Goal: Task Accomplishment & Management: Manage account settings

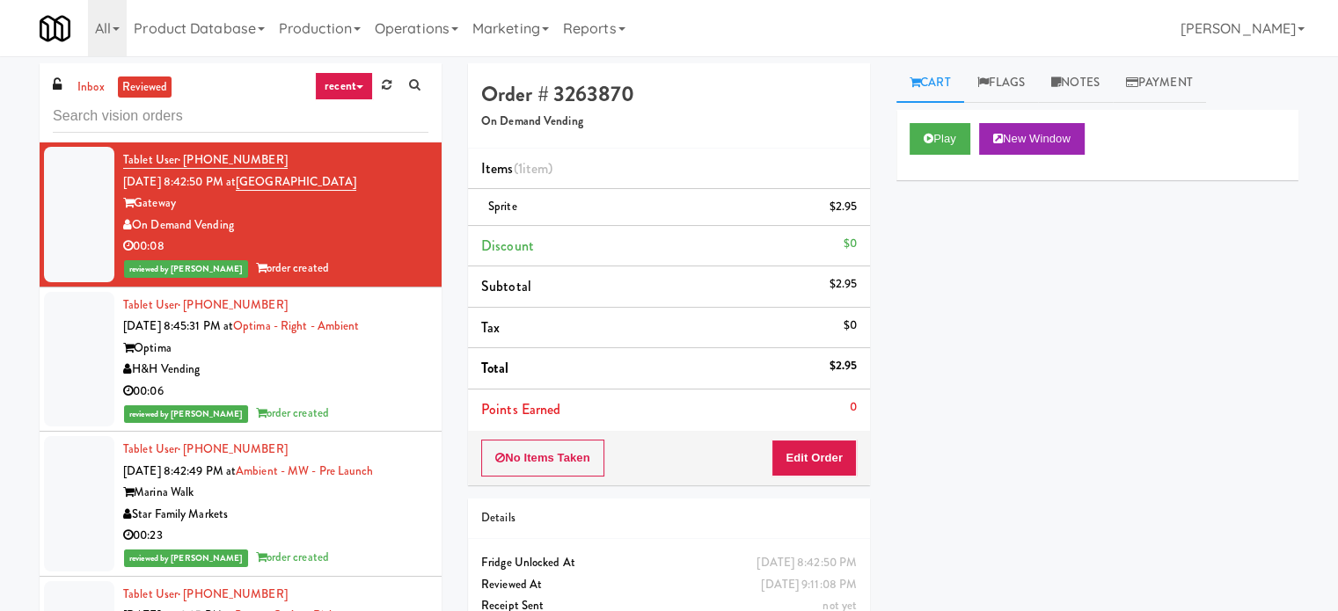
click at [70, 87] on ul "inbox reviewed" at bounding box center [122, 88] width 107 height 22
click at [88, 87] on link "inbox" at bounding box center [91, 88] width 36 height 22
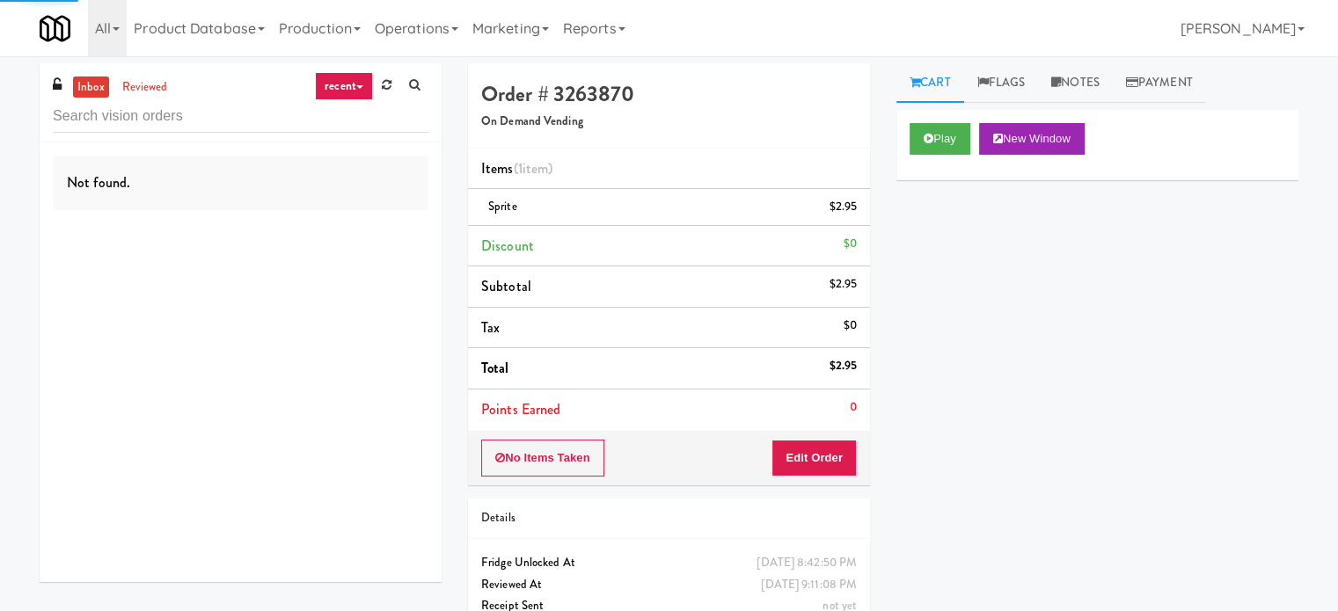
drag, startPoint x: 365, startPoint y: 87, endPoint x: 351, endPoint y: 94, distance: 15.7
click at [364, 87] on link "recent" at bounding box center [344, 86] width 58 height 28
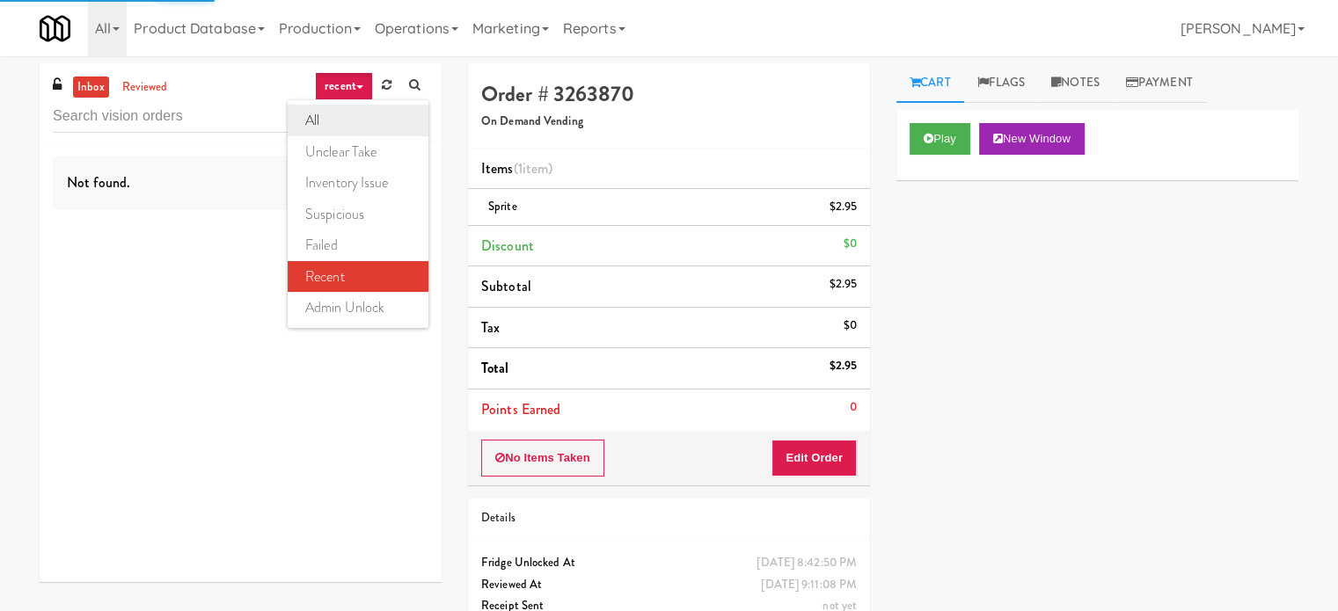
click at [327, 113] on link "all" at bounding box center [358, 121] width 141 height 32
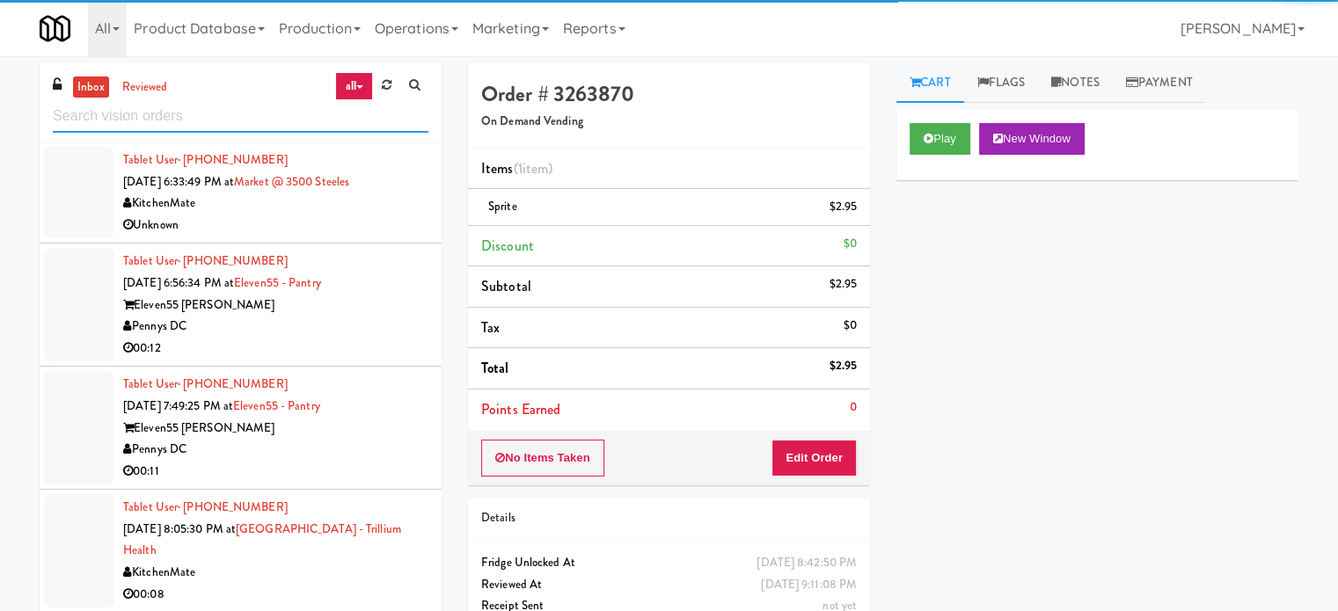
click at [274, 112] on input "text" at bounding box center [241, 116] width 376 height 33
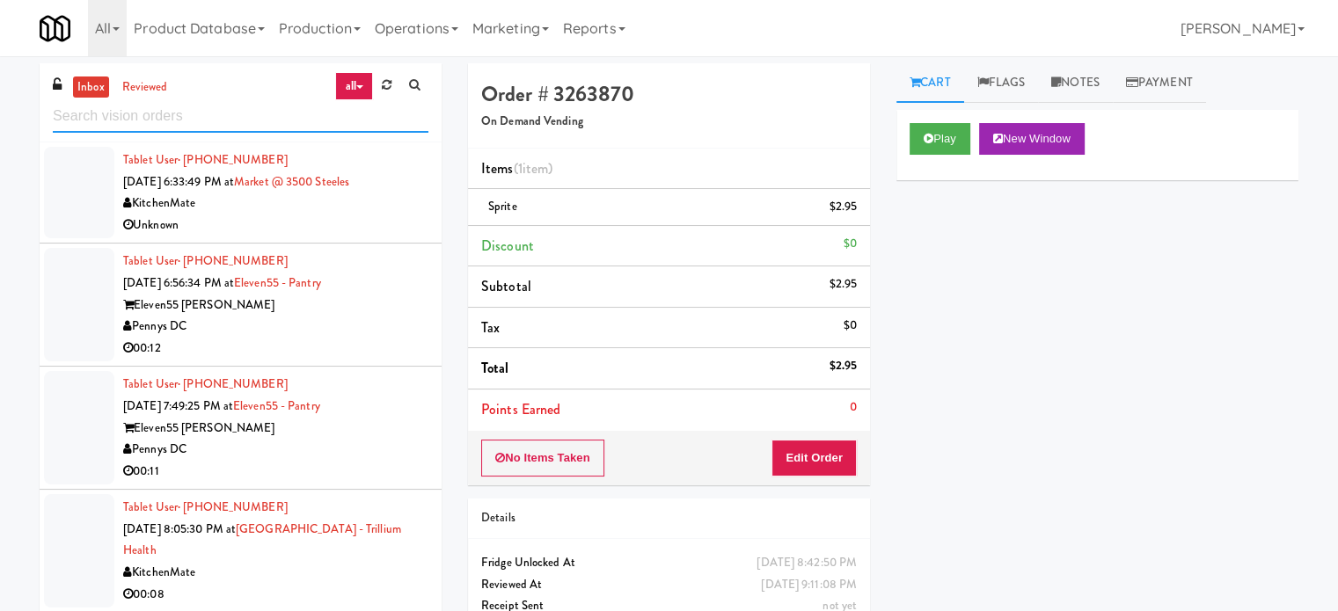
click at [274, 112] on input "text" at bounding box center [241, 116] width 376 height 33
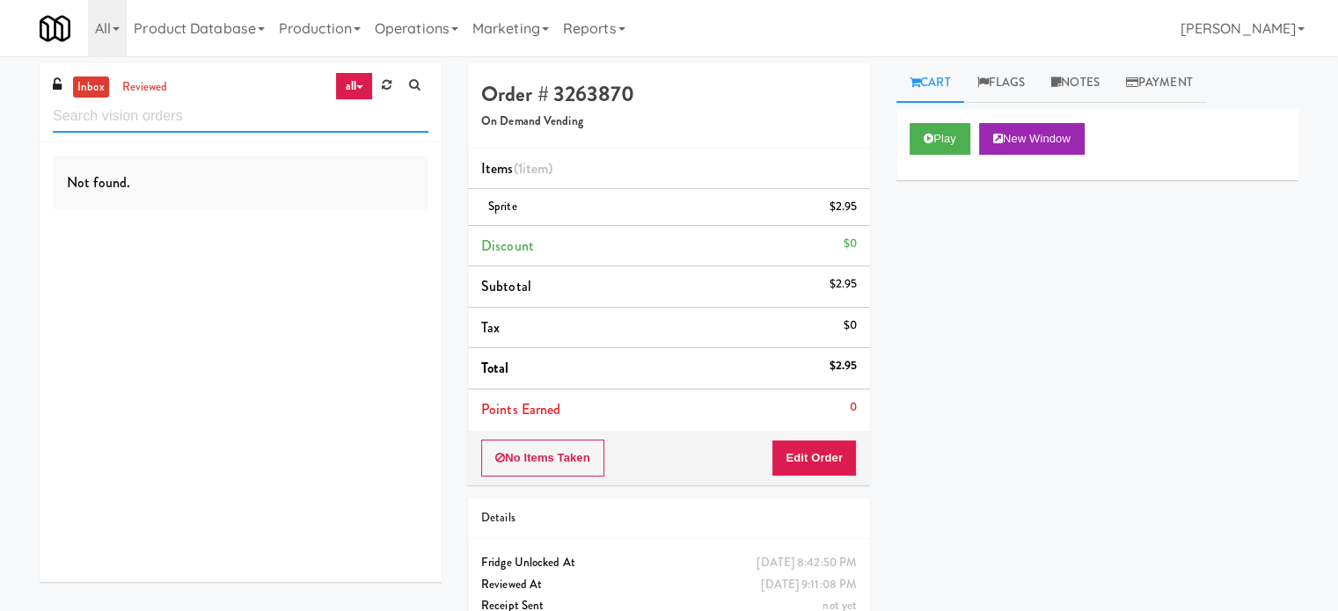
click at [201, 108] on input "text" at bounding box center [241, 116] width 376 height 33
click at [201, 109] on input "text" at bounding box center [241, 116] width 376 height 33
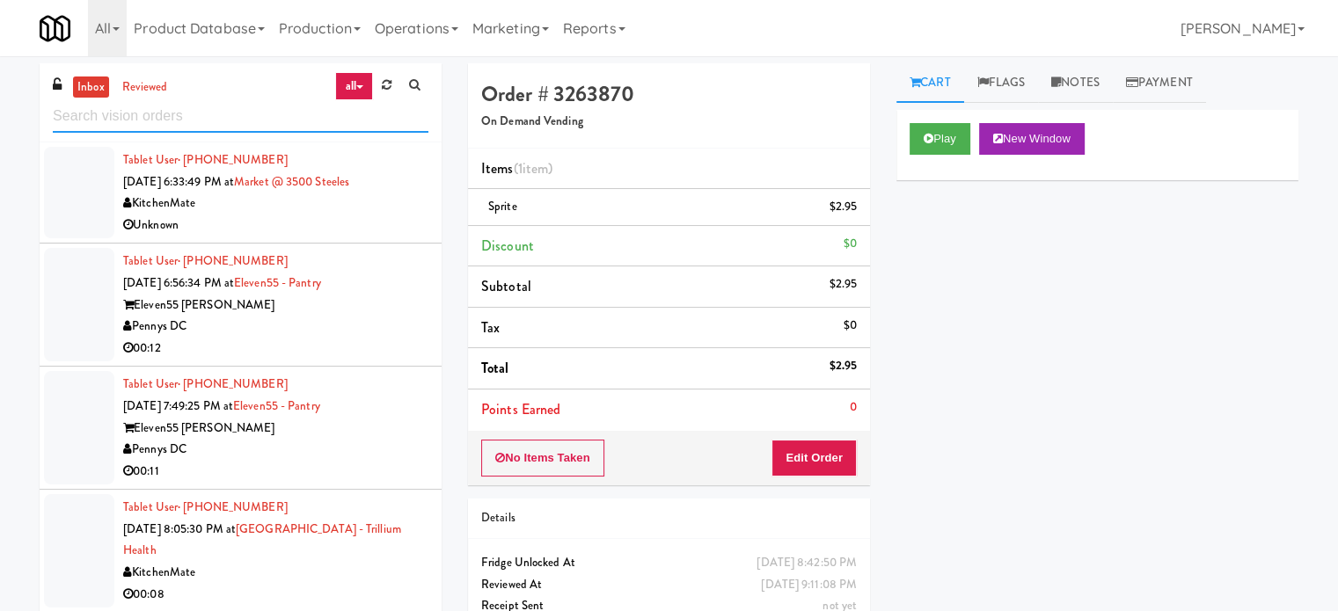
click at [155, 115] on input "text" at bounding box center [241, 116] width 376 height 33
click at [155, 117] on input "text" at bounding box center [241, 116] width 376 height 33
paste input "Kinetic- Drinks"
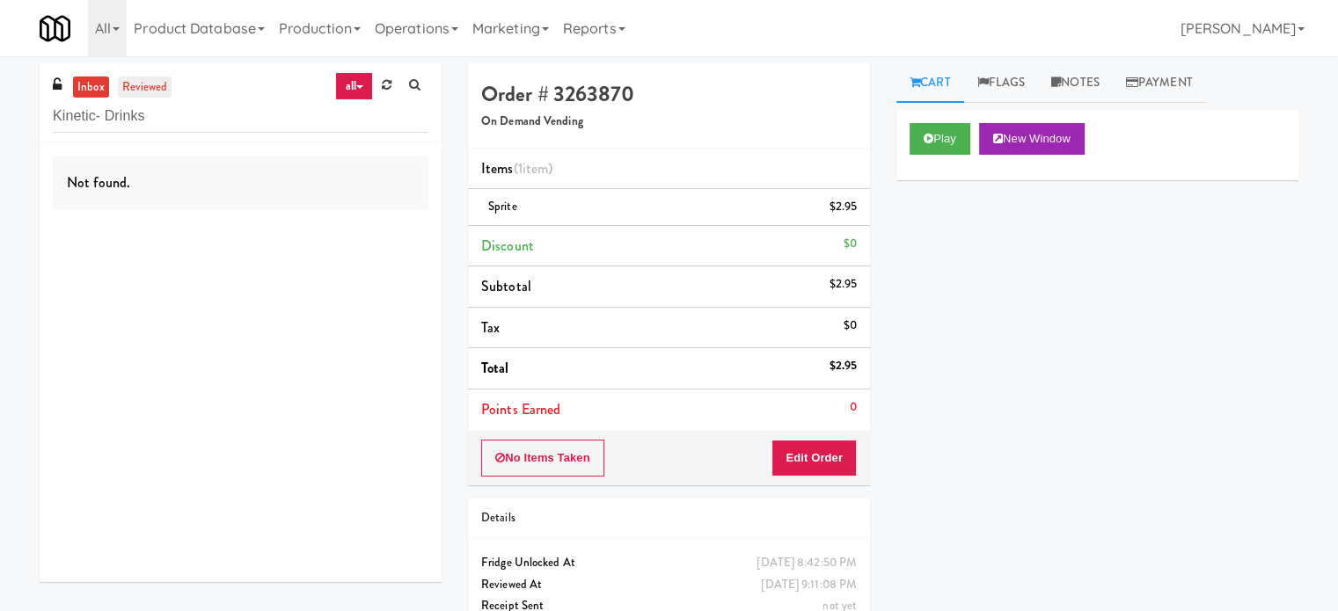
click at [153, 93] on link "reviewed" at bounding box center [145, 88] width 55 height 22
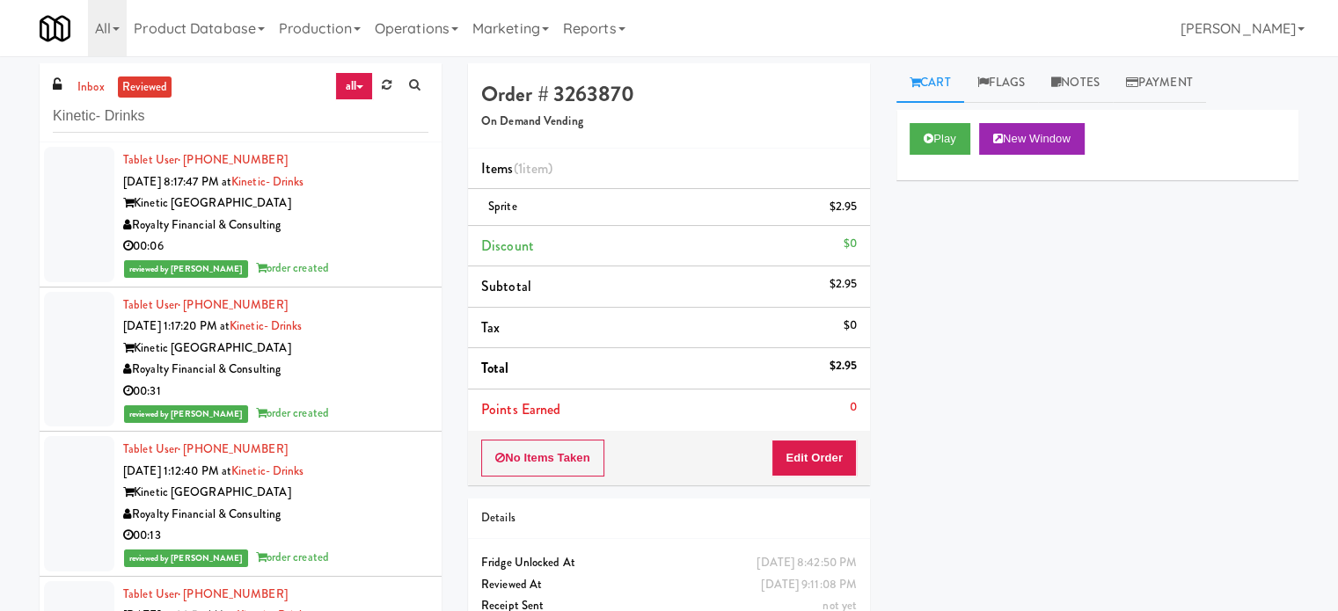
click at [341, 239] on div "00:06" at bounding box center [275, 247] width 305 height 22
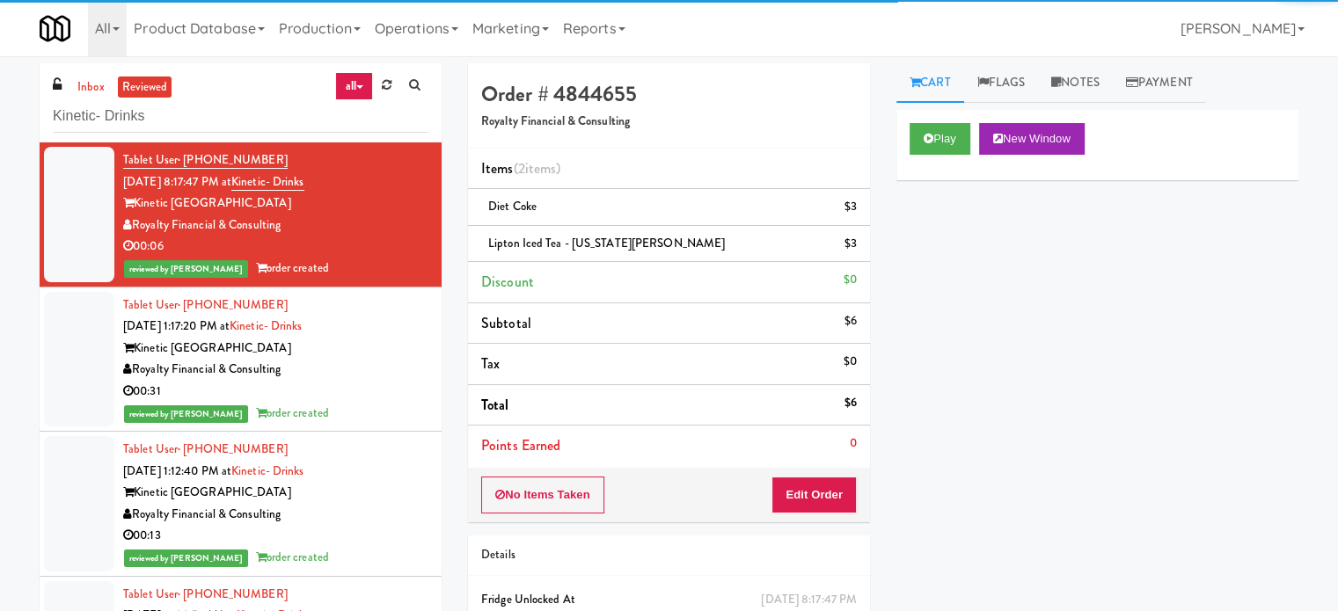
click at [373, 352] on div "Kinetic Atlanta" at bounding box center [275, 349] width 305 height 22
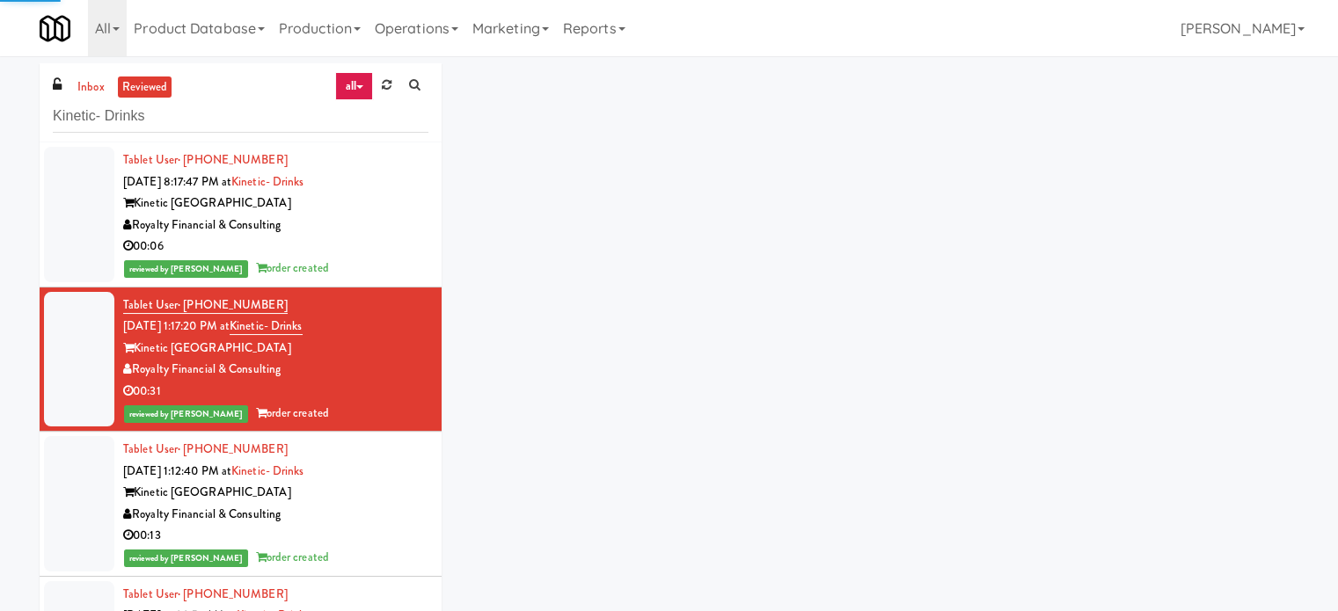
click at [382, 488] on div "Kinetic Atlanta" at bounding box center [275, 493] width 305 height 22
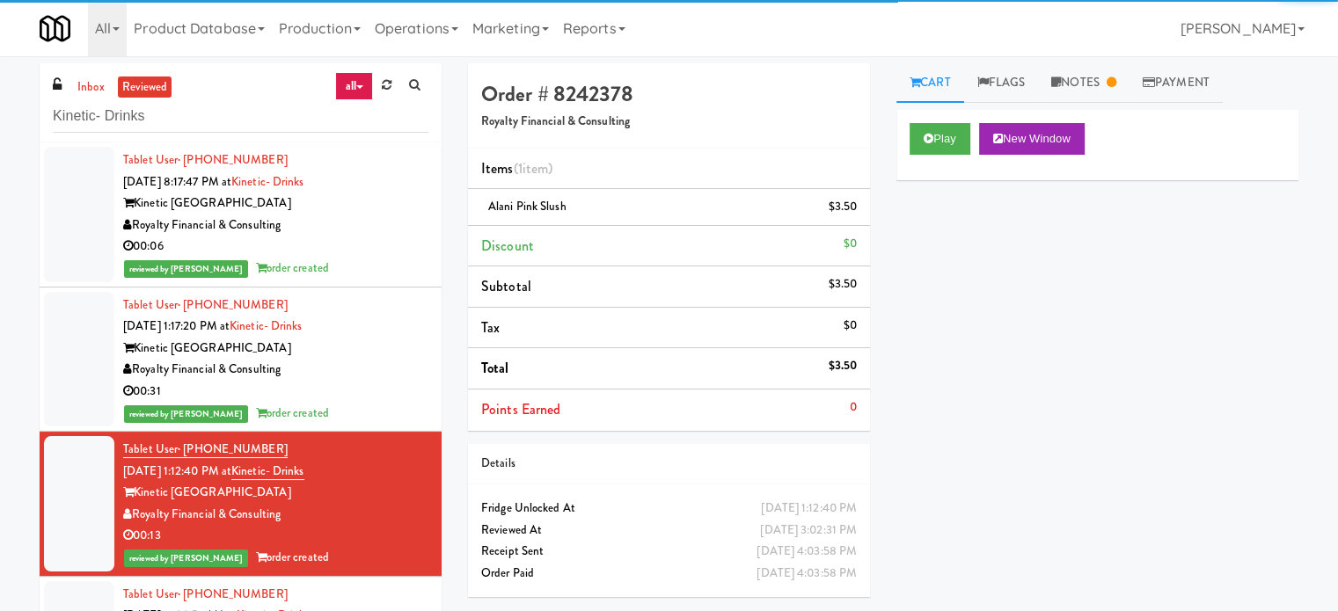
scroll to position [440, 0]
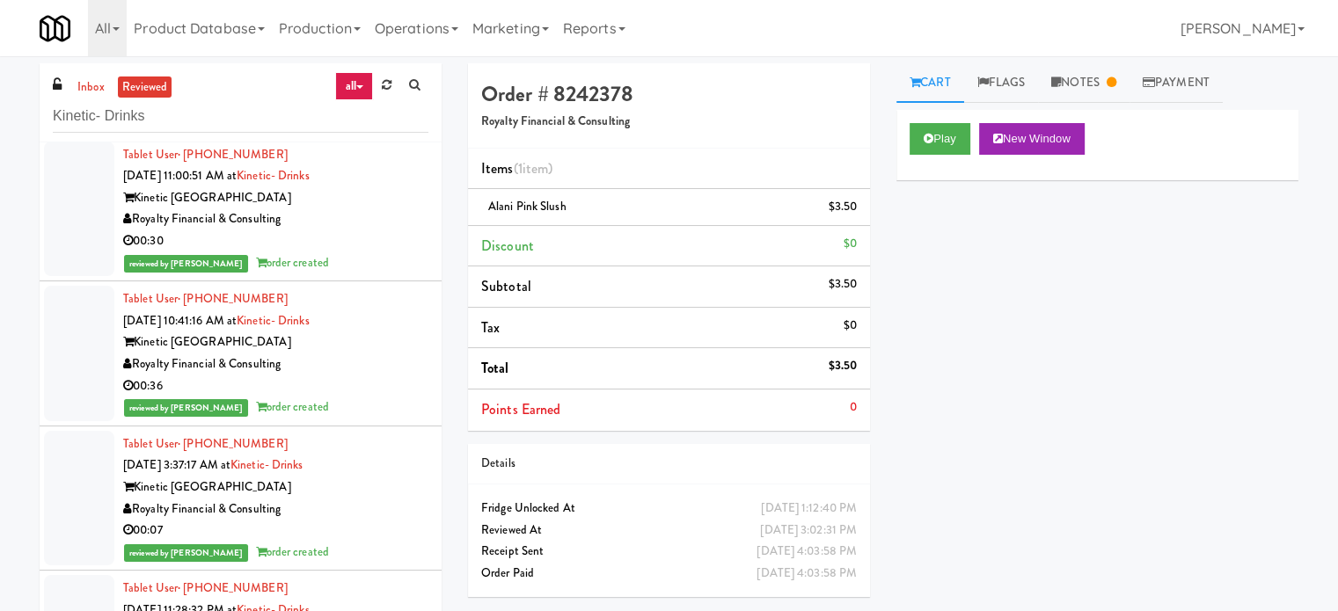
click at [372, 232] on div "00:30" at bounding box center [275, 241] width 305 height 22
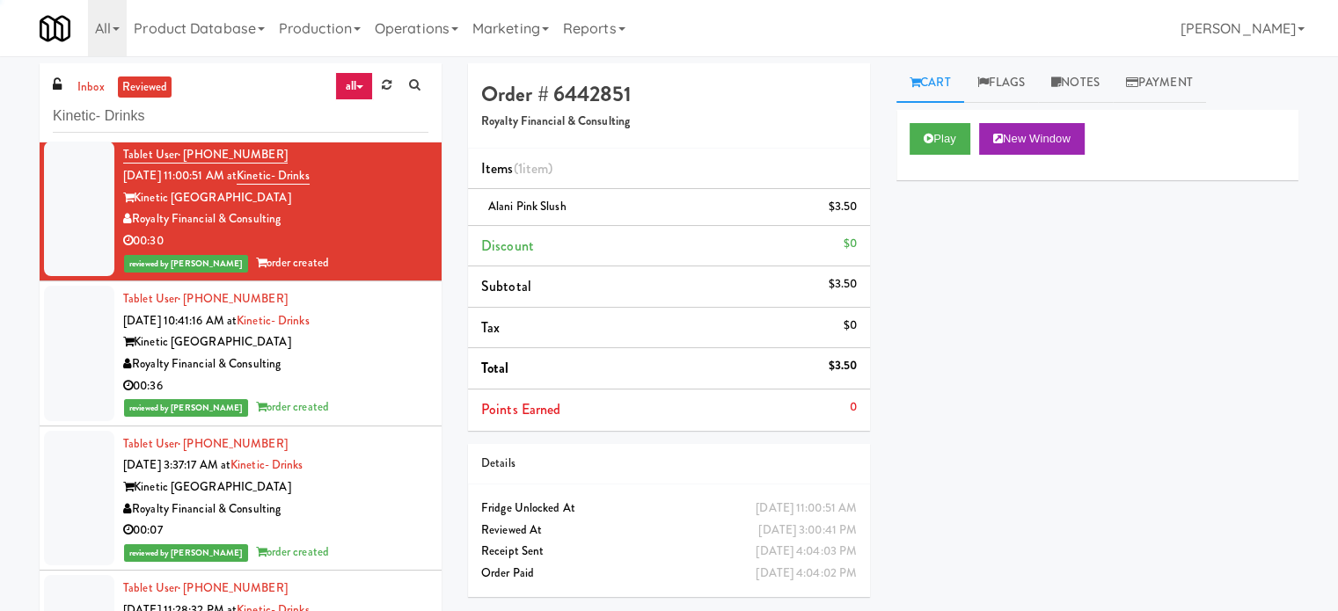
click at [345, 348] on div "Kinetic Atlanta" at bounding box center [275, 343] width 305 height 22
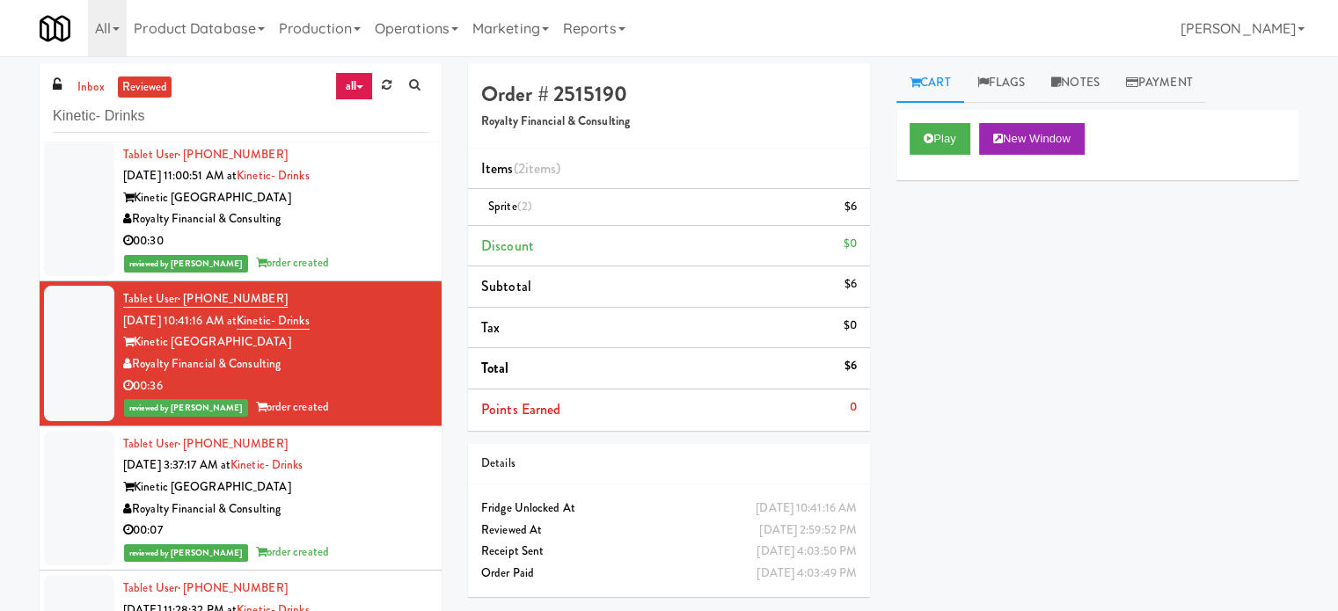
click at [360, 480] on div "Kinetic Atlanta" at bounding box center [275, 488] width 305 height 22
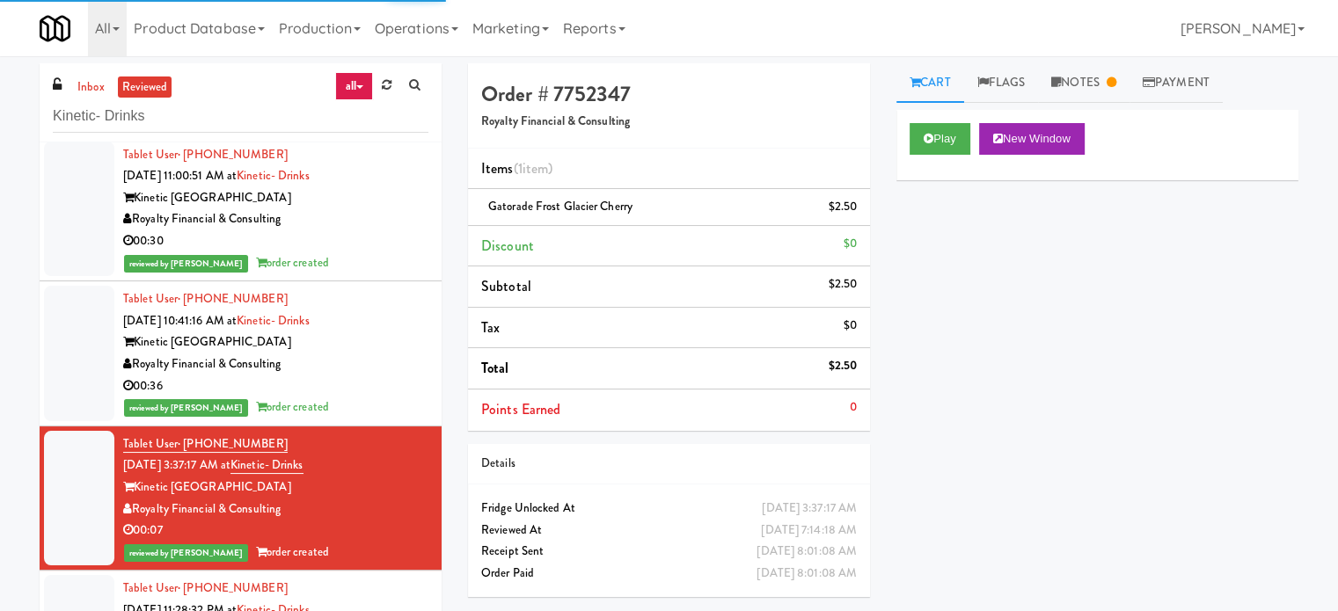
click at [361, 201] on div "Kinetic Atlanta" at bounding box center [275, 198] width 305 height 22
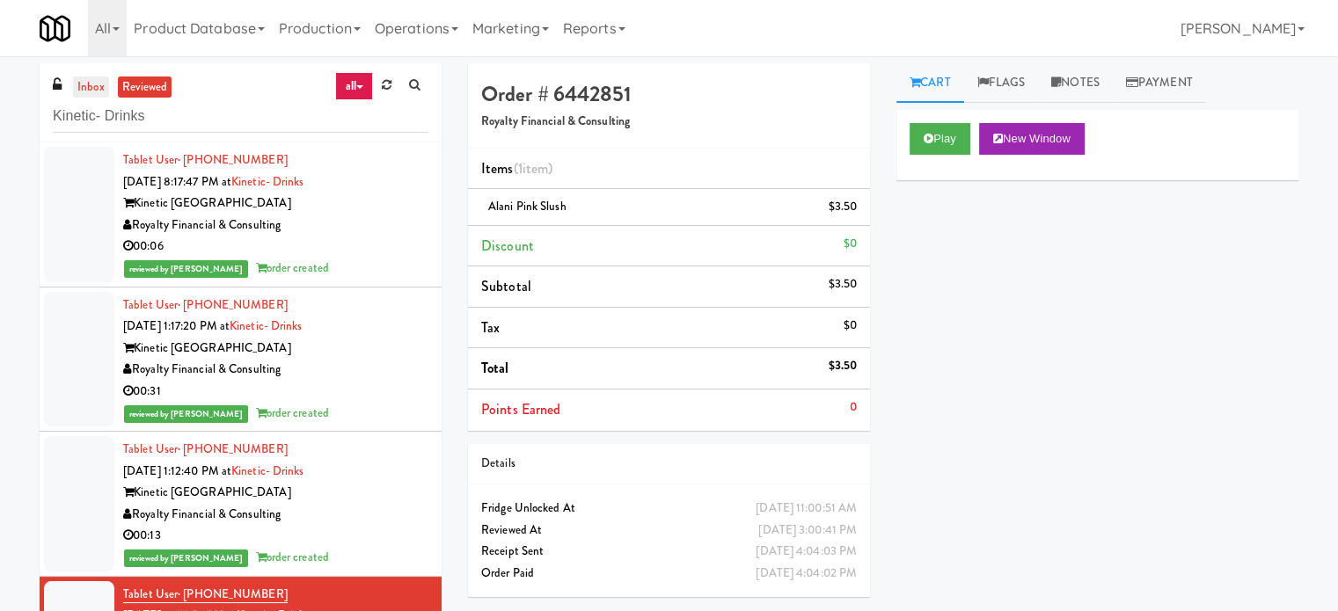
click at [81, 88] on link "inbox" at bounding box center [91, 88] width 36 height 22
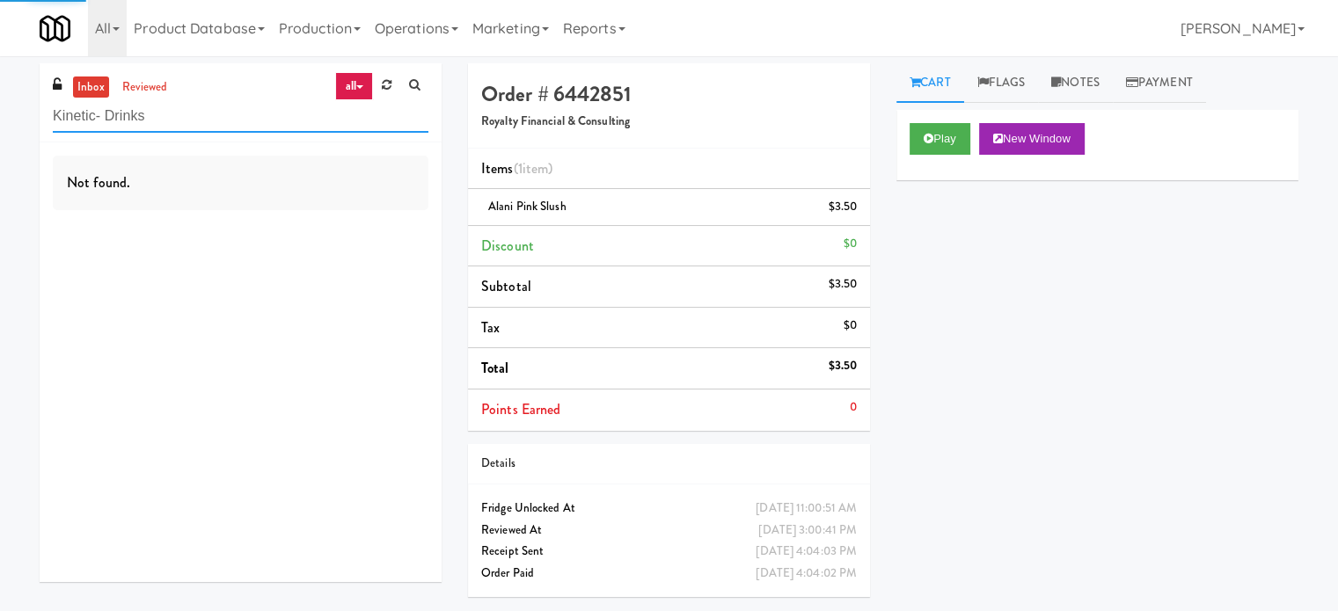
click at [207, 124] on input "Kinetic- Drinks" at bounding box center [241, 116] width 376 height 33
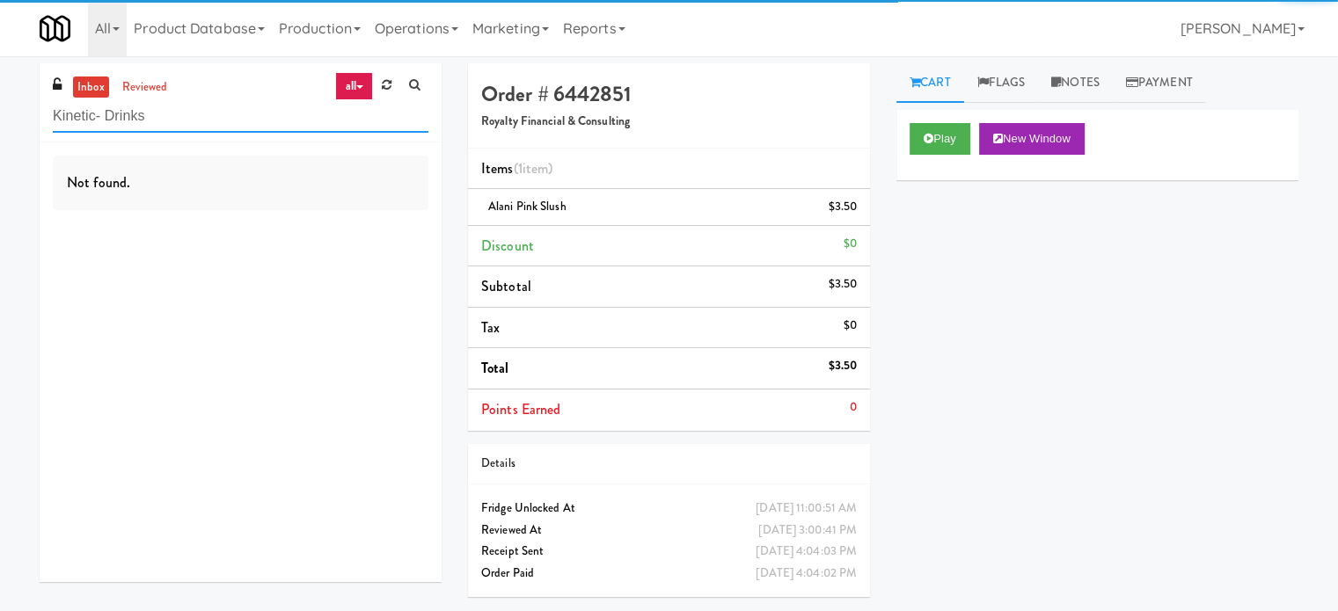
click at [207, 124] on input "Kinetic- Drinks" at bounding box center [241, 116] width 376 height 33
click at [206, 123] on input "Kinetic- Drinks" at bounding box center [241, 116] width 376 height 33
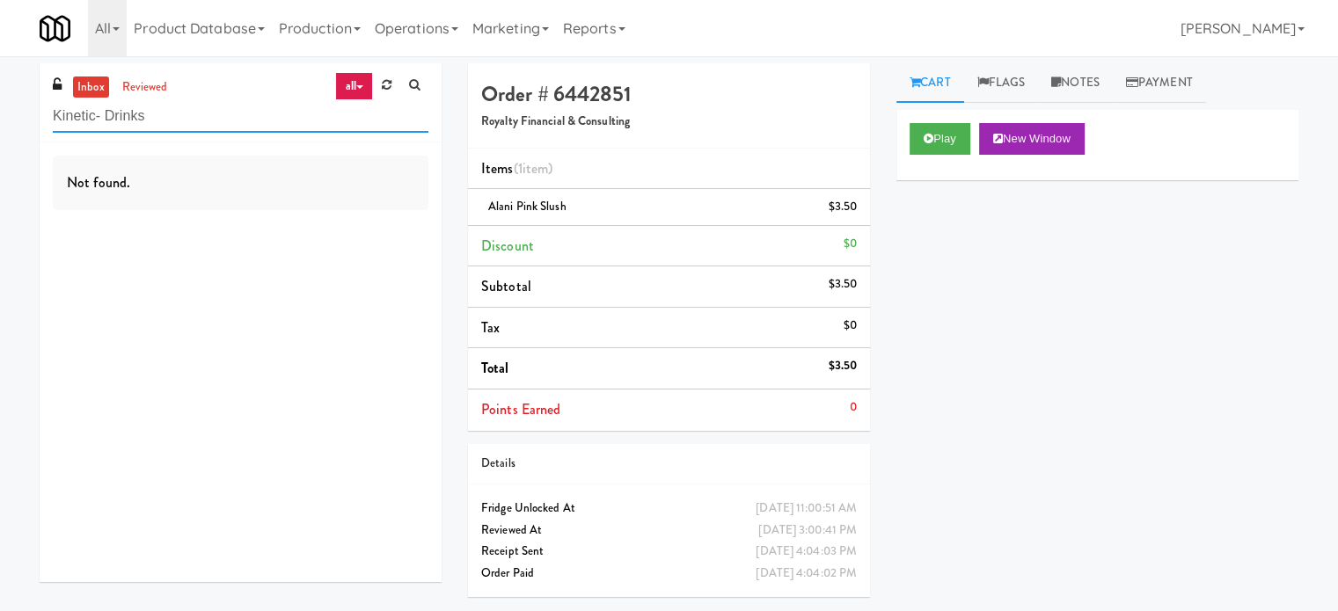
paste input "Revela 1 - Cooler - Left"
type input "Revela 1 - Cooler - Left"
click at [223, 119] on input "Revela 1 - Cooler - Left" at bounding box center [241, 116] width 376 height 33
click at [223, 118] on input "Revela 1 - Cooler - Left" at bounding box center [241, 116] width 376 height 33
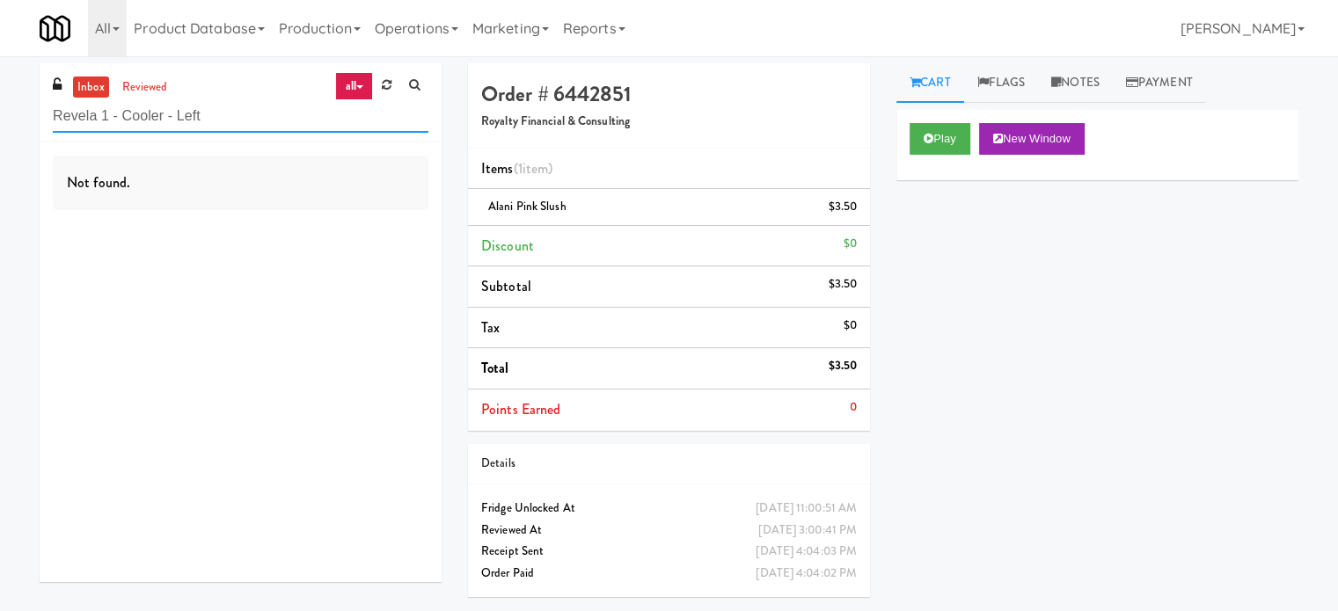
click at [223, 118] on input "Revela 1 - Cooler - Left" at bounding box center [241, 116] width 376 height 33
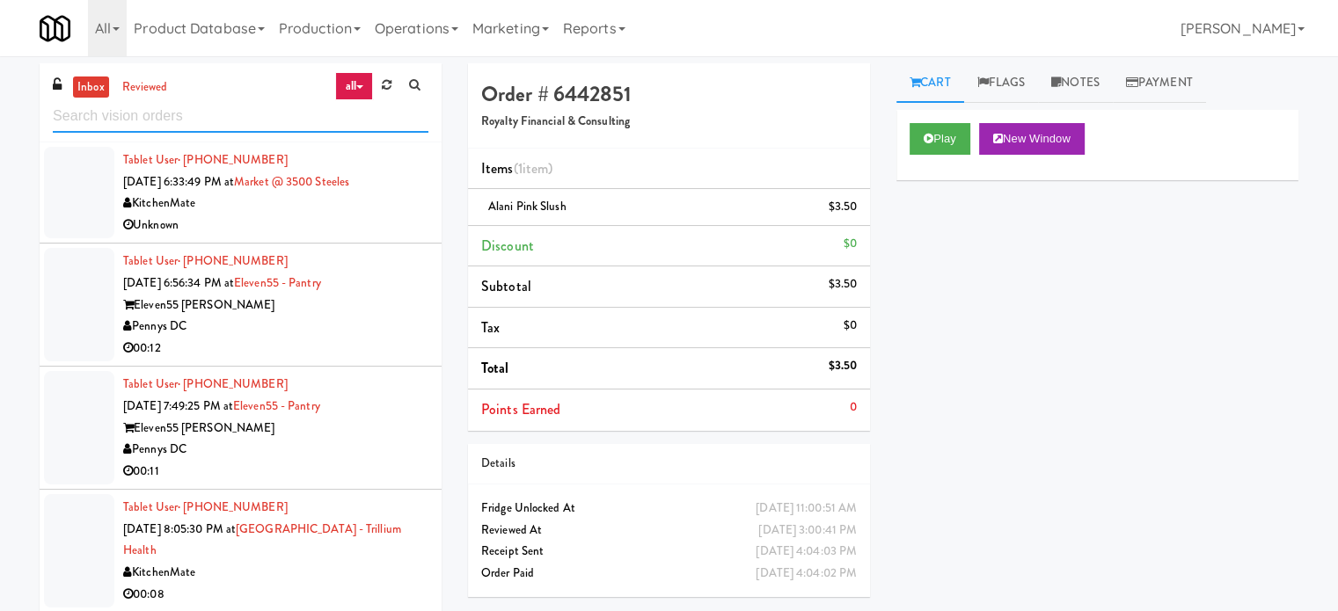
click at [280, 122] on input "text" at bounding box center [241, 116] width 376 height 33
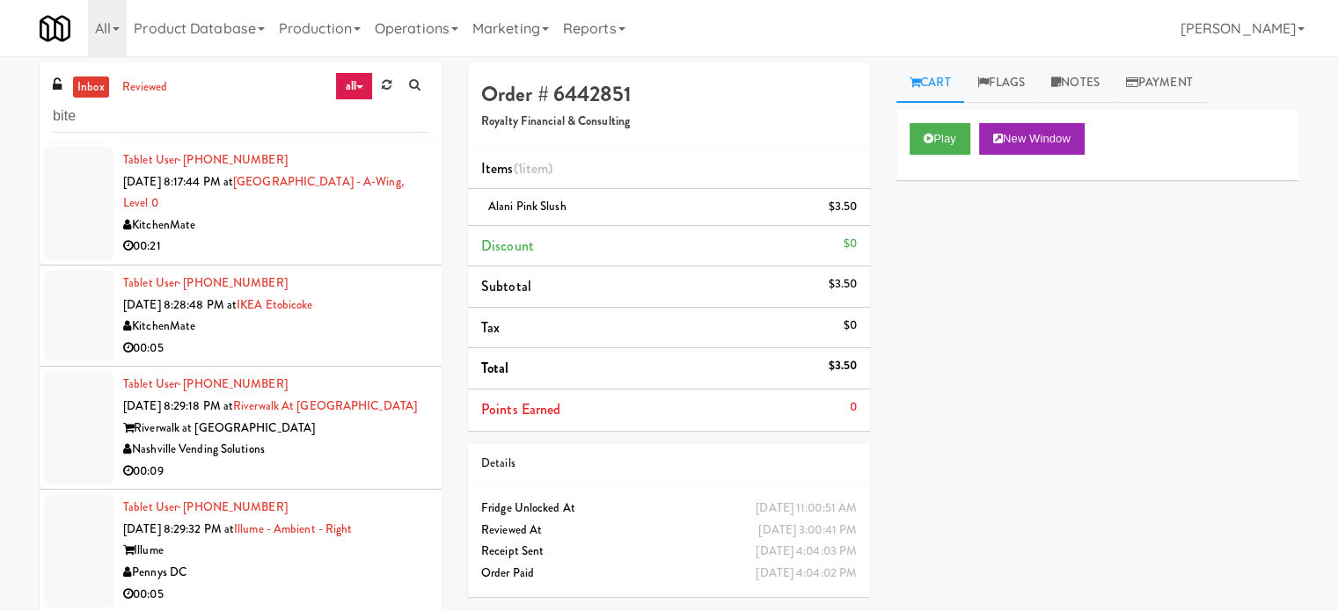
click at [271, 228] on div "KitchenMate" at bounding box center [275, 226] width 305 height 22
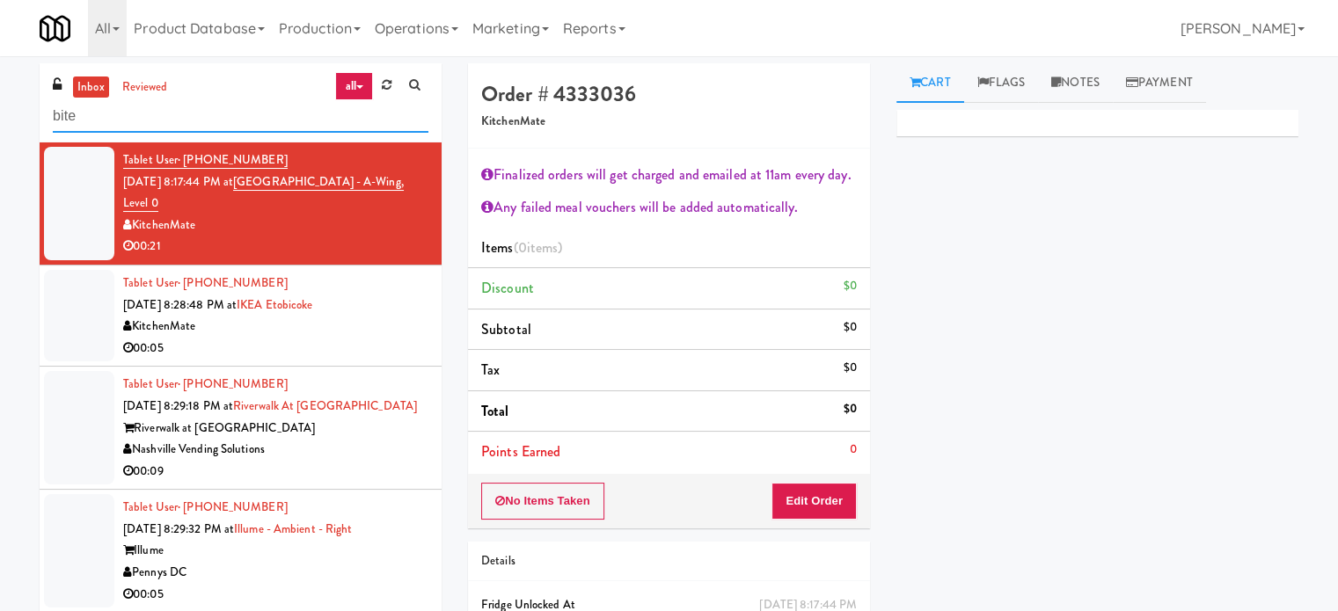
click at [122, 124] on input "bite" at bounding box center [241, 116] width 376 height 33
click at [123, 124] on input "bite" at bounding box center [241, 116] width 376 height 33
click at [125, 120] on input "bite" at bounding box center [241, 116] width 376 height 33
click at [131, 120] on input "bite" at bounding box center [241, 116] width 376 height 33
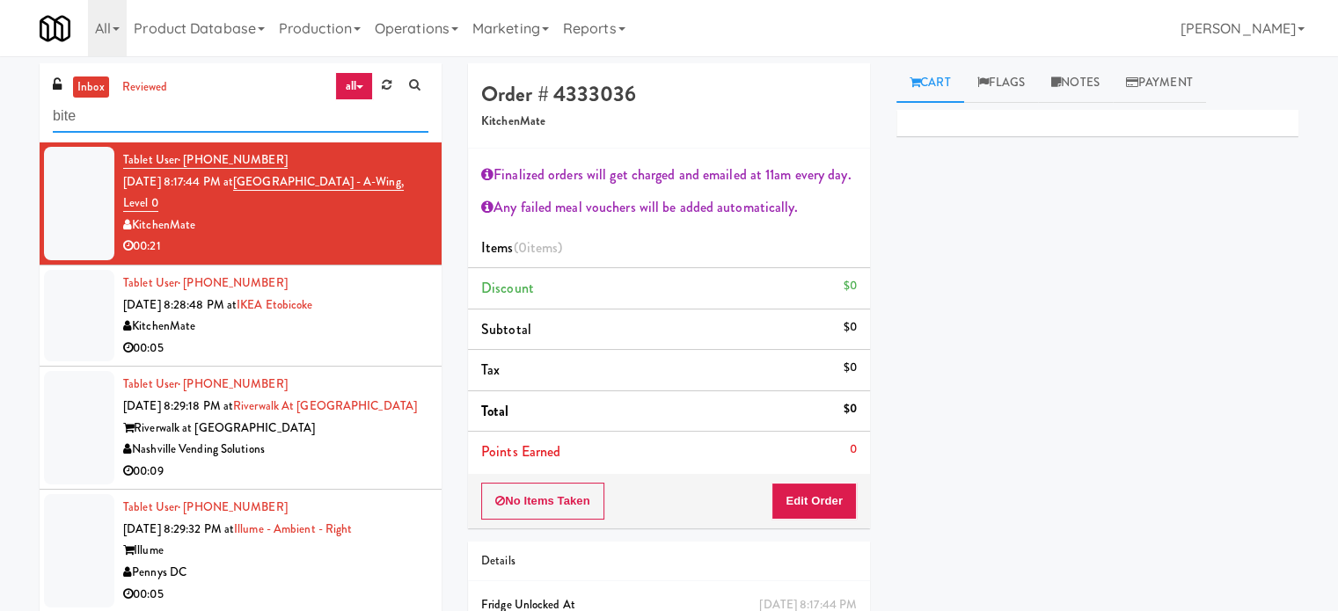
click at [131, 120] on input "bite" at bounding box center [241, 116] width 376 height 33
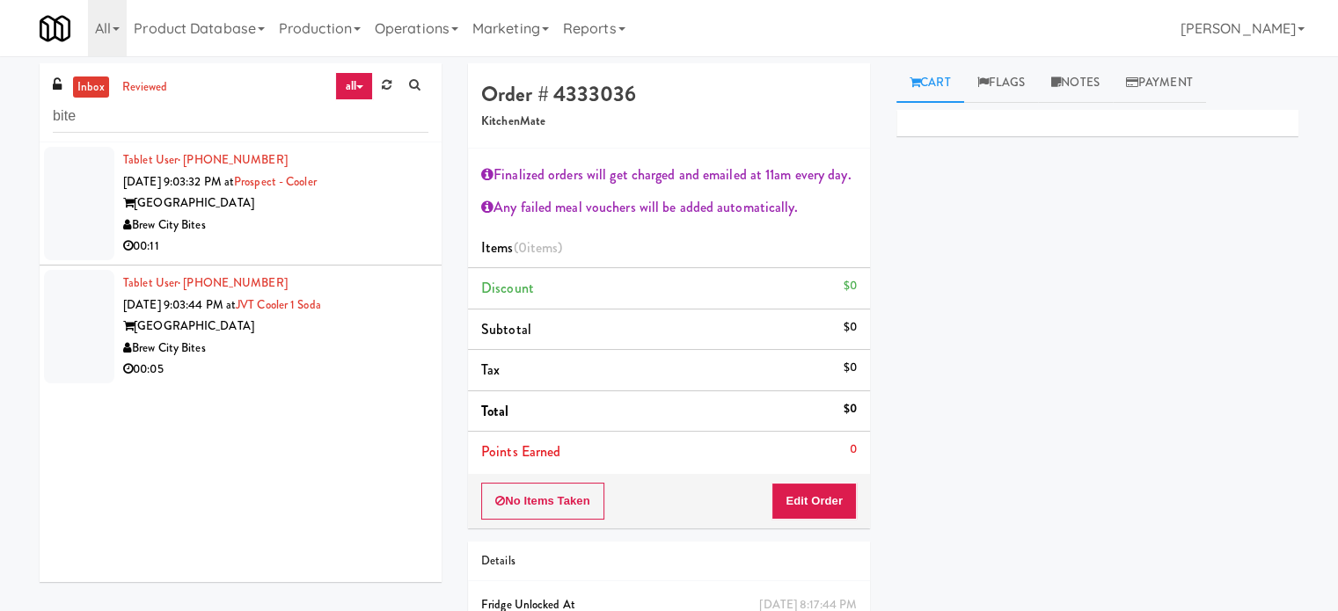
drag, startPoint x: 272, startPoint y: 242, endPoint x: 280, endPoint y: 235, distance: 10.6
click at [273, 242] on div "00:11" at bounding box center [275, 247] width 305 height 22
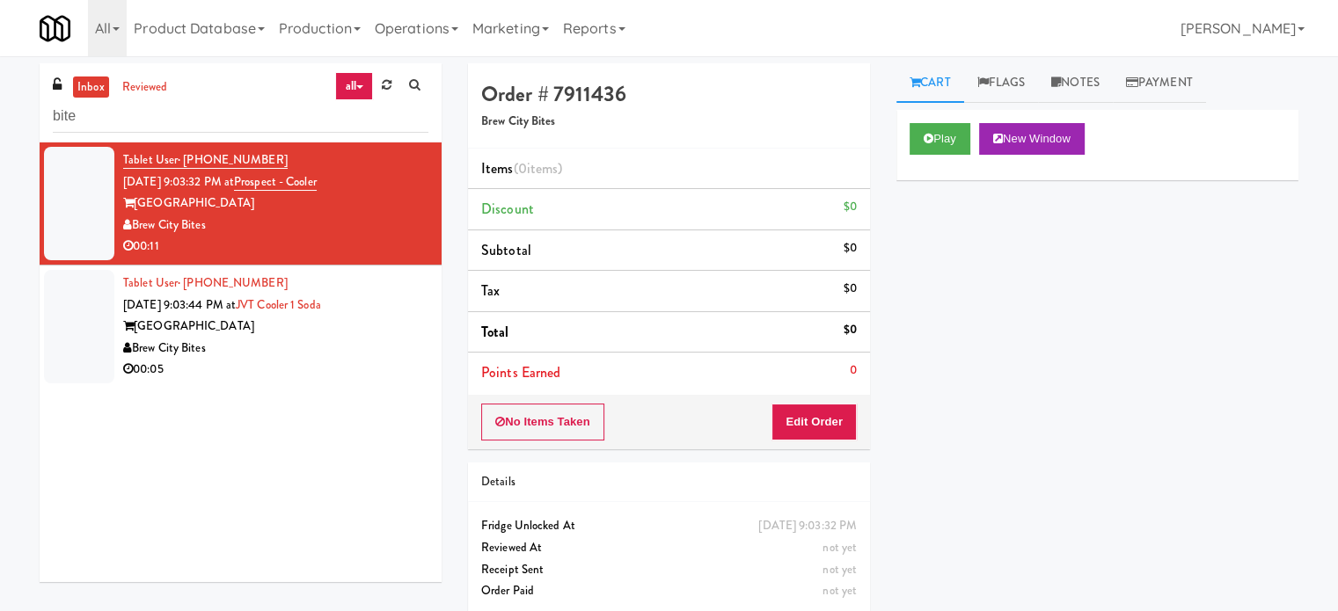
click at [416, 387] on div "Tablet User · (814) 855-6666 Sep 18, 2025 9:03:32 PM at Prospect - Cooler Prosp…" at bounding box center [241, 362] width 402 height 440
click at [246, 108] on input "bite" at bounding box center [241, 116] width 376 height 33
click at [243, 112] on input "bite" at bounding box center [241, 116] width 376 height 33
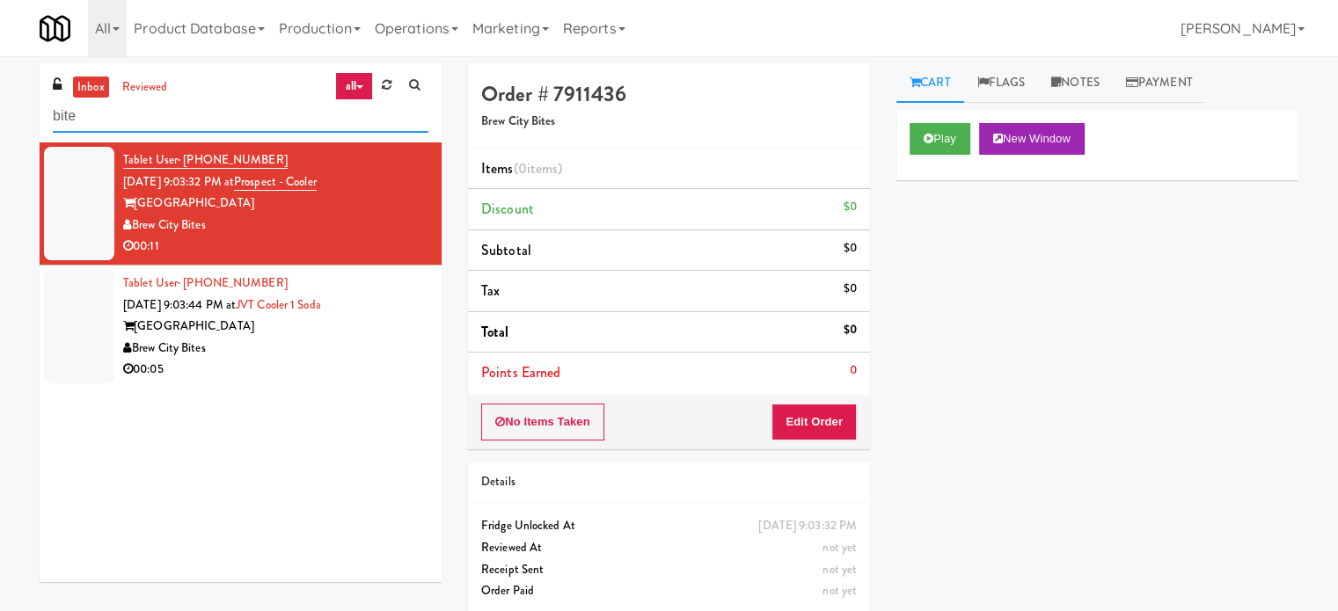
click at [243, 112] on input "bite" at bounding box center [241, 116] width 376 height 33
click at [241, 116] on input "bite" at bounding box center [241, 116] width 376 height 33
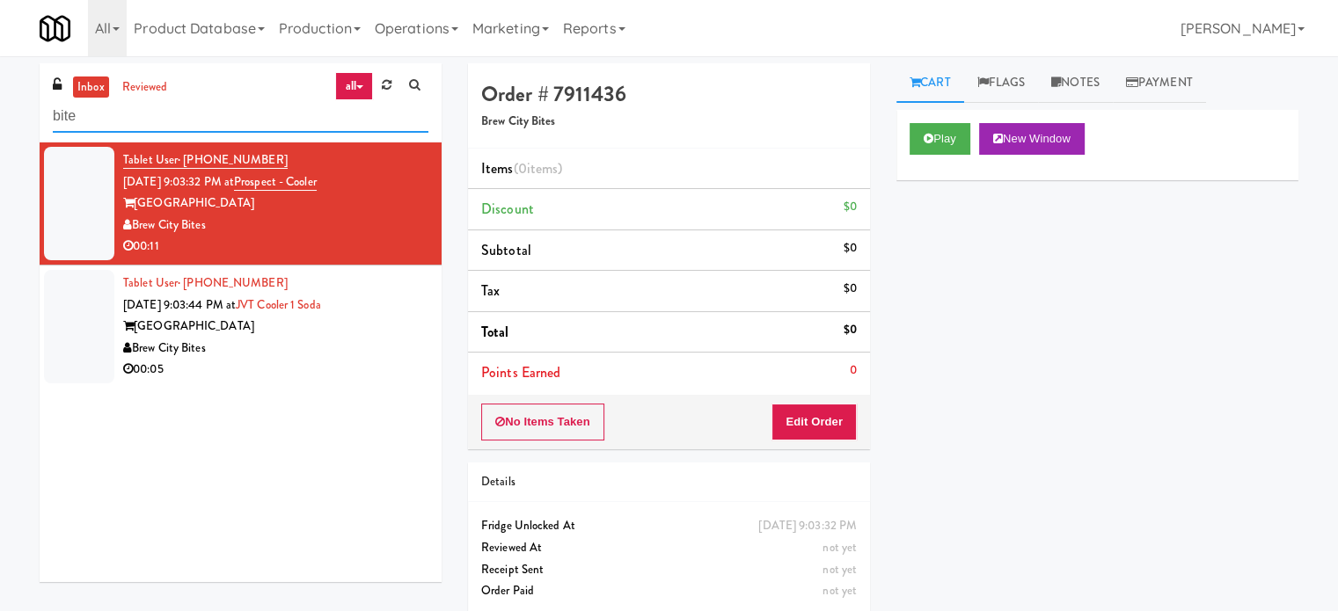
click at [241, 116] on input "bite" at bounding box center [241, 116] width 376 height 33
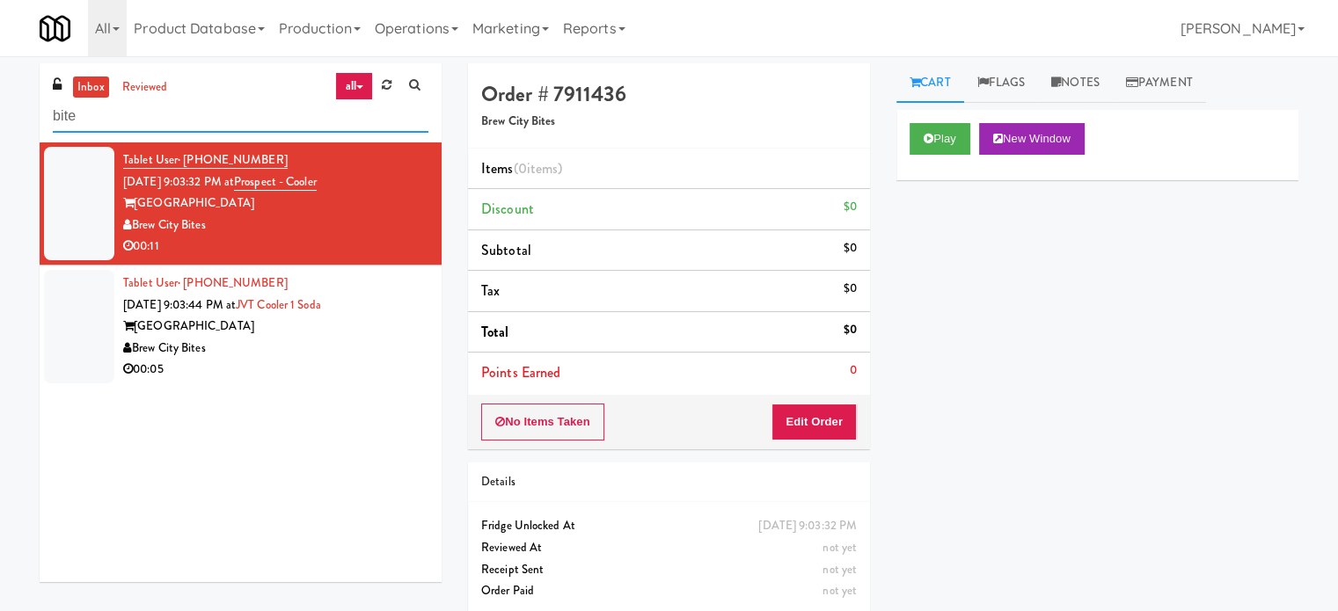
click at [241, 119] on input "bite" at bounding box center [241, 116] width 376 height 33
click at [242, 119] on input "bite" at bounding box center [241, 116] width 376 height 33
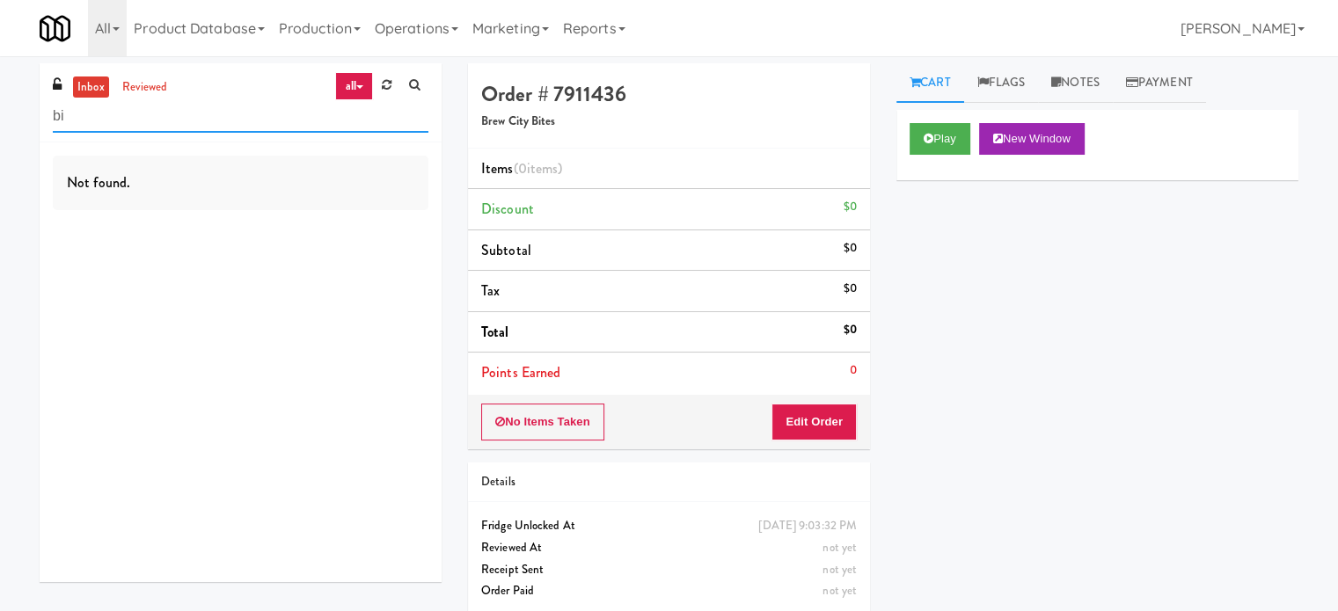
type input "b"
type input "5"
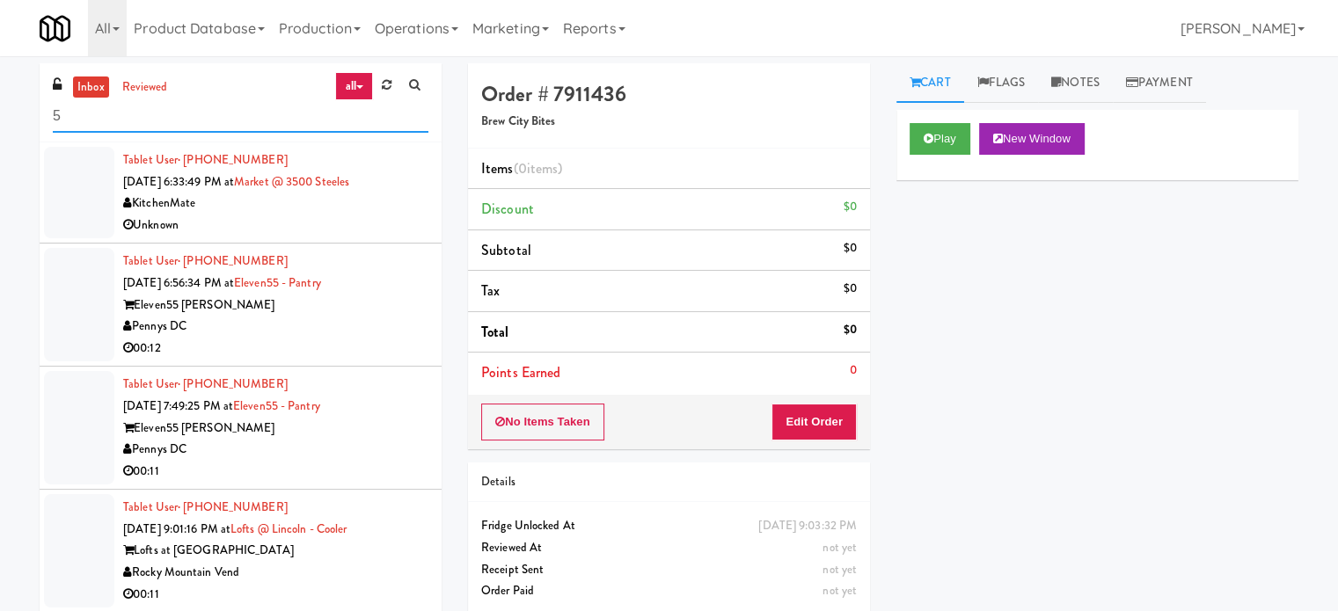
click at [142, 115] on input "5" at bounding box center [241, 116] width 376 height 33
click at [142, 116] on input "5" at bounding box center [241, 116] width 376 height 33
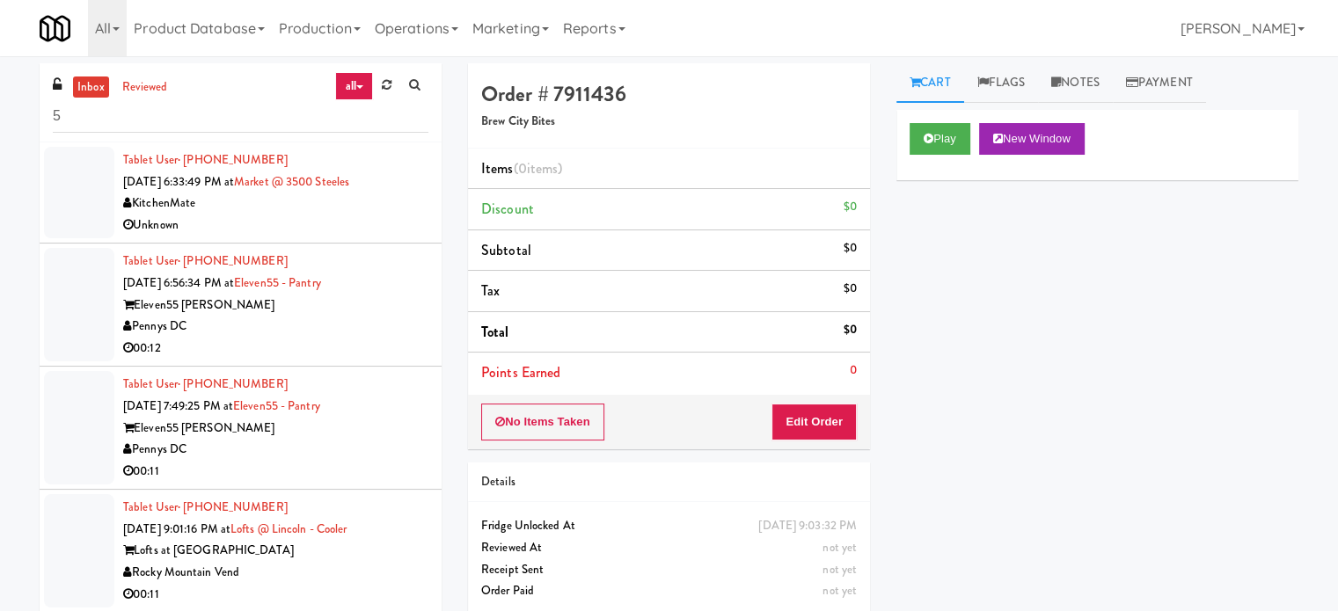
click at [264, 207] on div "KitchenMate" at bounding box center [275, 204] width 305 height 22
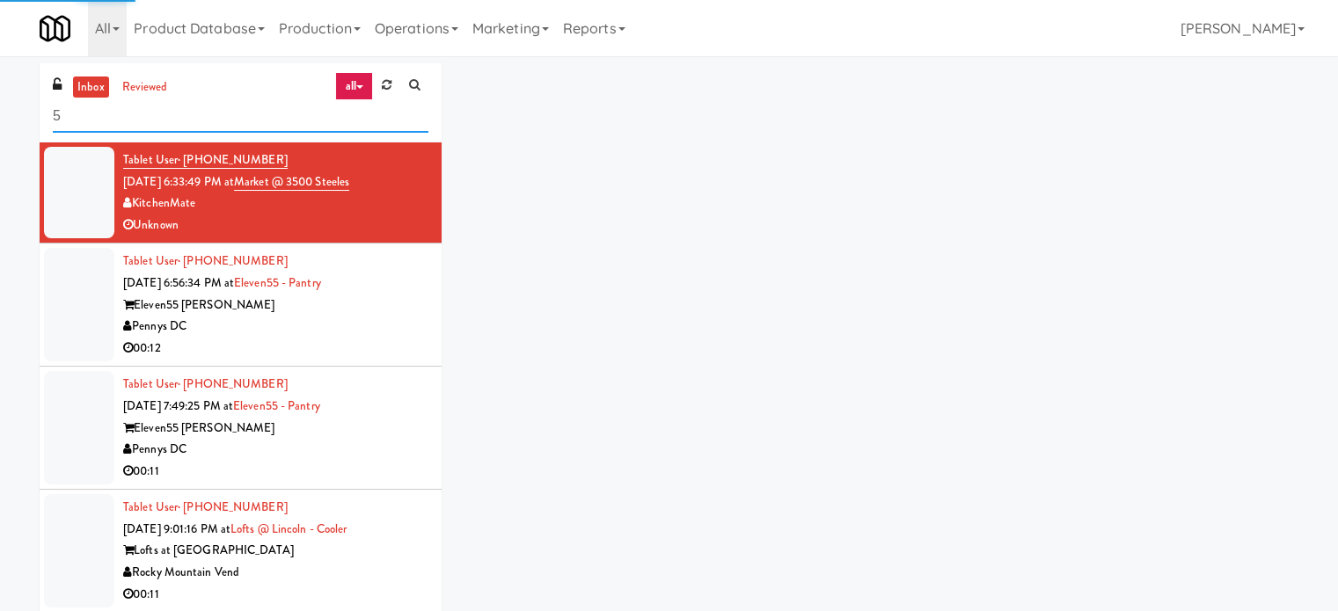
click at [145, 119] on input "5" at bounding box center [241, 116] width 376 height 33
click at [147, 119] on input "5" at bounding box center [241, 116] width 376 height 33
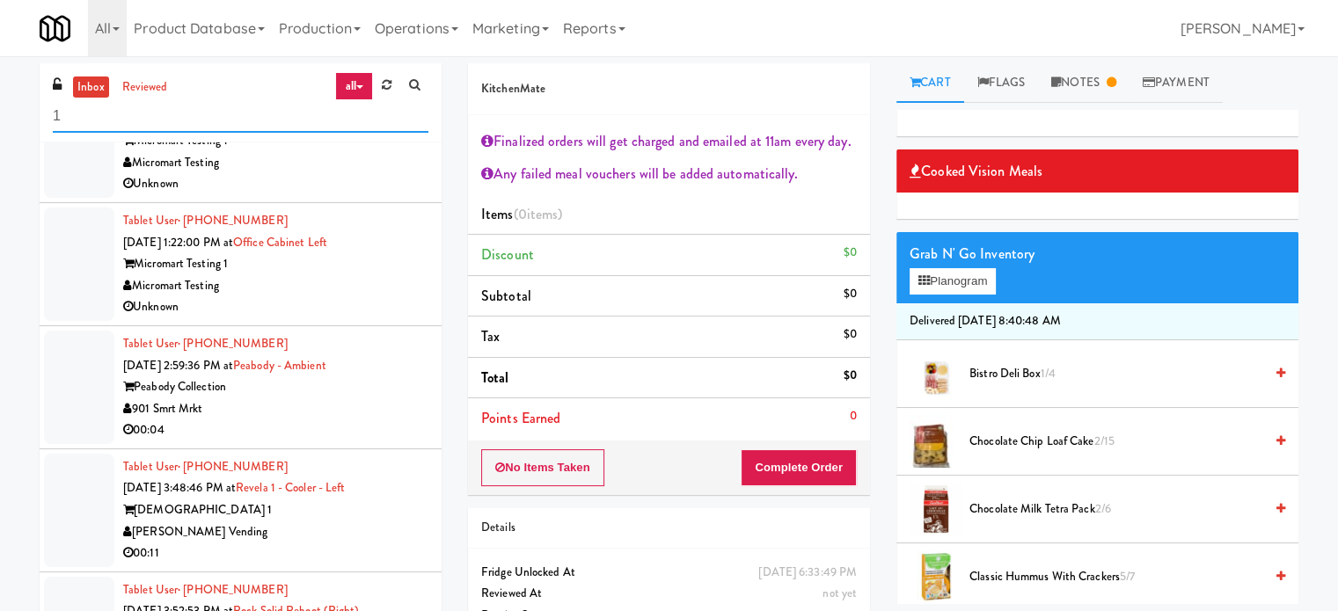
scroll to position [106, 0]
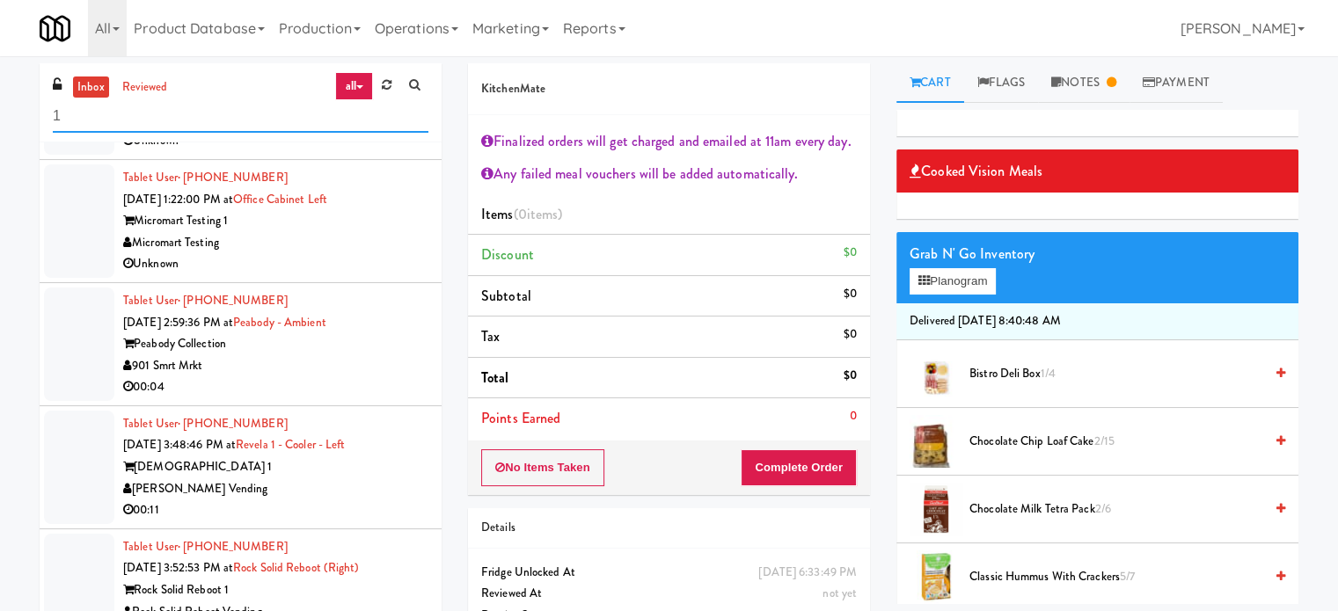
type input "1"
click at [362, 365] on div "901 Smrt Mrkt" at bounding box center [275, 366] width 305 height 22
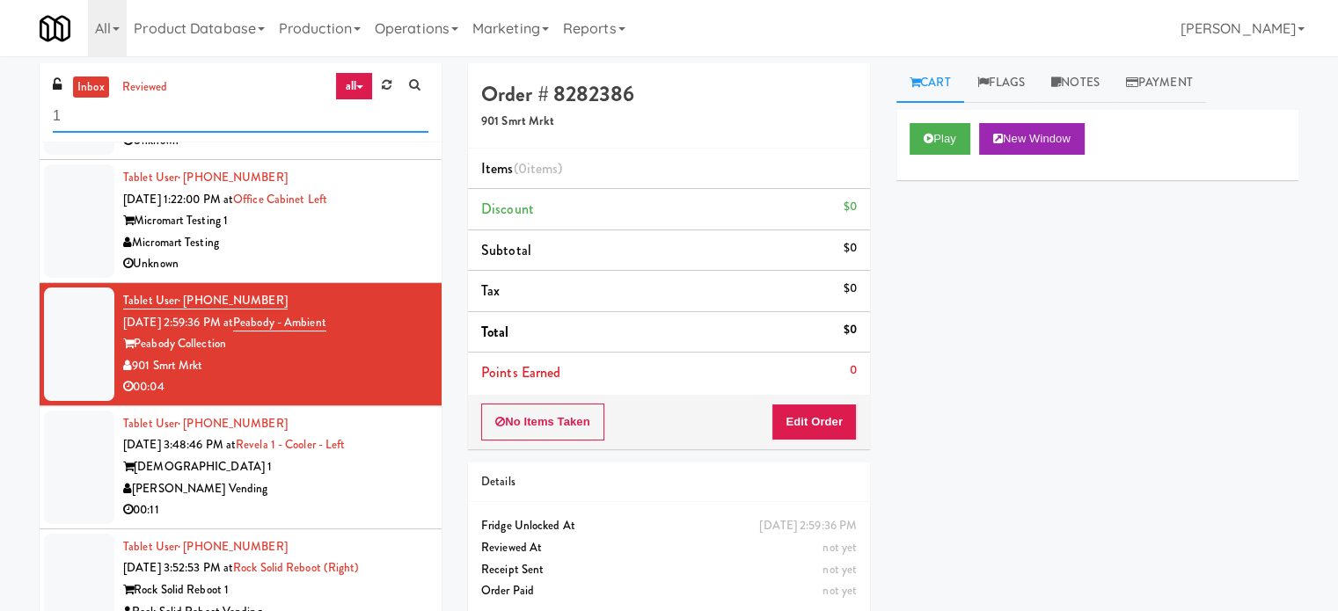
click at [79, 115] on input "1" at bounding box center [241, 116] width 376 height 33
type input "18"
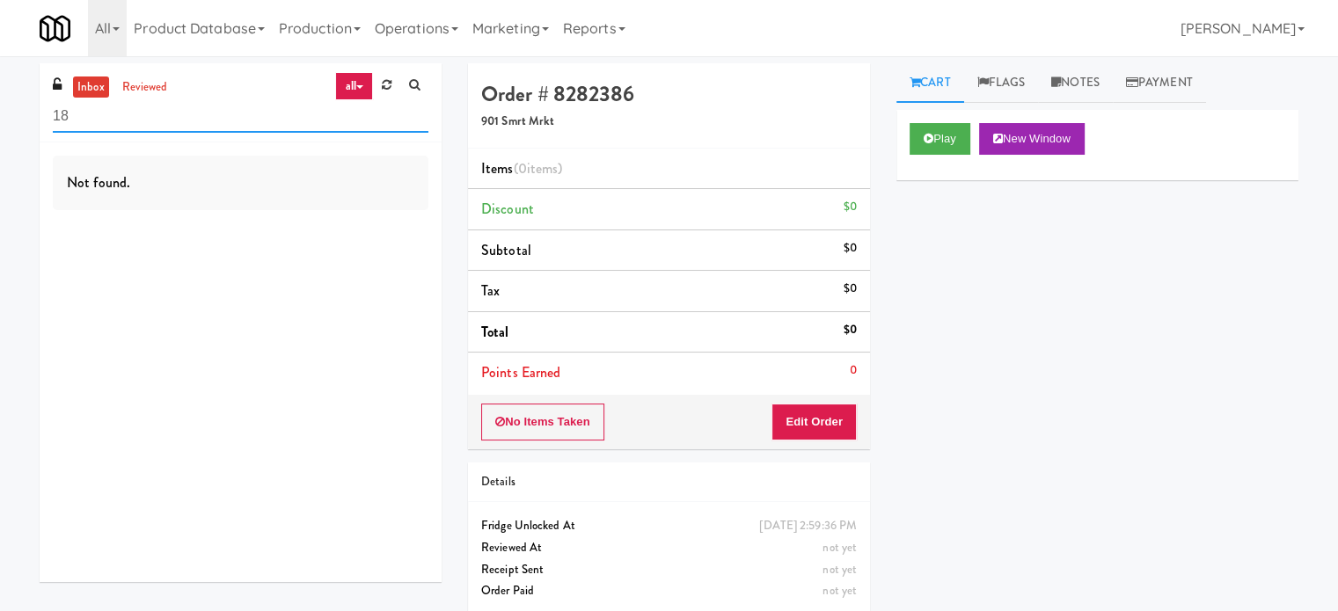
click at [167, 125] on input "18" at bounding box center [241, 116] width 376 height 33
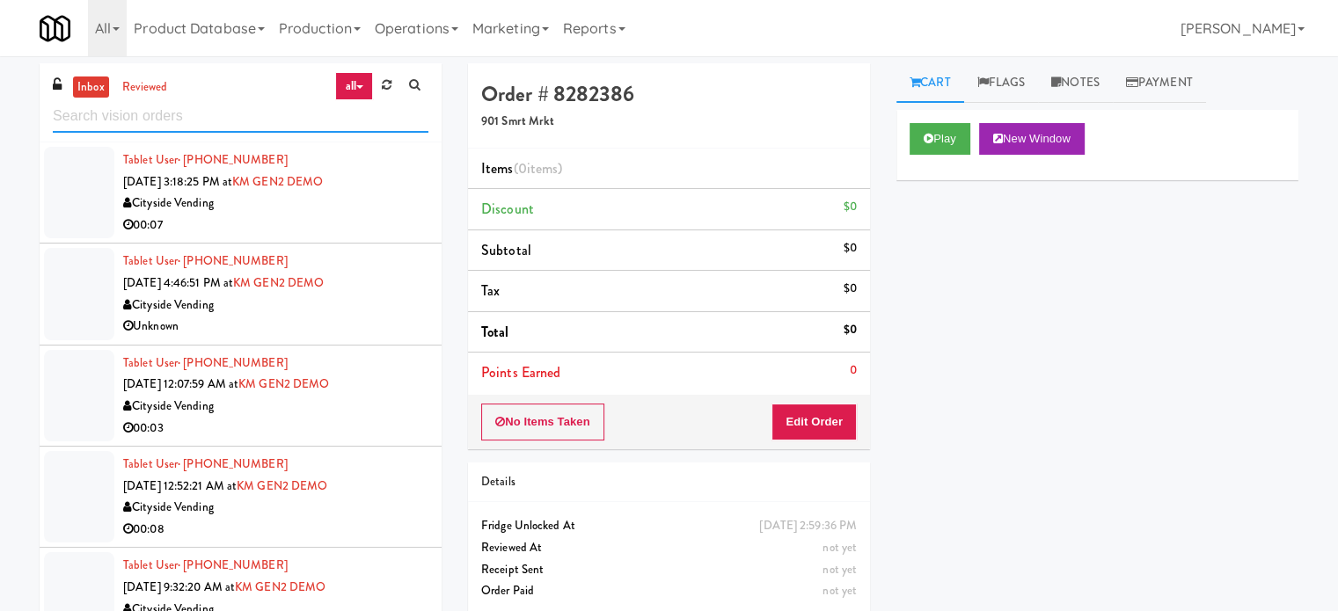
scroll to position [3616, 0]
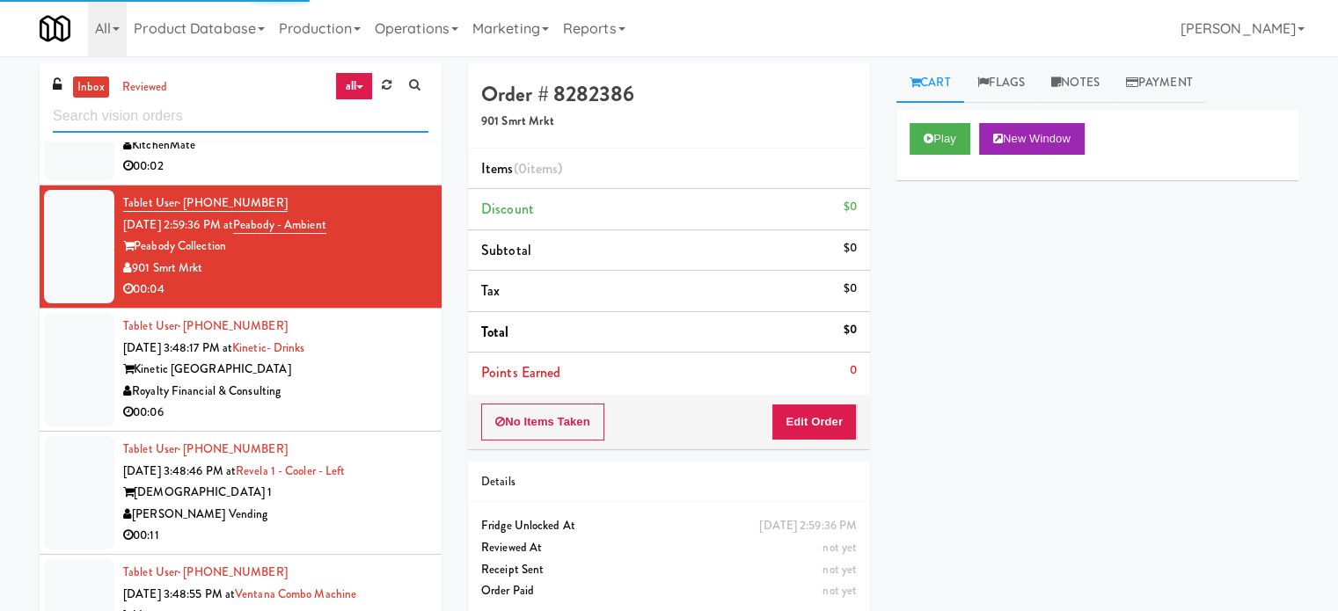
click at [198, 120] on input "text" at bounding box center [241, 116] width 376 height 33
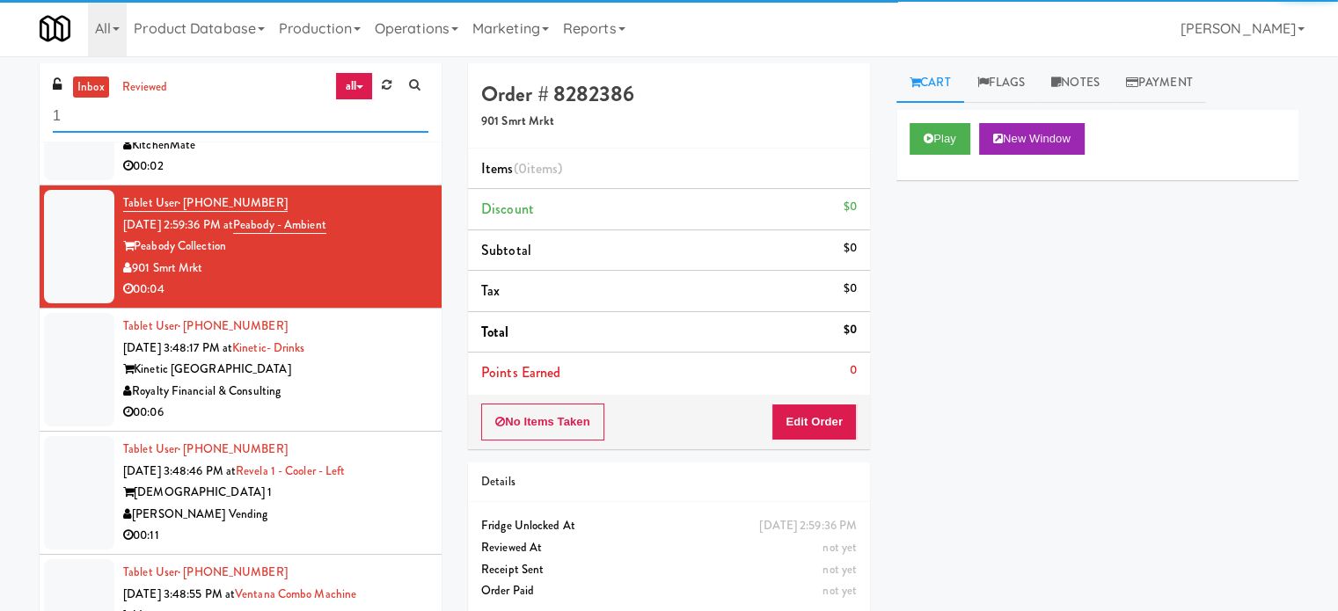
scroll to position [0, 0]
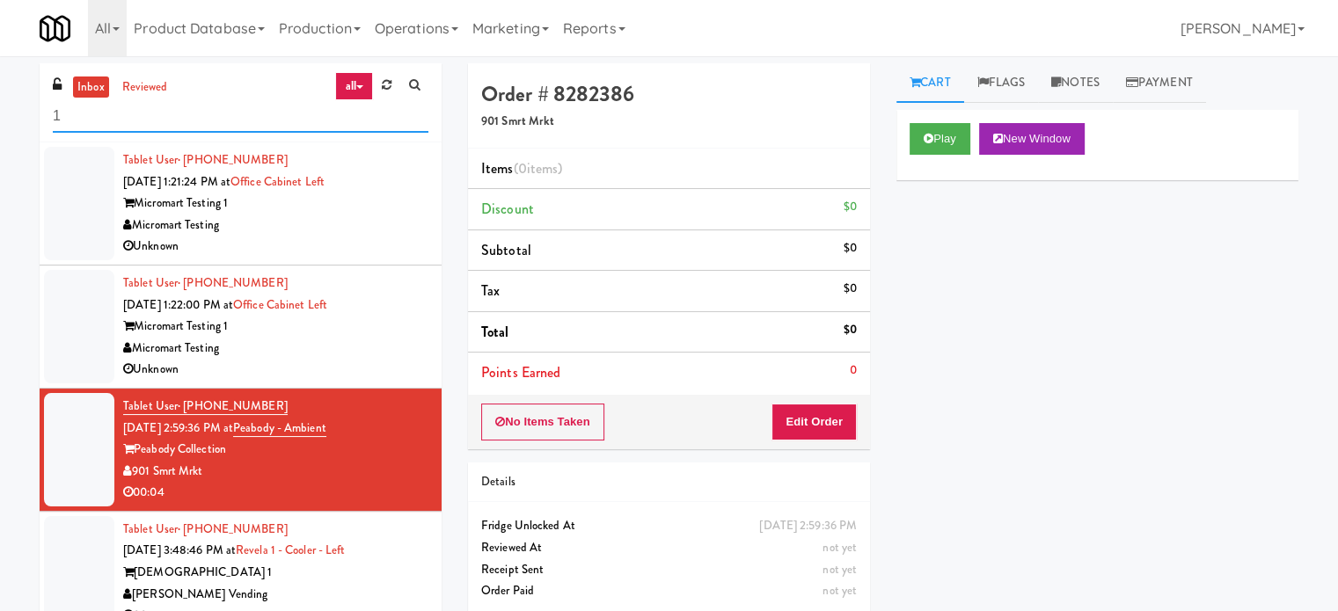
type input "1"
click at [348, 577] on div "Revela 1" at bounding box center [275, 573] width 305 height 22
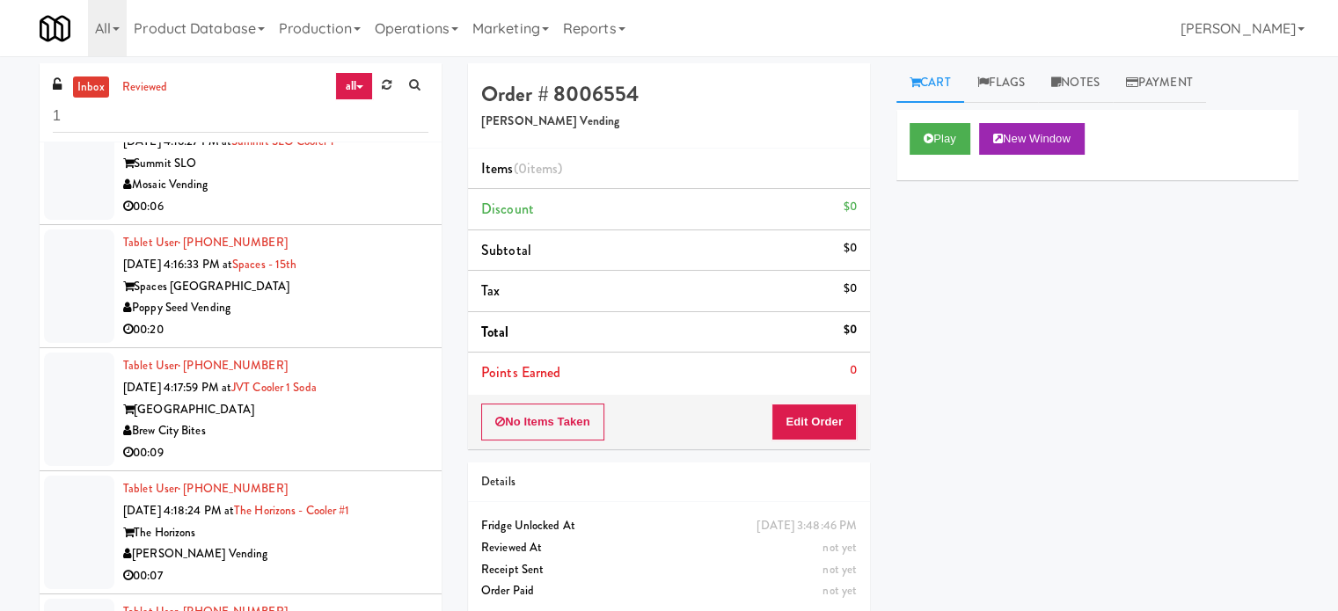
scroll to position [1509, 0]
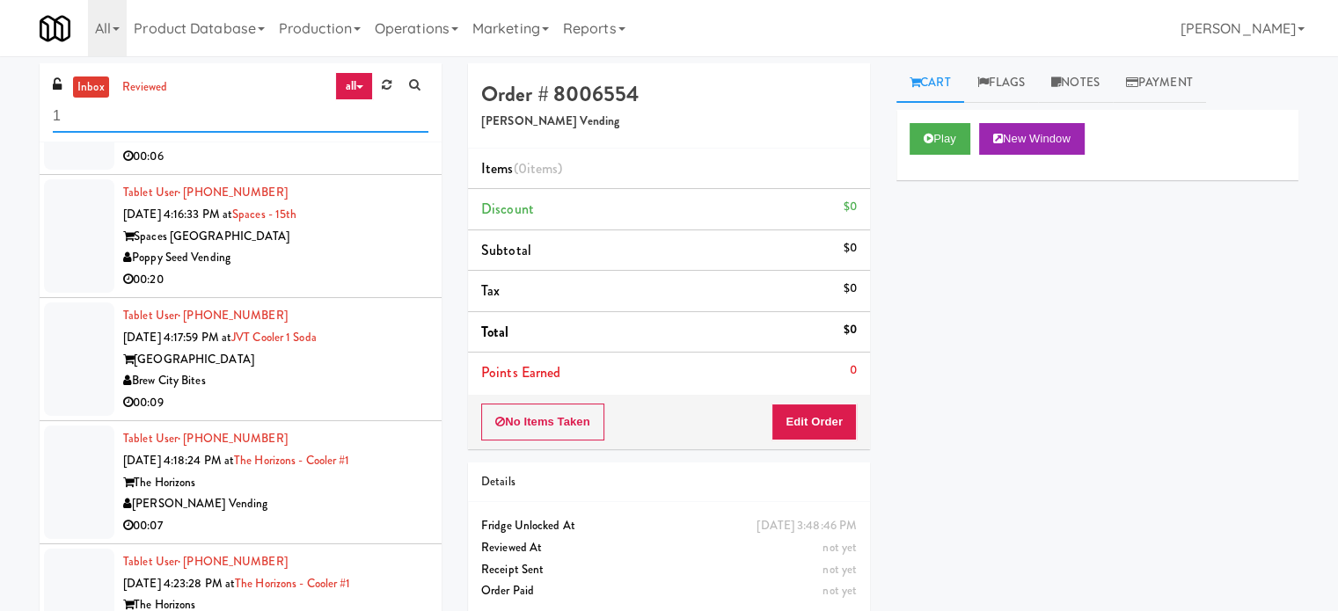
click at [146, 123] on input "1" at bounding box center [241, 116] width 376 height 33
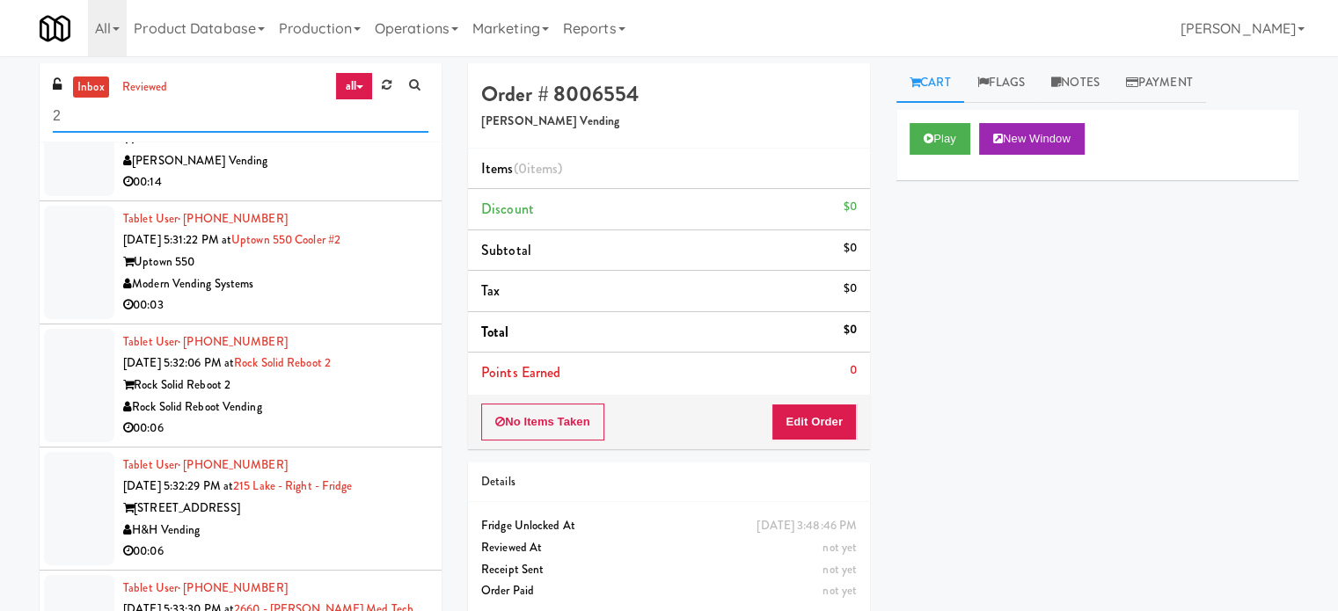
scroll to position [5040, 0]
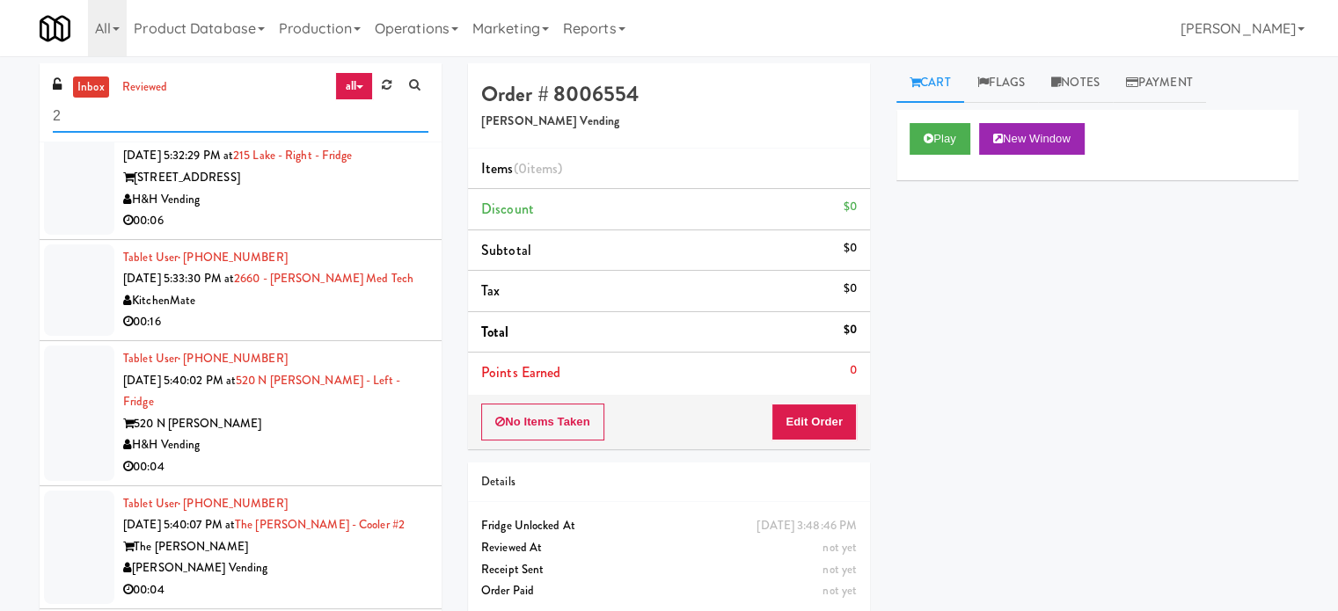
type input "2"
drag, startPoint x: 1171, startPoint y: 227, endPoint x: 1113, endPoint y: 193, distance: 68.2
click at [1173, 228] on div "Play New Window Primary Flag Clear Flag if unable to determine what was taken o…" at bounding box center [1097, 440] width 402 height 660
click at [152, 119] on input "2" at bounding box center [241, 116] width 376 height 33
click at [153, 115] on input "2" at bounding box center [241, 116] width 376 height 33
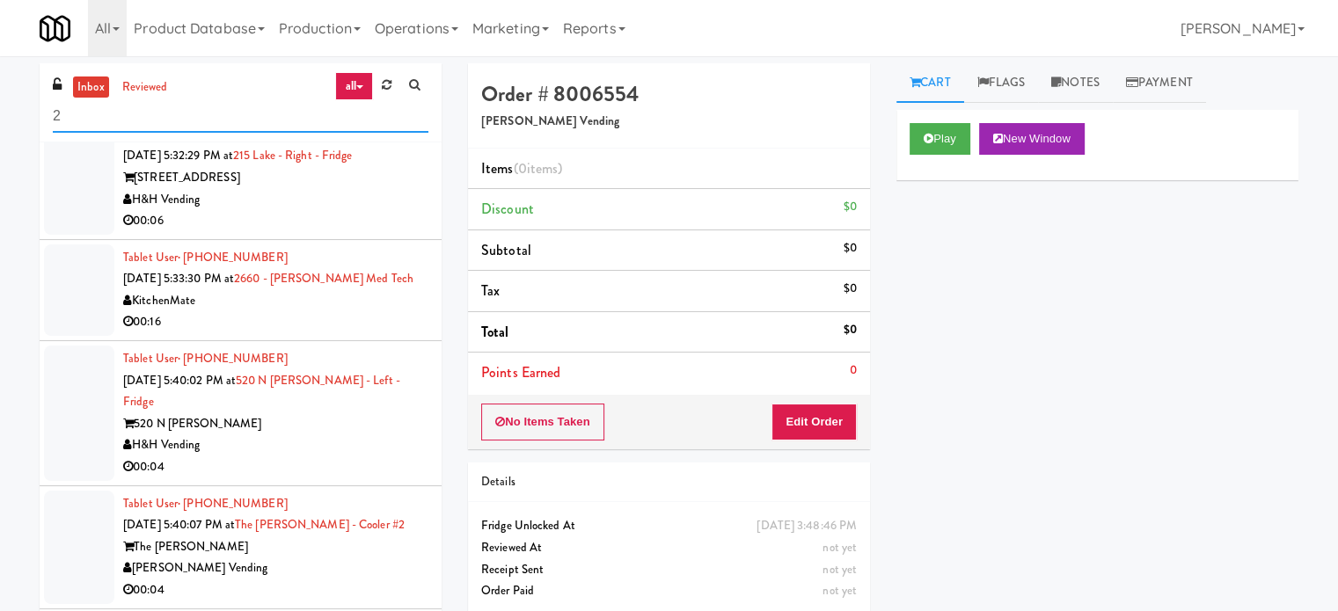
click at [154, 115] on input "2" at bounding box center [241, 116] width 376 height 33
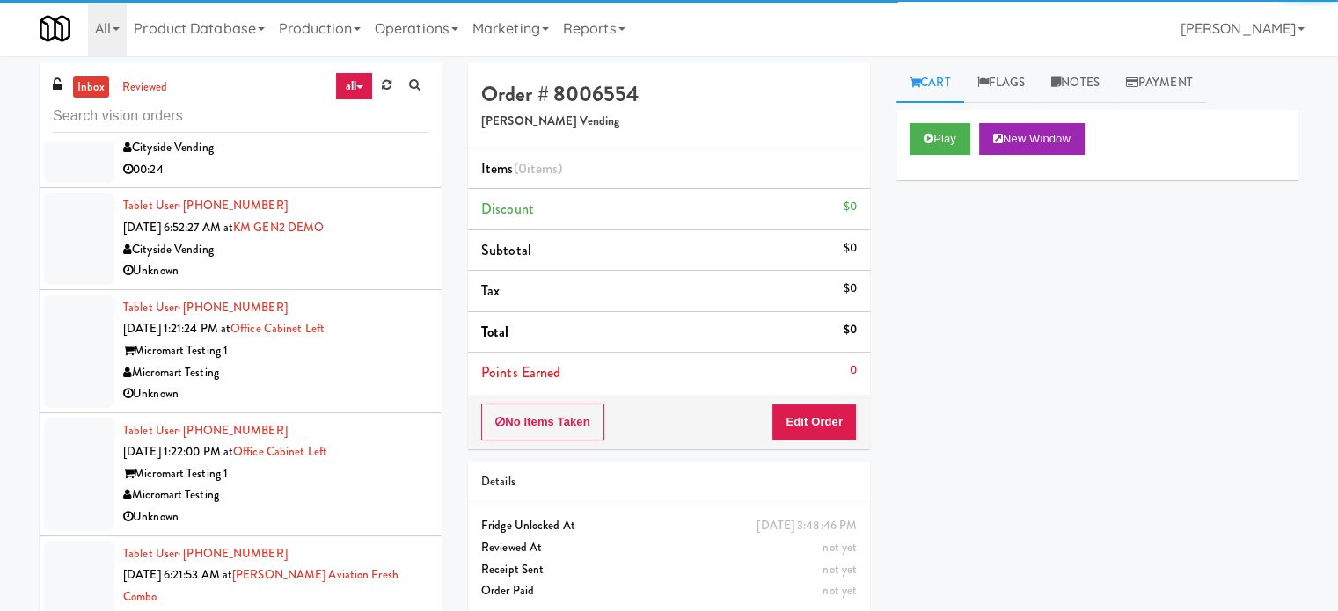
scroll to position [3742, 0]
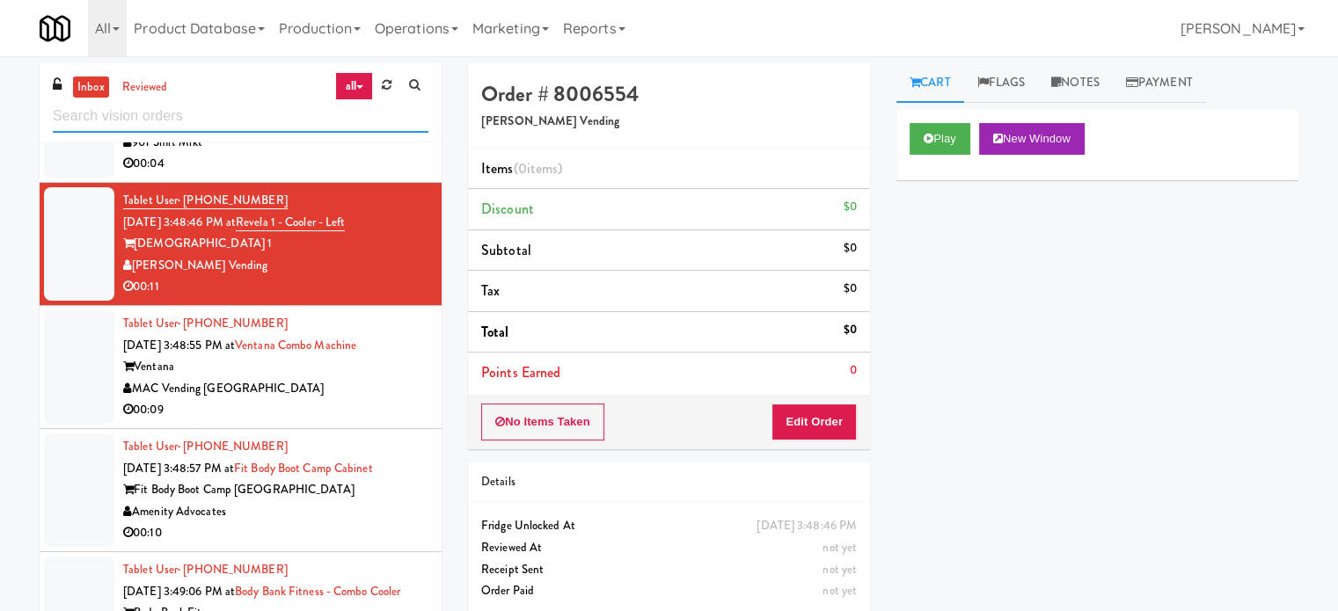
click at [122, 103] on input "text" at bounding box center [241, 116] width 376 height 33
click at [116, 113] on input "text" at bounding box center [241, 116] width 376 height 33
click at [116, 115] on input "text" at bounding box center [241, 116] width 376 height 33
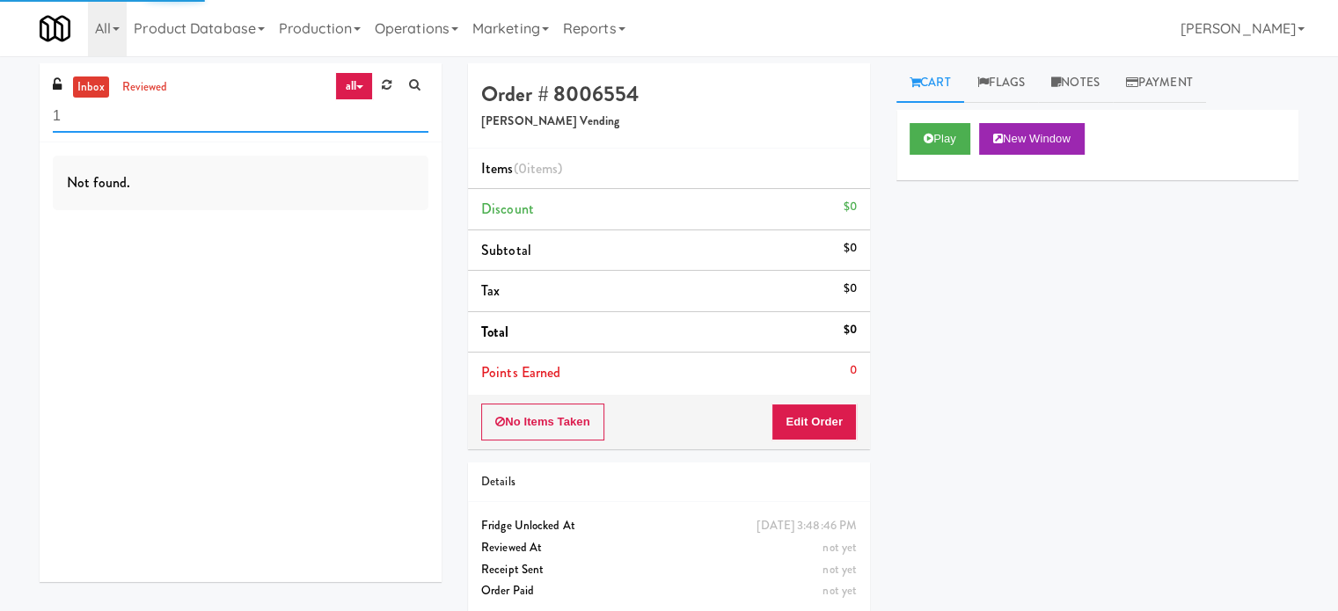
type input "1"
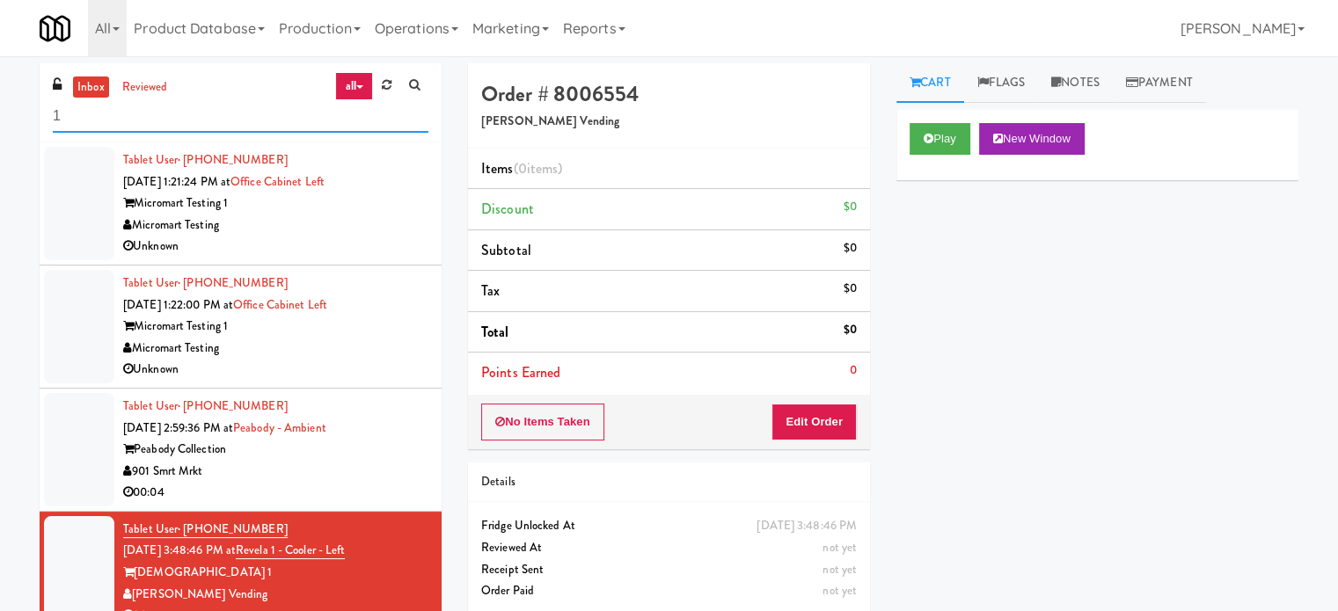
click at [106, 115] on input "1" at bounding box center [241, 116] width 376 height 33
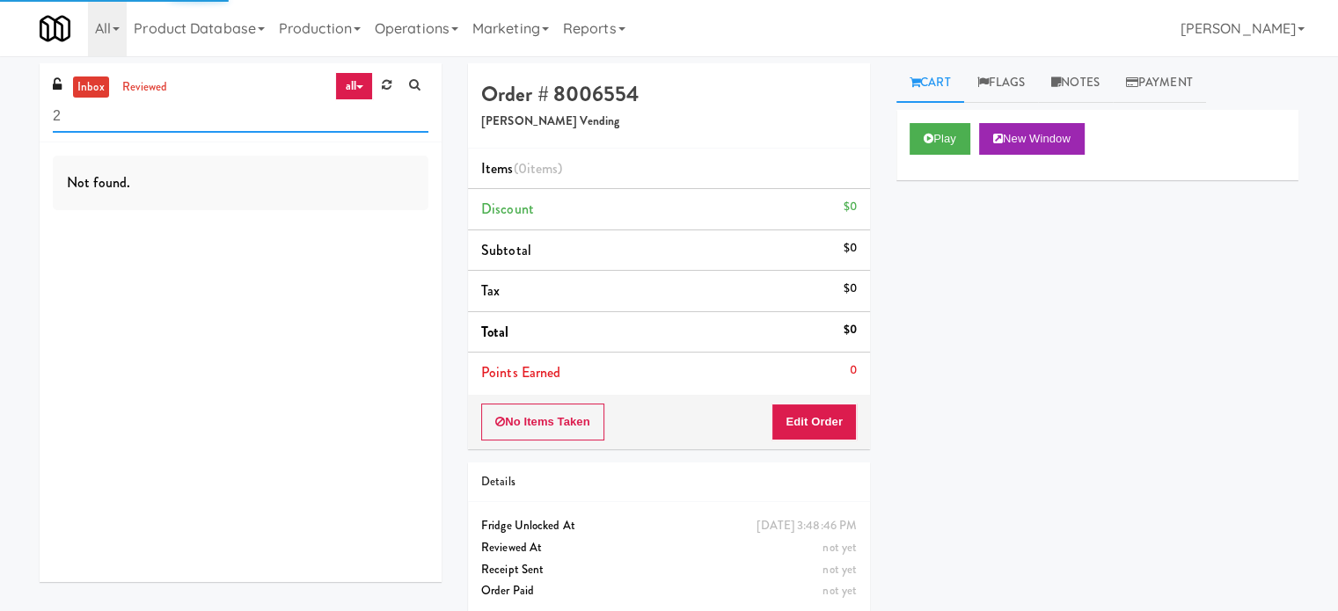
type input "2"
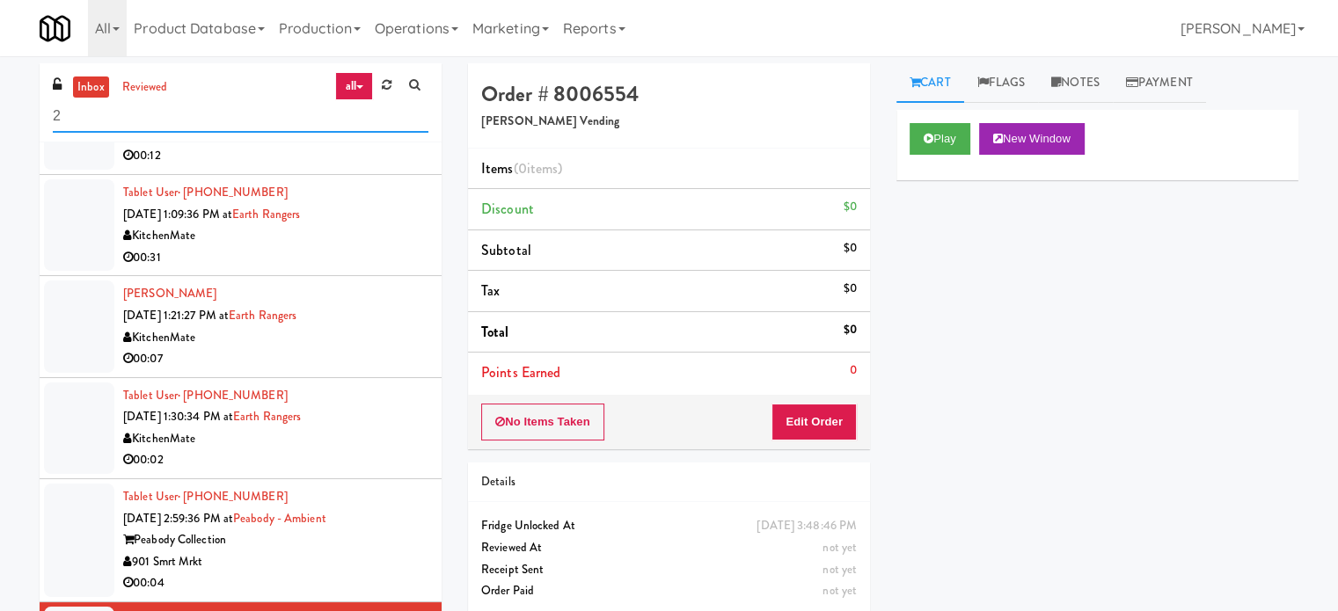
scroll to position [3335, 0]
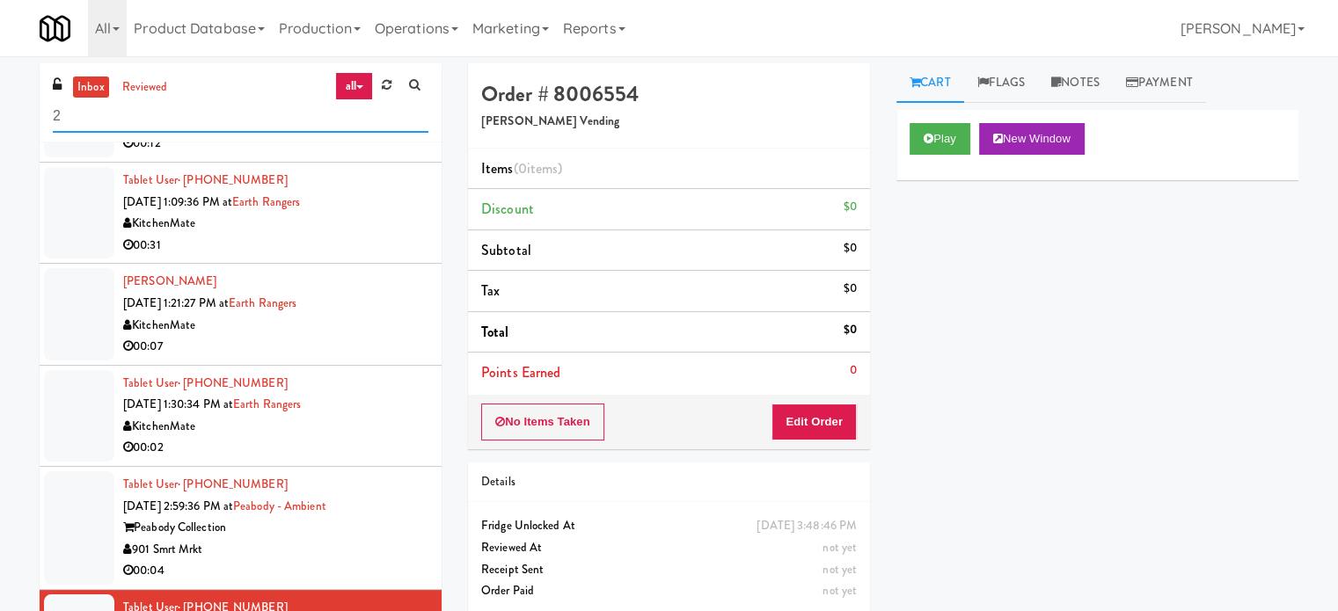
click at [111, 125] on input "2" at bounding box center [241, 116] width 376 height 33
click at [113, 121] on input "2" at bounding box center [241, 116] width 376 height 33
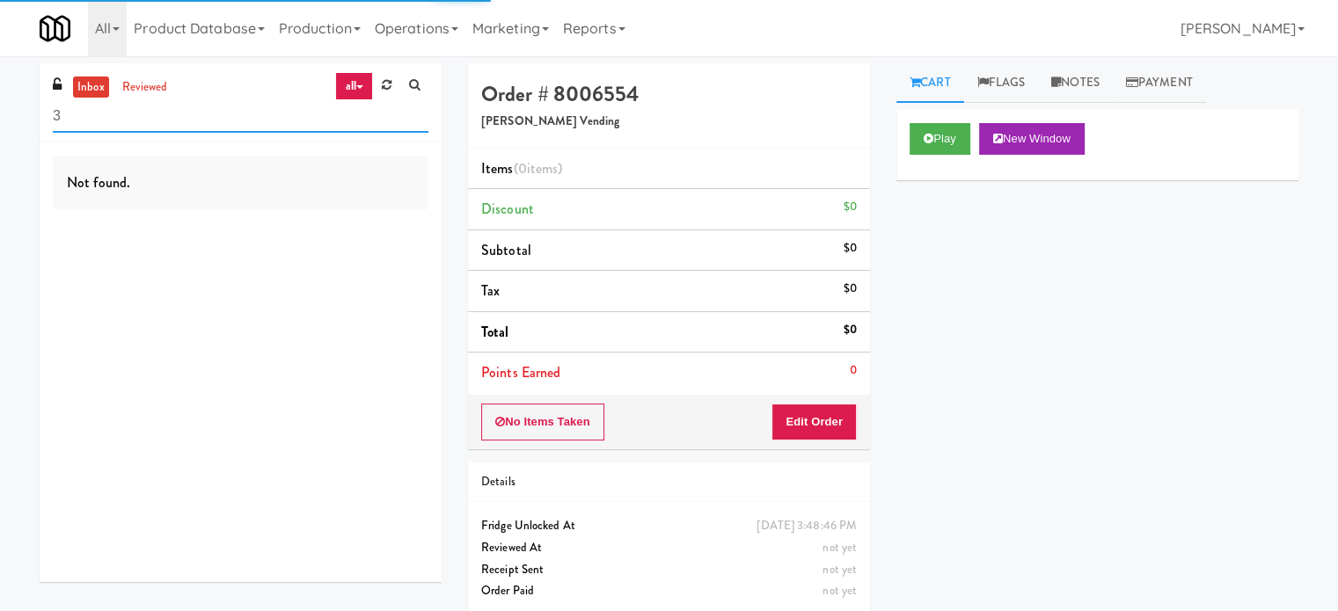
type input "3"
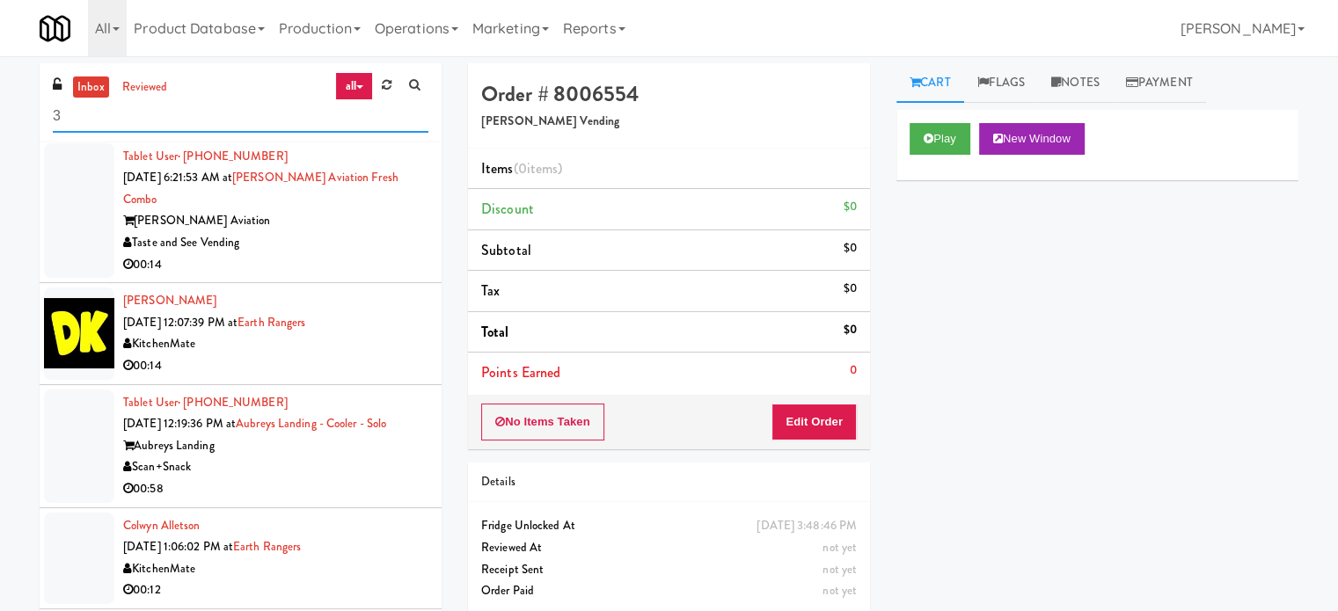
scroll to position [2863, 0]
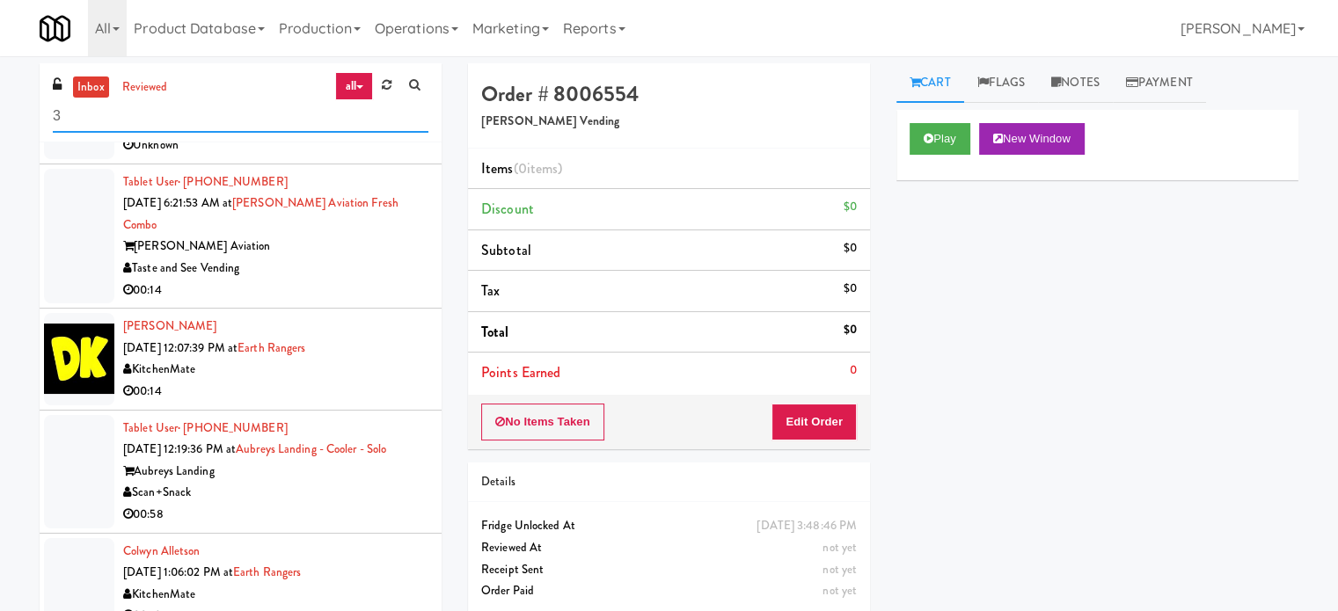
click at [89, 110] on input "3" at bounding box center [241, 116] width 376 height 33
click at [91, 112] on input "3" at bounding box center [241, 116] width 376 height 33
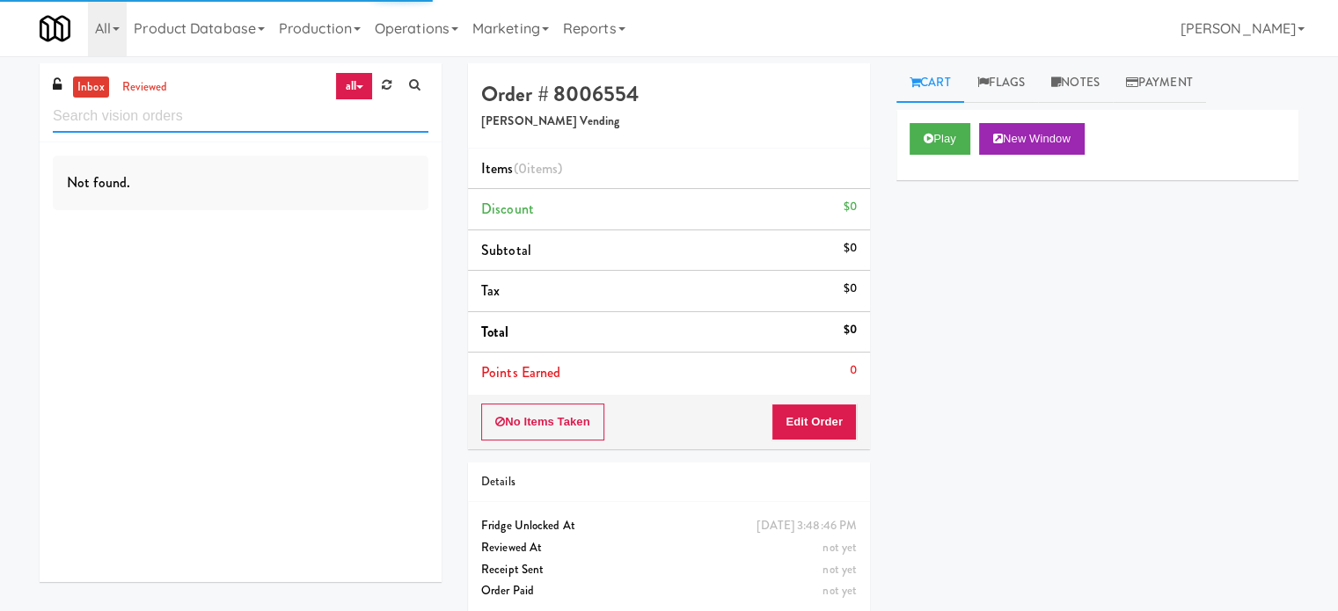
click at [142, 118] on input "text" at bounding box center [241, 116] width 376 height 33
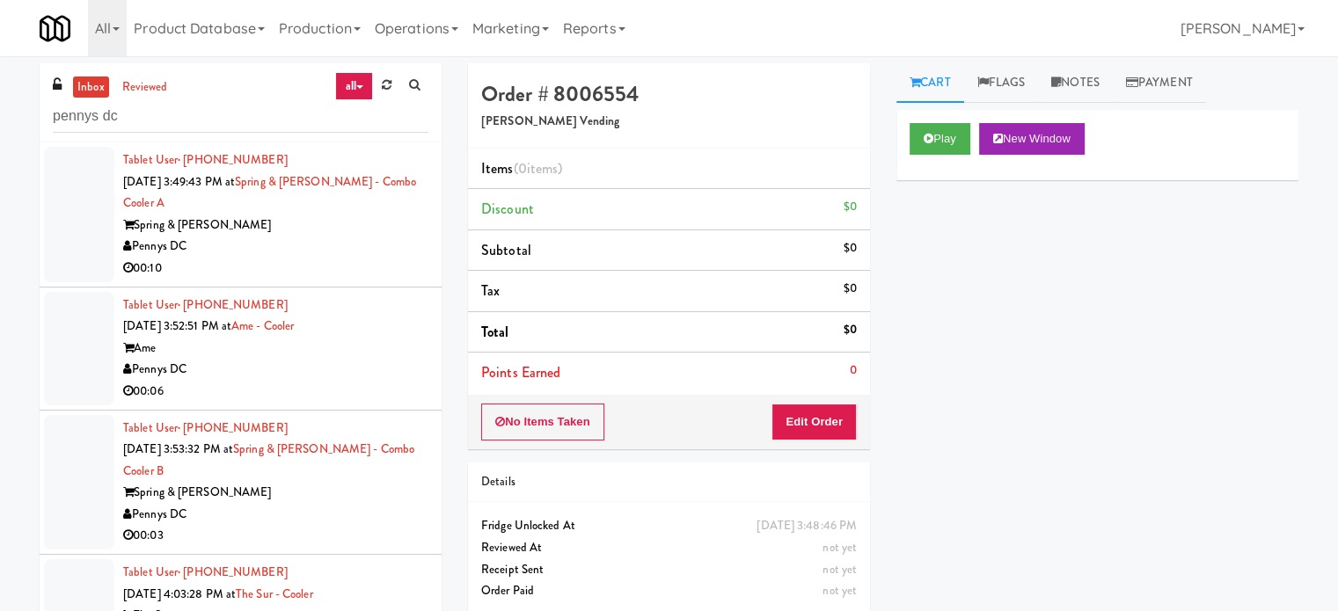
click at [338, 251] on div "Pennys DC" at bounding box center [275, 247] width 305 height 22
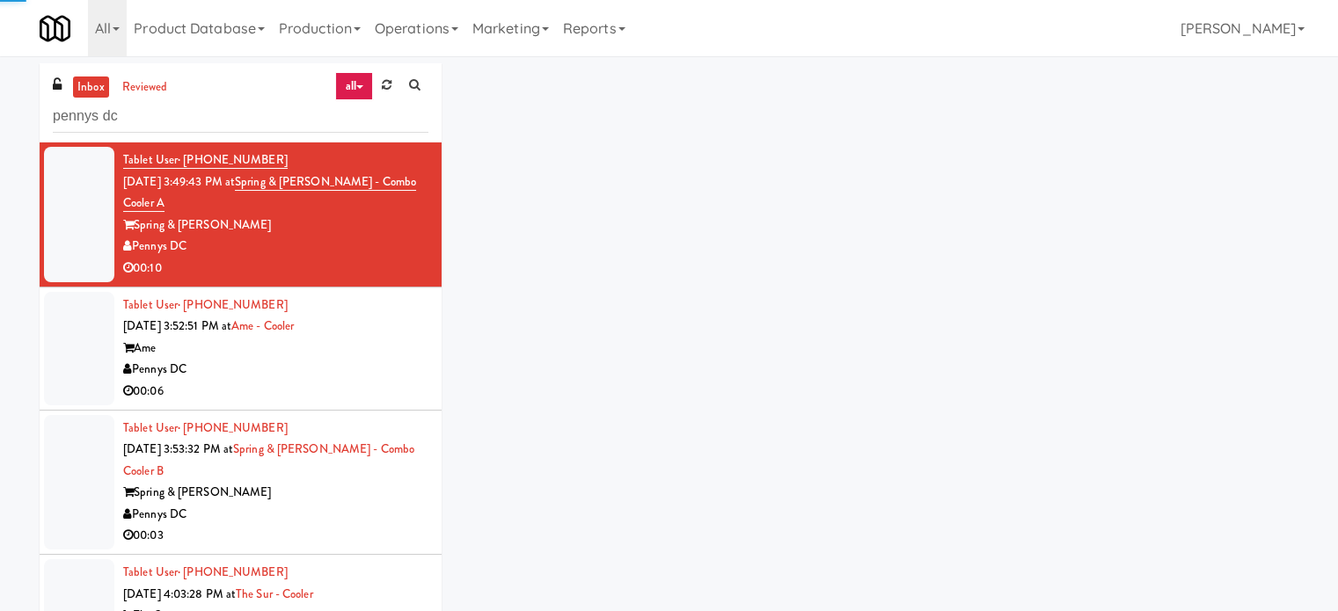
drag, startPoint x: 354, startPoint y: 354, endPoint x: 394, endPoint y: 414, distance: 72.9
click at [355, 358] on div "Tablet User · (843) 822-0500 Sep 18, 2025 3:52:51 PM at Ame - Cooler Ame Pennys…" at bounding box center [275, 349] width 305 height 108
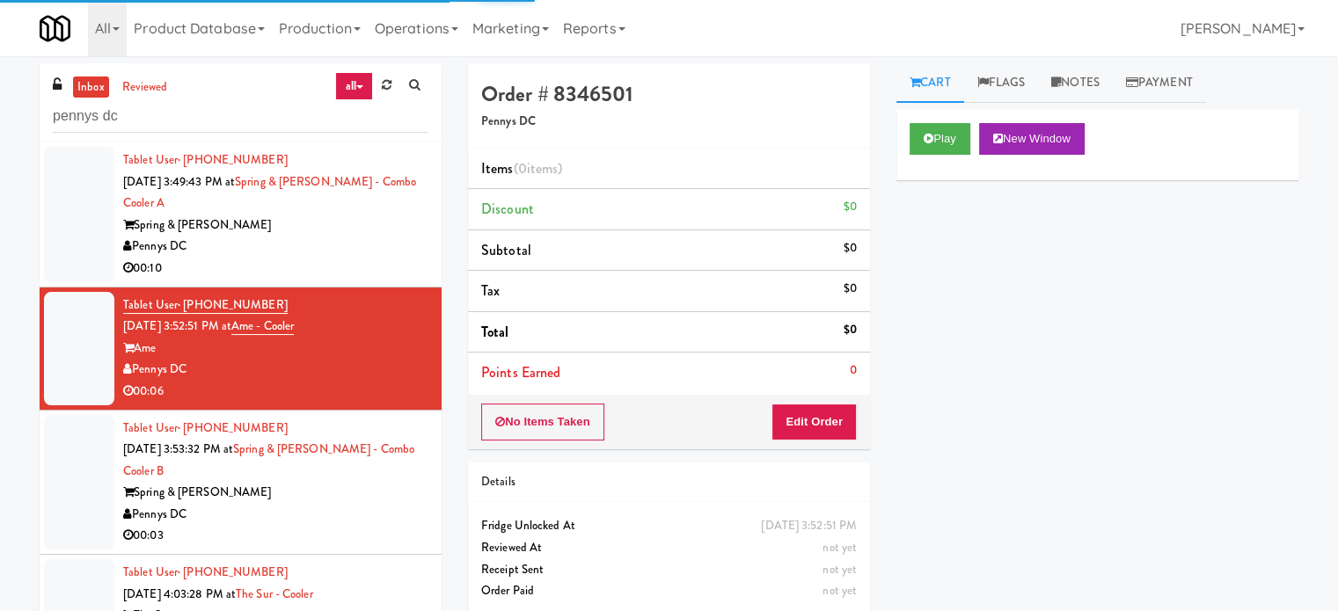
click at [382, 508] on div "Pennys DC" at bounding box center [275, 515] width 305 height 22
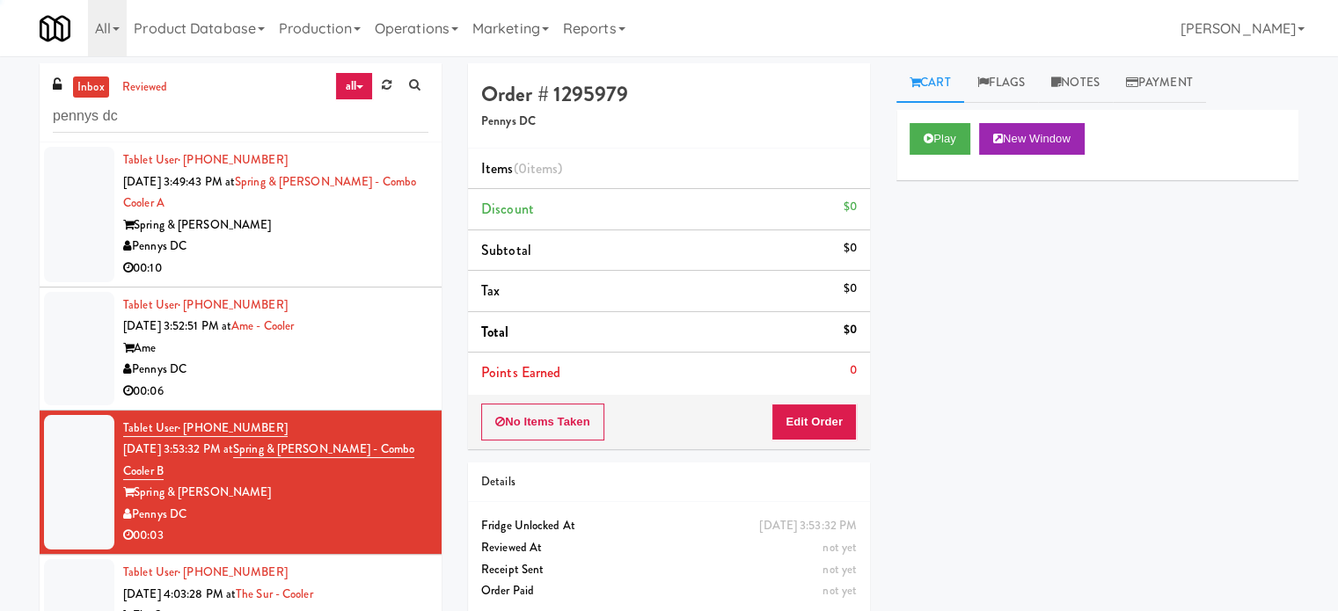
scroll to position [440, 0]
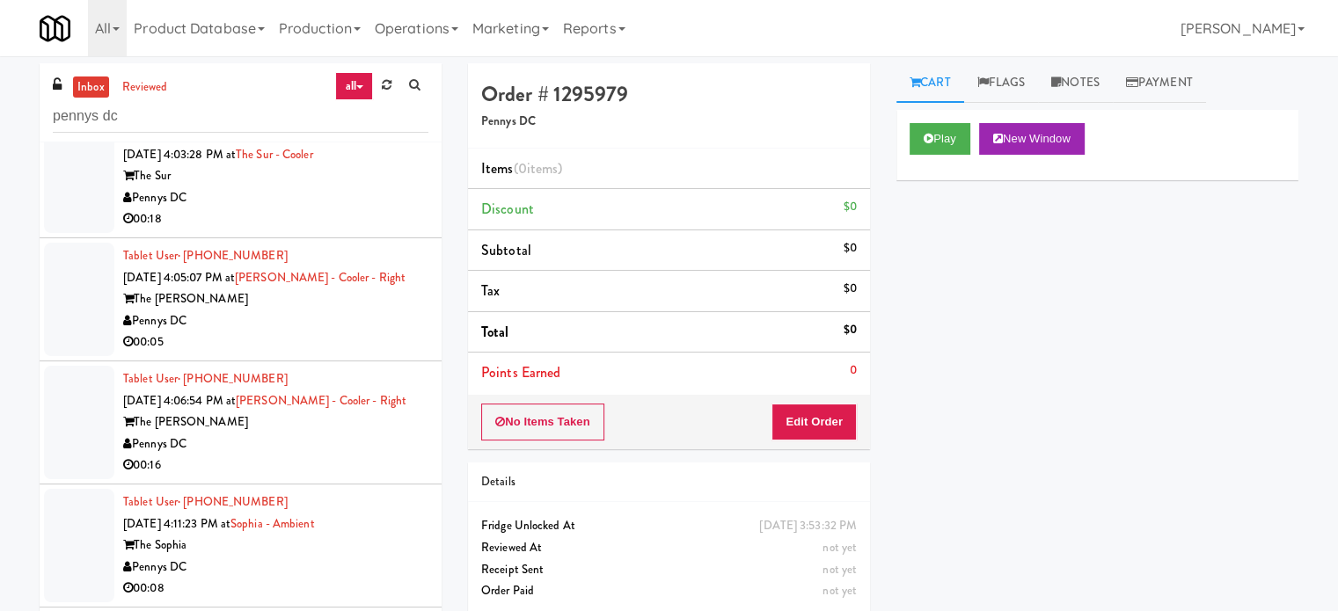
click at [343, 194] on div "Pennys DC" at bounding box center [275, 198] width 305 height 22
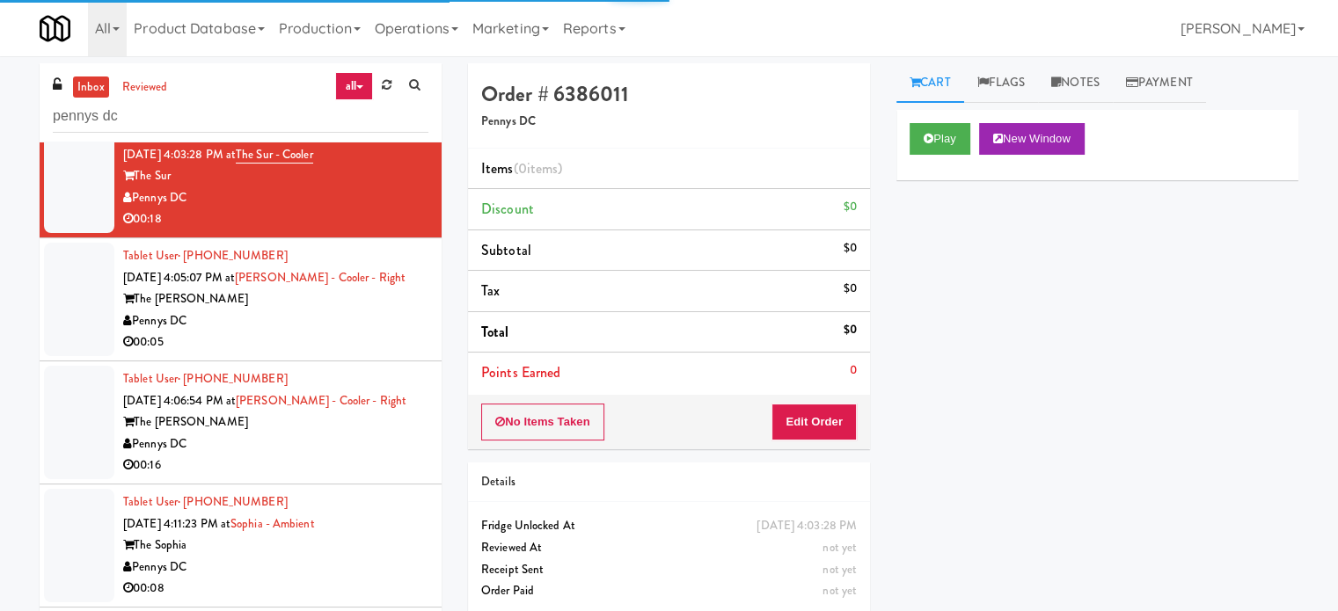
click at [351, 337] on div "00:05" at bounding box center [275, 343] width 305 height 22
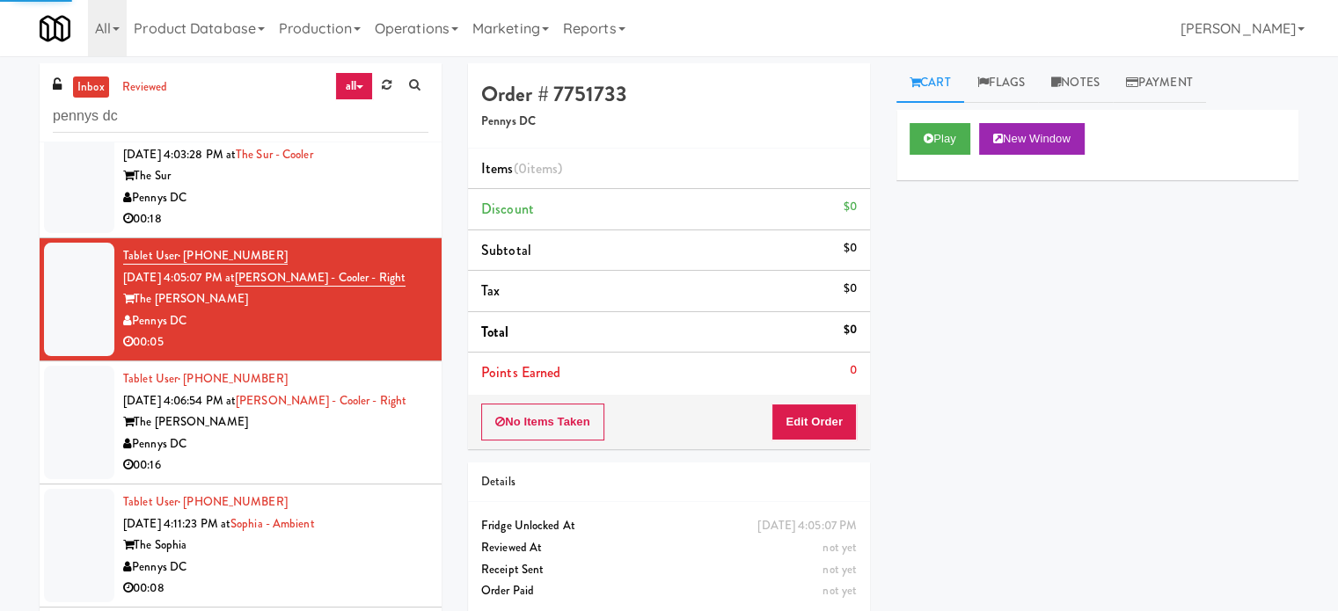
drag, startPoint x: 369, startPoint y: 440, endPoint x: 377, endPoint y: 429, distance: 13.7
click at [369, 442] on div "Pennys DC" at bounding box center [275, 445] width 305 height 22
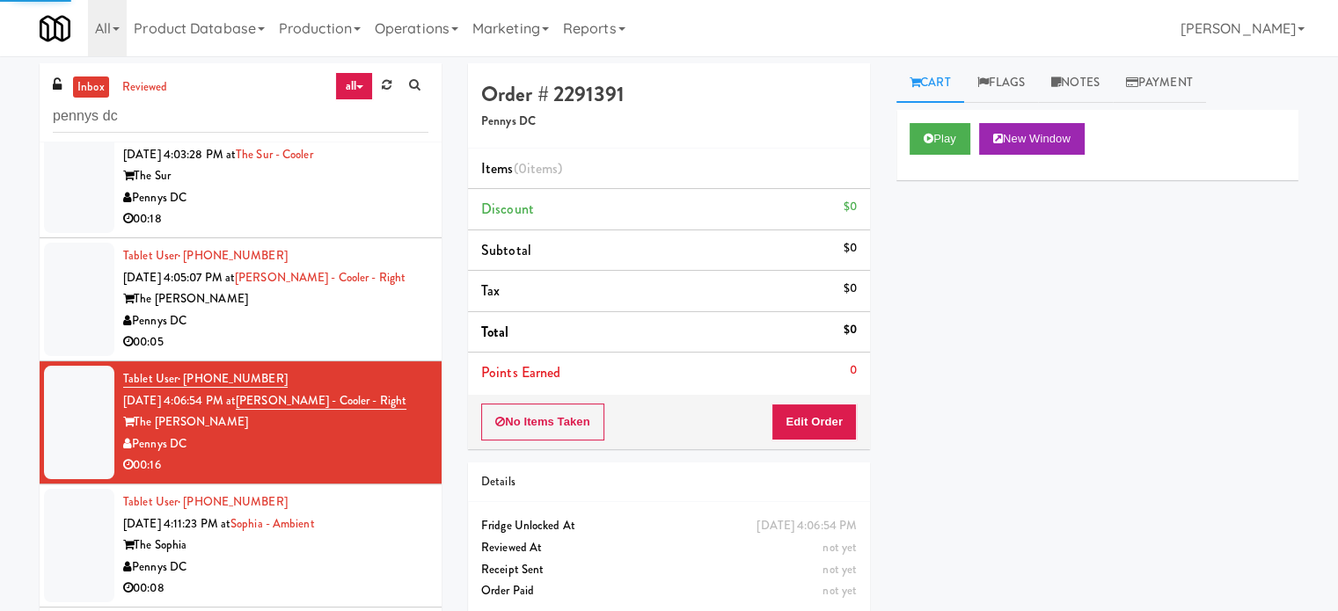
click at [378, 566] on div "Pennys DC" at bounding box center [275, 568] width 305 height 22
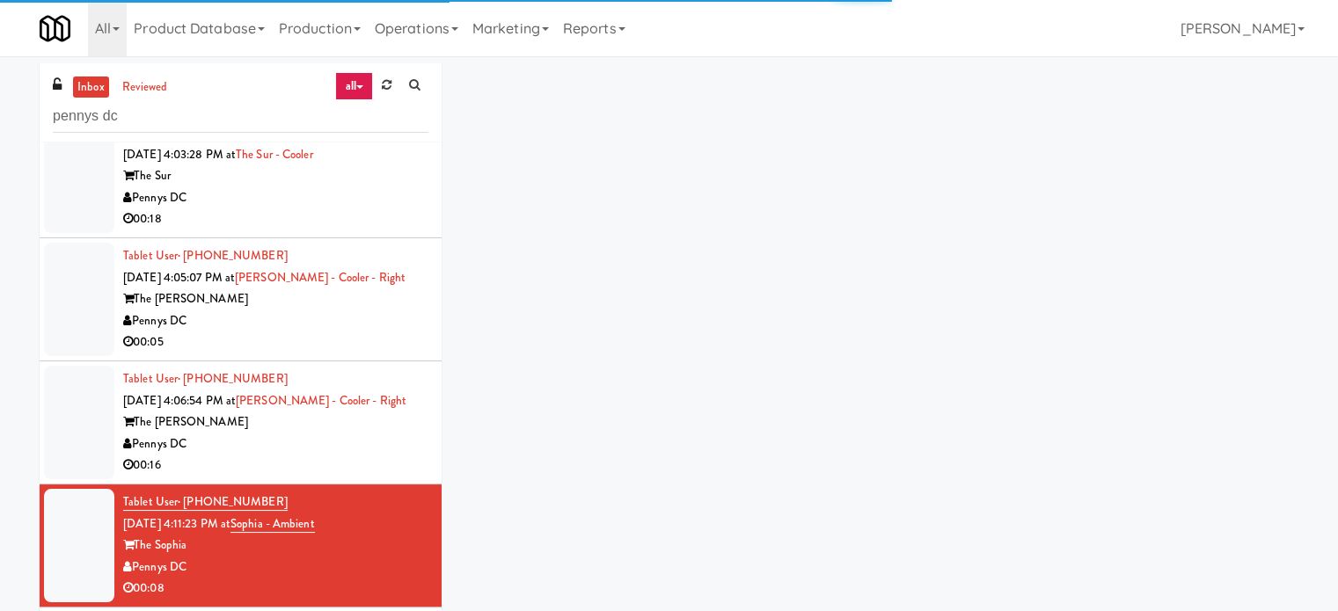
scroll to position [879, 0]
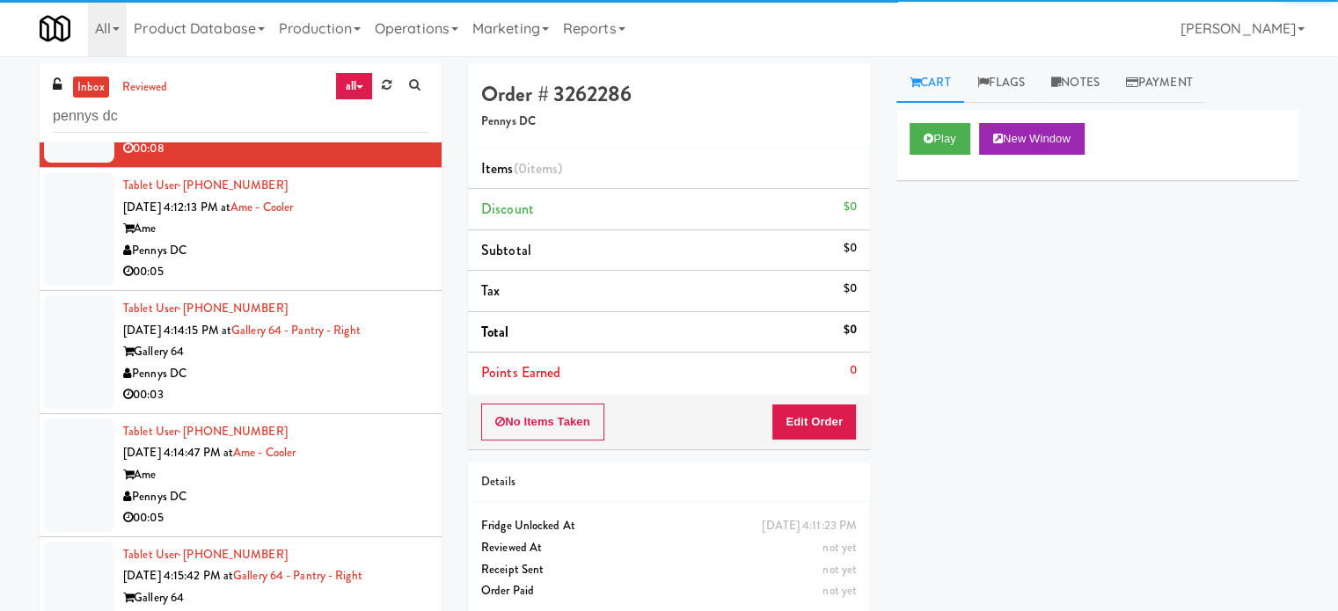
click at [362, 245] on div "Pennys DC" at bounding box center [275, 251] width 305 height 22
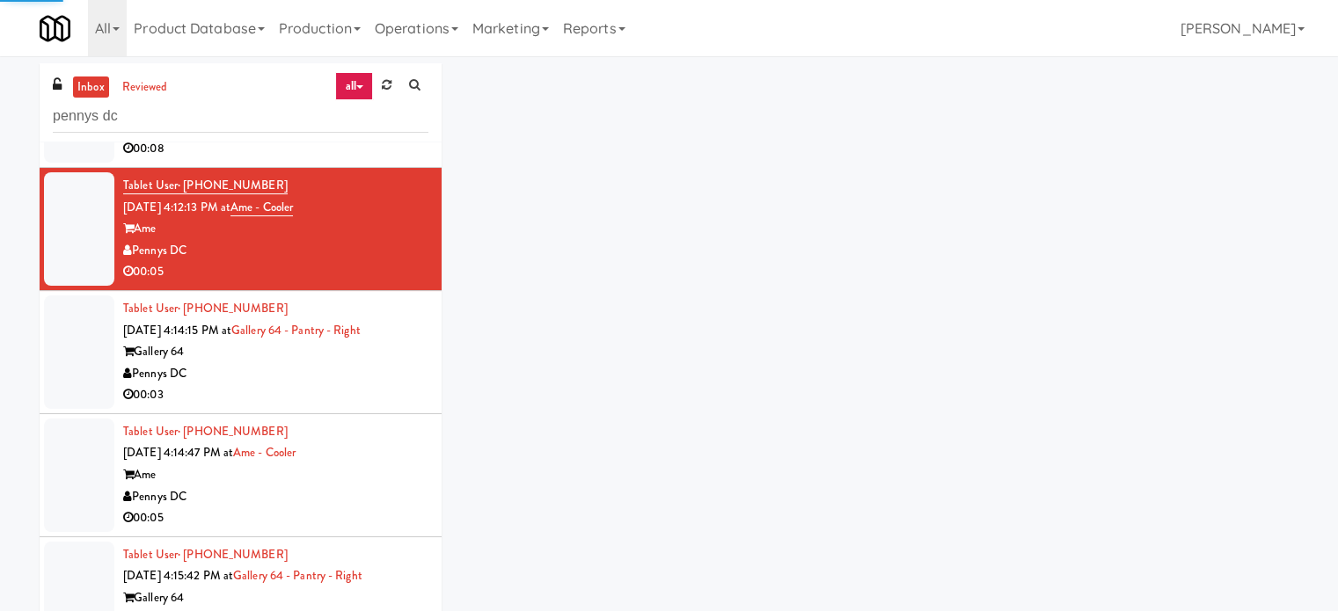
click at [345, 351] on div "Gallery 64" at bounding box center [275, 352] width 305 height 22
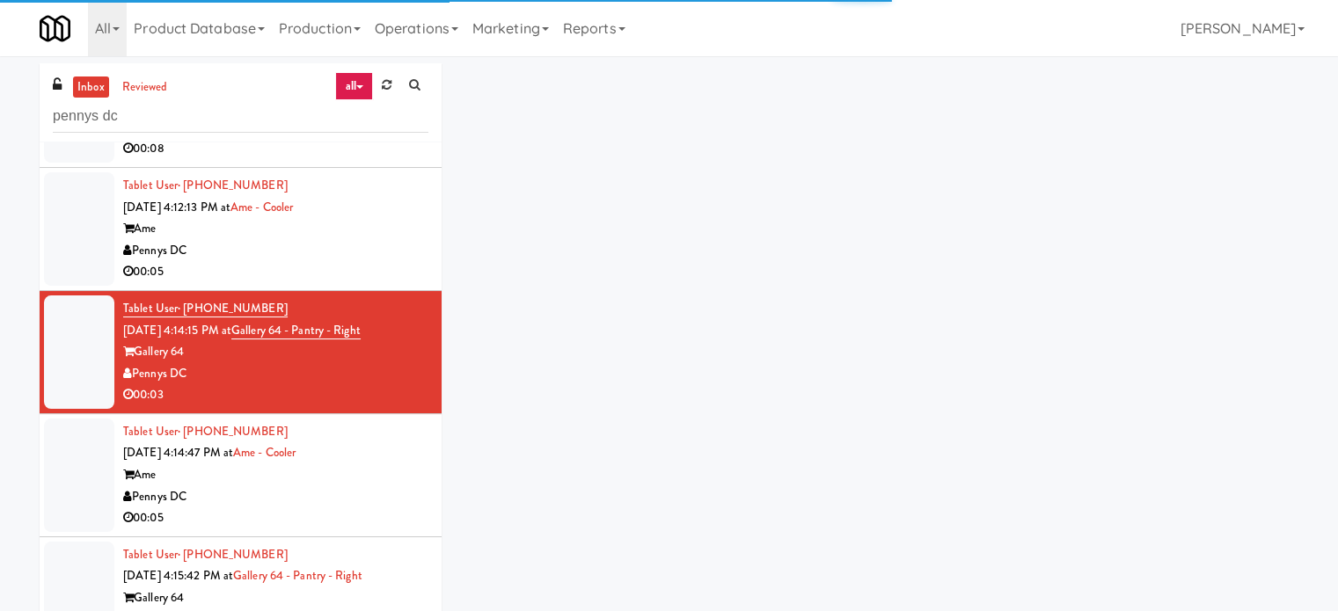
click at [376, 544] on div "Tablet User · (267) 304-9379 Sep 18, 2025 4:15:42 PM at Gallery 64 - Pantry - R…" at bounding box center [275, 598] width 305 height 108
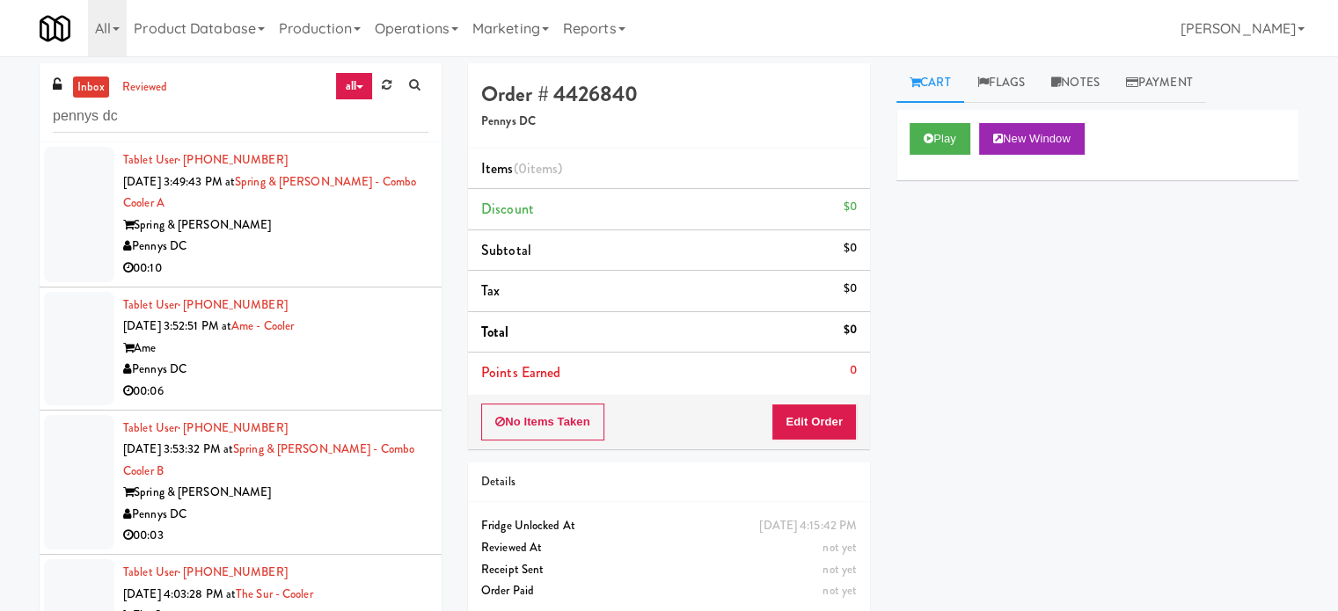
scroll to position [440, 0]
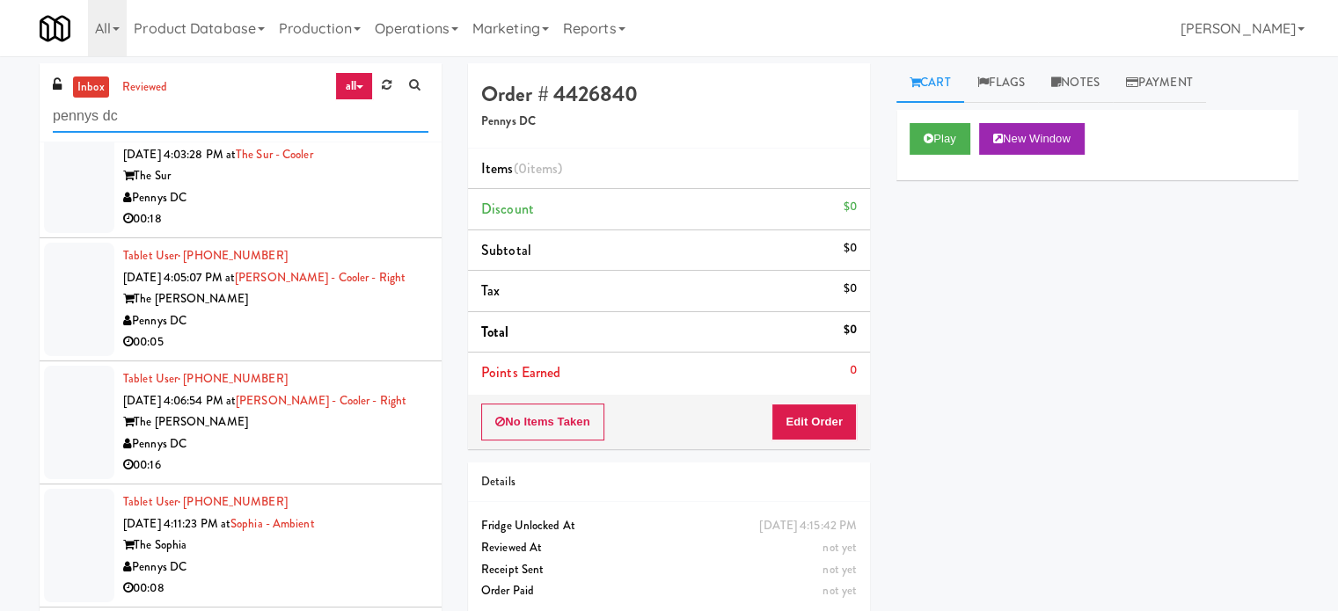
click at [192, 125] on input "pennys dc" at bounding box center [241, 116] width 376 height 33
click at [193, 126] on input "pennys dc" at bounding box center [241, 116] width 376 height 33
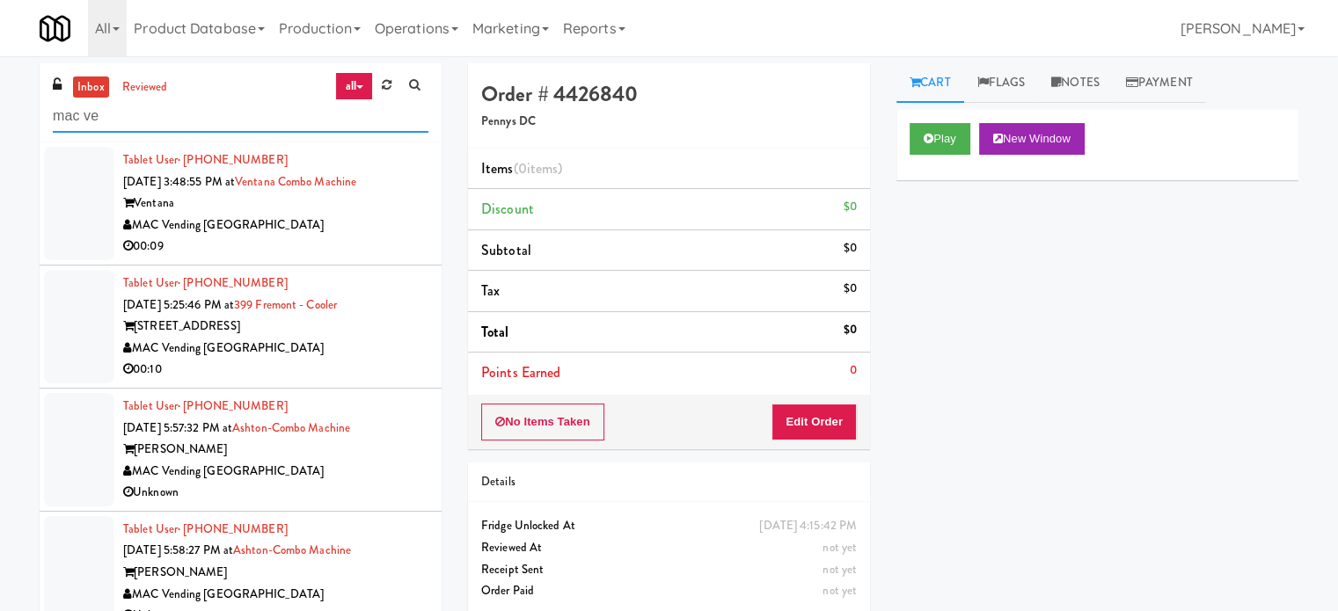
type input "mac ve"
drag, startPoint x: 330, startPoint y: 239, endPoint x: 338, endPoint y: 271, distance: 32.6
click at [330, 240] on div "00:09" at bounding box center [275, 247] width 305 height 22
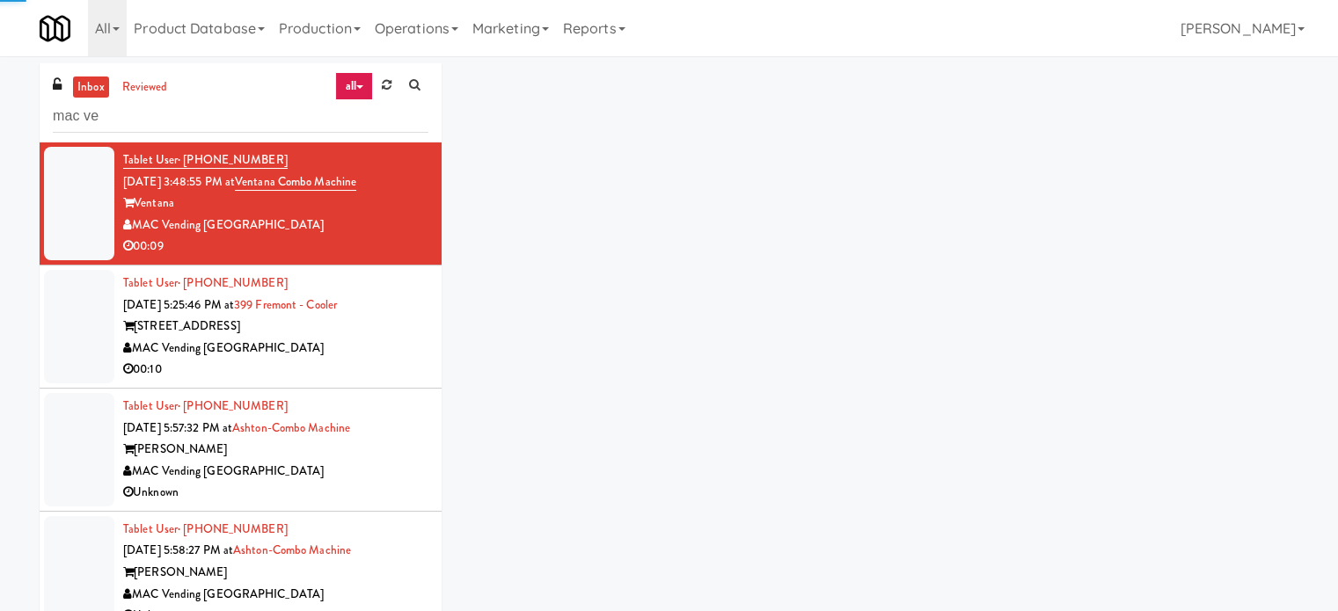
click at [342, 348] on div "MAC Vending [GEOGRAPHIC_DATA]" at bounding box center [275, 349] width 305 height 22
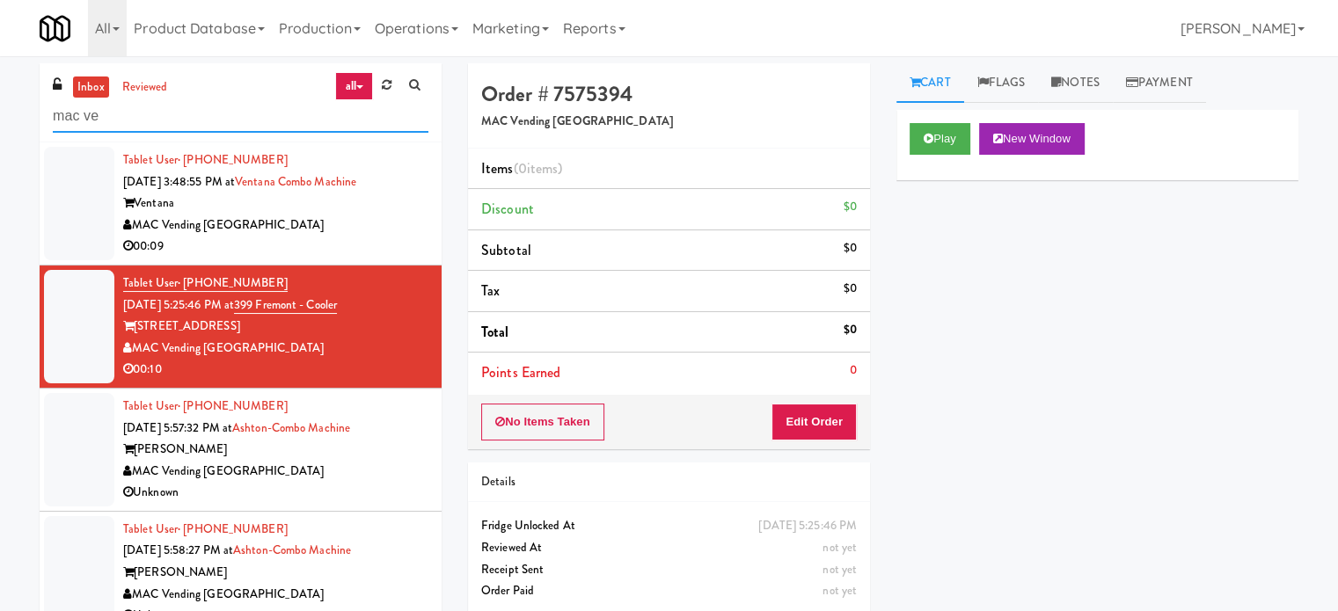
click at [226, 128] on input "mac ve" at bounding box center [241, 116] width 376 height 33
click at [223, 123] on input "mac ve" at bounding box center [241, 116] width 376 height 33
click at [222, 122] on input "mac ve" at bounding box center [241, 116] width 376 height 33
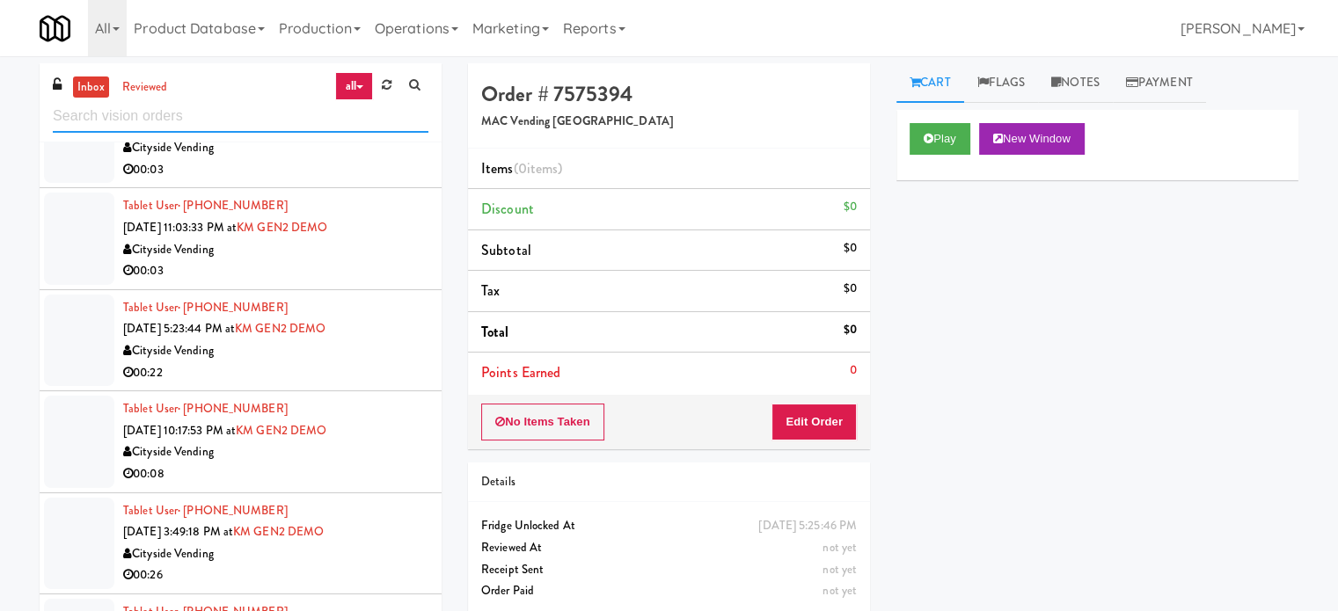
drag, startPoint x: 169, startPoint y: 112, endPoint x: 167, endPoint y: 128, distance: 15.9
click at [169, 120] on input "text" at bounding box center [241, 116] width 376 height 33
click at [167, 129] on input "text" at bounding box center [241, 116] width 376 height 33
click at [167, 128] on input "text" at bounding box center [241, 116] width 376 height 33
click at [167, 119] on input "text" at bounding box center [241, 116] width 376 height 33
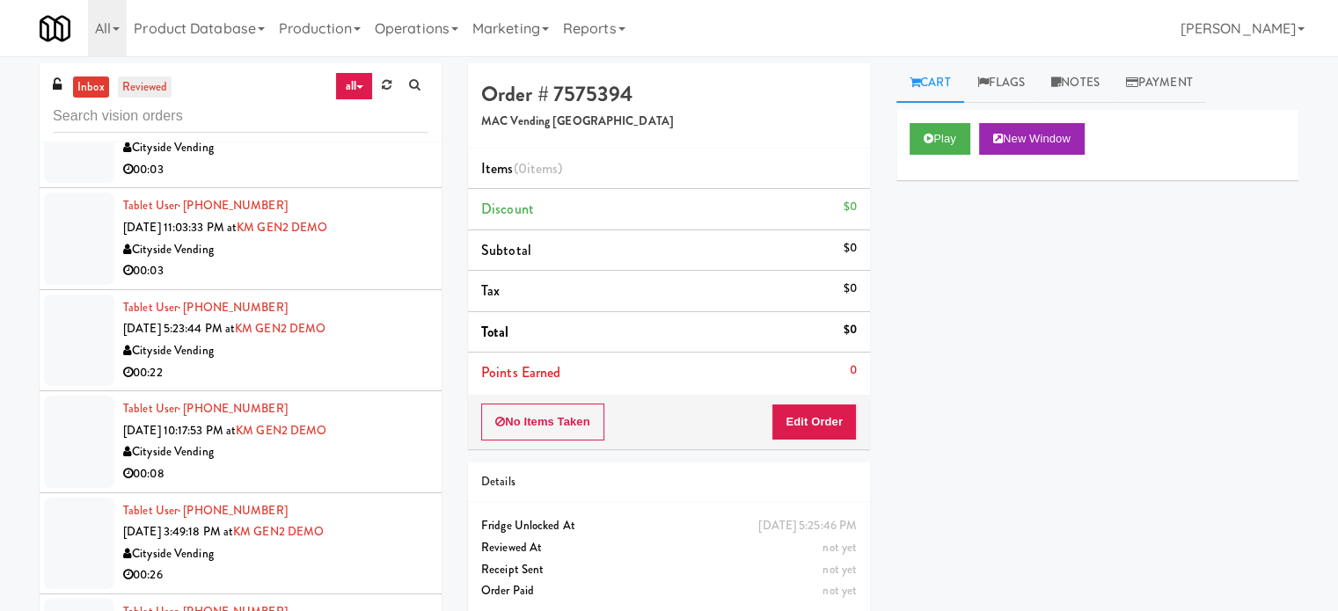
click at [148, 77] on link "reviewed" at bounding box center [145, 88] width 55 height 22
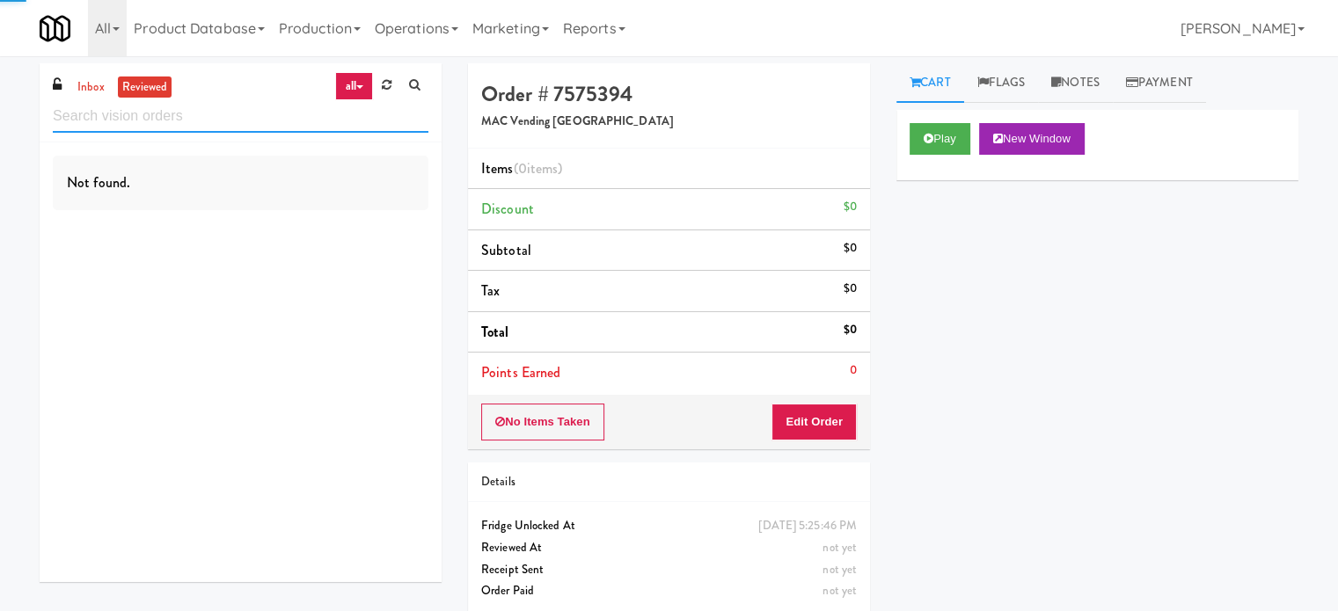
click at [159, 120] on input "text" at bounding box center [241, 116] width 376 height 33
click at [161, 119] on input "text" at bounding box center [241, 116] width 376 height 33
paste input "Peabody - Ambient"
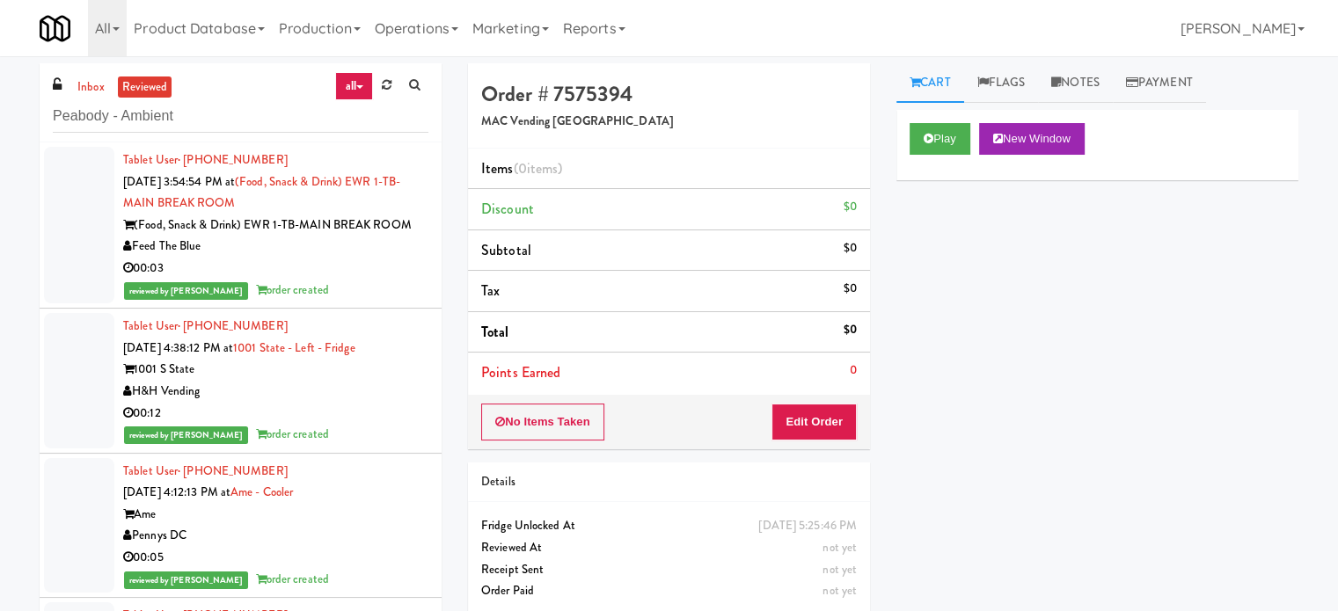
click at [373, 272] on div "00:03" at bounding box center [275, 269] width 305 height 22
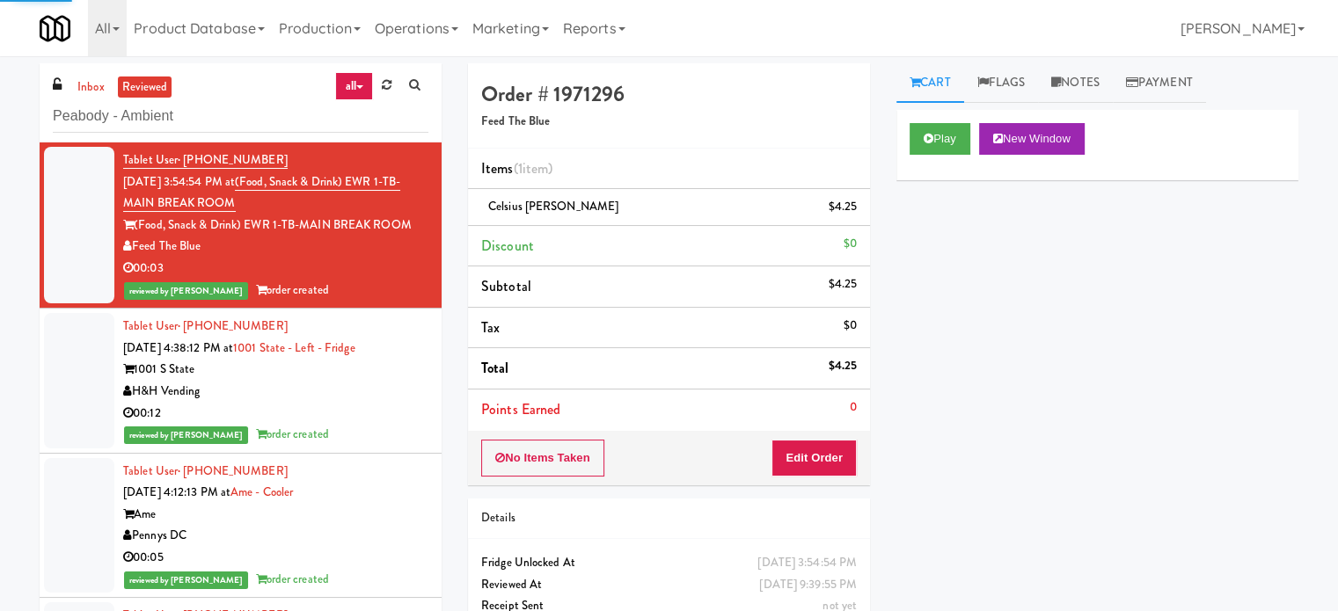
drag, startPoint x: 393, startPoint y: 397, endPoint x: 397, endPoint y: 456, distance: 59.9
click at [393, 398] on div "H&H Vending" at bounding box center [275, 392] width 305 height 22
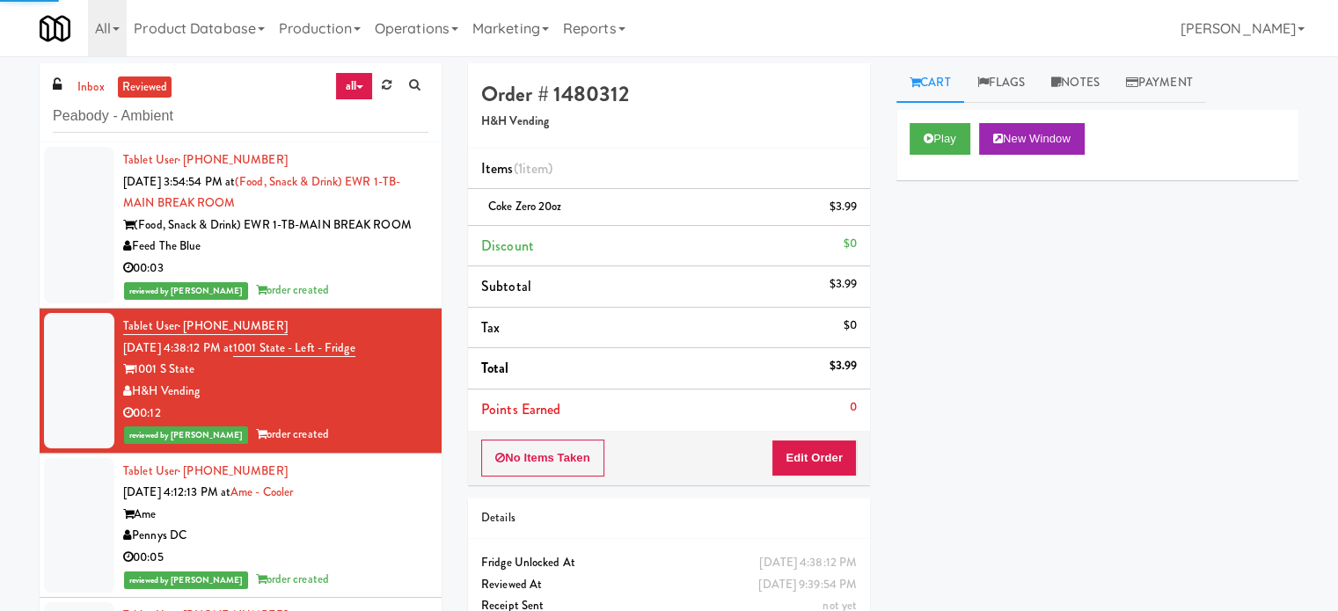
click at [389, 496] on div "Tablet User · (301) 500-8338 Sep 18, 2025 4:12:13 PM at Ame - Cooler Ame Pennys…" at bounding box center [275, 526] width 305 height 130
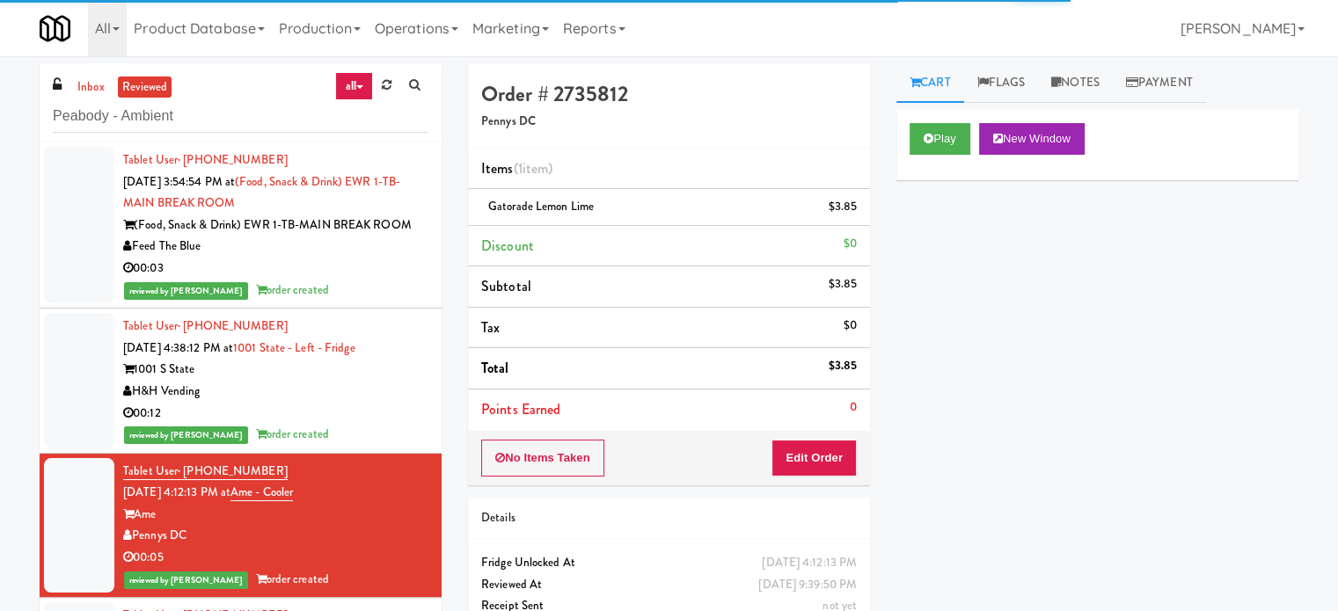
scroll to position [440, 0]
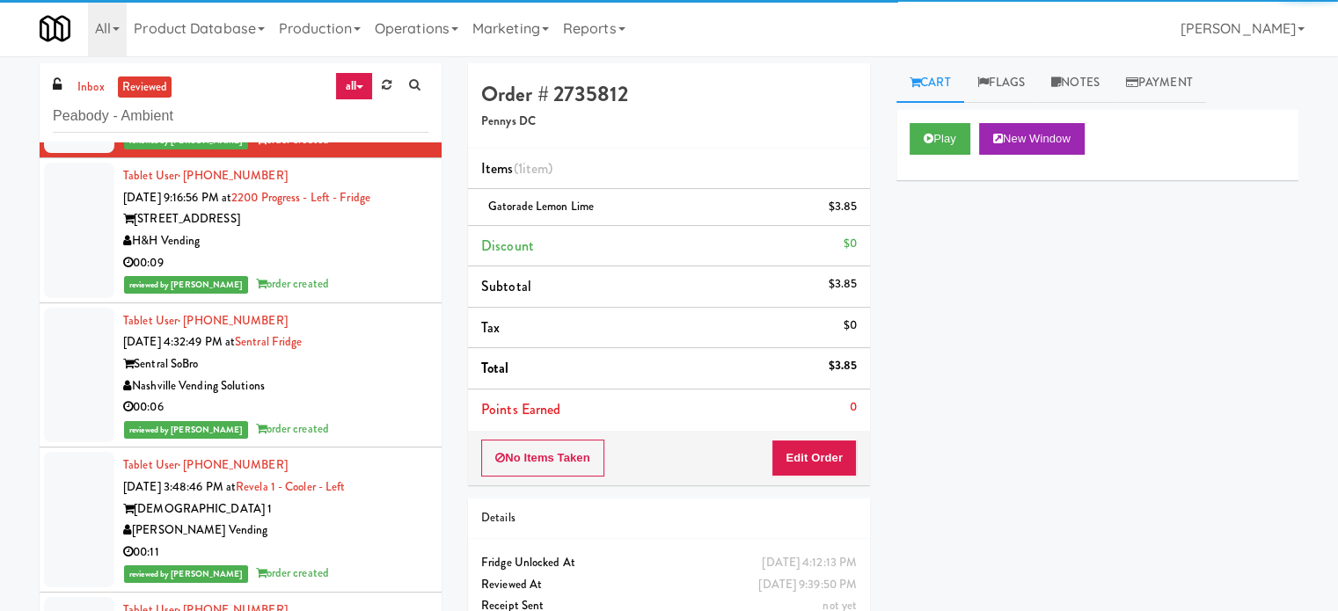
click at [379, 267] on div "00:09" at bounding box center [275, 263] width 305 height 22
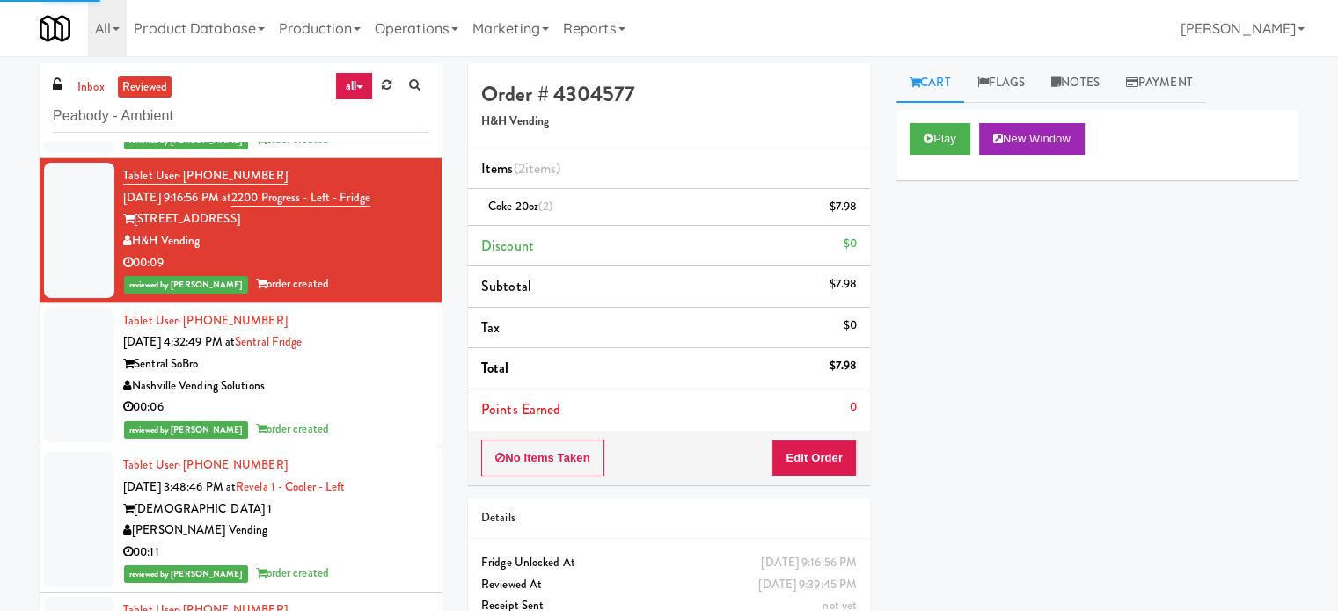
drag, startPoint x: 358, startPoint y: 397, endPoint x: 368, endPoint y: 421, distance: 26.5
click at [360, 399] on div "00:06" at bounding box center [275, 408] width 305 height 22
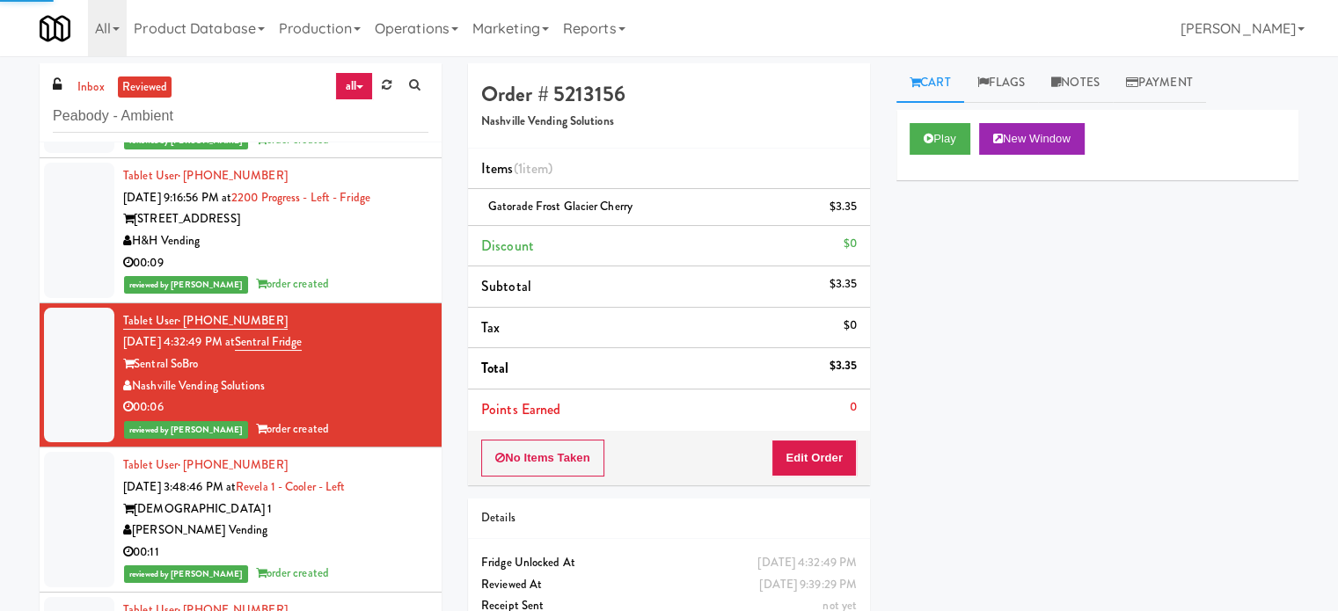
click at [375, 485] on div "Tablet User · (754) 252-8177 Sep 18, 2025 3:48:46 PM at Revela 1 - Cooler - Lef…" at bounding box center [275, 520] width 305 height 130
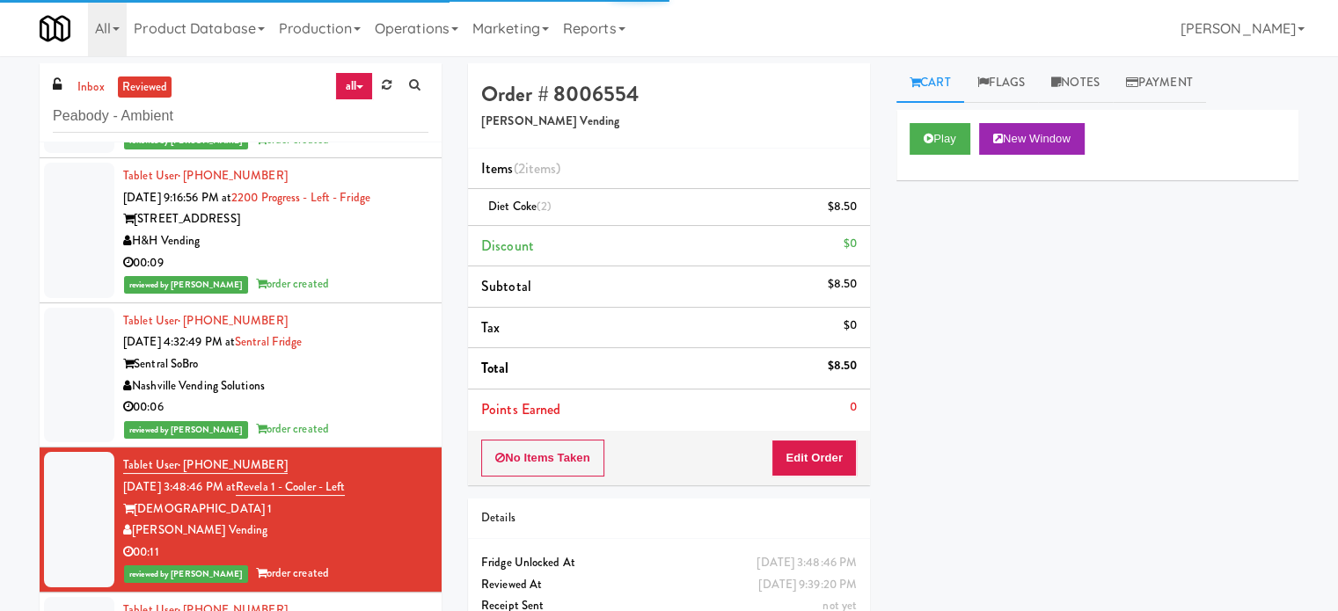
scroll to position [879, 0]
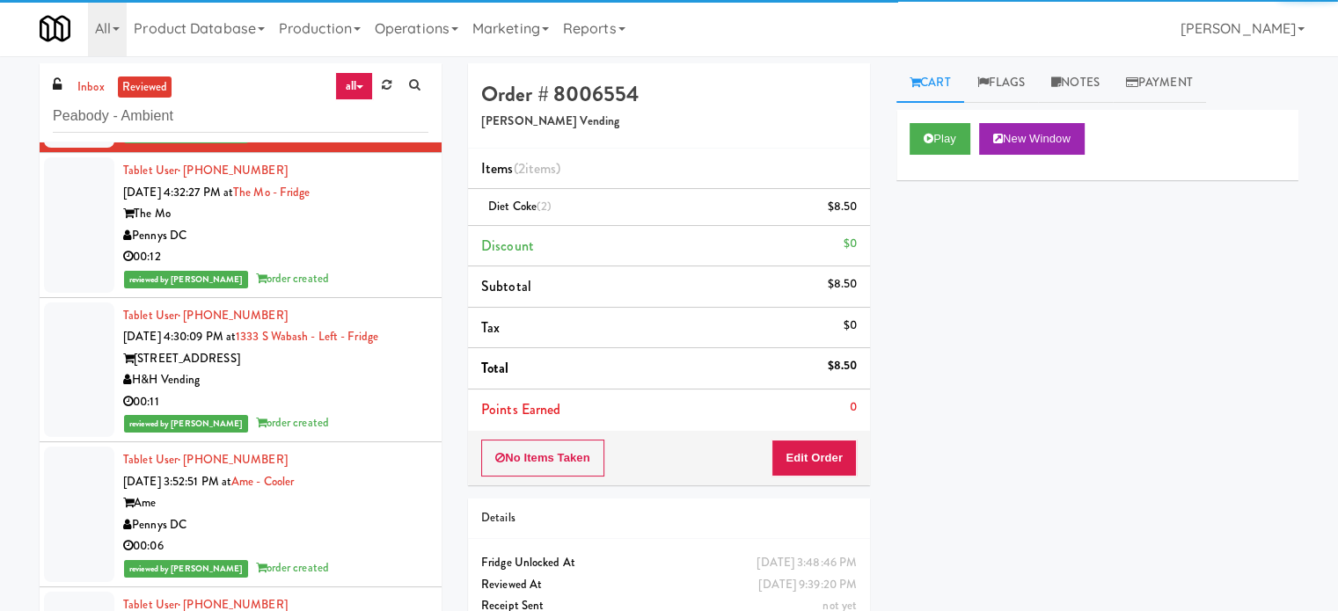
click at [348, 276] on div "reviewed by John C order created" at bounding box center [275, 279] width 305 height 22
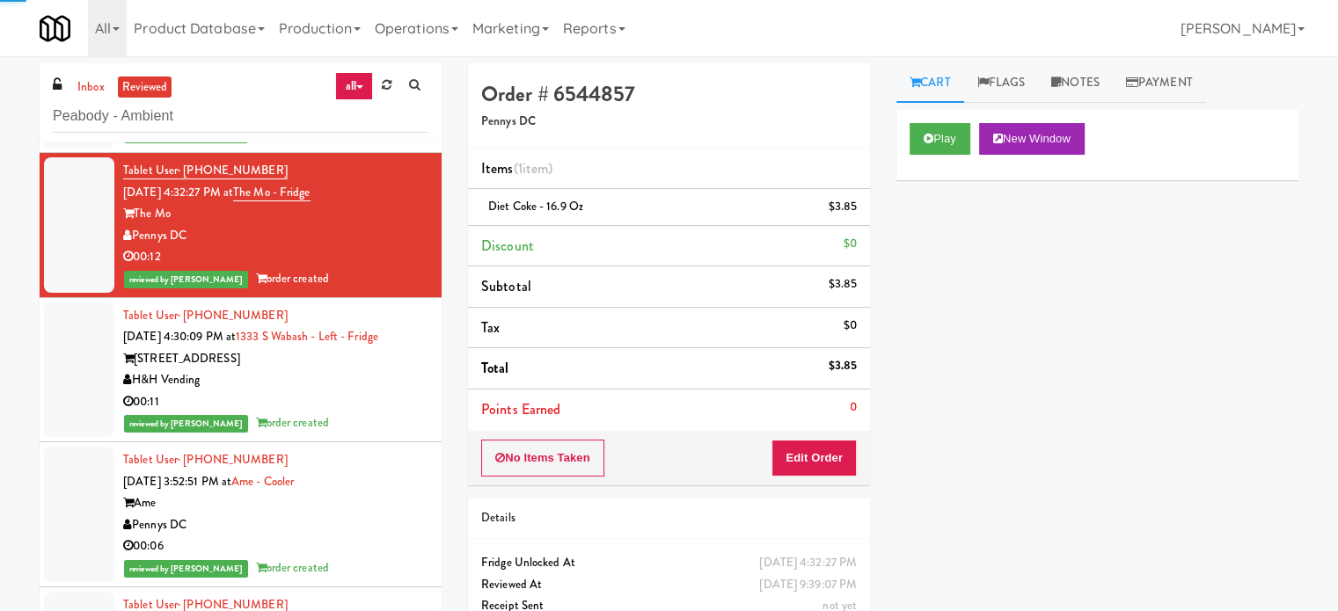
click at [347, 380] on div "H&H Vending" at bounding box center [275, 380] width 305 height 22
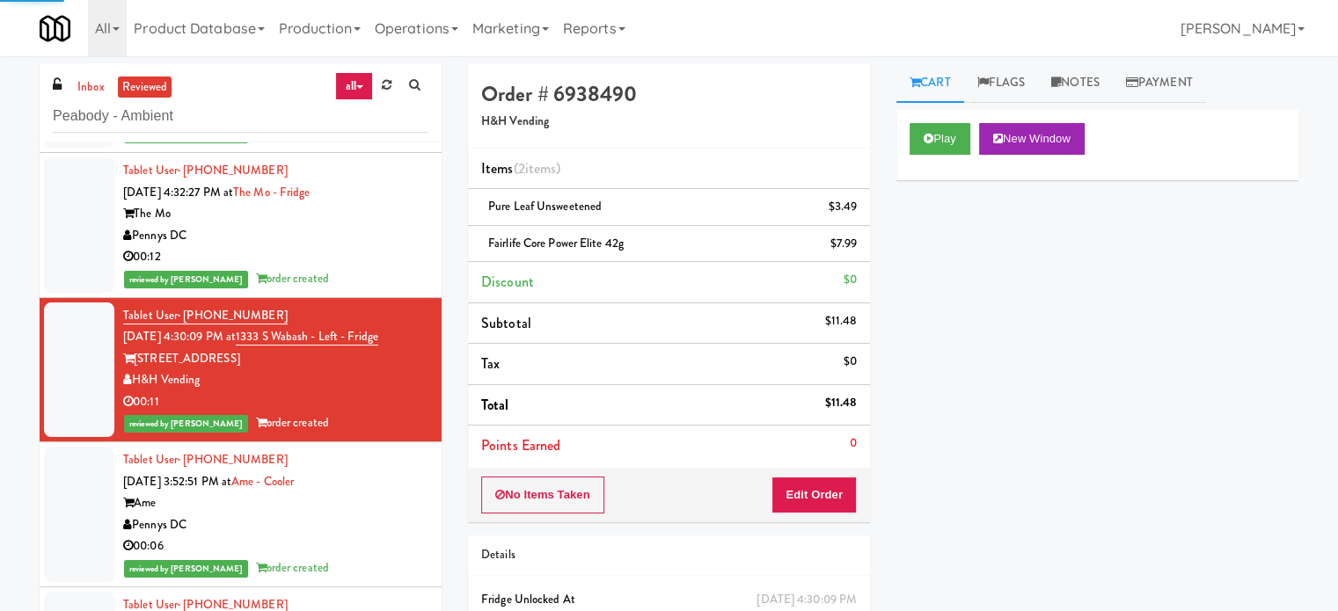
click at [357, 471] on div "Tablet User · (843) 822-0500 Sep 18, 2025 3:52:51 PM at Ame - Cooler Ame Pennys…" at bounding box center [275, 514] width 305 height 130
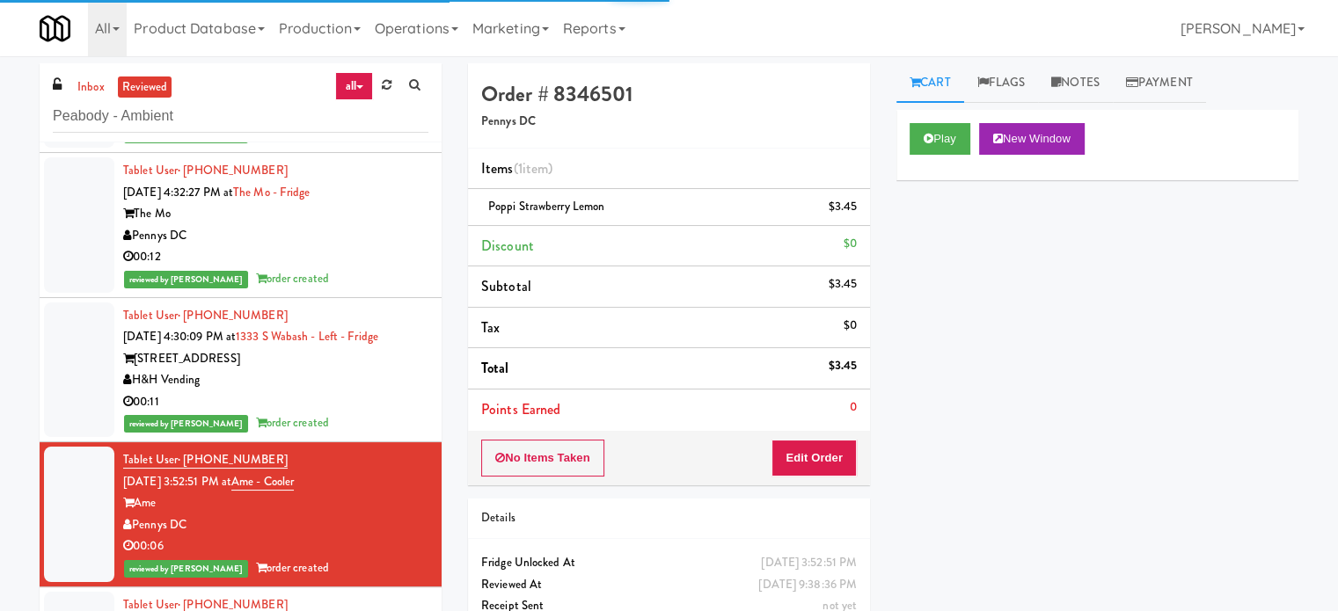
click at [366, 404] on div "00:11" at bounding box center [275, 402] width 305 height 22
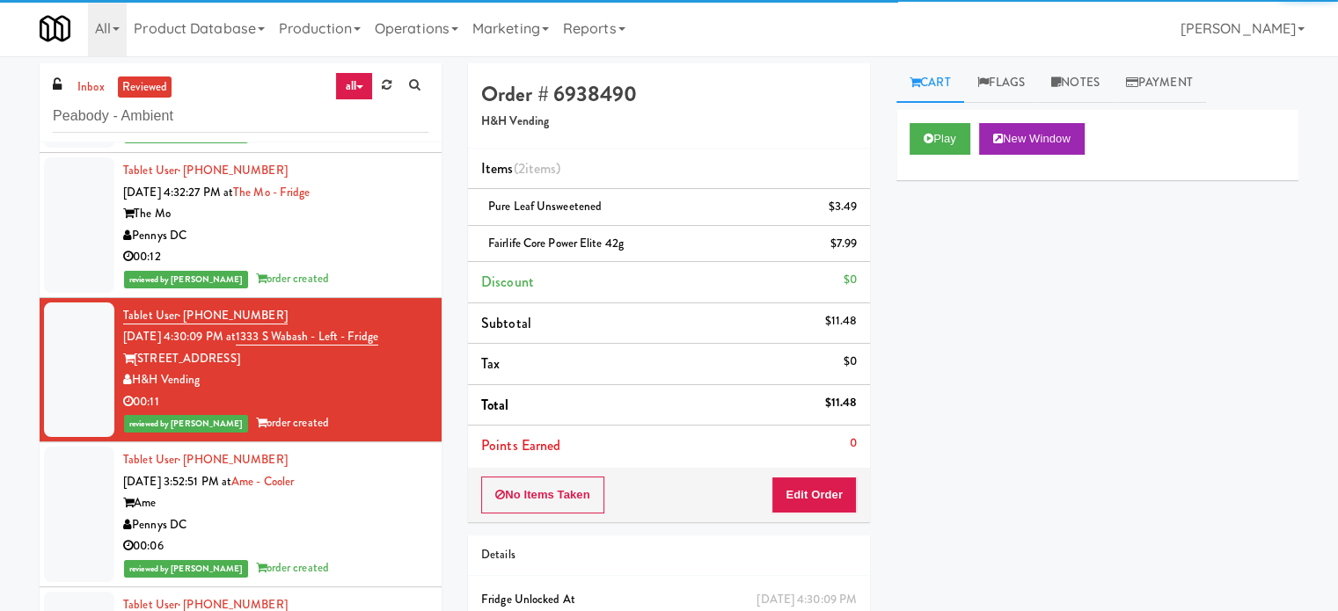
click at [365, 558] on div "reviewed by Rizza P order created" at bounding box center [275, 569] width 305 height 22
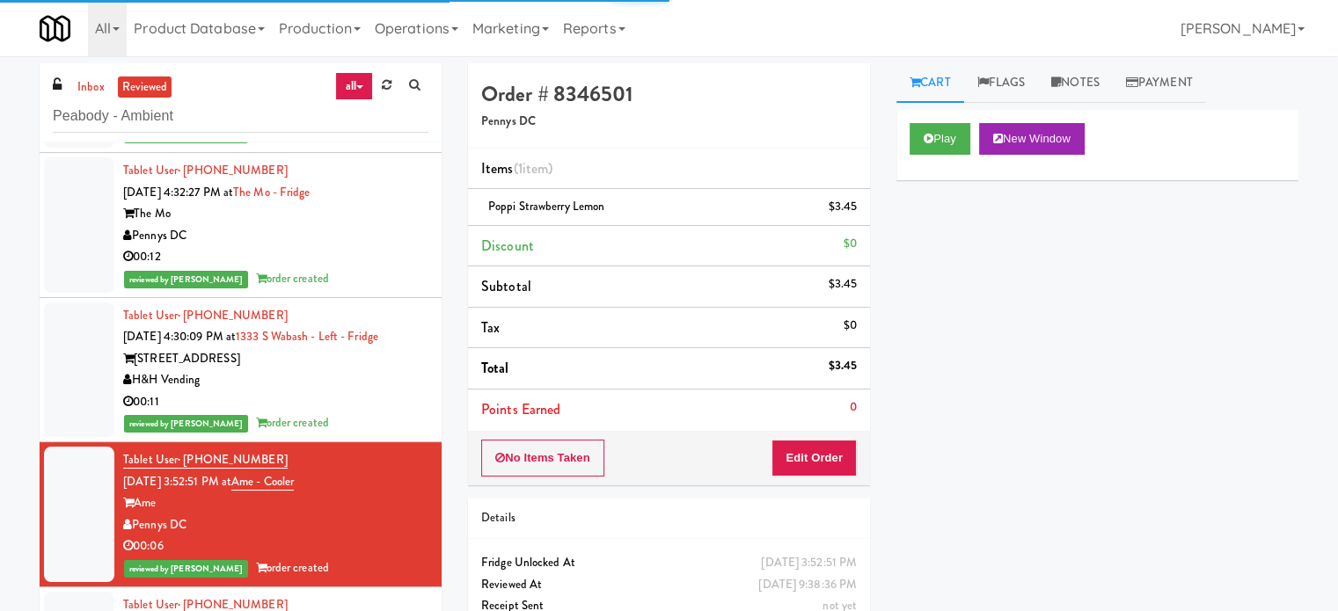
scroll to position [1319, 0]
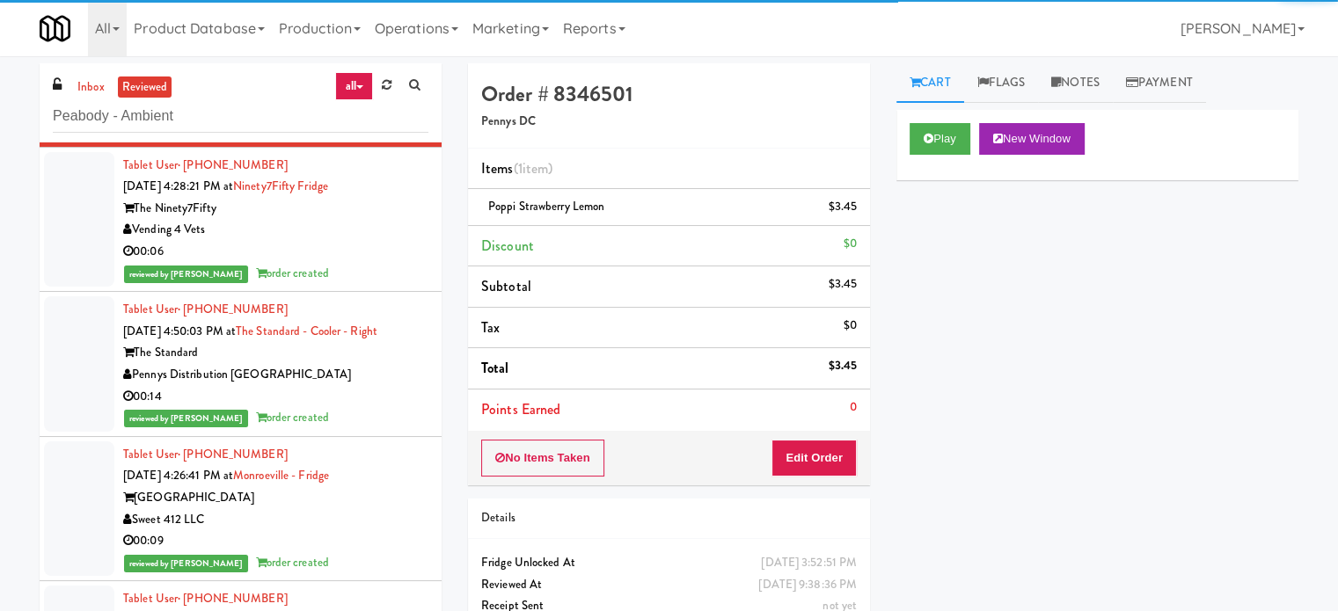
click at [369, 269] on div "reviewed by John C order created" at bounding box center [275, 274] width 305 height 22
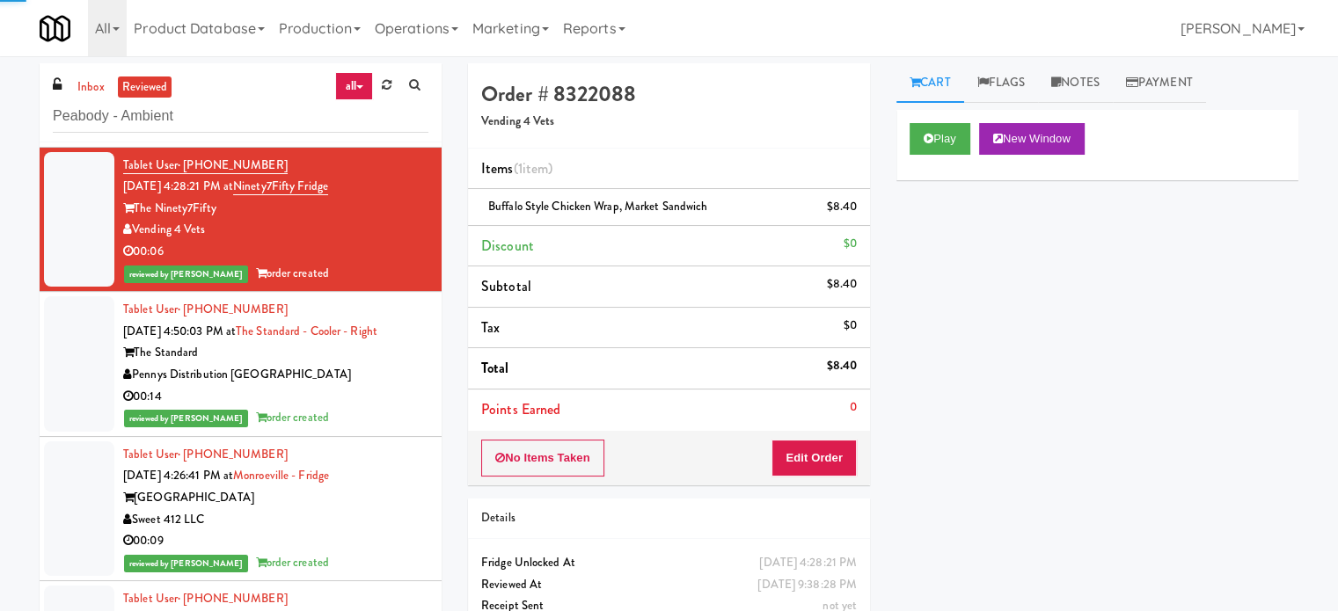
click at [370, 371] on div "Pennys Distribution [GEOGRAPHIC_DATA]" at bounding box center [275, 375] width 305 height 22
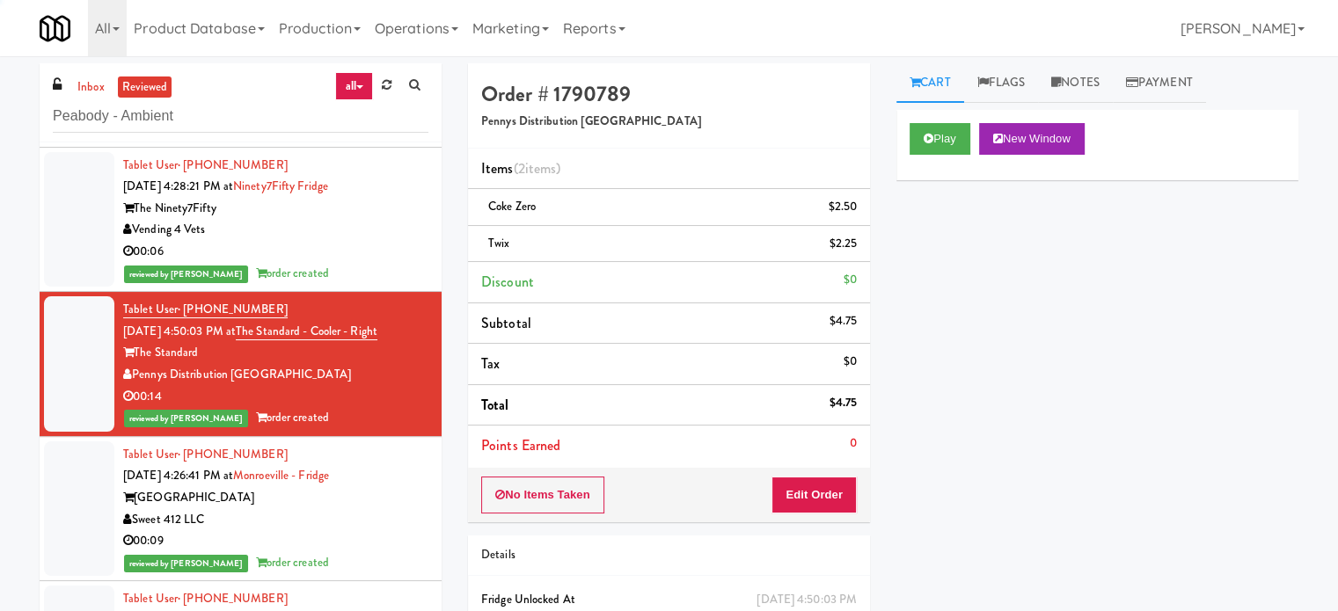
click at [383, 479] on div "Tablet User · (775) 385-8803 Sep 18, 2025 4:26:41 PM at Monroeville - Fridge Mo…" at bounding box center [275, 509] width 305 height 130
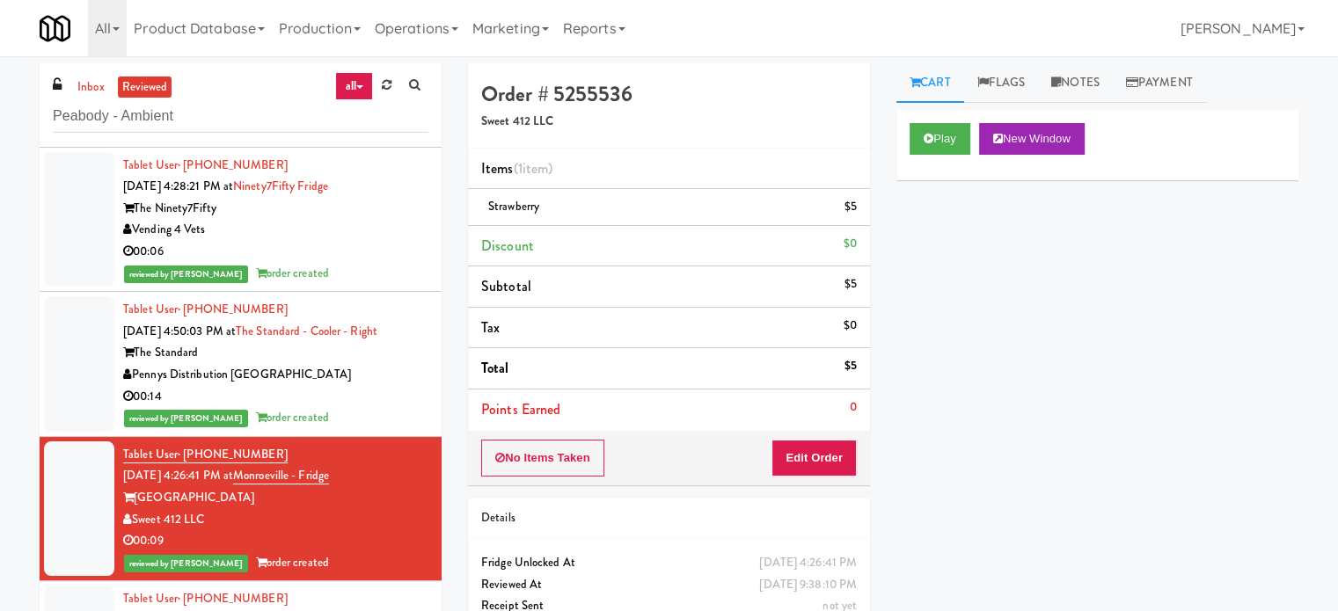
scroll to position [1759, 0]
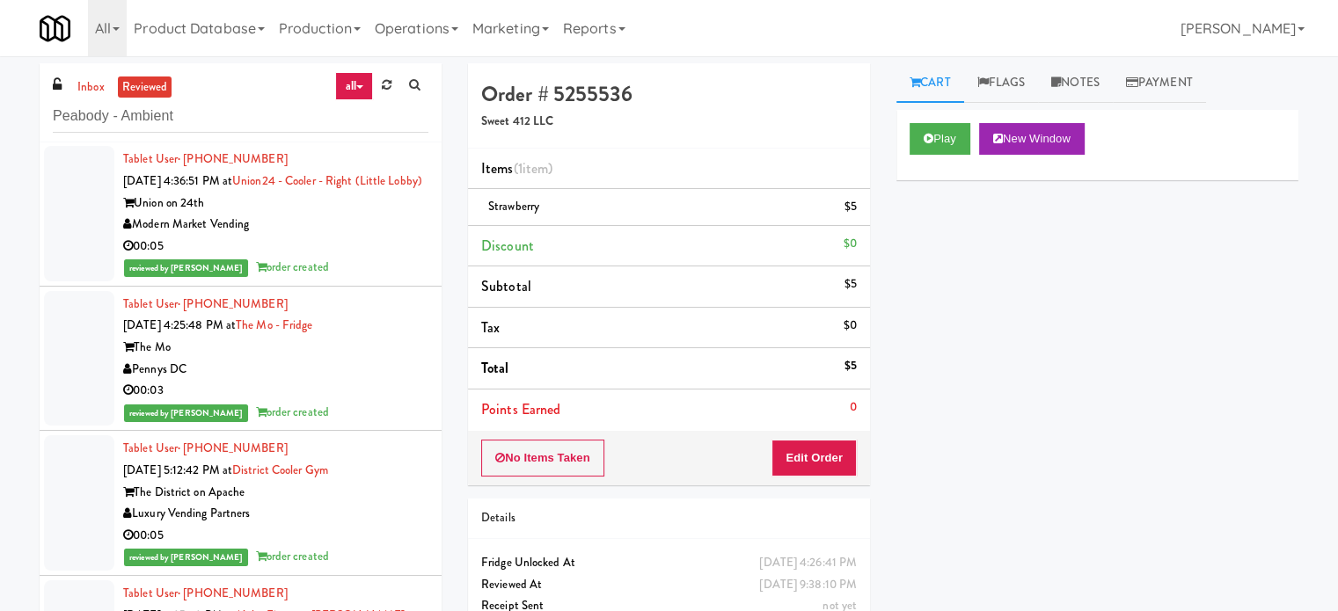
click at [346, 279] on div "reviewed by Lyn A order created" at bounding box center [275, 268] width 305 height 22
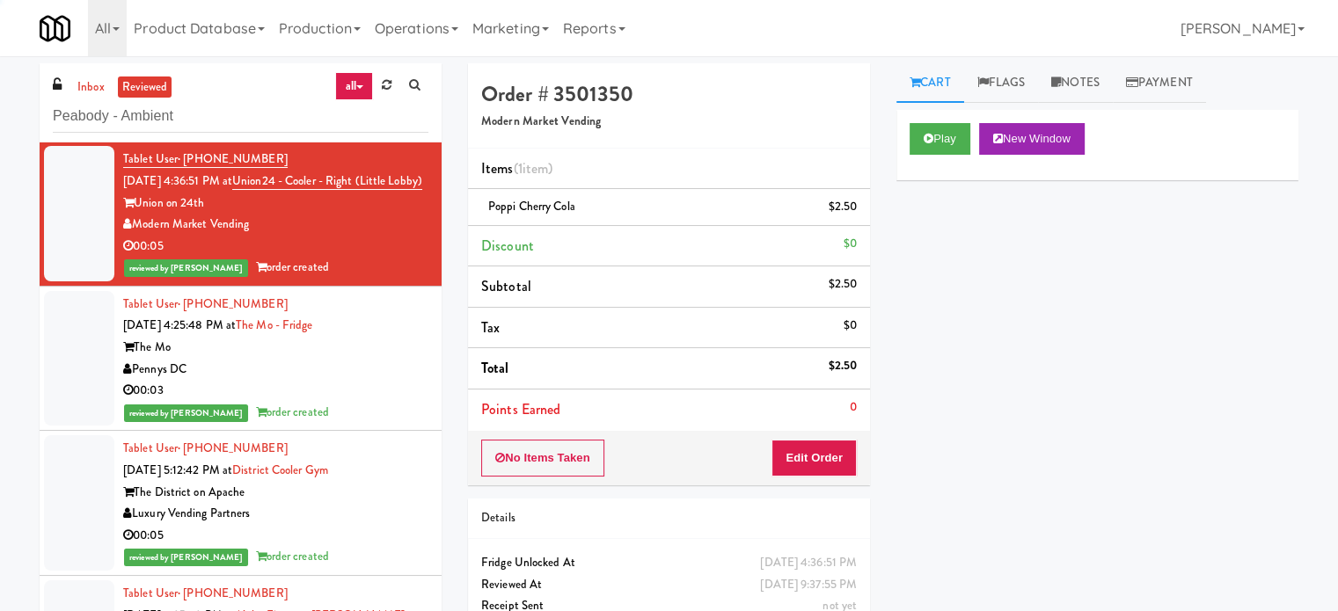
click at [359, 381] on div "Pennys DC" at bounding box center [275, 370] width 305 height 22
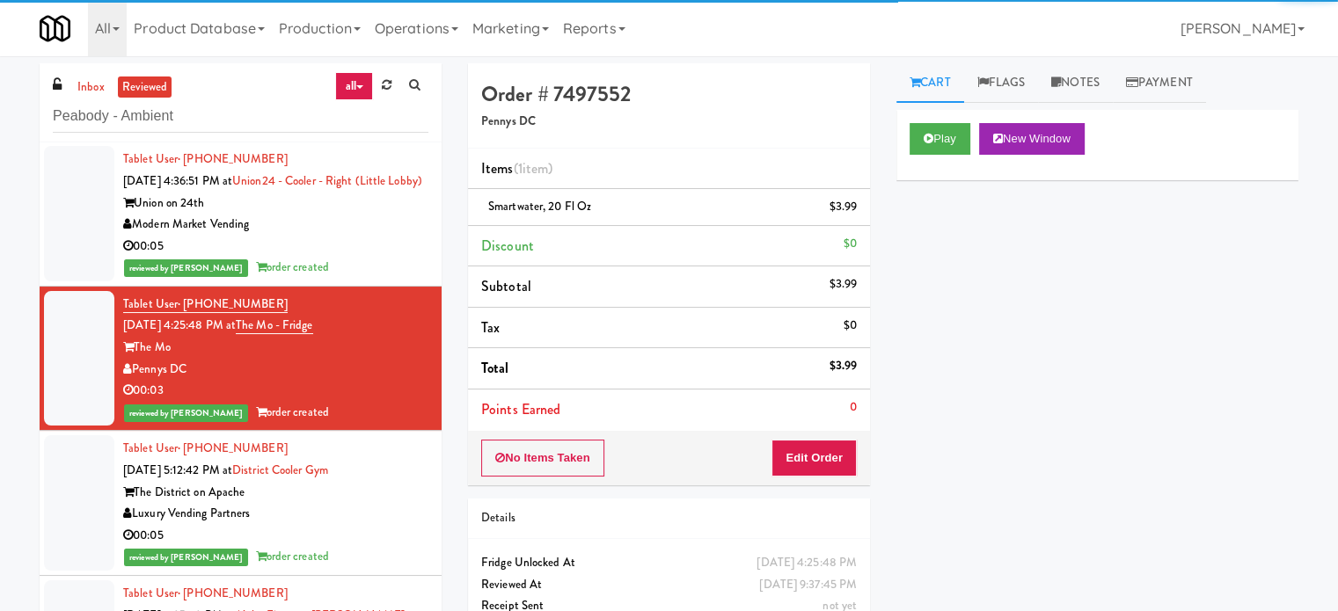
click at [377, 504] on div "The District on Apache" at bounding box center [275, 493] width 305 height 22
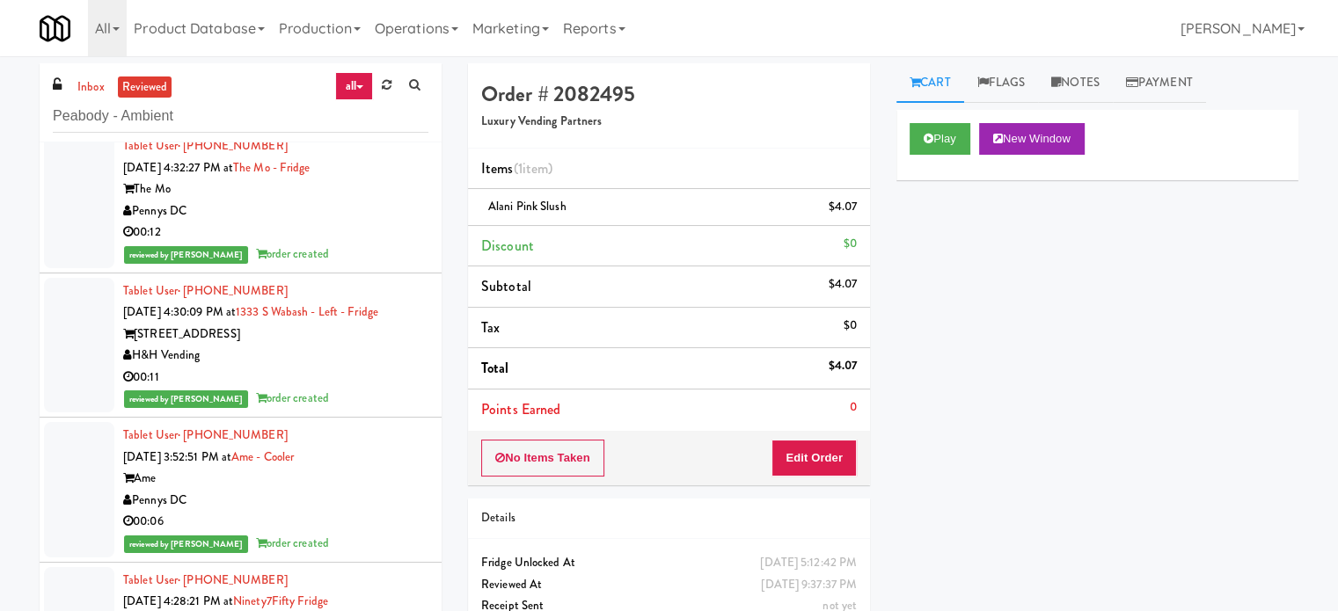
scroll to position [879, 0]
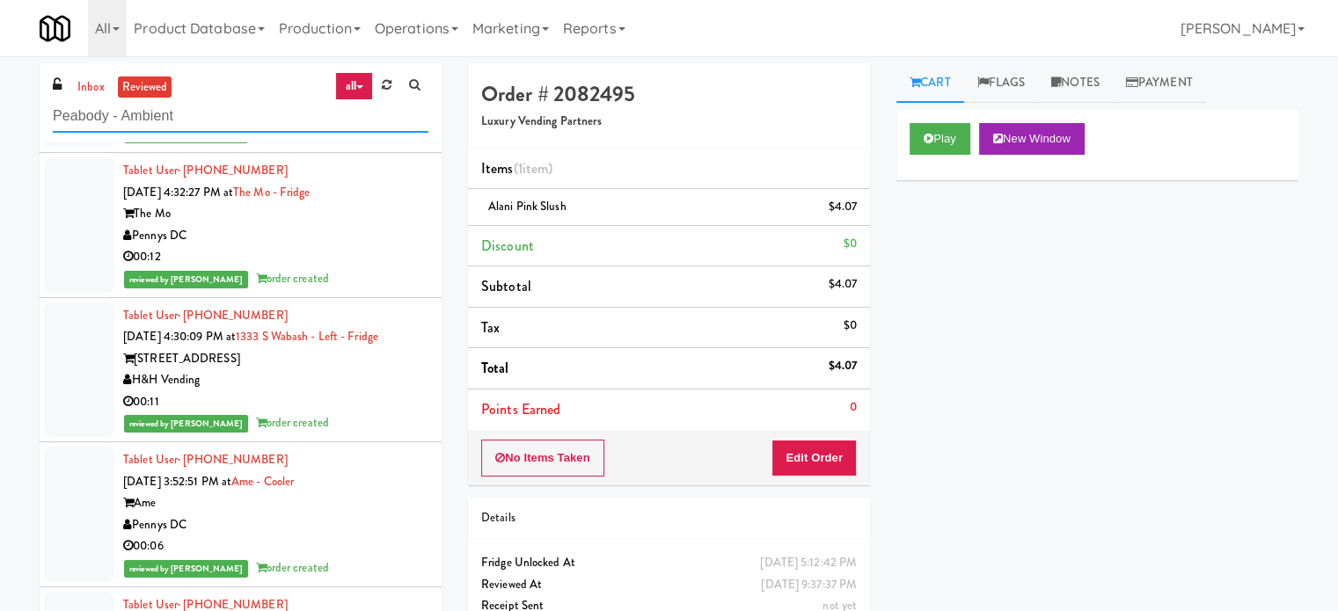
click at [271, 117] on input "Peabody - Ambient" at bounding box center [241, 116] width 376 height 33
click at [91, 87] on link "inbox" at bounding box center [91, 88] width 36 height 22
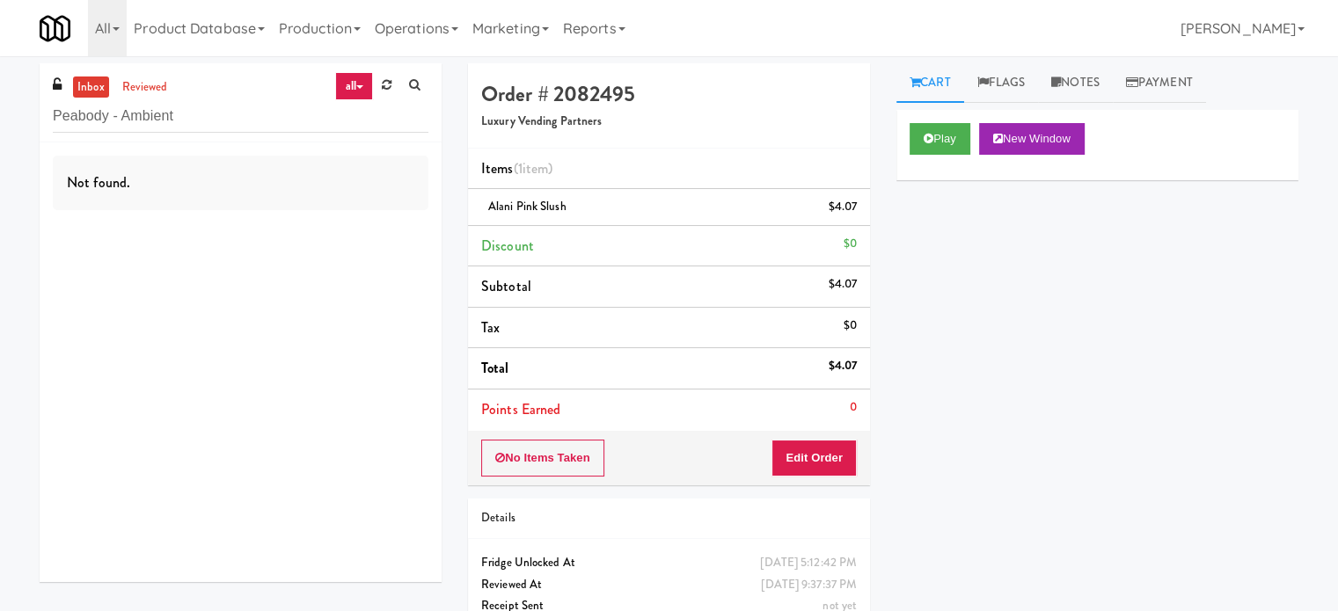
scroll to position [0, 0]
click at [123, 113] on input "Peabody - Ambient" at bounding box center [241, 116] width 376 height 33
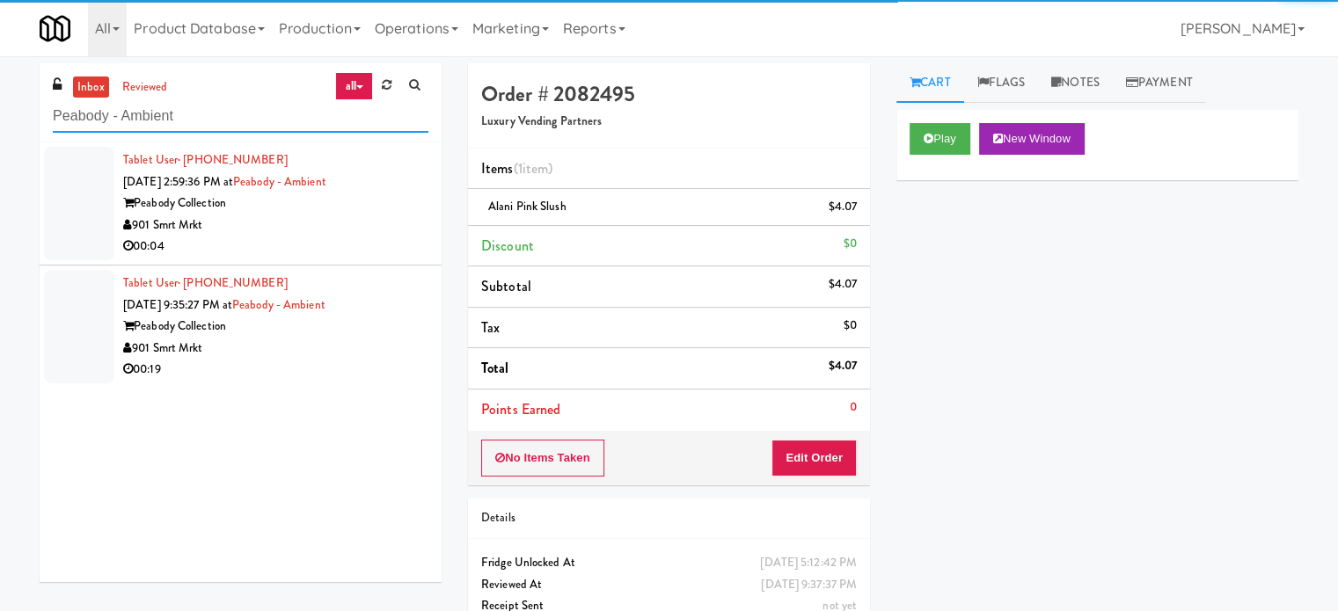
paste input "Rock Solid Reboot (Right)"
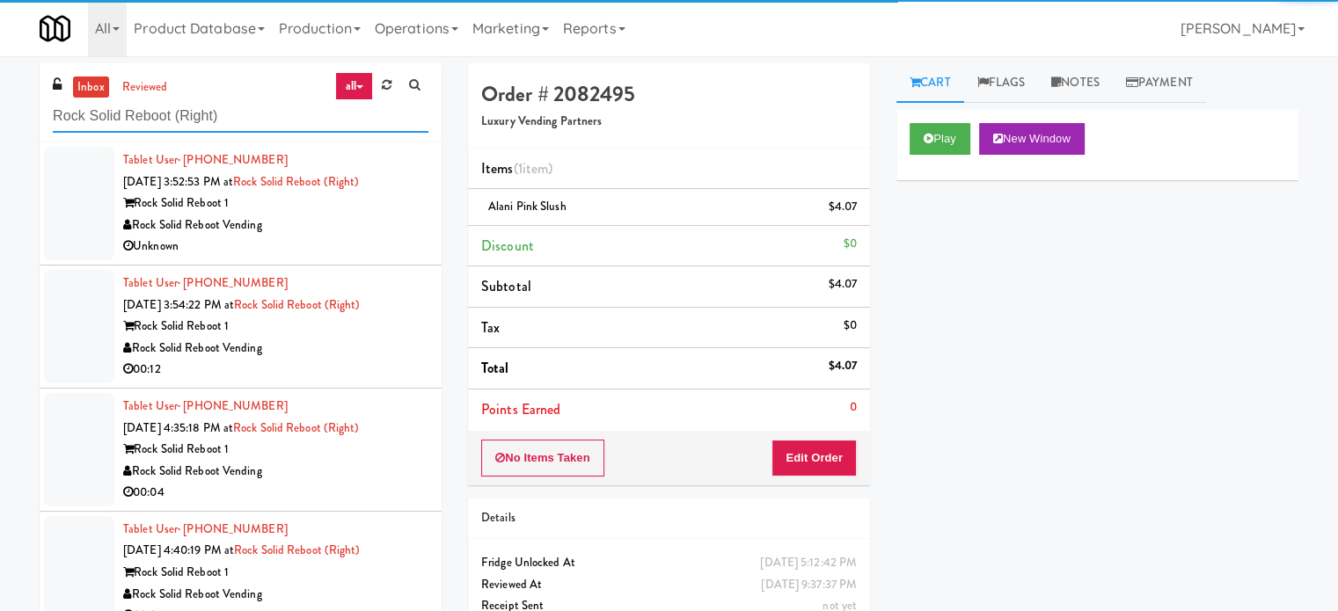
type input "Rock Solid Reboot (Right)"
click at [341, 245] on div "Unknown" at bounding box center [275, 247] width 305 height 22
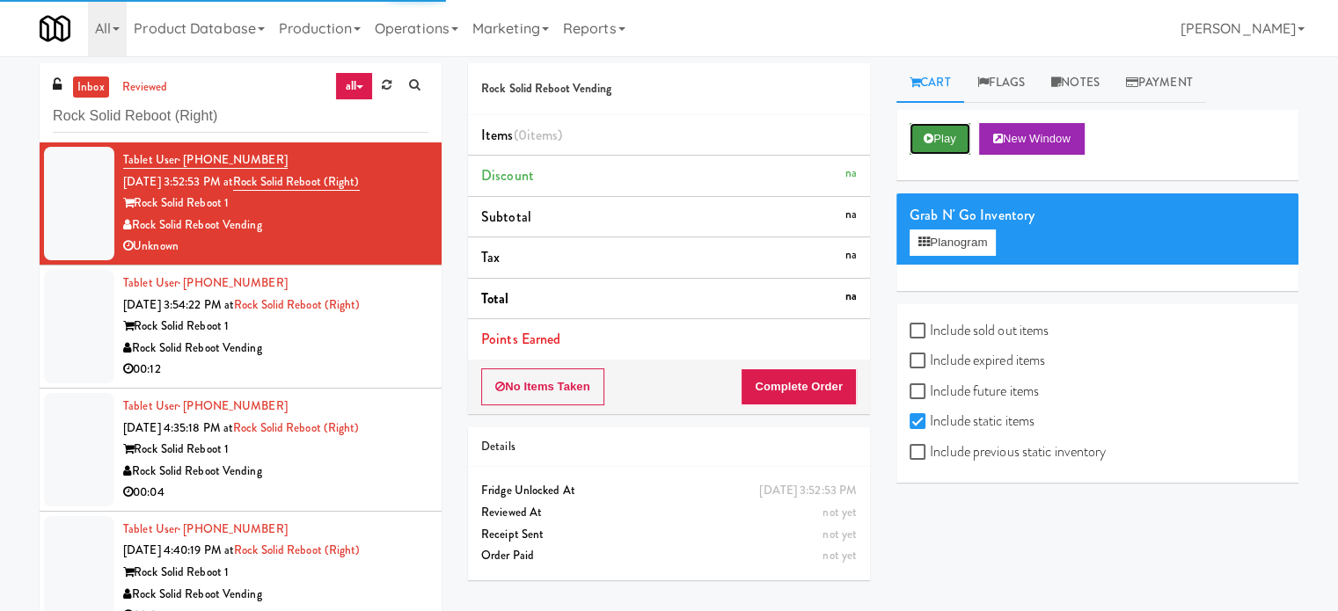
click at [921, 140] on button "Play" at bounding box center [939, 139] width 61 height 32
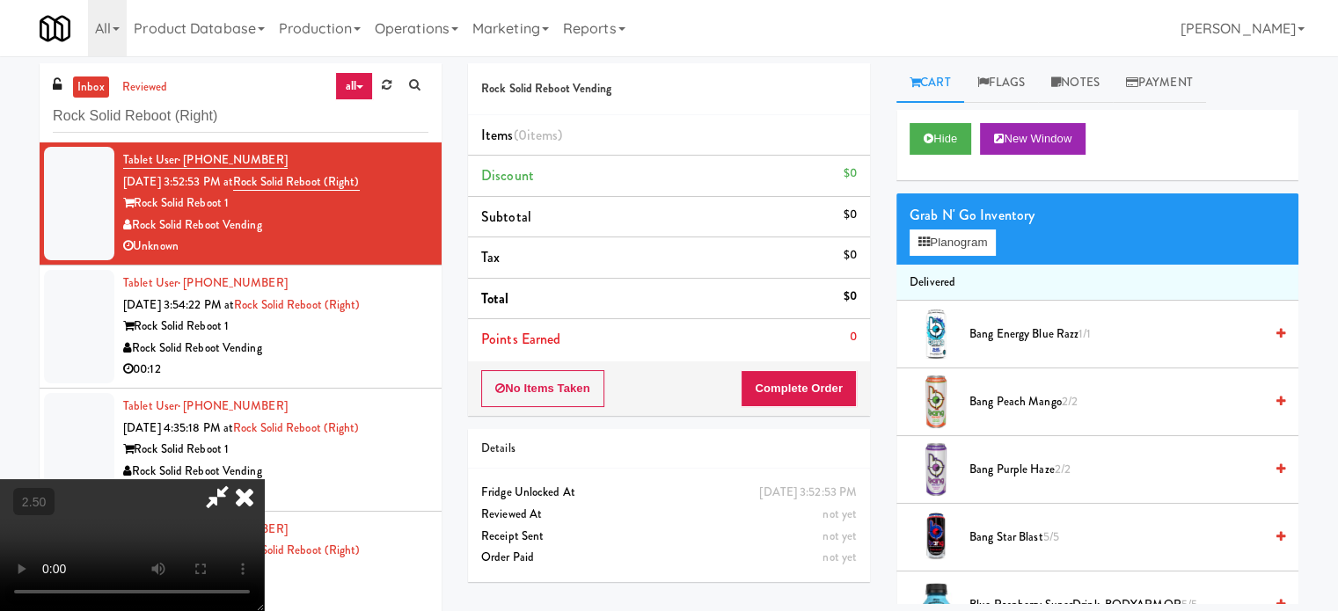
click at [264, 479] on video at bounding box center [132, 545] width 264 height 132
drag, startPoint x: 526, startPoint y: 440, endPoint x: 514, endPoint y: 424, distance: 20.1
click at [264, 479] on video at bounding box center [132, 545] width 264 height 132
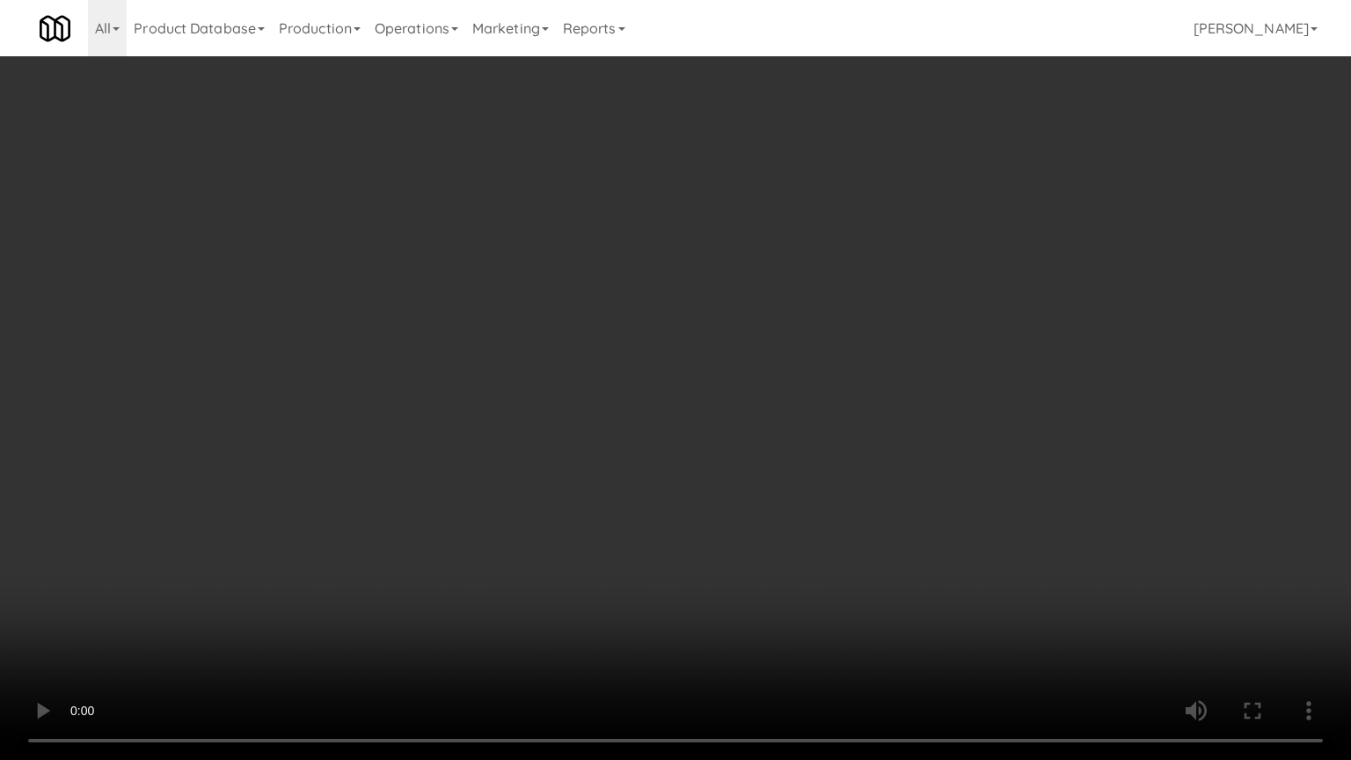
click at [546, 321] on video at bounding box center [675, 380] width 1351 height 760
click at [549, 319] on video at bounding box center [675, 380] width 1351 height 760
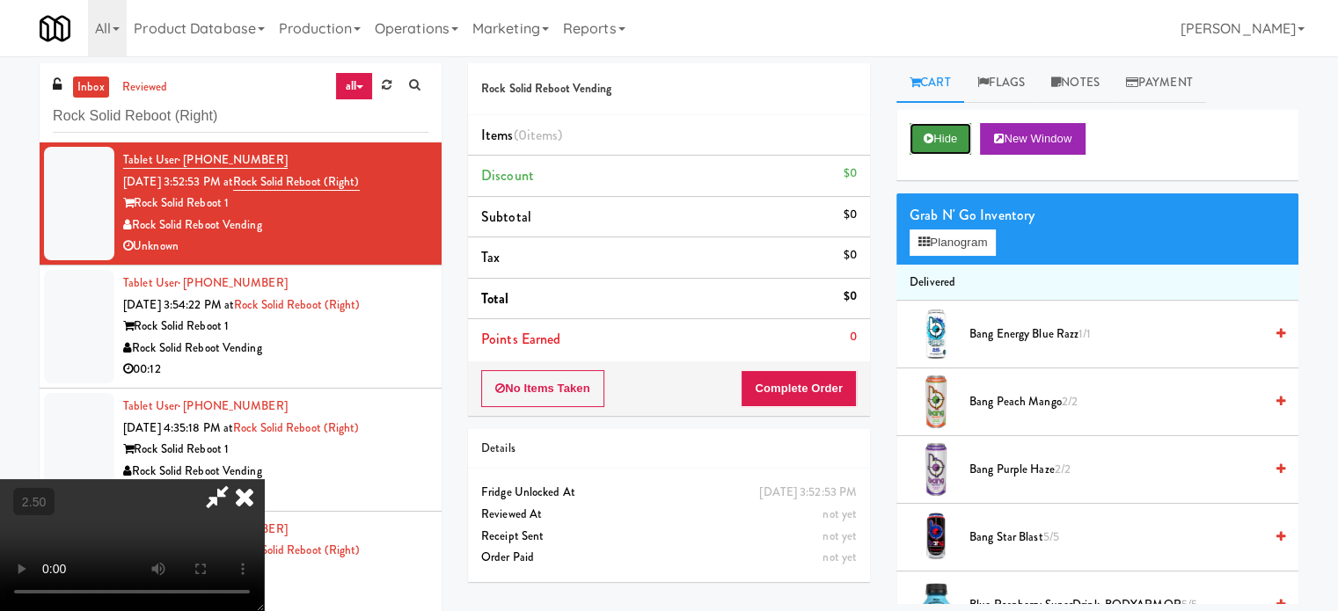
click at [920, 137] on button "Hide" at bounding box center [940, 139] width 62 height 32
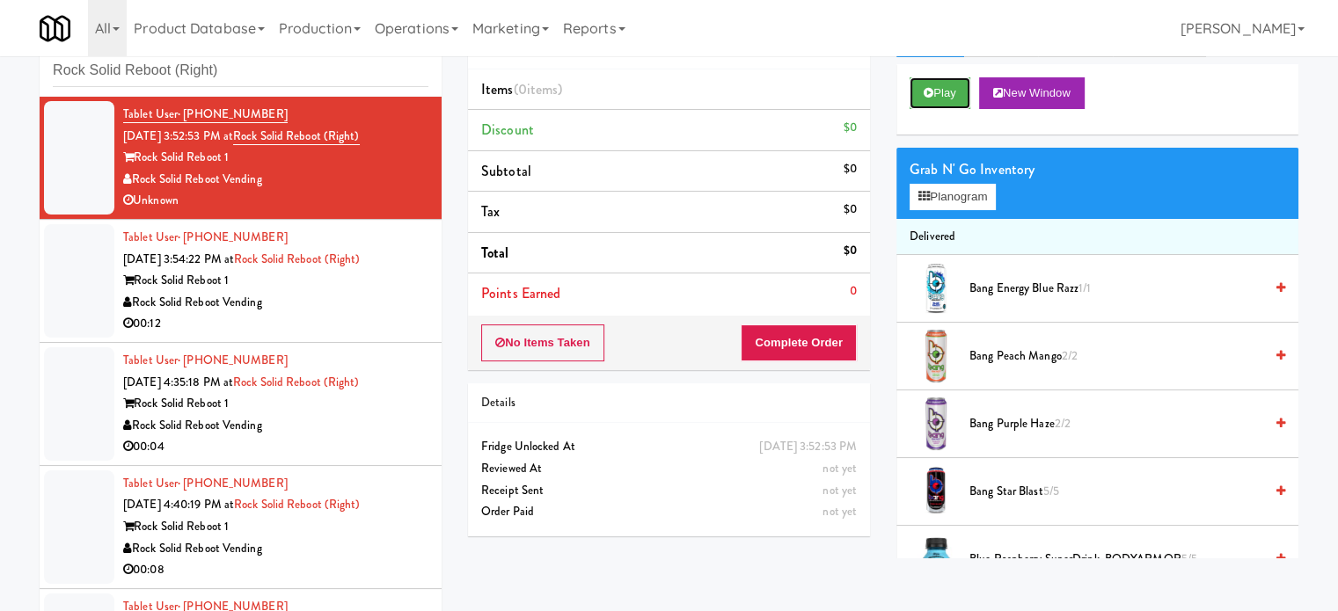
scroll to position [71, 0]
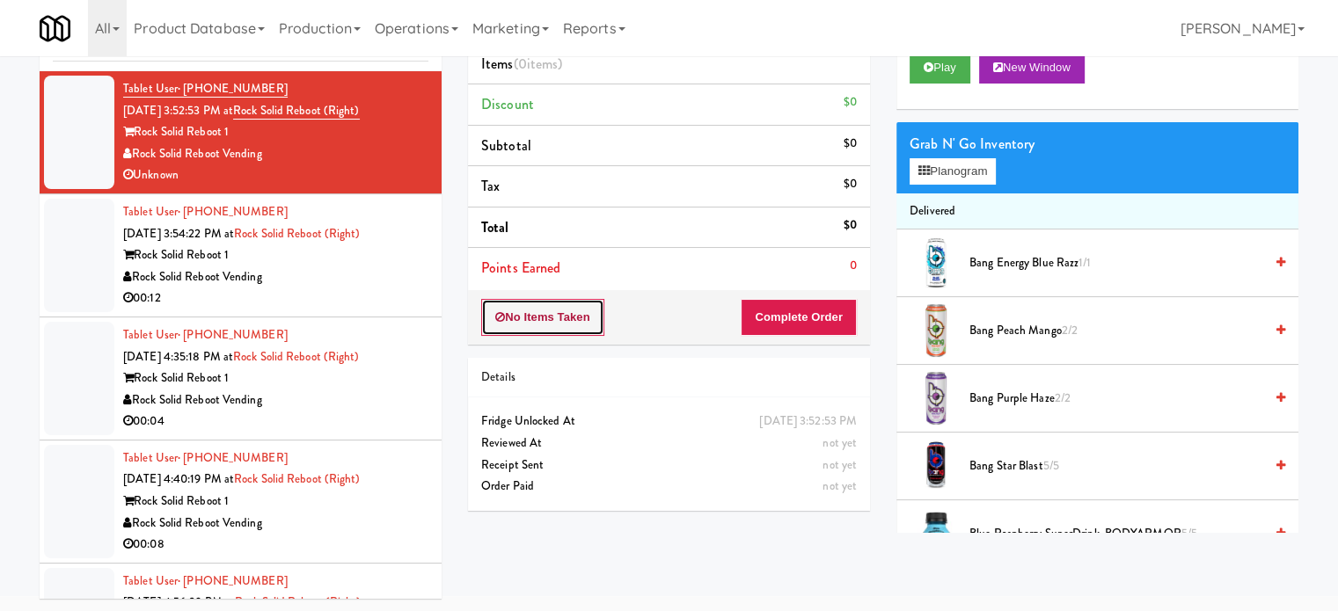
click at [539, 312] on button "No Items Taken" at bounding box center [542, 317] width 123 height 37
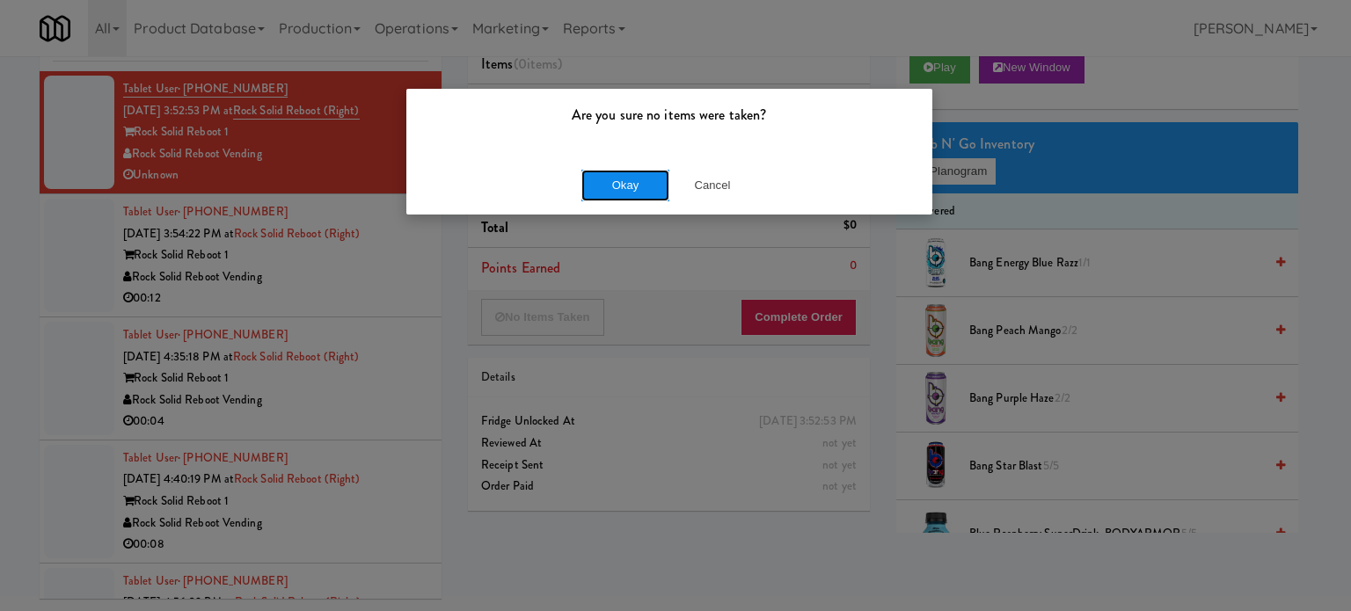
click at [612, 187] on button "Okay" at bounding box center [625, 186] width 88 height 32
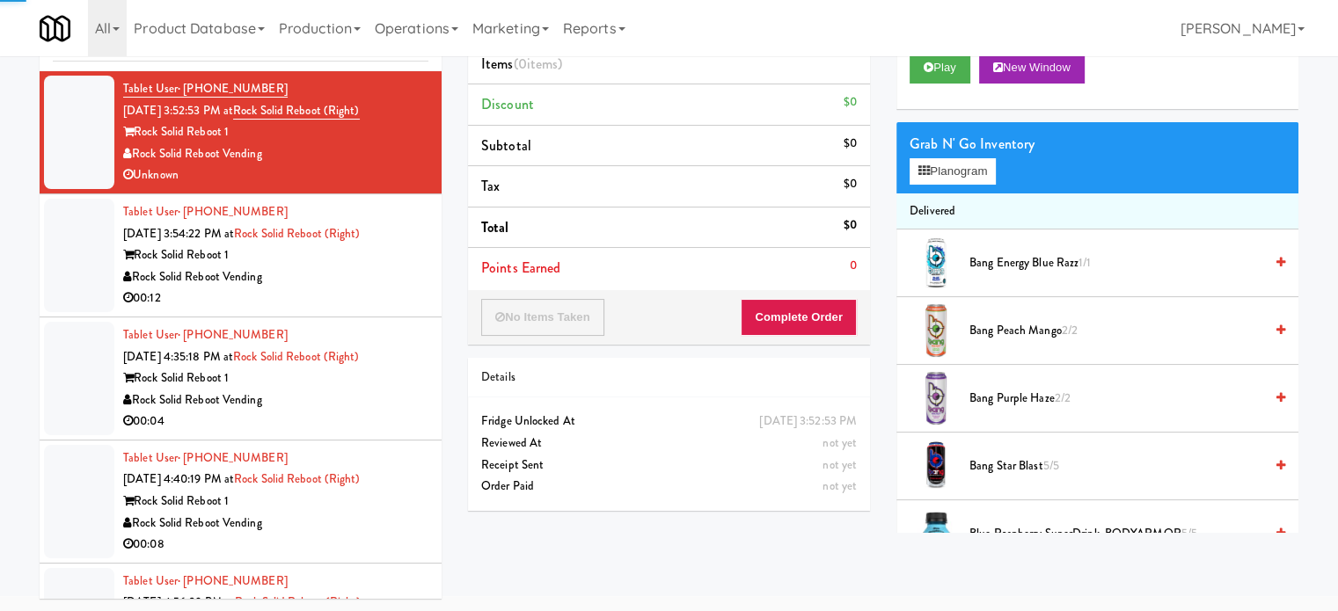
click at [398, 271] on div "Rock Solid Reboot Vending" at bounding box center [275, 277] width 305 height 22
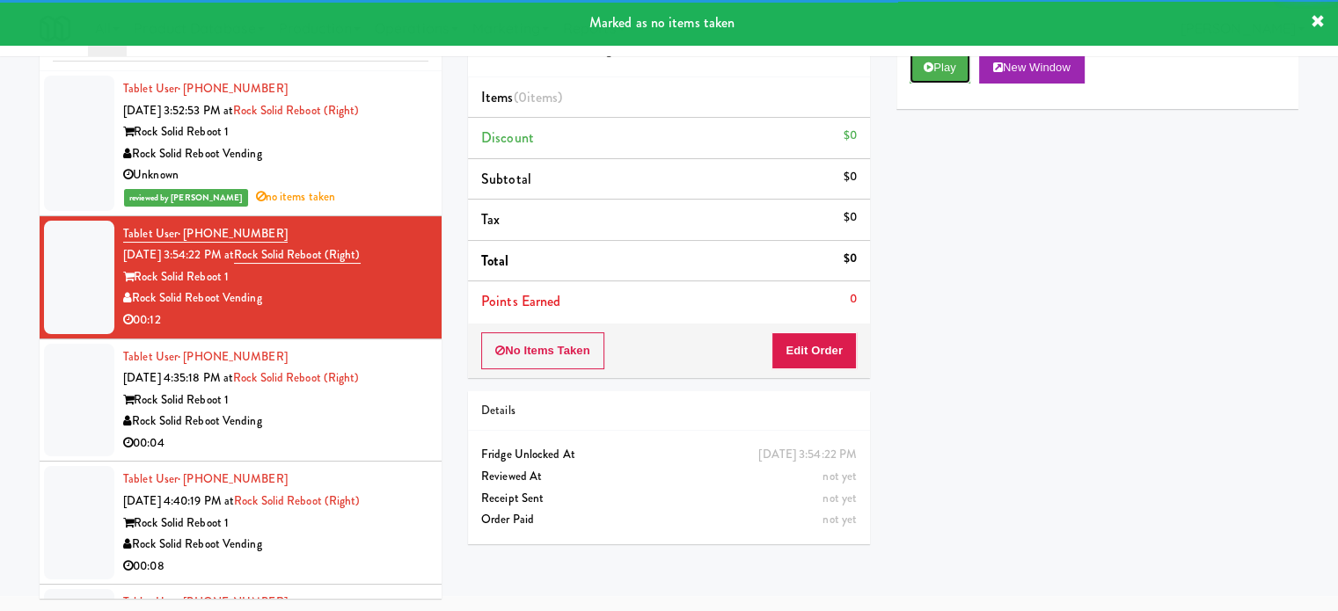
click at [949, 65] on button "Play" at bounding box center [939, 68] width 61 height 32
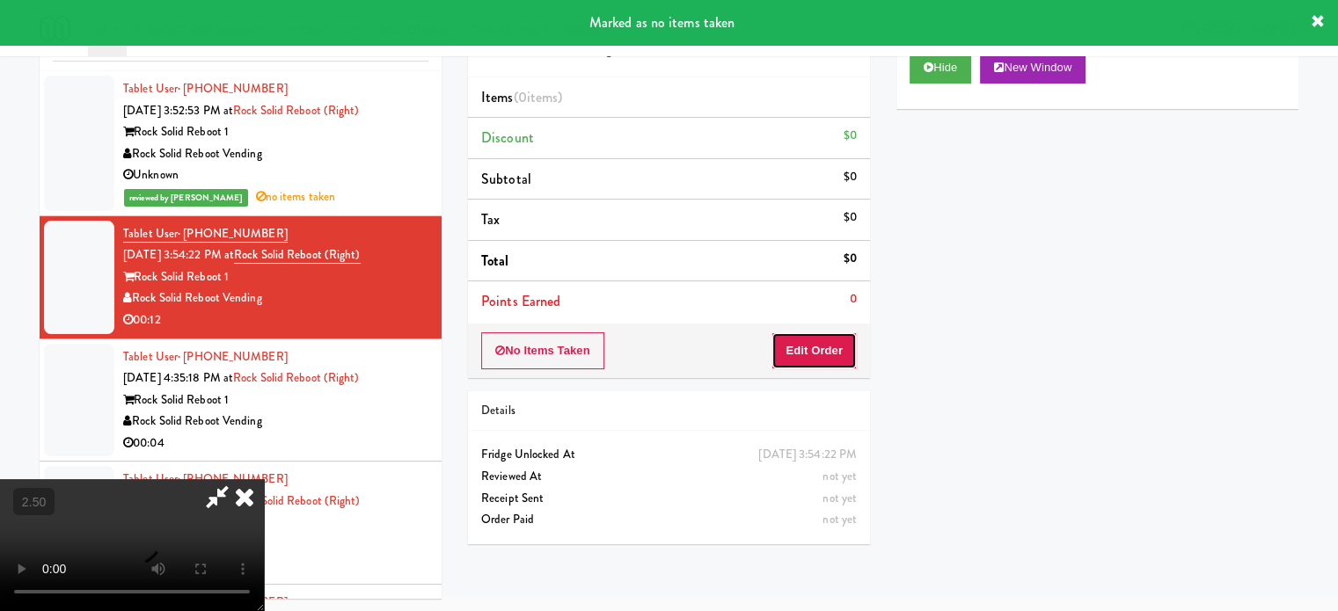
click at [832, 354] on button "Edit Order" at bounding box center [813, 350] width 85 height 37
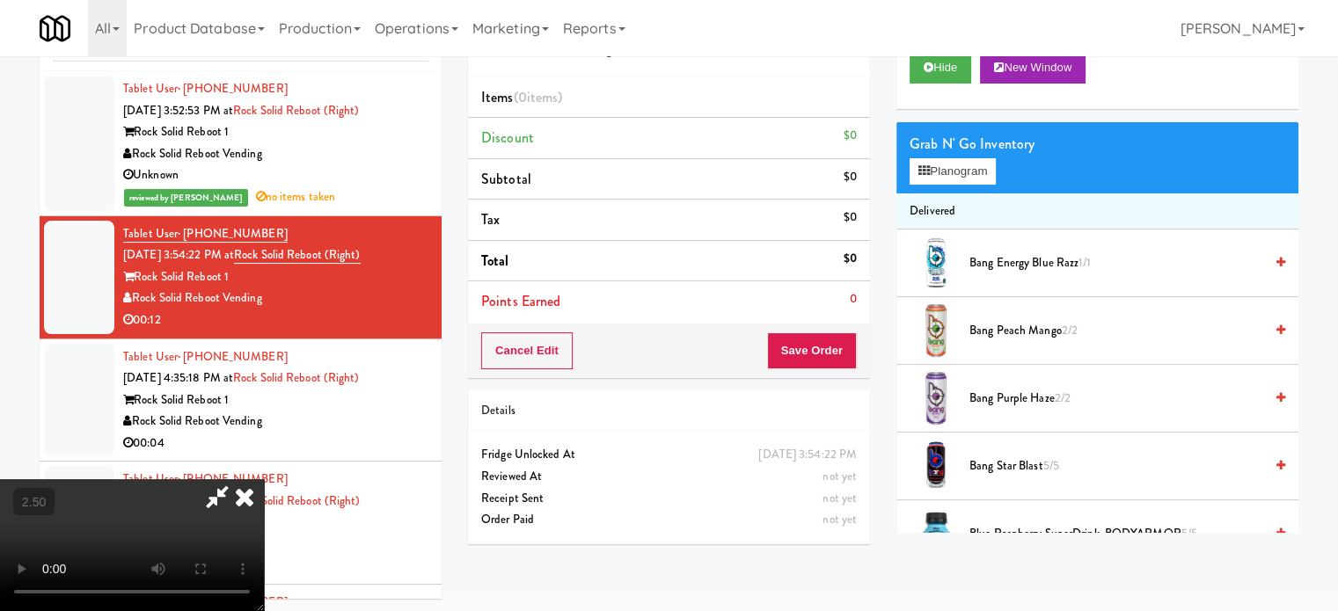
click at [264, 479] on video at bounding box center [132, 545] width 264 height 132
drag, startPoint x: 461, startPoint y: 384, endPoint x: 494, endPoint y: 431, distance: 57.4
click at [264, 479] on video at bounding box center [132, 545] width 264 height 132
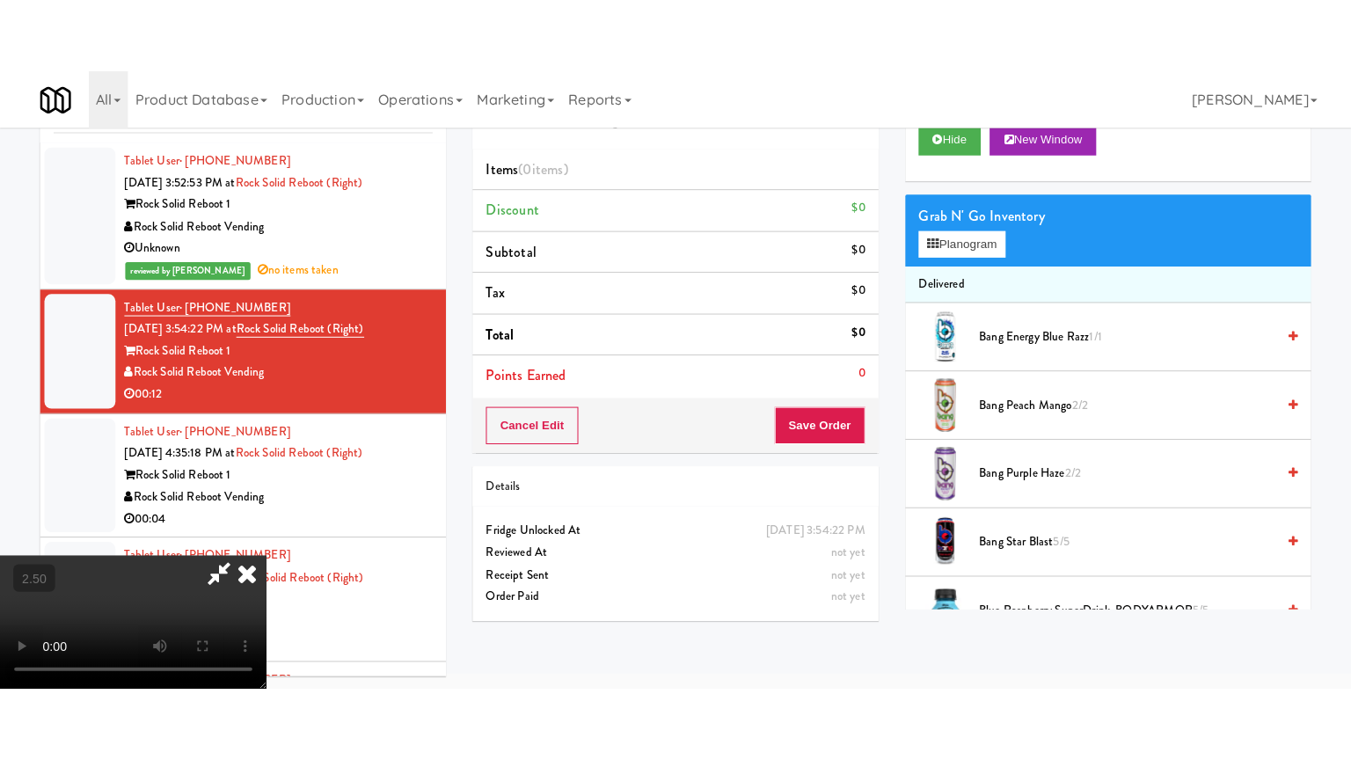
scroll to position [56, 0]
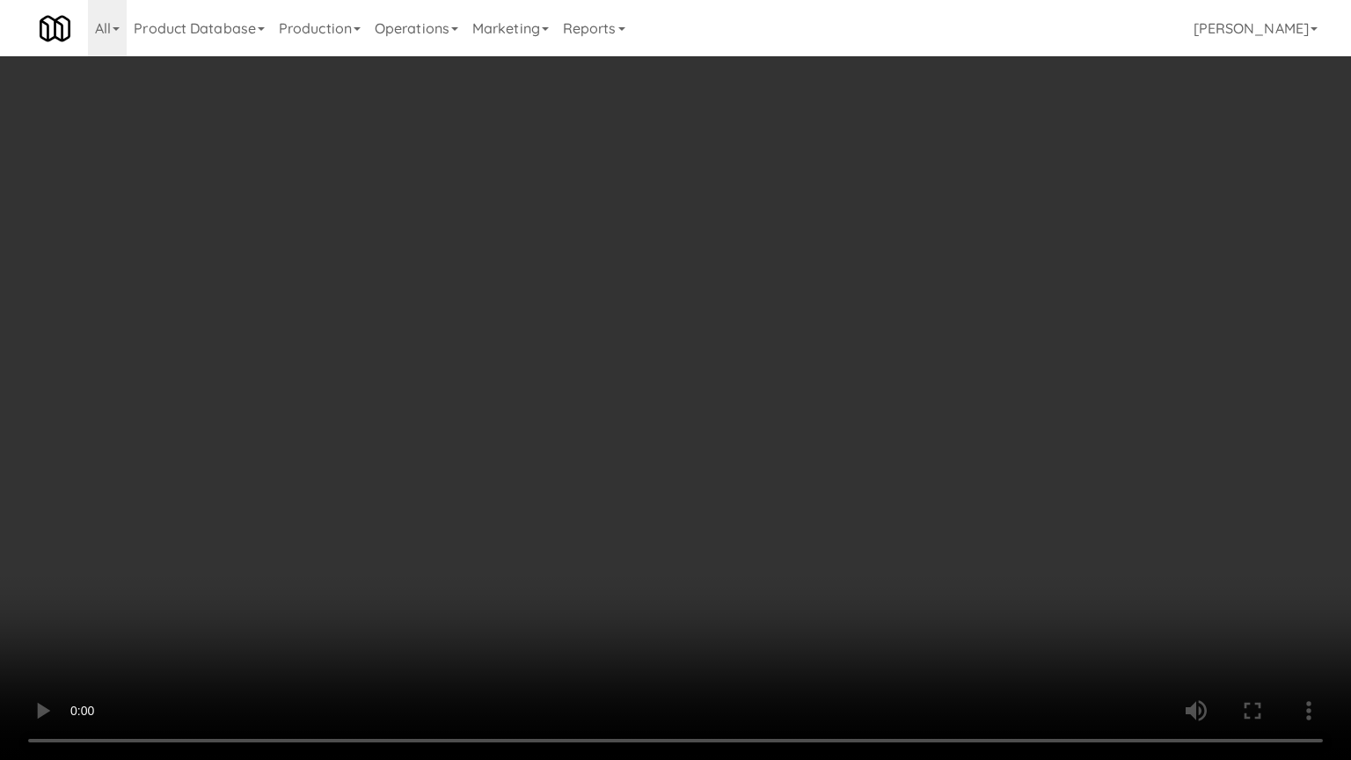
click at [545, 428] on video at bounding box center [675, 380] width 1351 height 760
click at [572, 436] on video at bounding box center [675, 380] width 1351 height 760
click at [728, 440] on video at bounding box center [675, 380] width 1351 height 760
drag, startPoint x: 687, startPoint y: 436, endPoint x: 693, endPoint y: 323, distance: 113.6
click at [690, 433] on video at bounding box center [675, 380] width 1351 height 760
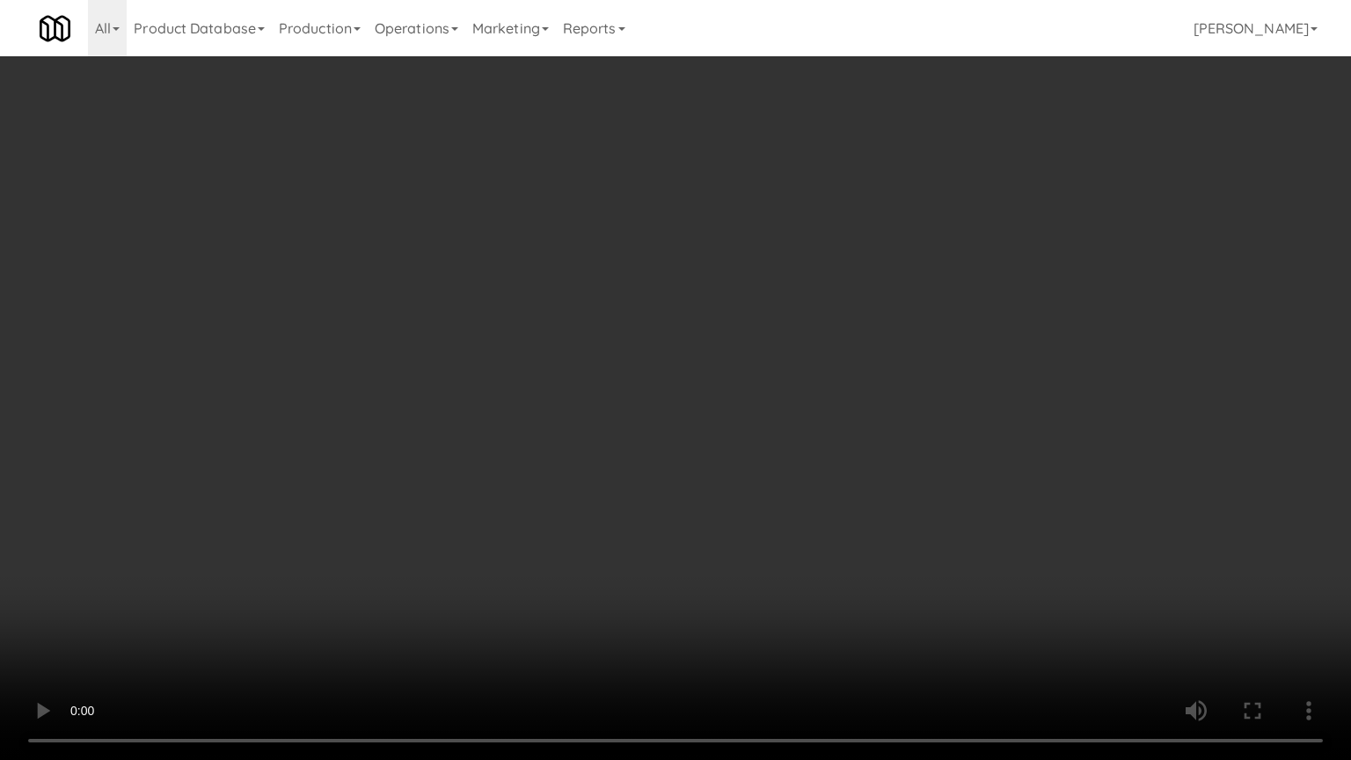
drag, startPoint x: 693, startPoint y: 323, endPoint x: 1113, endPoint y: 246, distance: 427.3
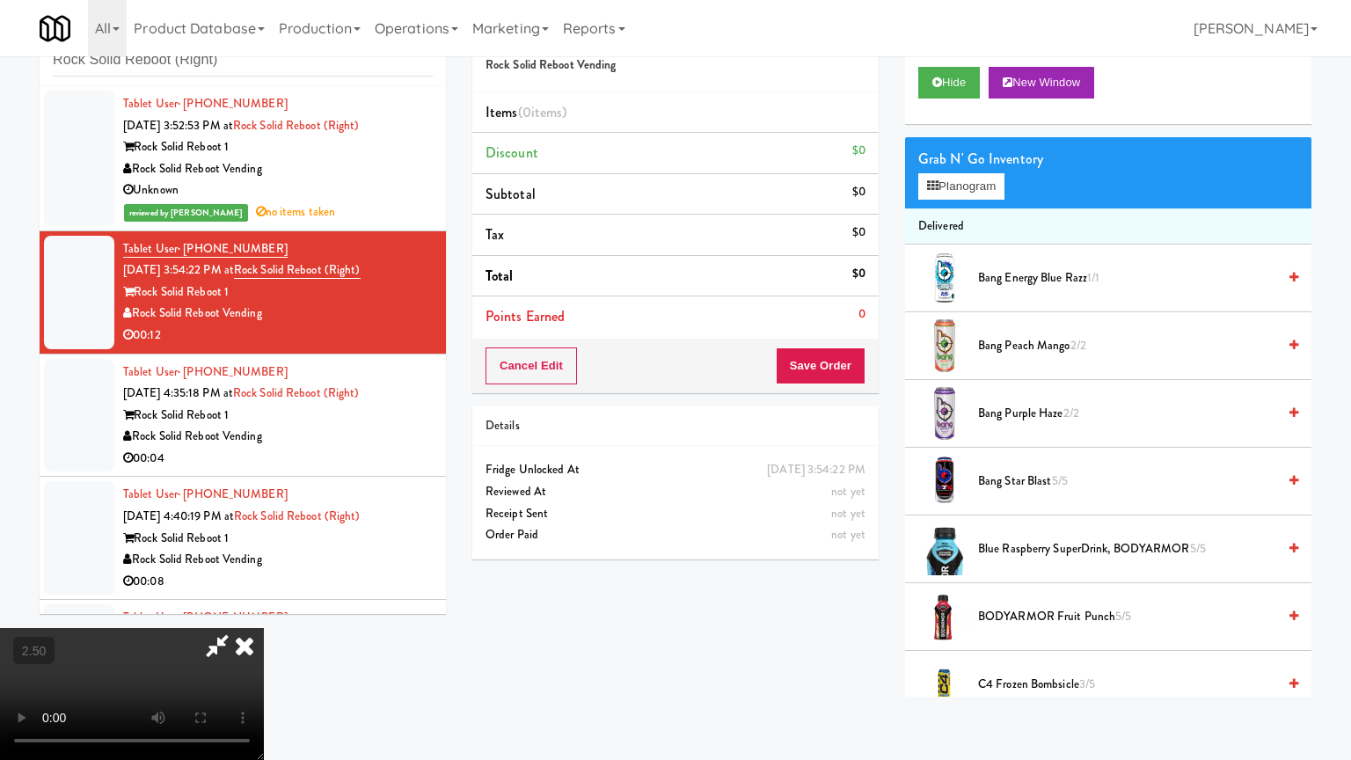
click at [264, 610] on video at bounding box center [132, 694] width 264 height 132
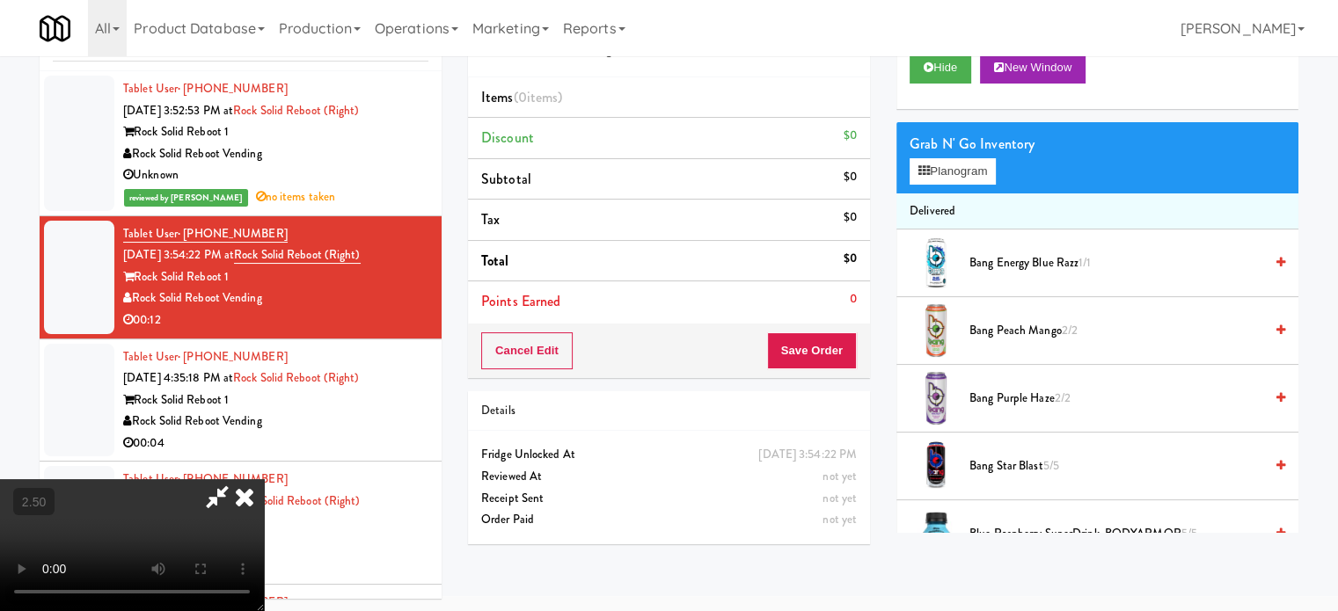
scroll to position [440, 0]
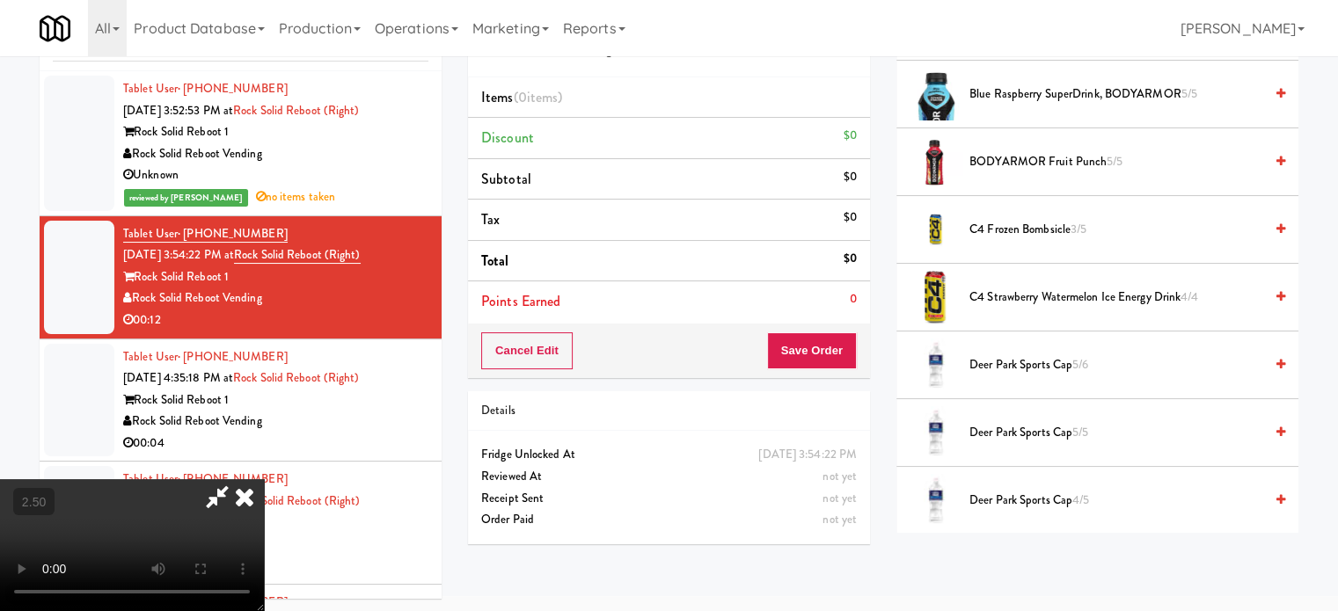
click at [1055, 228] on span "C4 Frozen Bombsicle 3/5" at bounding box center [1116, 230] width 294 height 22
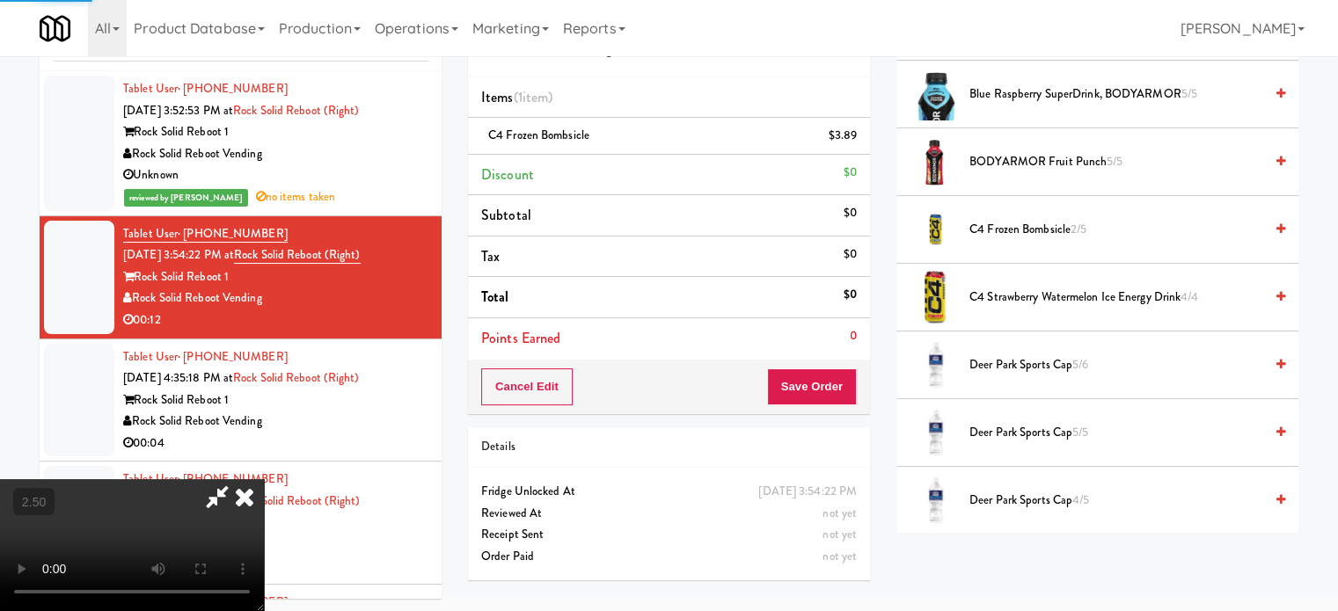
click at [264, 479] on video at bounding box center [132, 545] width 264 height 132
drag, startPoint x: 507, startPoint y: 422, endPoint x: 510, endPoint y: 410, distance: 12.6
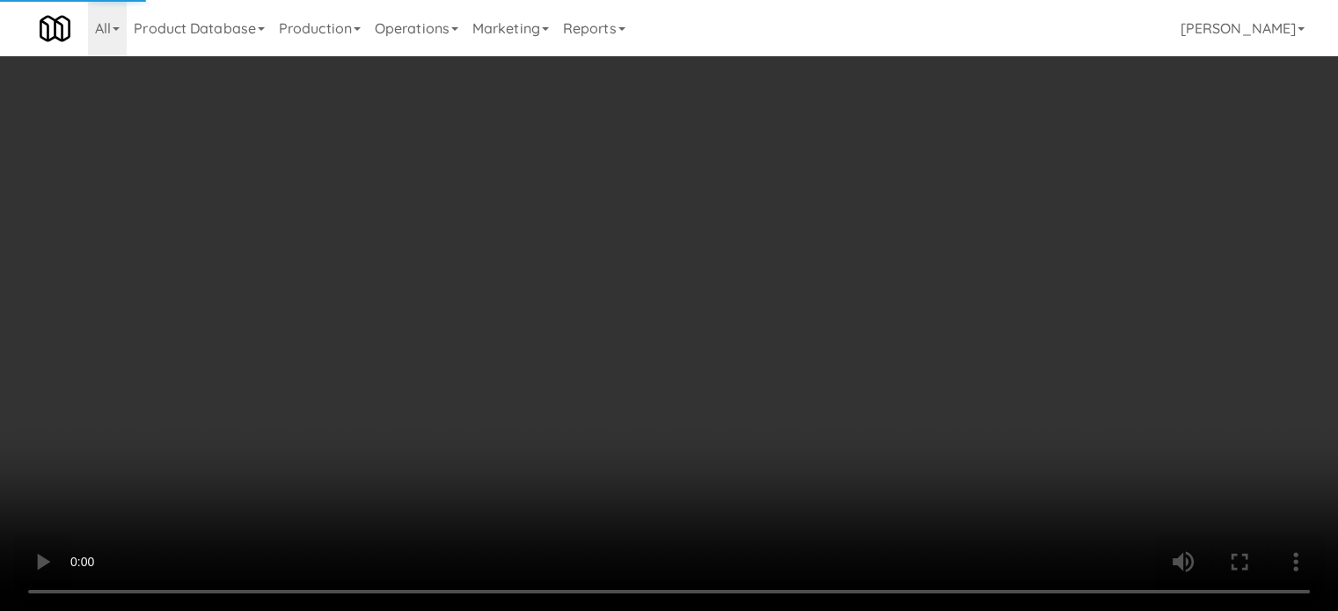
click at [507, 418] on video at bounding box center [669, 305] width 1338 height 611
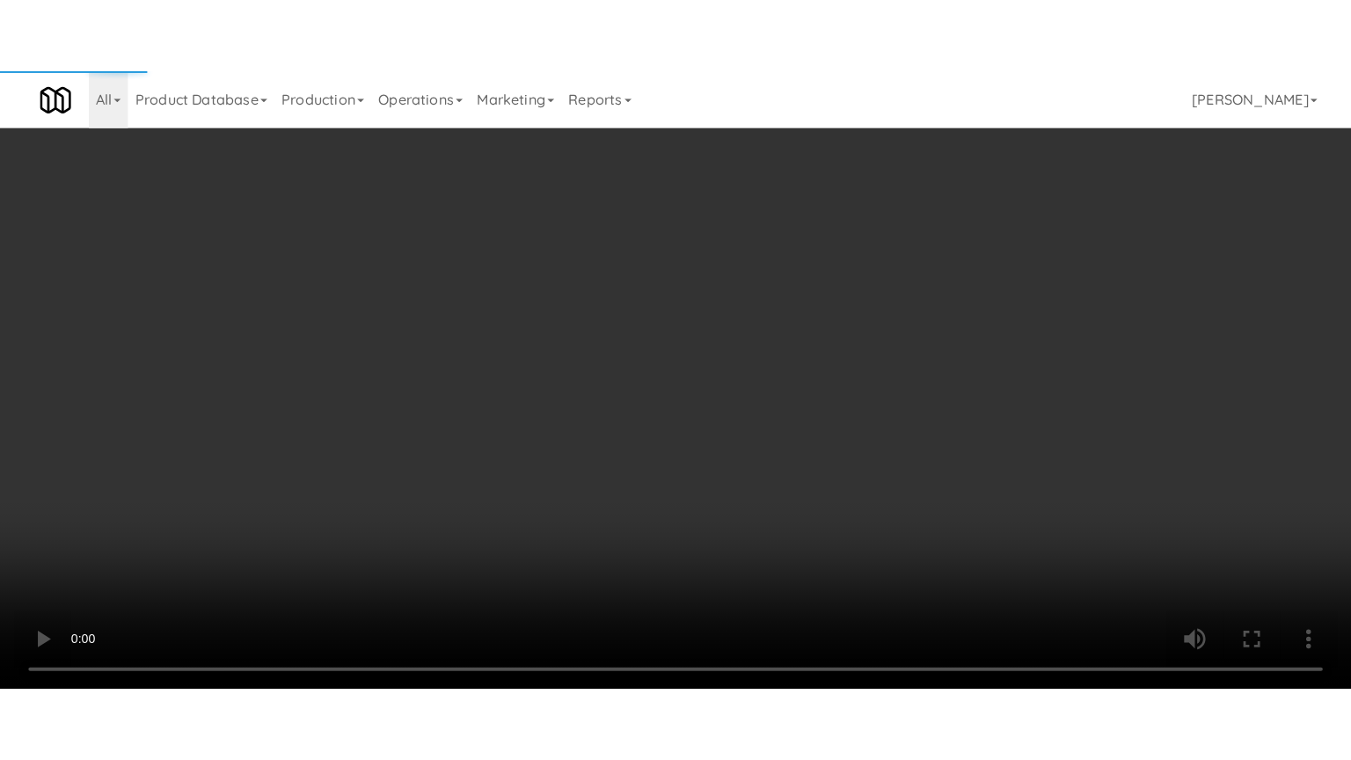
scroll to position [56, 0]
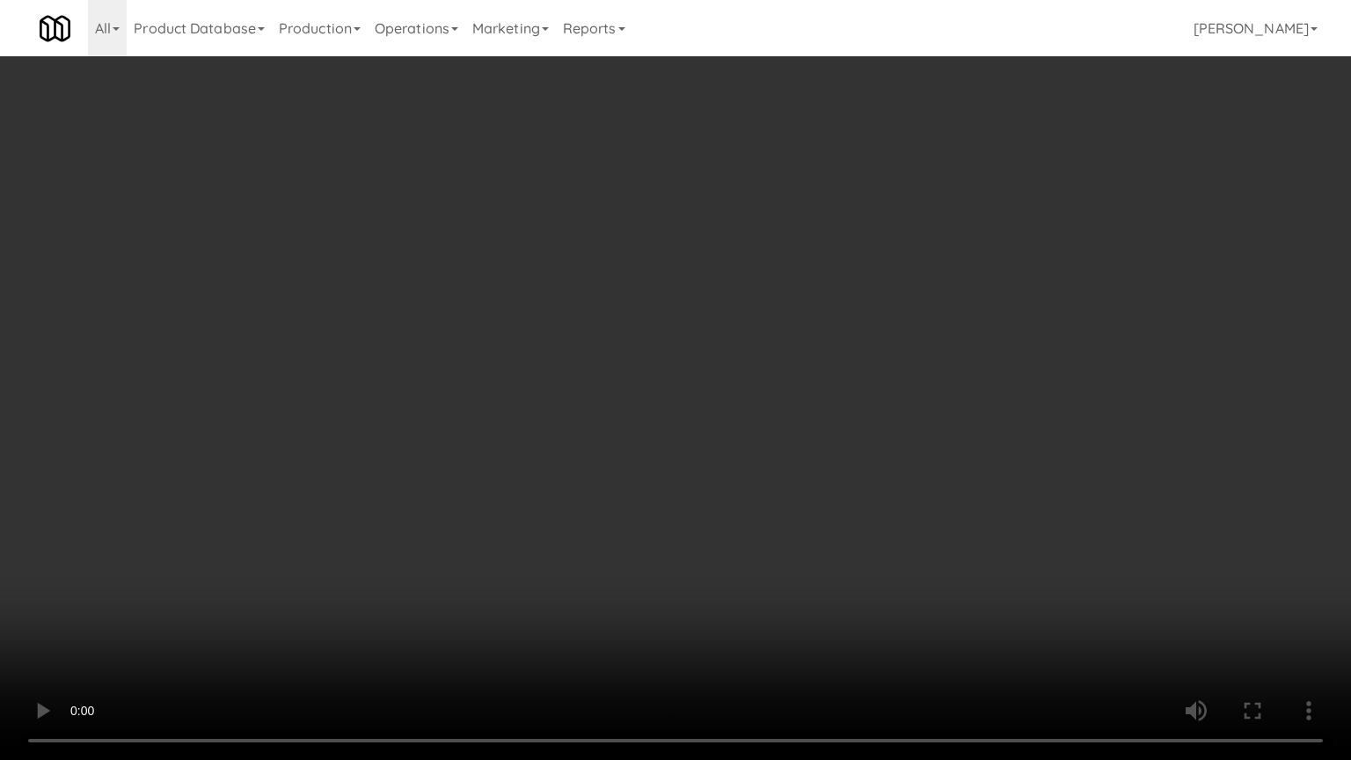
click at [538, 408] on video at bounding box center [675, 380] width 1351 height 760
click at [551, 420] on video at bounding box center [675, 380] width 1351 height 760
click at [568, 429] on video at bounding box center [675, 380] width 1351 height 760
drag, startPoint x: 599, startPoint y: 429, endPoint x: 919, endPoint y: 300, distance: 345.3
click at [615, 427] on video at bounding box center [675, 380] width 1351 height 760
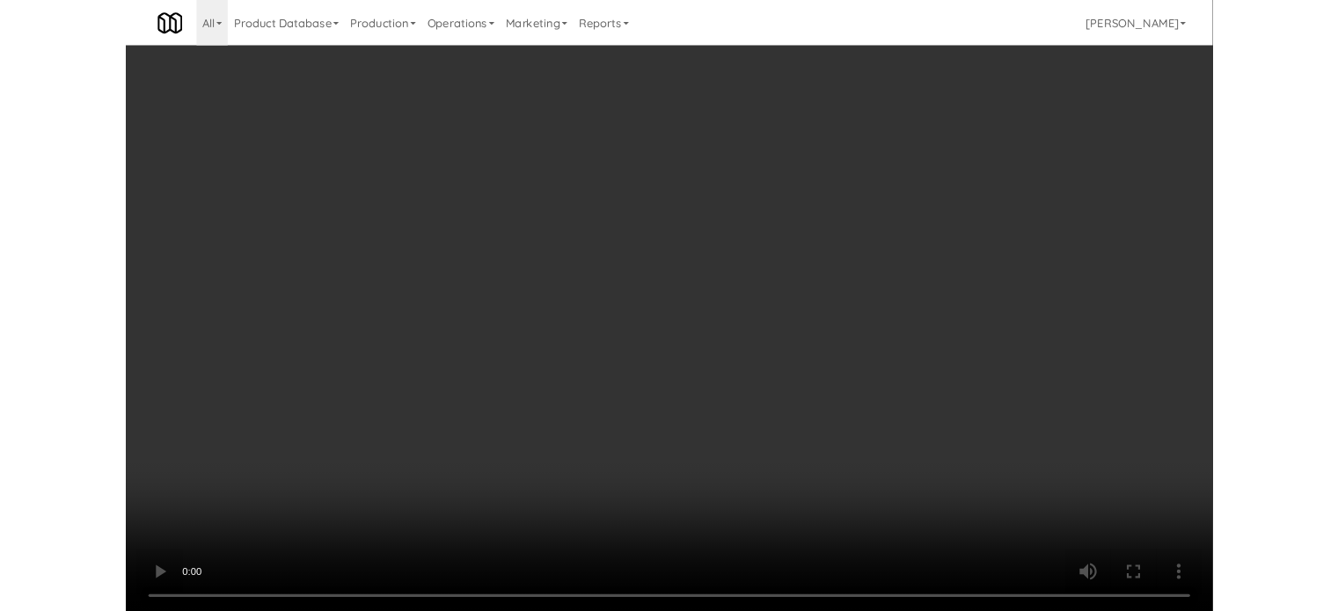
scroll to position [71, 0]
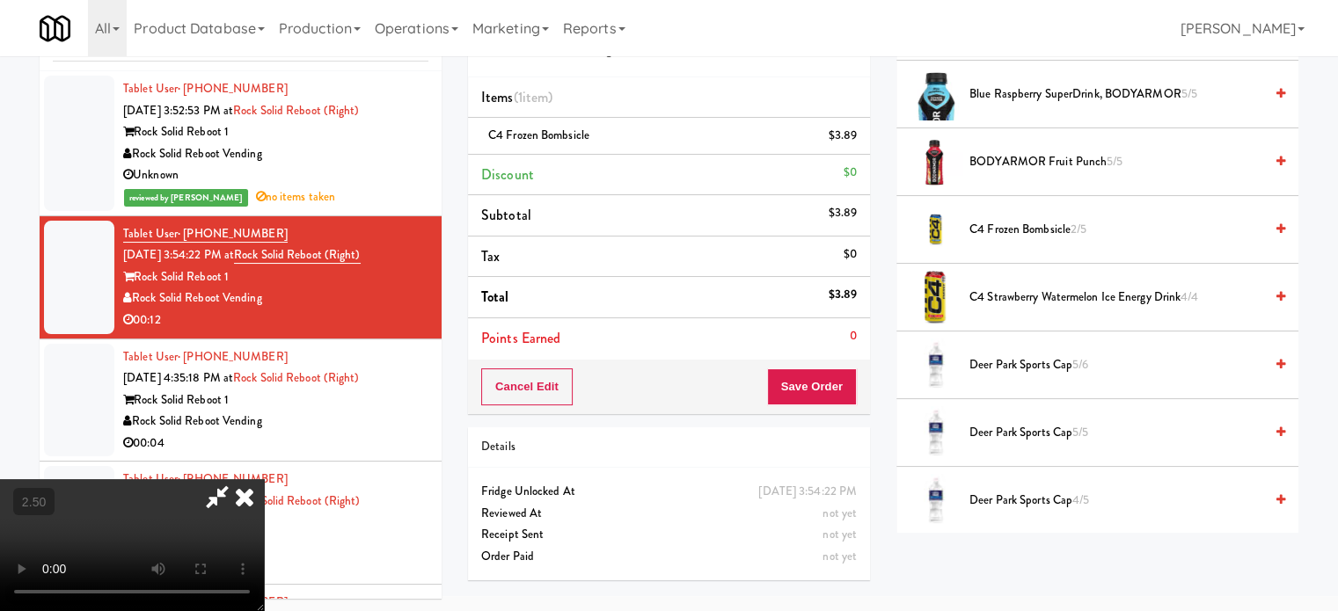
click at [1050, 500] on span "Deer Park Sports Cap 4/5" at bounding box center [1116, 501] width 294 height 22
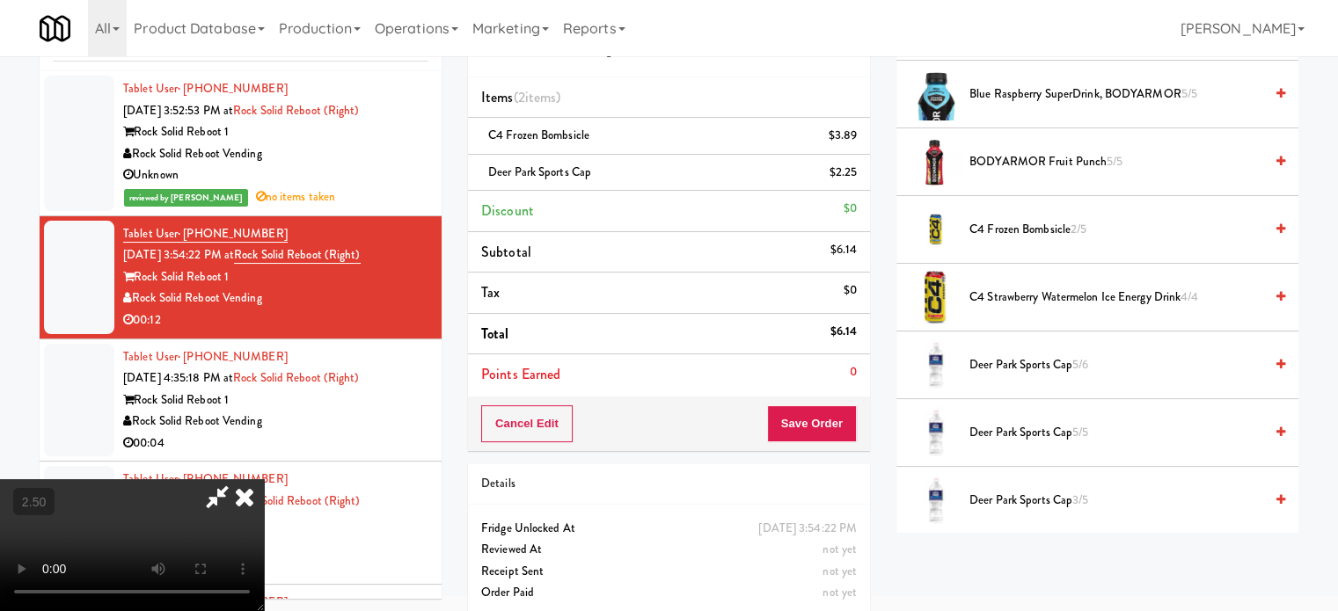
click at [264, 479] on icon at bounding box center [244, 496] width 39 height 35
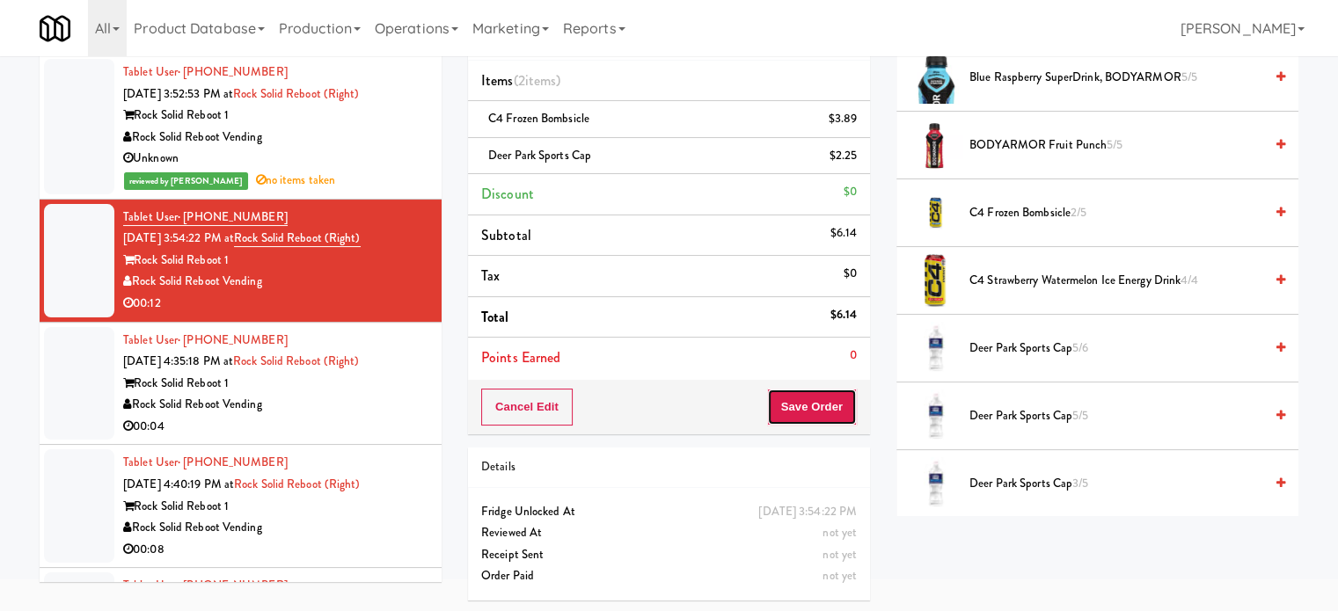
click at [784, 408] on button "Save Order" at bounding box center [812, 407] width 90 height 37
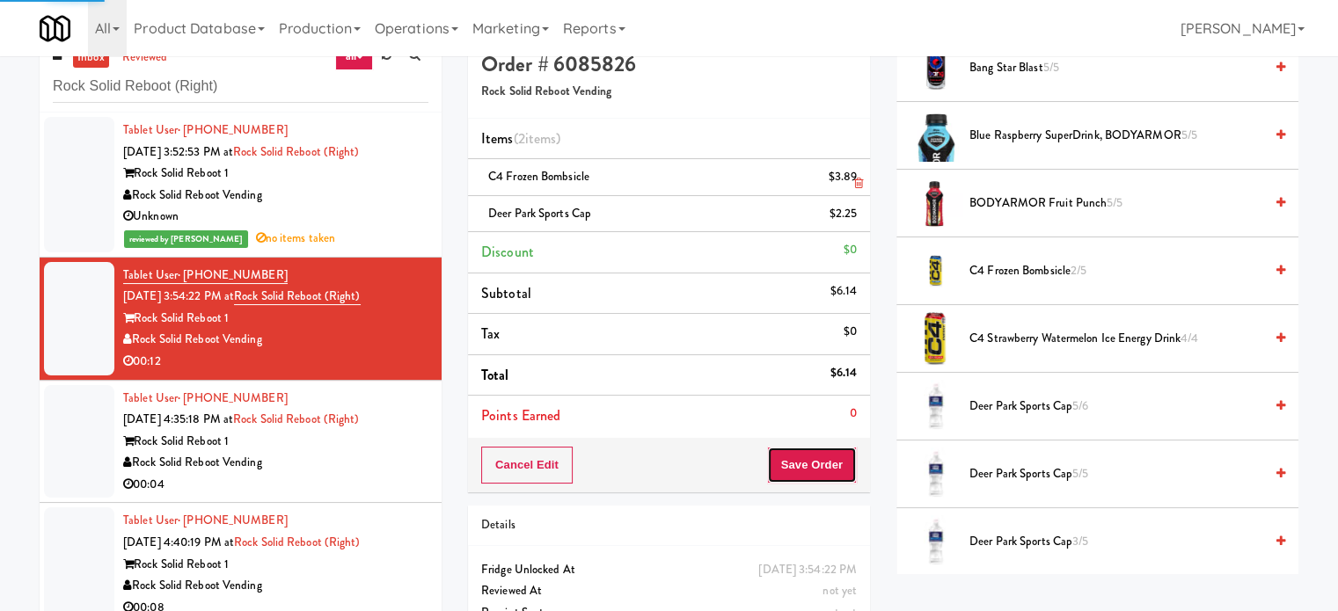
scroll to position [0, 0]
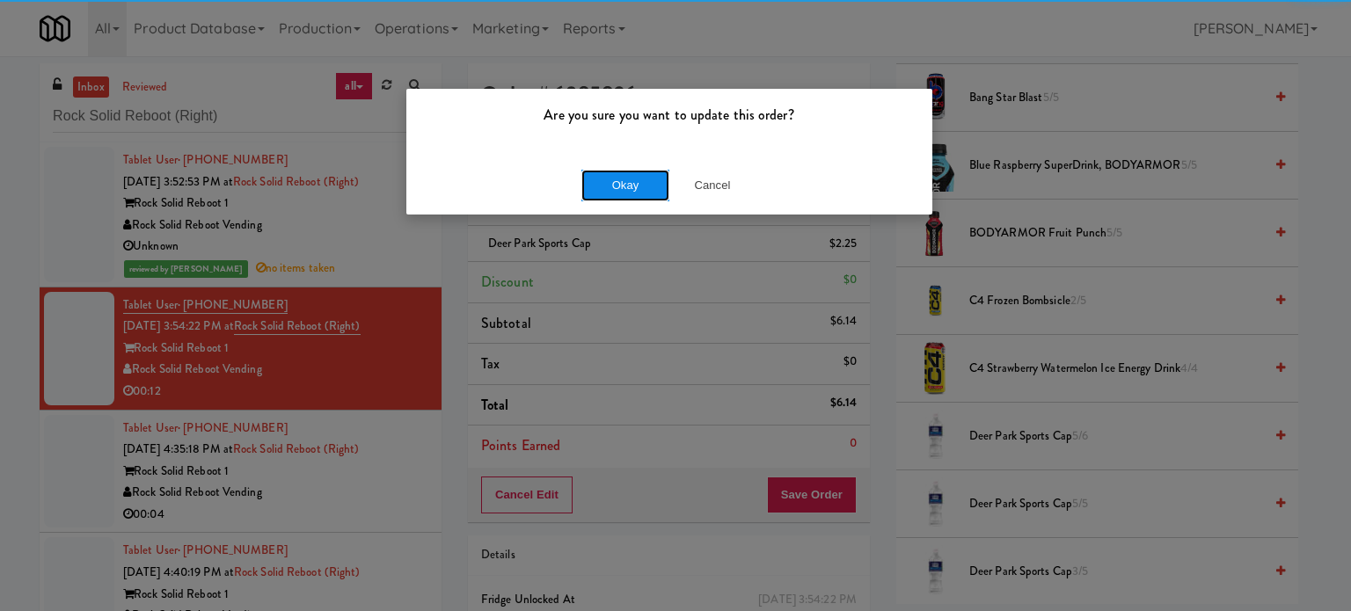
click at [626, 182] on button "Okay" at bounding box center [625, 186] width 88 height 32
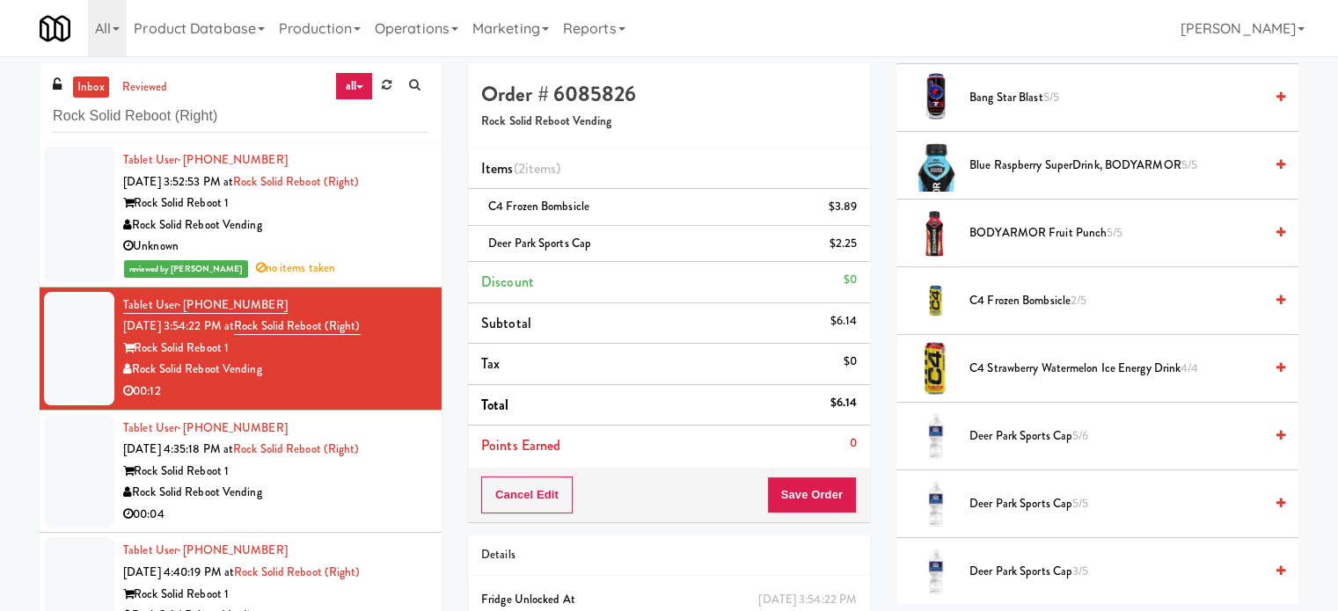
drag, startPoint x: 383, startPoint y: 480, endPoint x: 394, endPoint y: 479, distance: 11.5
click at [385, 480] on div "Rock Solid Reboot 1" at bounding box center [275, 472] width 305 height 22
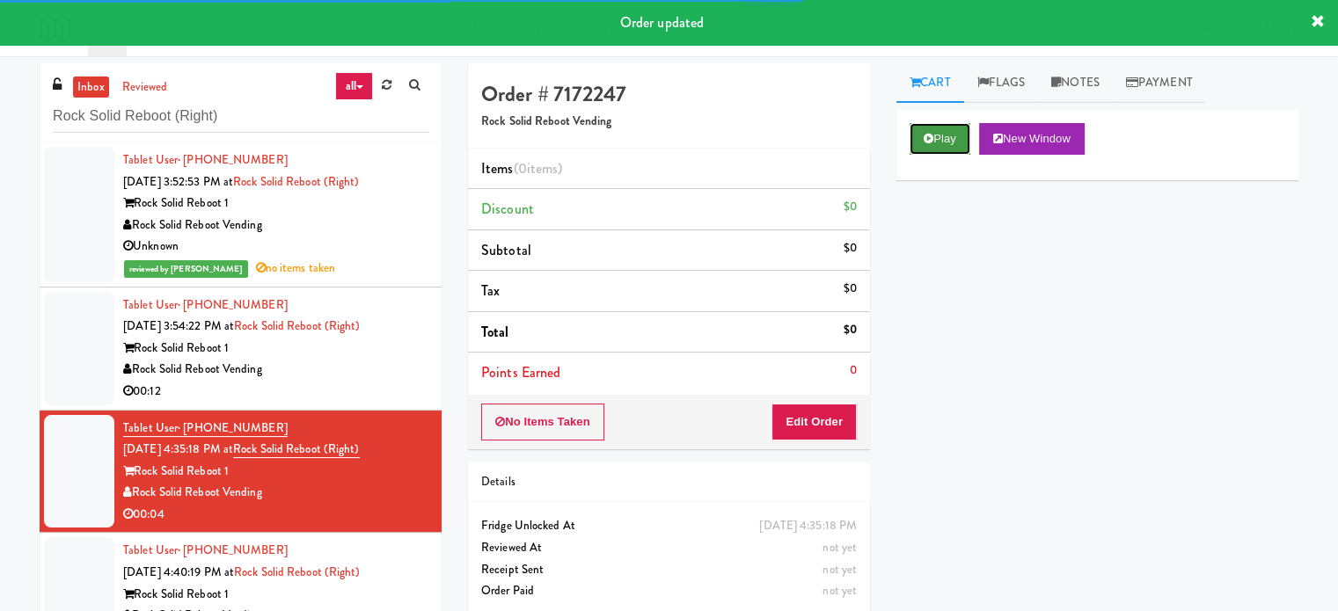
click at [943, 131] on button "Play" at bounding box center [939, 139] width 61 height 32
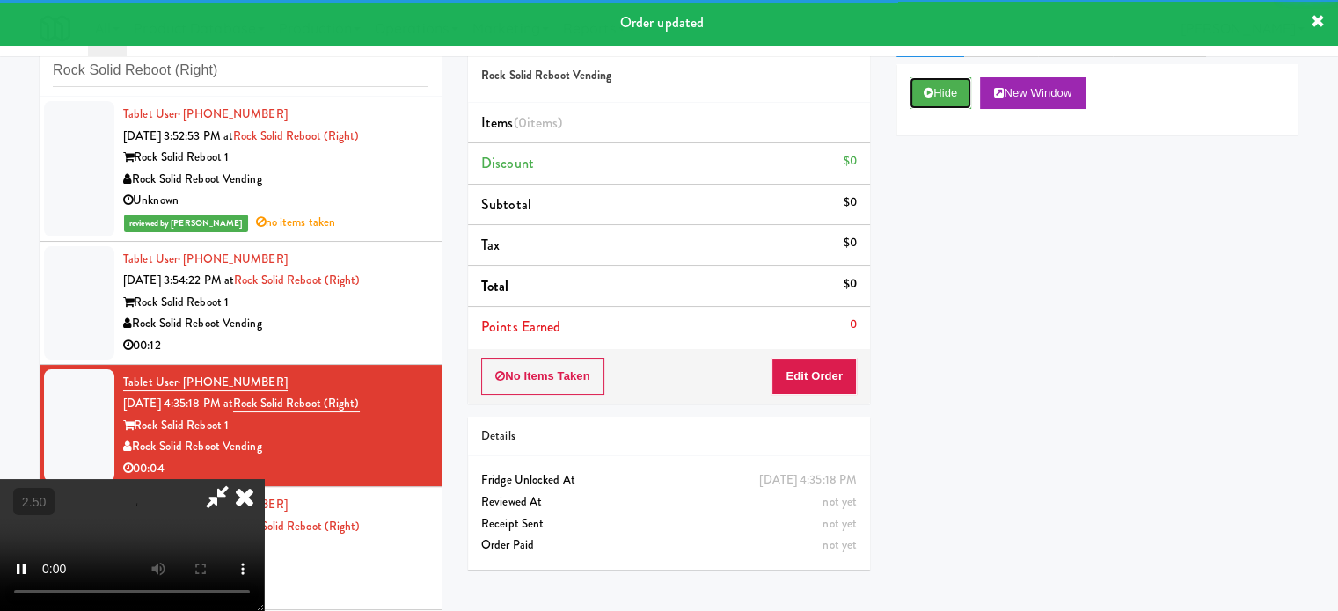
scroll to position [71, 0]
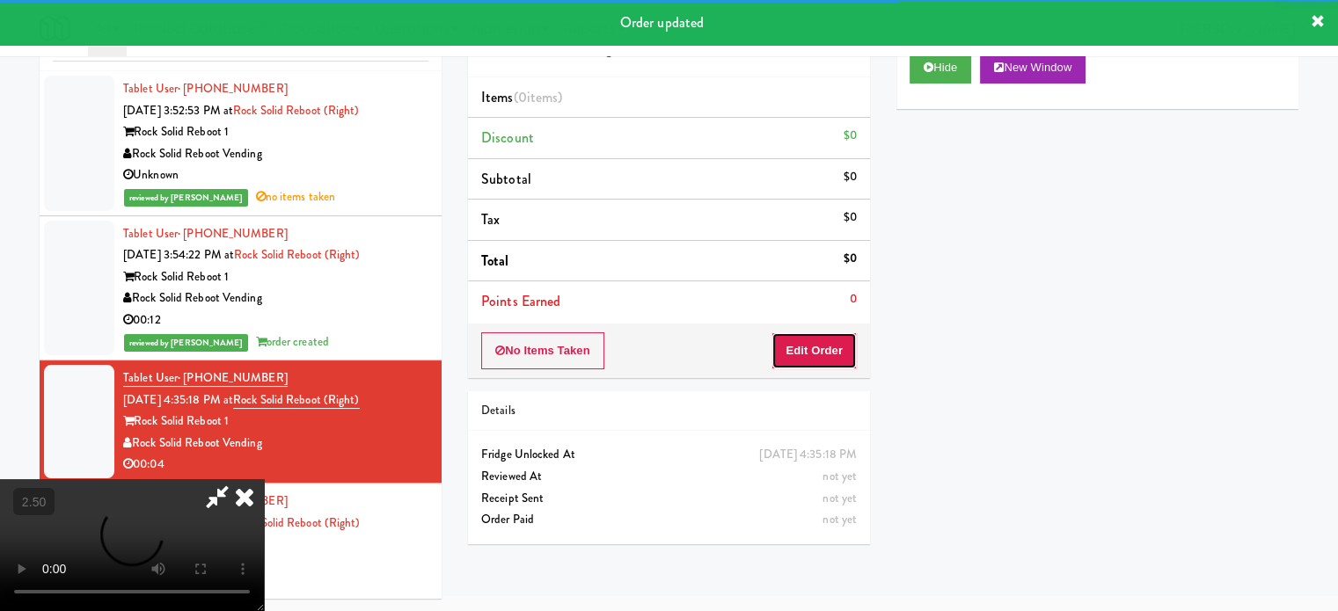
click at [842, 358] on button "Edit Order" at bounding box center [813, 350] width 85 height 37
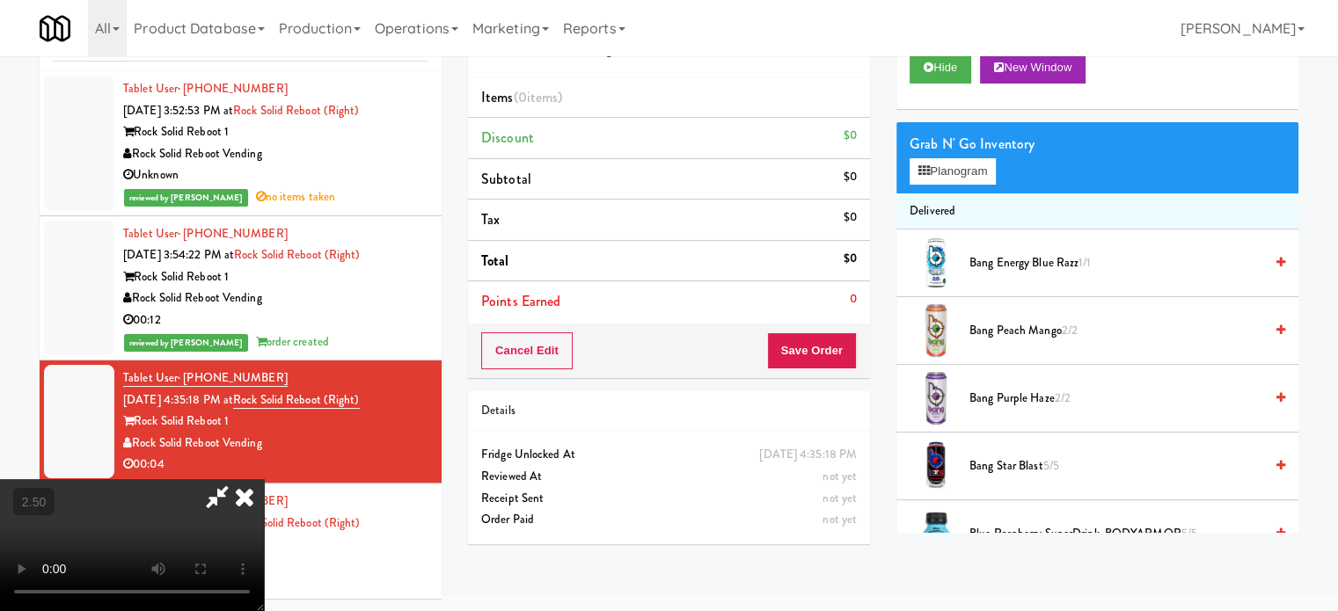
click at [264, 479] on video at bounding box center [132, 545] width 264 height 132
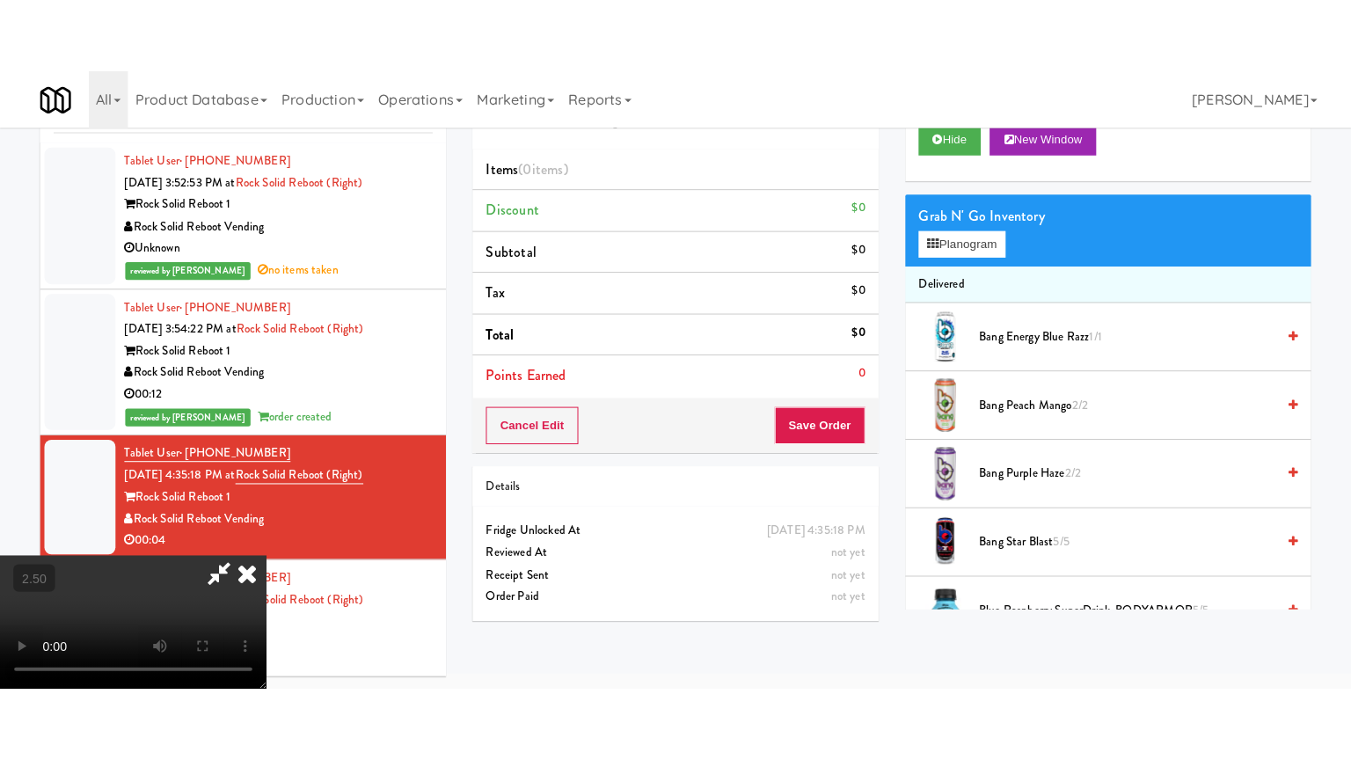
scroll to position [56, 0]
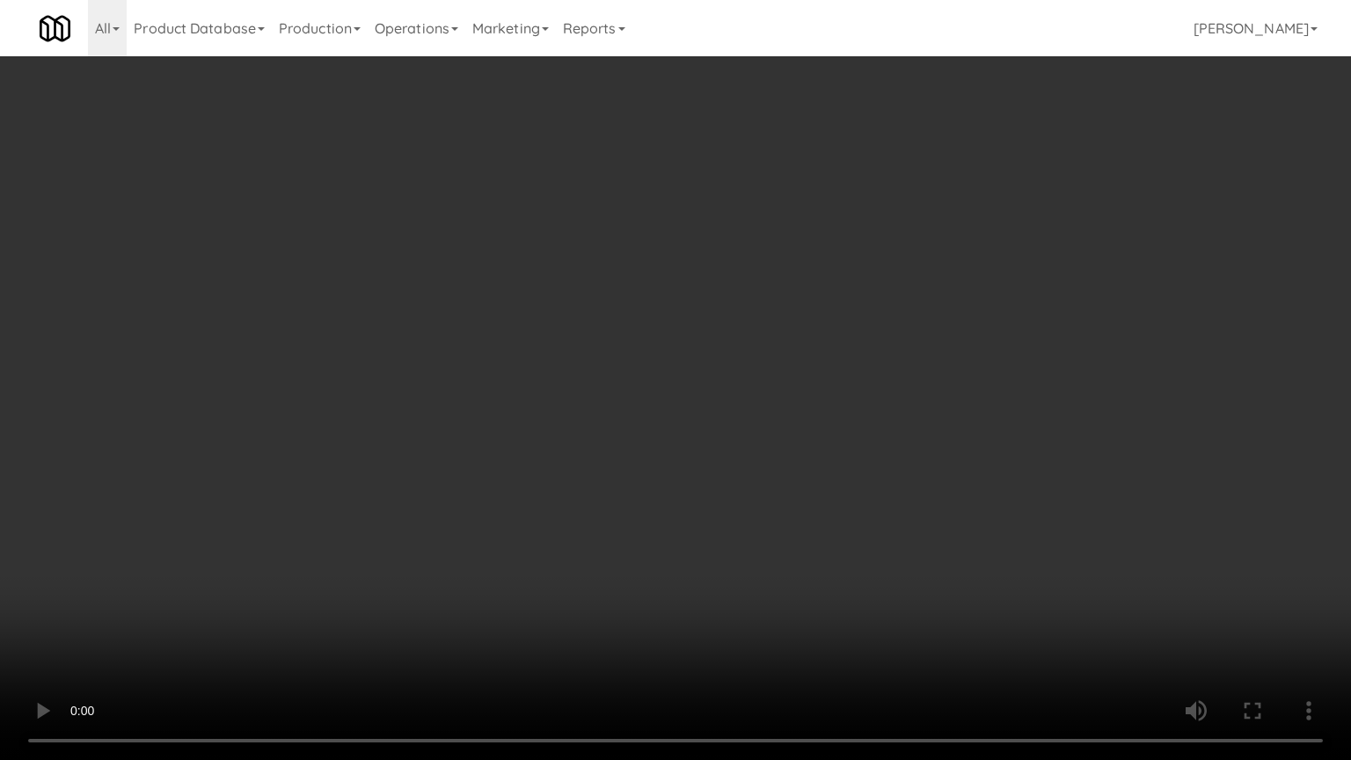
click at [652, 398] on video at bounding box center [675, 380] width 1351 height 760
click at [682, 399] on video at bounding box center [675, 380] width 1351 height 760
click at [719, 395] on video at bounding box center [675, 380] width 1351 height 760
click at [668, 398] on video at bounding box center [675, 380] width 1351 height 760
click at [783, 419] on video at bounding box center [675, 380] width 1351 height 760
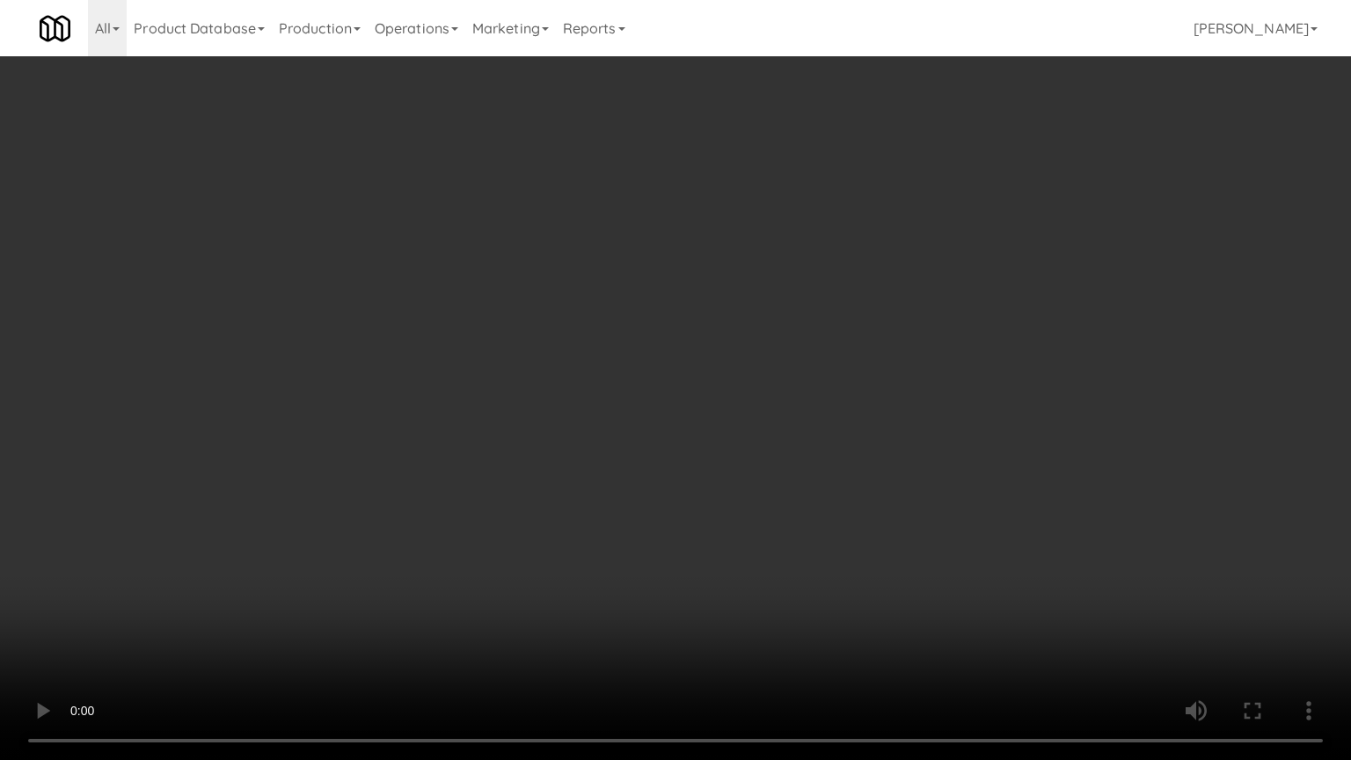
drag, startPoint x: 726, startPoint y: 425, endPoint x: 747, endPoint y: 415, distance: 23.2
click at [728, 422] on video at bounding box center [675, 380] width 1351 height 760
click at [747, 415] on video at bounding box center [675, 380] width 1351 height 760
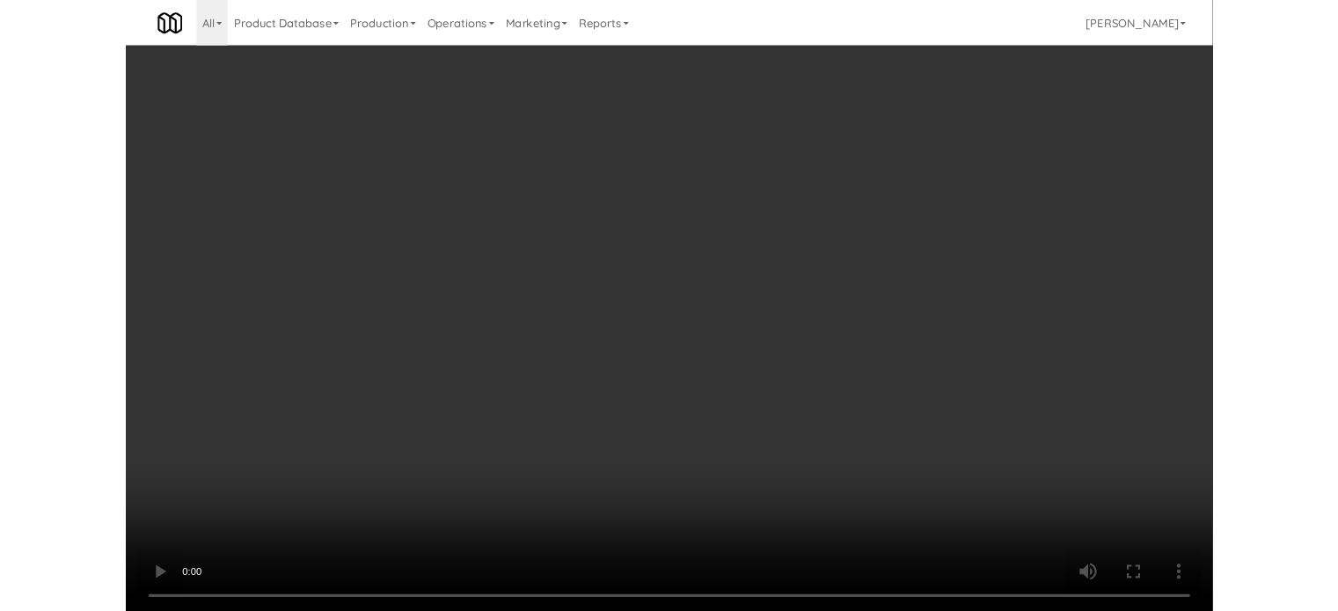
scroll to position [71, 0]
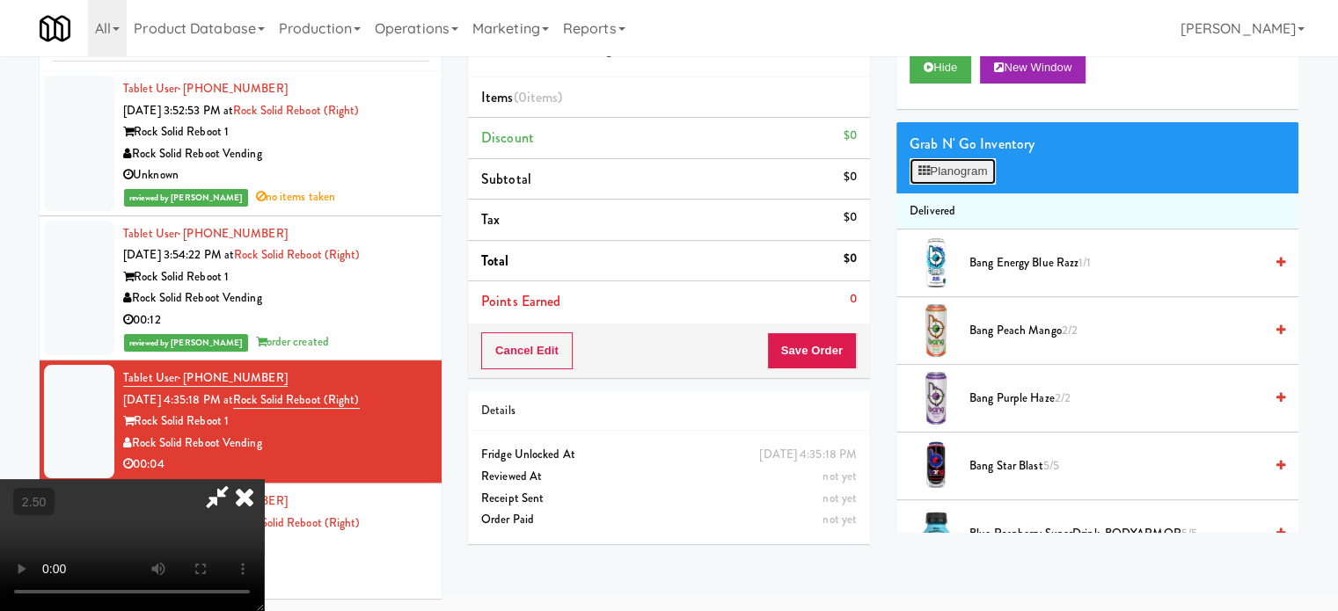
click at [979, 170] on button "Planogram" at bounding box center [952, 171] width 86 height 26
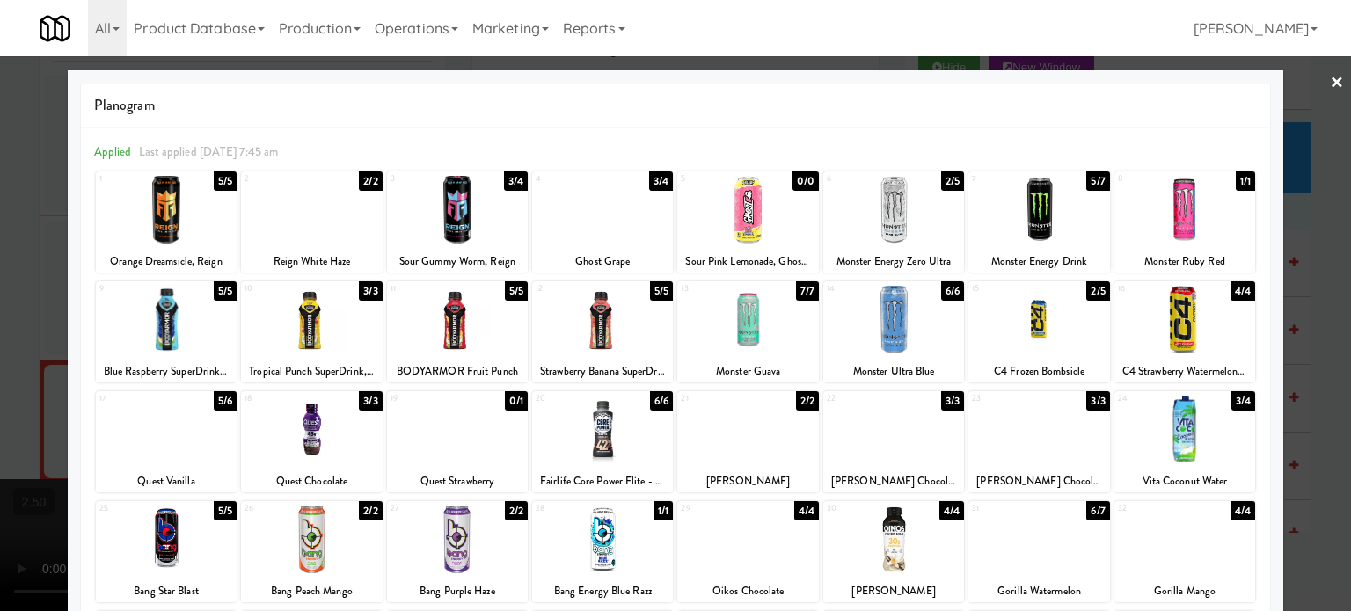
click at [657, 404] on div "6/6" at bounding box center [661, 400] width 23 height 19
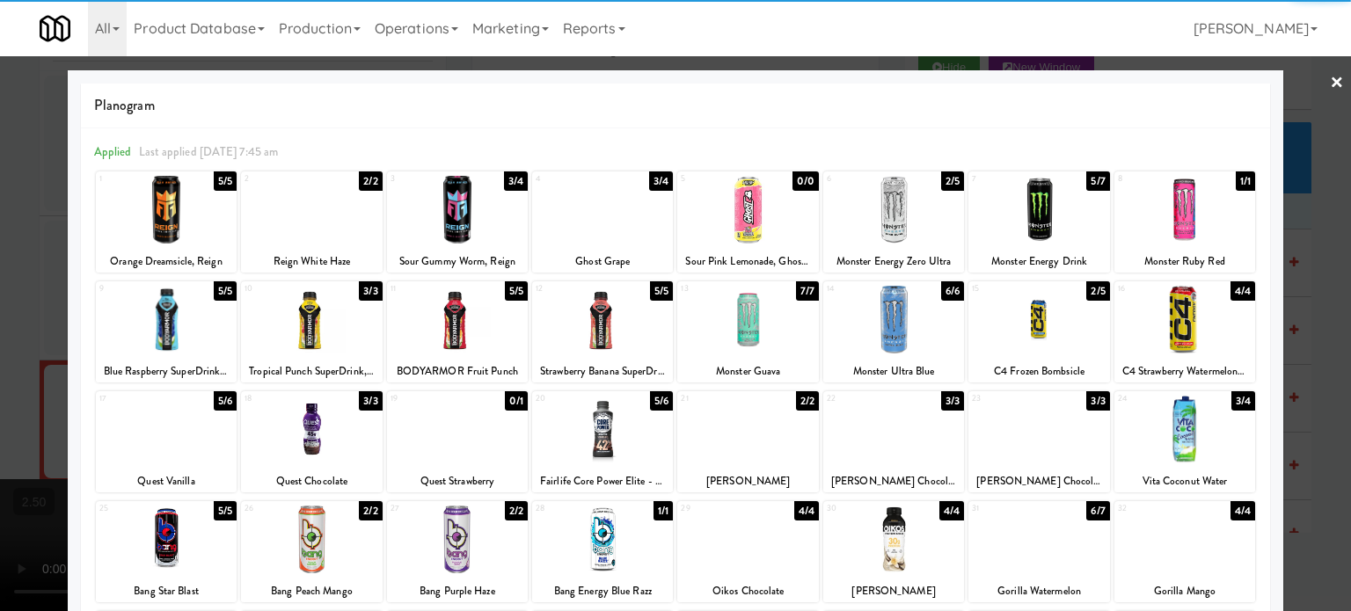
click at [1308, 372] on div at bounding box center [675, 305] width 1351 height 611
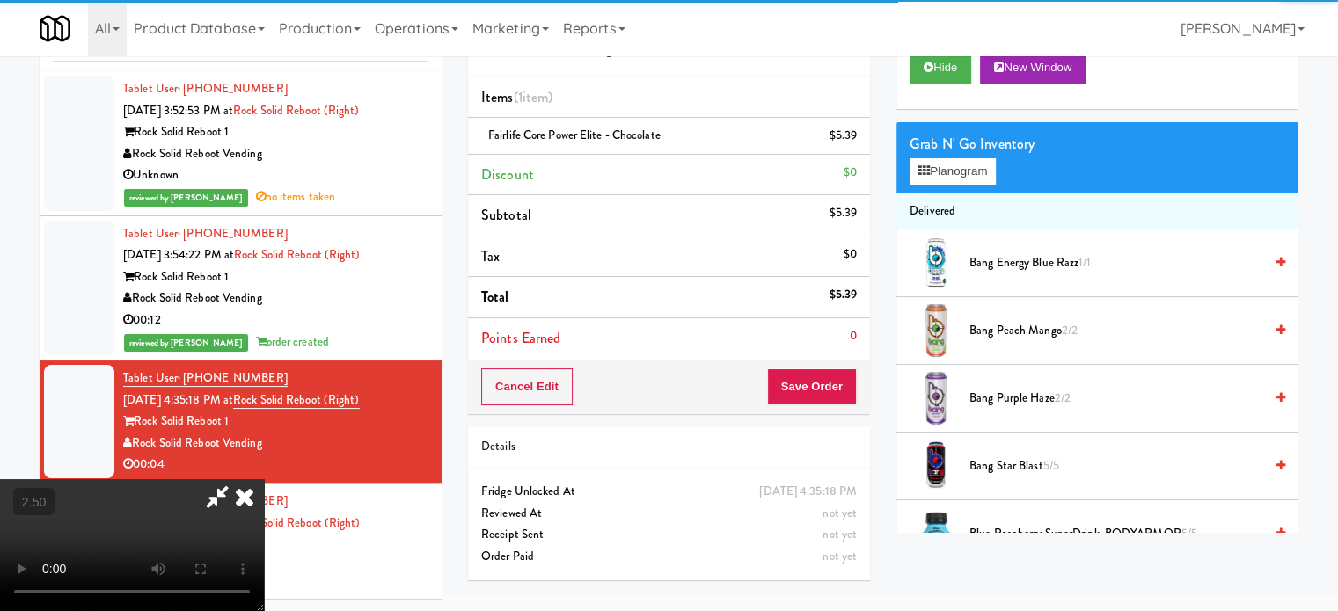
click at [264, 479] on video at bounding box center [132, 545] width 264 height 132
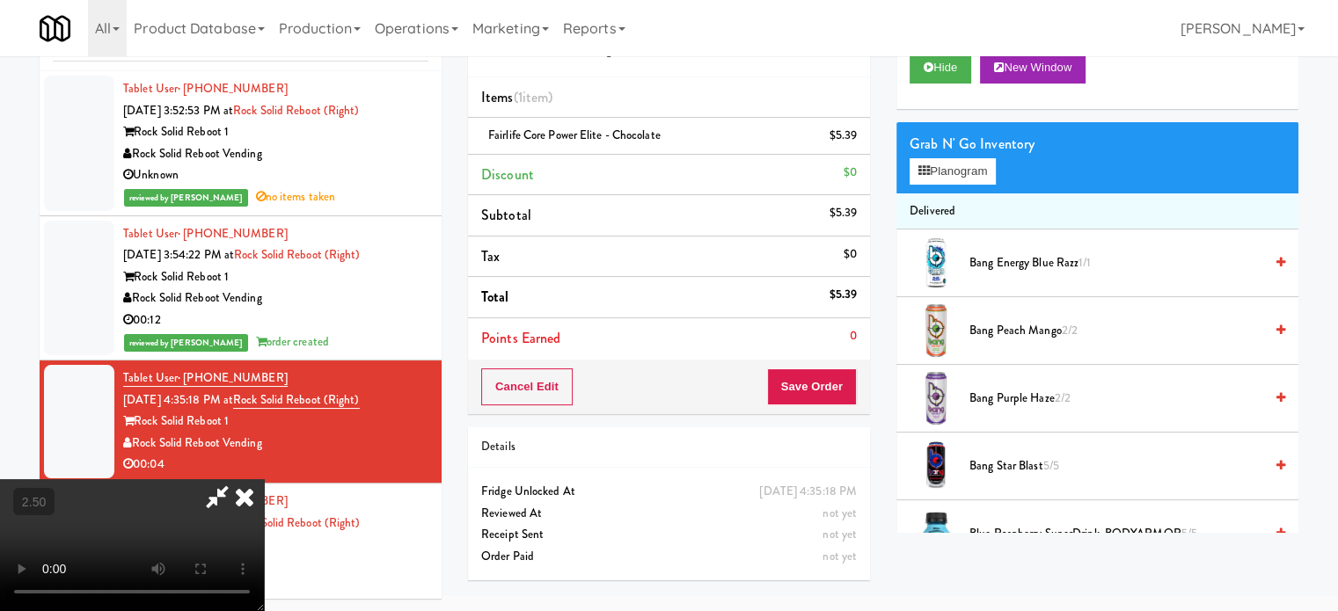
drag, startPoint x: 538, startPoint y: 350, endPoint x: 198, endPoint y: 692, distance: 482.6
click at [264, 479] on video at bounding box center [132, 545] width 264 height 132
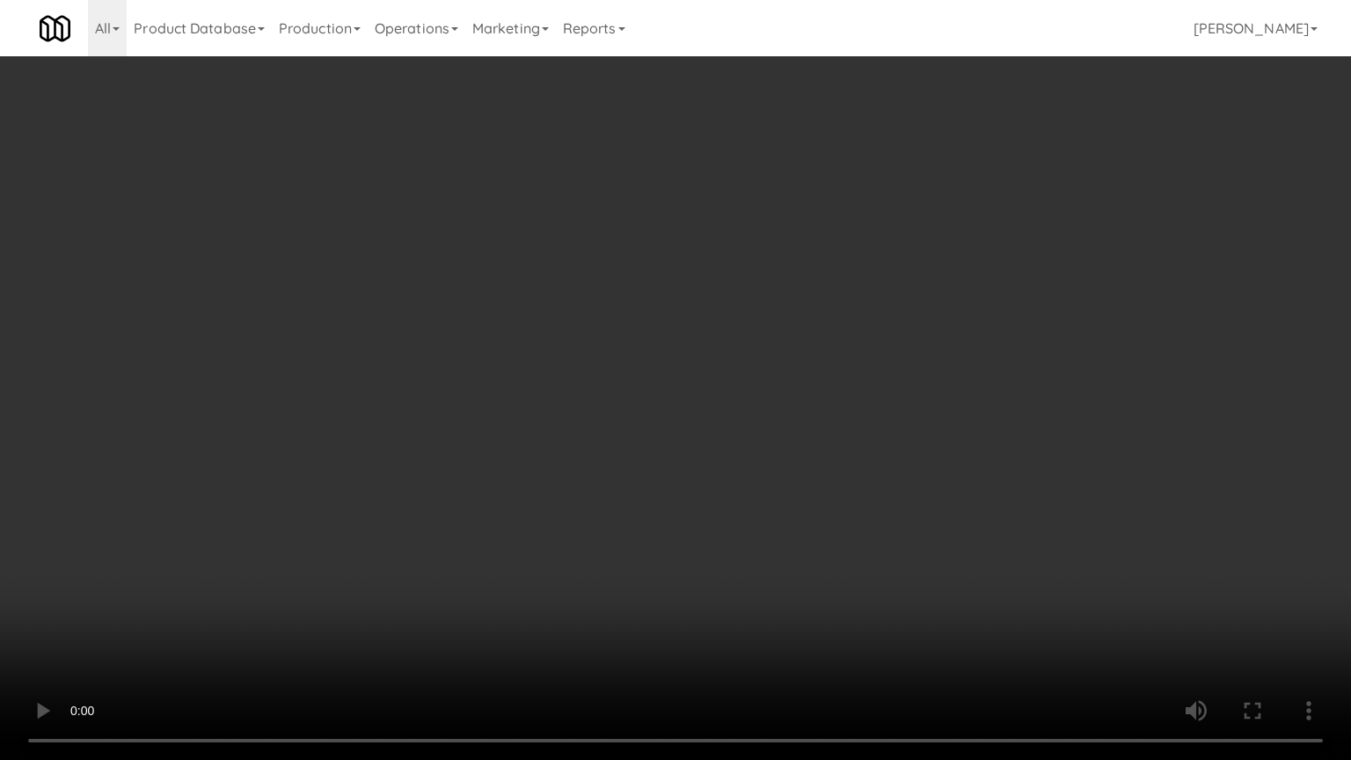
drag, startPoint x: 394, startPoint y: 555, endPoint x: 397, endPoint y: 536, distance: 19.5
click at [394, 542] on video at bounding box center [675, 380] width 1351 height 760
click at [742, 392] on video at bounding box center [675, 380] width 1351 height 760
click at [824, 392] on video at bounding box center [675, 380] width 1351 height 760
click at [842, 390] on video at bounding box center [675, 380] width 1351 height 760
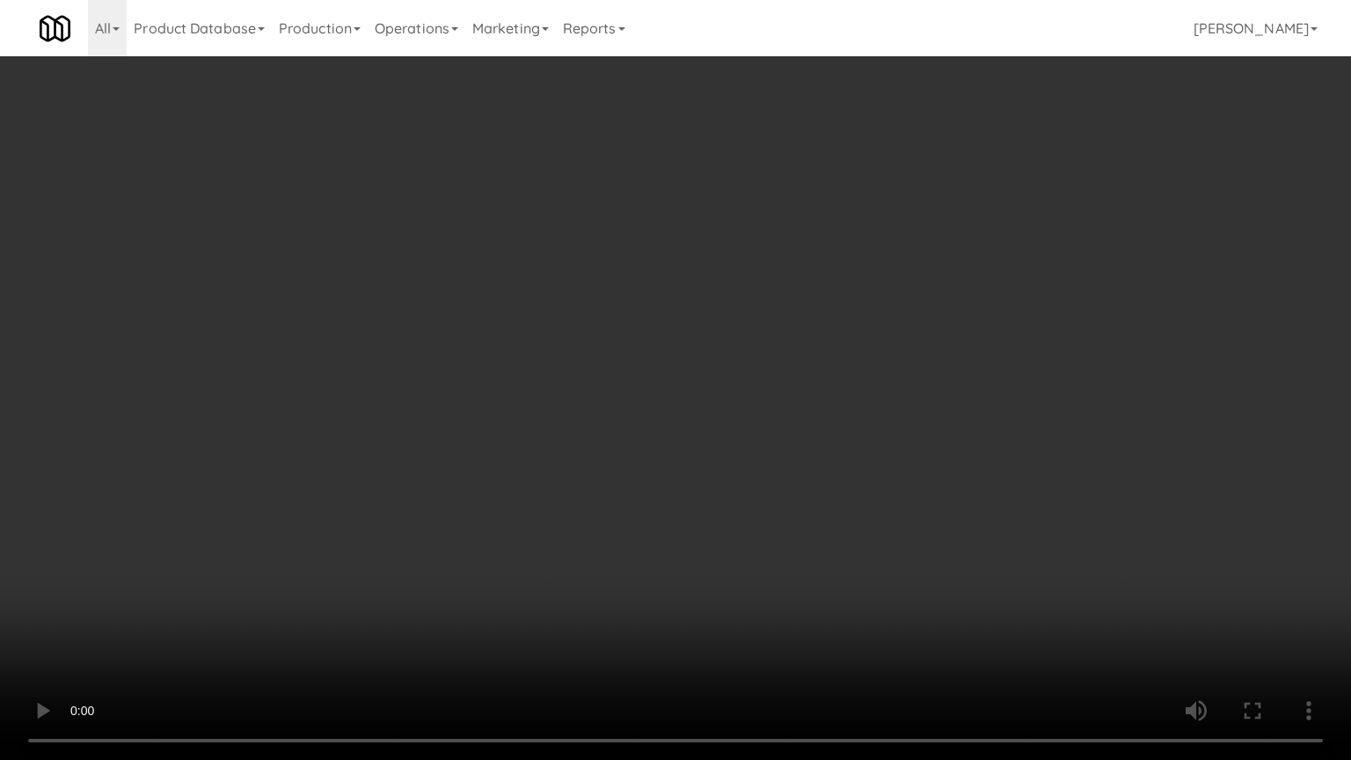
drag, startPoint x: 746, startPoint y: 394, endPoint x: 804, endPoint y: 356, distance: 69.3
click at [747, 394] on video at bounding box center [675, 380] width 1351 height 760
click at [770, 369] on video at bounding box center [675, 380] width 1351 height 760
click at [774, 356] on video at bounding box center [675, 380] width 1351 height 760
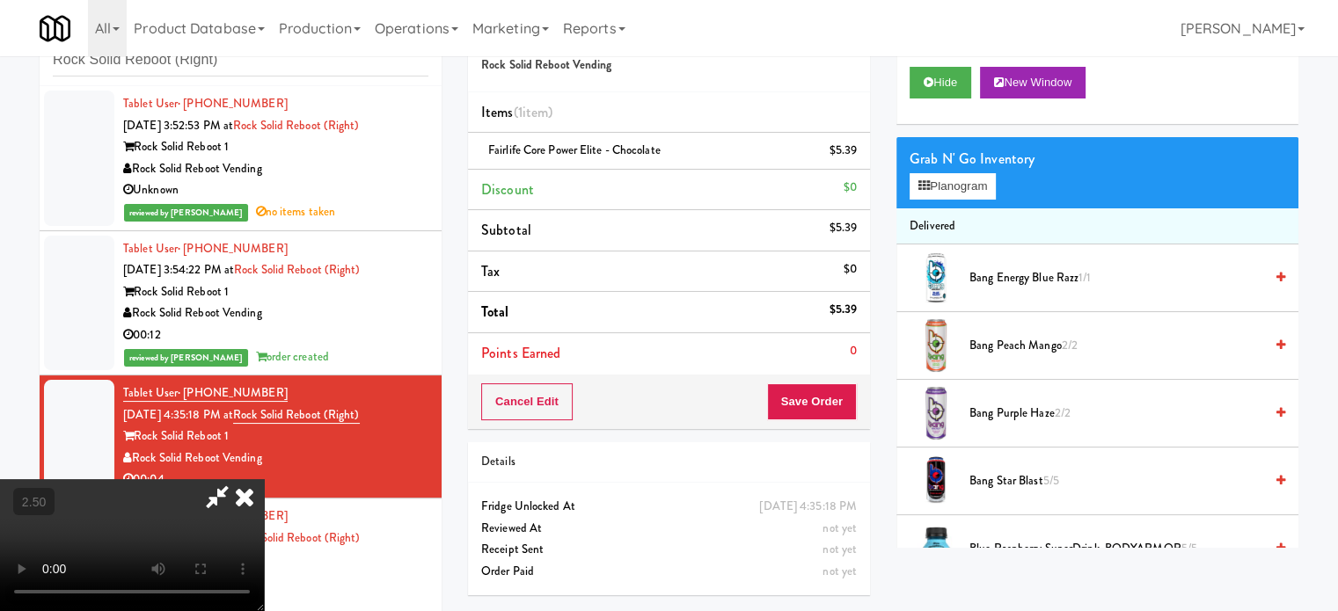
click at [264, 479] on icon at bounding box center [244, 496] width 39 height 35
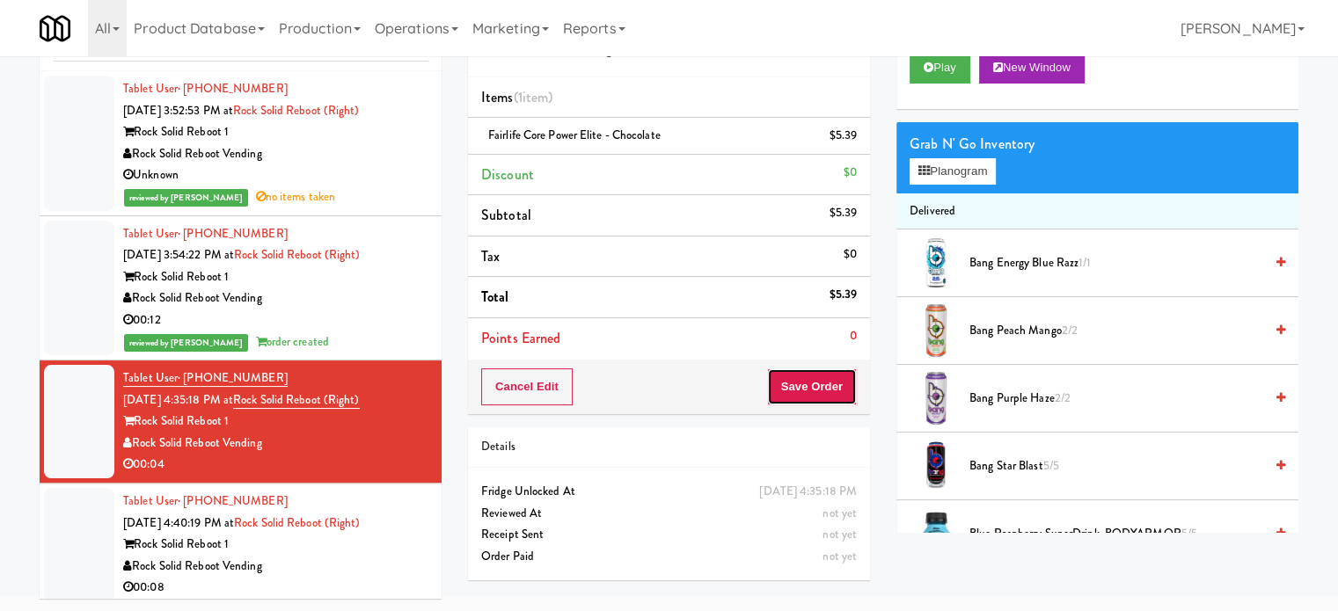
click at [817, 379] on button "Save Order" at bounding box center [812, 387] width 90 height 37
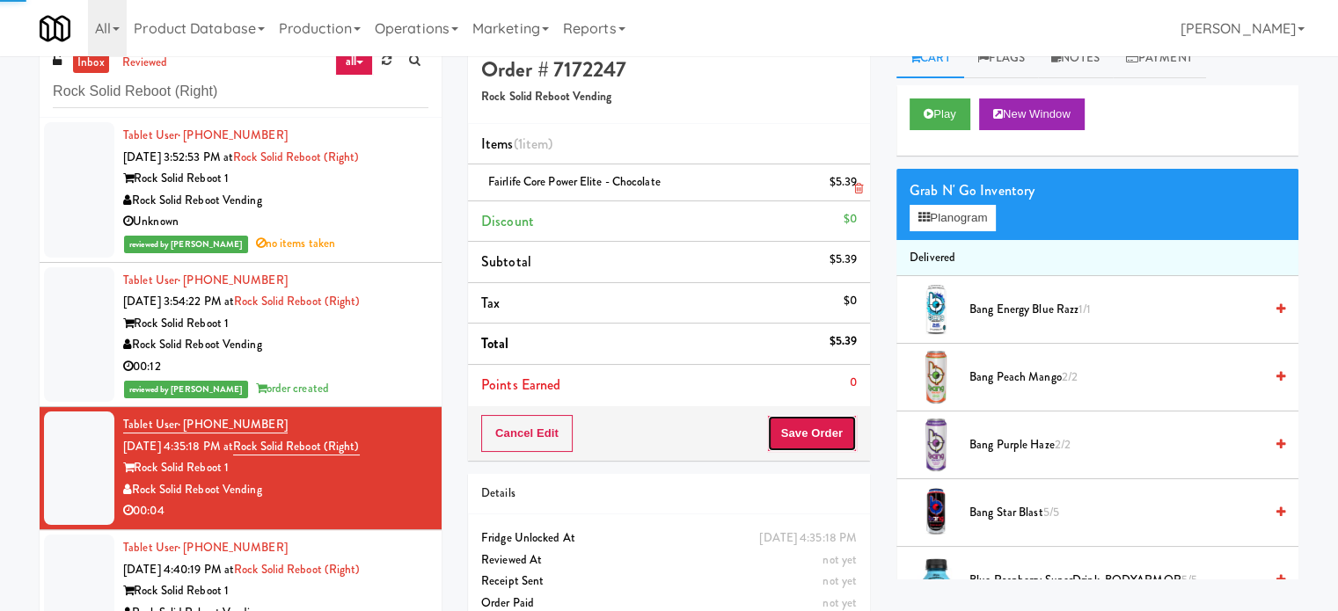
scroll to position [0, 0]
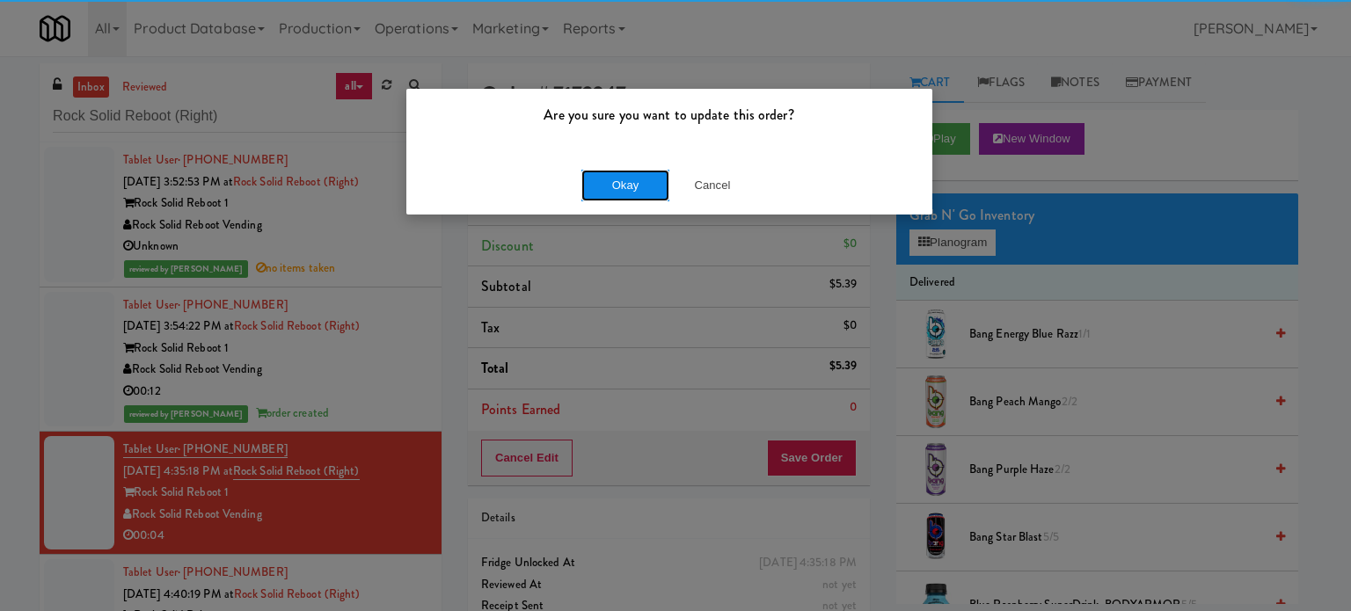
click at [623, 186] on button "Okay" at bounding box center [625, 186] width 88 height 32
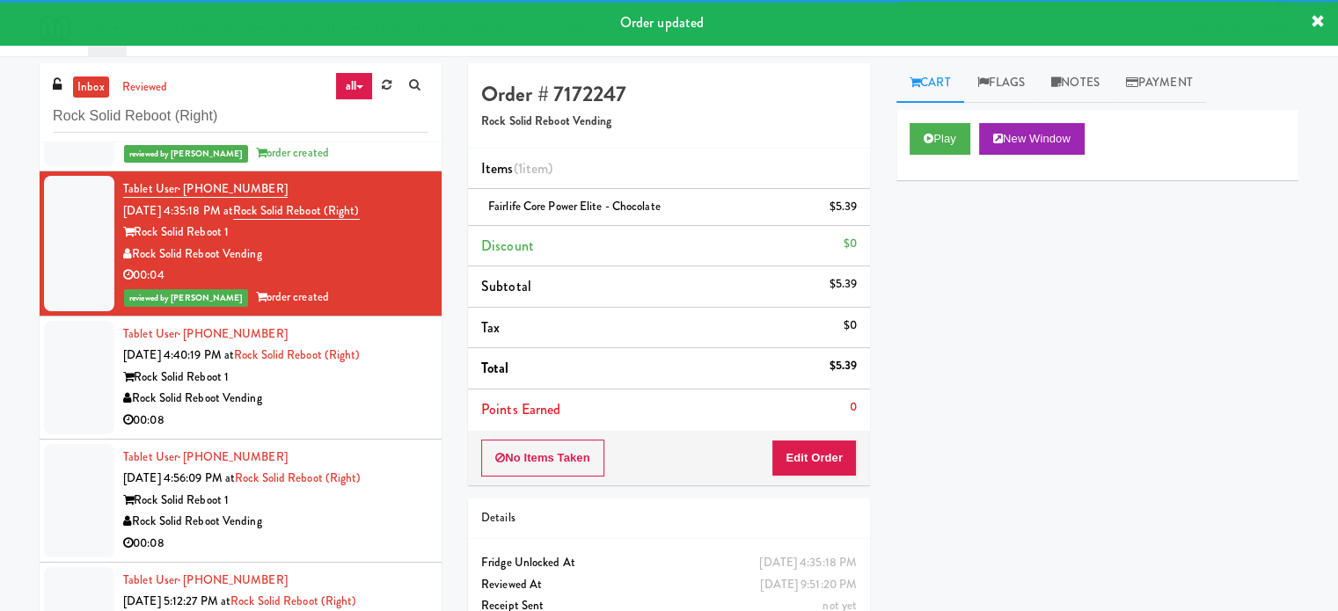
scroll to position [272, 0]
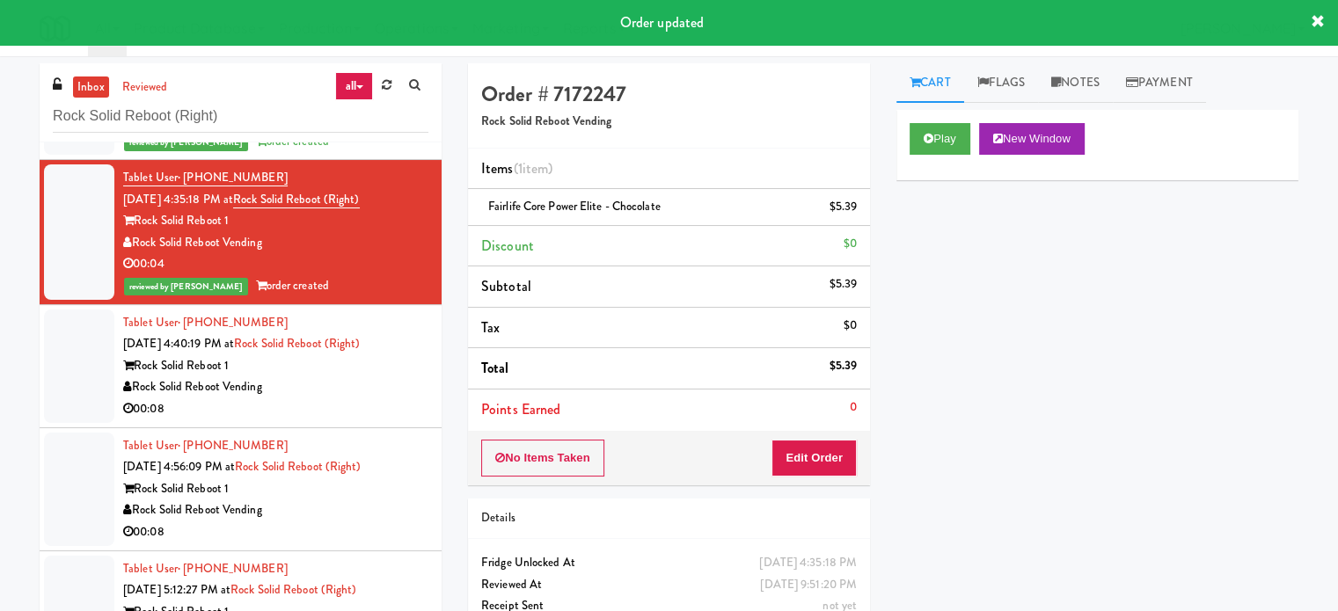
click at [373, 385] on div "Rock Solid Reboot Vending" at bounding box center [275, 387] width 305 height 22
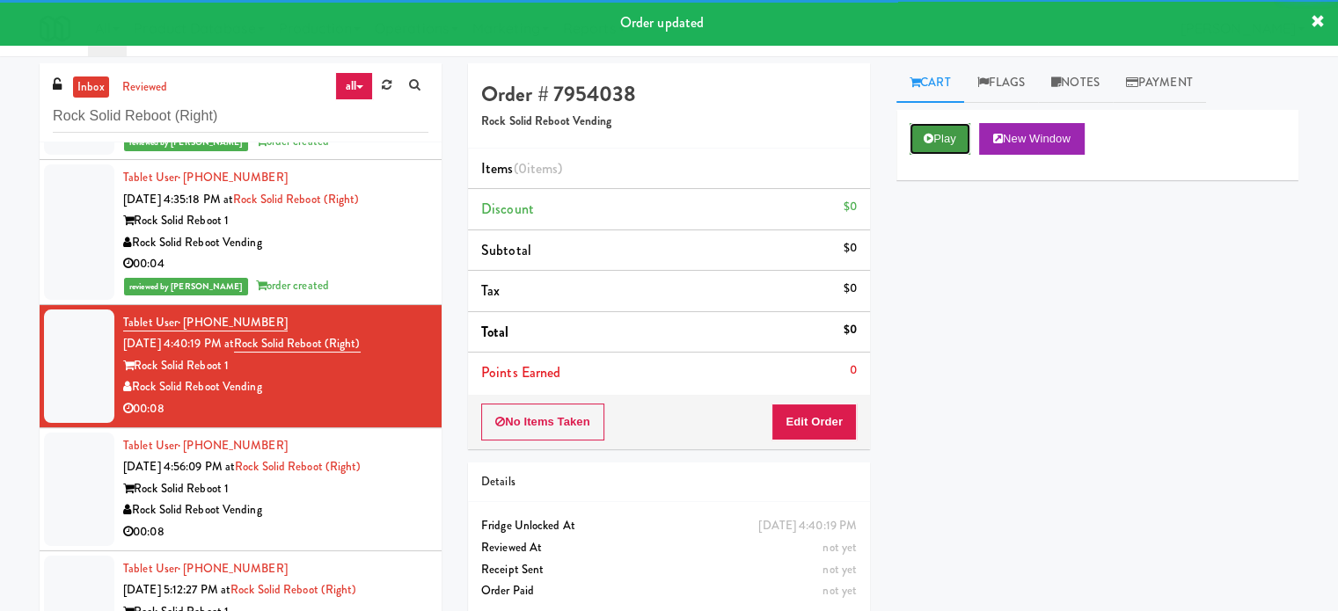
click at [957, 143] on button "Play" at bounding box center [939, 139] width 61 height 32
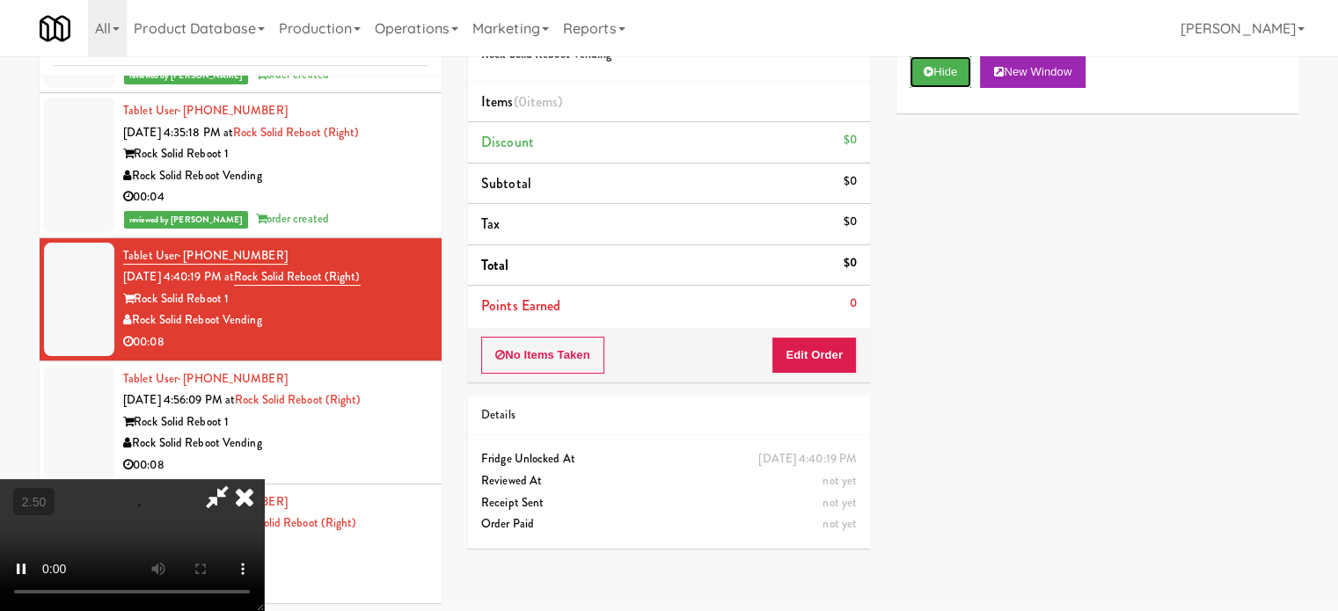
scroll to position [71, 0]
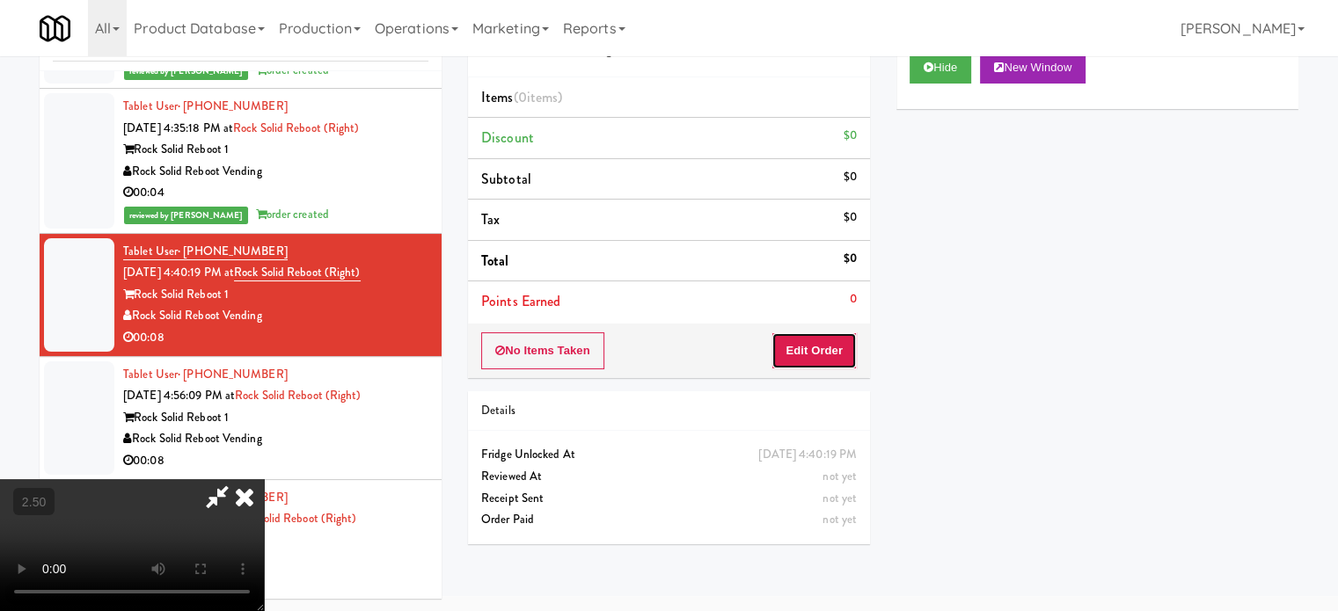
click at [830, 346] on button "Edit Order" at bounding box center [813, 350] width 85 height 37
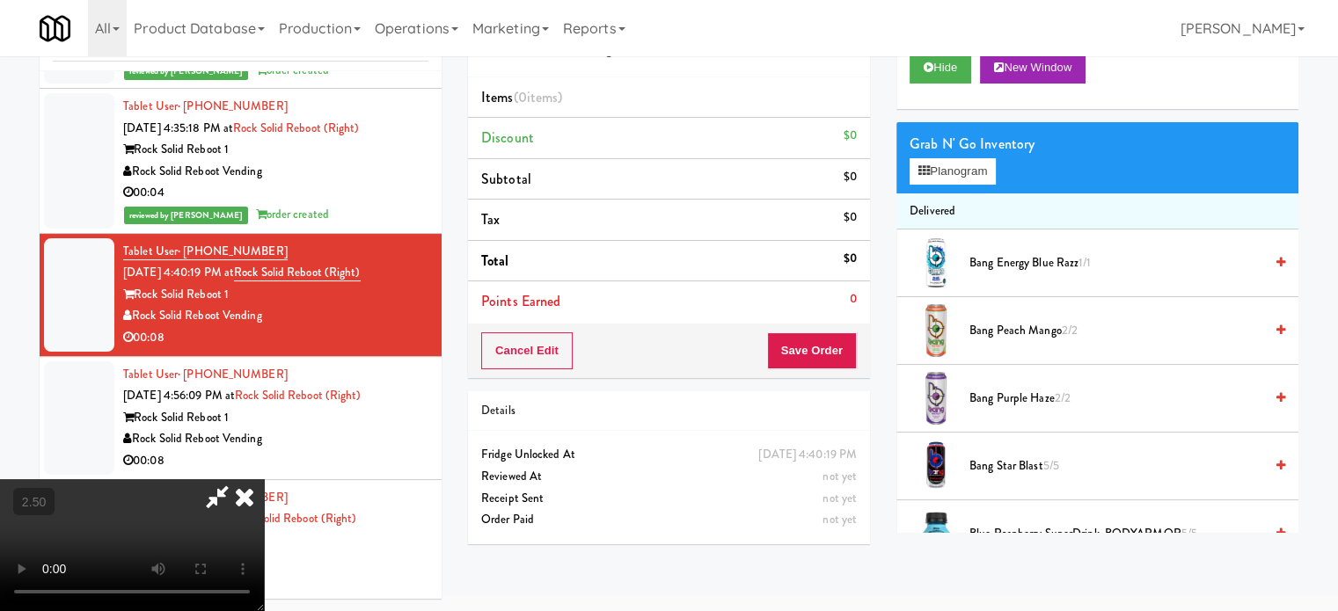
drag, startPoint x: 632, startPoint y: 398, endPoint x: 640, endPoint y: 390, distance: 11.8
click at [264, 479] on video at bounding box center [132, 545] width 264 height 132
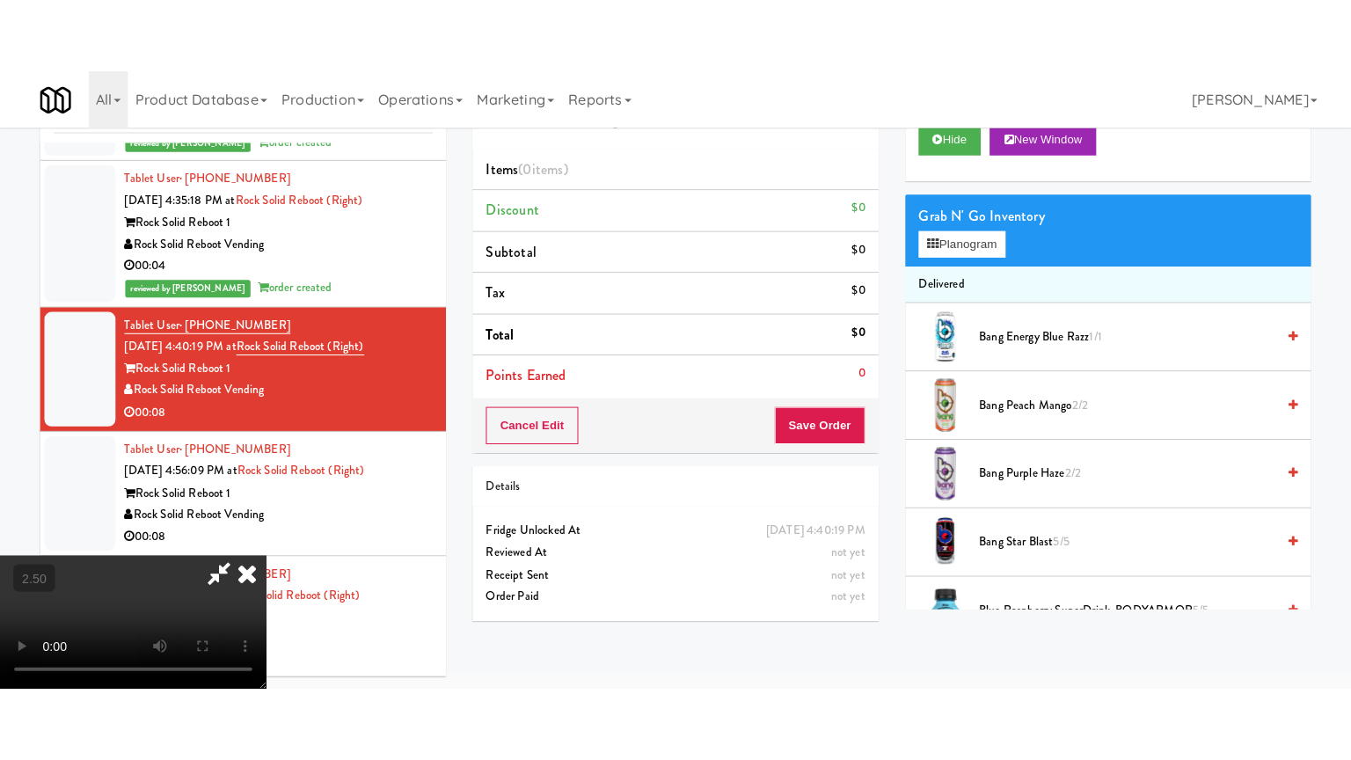
scroll to position [56, 0]
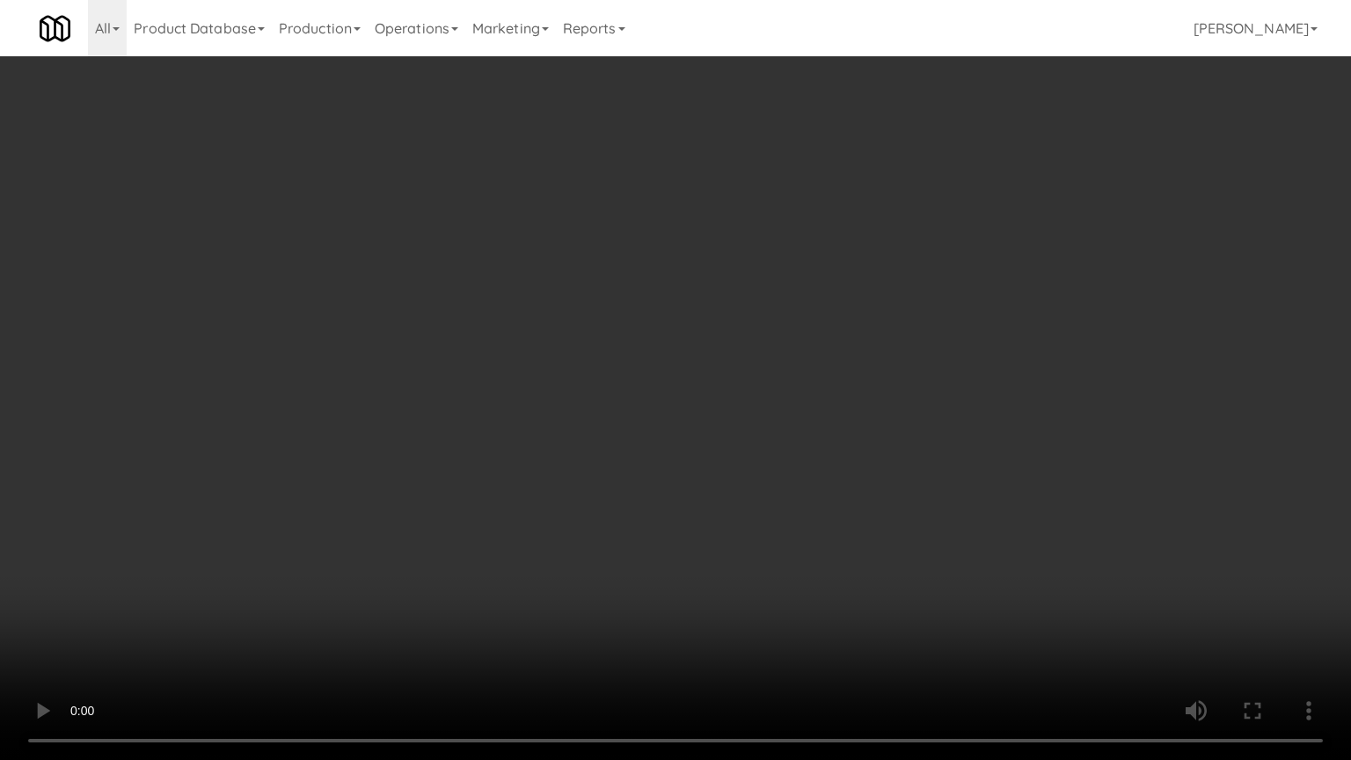
click at [620, 390] on video at bounding box center [675, 380] width 1351 height 760
click at [751, 393] on video at bounding box center [675, 380] width 1351 height 760
click at [741, 373] on video at bounding box center [675, 380] width 1351 height 760
click at [741, 372] on video at bounding box center [675, 380] width 1351 height 760
click at [770, 396] on video at bounding box center [675, 380] width 1351 height 760
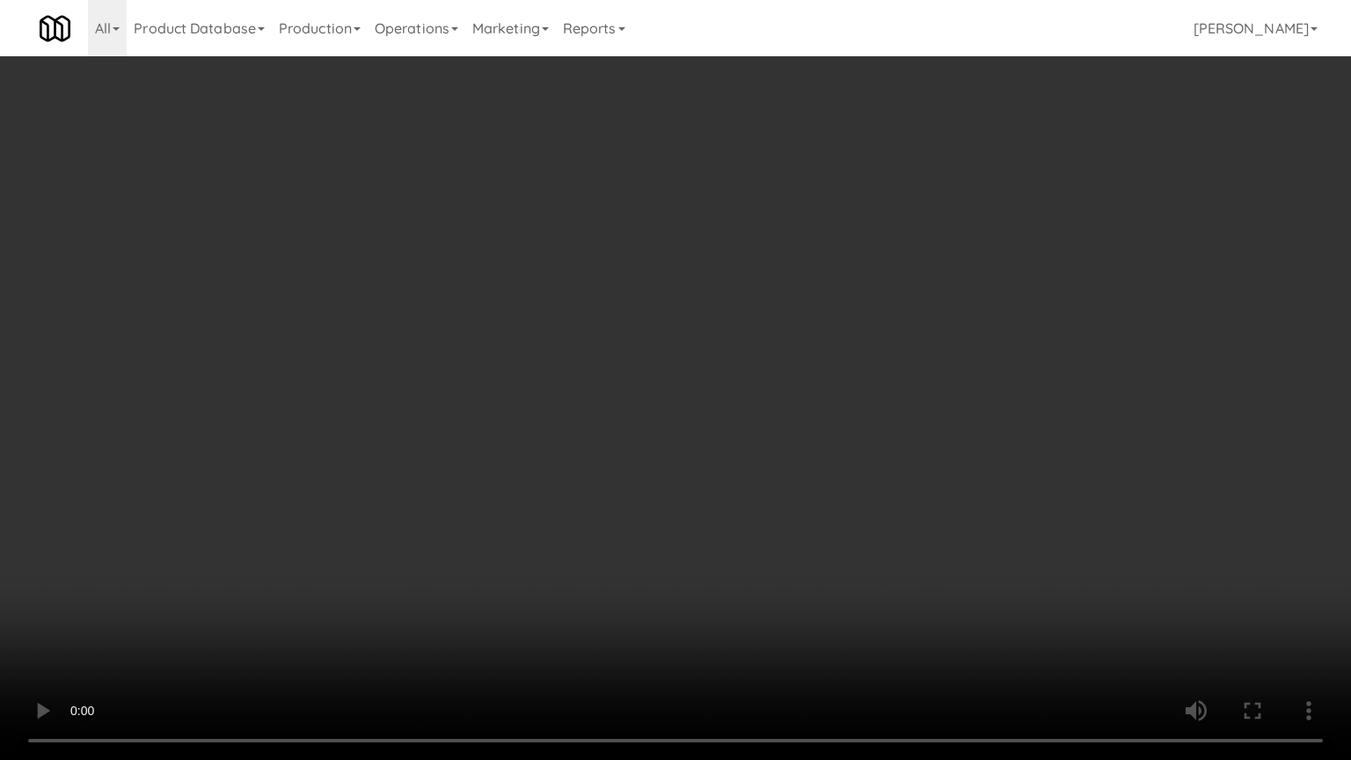
click at [798, 405] on video at bounding box center [675, 380] width 1351 height 760
click at [954, 427] on video at bounding box center [675, 380] width 1351 height 760
click at [764, 423] on video at bounding box center [675, 380] width 1351 height 760
click at [868, 427] on video at bounding box center [675, 380] width 1351 height 760
drag, startPoint x: 636, startPoint y: 510, endPoint x: 679, endPoint y: 486, distance: 49.2
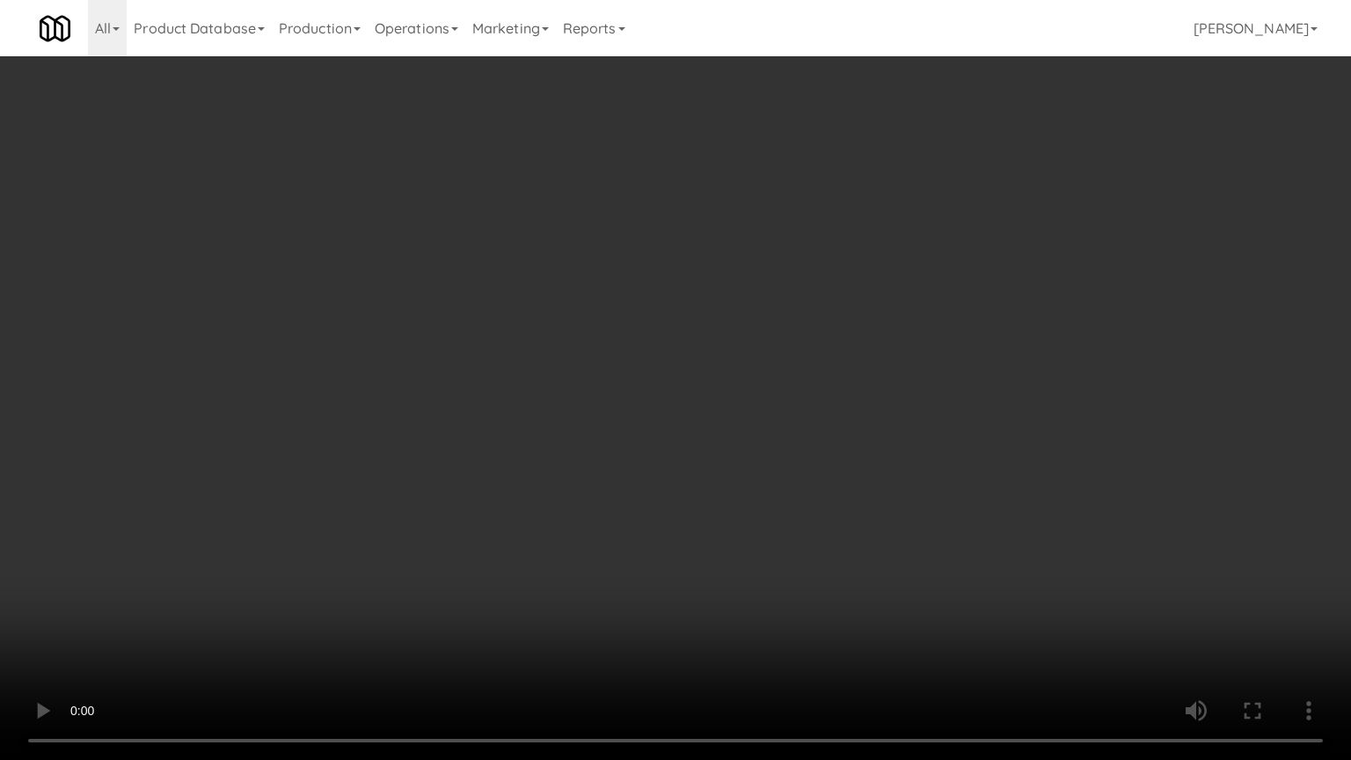
click at [640, 507] on video at bounding box center [675, 380] width 1351 height 760
click at [679, 486] on video at bounding box center [675, 380] width 1351 height 760
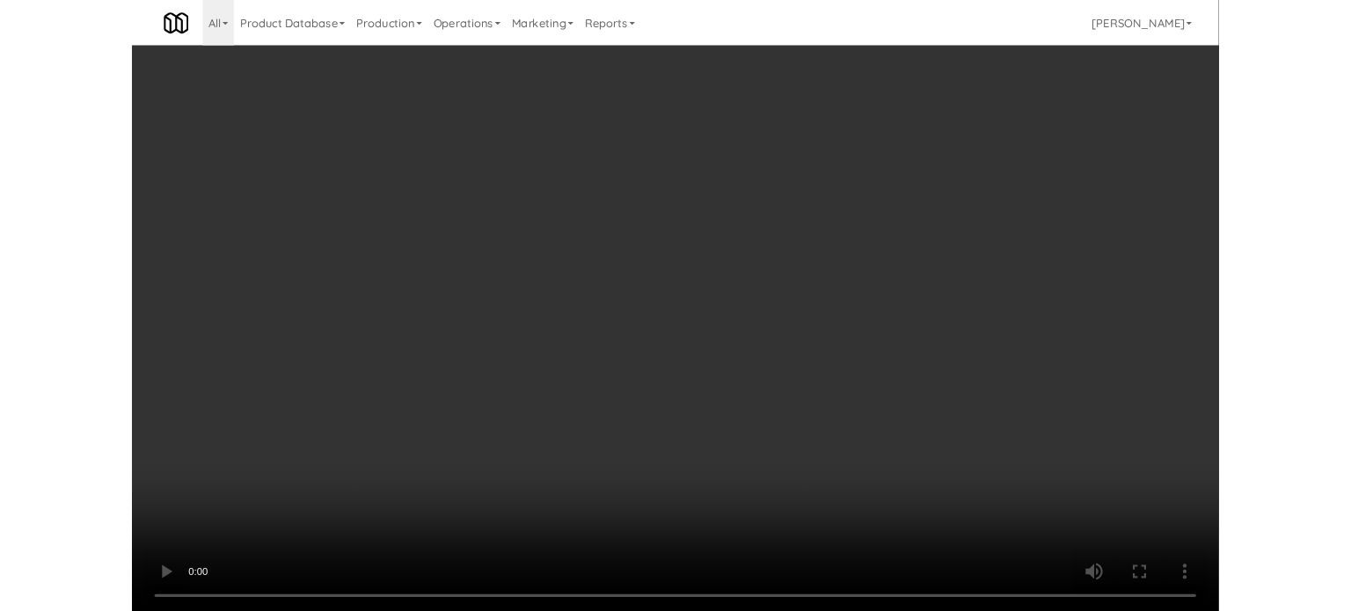
scroll to position [71, 0]
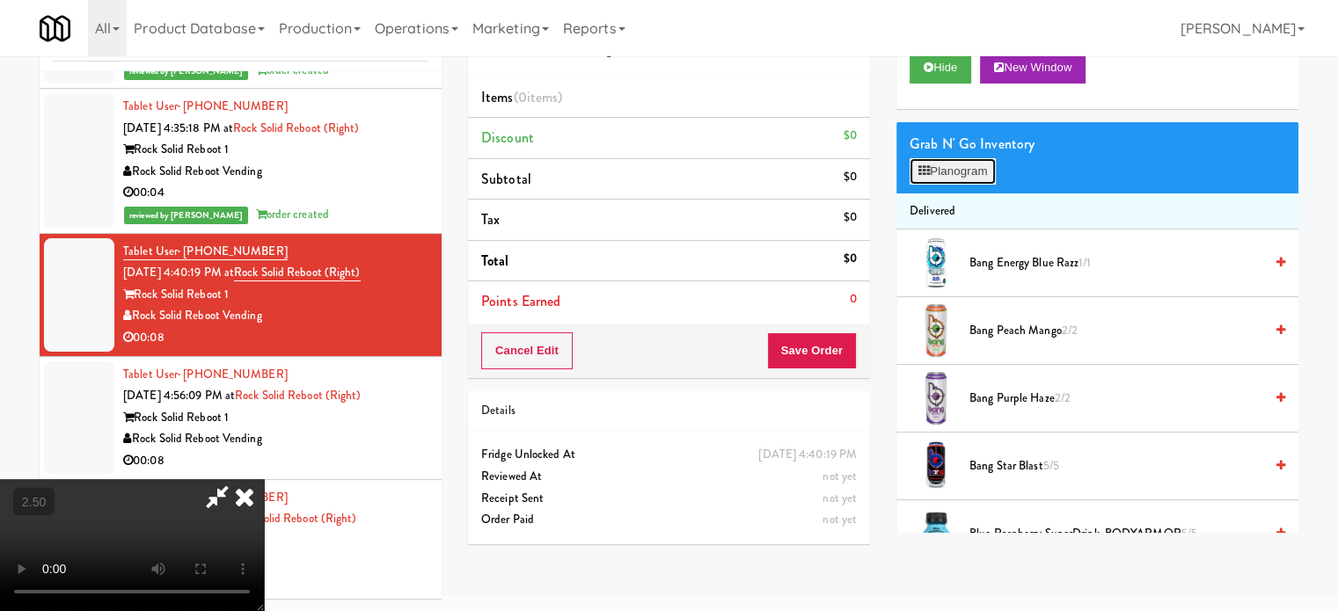
click at [974, 179] on button "Planogram" at bounding box center [952, 171] width 86 height 26
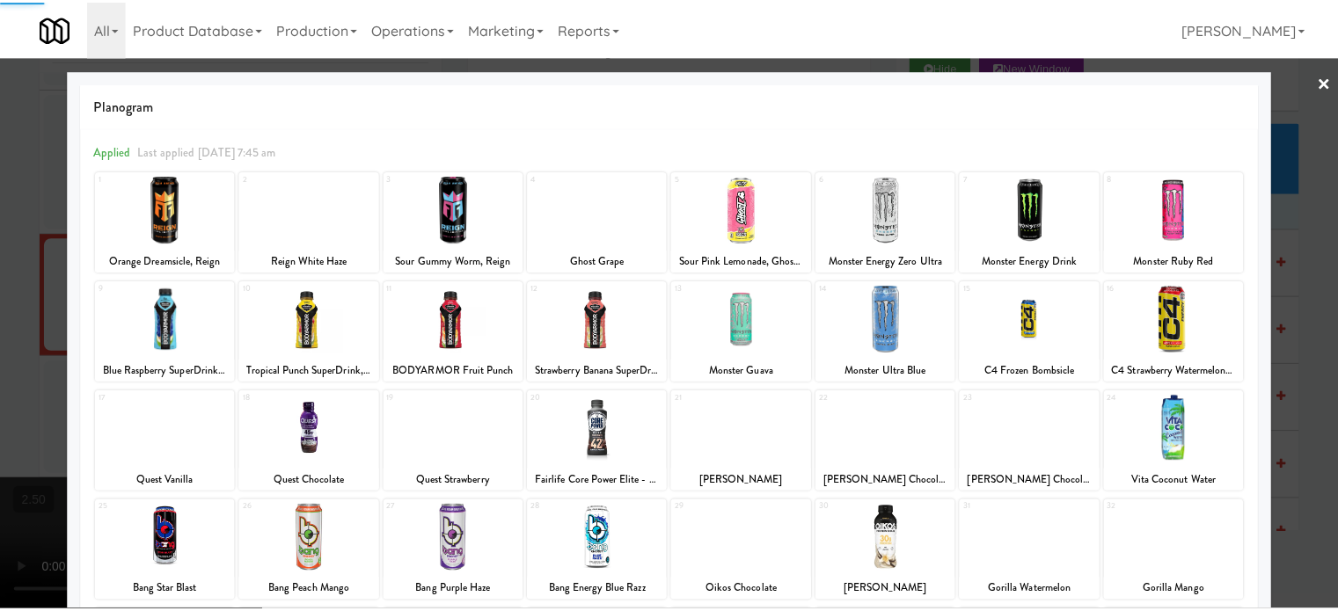
scroll to position [252, 0]
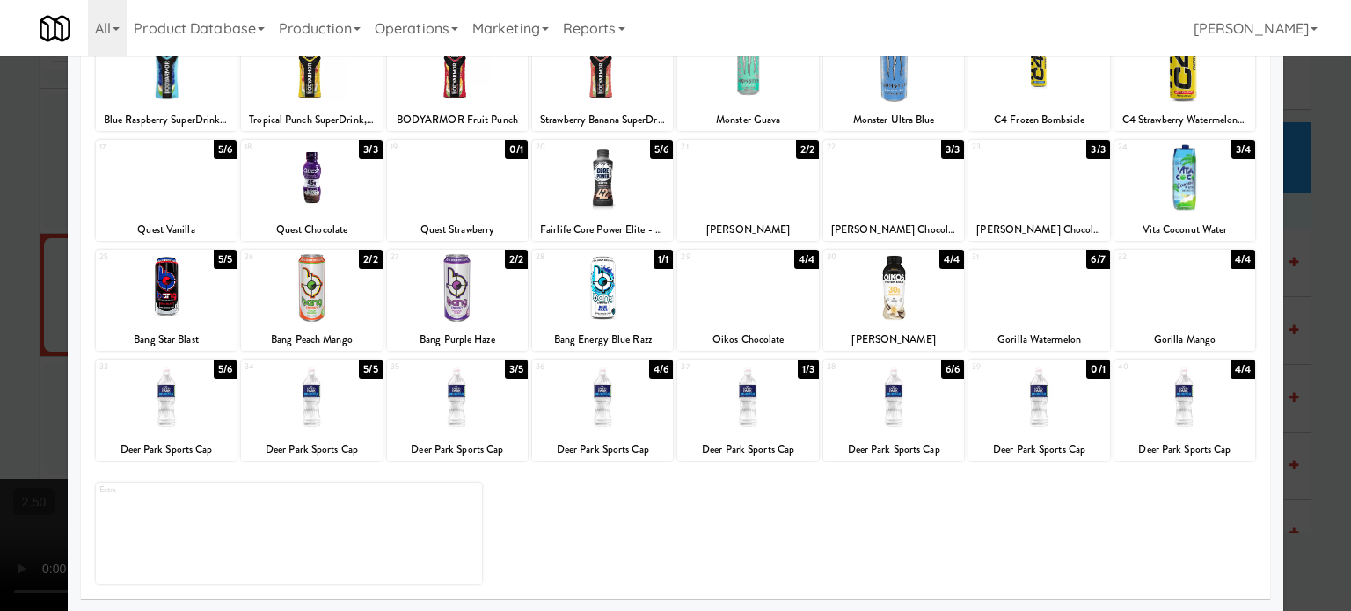
click at [798, 257] on div "4/4" at bounding box center [806, 259] width 25 height 19
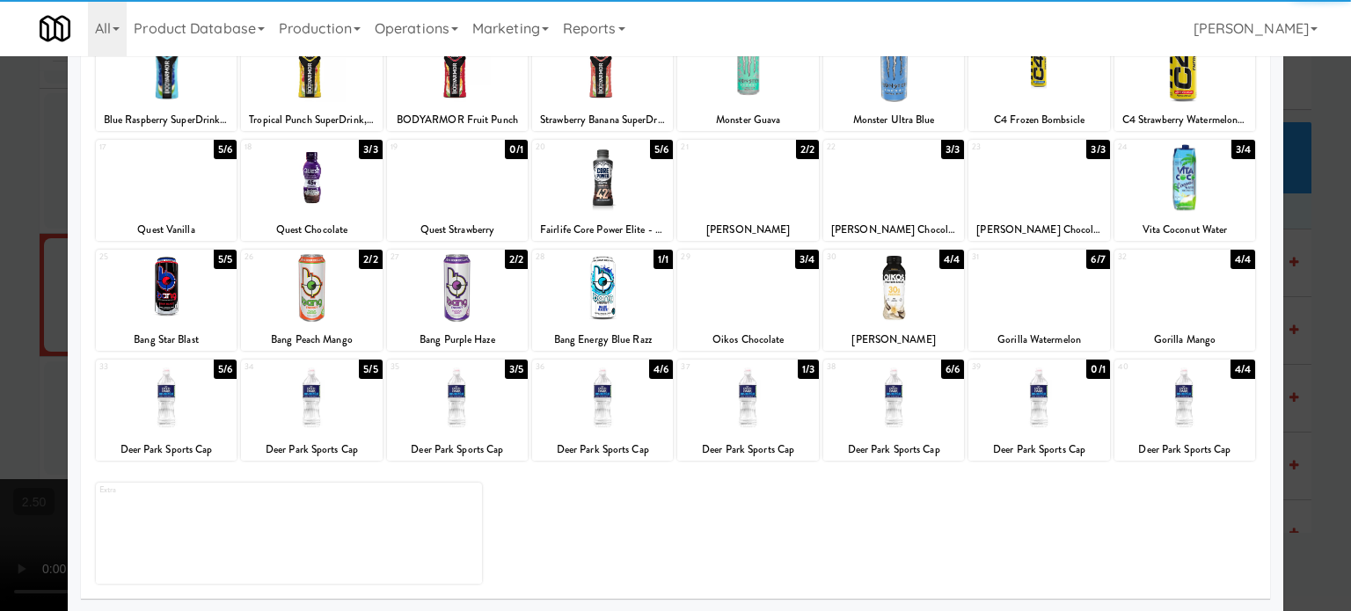
drag, startPoint x: 1303, startPoint y: 287, endPoint x: 1214, endPoint y: 296, distance: 90.2
click at [1303, 288] on div at bounding box center [675, 305] width 1351 height 611
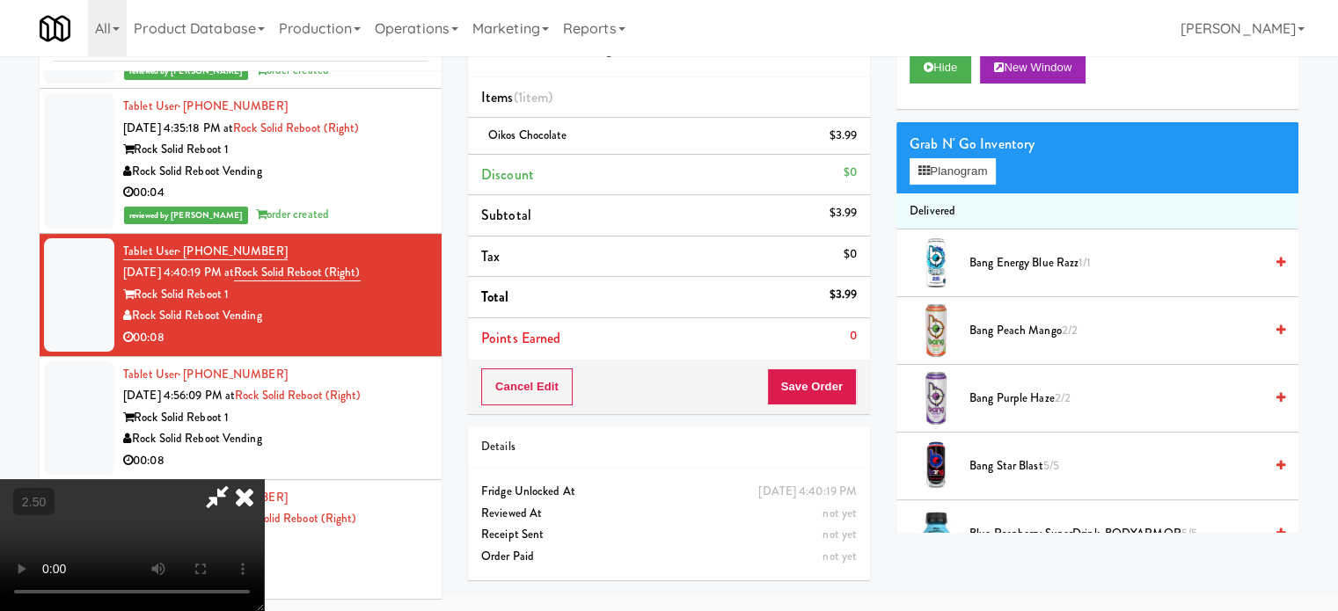
drag, startPoint x: 626, startPoint y: 301, endPoint x: 631, endPoint y: 383, distance: 82.8
click at [264, 479] on video at bounding box center [132, 545] width 264 height 132
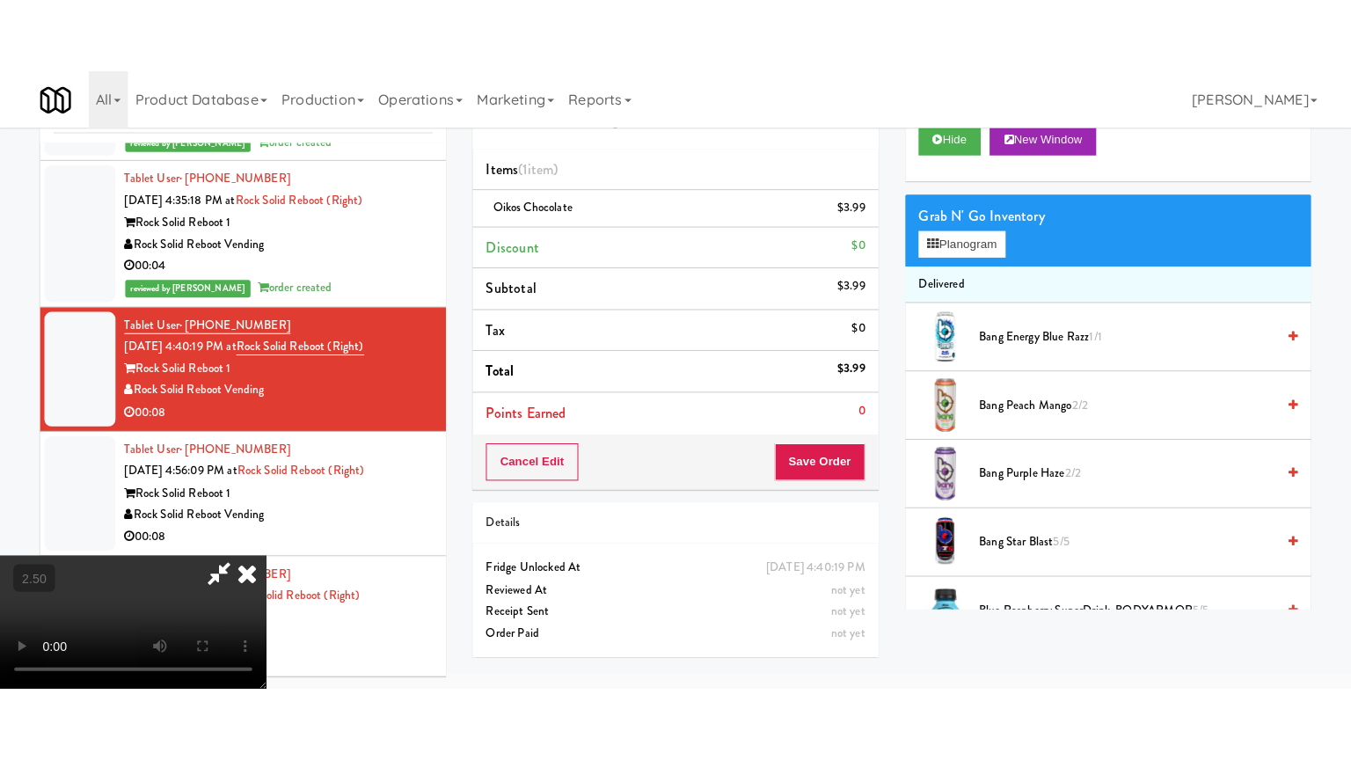
scroll to position [56, 0]
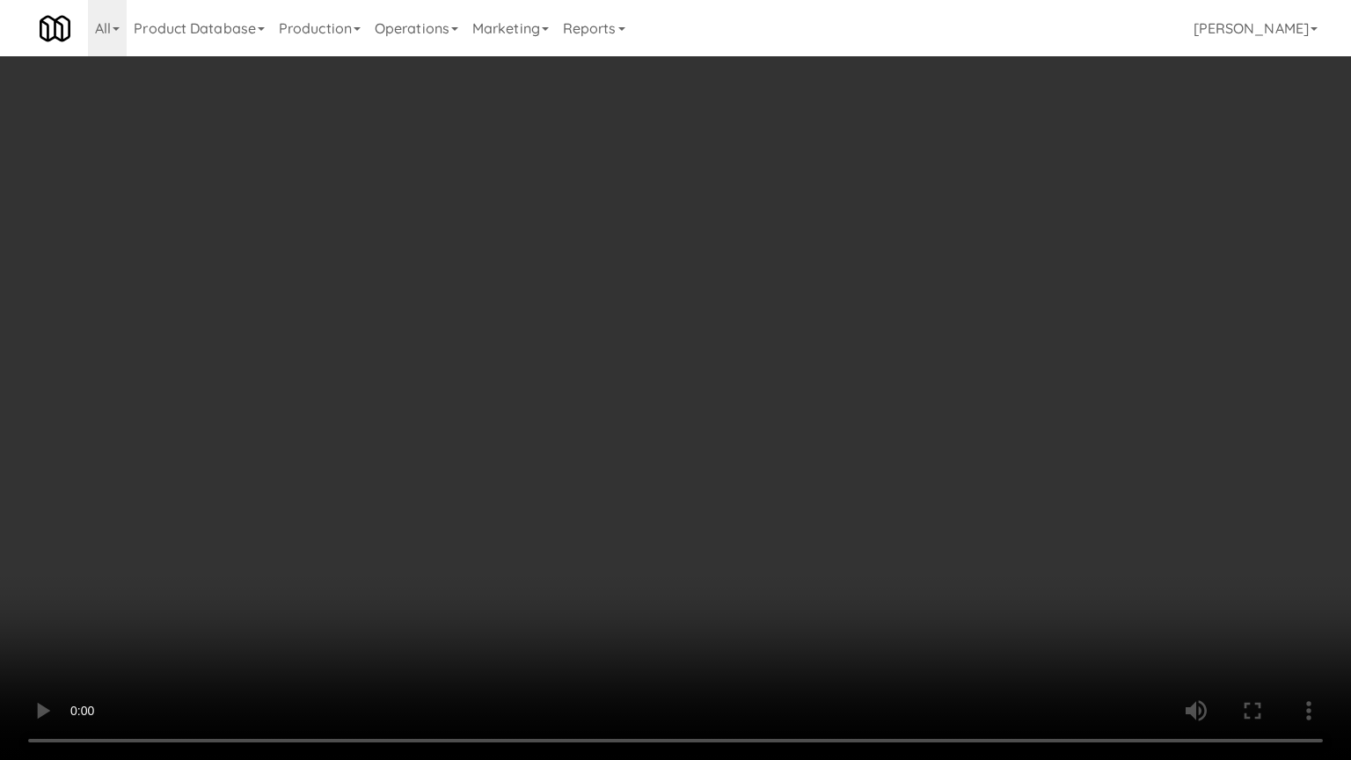
click at [643, 383] on video at bounding box center [675, 380] width 1351 height 760
drag, startPoint x: 657, startPoint y: 313, endPoint x: 704, endPoint y: 300, distance: 48.4
click at [660, 312] on video at bounding box center [675, 380] width 1351 height 760
click at [704, 301] on video at bounding box center [675, 380] width 1351 height 760
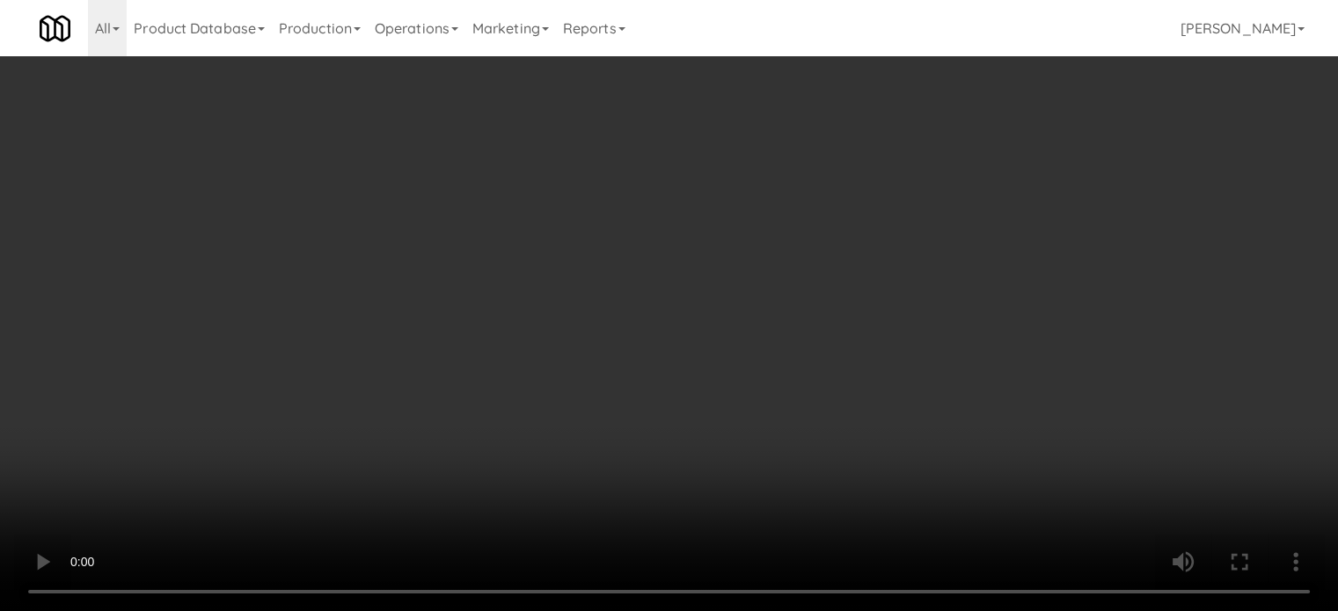
scroll to position [0, 0]
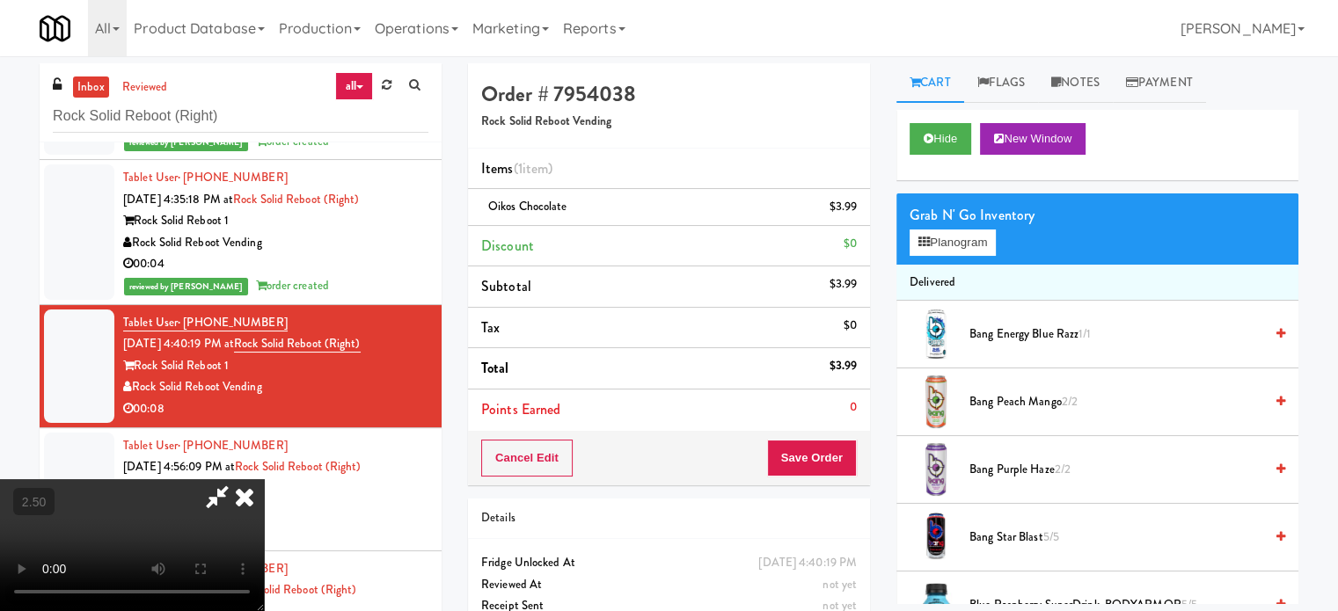
click at [264, 479] on icon at bounding box center [244, 496] width 39 height 35
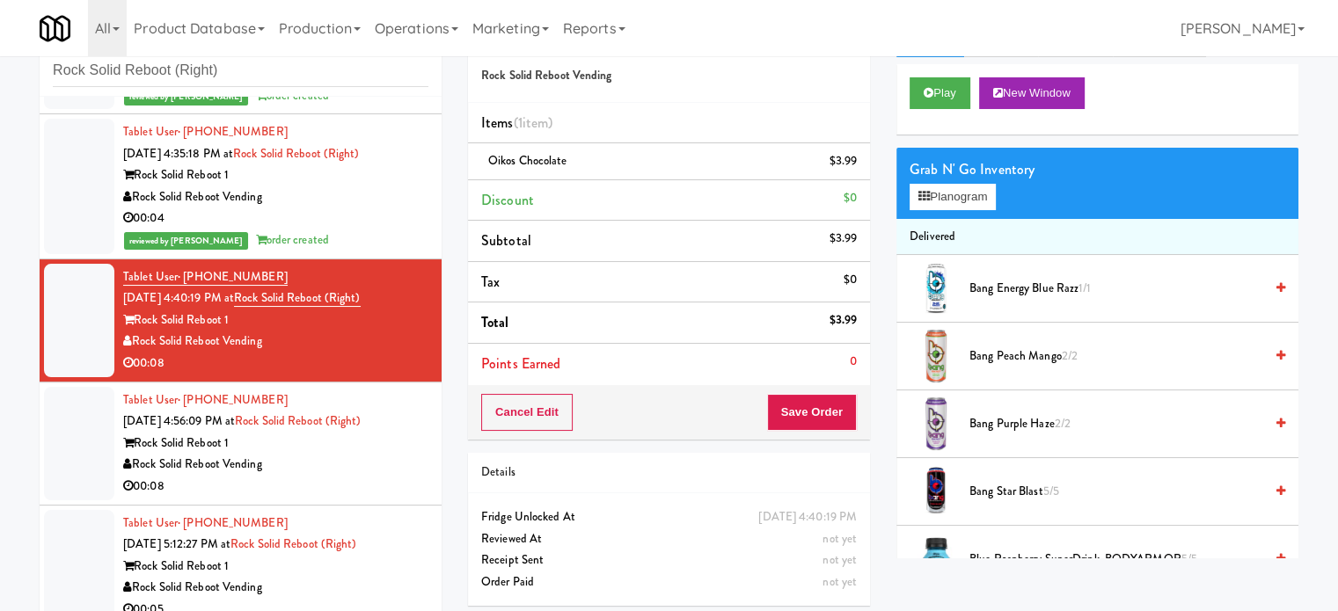
scroll to position [71, 0]
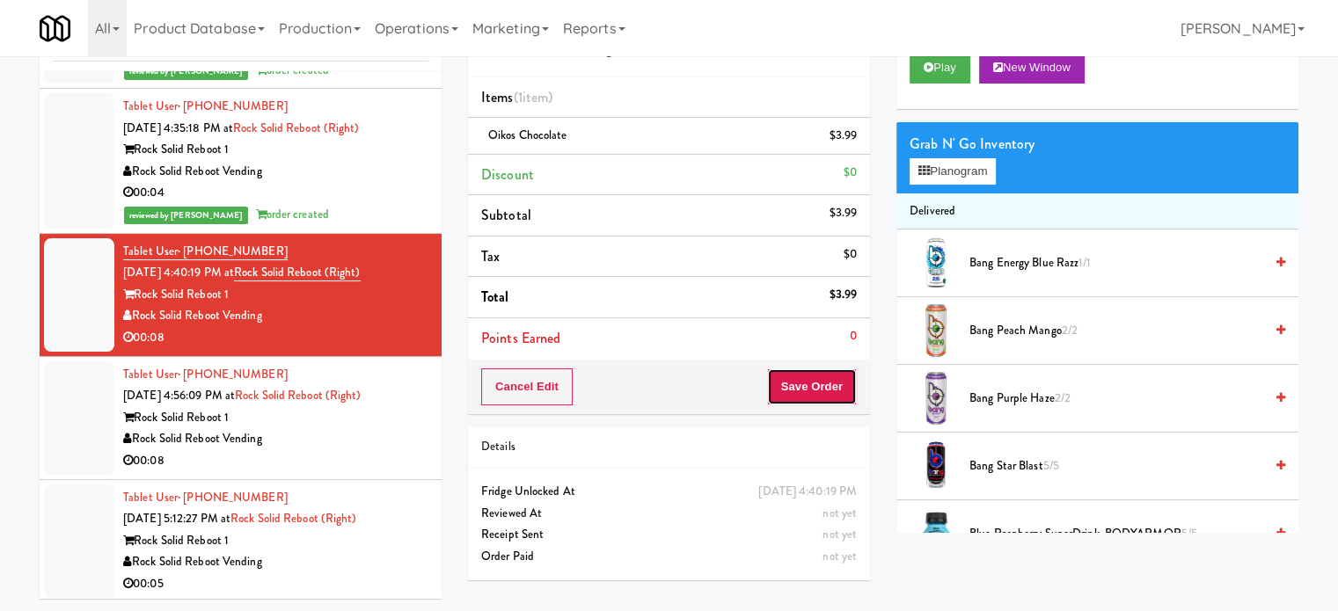
click at [808, 394] on button "Save Order" at bounding box center [812, 387] width 90 height 37
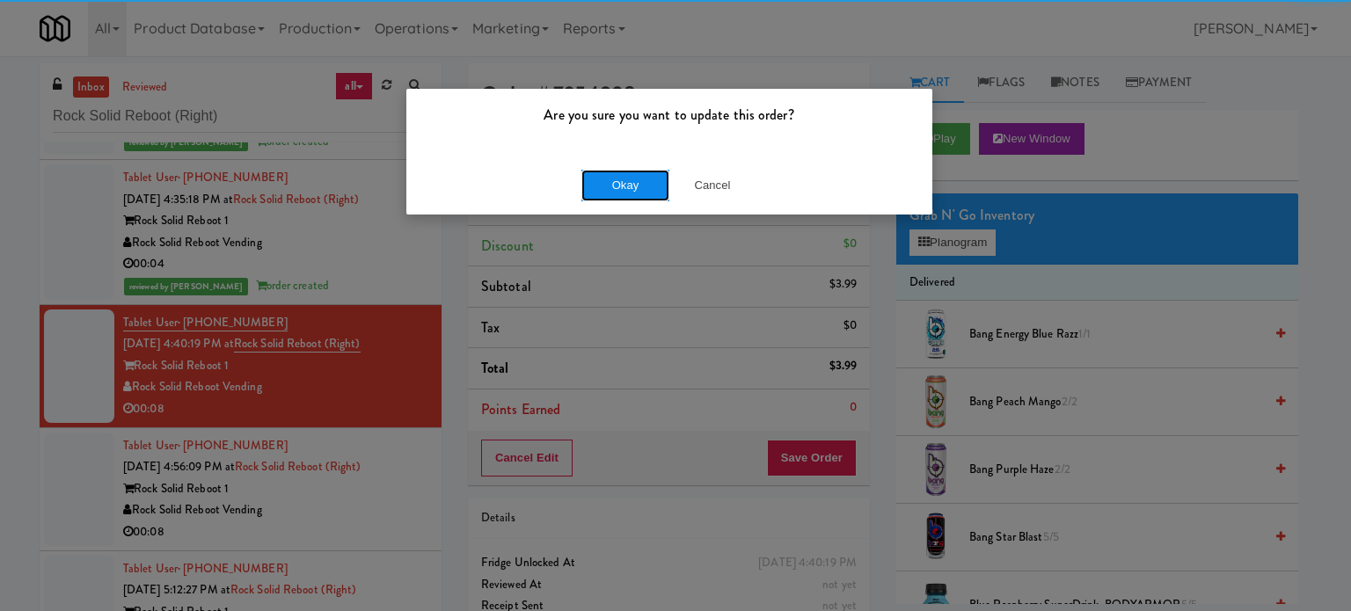
click at [630, 174] on button "Okay" at bounding box center [625, 186] width 88 height 32
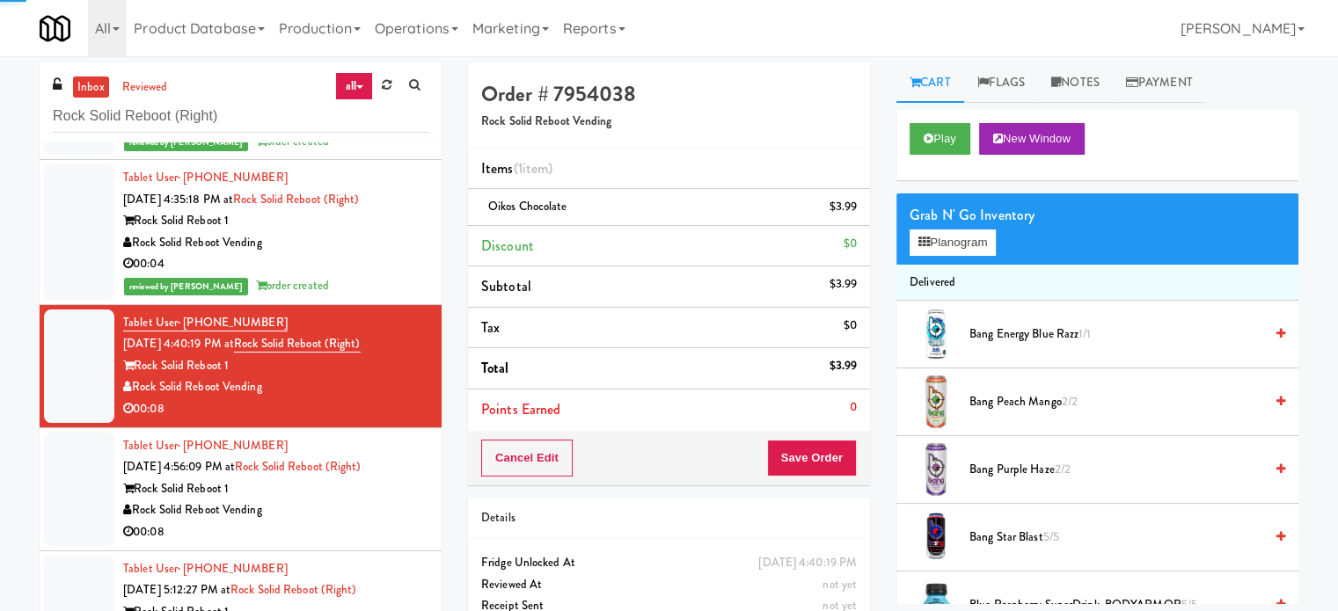
drag, startPoint x: 288, startPoint y: 516, endPoint x: 317, endPoint y: 510, distance: 29.7
click at [303, 515] on div "Rock Solid Reboot Vending" at bounding box center [275, 511] width 305 height 22
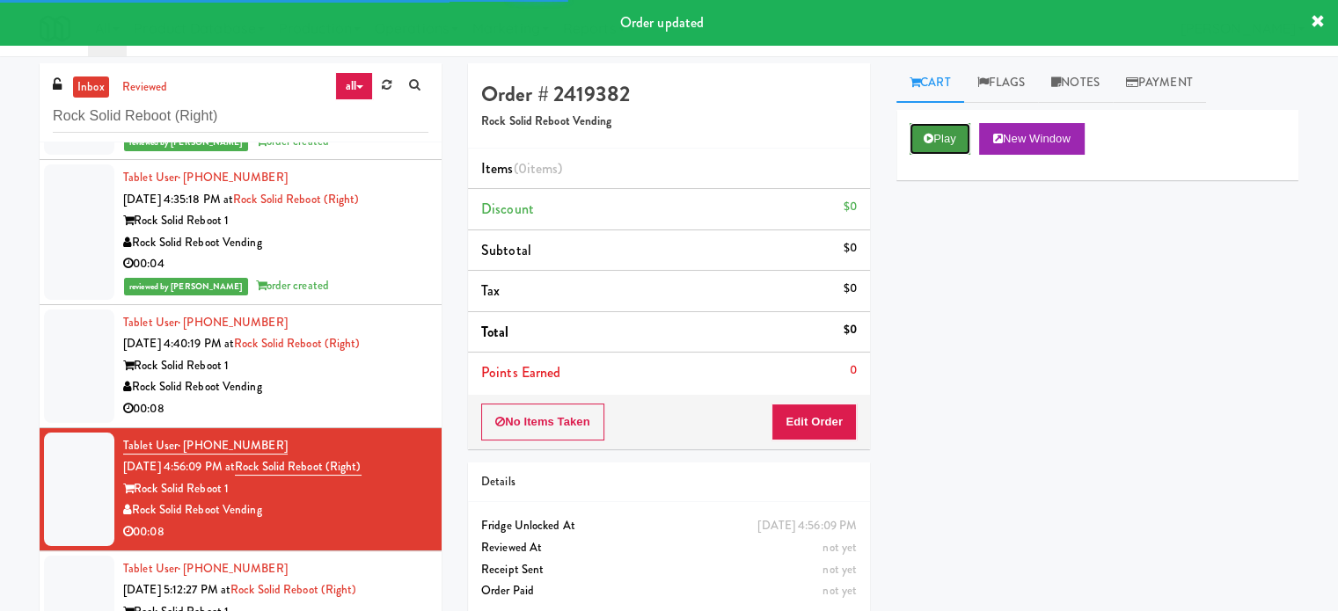
click at [936, 130] on button "Play" at bounding box center [939, 139] width 61 height 32
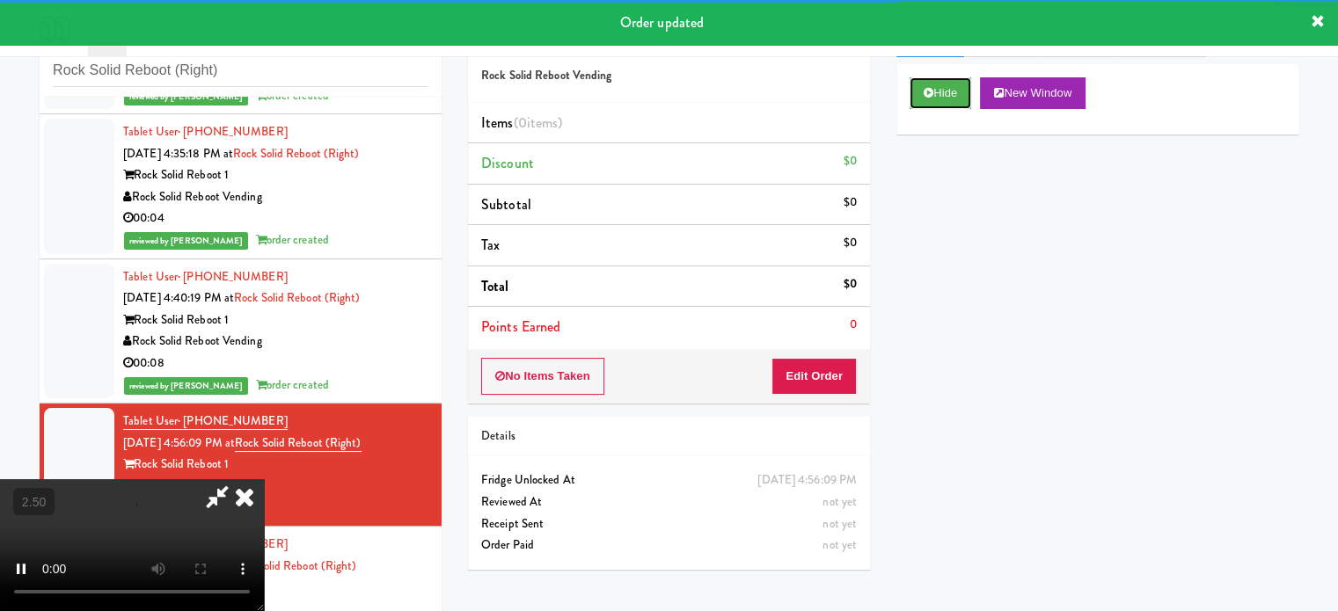
scroll to position [71, 0]
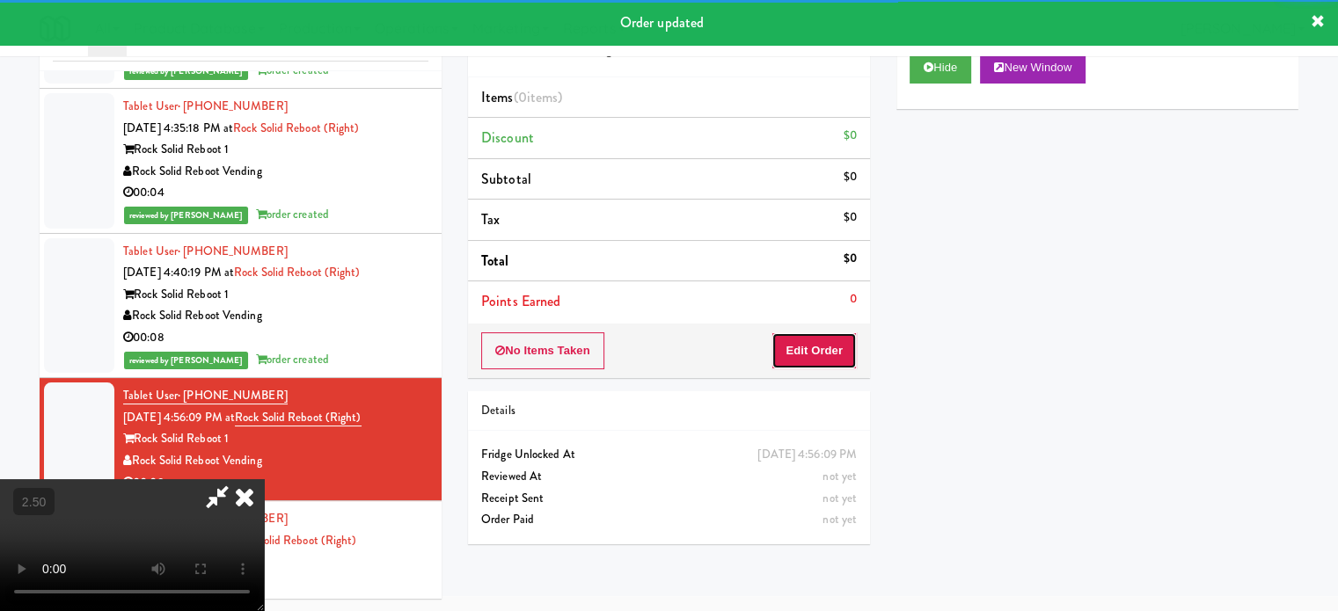
click at [795, 341] on button "Edit Order" at bounding box center [813, 350] width 85 height 37
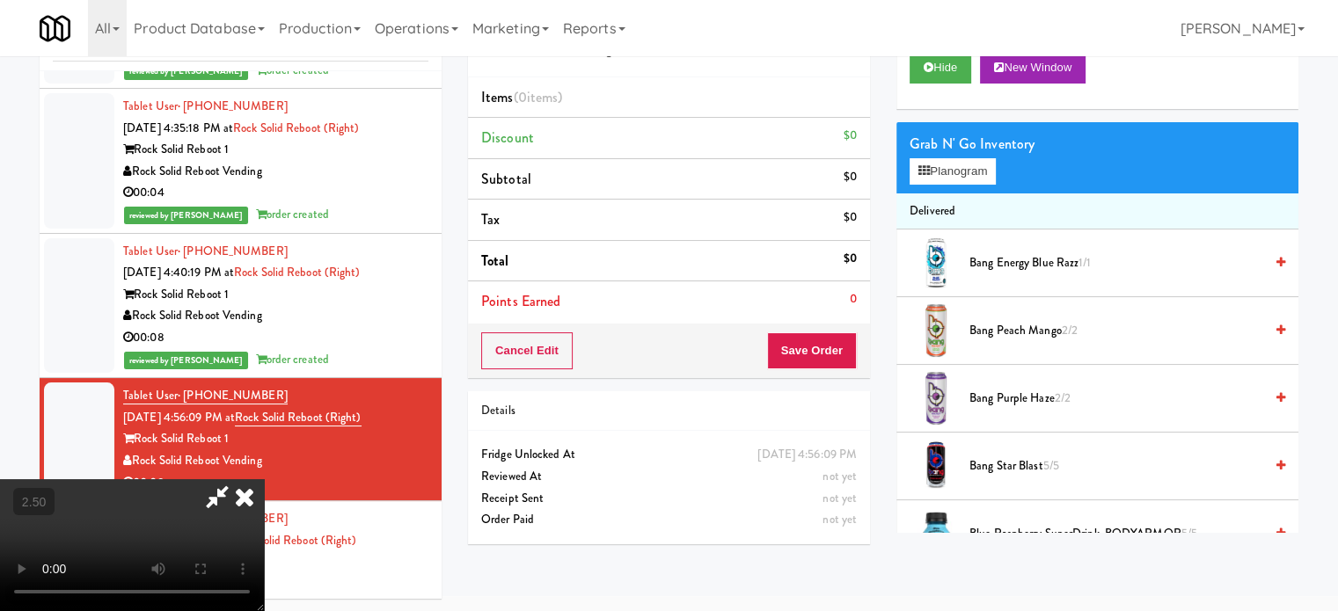
click at [264, 479] on video at bounding box center [132, 545] width 264 height 132
drag, startPoint x: 510, startPoint y: 396, endPoint x: 591, endPoint y: 361, distance: 88.2
click at [264, 479] on video at bounding box center [132, 545] width 264 height 132
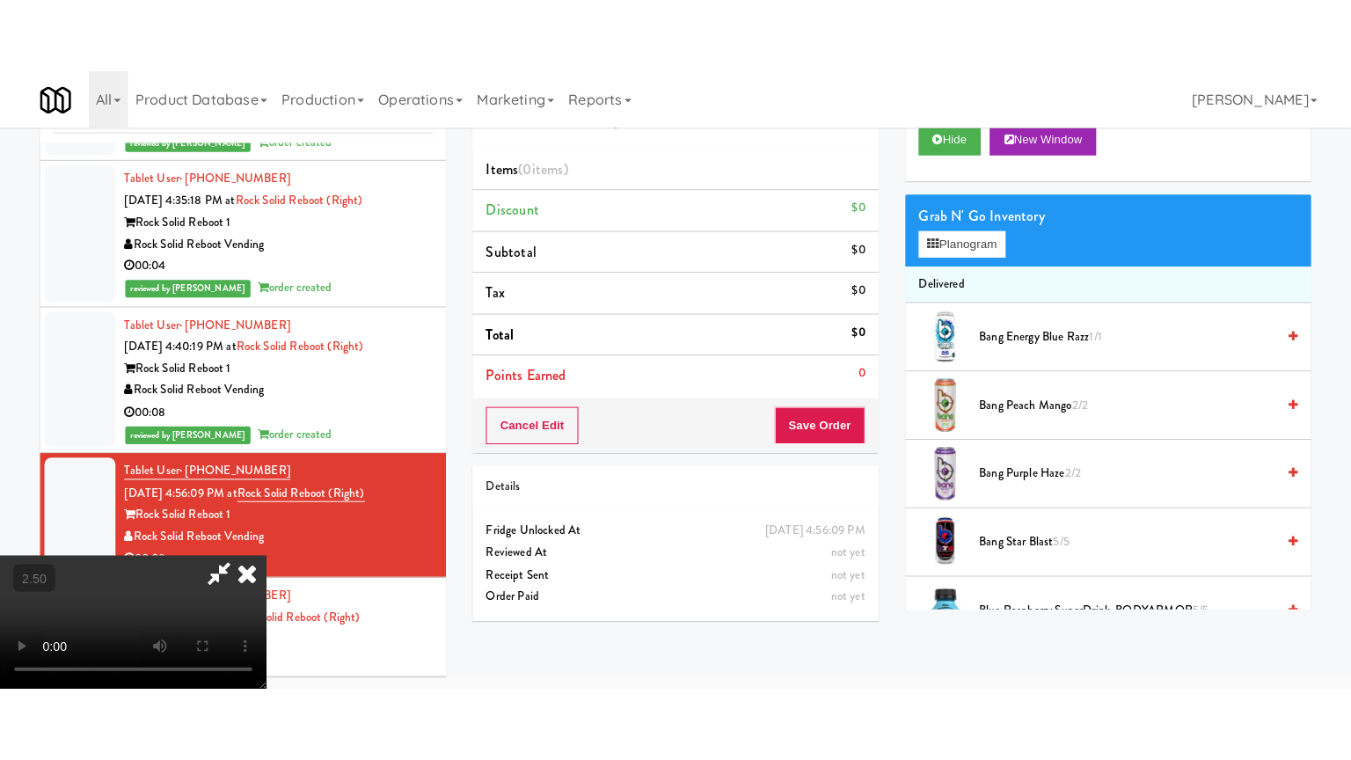
scroll to position [56, 0]
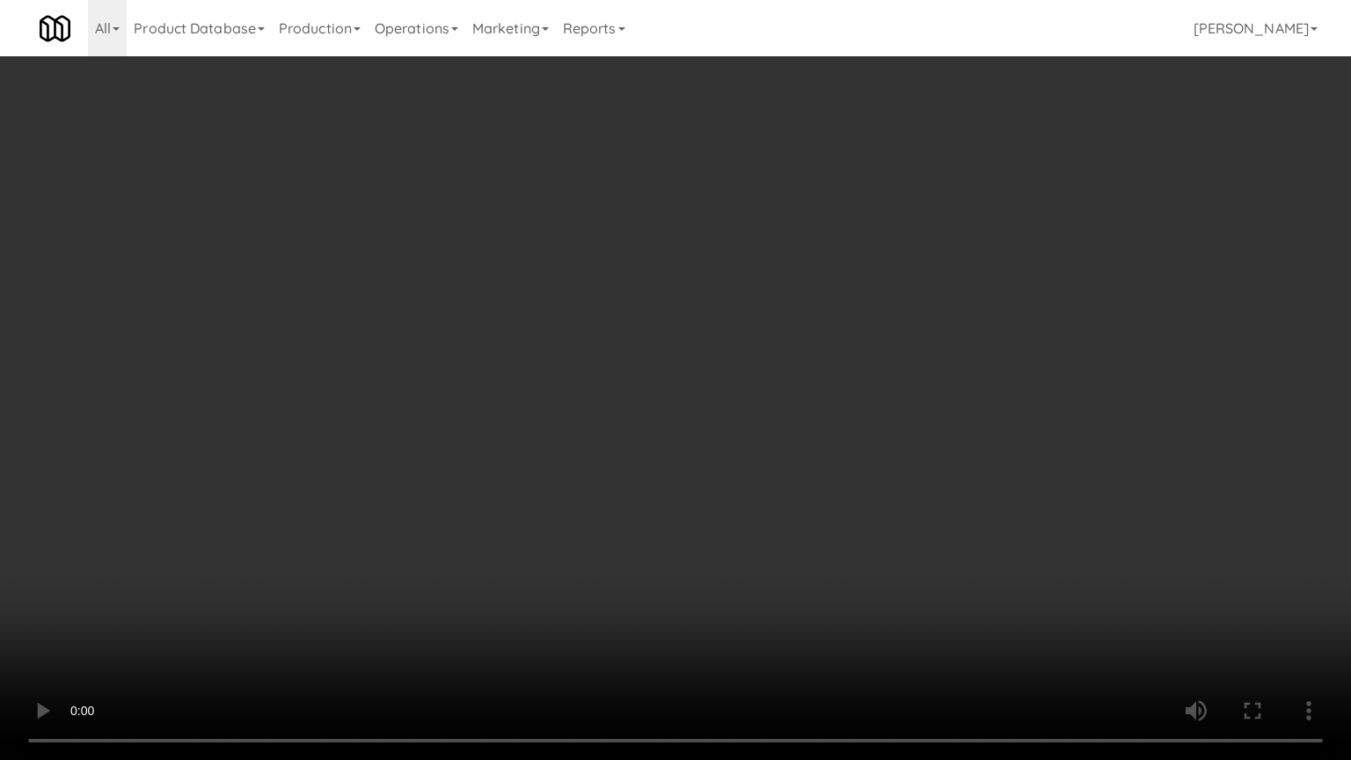
click at [676, 372] on video at bounding box center [675, 380] width 1351 height 760
click at [709, 378] on video at bounding box center [675, 380] width 1351 height 760
click at [738, 397] on video at bounding box center [675, 380] width 1351 height 760
click at [785, 390] on video at bounding box center [675, 380] width 1351 height 760
drag, startPoint x: 788, startPoint y: 282, endPoint x: 1050, endPoint y: 259, distance: 263.1
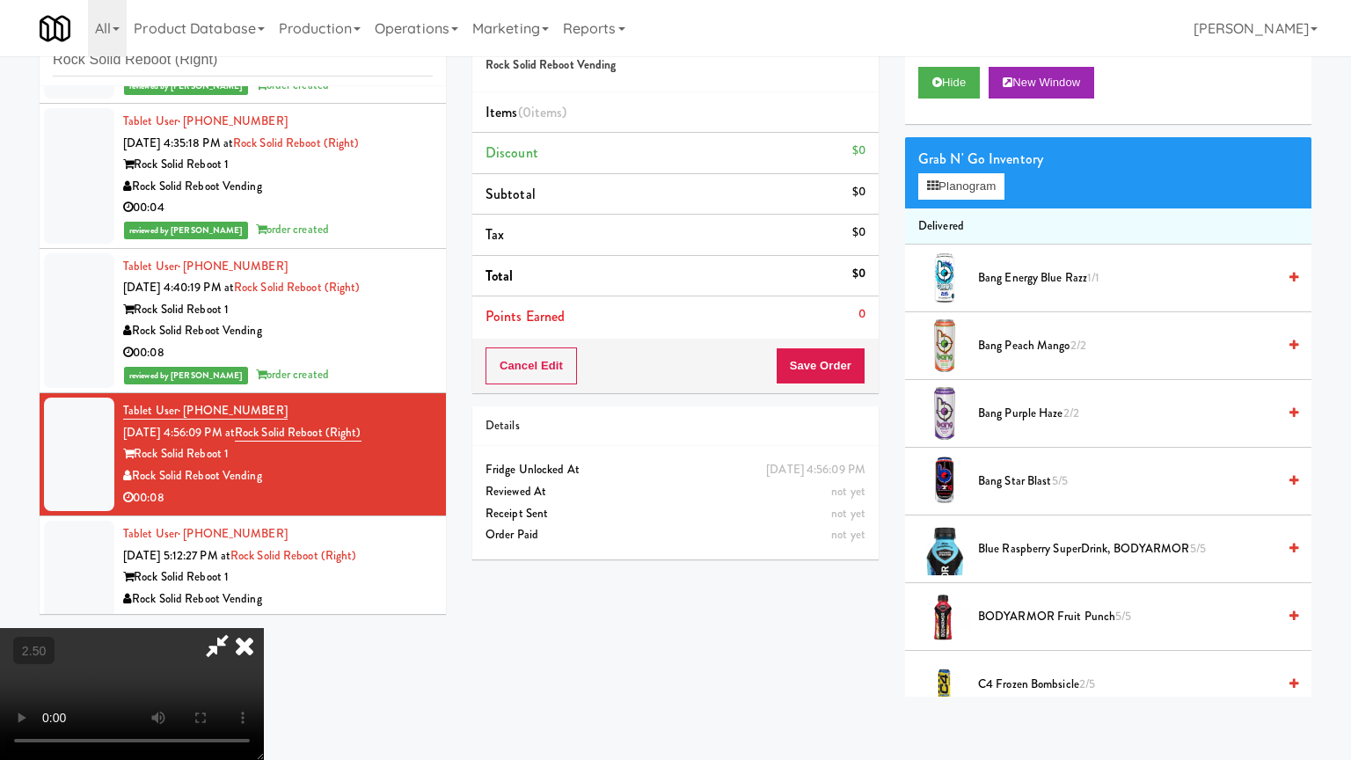
click at [264, 610] on div at bounding box center [132, 694] width 264 height 132
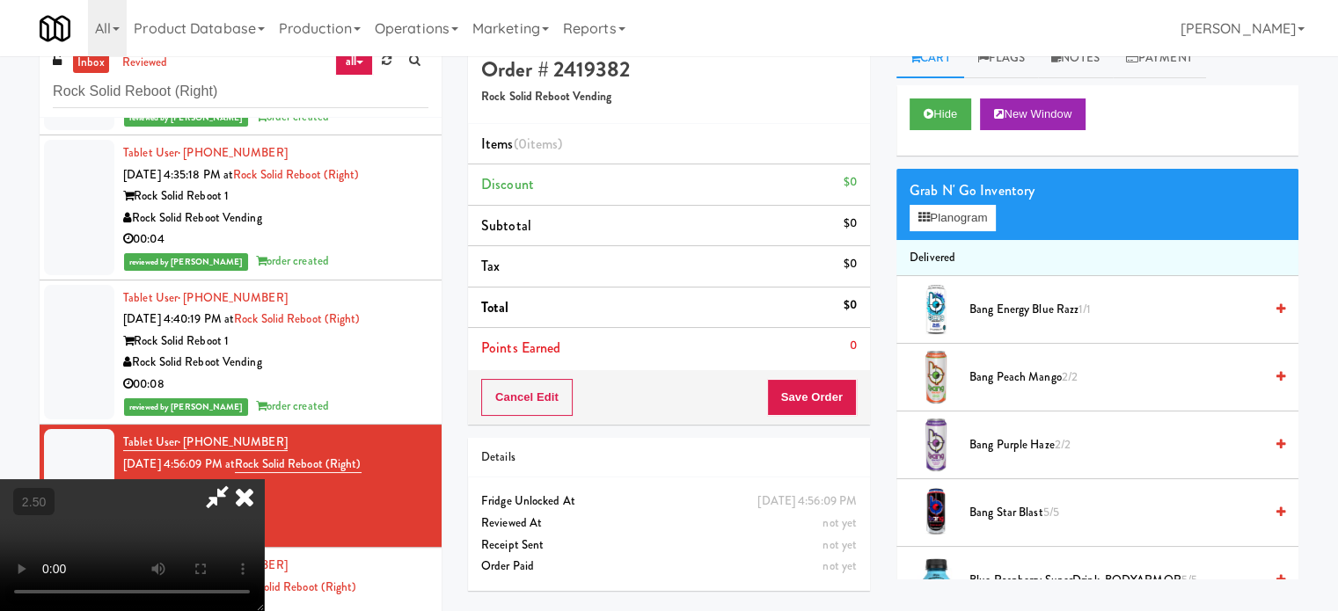
scroll to position [0, 0]
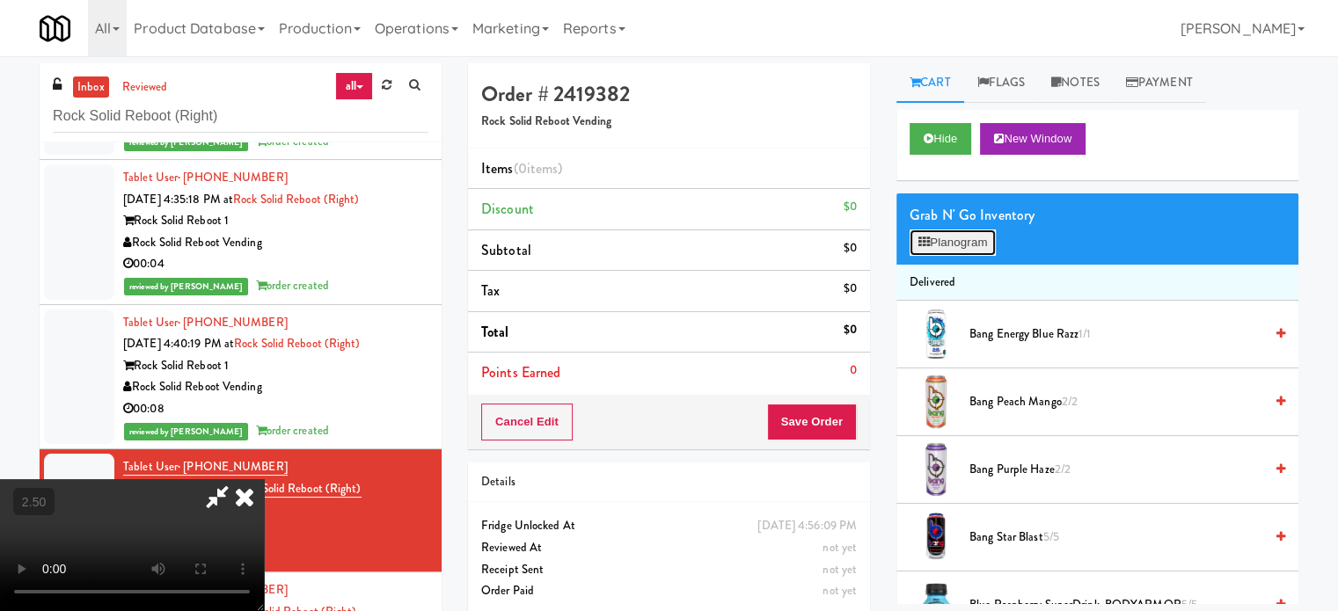
drag, startPoint x: 969, startPoint y: 238, endPoint x: 1062, endPoint y: 238, distance: 93.2
click at [971, 238] on button "Planogram" at bounding box center [952, 243] width 86 height 26
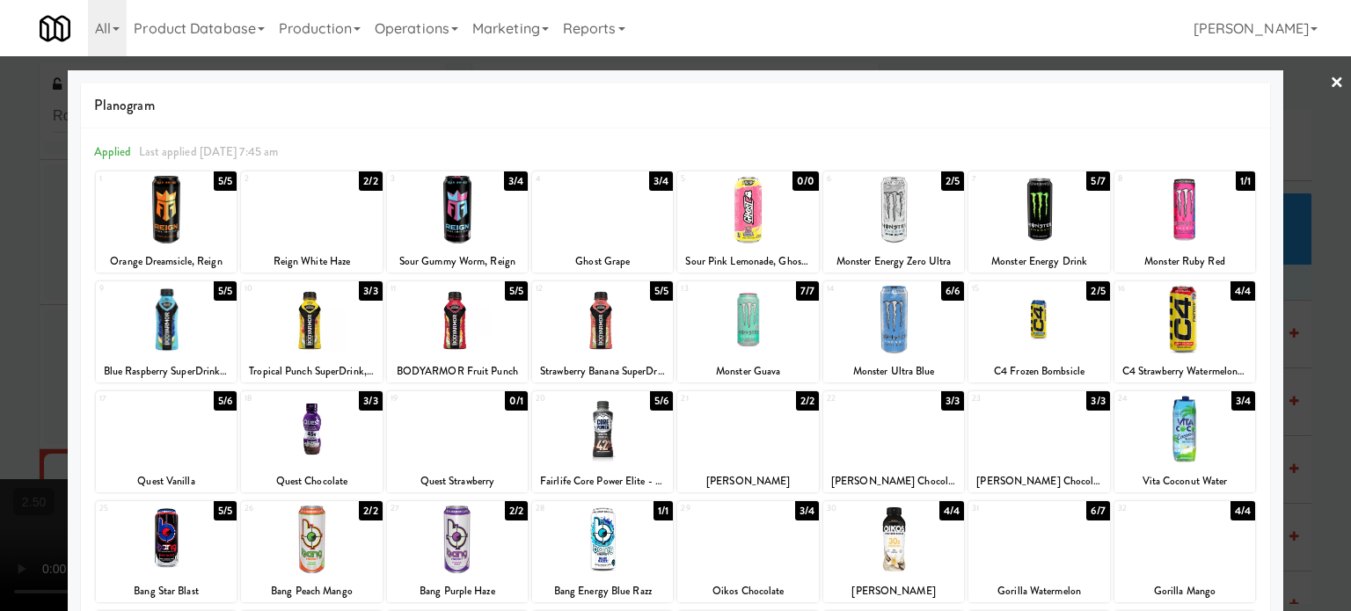
click at [950, 294] on div "6/6" at bounding box center [952, 290] width 23 height 19
click at [1289, 296] on div at bounding box center [675, 305] width 1351 height 611
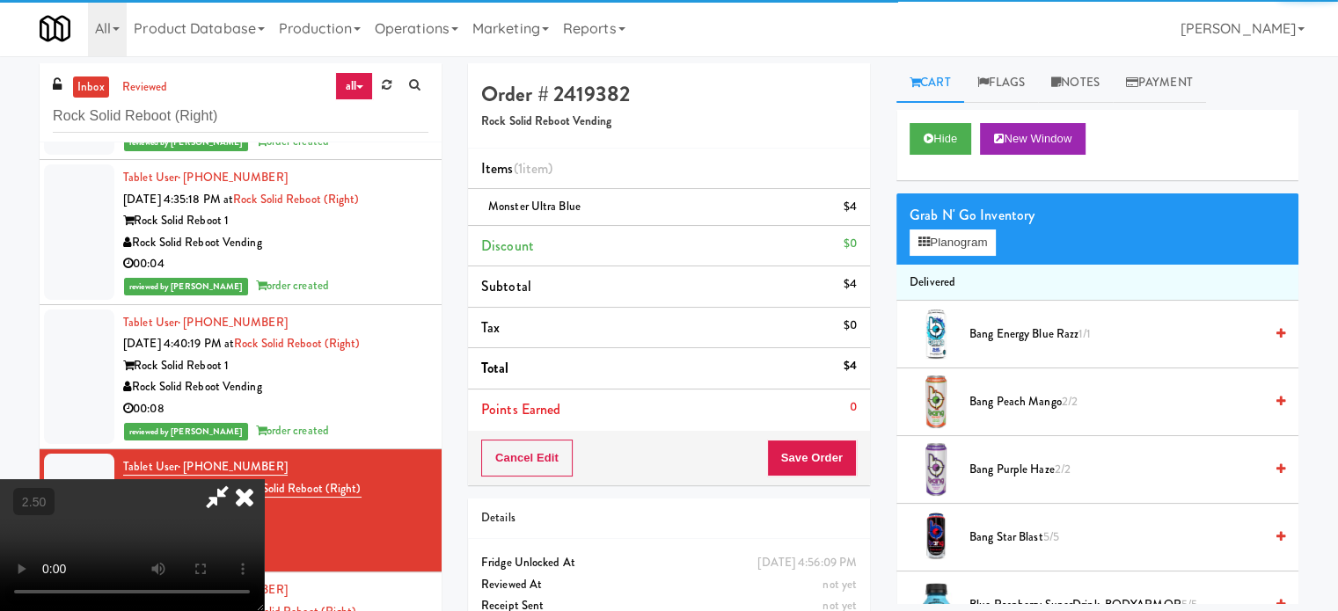
click at [264, 479] on video at bounding box center [132, 545] width 264 height 132
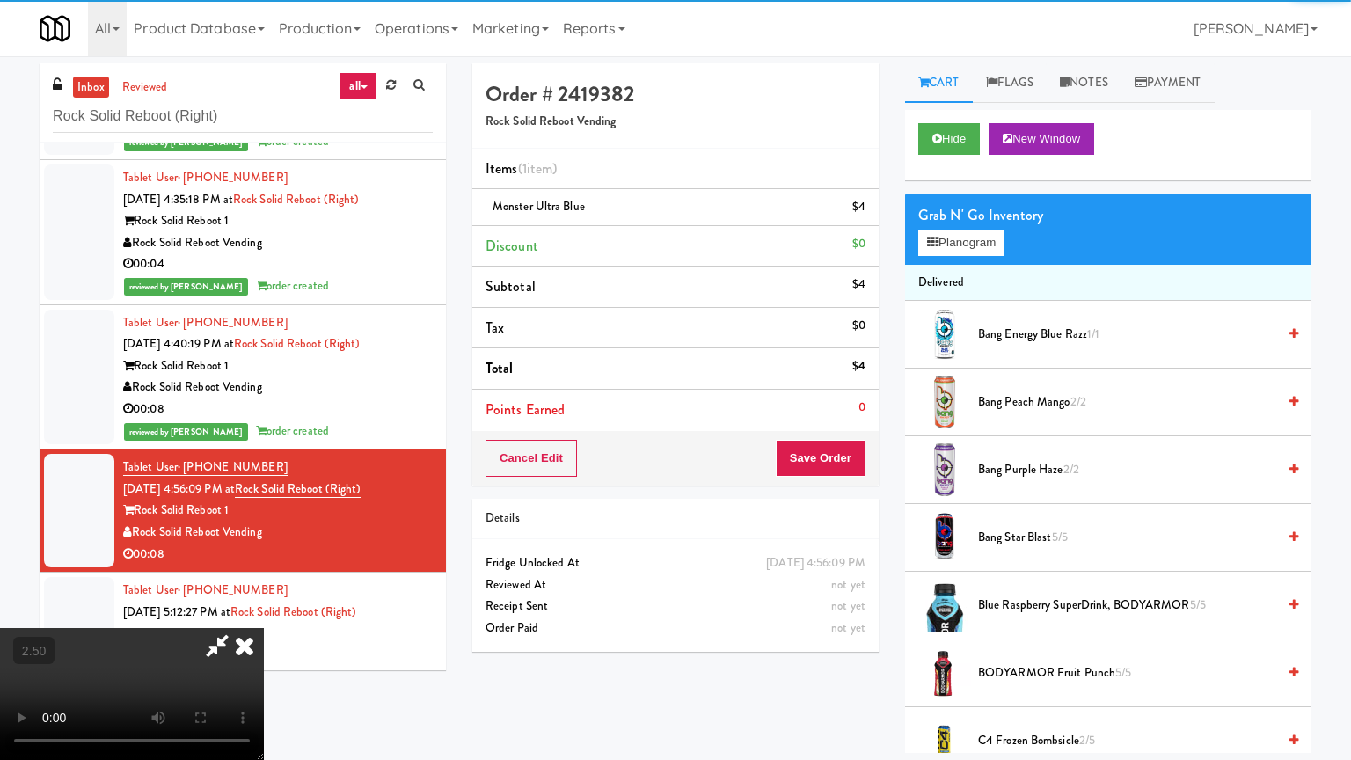
click at [264, 610] on video at bounding box center [132, 694] width 264 height 132
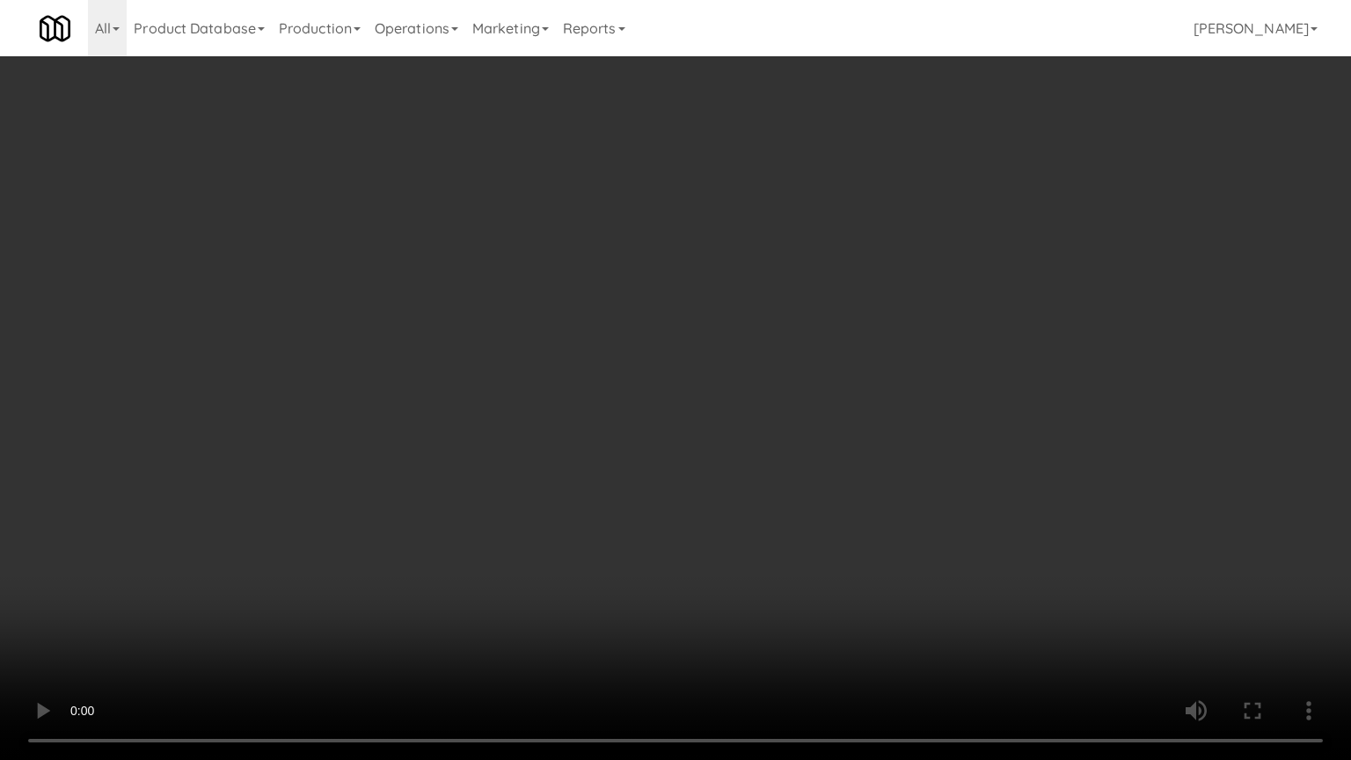
drag, startPoint x: 637, startPoint y: 341, endPoint x: 644, endPoint y: 335, distance: 9.3
click at [639, 340] on video at bounding box center [675, 380] width 1351 height 760
drag, startPoint x: 644, startPoint y: 335, endPoint x: 725, endPoint y: 217, distance: 143.0
click at [647, 333] on video at bounding box center [675, 380] width 1351 height 760
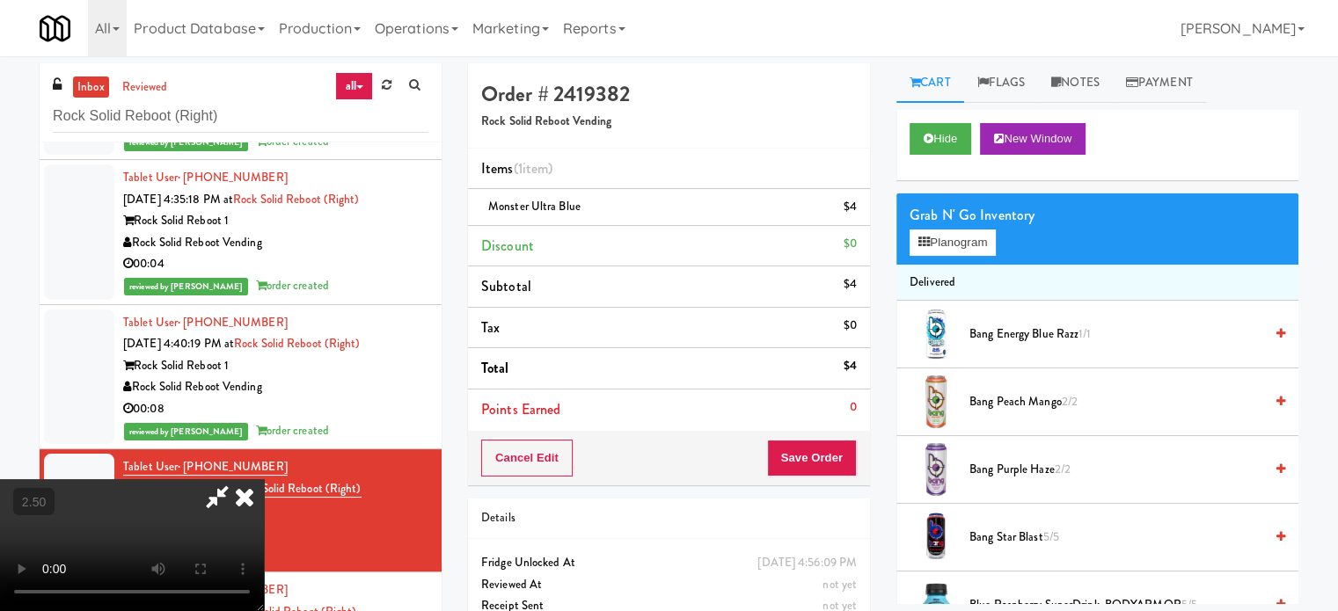
click at [264, 479] on icon at bounding box center [244, 496] width 39 height 35
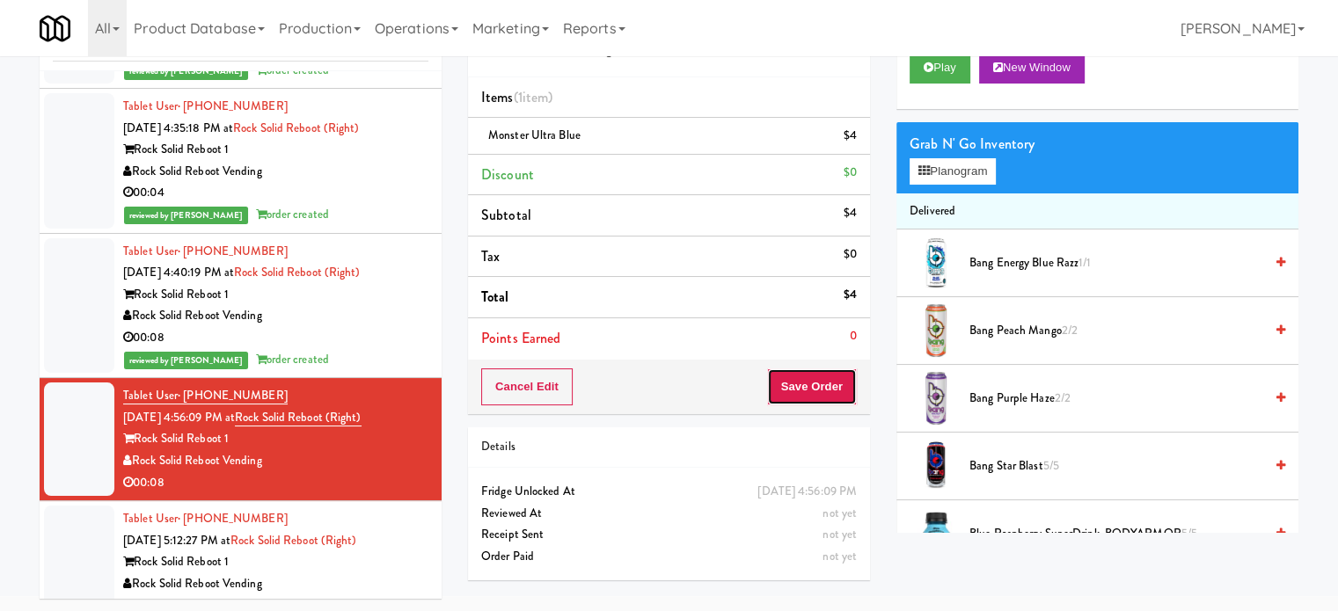
drag, startPoint x: 801, startPoint y: 383, endPoint x: 790, endPoint y: 335, distance: 48.8
click at [801, 374] on button "Save Order" at bounding box center [812, 387] width 90 height 37
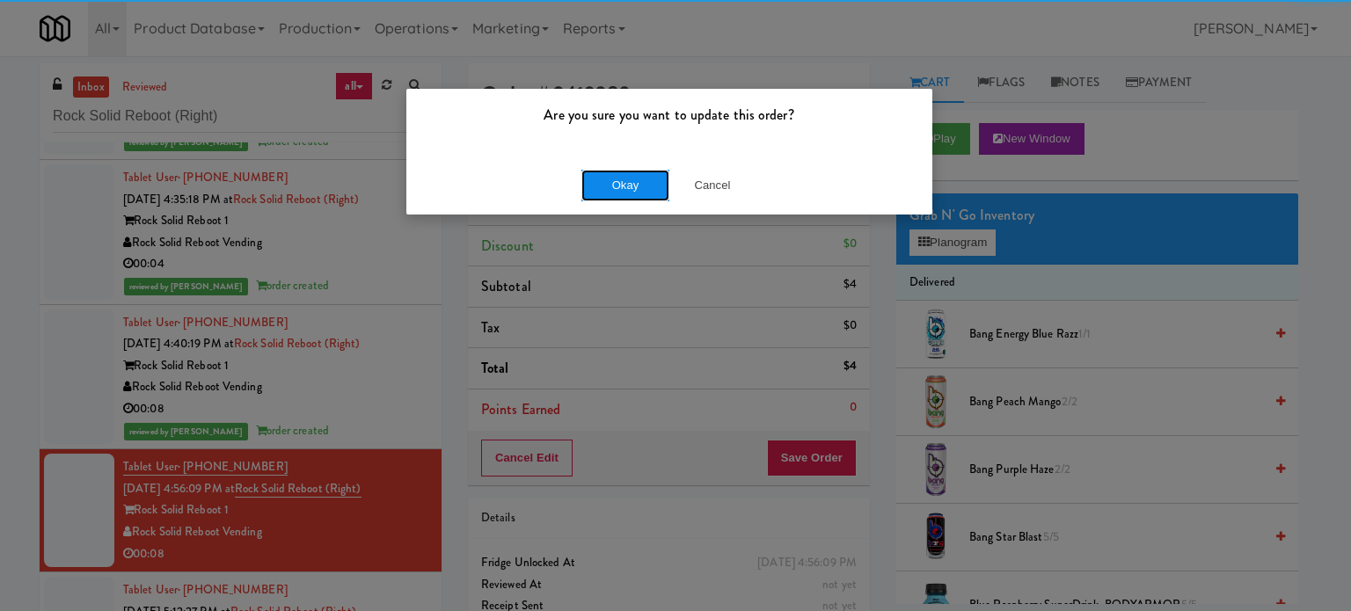
drag, startPoint x: 629, startPoint y: 175, endPoint x: 629, endPoint y: 194, distance: 19.3
click at [629, 175] on button "Okay" at bounding box center [625, 186] width 88 height 32
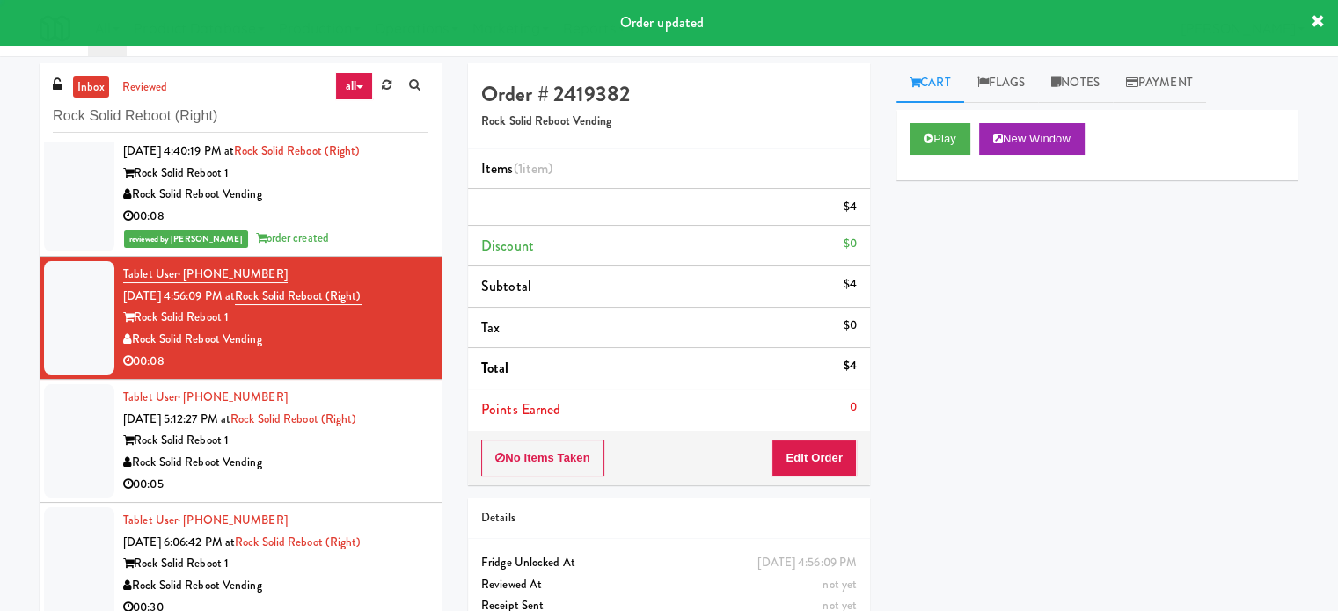
scroll to position [502, 0]
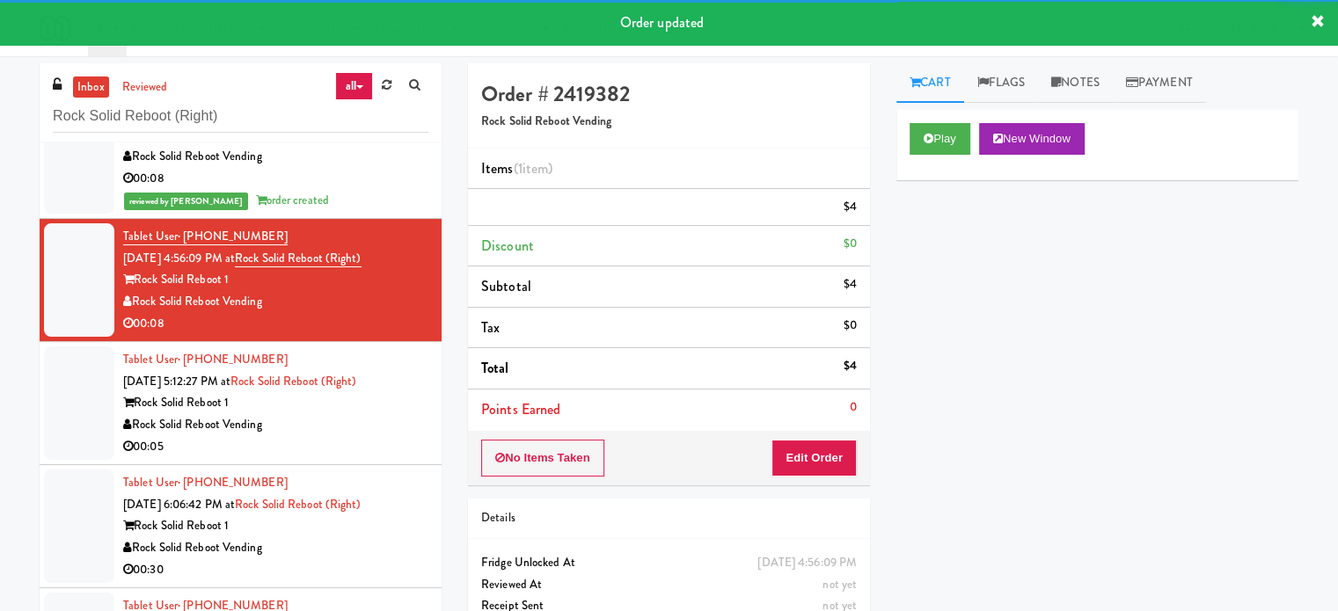
drag, startPoint x: 363, startPoint y: 432, endPoint x: 789, endPoint y: 309, distance: 443.1
click at [366, 432] on div "Rock Solid Reboot Vending" at bounding box center [275, 425] width 305 height 22
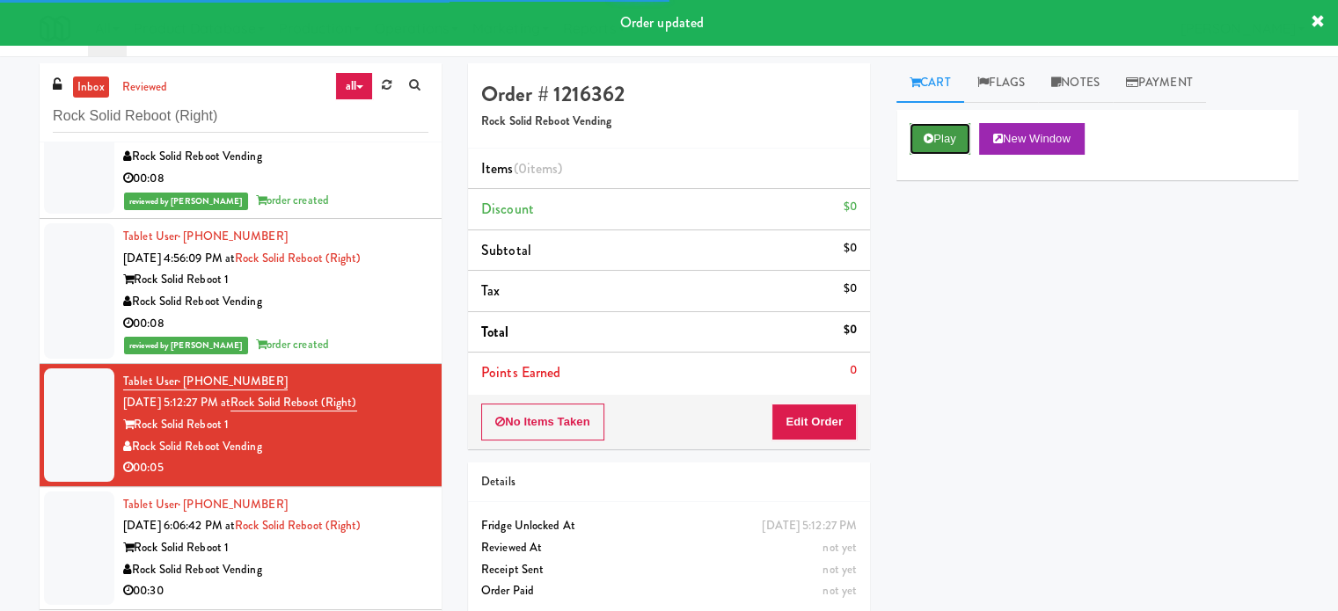
click at [950, 143] on button "Play" at bounding box center [939, 139] width 61 height 32
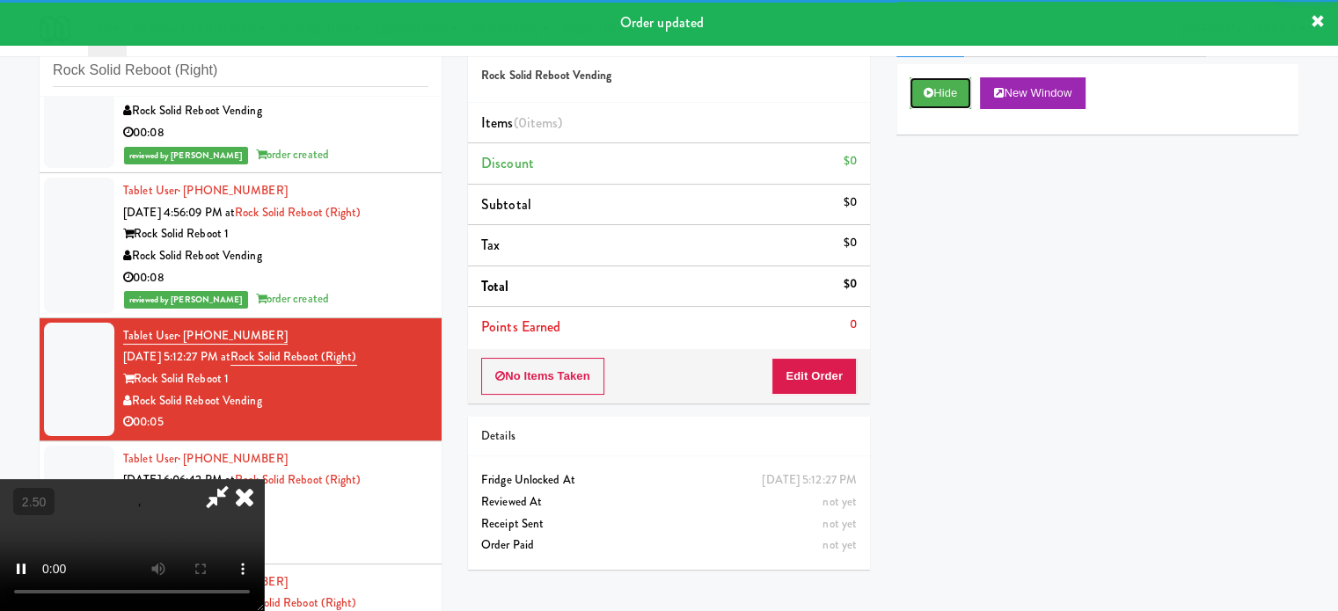
scroll to position [71, 0]
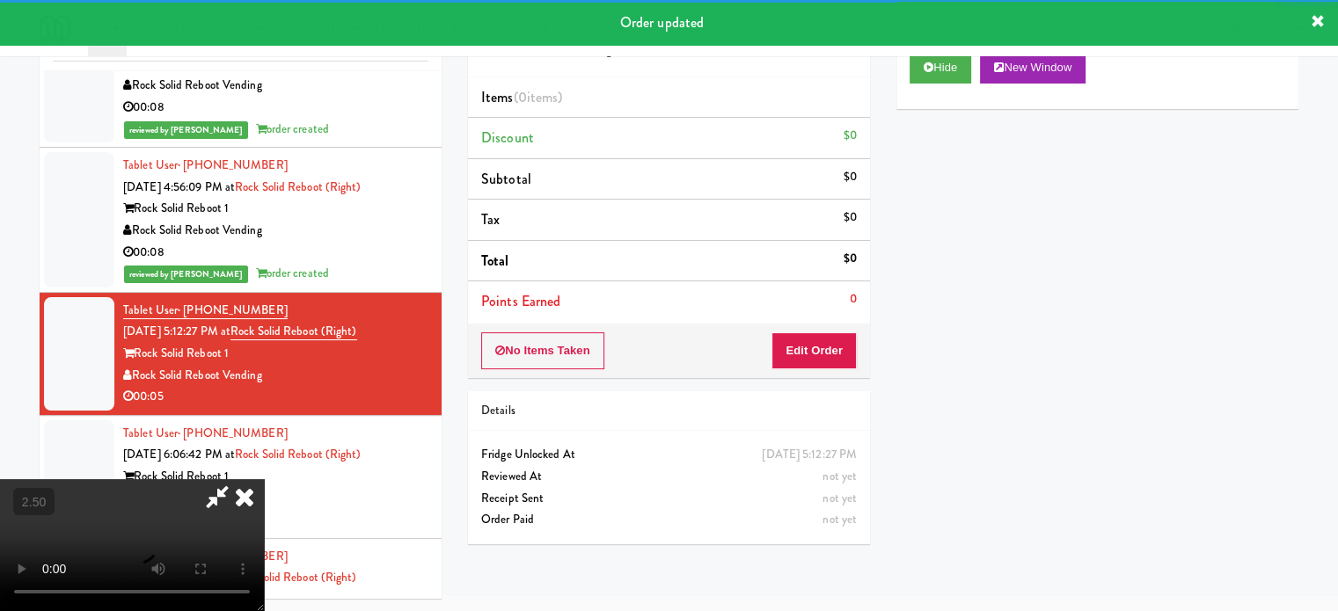
click at [833, 368] on div "No Items Taken Edit Order" at bounding box center [669, 351] width 402 height 55
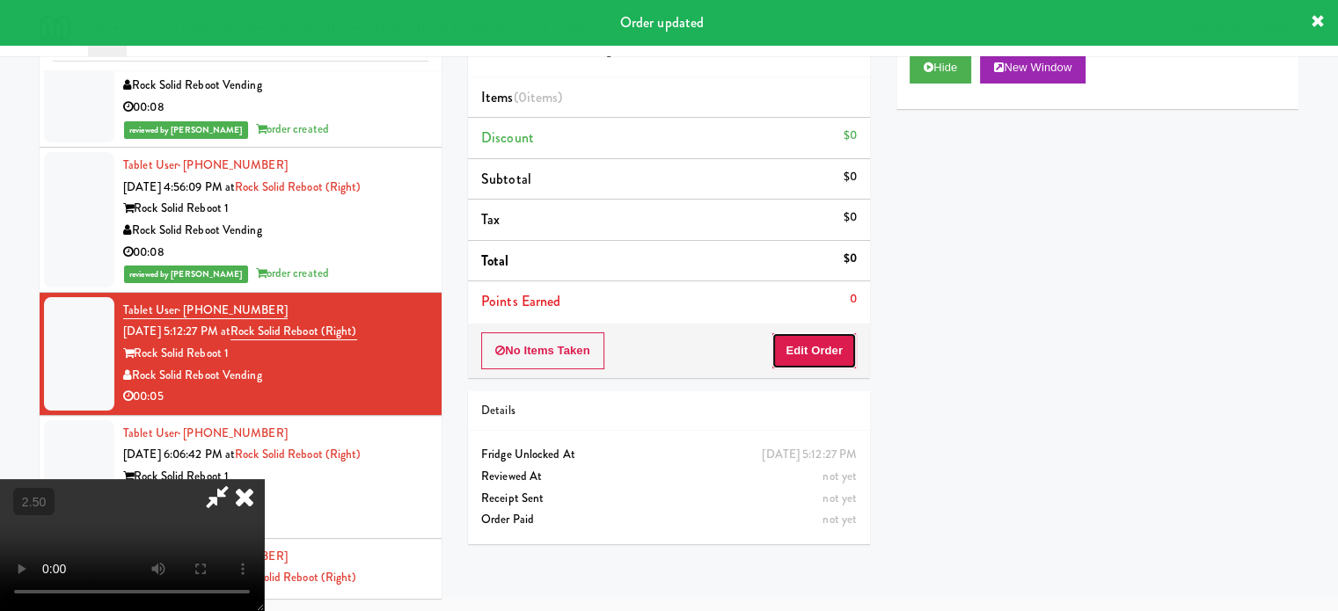
click at [823, 350] on button "Edit Order" at bounding box center [813, 350] width 85 height 37
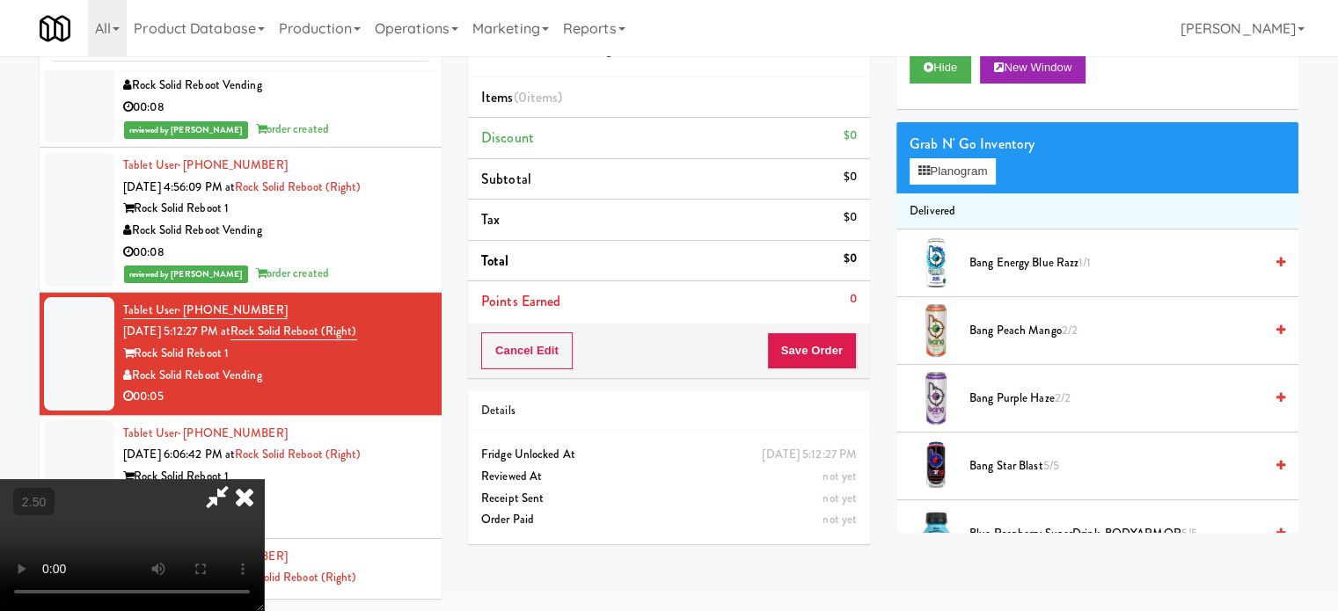
click at [264, 479] on video at bounding box center [132, 545] width 264 height 132
drag, startPoint x: 572, startPoint y: 337, endPoint x: 726, endPoint y: 287, distance: 162.7
click at [264, 479] on video at bounding box center [132, 545] width 264 height 132
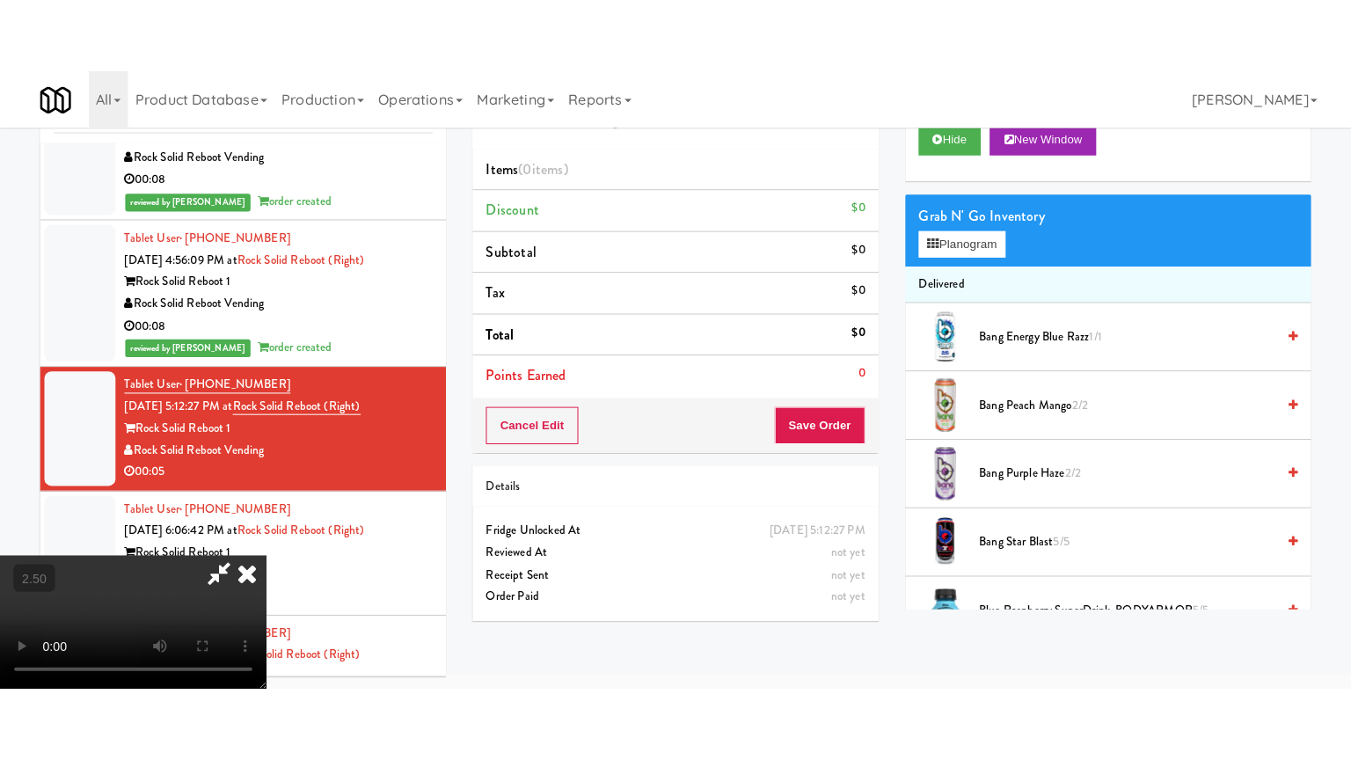
scroll to position [56, 0]
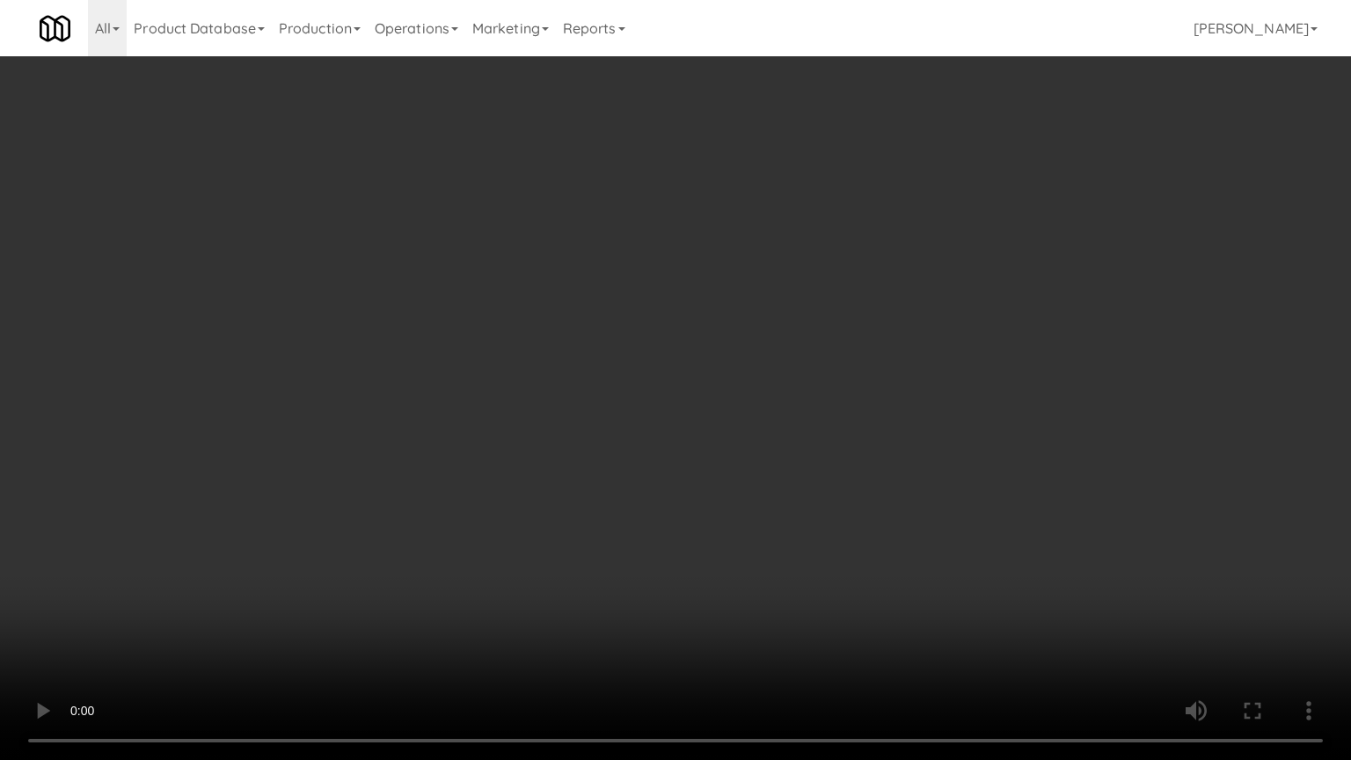
click at [714, 284] on video at bounding box center [675, 380] width 1351 height 760
click at [780, 305] on video at bounding box center [675, 380] width 1351 height 760
click at [829, 311] on video at bounding box center [675, 380] width 1351 height 760
drag, startPoint x: 831, startPoint y: 311, endPoint x: 978, endPoint y: 182, distance: 195.7
click at [850, 310] on video at bounding box center [675, 380] width 1351 height 760
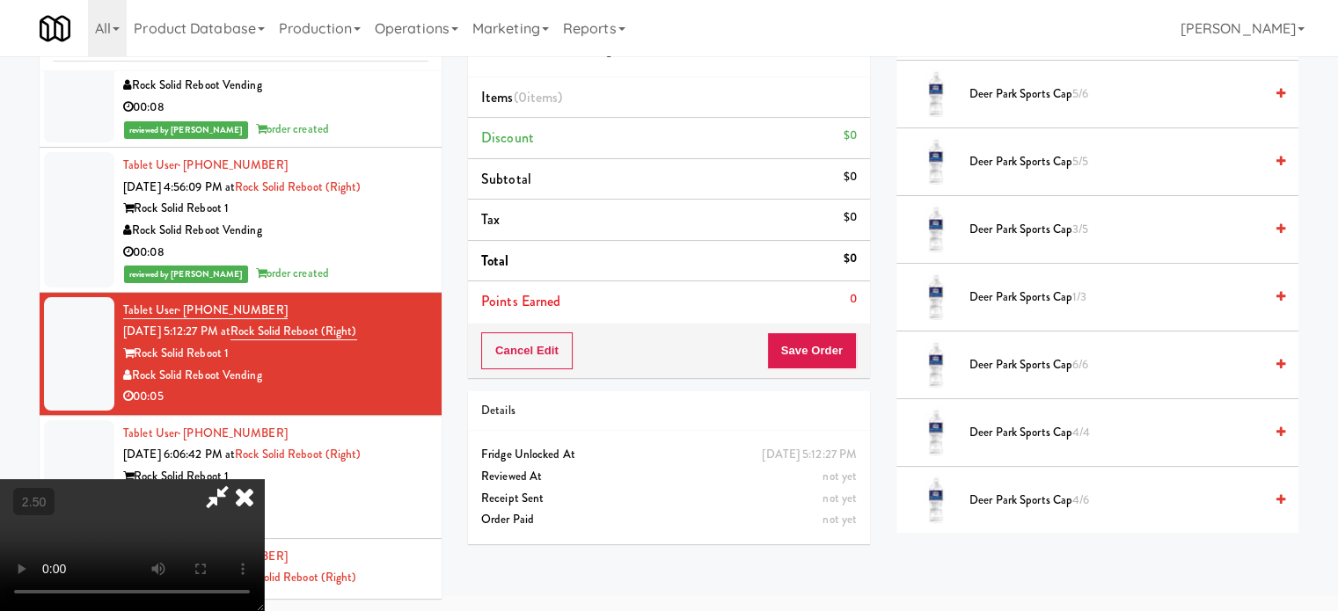
scroll to position [879, 0]
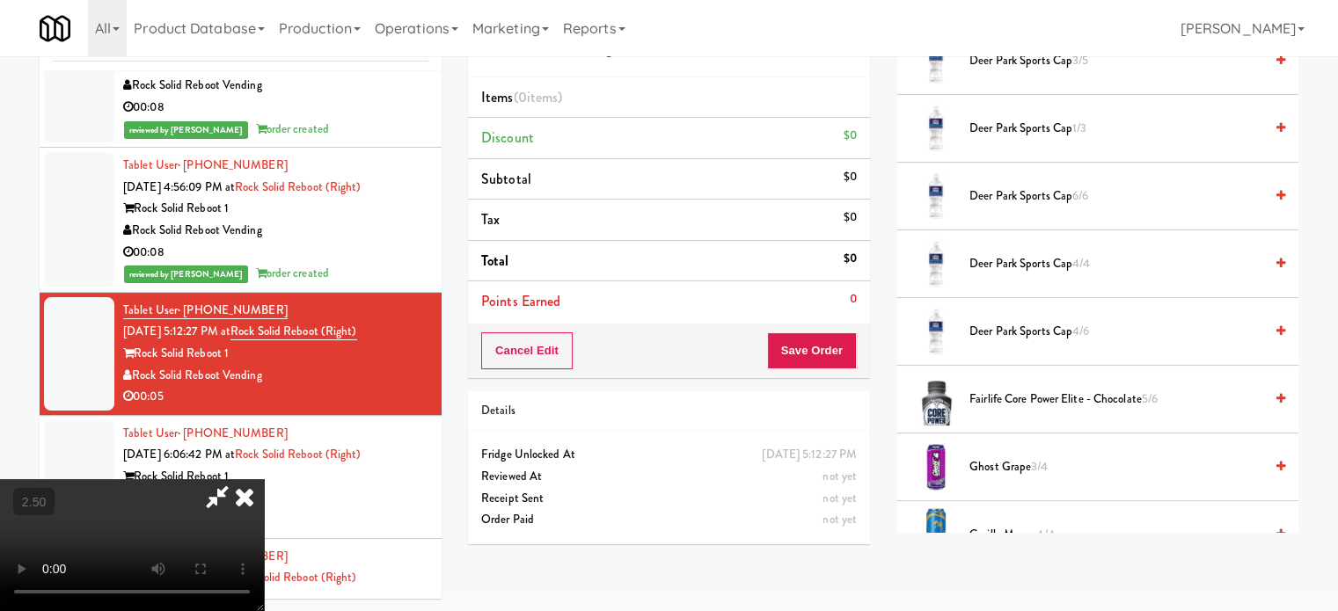
click at [1039, 197] on span "Deer Park Sports Cap 6/6" at bounding box center [1116, 197] width 294 height 22
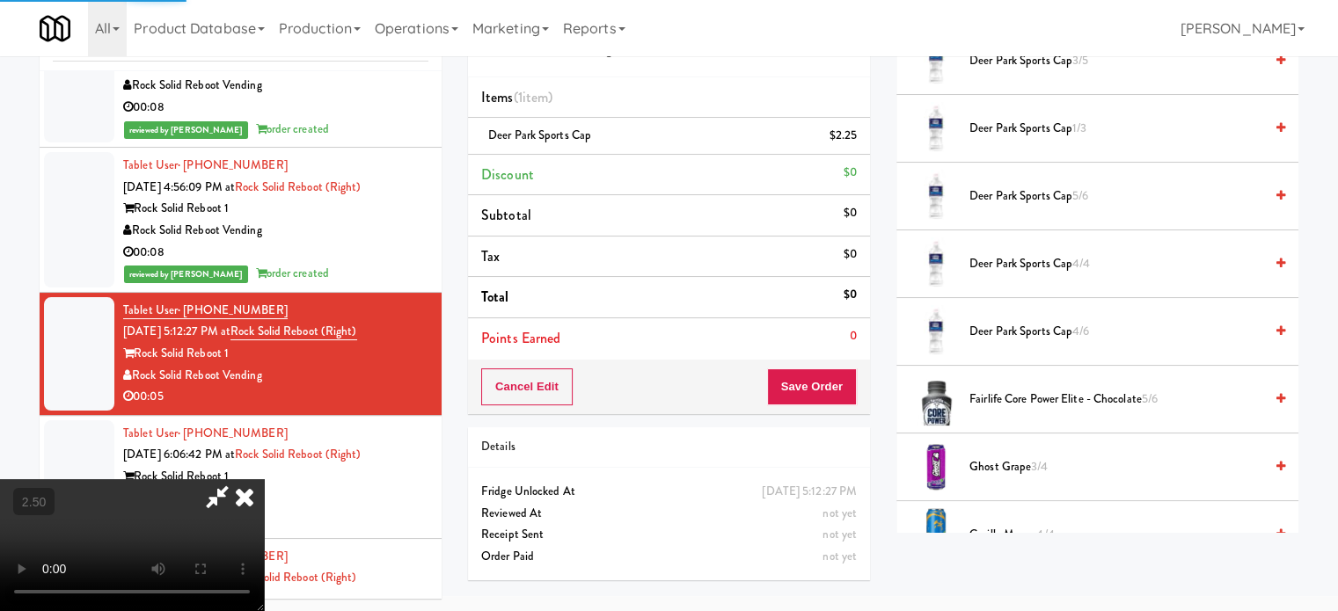
click at [264, 479] on icon at bounding box center [244, 496] width 39 height 35
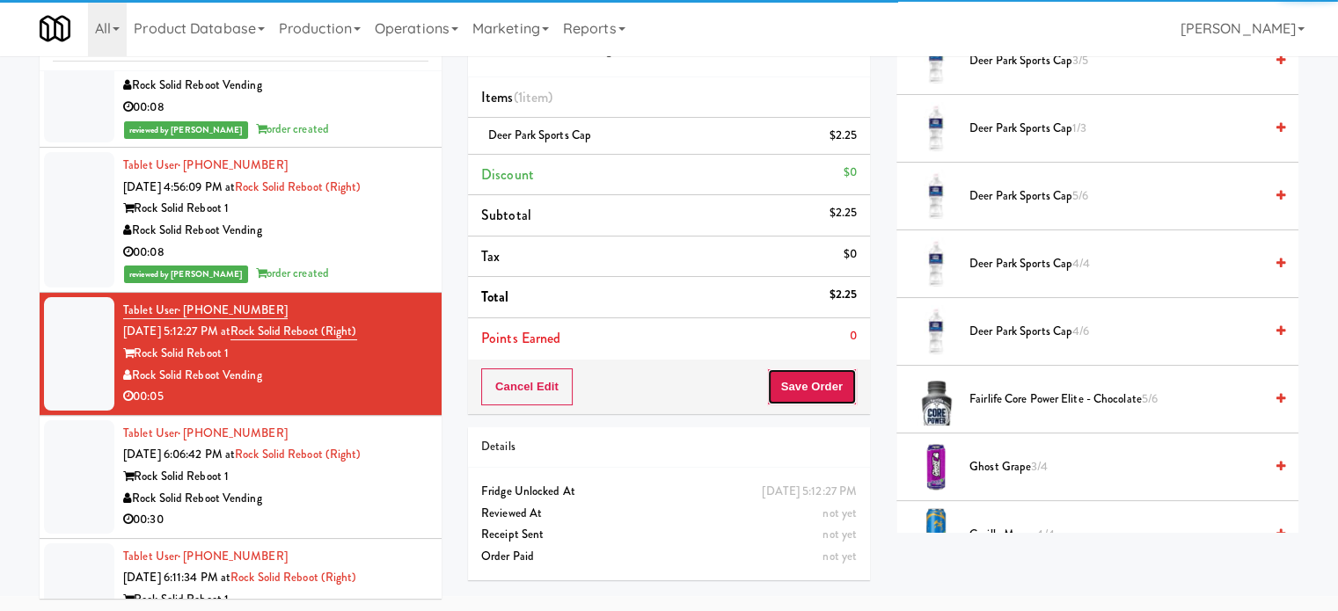
click at [822, 382] on button "Save Order" at bounding box center [812, 387] width 90 height 37
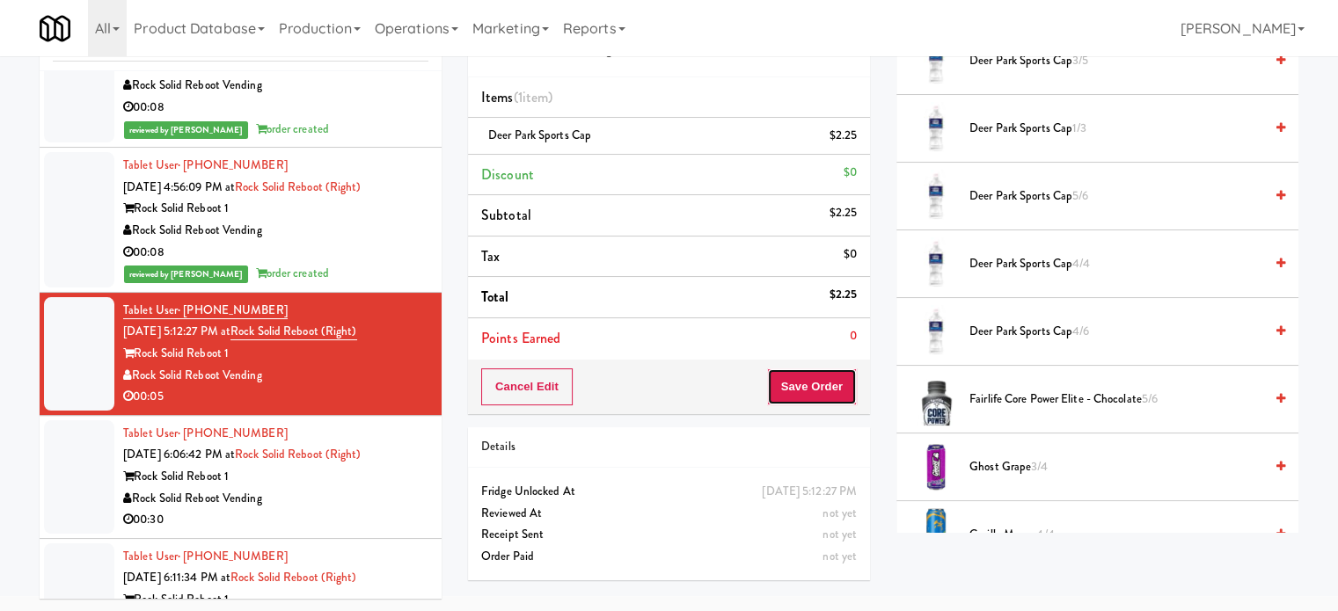
scroll to position [0, 0]
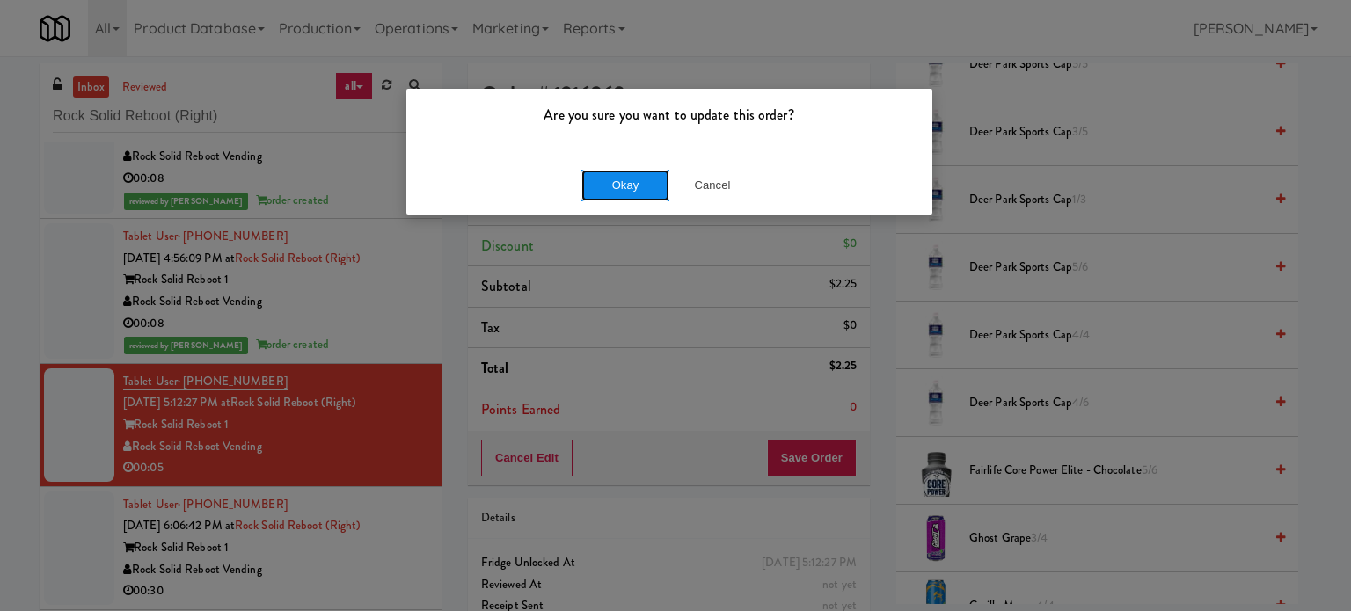
click at [607, 183] on button "Okay" at bounding box center [625, 186] width 88 height 32
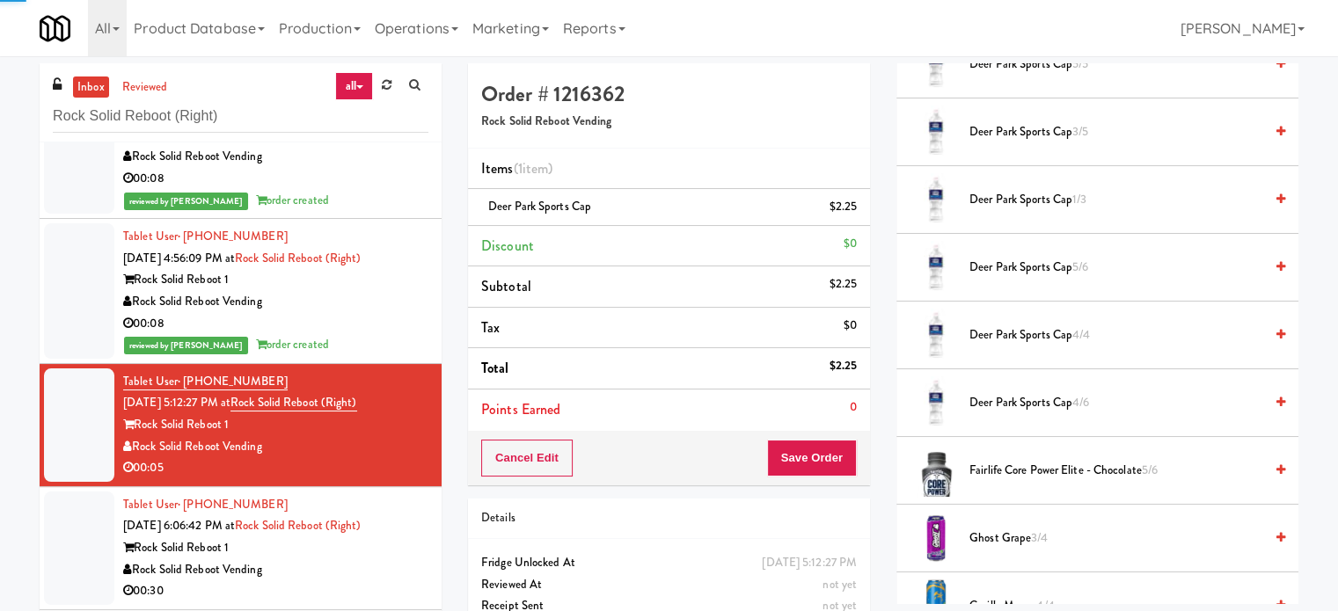
drag, startPoint x: 393, startPoint y: 573, endPoint x: 654, endPoint y: 372, distance: 329.3
click at [395, 569] on div "Rock Solid Reboot Vending" at bounding box center [275, 570] width 305 height 22
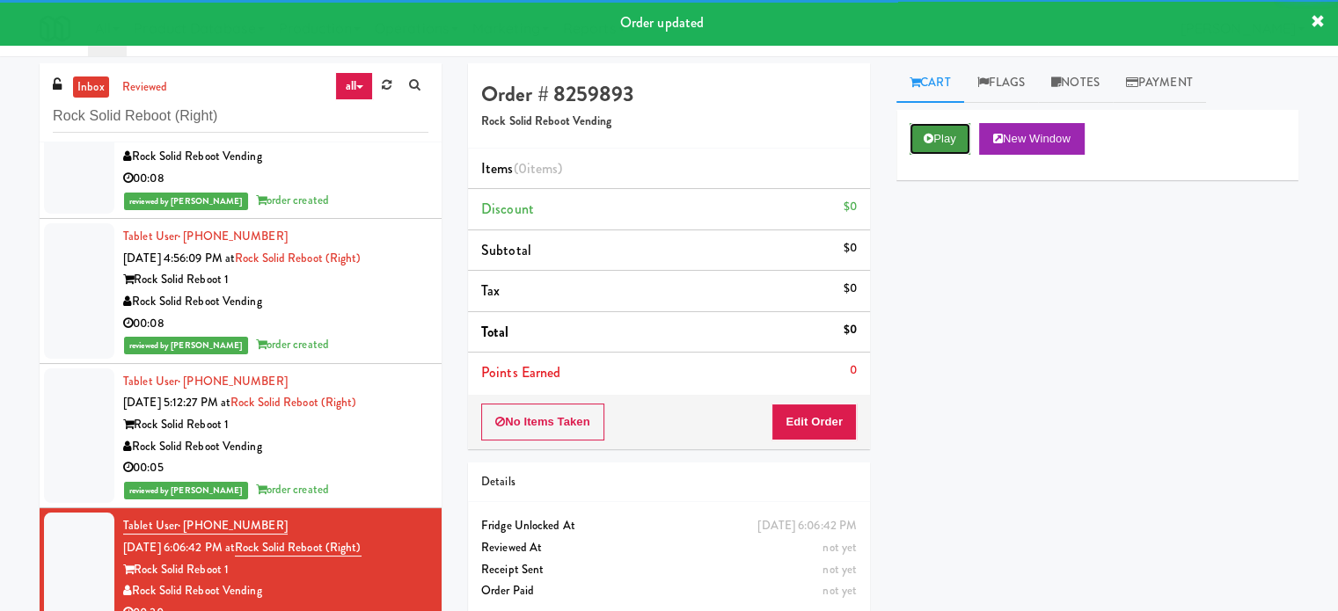
click at [943, 131] on button "Play" at bounding box center [939, 139] width 61 height 32
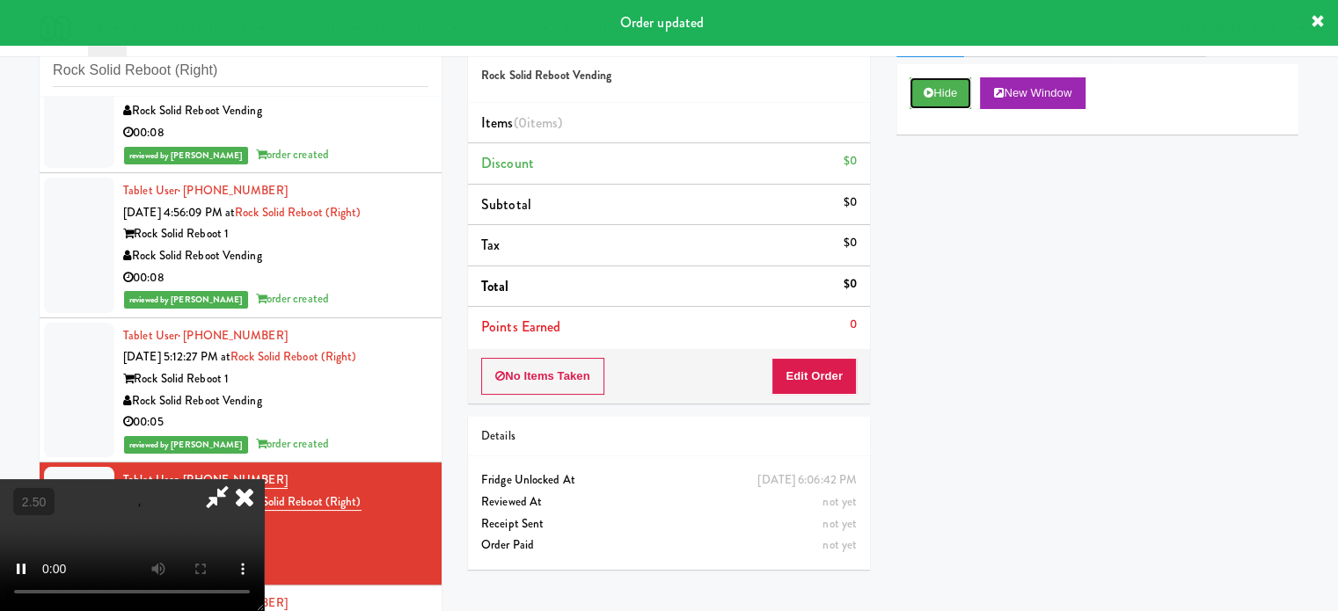
scroll to position [71, 0]
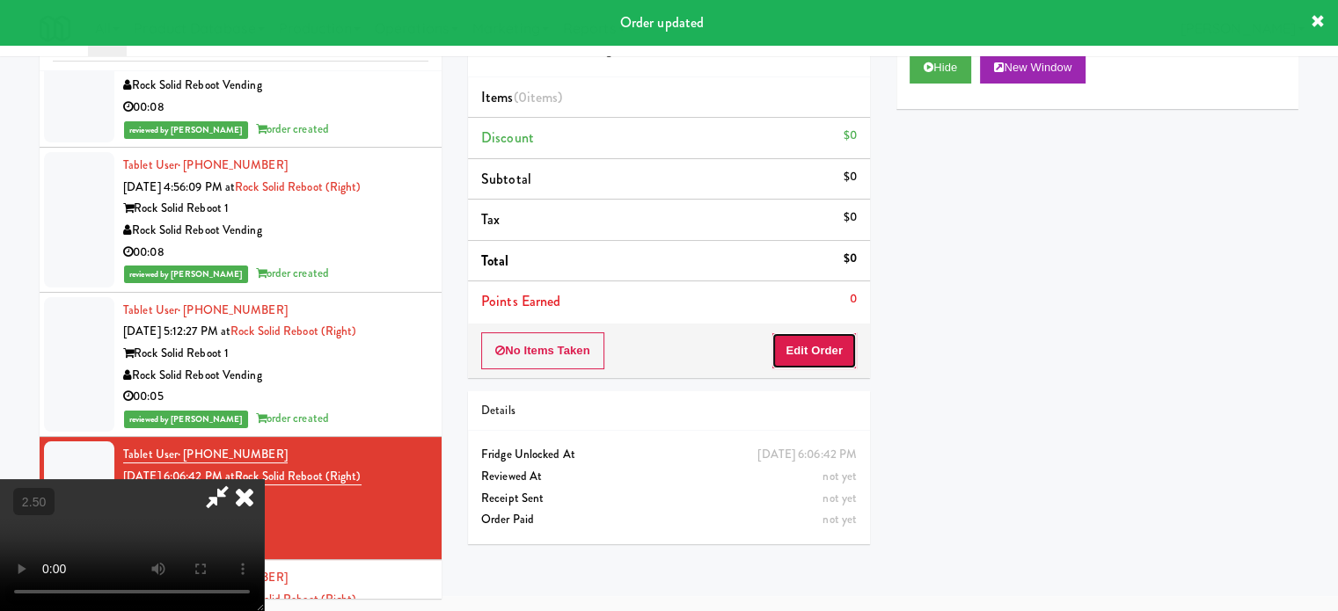
click at [817, 336] on button "Edit Order" at bounding box center [813, 350] width 85 height 37
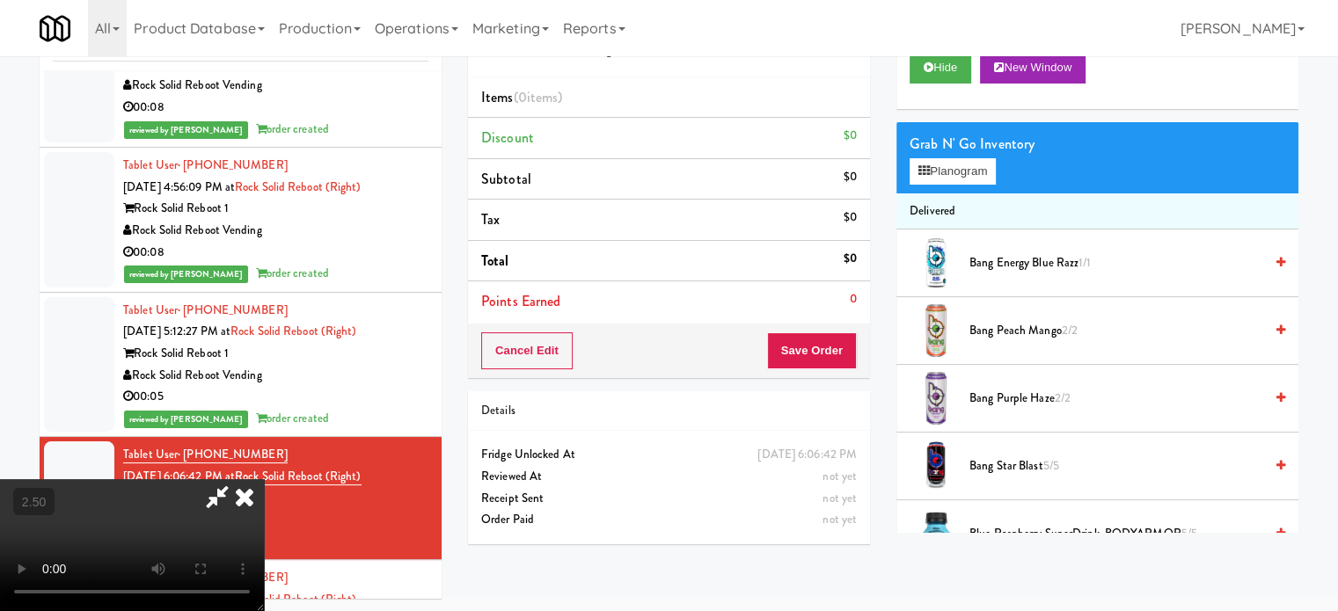
click at [264, 479] on video at bounding box center [132, 545] width 264 height 132
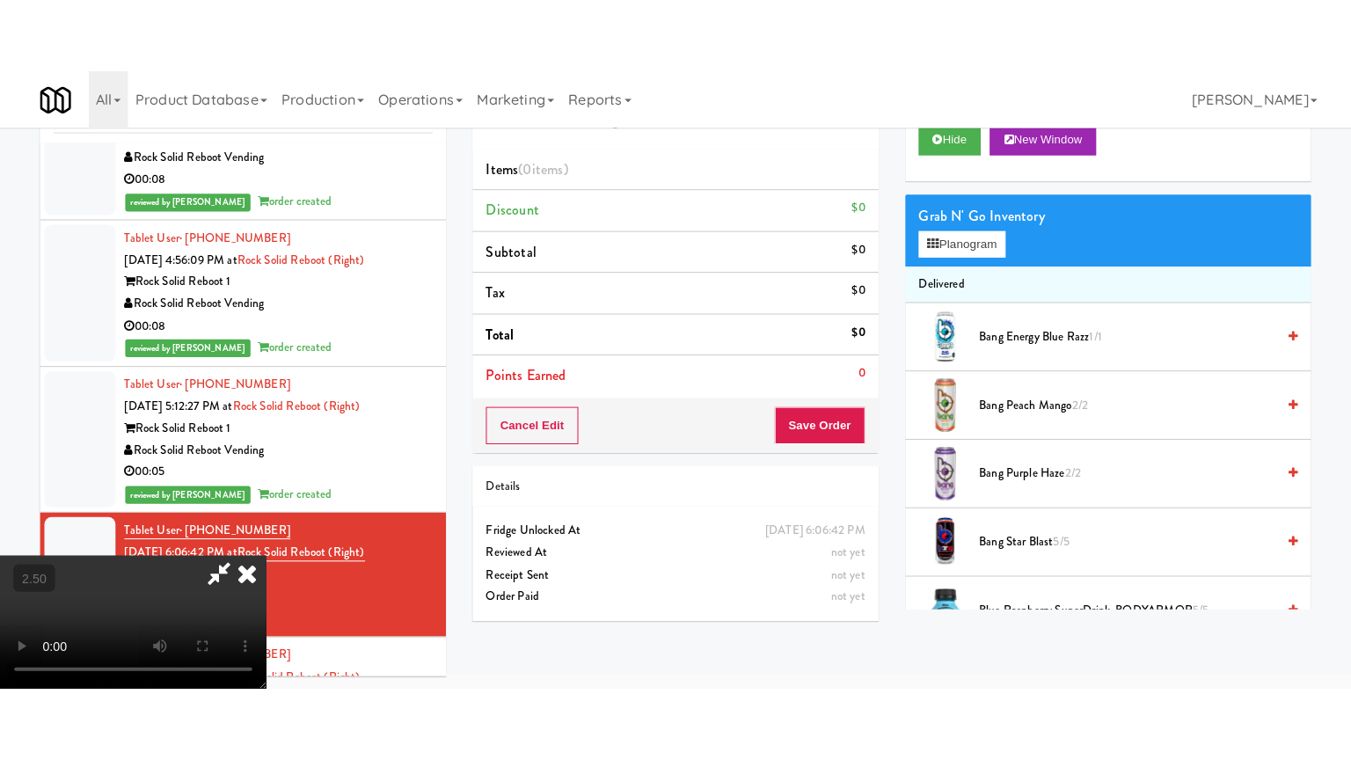
scroll to position [56, 0]
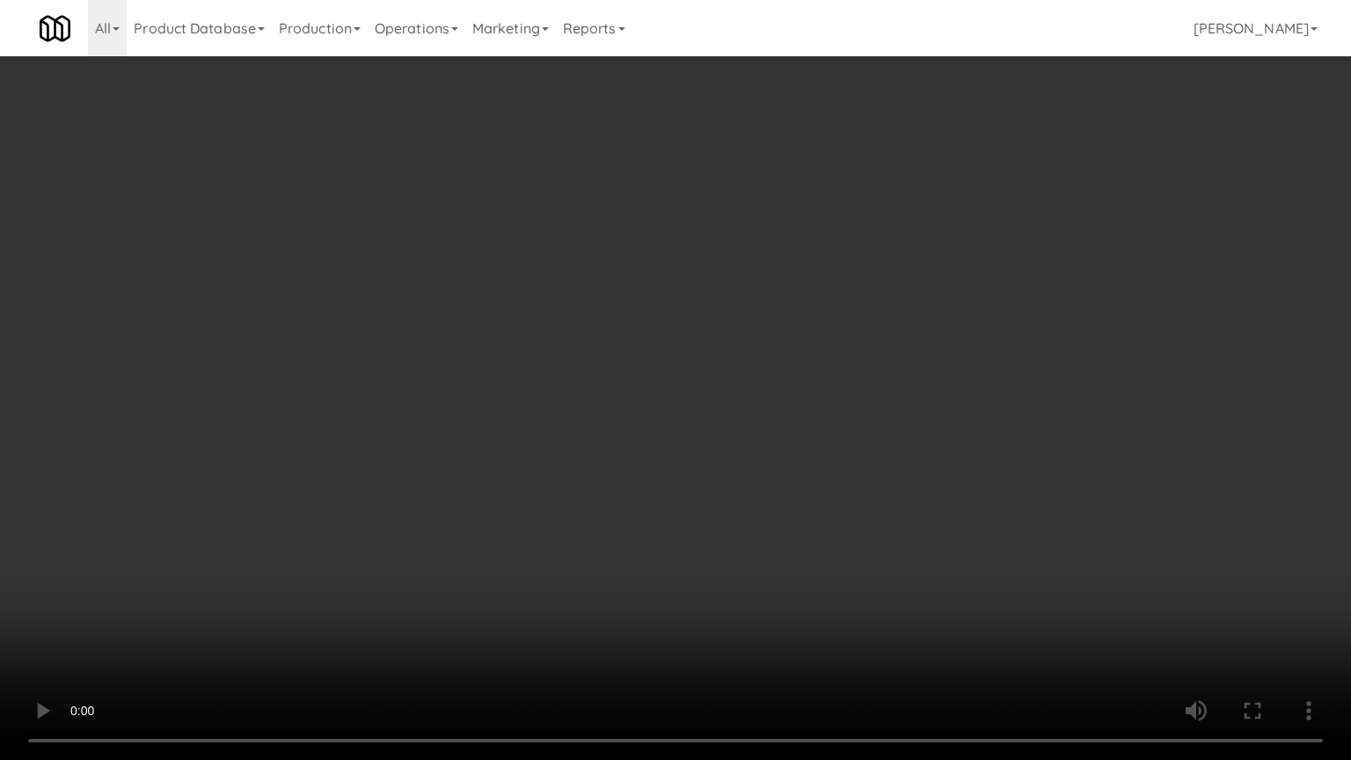
click at [565, 347] on video at bounding box center [675, 380] width 1351 height 760
click at [568, 347] on video at bounding box center [675, 380] width 1351 height 760
click at [604, 349] on video at bounding box center [675, 380] width 1351 height 760
click at [665, 369] on video at bounding box center [675, 380] width 1351 height 760
click at [646, 369] on video at bounding box center [675, 380] width 1351 height 760
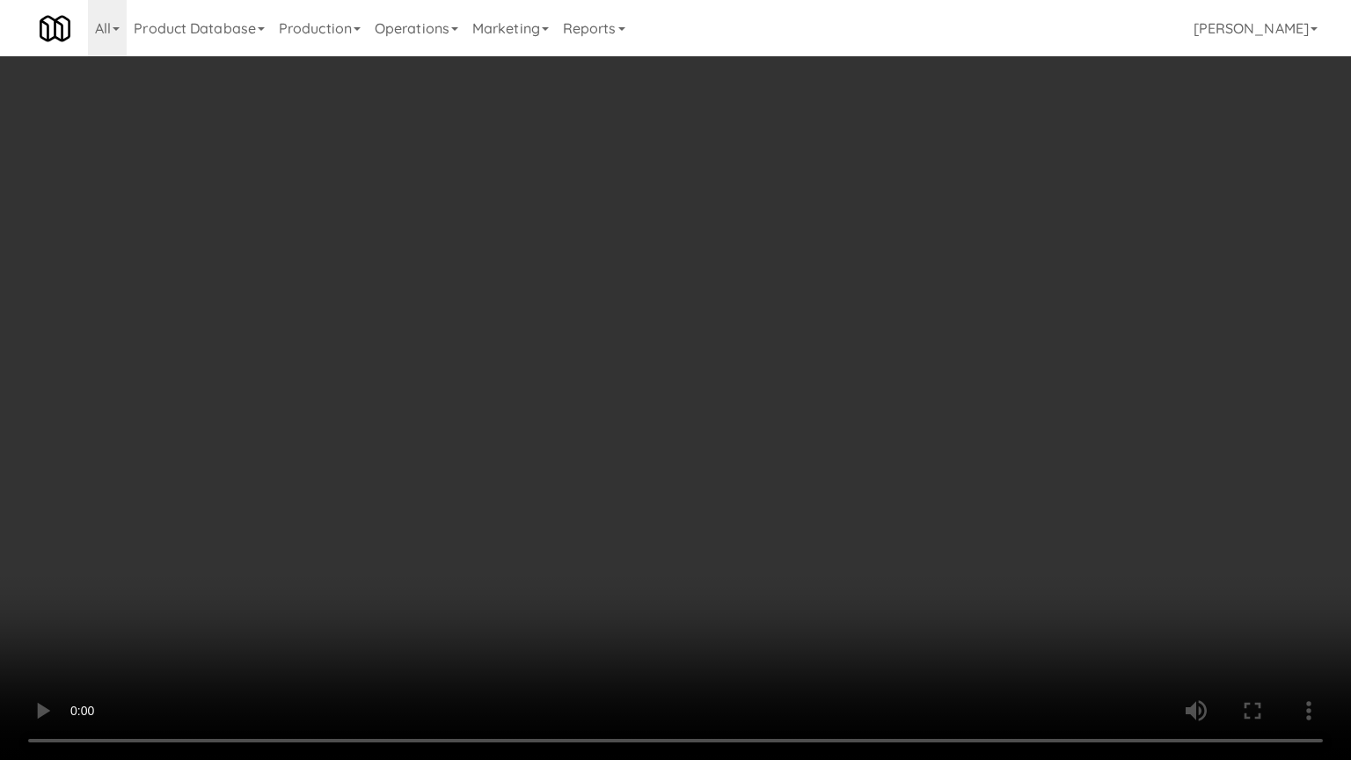
click at [688, 372] on video at bounding box center [675, 380] width 1351 height 760
click at [816, 387] on video at bounding box center [675, 380] width 1351 height 760
drag, startPoint x: 703, startPoint y: 380, endPoint x: 723, endPoint y: 369, distance: 22.8
click at [706, 377] on video at bounding box center [675, 380] width 1351 height 760
drag, startPoint x: 723, startPoint y: 369, endPoint x: 1013, endPoint y: 128, distance: 377.2
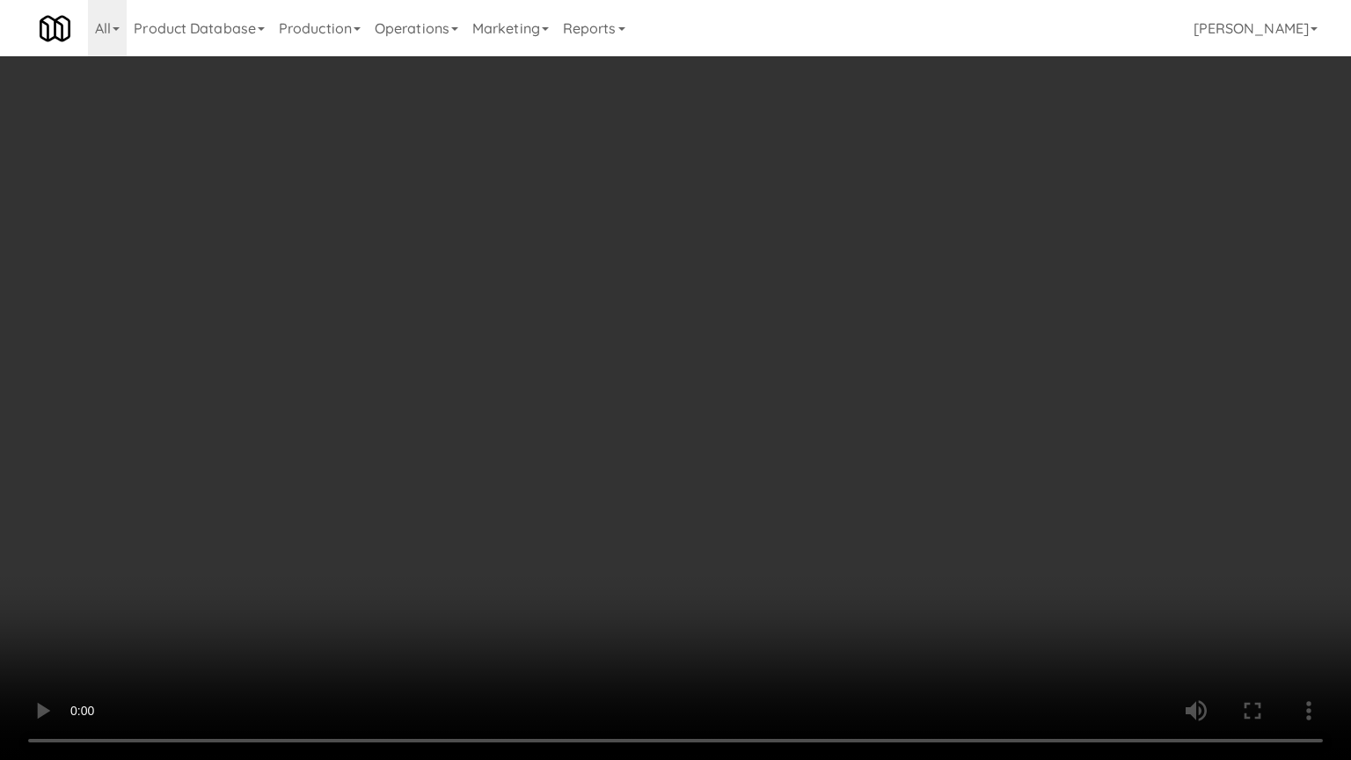
click at [734, 362] on video at bounding box center [675, 380] width 1351 height 760
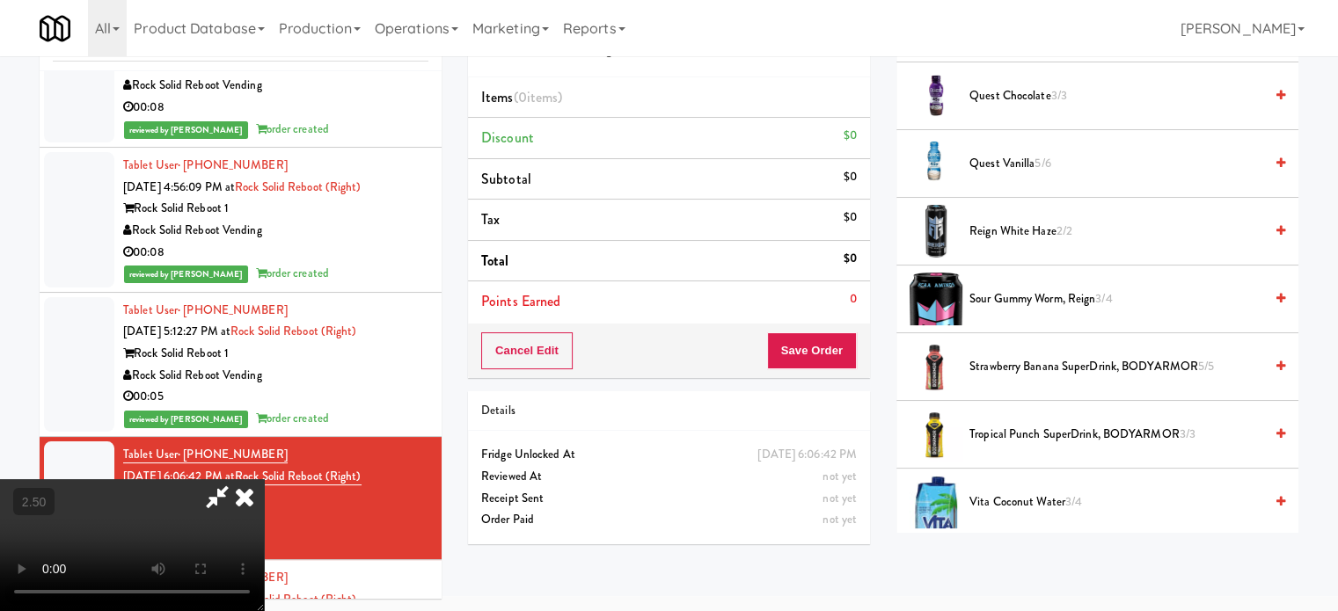
scroll to position [2398, 0]
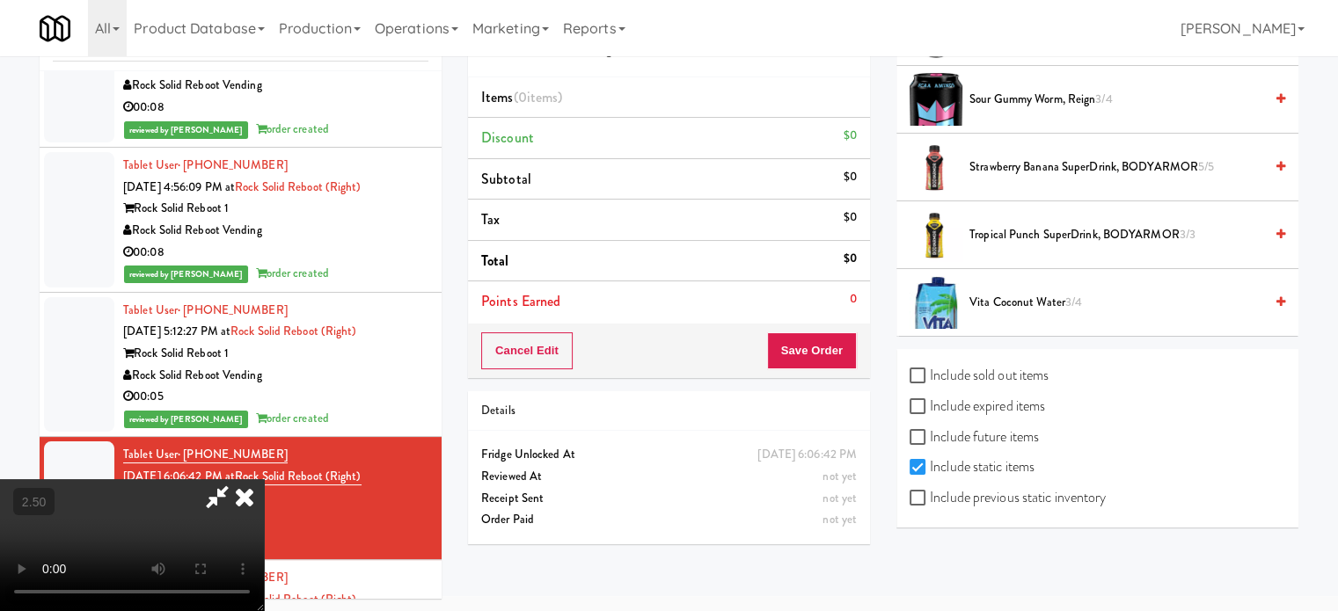
click at [1033, 292] on span "Vita Coconut Water 3/4" at bounding box center [1116, 303] width 294 height 22
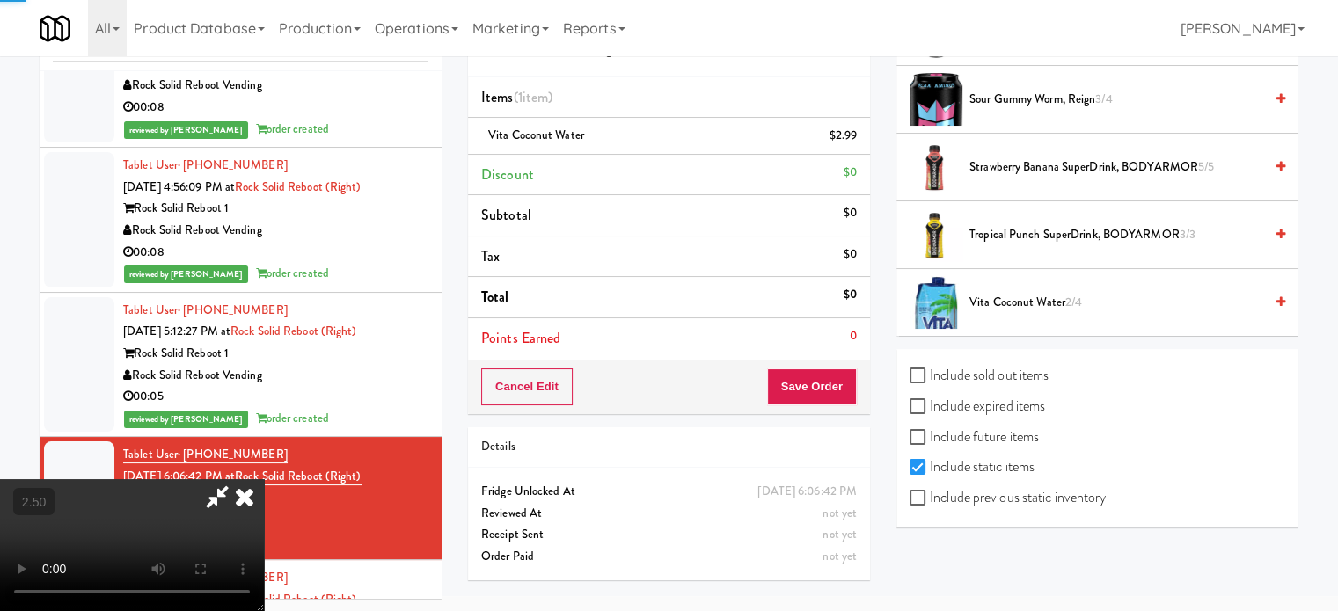
click at [264, 479] on video at bounding box center [132, 545] width 264 height 132
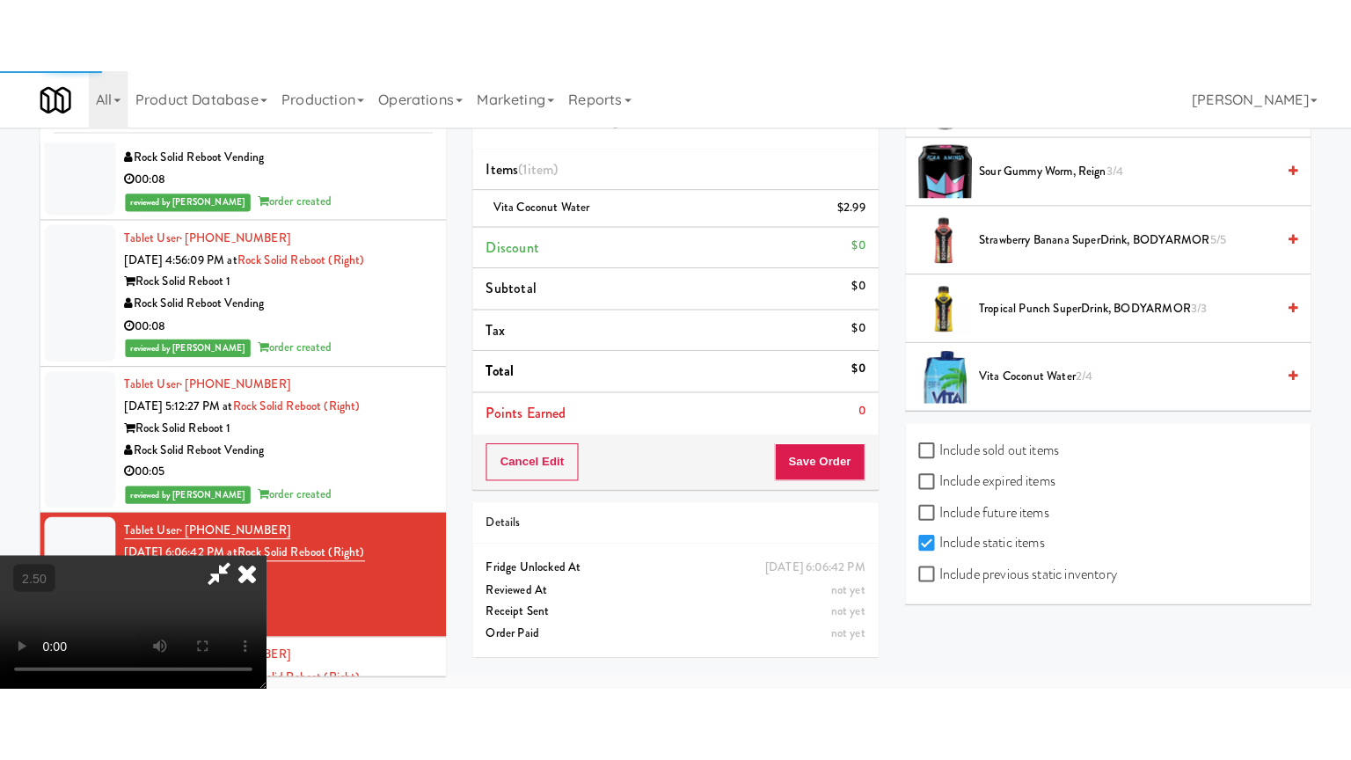
scroll to position [56, 0]
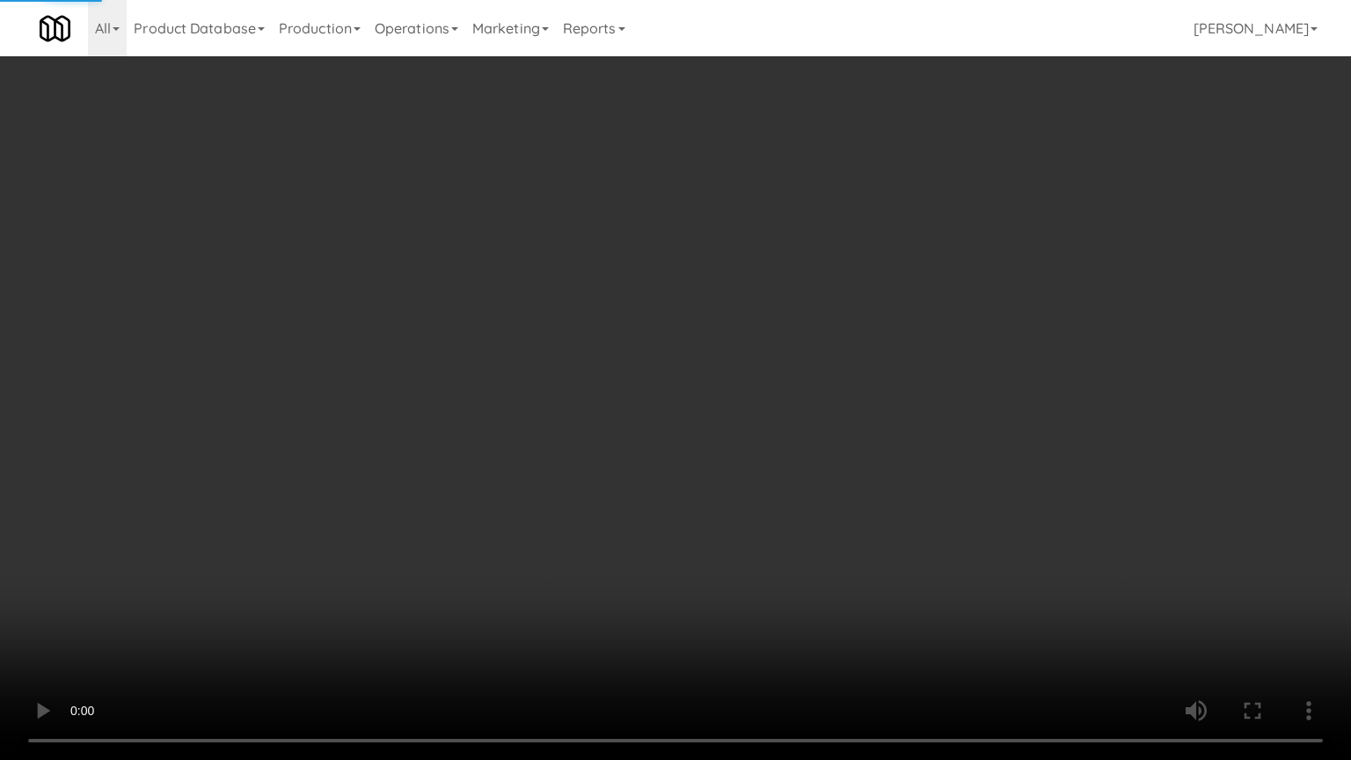
click at [457, 382] on video at bounding box center [675, 380] width 1351 height 760
click at [630, 351] on video at bounding box center [675, 380] width 1351 height 760
click at [637, 352] on video at bounding box center [675, 380] width 1351 height 760
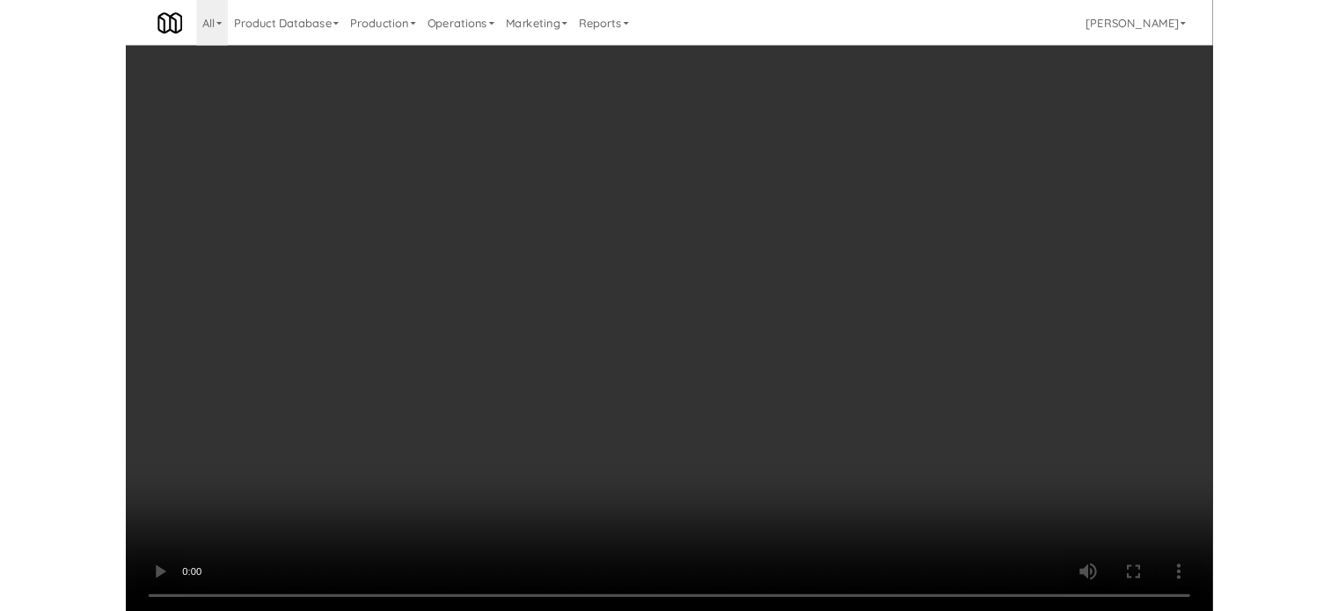
scroll to position [71, 0]
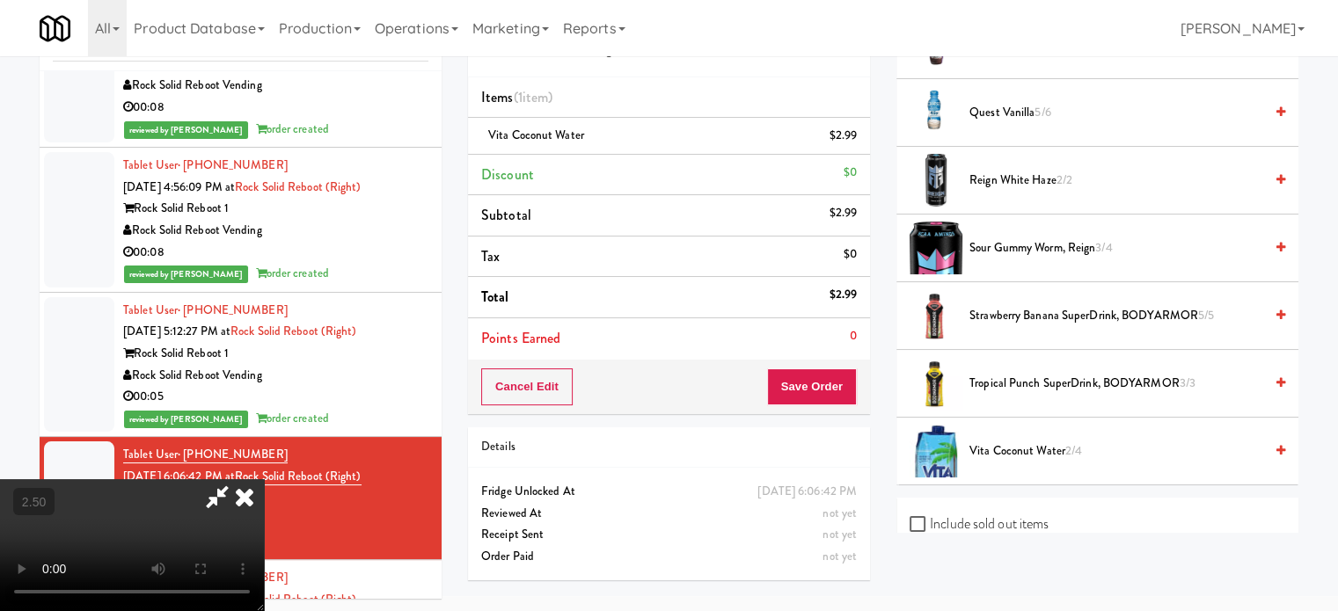
click at [264, 479] on video at bounding box center [132, 545] width 264 height 132
drag, startPoint x: 634, startPoint y: 370, endPoint x: 637, endPoint y: 358, distance: 12.6
click at [264, 479] on video at bounding box center [132, 545] width 264 height 132
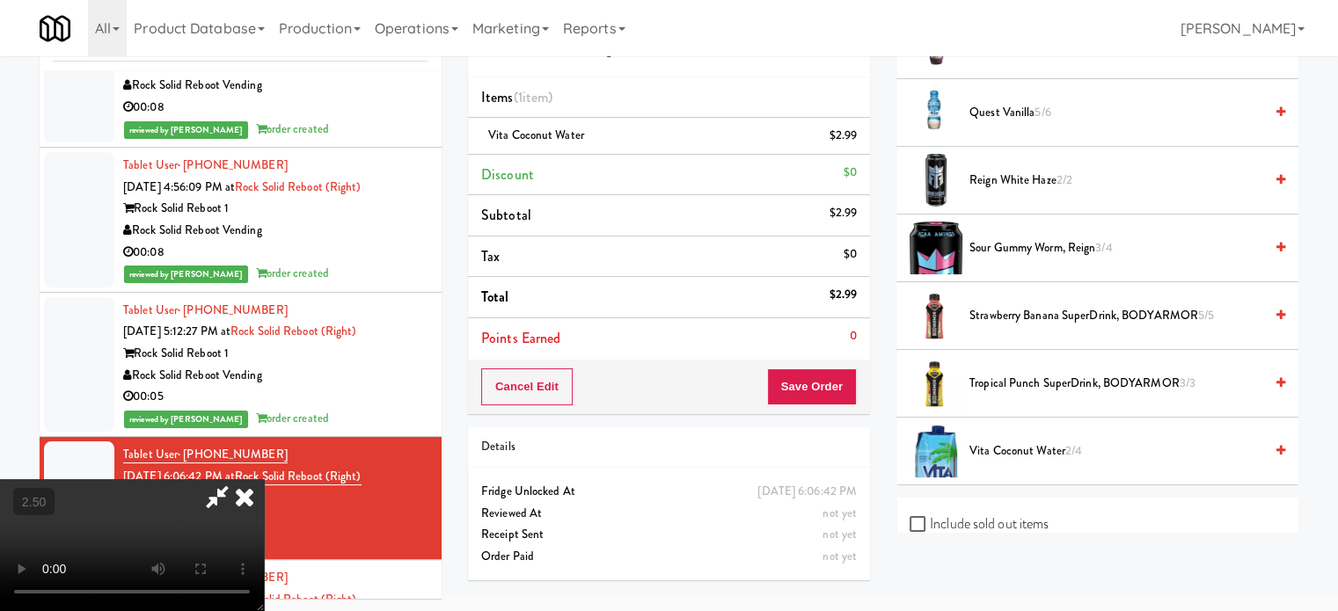
click at [264, 479] on video at bounding box center [132, 545] width 264 height 132
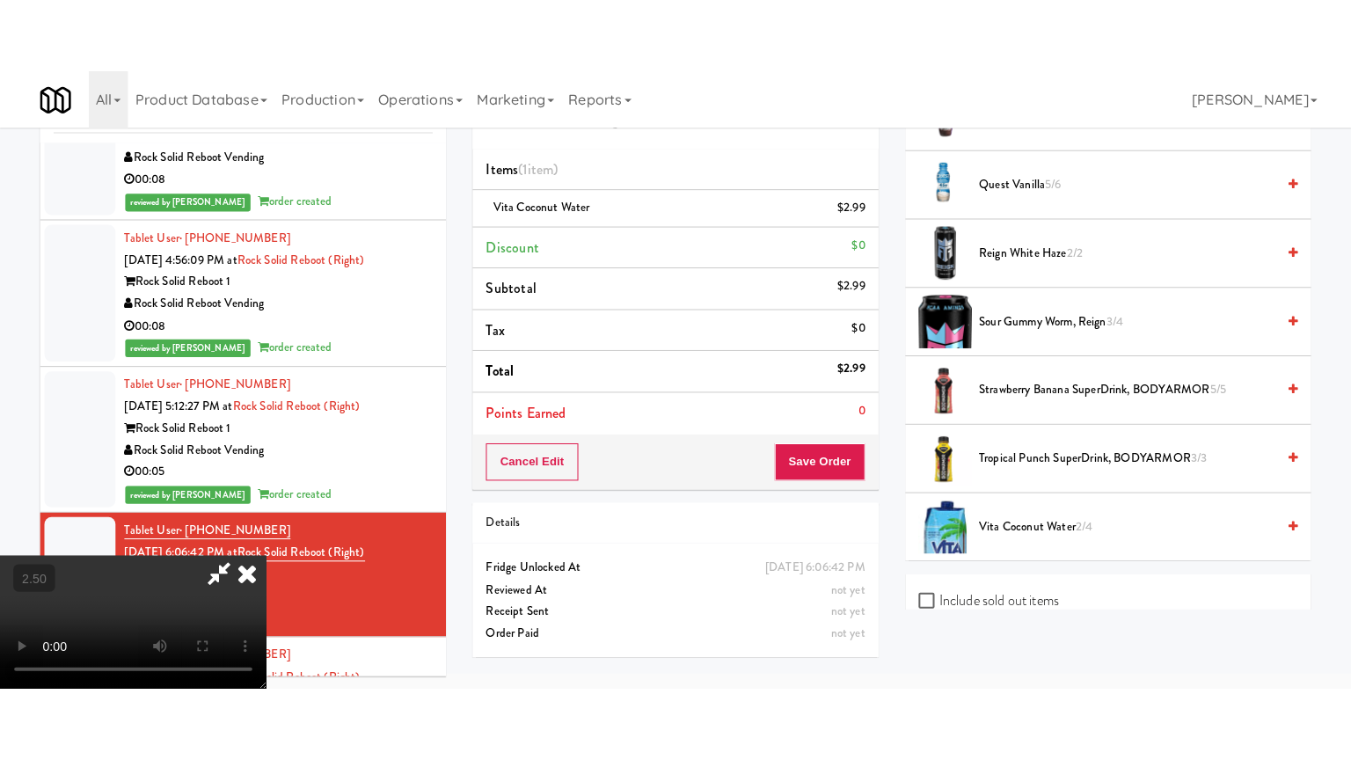
scroll to position [56, 0]
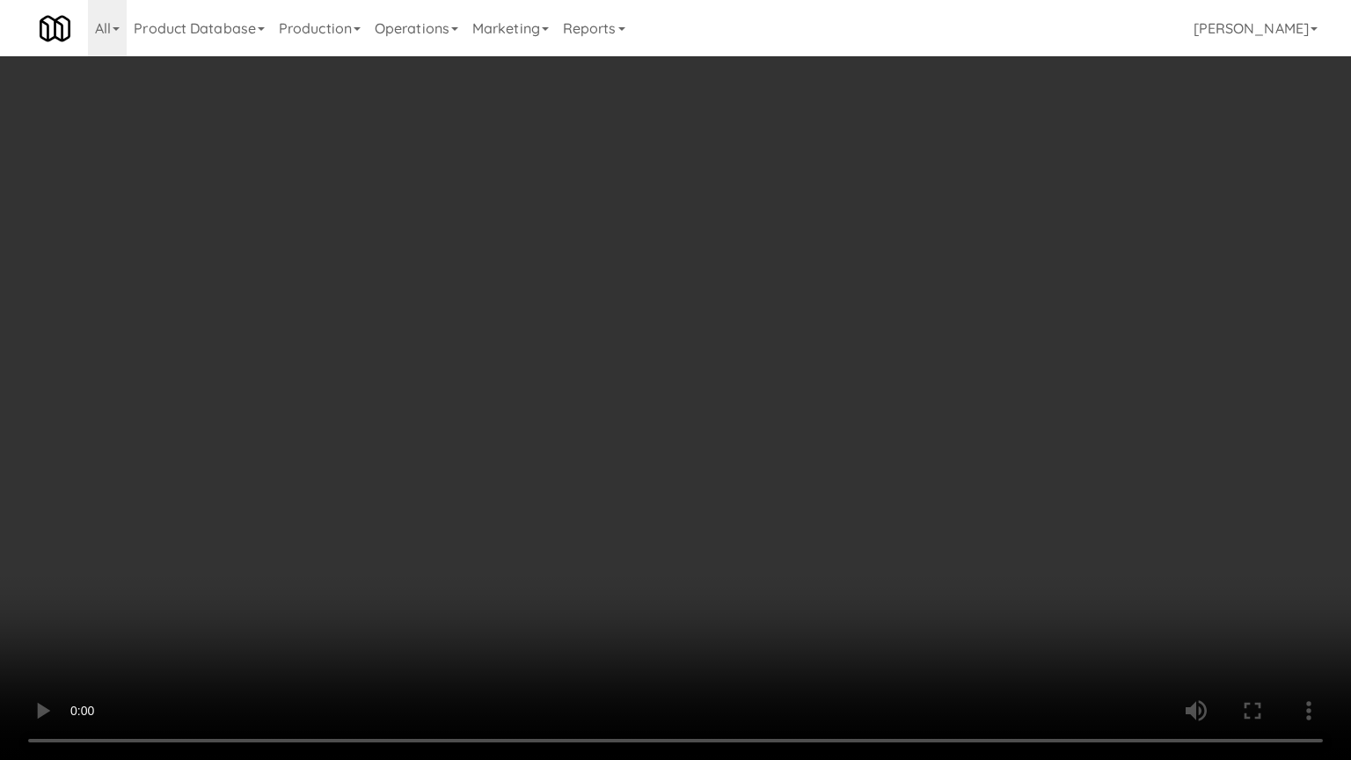
click at [718, 422] on video at bounding box center [675, 380] width 1351 height 760
click at [717, 402] on video at bounding box center [675, 380] width 1351 height 760
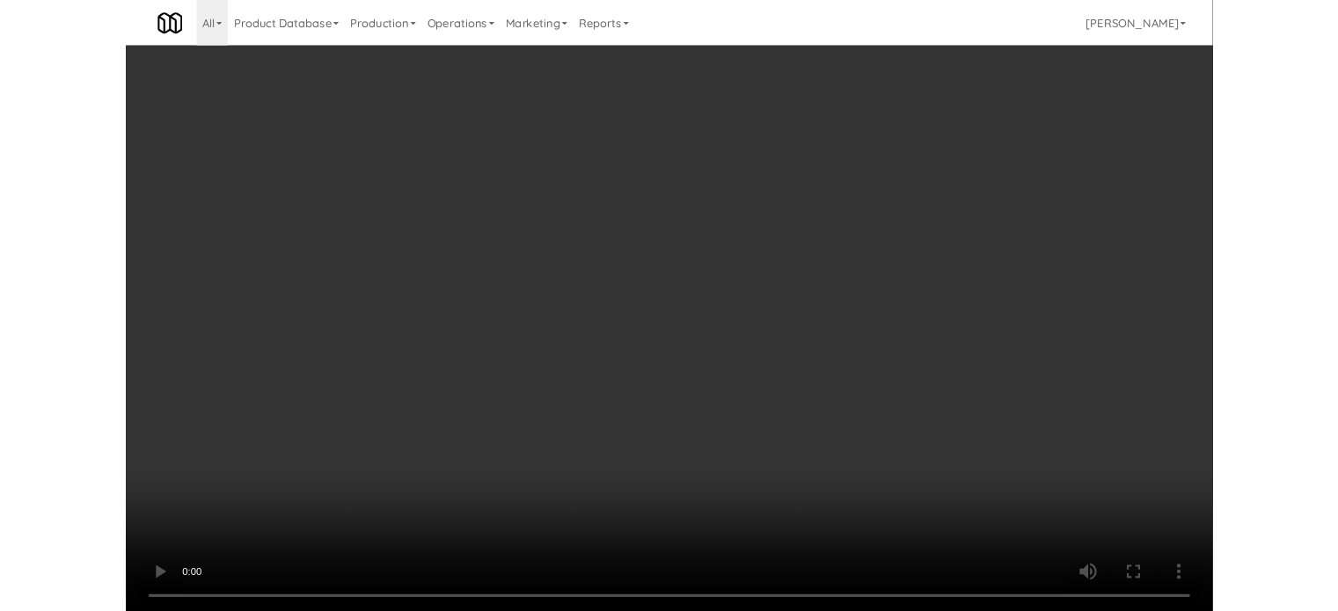
scroll to position [71, 0]
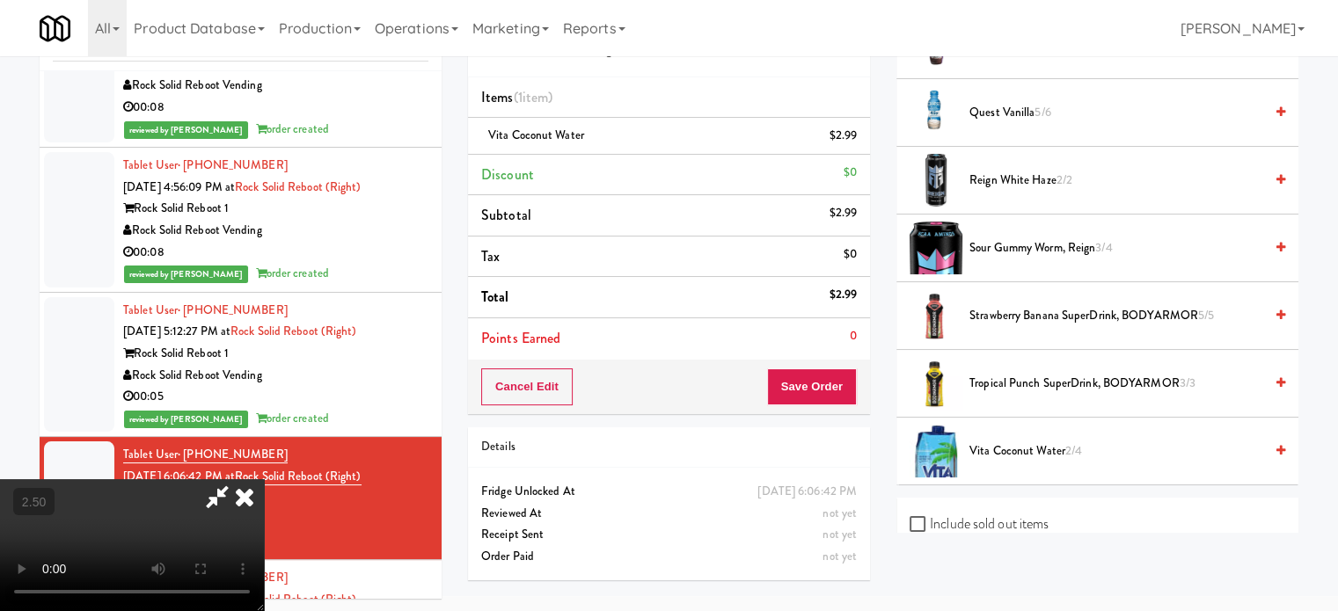
click at [858, 142] on icon at bounding box center [858, 141] width 9 height 11
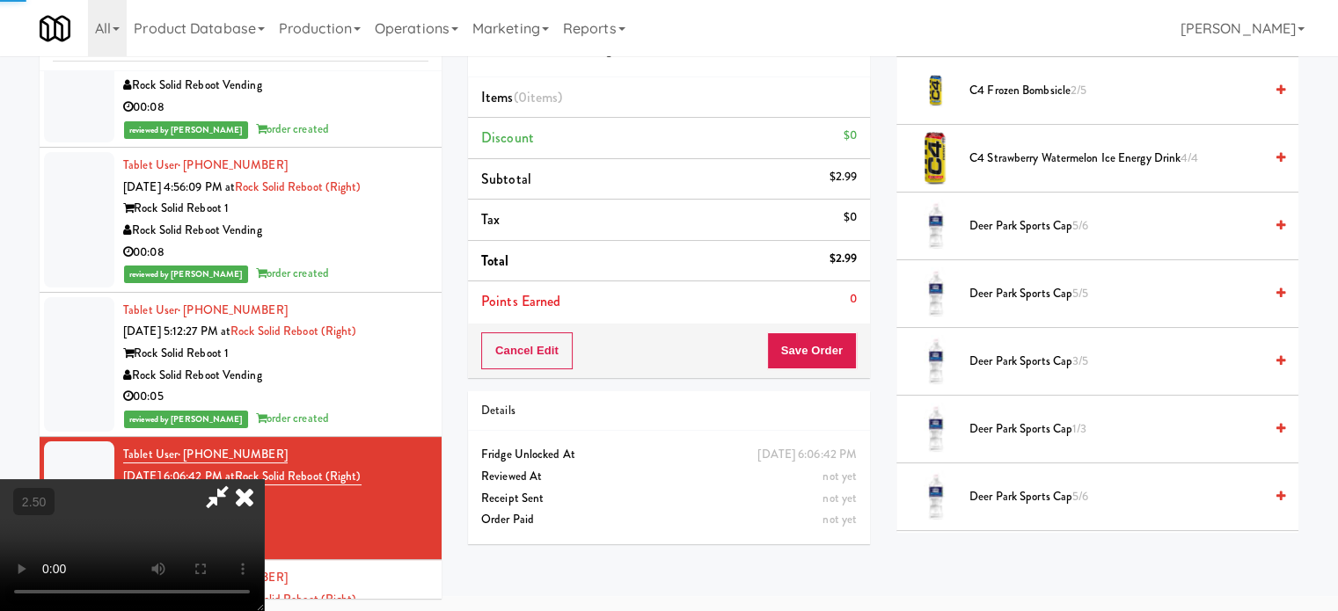
scroll to position [51, 0]
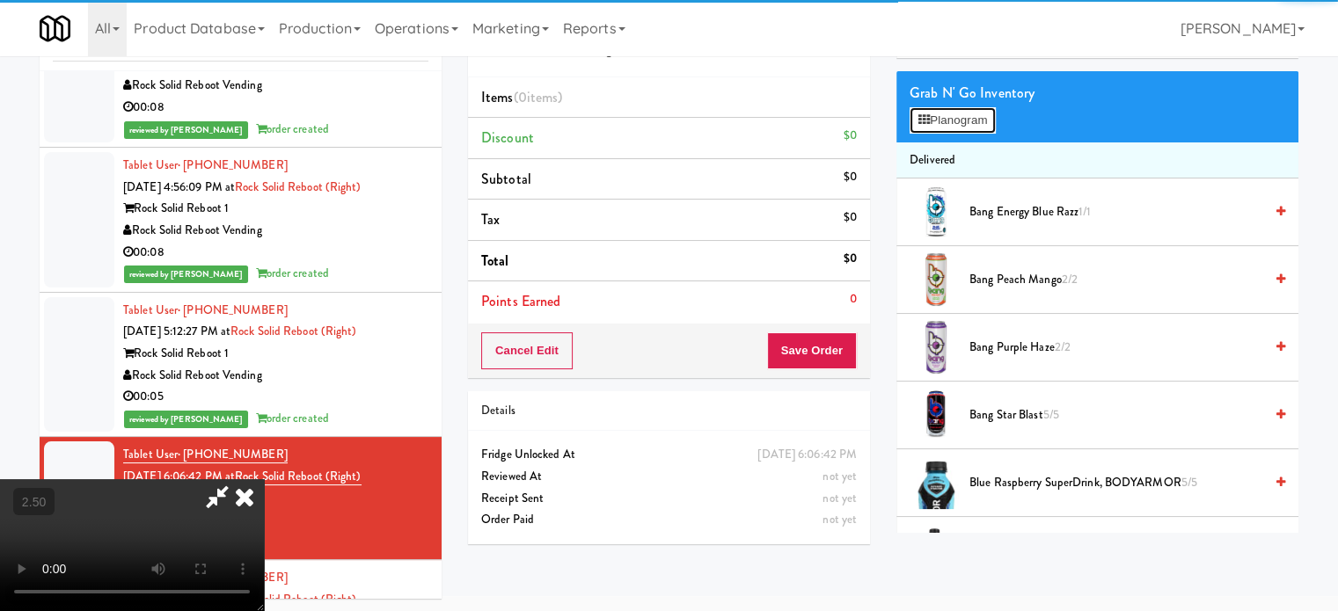
drag, startPoint x: 967, startPoint y: 118, endPoint x: 945, endPoint y: 120, distance: 22.1
click at [967, 117] on button "Planogram" at bounding box center [952, 120] width 86 height 26
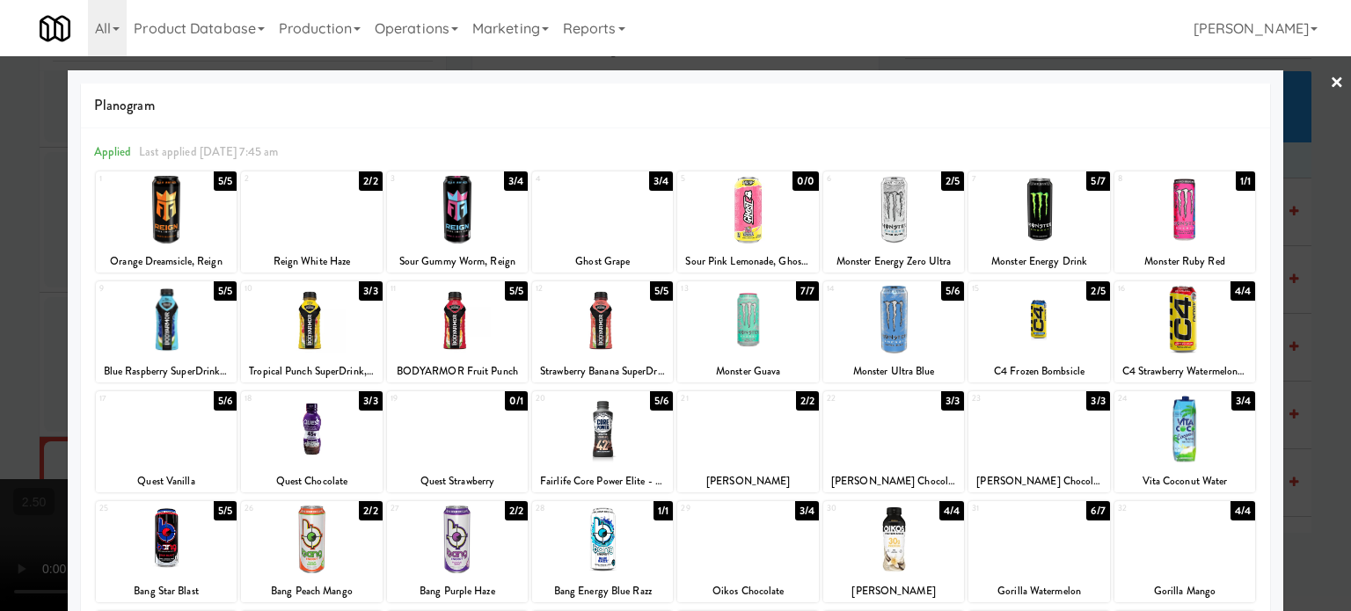
click at [367, 288] on div "3/3" at bounding box center [370, 290] width 23 height 19
click at [1295, 322] on div at bounding box center [675, 305] width 1351 height 611
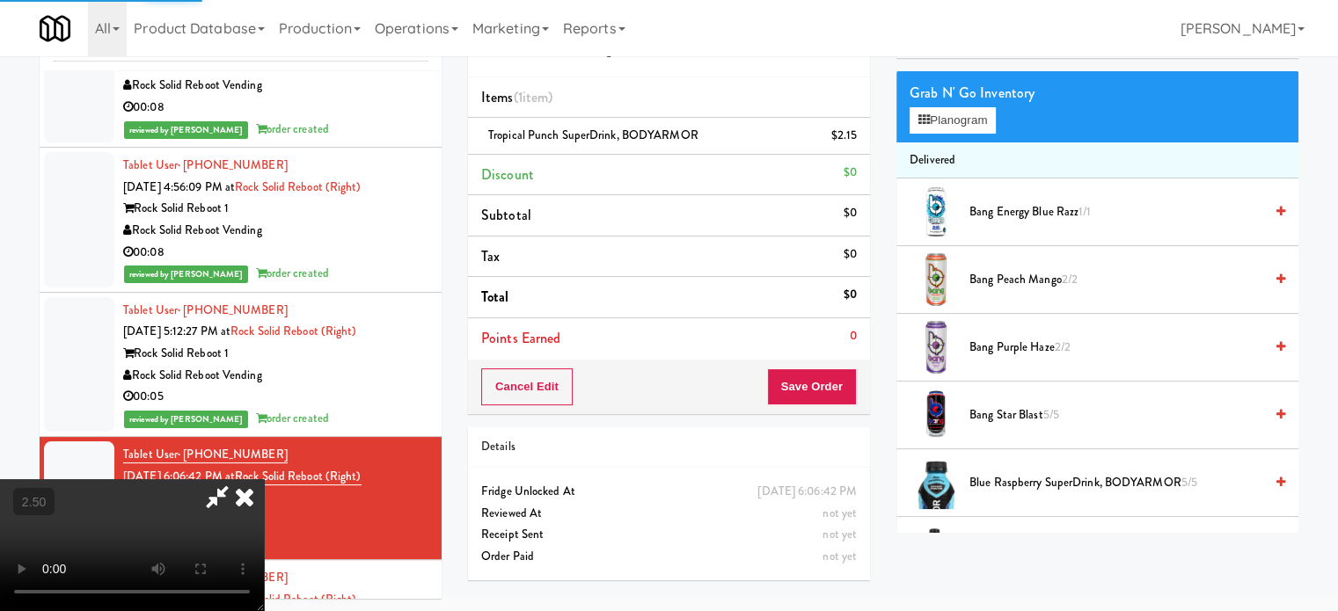
click at [264, 479] on video at bounding box center [132, 545] width 264 height 132
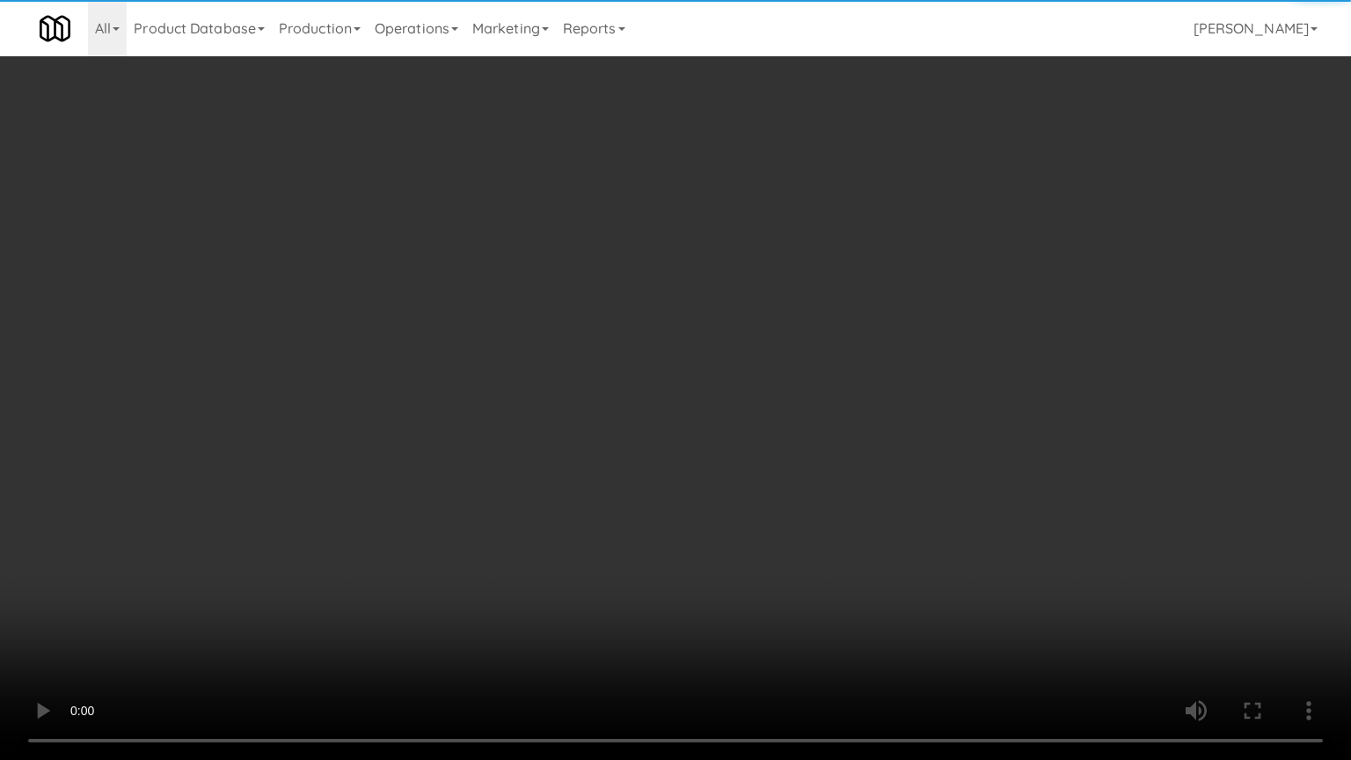
drag, startPoint x: 428, startPoint y: 559, endPoint x: 670, endPoint y: 333, distance: 331.0
click at [441, 549] on video at bounding box center [675, 380] width 1351 height 760
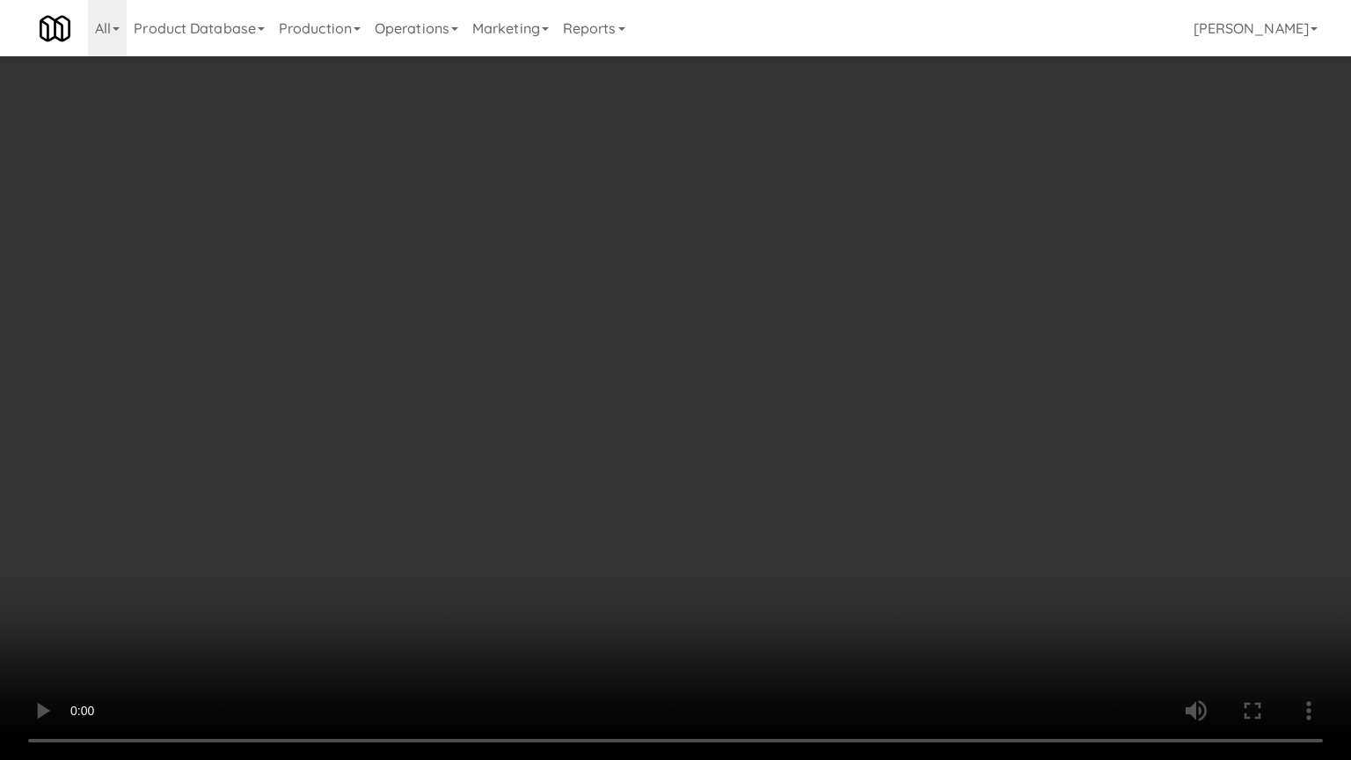
click at [652, 371] on video at bounding box center [675, 380] width 1351 height 760
click at [658, 367] on video at bounding box center [675, 380] width 1351 height 760
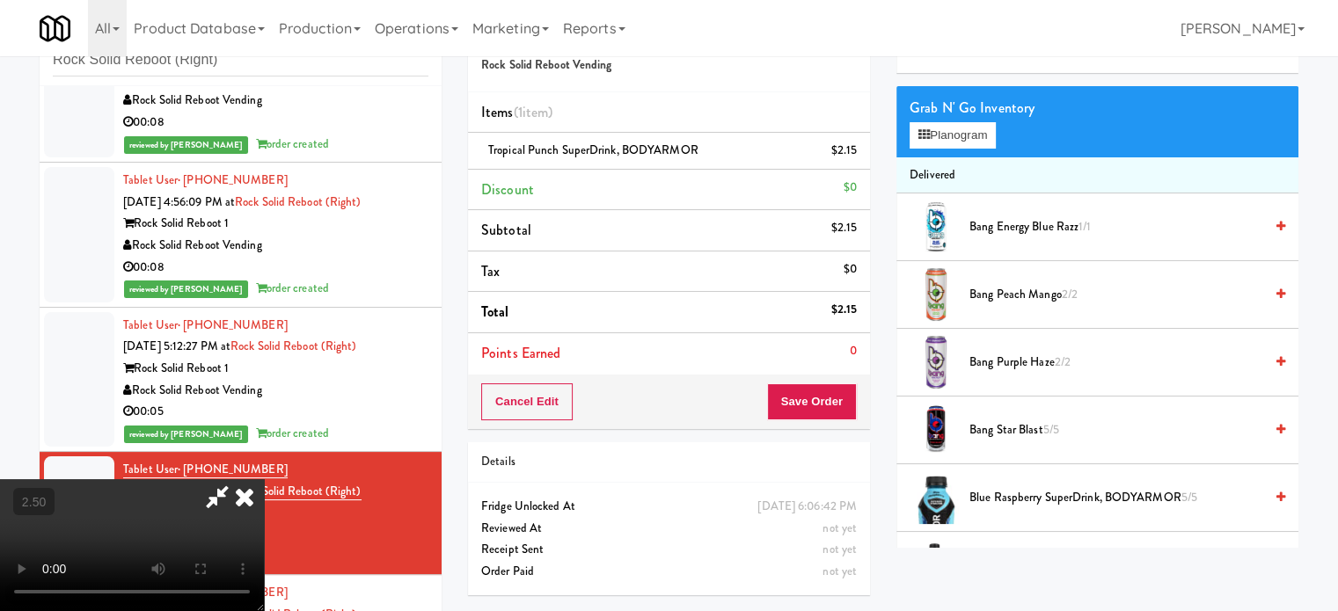
drag, startPoint x: 777, startPoint y: 80, endPoint x: 763, endPoint y: 128, distance: 49.5
click at [264, 479] on icon at bounding box center [244, 496] width 39 height 35
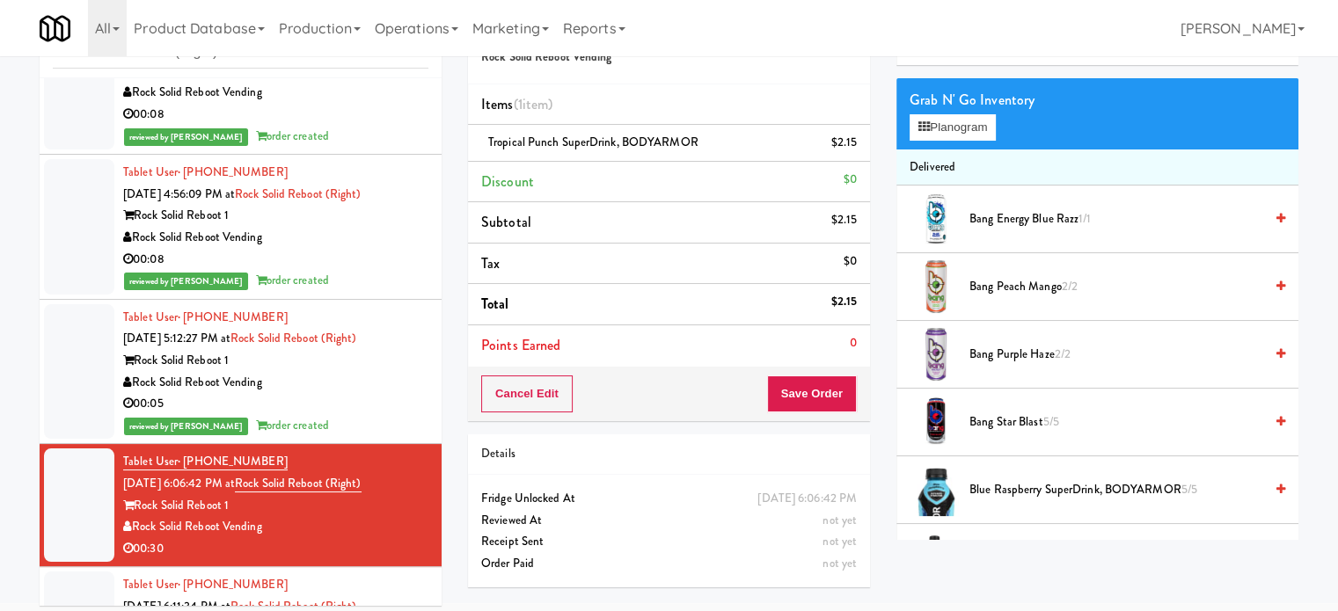
scroll to position [71, 0]
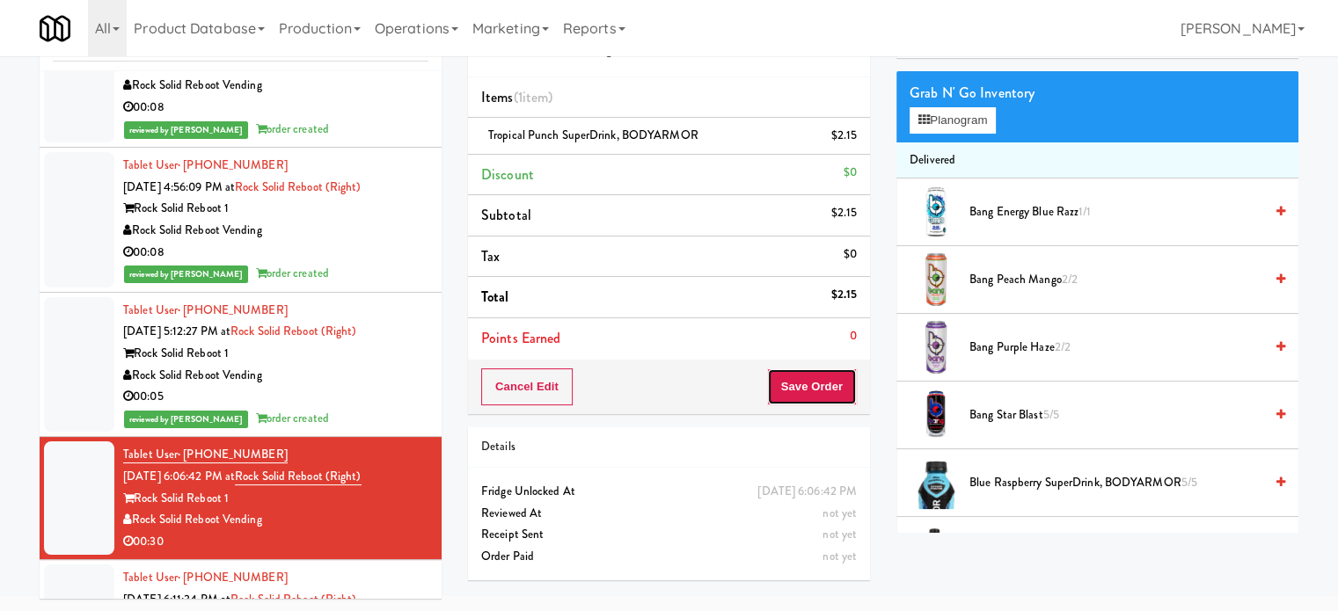
drag, startPoint x: 821, startPoint y: 395, endPoint x: 792, endPoint y: 373, distance: 36.4
click at [821, 394] on button "Save Order" at bounding box center [812, 387] width 90 height 37
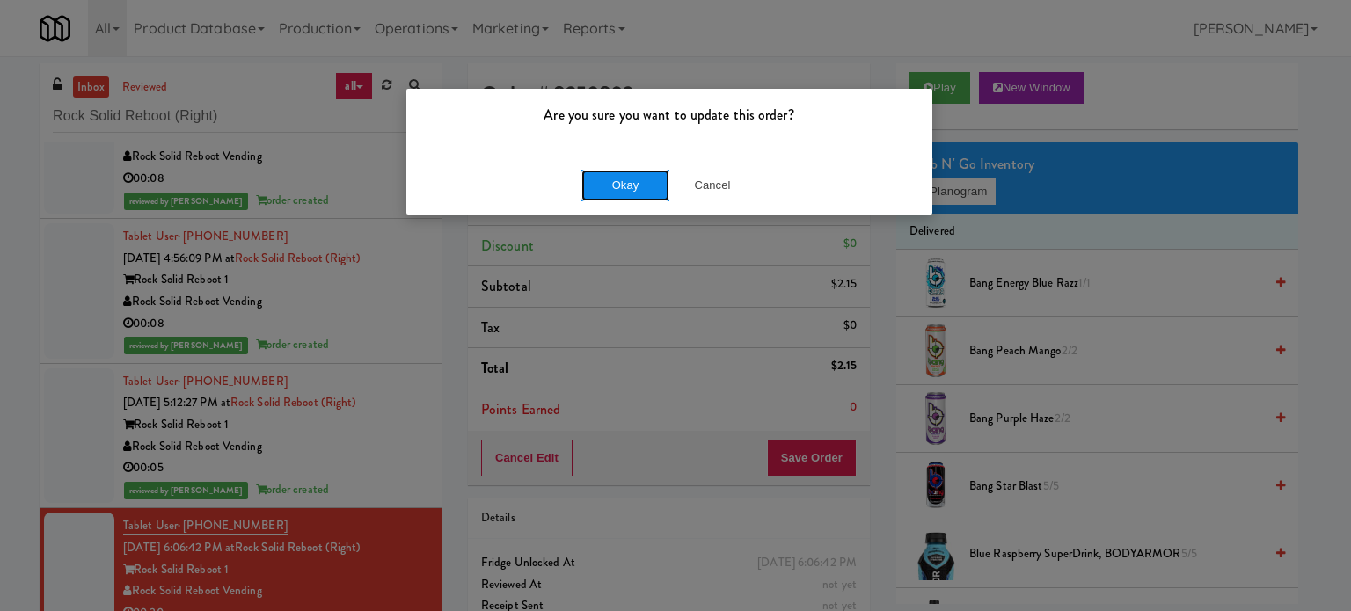
click at [612, 191] on button "Okay" at bounding box center [625, 186] width 88 height 32
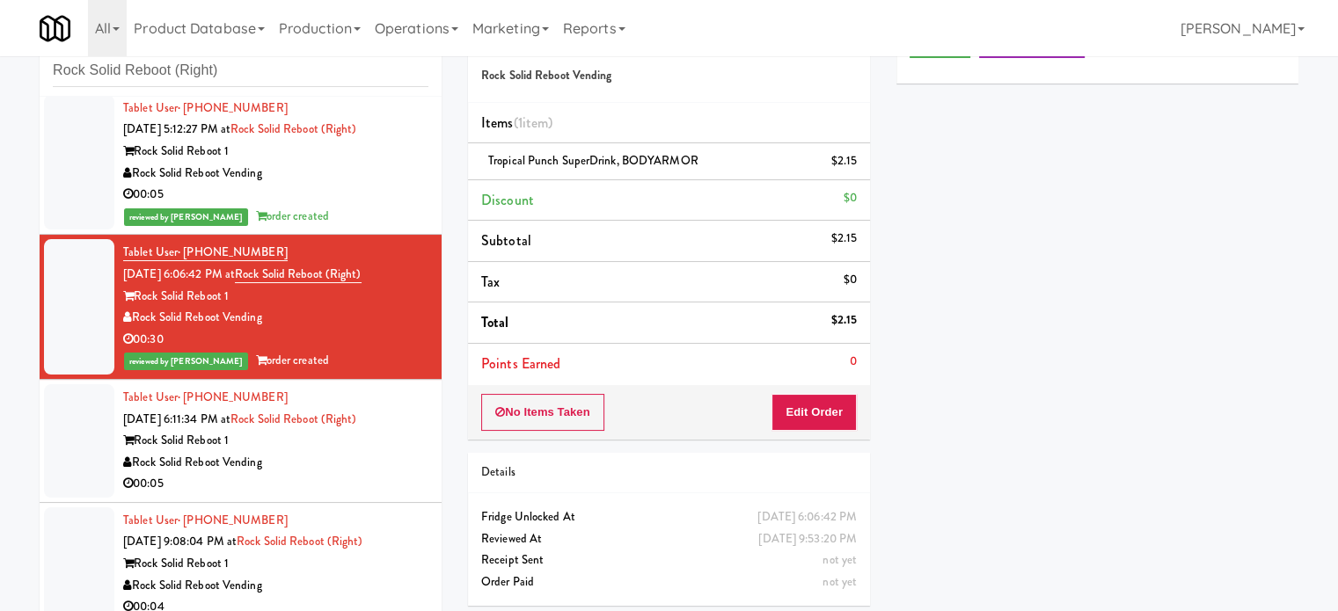
scroll to position [71, 0]
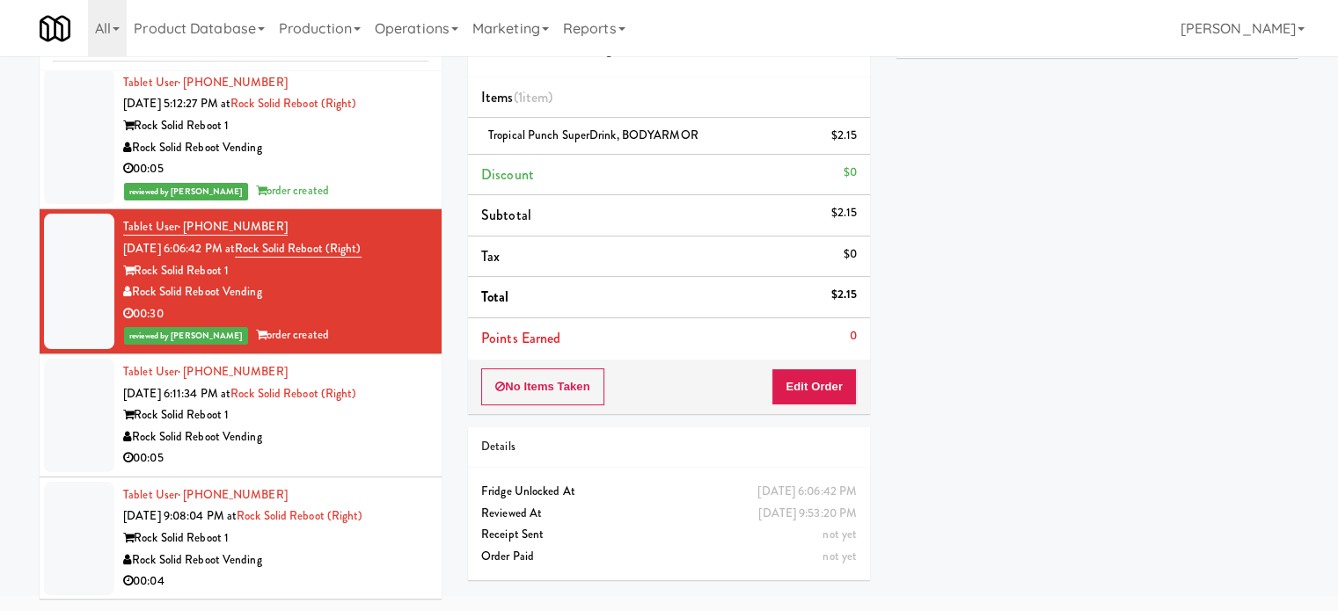
click at [376, 440] on div "Rock Solid Reboot Vending" at bounding box center [275, 438] width 305 height 22
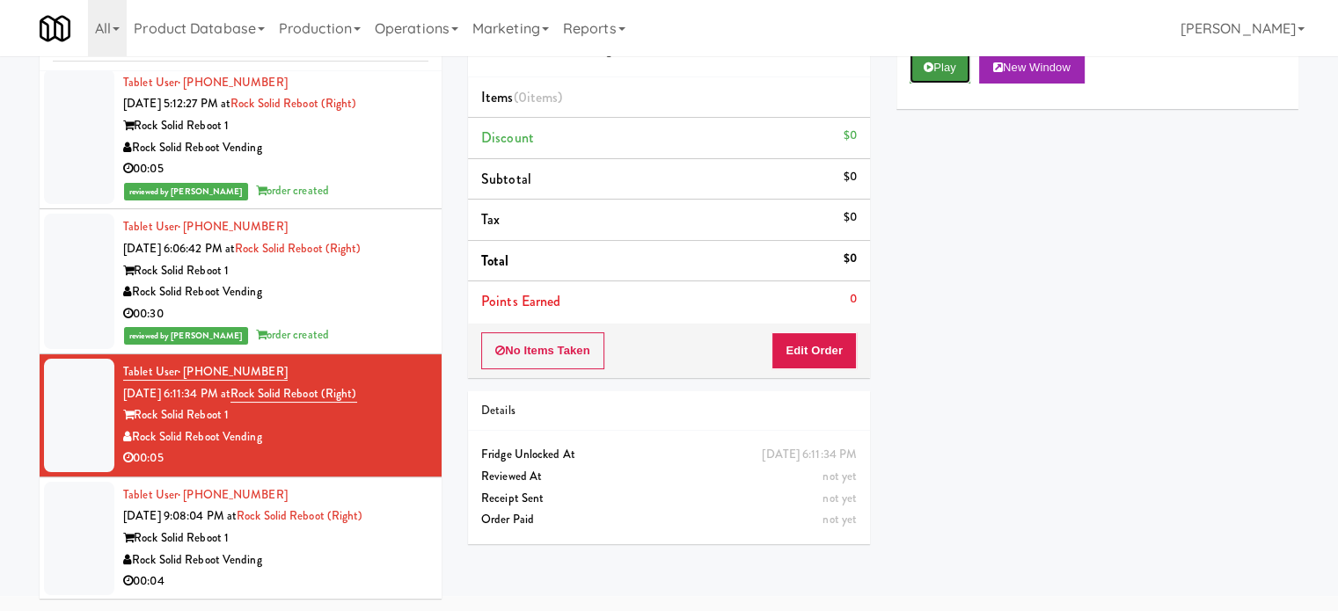
click at [937, 71] on button "Play" at bounding box center [939, 68] width 61 height 32
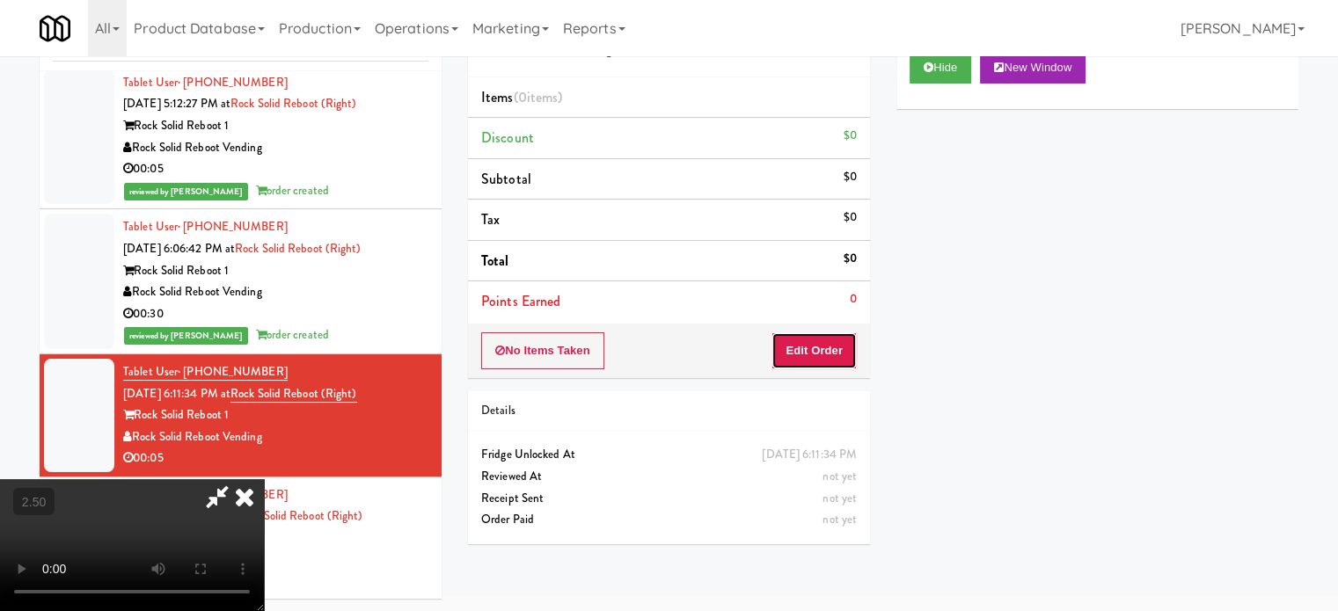
click at [807, 358] on button "Edit Order" at bounding box center [813, 350] width 85 height 37
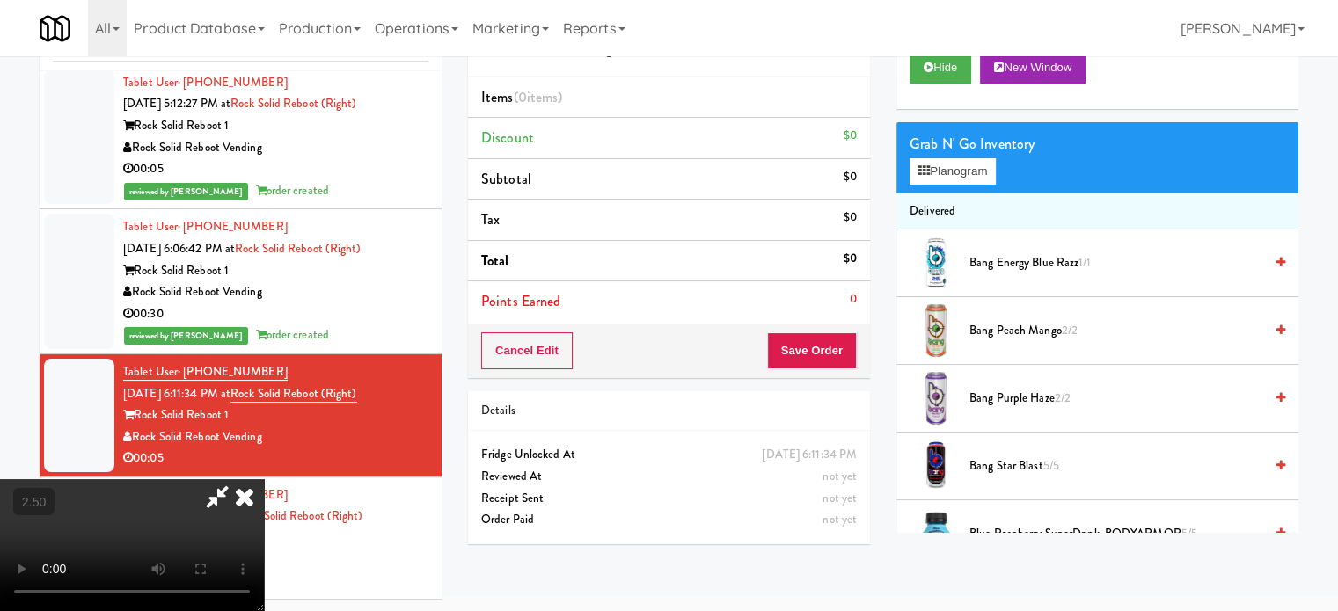
click at [264, 479] on video at bounding box center [132, 545] width 264 height 132
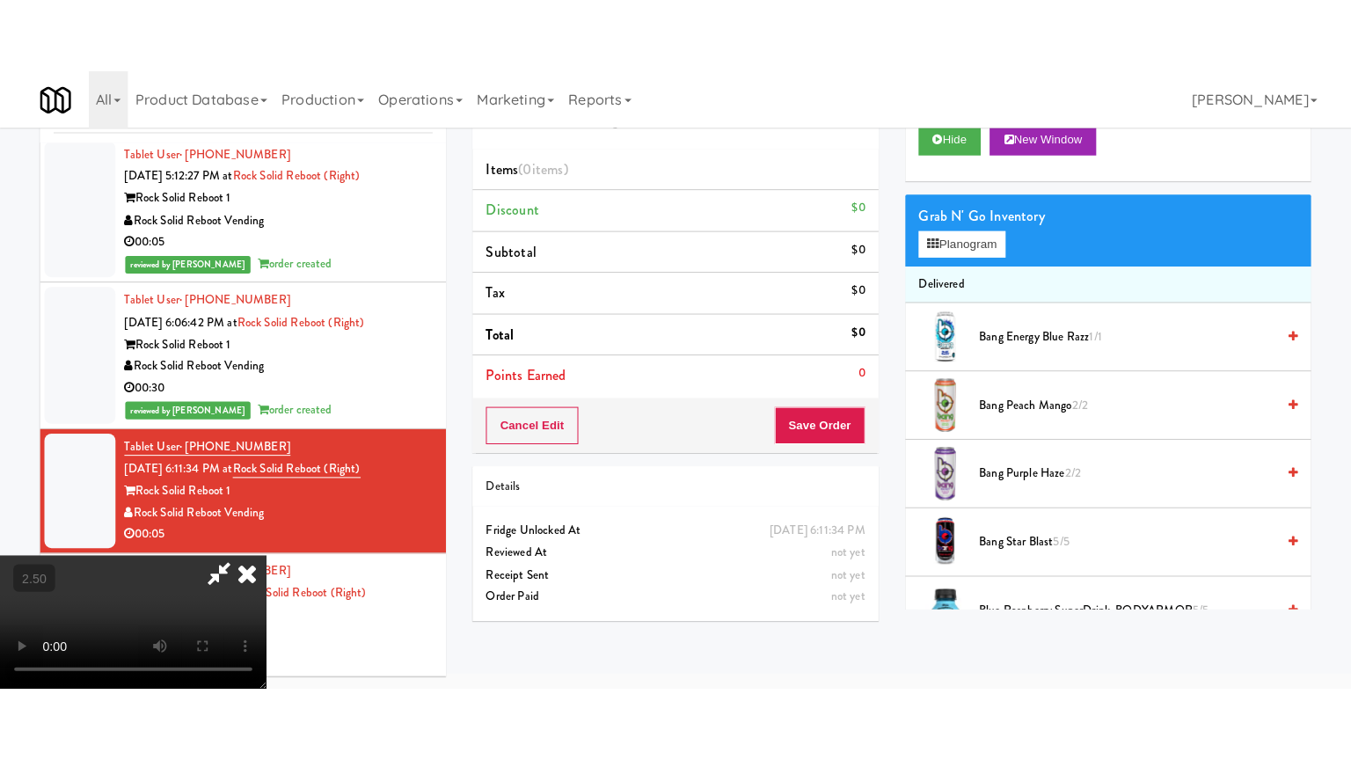
scroll to position [56, 0]
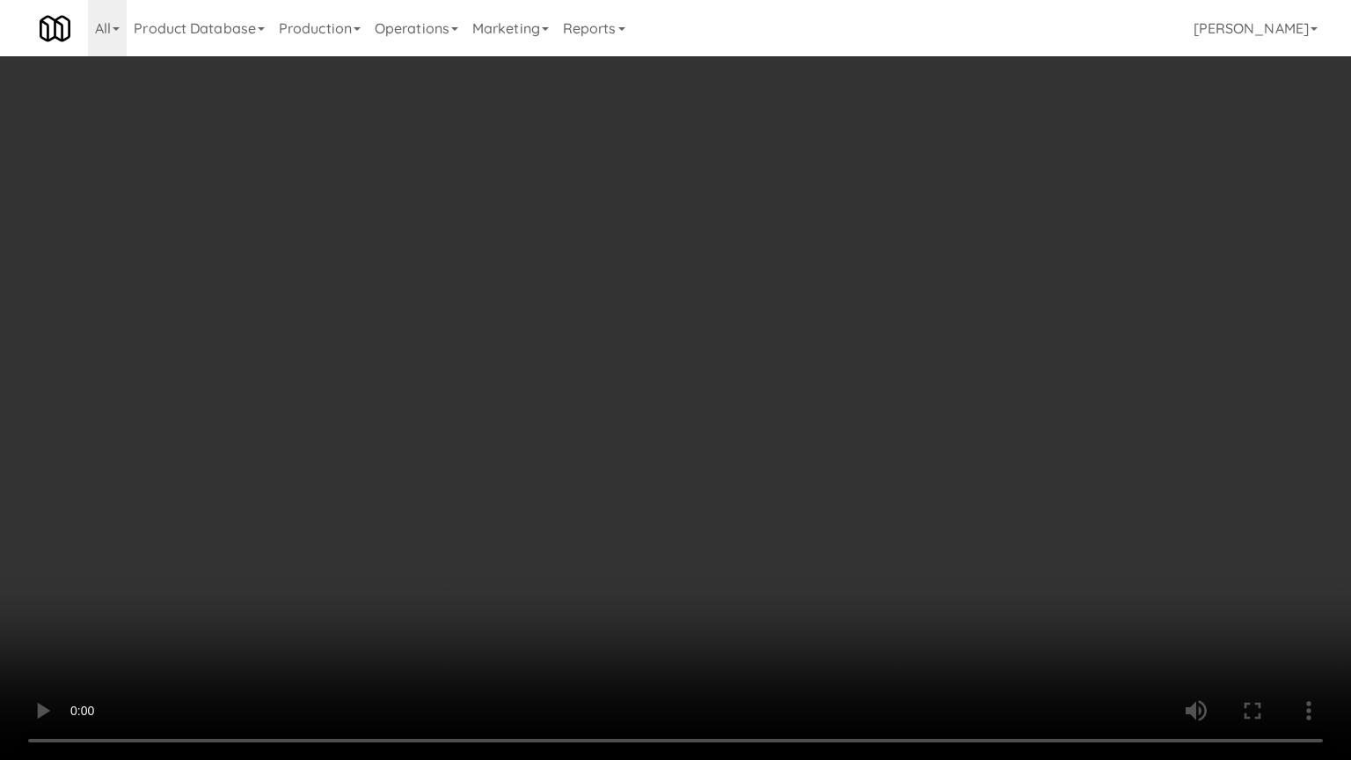
click at [557, 351] on video at bounding box center [675, 380] width 1351 height 760
click at [567, 357] on video at bounding box center [675, 380] width 1351 height 760
click at [575, 363] on video at bounding box center [675, 380] width 1351 height 760
click at [582, 362] on video at bounding box center [675, 380] width 1351 height 760
click at [595, 369] on video at bounding box center [675, 380] width 1351 height 760
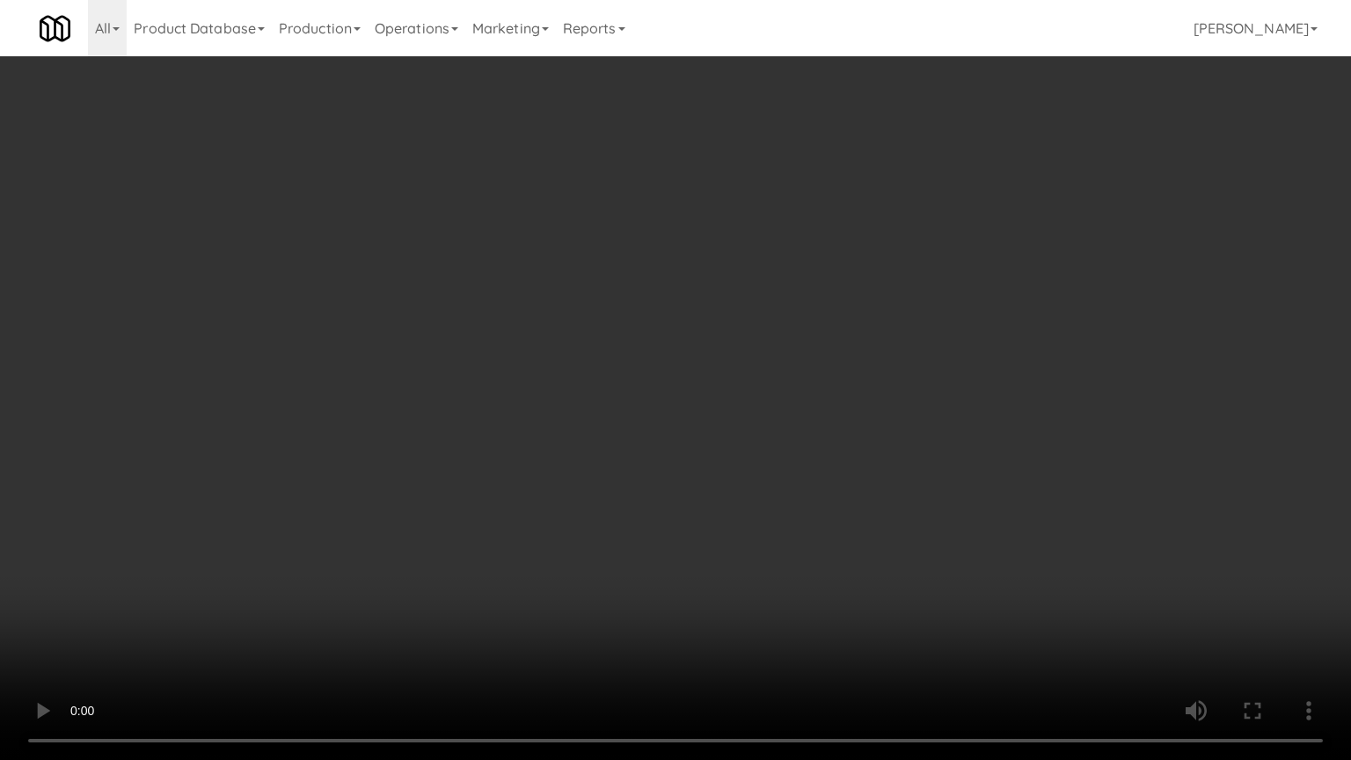
drag, startPoint x: 595, startPoint y: 369, endPoint x: 892, endPoint y: 203, distance: 339.4
click at [605, 369] on video at bounding box center [675, 380] width 1351 height 760
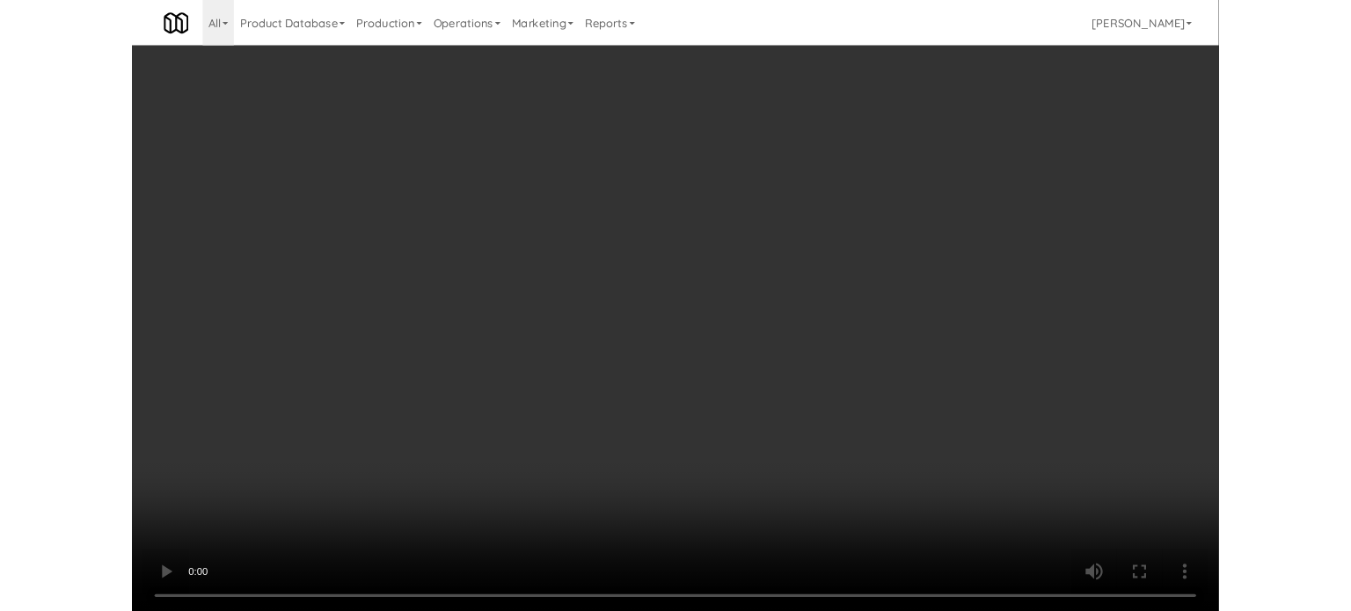
scroll to position [71, 0]
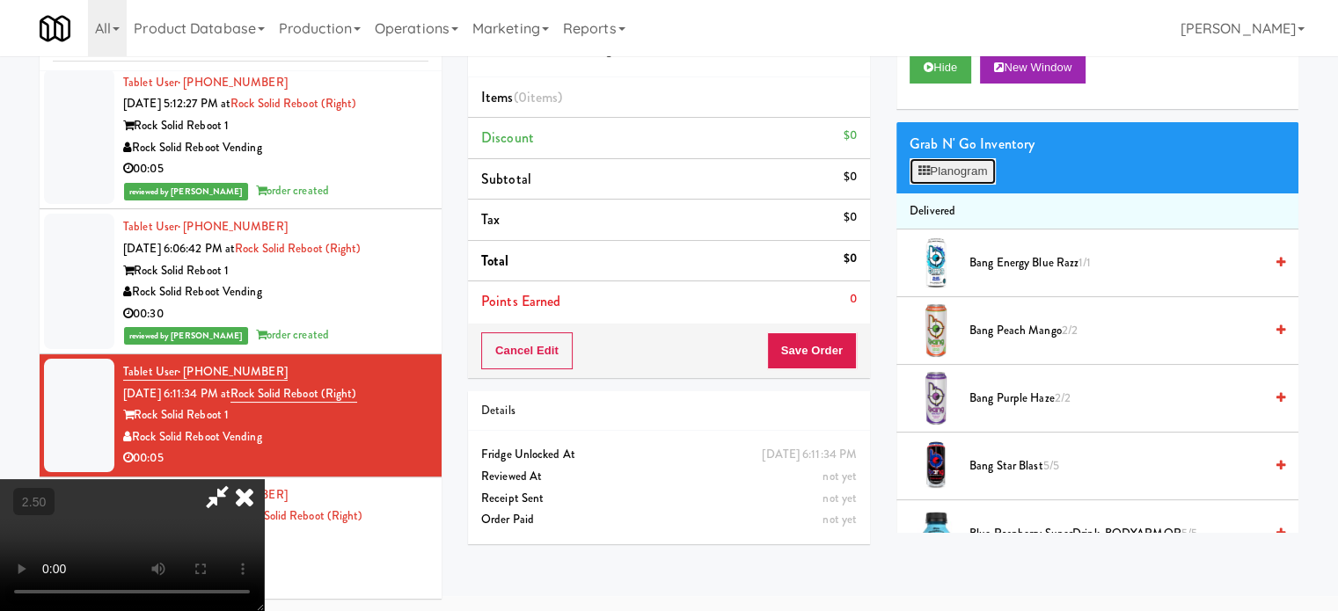
click at [983, 174] on button "Planogram" at bounding box center [952, 171] width 86 height 26
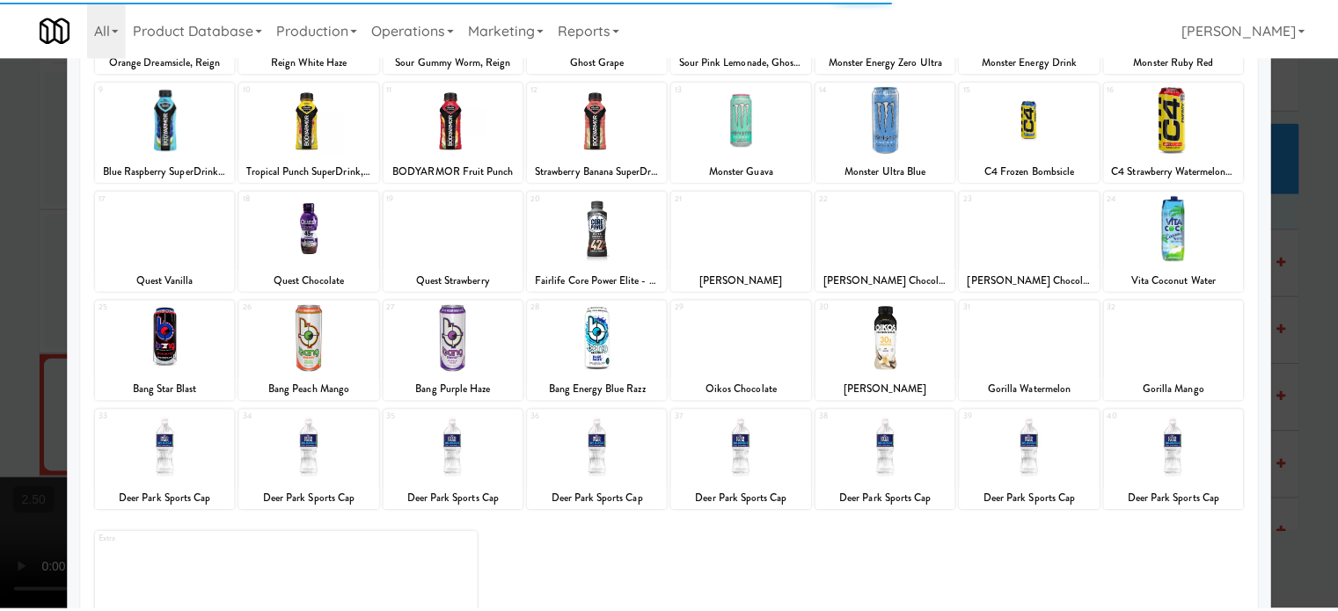
scroll to position [252, 0]
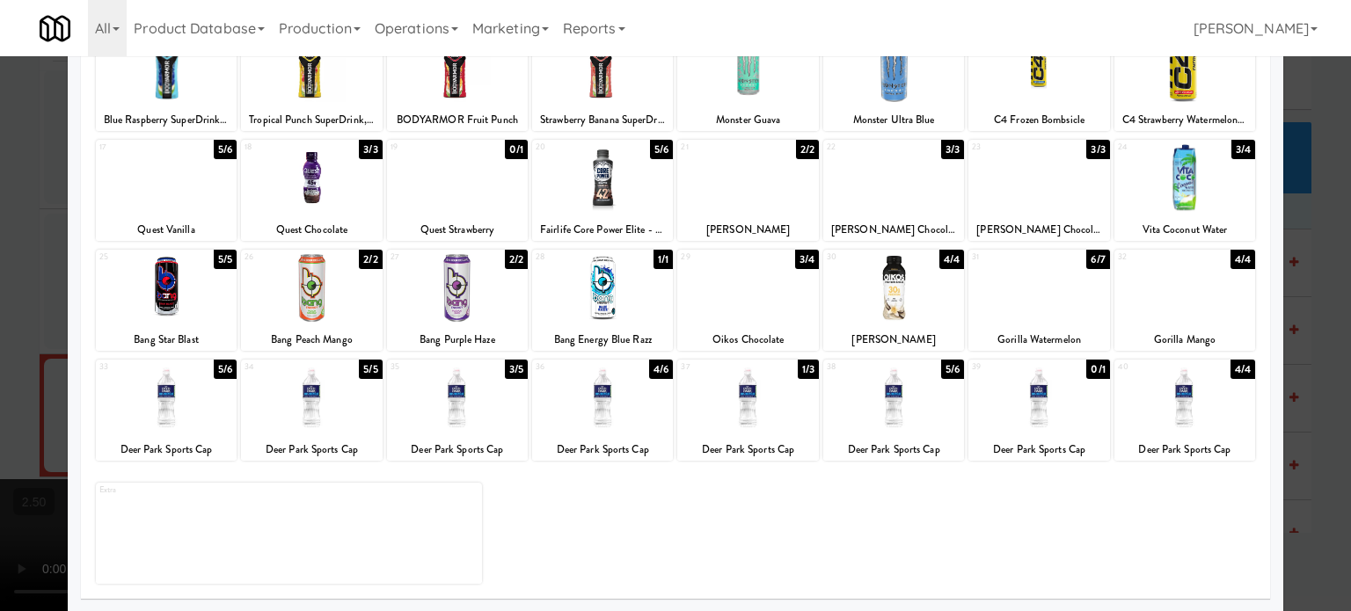
click at [798, 369] on div "1/3" at bounding box center [808, 369] width 21 height 19
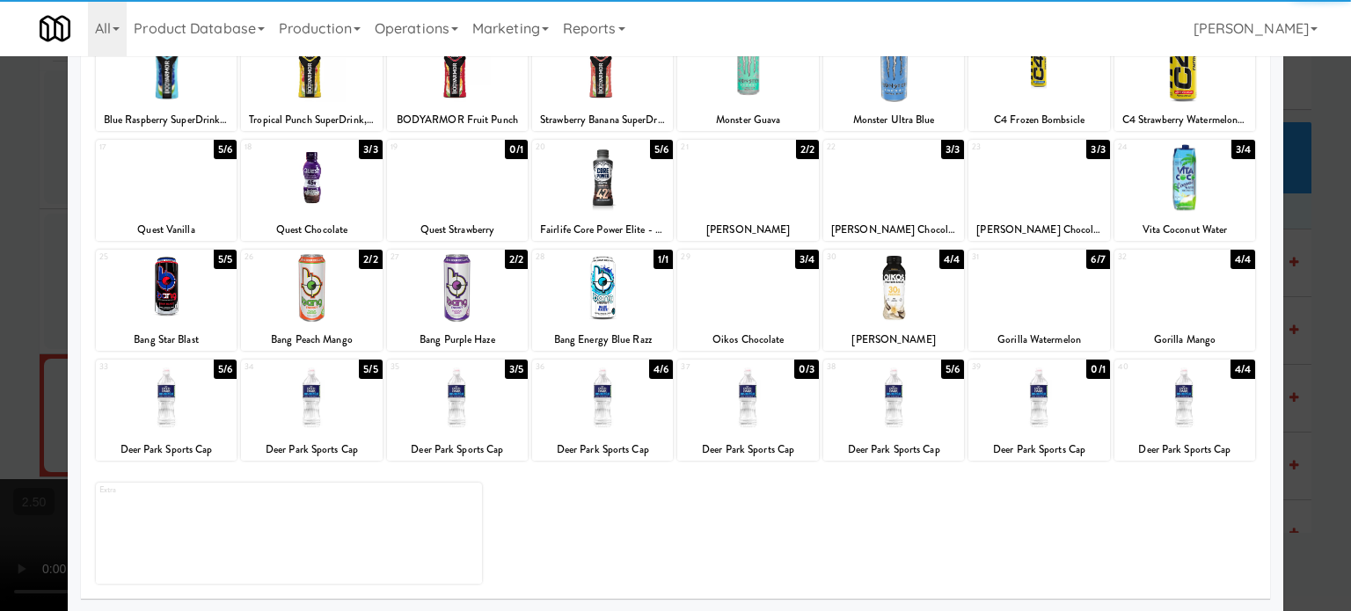
click at [1327, 327] on div at bounding box center [675, 305] width 1351 height 611
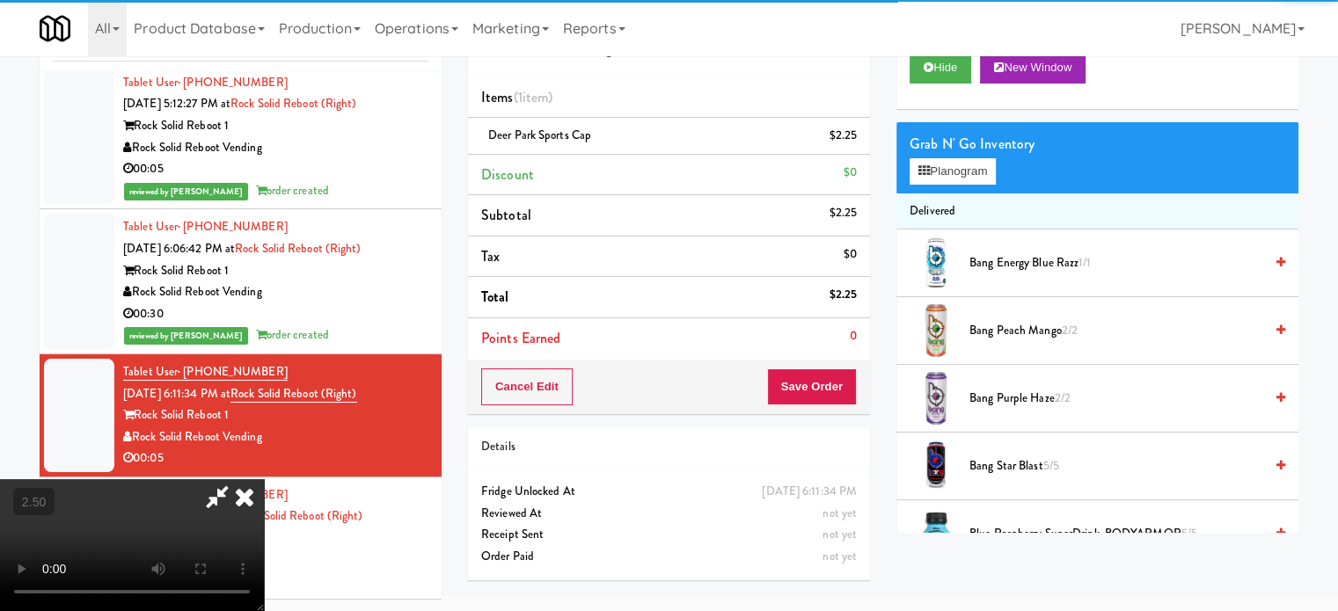
click at [264, 479] on video at bounding box center [132, 545] width 264 height 132
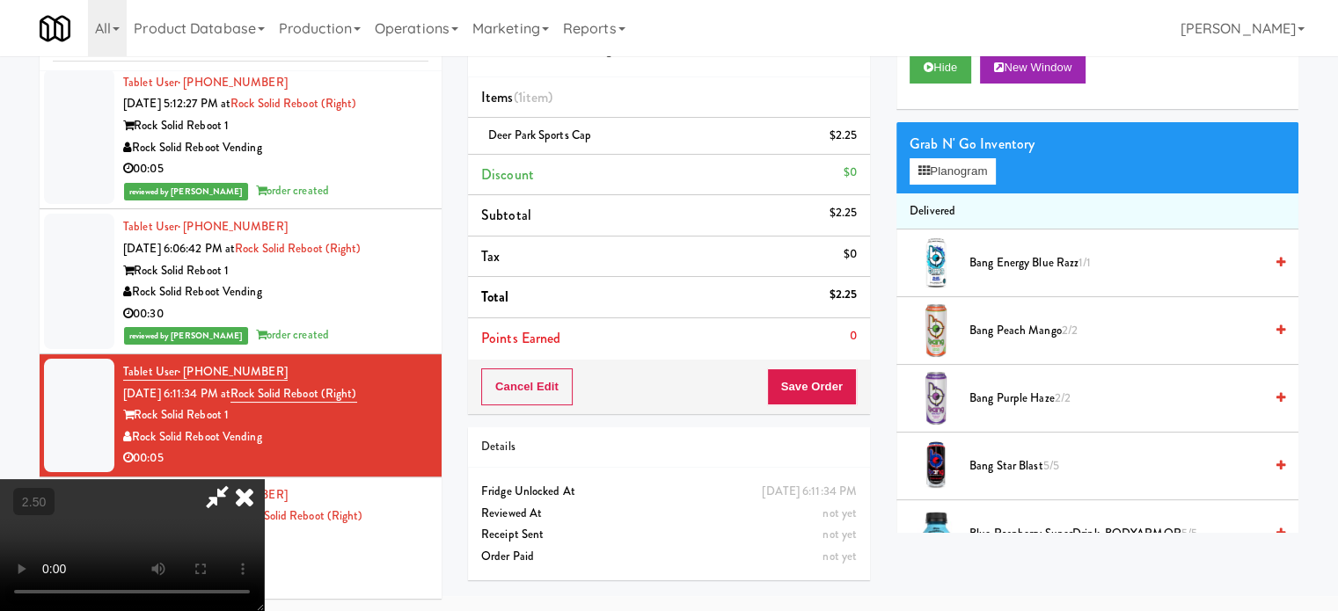
drag, startPoint x: 359, startPoint y: 306, endPoint x: 427, endPoint y: 401, distance: 117.2
click at [264, 479] on video at bounding box center [132, 545] width 264 height 132
drag, startPoint x: 427, startPoint y: 401, endPoint x: 470, endPoint y: 366, distance: 55.0
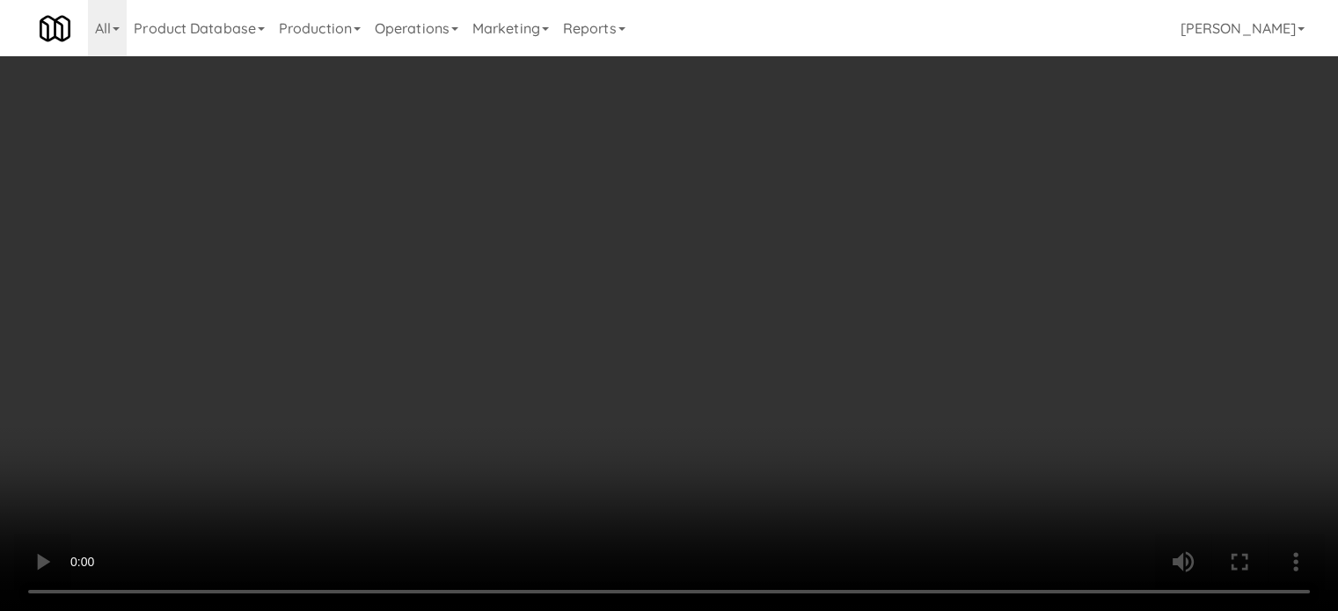
click at [429, 400] on video at bounding box center [669, 305] width 1338 height 611
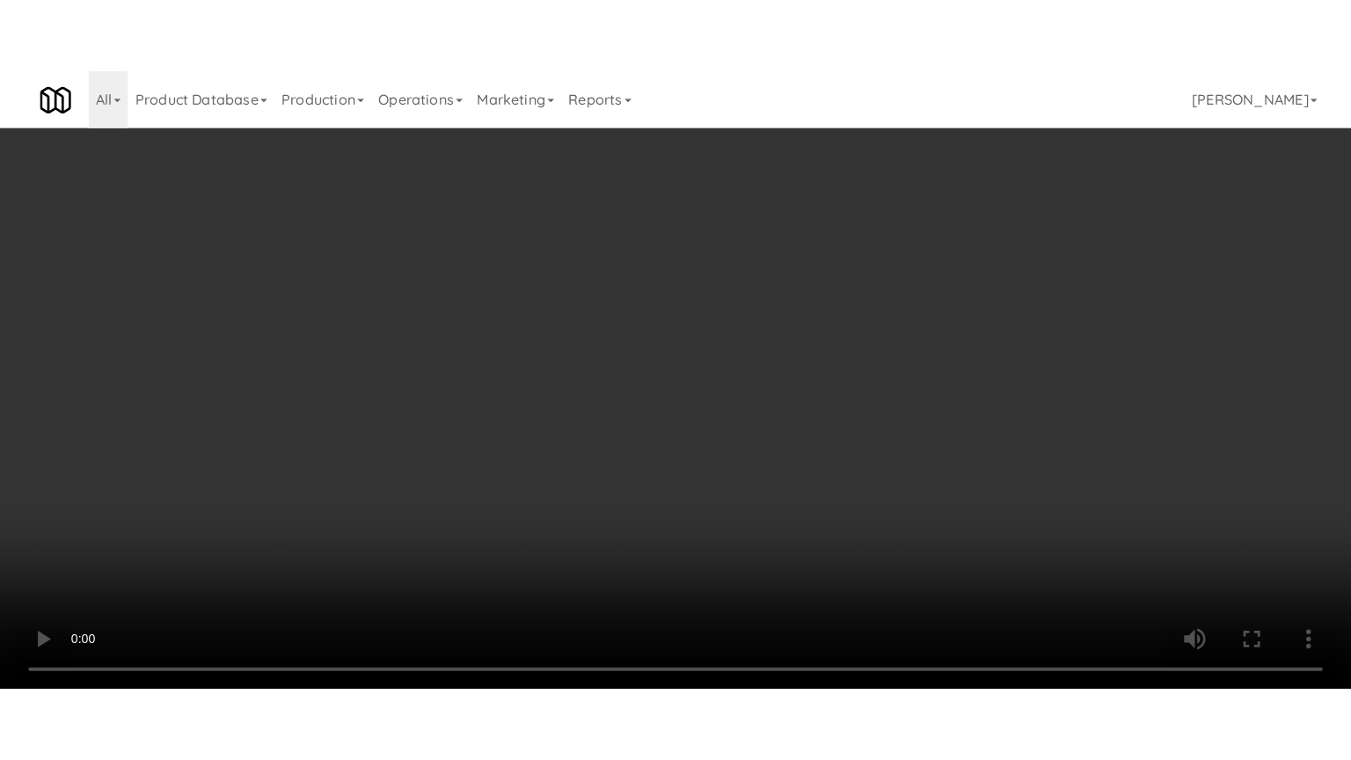
scroll to position [56, 0]
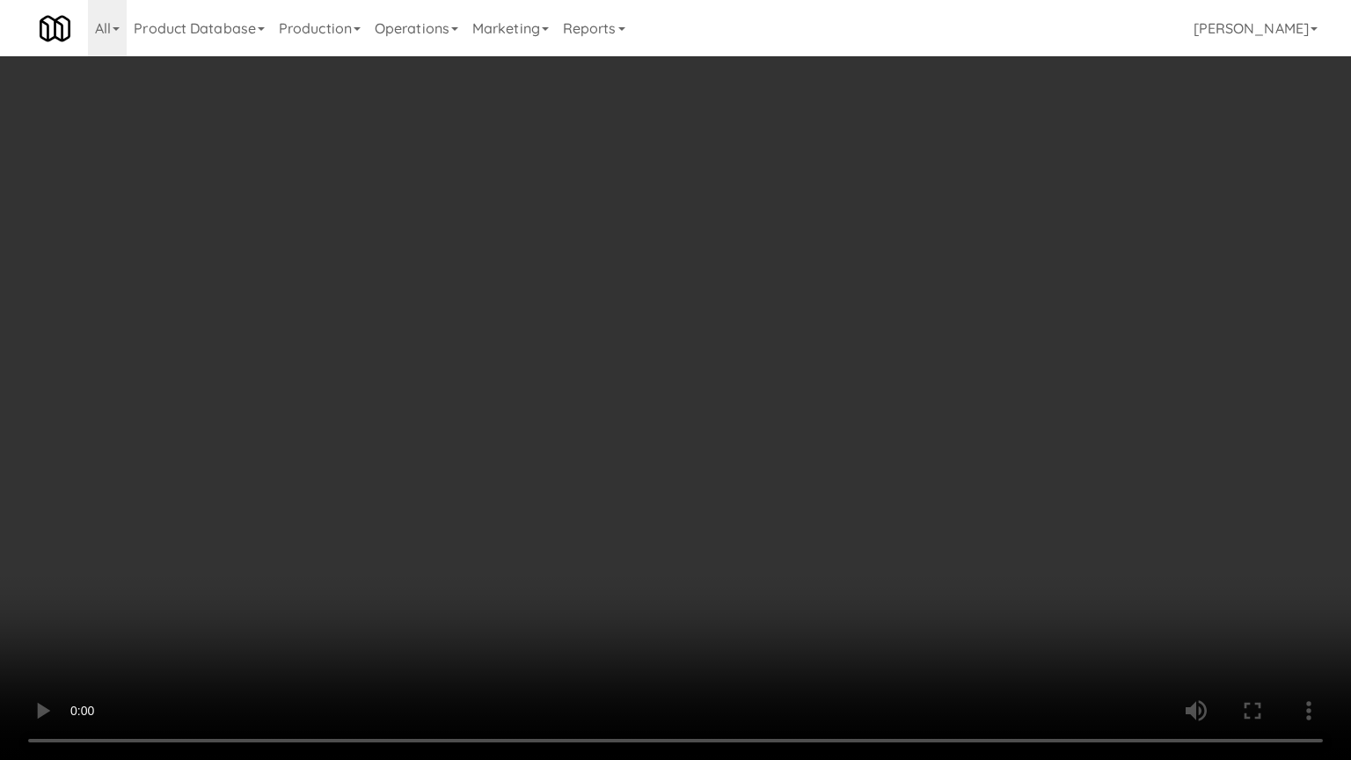
click at [610, 325] on video at bounding box center [675, 380] width 1351 height 760
drag, startPoint x: 623, startPoint y: 324, endPoint x: 668, endPoint y: 154, distance: 175.8
click at [624, 324] on video at bounding box center [675, 380] width 1351 height 760
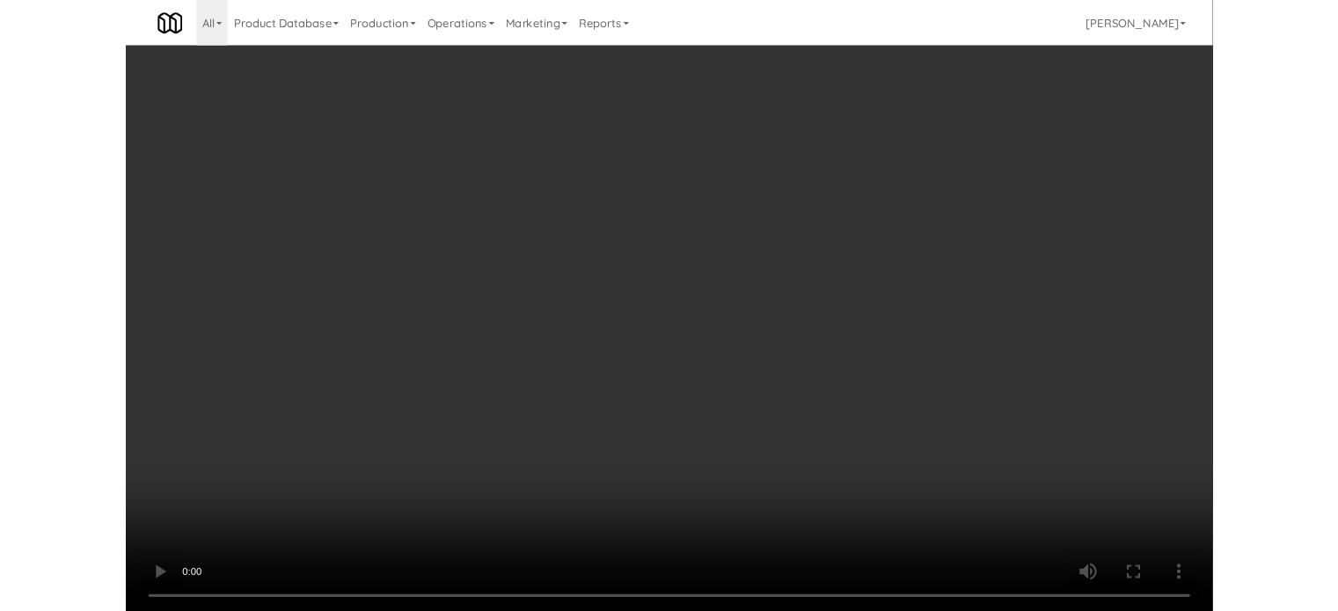
scroll to position [71, 0]
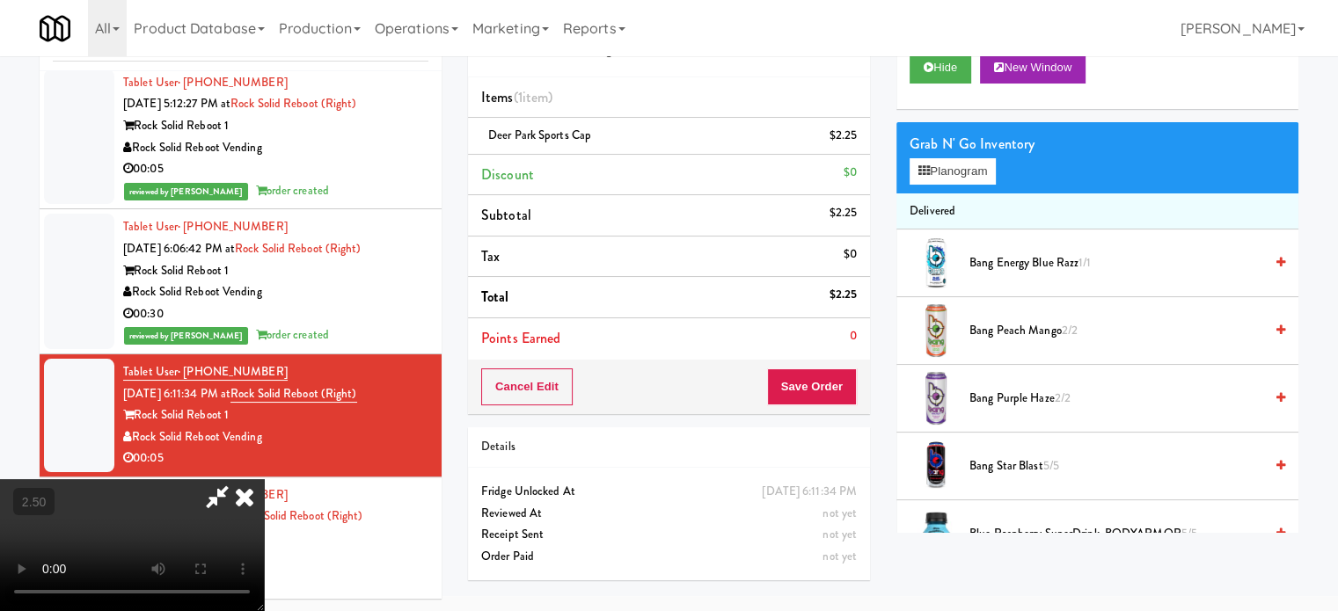
click at [264, 479] on icon at bounding box center [244, 496] width 39 height 35
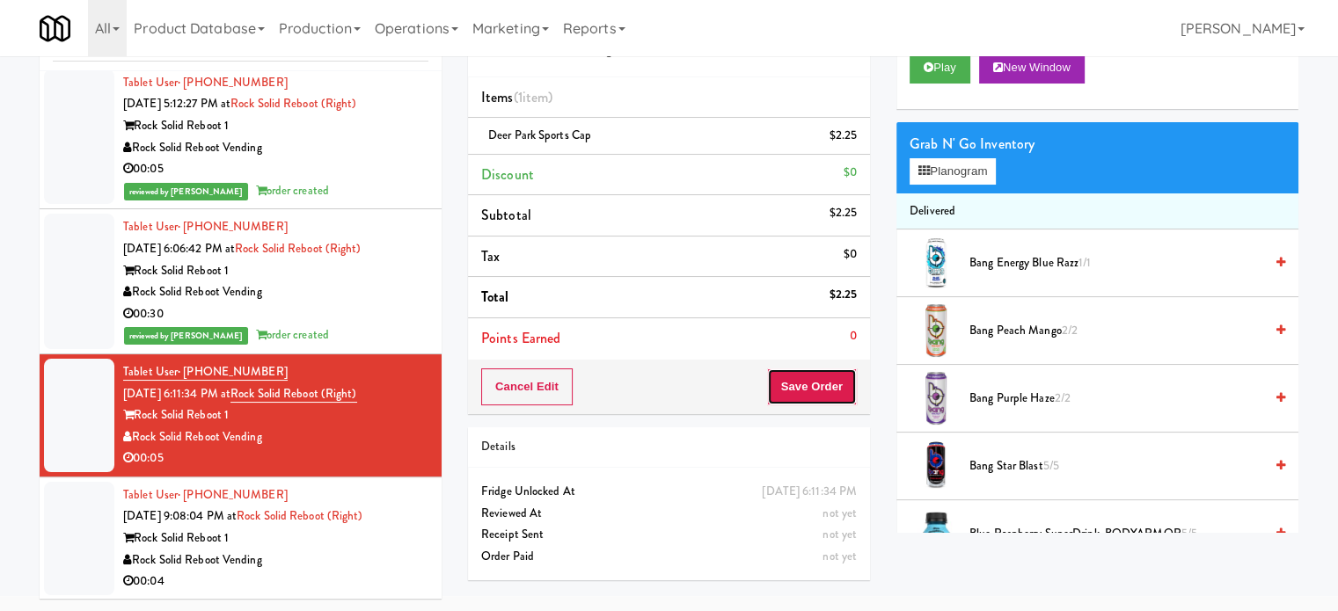
click at [811, 388] on button "Save Order" at bounding box center [812, 387] width 90 height 37
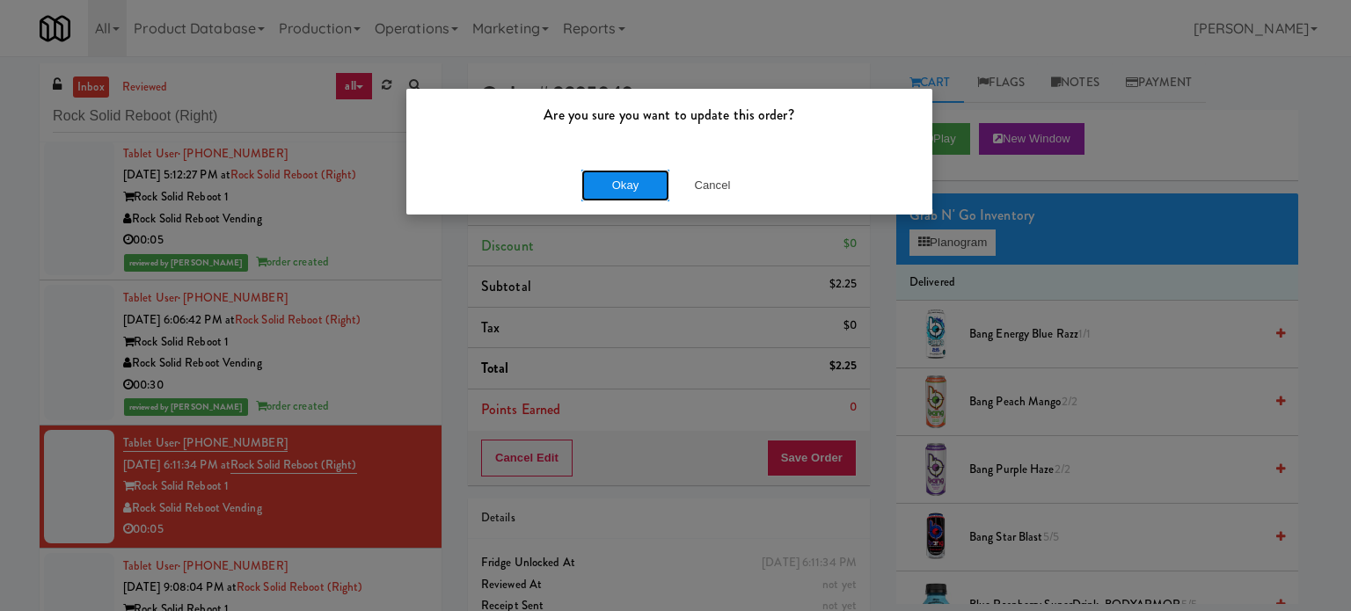
click at [641, 183] on button "Okay" at bounding box center [625, 186] width 88 height 32
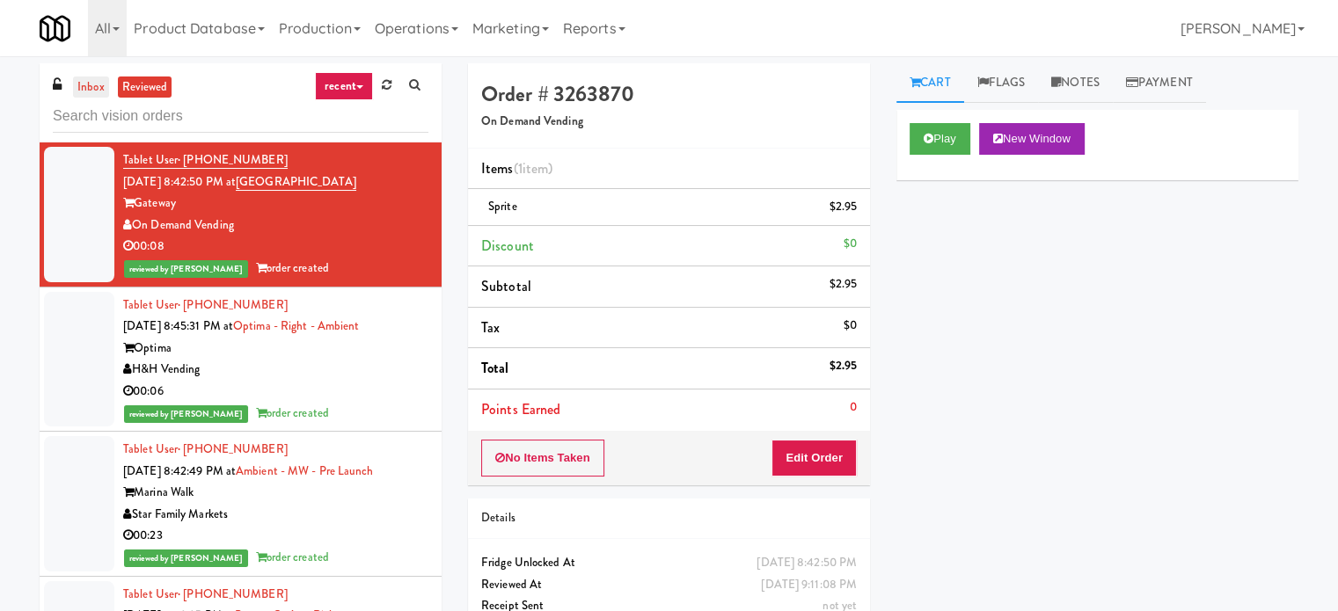
click at [91, 82] on link "inbox" at bounding box center [91, 88] width 36 height 22
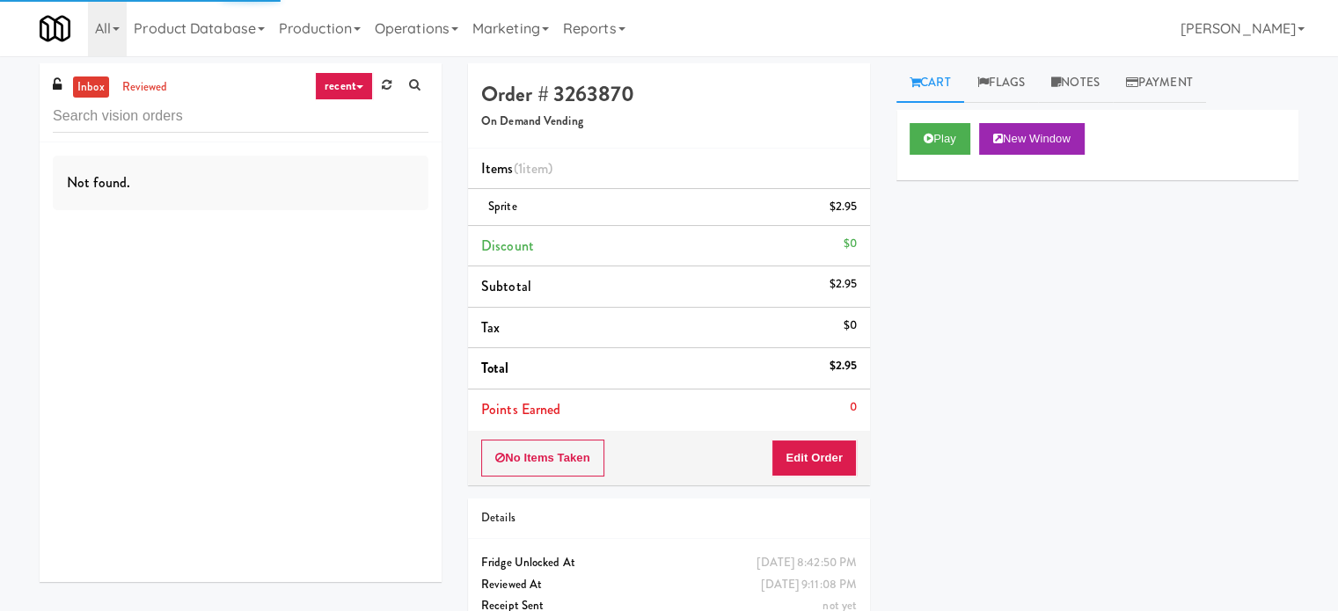
click at [353, 92] on link "recent" at bounding box center [344, 86] width 58 height 28
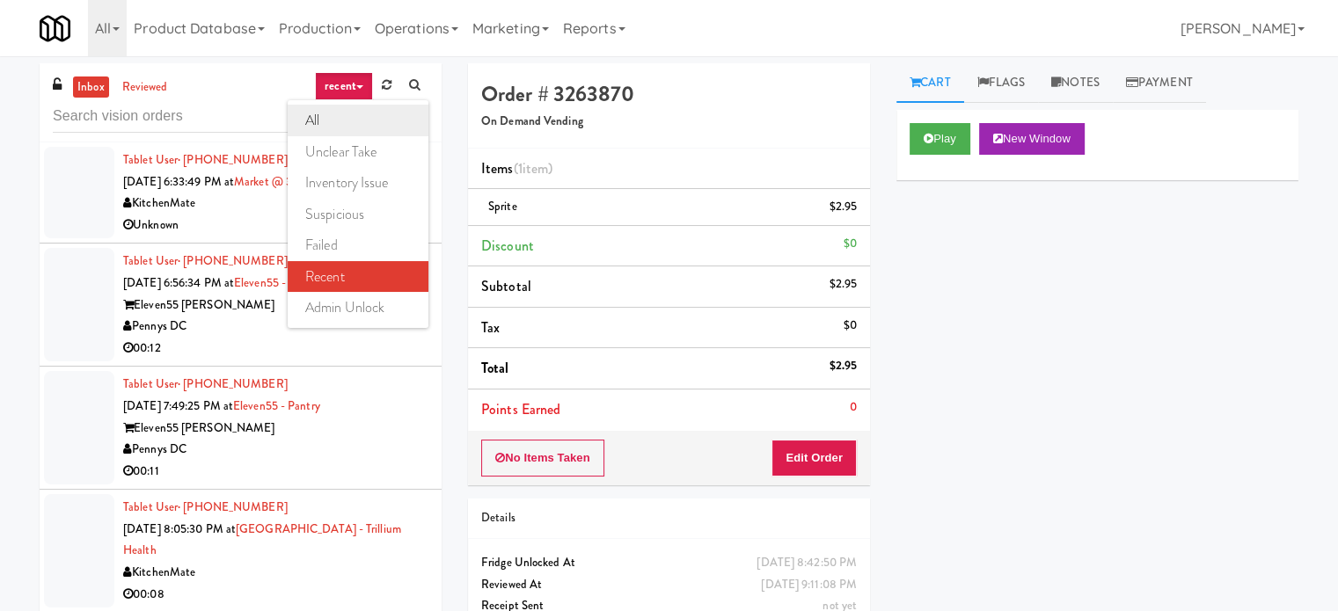
click at [348, 124] on link "all" at bounding box center [358, 121] width 141 height 32
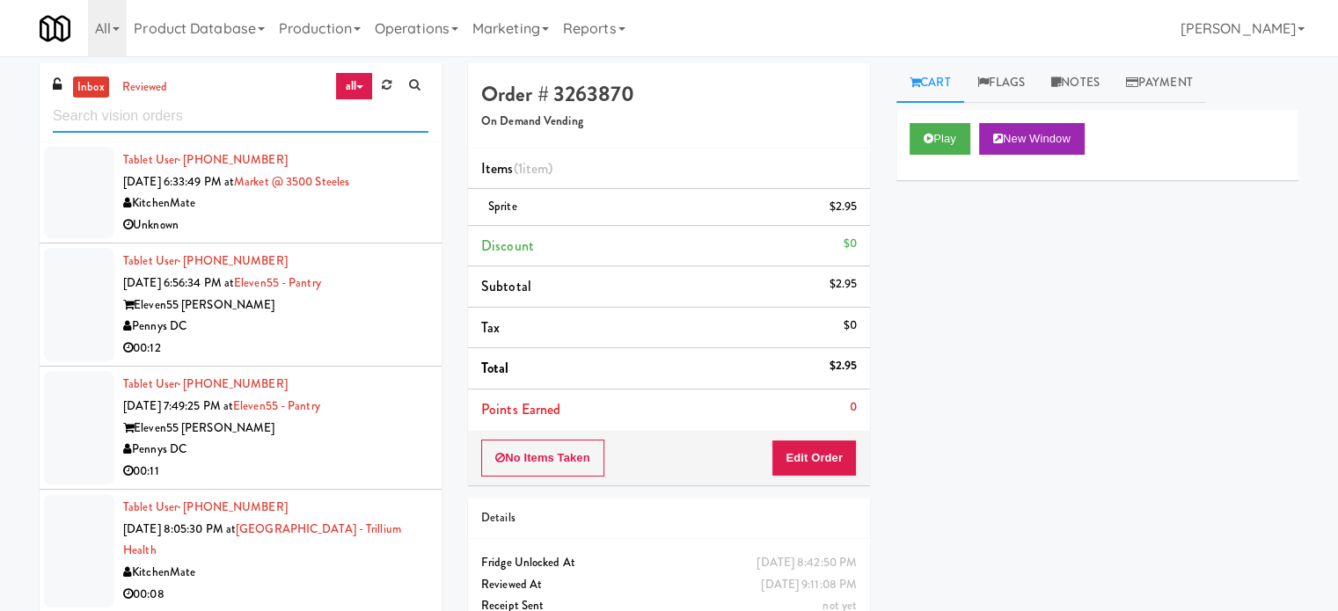
click at [217, 109] on input "text" at bounding box center [241, 116] width 376 height 33
click at [218, 109] on input "text" at bounding box center [241, 116] width 376 height 33
click at [349, 230] on div "Unknown" at bounding box center [275, 226] width 305 height 22
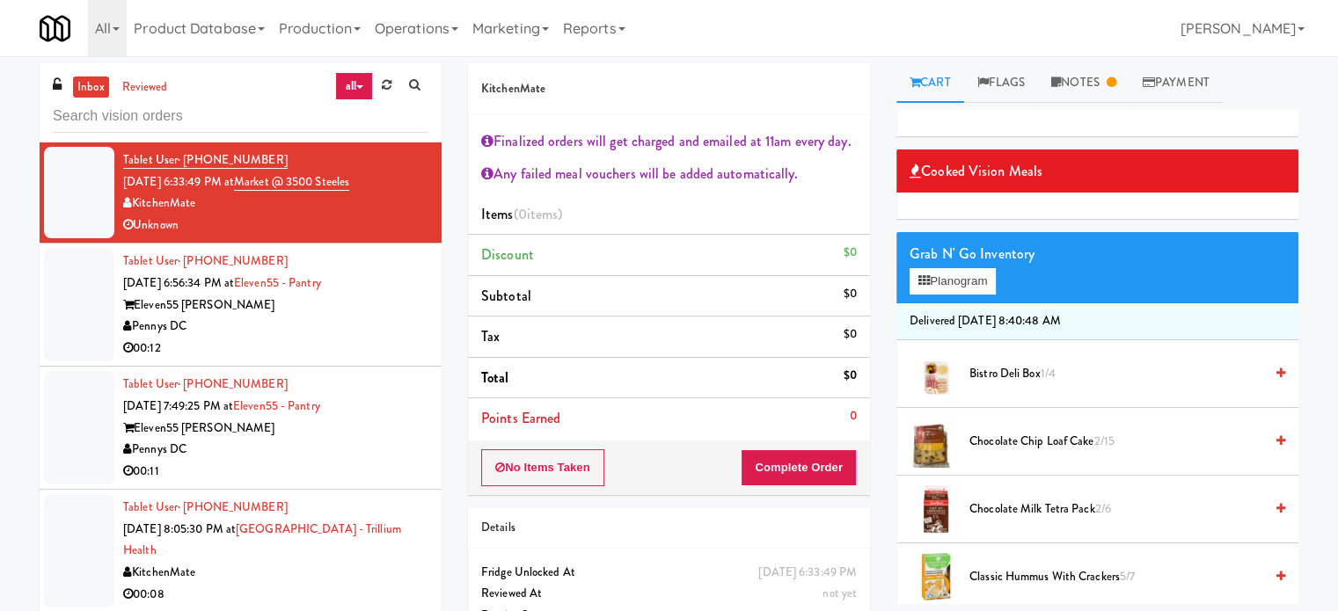
click at [380, 328] on div "Pennys DC" at bounding box center [275, 327] width 305 height 22
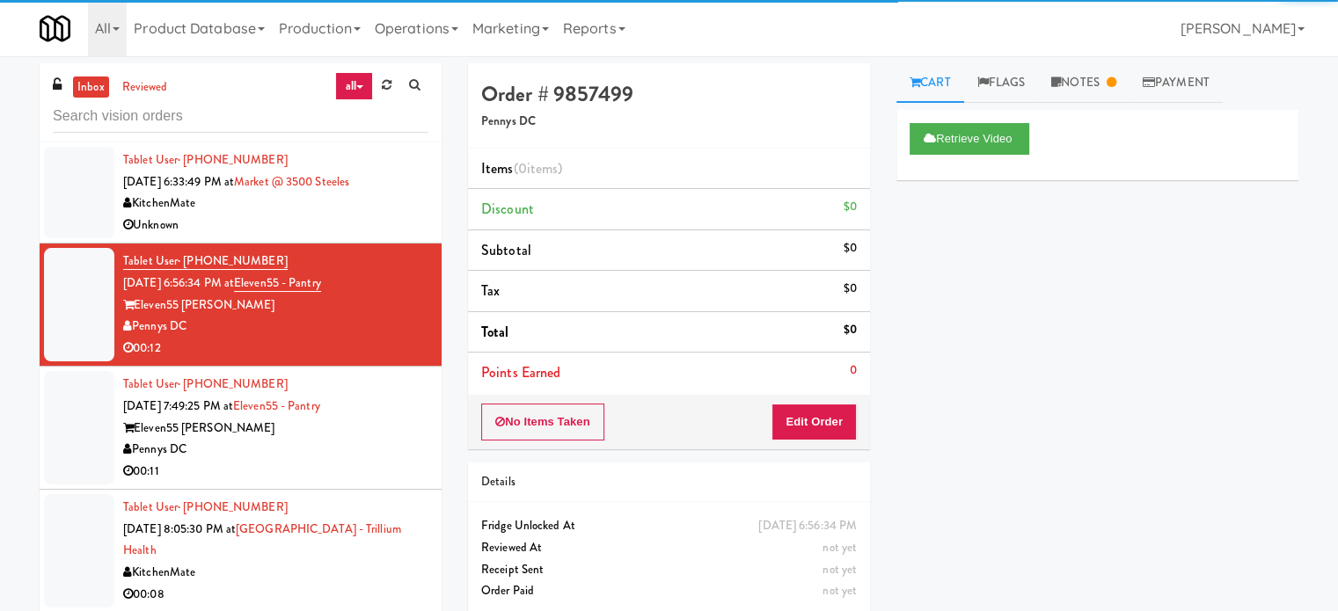
click at [409, 418] on div "Eleven55 Ripley" at bounding box center [275, 429] width 305 height 22
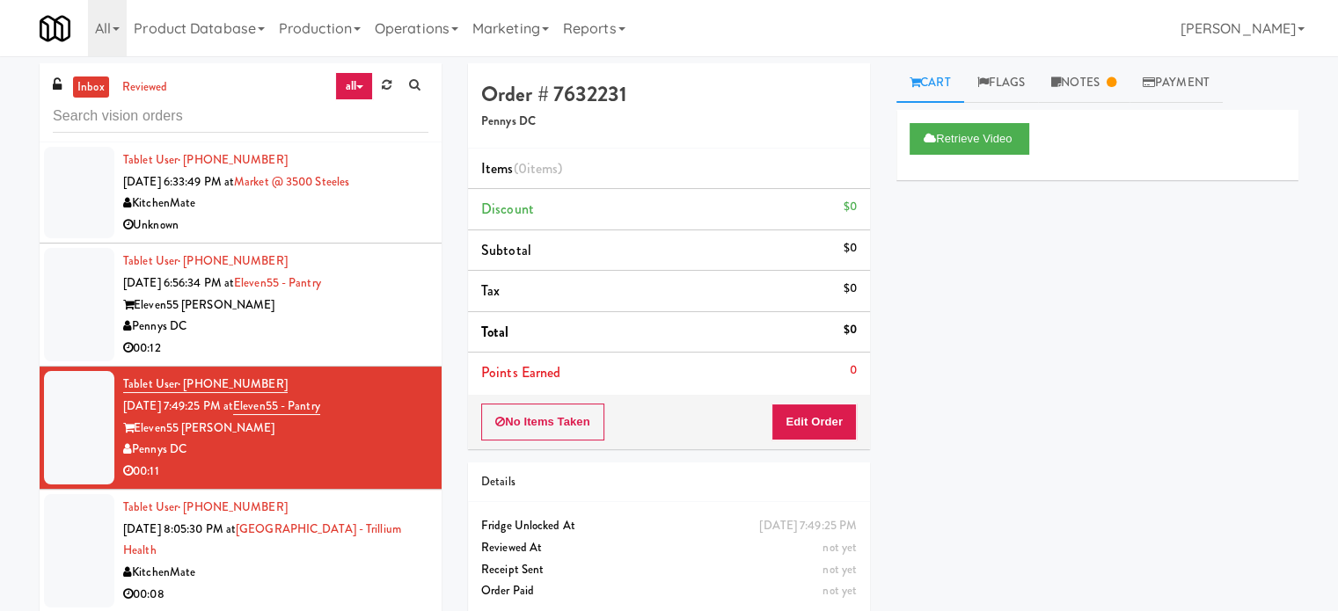
click at [404, 563] on div "KitchenMate" at bounding box center [275, 573] width 305 height 22
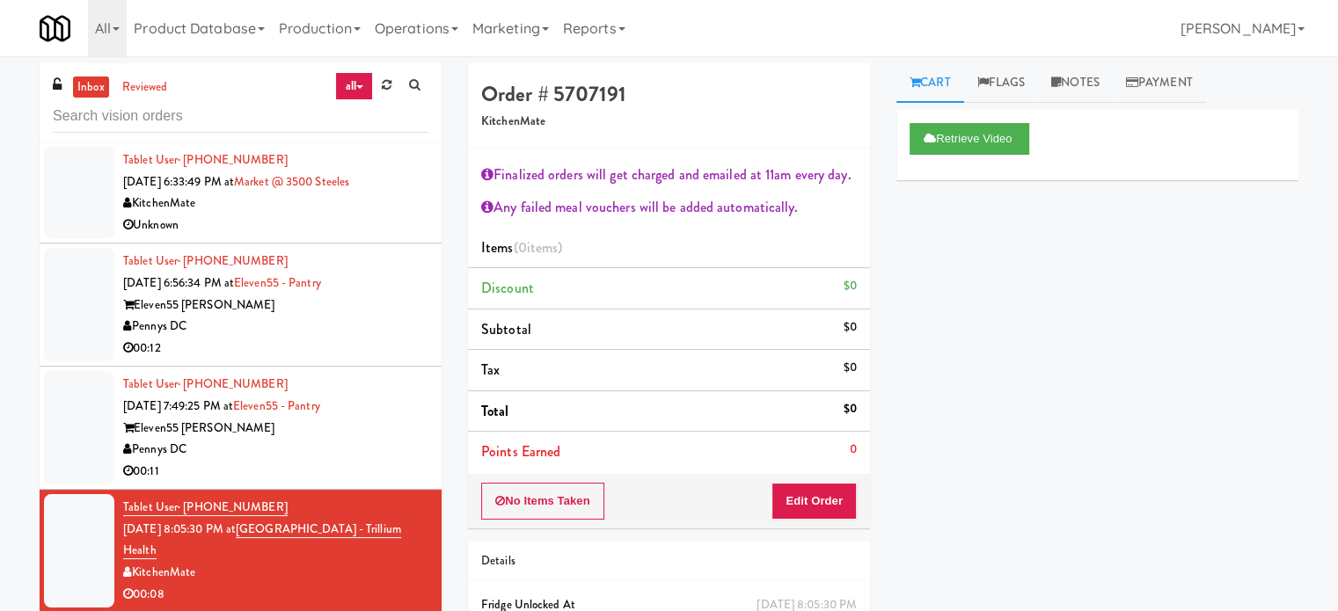
scroll to position [440, 0]
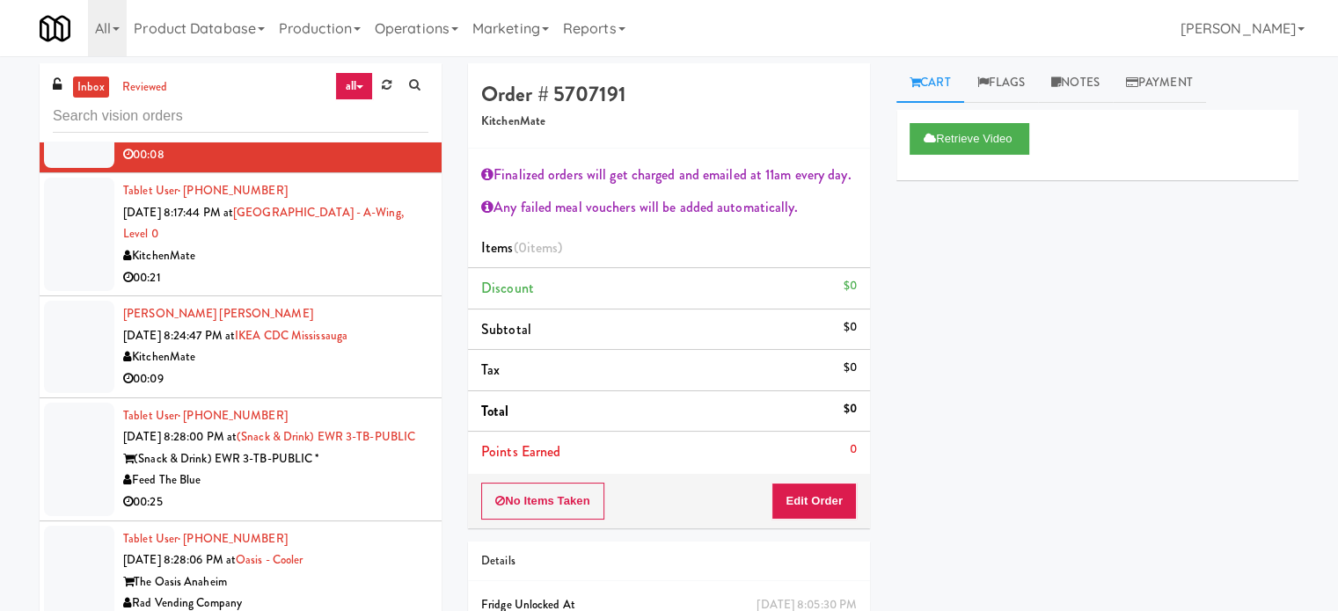
click at [354, 284] on div "00:21" at bounding box center [275, 278] width 305 height 22
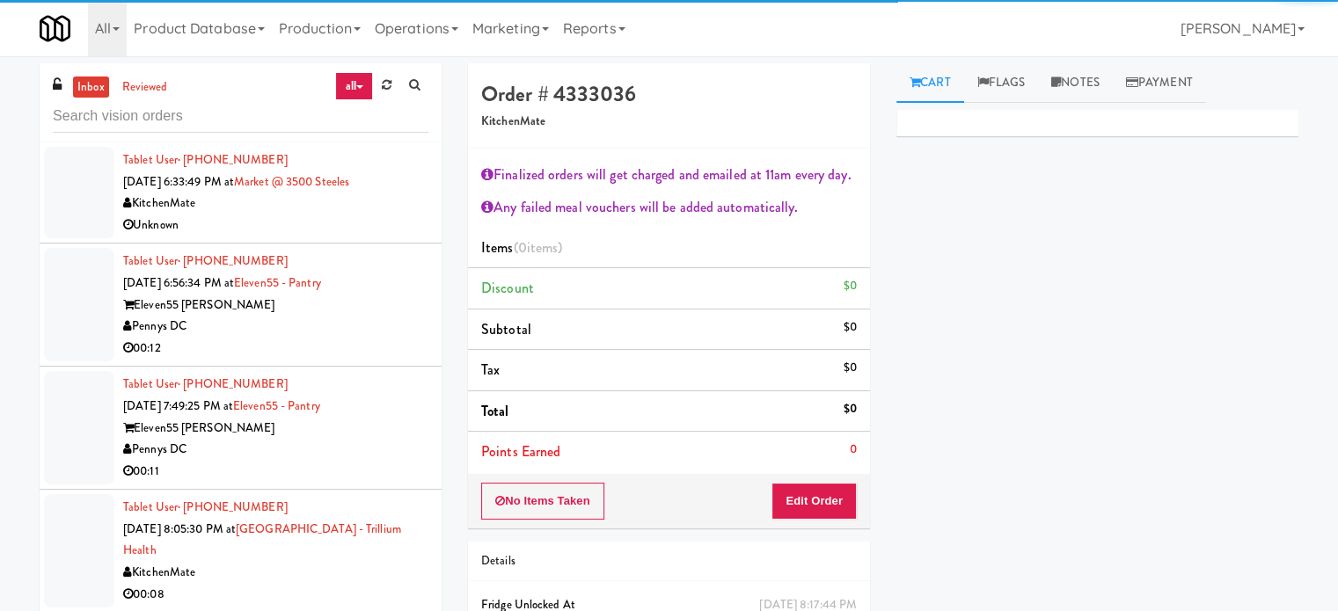
drag, startPoint x: 352, startPoint y: 223, endPoint x: 405, endPoint y: 163, distance: 79.8
click at [352, 223] on div "Unknown" at bounding box center [275, 226] width 305 height 22
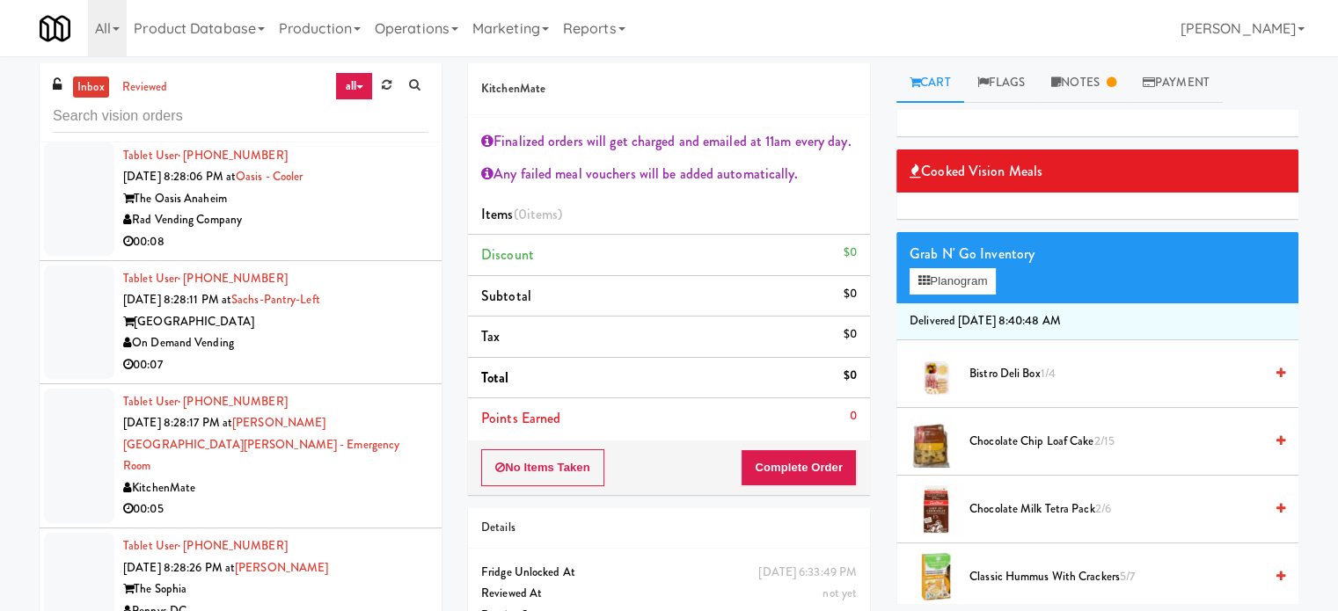
scroll to position [879, 0]
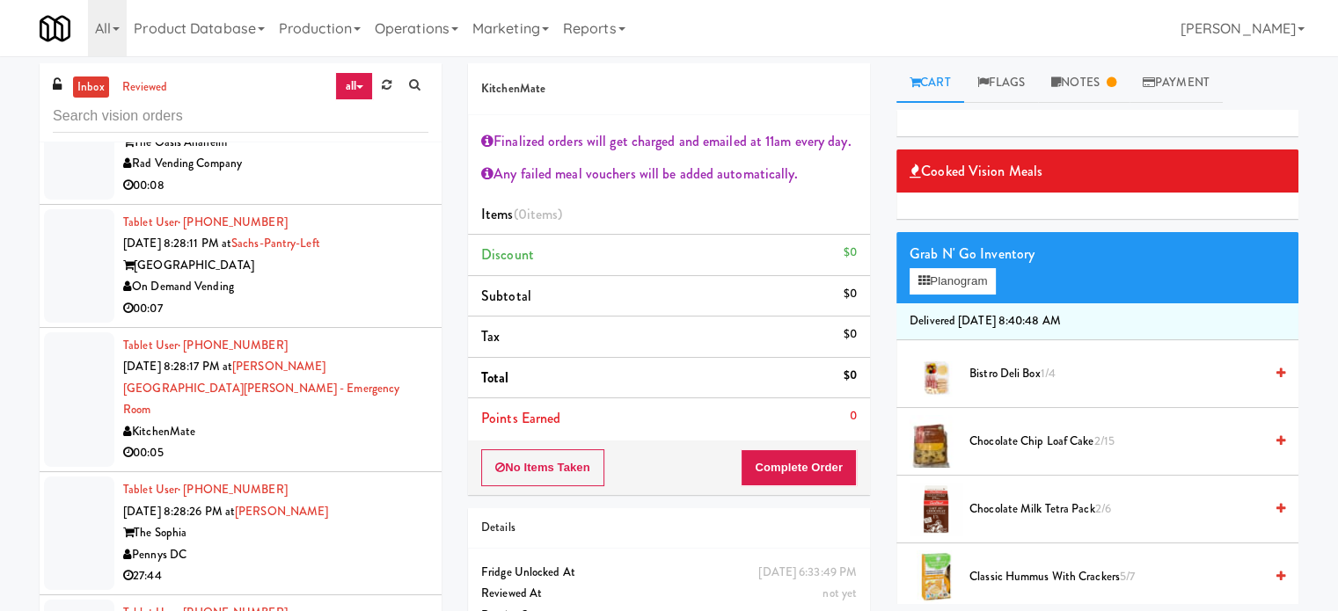
click at [363, 320] on div "00:07" at bounding box center [275, 309] width 305 height 22
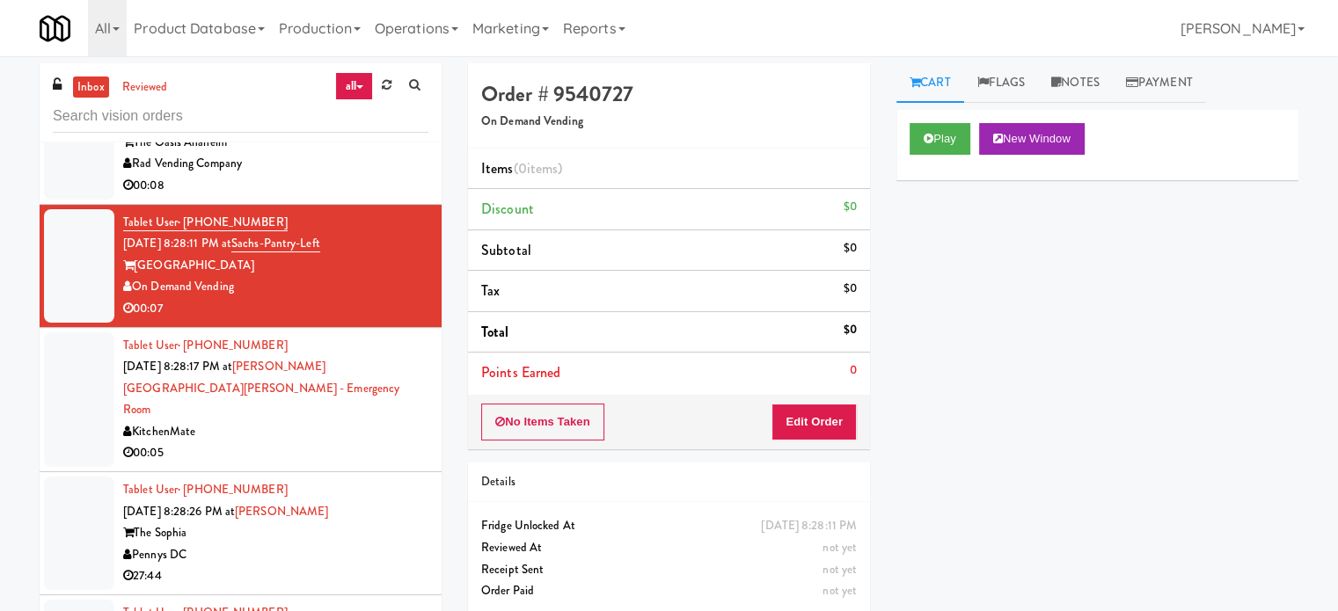
drag, startPoint x: 376, startPoint y: 446, endPoint x: 386, endPoint y: 436, distance: 13.7
click at [377, 446] on div "00:05" at bounding box center [275, 453] width 305 height 22
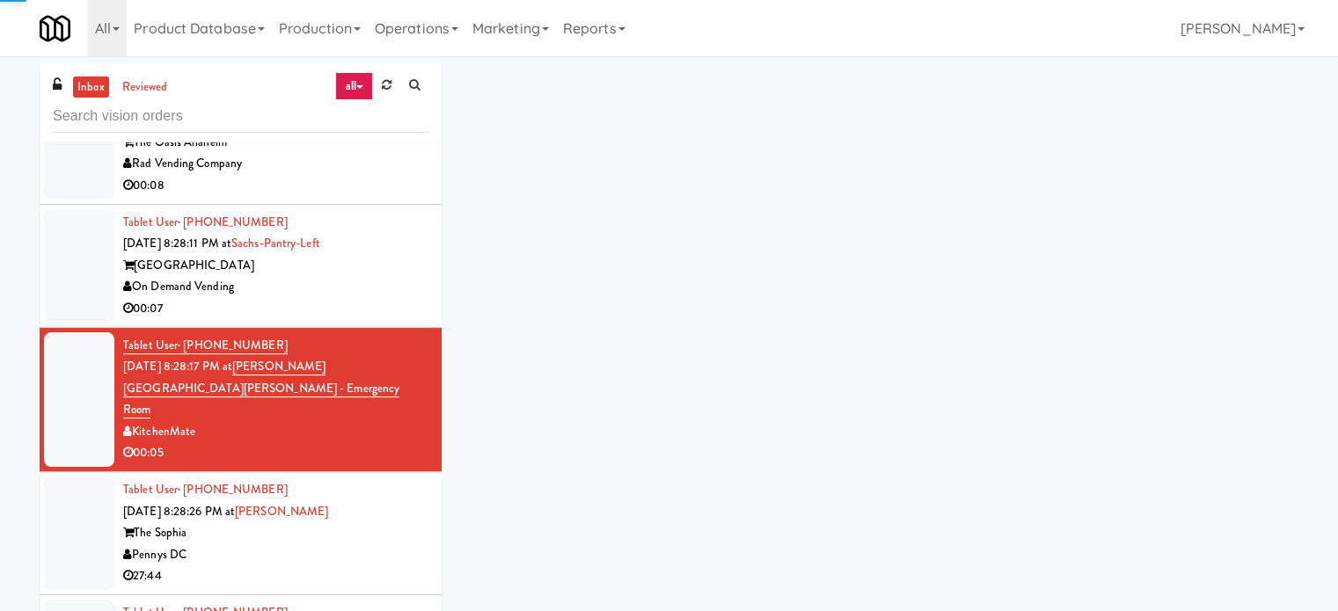
scroll to position [1319, 0]
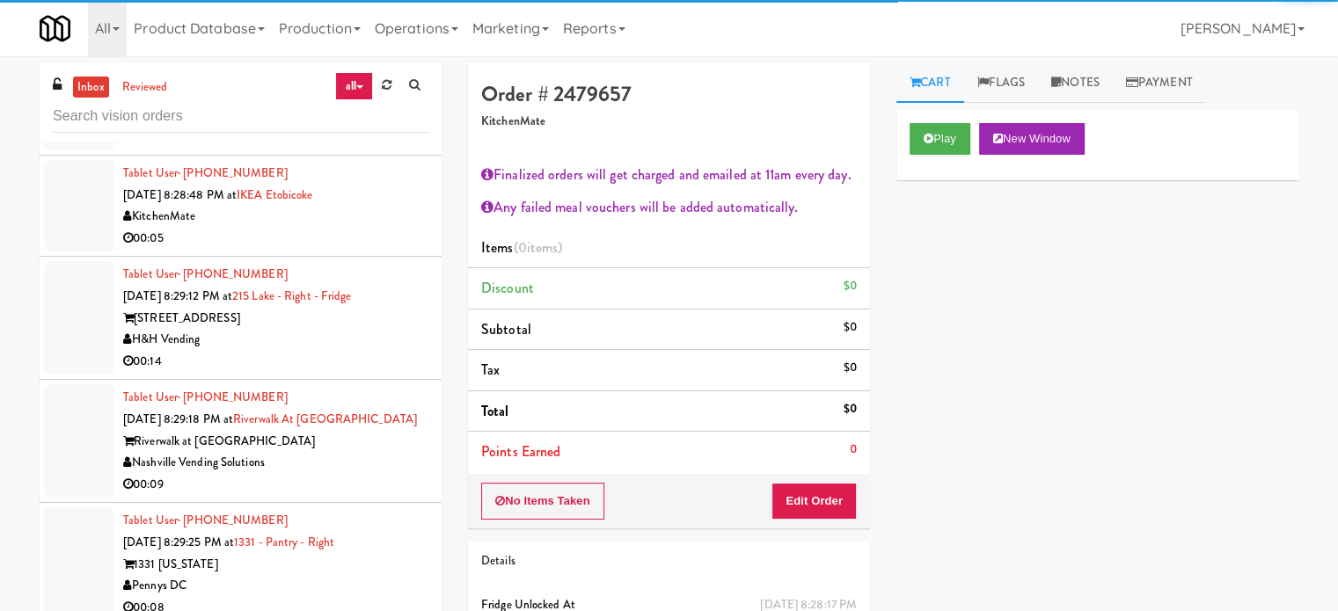
click at [369, 224] on div "KitchenMate" at bounding box center [275, 217] width 305 height 22
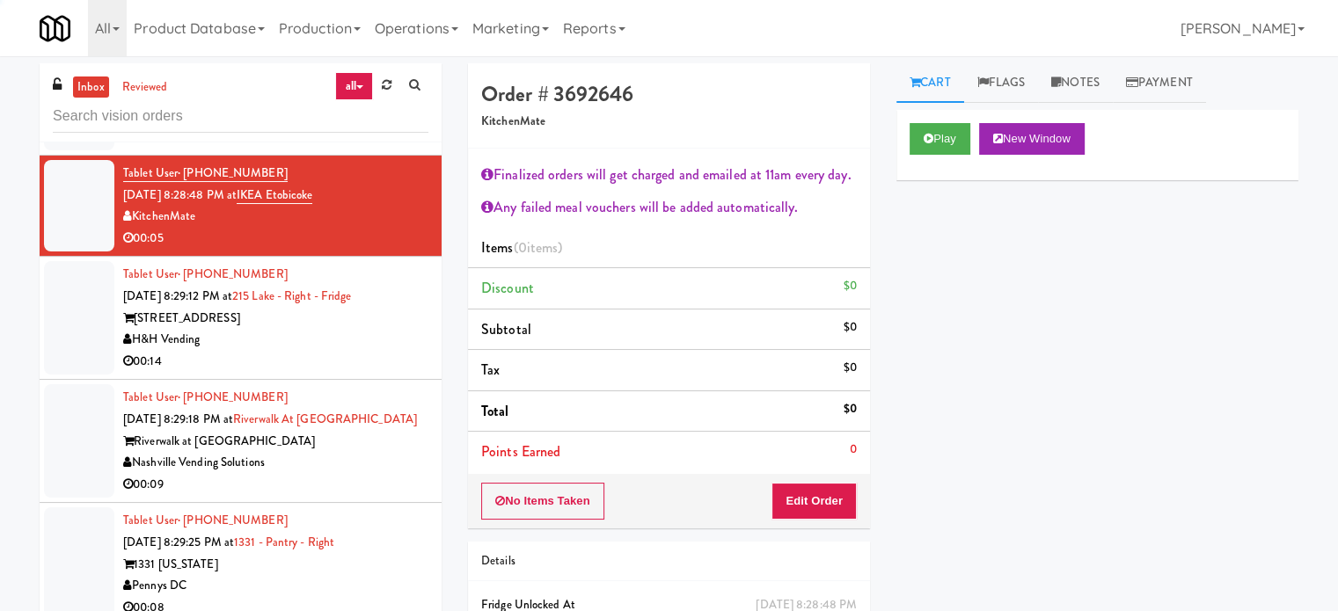
click at [364, 359] on div "00:14" at bounding box center [275, 362] width 305 height 22
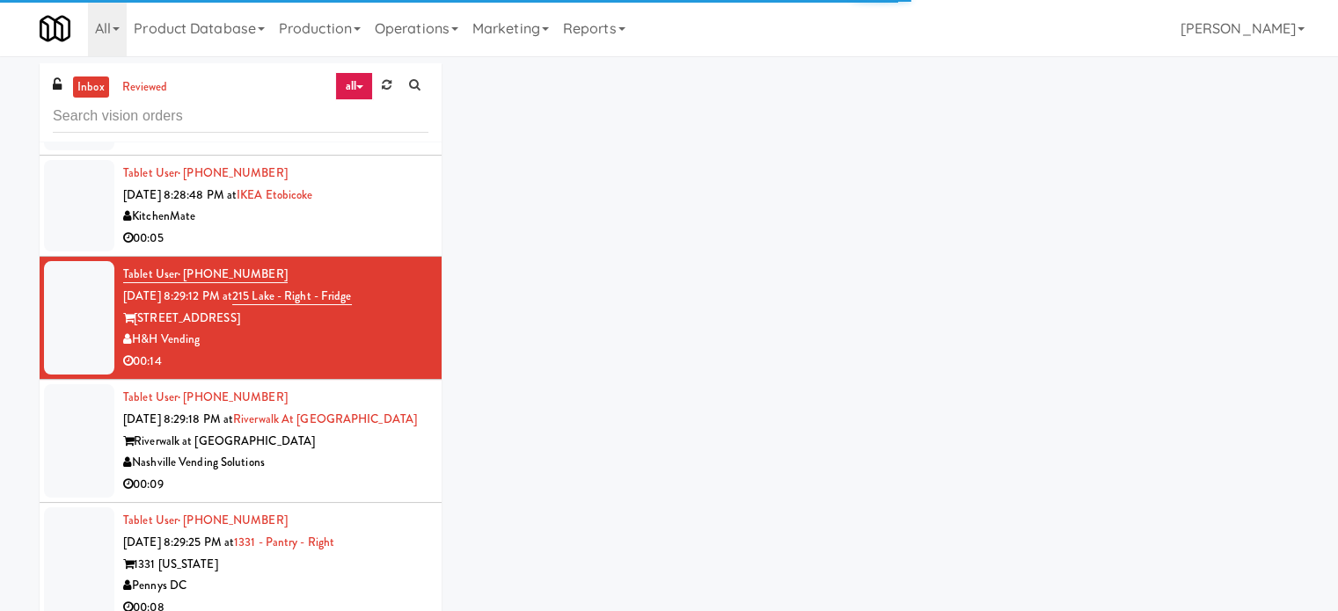
click at [369, 474] on div "Nashville Vending Solutions" at bounding box center [275, 463] width 305 height 22
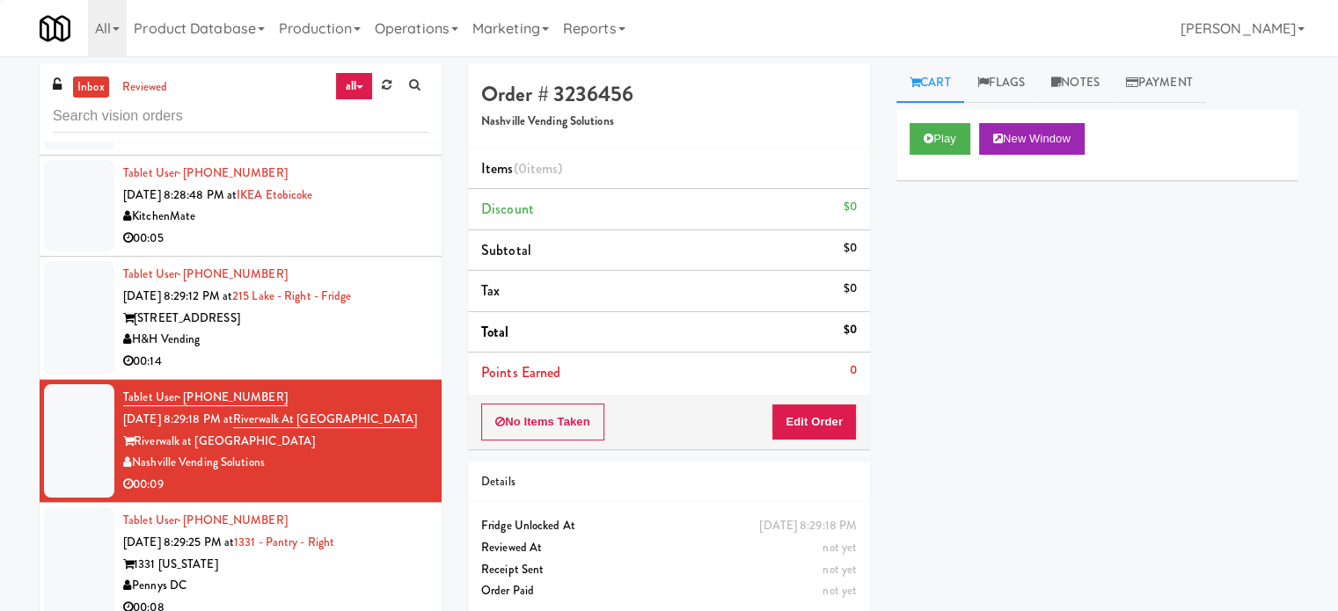
scroll to position [1759, 0]
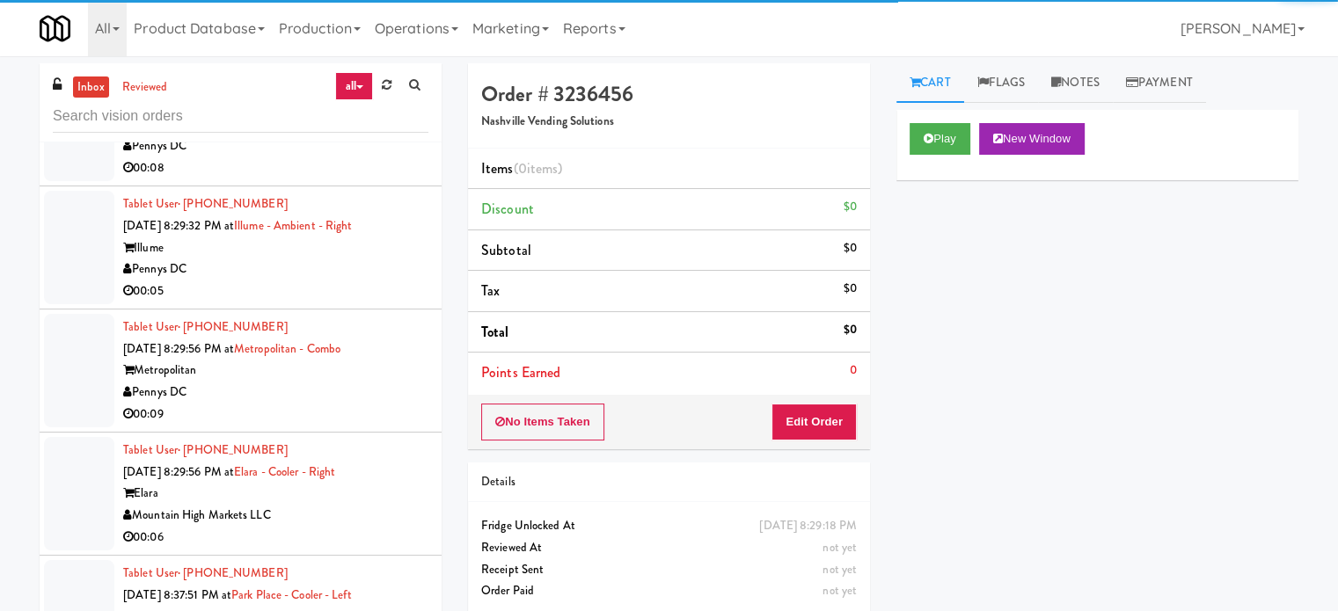
click at [397, 259] on div "Illume" at bounding box center [275, 248] width 305 height 22
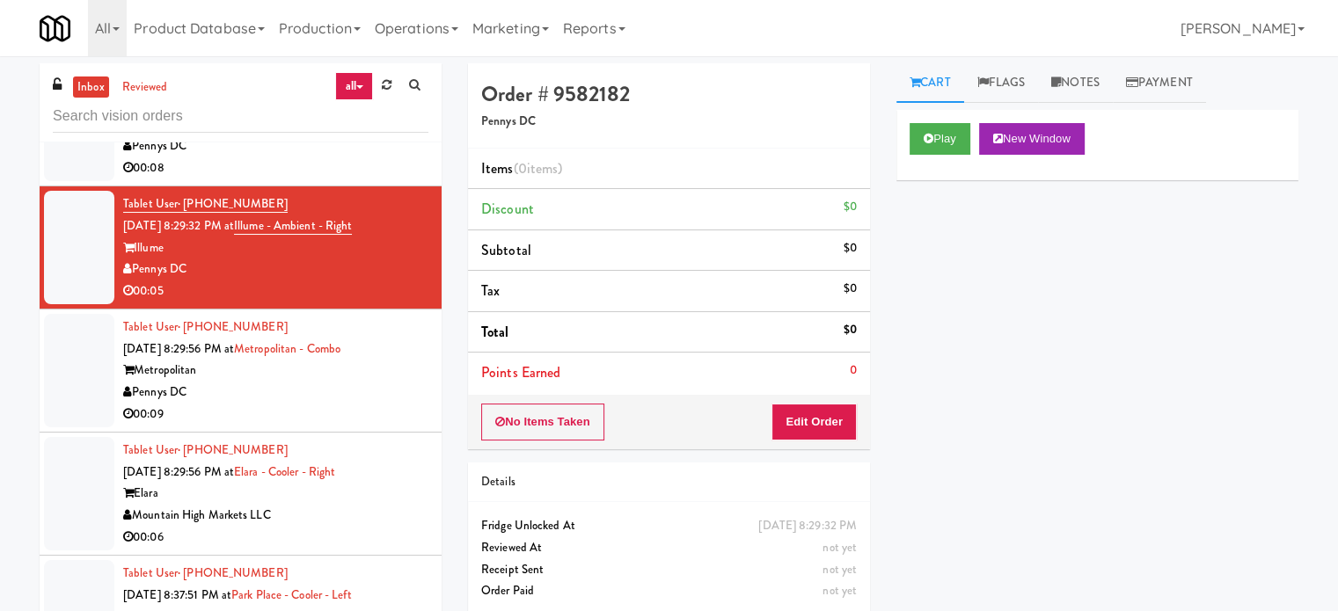
click at [380, 179] on div "00:08" at bounding box center [275, 168] width 305 height 22
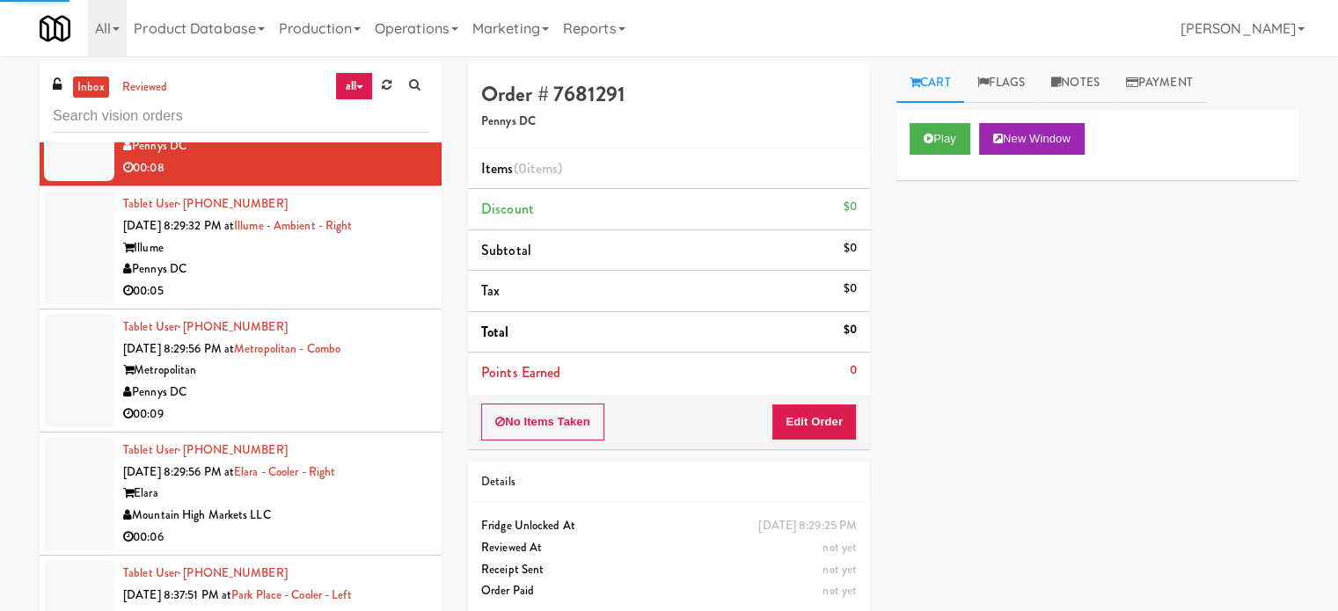
click at [350, 426] on div "00:09" at bounding box center [275, 415] width 305 height 22
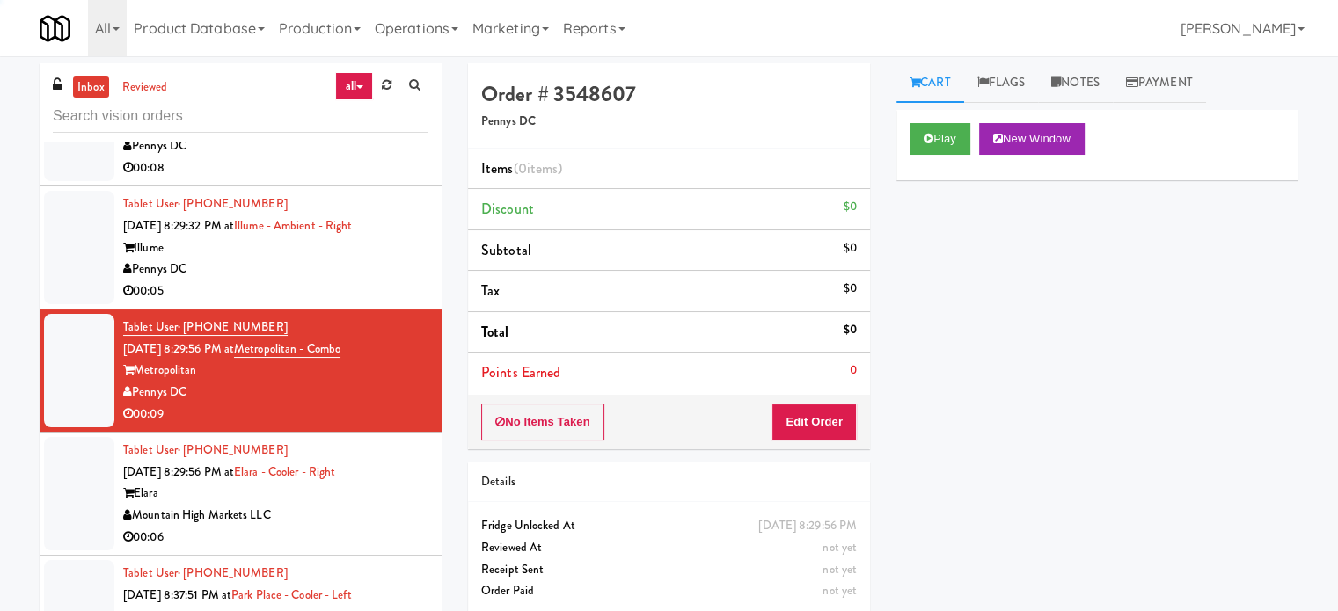
scroll to position [2199, 0]
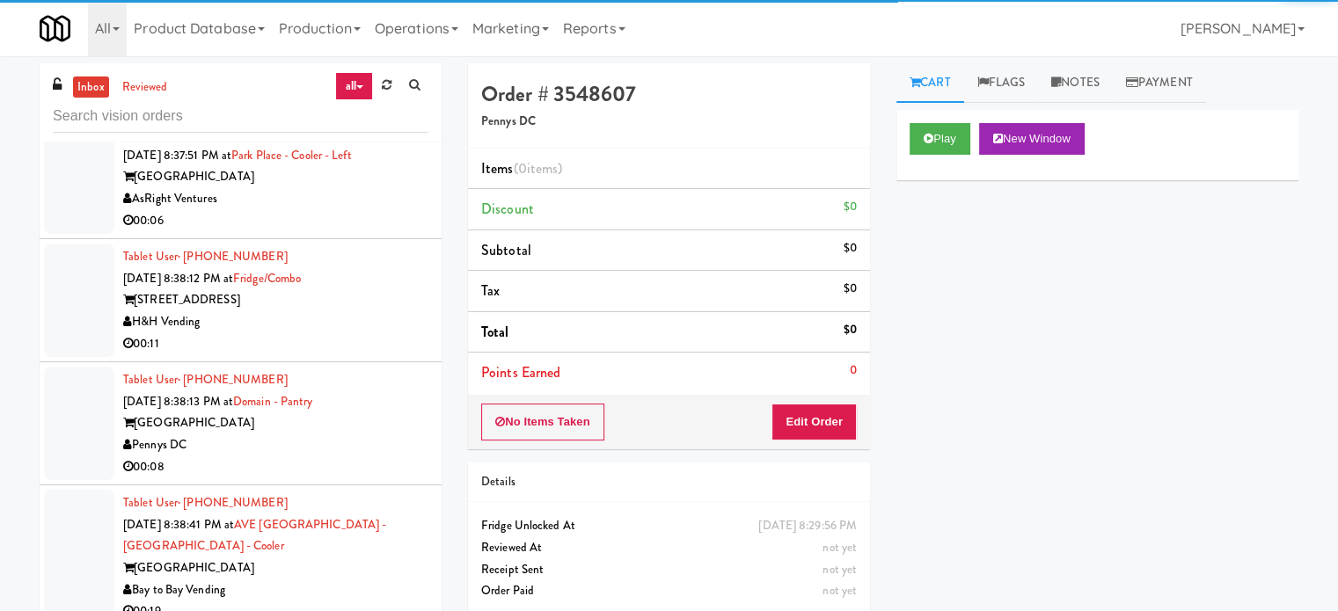
click at [329, 232] on div "00:06" at bounding box center [275, 221] width 305 height 22
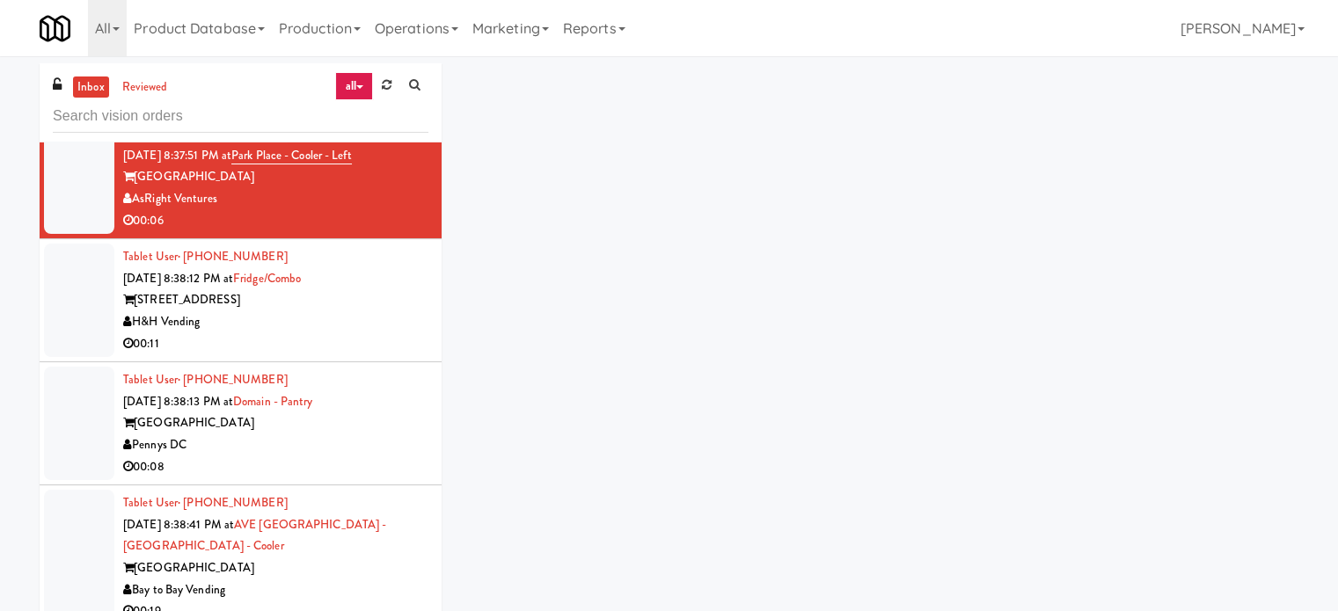
click at [324, 352] on div "00:11" at bounding box center [275, 344] width 305 height 22
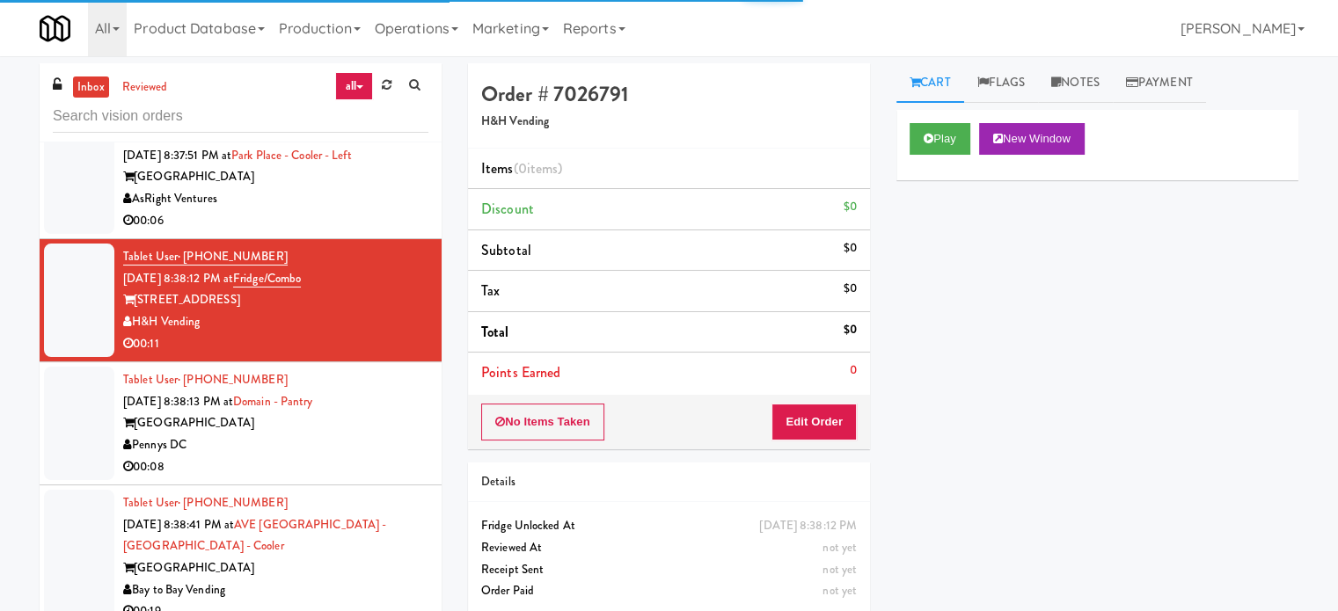
click at [368, 456] on div "Pennys DC" at bounding box center [275, 445] width 305 height 22
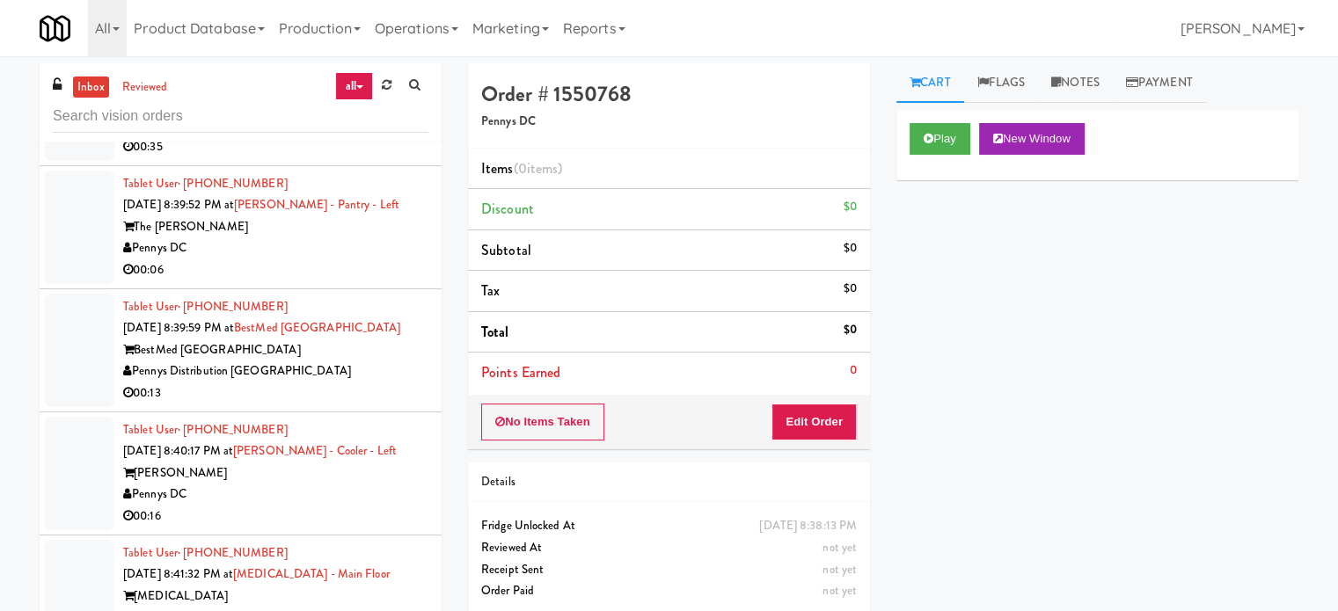
scroll to position [3078, 0]
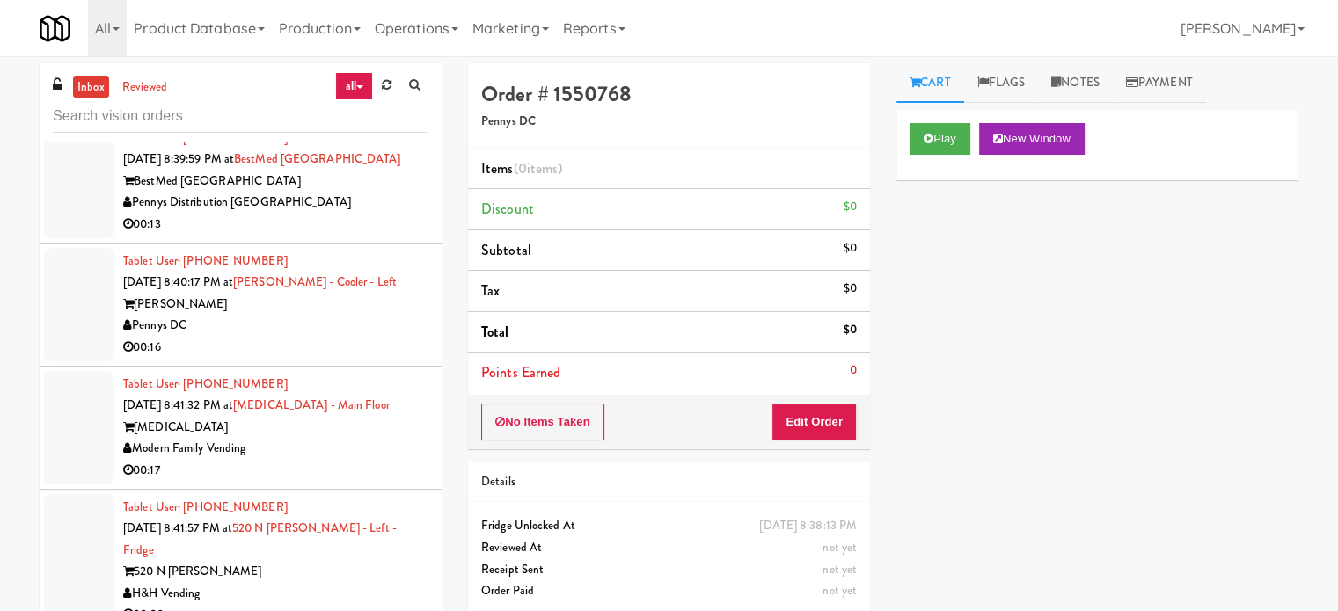
click at [380, 460] on div "Modern Family Vending" at bounding box center [275, 449] width 305 height 22
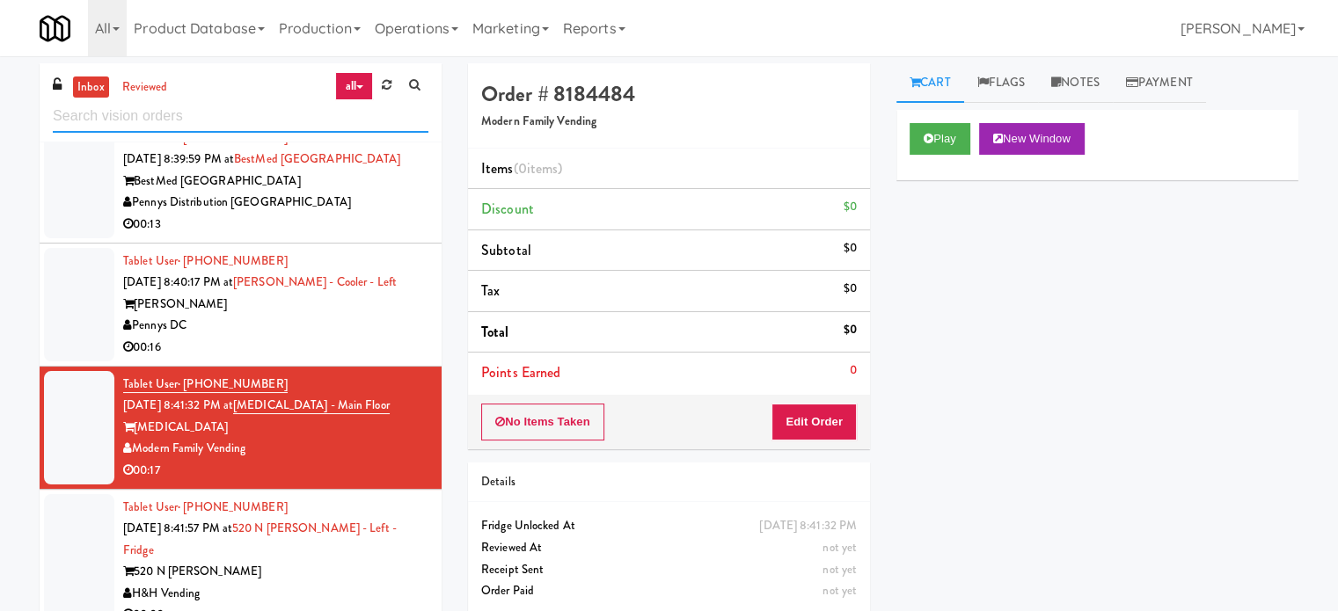
click at [175, 112] on input "text" at bounding box center [241, 116] width 376 height 33
click at [174, 112] on input "text" at bounding box center [241, 116] width 376 height 33
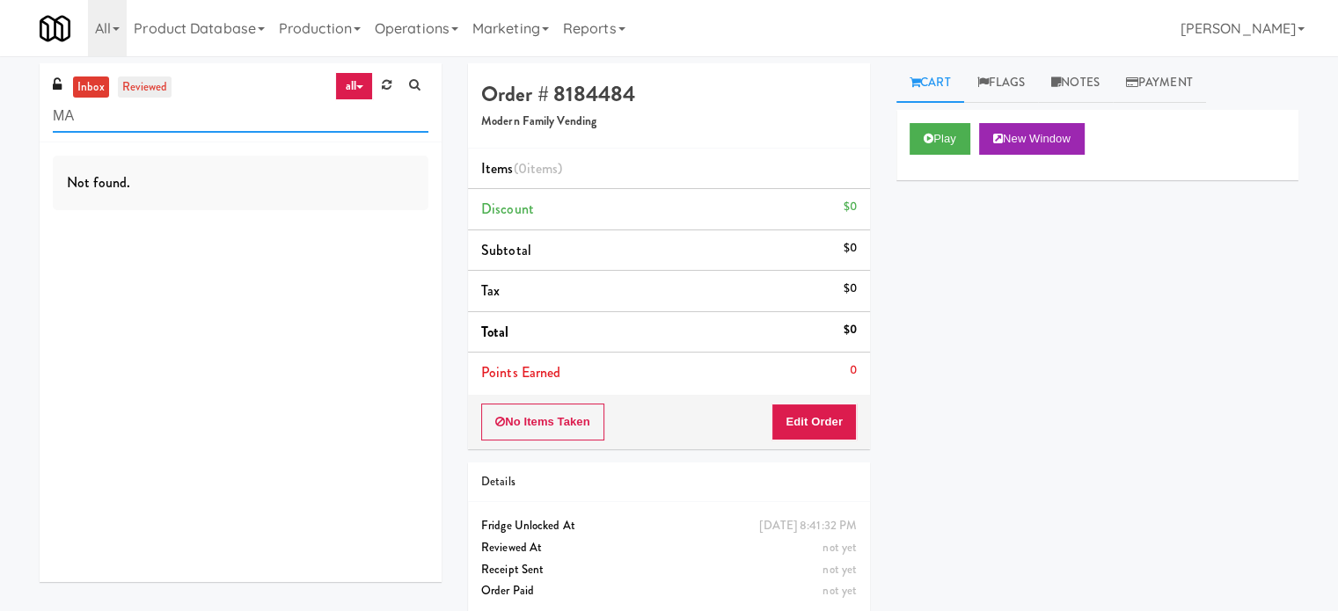
type input "MAC"
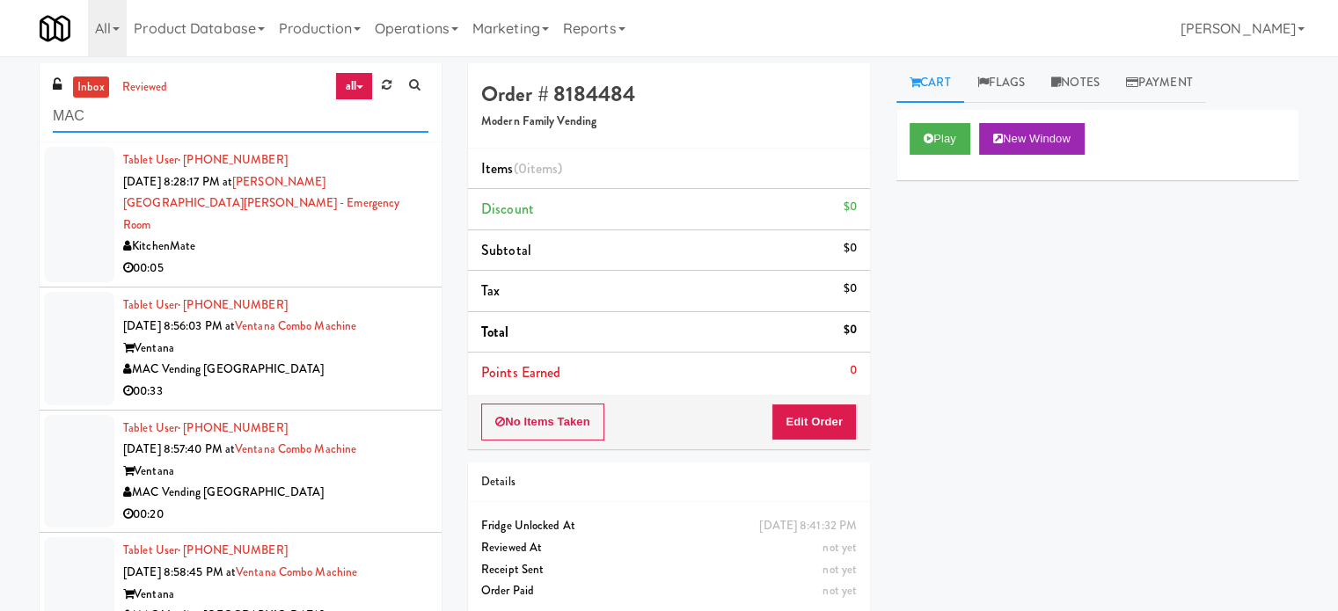
click at [150, 126] on input "MAC" at bounding box center [241, 116] width 376 height 33
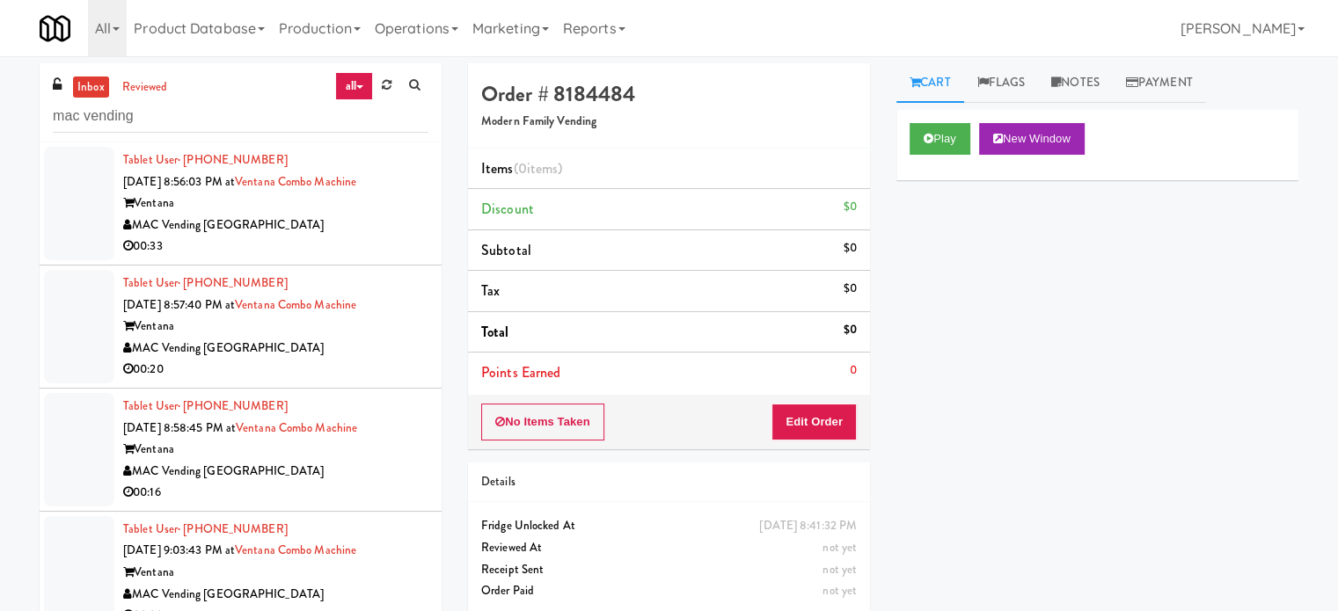
click at [373, 240] on div "00:33" at bounding box center [275, 247] width 305 height 22
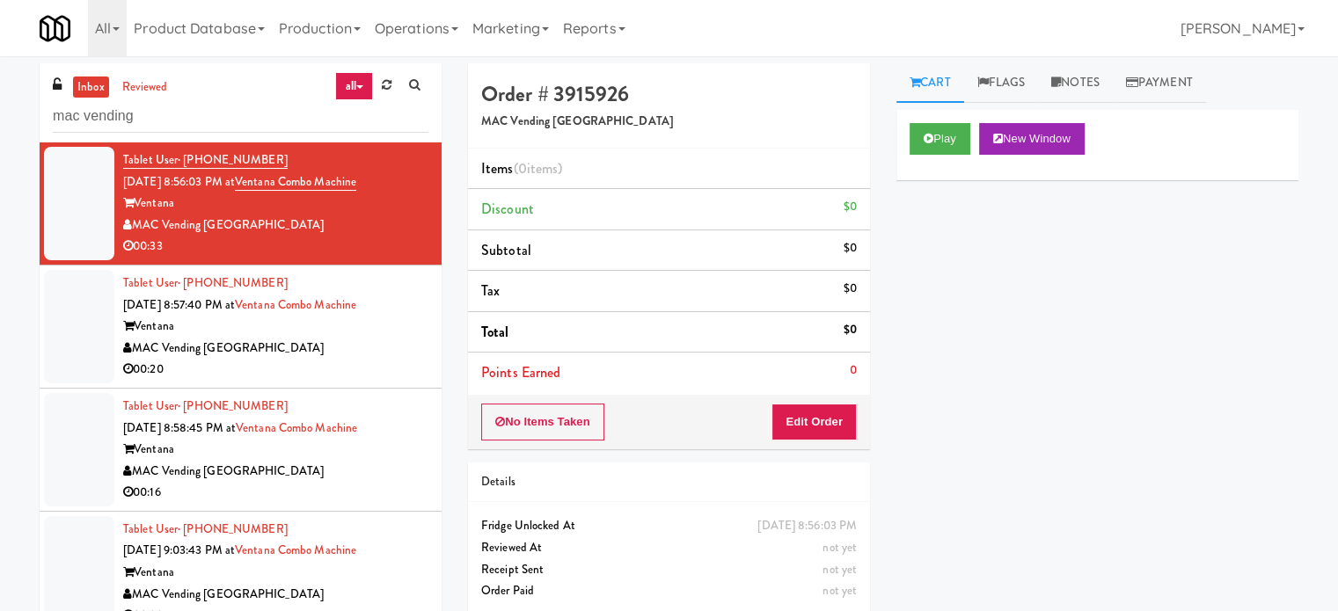
click at [315, 351] on div "MAC Vending [GEOGRAPHIC_DATA]" at bounding box center [275, 349] width 305 height 22
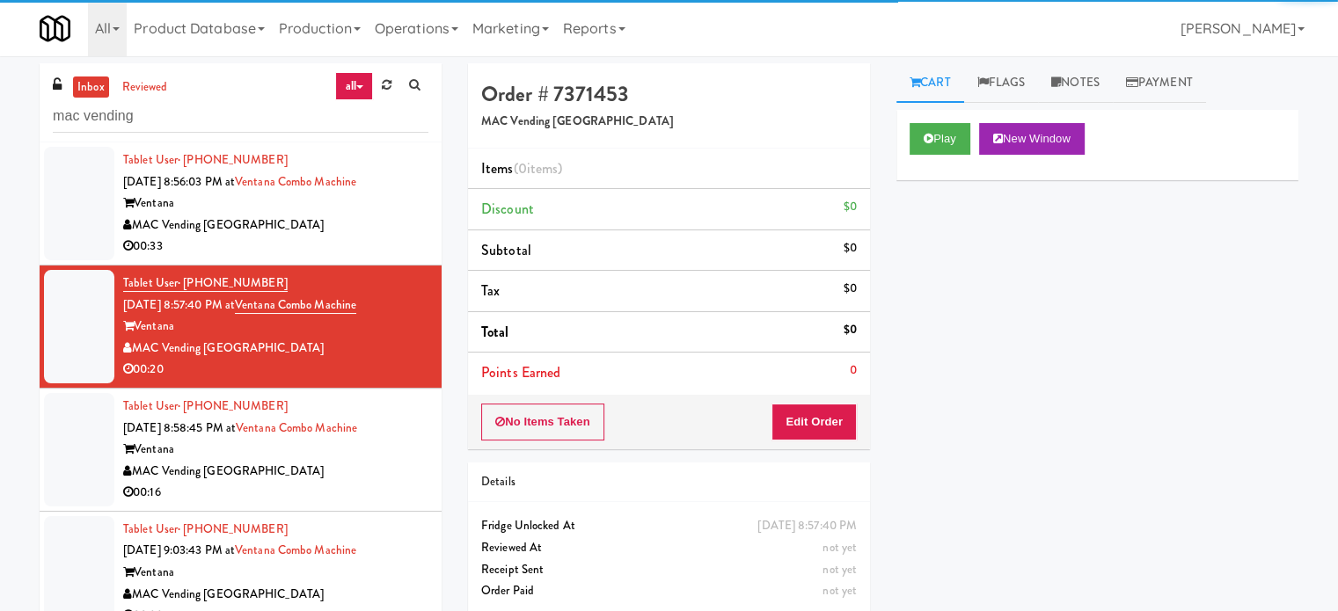
click at [376, 228] on div "MAC Vending [GEOGRAPHIC_DATA]" at bounding box center [275, 226] width 305 height 22
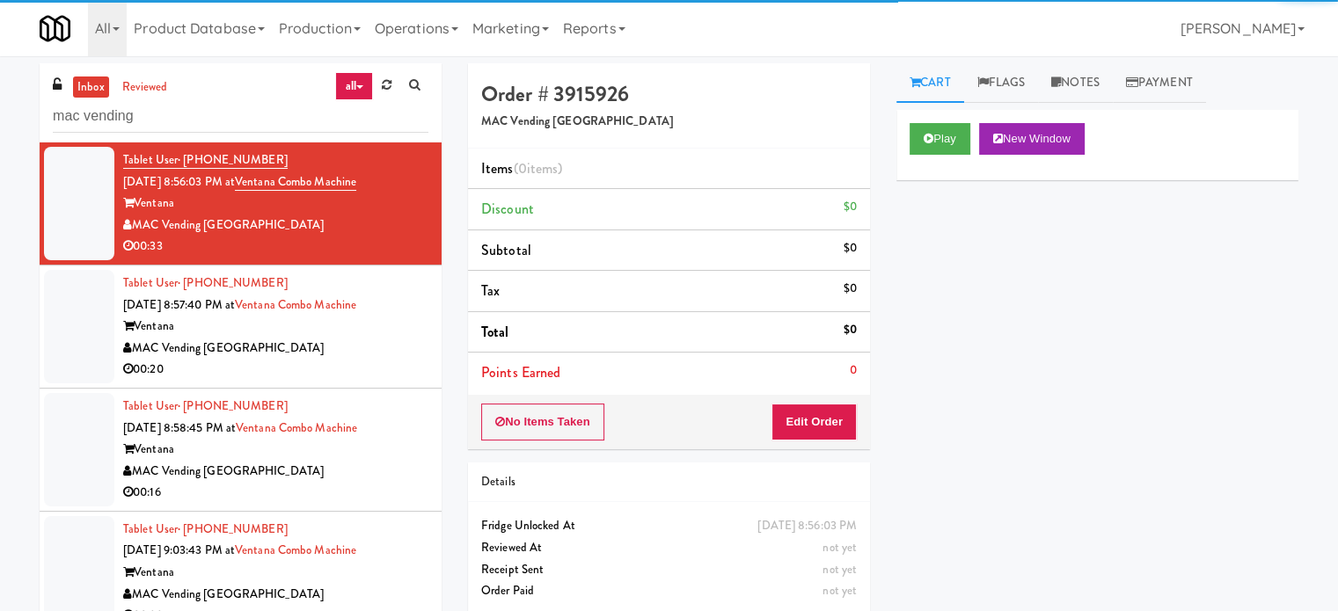
click at [376, 336] on div "Ventana" at bounding box center [275, 327] width 305 height 22
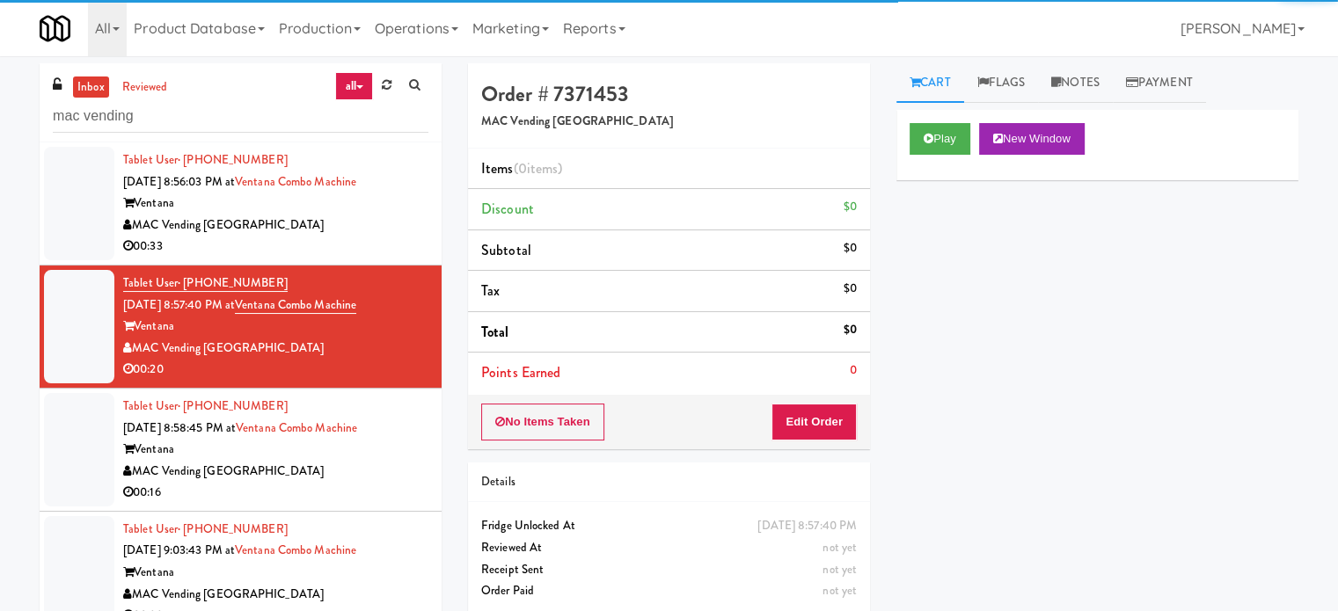
click at [369, 231] on div "MAC Vending [GEOGRAPHIC_DATA]" at bounding box center [275, 226] width 305 height 22
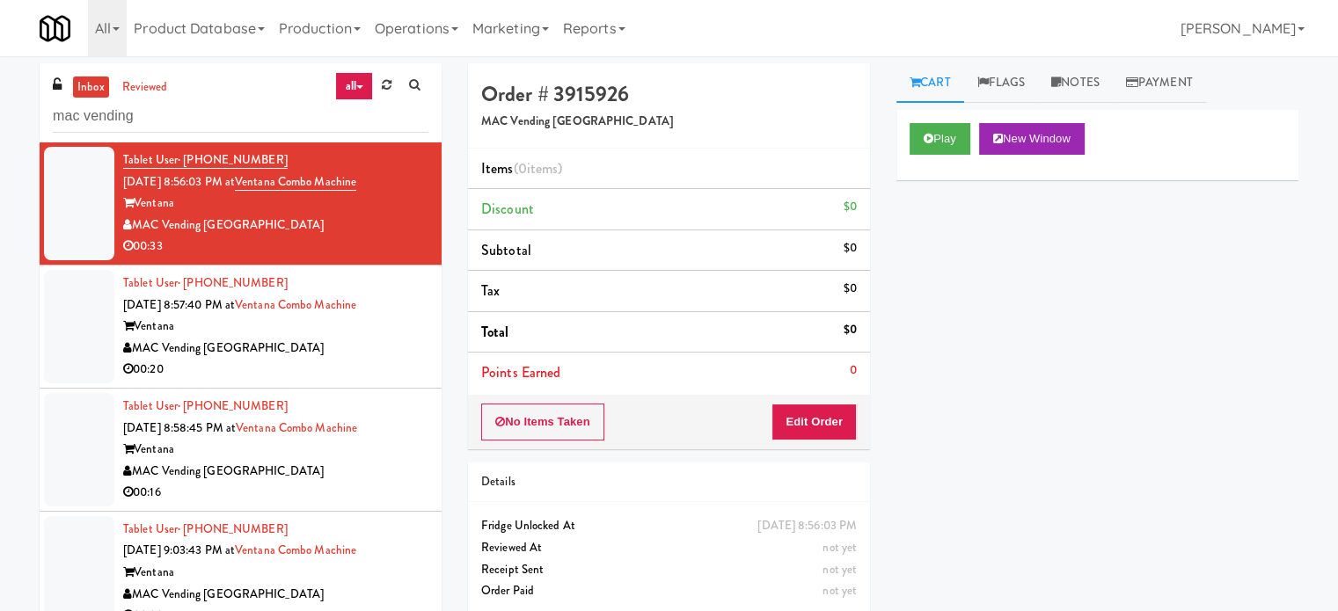
drag, startPoint x: 332, startPoint y: 366, endPoint x: 334, endPoint y: 423, distance: 57.2
click at [331, 366] on div "00:20" at bounding box center [275, 370] width 305 height 22
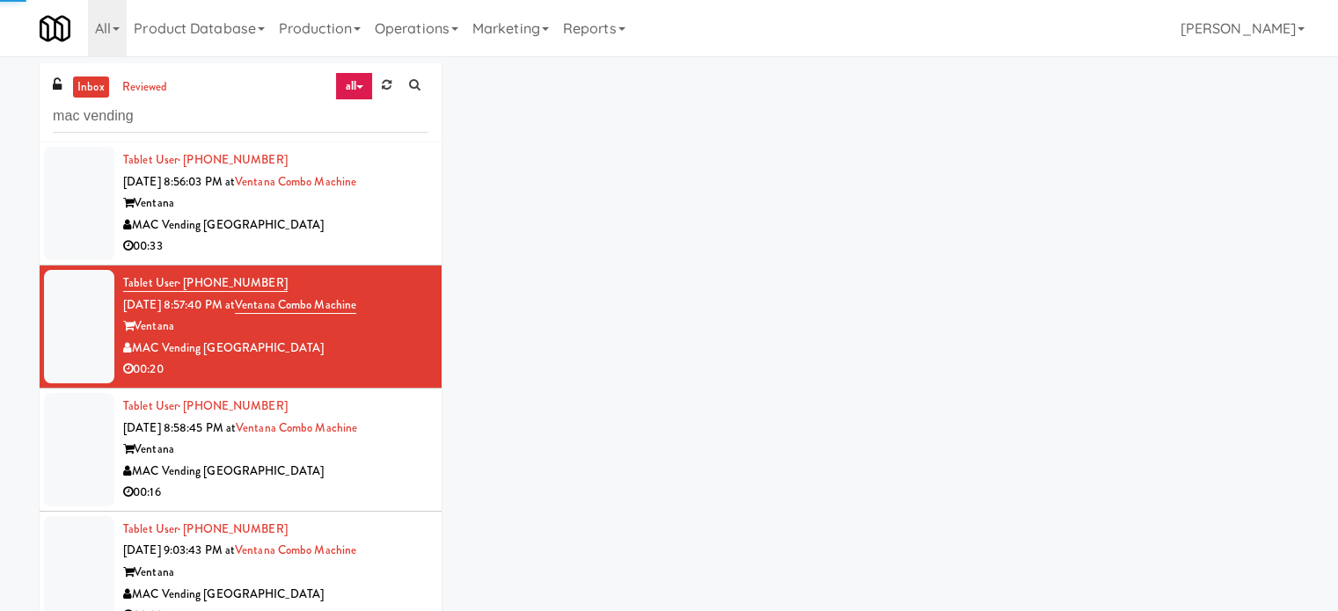
click at [330, 457] on div "Ventana" at bounding box center [275, 450] width 305 height 22
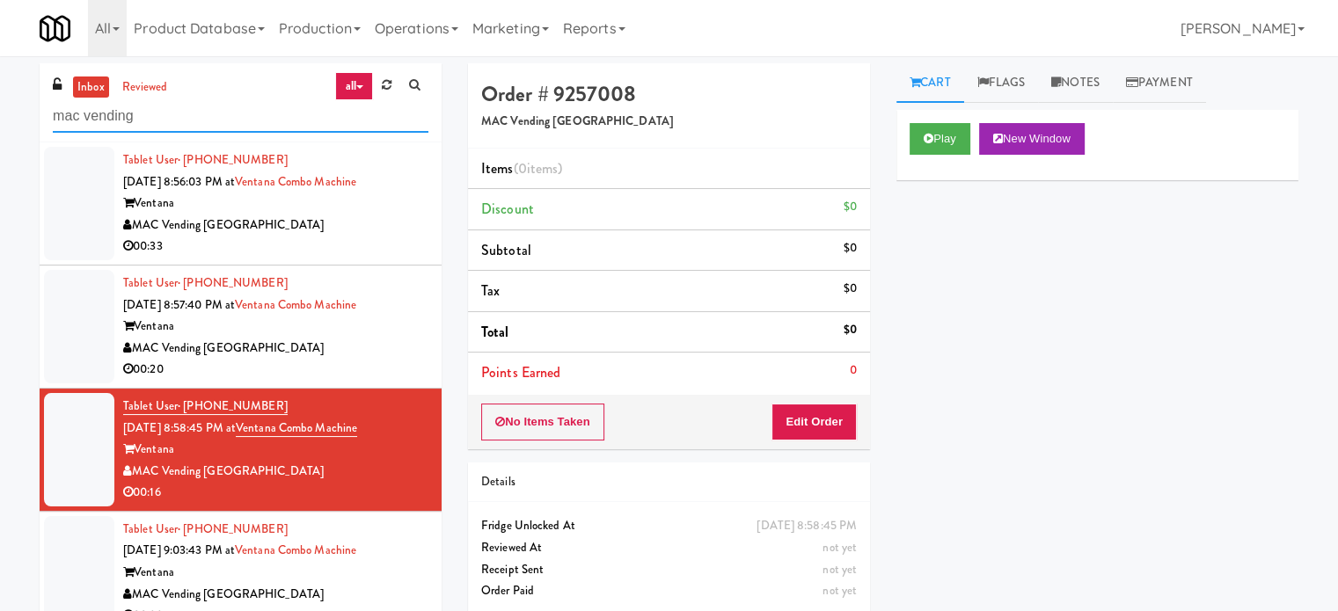
click at [215, 120] on input "mac vending" at bounding box center [241, 116] width 376 height 33
click at [215, 118] on input "mac vending" at bounding box center [241, 116] width 376 height 33
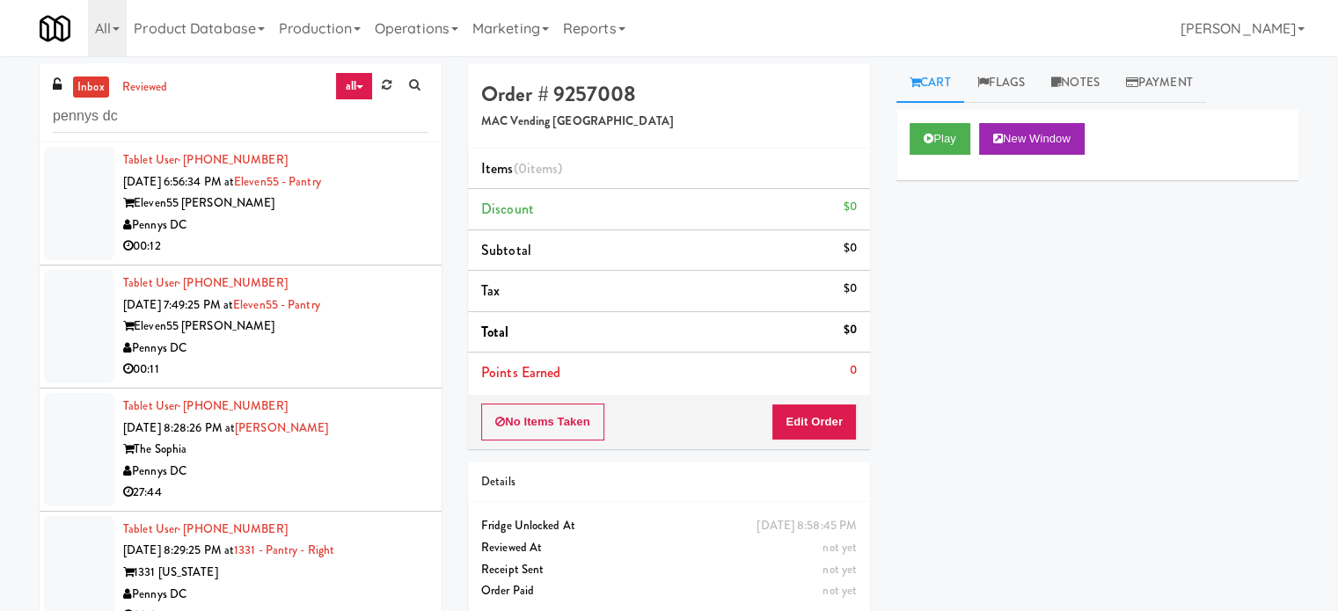
click at [339, 222] on div "Pennys DC" at bounding box center [275, 226] width 305 height 22
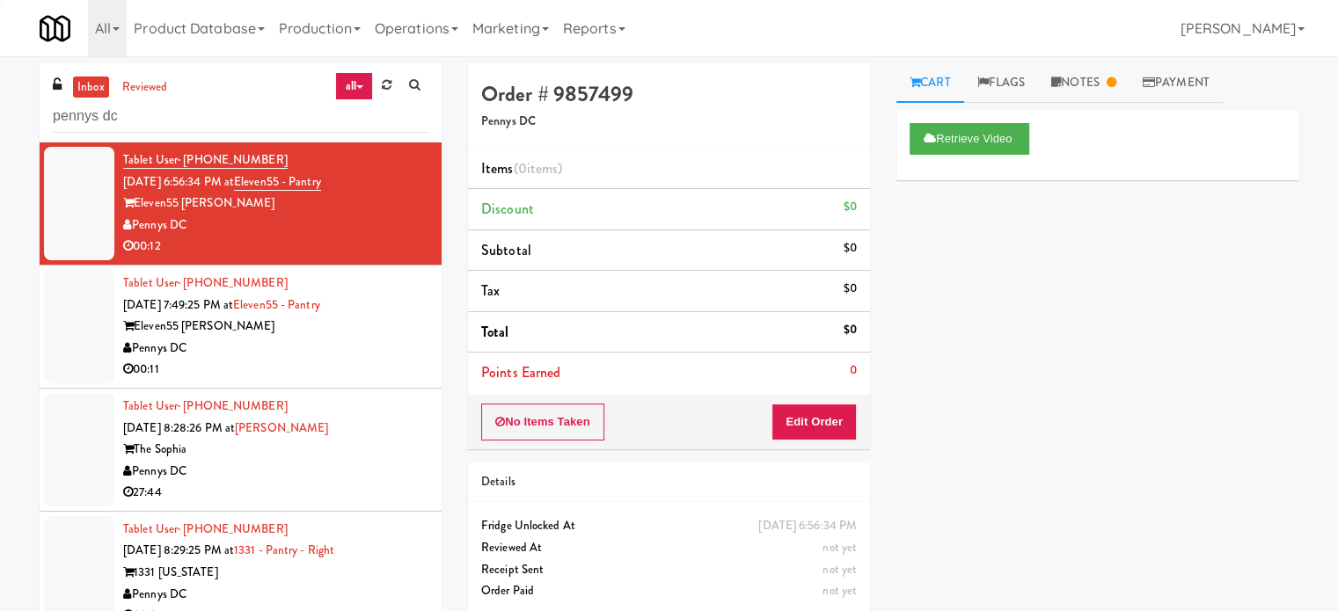
click at [377, 344] on div "Pennys DC" at bounding box center [275, 349] width 305 height 22
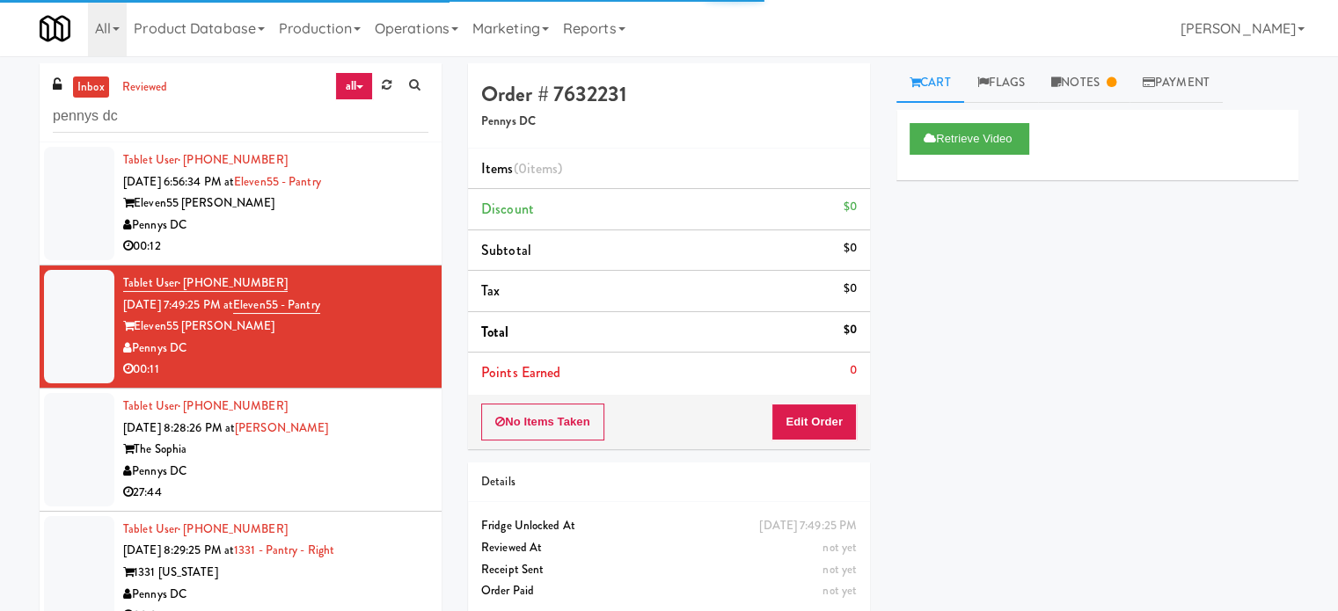
click at [398, 469] on div "Pennys DC" at bounding box center [275, 472] width 305 height 22
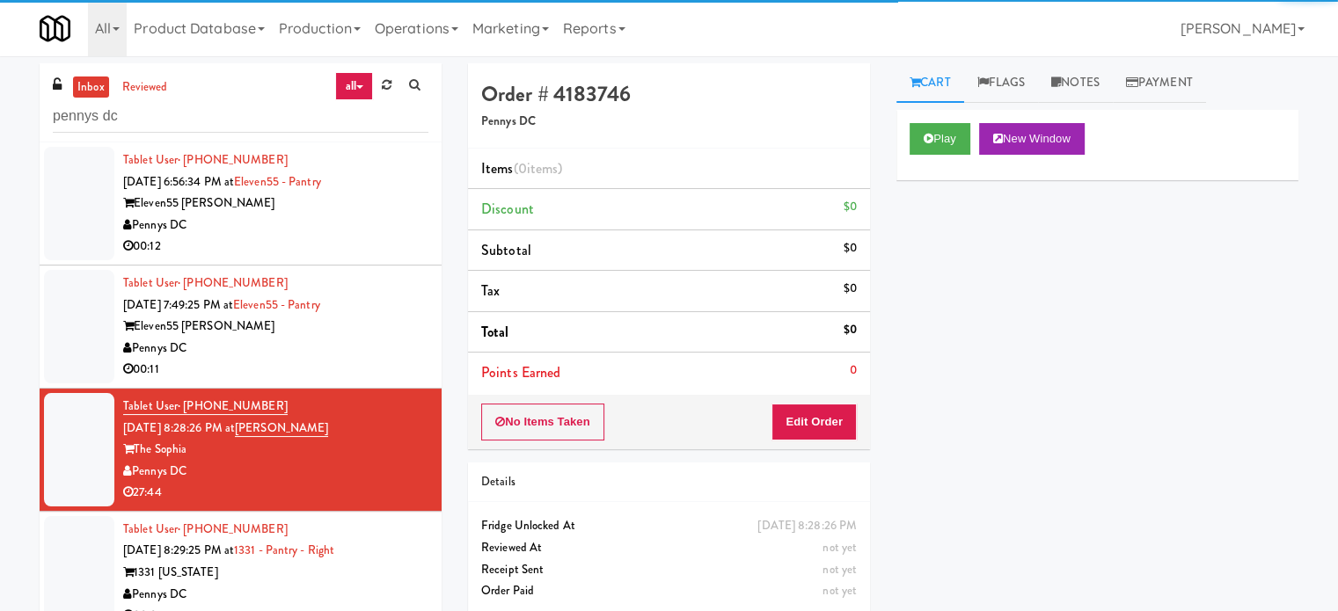
drag, startPoint x: 370, startPoint y: 235, endPoint x: 374, endPoint y: 310, distance: 74.8
click at [369, 241] on div "Tablet User · (440) 787-1701 Sep 18, 2025 6:56:34 PM at Eleven55 - Pantry Eleve…" at bounding box center [275, 204] width 305 height 108
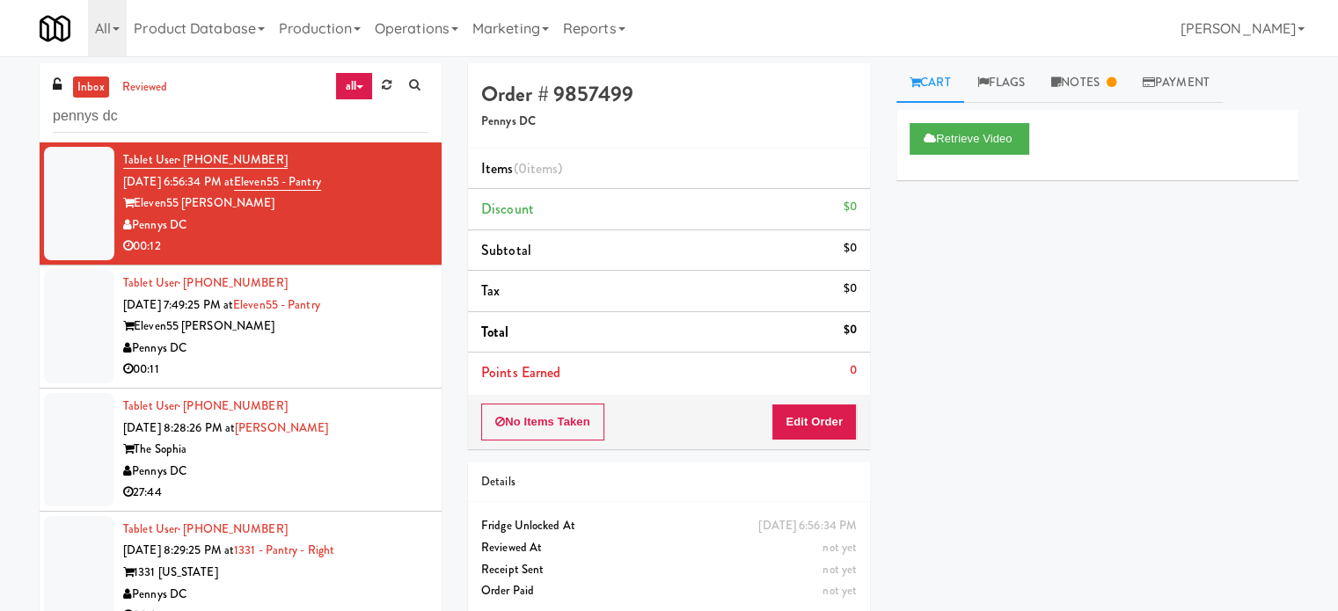
click at [370, 340] on div "Tablet User · (240) 765-4322 Sep 18, 2025 7:49:25 PM at Eleven55 - Pantry Eleve…" at bounding box center [275, 327] width 305 height 108
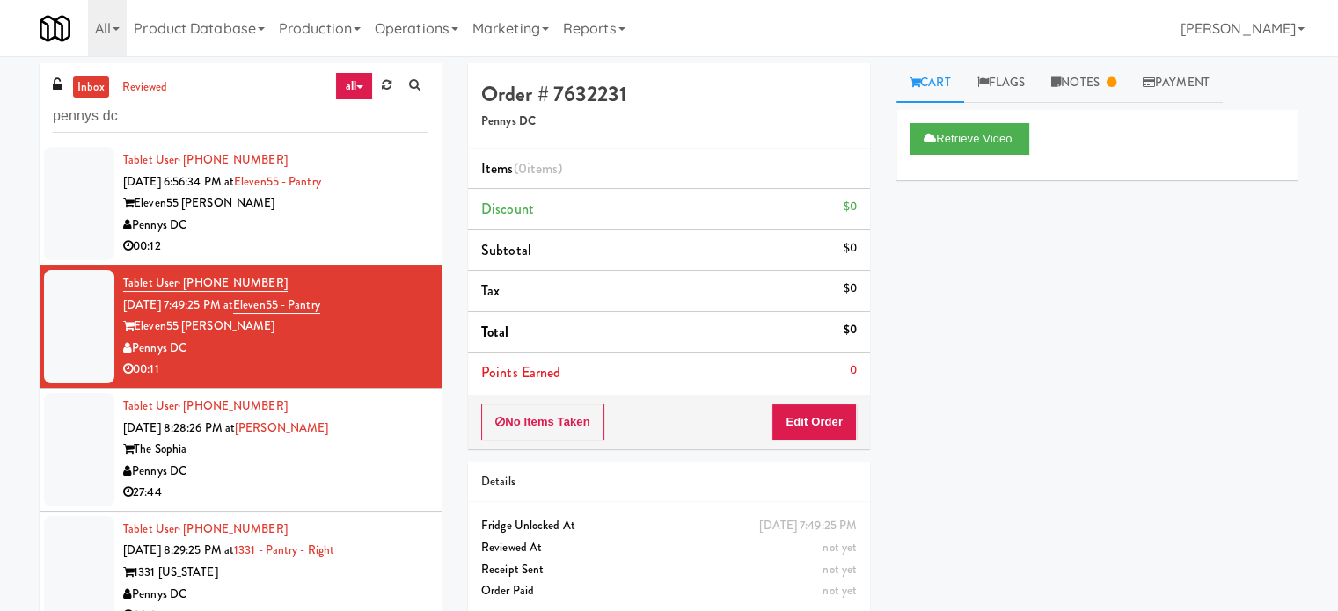
click at [371, 453] on div "The Sophia" at bounding box center [275, 450] width 305 height 22
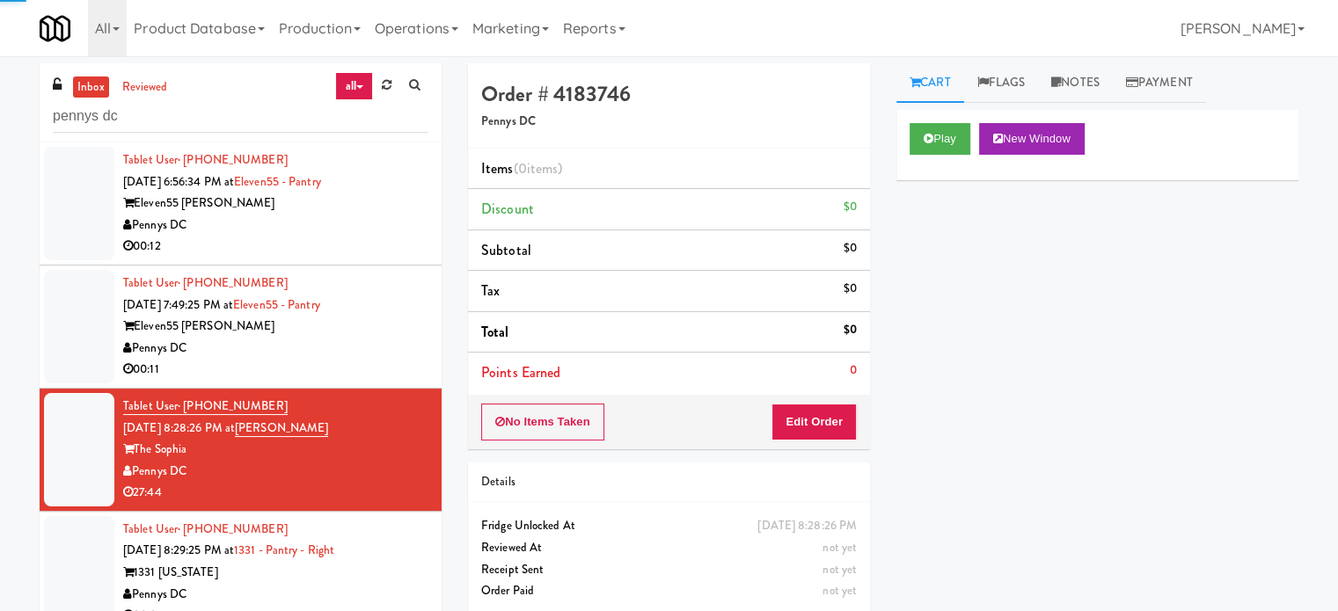
drag, startPoint x: 371, startPoint y: 357, endPoint x: 396, endPoint y: 347, distance: 26.8
click at [374, 357] on div "Pennys DC" at bounding box center [275, 349] width 305 height 22
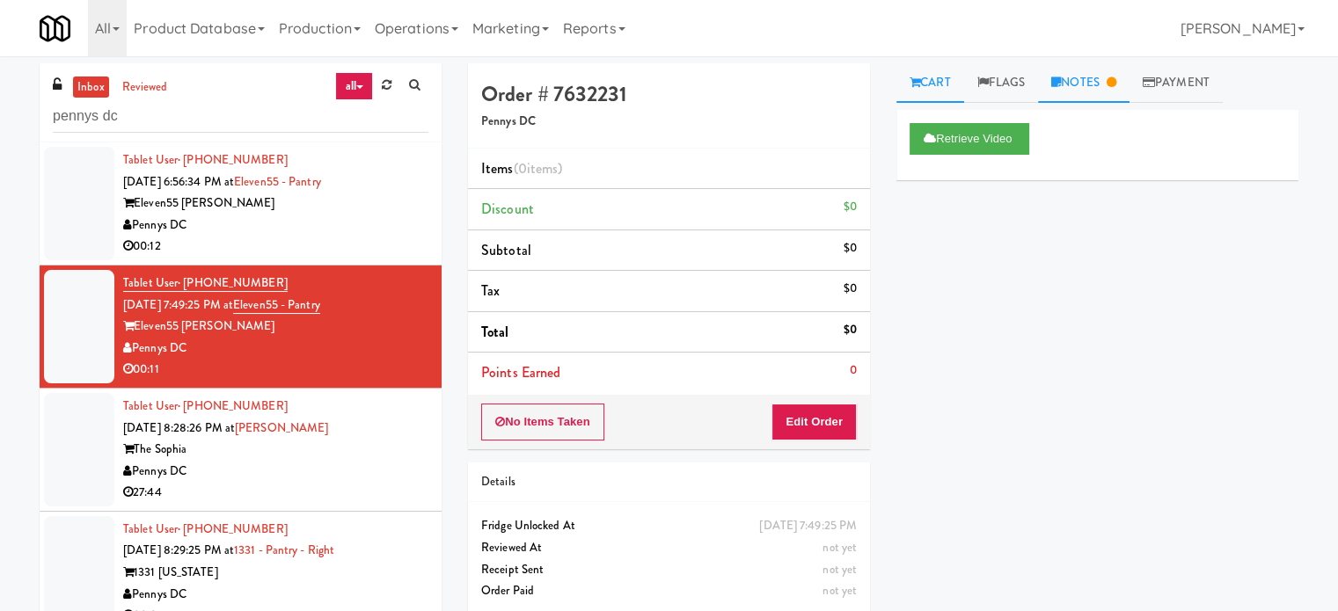
click at [1103, 80] on link "Notes" at bounding box center [1083, 83] width 91 height 40
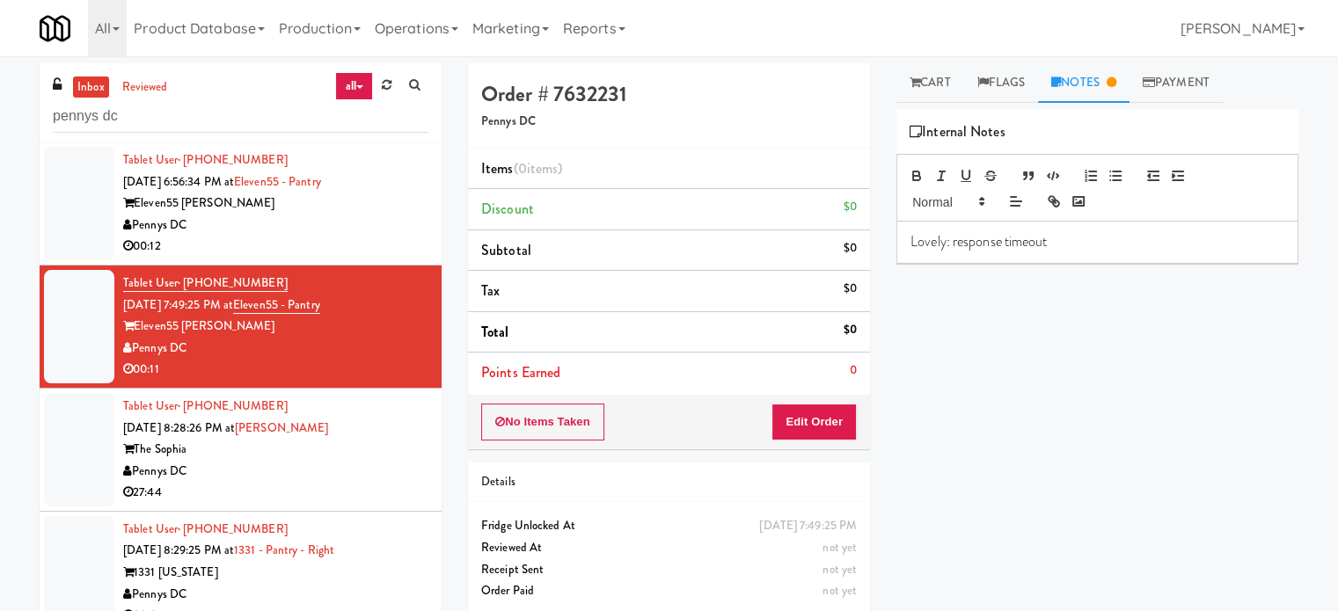
click at [301, 233] on div "Pennys DC" at bounding box center [275, 226] width 305 height 22
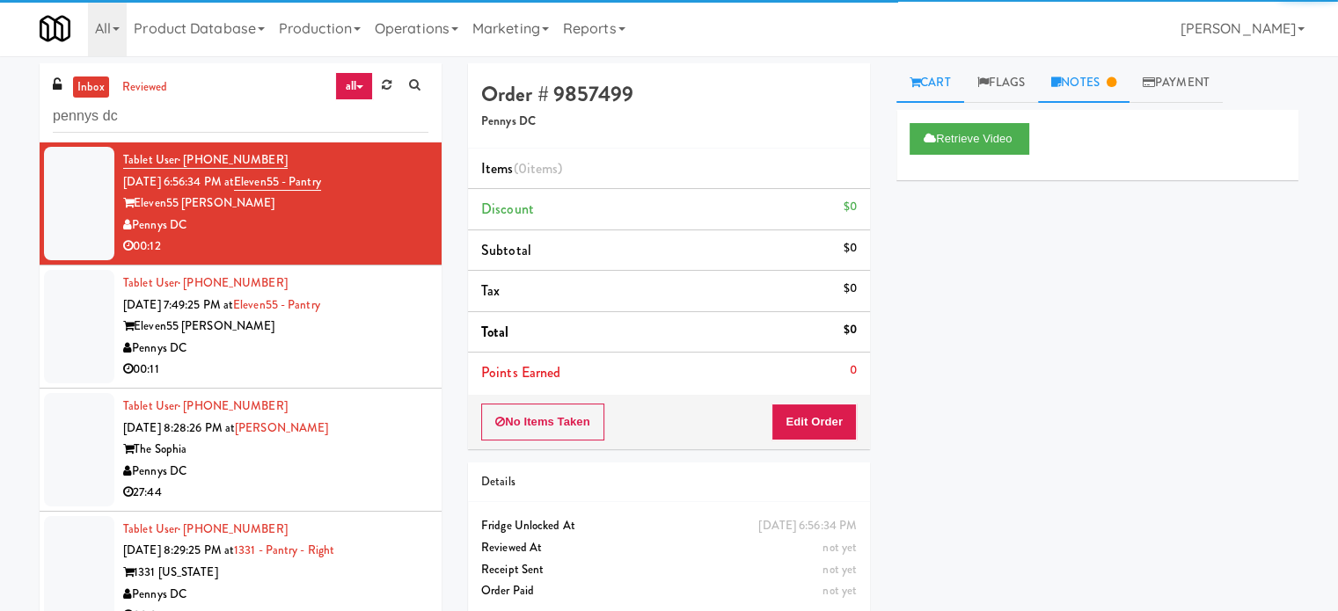
click at [1076, 83] on link "Notes" at bounding box center [1083, 83] width 91 height 40
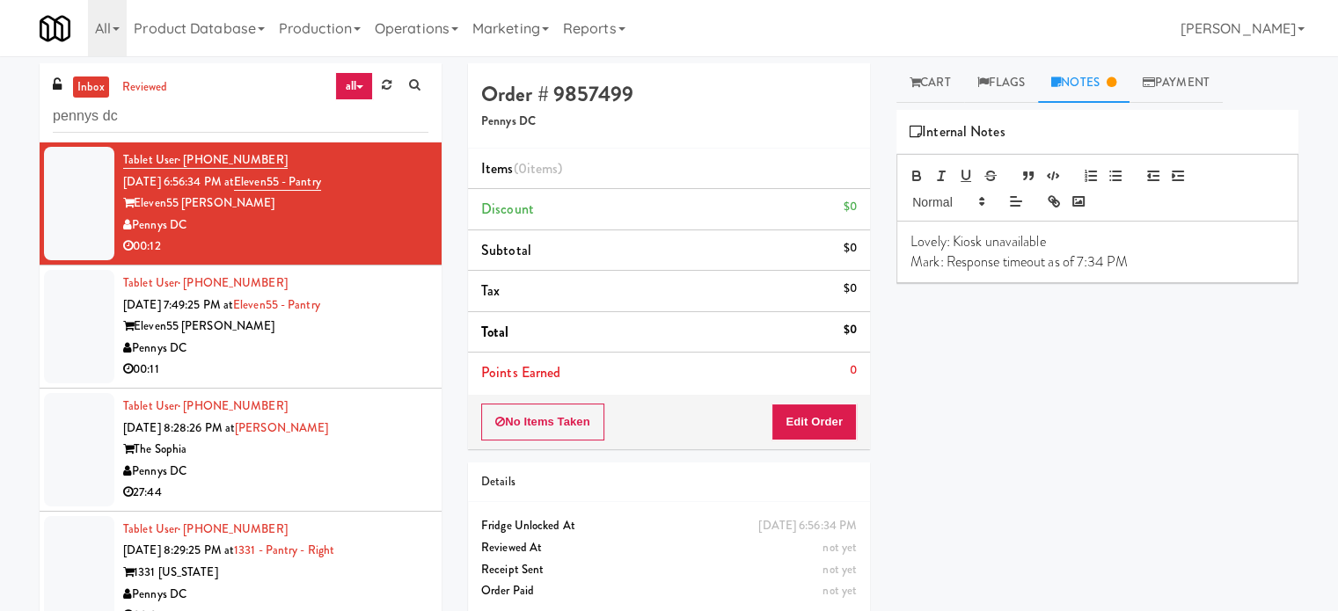
click at [376, 451] on div "The Sophia" at bounding box center [275, 450] width 305 height 22
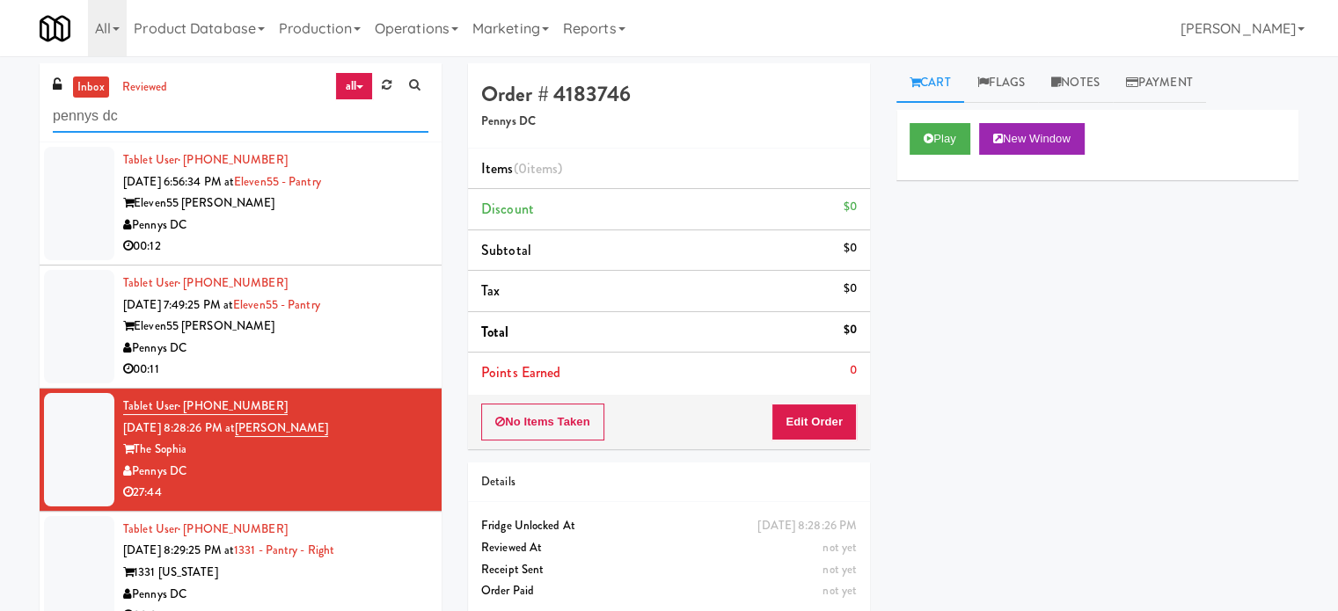
click at [174, 116] on input "pennys dc" at bounding box center [241, 116] width 376 height 33
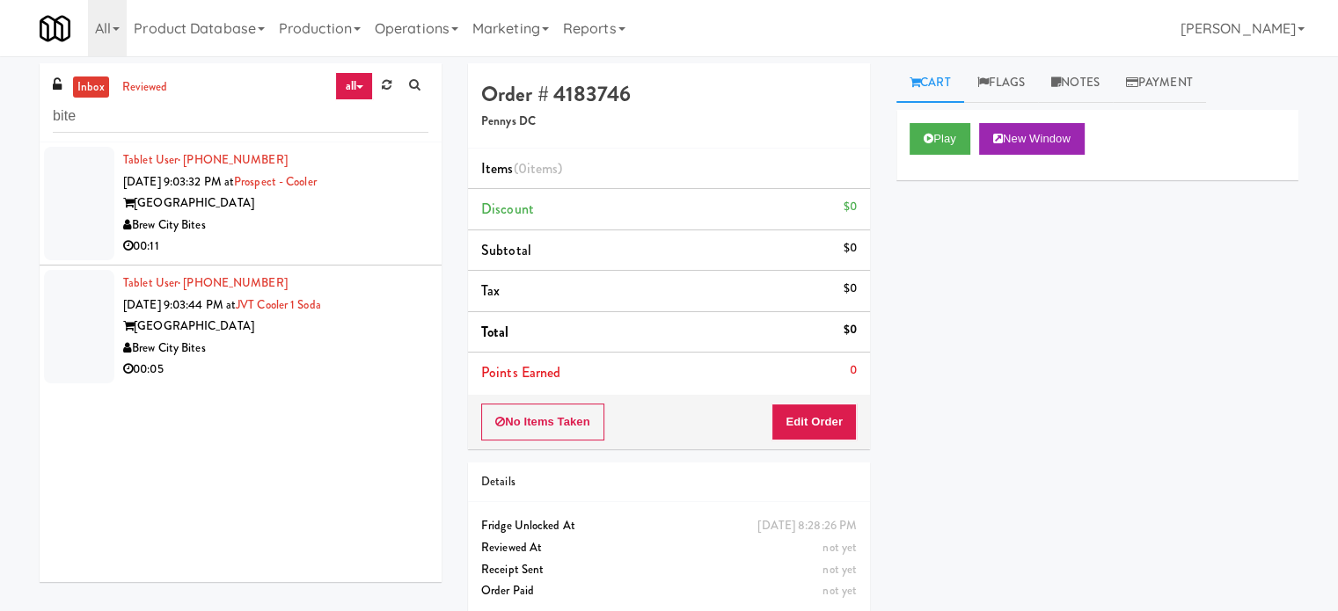
click at [342, 222] on div "Brew City Bites" at bounding box center [275, 226] width 305 height 22
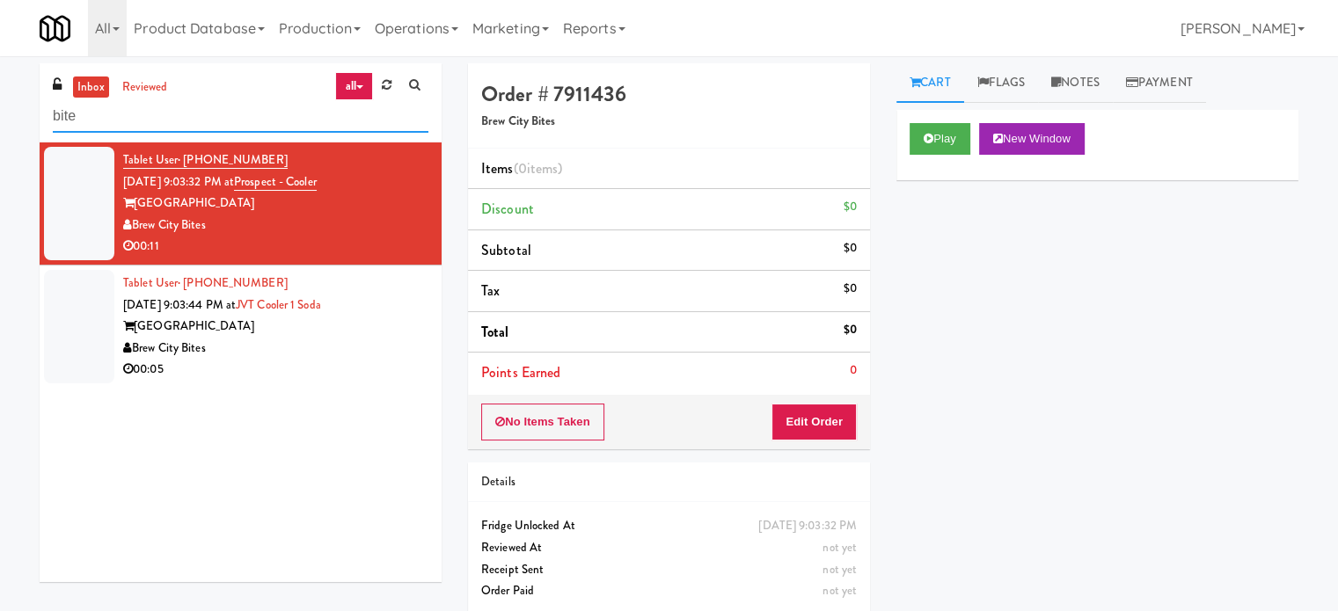
click at [159, 121] on input "bite" at bounding box center [241, 116] width 376 height 33
paste input "Aubreys Landing - Cooler - Solo"
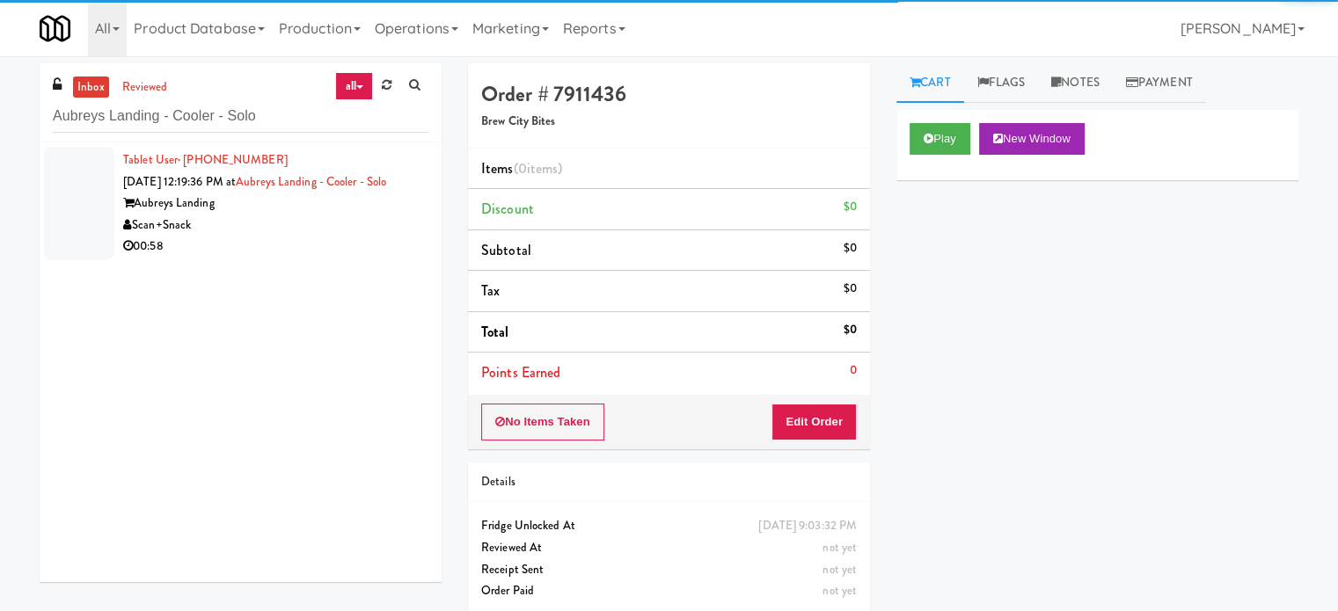
click at [246, 237] on div "00:58" at bounding box center [275, 247] width 305 height 22
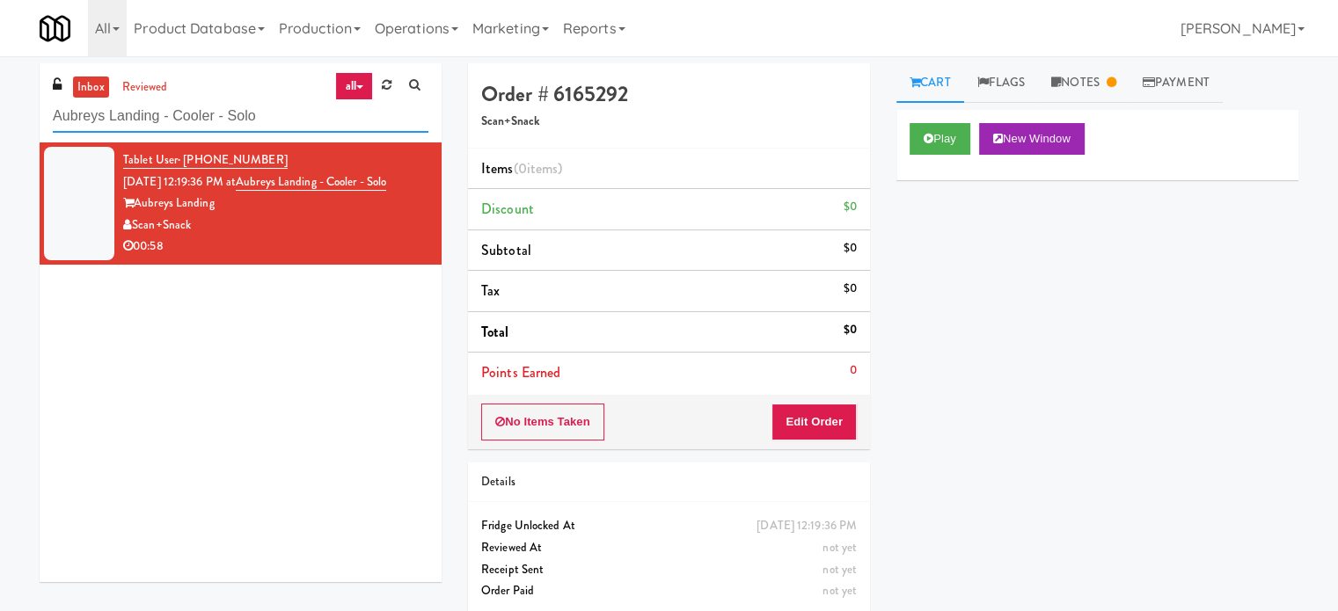
click at [243, 105] on input "Aubreys Landing - Cooler - Solo" at bounding box center [241, 116] width 376 height 33
click at [240, 112] on input "Aubreys Landing - Cooler - Solo" at bounding box center [241, 116] width 376 height 33
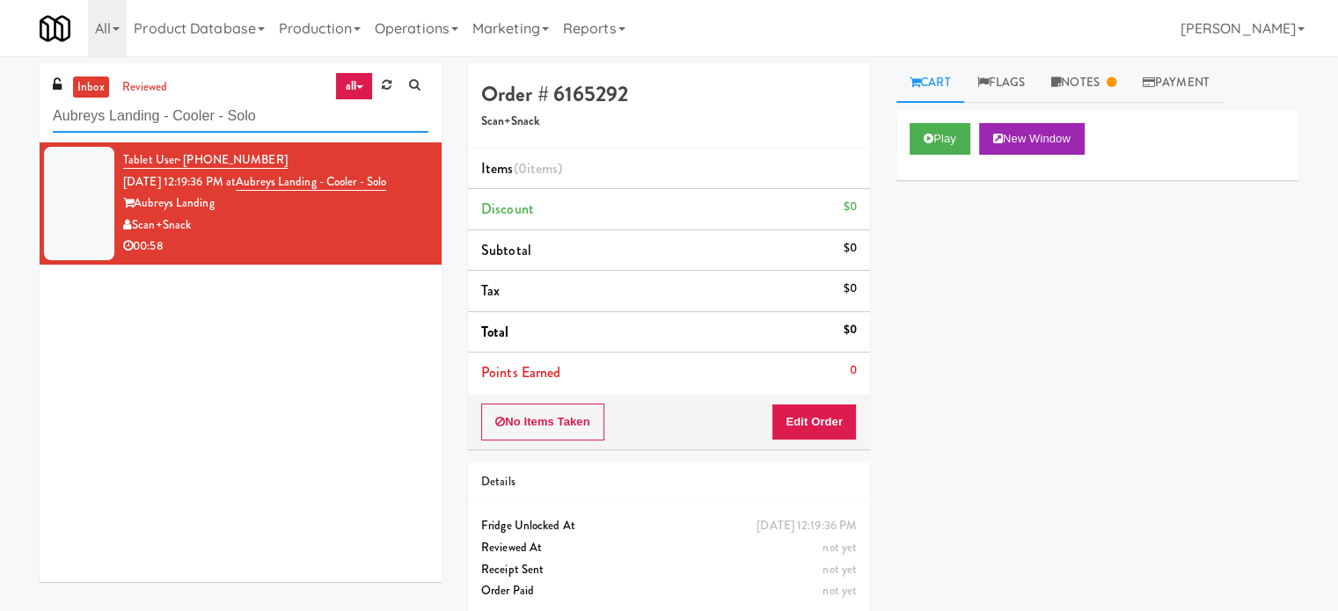
paste input "Peabody - Ambient"
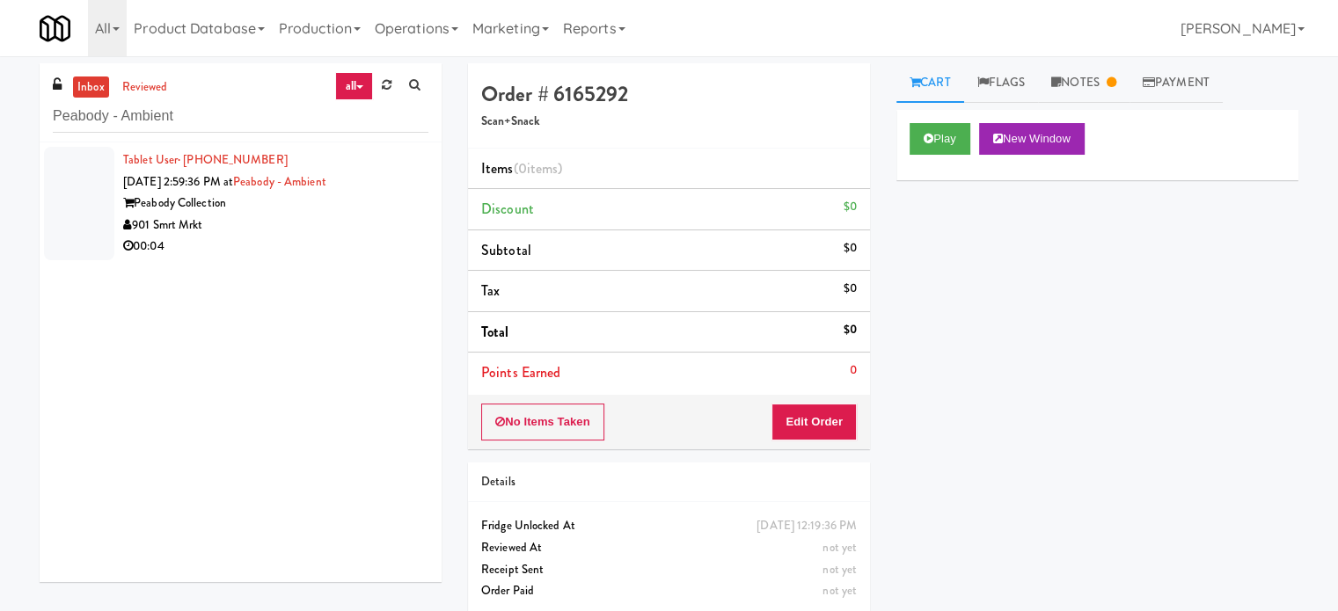
click at [317, 249] on div "00:04" at bounding box center [275, 247] width 305 height 22
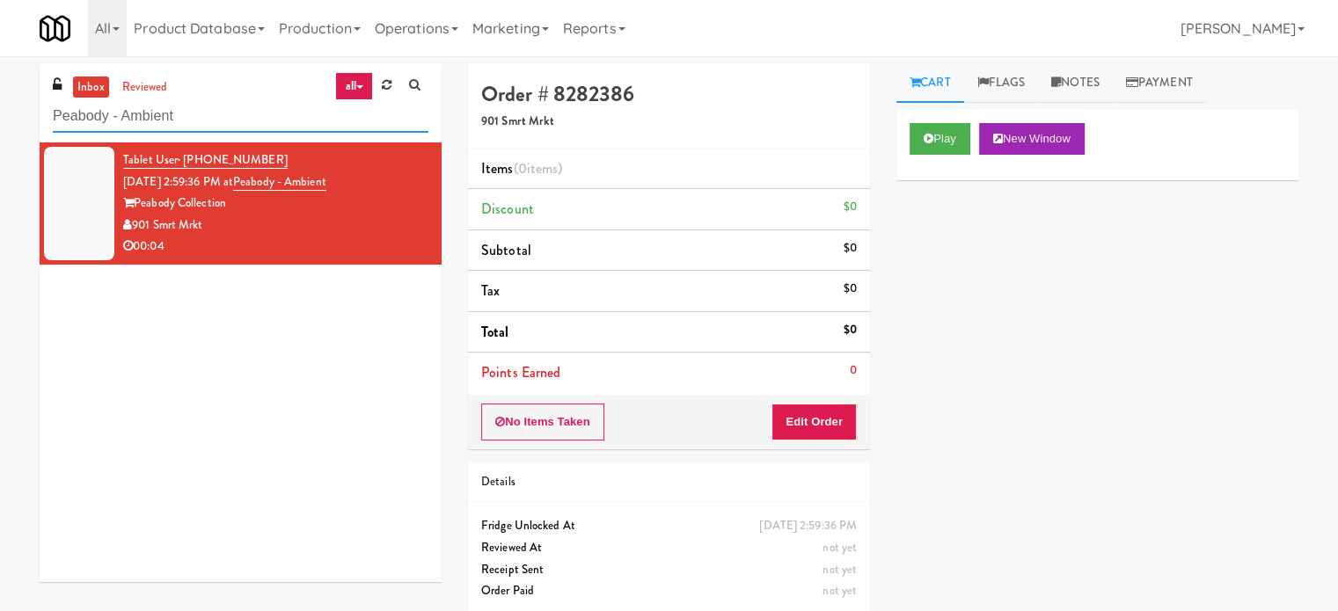
click at [246, 122] on input "Peabody - Ambient" at bounding box center [241, 116] width 376 height 33
paste input "Revela 1 - Cooler - Lef"
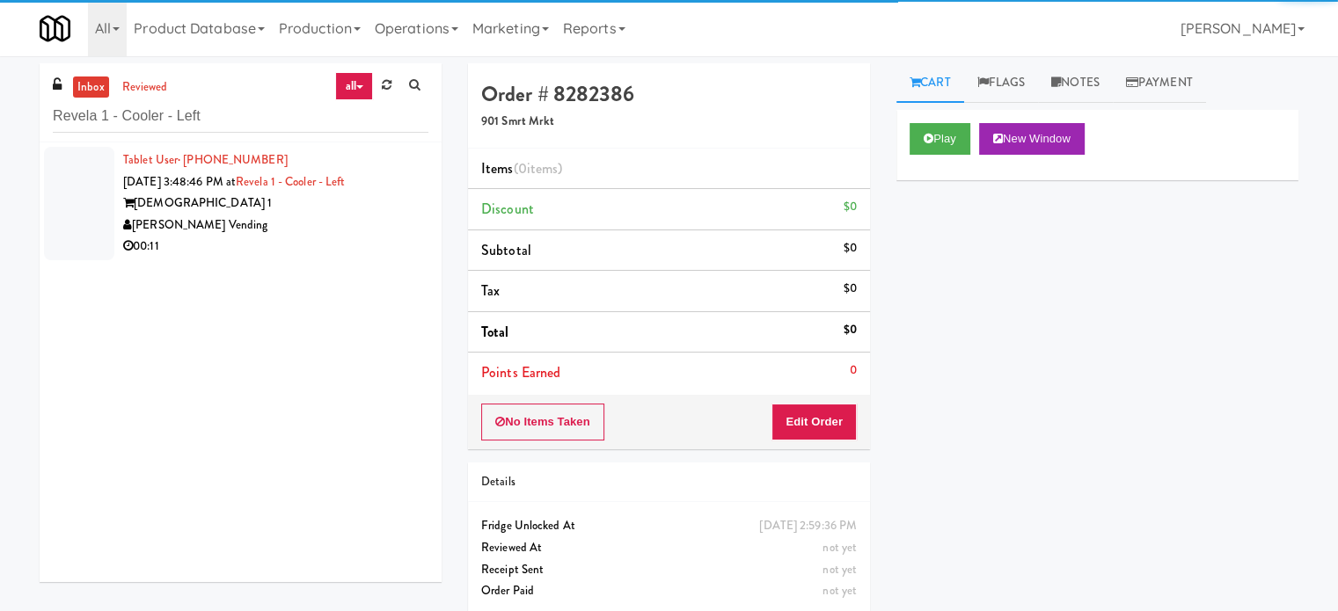
click at [352, 222] on div "[PERSON_NAME] Vending" at bounding box center [275, 226] width 305 height 22
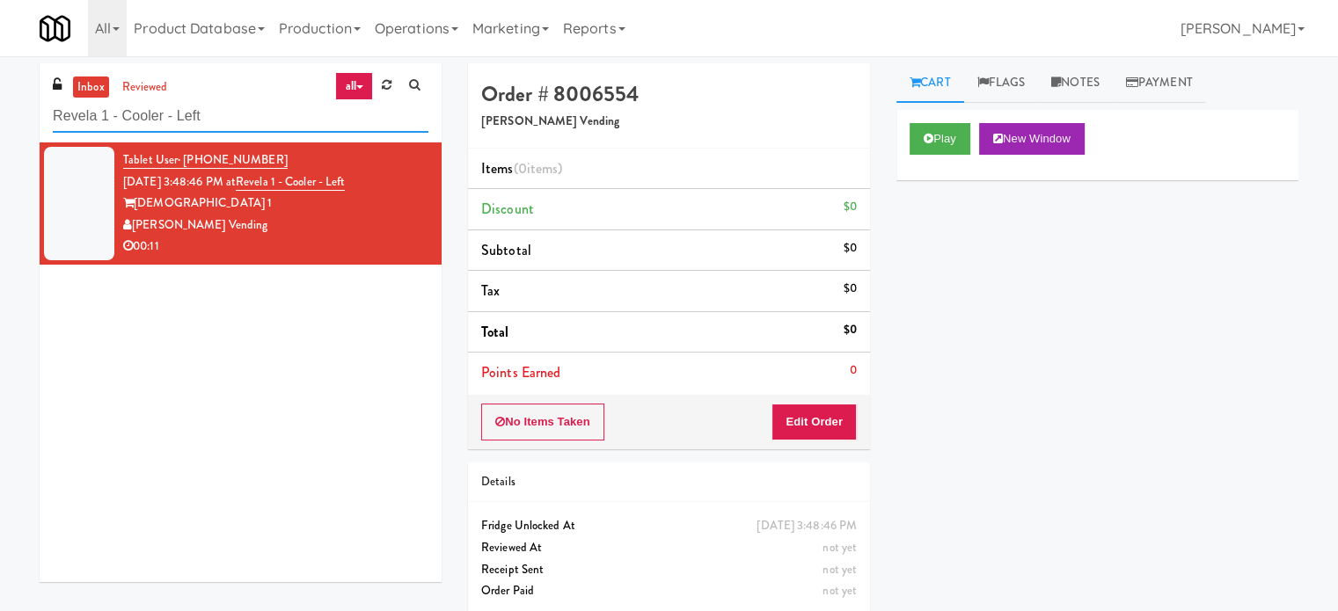
click at [250, 121] on input "Revela 1 - Cooler - Left" at bounding box center [241, 116] width 376 height 33
paste input "Ventana Combo Machine"
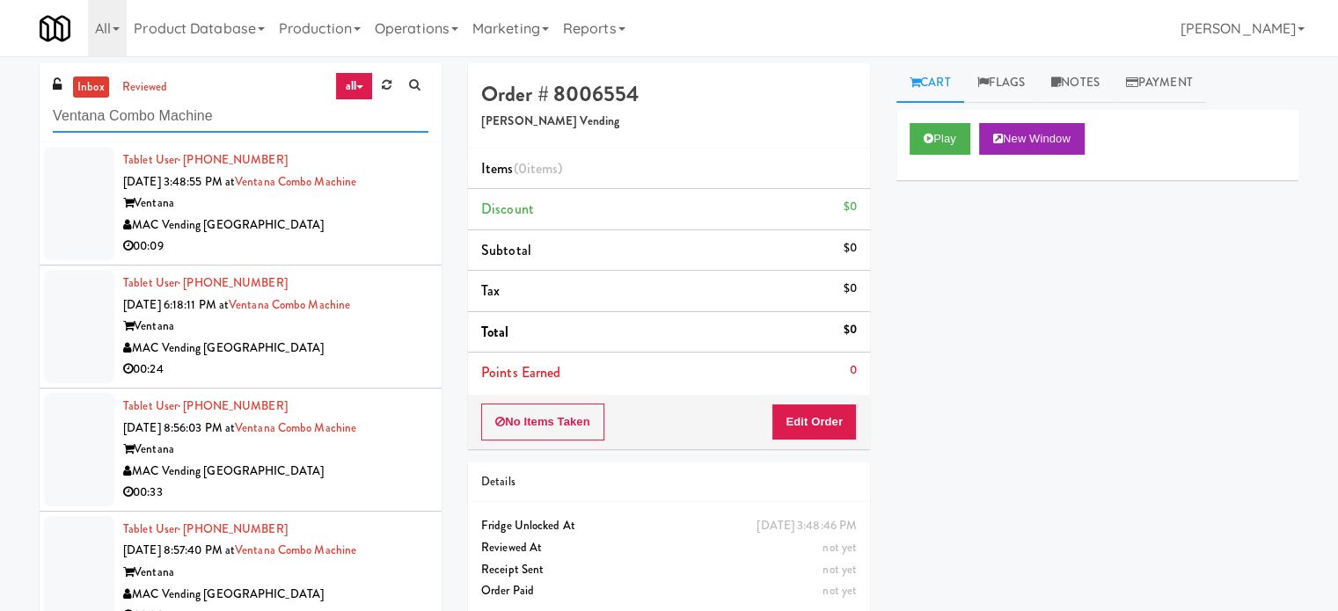
type input "Ventana Combo Machine"
click at [317, 244] on div "00:09" at bounding box center [275, 247] width 305 height 22
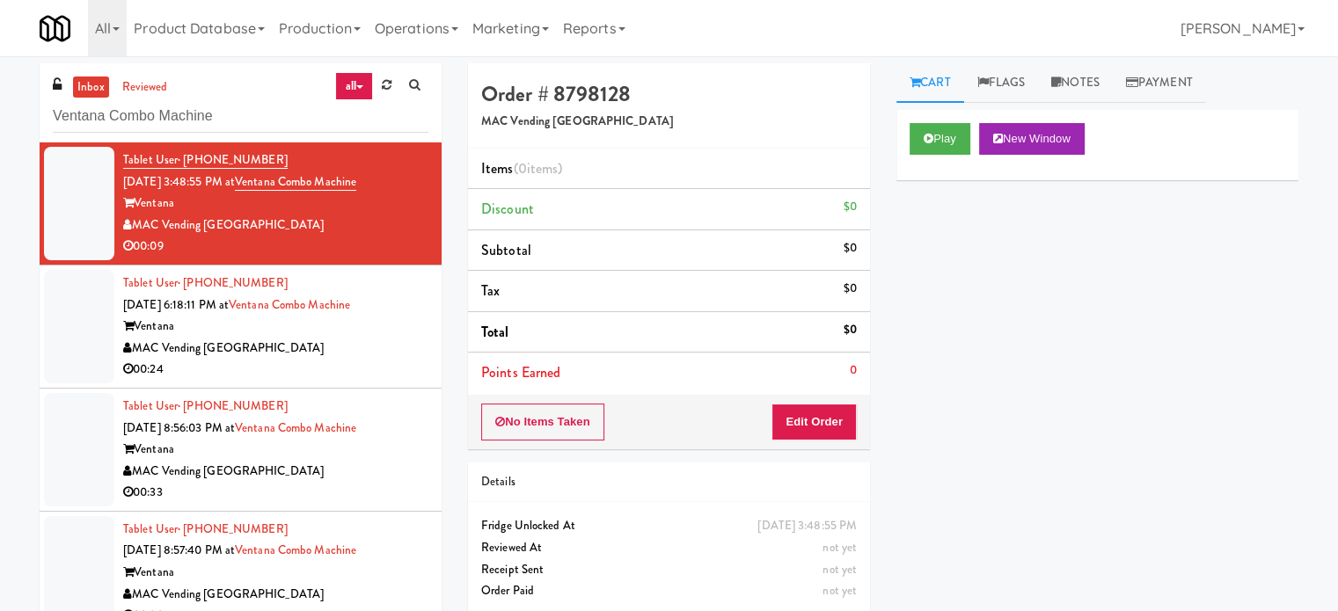
click at [350, 356] on div "MAC Vending [GEOGRAPHIC_DATA]" at bounding box center [275, 349] width 305 height 22
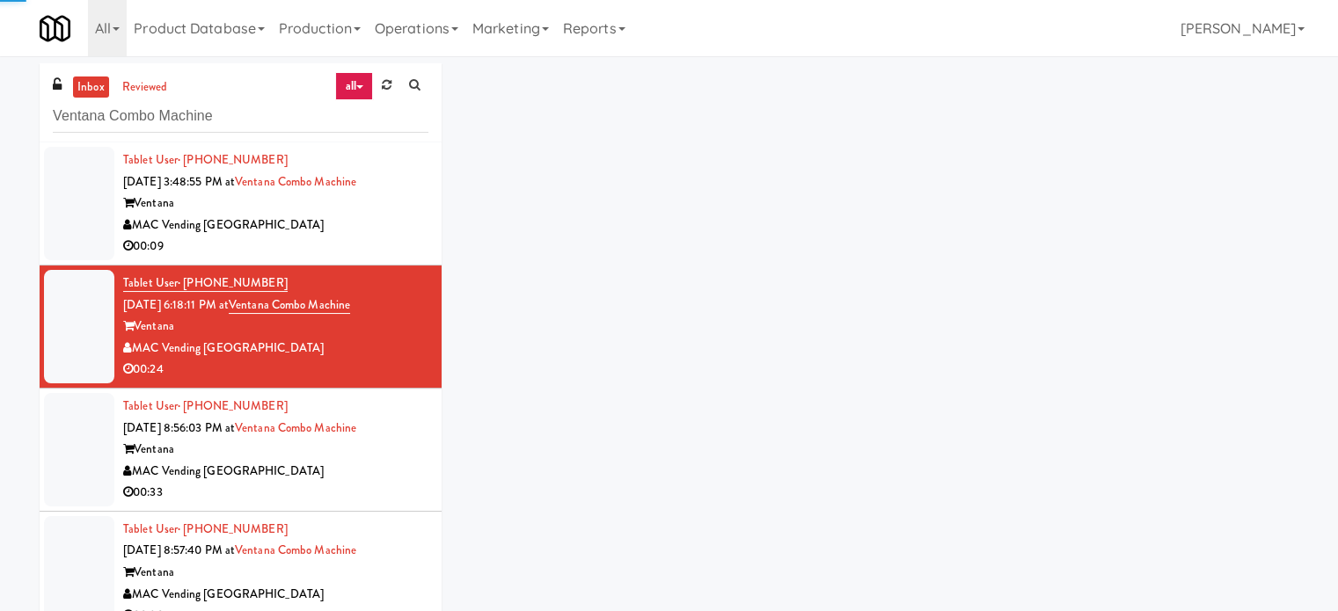
click at [373, 209] on div "Ventana" at bounding box center [275, 204] width 305 height 22
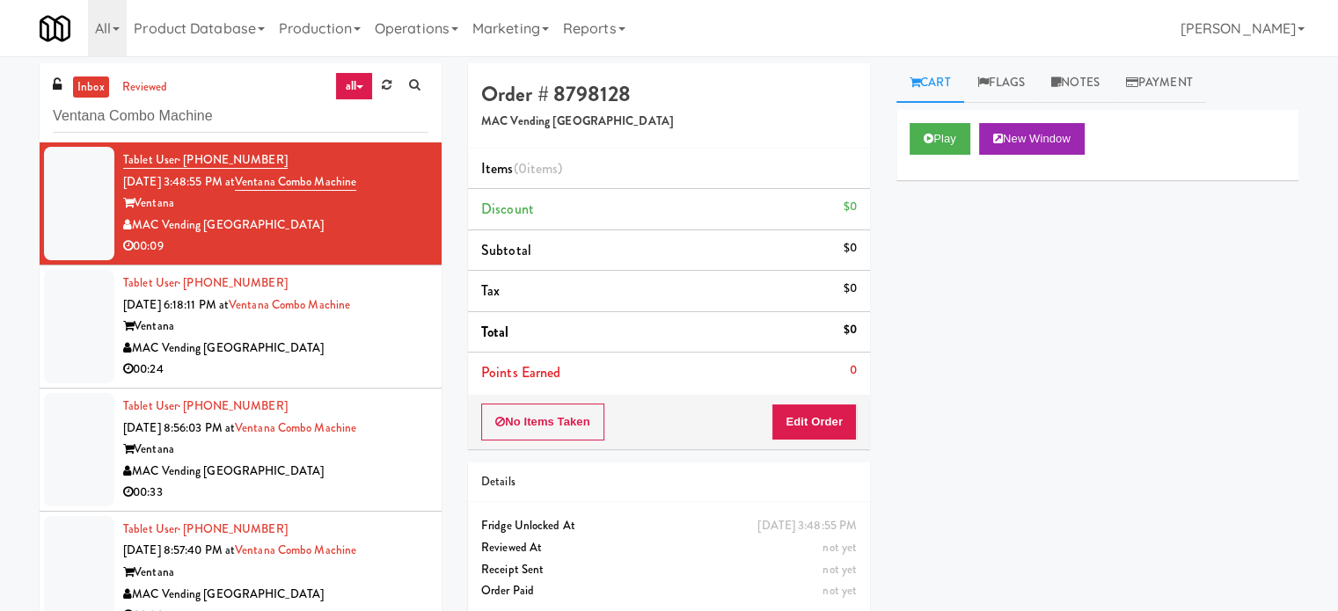
drag, startPoint x: 242, startPoint y: 223, endPoint x: 231, endPoint y: 222, distance: 10.7
click at [231, 222] on div "MAC Vending [GEOGRAPHIC_DATA]" at bounding box center [275, 226] width 305 height 22
drag, startPoint x: 316, startPoint y: 225, endPoint x: 560, endPoint y: 209, distance: 245.0
click at [317, 225] on div "MAC Vending [GEOGRAPHIC_DATA]" at bounding box center [275, 226] width 305 height 22
click at [938, 135] on button "Play" at bounding box center [939, 139] width 61 height 32
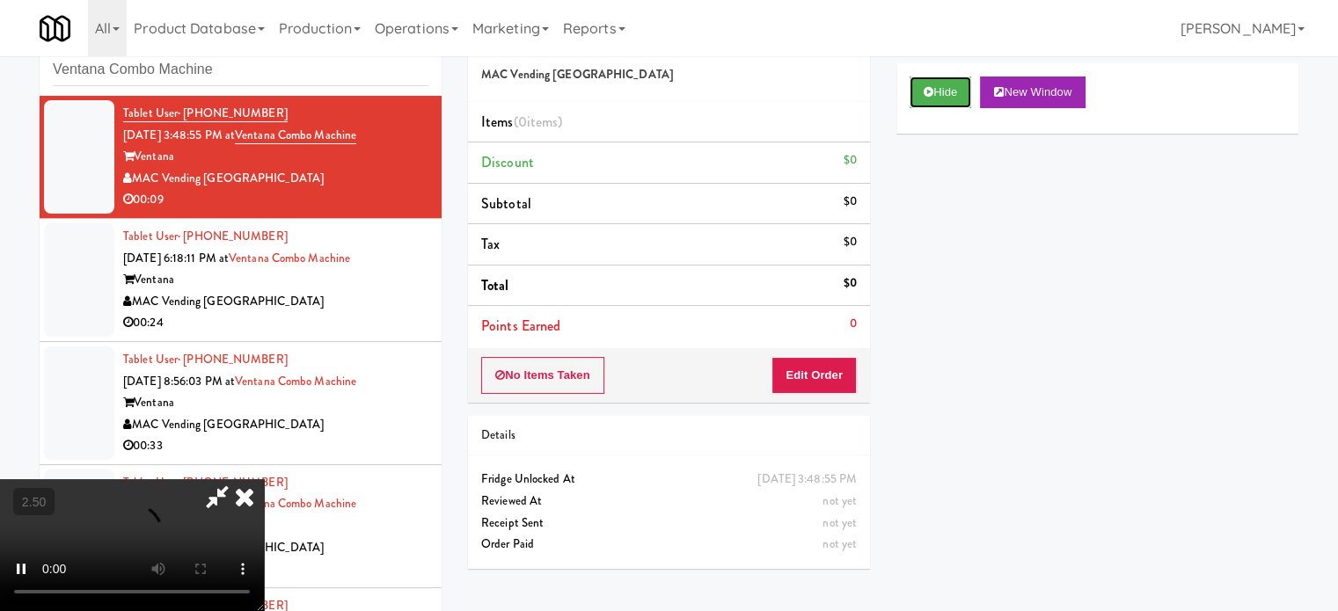
scroll to position [71, 0]
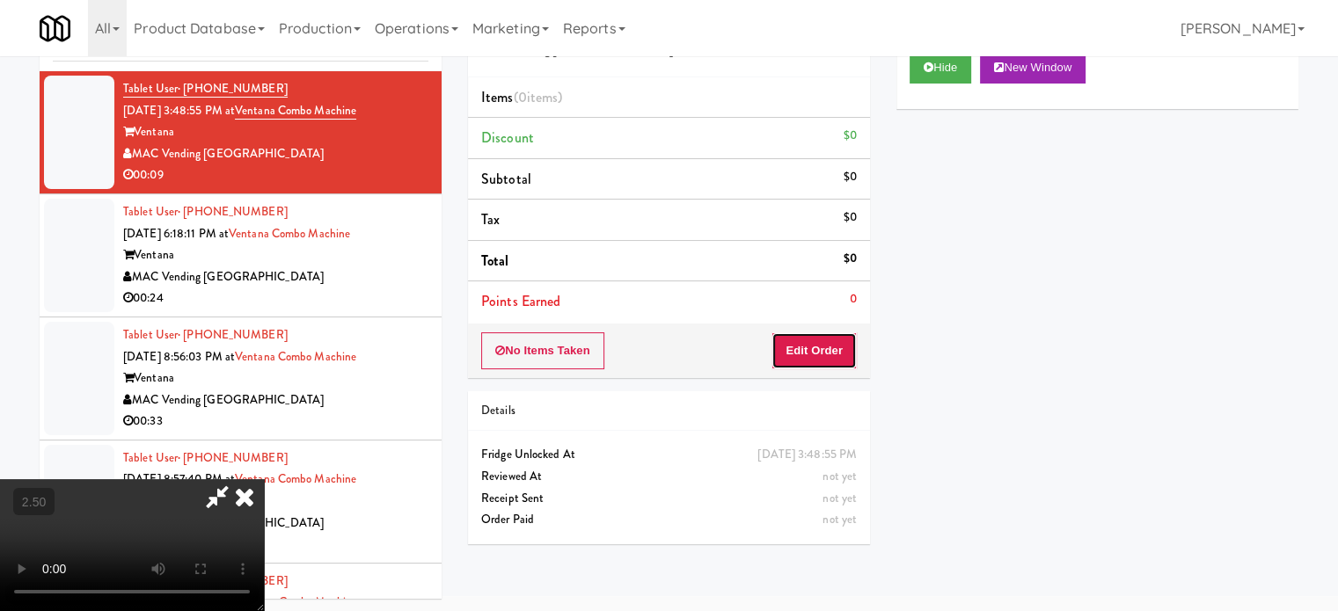
click at [816, 345] on button "Edit Order" at bounding box center [813, 350] width 85 height 37
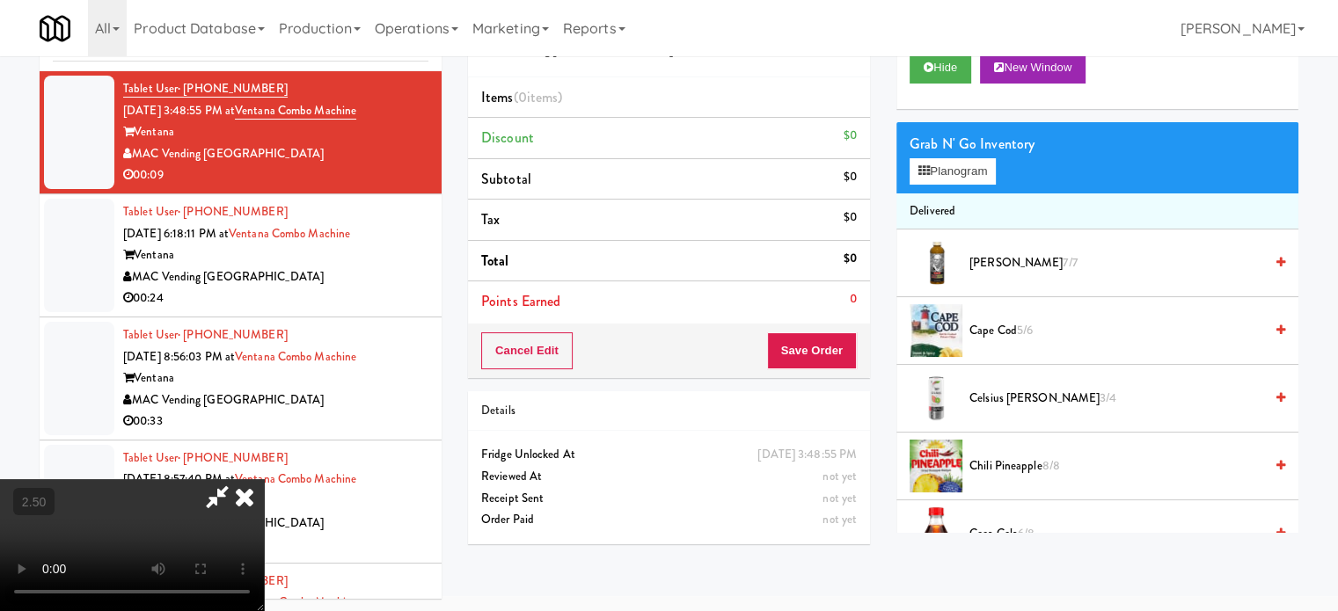
click at [264, 479] on video at bounding box center [132, 545] width 264 height 132
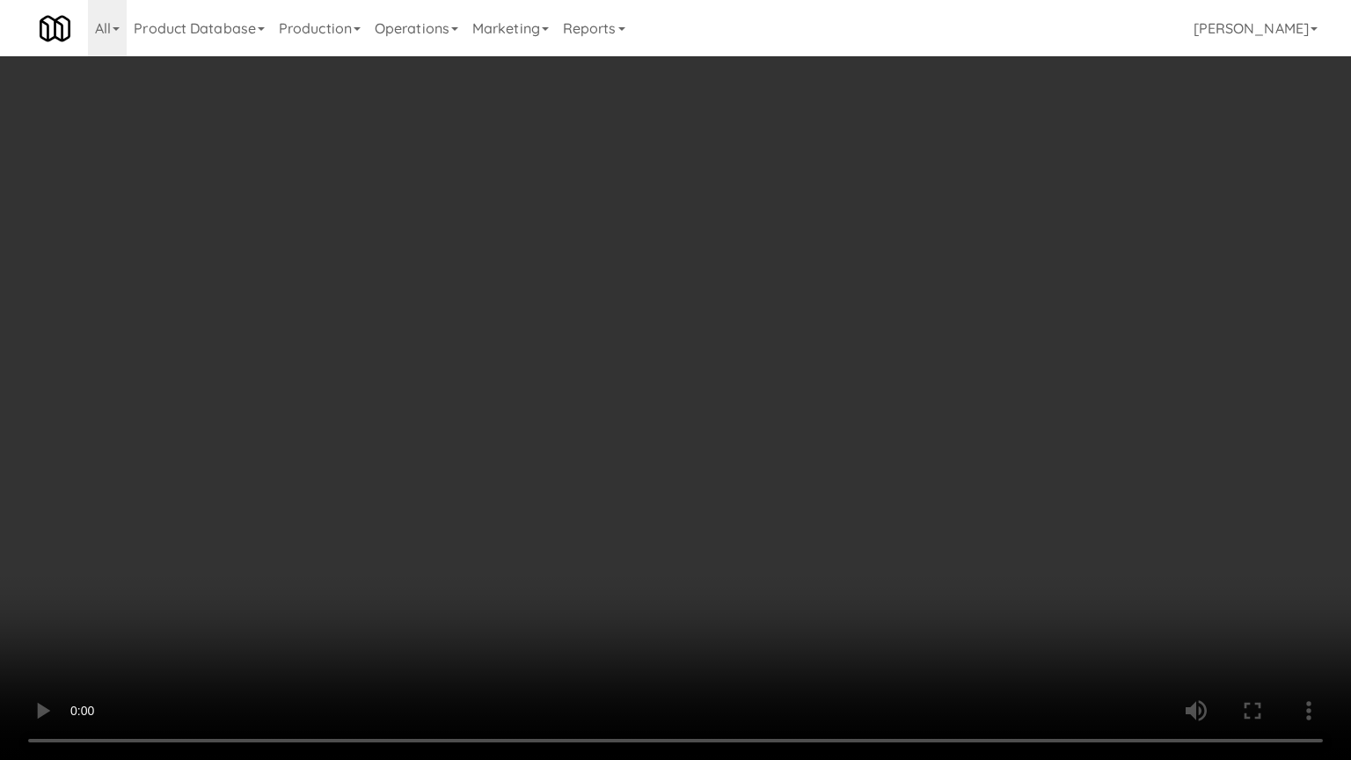
click at [526, 405] on video at bounding box center [675, 380] width 1351 height 760
click at [540, 405] on video at bounding box center [675, 380] width 1351 height 760
drag, startPoint x: 651, startPoint y: 408, endPoint x: 653, endPoint y: 417, distance: 9.0
click at [653, 410] on video at bounding box center [675, 380] width 1351 height 760
click at [595, 497] on video at bounding box center [675, 380] width 1351 height 760
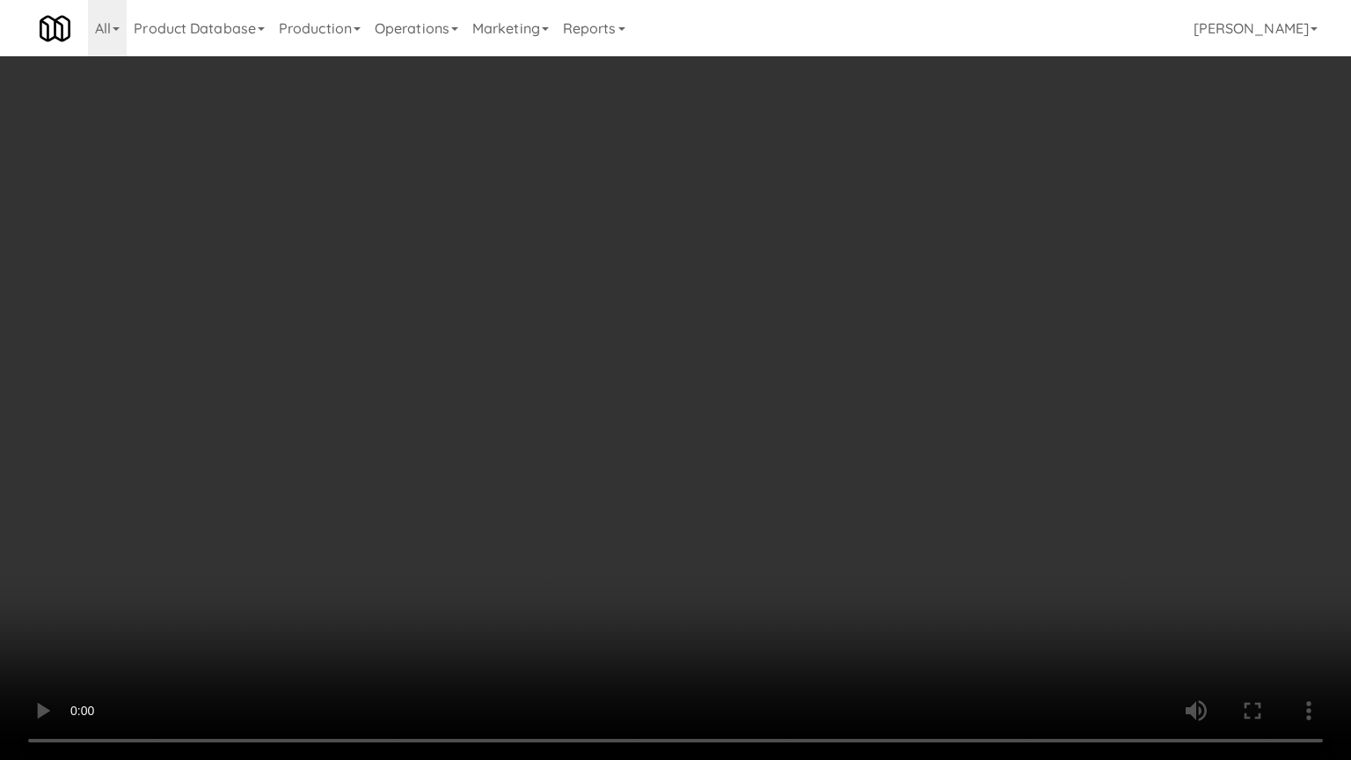
click at [712, 496] on video at bounding box center [675, 380] width 1351 height 760
click at [514, 484] on video at bounding box center [675, 380] width 1351 height 760
click at [636, 427] on video at bounding box center [675, 380] width 1351 height 760
click at [592, 445] on video at bounding box center [675, 380] width 1351 height 760
click at [609, 436] on video at bounding box center [675, 380] width 1351 height 760
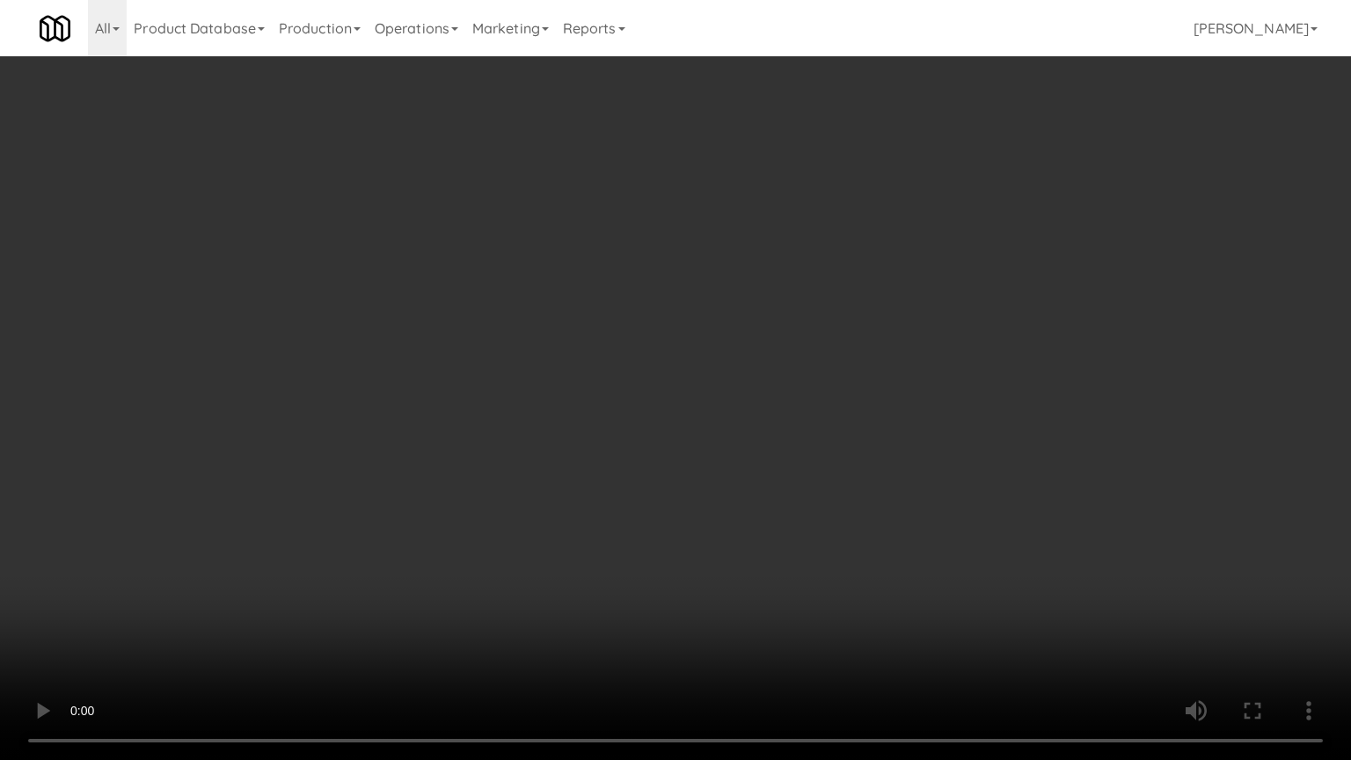
drag, startPoint x: 481, startPoint y: 423, endPoint x: 630, endPoint y: 325, distance: 177.8
click at [507, 420] on video at bounding box center [675, 380] width 1351 height 760
click at [676, 380] on video at bounding box center [675, 380] width 1351 height 760
click at [684, 373] on video at bounding box center [675, 380] width 1351 height 760
click at [785, 383] on video at bounding box center [675, 380] width 1351 height 760
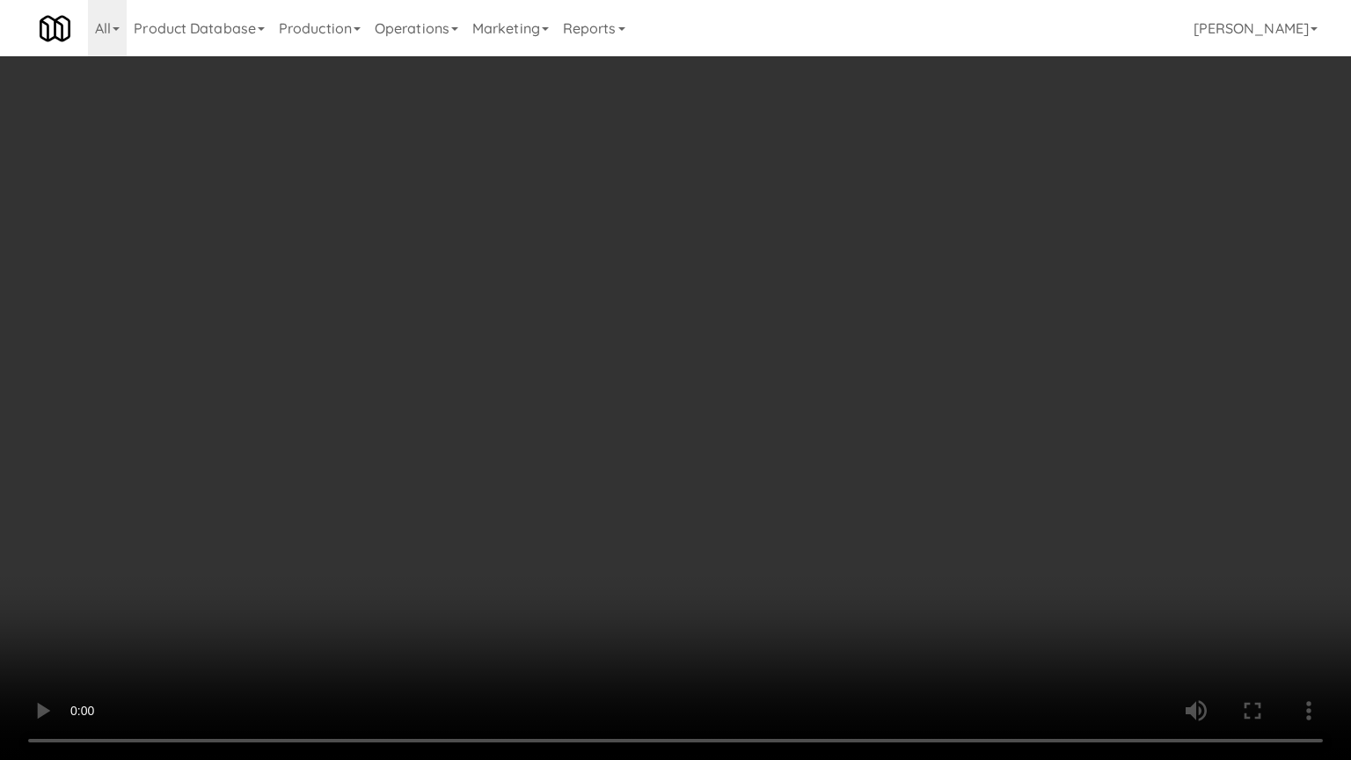
click at [763, 390] on video at bounding box center [675, 380] width 1351 height 760
click at [830, 415] on video at bounding box center [675, 380] width 1351 height 760
click at [694, 432] on video at bounding box center [675, 380] width 1351 height 760
click at [711, 415] on video at bounding box center [675, 380] width 1351 height 760
drag, startPoint x: 710, startPoint y: 411, endPoint x: 722, endPoint y: 407, distance: 12.8
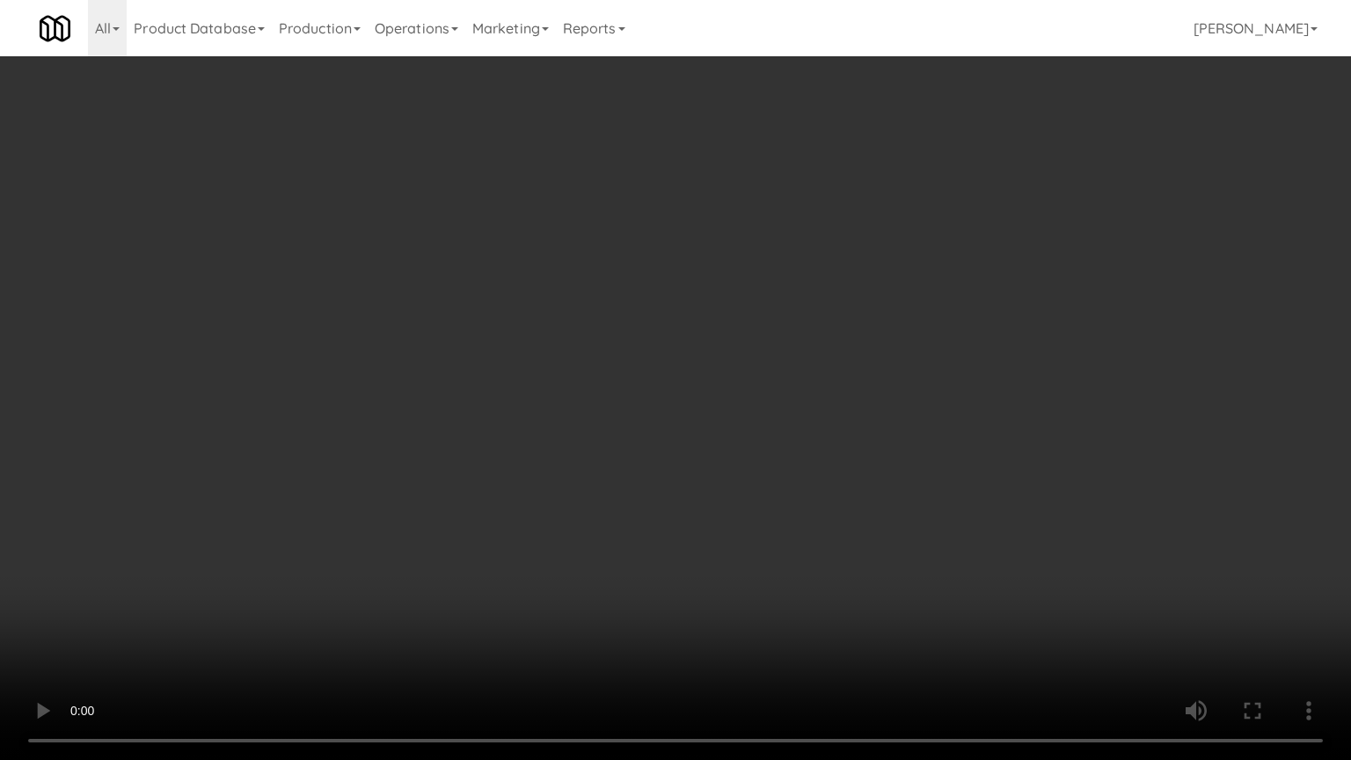
click at [712, 411] on video at bounding box center [675, 380] width 1351 height 760
click at [722, 407] on video at bounding box center [675, 380] width 1351 height 760
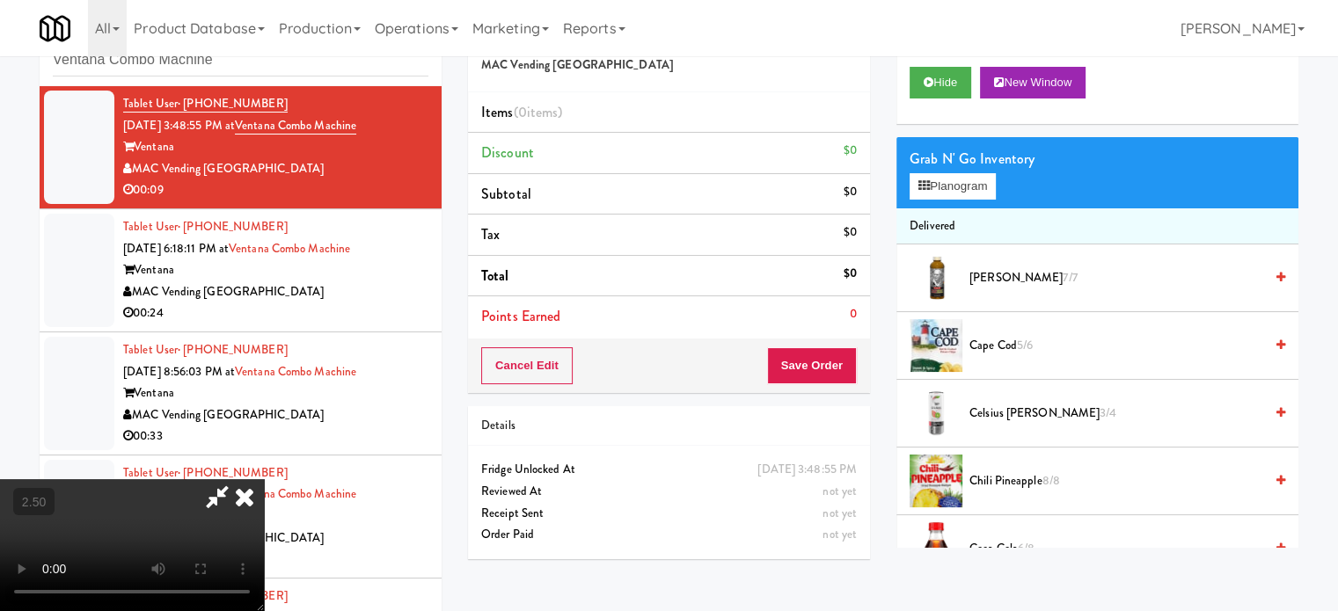
drag, startPoint x: 420, startPoint y: 389, endPoint x: 431, endPoint y: 382, distance: 12.7
click at [264, 479] on video at bounding box center [132, 545] width 264 height 132
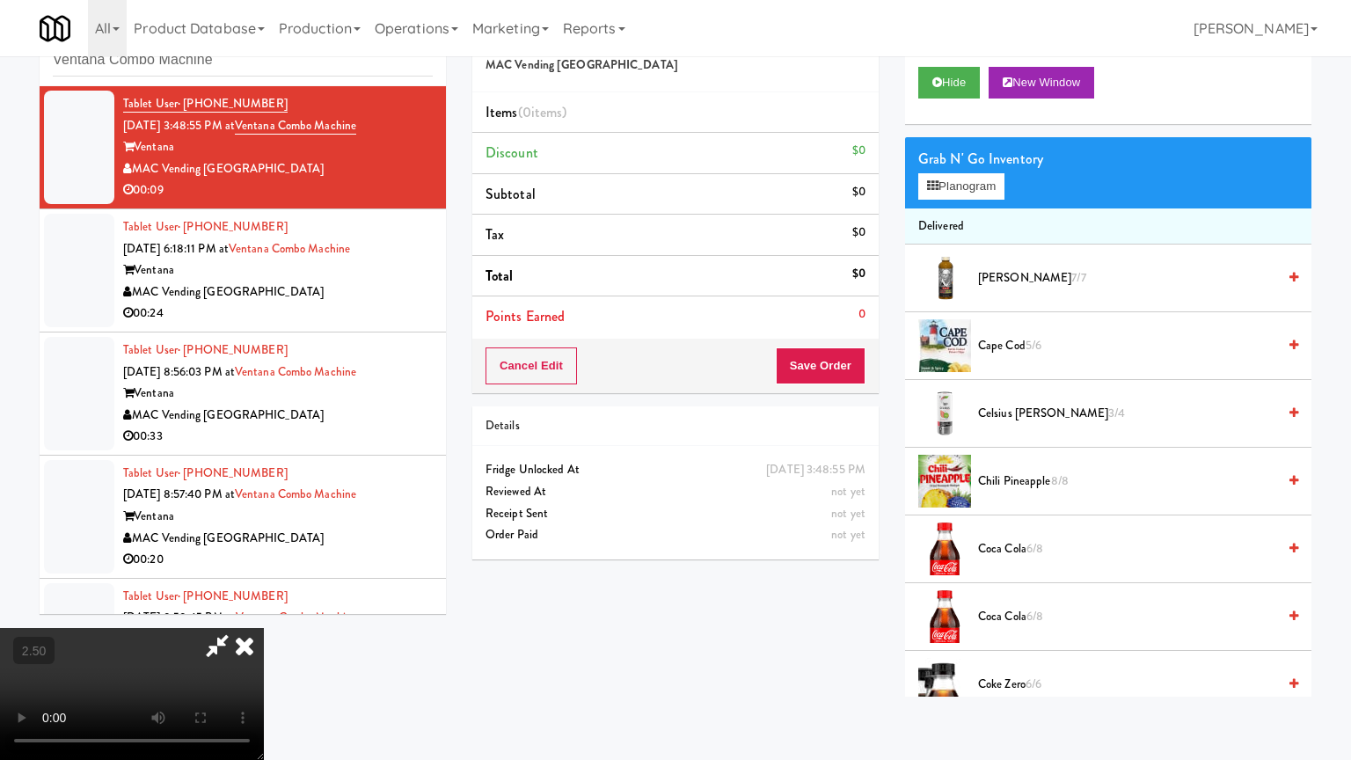
drag, startPoint x: 528, startPoint y: 388, endPoint x: 602, endPoint y: 253, distance: 153.5
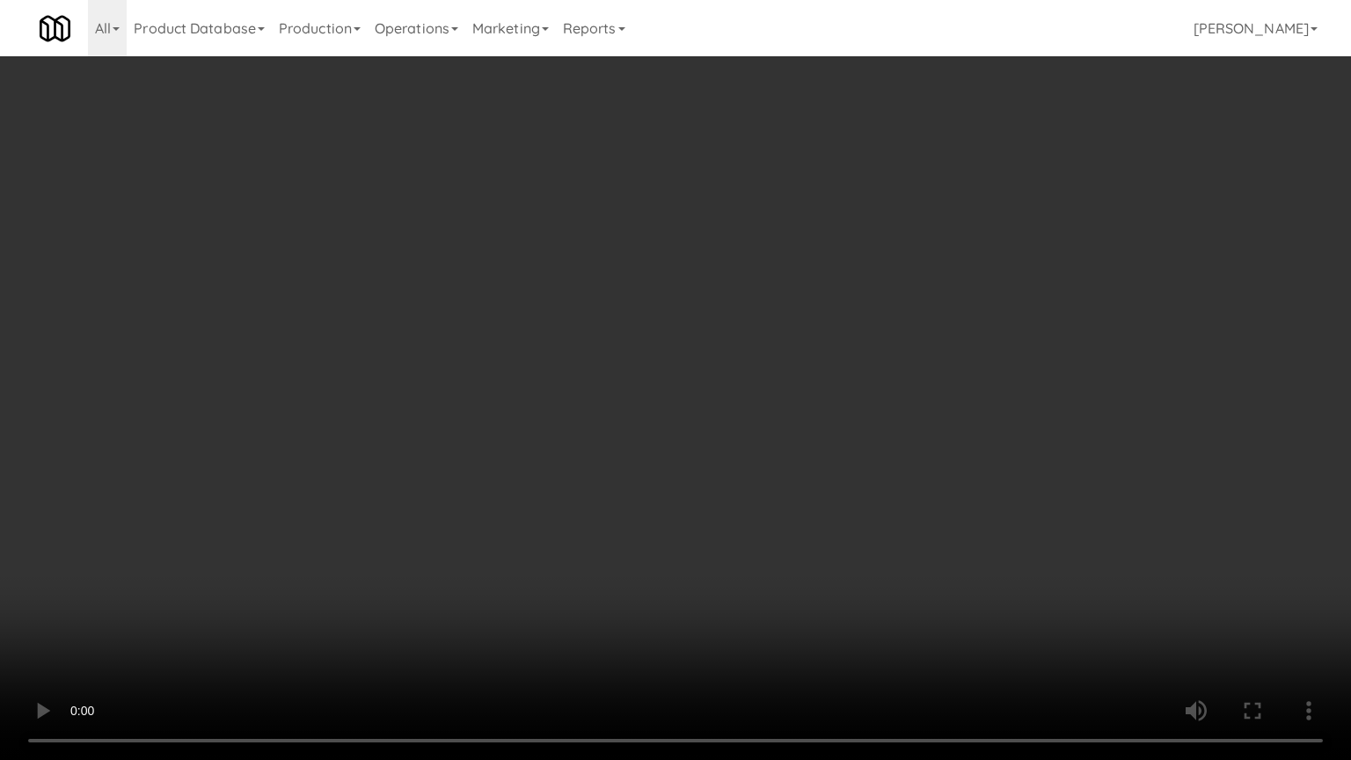
click at [531, 387] on video at bounding box center [675, 380] width 1351 height 760
click at [566, 382] on video at bounding box center [675, 380] width 1351 height 760
click at [568, 384] on video at bounding box center [675, 380] width 1351 height 760
click at [453, 482] on video at bounding box center [675, 380] width 1351 height 760
click at [644, 348] on video at bounding box center [675, 380] width 1351 height 760
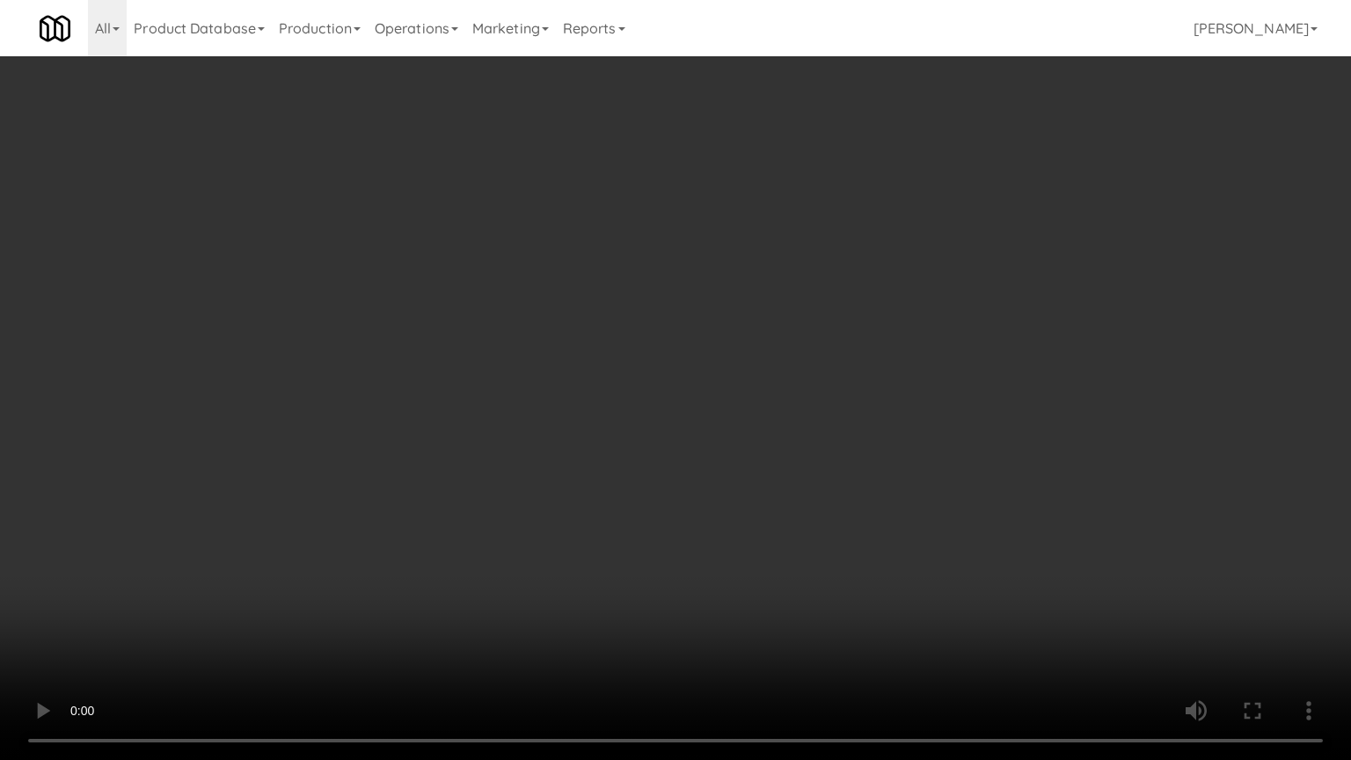
click at [635, 336] on video at bounding box center [675, 380] width 1351 height 760
click at [640, 345] on video at bounding box center [675, 380] width 1351 height 760
click at [674, 360] on video at bounding box center [675, 380] width 1351 height 760
click at [641, 361] on video at bounding box center [675, 380] width 1351 height 760
click at [642, 358] on video at bounding box center [675, 380] width 1351 height 760
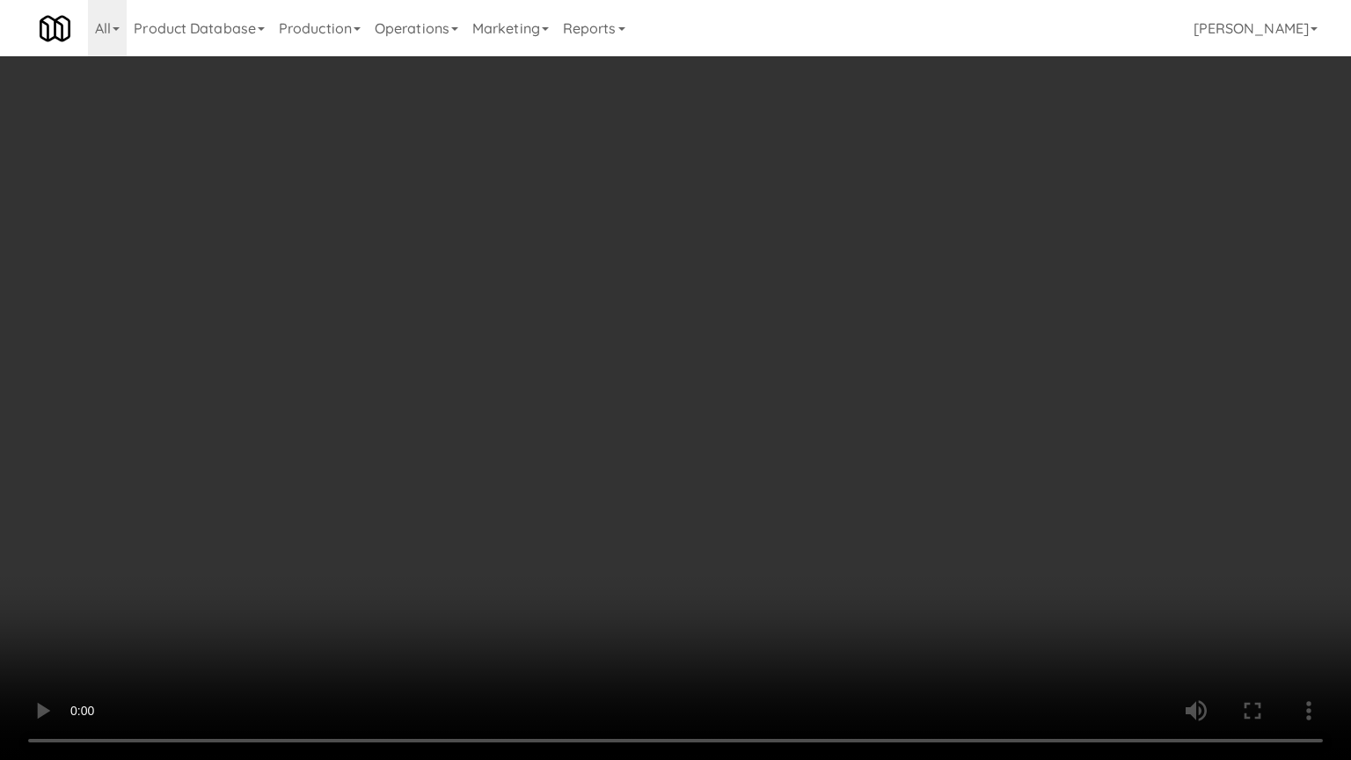
click at [697, 369] on video at bounding box center [675, 380] width 1351 height 760
click at [687, 389] on video at bounding box center [675, 380] width 1351 height 760
drag, startPoint x: 691, startPoint y: 383, endPoint x: 771, endPoint y: 258, distance: 149.1
click at [697, 383] on video at bounding box center [675, 380] width 1351 height 760
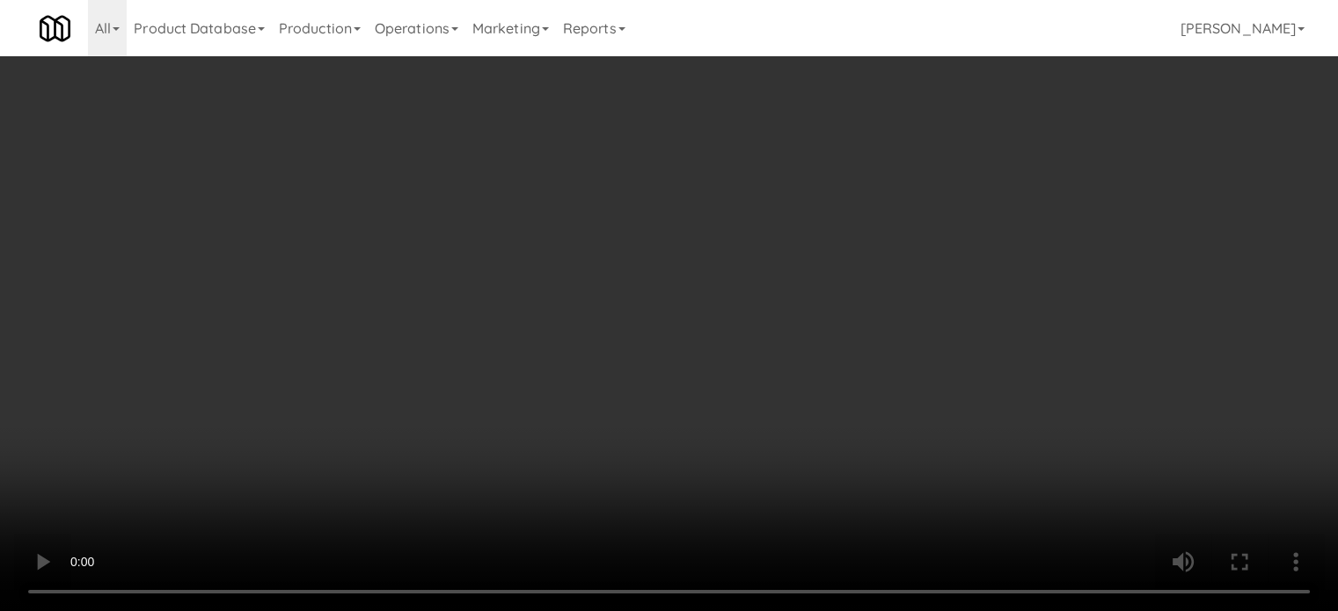
scroll to position [440, 0]
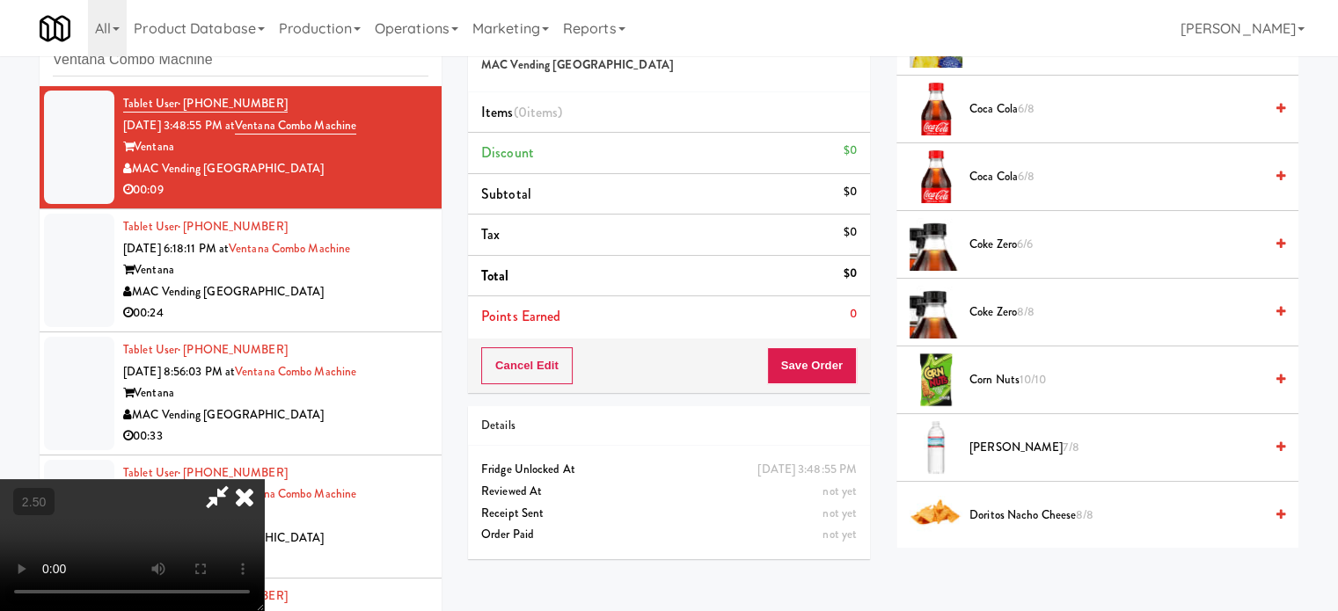
click at [1012, 172] on span "Coca Cola 6/8" at bounding box center [1116, 177] width 294 height 22
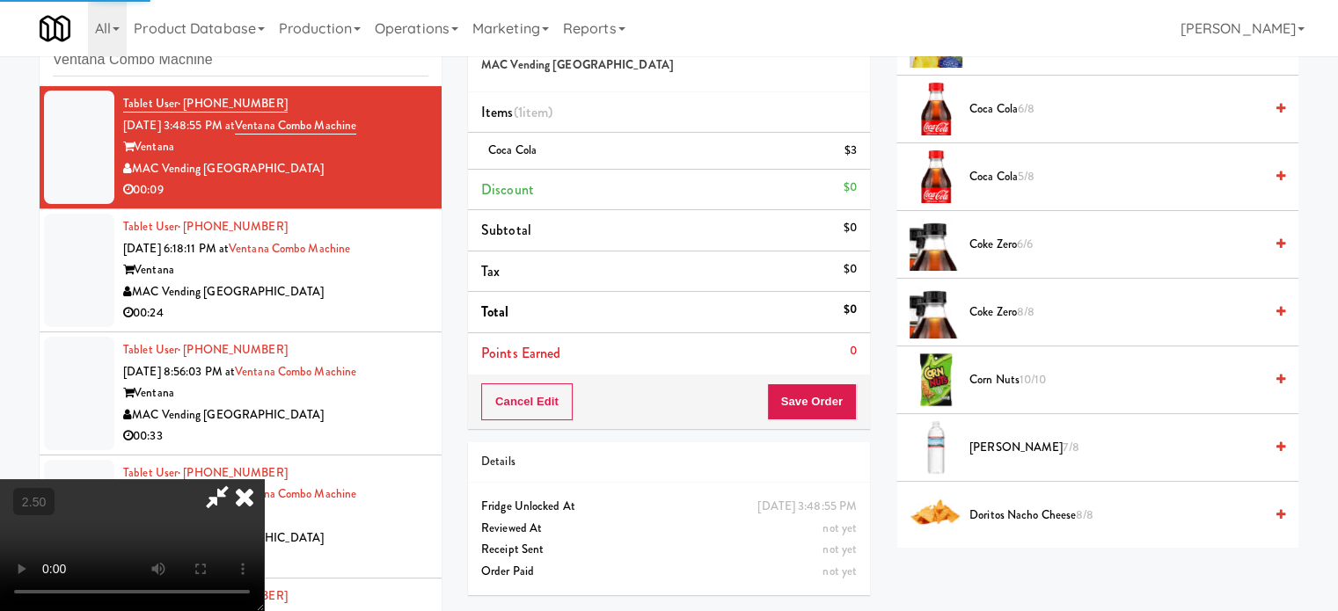
click at [264, 479] on icon at bounding box center [244, 496] width 39 height 35
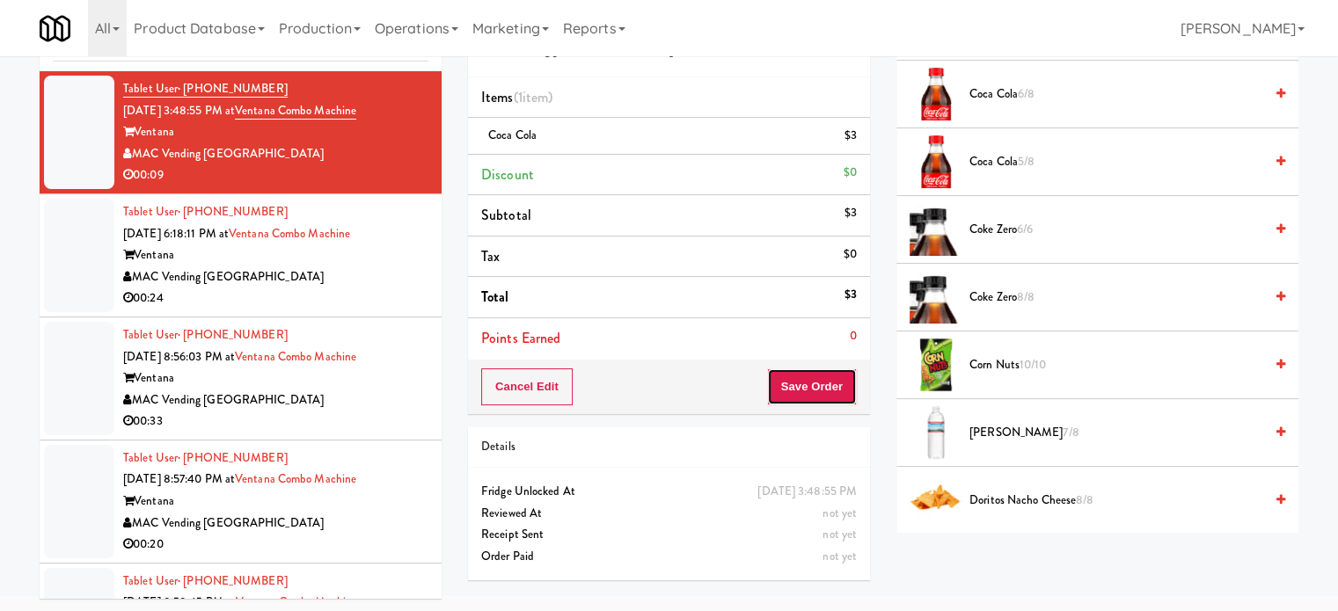
click at [793, 386] on button "Save Order" at bounding box center [812, 387] width 90 height 37
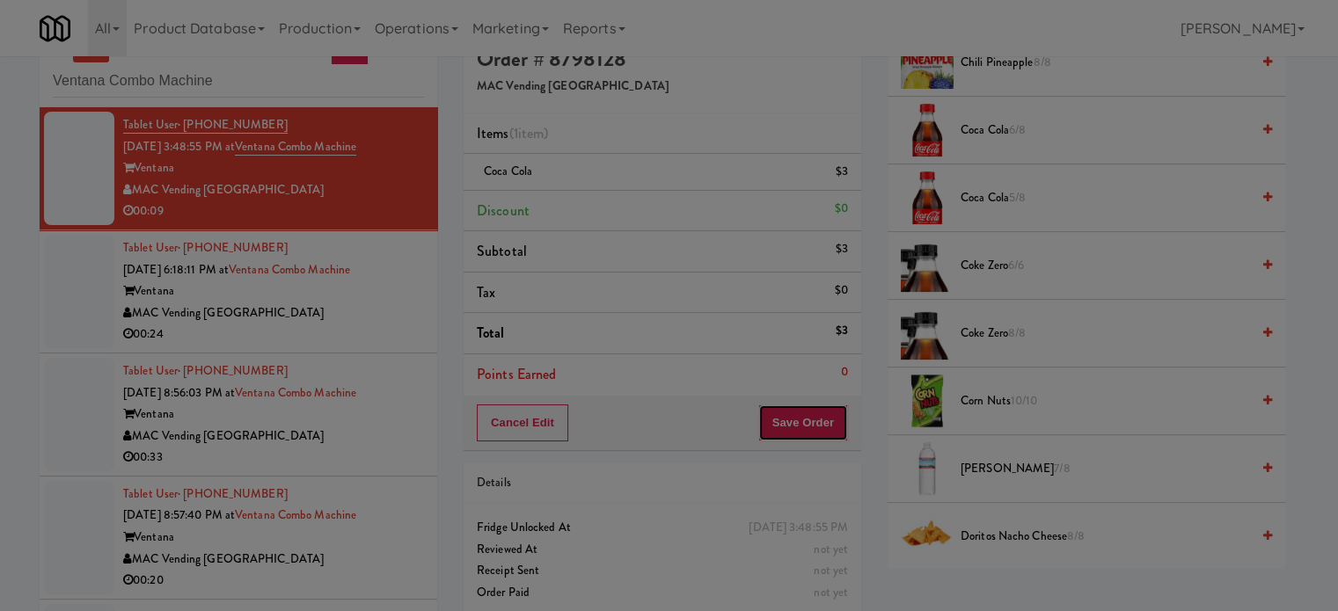
scroll to position [0, 0]
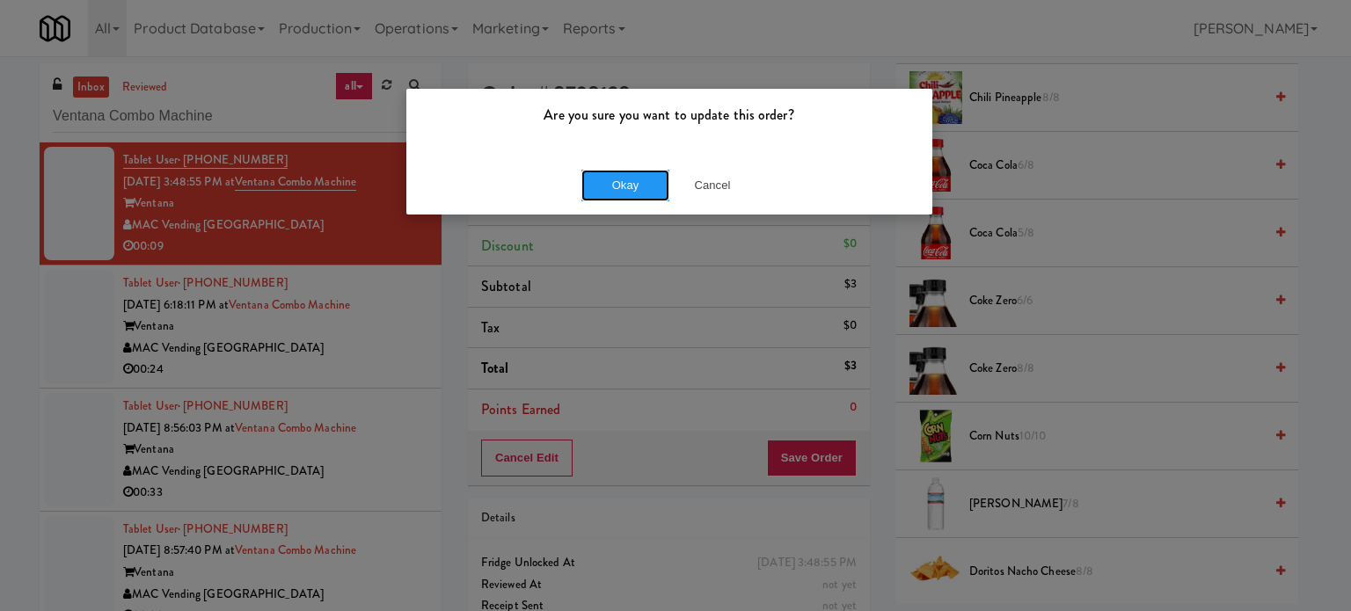
drag, startPoint x: 598, startPoint y: 179, endPoint x: 433, endPoint y: 390, distance: 268.8
click at [598, 180] on button "Okay" at bounding box center [625, 186] width 88 height 32
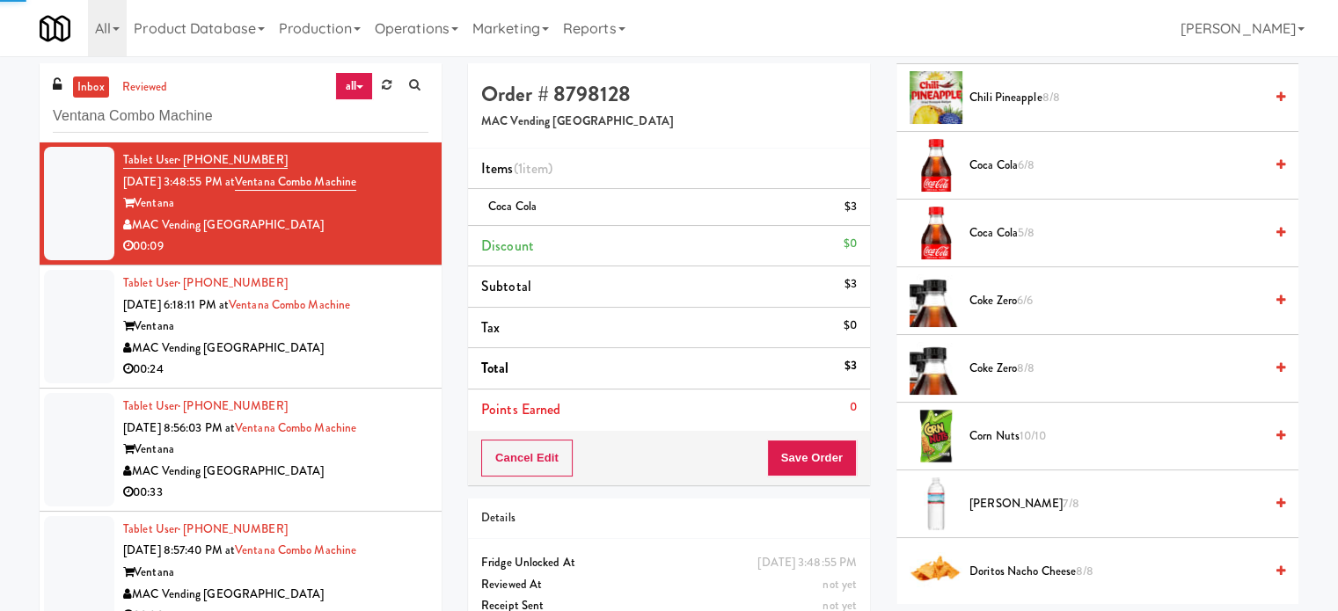
click at [395, 361] on div "00:24" at bounding box center [275, 370] width 305 height 22
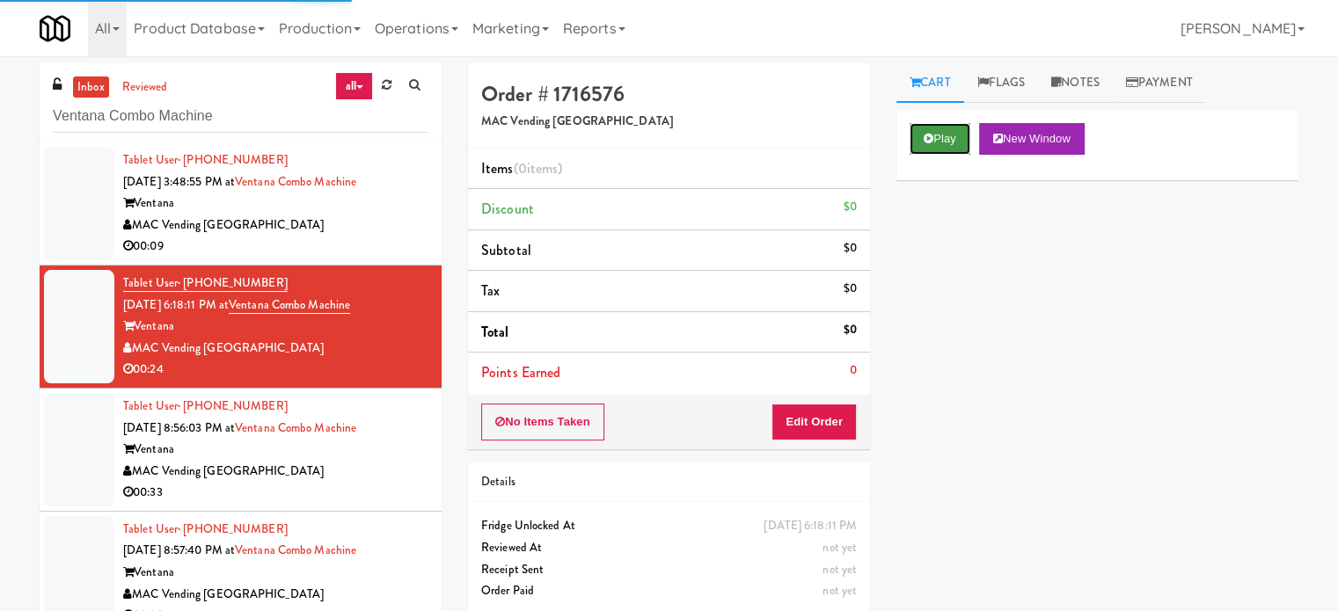
click at [942, 131] on button "Play" at bounding box center [939, 139] width 61 height 32
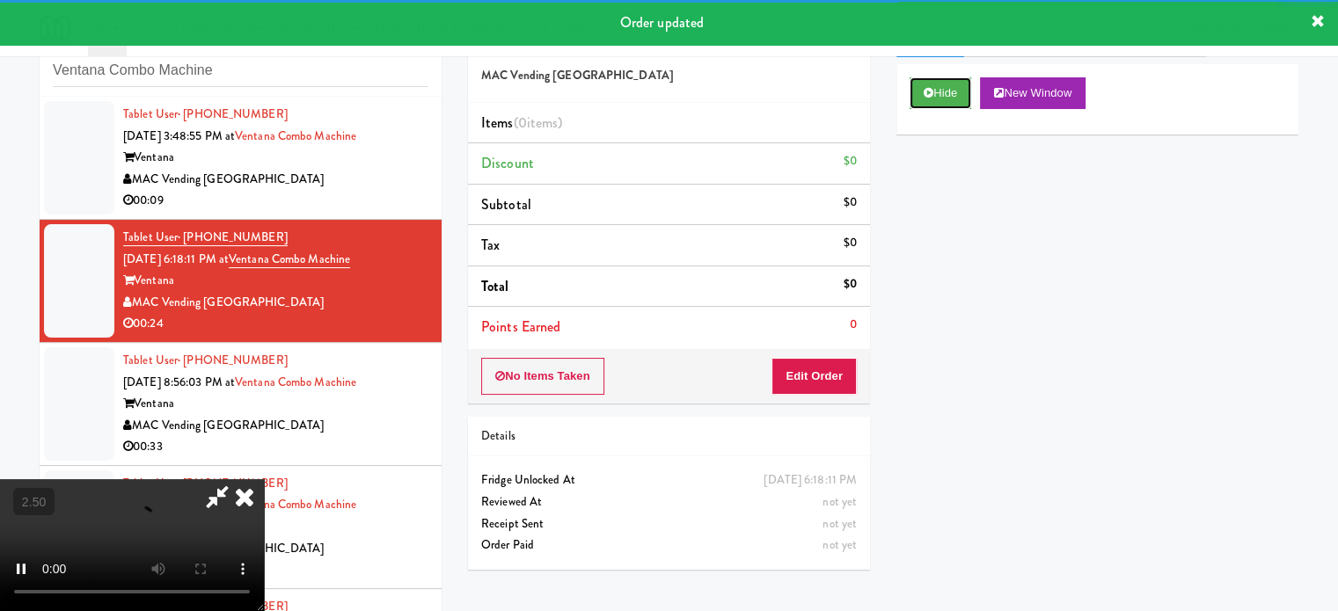
scroll to position [71, 0]
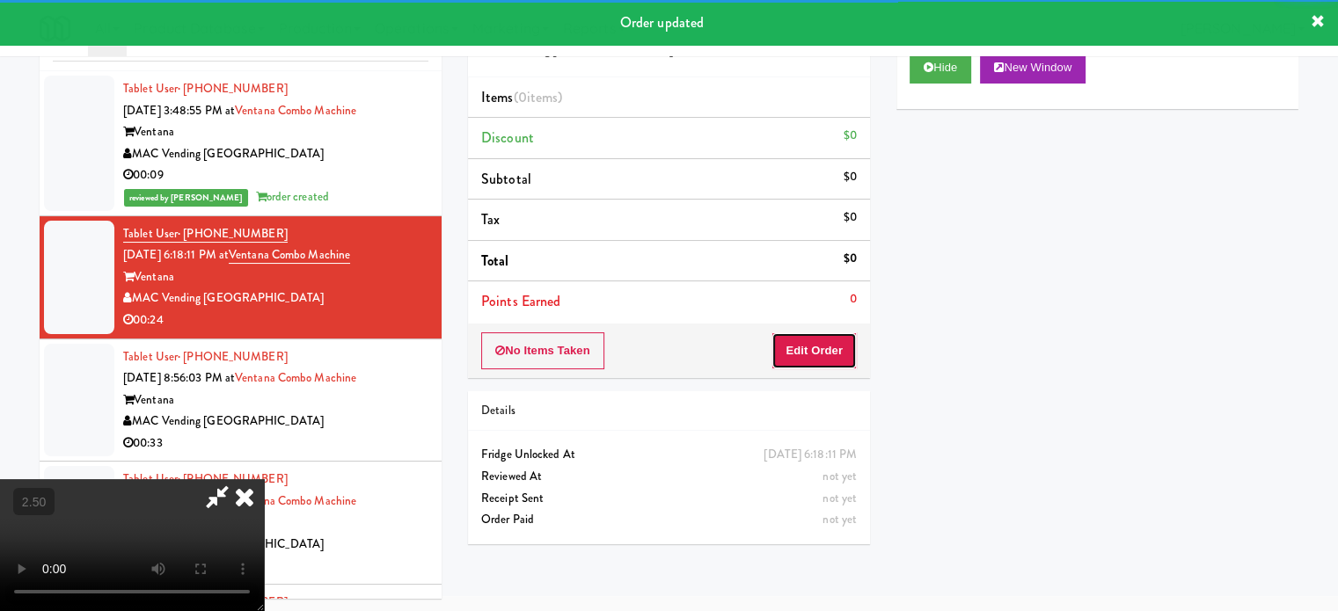
click at [806, 358] on button "Edit Order" at bounding box center [813, 350] width 85 height 37
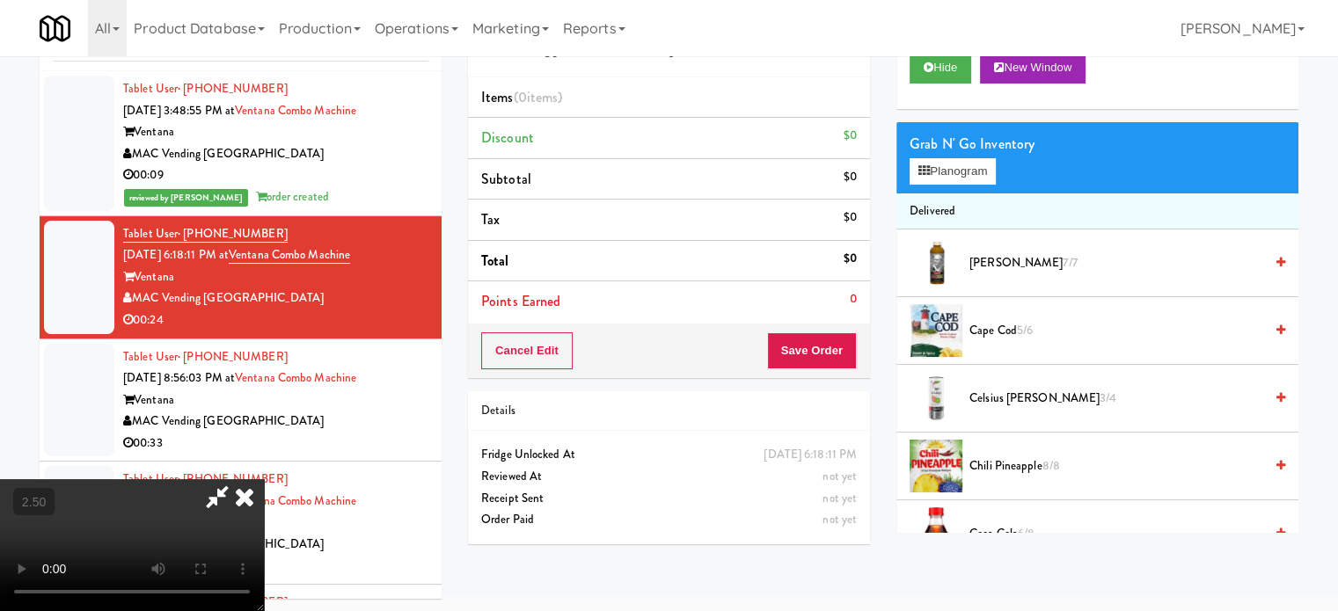
drag, startPoint x: 368, startPoint y: 361, endPoint x: 413, endPoint y: 313, distance: 66.6
click at [264, 479] on video at bounding box center [132, 545] width 264 height 132
drag, startPoint x: 413, startPoint y: 313, endPoint x: 619, endPoint y: 331, distance: 206.6
click at [264, 479] on video at bounding box center [132, 545] width 264 height 132
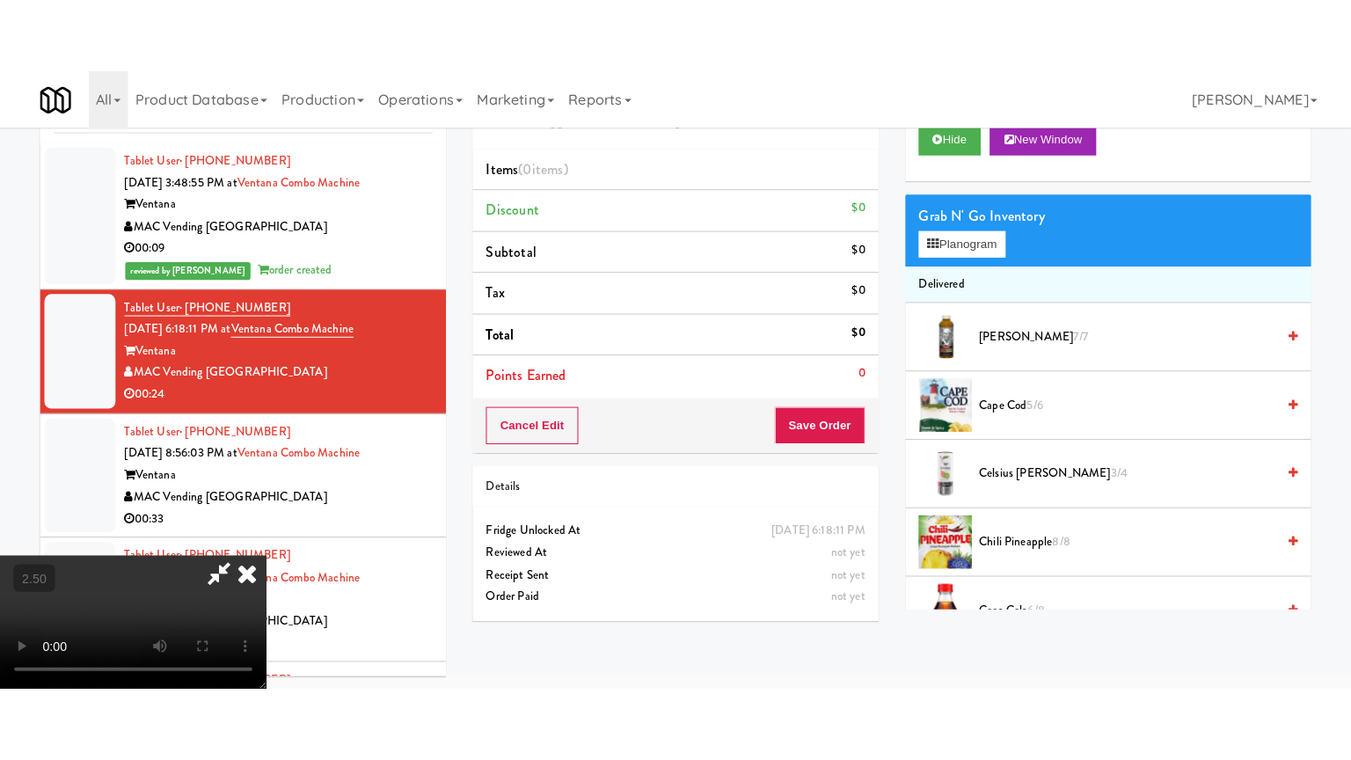
scroll to position [56, 0]
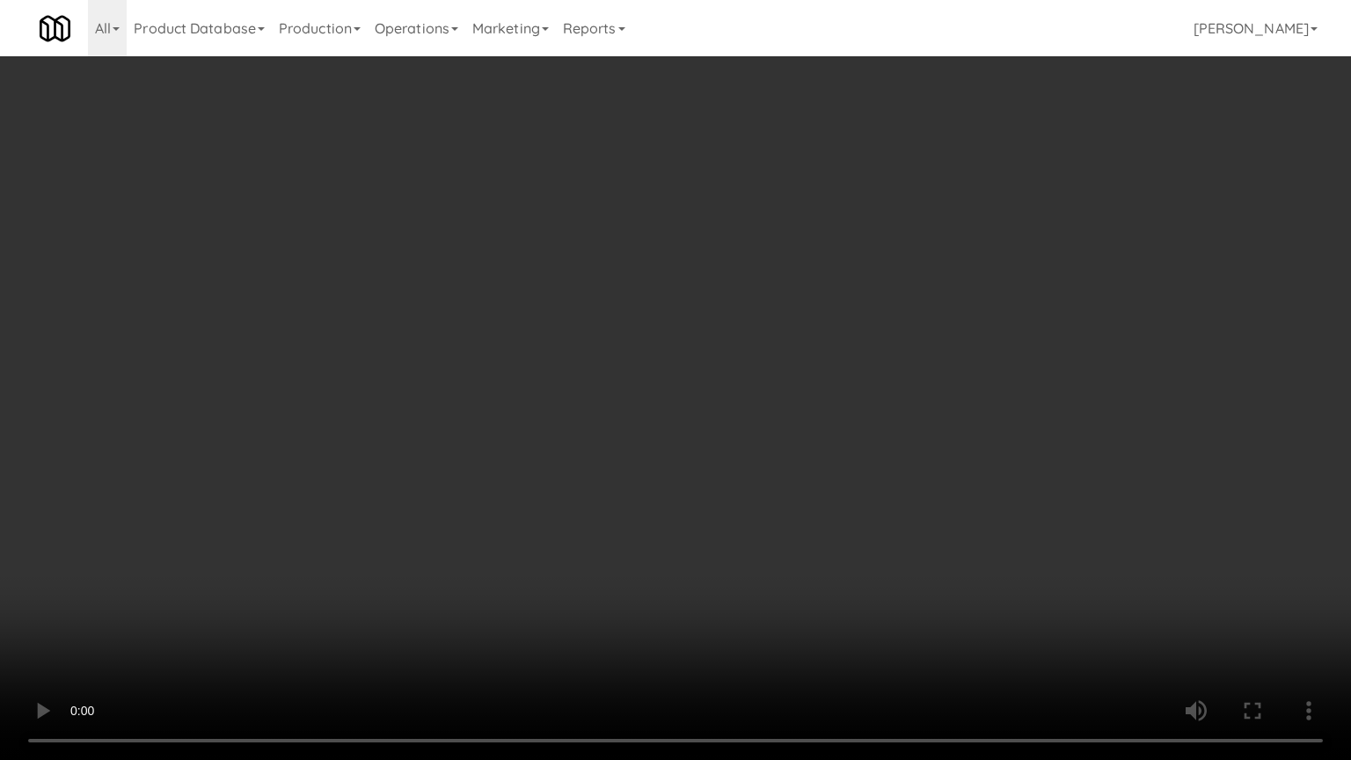
click at [580, 416] on video at bounding box center [675, 380] width 1351 height 760
click at [602, 444] on video at bounding box center [675, 380] width 1351 height 760
click at [587, 475] on video at bounding box center [675, 380] width 1351 height 760
drag, startPoint x: 595, startPoint y: 478, endPoint x: 616, endPoint y: 473, distance: 20.7
click at [599, 477] on video at bounding box center [675, 380] width 1351 height 760
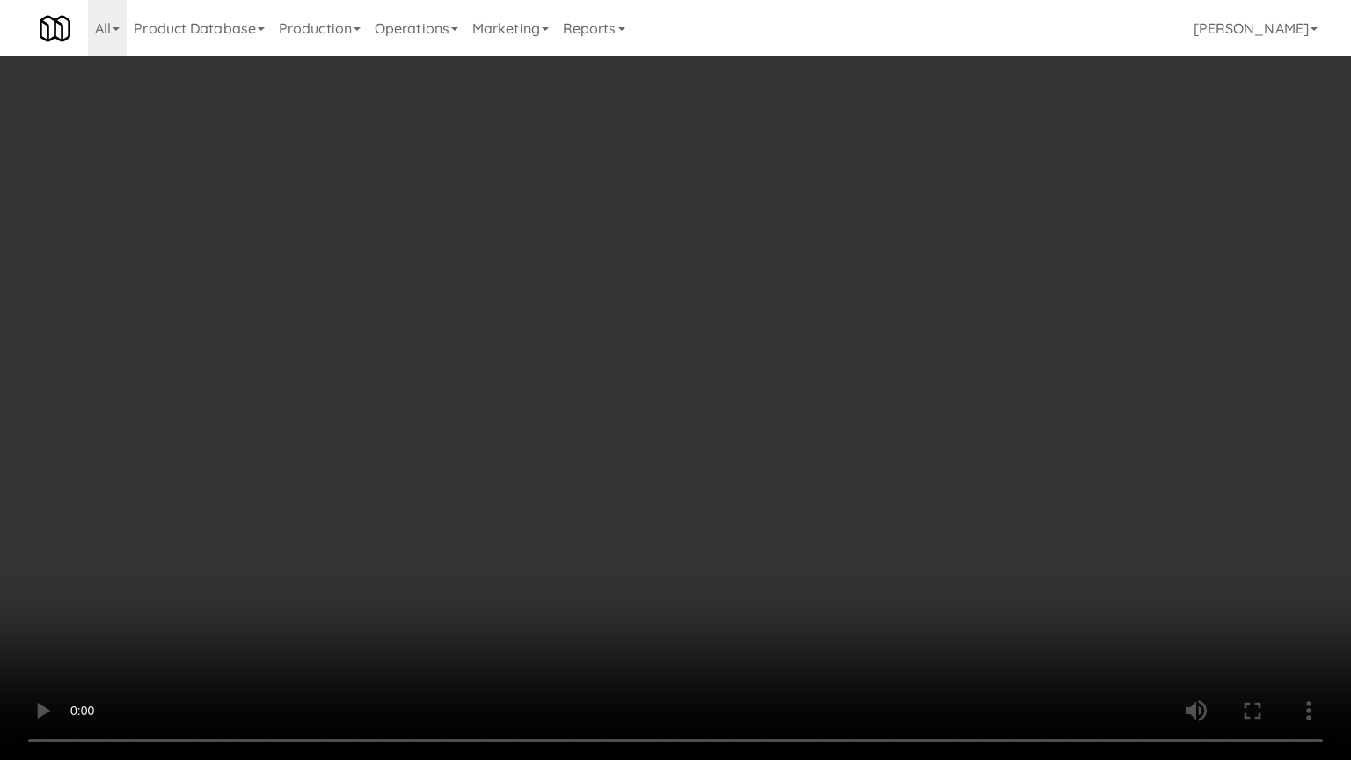
click at [616, 473] on video at bounding box center [675, 380] width 1351 height 760
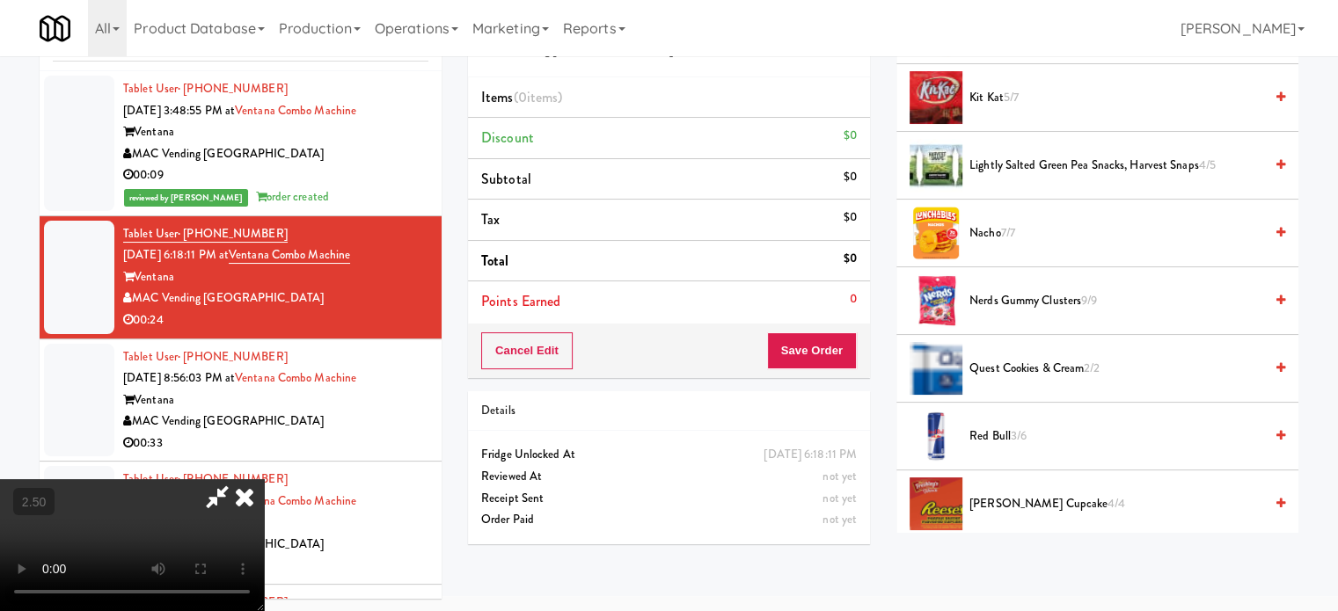
scroll to position [809, 0]
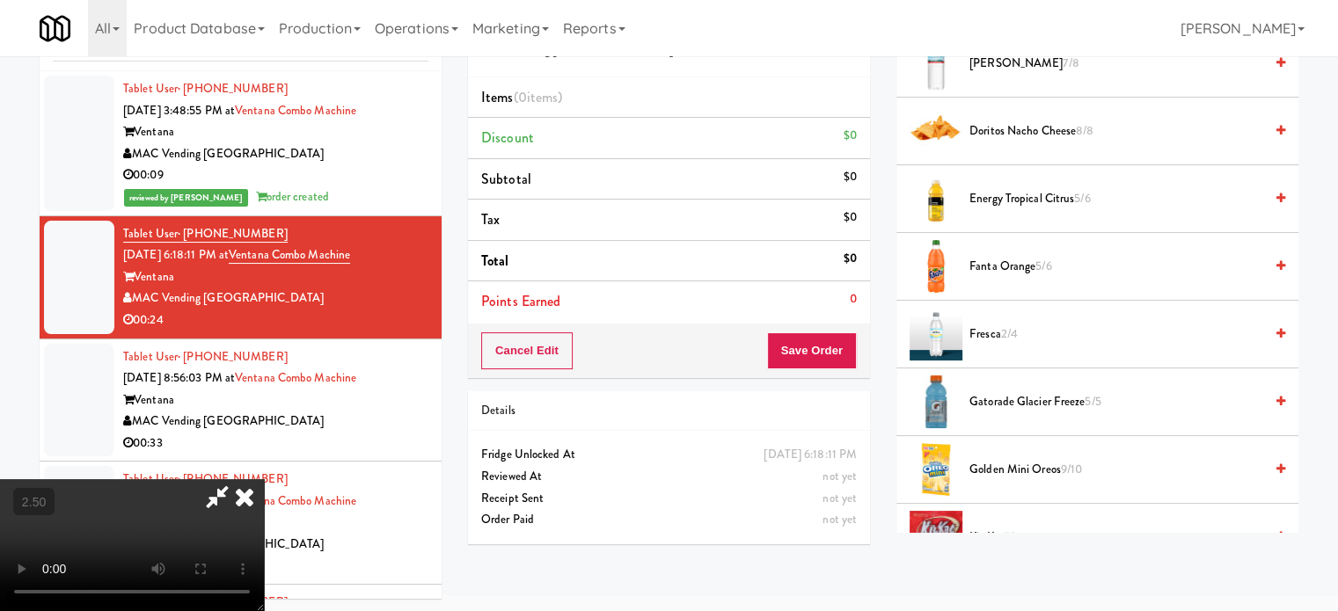
click at [978, 195] on span "Energy Tropical Citrus 5/6" at bounding box center [1116, 199] width 294 height 22
click at [264, 479] on video at bounding box center [132, 545] width 264 height 132
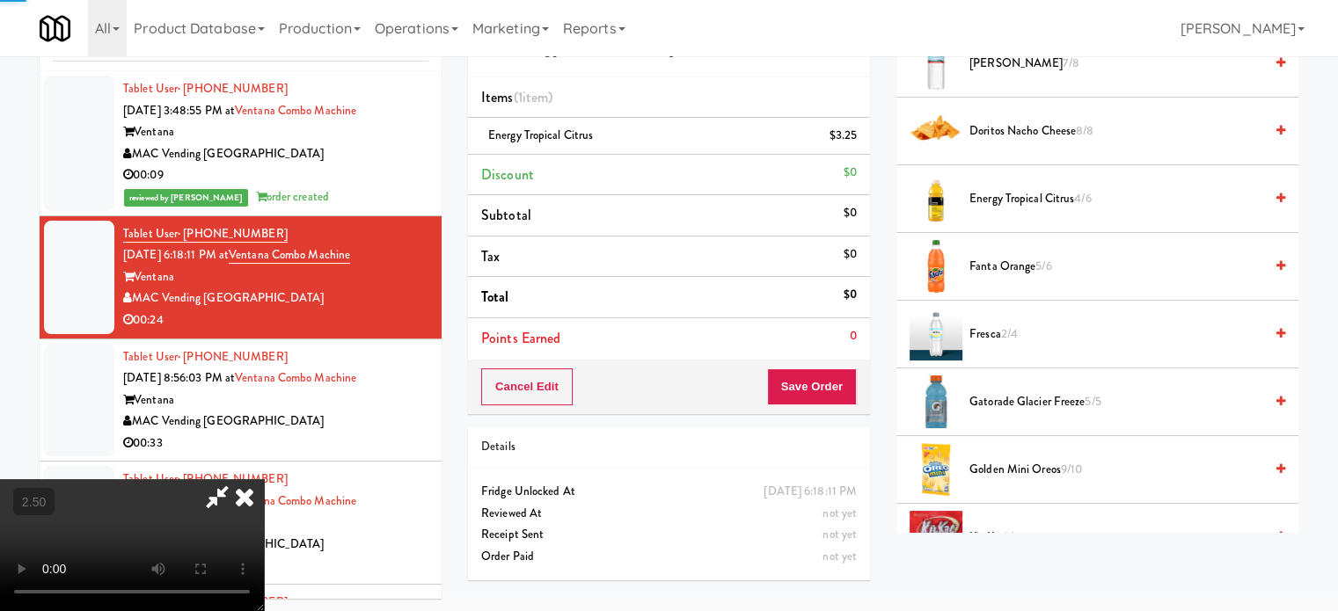
drag, startPoint x: 549, startPoint y: 274, endPoint x: 557, endPoint y: 377, distance: 104.1
click at [264, 479] on video at bounding box center [132, 545] width 264 height 132
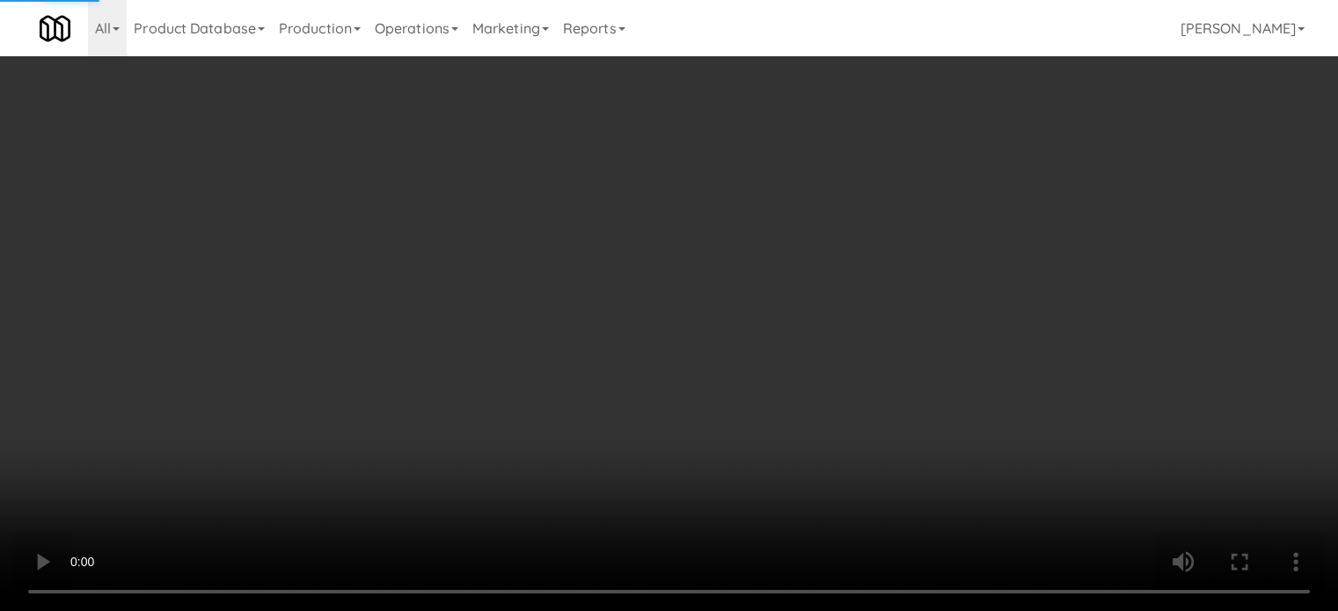
scroll to position [56, 0]
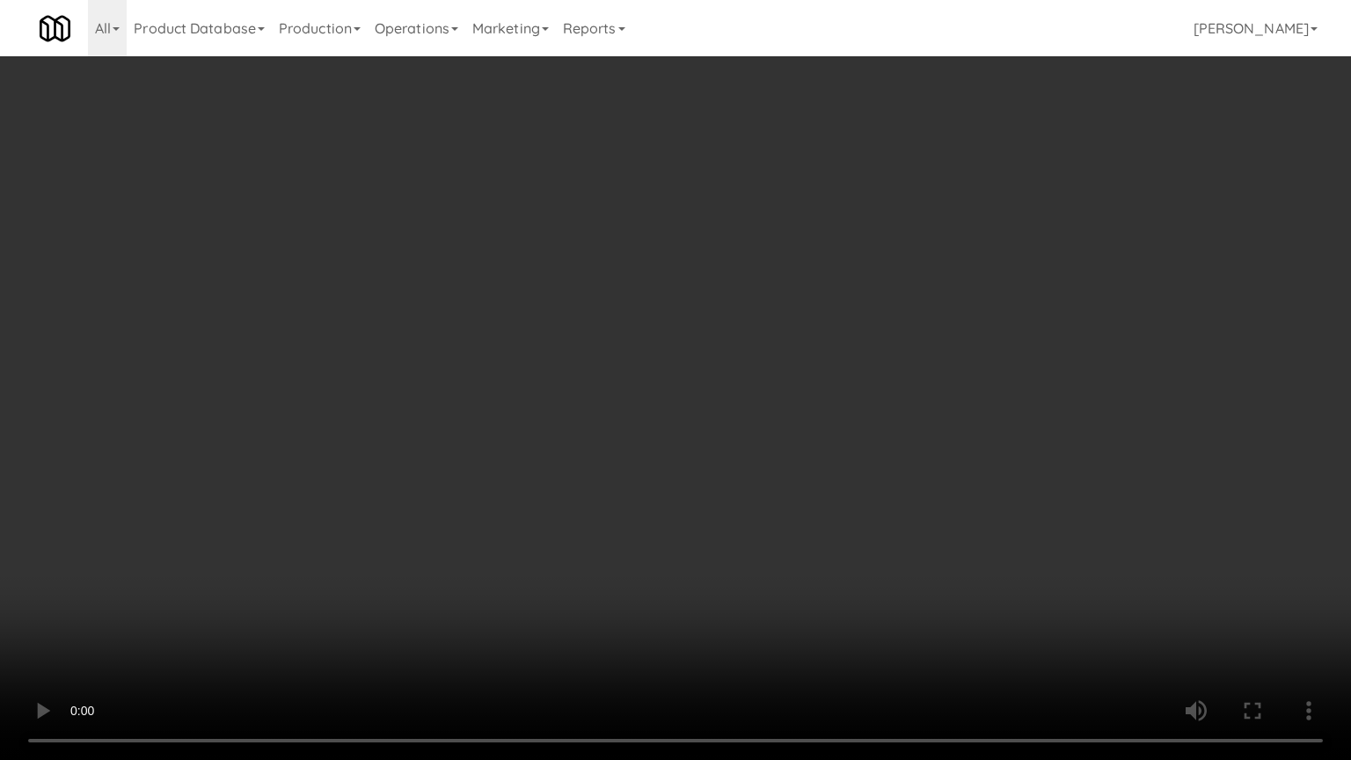
click at [586, 358] on video at bounding box center [675, 380] width 1351 height 760
drag, startPoint x: 728, startPoint y: 450, endPoint x: 714, endPoint y: 420, distance: 33.0
click at [728, 449] on video at bounding box center [675, 380] width 1351 height 760
click at [671, 376] on video at bounding box center [675, 380] width 1351 height 760
click at [675, 376] on video at bounding box center [675, 380] width 1351 height 760
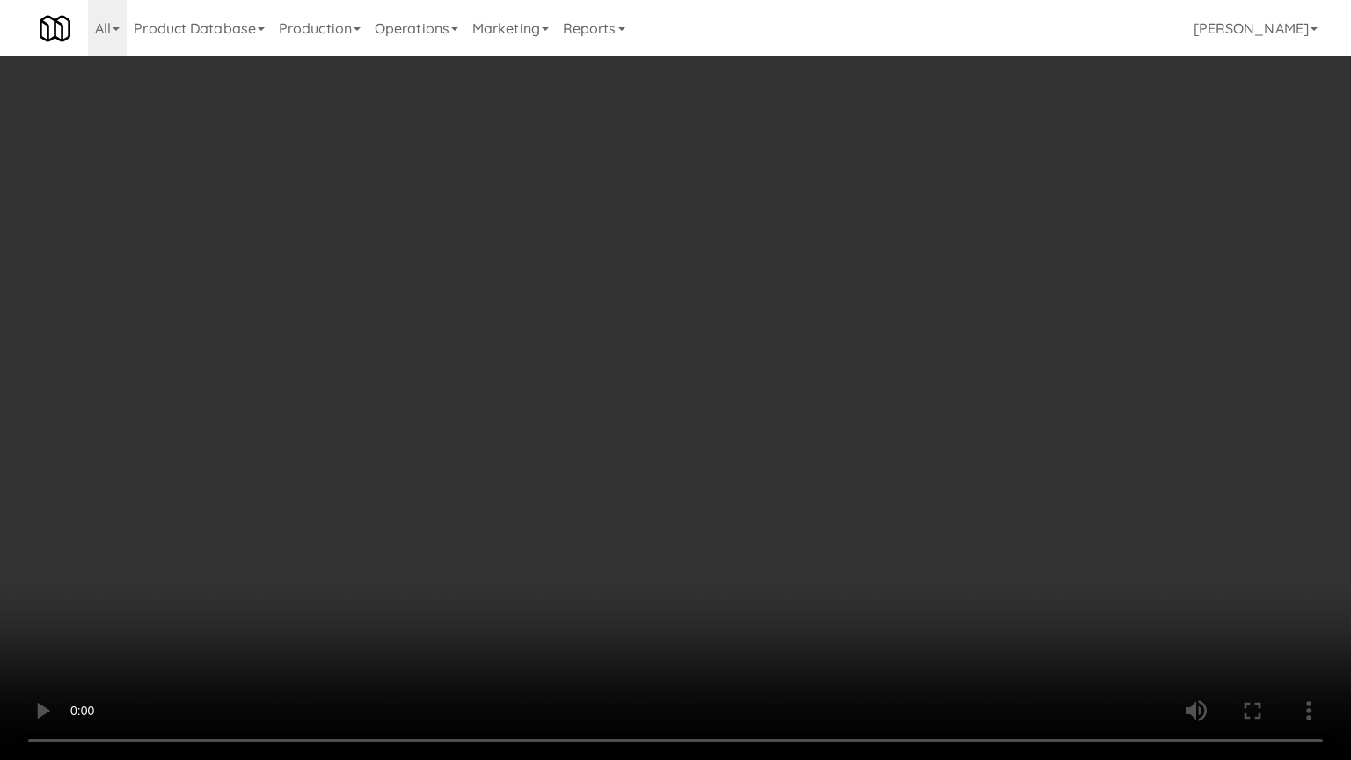
click at [676, 378] on video at bounding box center [675, 380] width 1351 height 760
drag, startPoint x: 680, startPoint y: 393, endPoint x: 707, endPoint y: 393, distance: 27.3
click at [681, 393] on video at bounding box center [675, 380] width 1351 height 760
click at [794, 415] on video at bounding box center [675, 380] width 1351 height 760
click at [726, 421] on video at bounding box center [675, 380] width 1351 height 760
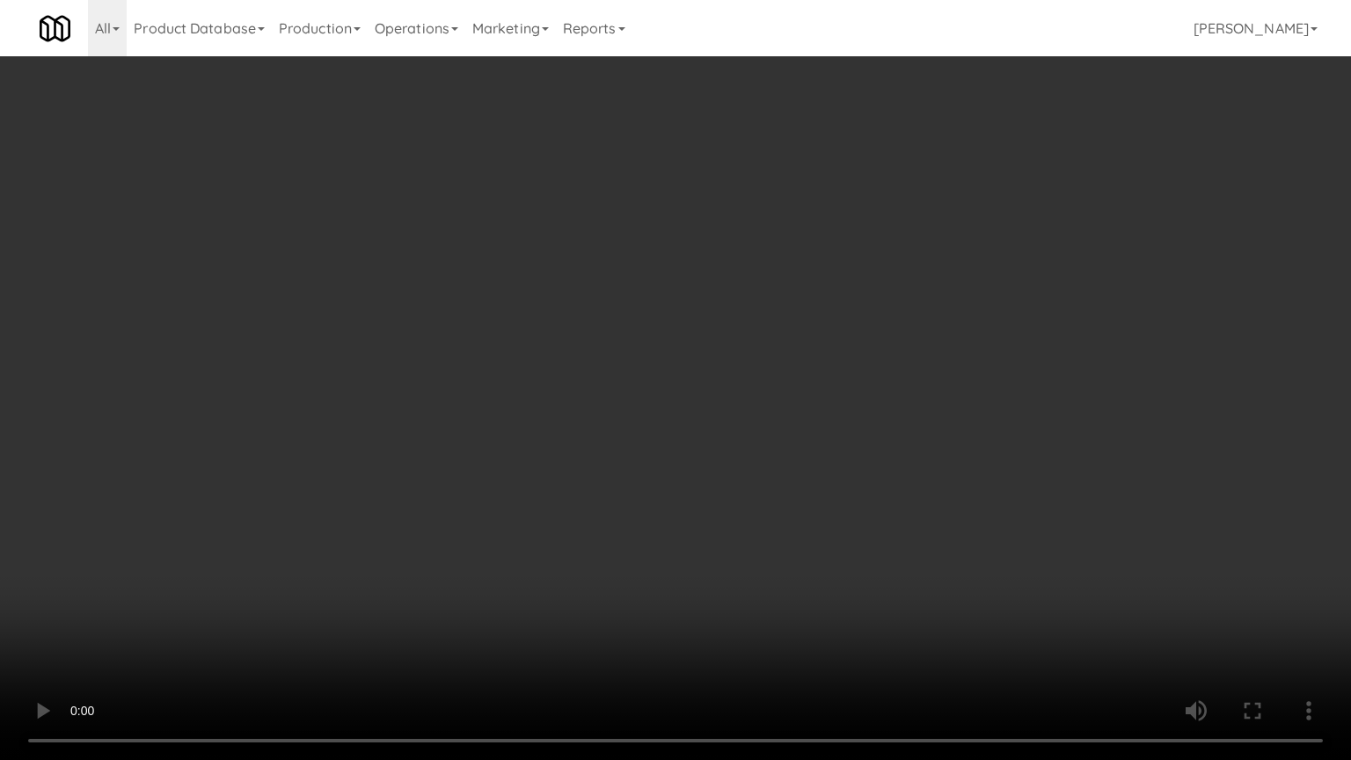
click at [732, 414] on video at bounding box center [675, 380] width 1351 height 760
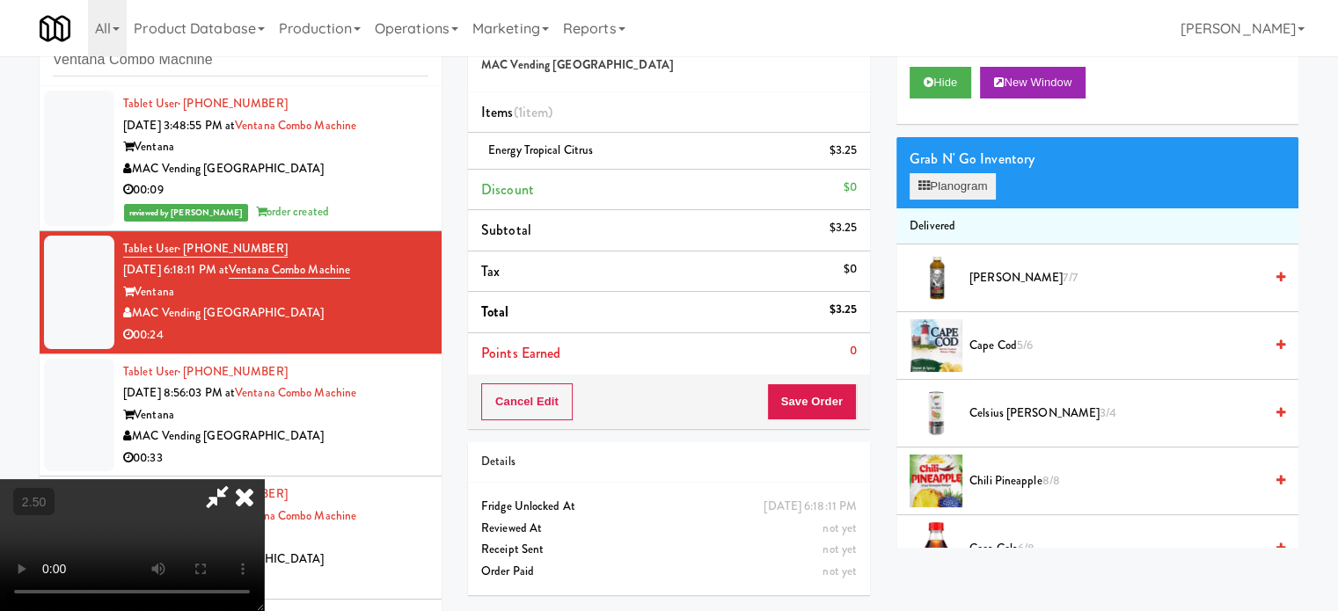
scroll to position [0, 0]
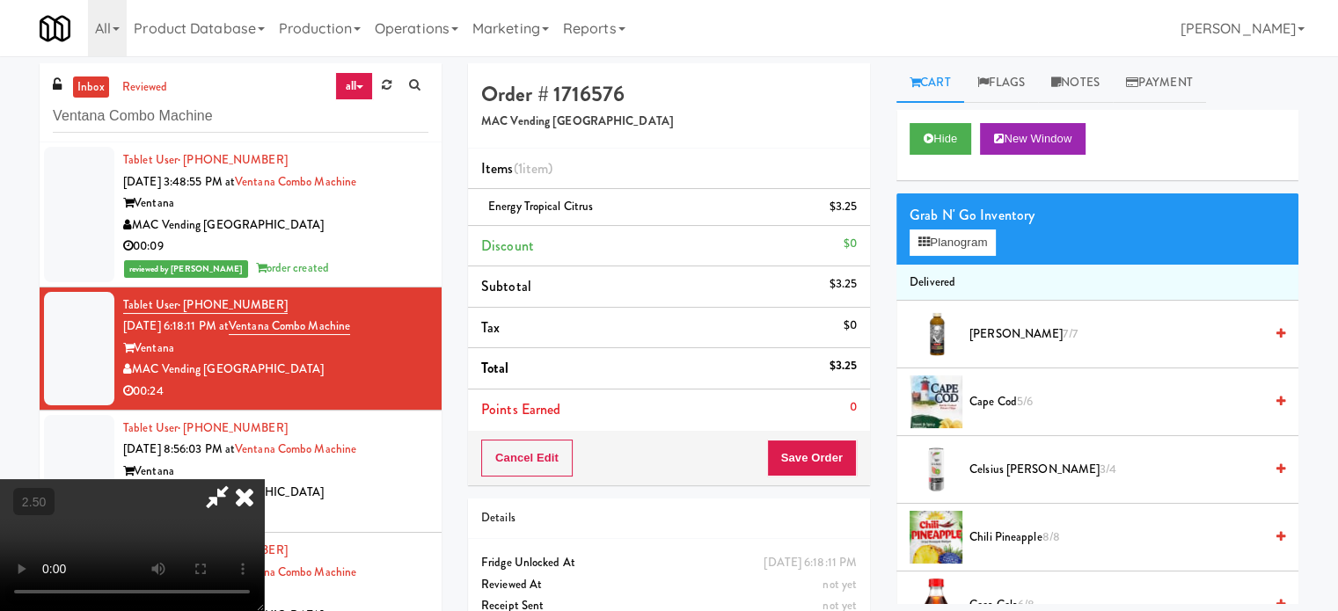
click at [990, 216] on div "Grab N' Go Inventory" at bounding box center [1097, 215] width 376 height 26
click at [978, 245] on button "Planogram" at bounding box center [952, 243] width 86 height 26
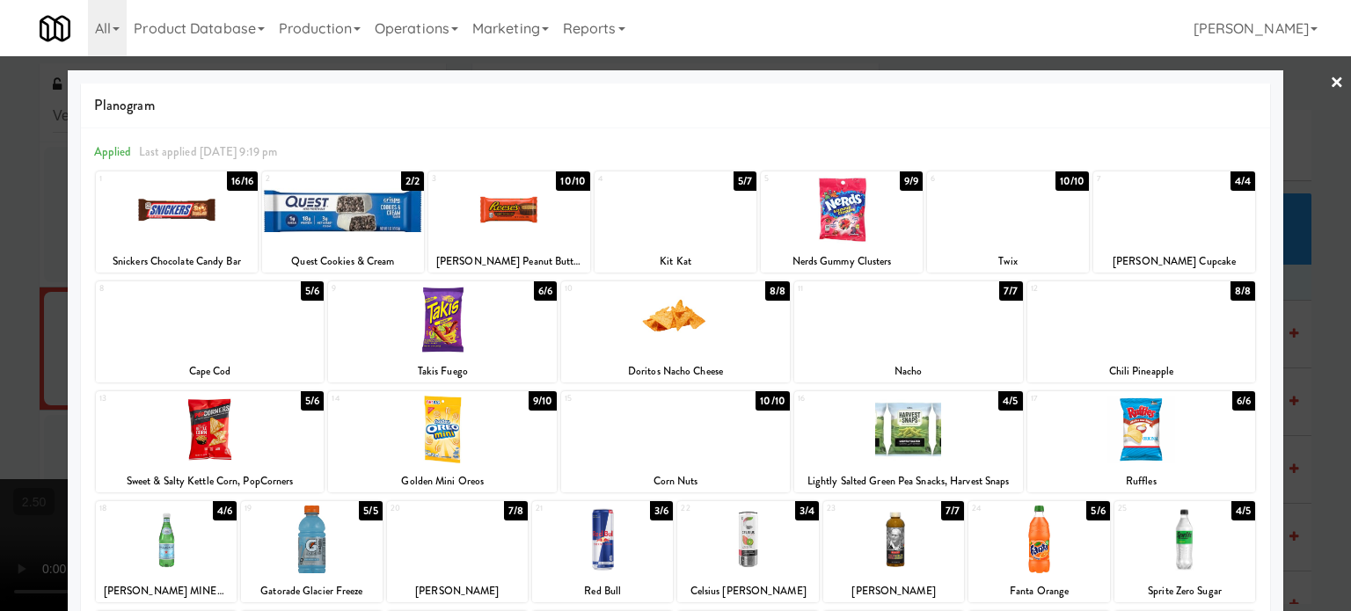
click at [401, 177] on div "2/2" at bounding box center [412, 181] width 23 height 19
click at [1310, 259] on div at bounding box center [675, 305] width 1351 height 611
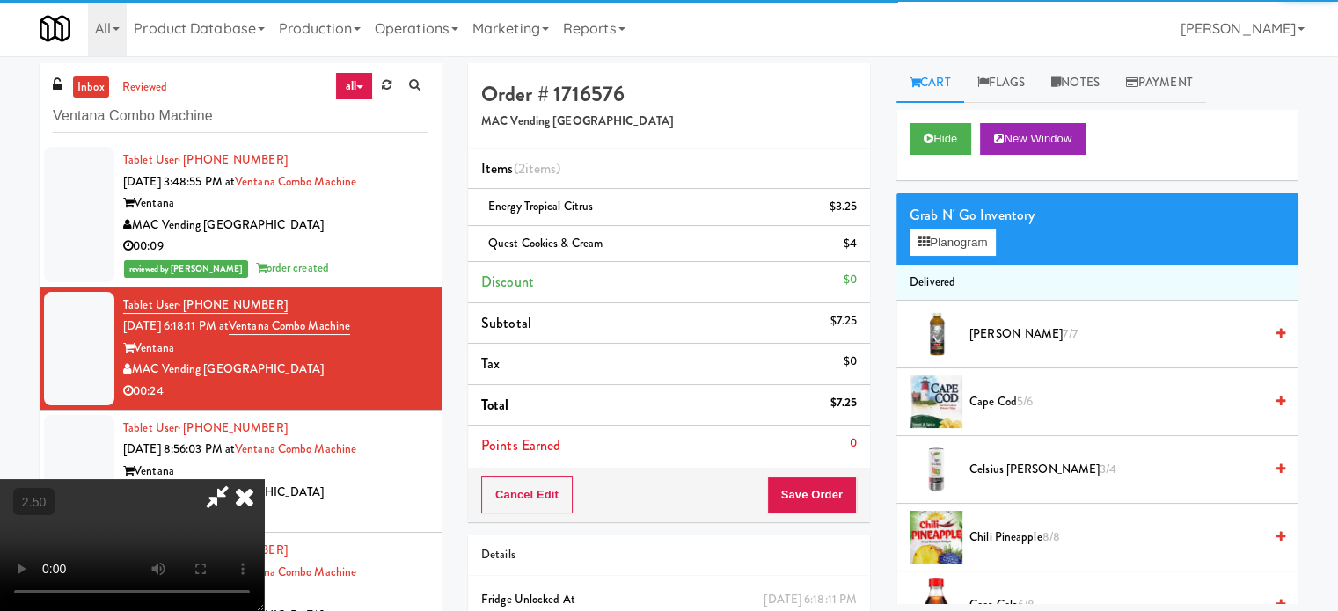
drag, startPoint x: 383, startPoint y: 329, endPoint x: 390, endPoint y: 320, distance: 11.8
click at [264, 479] on video at bounding box center [132, 545] width 264 height 132
drag, startPoint x: 390, startPoint y: 320, endPoint x: 404, endPoint y: 414, distance: 95.0
click at [264, 479] on video at bounding box center [132, 545] width 264 height 132
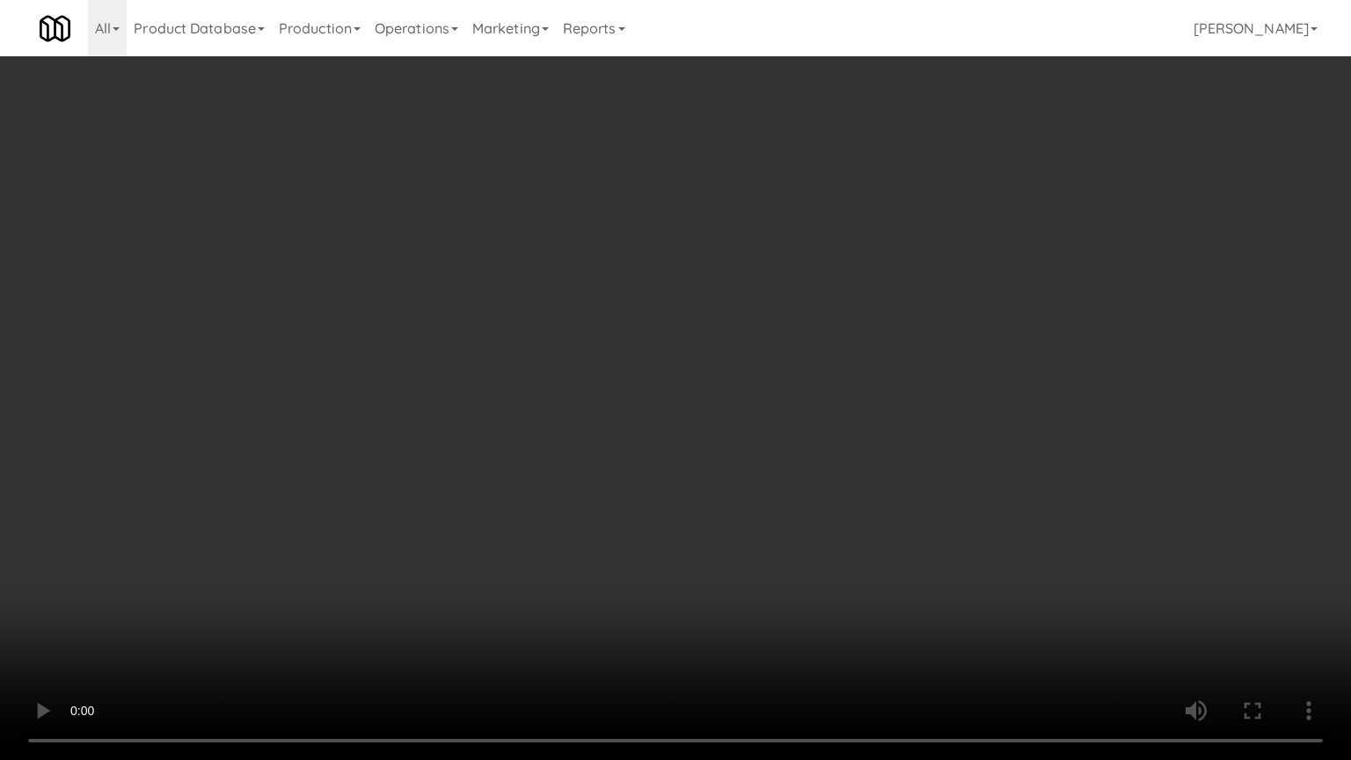
click at [595, 405] on video at bounding box center [675, 380] width 1351 height 760
drag, startPoint x: 637, startPoint y: 399, endPoint x: 742, endPoint y: 286, distance: 155.0
click at [653, 399] on video at bounding box center [675, 380] width 1351 height 760
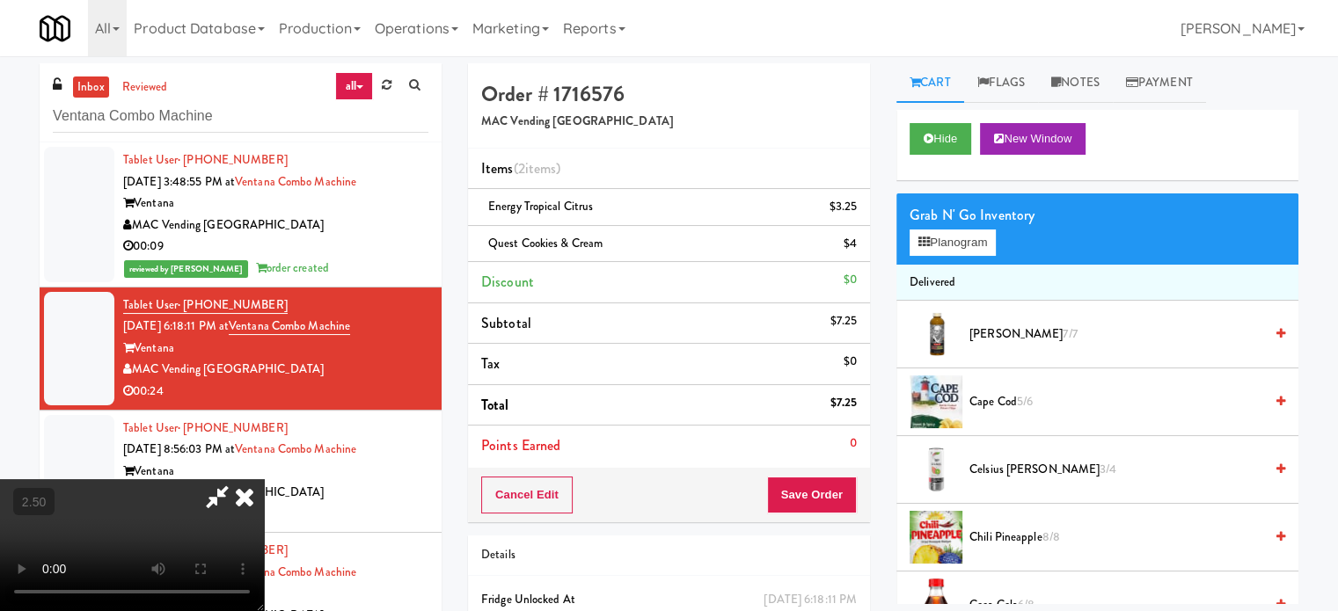
click at [264, 479] on icon at bounding box center [244, 496] width 39 height 35
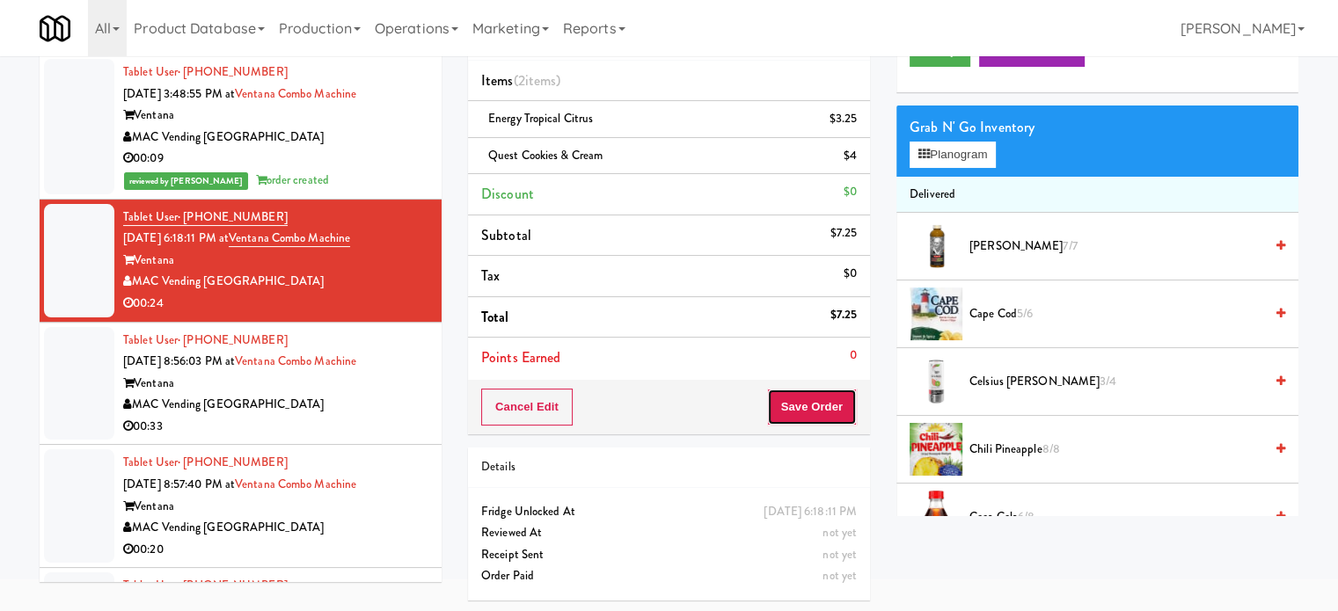
click at [798, 398] on button "Save Order" at bounding box center [812, 407] width 90 height 37
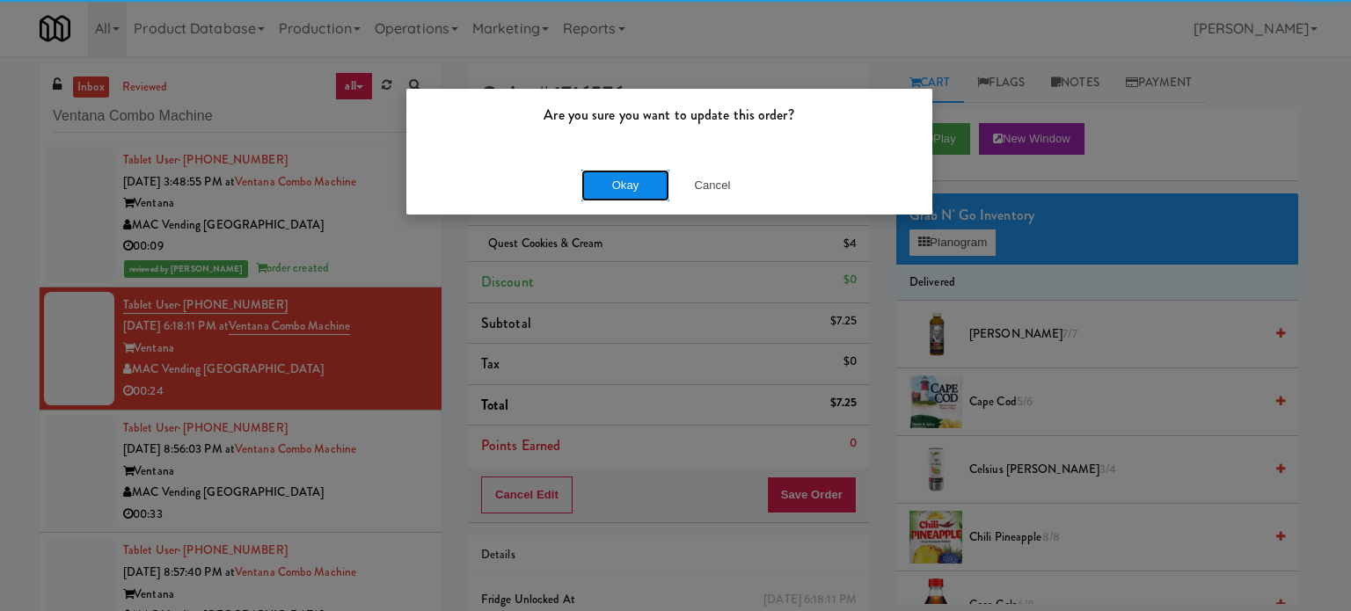
click at [617, 189] on button "Okay" at bounding box center [625, 186] width 88 height 32
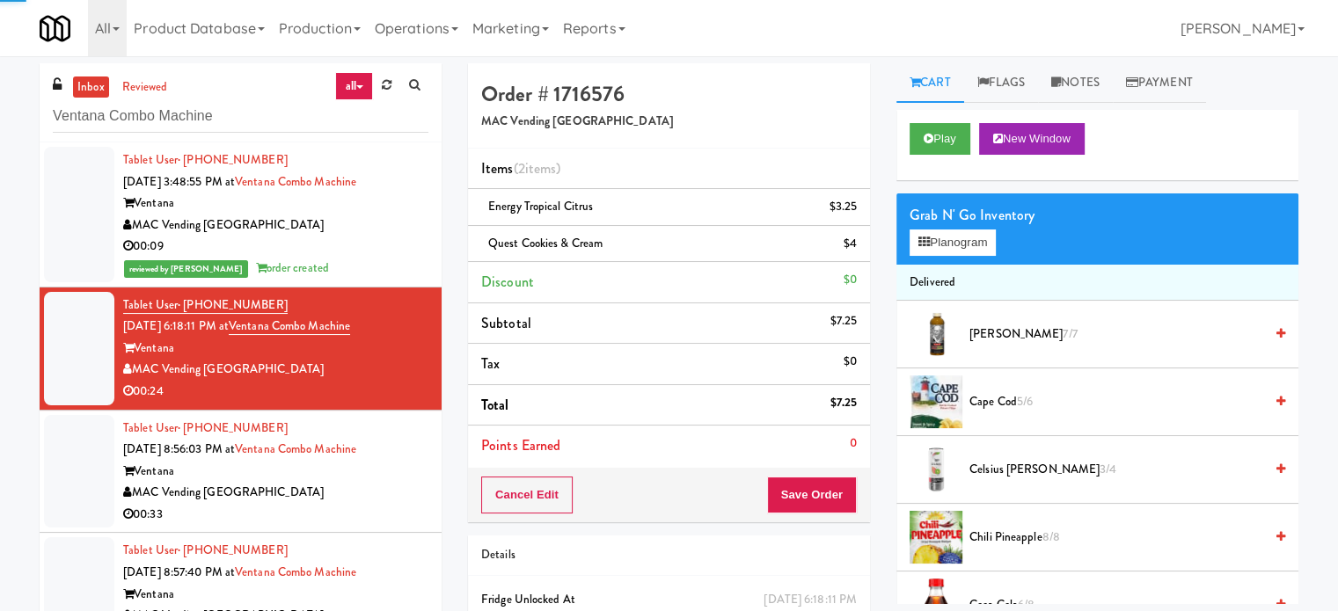
click at [331, 513] on div "00:33" at bounding box center [275, 515] width 305 height 22
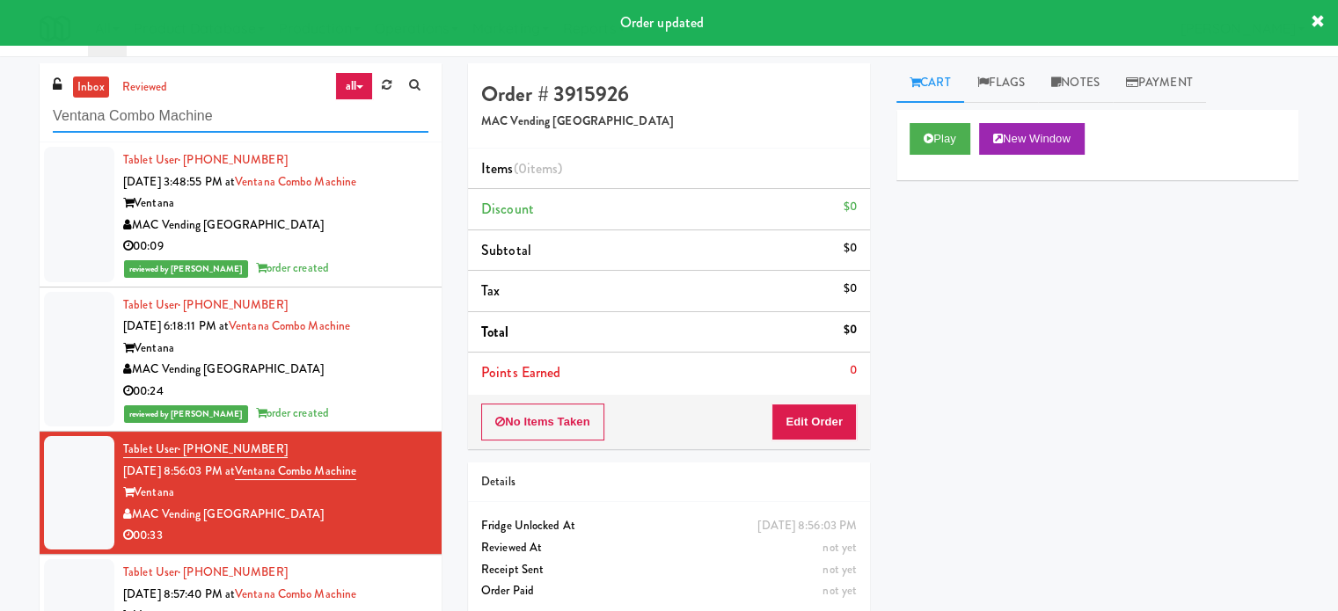
click at [261, 117] on input "Ventana Combo Machine" at bounding box center [241, 116] width 376 height 33
click at [261, 115] on input "Ventana Combo Machine" at bounding box center [241, 116] width 376 height 33
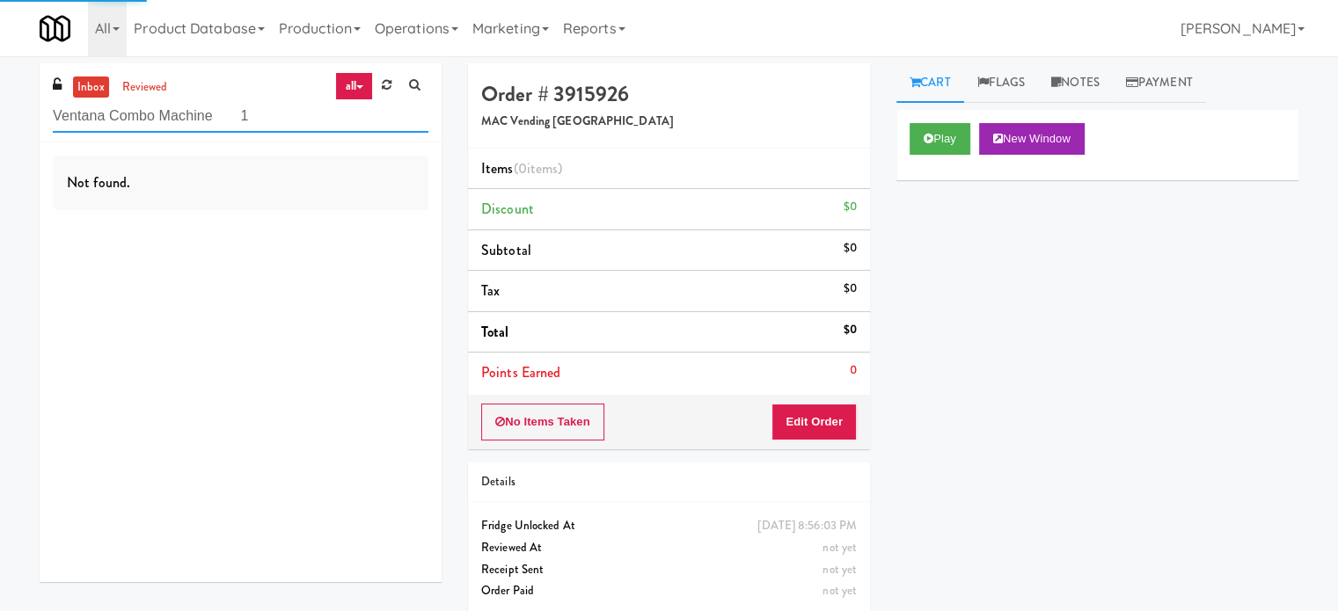
click at [272, 112] on input "Ventana Combo Machine 1" at bounding box center [241, 116] width 376 height 33
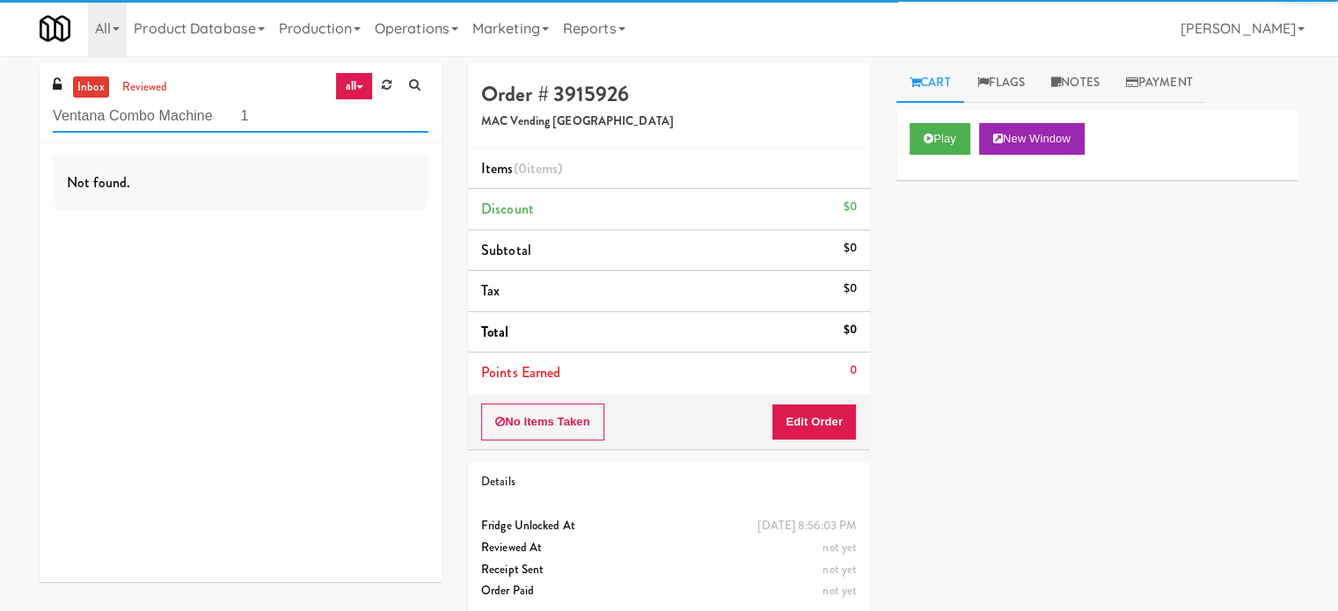
click at [272, 112] on input "Ventana Combo Machine 1" at bounding box center [241, 116] width 376 height 33
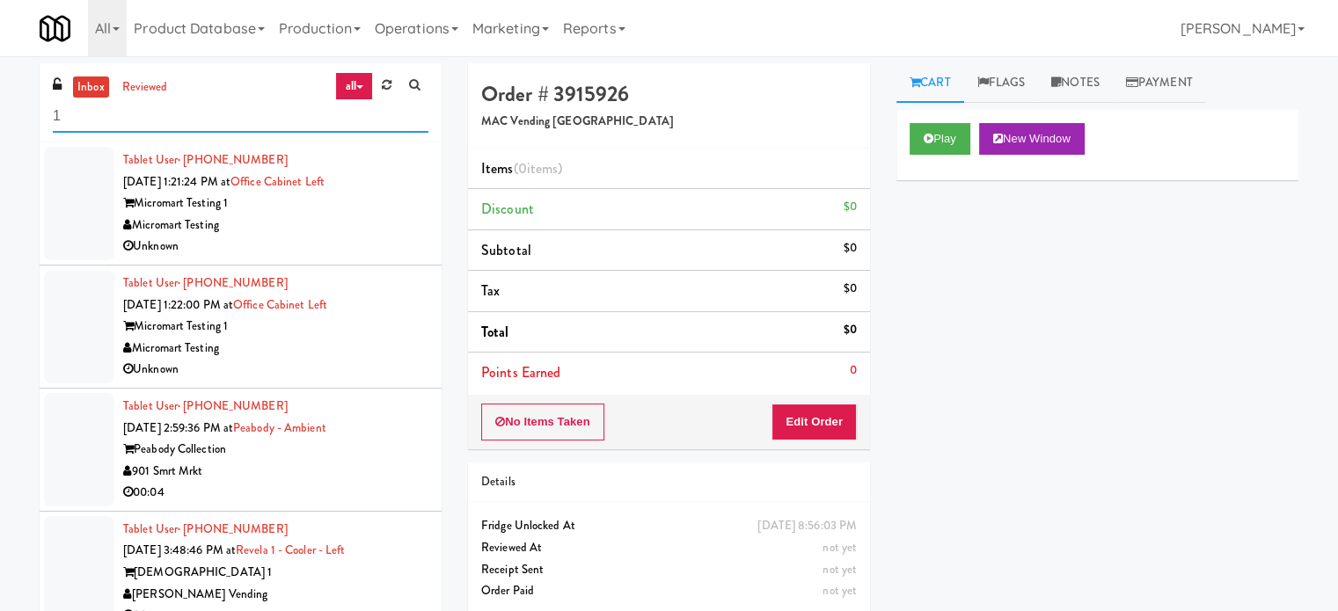
type input "1"
click at [373, 471] on div "901 Smrt Mrkt" at bounding box center [275, 472] width 305 height 22
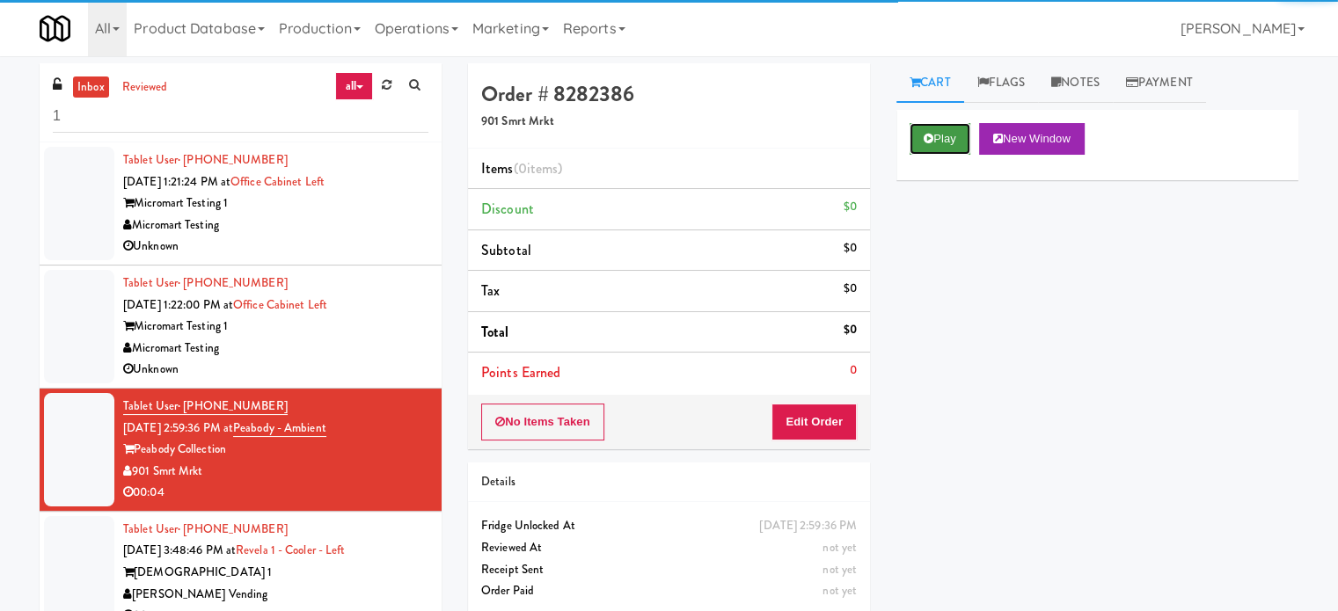
click at [956, 135] on button "Play" at bounding box center [939, 139] width 61 height 32
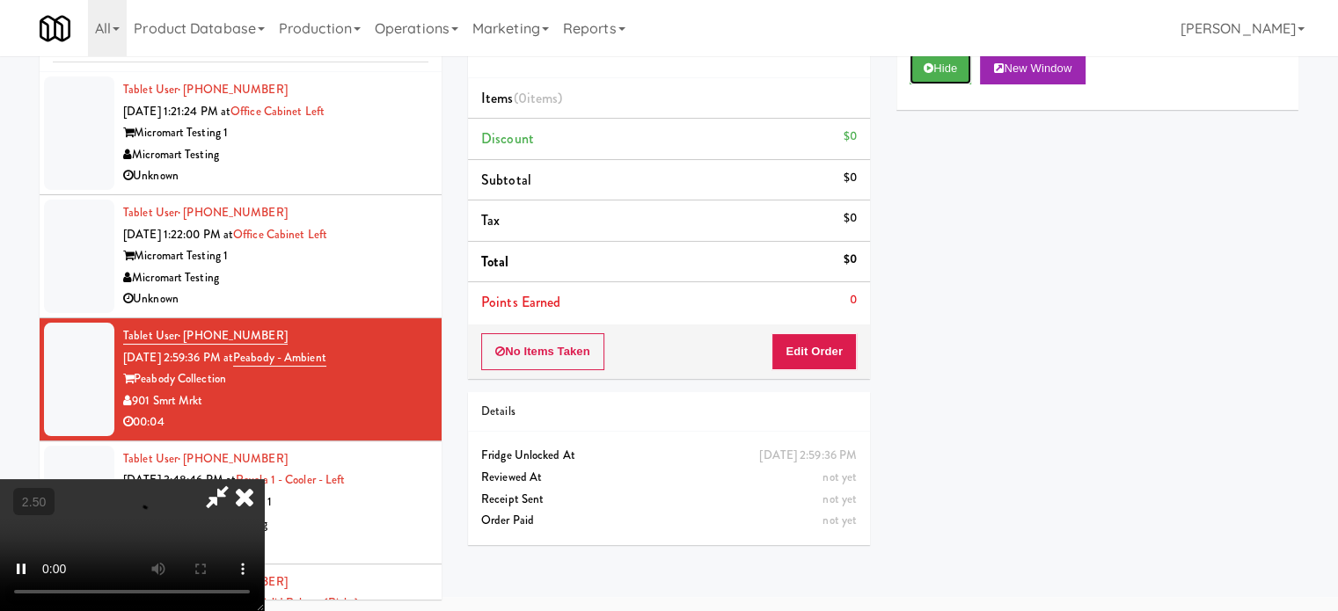
scroll to position [71, 0]
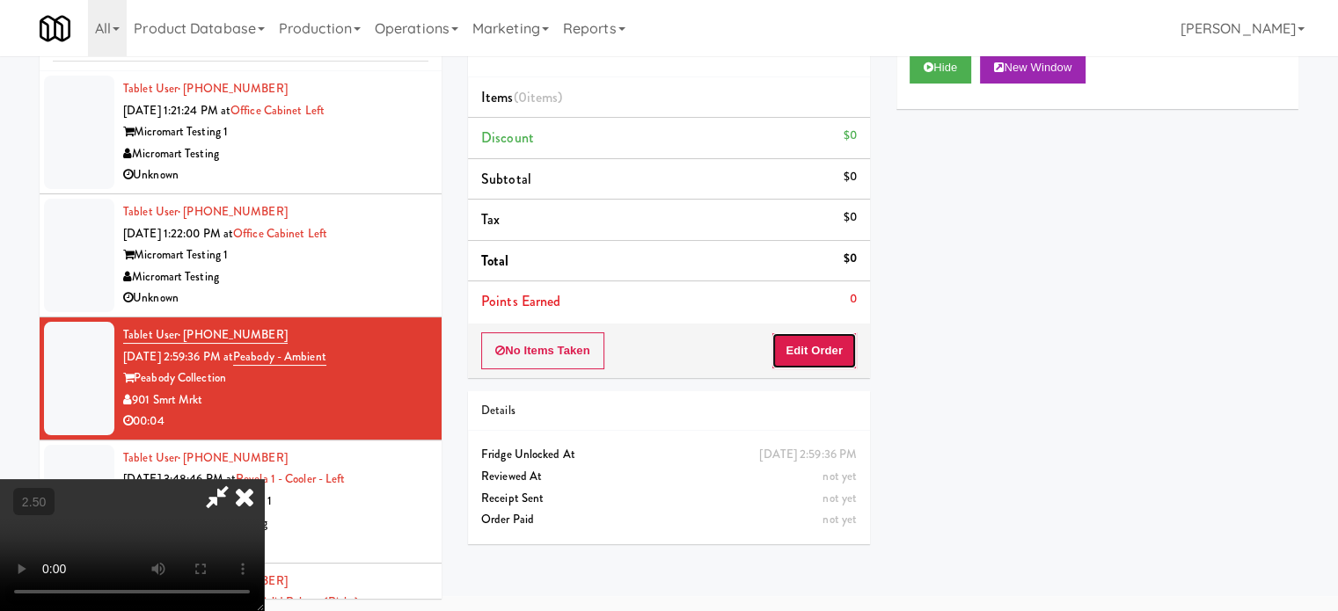
click at [821, 348] on button "Edit Order" at bounding box center [813, 350] width 85 height 37
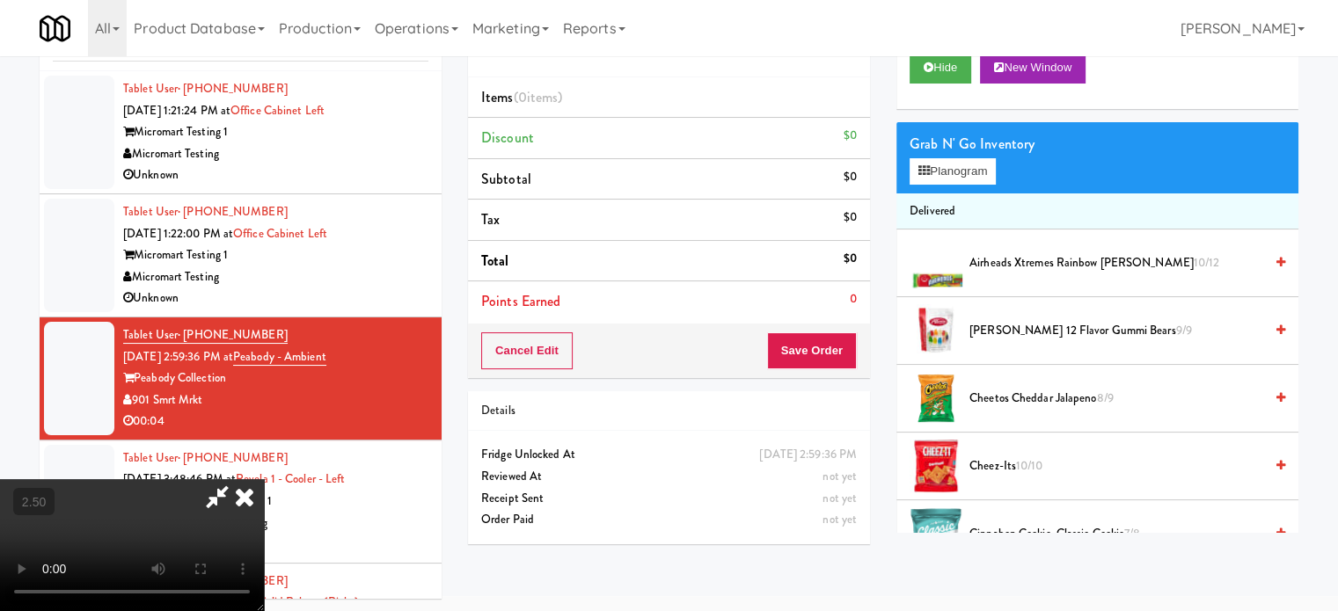
click at [264, 479] on video at bounding box center [132, 545] width 264 height 132
drag, startPoint x: 489, startPoint y: 369, endPoint x: 490, endPoint y: 358, distance: 10.6
click at [264, 479] on video at bounding box center [132, 545] width 264 height 132
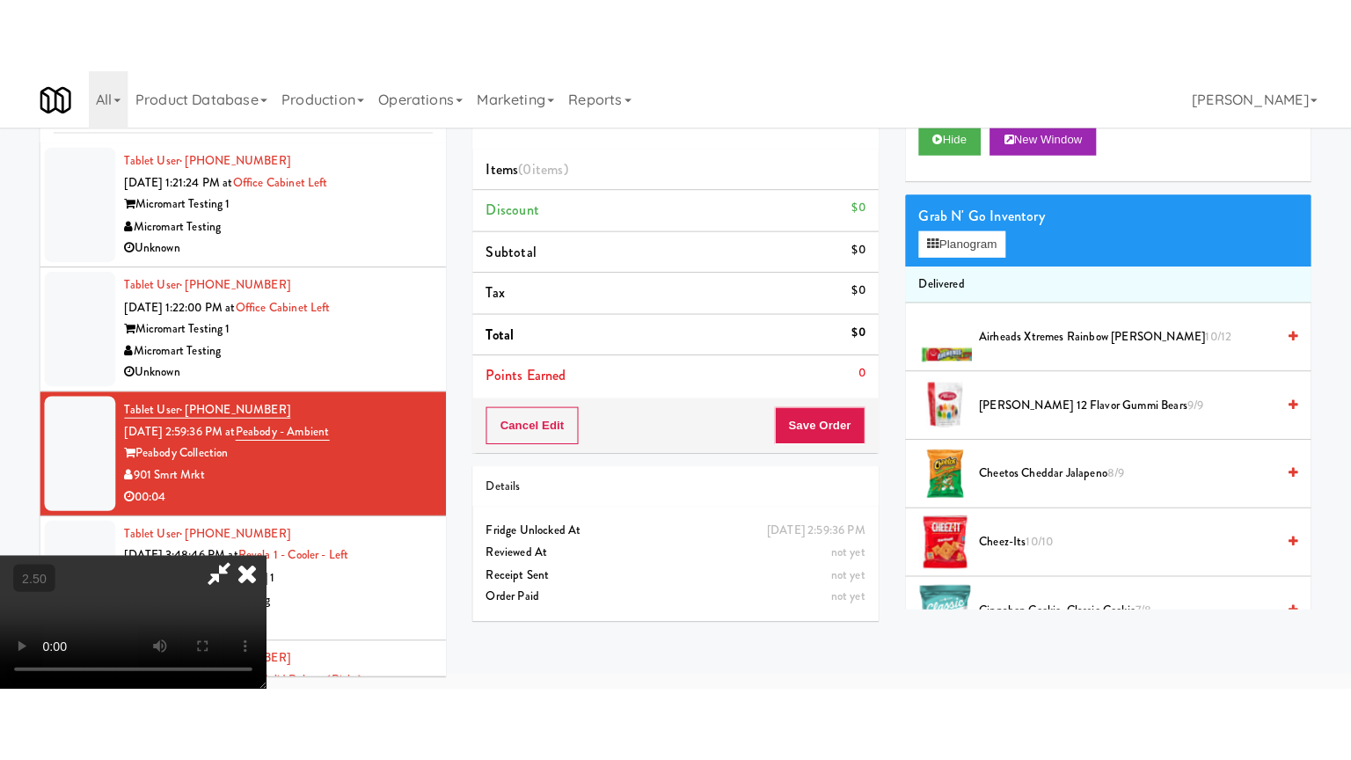
scroll to position [56, 0]
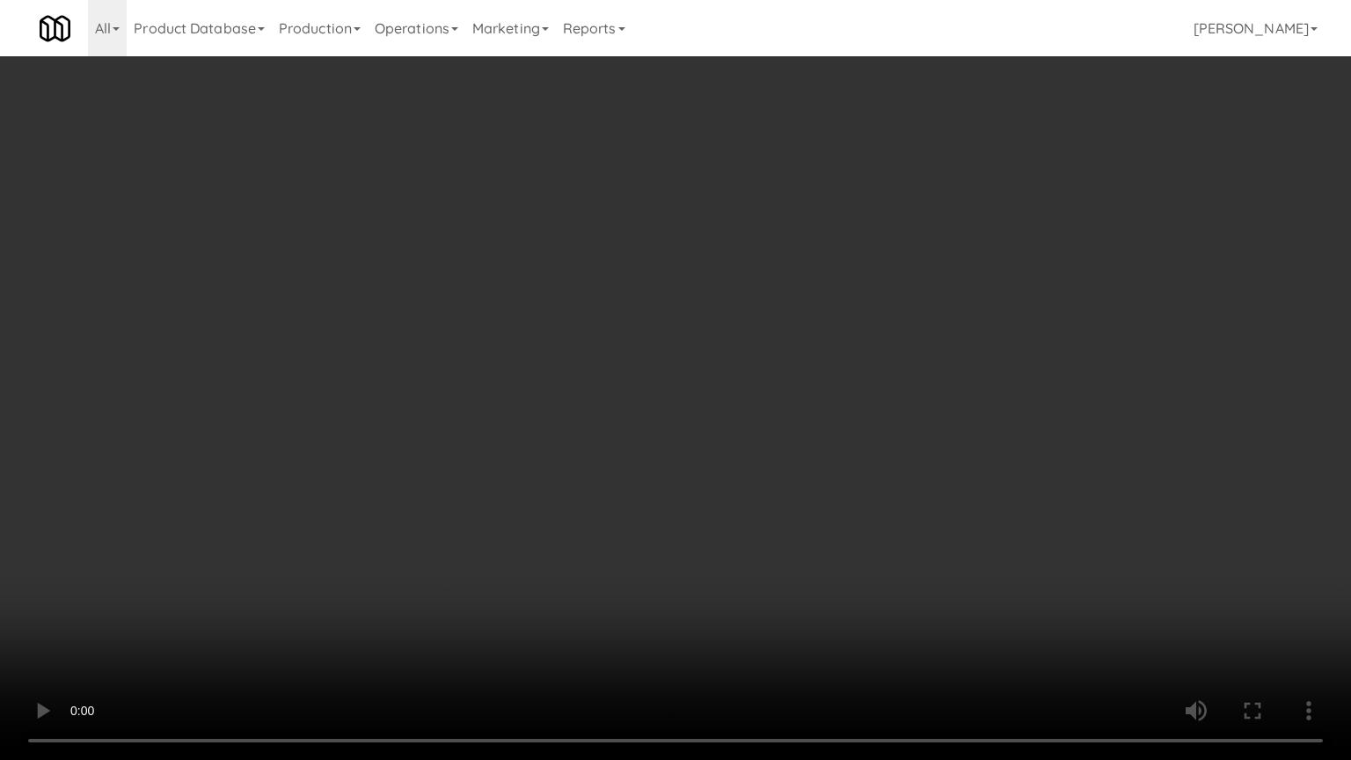
drag, startPoint x: 495, startPoint y: 436, endPoint x: 559, endPoint y: 338, distance: 117.6
click at [497, 422] on video at bounding box center [675, 380] width 1351 height 760
click at [560, 315] on video at bounding box center [675, 380] width 1351 height 760
click at [633, 311] on video at bounding box center [675, 380] width 1351 height 760
click at [634, 324] on video at bounding box center [675, 380] width 1351 height 760
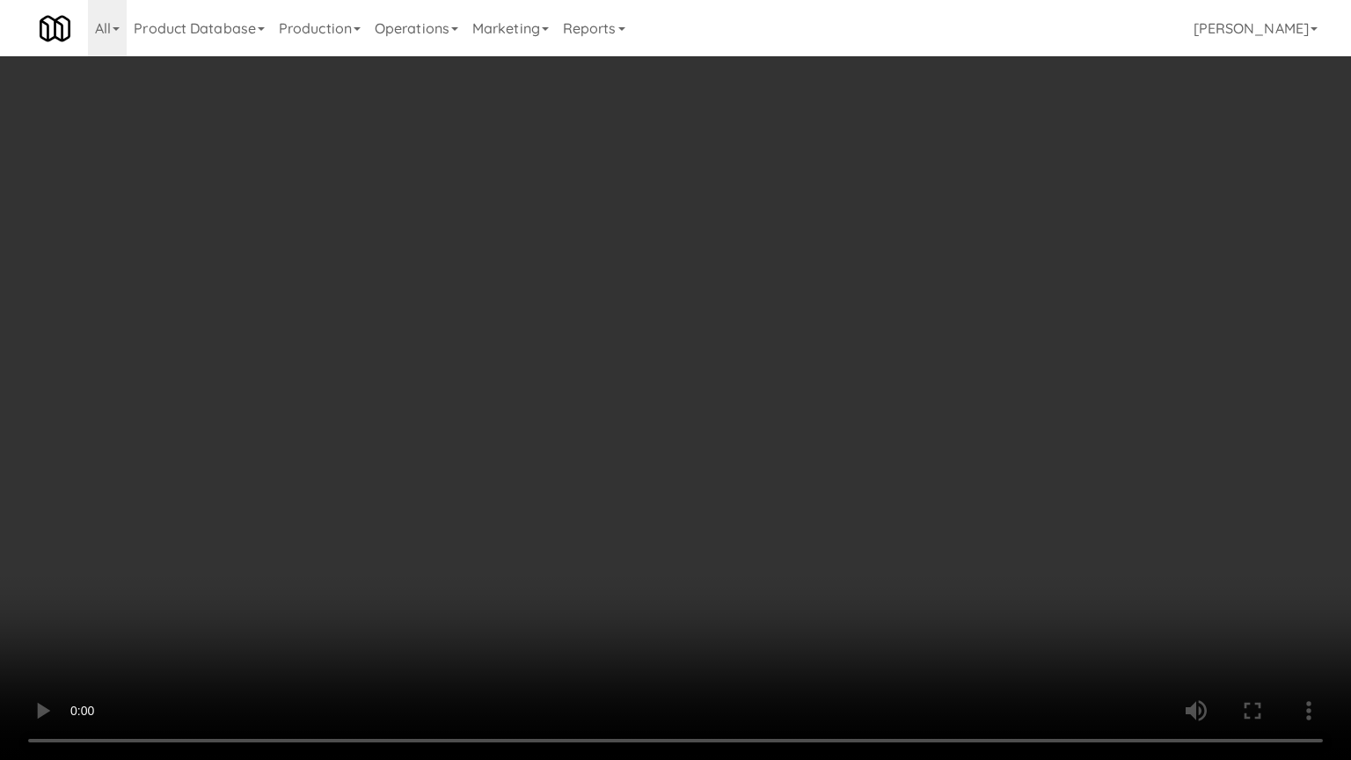
click at [648, 332] on video at bounding box center [675, 380] width 1351 height 760
click at [722, 380] on video at bounding box center [675, 380] width 1351 height 760
click at [735, 429] on video at bounding box center [675, 380] width 1351 height 760
click at [738, 433] on video at bounding box center [675, 380] width 1351 height 760
click at [882, 422] on video at bounding box center [675, 380] width 1351 height 760
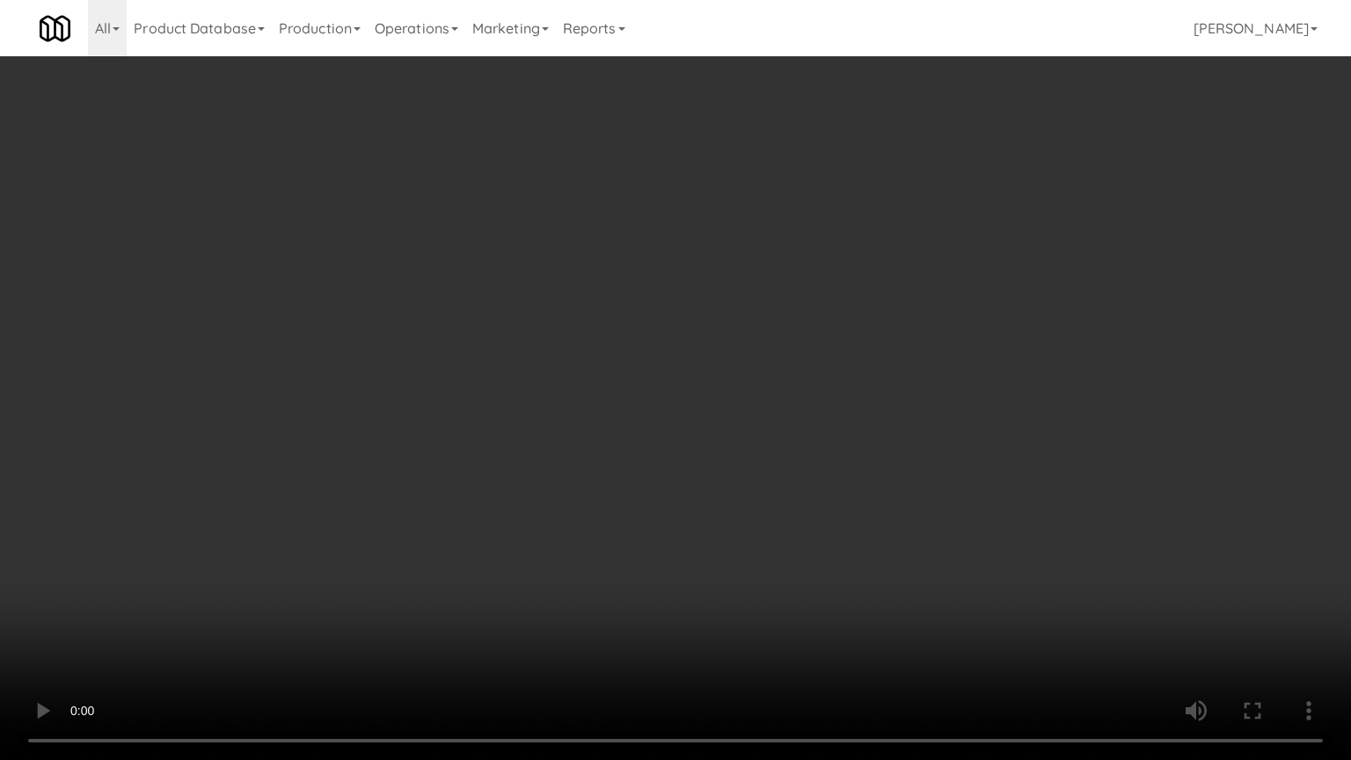
click at [748, 416] on video at bounding box center [675, 380] width 1351 height 760
click at [883, 420] on video at bounding box center [675, 380] width 1351 height 760
click at [755, 421] on video at bounding box center [675, 380] width 1351 height 760
click at [915, 420] on video at bounding box center [675, 380] width 1351 height 760
click at [727, 416] on video at bounding box center [675, 380] width 1351 height 760
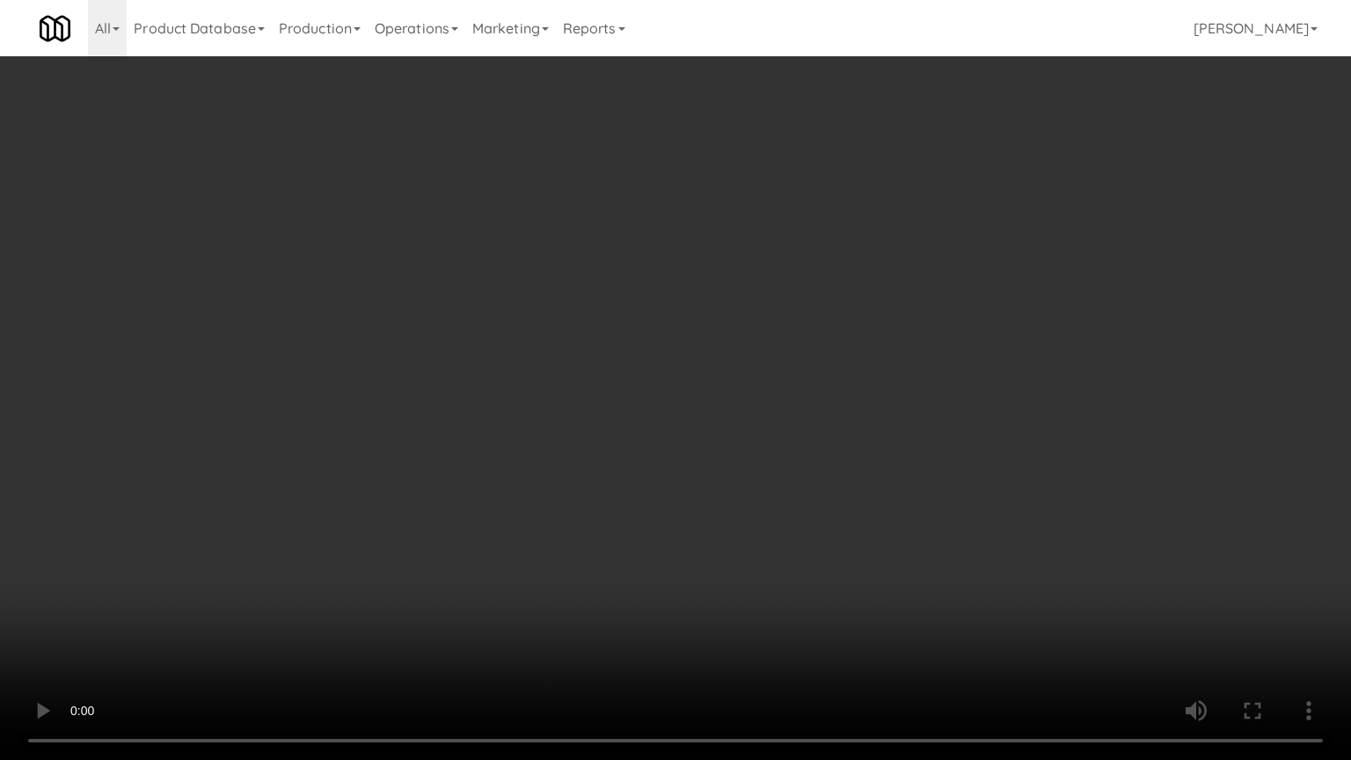
click at [730, 416] on video at bounding box center [675, 380] width 1351 height 760
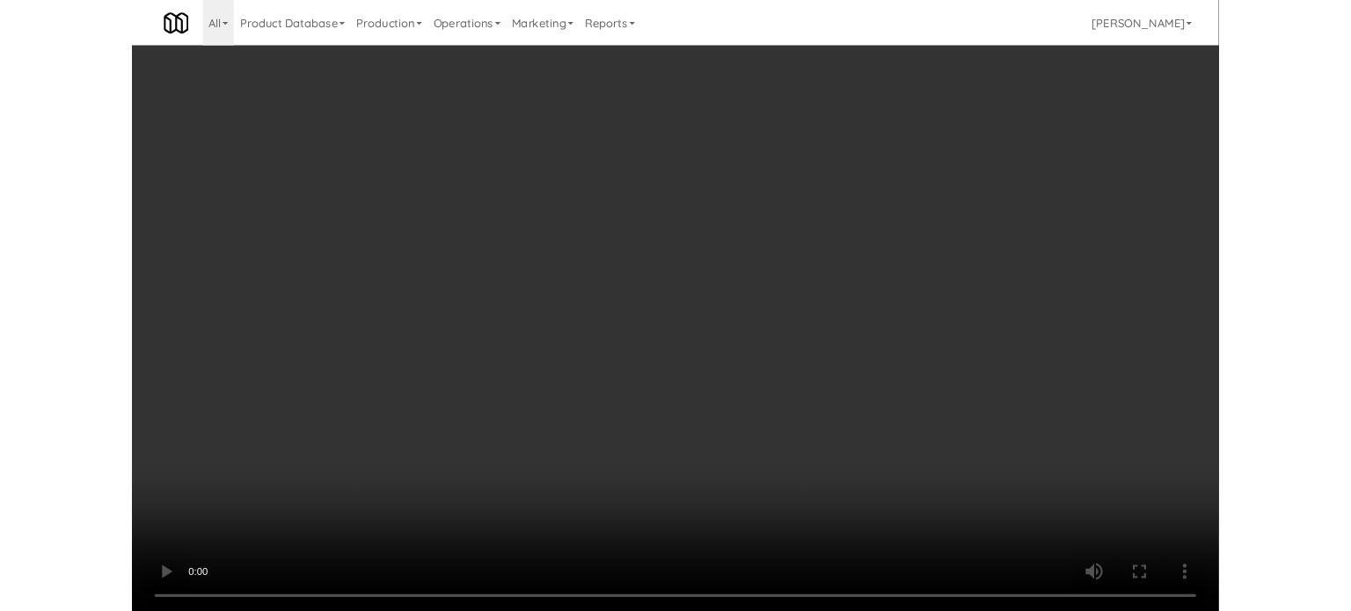
scroll to position [71, 0]
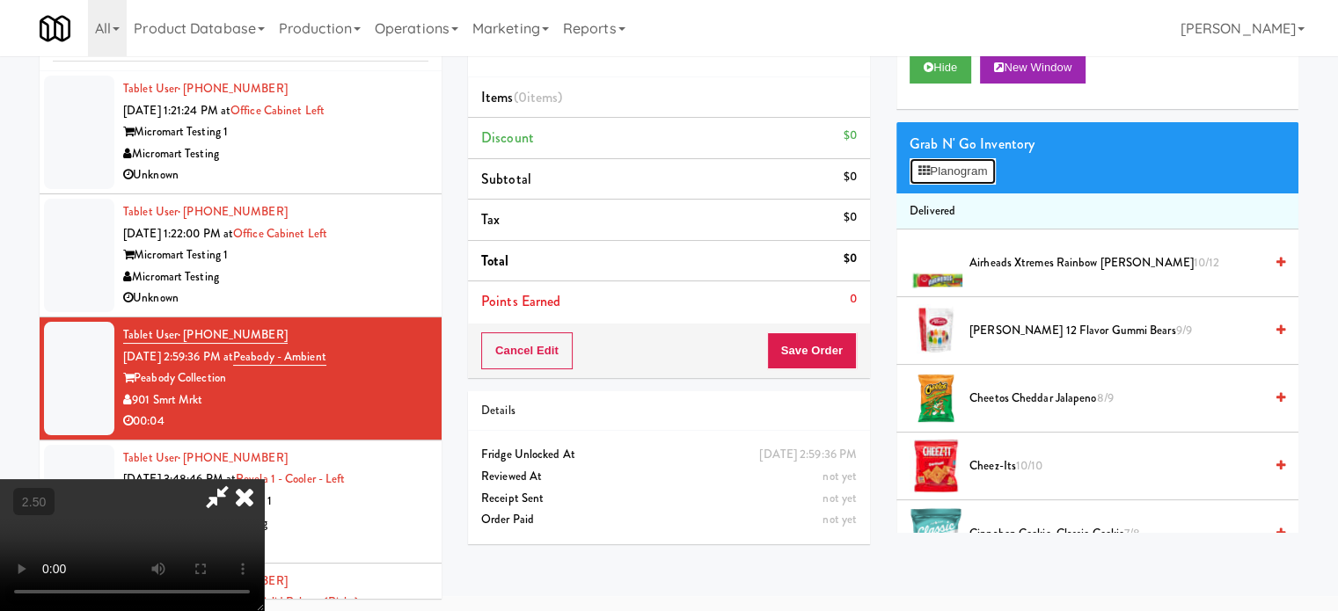
click at [964, 174] on button "Planogram" at bounding box center [952, 171] width 86 height 26
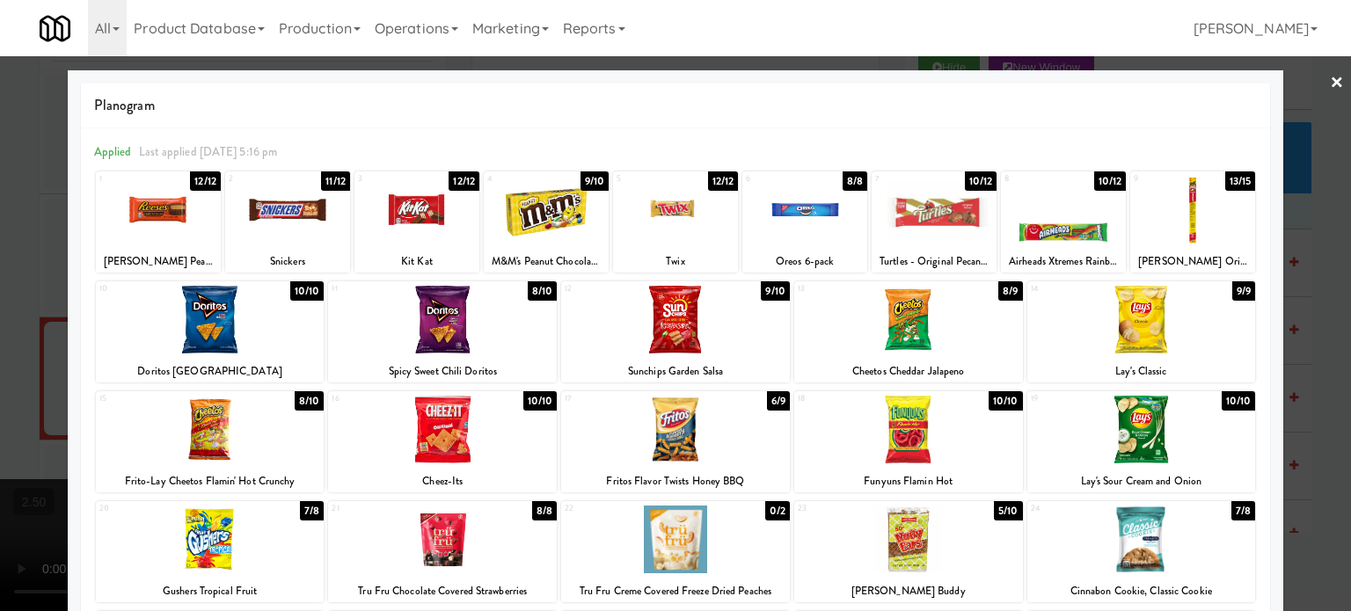
click at [1315, 333] on div at bounding box center [675, 305] width 1351 height 611
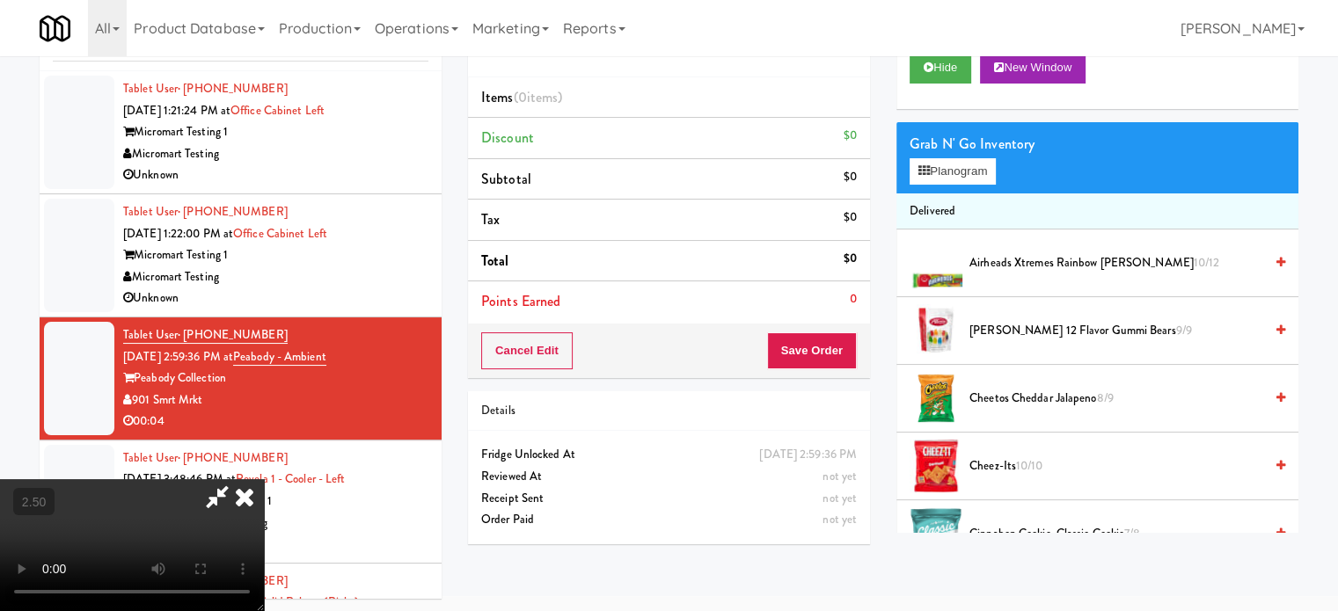
click at [264, 479] on video at bounding box center [132, 545] width 264 height 132
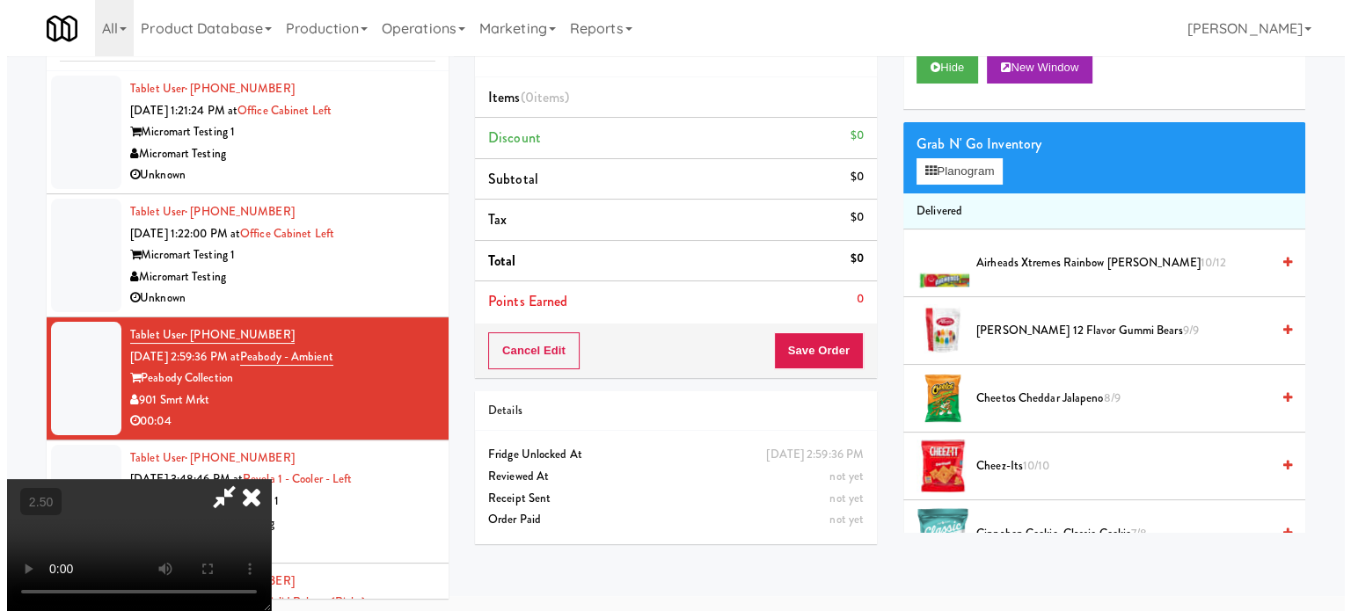
scroll to position [56, 0]
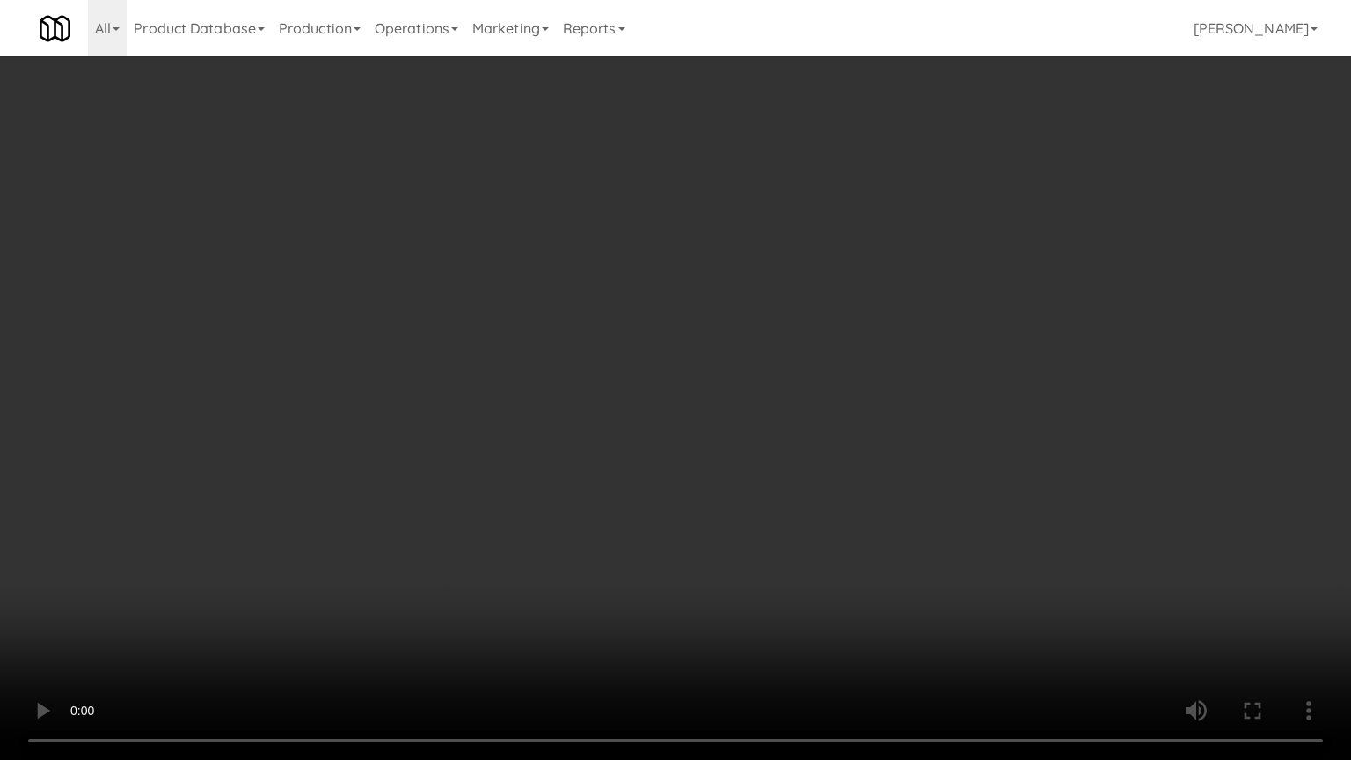
drag, startPoint x: 496, startPoint y: 500, endPoint x: 533, endPoint y: 300, distance: 203.9
click at [496, 497] on video at bounding box center [675, 380] width 1351 height 760
click at [601, 374] on video at bounding box center [675, 380] width 1351 height 760
click at [648, 383] on video at bounding box center [675, 380] width 1351 height 760
click at [703, 425] on video at bounding box center [675, 380] width 1351 height 760
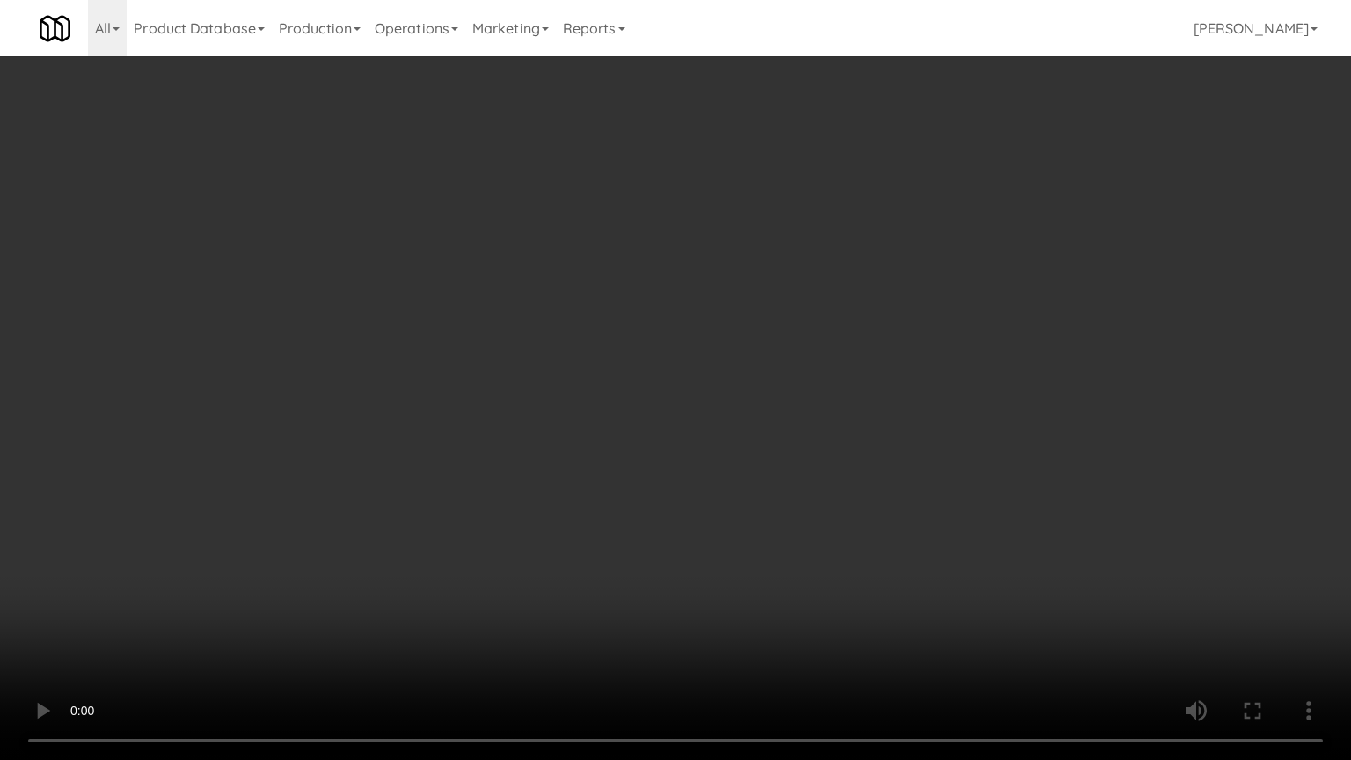
click at [682, 422] on video at bounding box center [675, 380] width 1351 height 760
click at [852, 419] on video at bounding box center [675, 380] width 1351 height 760
click at [756, 416] on video at bounding box center [675, 380] width 1351 height 760
click at [902, 393] on video at bounding box center [675, 380] width 1351 height 760
click at [667, 389] on video at bounding box center [675, 380] width 1351 height 760
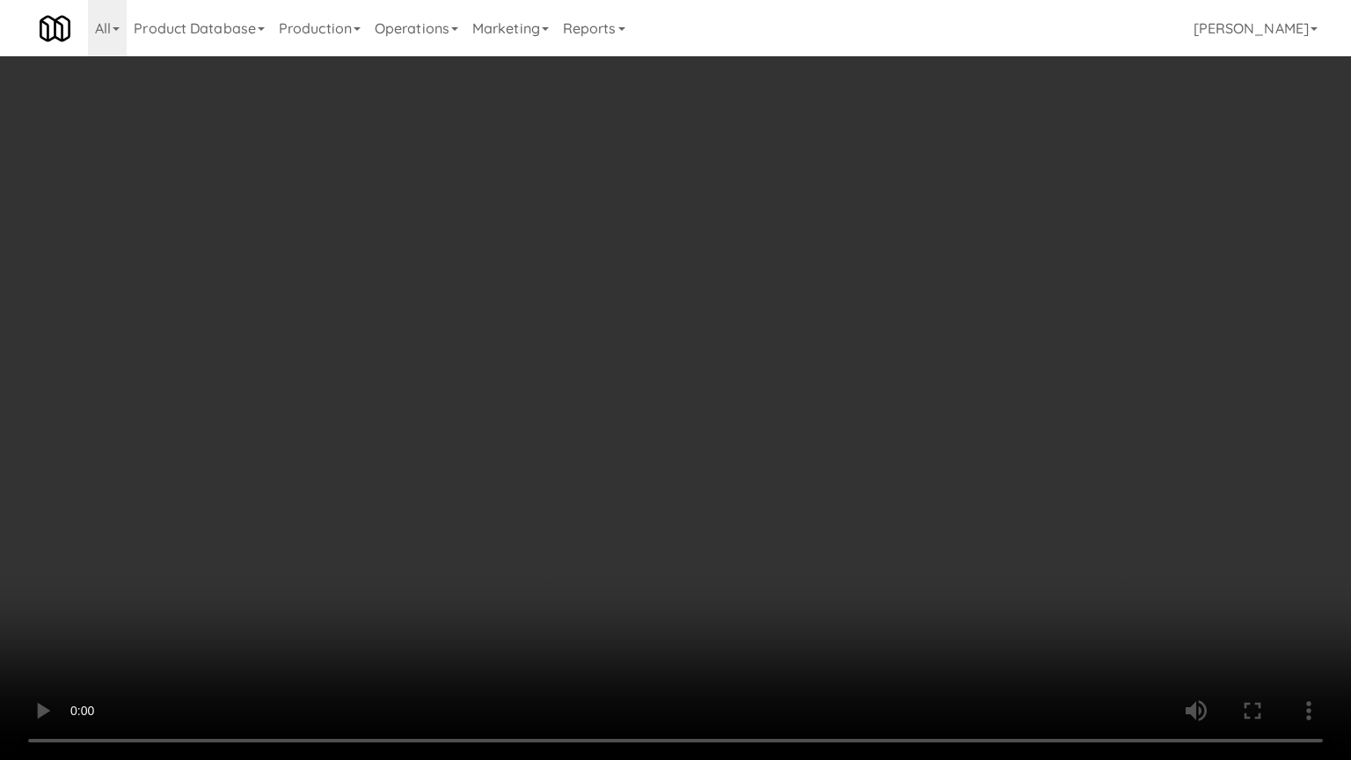
click at [799, 392] on video at bounding box center [675, 380] width 1351 height 760
drag, startPoint x: 680, startPoint y: 401, endPoint x: 737, endPoint y: 393, distance: 57.7
click at [682, 402] on video at bounding box center [675, 380] width 1351 height 760
click at [957, 361] on video at bounding box center [675, 380] width 1351 height 760
click at [732, 359] on video at bounding box center [675, 380] width 1351 height 760
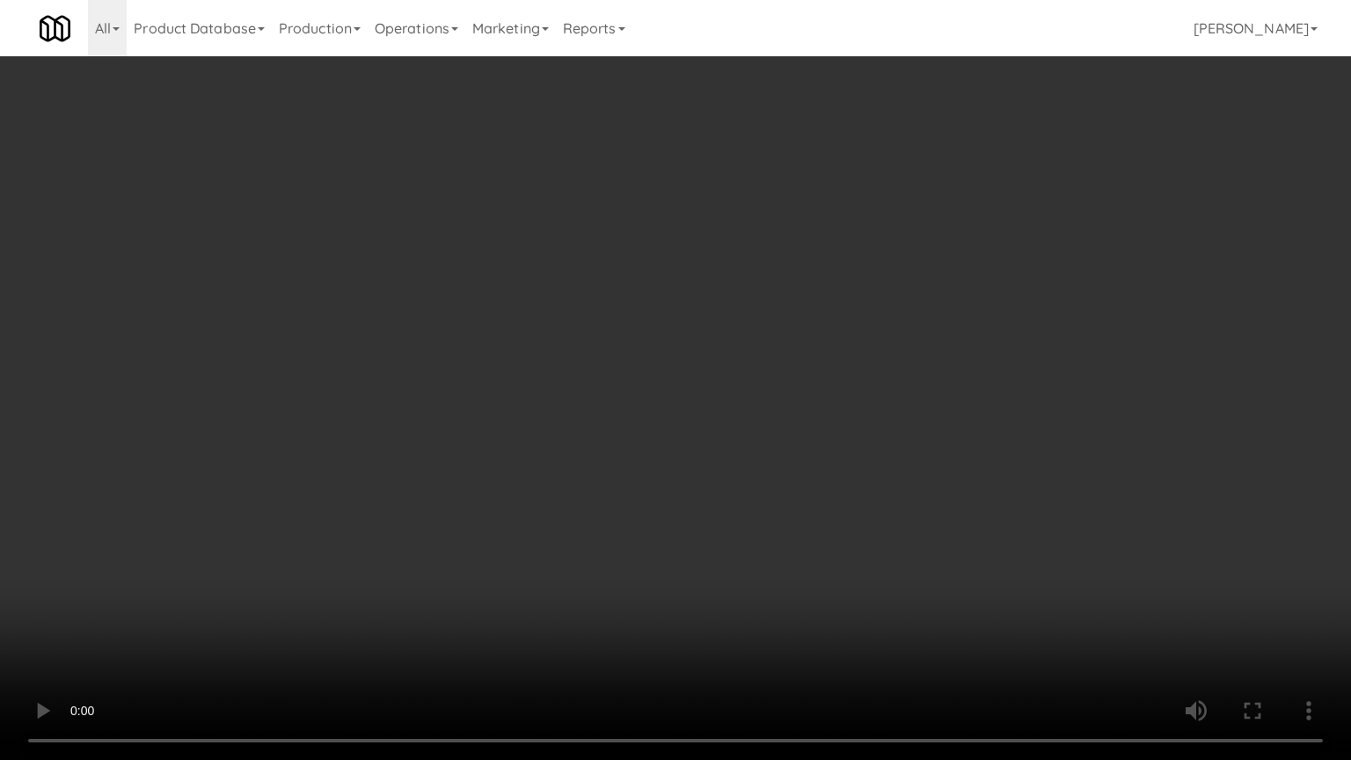
click at [739, 359] on video at bounding box center [675, 380] width 1351 height 760
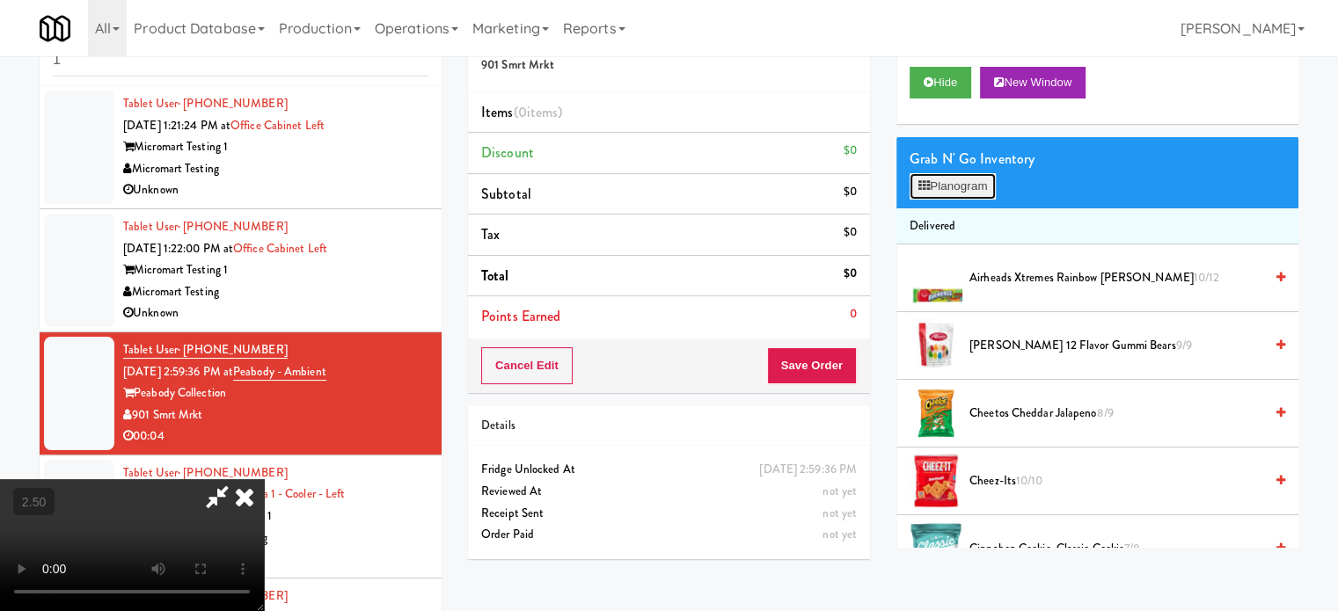
click at [968, 182] on button "Planogram" at bounding box center [952, 186] width 86 height 26
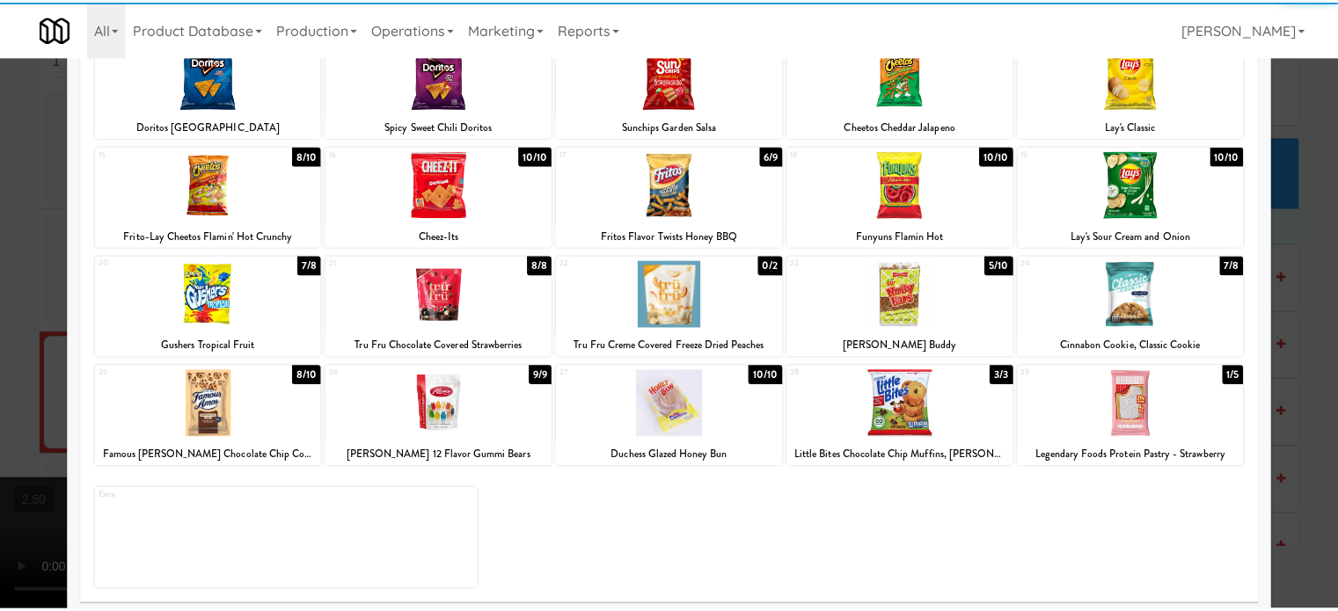
scroll to position [252, 0]
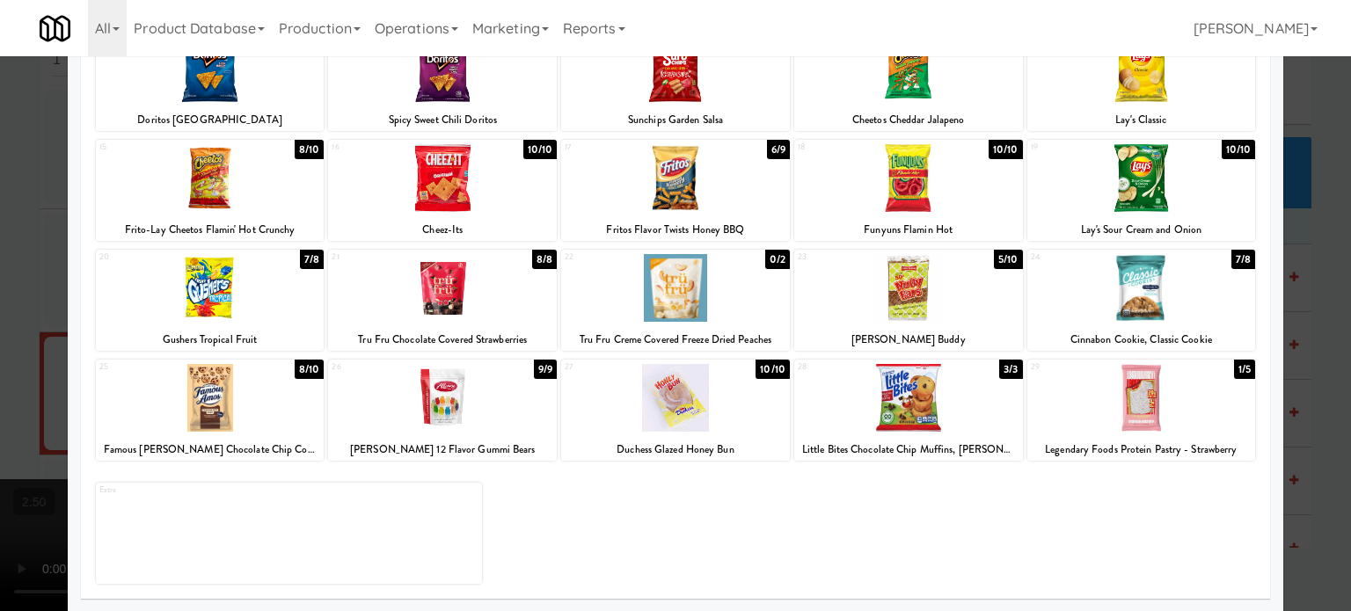
click at [1322, 351] on div at bounding box center [675, 305] width 1351 height 611
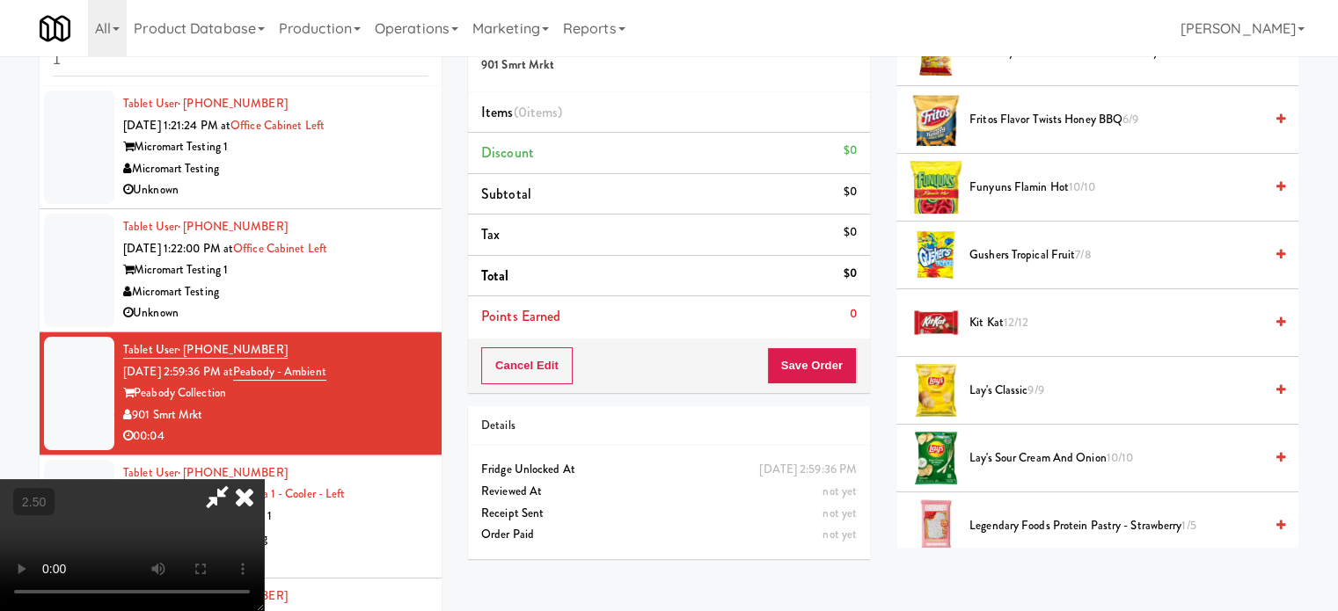
scroll to position [1791, 0]
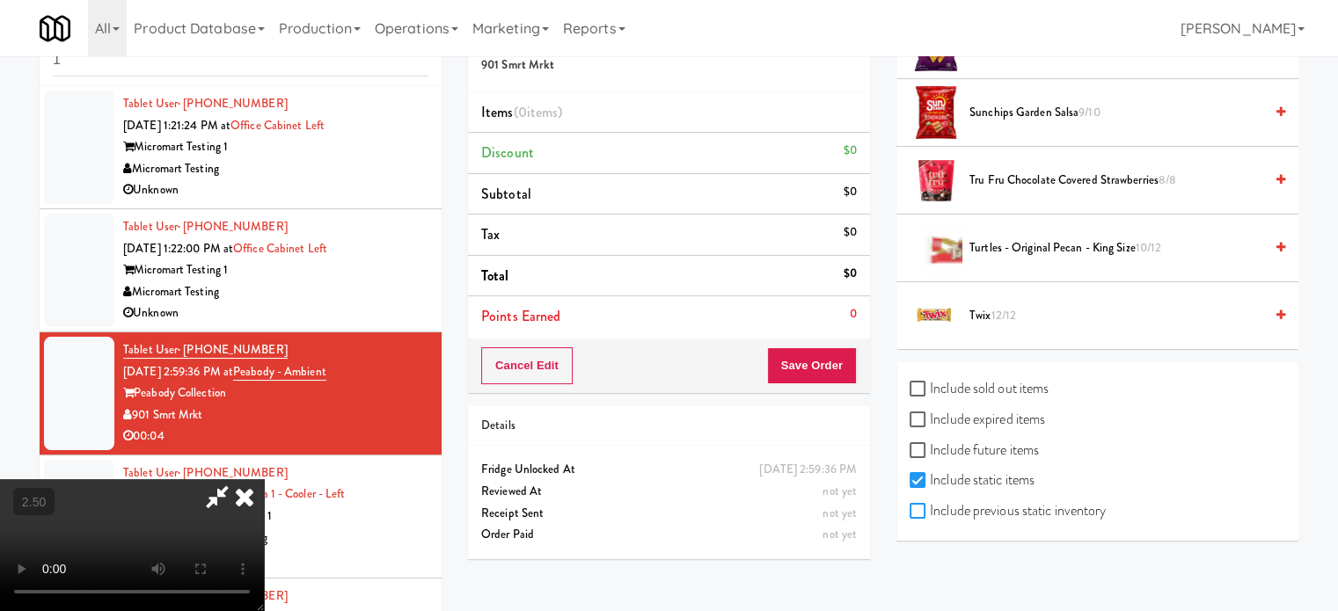
click at [924, 505] on input "Include previous static inventory" at bounding box center [919, 512] width 20 height 14
checkbox input "true"
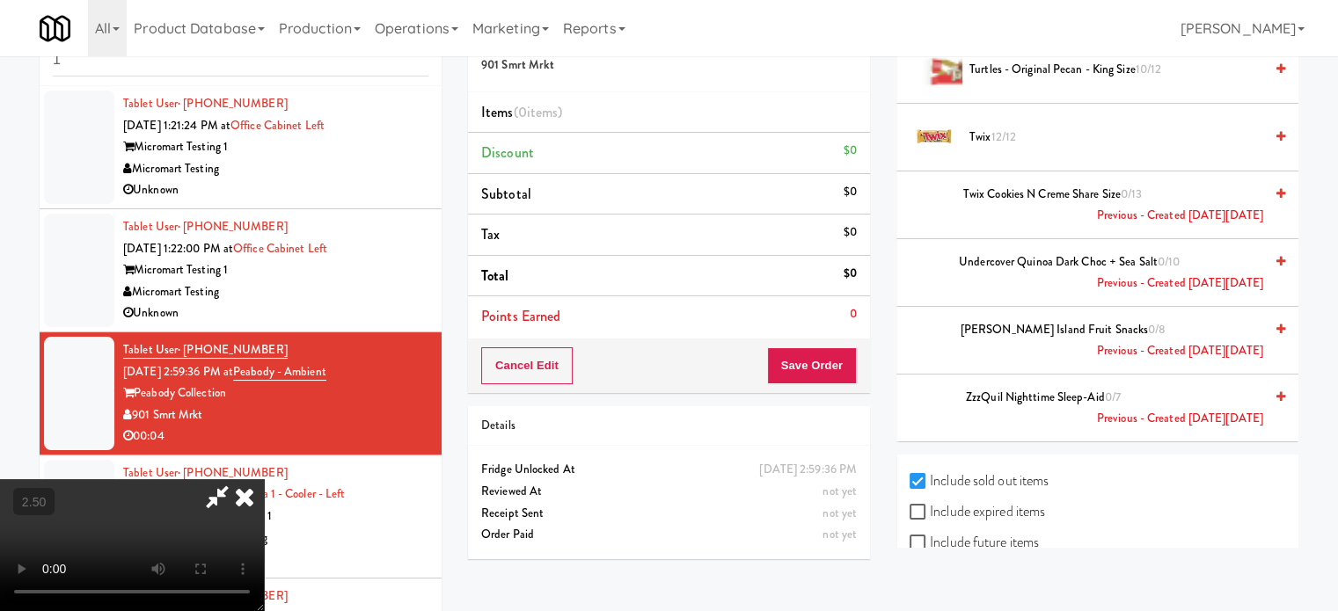
scroll to position [8274, 0]
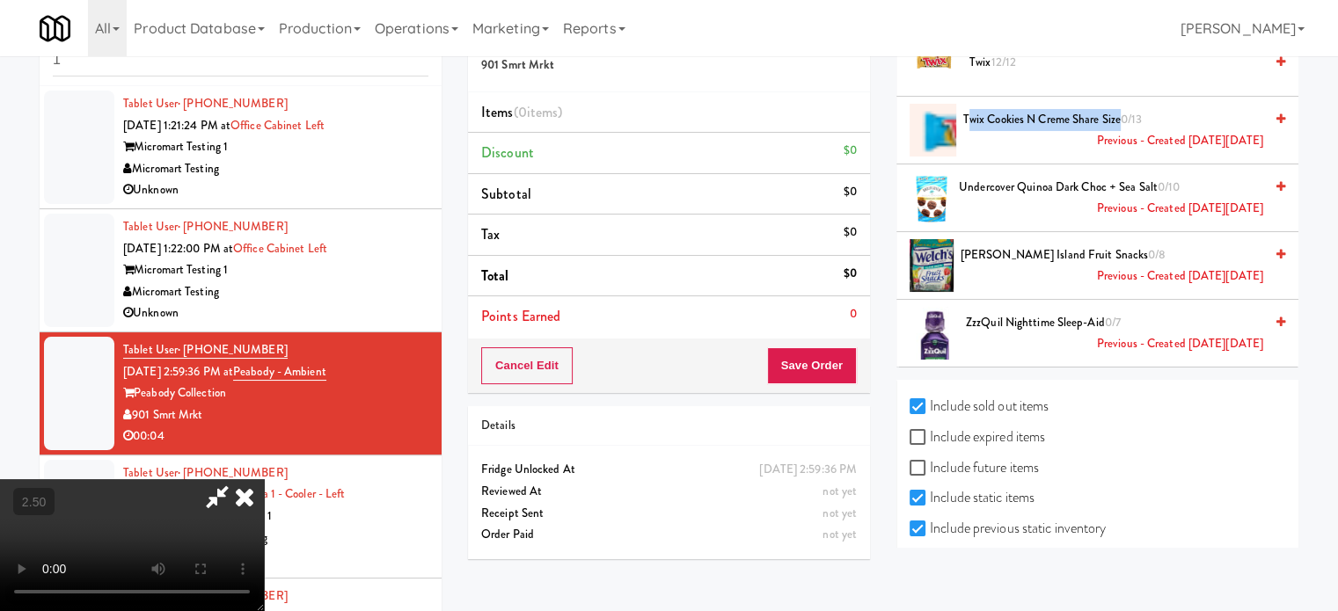
drag, startPoint x: 1114, startPoint y: 93, endPoint x: 962, endPoint y: 101, distance: 152.4
click at [963, 109] on span "Twix Cookies n Creme Share Size 0/13 Previous - Created on Tue, Jun 10th 2025" at bounding box center [1113, 130] width 300 height 43
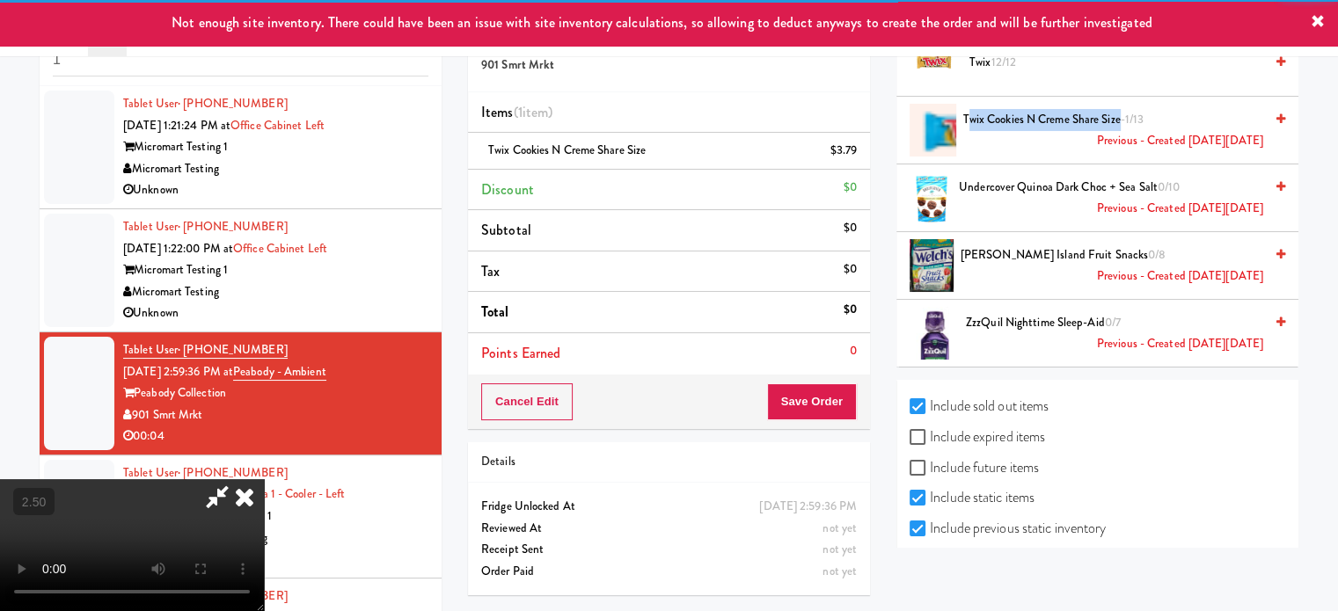
copy span "wix Cookies n Creme Share Size"
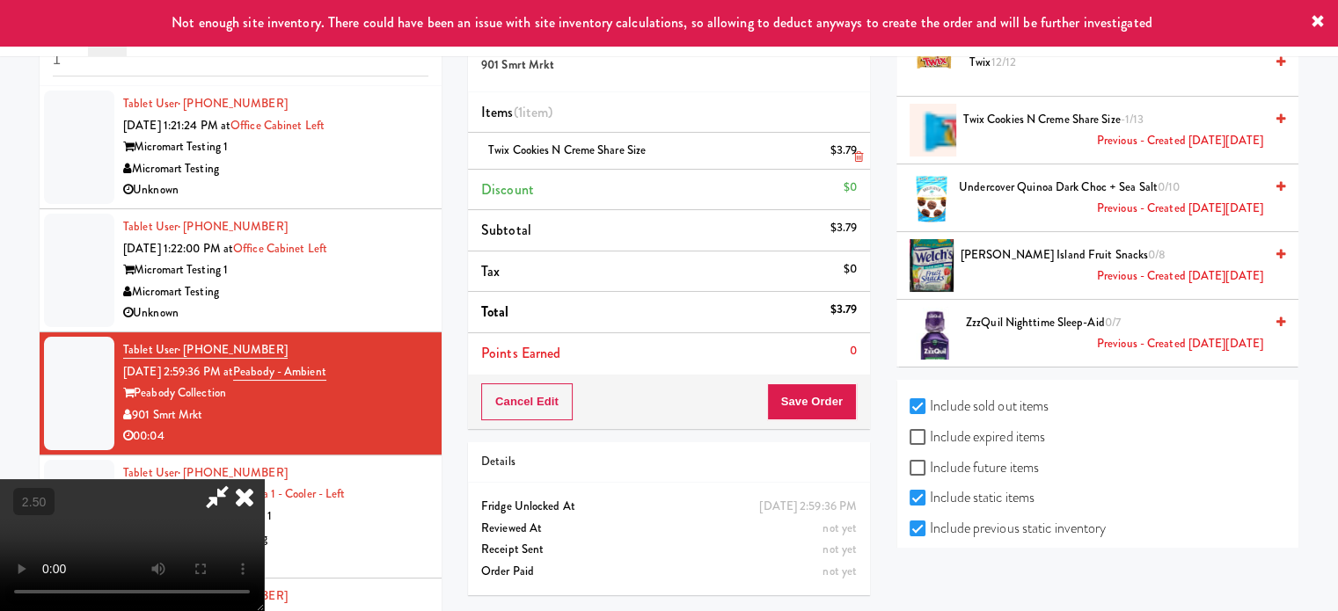
click at [858, 155] on icon at bounding box center [858, 156] width 9 height 11
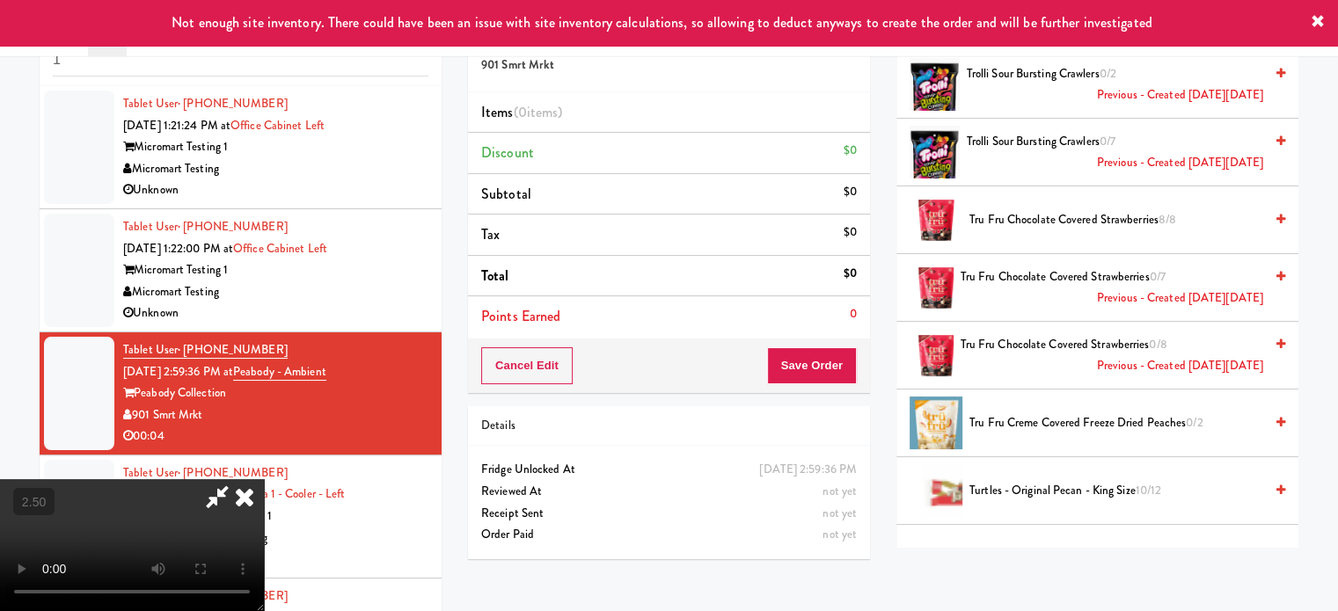
scroll to position [7766, 0]
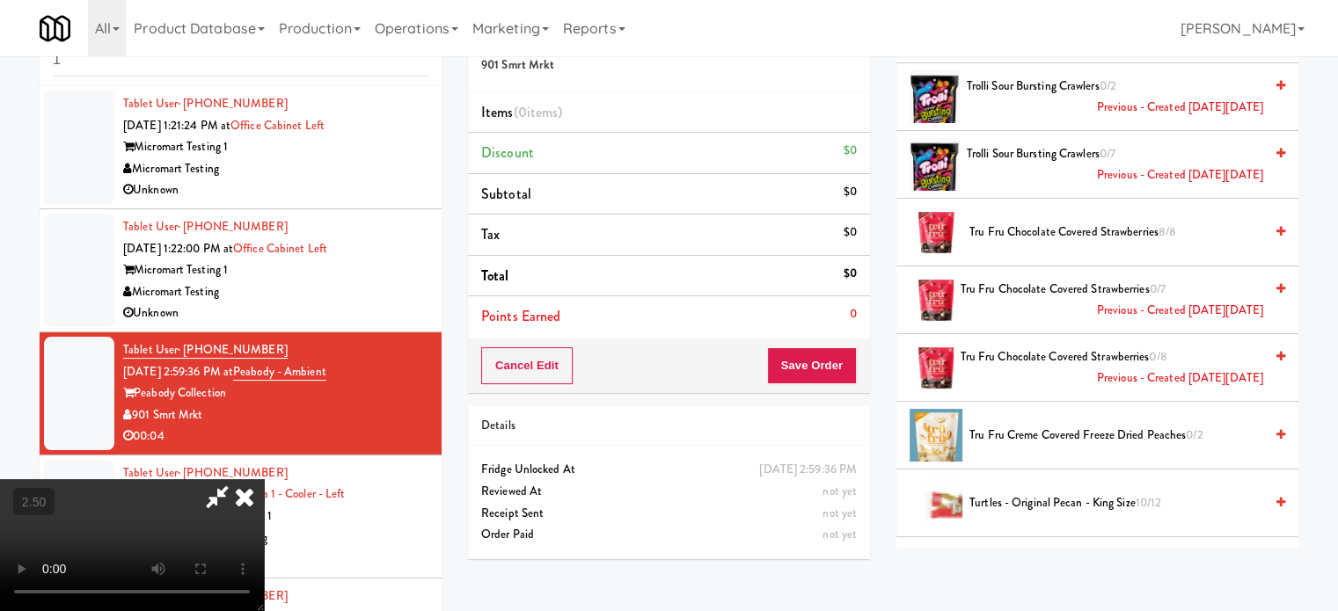
click at [1093, 425] on span "Tru Fru Creme Covered Freeze Dried Peaches 0/2" at bounding box center [1116, 436] width 294 height 22
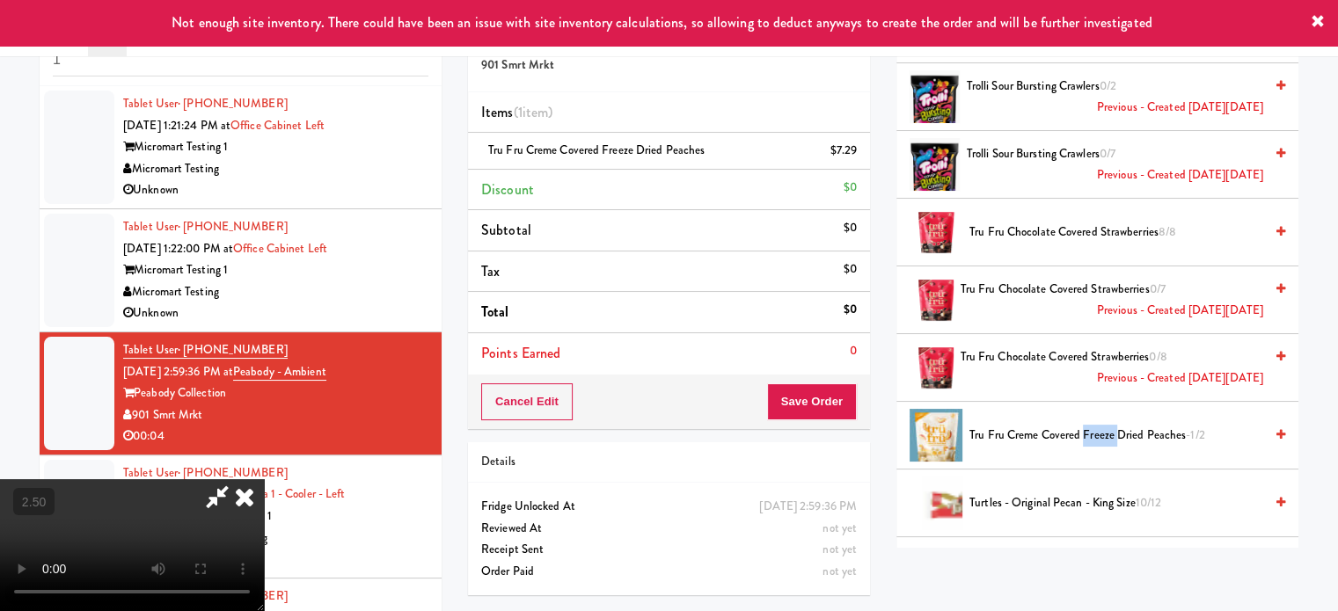
click at [1093, 425] on span "Tru Fru Creme Covered Freeze Dried Peaches -1/2" at bounding box center [1116, 436] width 294 height 22
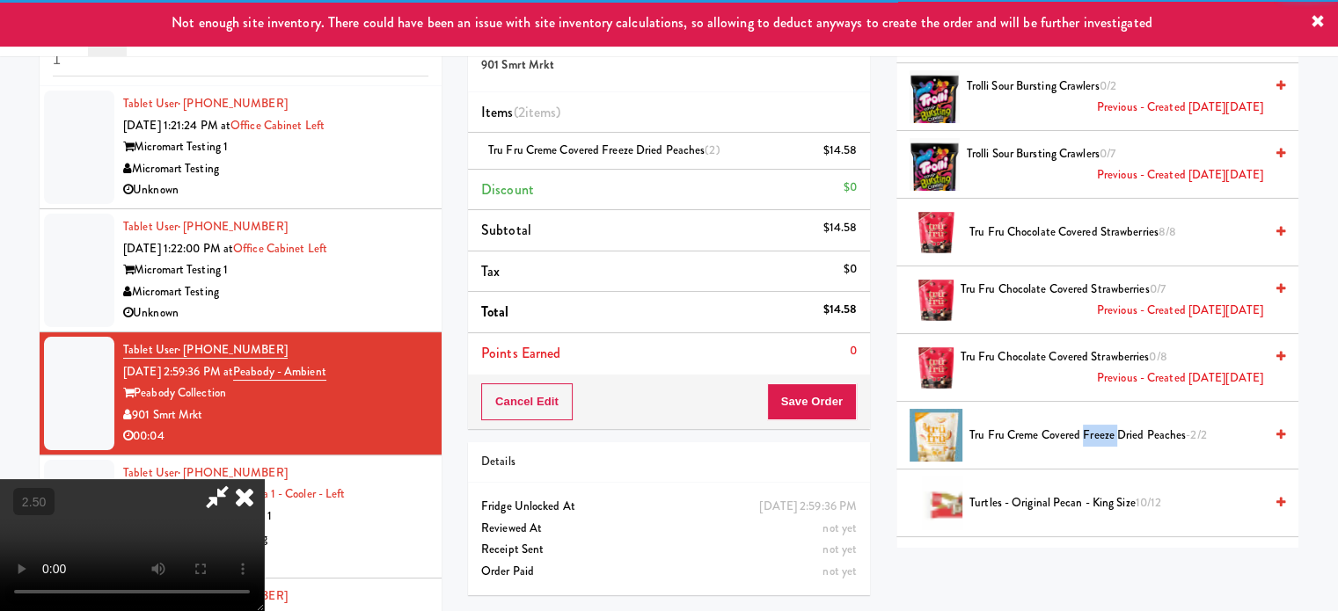
click at [264, 479] on icon at bounding box center [244, 496] width 39 height 35
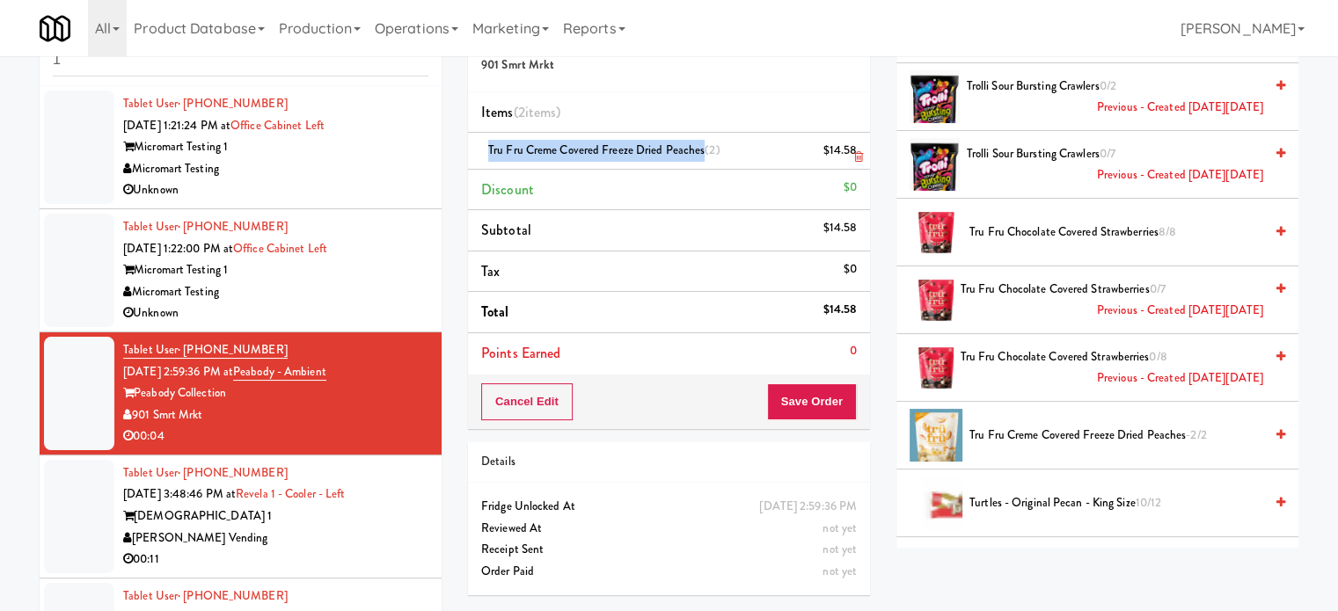
drag, startPoint x: 698, startPoint y: 145, endPoint x: 487, endPoint y: 146, distance: 211.1
click at [487, 146] on div "Tru Fru Creme Covered Freeze Dried Peaches (2) $14.58" at bounding box center [669, 151] width 376 height 22
copy span "Tru Fru Creme Covered Freeze Dried Peaches"
drag, startPoint x: 376, startPoint y: 369, endPoint x: 263, endPoint y: 372, distance: 113.5
click at [263, 372] on div "Tablet User · (662) 416-4070 Sep 18, 2025 2:59:36 PM at Peabody - Ambient Peabo…" at bounding box center [275, 393] width 305 height 108
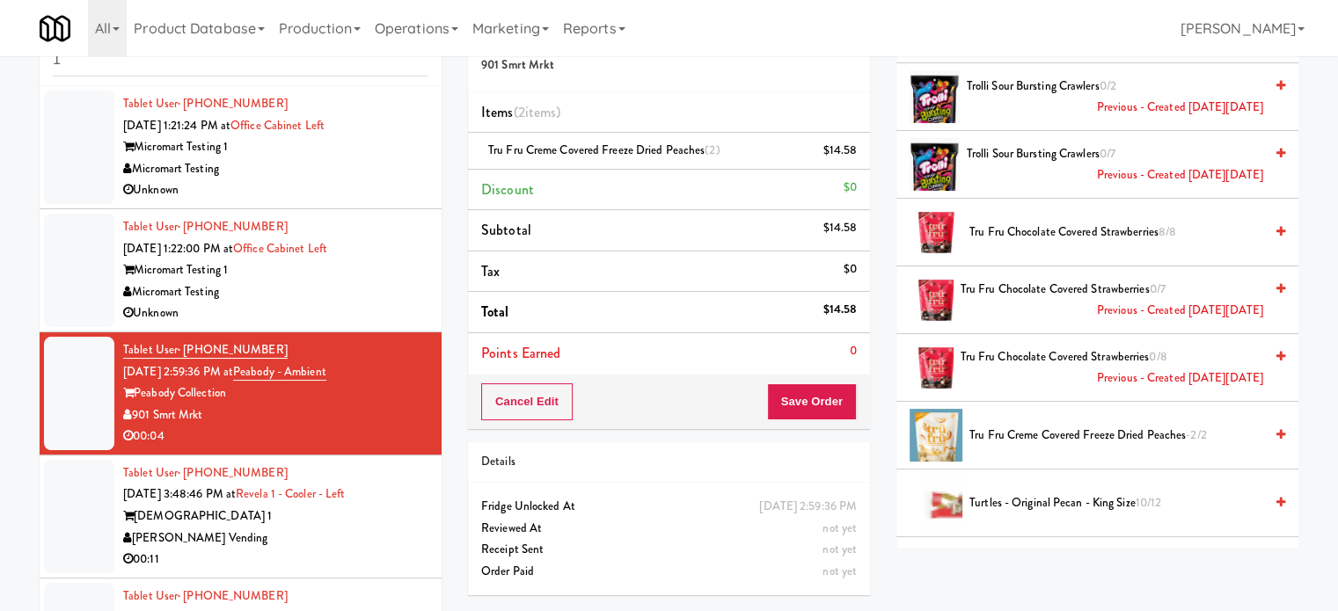
click at [700, 192] on li "Discount $0" at bounding box center [669, 190] width 402 height 41
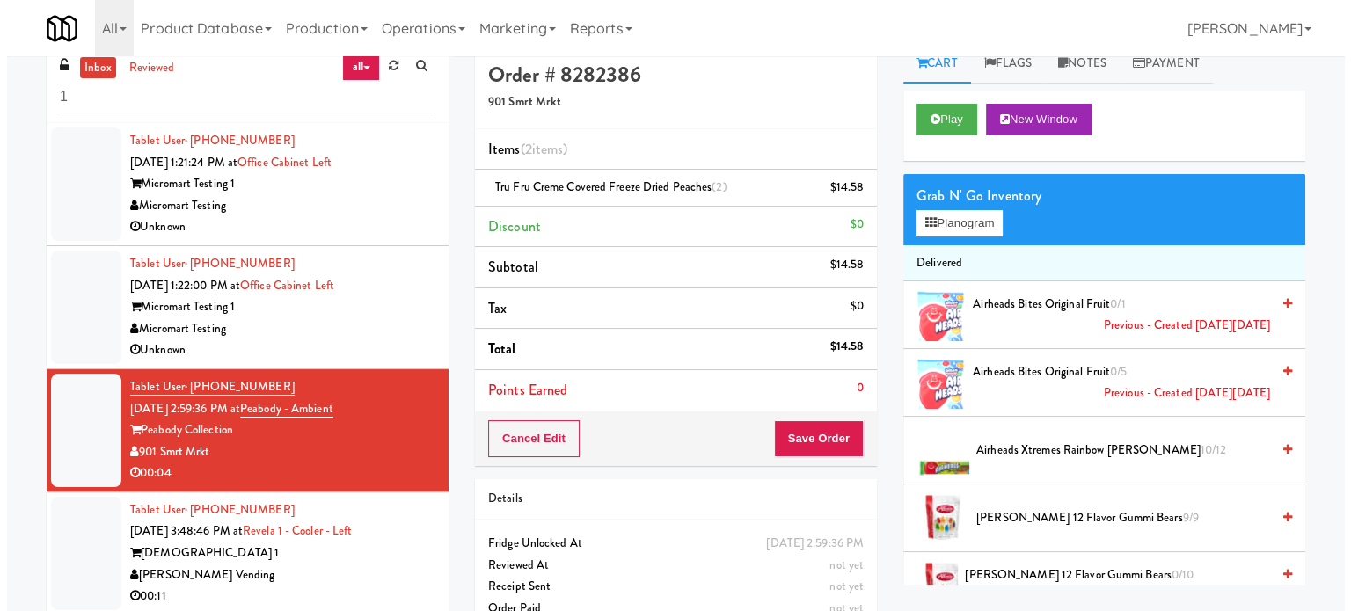
scroll to position [0, 0]
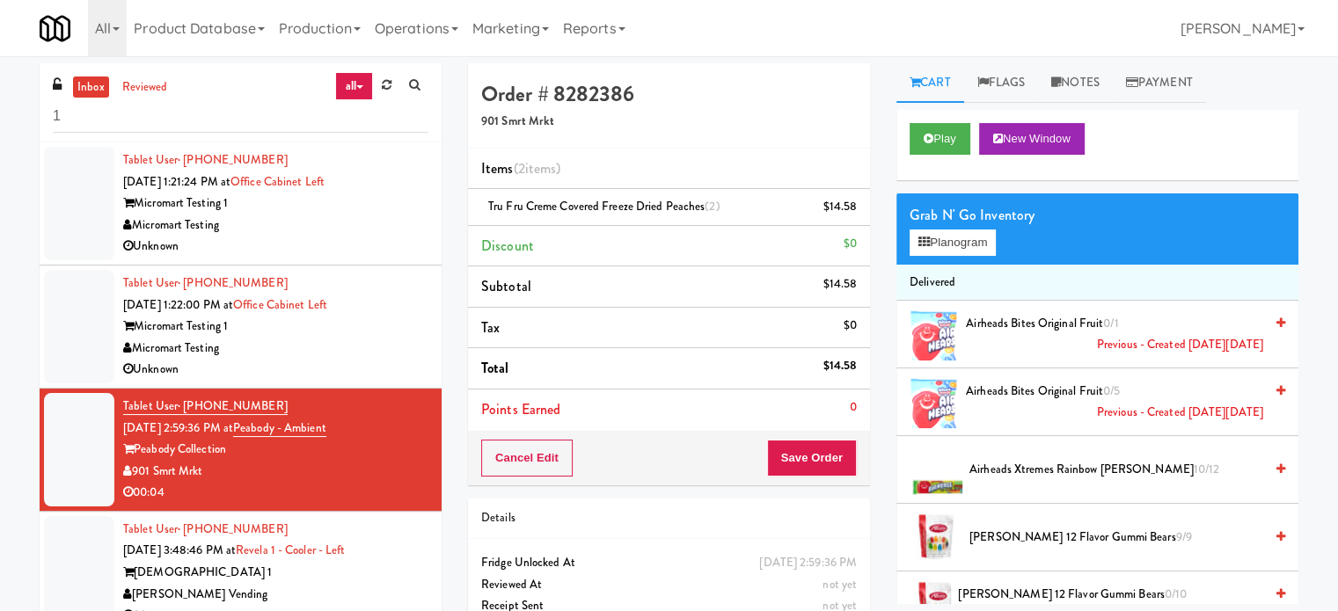
drag, startPoint x: 233, startPoint y: 446, endPoint x: 134, endPoint y: 451, distance: 99.5
click at [134, 451] on div "Peabody Collection" at bounding box center [275, 450] width 305 height 22
copy div "Peabody Collection"
drag, startPoint x: 360, startPoint y: 425, endPoint x: 260, endPoint y: 424, distance: 99.4
click at [260, 424] on div "Tablet User · (662) 416-4070 Sep 18, 2025 2:59:36 PM at Peabody - Ambient Peabo…" at bounding box center [275, 450] width 305 height 108
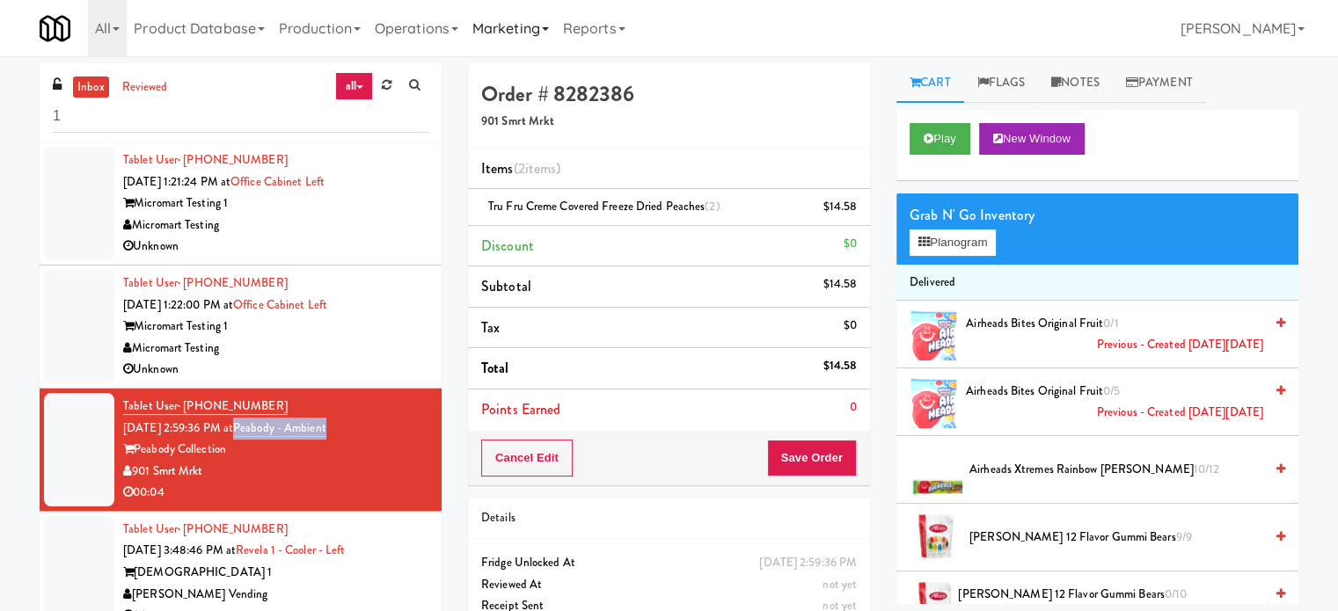
copy link "Peabody - Ambient"
click at [950, 252] on button "Planogram" at bounding box center [952, 243] width 86 height 26
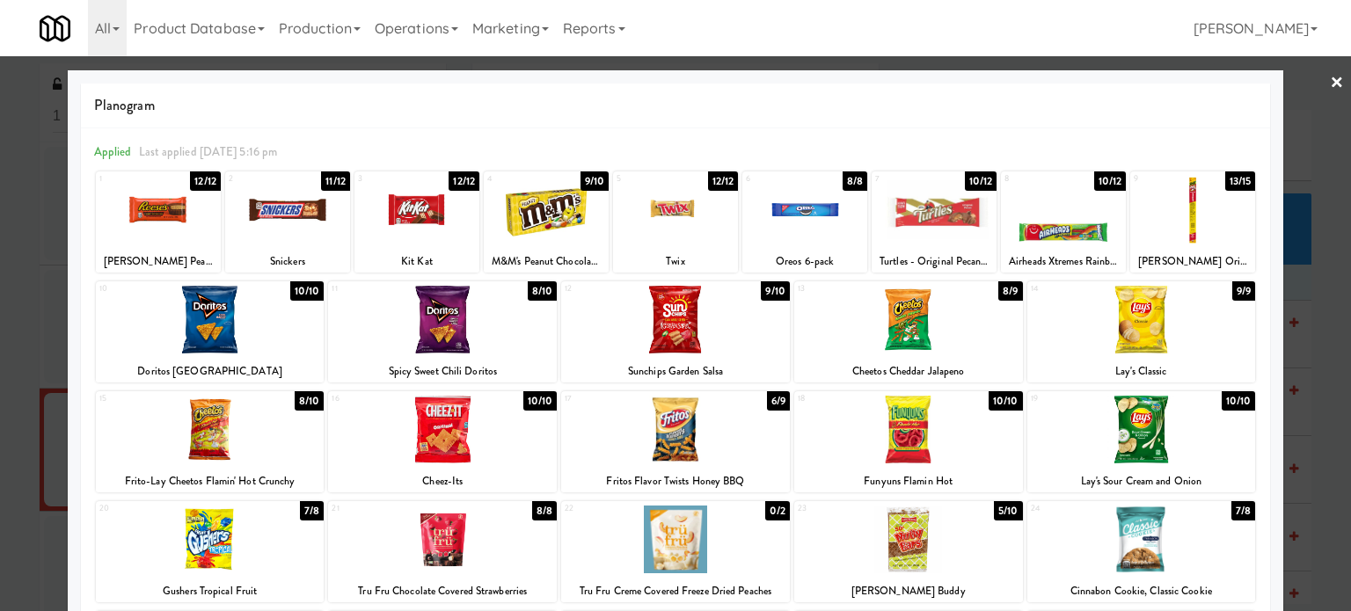
drag, startPoint x: 960, startPoint y: 586, endPoint x: 884, endPoint y: 542, distance: 87.5
click at [843, 577] on div "23 5/10 Little Debbie Nutty Buddy" at bounding box center [908, 551] width 229 height 101
copy div "5/10 Little Debbie Nutty Buddy"
click at [1310, 270] on div at bounding box center [675, 305] width 1351 height 611
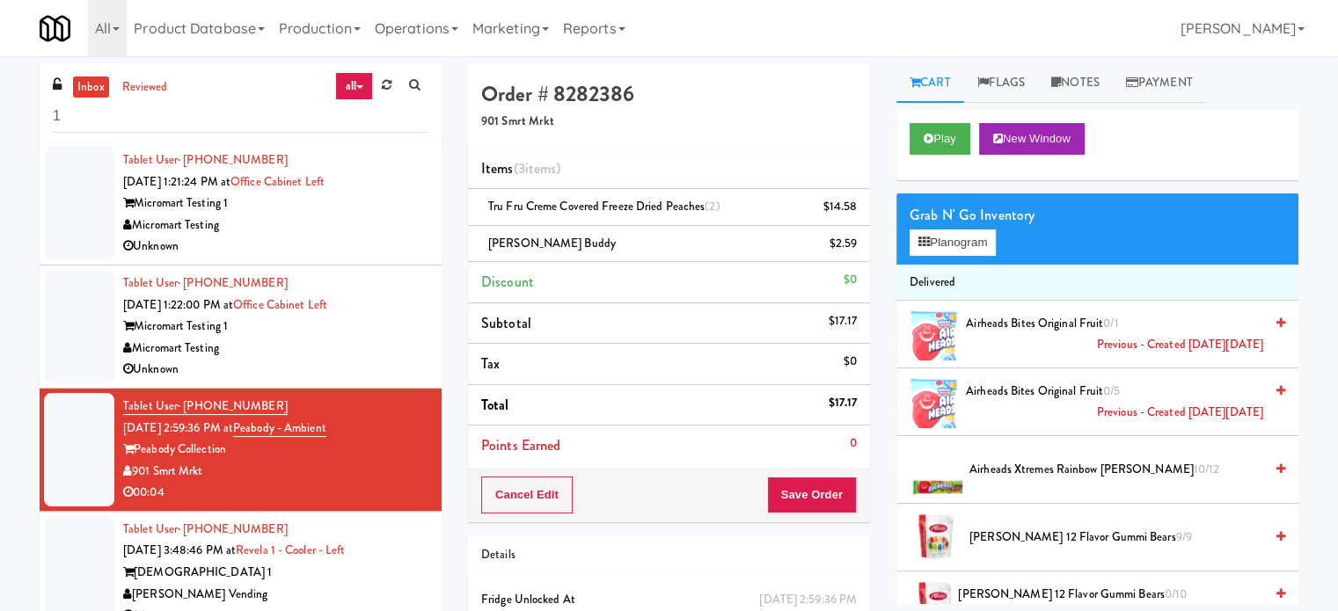
drag, startPoint x: 855, startPoint y: 249, endPoint x: 861, endPoint y: 235, distance: 15.4
click at [855, 249] on icon at bounding box center [858, 250] width 9 height 11
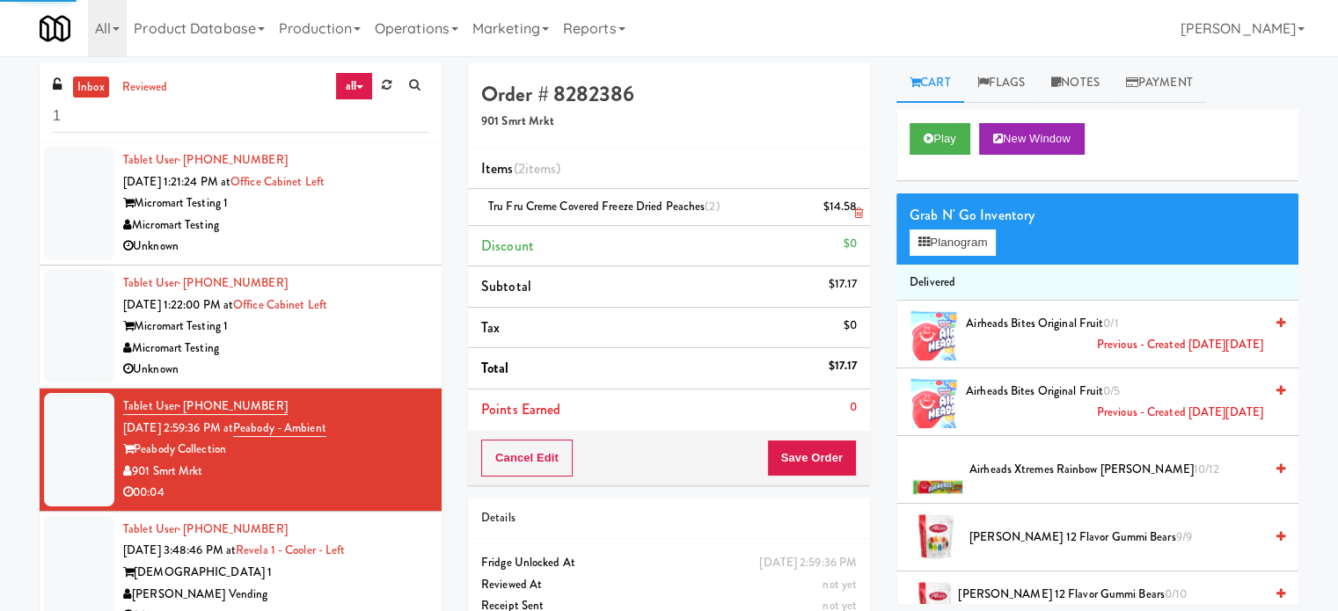
click at [859, 215] on icon at bounding box center [858, 213] width 9 height 11
click at [859, 217] on icon at bounding box center [858, 213] width 9 height 11
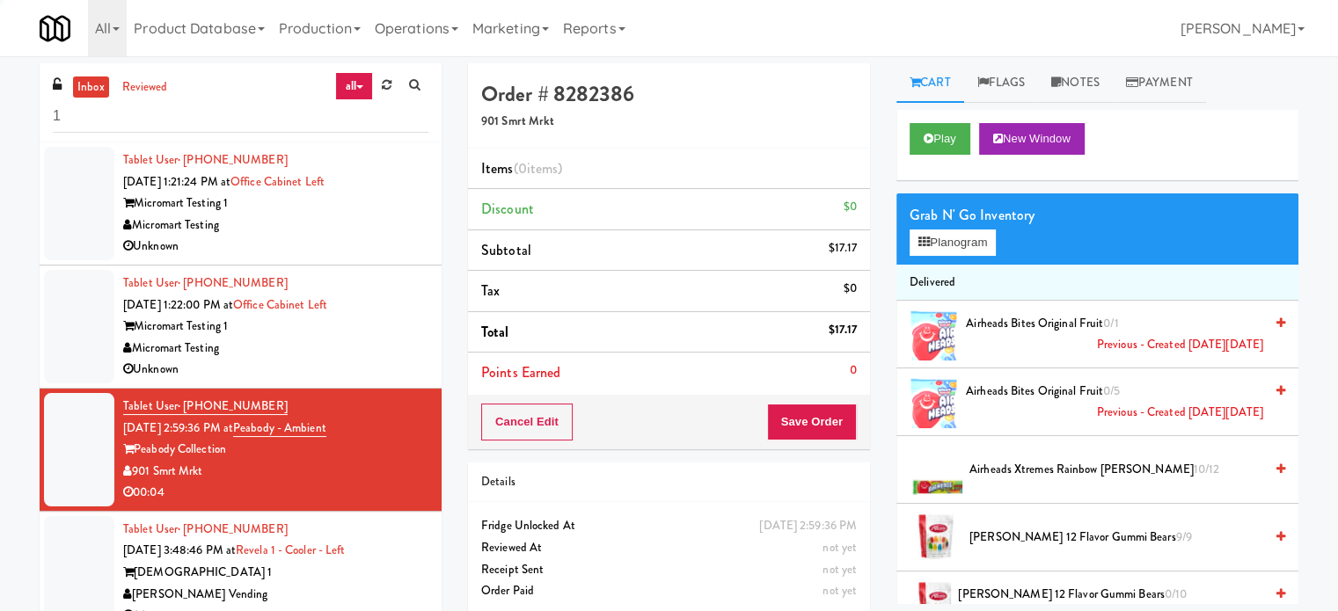
click at [859, 217] on li "Discount $0" at bounding box center [669, 209] width 402 height 41
click at [943, 140] on button "Play" at bounding box center [939, 139] width 61 height 32
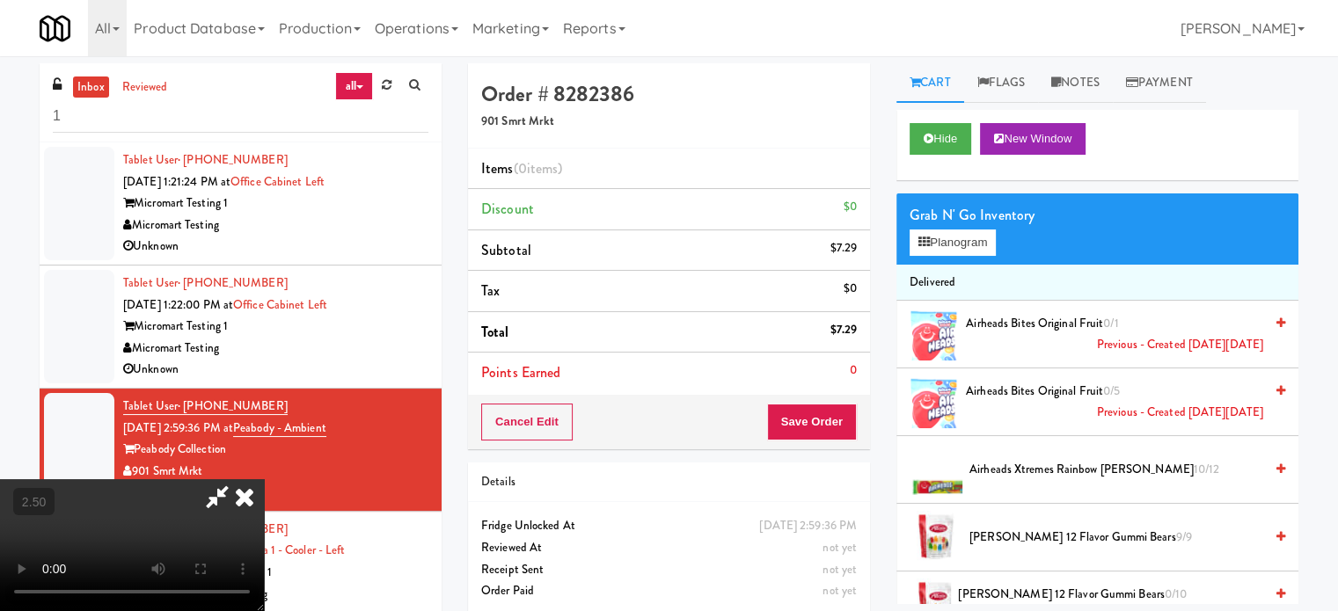
click at [264, 479] on video at bounding box center [132, 545] width 264 height 132
drag, startPoint x: 533, startPoint y: 406, endPoint x: 558, endPoint y: 439, distance: 40.8
click at [264, 479] on video at bounding box center [132, 545] width 264 height 132
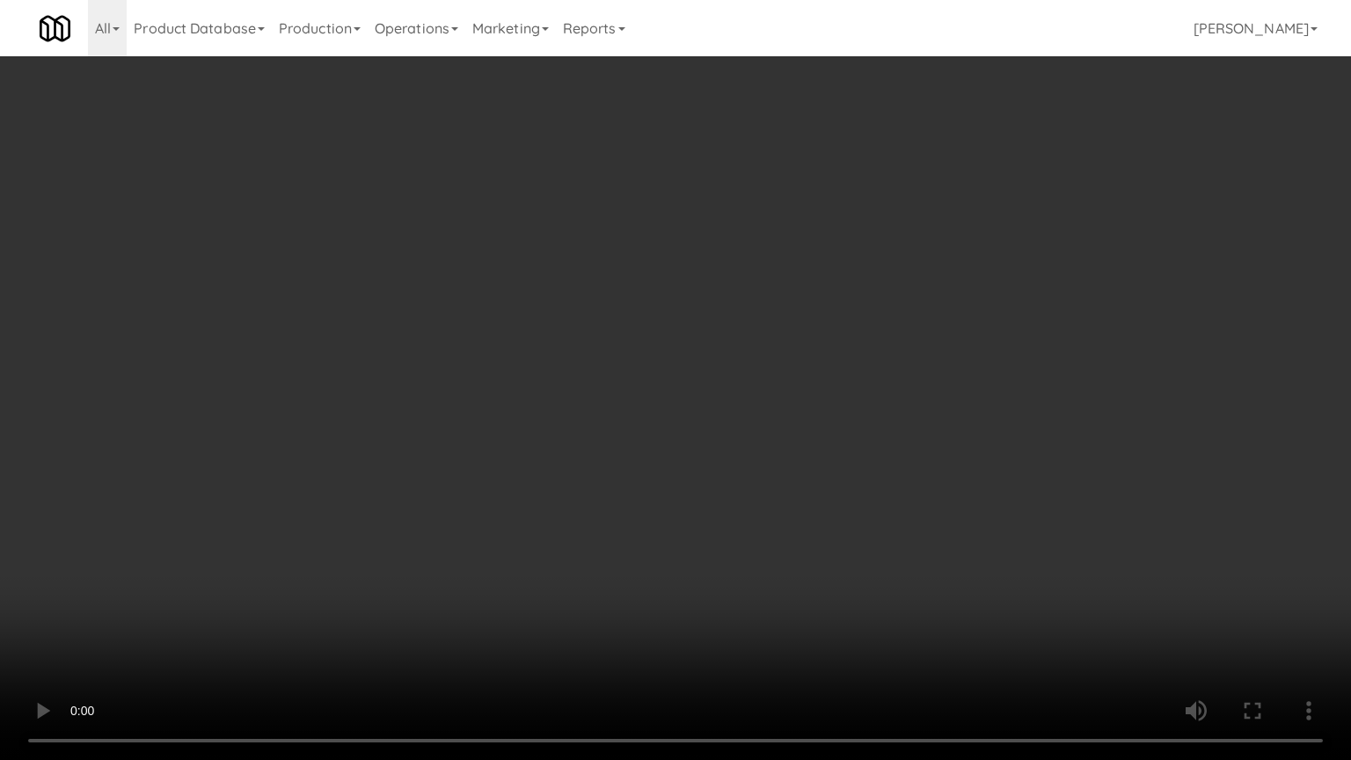
click at [552, 420] on video at bounding box center [675, 380] width 1351 height 760
click at [559, 420] on video at bounding box center [675, 380] width 1351 height 760
click at [598, 427] on video at bounding box center [675, 380] width 1351 height 760
click at [520, 432] on video at bounding box center [675, 380] width 1351 height 760
click at [646, 427] on video at bounding box center [675, 380] width 1351 height 760
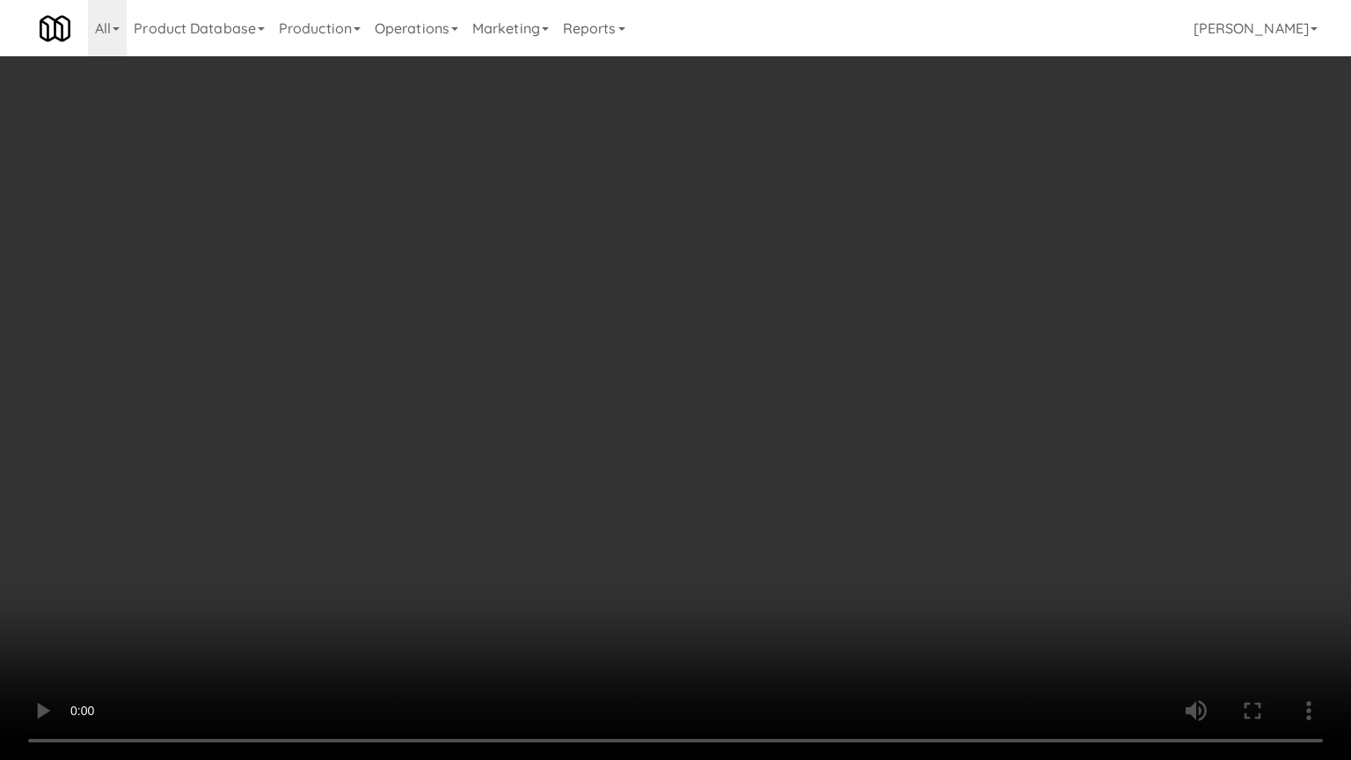
drag, startPoint x: 554, startPoint y: 420, endPoint x: 664, endPoint y: 423, distance: 110.0
click at [554, 420] on video at bounding box center [675, 380] width 1351 height 760
click at [675, 423] on video at bounding box center [675, 380] width 1351 height 760
click at [566, 425] on video at bounding box center [675, 380] width 1351 height 760
click at [670, 414] on video at bounding box center [675, 380] width 1351 height 760
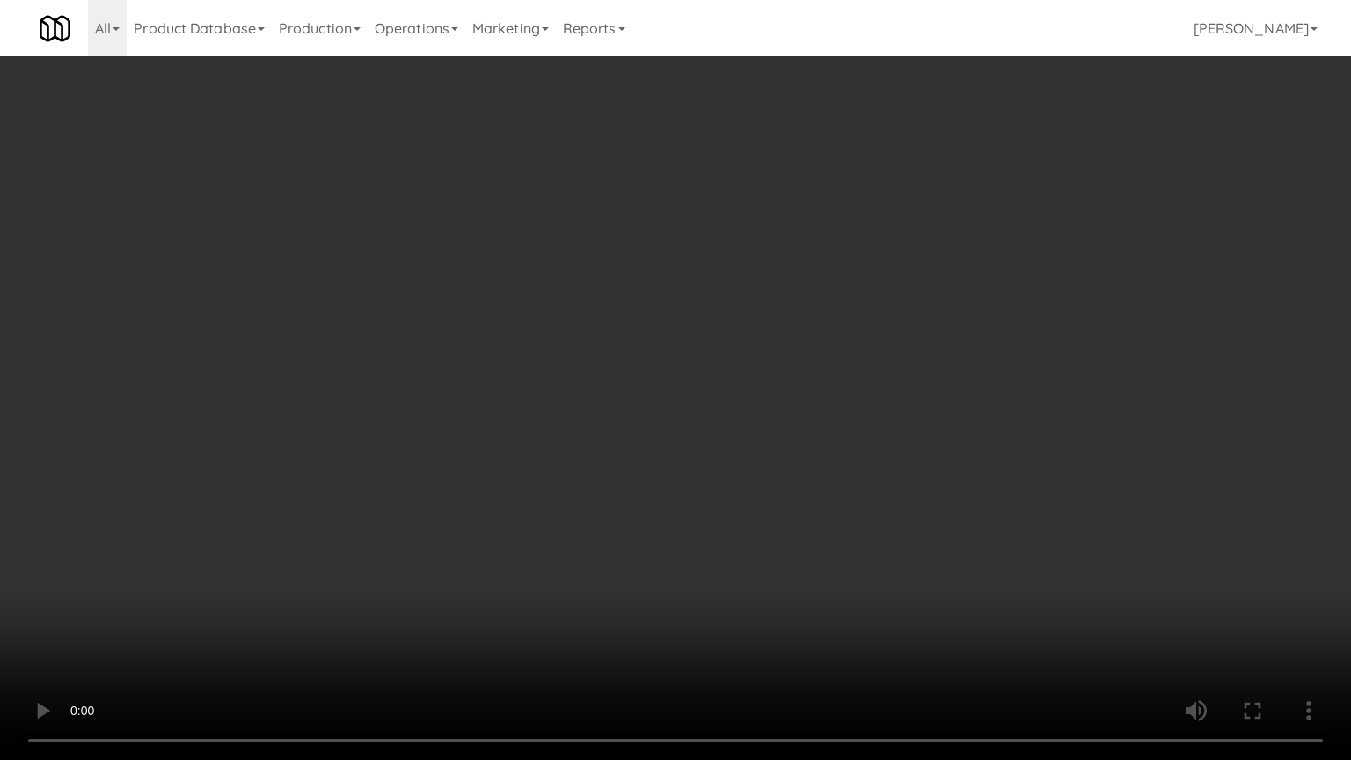
click at [618, 411] on video at bounding box center [675, 380] width 1351 height 760
click at [694, 414] on video at bounding box center [675, 380] width 1351 height 760
click at [610, 398] on video at bounding box center [675, 380] width 1351 height 760
click at [668, 412] on video at bounding box center [675, 380] width 1351 height 760
click at [660, 396] on video at bounding box center [675, 380] width 1351 height 760
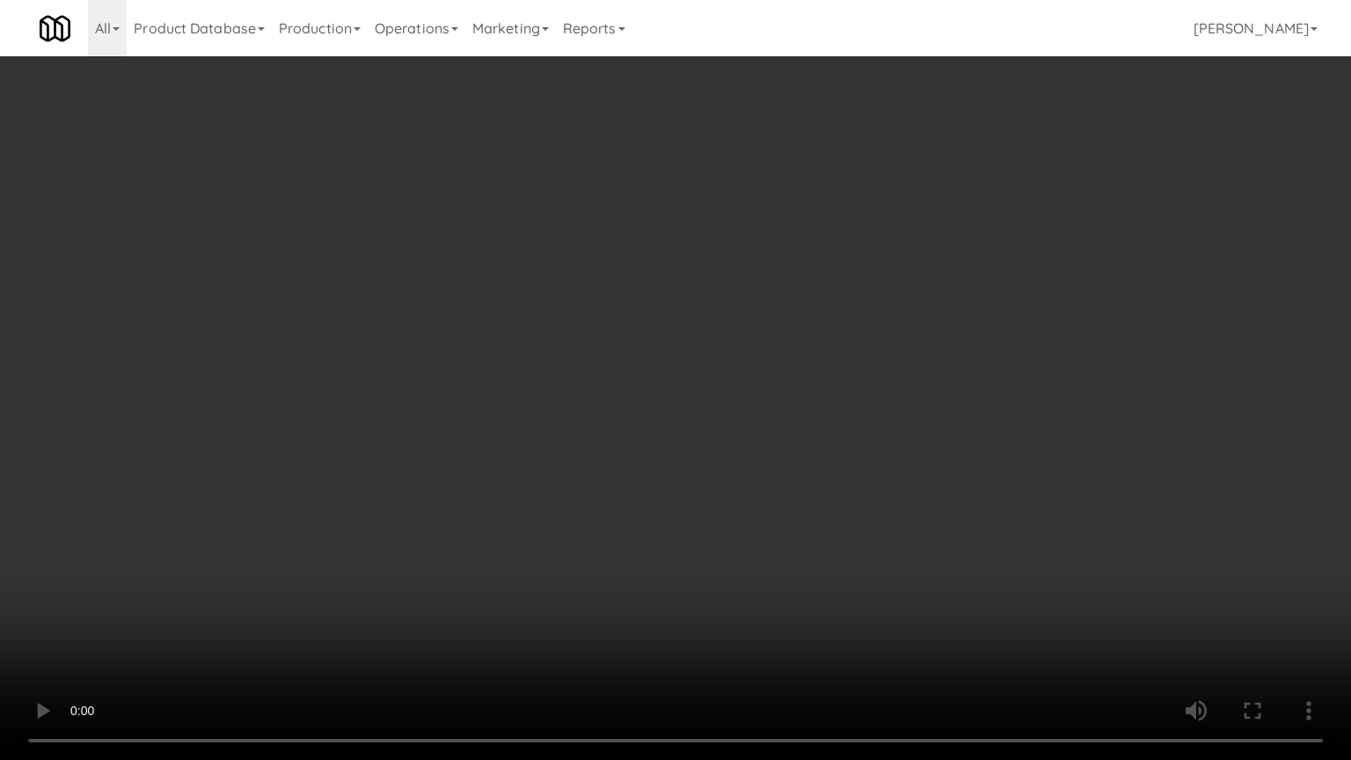
drag, startPoint x: 352, startPoint y: 569, endPoint x: 361, endPoint y: 555, distance: 17.1
click at [352, 566] on video at bounding box center [675, 380] width 1351 height 760
click at [441, 460] on video at bounding box center [675, 380] width 1351 height 760
click at [465, 450] on video at bounding box center [675, 380] width 1351 height 760
click at [477, 451] on video at bounding box center [675, 380] width 1351 height 760
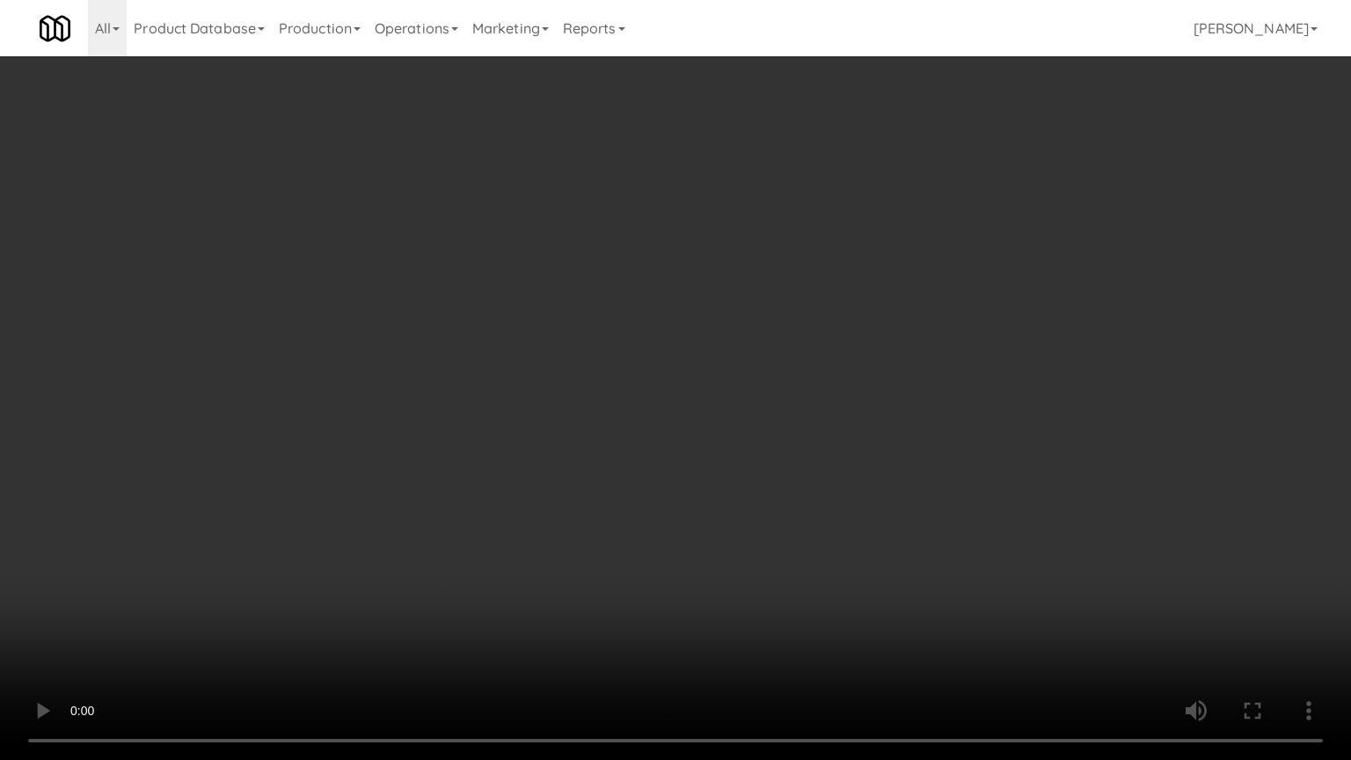
click at [500, 455] on video at bounding box center [675, 380] width 1351 height 760
click at [550, 584] on video at bounding box center [675, 380] width 1351 height 760
click at [550, 578] on video at bounding box center [675, 380] width 1351 height 760
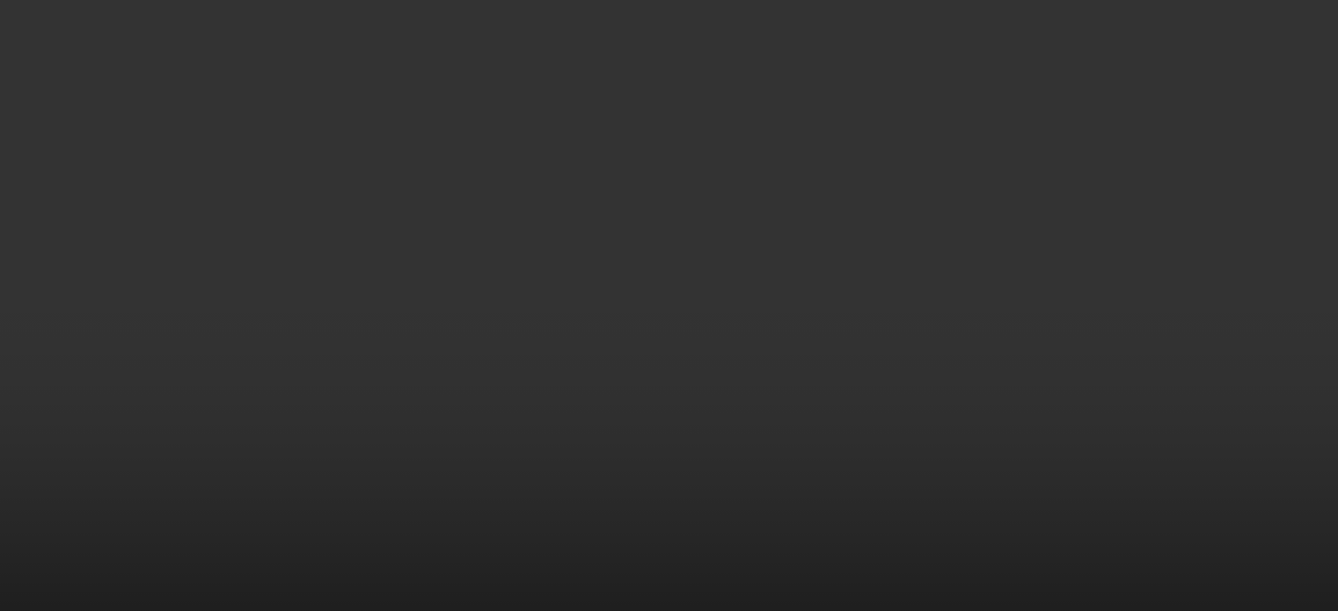
click at [242, 455] on video at bounding box center [669, 305] width 1338 height 611
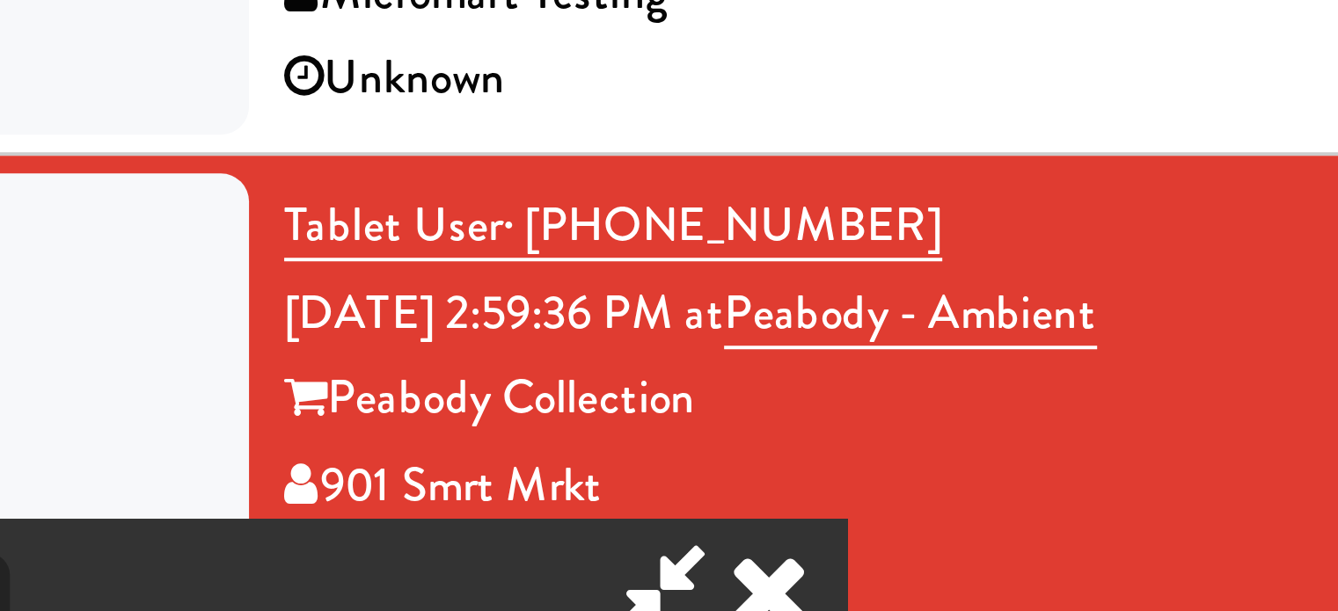
click at [243, 479] on video at bounding box center [132, 545] width 264 height 132
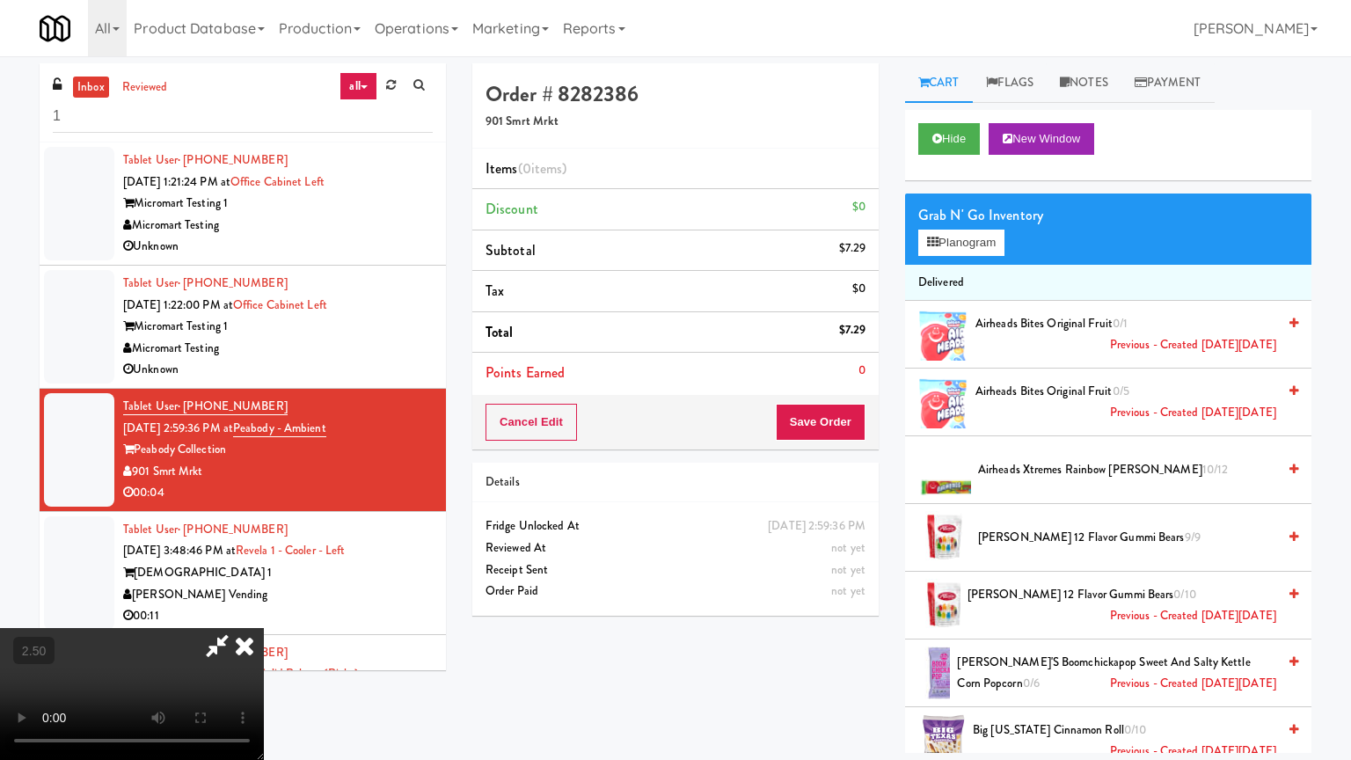
click at [264, 610] on video at bounding box center [132, 694] width 264 height 132
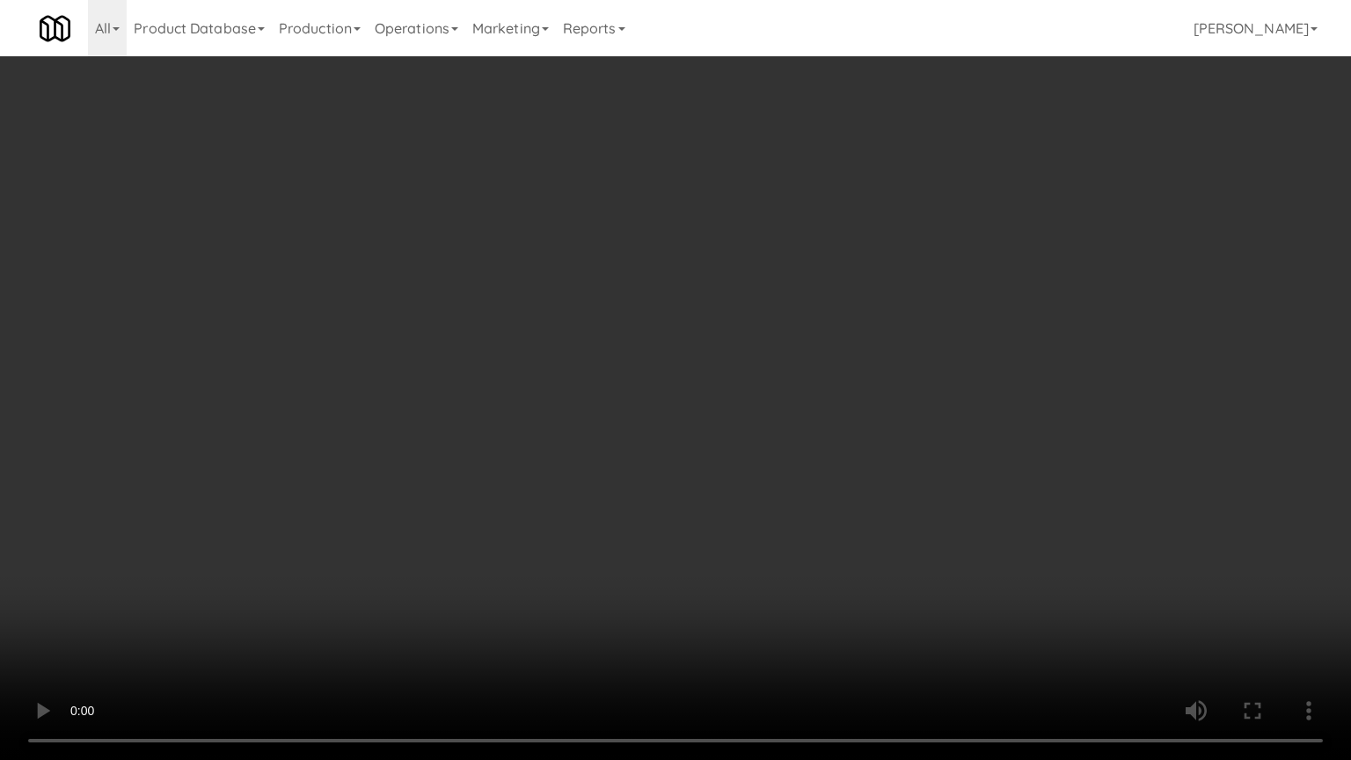
click at [723, 419] on video at bounding box center [675, 380] width 1351 height 760
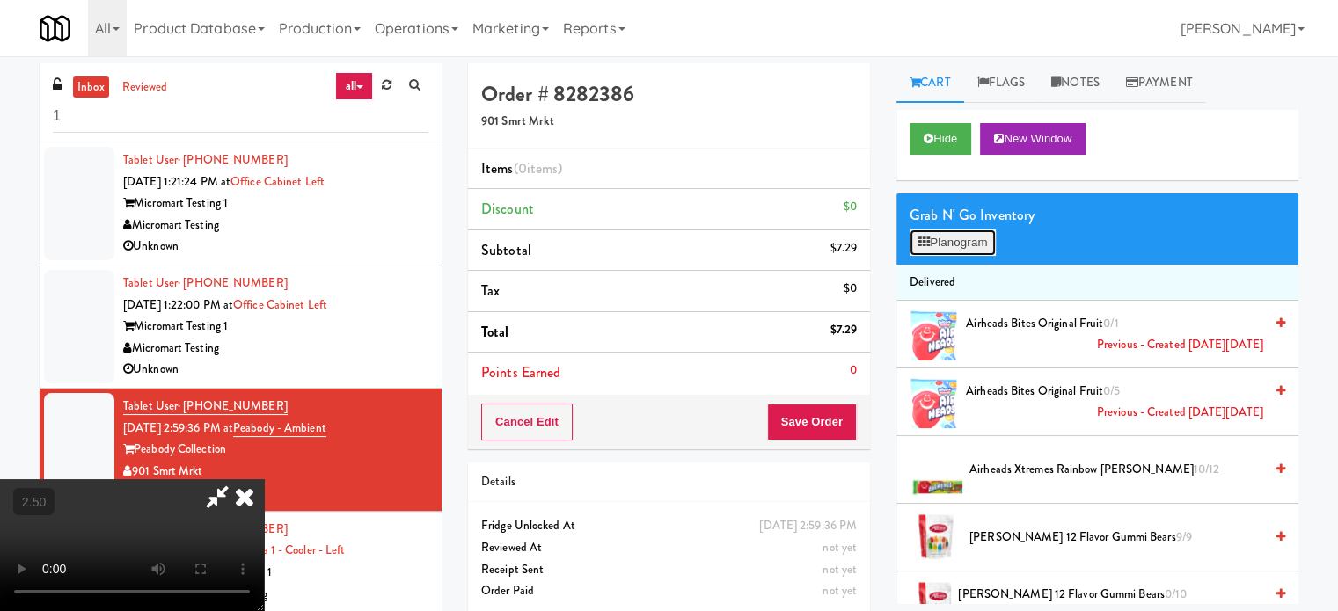
click at [974, 243] on button "Planogram" at bounding box center [952, 243] width 86 height 26
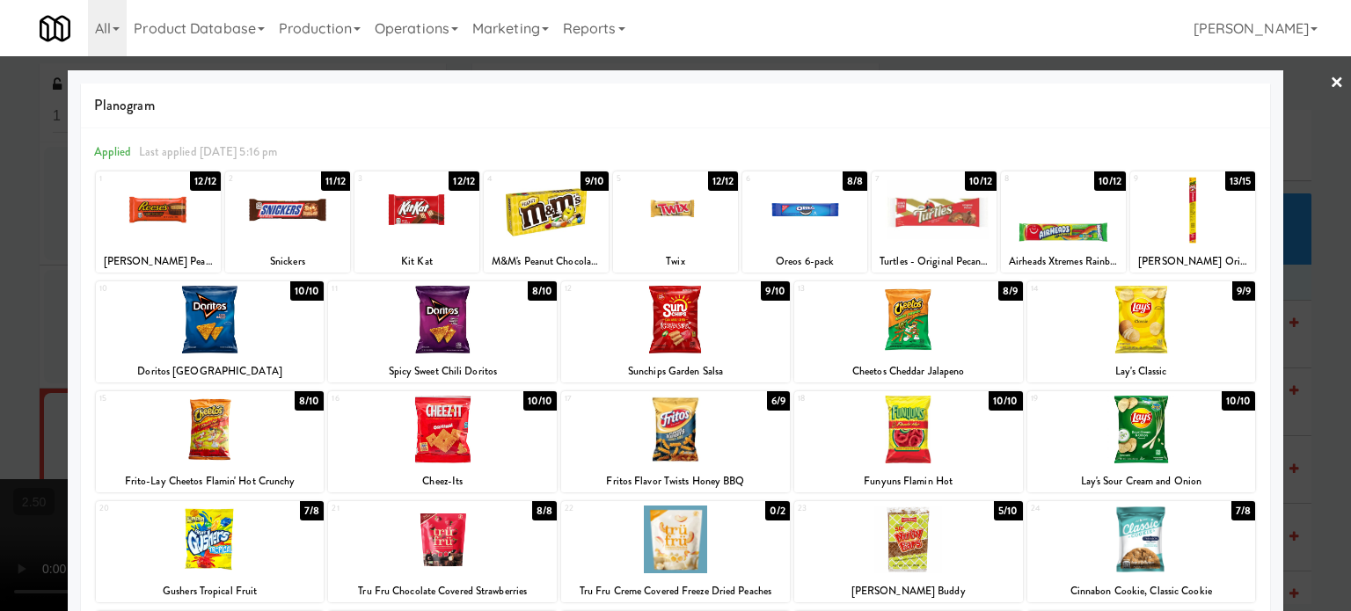
click at [1305, 282] on div at bounding box center [675, 305] width 1351 height 611
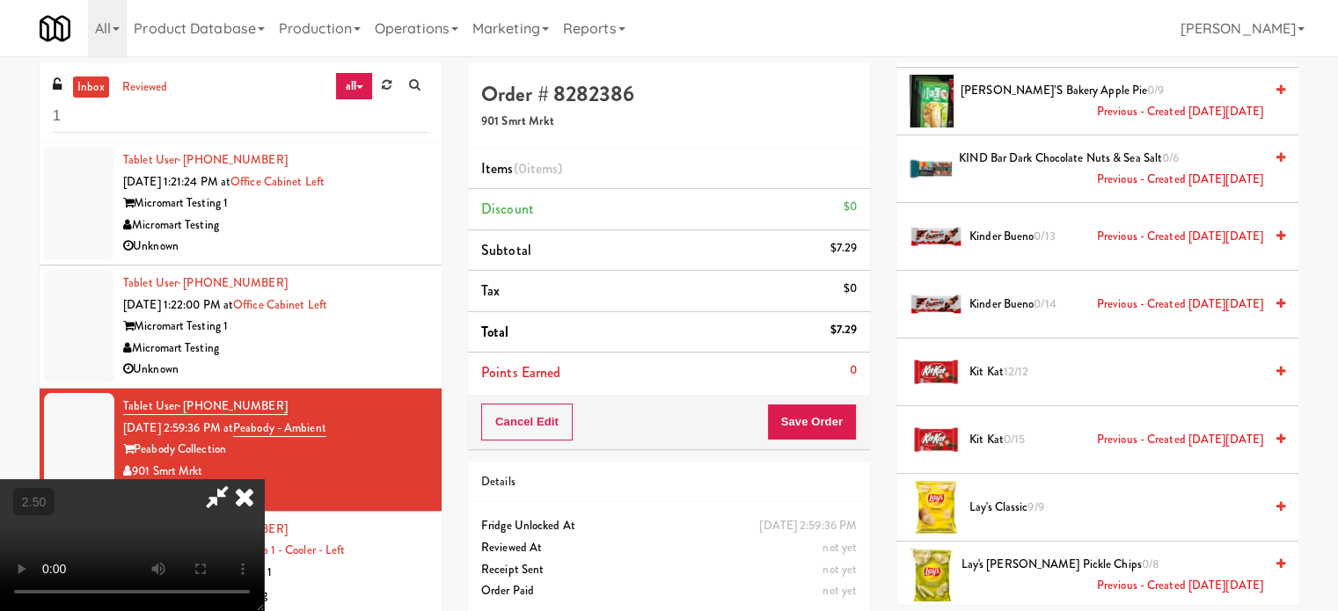
scroll to position [4397, 0]
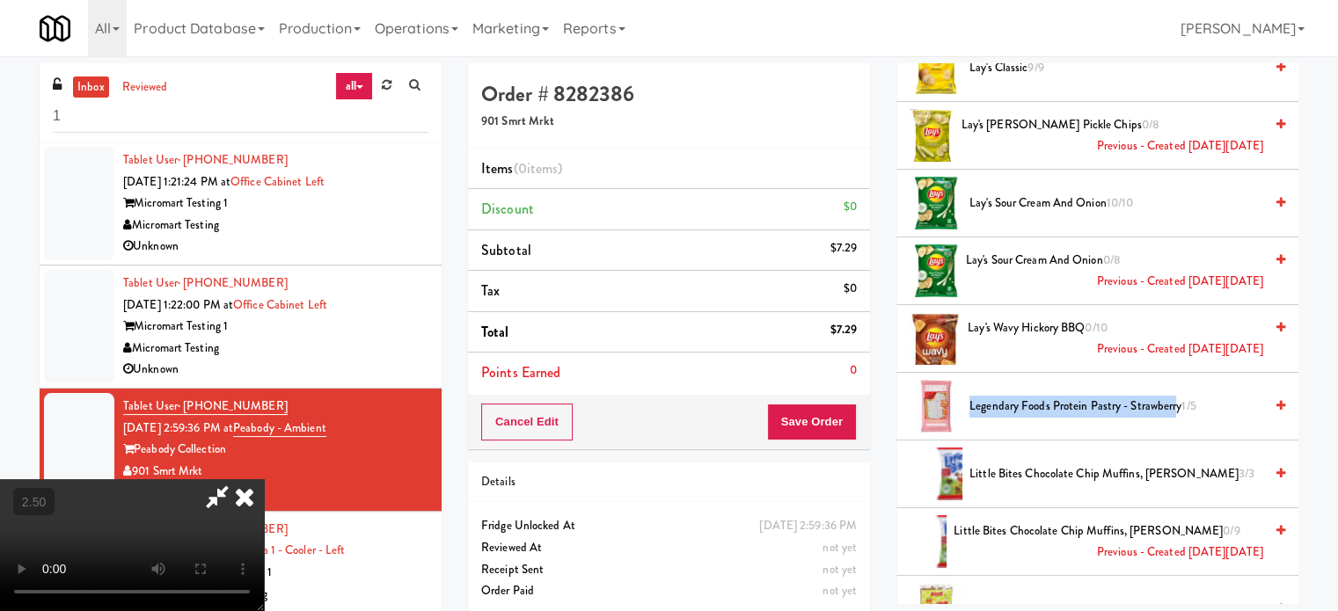
drag, startPoint x: 1175, startPoint y: 390, endPoint x: 967, endPoint y: 396, distance: 207.7
click at [967, 396] on div "Legendary Foods Protein Pastry - Strawberry 1/5" at bounding box center [1123, 407] width 323 height 22
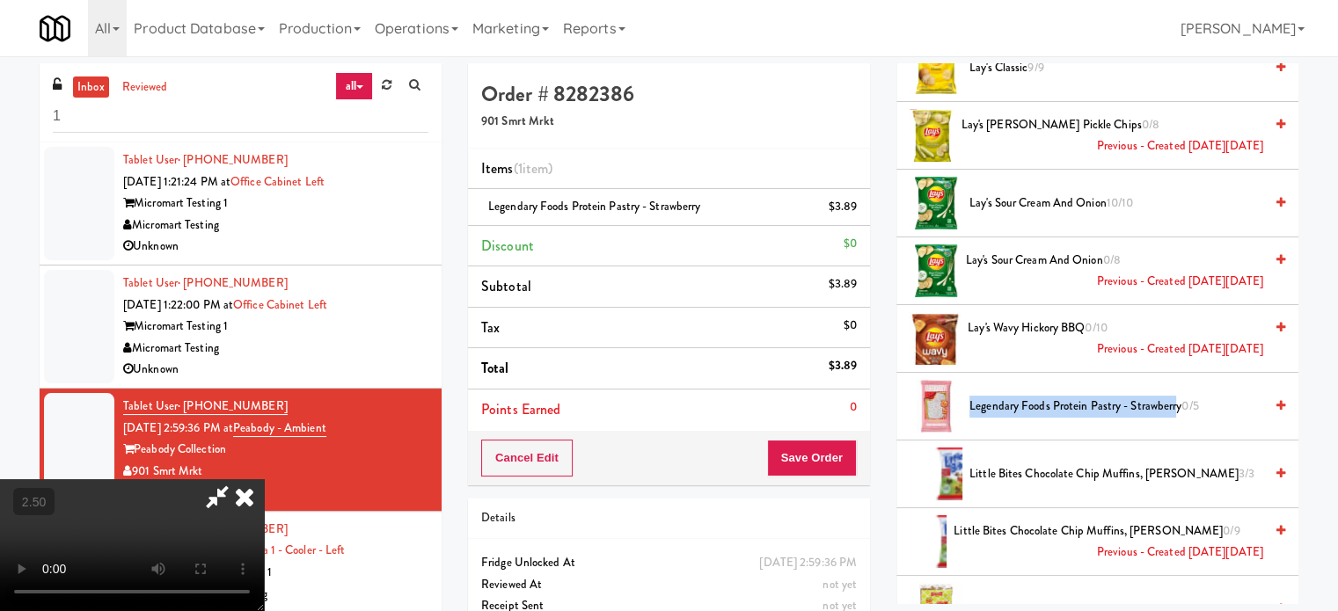
copy span "Legendary Foods Protein Pastry - Strawberr"
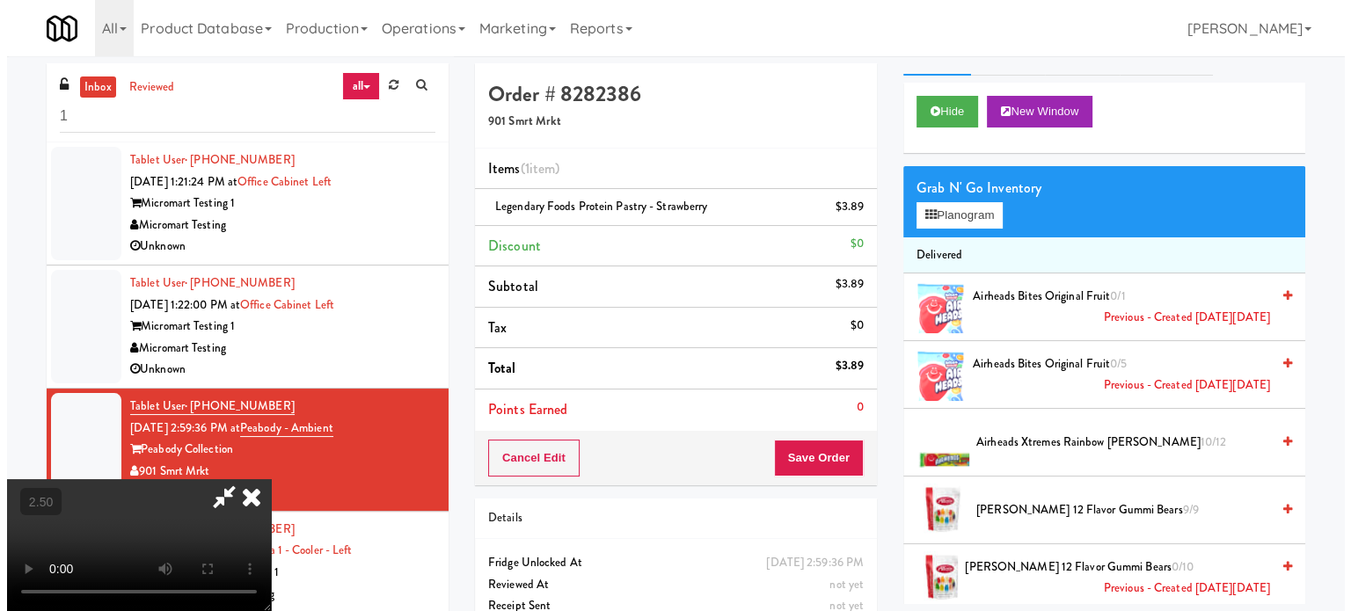
scroll to position [0, 0]
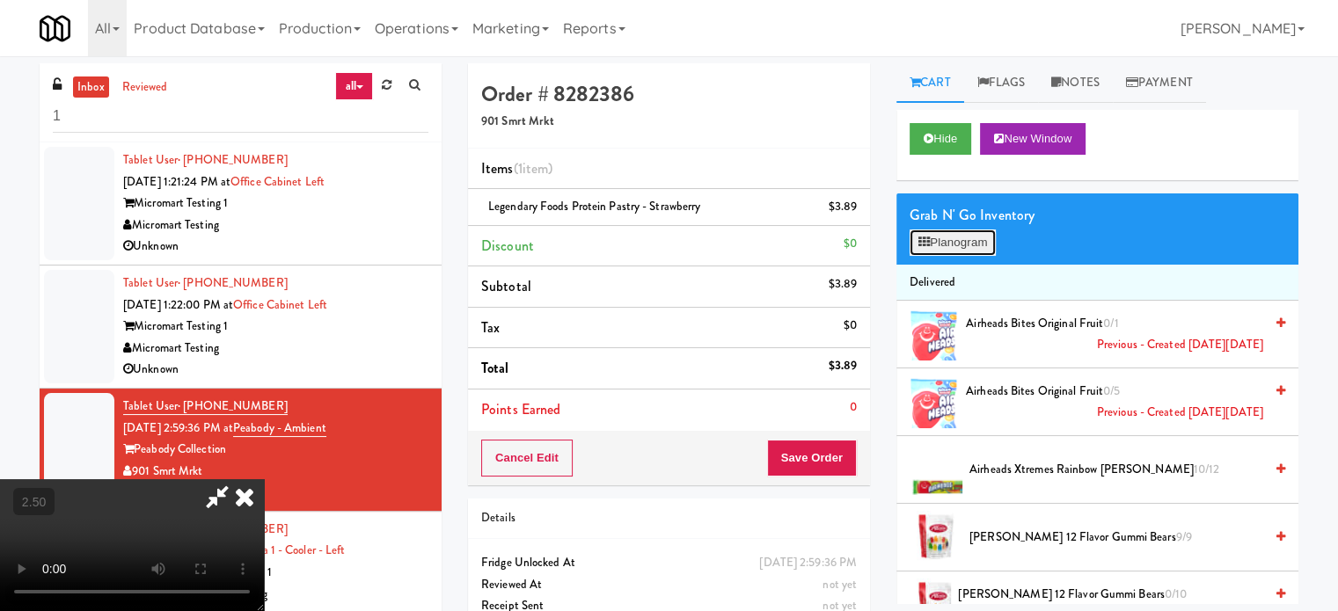
click at [974, 247] on button "Planogram" at bounding box center [952, 243] width 86 height 26
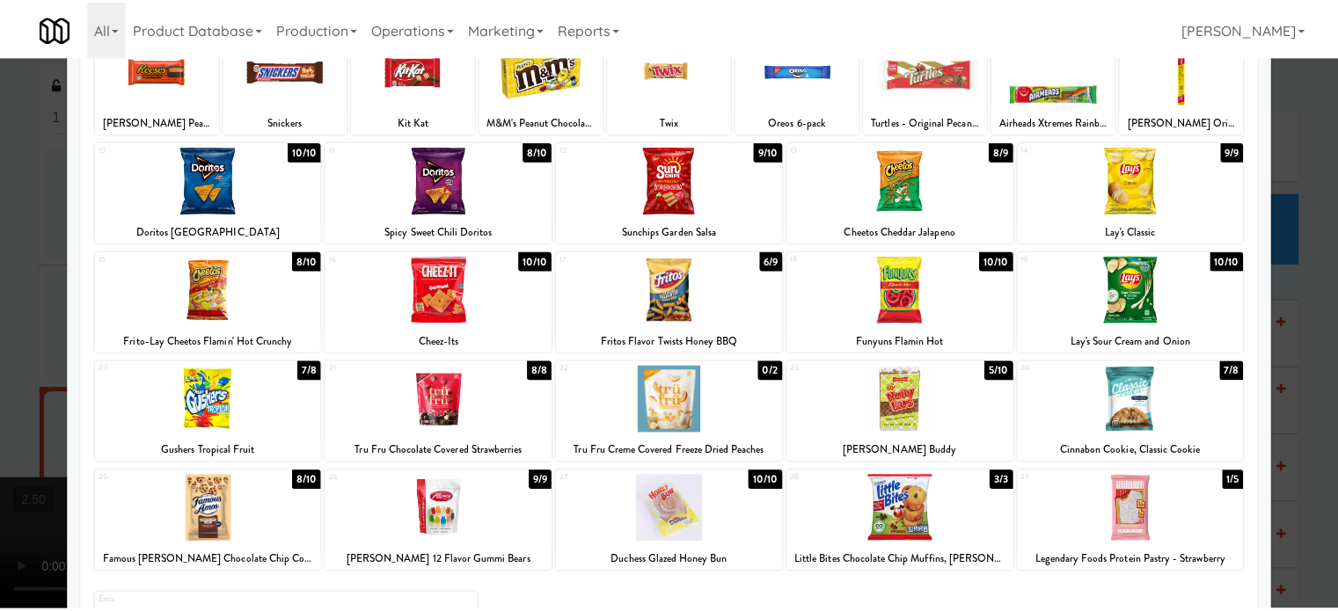
scroll to position [252, 0]
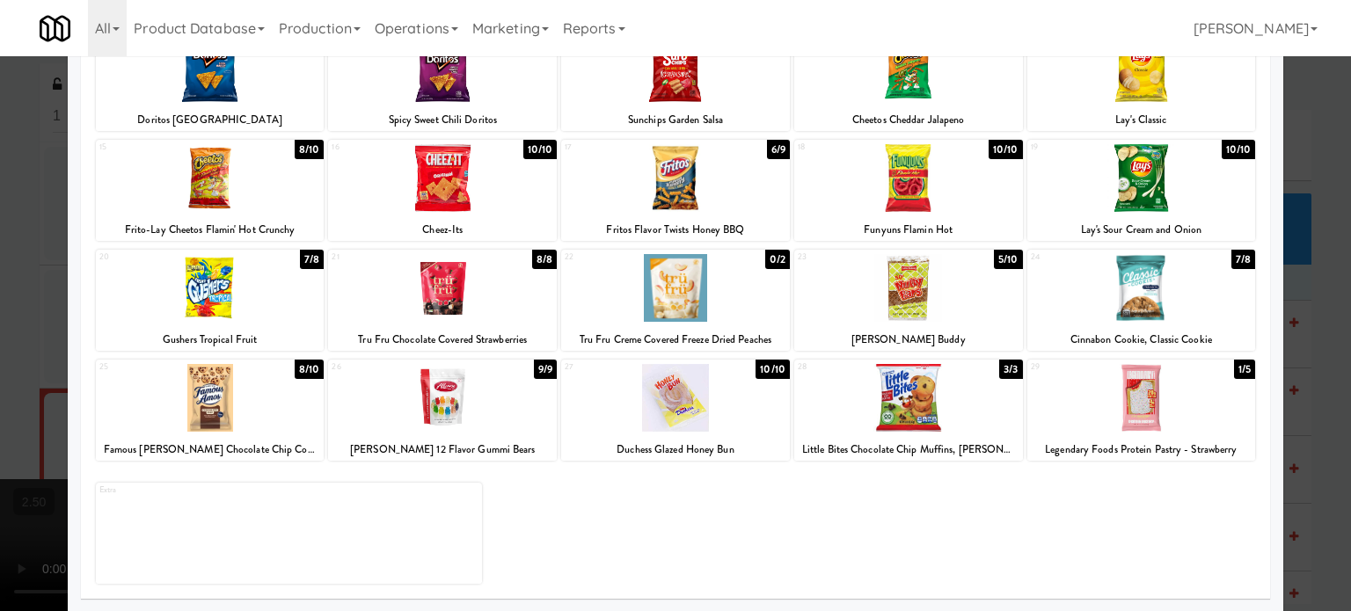
click at [1319, 420] on div at bounding box center [675, 305] width 1351 height 611
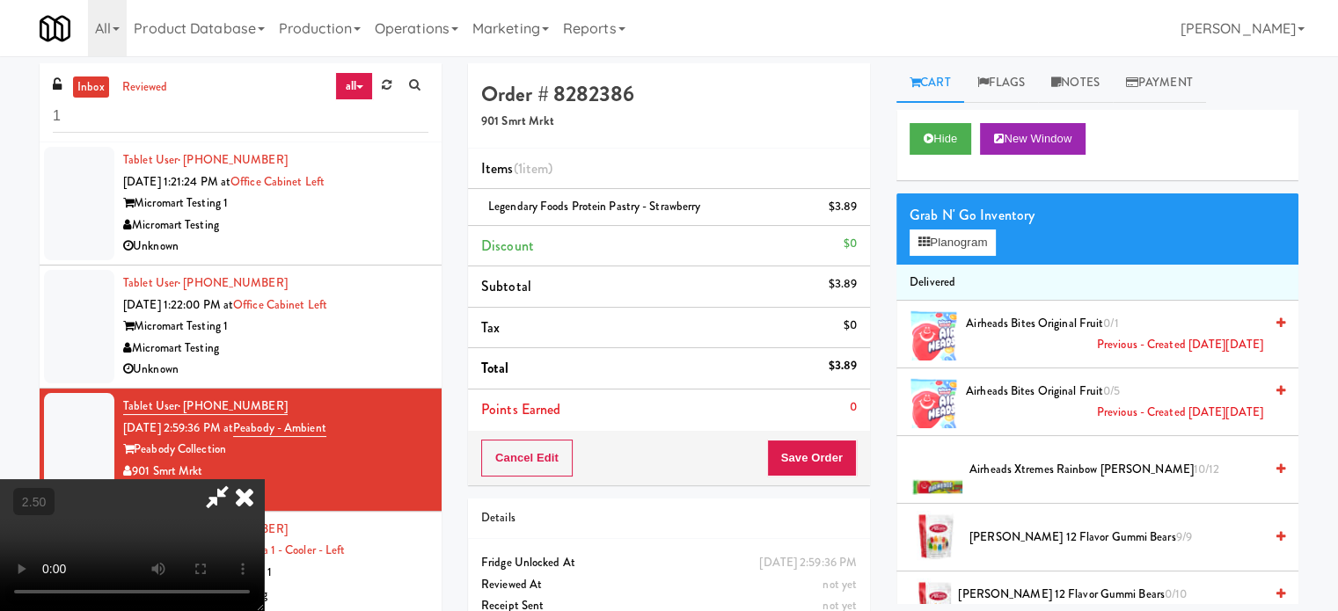
click at [264, 479] on video at bounding box center [132, 545] width 264 height 132
drag, startPoint x: 563, startPoint y: 378, endPoint x: 577, endPoint y: 455, distance: 77.8
click at [264, 479] on video at bounding box center [132, 545] width 264 height 132
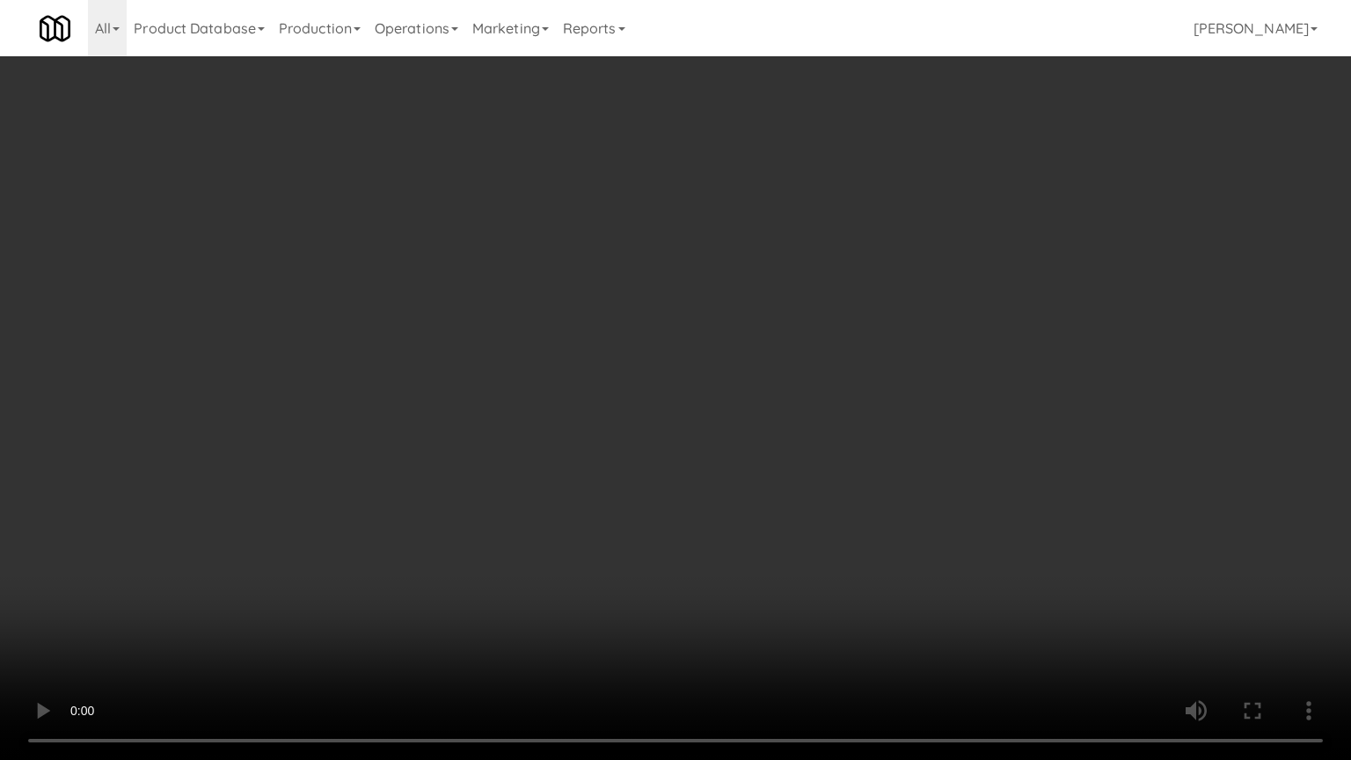
click at [609, 426] on video at bounding box center [675, 380] width 1351 height 760
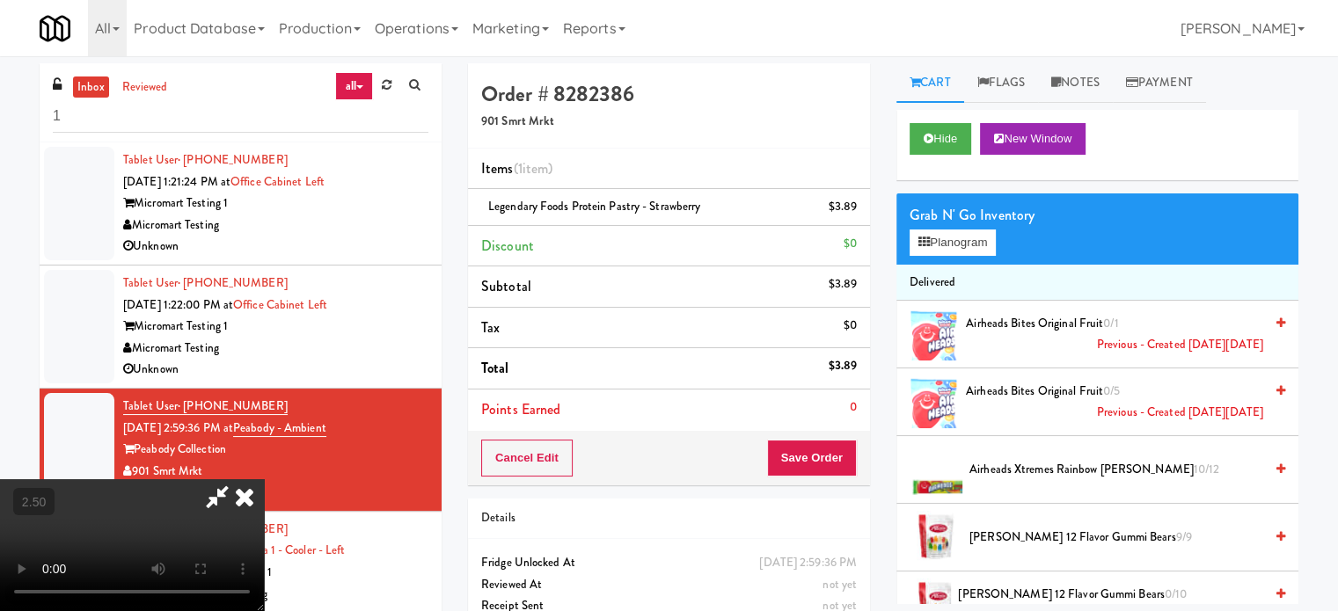
click at [264, 479] on icon at bounding box center [244, 496] width 39 height 35
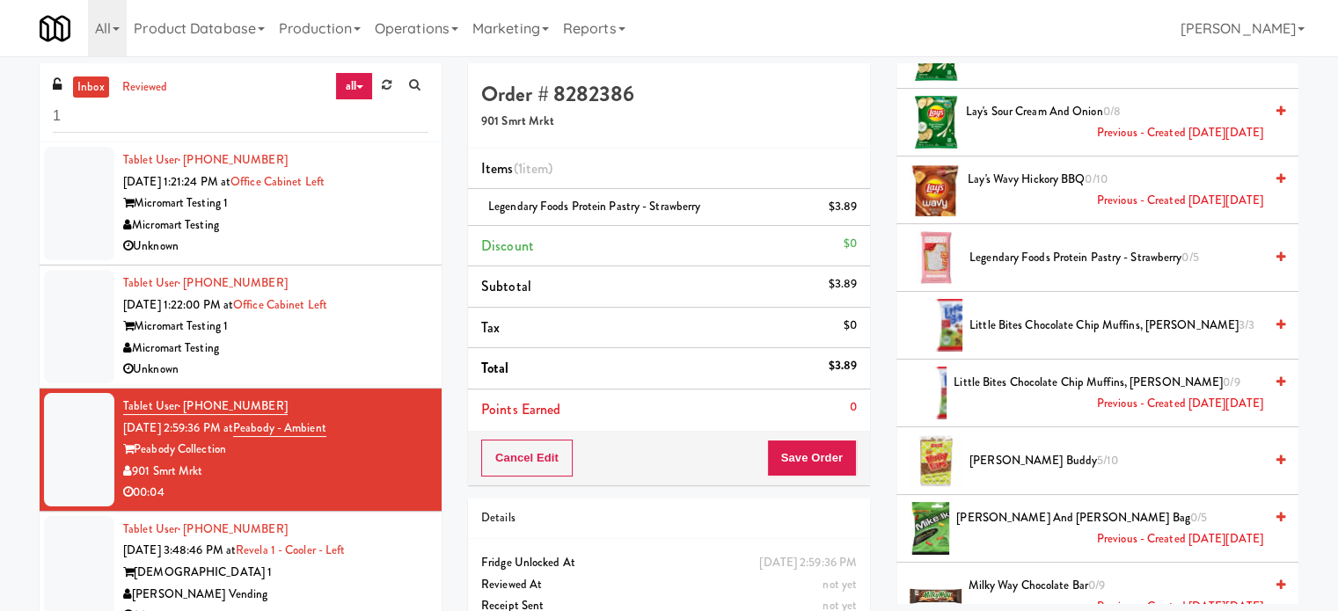
scroll to position [4583, 0]
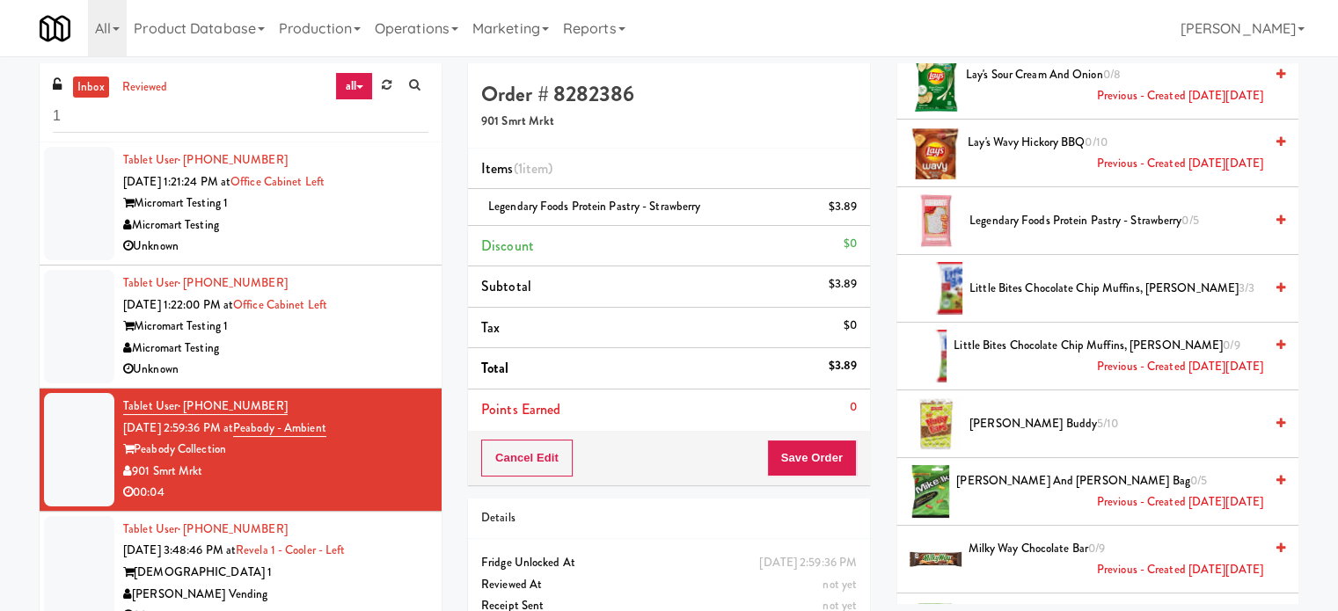
click at [1144, 19] on div "All 325 Vending https://classic.micromart.com/vision-orders?operator_id=503 901…" at bounding box center [669, 28] width 1259 height 56
drag, startPoint x: 402, startPoint y: 573, endPoint x: 406, endPoint y: 521, distance: 52.1
click at [402, 571] on div "Revela 1" at bounding box center [275, 573] width 305 height 22
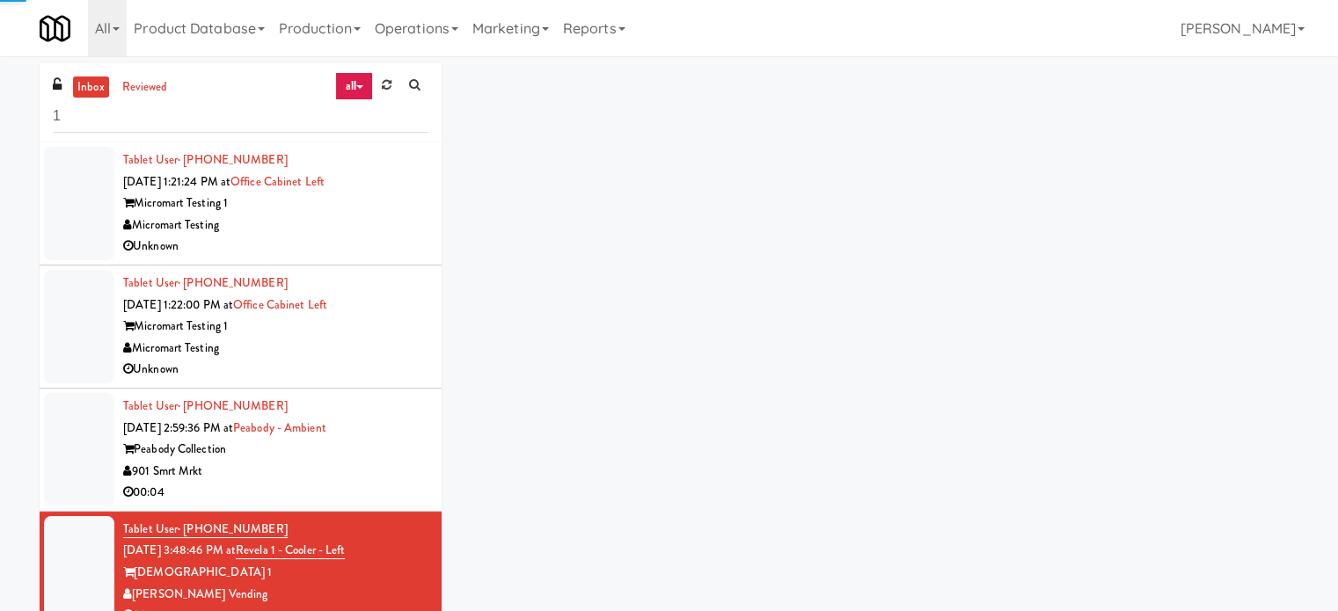
click at [404, 471] on div "901 Smrt Mrkt" at bounding box center [275, 472] width 305 height 22
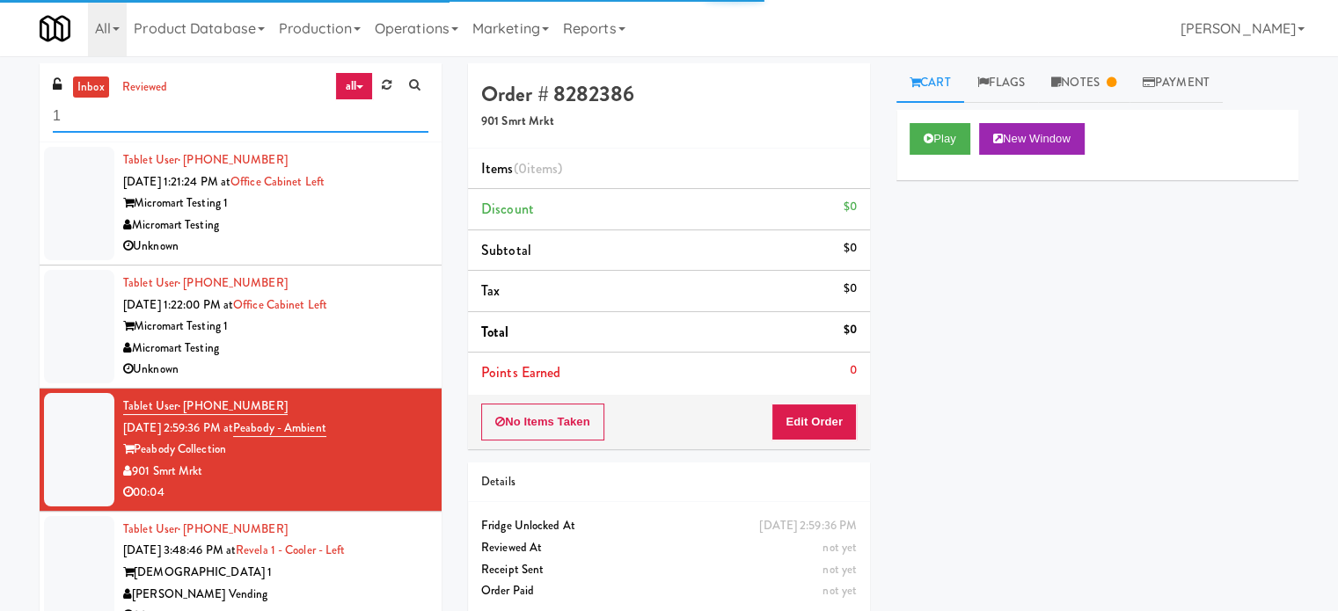
click at [183, 127] on input "1" at bounding box center [241, 116] width 376 height 33
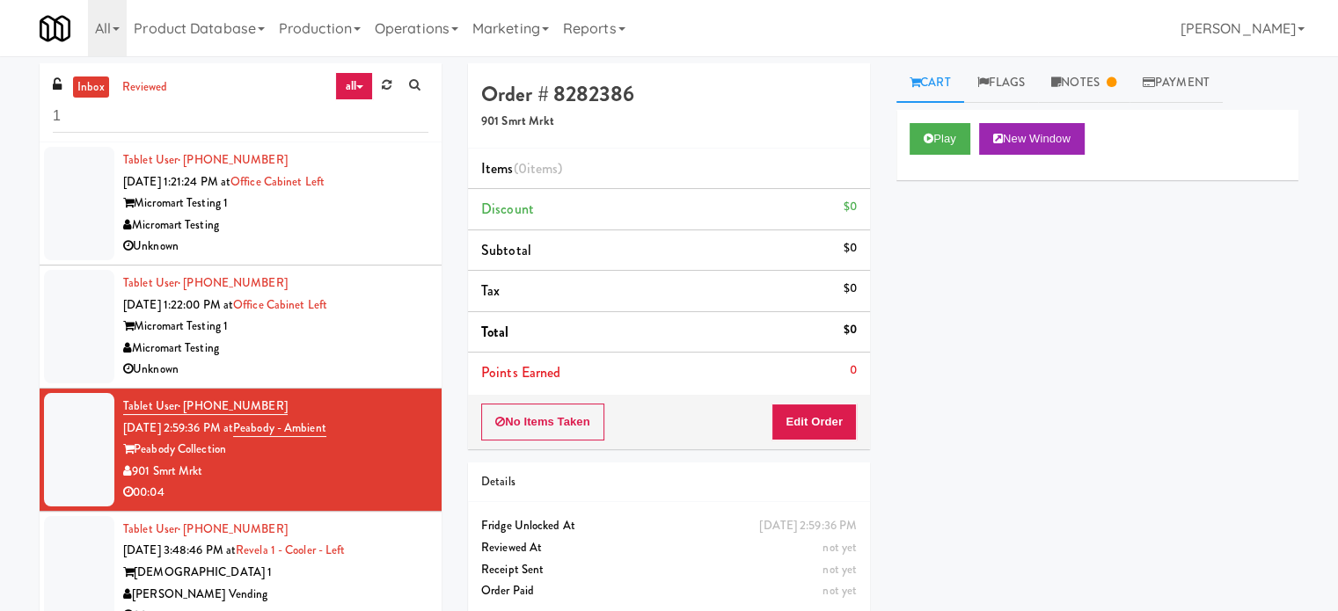
click at [297, 580] on div "Revela 1" at bounding box center [275, 573] width 305 height 22
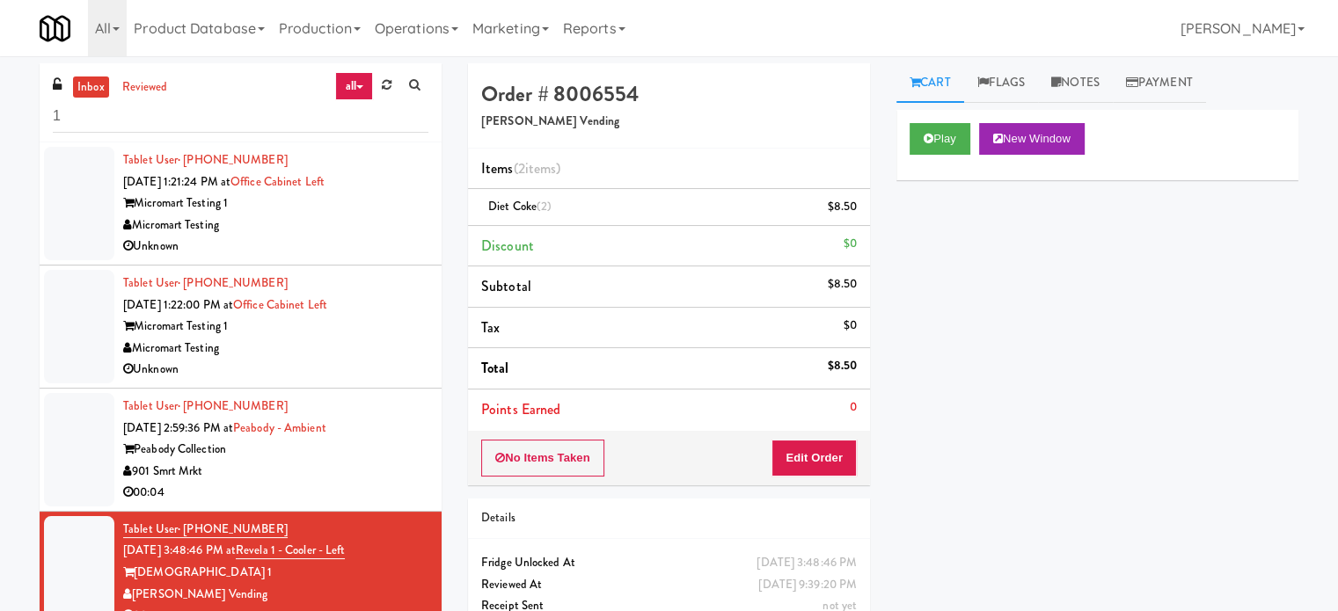
scroll to position [440, 0]
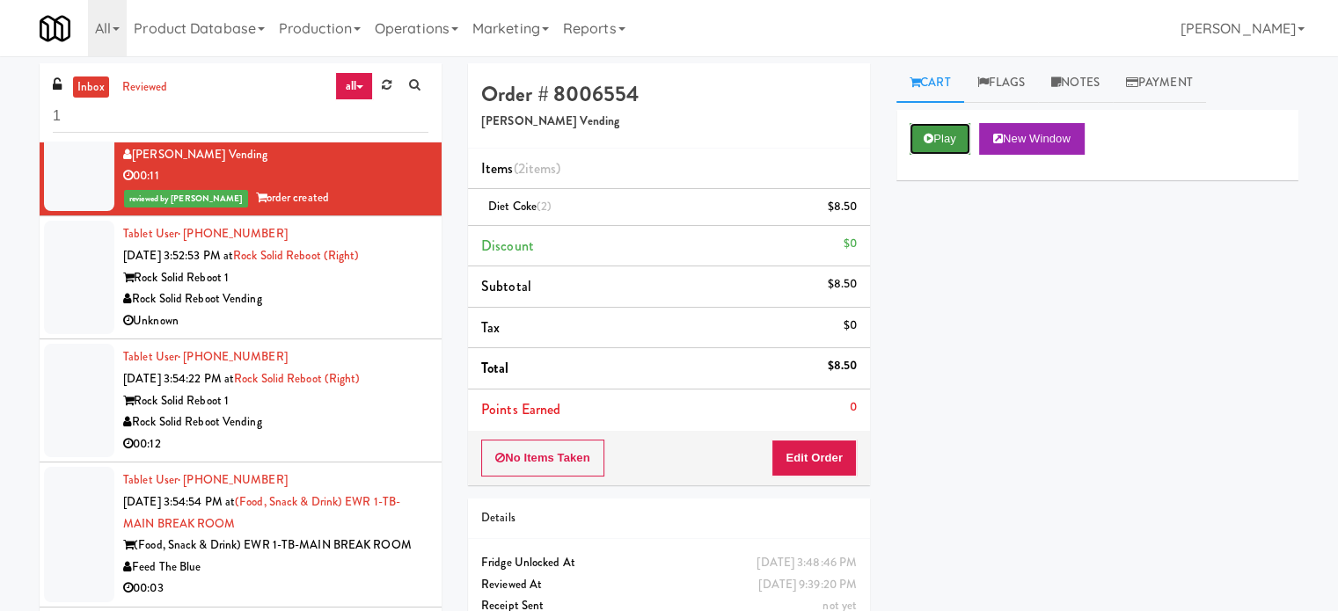
click at [933, 139] on button "Play" at bounding box center [939, 139] width 61 height 32
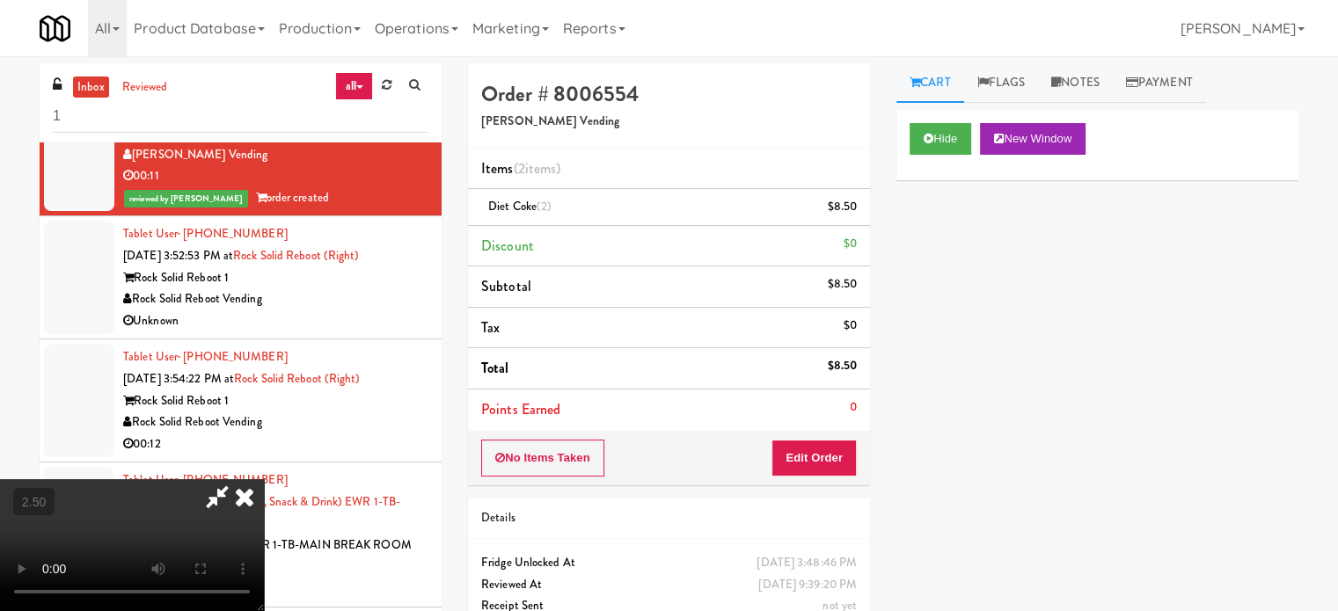
drag, startPoint x: 427, startPoint y: 499, endPoint x: 410, endPoint y: 466, distance: 36.6
click at [264, 498] on video at bounding box center [132, 545] width 264 height 132
click at [264, 479] on video at bounding box center [132, 545] width 264 height 132
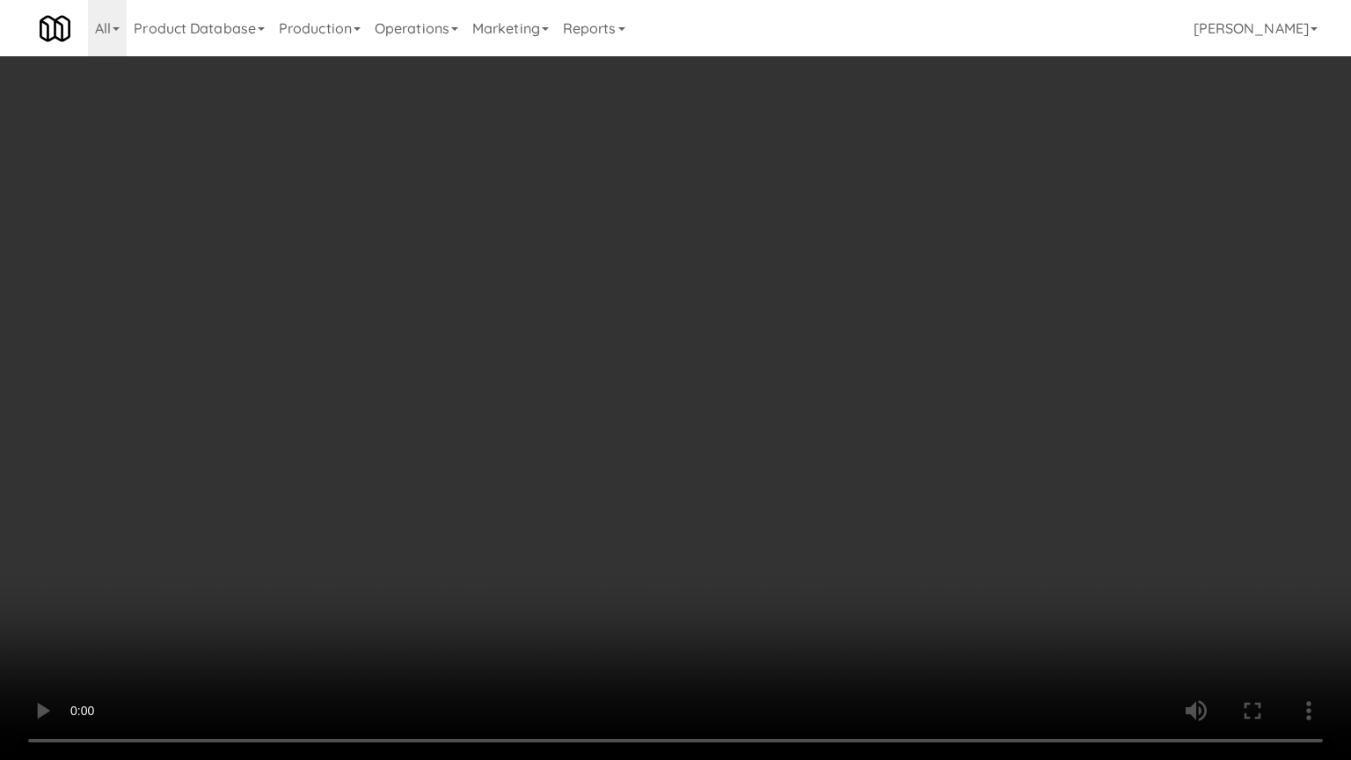
click at [492, 420] on video at bounding box center [675, 380] width 1351 height 760
click at [580, 447] on video at bounding box center [675, 380] width 1351 height 760
drag, startPoint x: 575, startPoint y: 485, endPoint x: 595, endPoint y: 485, distance: 19.3
click at [580, 485] on video at bounding box center [675, 380] width 1351 height 760
drag, startPoint x: 595, startPoint y: 485, endPoint x: 679, endPoint y: 303, distance: 200.7
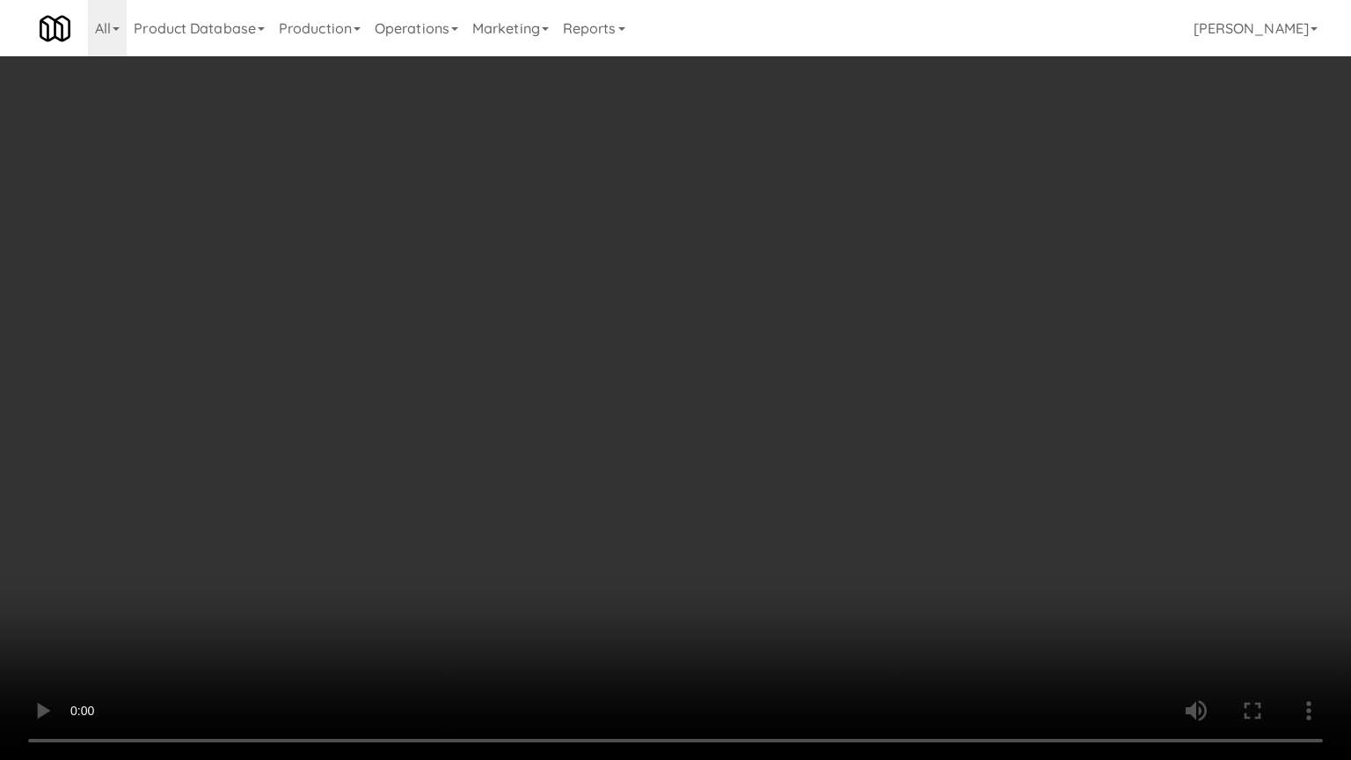
click at [598, 480] on video at bounding box center [675, 380] width 1351 height 760
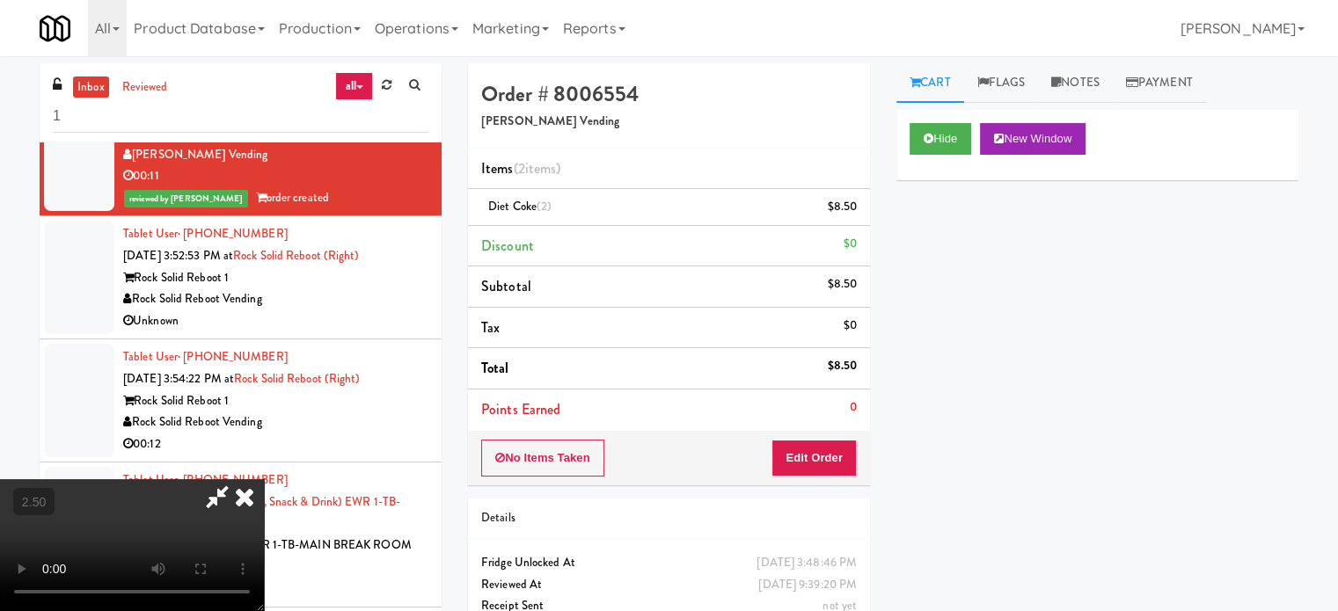
click at [264, 479] on icon at bounding box center [244, 496] width 39 height 35
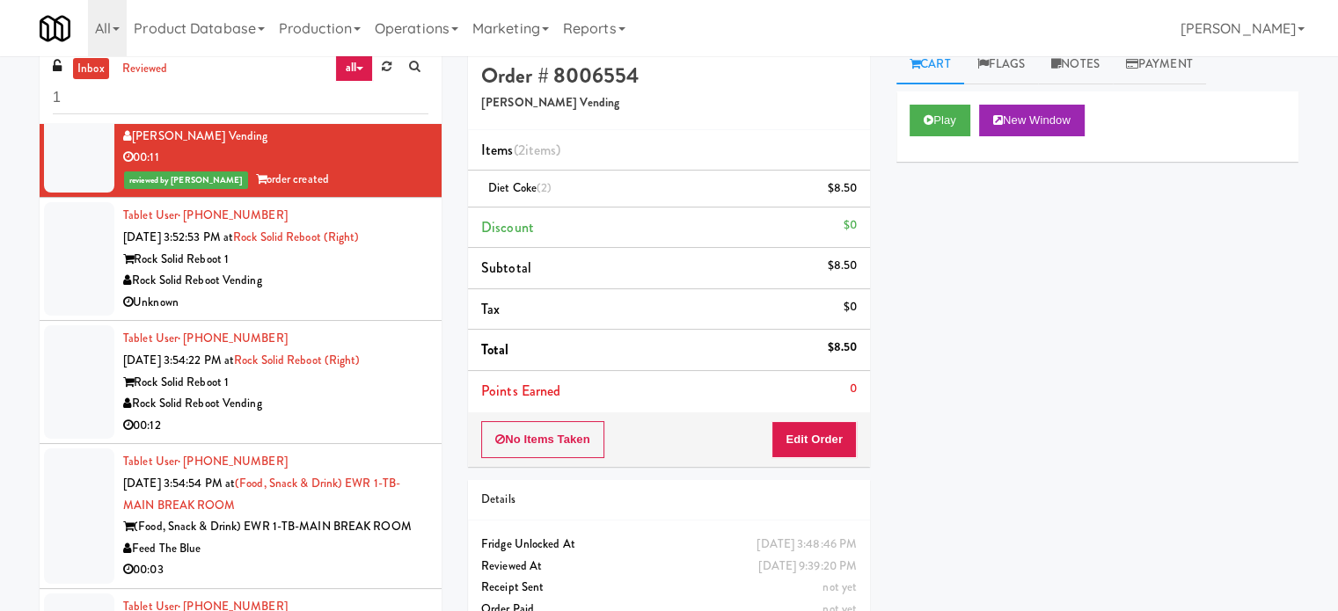
scroll to position [71, 0]
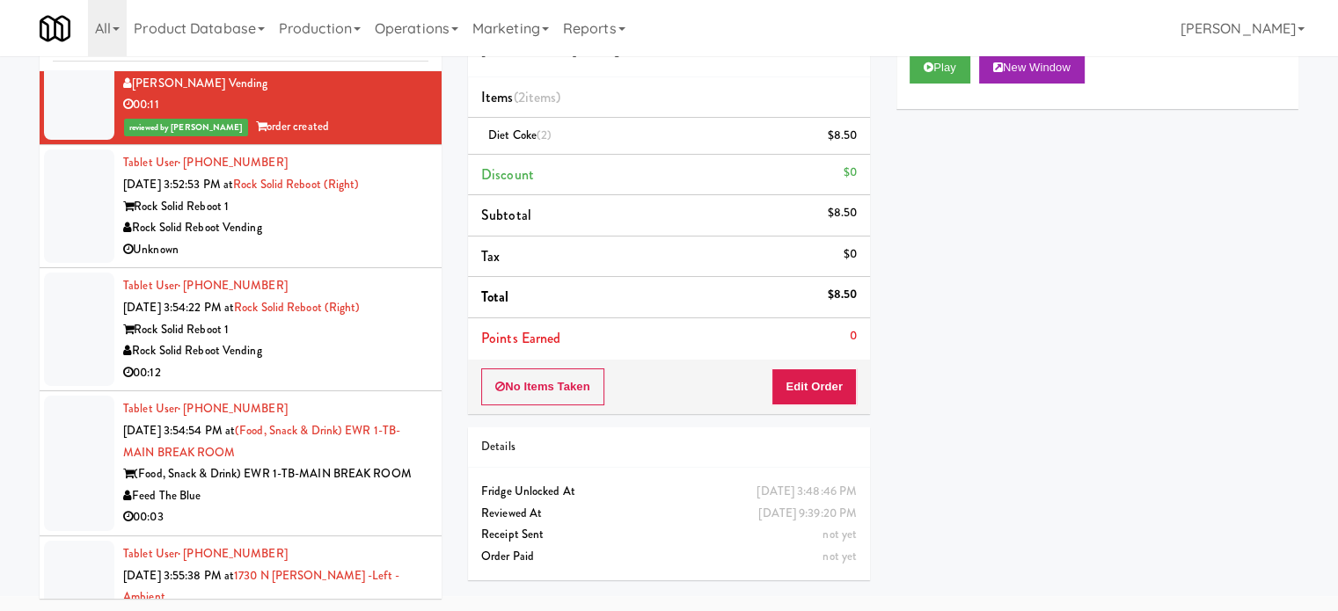
click at [366, 248] on div "Unknown" at bounding box center [275, 250] width 305 height 22
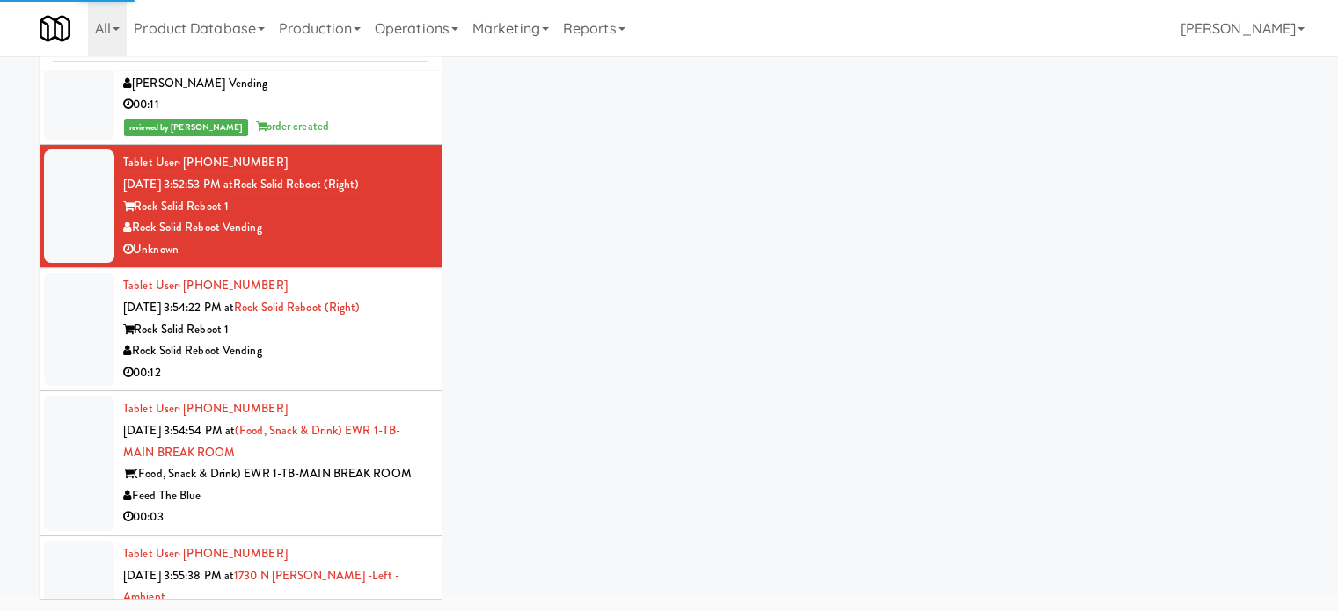
click at [383, 365] on div "00:12" at bounding box center [275, 373] width 305 height 22
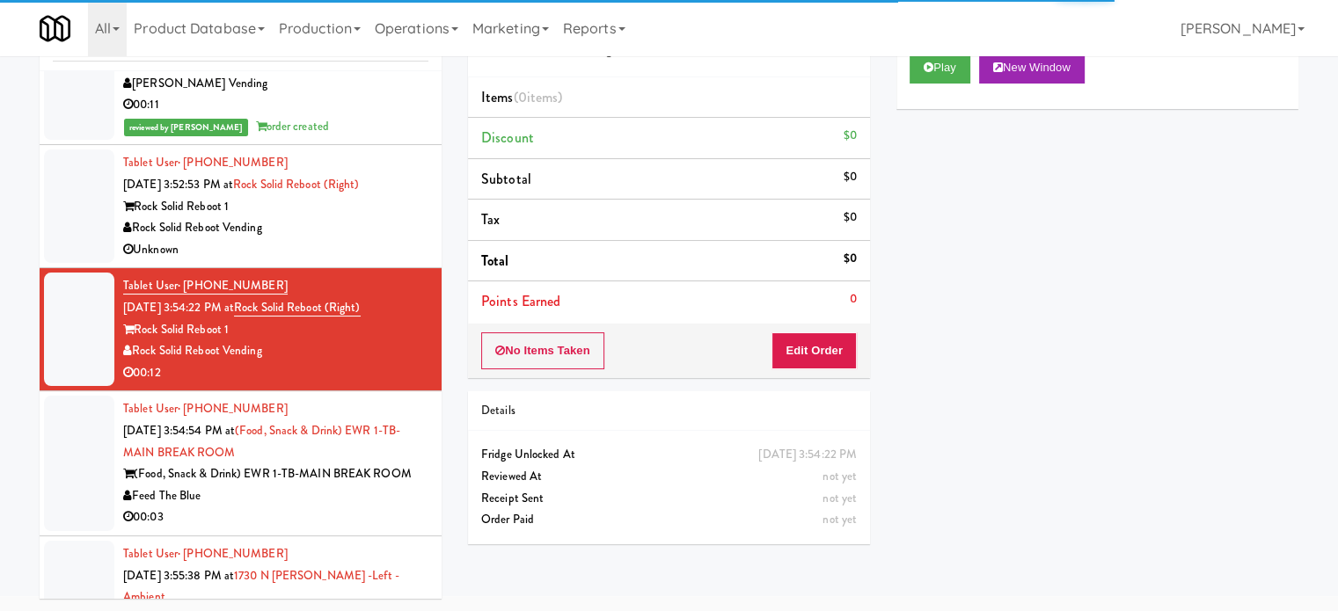
click at [367, 203] on div "Rock Solid Reboot 1" at bounding box center [275, 207] width 305 height 22
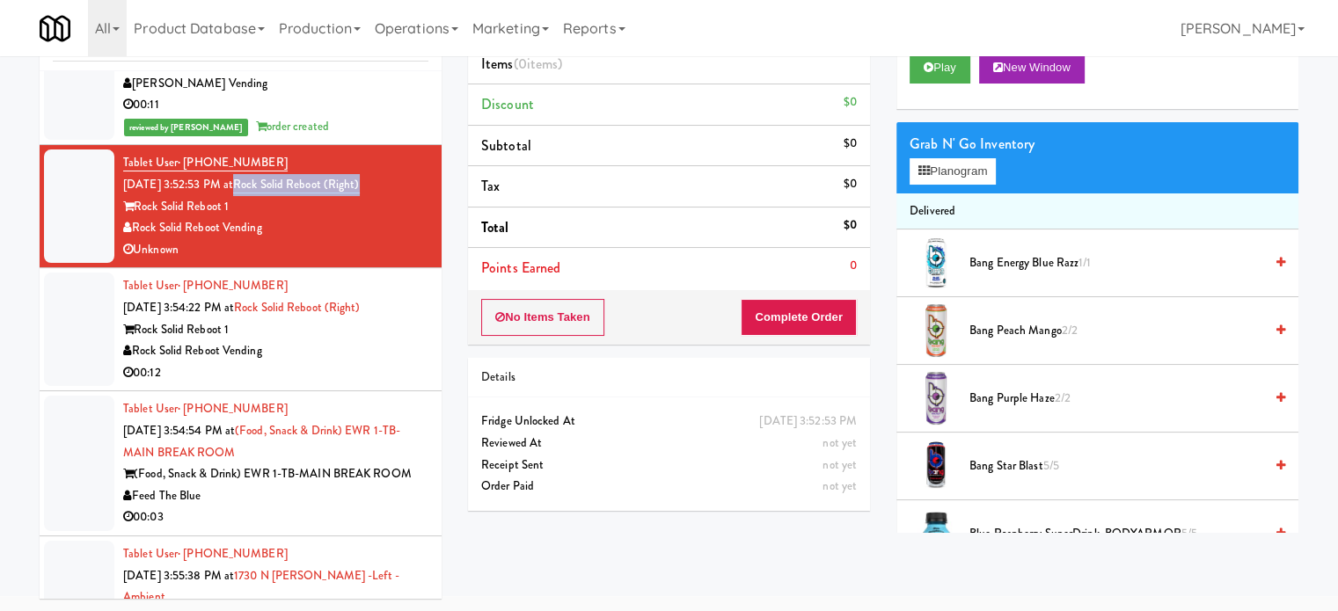
drag, startPoint x: 390, startPoint y: 184, endPoint x: 259, endPoint y: 186, distance: 130.2
click at [259, 186] on div "Tablet User · (520) 548-0826 Sep 18, 2025 3:52:53 PM at Rock Solid Reboot (Righ…" at bounding box center [275, 206] width 305 height 108
copy link "Rock Solid Reboot (Right)"
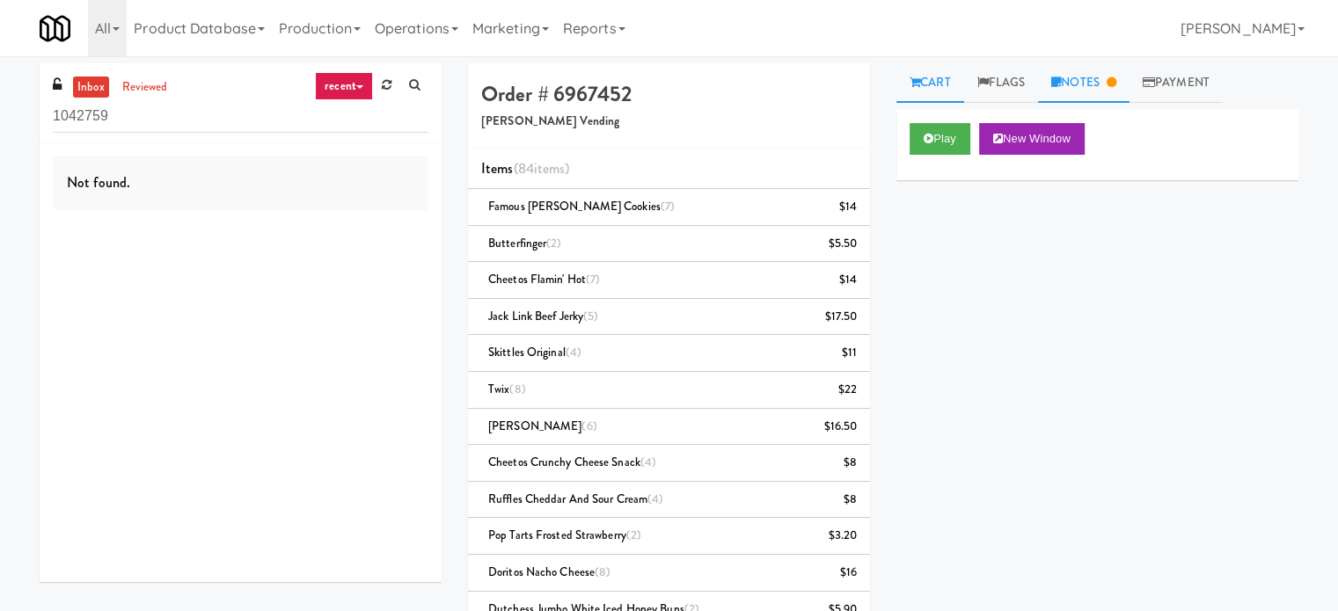
click at [1098, 84] on link "Notes" at bounding box center [1083, 83] width 91 height 40
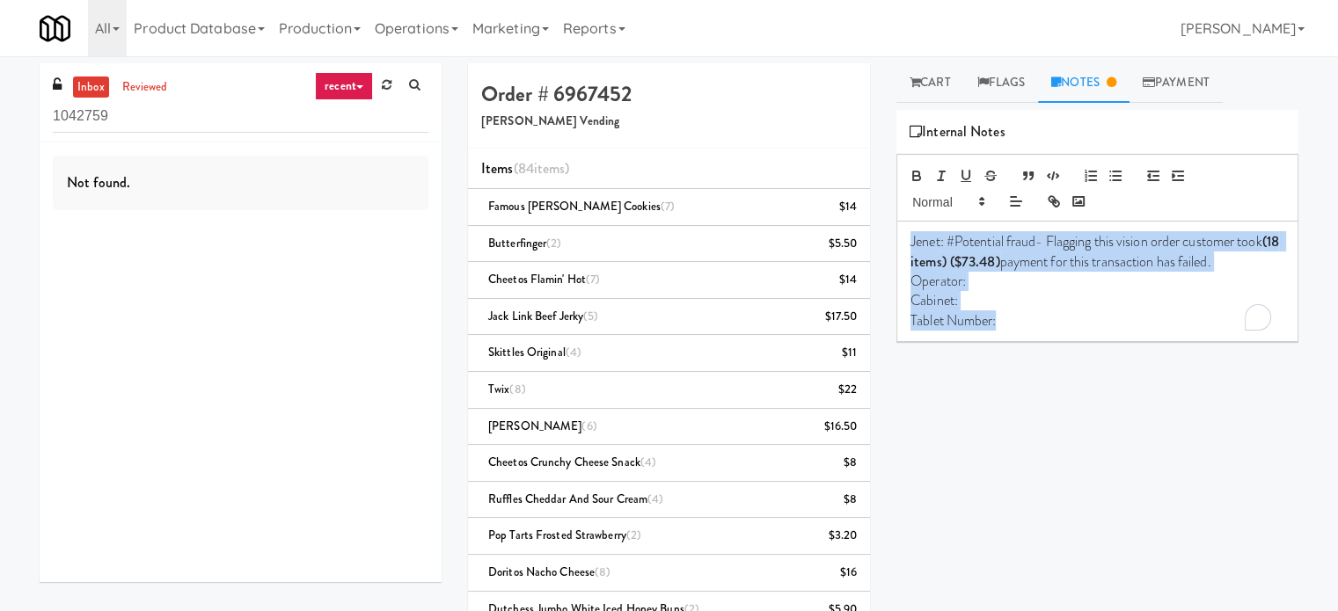
drag, startPoint x: 908, startPoint y: 241, endPoint x: 998, endPoint y: 339, distance: 133.8
click at [998, 339] on div "Jenet: #Potential fraud- Flagging this vision order customer took (18 items) ($…" at bounding box center [1097, 282] width 400 height 120
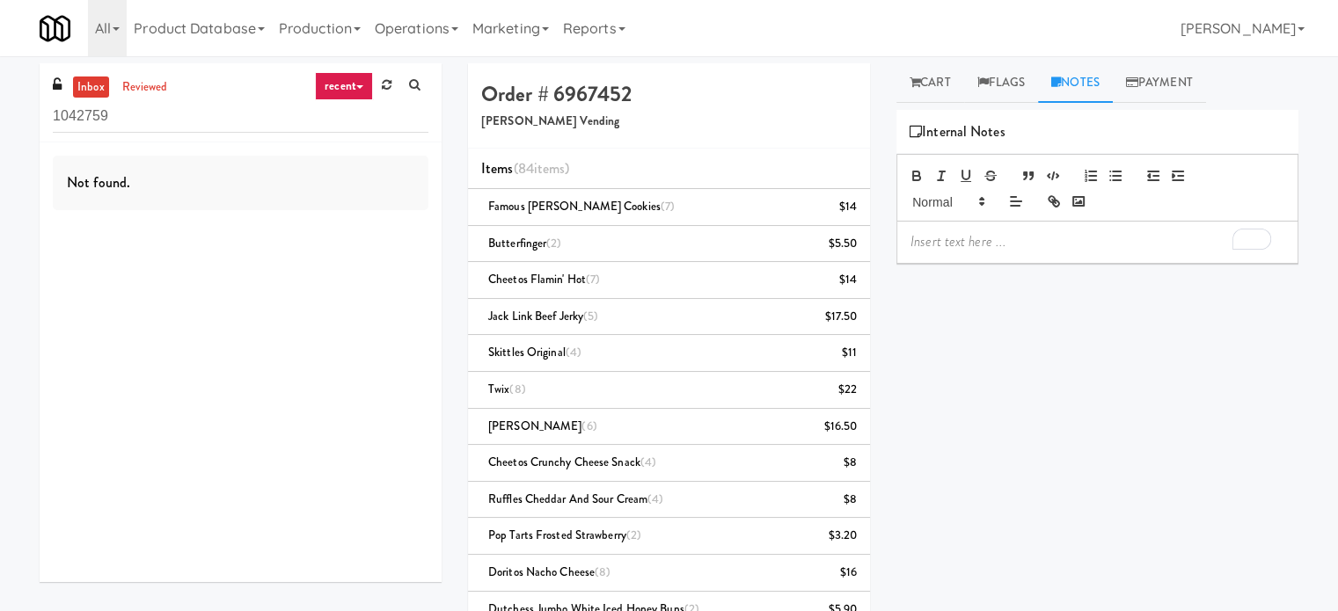
click at [910, 244] on p "To enrich screen reader interactions, please activate Accessibility in Grammarl…" at bounding box center [1097, 241] width 374 height 19
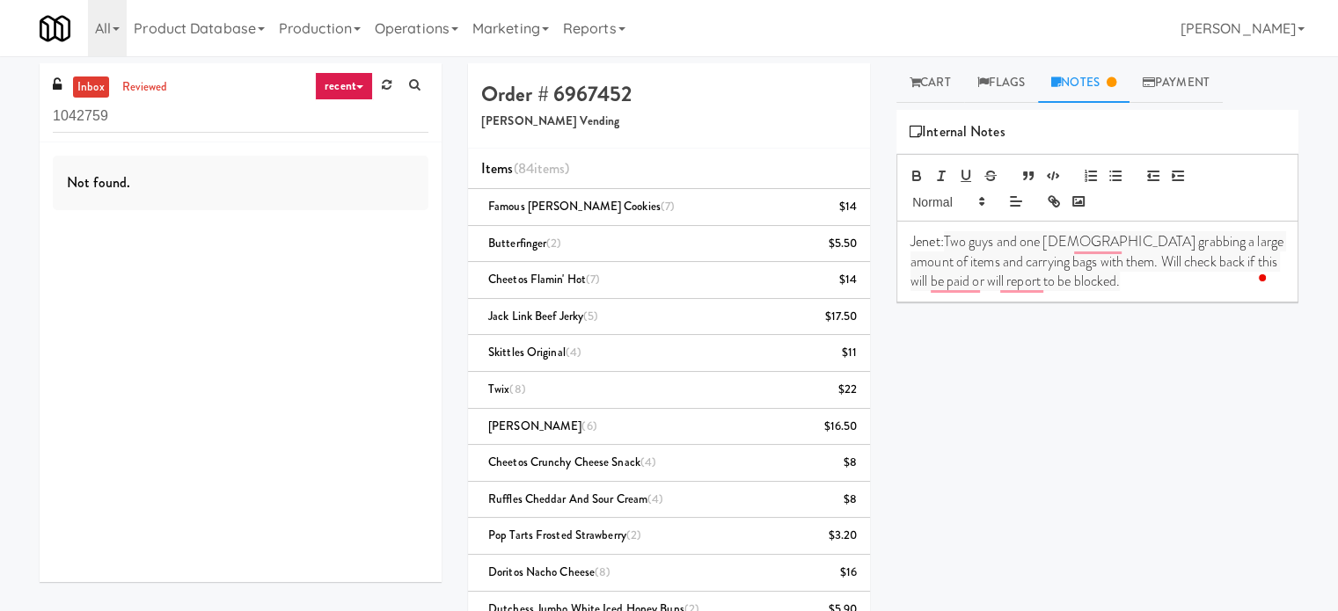
click at [943, 238] on p "Jenet: Two guys and one lady grabbing a large amount of items and carrying bags…" at bounding box center [1097, 261] width 374 height 59
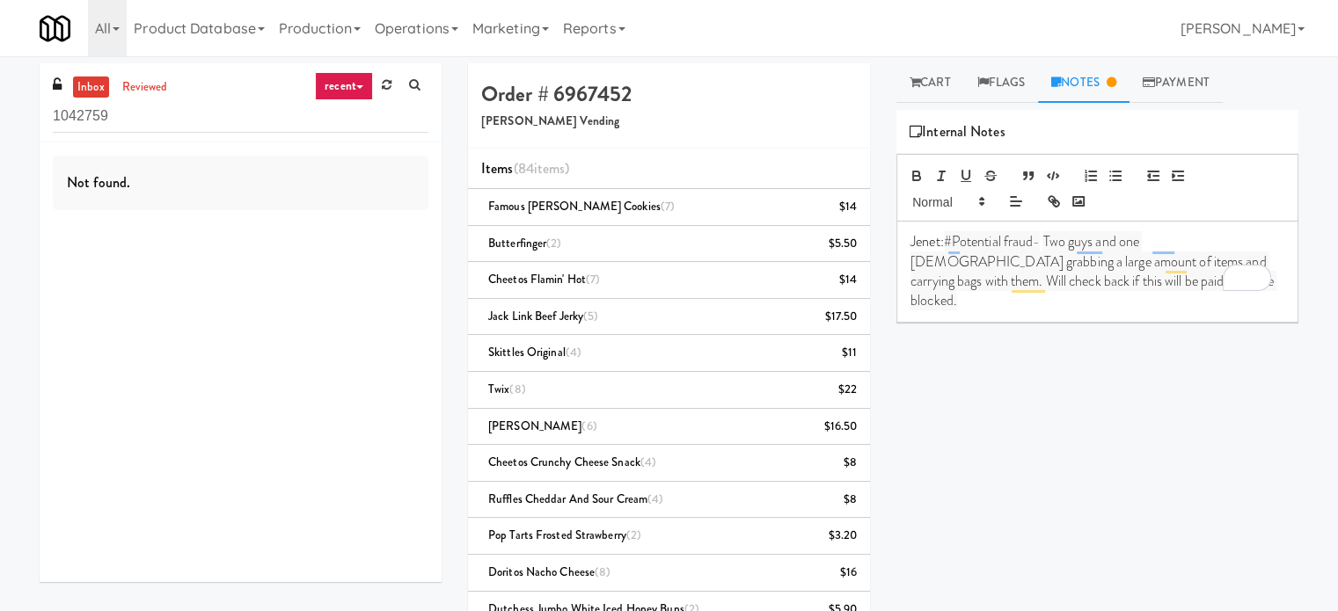
click at [1122, 294] on div "Jenet: #Potential fraud- Two guys and one lady grabbing a large amount of items…" at bounding box center [1097, 272] width 400 height 100
click at [1004, 71] on link "Flags" at bounding box center [1001, 83] width 75 height 40
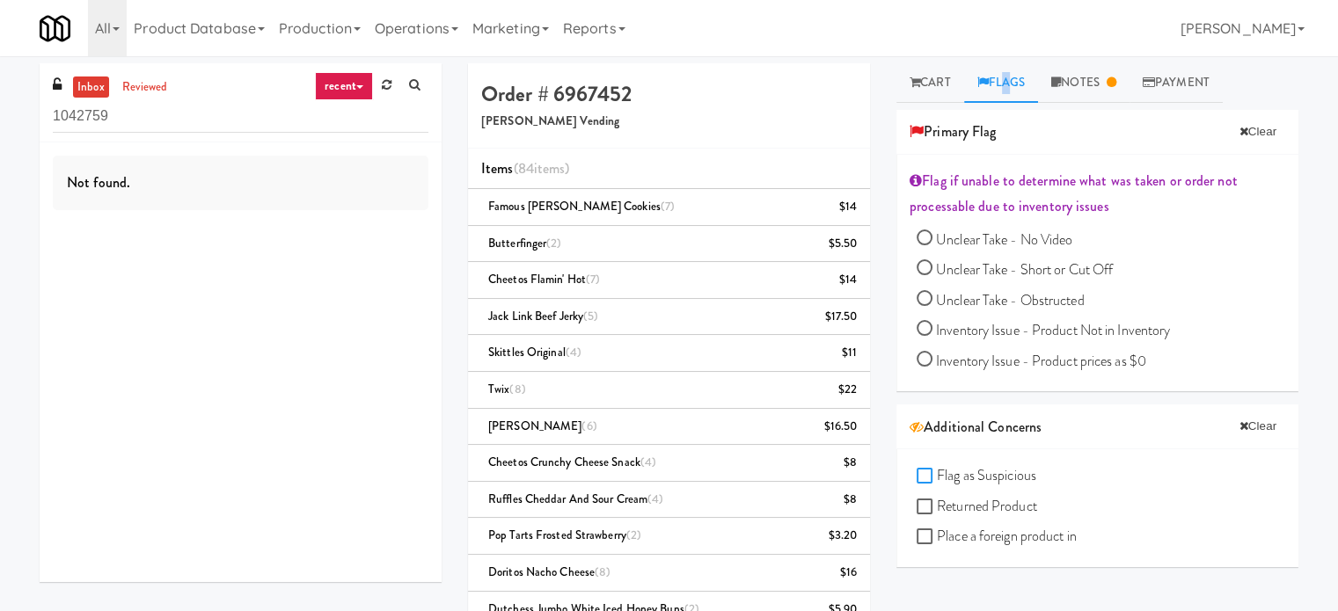
click at [926, 477] on input "Flag as Suspicious" at bounding box center [926, 477] width 20 height 14
checkbox input "true"
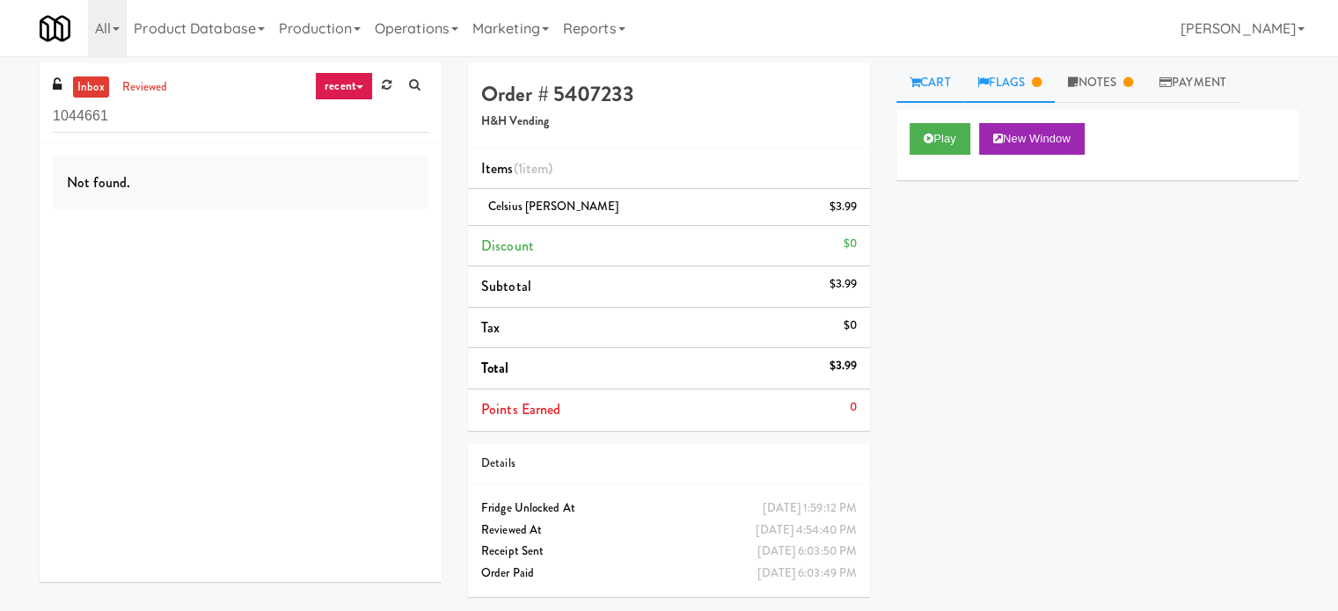
click at [1028, 83] on link "Flags" at bounding box center [1009, 83] width 91 height 40
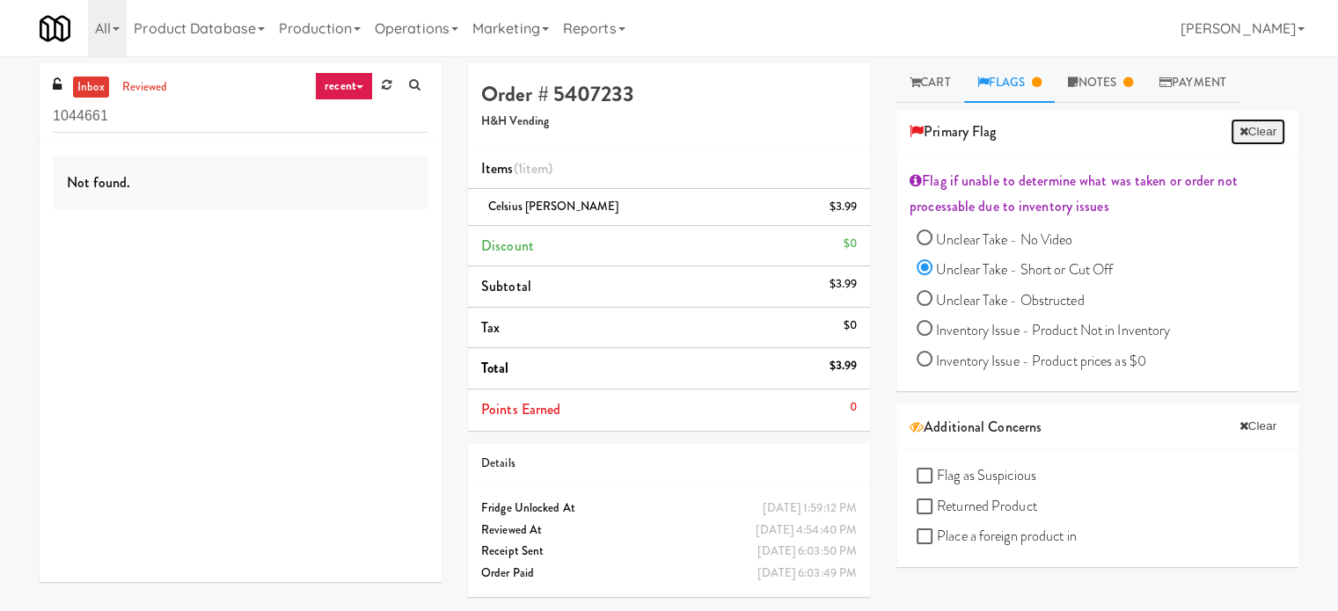
click at [1247, 135] on button "Clear" at bounding box center [1257, 132] width 55 height 26
radio input "false"
click at [355, 90] on link "recent" at bounding box center [344, 86] width 58 height 28
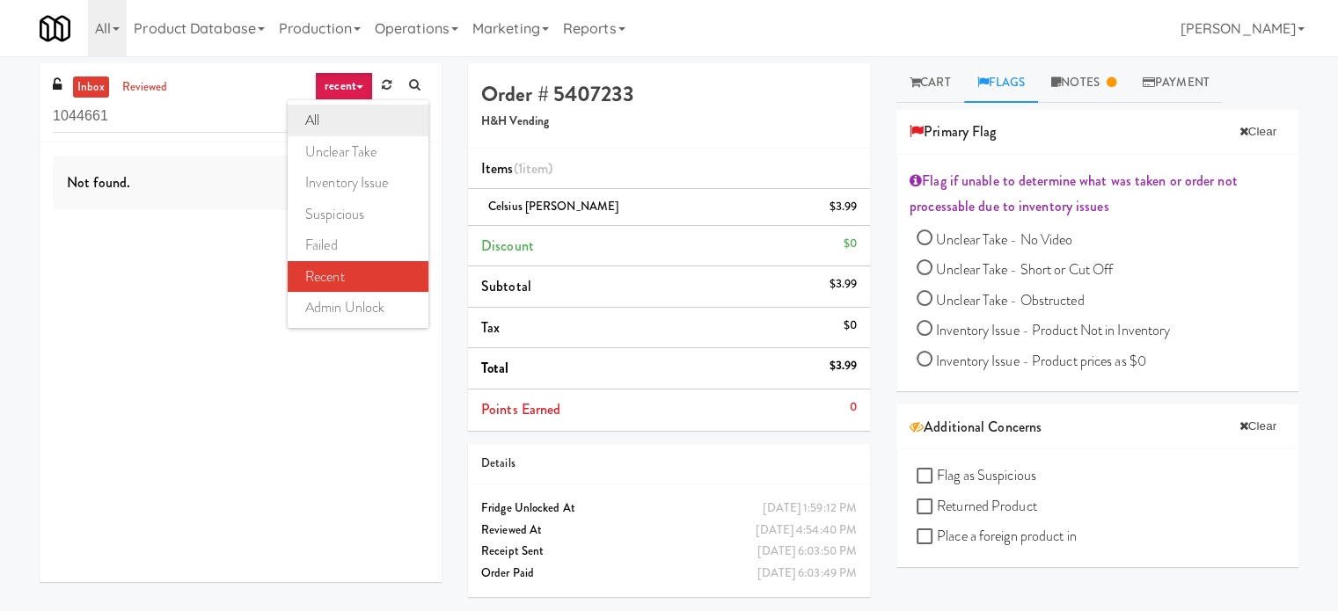
click at [324, 119] on link "all" at bounding box center [358, 121] width 141 height 32
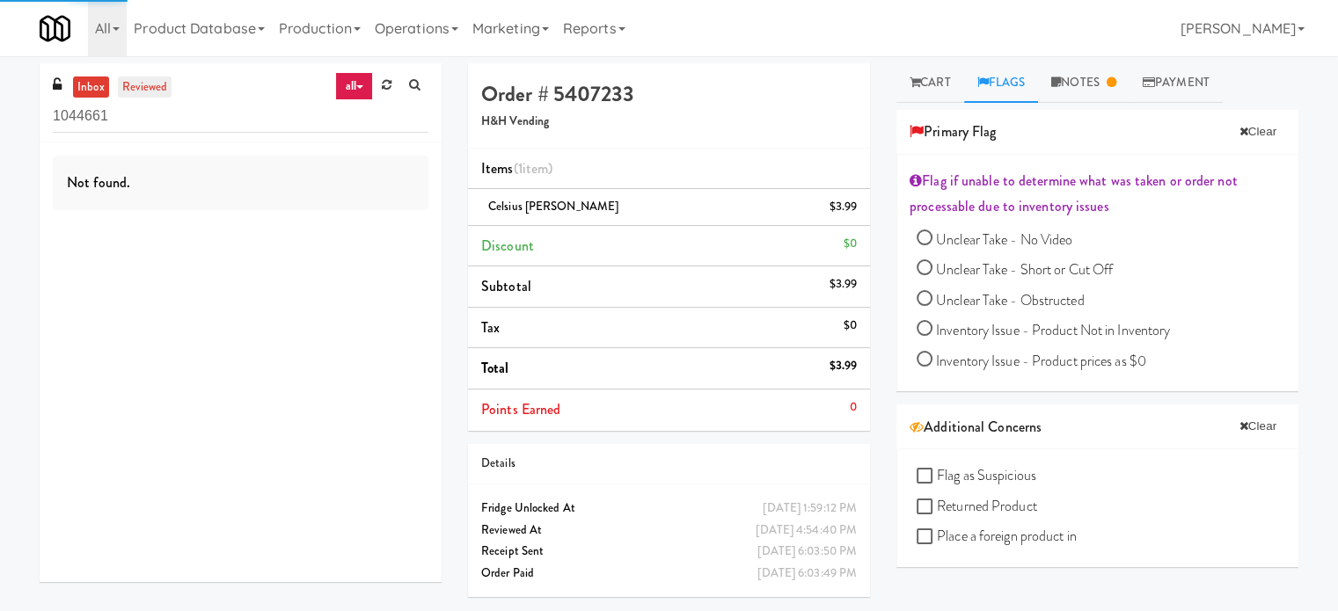
click at [151, 84] on link "reviewed" at bounding box center [145, 88] width 55 height 22
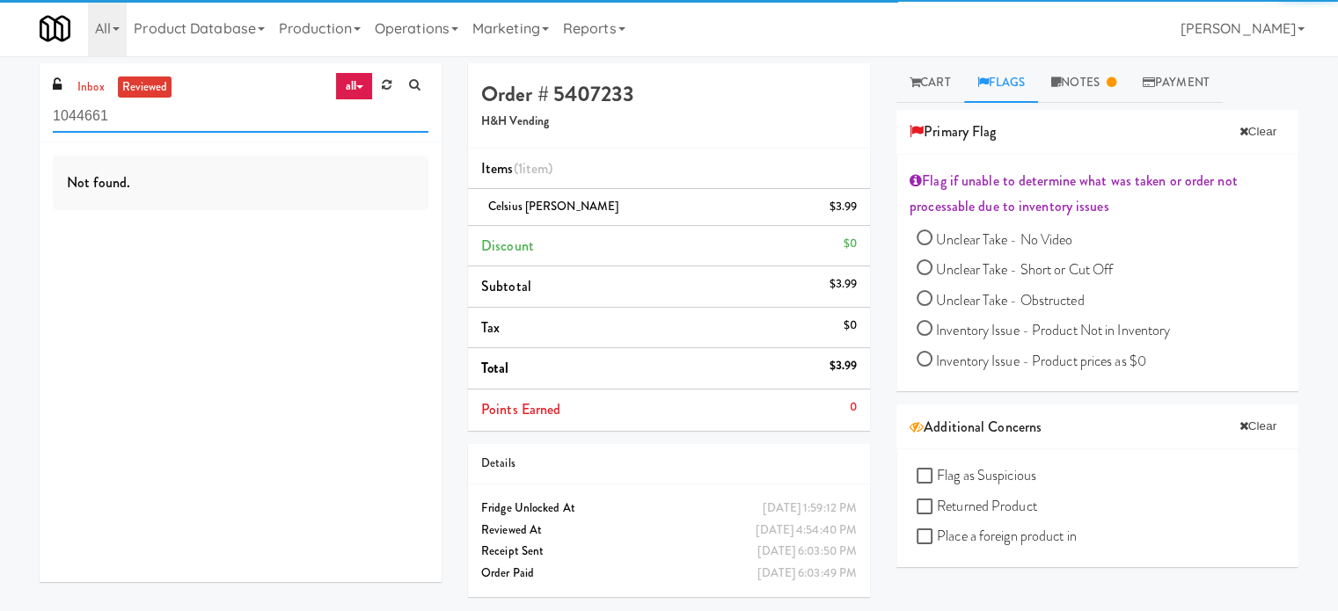
click at [154, 126] on input "1044661" at bounding box center [241, 116] width 376 height 33
click at [158, 123] on input "1044661" at bounding box center [241, 116] width 376 height 33
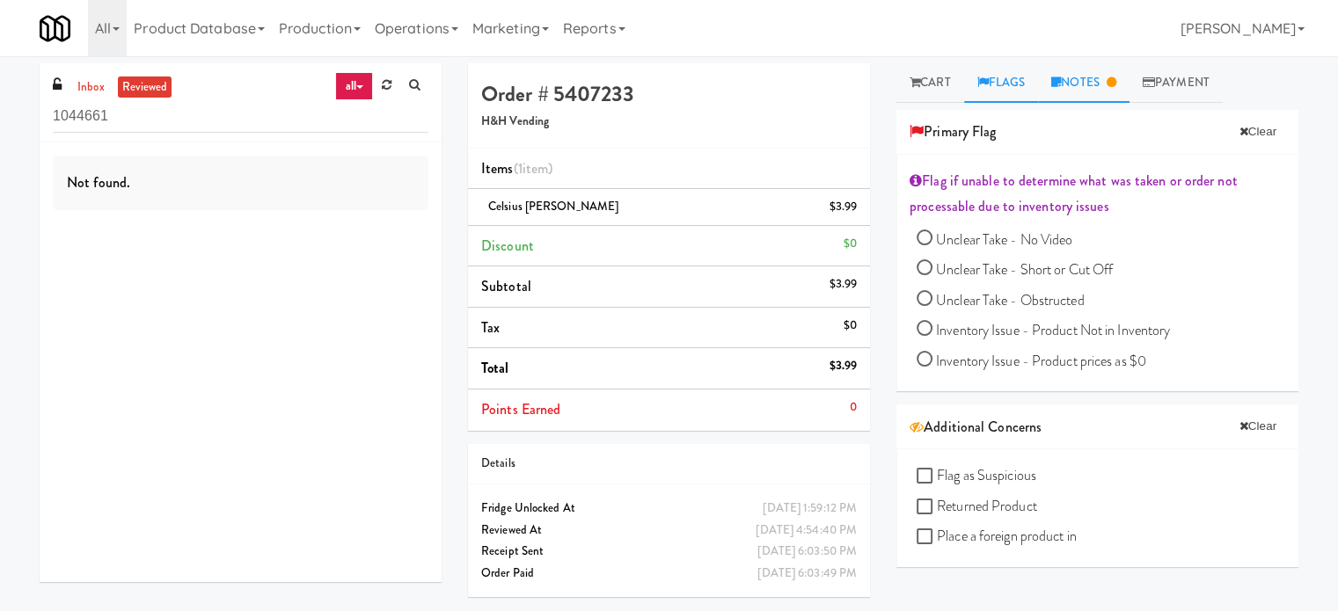
click at [1091, 89] on link "Notes" at bounding box center [1083, 83] width 91 height 40
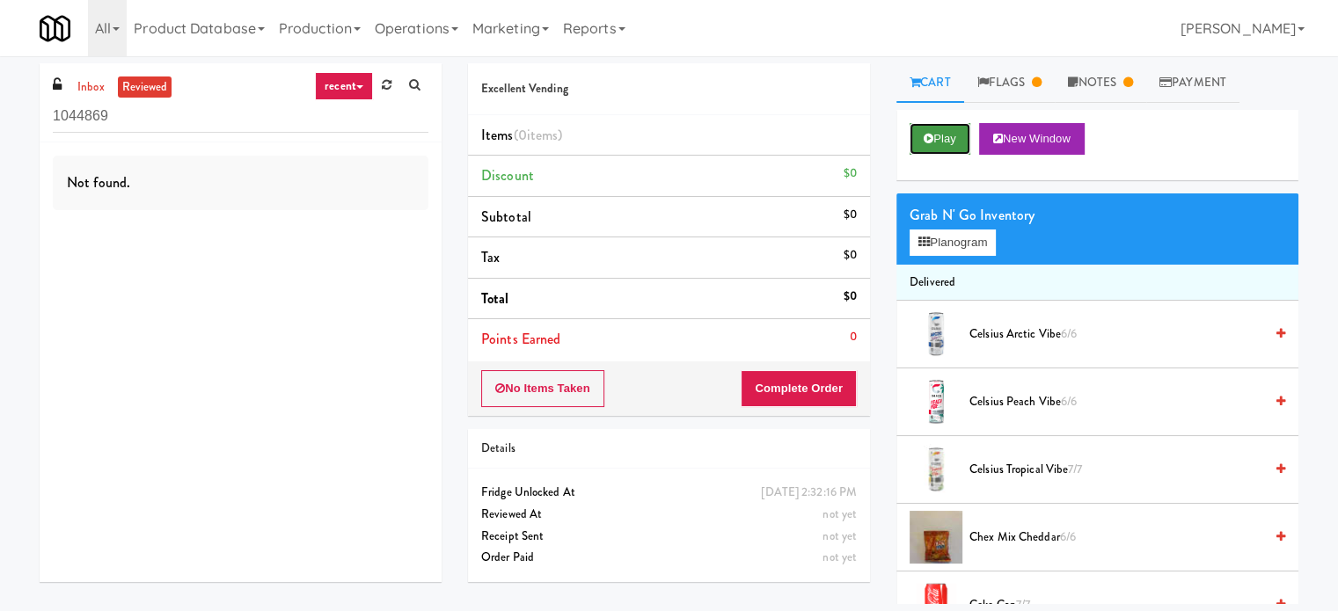
click at [932, 133] on button "Play" at bounding box center [939, 139] width 61 height 32
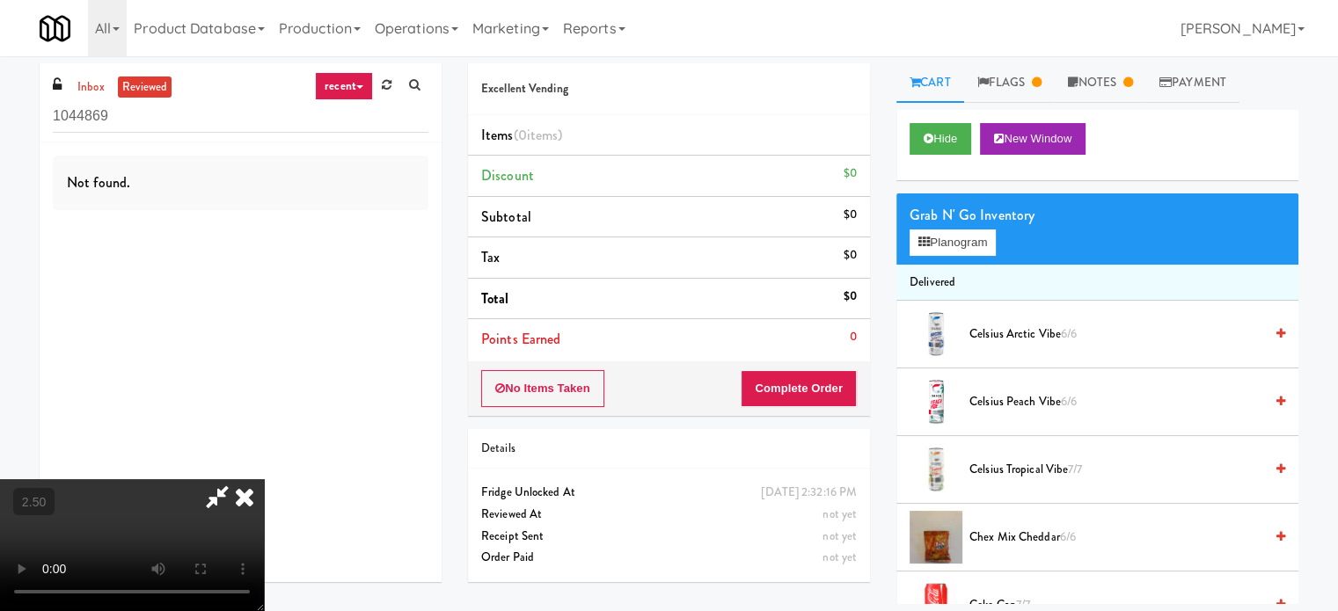
click at [264, 479] on video at bounding box center [132, 545] width 264 height 132
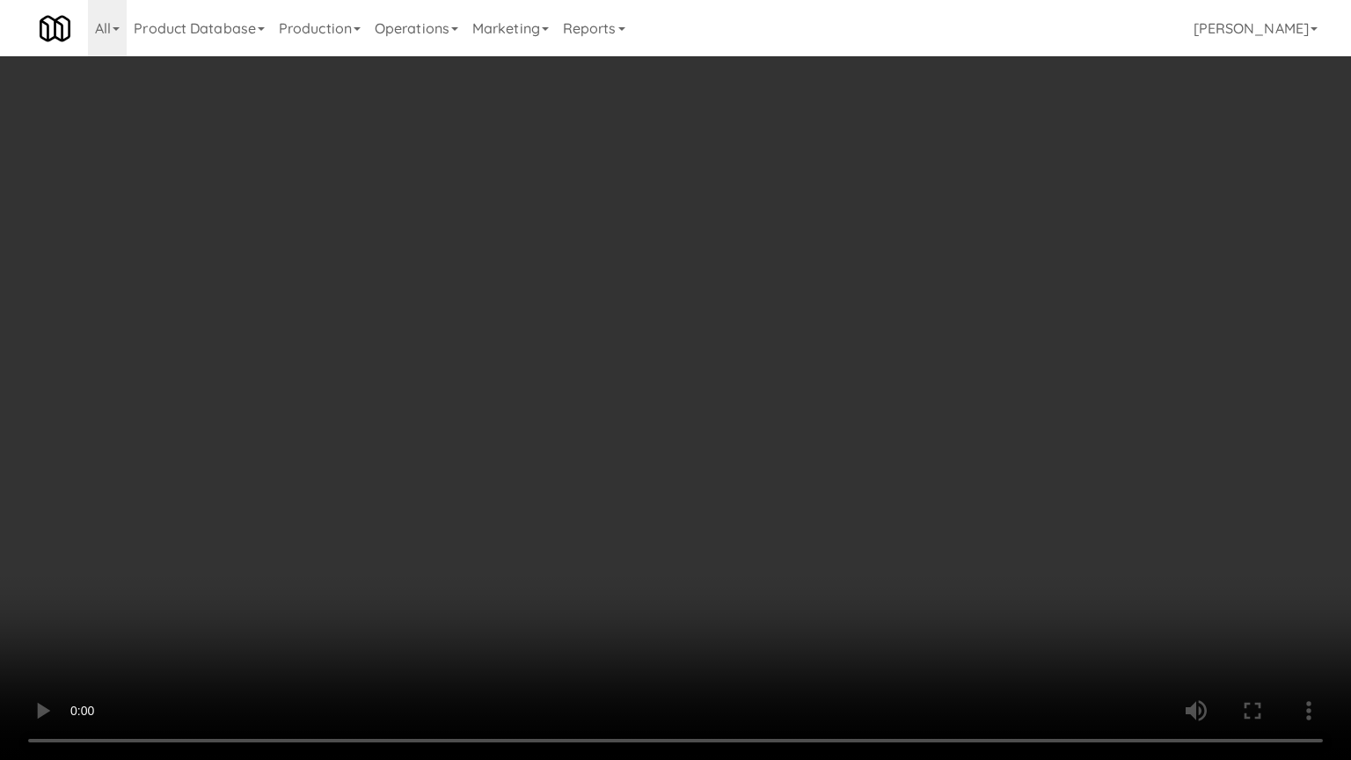
click at [635, 354] on video at bounding box center [675, 380] width 1351 height 760
click at [637, 353] on video at bounding box center [675, 380] width 1351 height 760
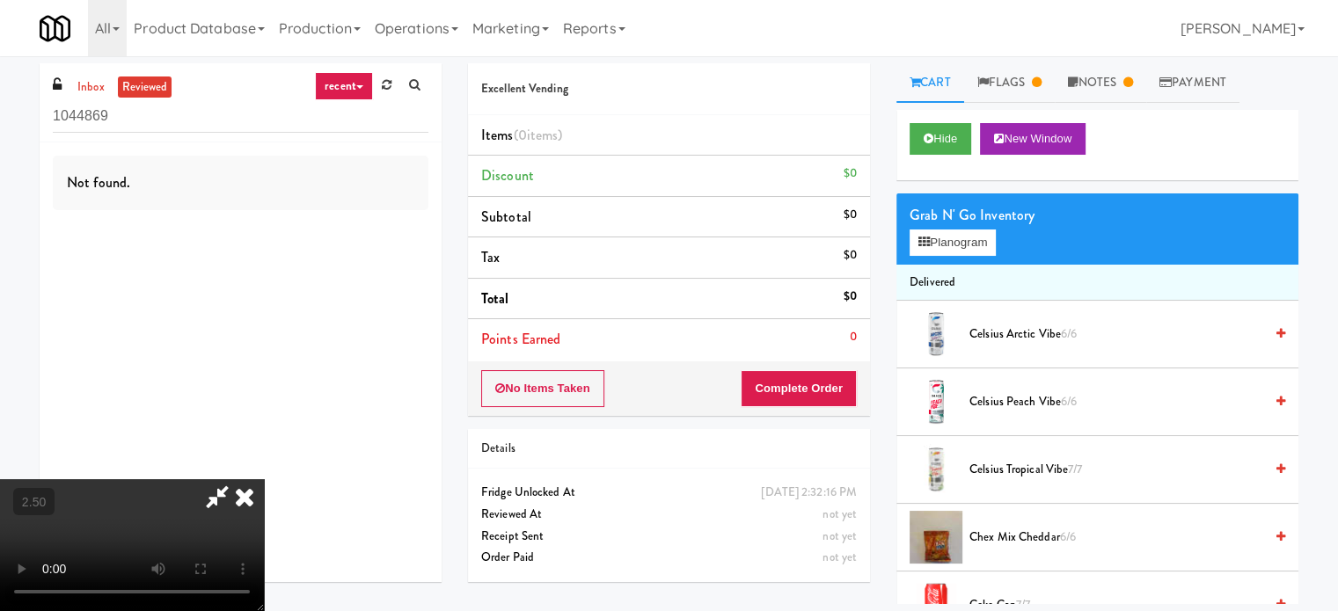
click at [264, 479] on icon at bounding box center [244, 496] width 39 height 35
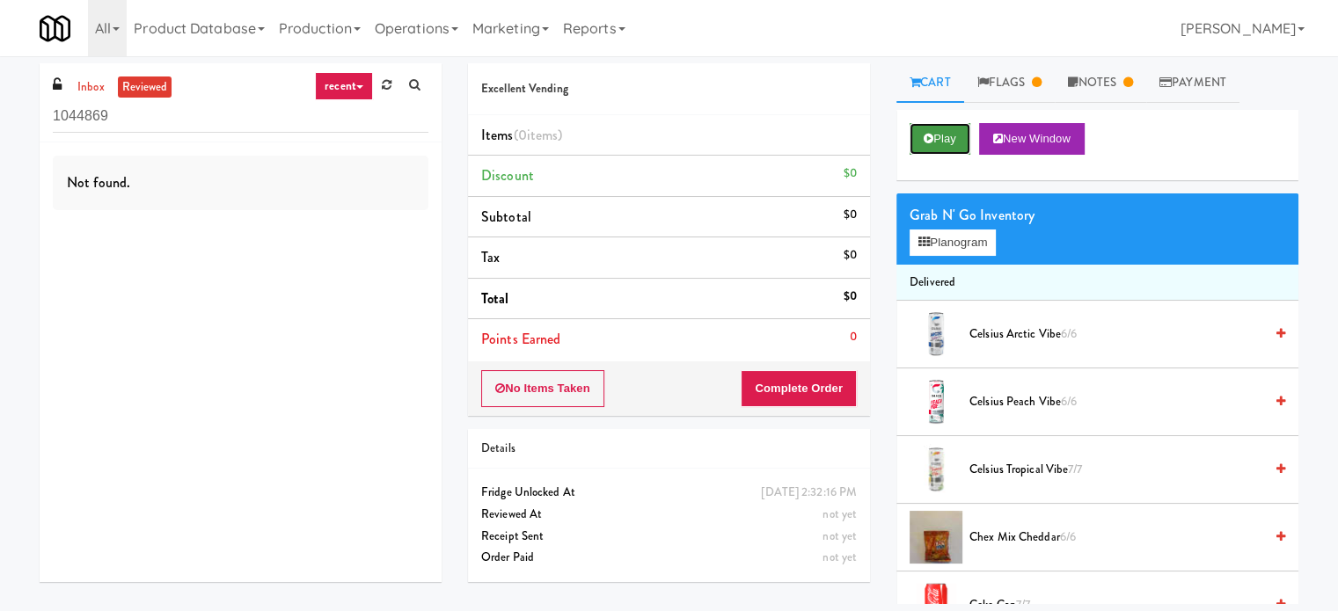
click at [963, 142] on button "Play" at bounding box center [939, 139] width 61 height 32
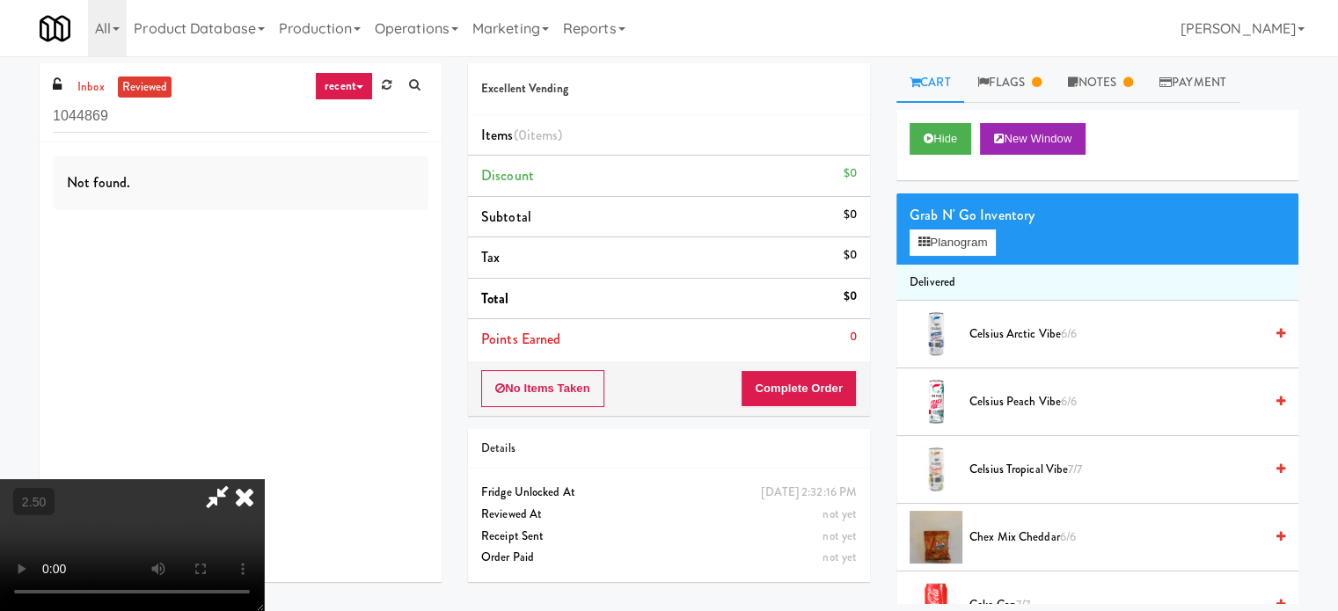
click at [264, 479] on video at bounding box center [132, 545] width 264 height 132
drag, startPoint x: 526, startPoint y: 333, endPoint x: 562, endPoint y: 374, distance: 54.2
click at [264, 479] on video at bounding box center [132, 545] width 264 height 132
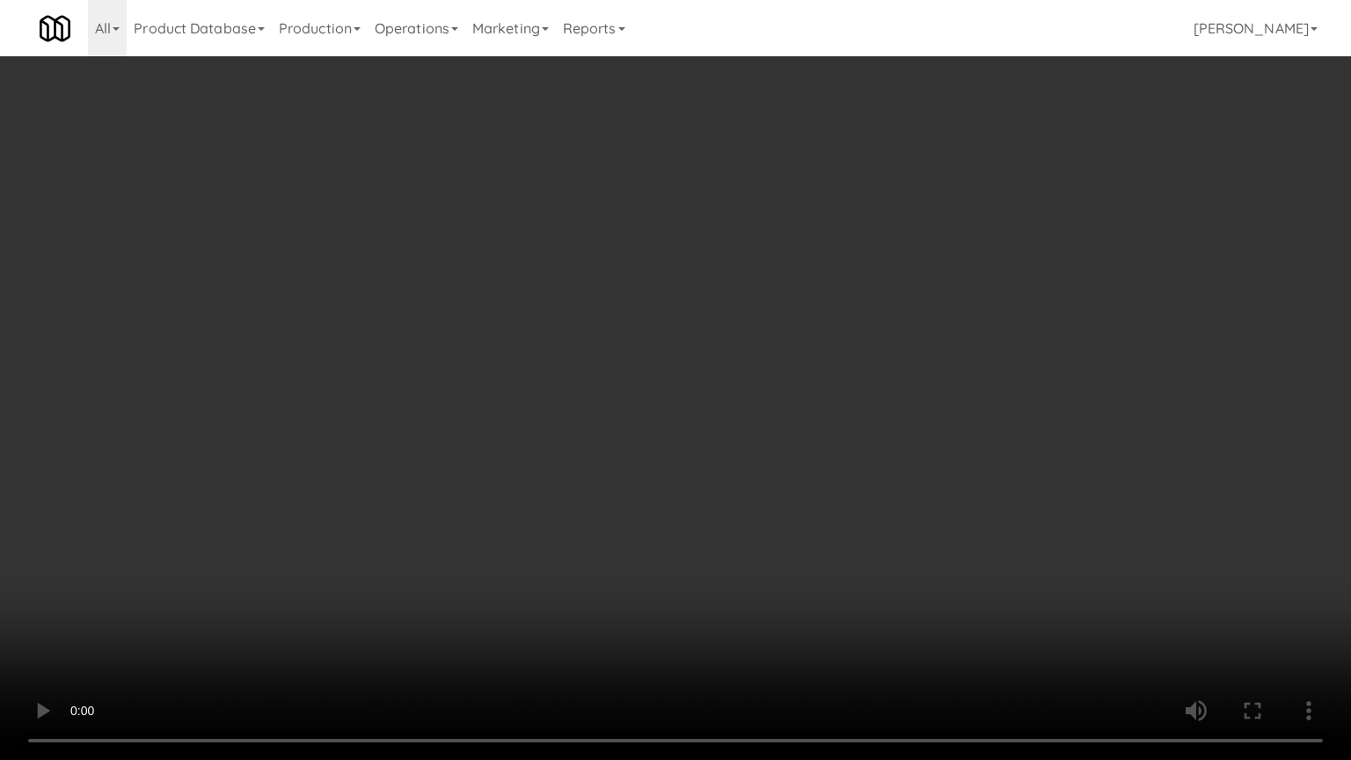
click at [662, 346] on video at bounding box center [675, 380] width 1351 height 760
drag, startPoint x: 663, startPoint y: 346, endPoint x: 769, endPoint y: 162, distance: 212.0
click at [668, 343] on video at bounding box center [675, 380] width 1351 height 760
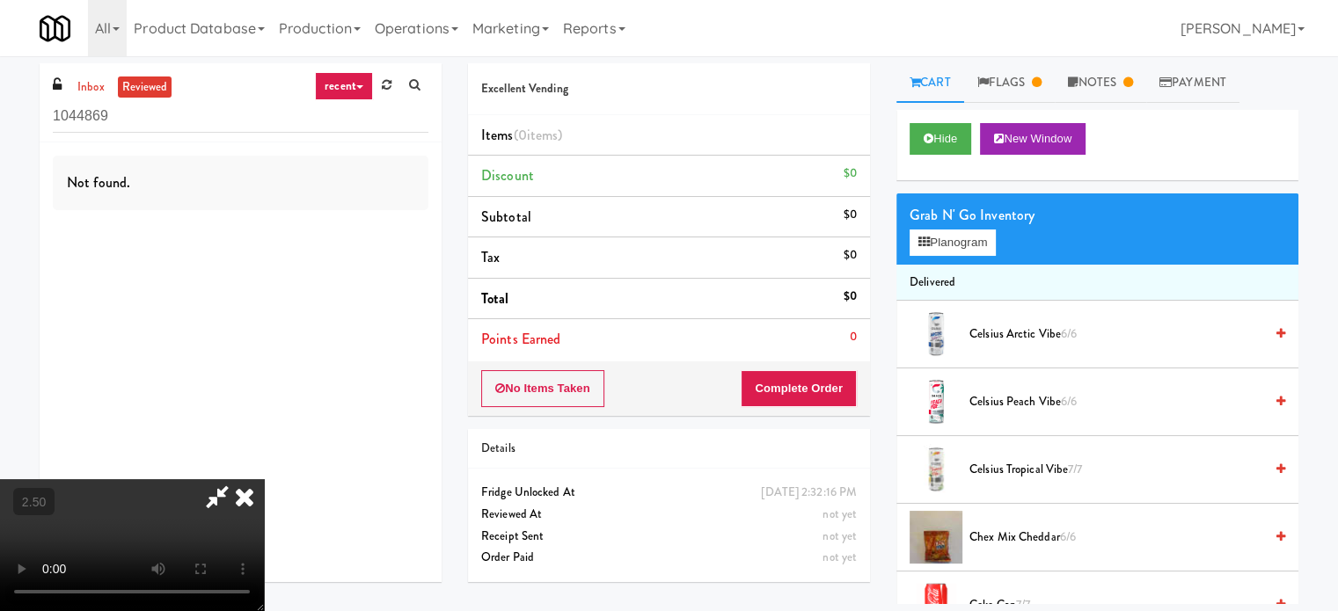
click at [264, 479] on icon at bounding box center [244, 496] width 39 height 35
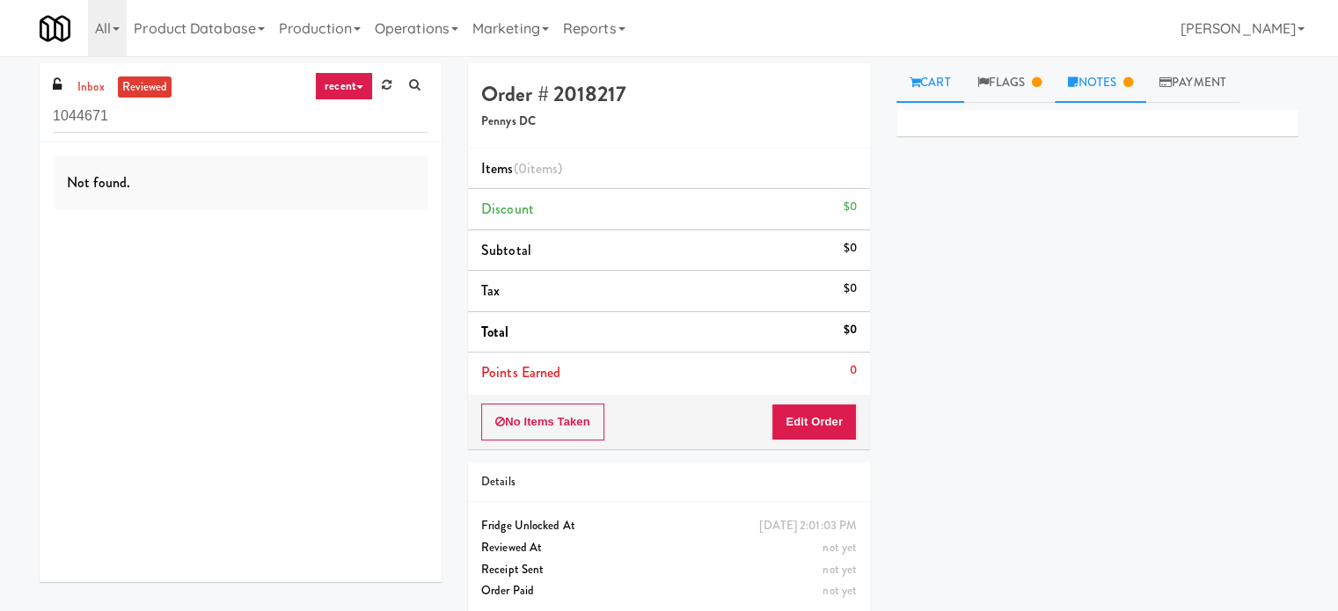
click at [1105, 84] on link "Notes" at bounding box center [1100, 83] width 91 height 40
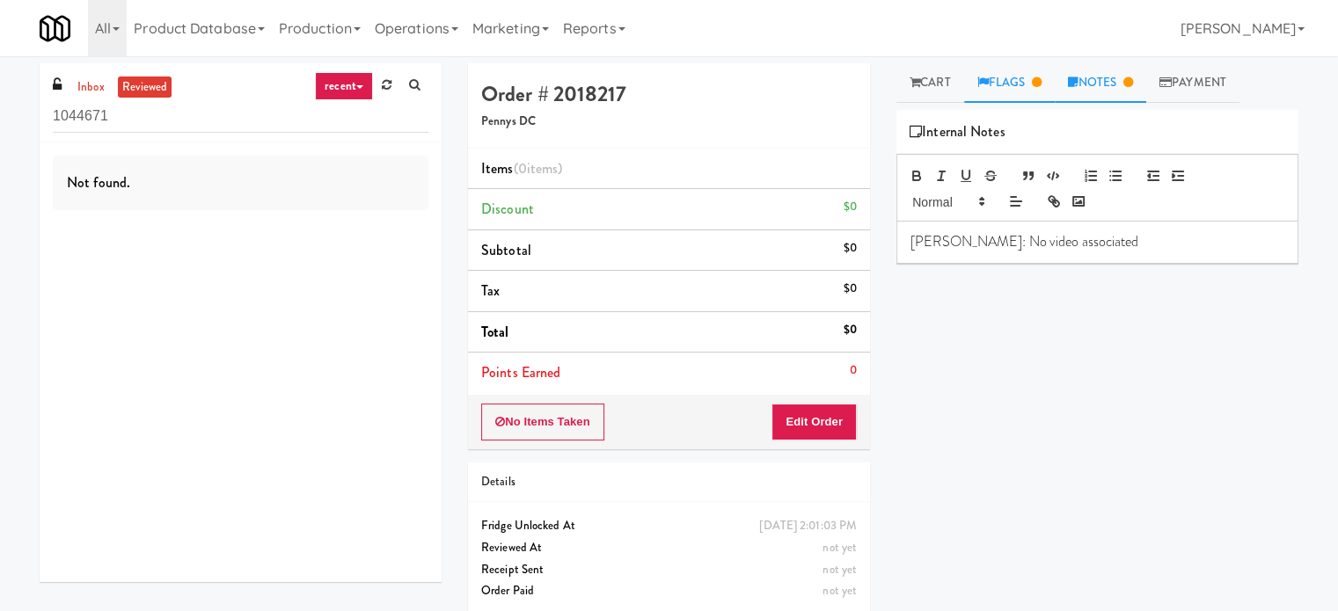
click at [1011, 77] on link "Flags" at bounding box center [1009, 83] width 91 height 40
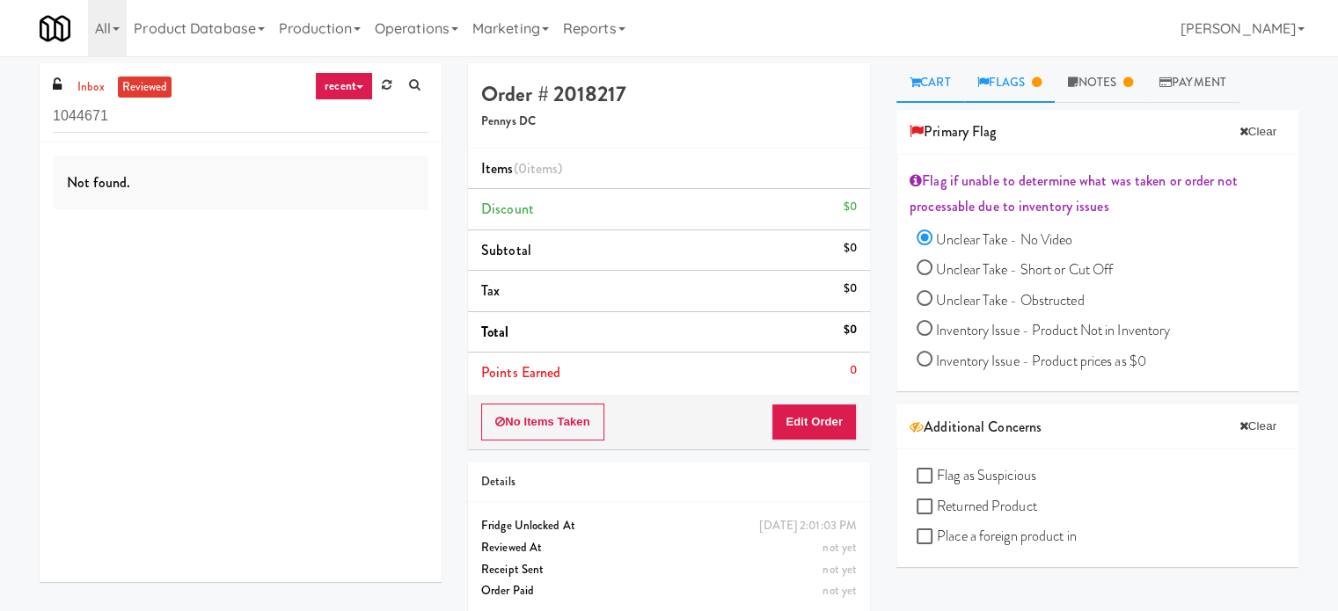
click at [938, 82] on link "Cart" at bounding box center [930, 83] width 68 height 40
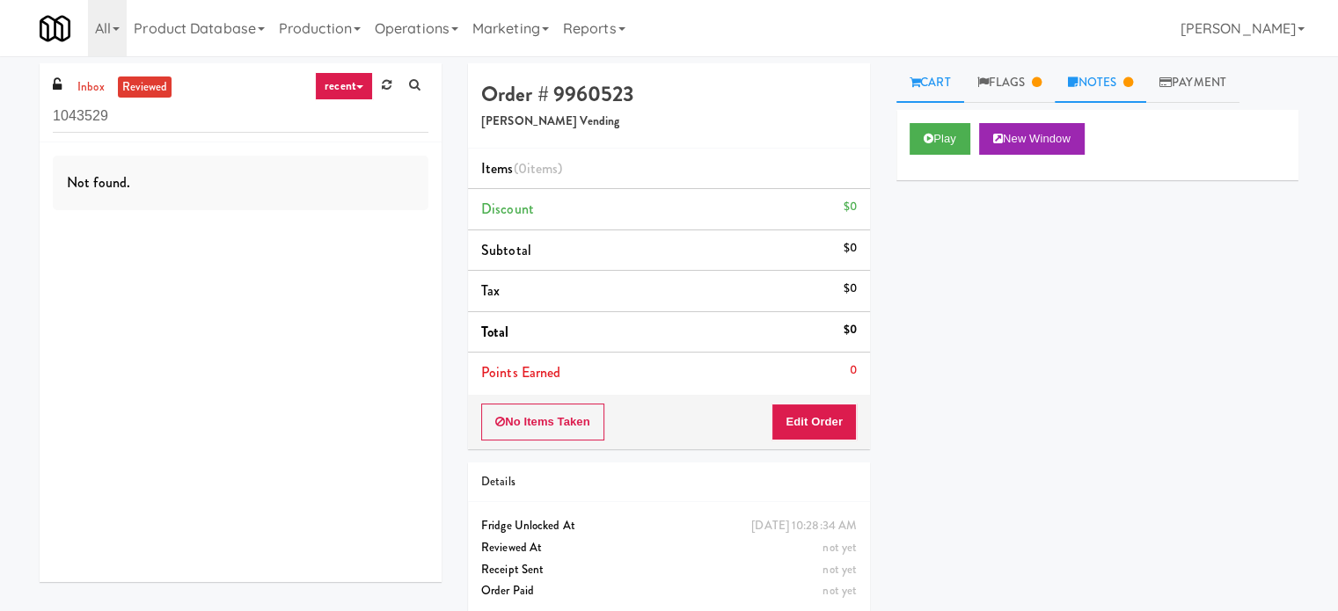
click at [1090, 77] on link "Notes" at bounding box center [1100, 83] width 91 height 40
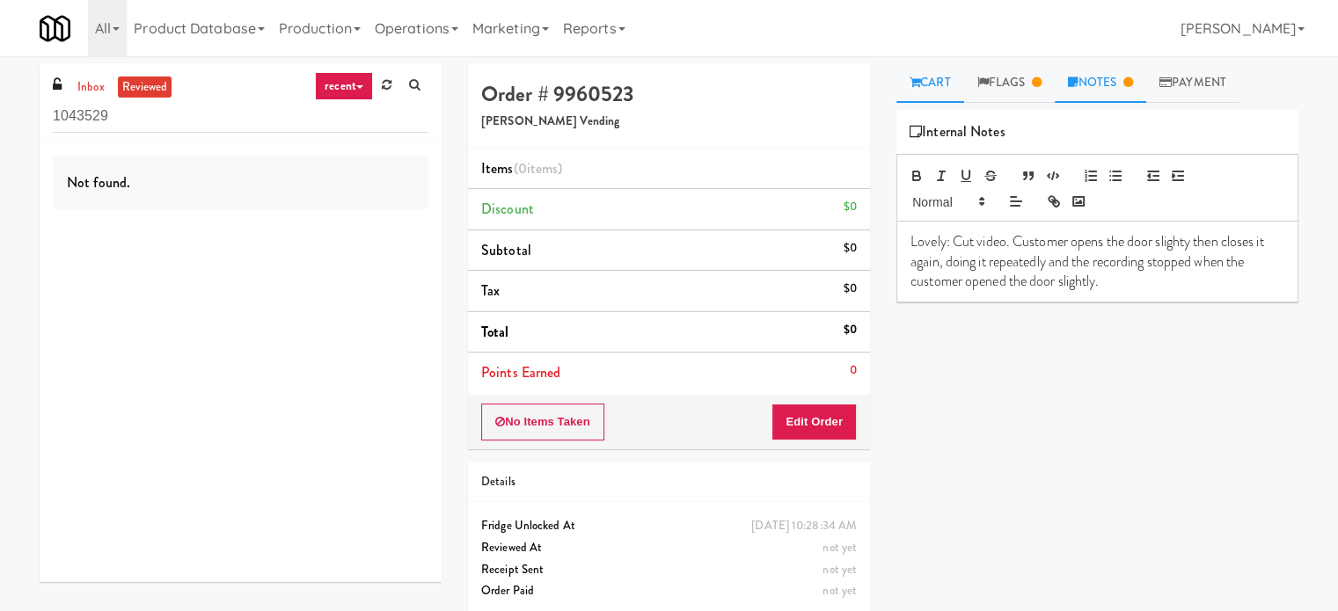
click at [931, 82] on link "Cart" at bounding box center [930, 83] width 68 height 40
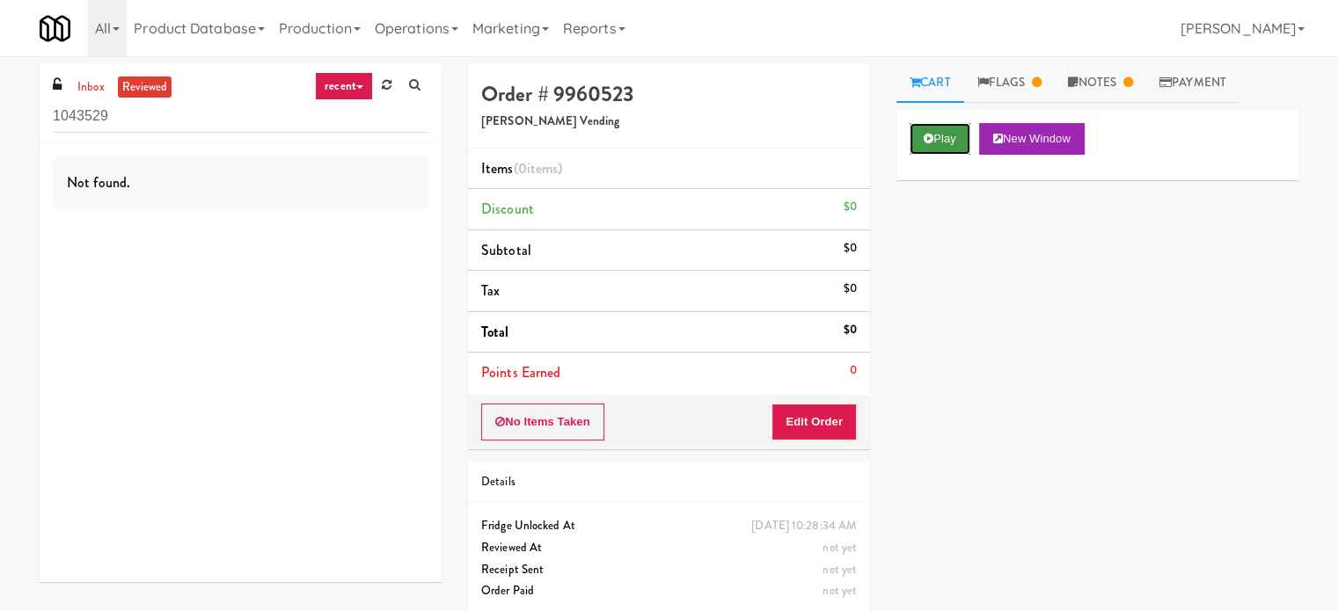
click at [938, 138] on button "Play" at bounding box center [939, 139] width 61 height 32
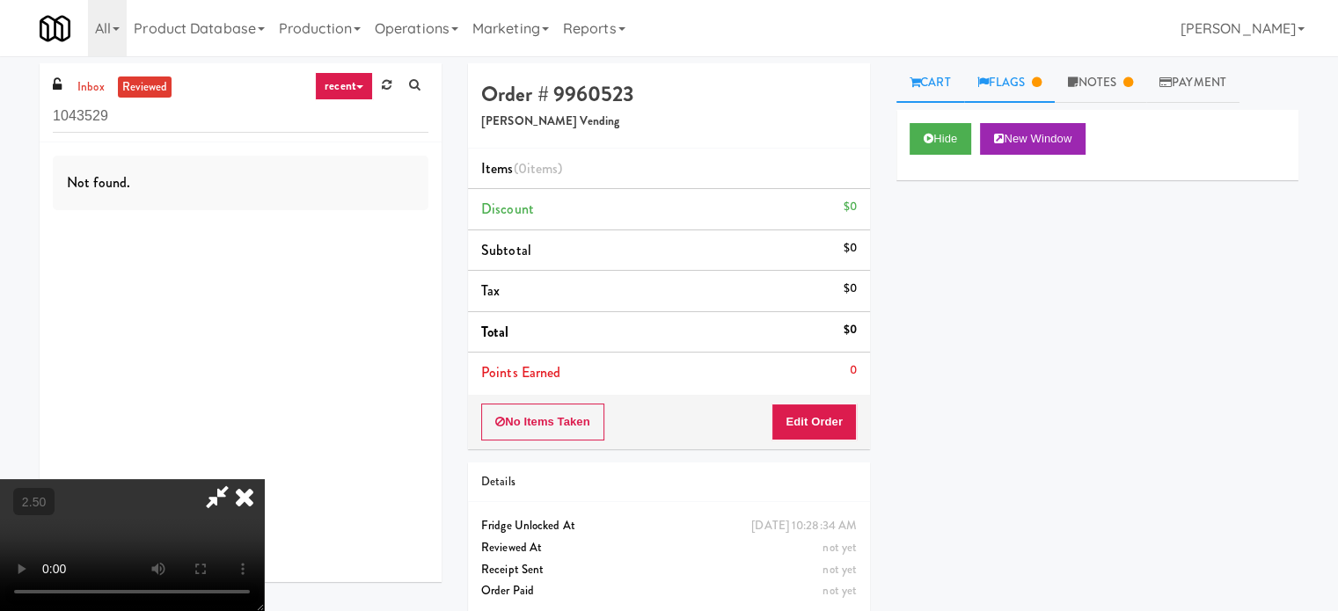
click at [1025, 82] on link "Flags" at bounding box center [1009, 83] width 91 height 40
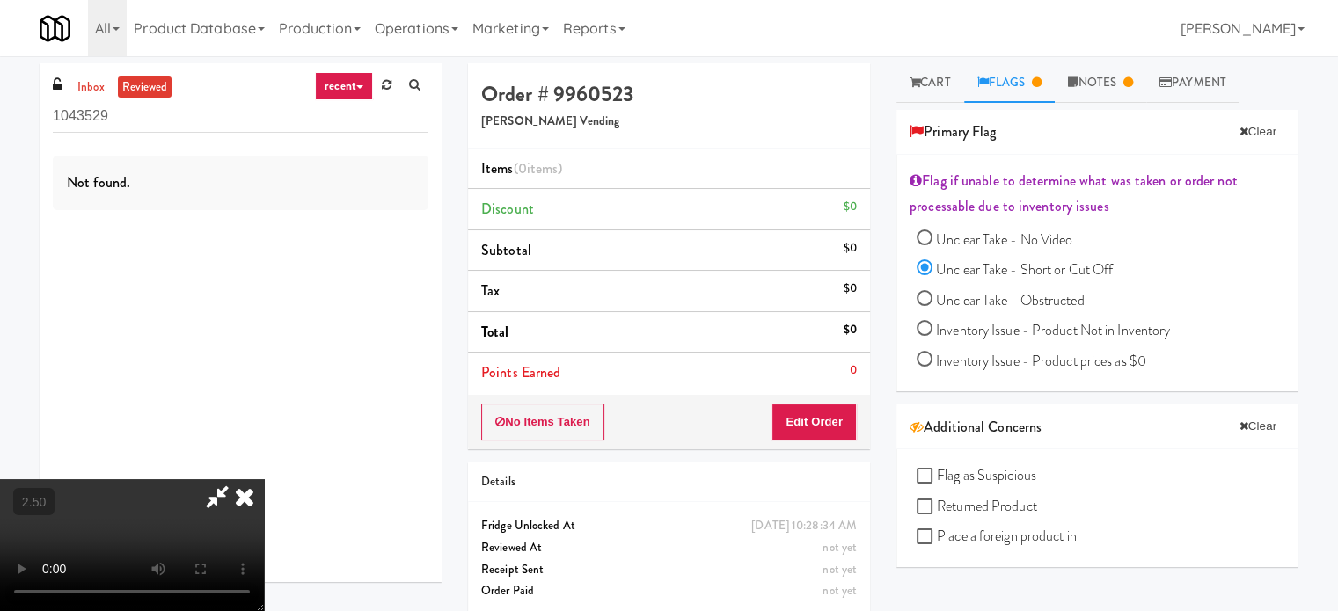
click at [264, 479] on icon at bounding box center [244, 496] width 39 height 35
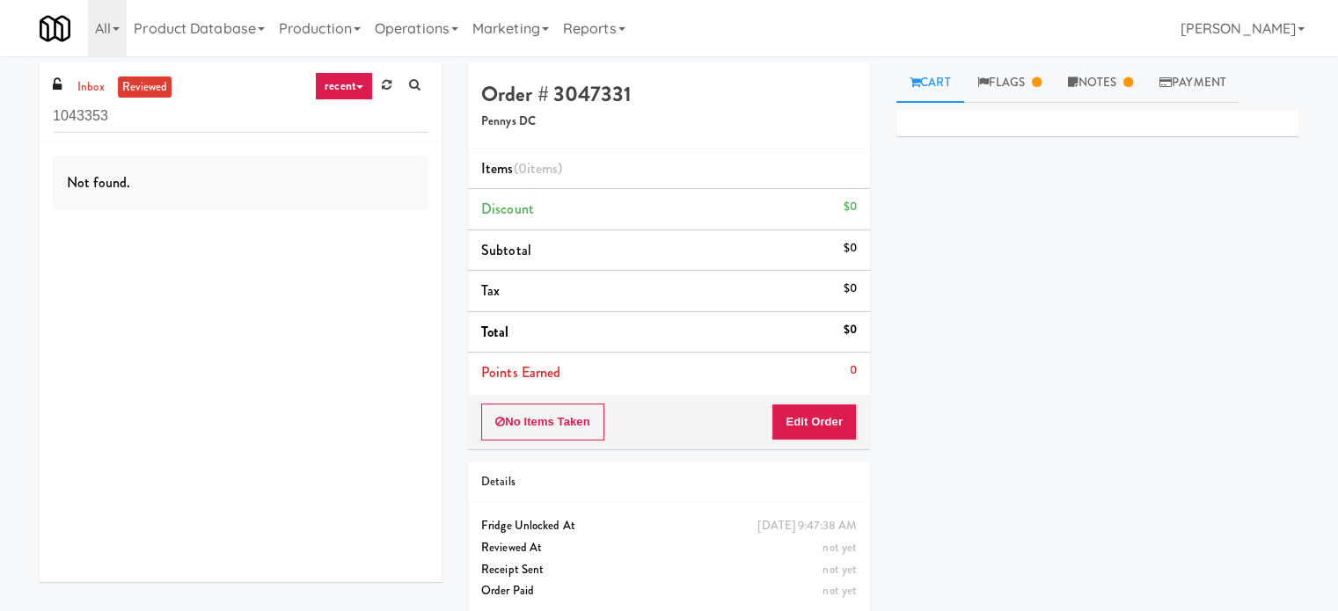
click at [931, 83] on link "Cart" at bounding box center [930, 83] width 68 height 40
click at [1115, 91] on link "Notes" at bounding box center [1100, 83] width 91 height 40
drag, startPoint x: 941, startPoint y: 83, endPoint x: 964, endPoint y: 77, distance: 23.7
click at [941, 81] on link "Cart" at bounding box center [930, 83] width 68 height 40
click at [1027, 78] on link "Flags" at bounding box center [1009, 83] width 91 height 40
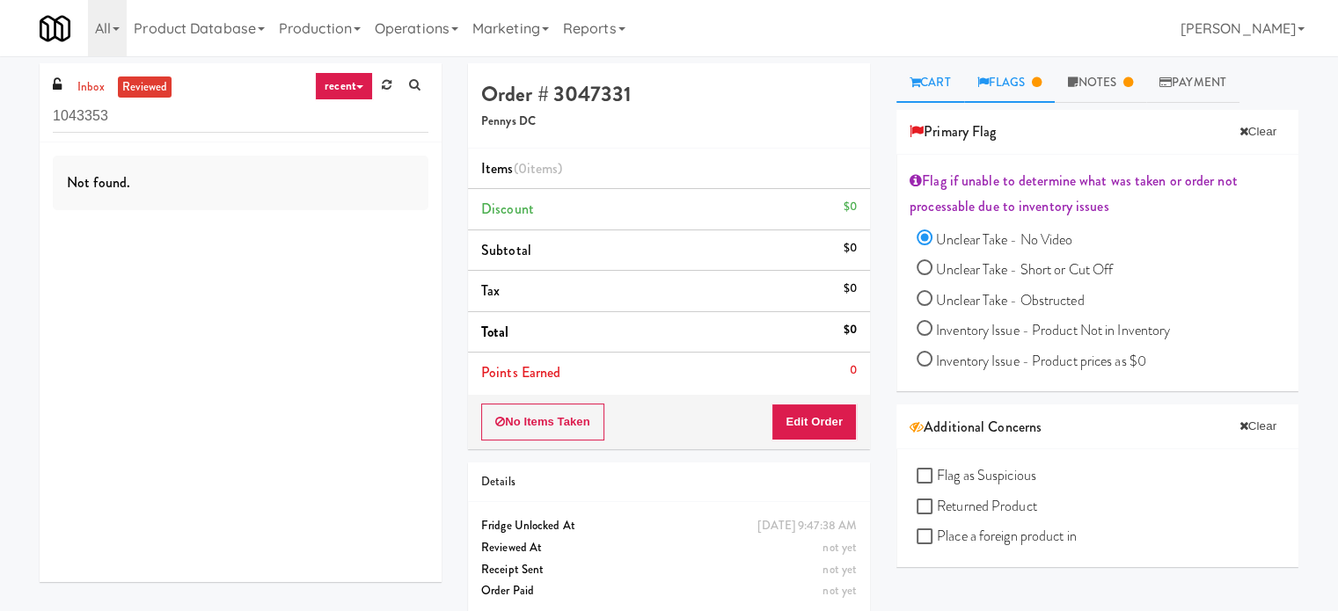
click at [950, 77] on link "Cart" at bounding box center [930, 83] width 68 height 40
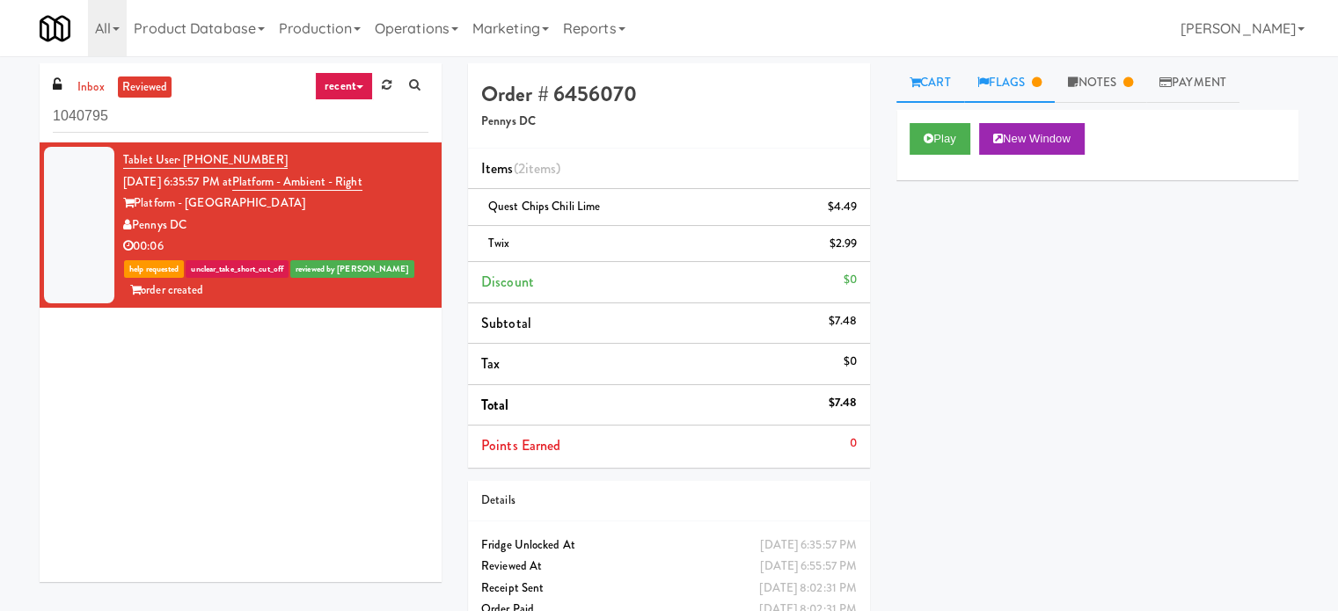
click at [1034, 79] on link "Flags" at bounding box center [1009, 83] width 91 height 40
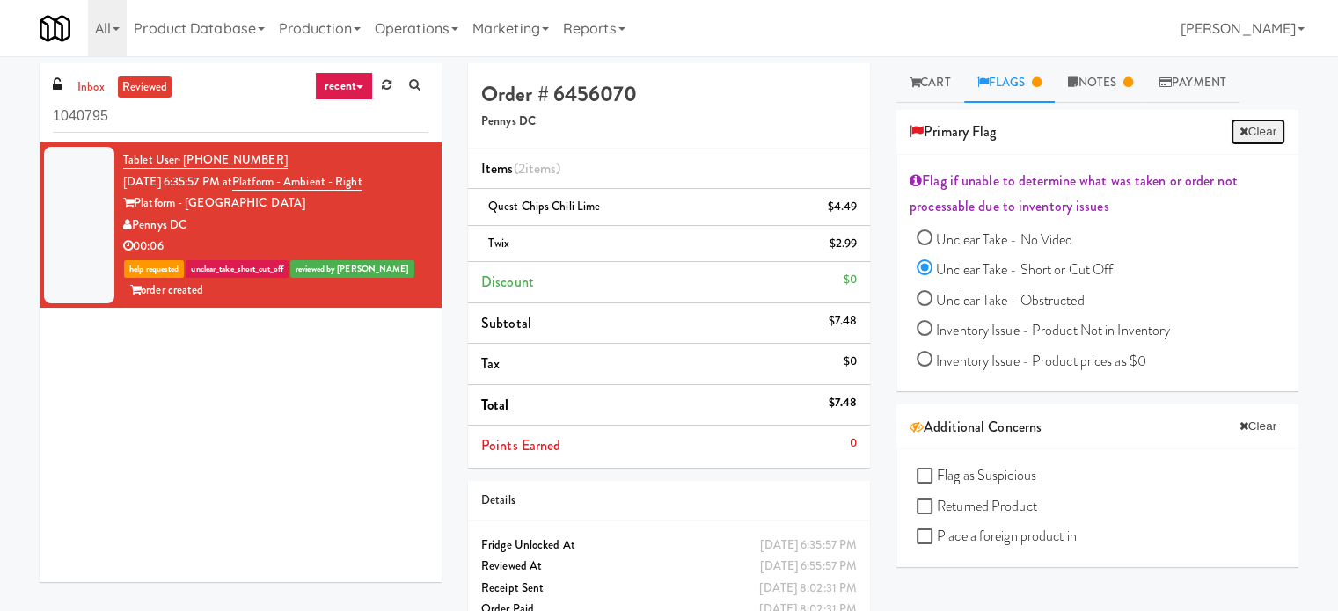
click at [1252, 129] on button "Clear" at bounding box center [1257, 132] width 55 height 26
radio input "false"
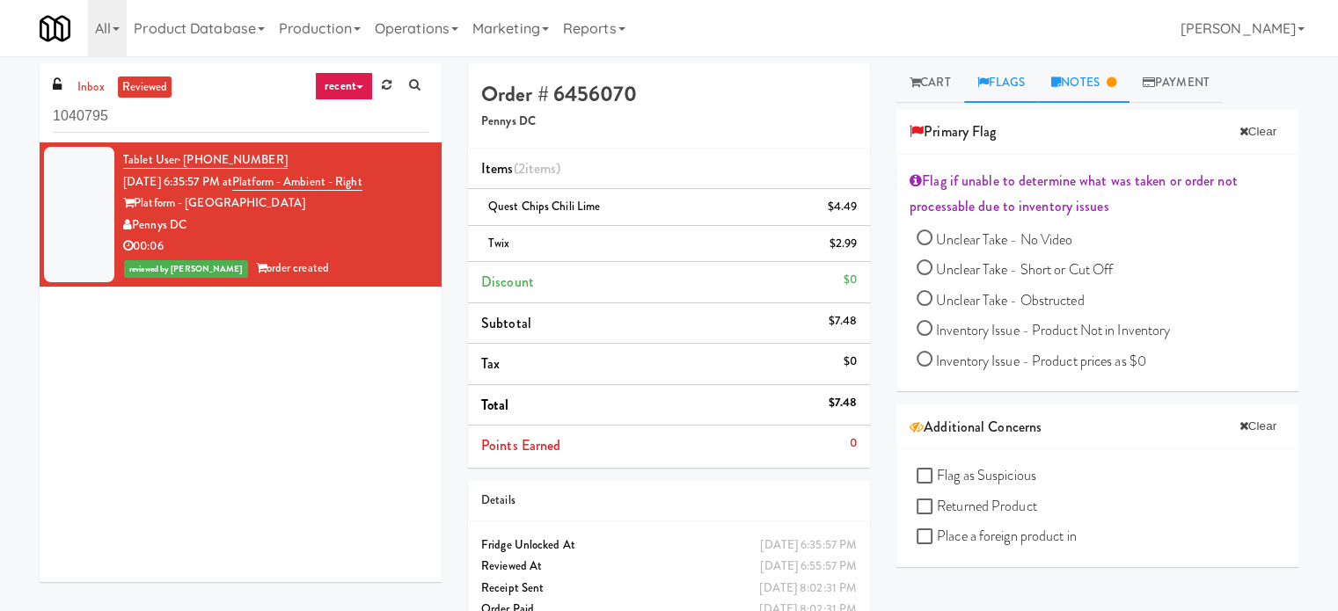
click at [1094, 78] on link "Notes" at bounding box center [1083, 83] width 91 height 40
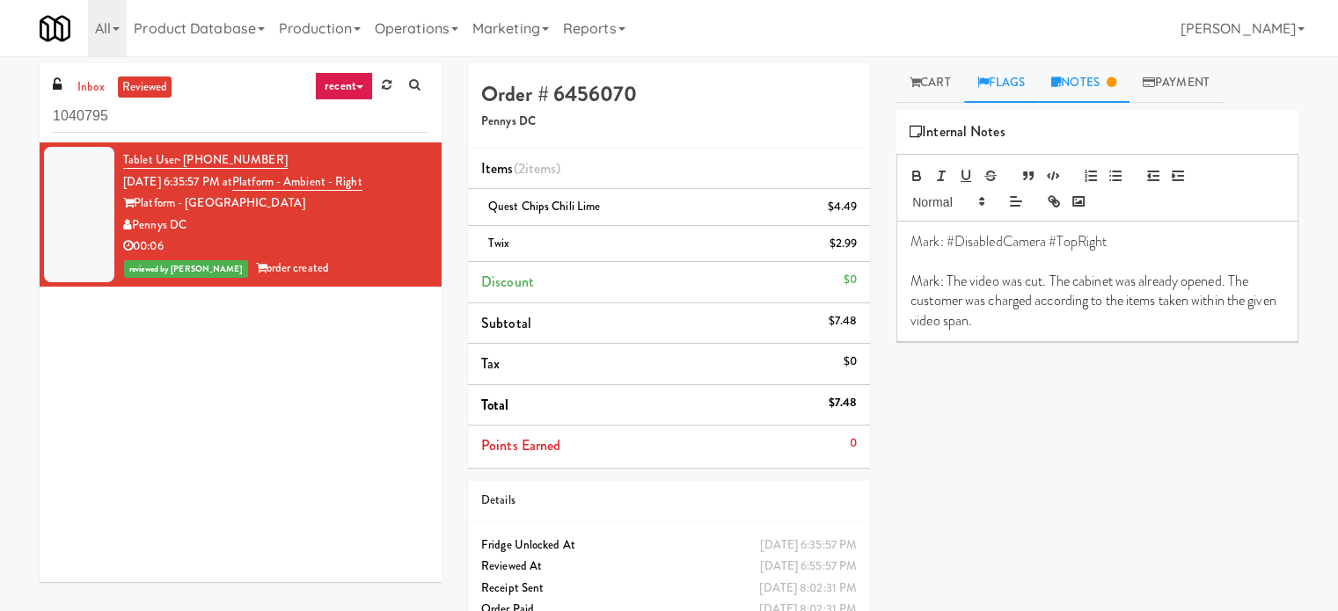
click at [1010, 87] on link "Flags" at bounding box center [1001, 83] width 75 height 40
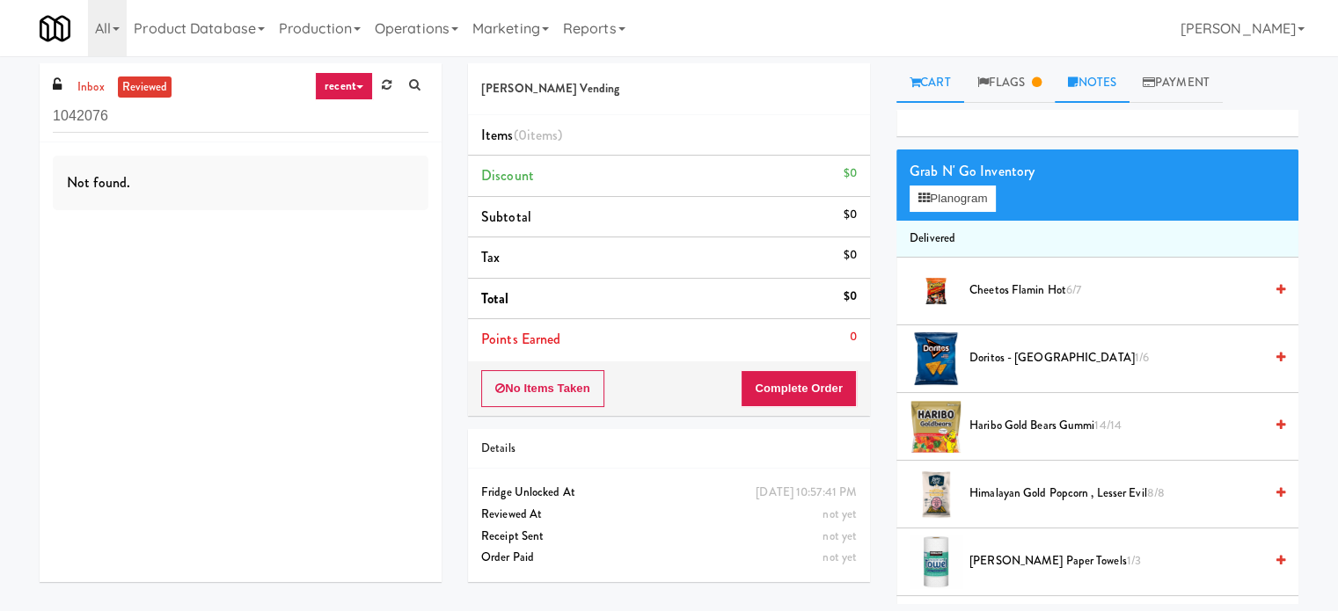
click at [1098, 83] on link "Notes" at bounding box center [1092, 83] width 75 height 40
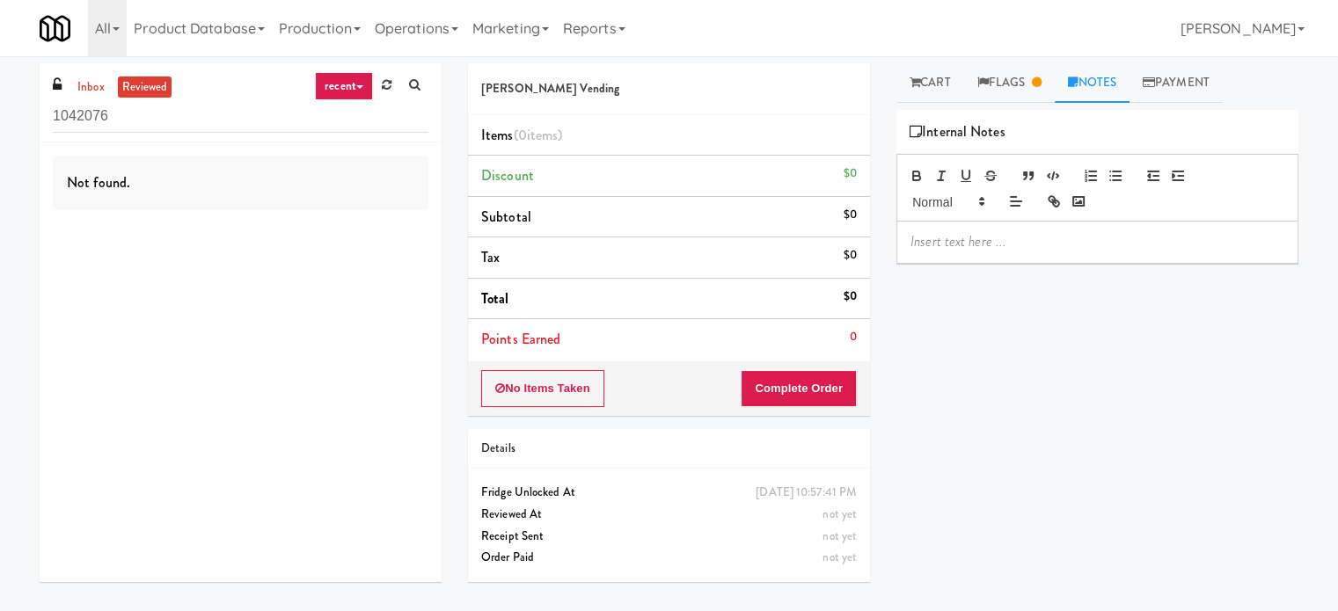
click at [336, 83] on link "recent" at bounding box center [344, 86] width 58 height 28
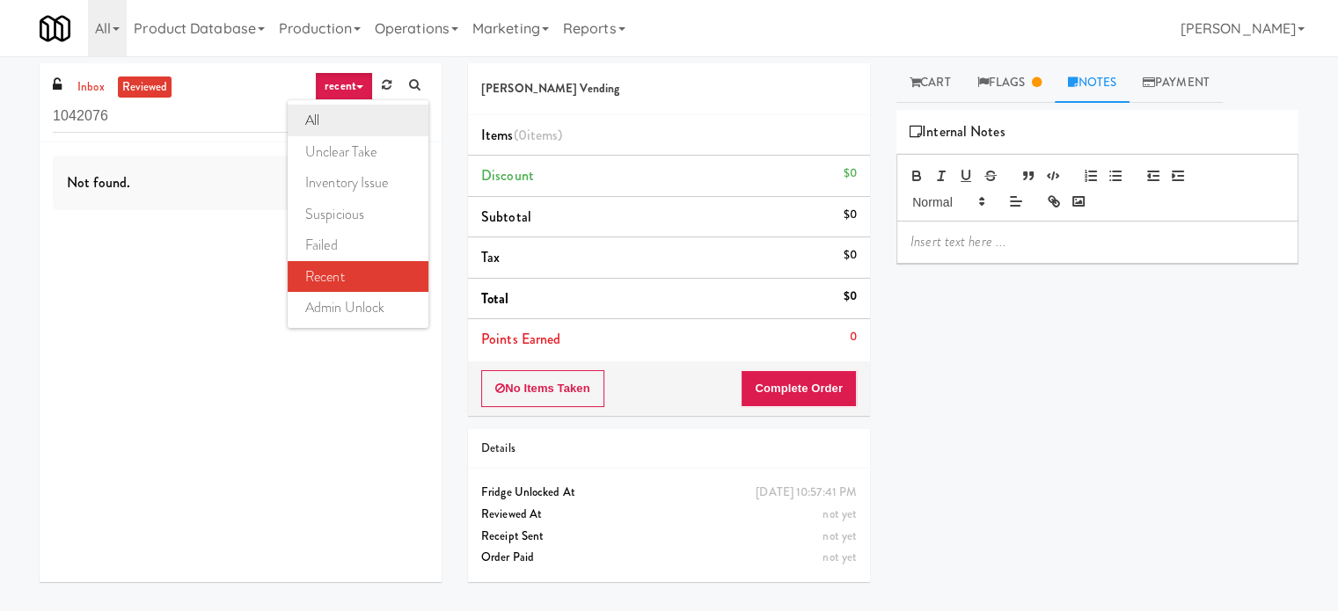
click at [334, 119] on link "all" at bounding box center [358, 121] width 141 height 32
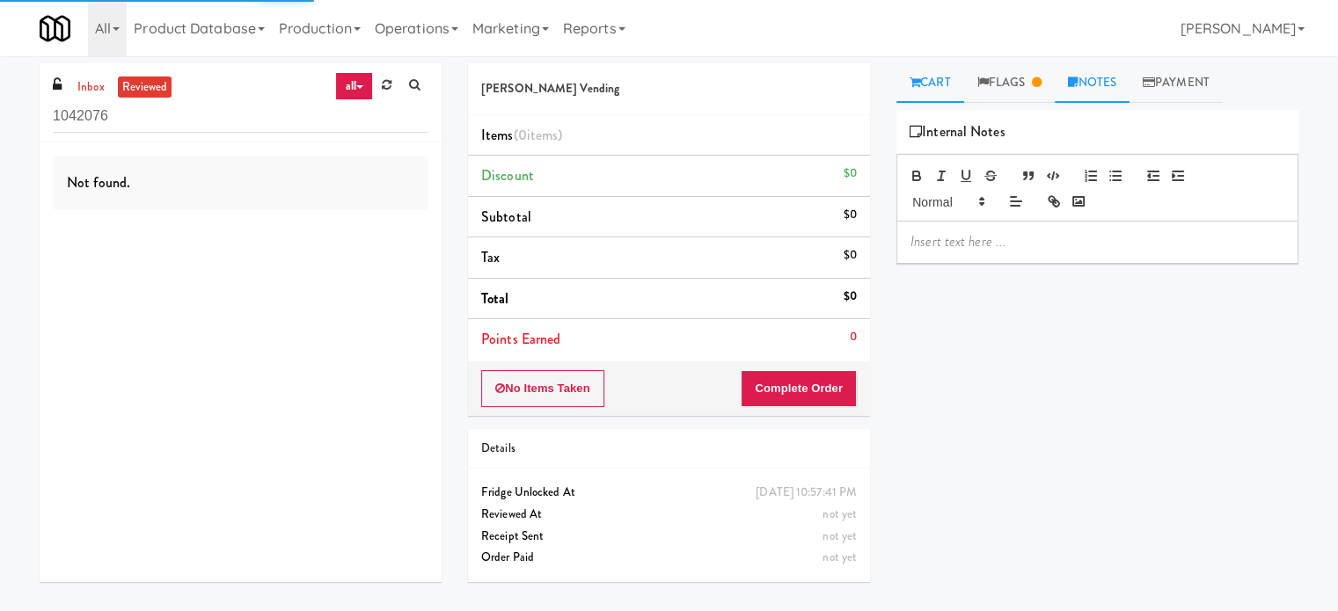
click at [939, 87] on link "Cart" at bounding box center [930, 83] width 68 height 40
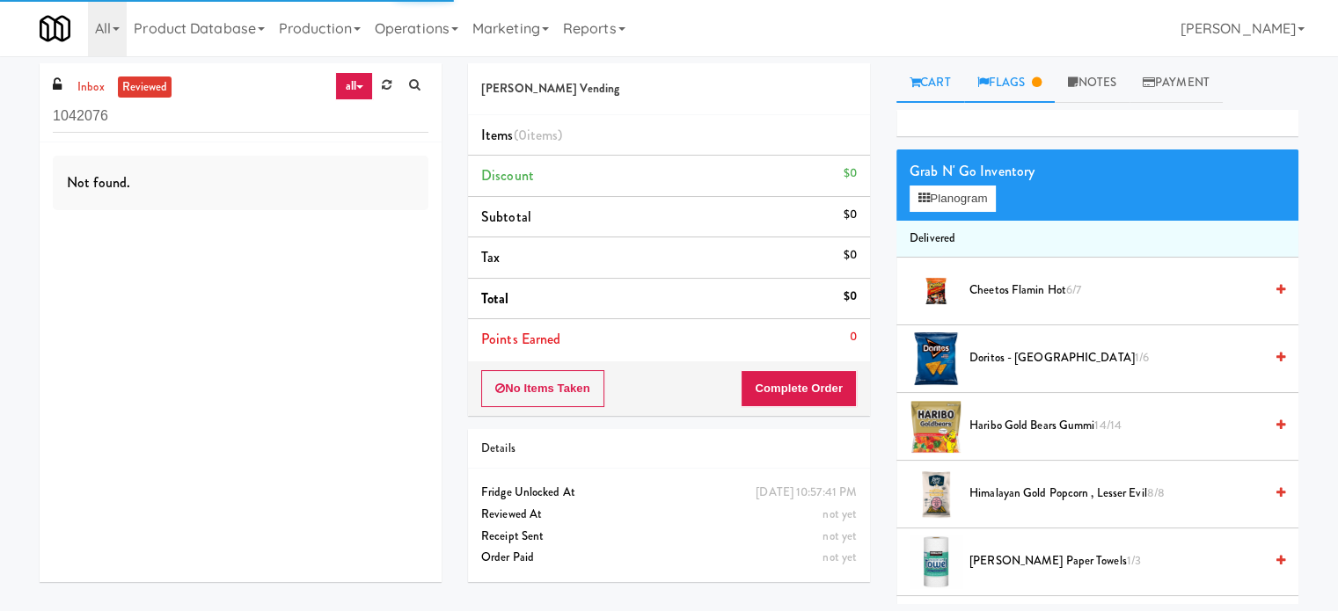
click at [1004, 75] on link "Flags" at bounding box center [1009, 83] width 91 height 40
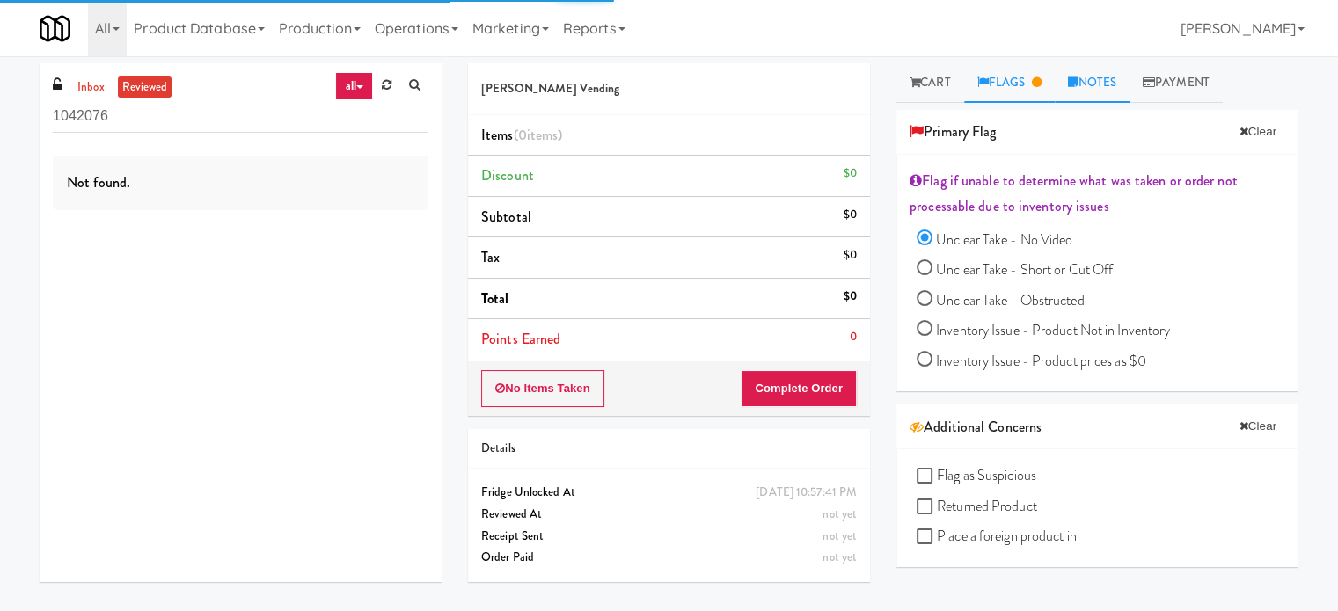
click at [1106, 76] on link "Notes" at bounding box center [1092, 83] width 75 height 40
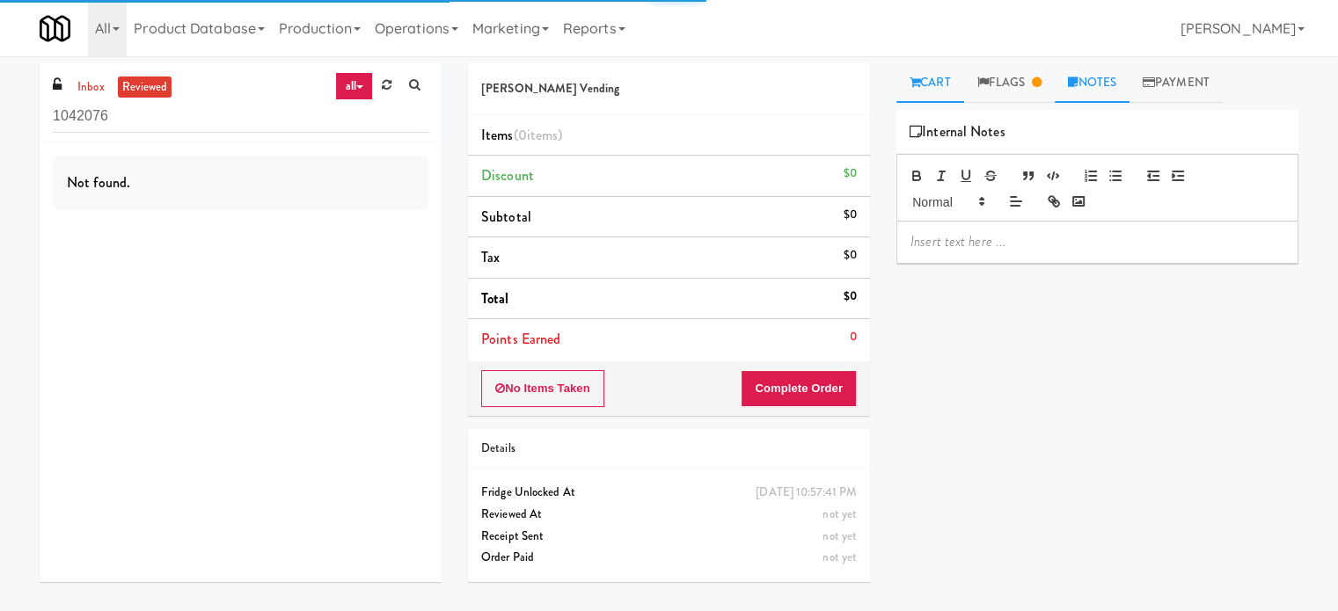
click at [928, 87] on link "Cart" at bounding box center [930, 83] width 68 height 40
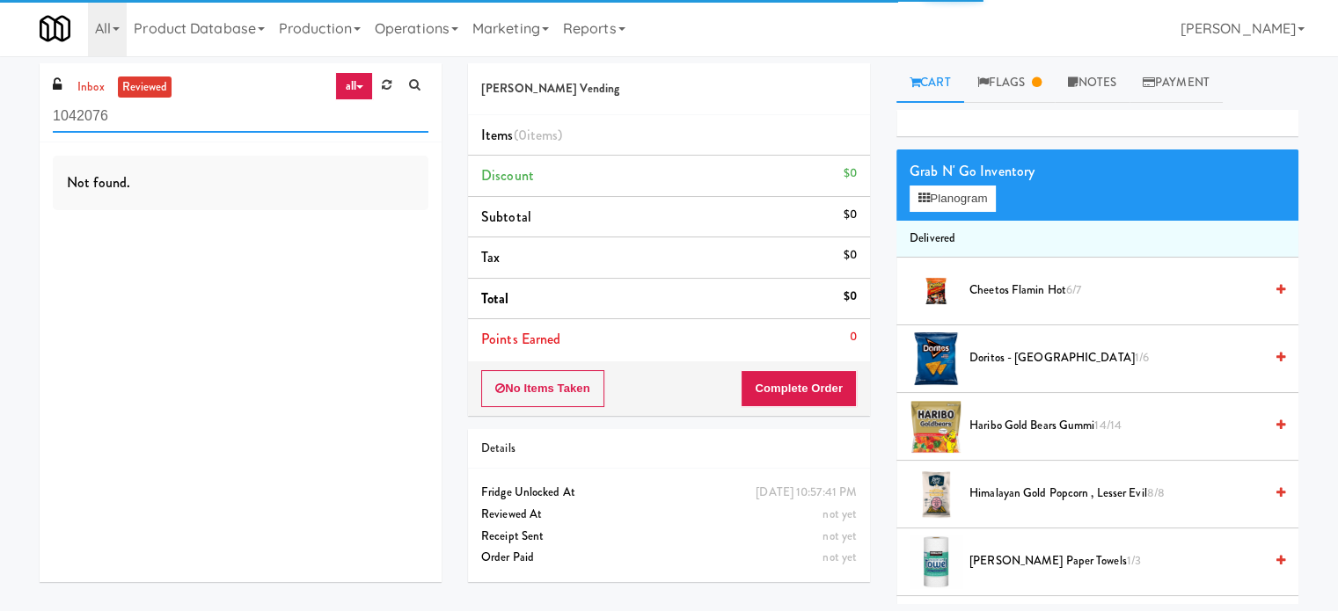
click at [120, 117] on input "1042076" at bounding box center [241, 116] width 376 height 33
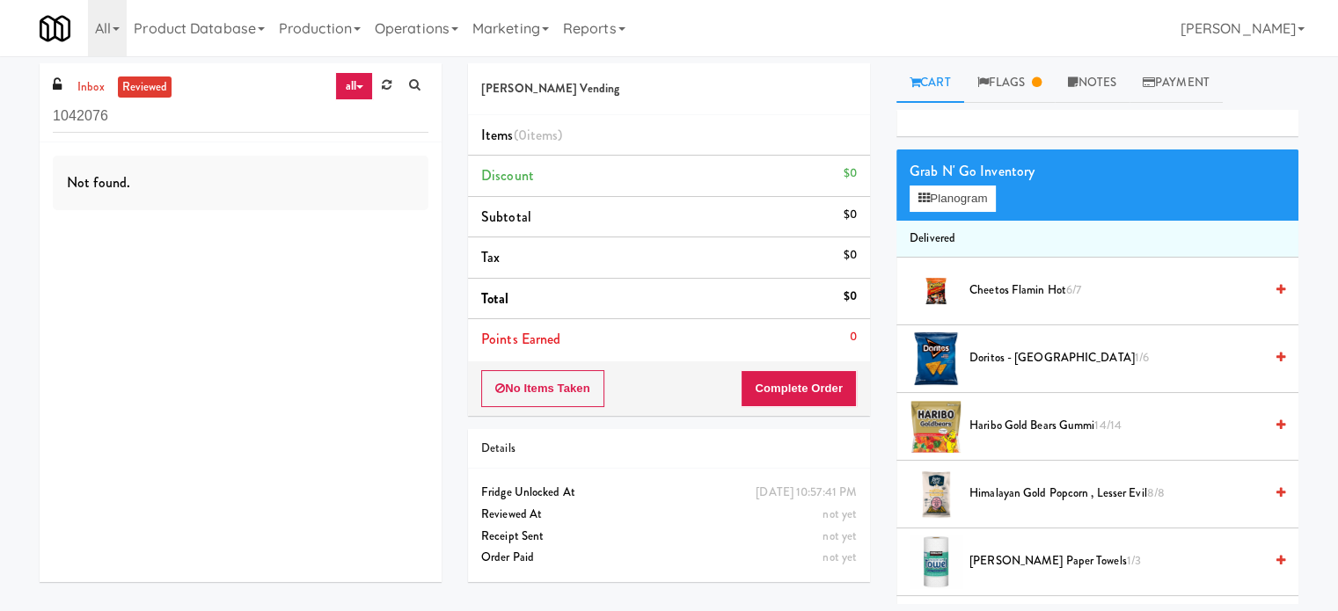
click at [908, 75] on link "Cart" at bounding box center [930, 83] width 68 height 40
click at [1008, 71] on link "Flags" at bounding box center [1009, 83] width 91 height 40
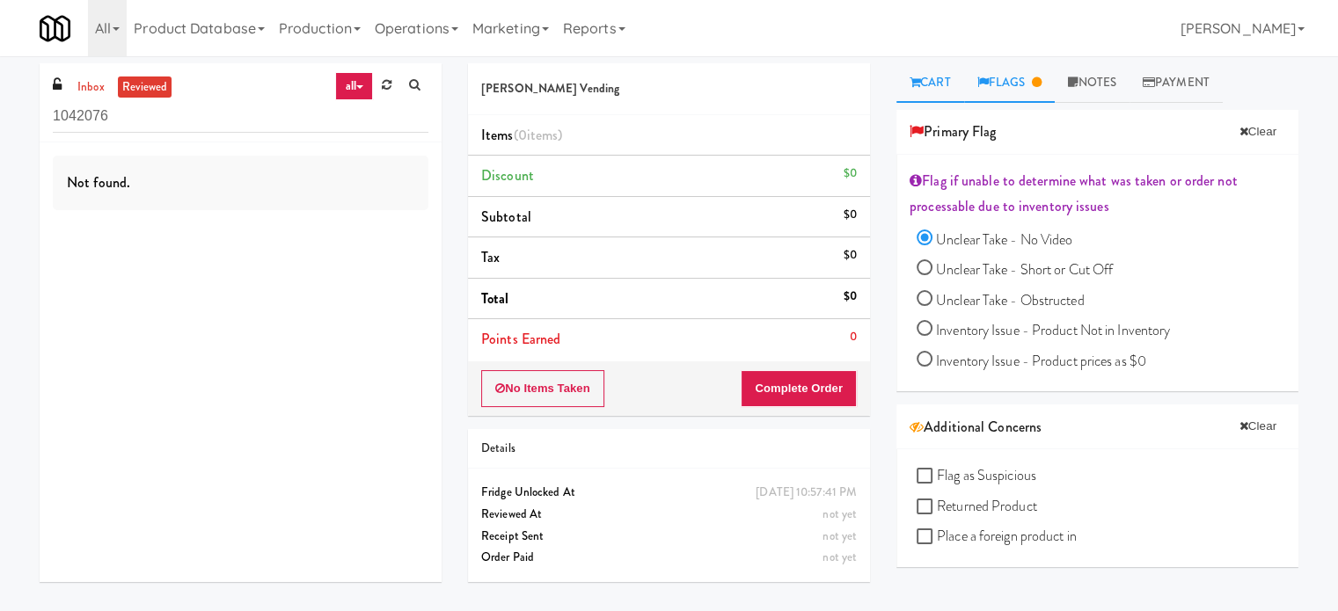
click at [928, 78] on link "Cart" at bounding box center [930, 83] width 68 height 40
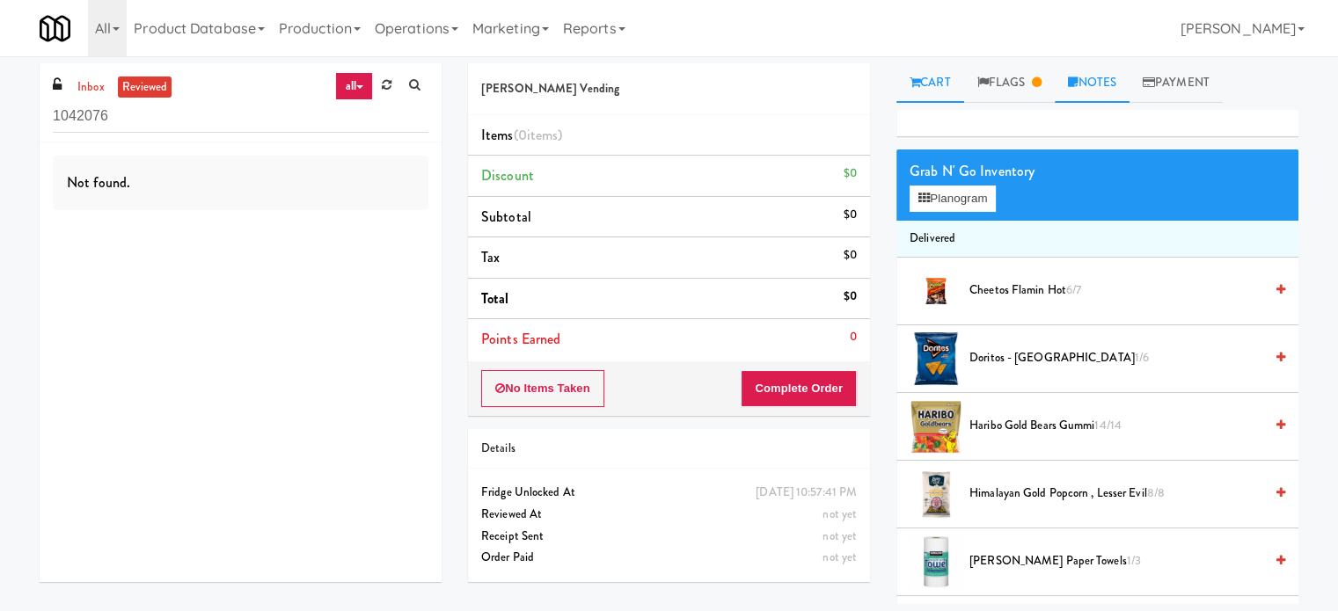
click at [1087, 80] on link "Notes" at bounding box center [1092, 83] width 75 height 40
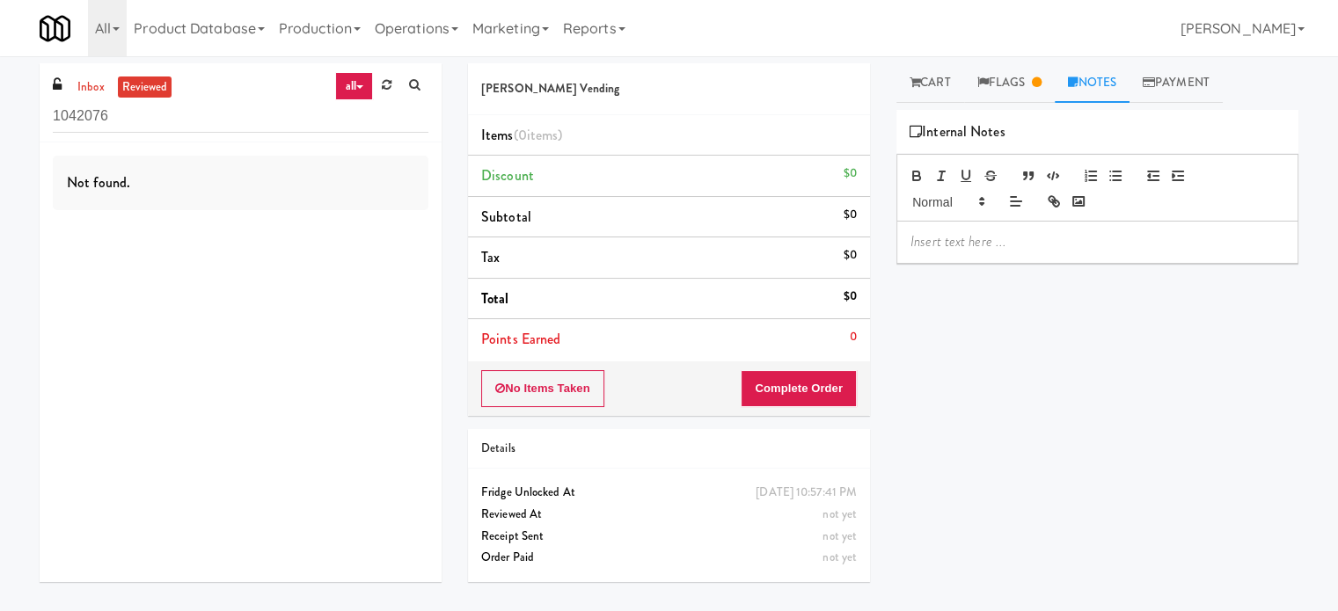
click at [967, 246] on p at bounding box center [1097, 241] width 374 height 19
click at [322, 508] on div "Not found." at bounding box center [241, 362] width 402 height 440
click at [957, 246] on p "To enrich screen reader interactions, please activate Accessibility in Grammarl…" at bounding box center [1097, 241] width 374 height 19
click at [959, 243] on p "To enrich screen reader interactions, please activate Accessibility in Grammarl…" at bounding box center [1097, 241] width 374 height 19
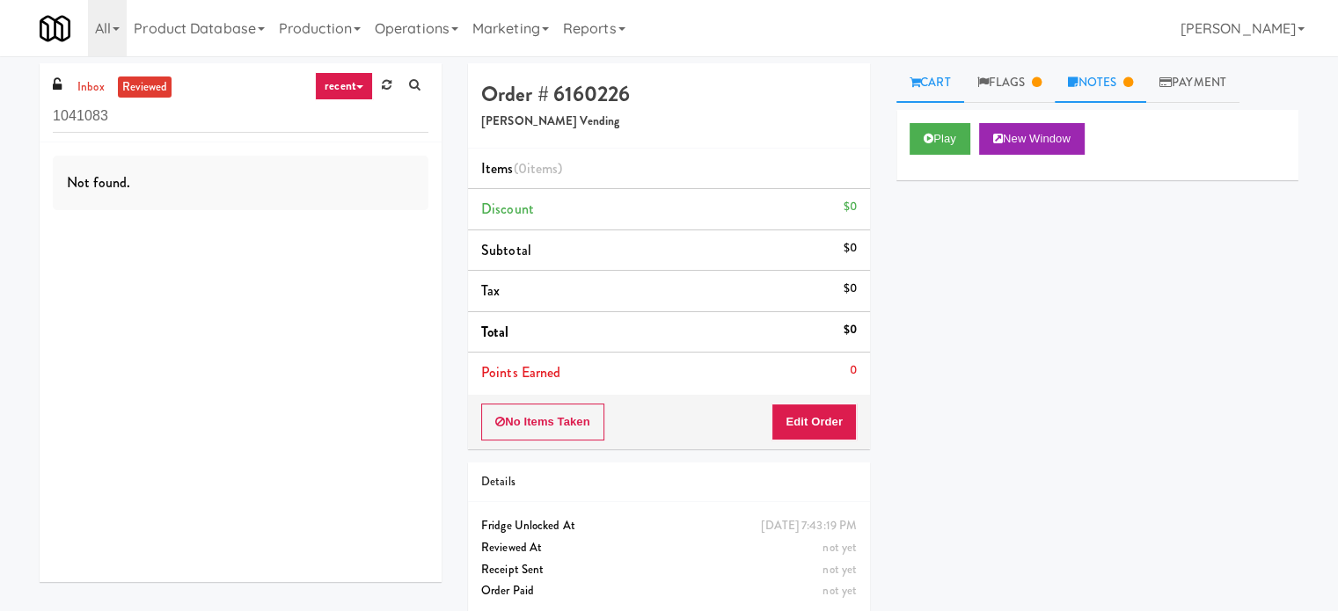
click at [1100, 86] on link "Notes" at bounding box center [1100, 83] width 91 height 40
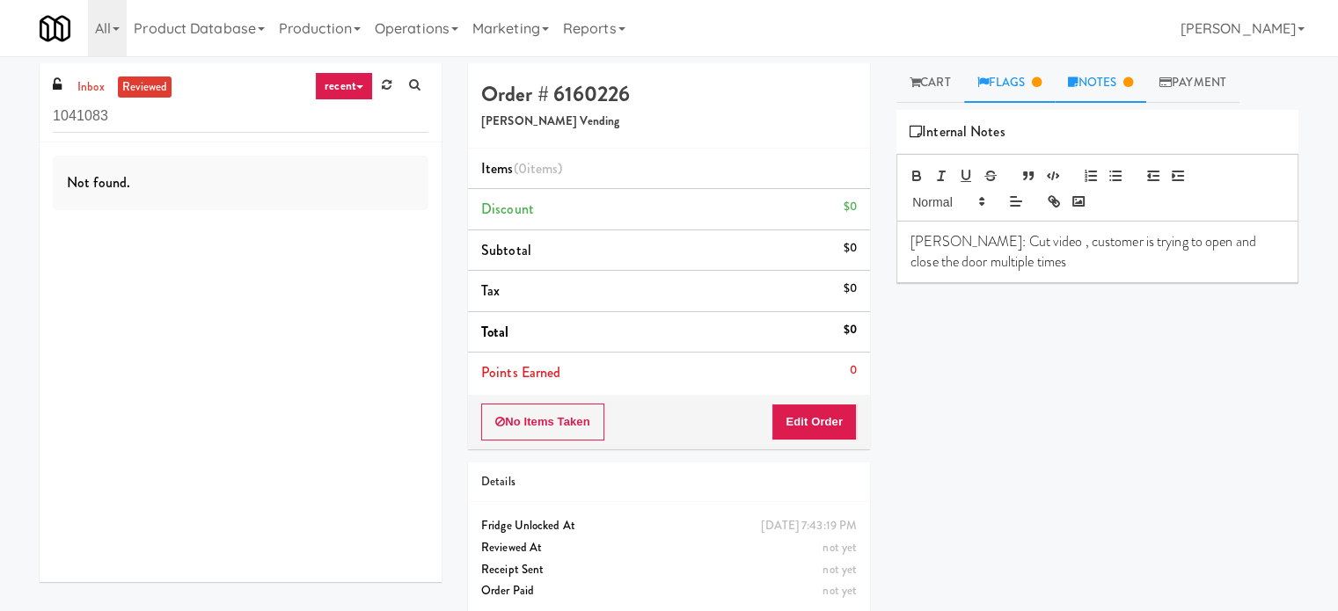
drag, startPoint x: 1013, startPoint y: 69, endPoint x: 1015, endPoint y: 81, distance: 11.6
click at [1014, 81] on link "Flags" at bounding box center [1009, 83] width 91 height 40
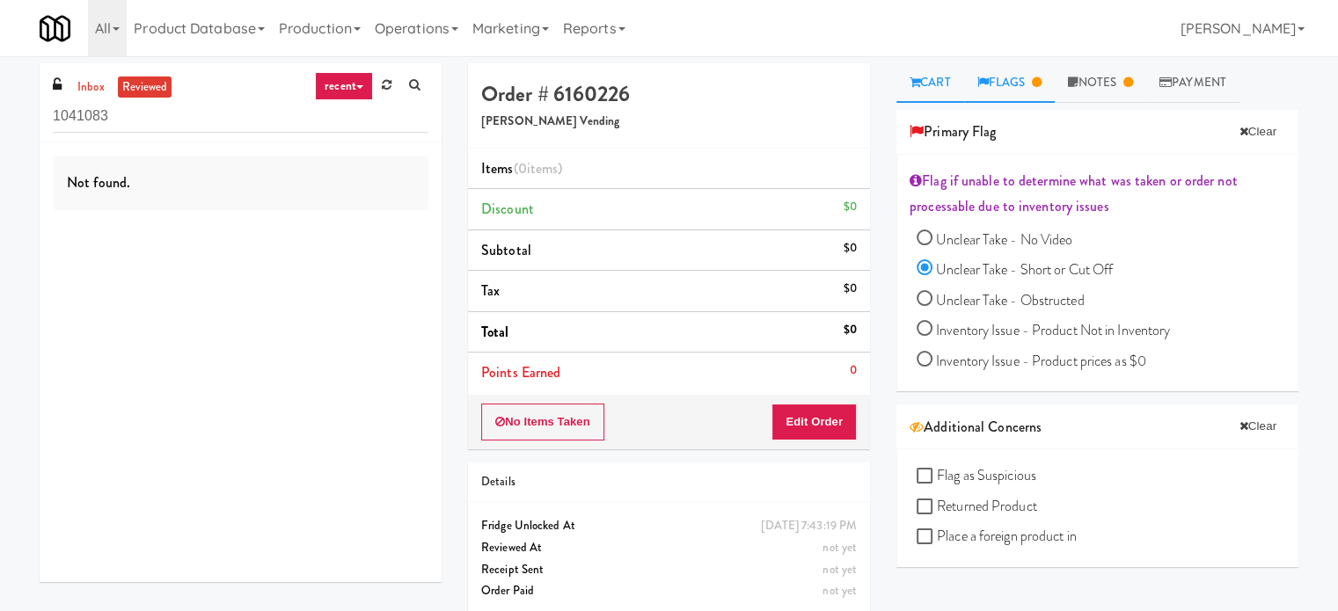
click at [911, 90] on link "Cart" at bounding box center [930, 83] width 68 height 40
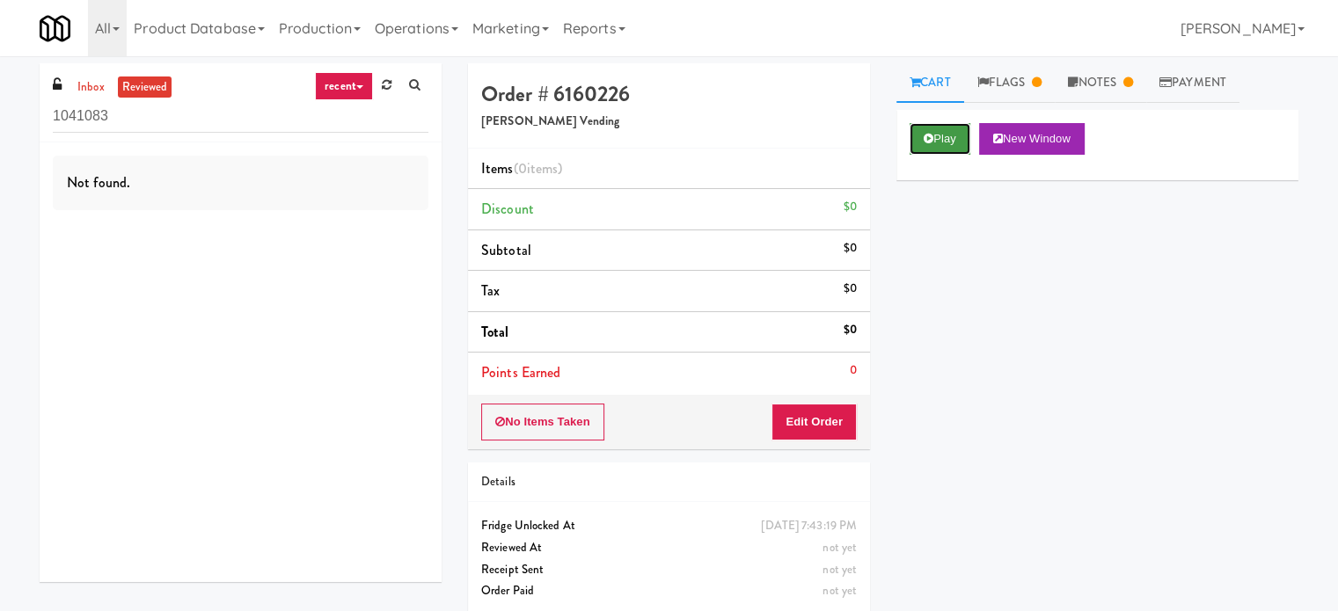
click at [921, 147] on button "Play" at bounding box center [939, 139] width 61 height 32
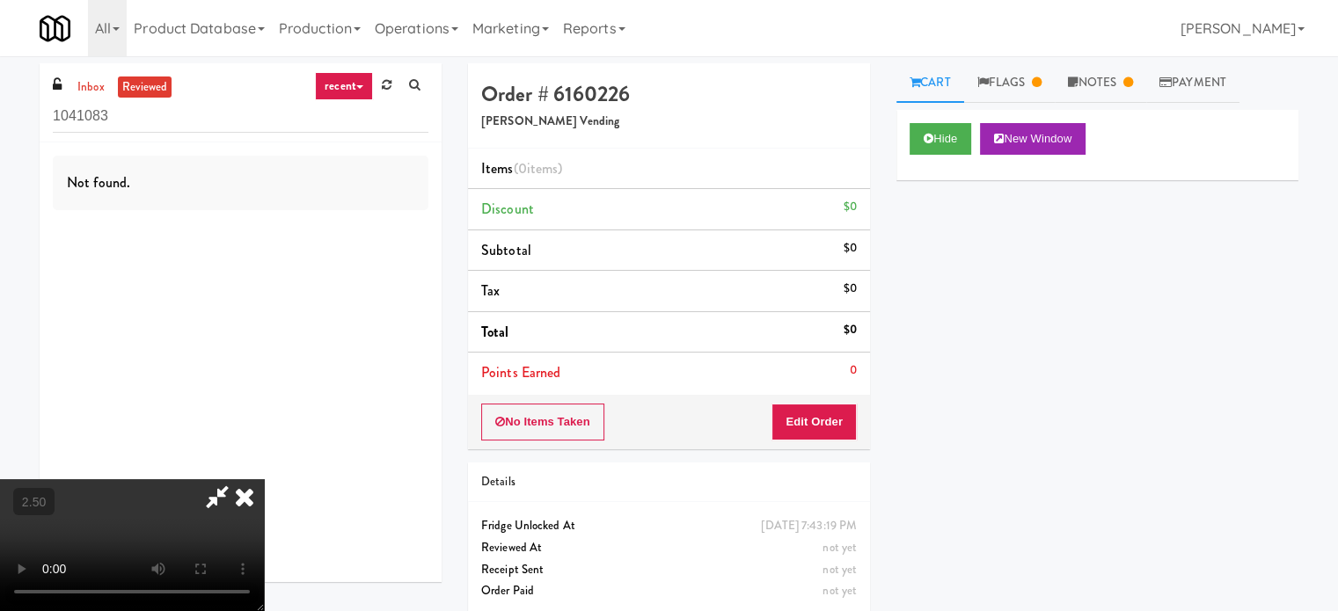
click at [264, 479] on video at bounding box center [132, 545] width 264 height 132
drag, startPoint x: 619, startPoint y: 396, endPoint x: 605, endPoint y: 461, distance: 66.6
click at [264, 479] on video at bounding box center [132, 545] width 264 height 132
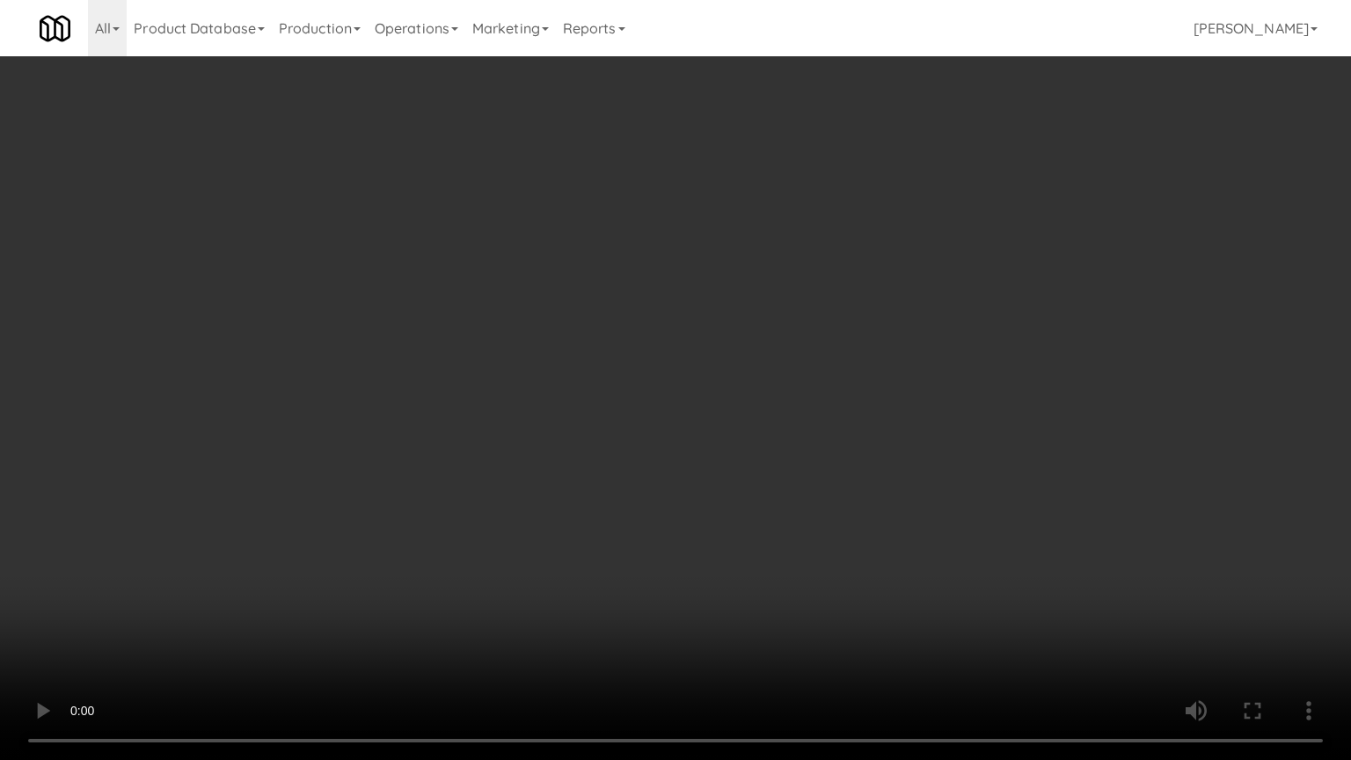
click at [707, 295] on video at bounding box center [675, 380] width 1351 height 760
drag, startPoint x: 711, startPoint y: 289, endPoint x: 794, endPoint y: 108, distance: 199.5
click at [716, 286] on video at bounding box center [675, 380] width 1351 height 760
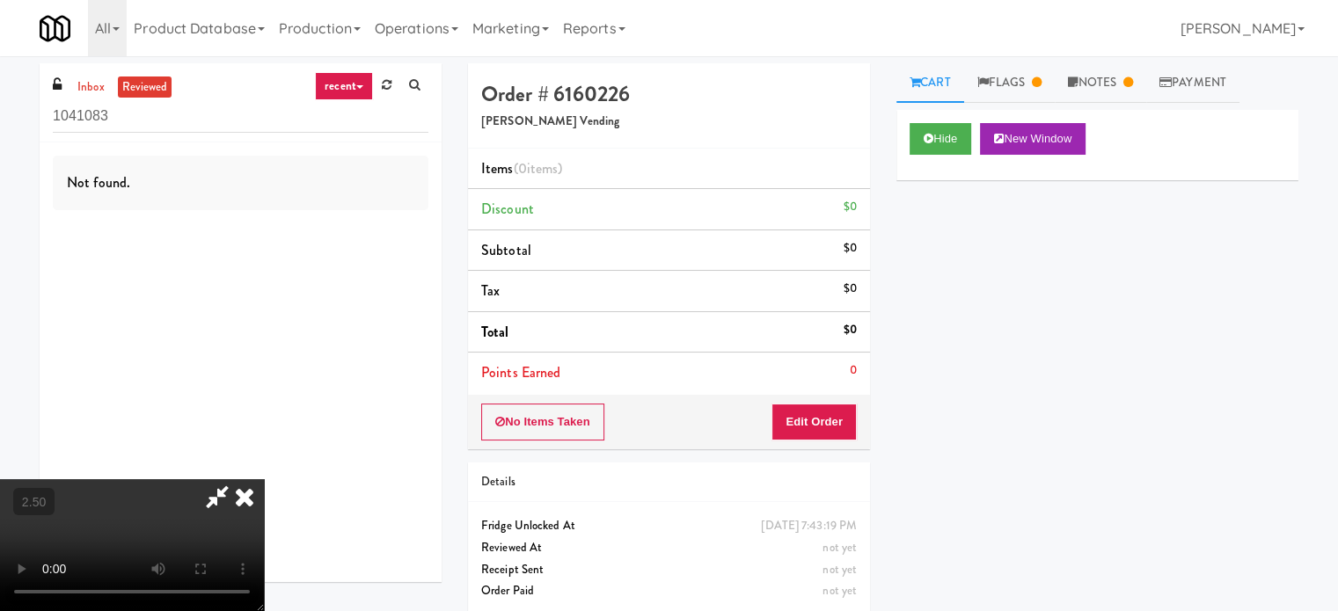
click at [264, 479] on icon at bounding box center [244, 496] width 39 height 35
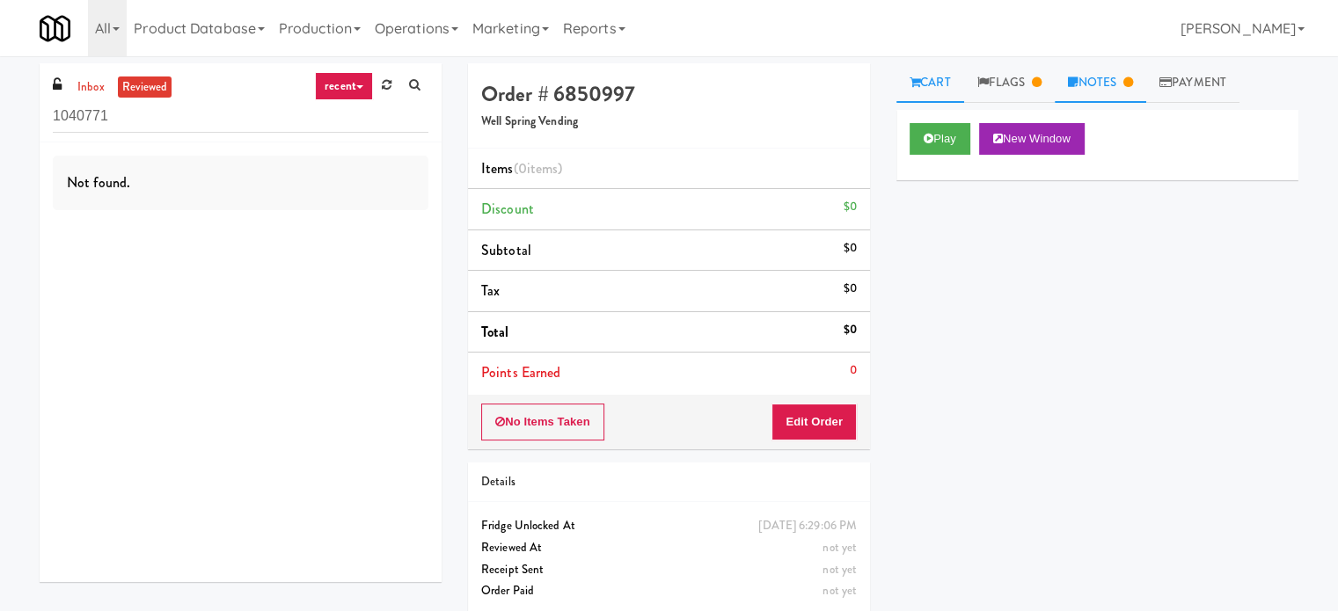
click at [1133, 91] on link "Notes" at bounding box center [1100, 83] width 91 height 40
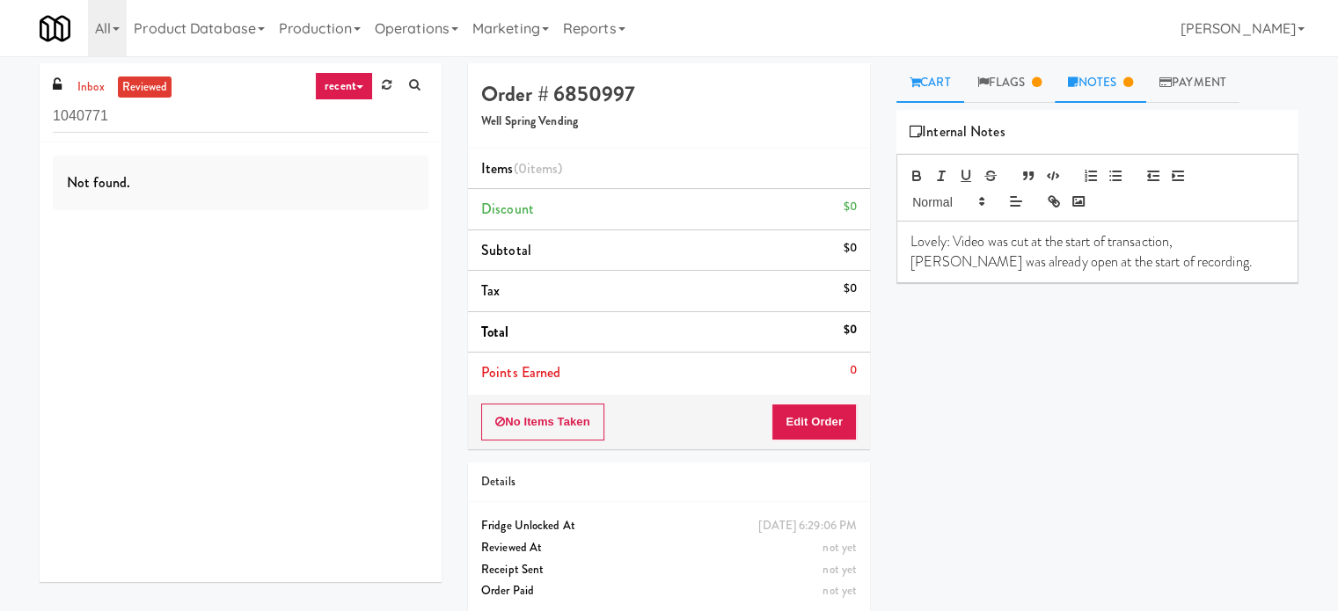
click at [932, 85] on link "Cart" at bounding box center [930, 83] width 68 height 40
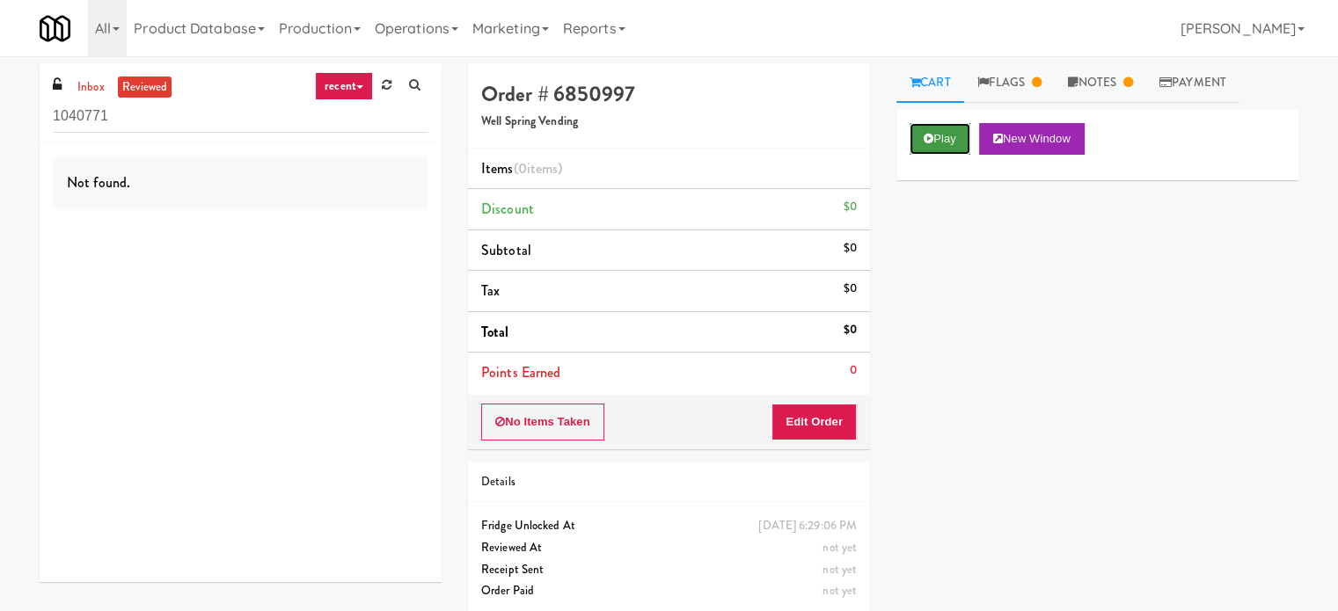
click at [923, 143] on icon at bounding box center [928, 138] width 10 height 11
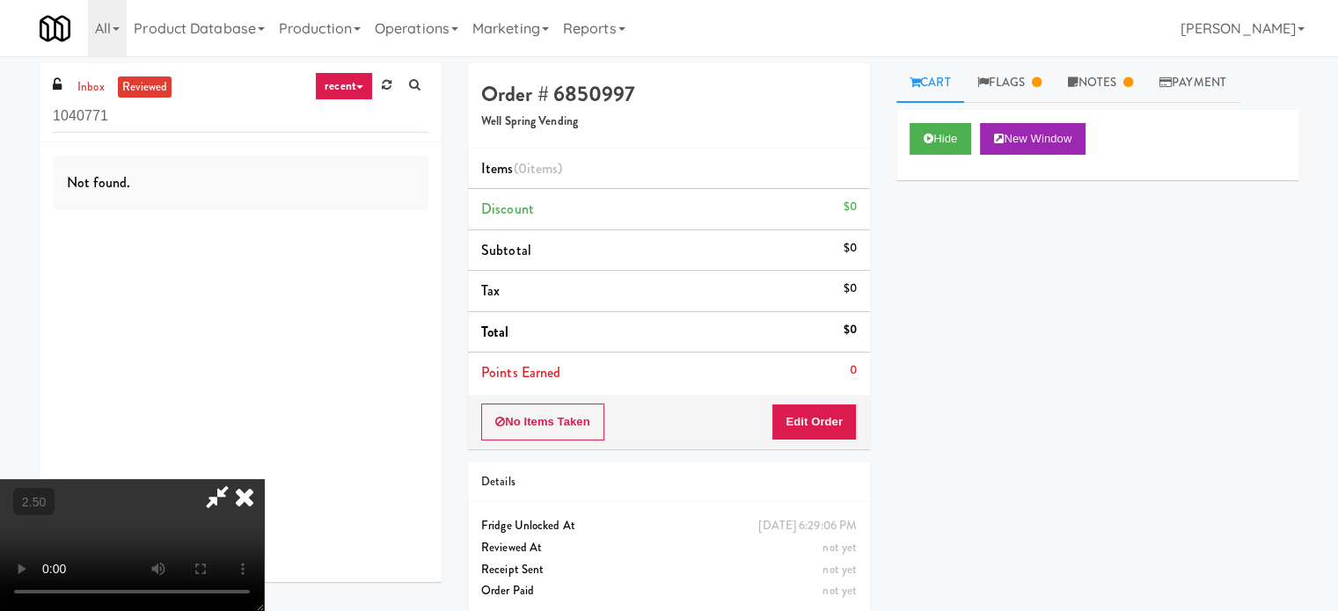
drag, startPoint x: 554, startPoint y: 388, endPoint x: 551, endPoint y: 351, distance: 37.1
click at [264, 479] on video at bounding box center [132, 545] width 264 height 132
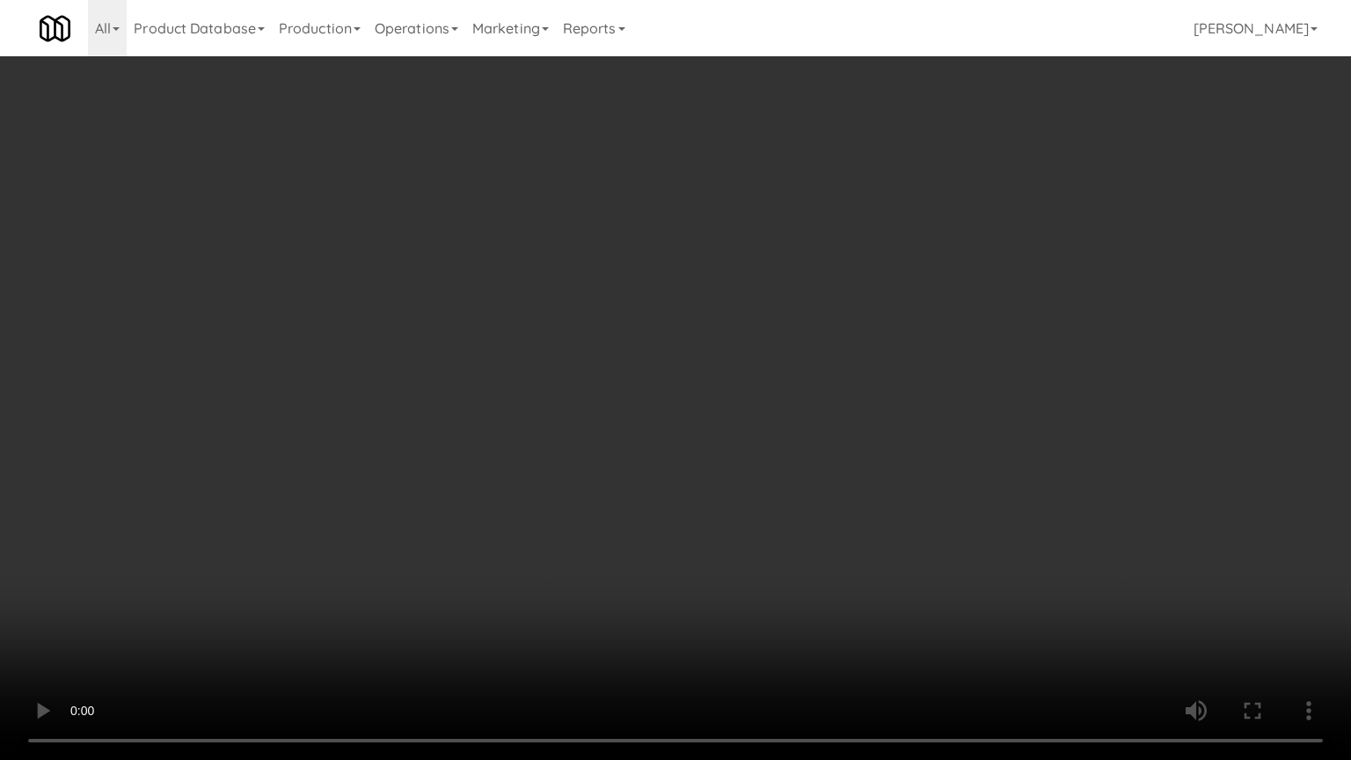
click at [608, 492] on video at bounding box center [675, 380] width 1351 height 760
click at [649, 443] on video at bounding box center [675, 380] width 1351 height 760
click at [647, 440] on video at bounding box center [675, 380] width 1351 height 760
drag, startPoint x: 653, startPoint y: 434, endPoint x: 872, endPoint y: 217, distance: 307.8
click at [654, 434] on video at bounding box center [675, 380] width 1351 height 760
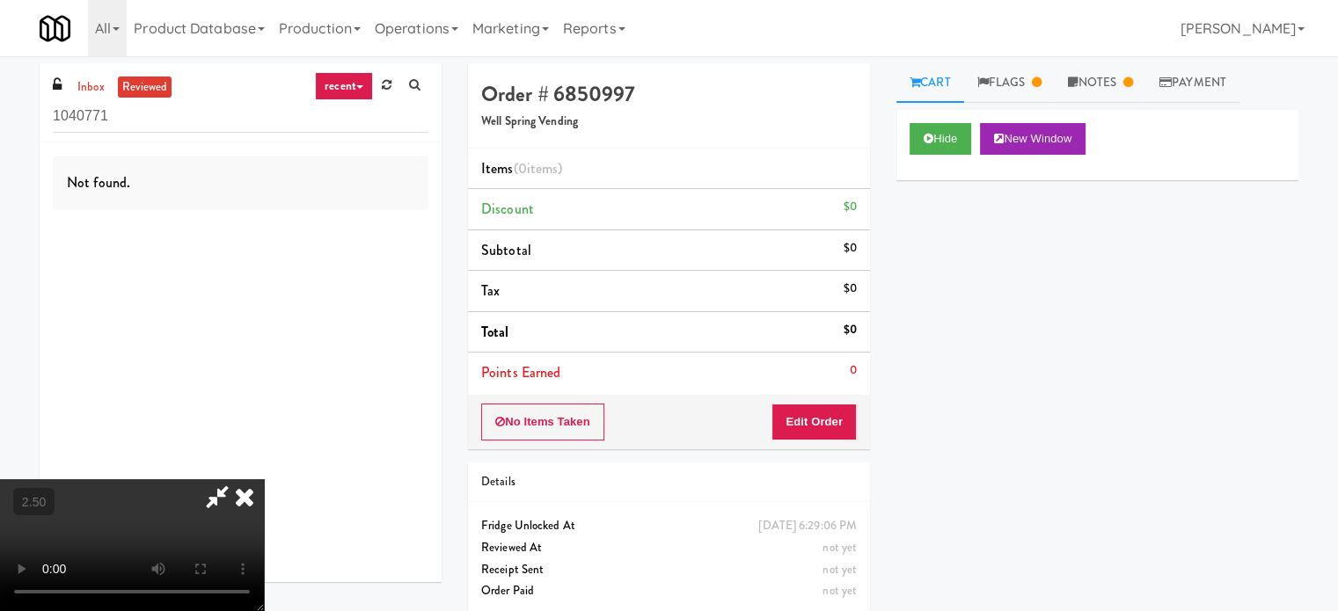
click at [264, 479] on icon at bounding box center [244, 496] width 39 height 35
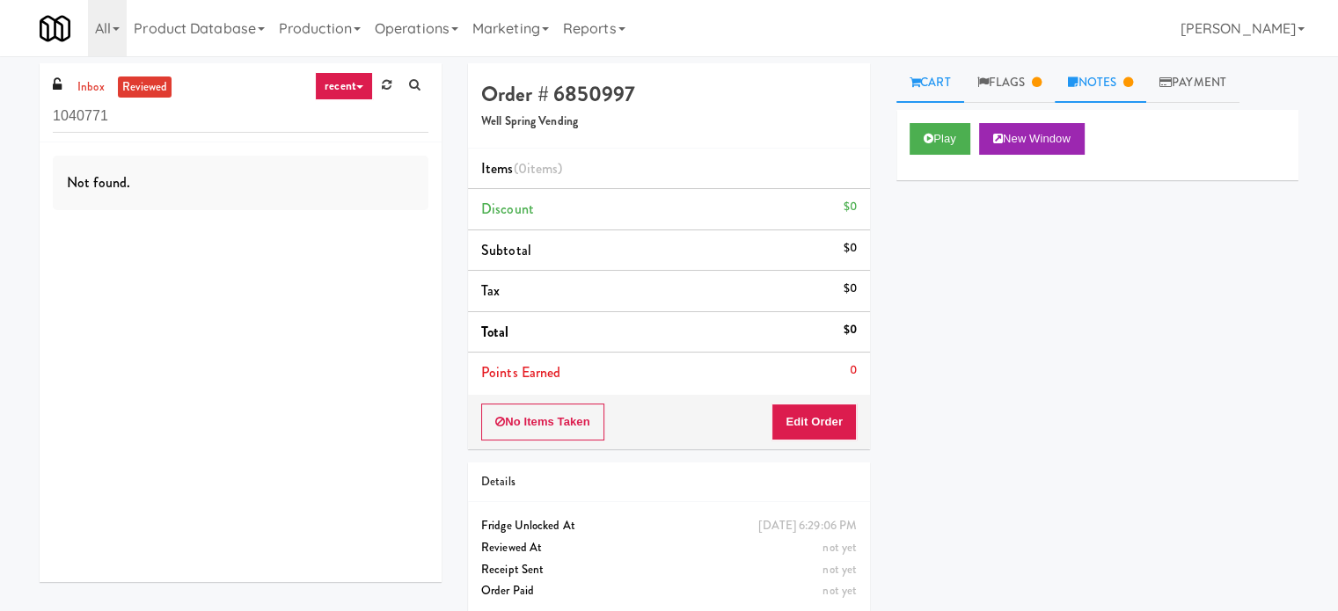
click at [1119, 84] on link "Notes" at bounding box center [1100, 83] width 91 height 40
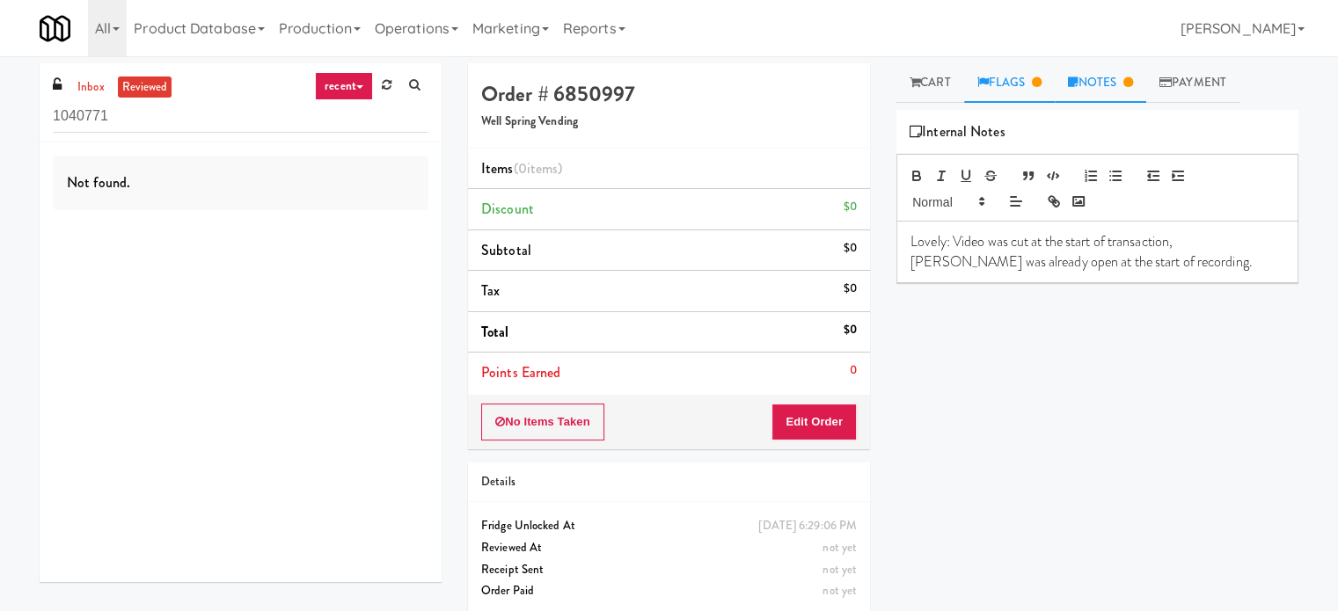
click at [1033, 80] on link "Flags" at bounding box center [1009, 83] width 91 height 40
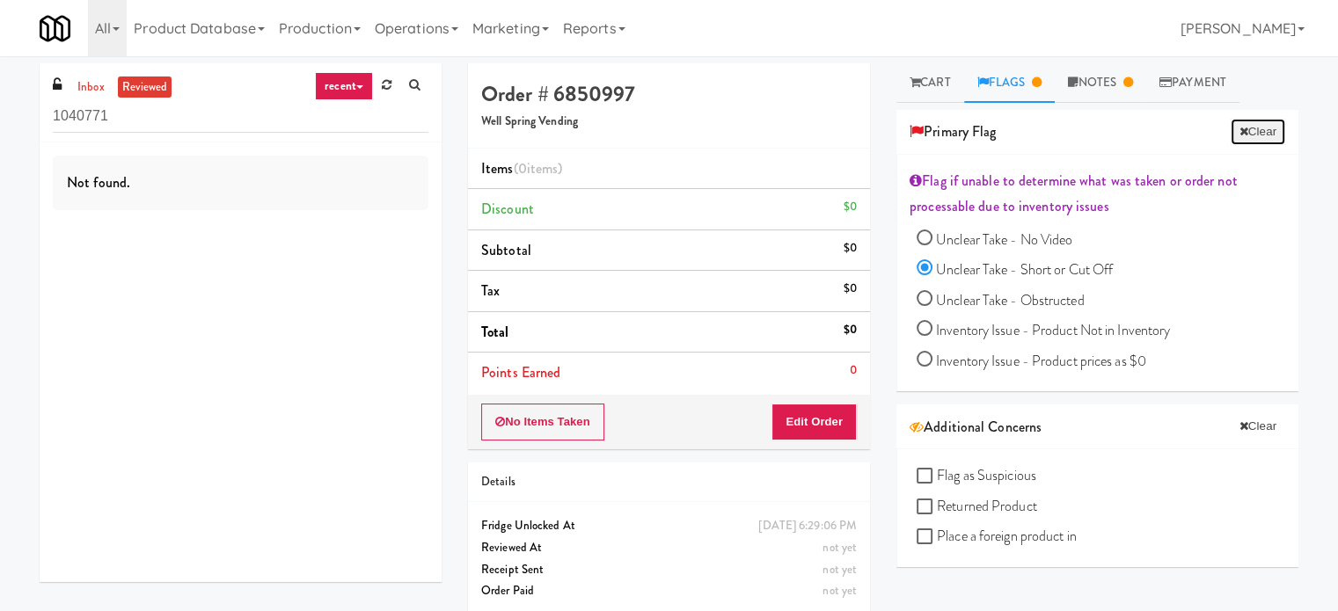
click at [1244, 130] on button "Clear" at bounding box center [1257, 132] width 55 height 26
radio input "false"
click at [936, 84] on link "Cart" at bounding box center [930, 83] width 68 height 40
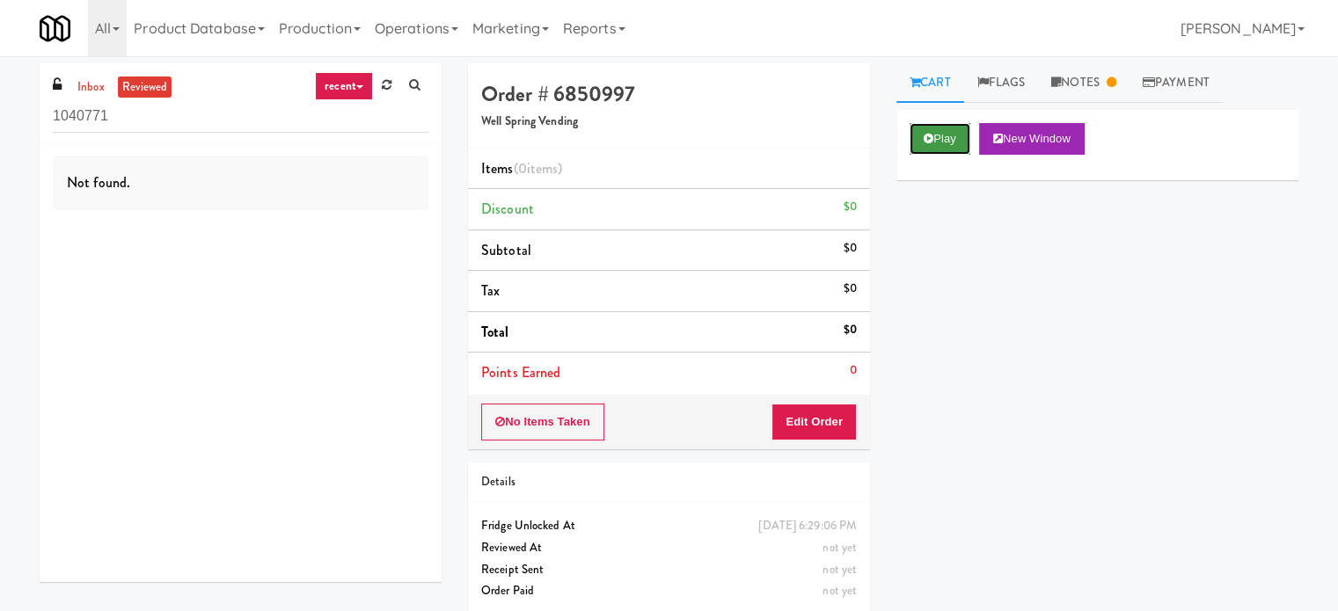
click at [929, 137] on icon at bounding box center [928, 138] width 10 height 11
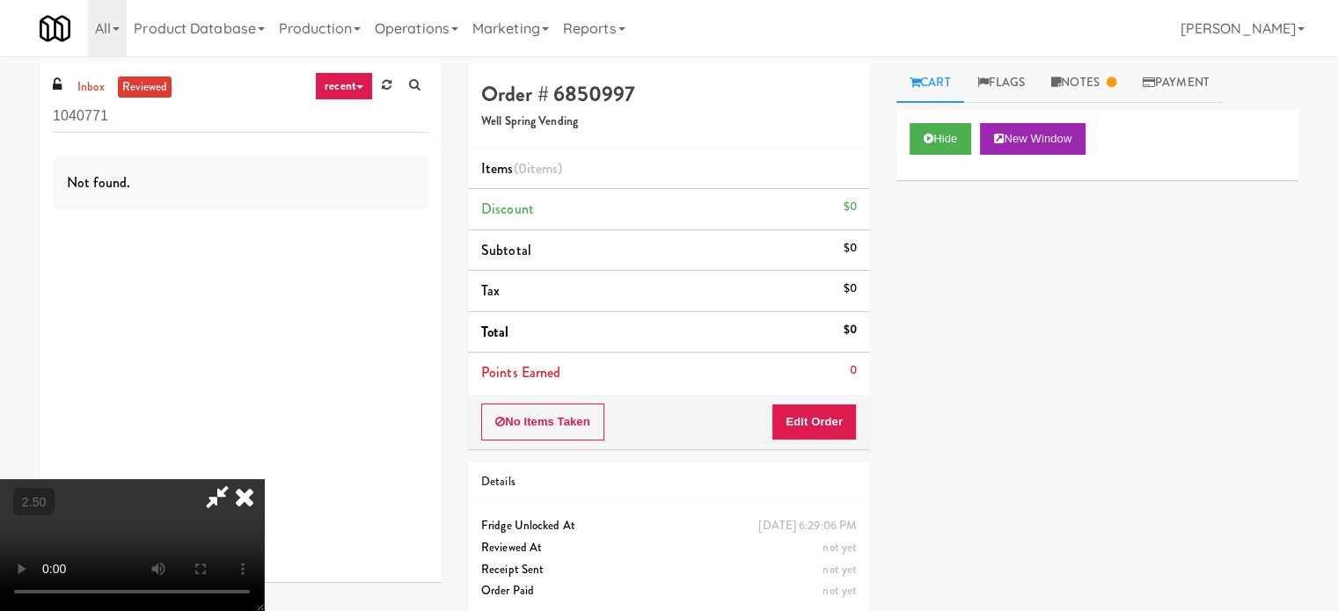
click at [264, 479] on video at bounding box center [132, 545] width 264 height 132
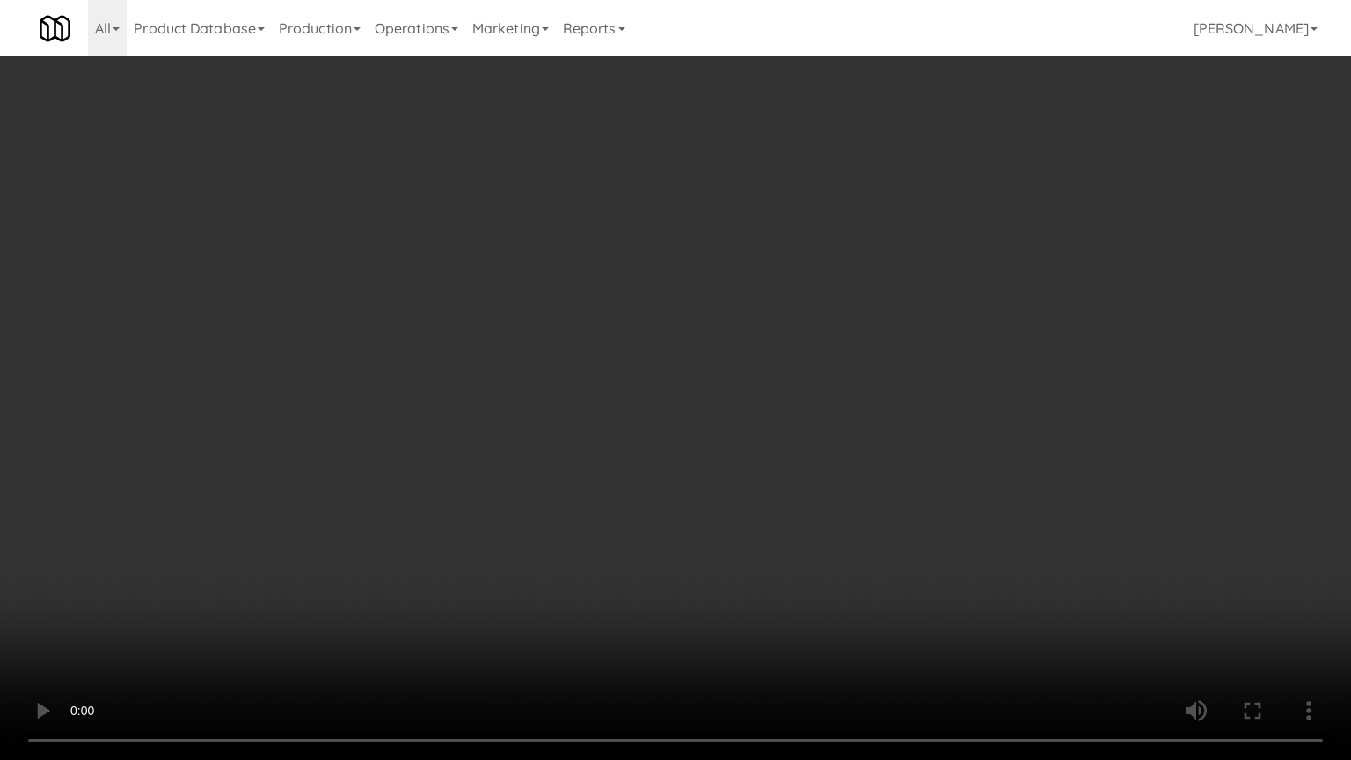
click at [617, 302] on video at bounding box center [675, 380] width 1351 height 760
click at [292, 610] on video at bounding box center [675, 380] width 1351 height 760
click at [576, 478] on video at bounding box center [675, 380] width 1351 height 760
click at [467, 434] on video at bounding box center [675, 380] width 1351 height 760
click at [577, 415] on video at bounding box center [675, 380] width 1351 height 760
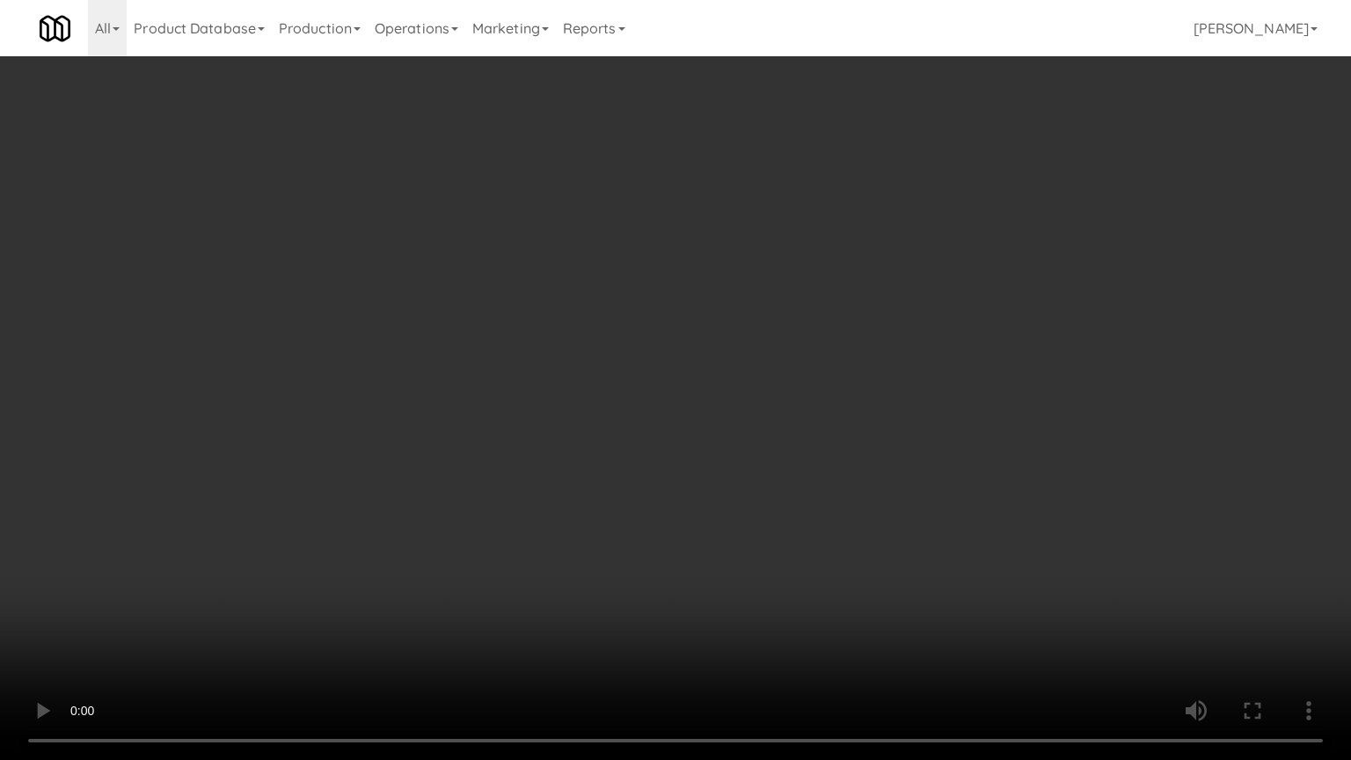
click at [593, 485] on video at bounding box center [675, 380] width 1351 height 760
click at [498, 491] on video at bounding box center [675, 380] width 1351 height 760
click at [480, 477] on video at bounding box center [675, 380] width 1351 height 760
click at [591, 414] on video at bounding box center [675, 380] width 1351 height 760
click at [673, 390] on video at bounding box center [675, 380] width 1351 height 760
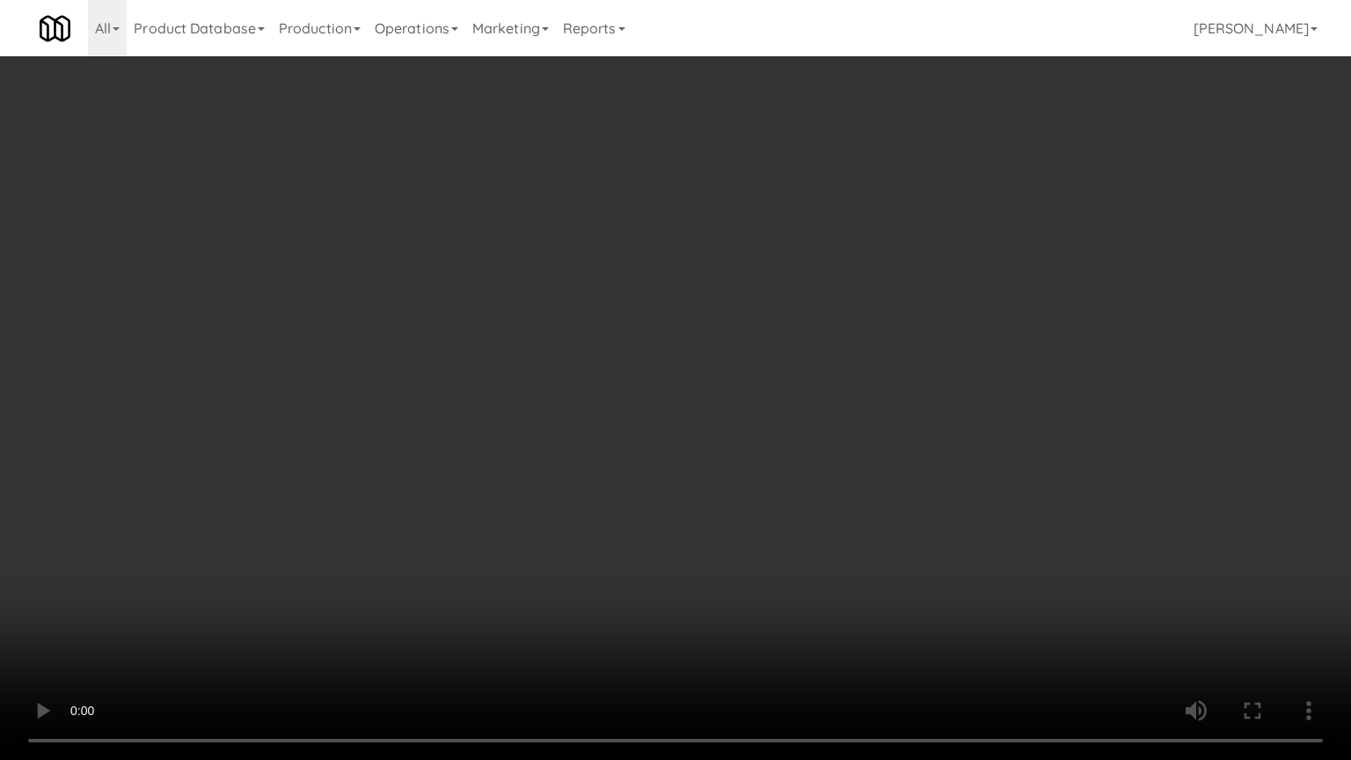
click at [713, 375] on video at bounding box center [675, 380] width 1351 height 760
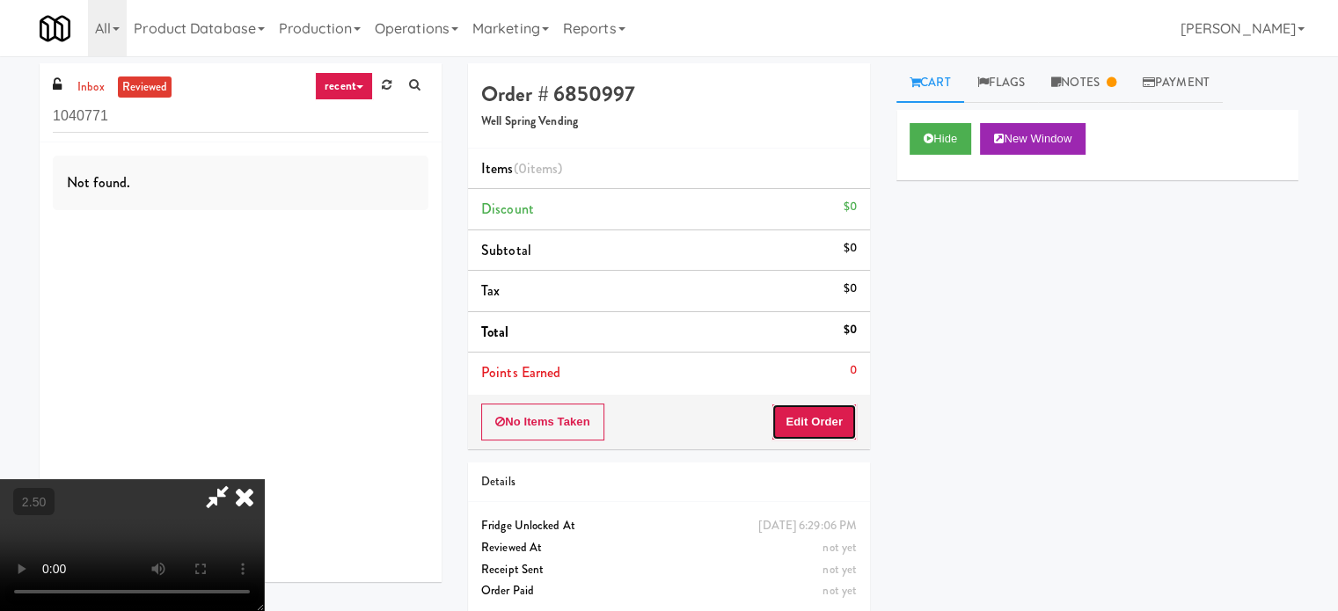
click at [812, 428] on button "Edit Order" at bounding box center [813, 422] width 85 height 37
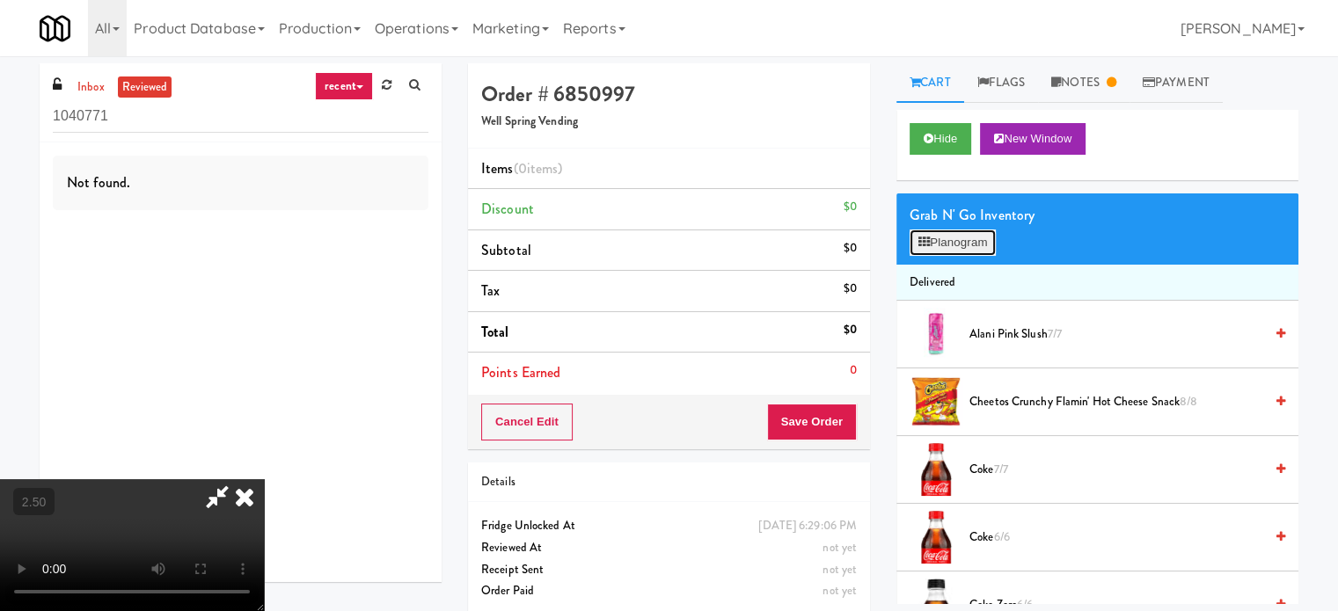
click at [958, 245] on button "Planogram" at bounding box center [952, 243] width 86 height 26
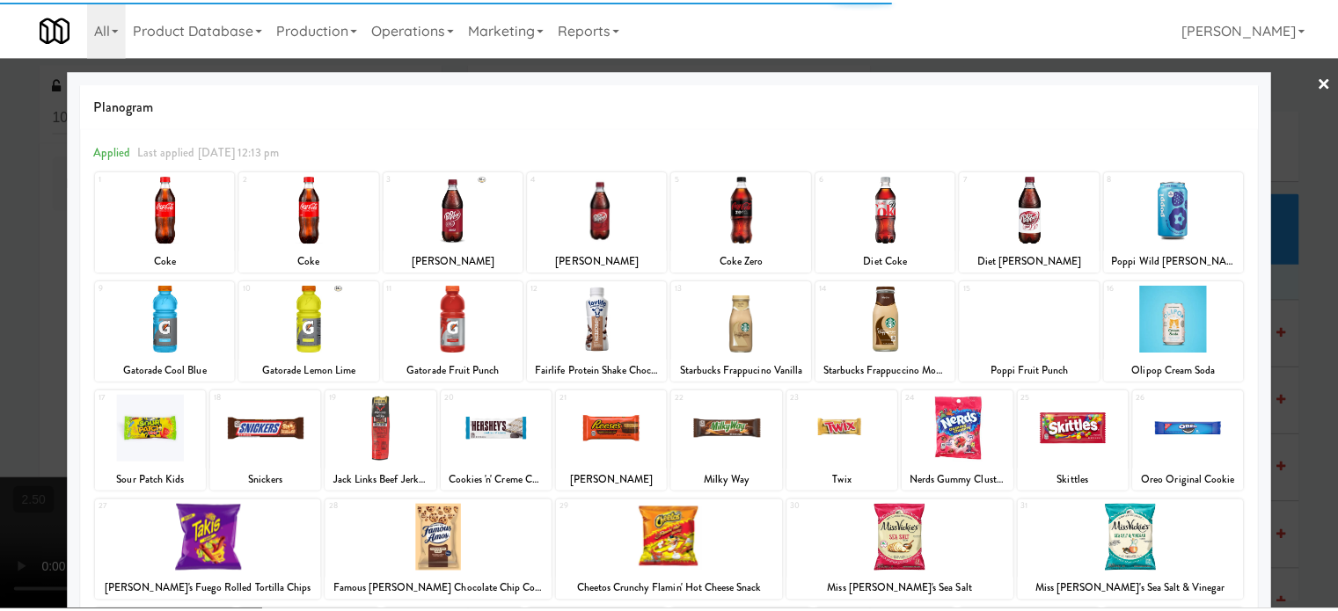
scroll to position [252, 0]
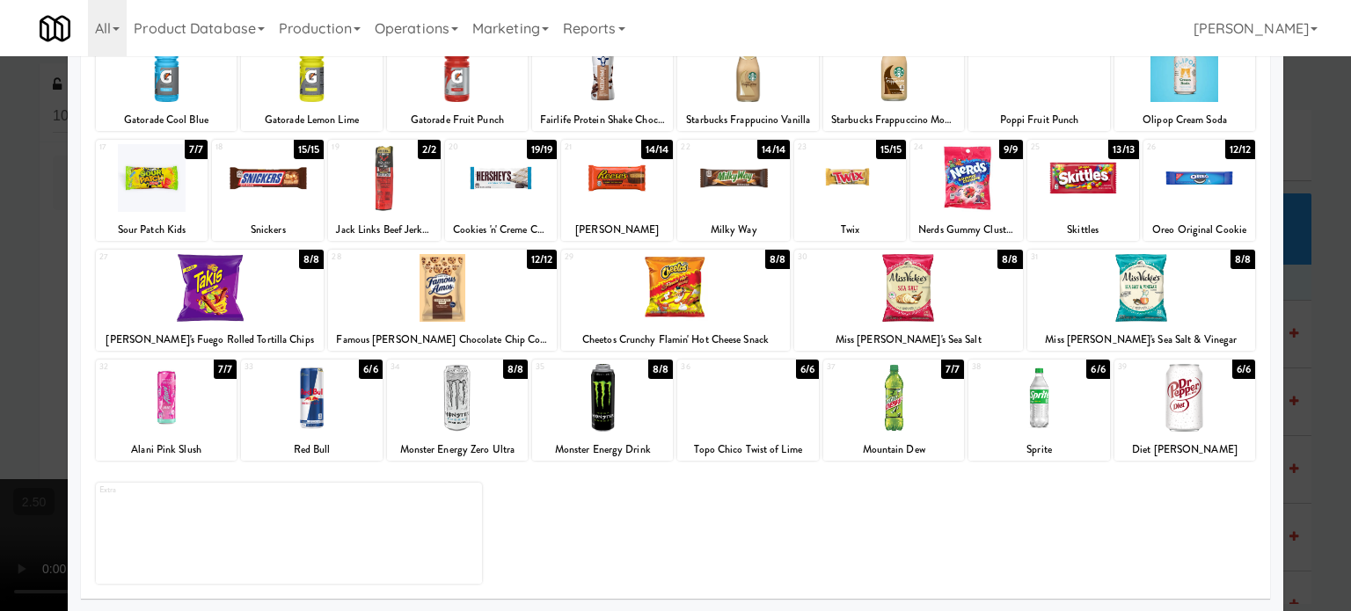
click at [1086, 372] on div "6/6" at bounding box center [1097, 369] width 23 height 19
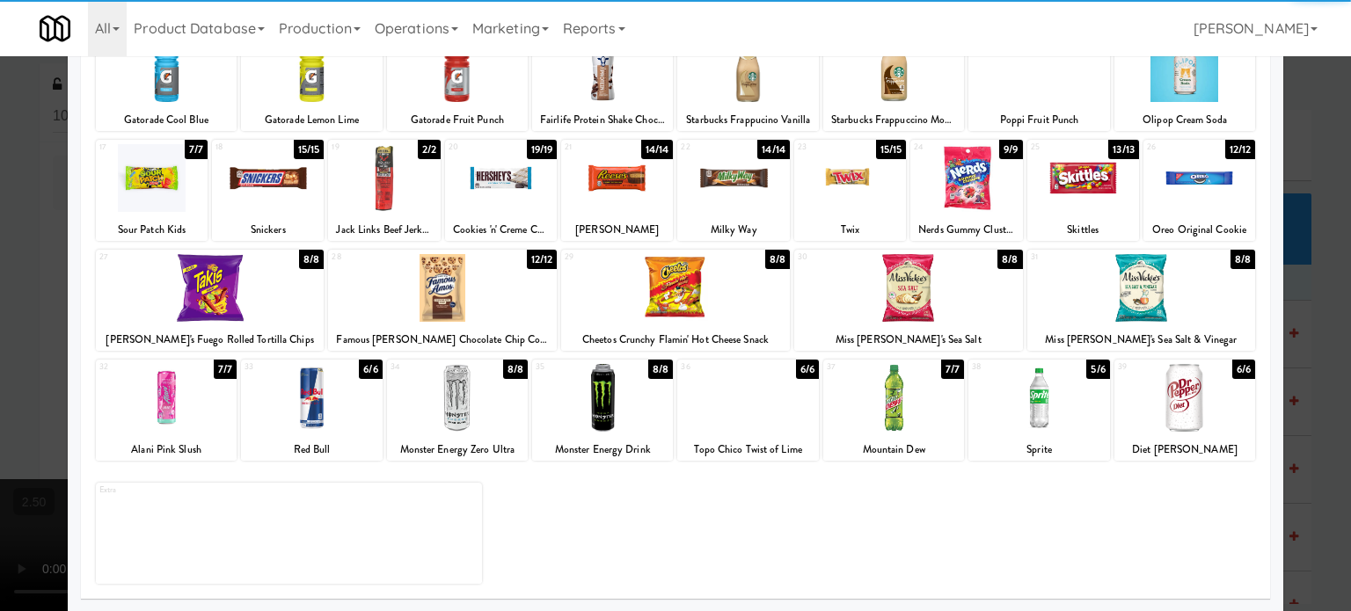
click at [1323, 398] on div at bounding box center [675, 305] width 1351 height 611
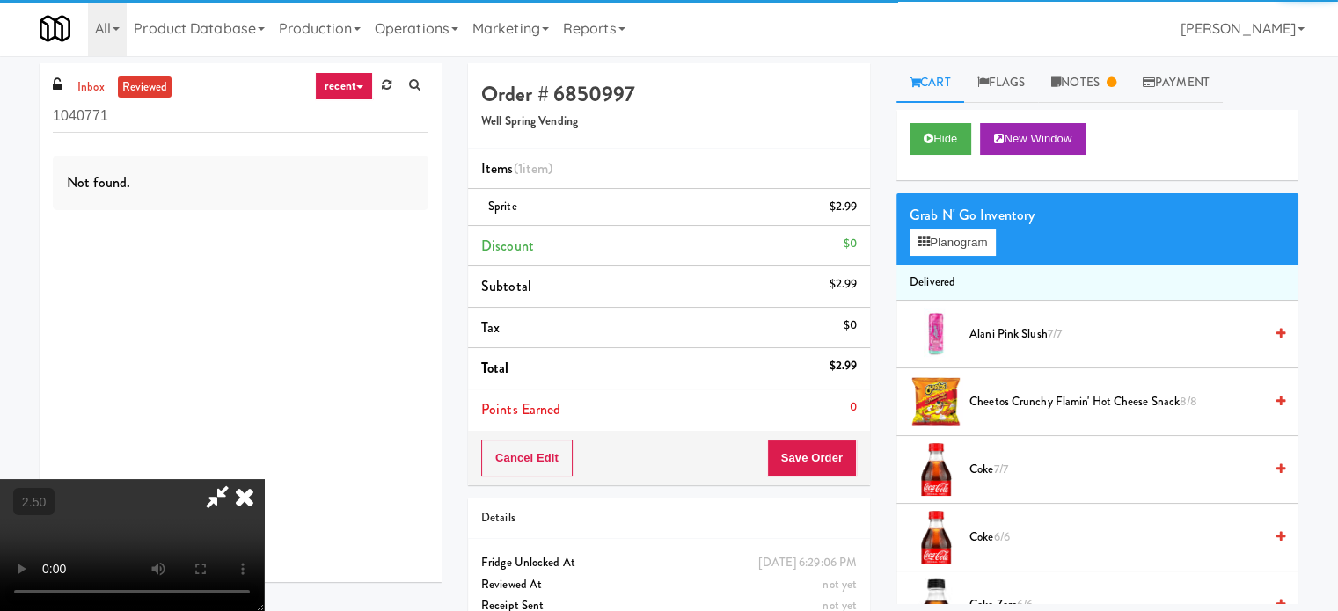
click at [264, 479] on video at bounding box center [132, 545] width 264 height 132
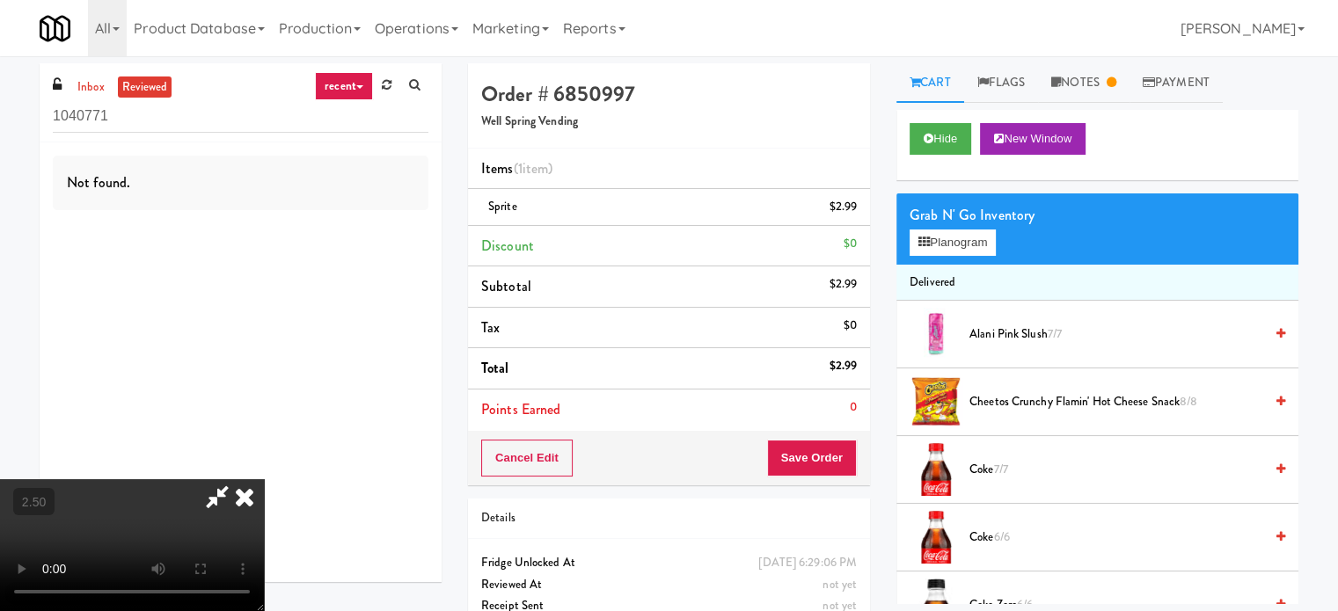
click at [264, 479] on video at bounding box center [132, 545] width 264 height 132
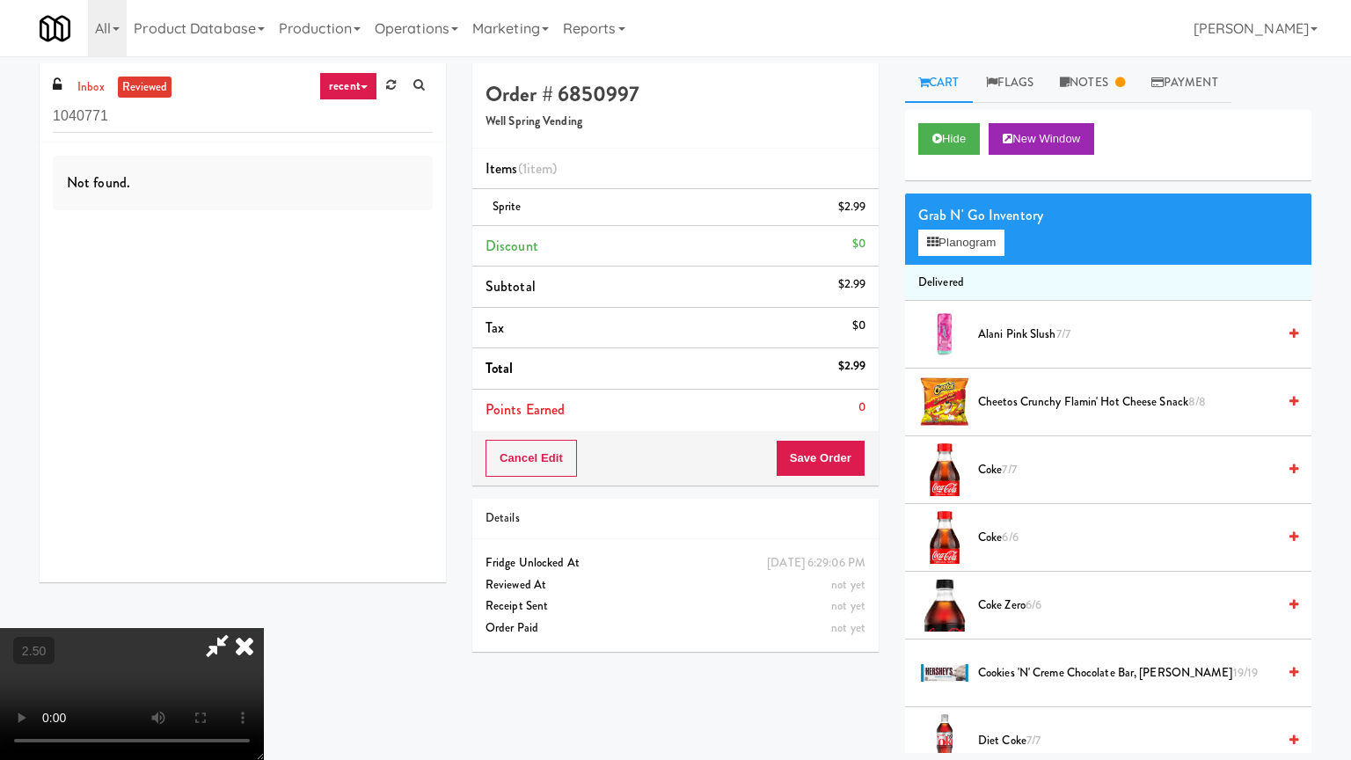
click at [264, 610] on video at bounding box center [132, 694] width 264 height 132
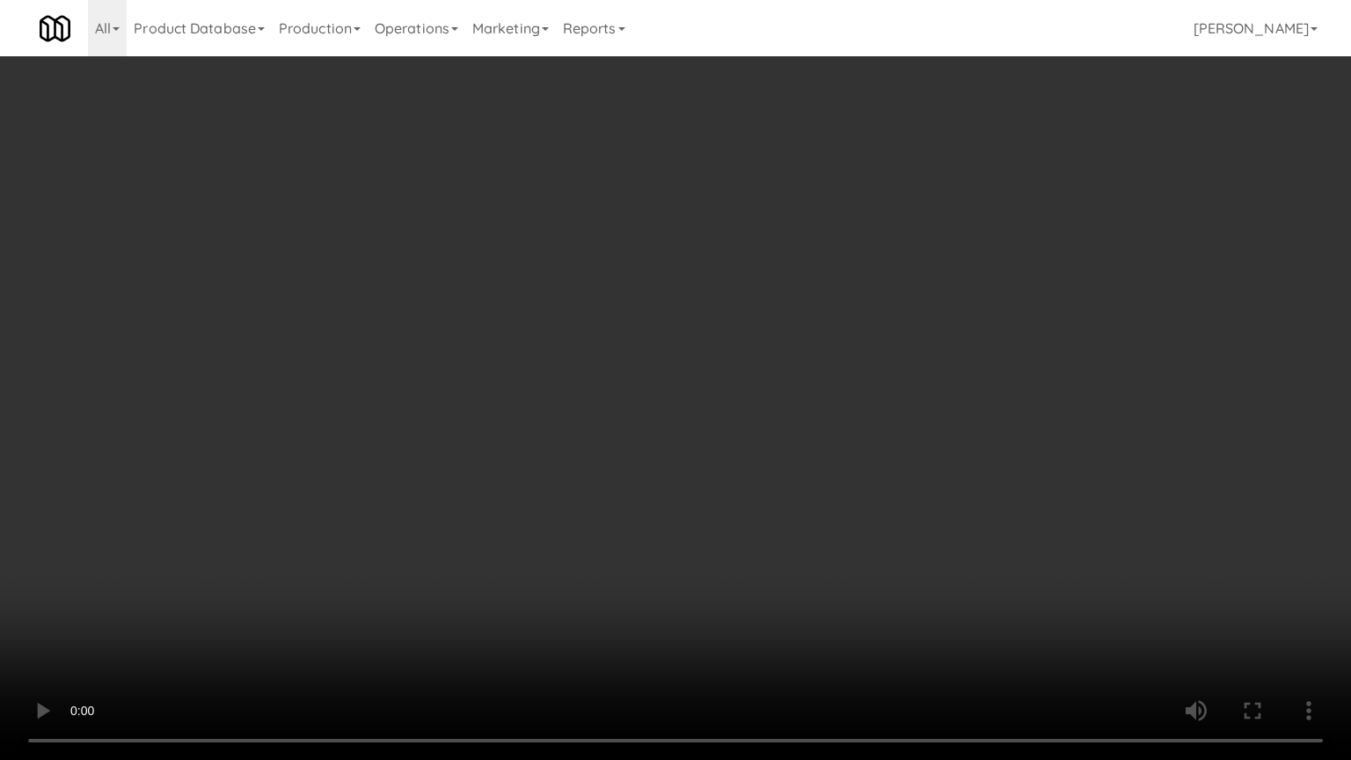
click at [673, 313] on video at bounding box center [675, 380] width 1351 height 760
drag, startPoint x: 675, startPoint y: 313, endPoint x: 752, endPoint y: 165, distance: 166.8
click at [676, 313] on video at bounding box center [675, 380] width 1351 height 760
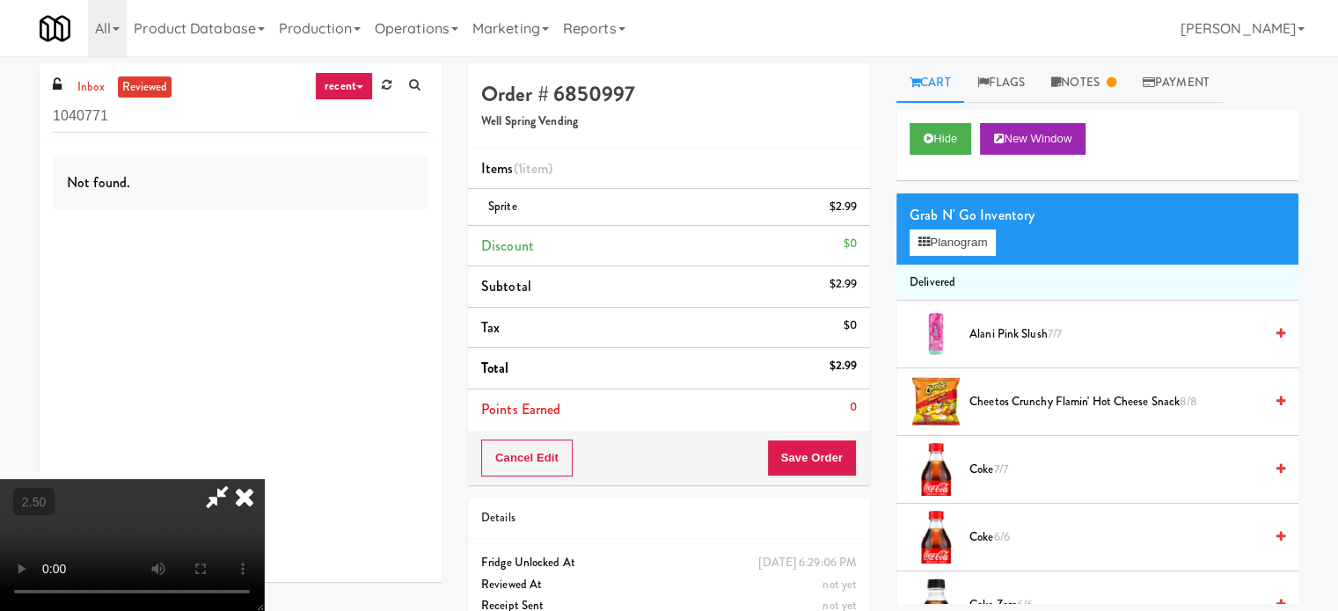
click at [264, 479] on icon at bounding box center [244, 496] width 39 height 35
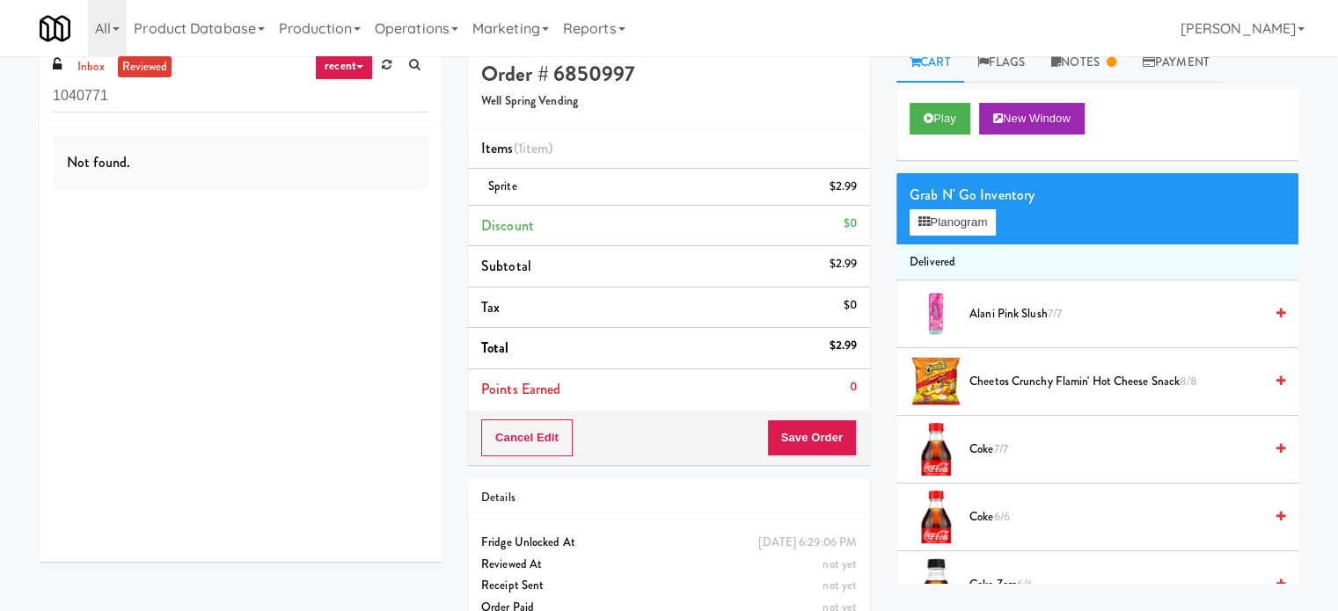
scroll to position [56, 0]
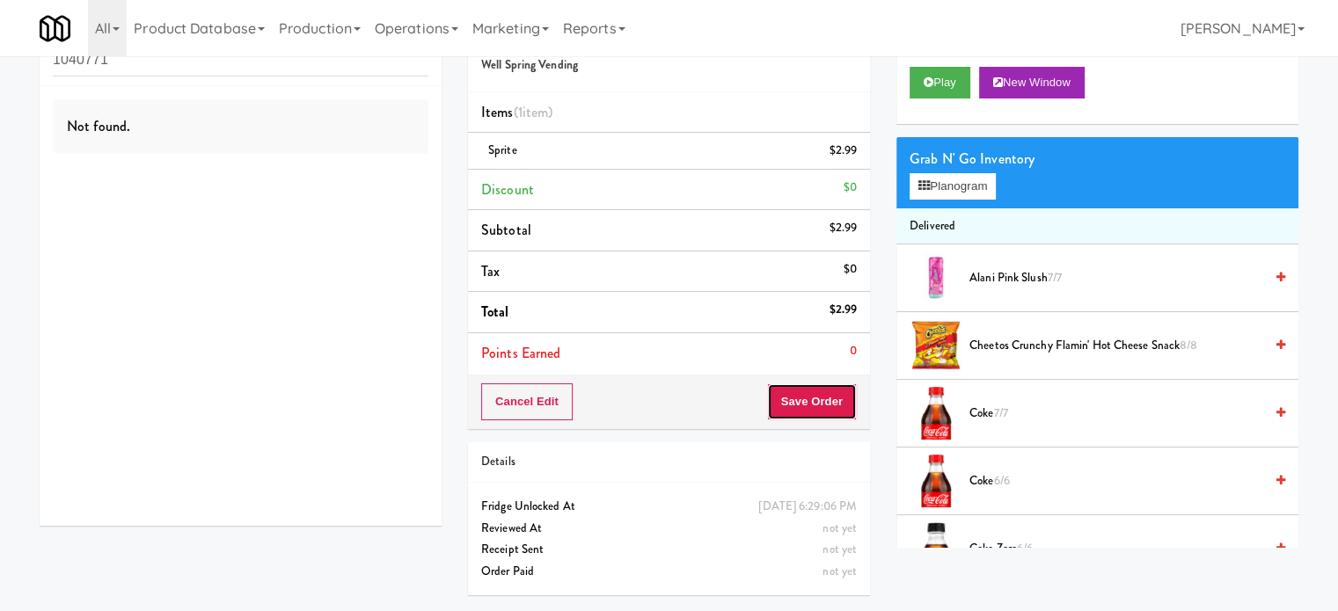
click at [778, 394] on button "Save Order" at bounding box center [812, 401] width 90 height 37
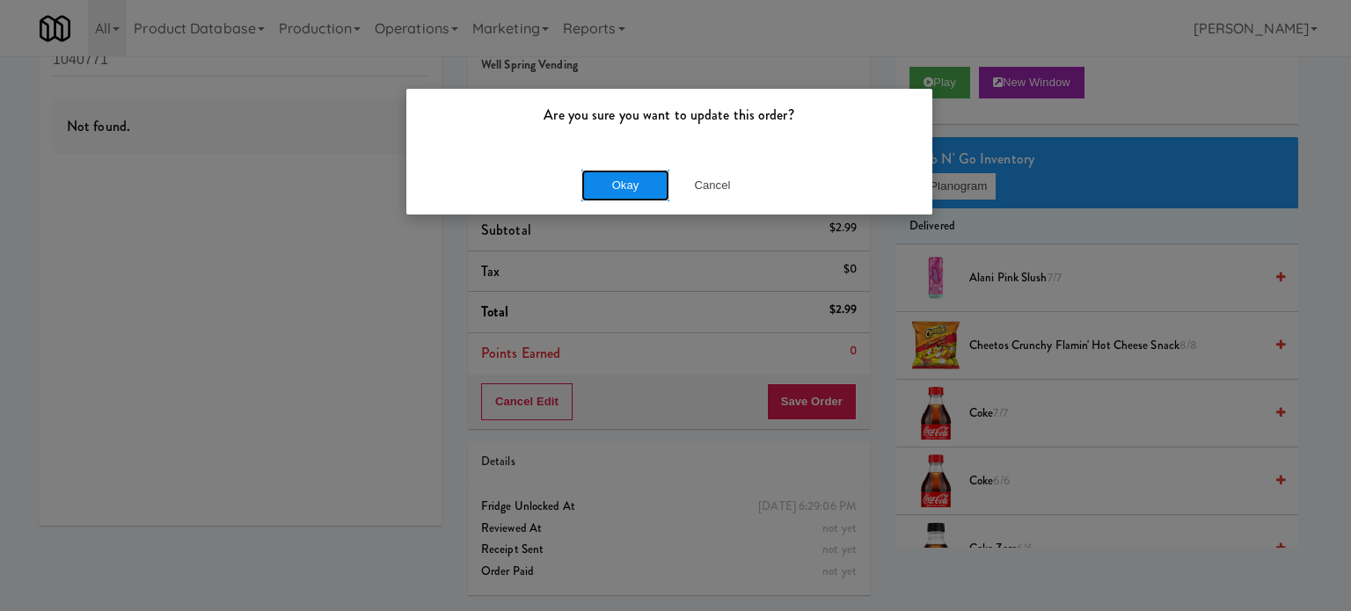
click at [643, 186] on button "Okay" at bounding box center [625, 186] width 88 height 32
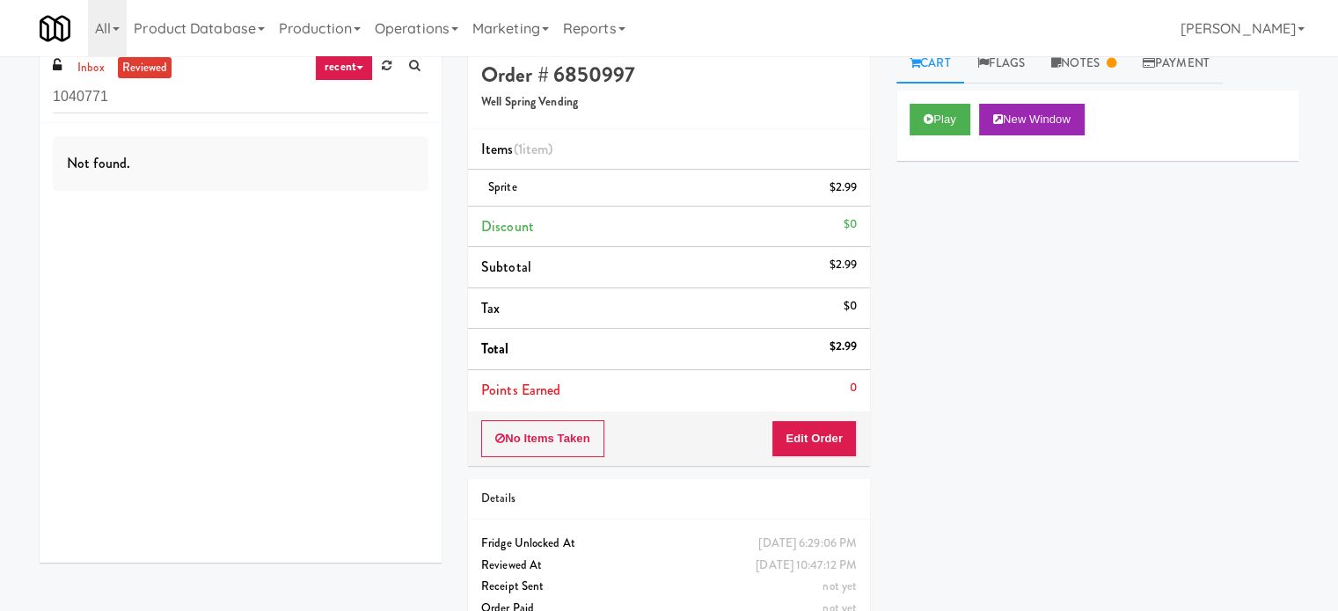
scroll to position [0, 0]
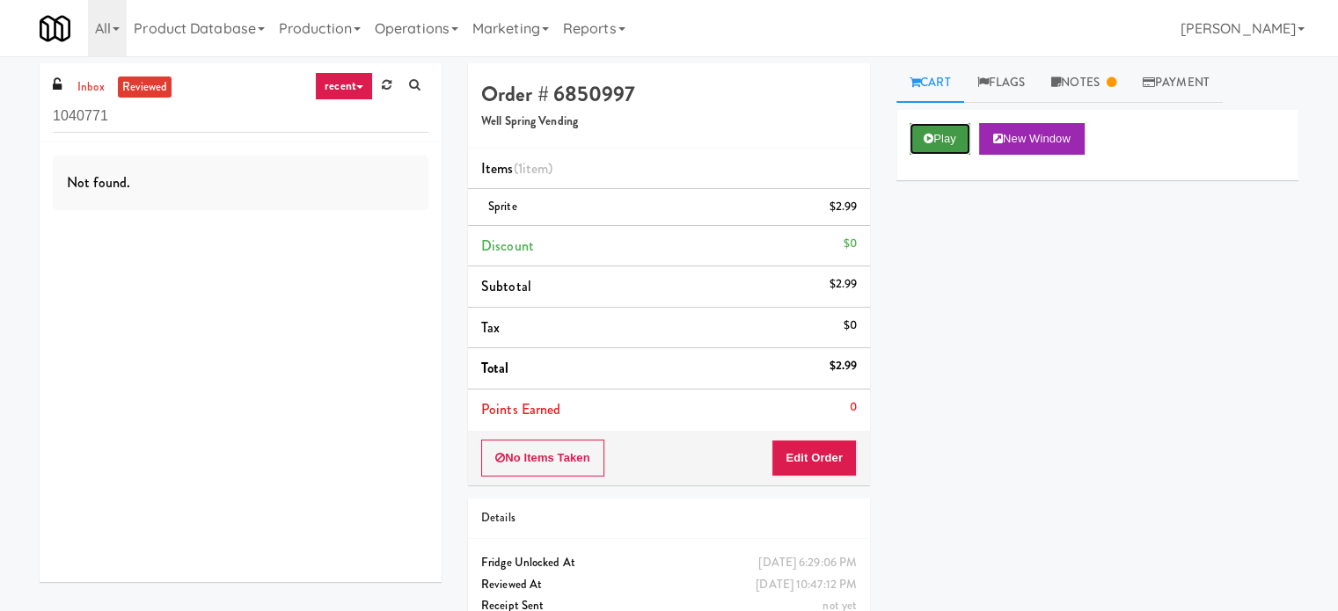
click at [961, 142] on button "Play" at bounding box center [939, 139] width 61 height 32
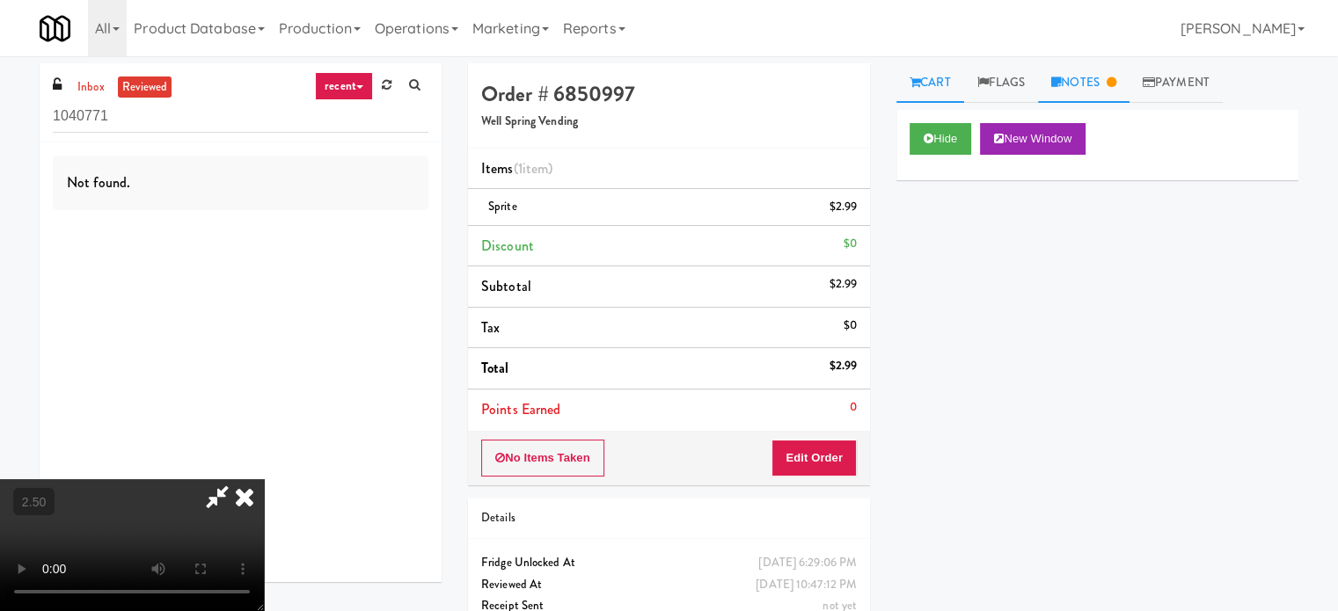
click at [1097, 83] on link "Notes" at bounding box center [1083, 83] width 91 height 40
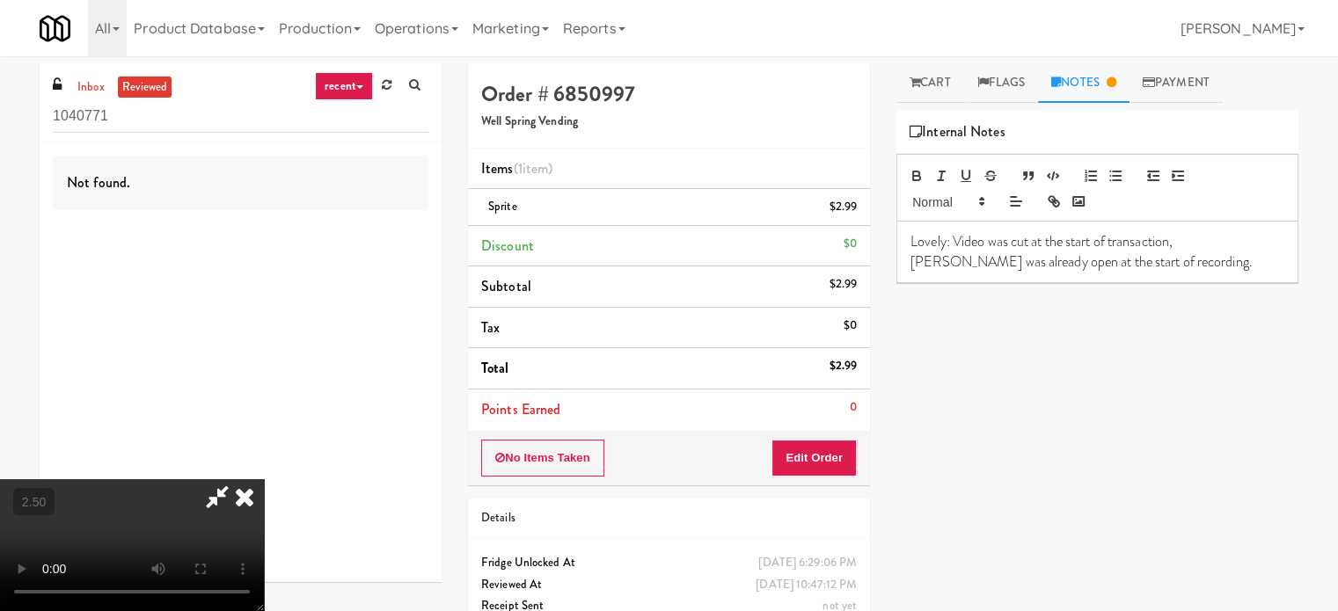
click at [264, 479] on icon at bounding box center [244, 496] width 39 height 35
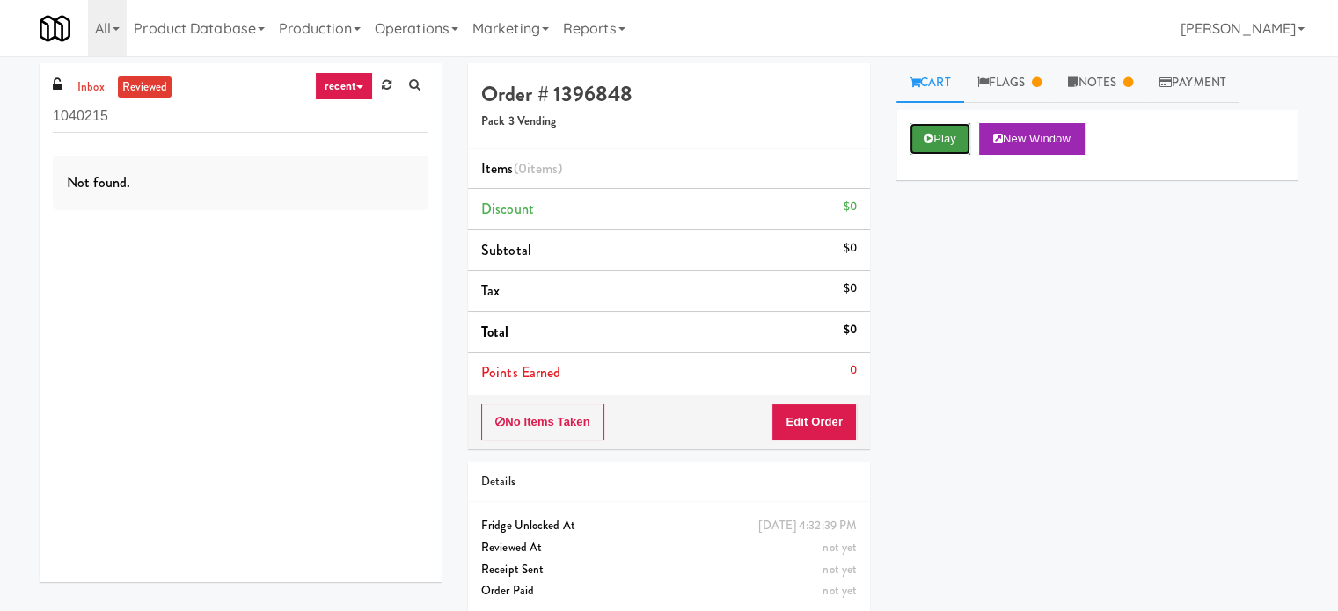
click at [953, 135] on button "Play" at bounding box center [939, 139] width 61 height 32
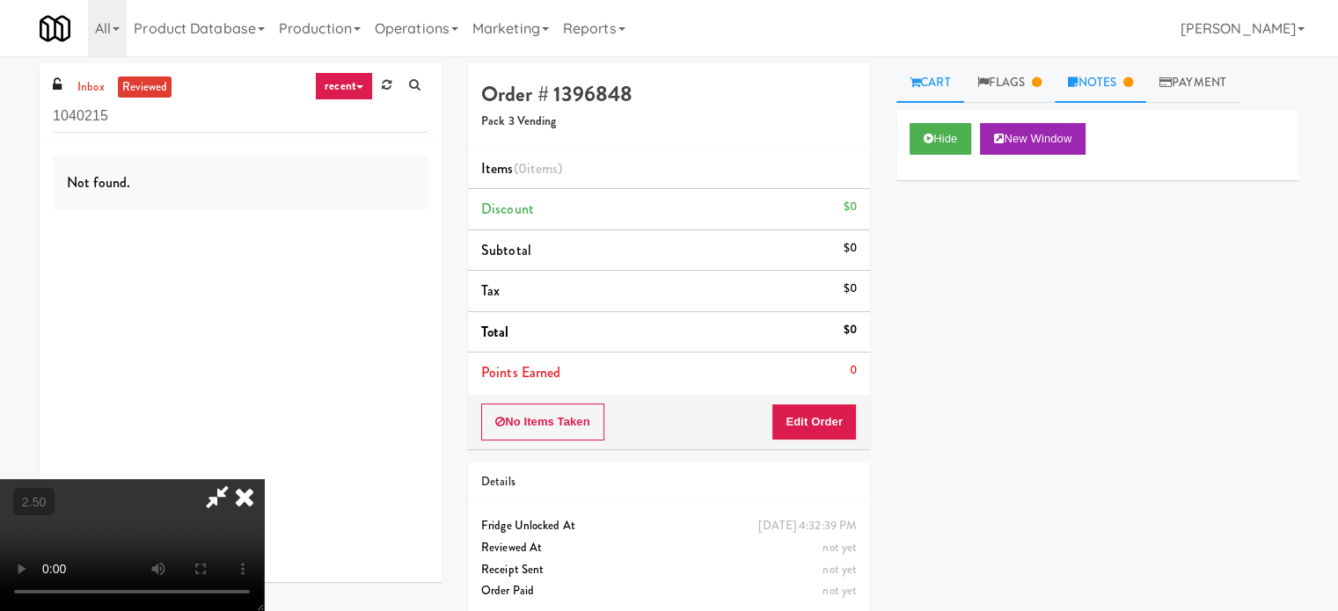
click at [1116, 89] on link "Notes" at bounding box center [1100, 83] width 91 height 40
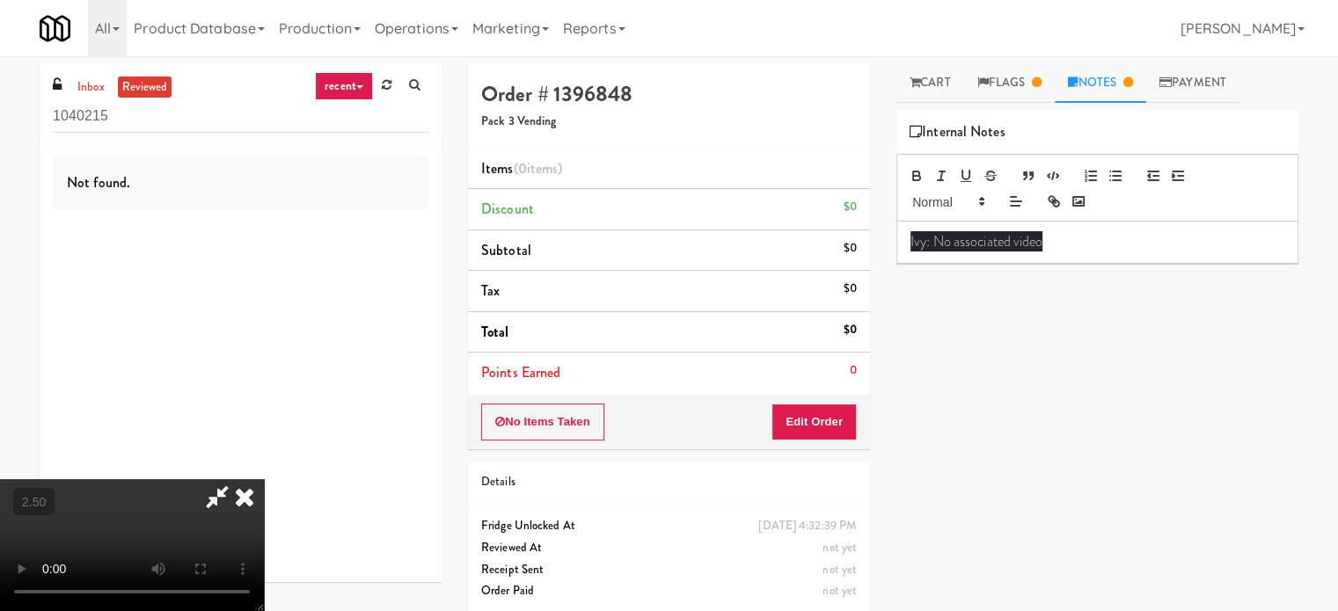
click at [1094, 248] on p "Ivy: No associated video" at bounding box center [1097, 241] width 374 height 19
click at [1094, 245] on p "Ivy: No associated video" at bounding box center [1097, 241] width 374 height 19
click at [1096, 243] on p "Ivy: No associated video" at bounding box center [1097, 241] width 374 height 19
click at [1096, 242] on p "Ivy: No associated video" at bounding box center [1097, 241] width 374 height 19
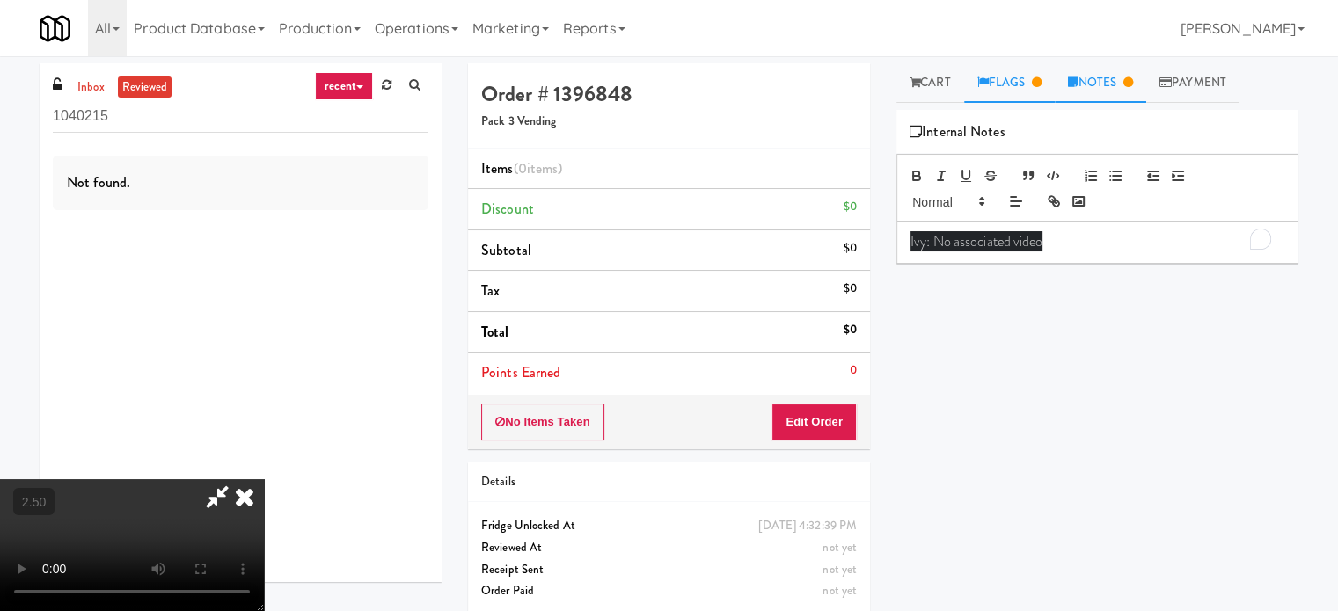
click at [1039, 79] on icon at bounding box center [1037, 82] width 10 height 11
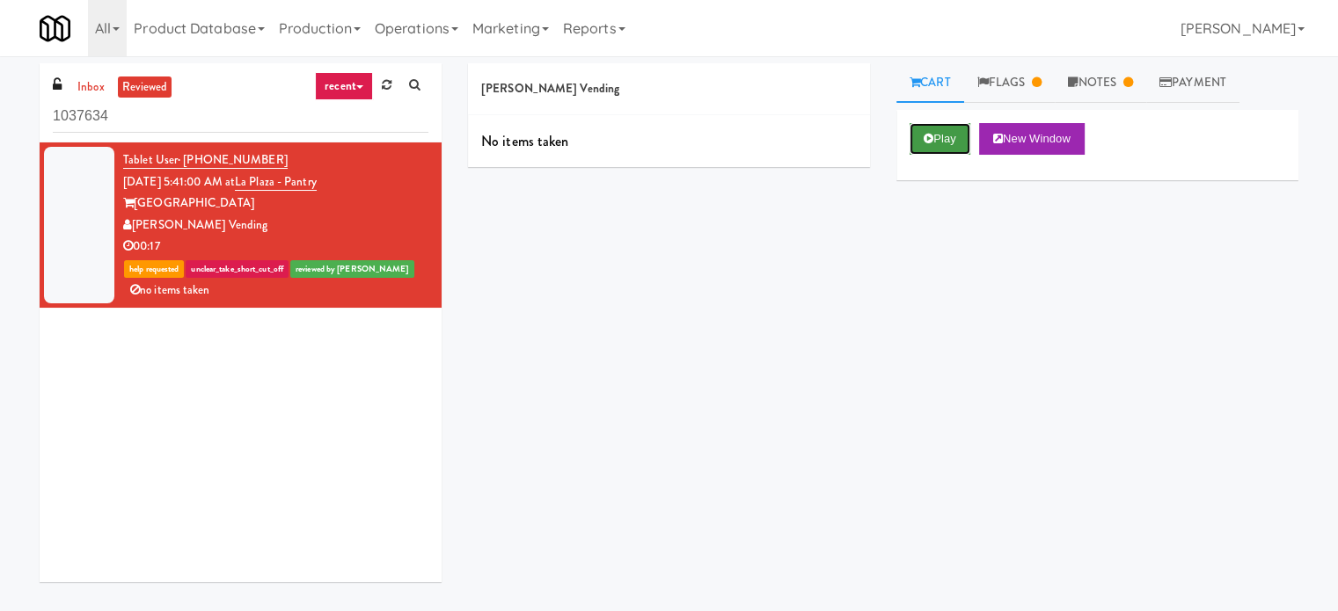
click at [937, 141] on button "Play" at bounding box center [939, 139] width 61 height 32
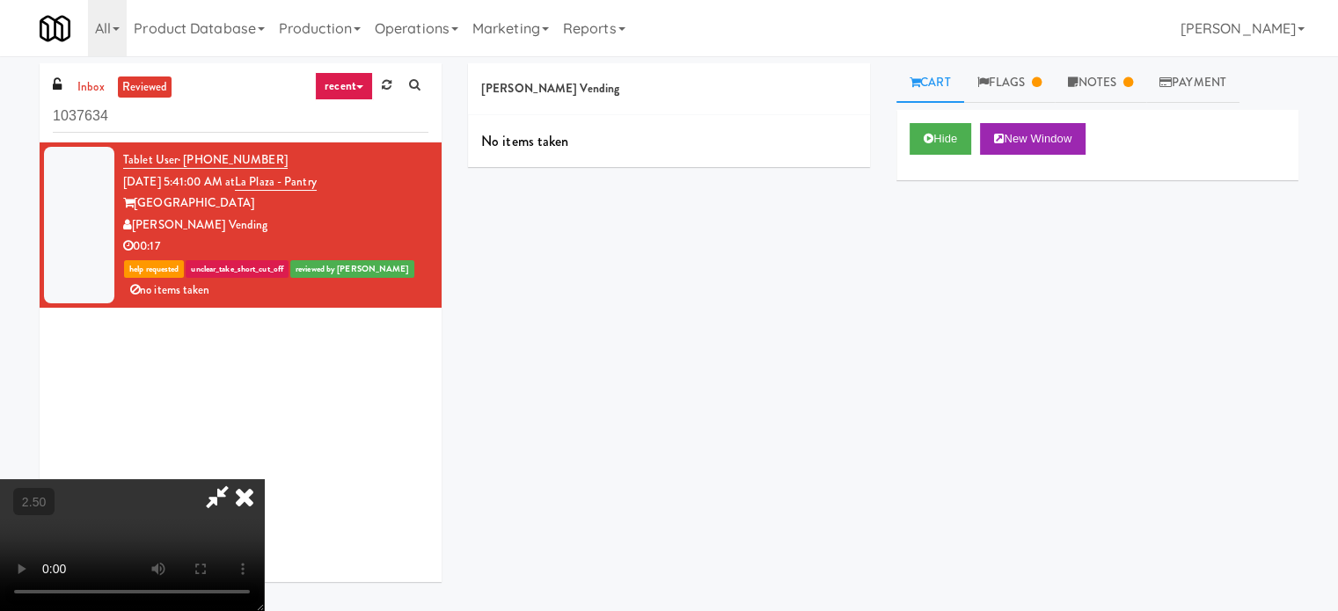
click at [264, 479] on video at bounding box center [132, 545] width 264 height 132
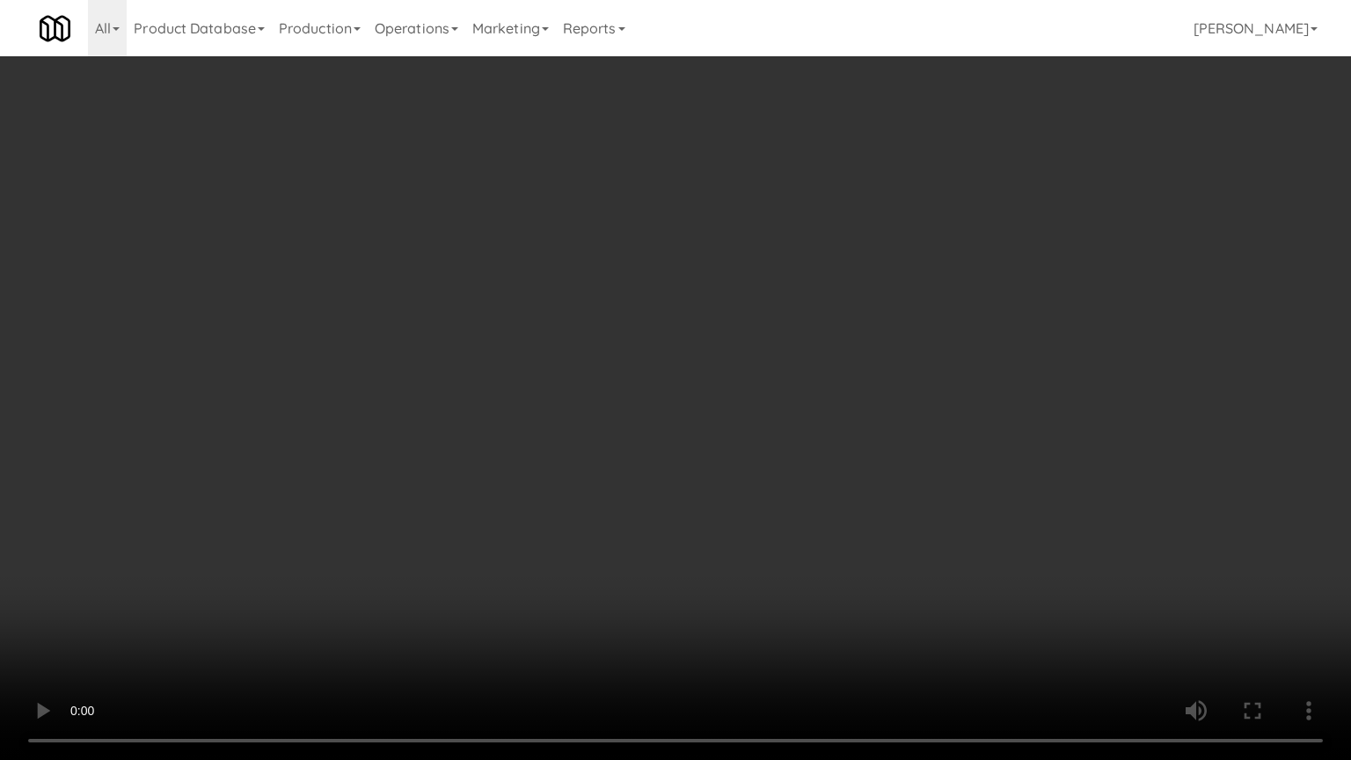
drag, startPoint x: 637, startPoint y: 347, endPoint x: 643, endPoint y: 338, distance: 11.5
click at [640, 345] on video at bounding box center [675, 380] width 1351 height 760
drag, startPoint x: 643, startPoint y: 338, endPoint x: 679, endPoint y: 164, distance: 177.0
click at [644, 337] on video at bounding box center [675, 380] width 1351 height 760
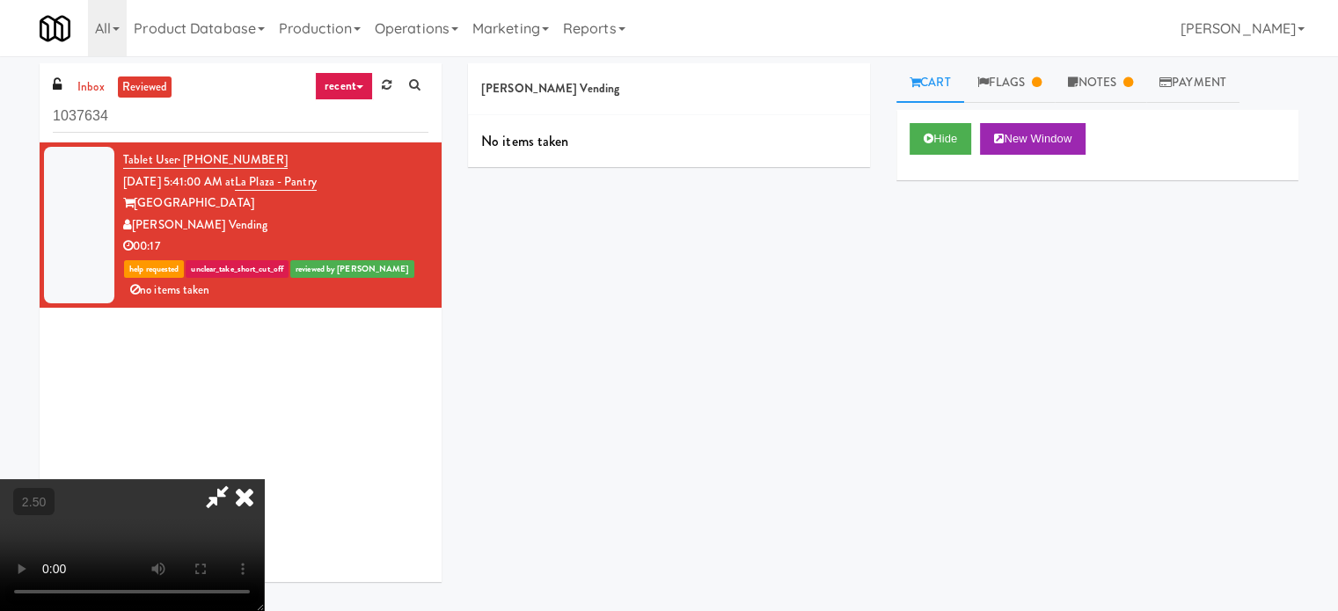
click at [264, 479] on icon at bounding box center [244, 496] width 39 height 35
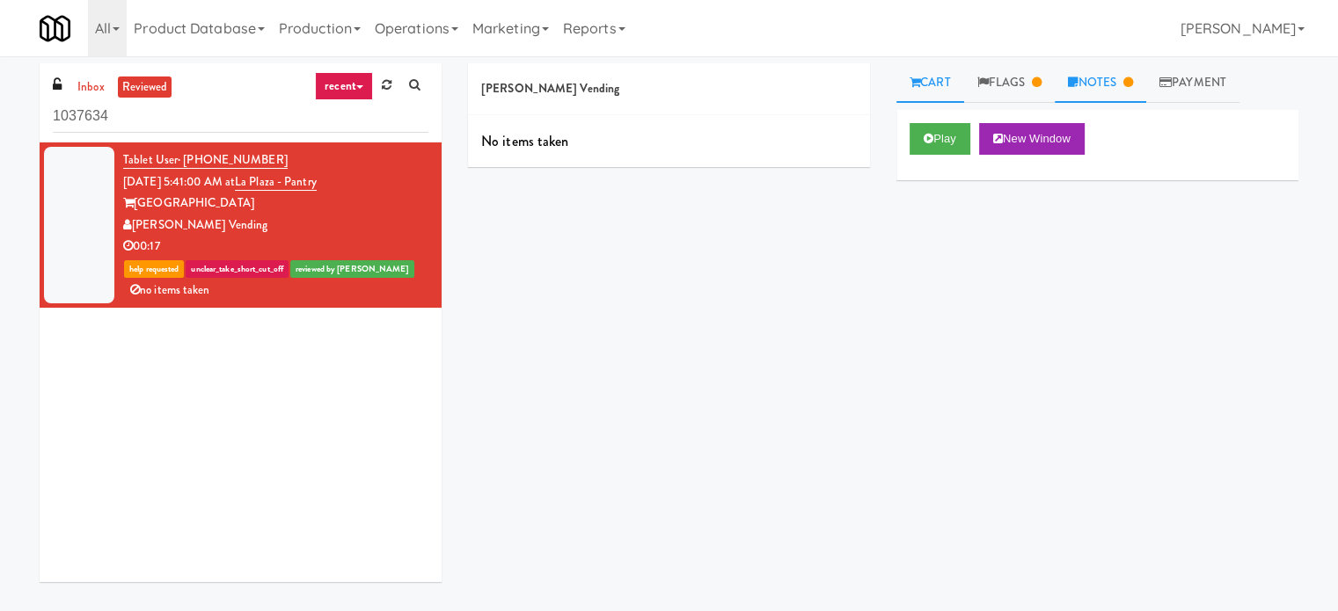
click at [1126, 87] on link "Notes" at bounding box center [1100, 83] width 91 height 40
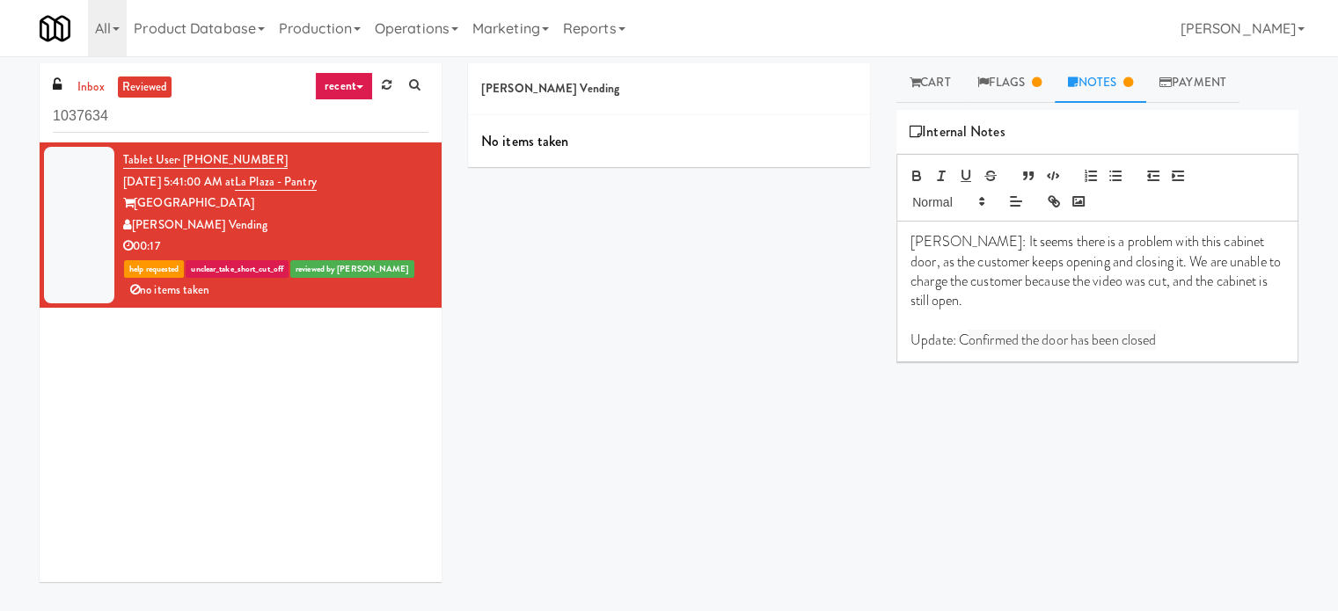
click at [730, 290] on div "[PERSON_NAME] Vending No items taken Cart Flags Notes Payment Play New Window P…" at bounding box center [883, 333] width 857 height 541
click at [930, 84] on link "Cart" at bounding box center [930, 83] width 68 height 40
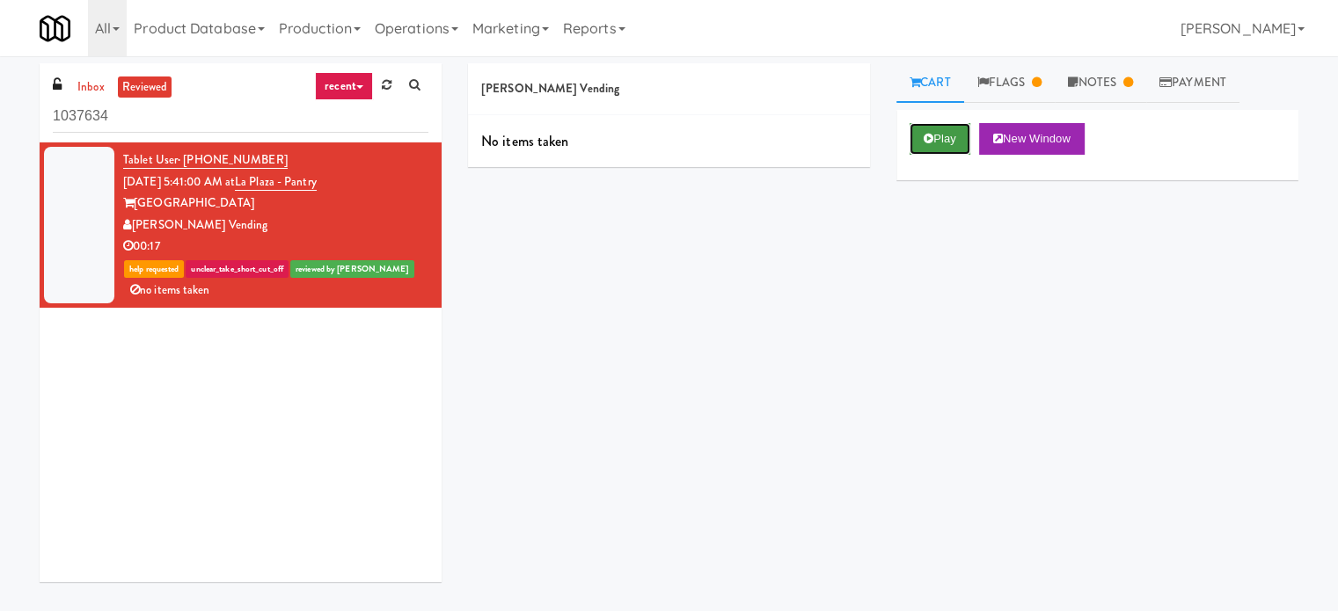
click at [943, 148] on button "Play" at bounding box center [939, 139] width 61 height 32
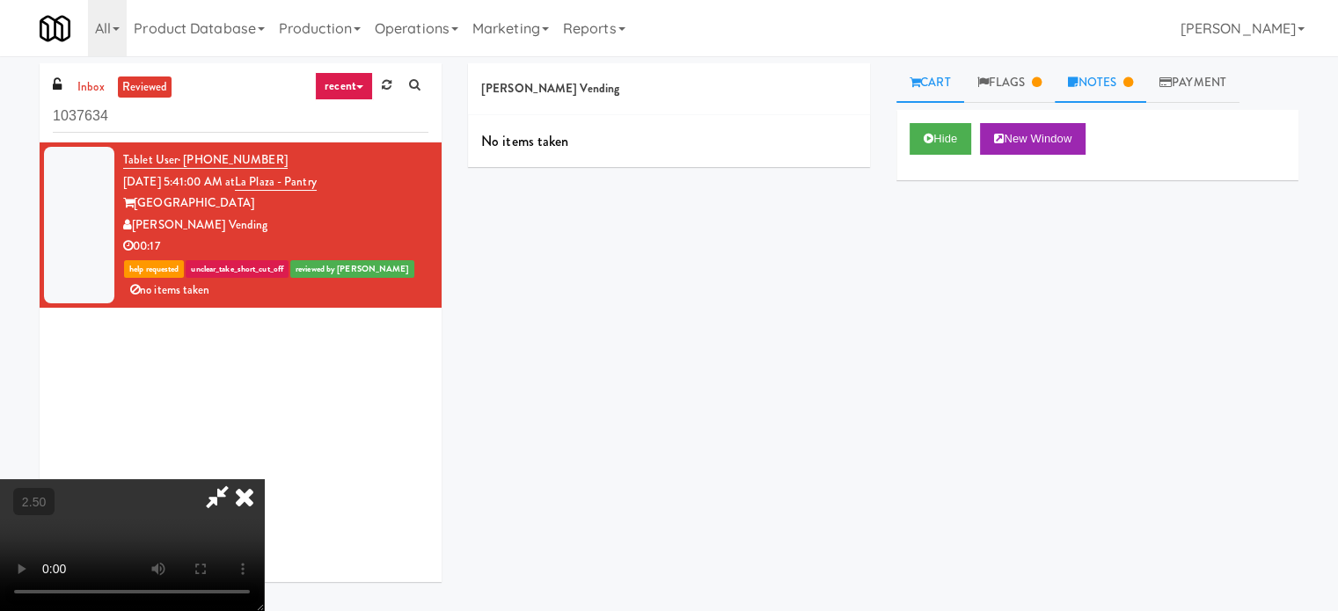
click at [1112, 78] on link "Notes" at bounding box center [1100, 83] width 91 height 40
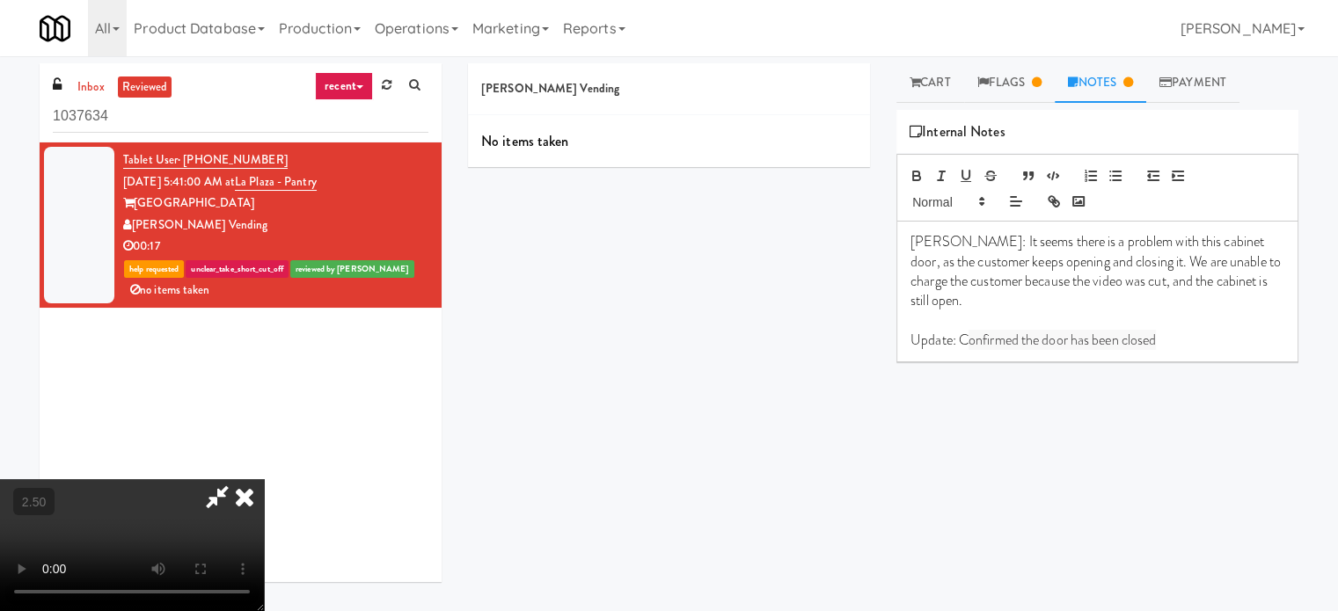
click at [264, 479] on video at bounding box center [132, 545] width 264 height 132
drag, startPoint x: 468, startPoint y: 317, endPoint x: 634, endPoint y: 317, distance: 166.2
click at [264, 479] on video at bounding box center [132, 545] width 264 height 132
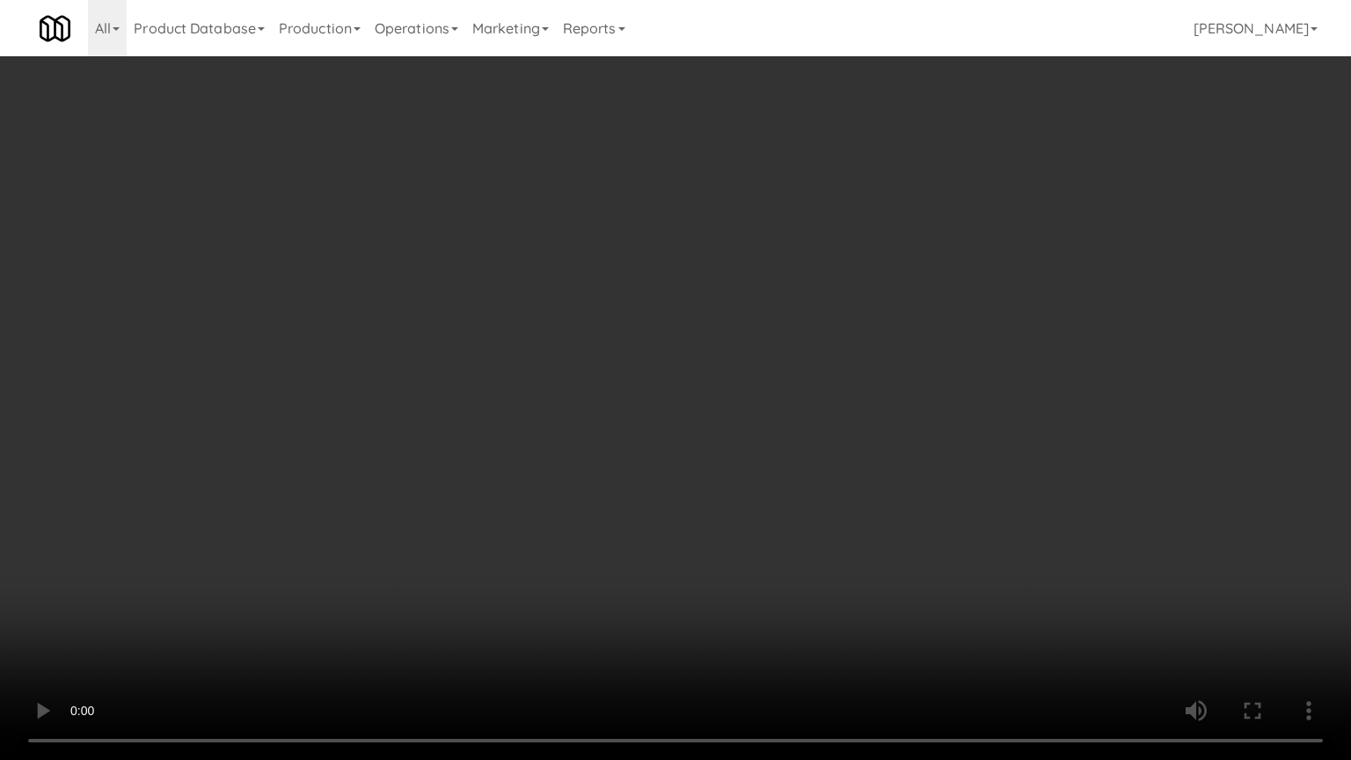
click at [623, 302] on video at bounding box center [675, 380] width 1351 height 760
click at [626, 296] on video at bounding box center [675, 380] width 1351 height 760
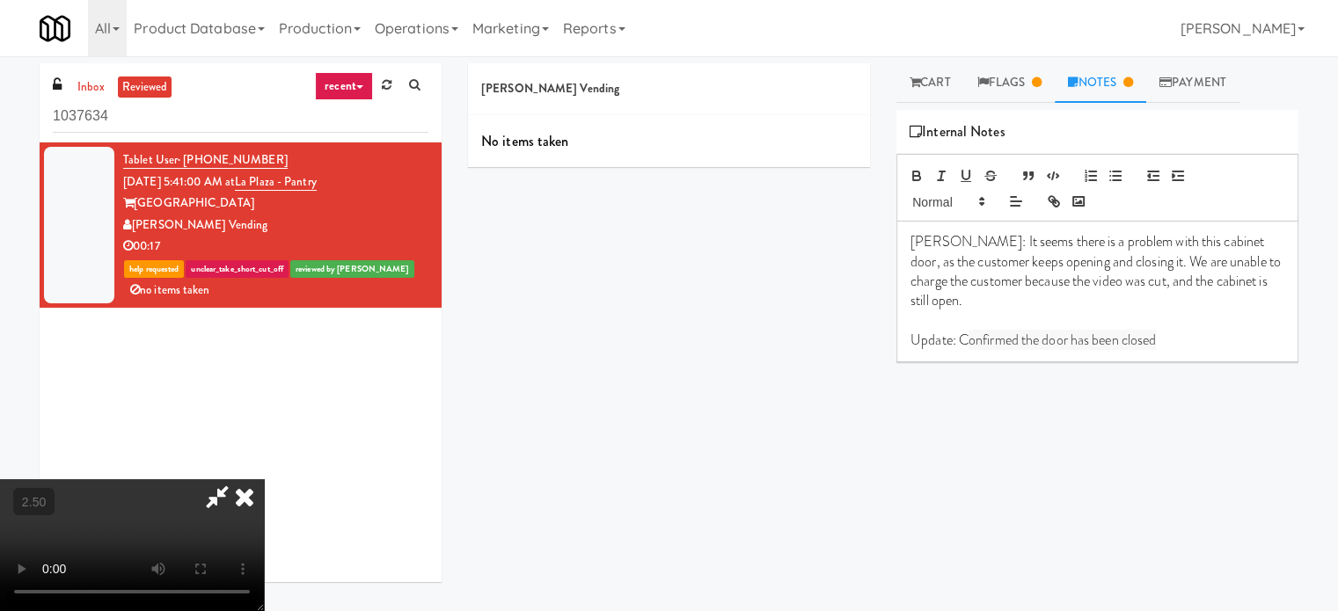
click at [264, 479] on icon at bounding box center [244, 496] width 39 height 35
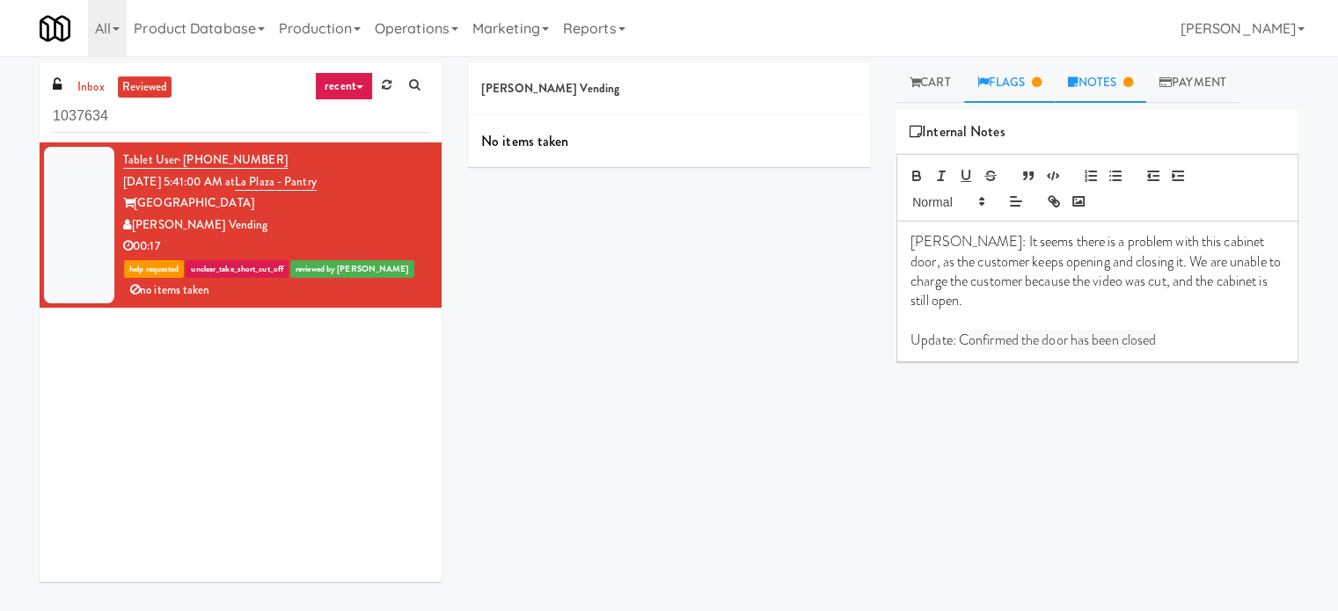
click at [1033, 77] on link "Flags" at bounding box center [1009, 83] width 91 height 40
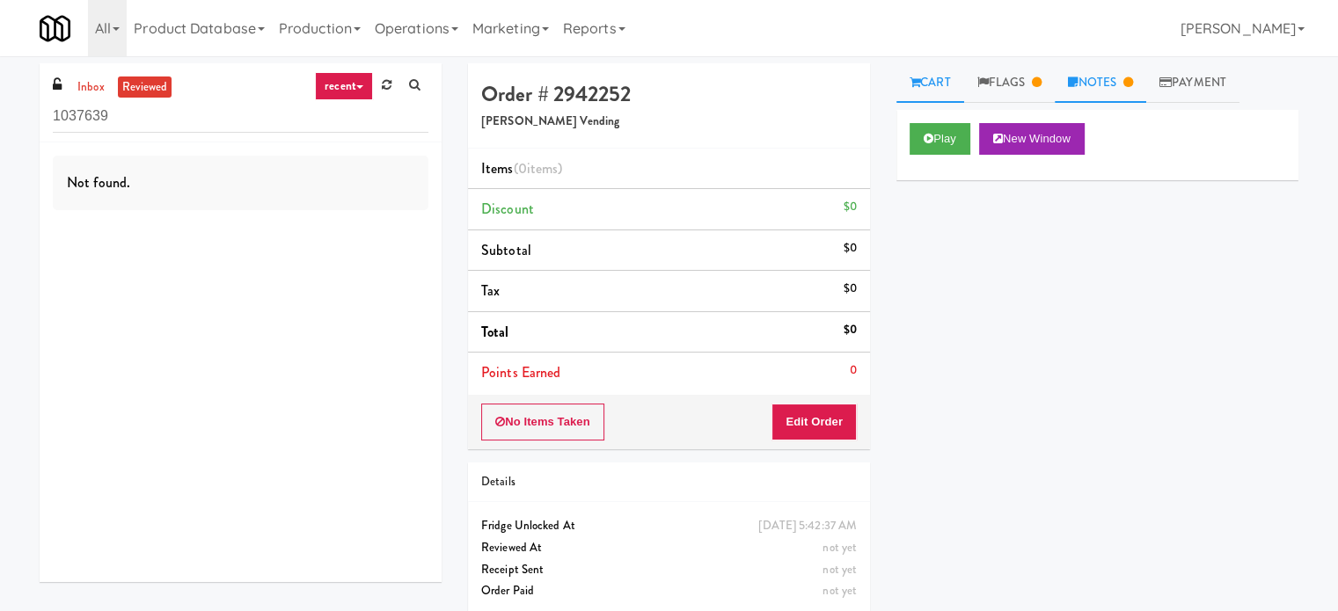
click at [1120, 78] on link "Notes" at bounding box center [1100, 83] width 91 height 40
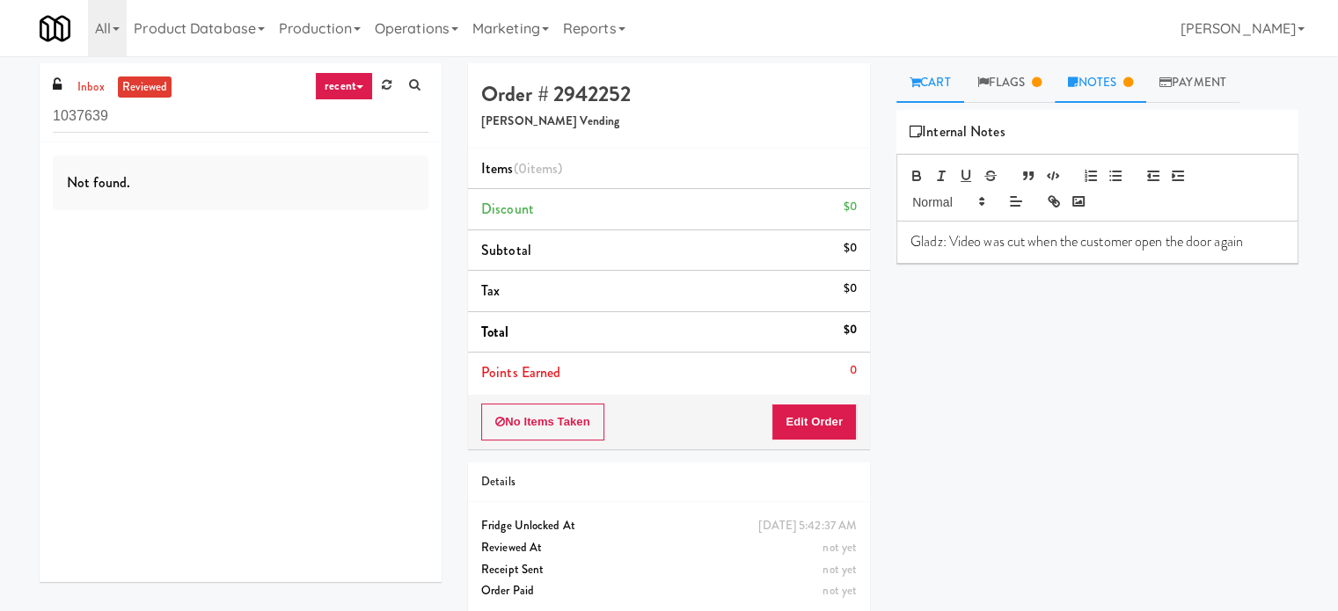
click at [932, 91] on link "Cart" at bounding box center [930, 83] width 68 height 40
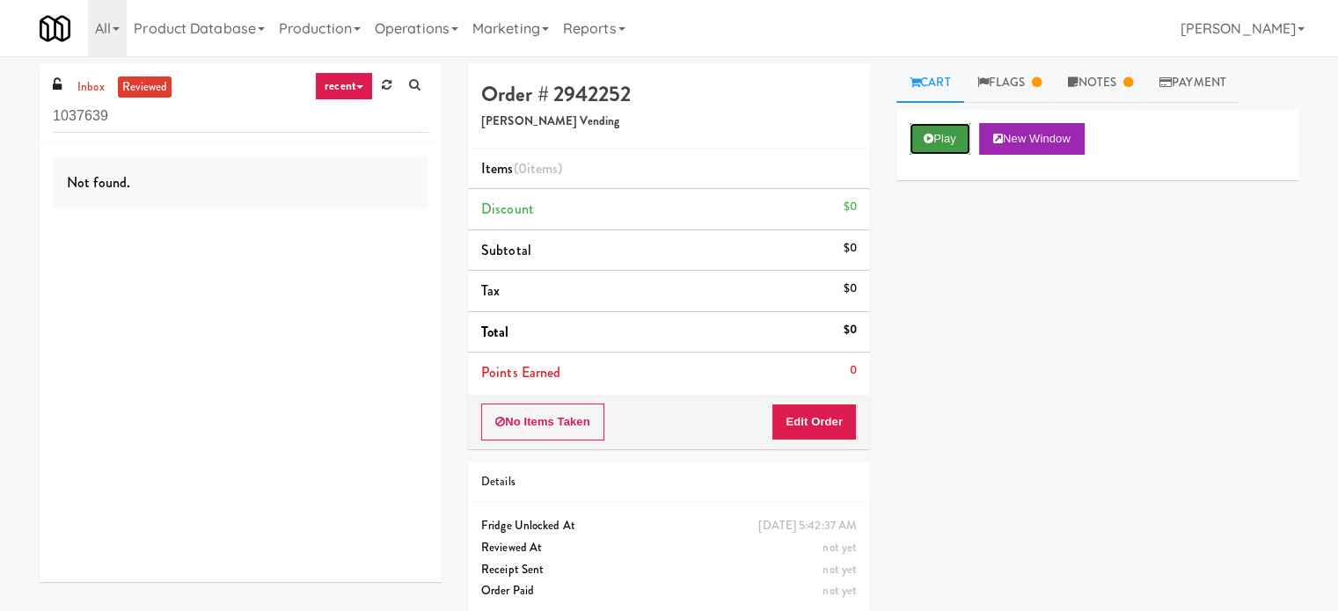
click at [943, 141] on button "Play" at bounding box center [939, 139] width 61 height 32
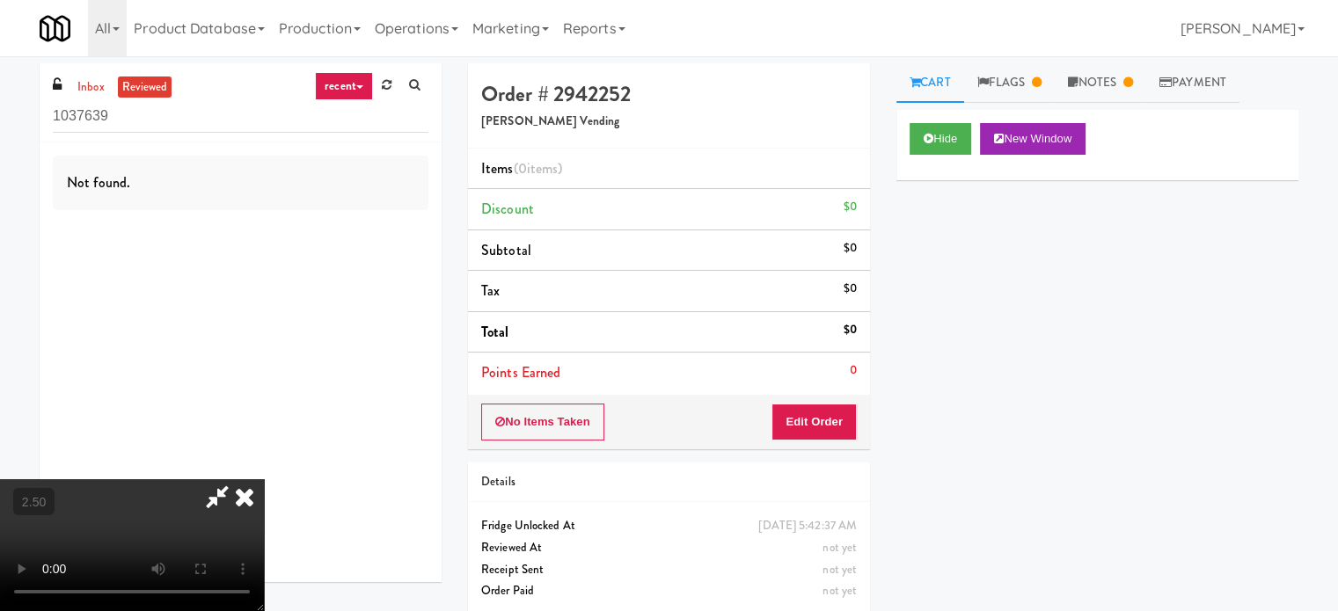
click at [264, 479] on video at bounding box center [132, 545] width 264 height 132
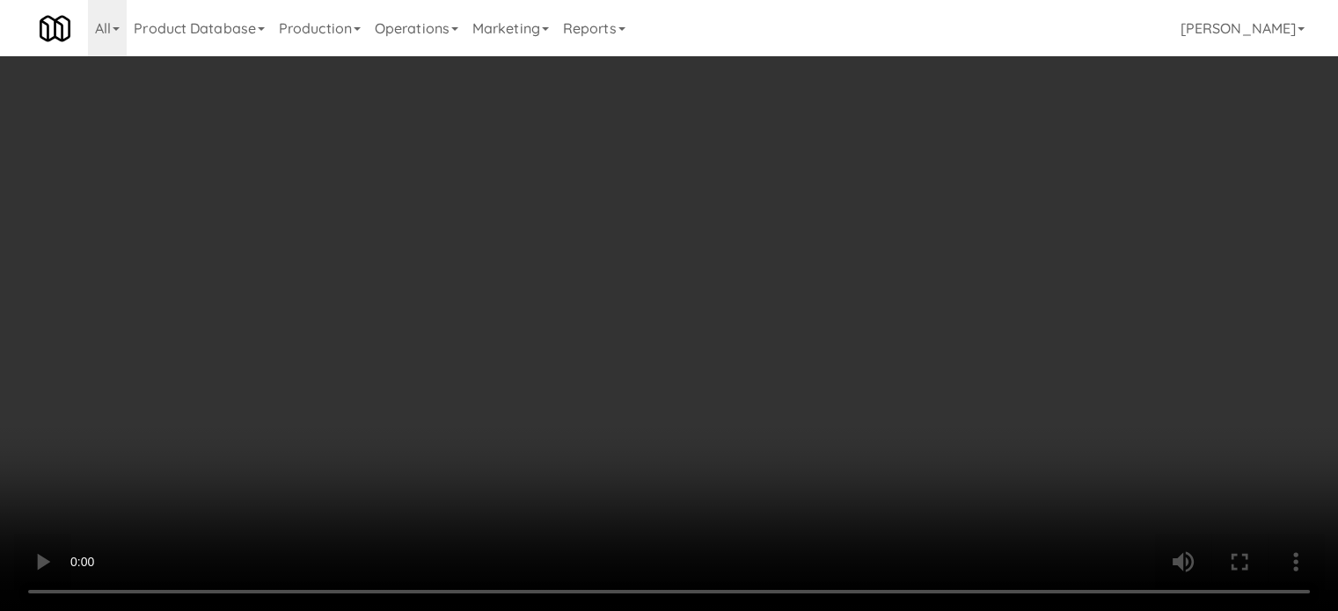
drag, startPoint x: 465, startPoint y: 444, endPoint x: 471, endPoint y: 393, distance: 51.3
click at [468, 436] on video at bounding box center [669, 305] width 1338 height 611
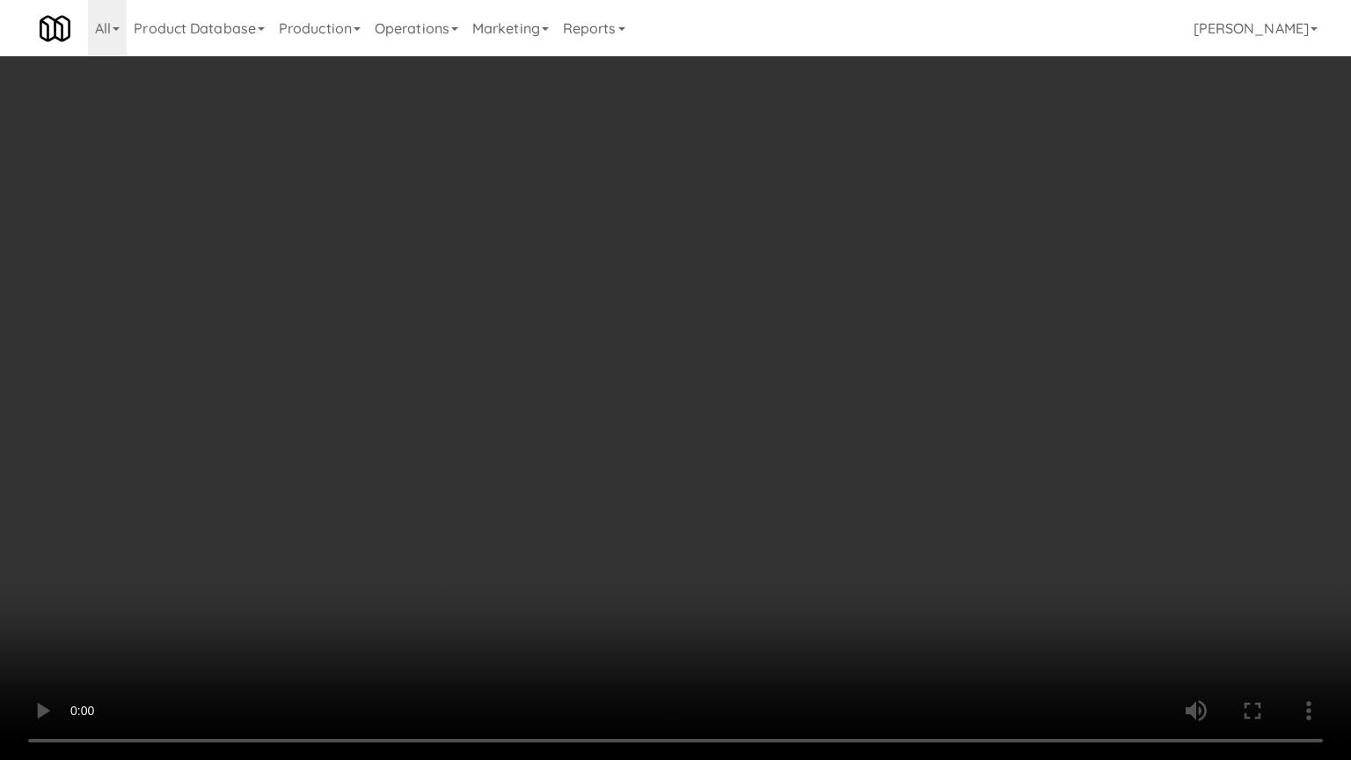
click at [503, 326] on video at bounding box center [675, 380] width 1351 height 760
click at [300, 536] on video at bounding box center [675, 380] width 1351 height 760
click at [577, 405] on video at bounding box center [675, 380] width 1351 height 760
click at [583, 401] on video at bounding box center [675, 380] width 1351 height 760
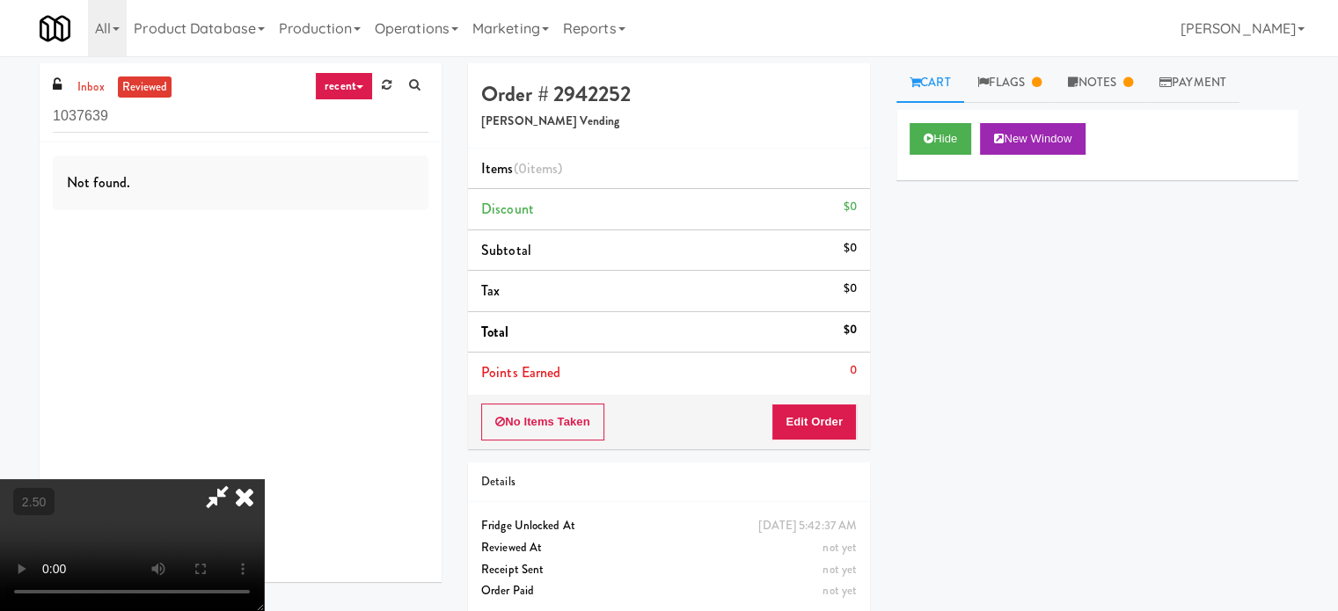
click at [264, 479] on icon at bounding box center [244, 496] width 39 height 35
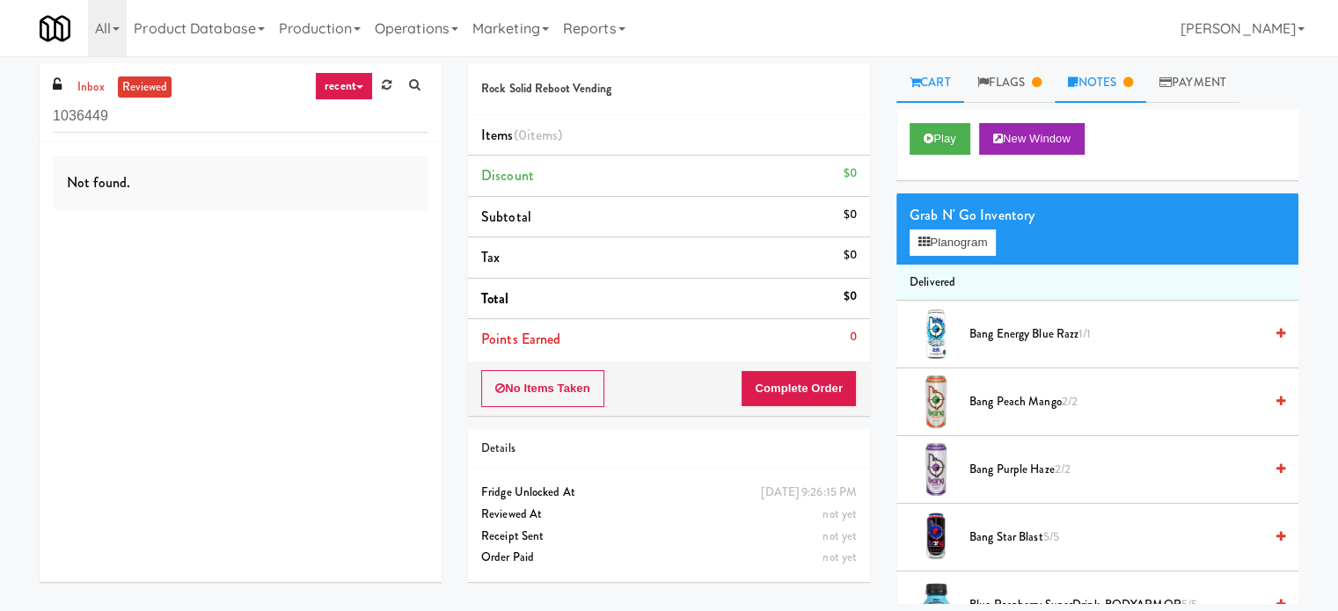
click at [1113, 80] on link "Notes" at bounding box center [1100, 83] width 91 height 40
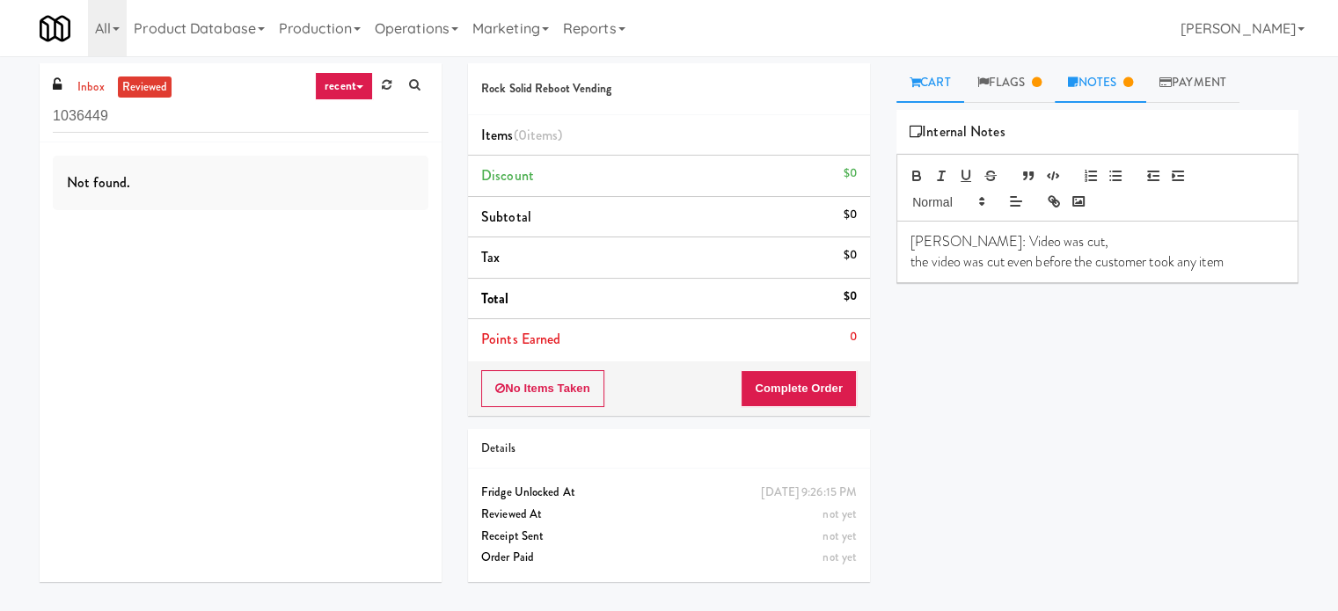
click at [922, 80] on link "Cart" at bounding box center [930, 83] width 68 height 40
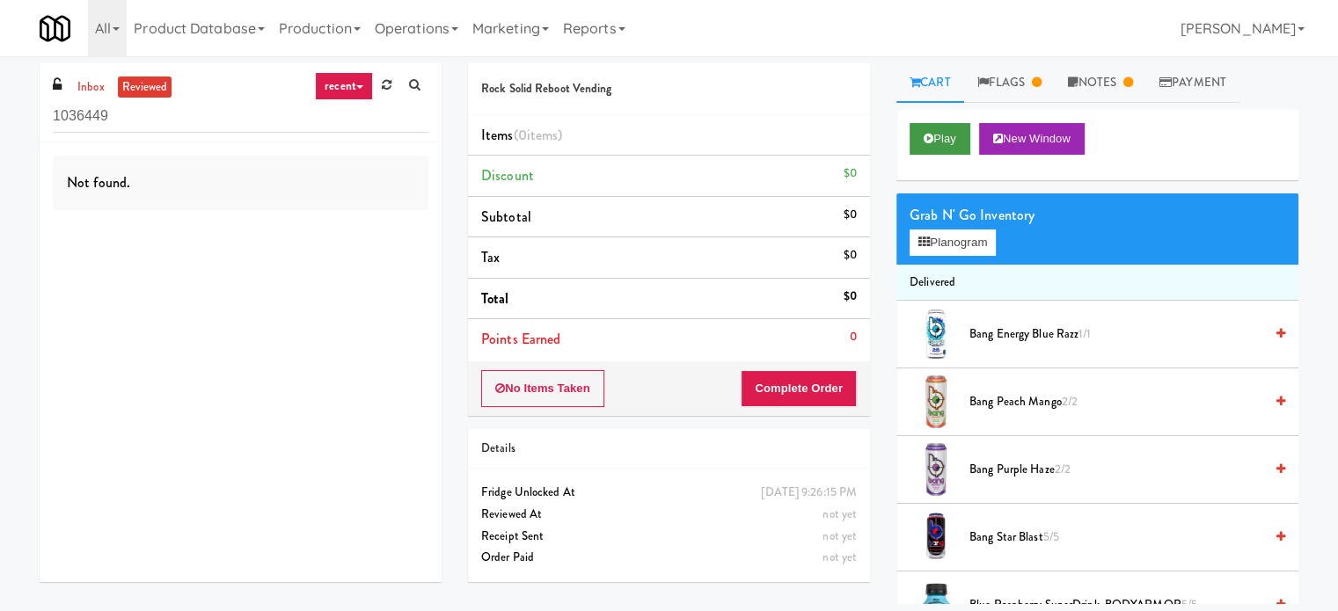
click at [932, 123] on div "Play New Window" at bounding box center [1097, 145] width 402 height 70
click at [939, 138] on button "Play" at bounding box center [939, 139] width 61 height 32
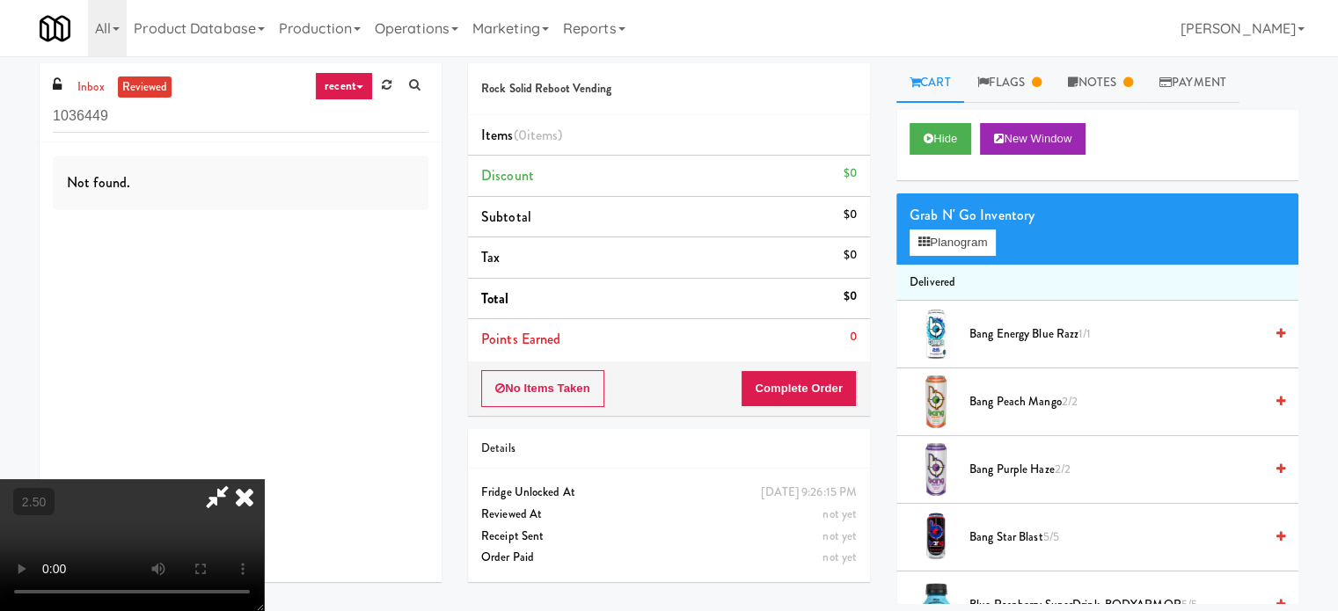
click at [264, 479] on video at bounding box center [132, 545] width 264 height 132
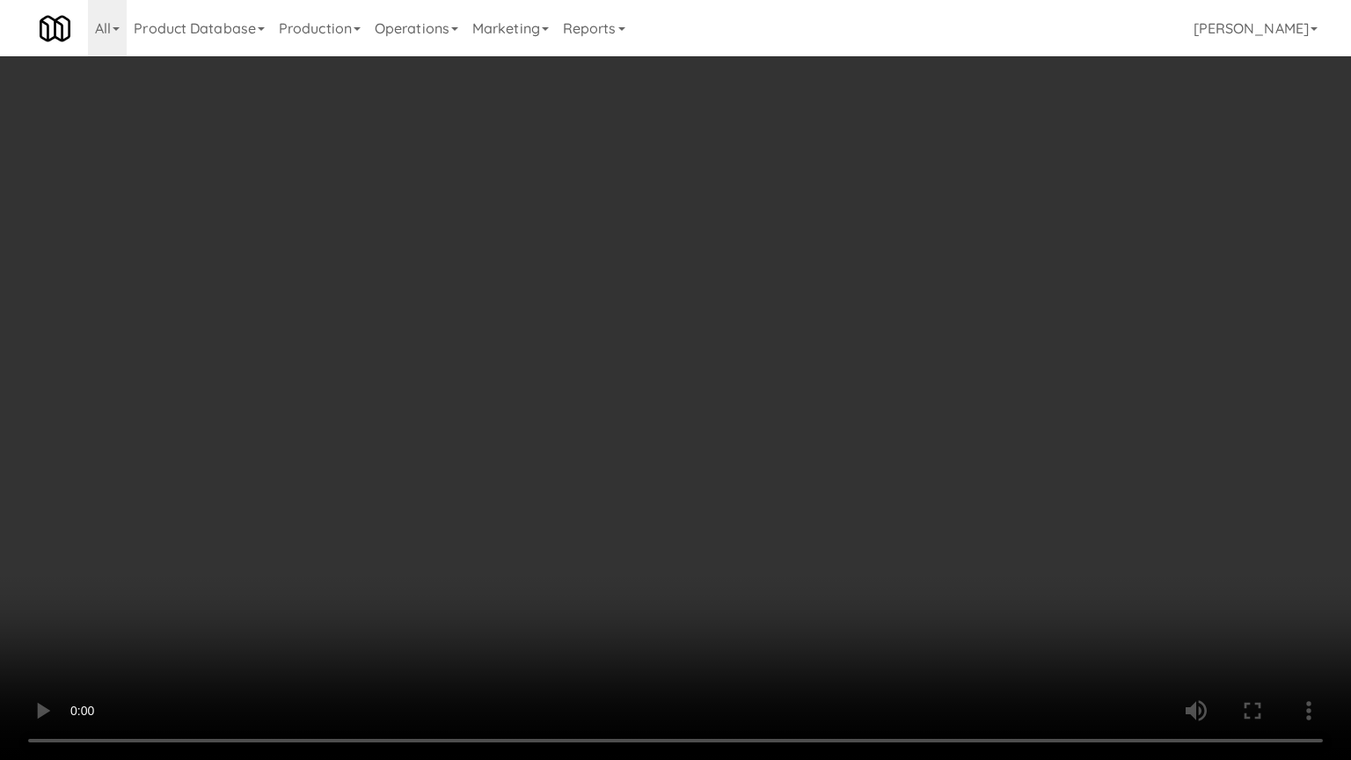
click at [766, 250] on video at bounding box center [675, 380] width 1351 height 760
drag, startPoint x: 787, startPoint y: 243, endPoint x: 835, endPoint y: 109, distance: 141.9
click at [792, 241] on video at bounding box center [675, 380] width 1351 height 760
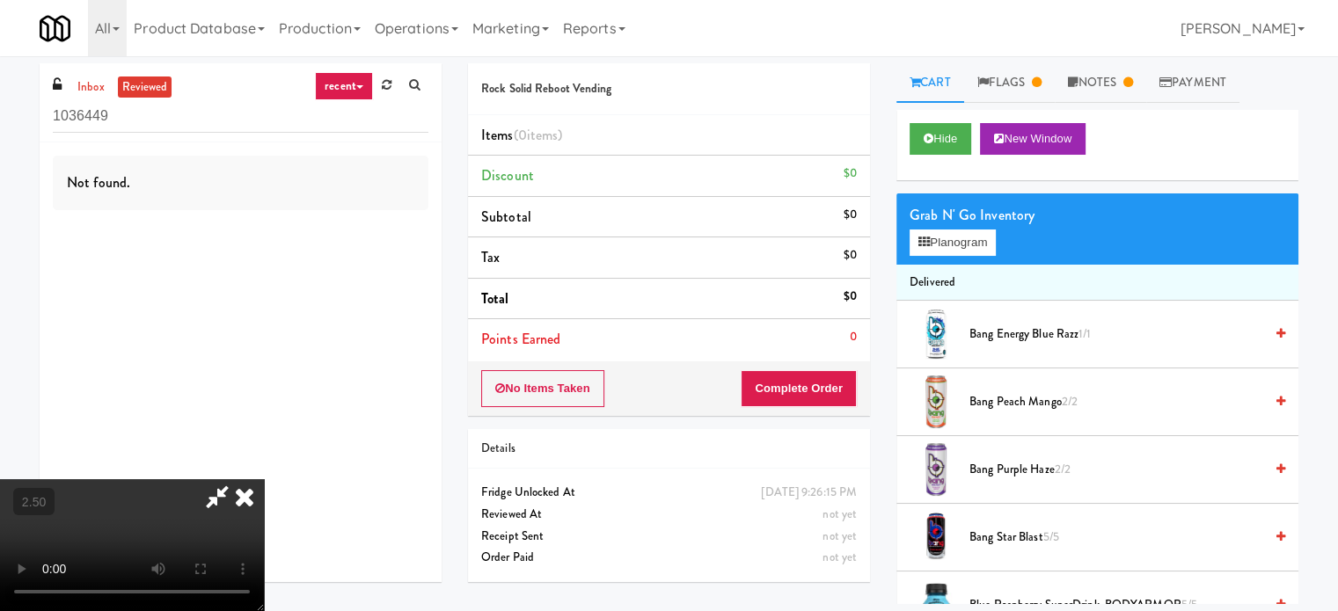
click at [264, 479] on icon at bounding box center [244, 496] width 39 height 35
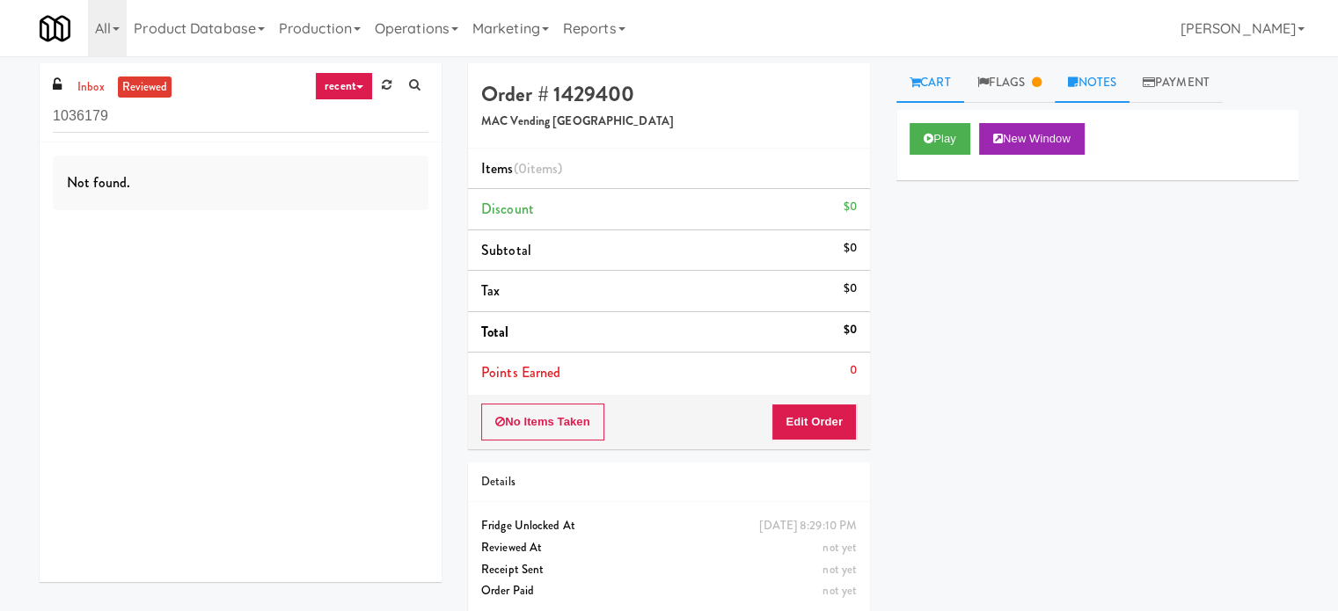
click at [1105, 84] on link "Notes" at bounding box center [1092, 83] width 75 height 40
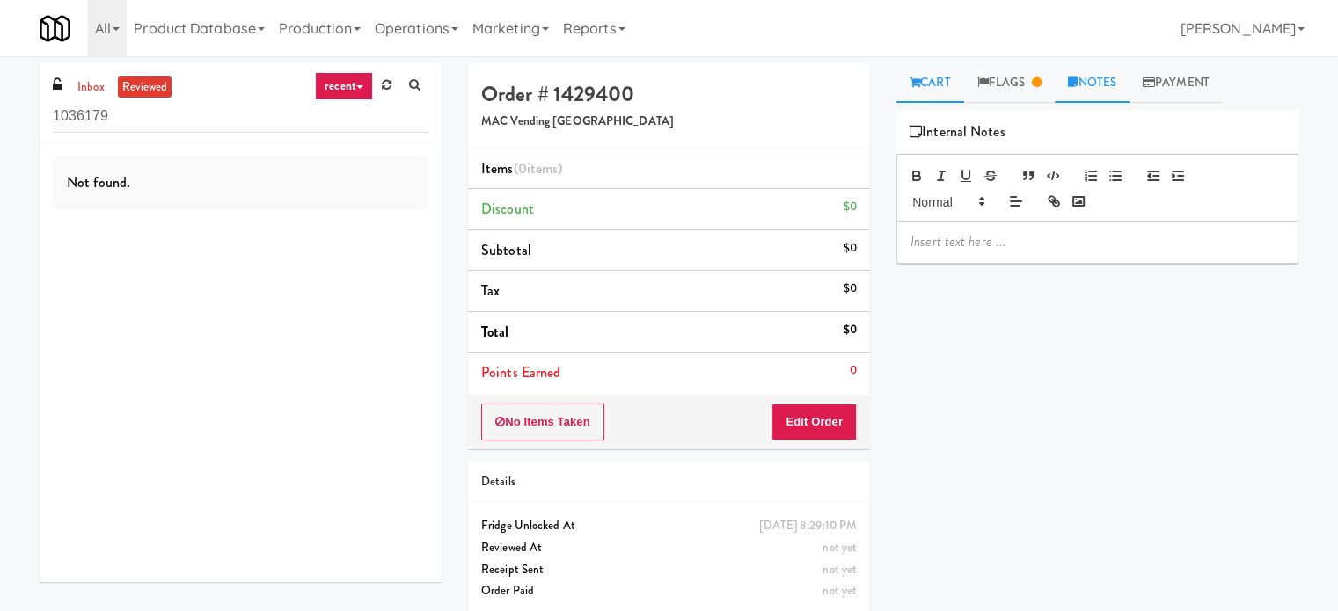
click at [931, 78] on link "Cart" at bounding box center [930, 83] width 68 height 40
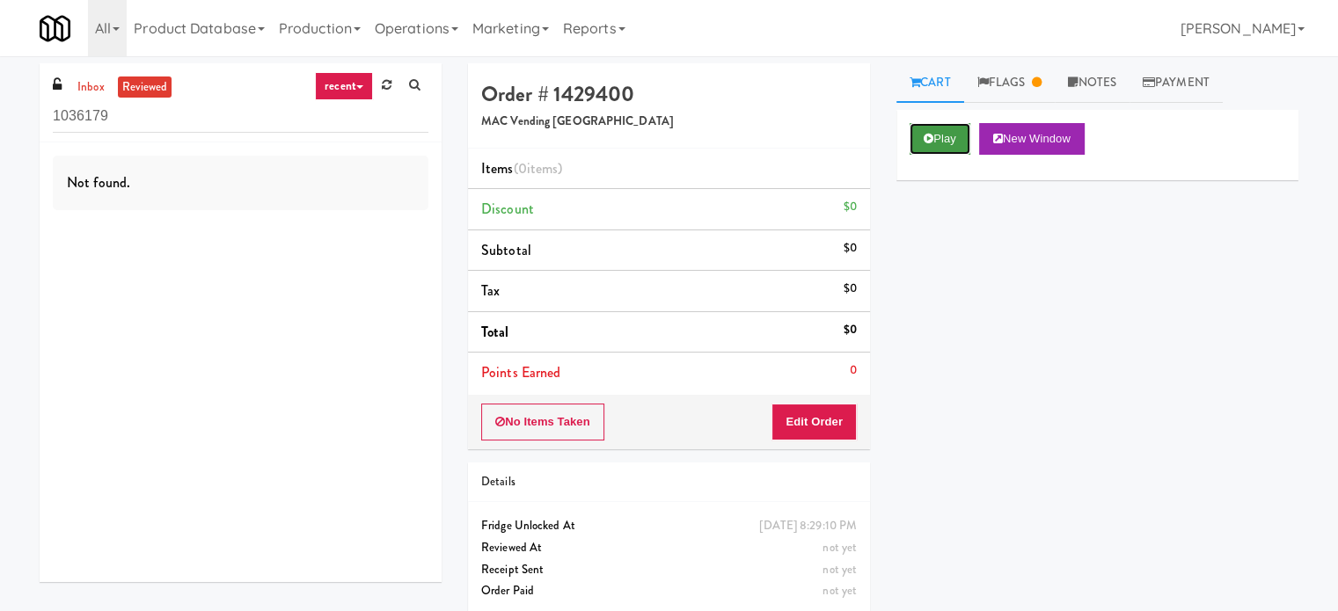
click at [942, 142] on button "Play" at bounding box center [939, 139] width 61 height 32
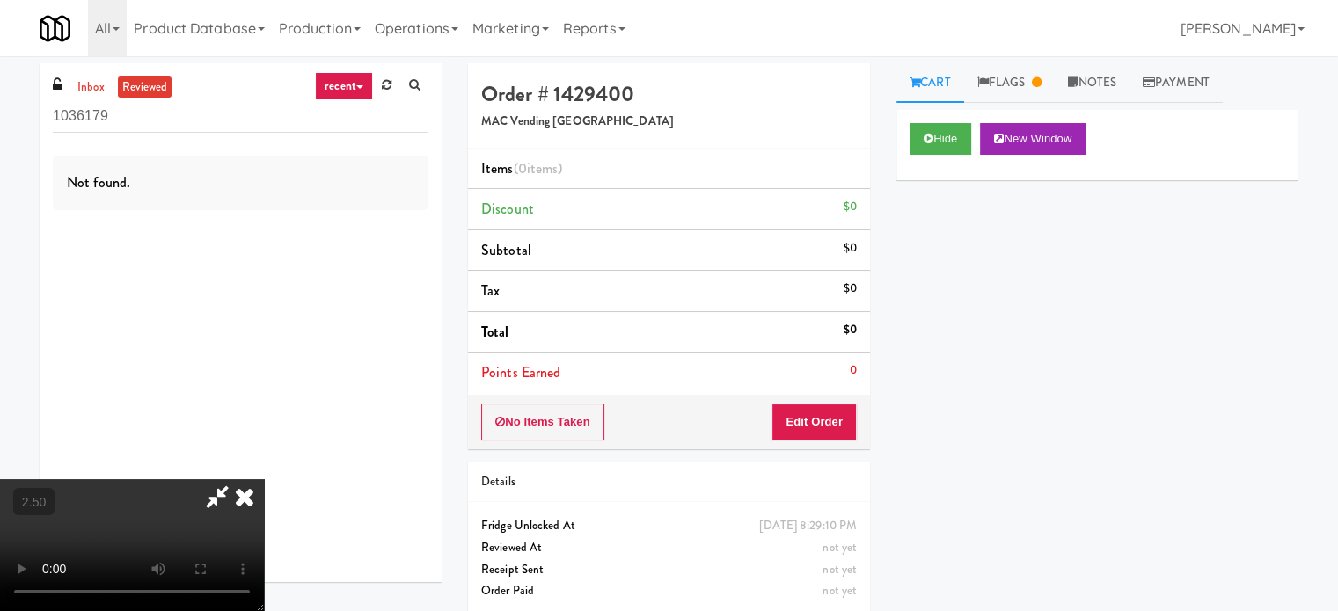
click at [264, 479] on video at bounding box center [132, 545] width 264 height 132
drag, startPoint x: 516, startPoint y: 301, endPoint x: 598, endPoint y: 303, distance: 81.8
click at [264, 479] on video at bounding box center [132, 545] width 264 height 132
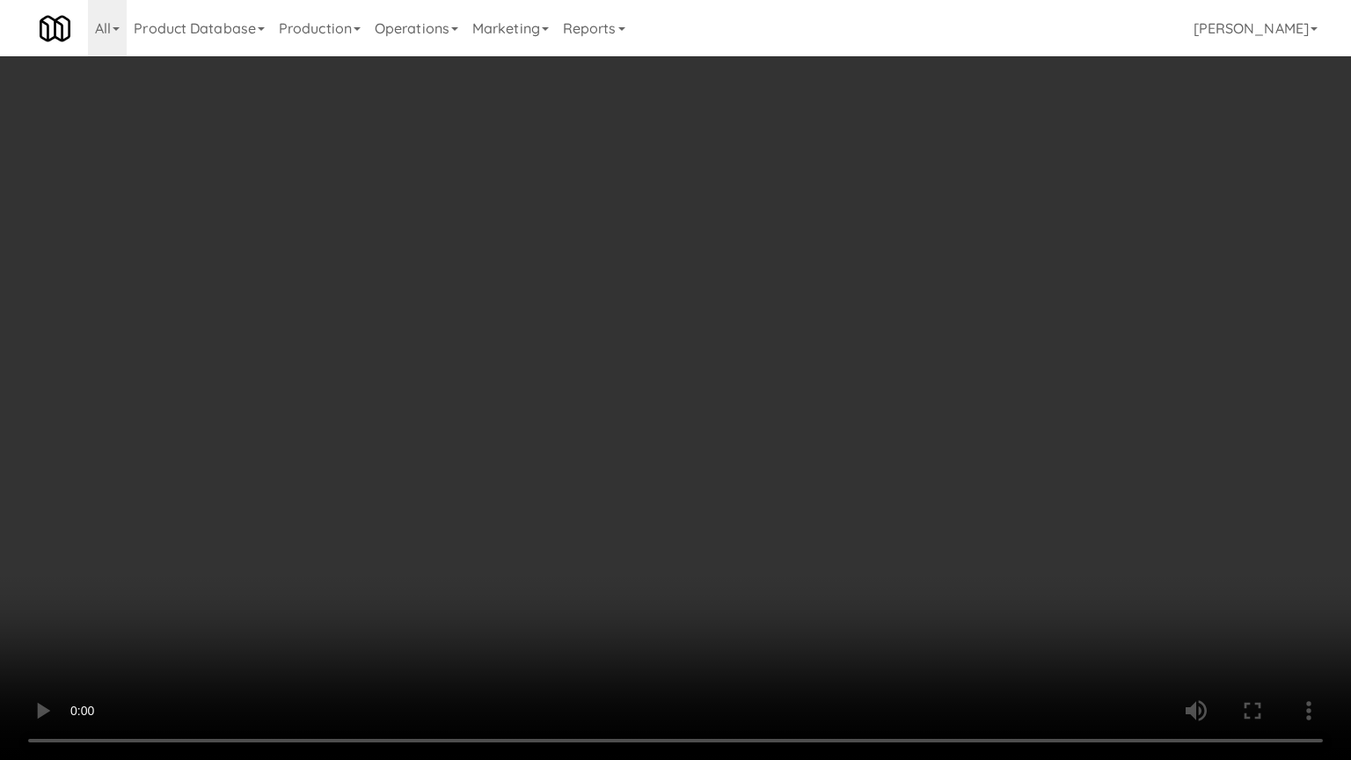
click at [616, 308] on video at bounding box center [675, 380] width 1351 height 760
drag, startPoint x: 661, startPoint y: 325, endPoint x: 672, endPoint y: 312, distance: 16.9
click at [662, 325] on video at bounding box center [675, 380] width 1351 height 760
click at [440, 519] on video at bounding box center [675, 380] width 1351 height 760
click at [441, 514] on video at bounding box center [675, 380] width 1351 height 760
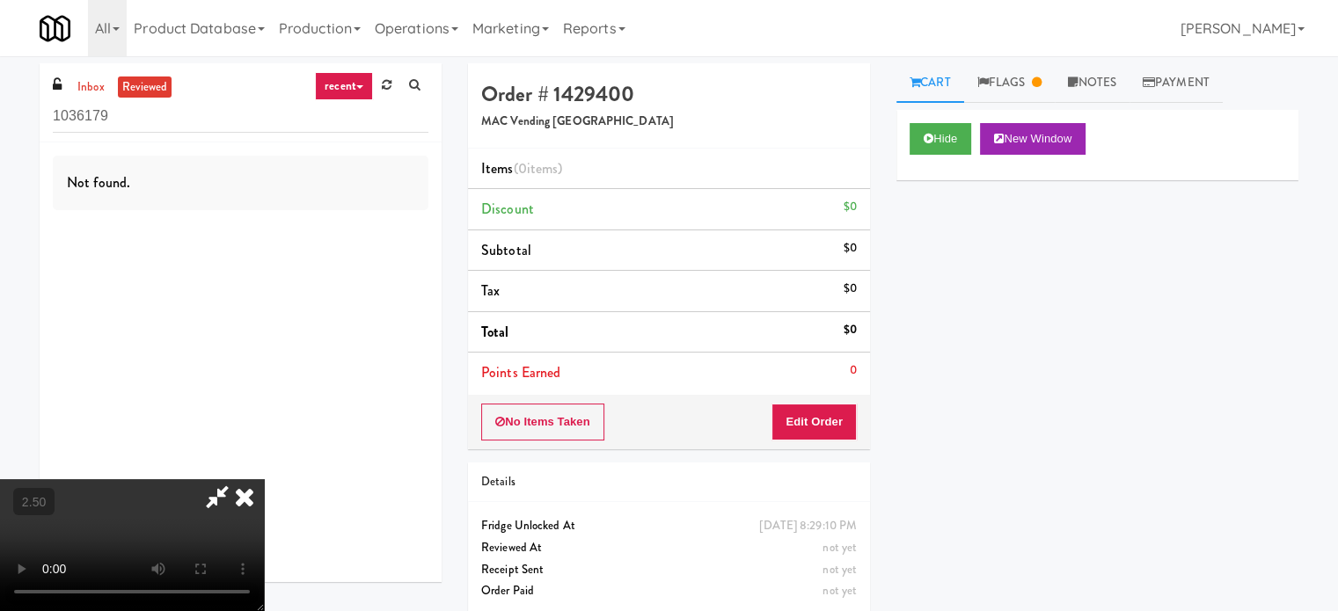
click at [264, 499] on video at bounding box center [132, 545] width 264 height 132
click at [264, 479] on icon at bounding box center [244, 496] width 39 height 35
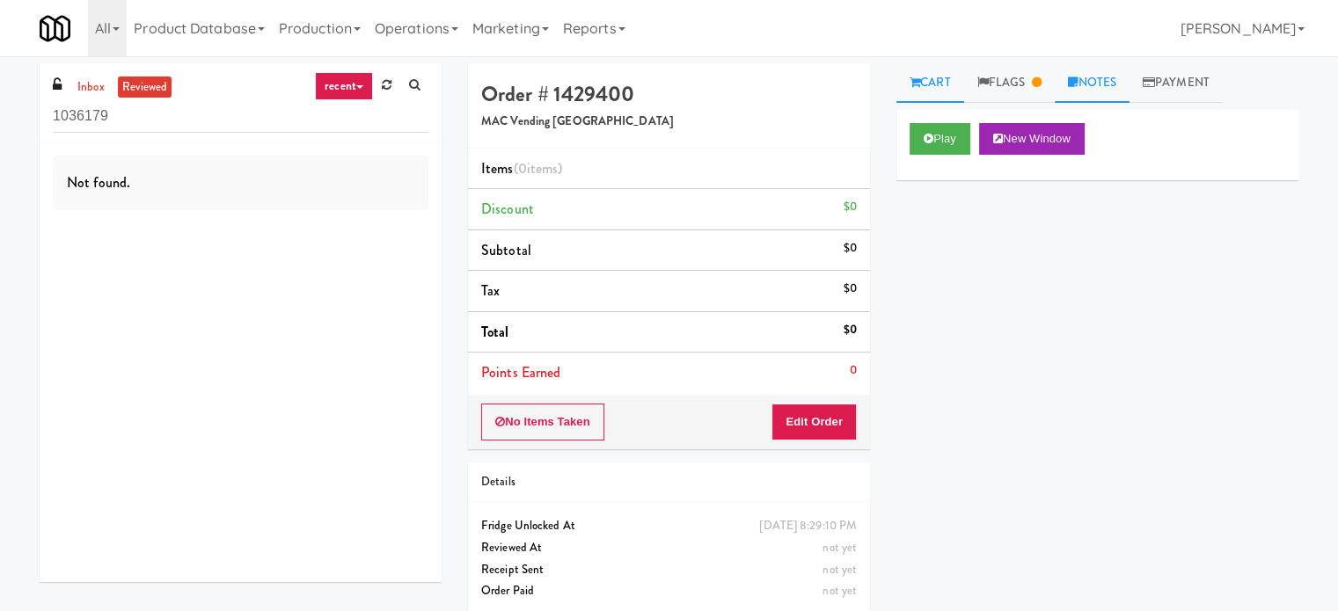
click at [1099, 84] on link "Notes" at bounding box center [1092, 83] width 75 height 40
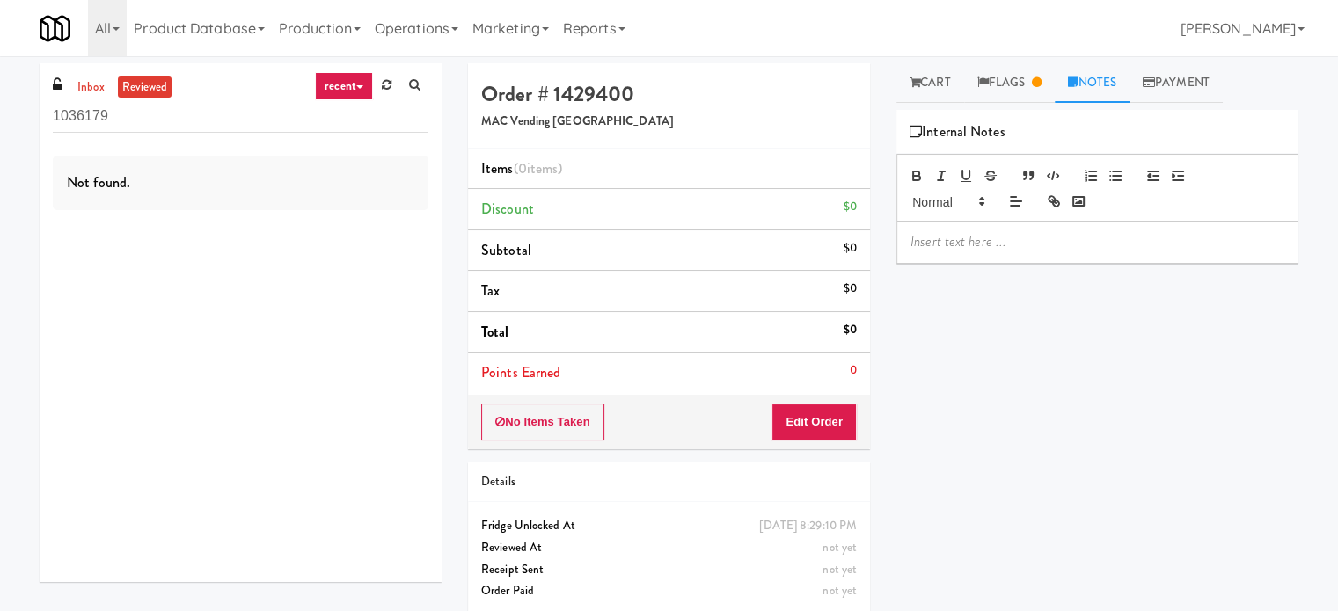
click at [972, 240] on p at bounding box center [1097, 241] width 374 height 19
click at [942, 91] on link "Cart" at bounding box center [930, 83] width 68 height 40
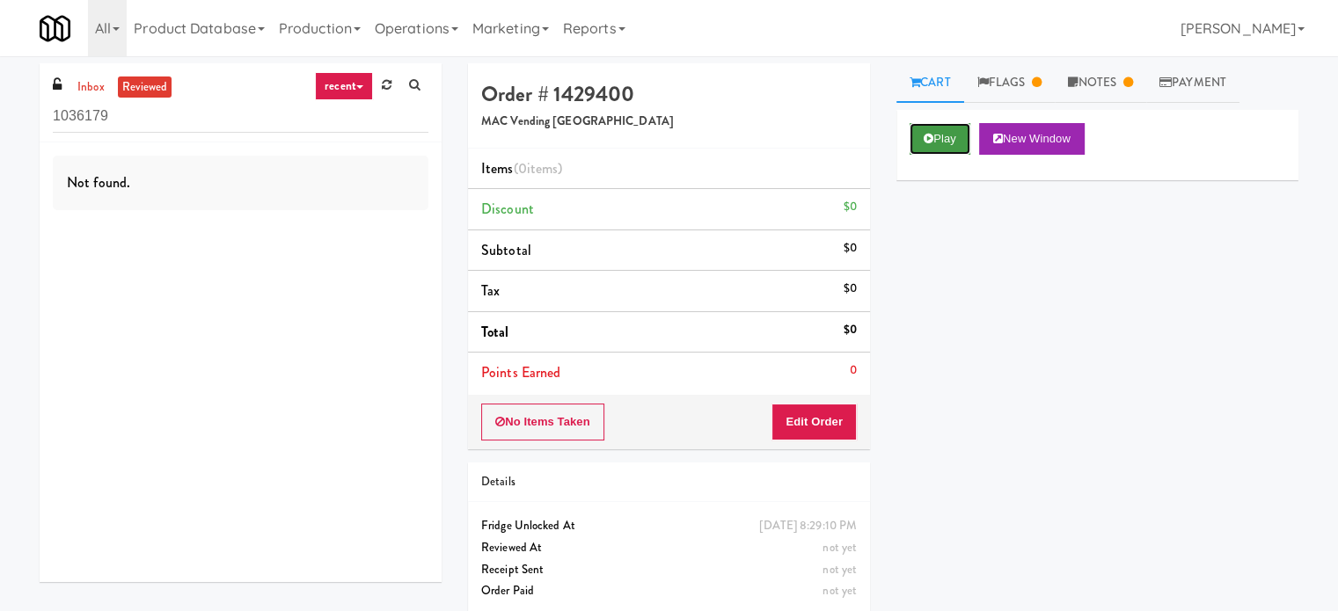
click at [944, 149] on button "Play" at bounding box center [939, 139] width 61 height 32
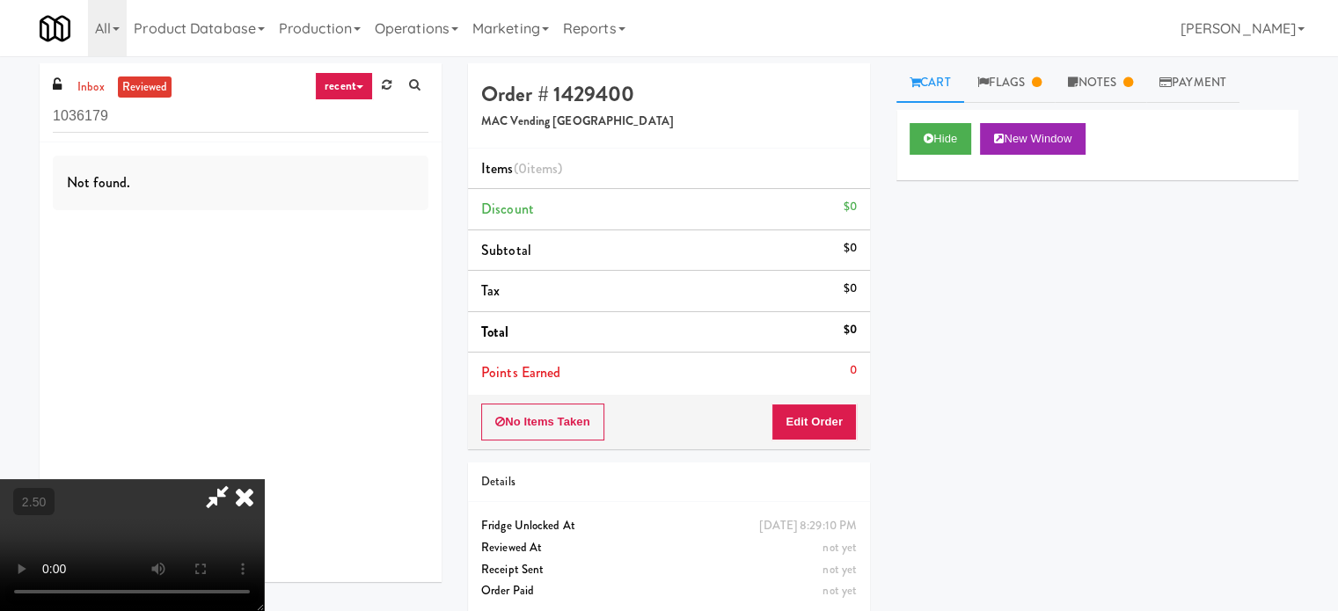
click at [264, 479] on video at bounding box center [132, 545] width 264 height 132
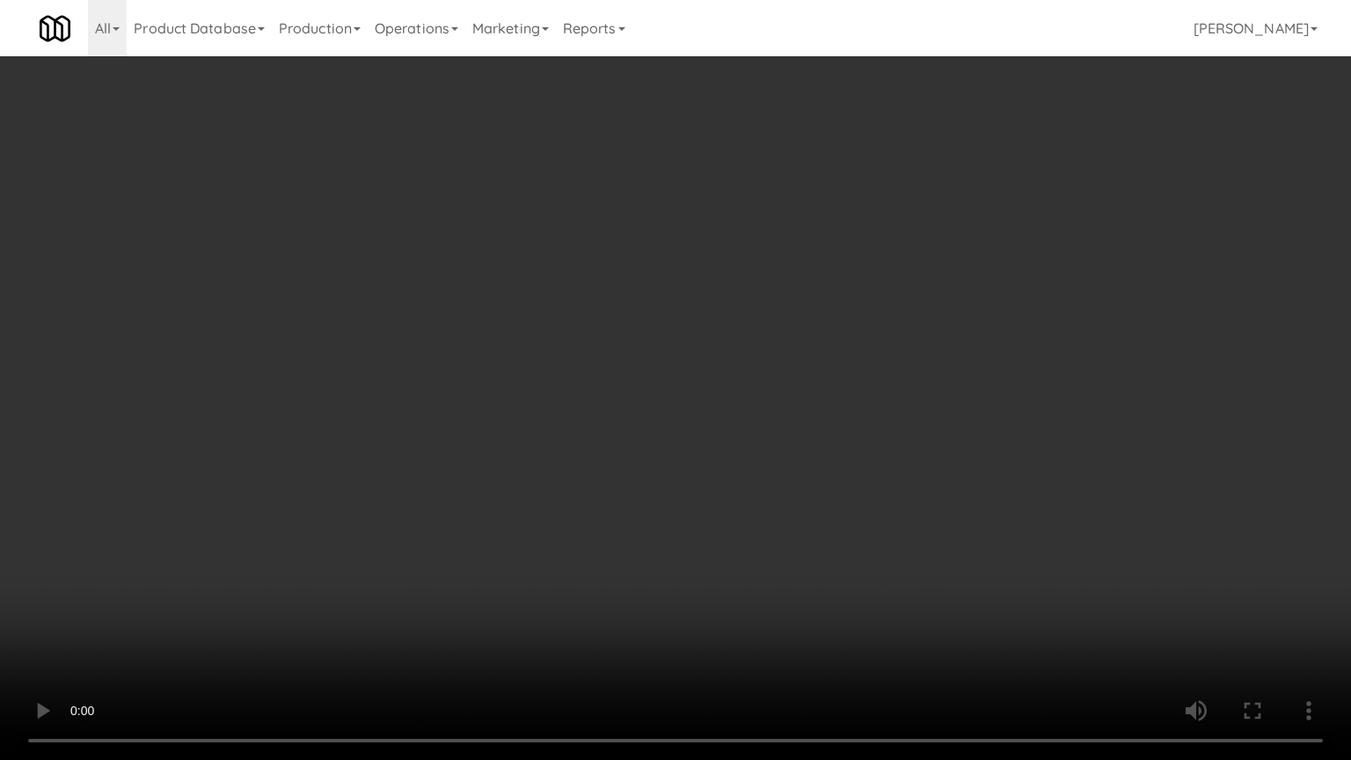
drag, startPoint x: 644, startPoint y: 390, endPoint x: 679, endPoint y: 390, distance: 35.2
click at [644, 390] on video at bounding box center [675, 380] width 1351 height 760
click at [686, 385] on video at bounding box center [675, 380] width 1351 height 760
click at [792, 401] on video at bounding box center [675, 380] width 1351 height 760
click at [746, 394] on video at bounding box center [675, 380] width 1351 height 760
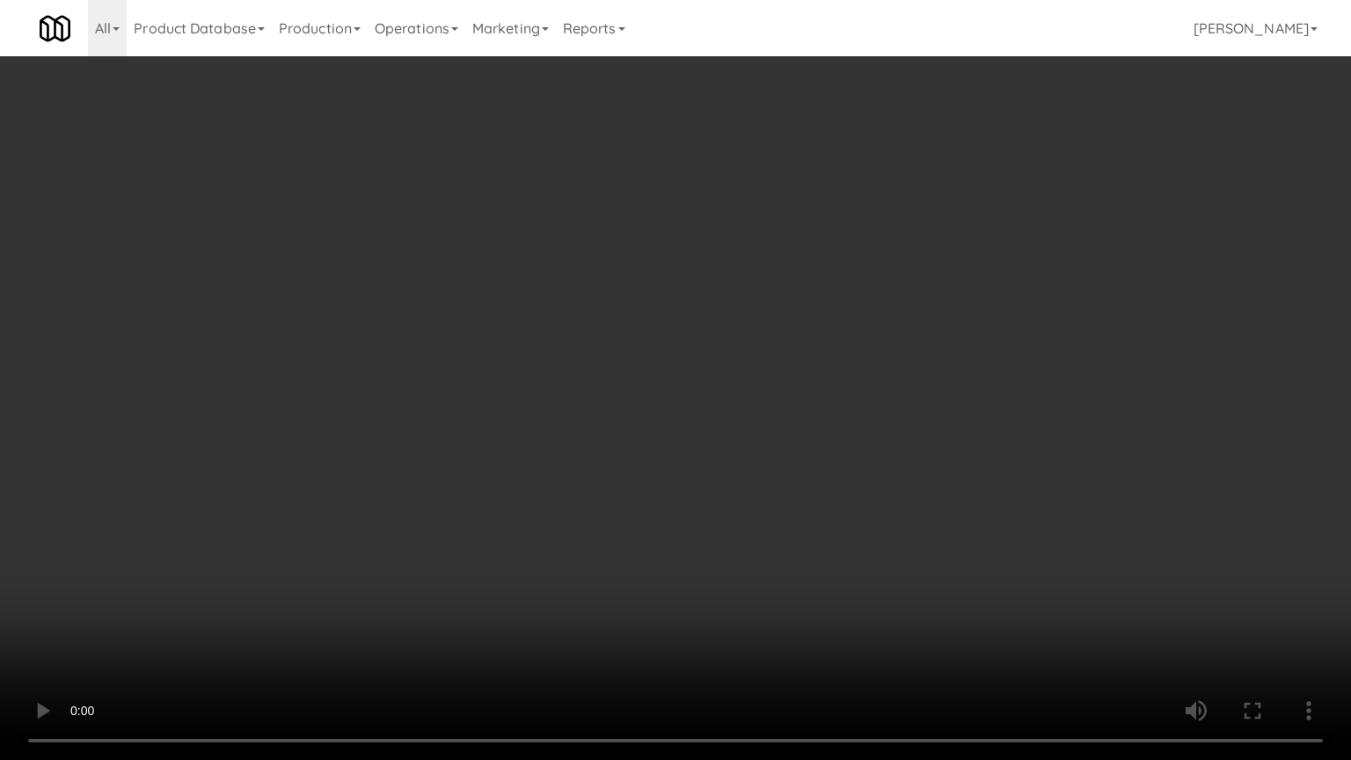
click at [766, 419] on video at bounding box center [675, 380] width 1351 height 760
click at [773, 413] on video at bounding box center [675, 380] width 1351 height 760
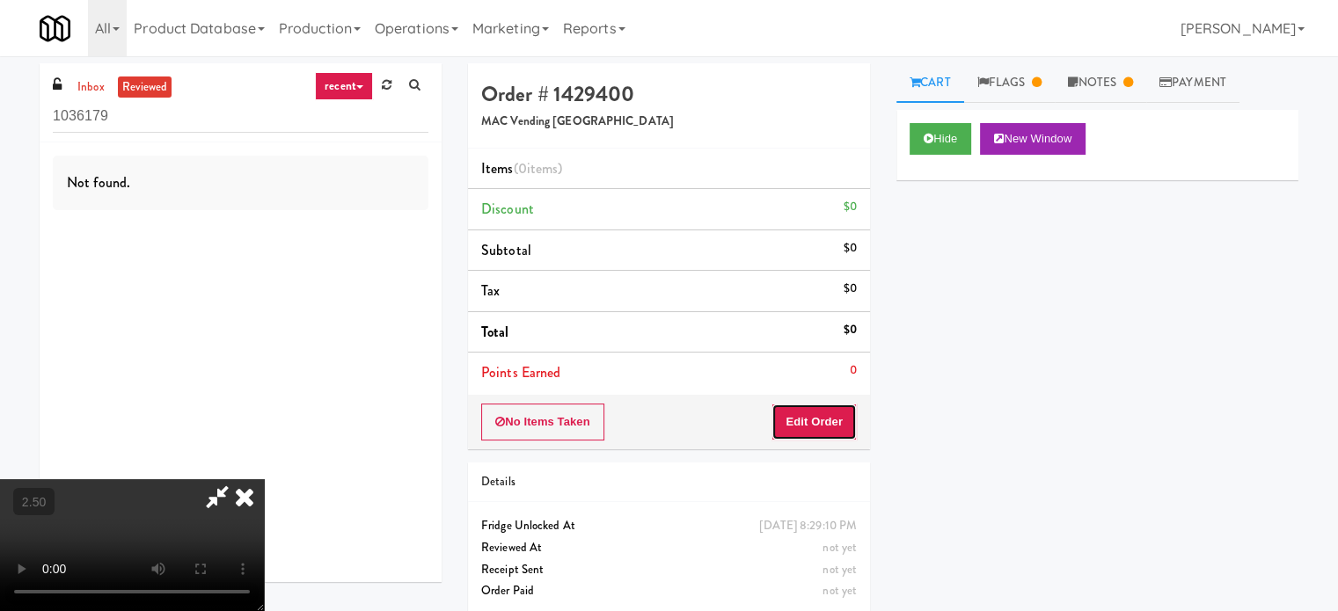
click at [827, 430] on button "Edit Order" at bounding box center [813, 422] width 85 height 37
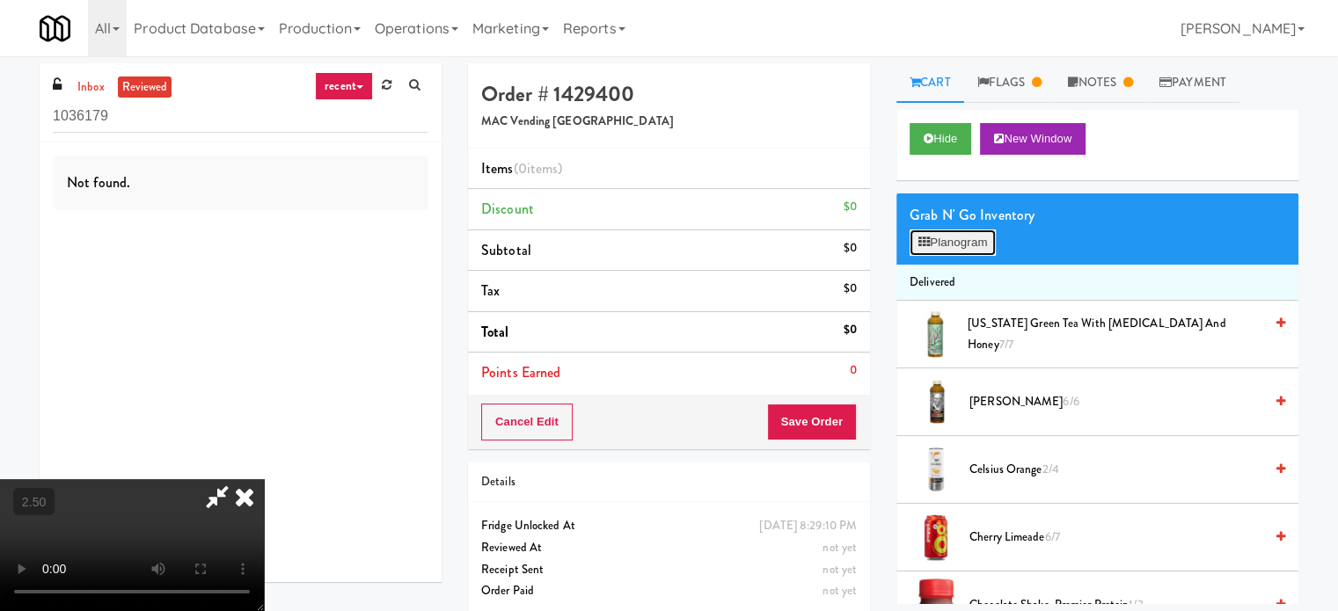
click at [968, 247] on button "Planogram" at bounding box center [952, 243] width 86 height 26
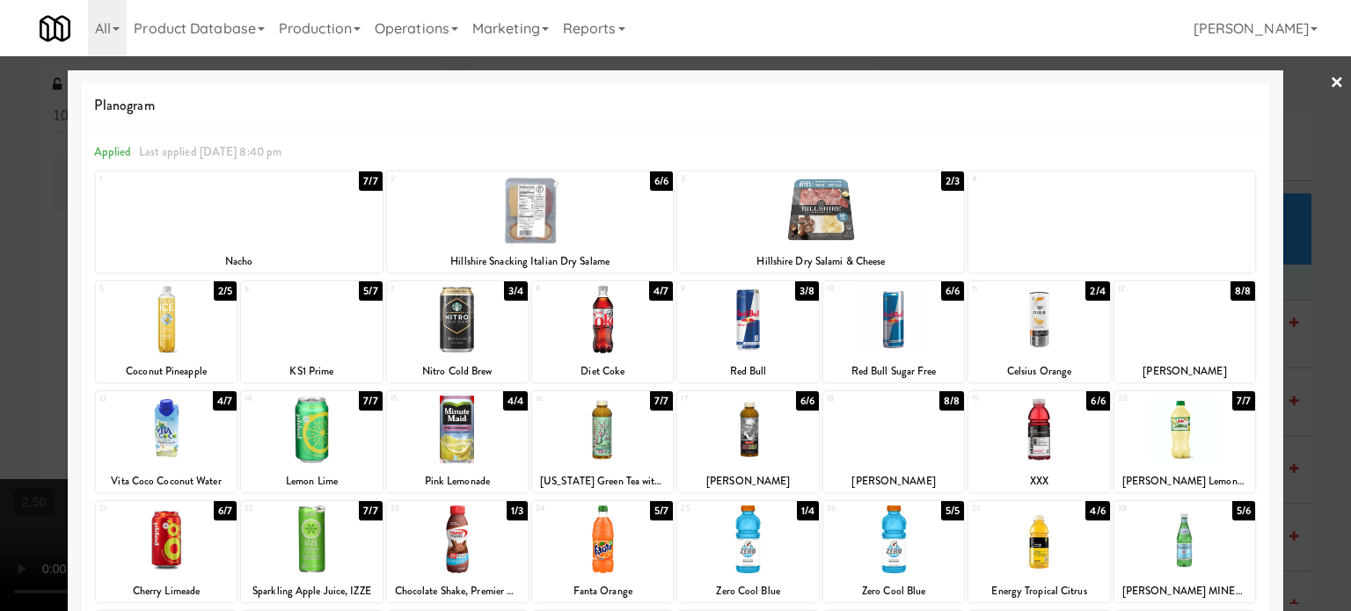
click at [1295, 164] on div at bounding box center [675, 305] width 1351 height 611
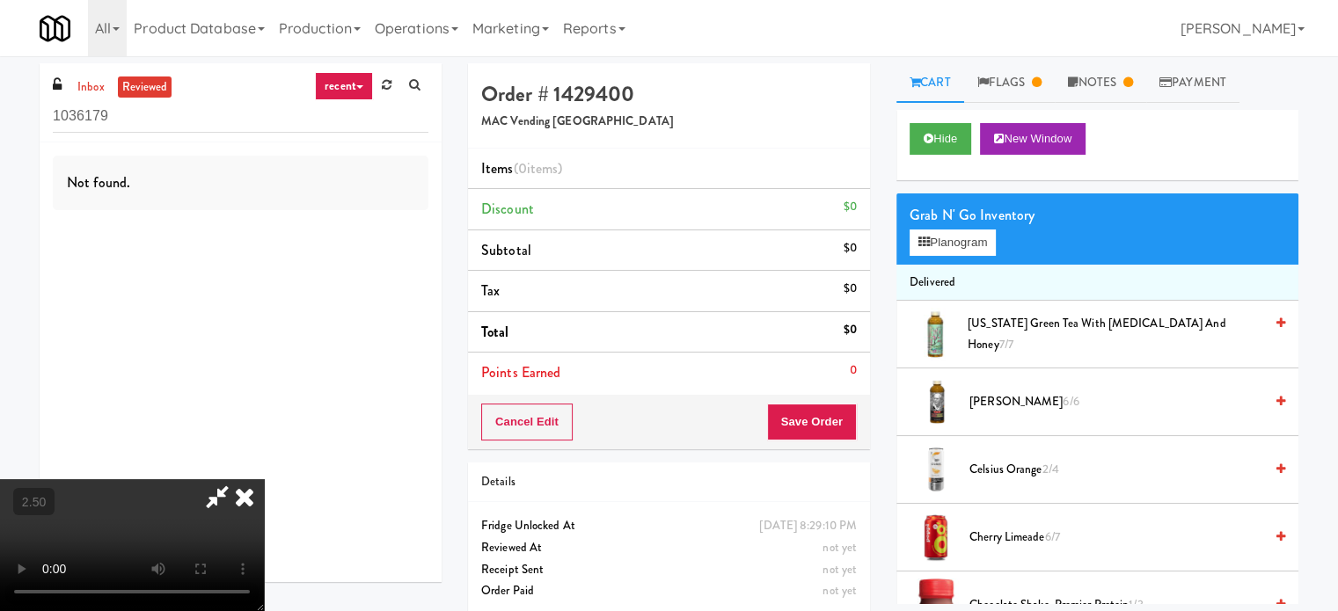
click at [264, 479] on video at bounding box center [132, 545] width 264 height 132
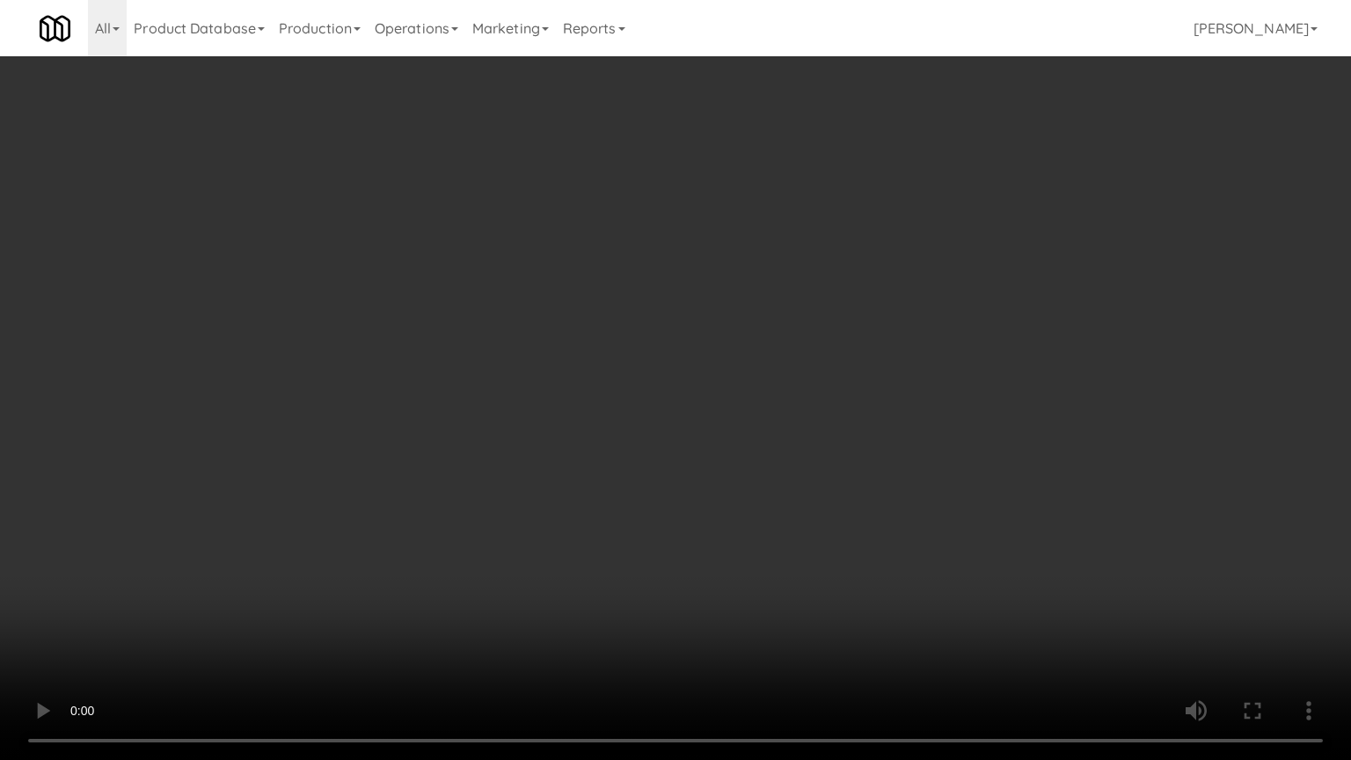
click at [531, 501] on video at bounding box center [675, 380] width 1351 height 760
click at [562, 489] on video at bounding box center [675, 380] width 1351 height 760
click at [570, 466] on video at bounding box center [675, 380] width 1351 height 760
click at [577, 464] on video at bounding box center [675, 380] width 1351 height 760
drag, startPoint x: 585, startPoint y: 464, endPoint x: 755, endPoint y: 266, distance: 260.7
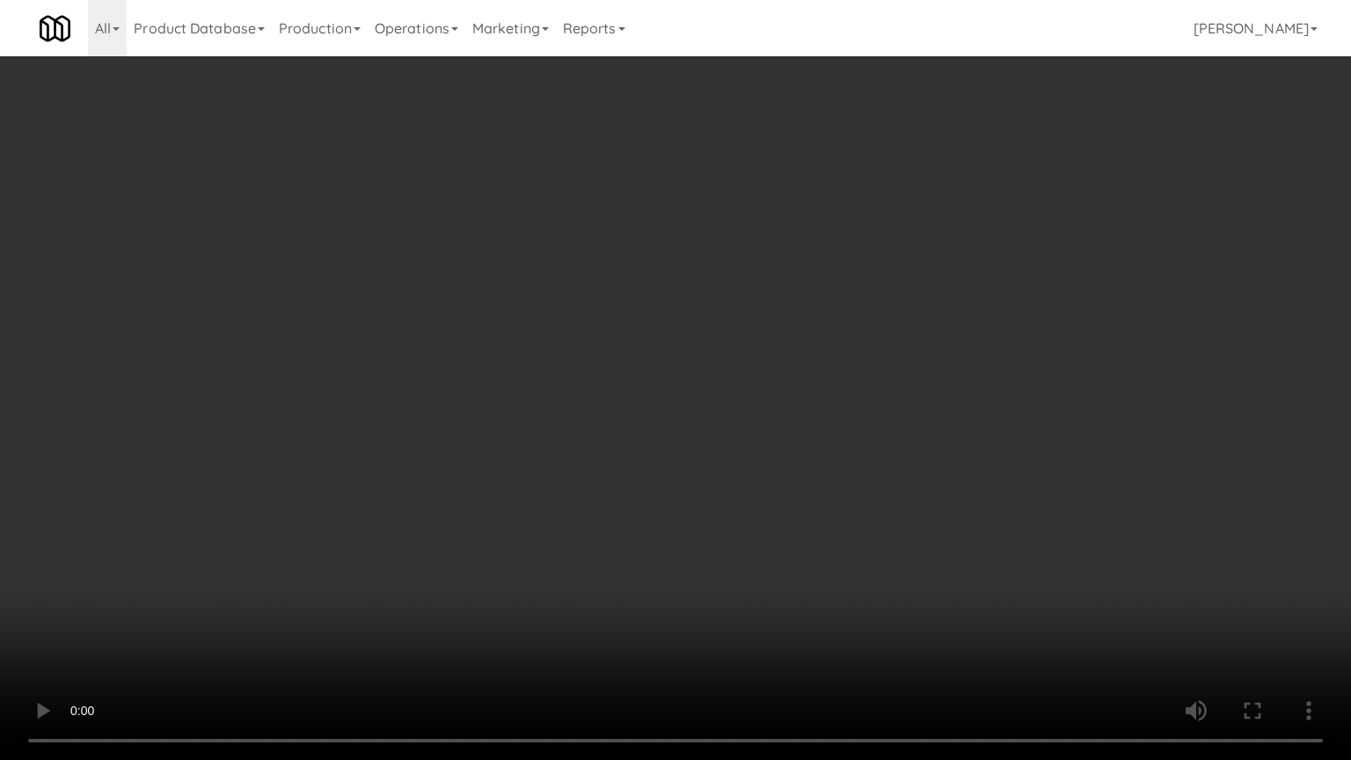
click at [586, 464] on video at bounding box center [675, 380] width 1351 height 760
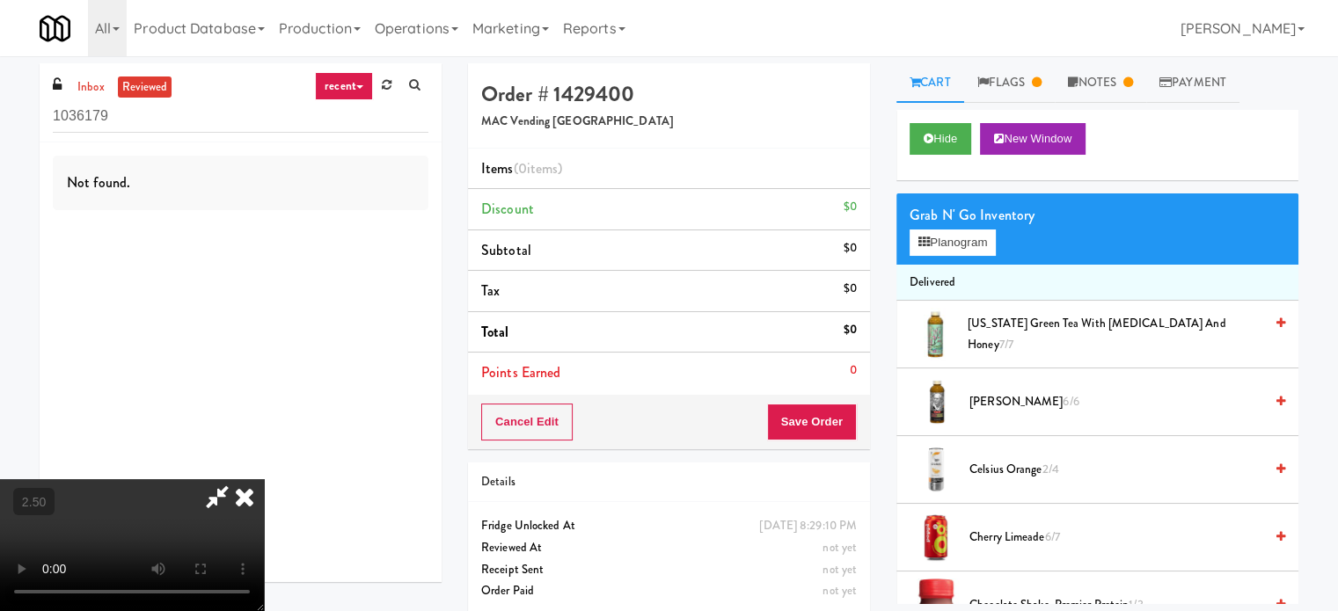
click at [264, 479] on icon at bounding box center [244, 496] width 39 height 35
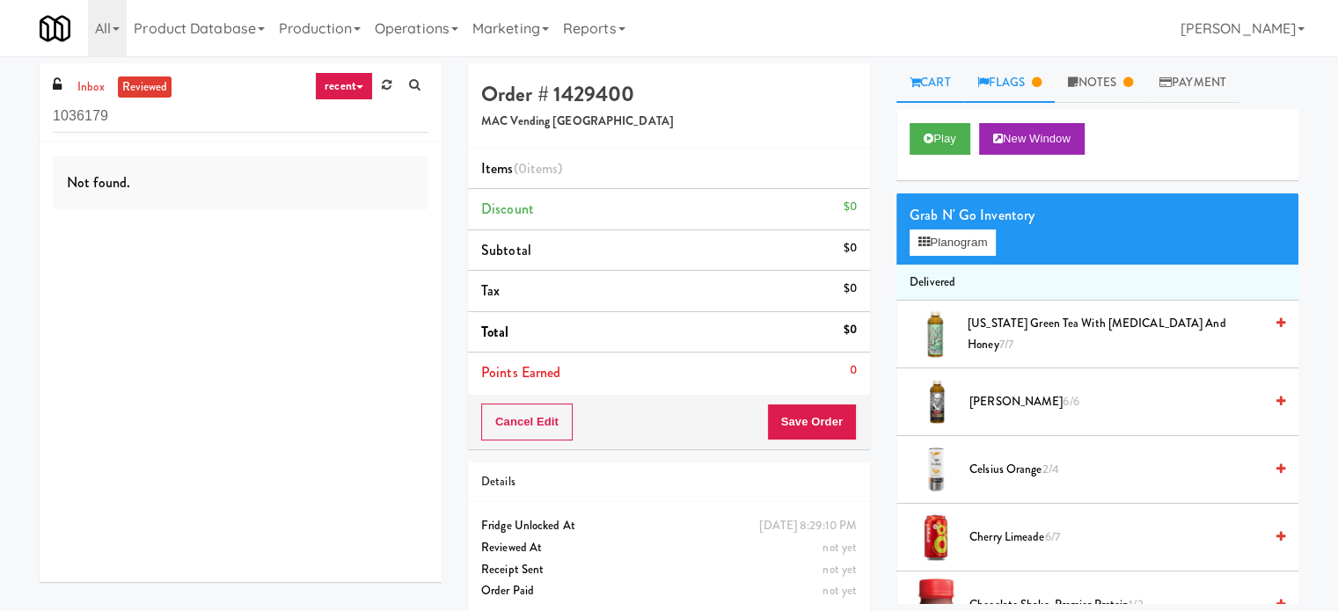
click at [1020, 77] on link "Flags" at bounding box center [1009, 83] width 91 height 40
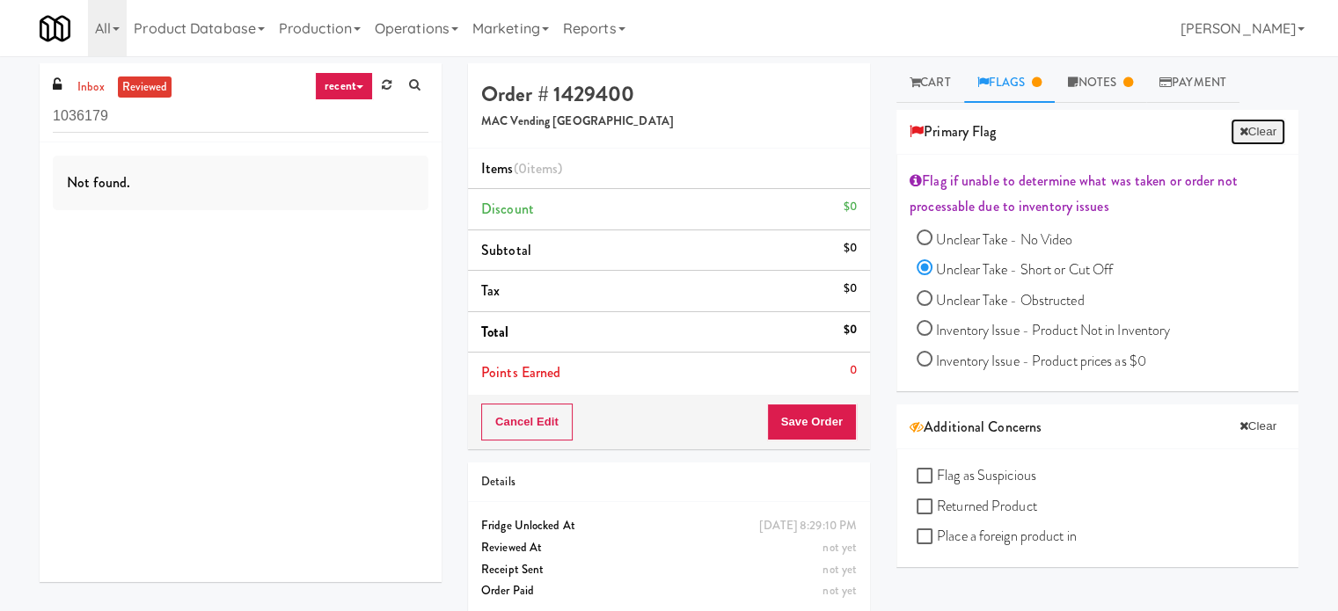
click at [1248, 131] on button "Clear" at bounding box center [1257, 132] width 55 height 26
radio input "false"
click at [938, 78] on link "Cart" at bounding box center [930, 83] width 68 height 40
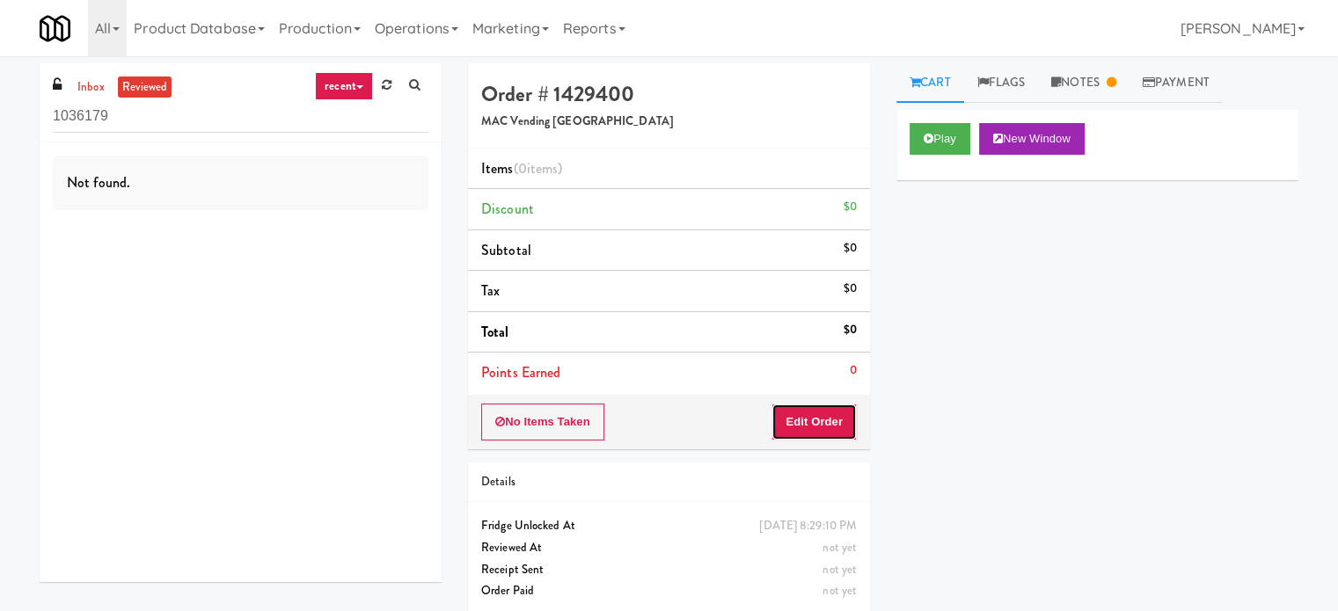
drag, startPoint x: 820, startPoint y: 429, endPoint x: 880, endPoint y: 376, distance: 81.0
click at [821, 428] on button "Edit Order" at bounding box center [813, 422] width 85 height 37
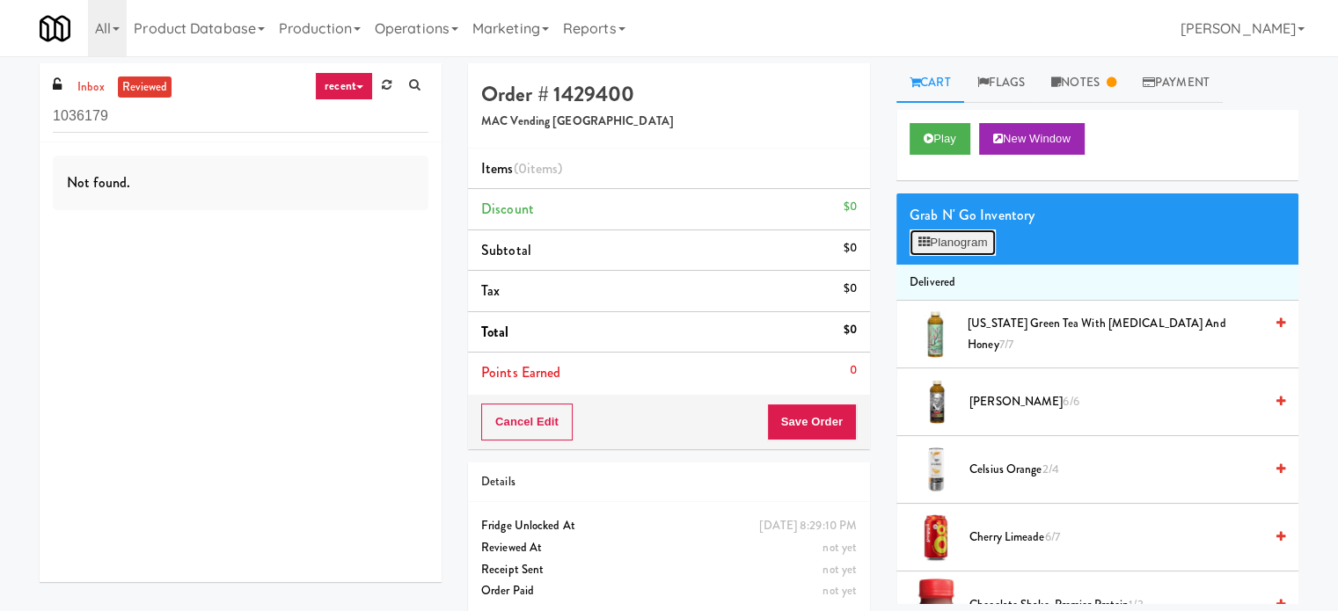
click at [984, 241] on button "Planogram" at bounding box center [952, 243] width 86 height 26
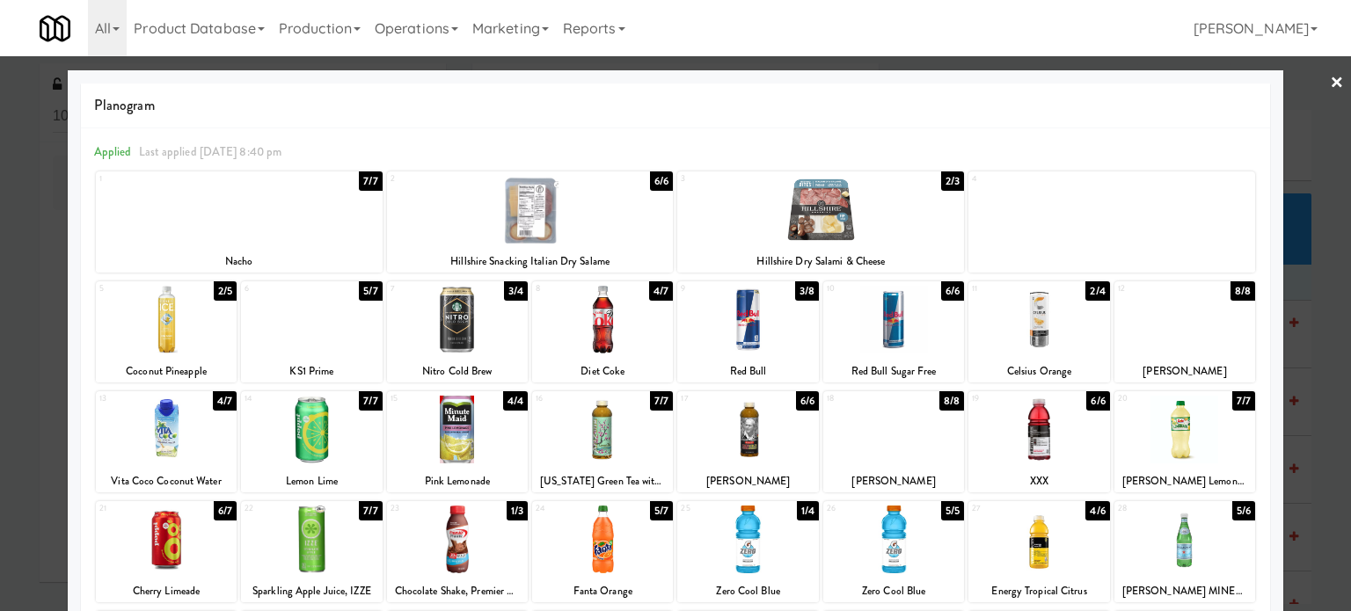
click at [797, 285] on div "3/8" at bounding box center [807, 290] width 24 height 19
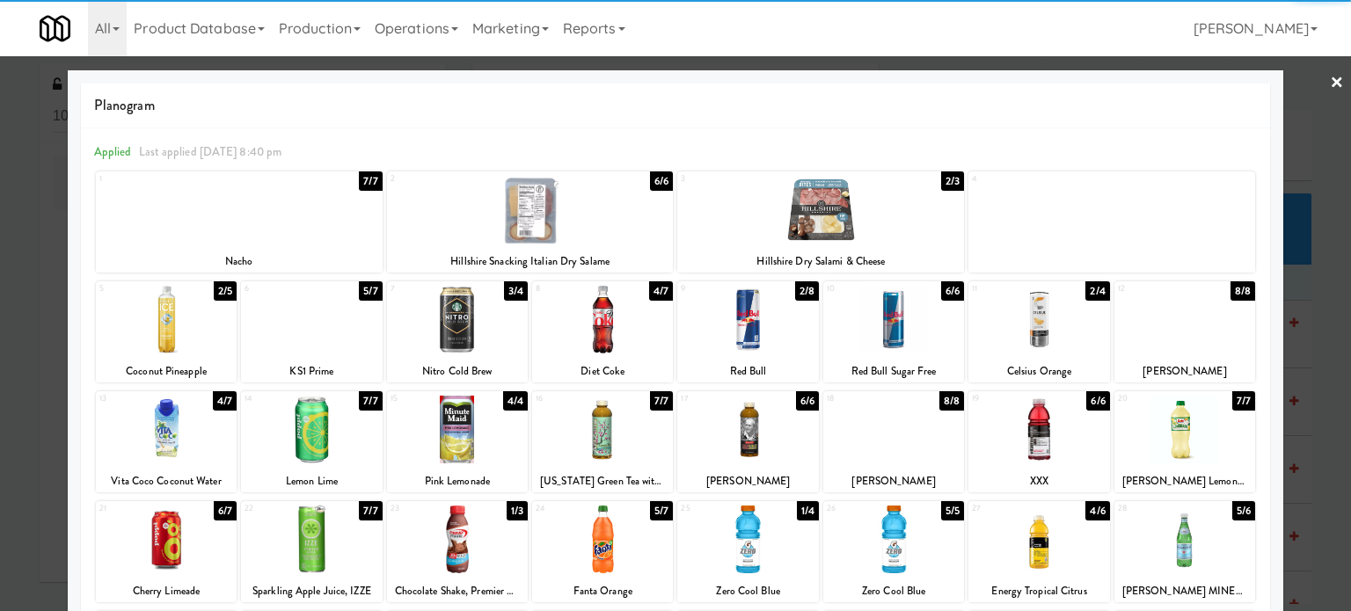
drag, startPoint x: 1317, startPoint y: 376, endPoint x: 1319, endPoint y: 365, distance: 10.9
click at [1317, 376] on div at bounding box center [675, 305] width 1351 height 611
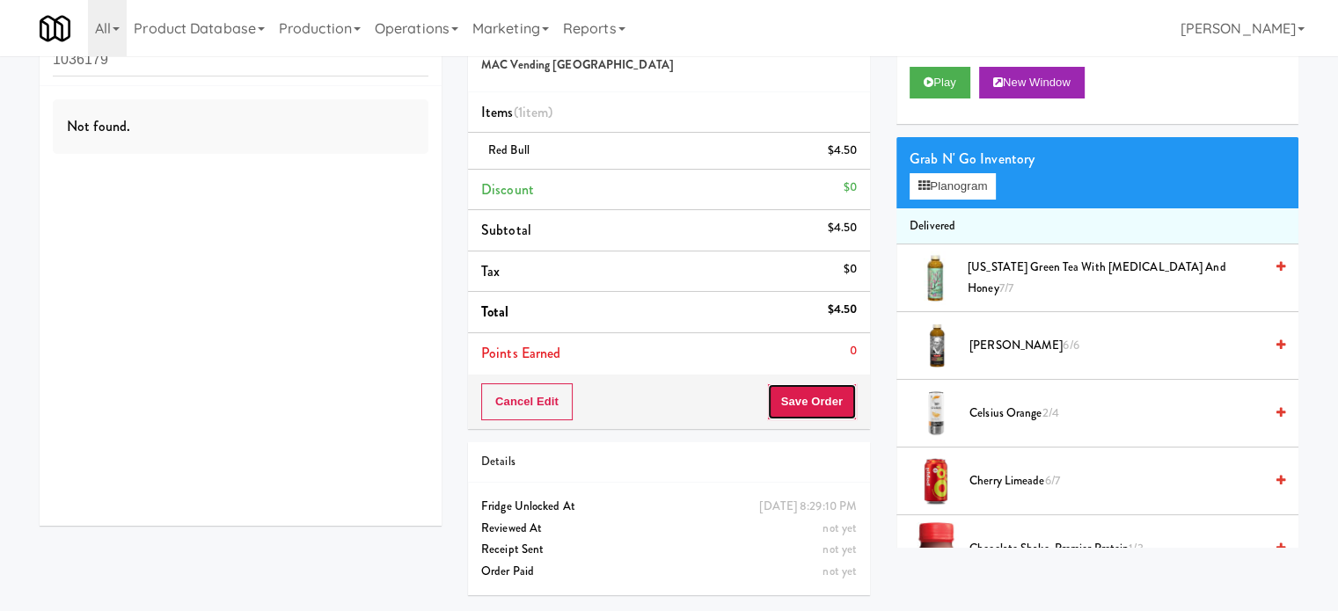
drag, startPoint x: 834, startPoint y: 417, endPoint x: 827, endPoint y: 393, distance: 24.8
click at [834, 416] on button "Save Order" at bounding box center [812, 401] width 90 height 37
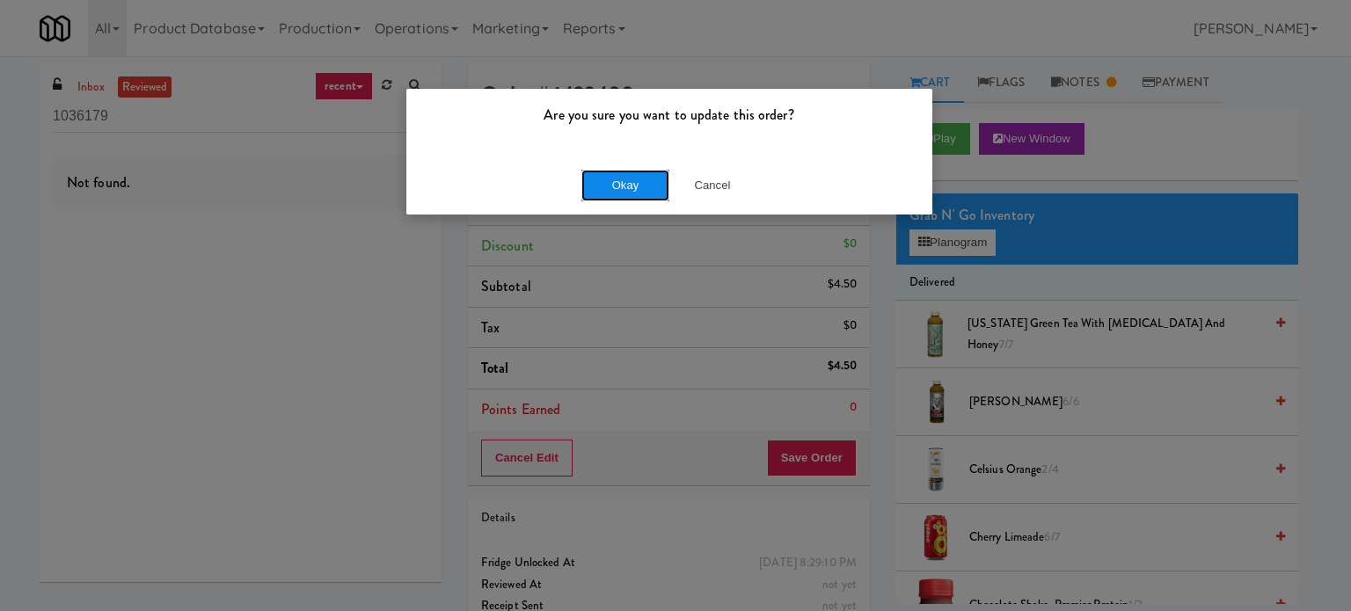
click at [637, 179] on button "Okay" at bounding box center [625, 186] width 88 height 32
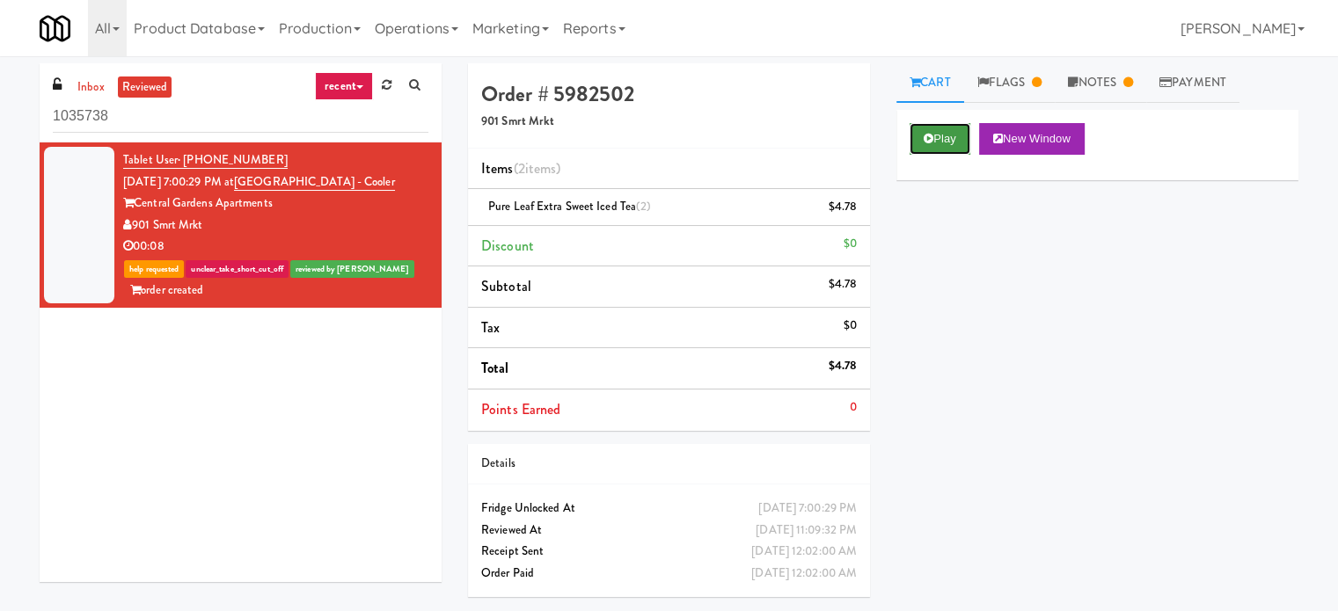
click at [946, 140] on button "Play" at bounding box center [939, 139] width 61 height 32
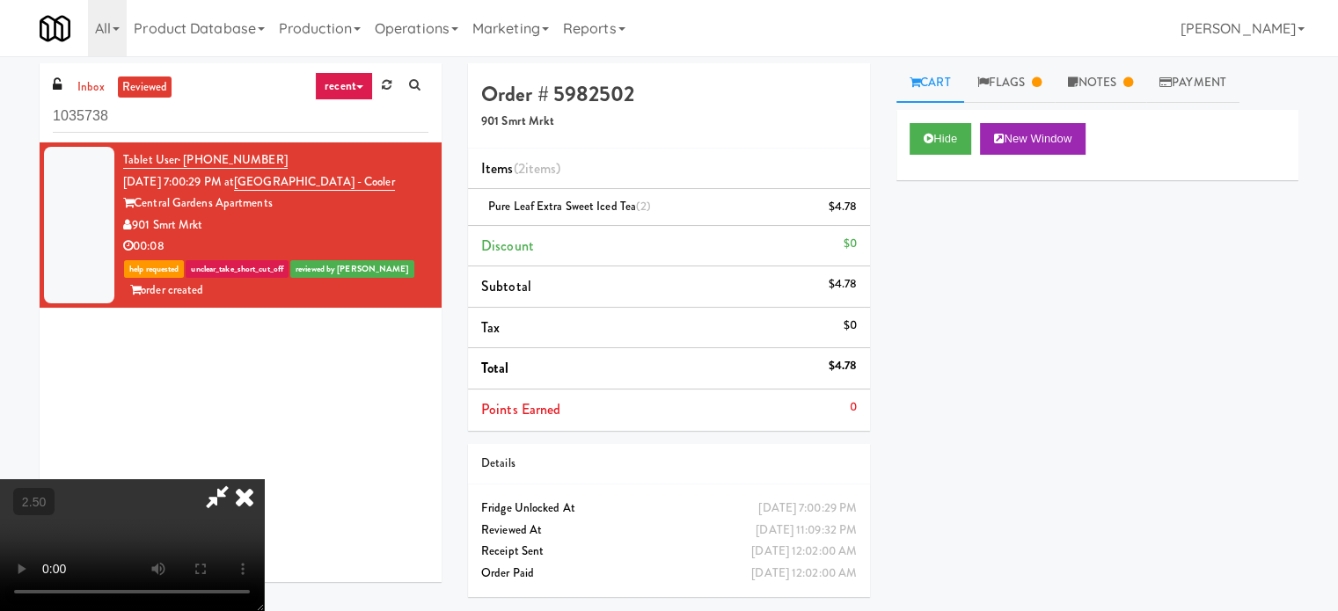
drag, startPoint x: 434, startPoint y: 407, endPoint x: 454, endPoint y: 398, distance: 22.1
click at [264, 479] on video at bounding box center [132, 545] width 264 height 132
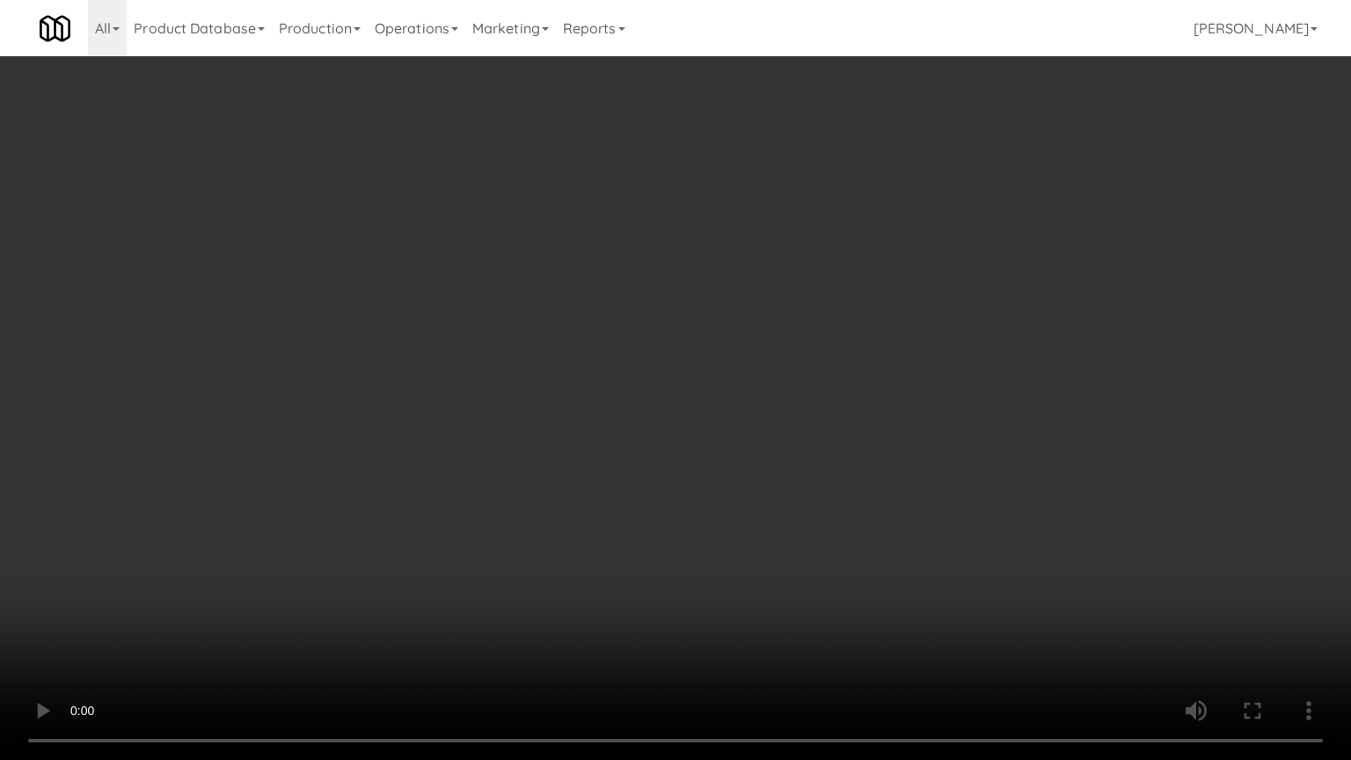
click at [495, 405] on video at bounding box center [675, 380] width 1351 height 760
click at [334, 419] on video at bounding box center [675, 380] width 1351 height 760
click at [433, 369] on video at bounding box center [675, 380] width 1351 height 760
click at [532, 377] on video at bounding box center [675, 380] width 1351 height 760
click at [569, 415] on video at bounding box center [675, 380] width 1351 height 760
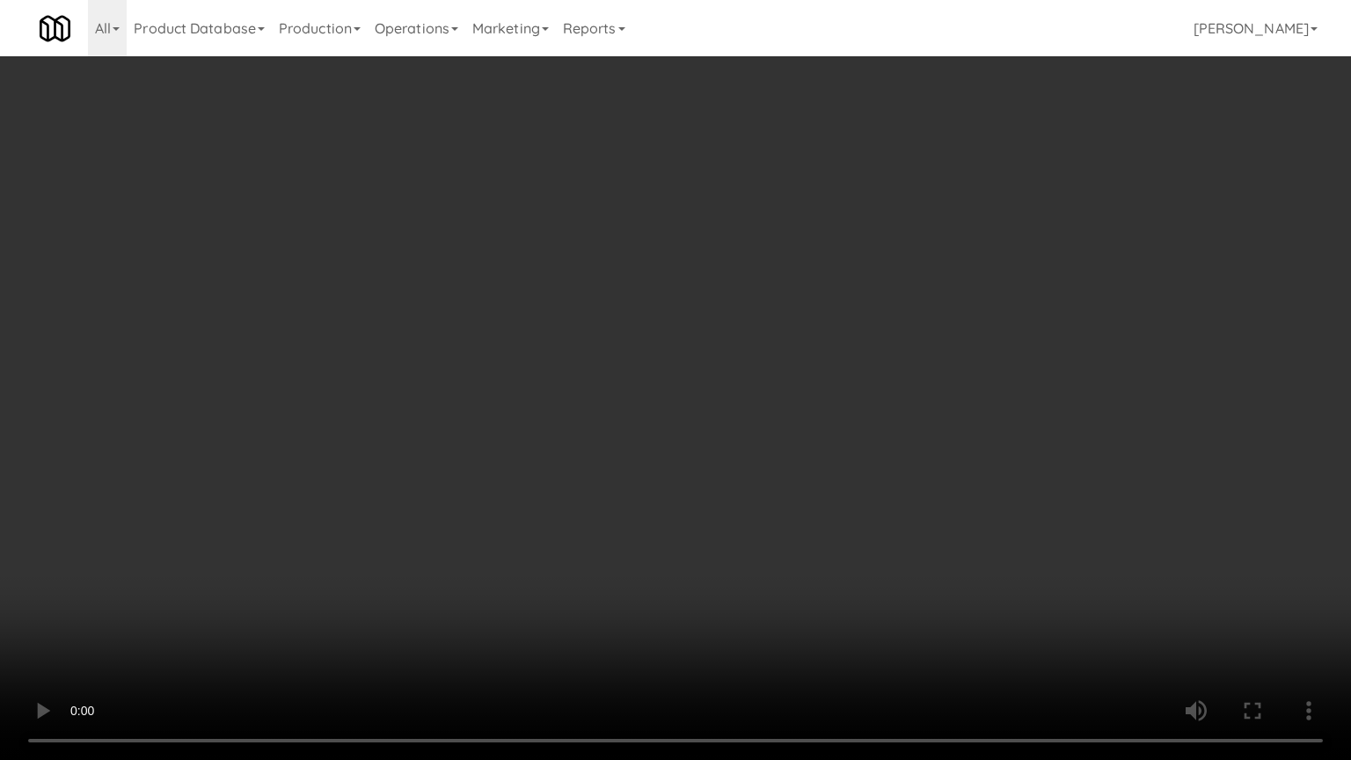
click at [570, 412] on video at bounding box center [675, 380] width 1351 height 760
click at [570, 413] on video at bounding box center [675, 380] width 1351 height 760
click at [581, 407] on video at bounding box center [675, 380] width 1351 height 760
click at [581, 392] on video at bounding box center [675, 380] width 1351 height 760
click at [581, 394] on video at bounding box center [675, 380] width 1351 height 760
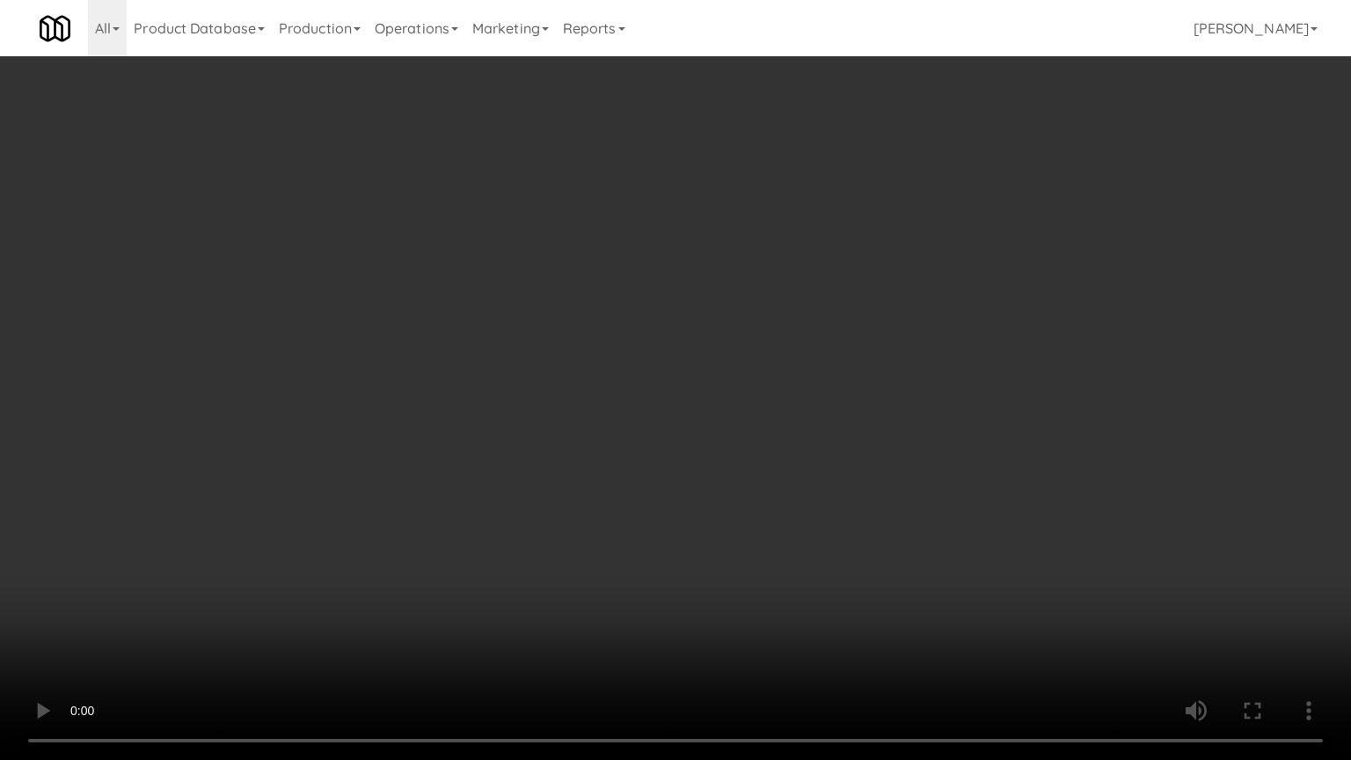
drag, startPoint x: 704, startPoint y: 370, endPoint x: 712, endPoint y: 363, distance: 11.3
click at [704, 370] on video at bounding box center [675, 380] width 1351 height 760
click at [719, 361] on video at bounding box center [675, 380] width 1351 height 760
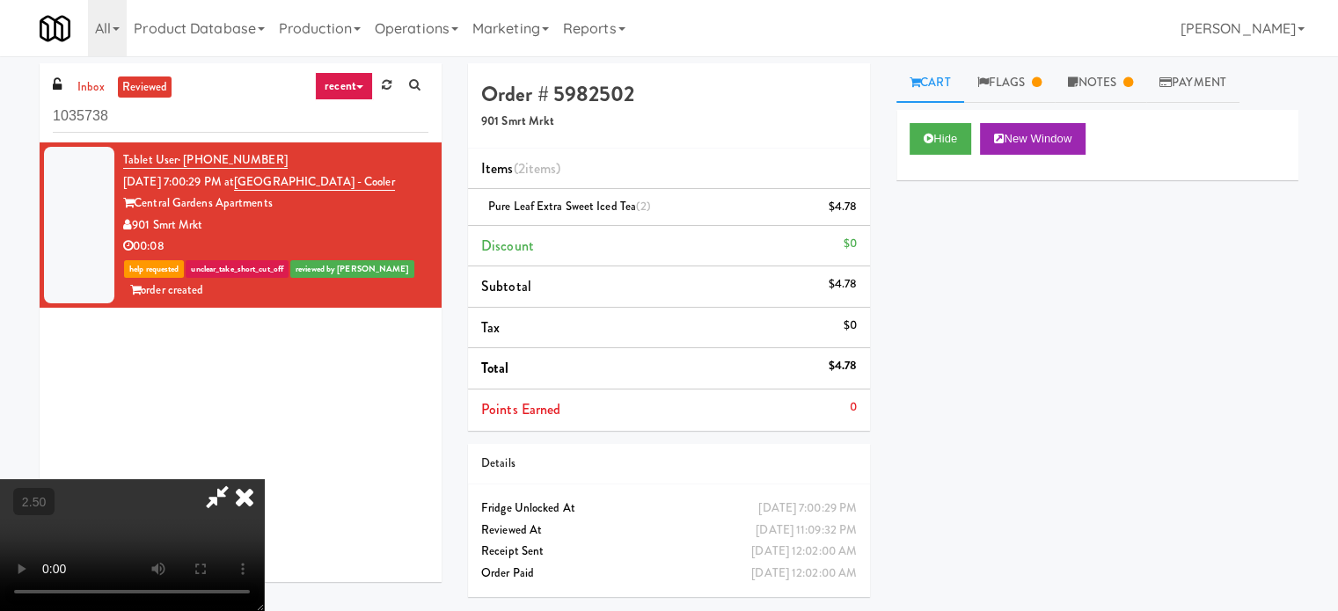
click at [264, 479] on icon at bounding box center [244, 496] width 39 height 35
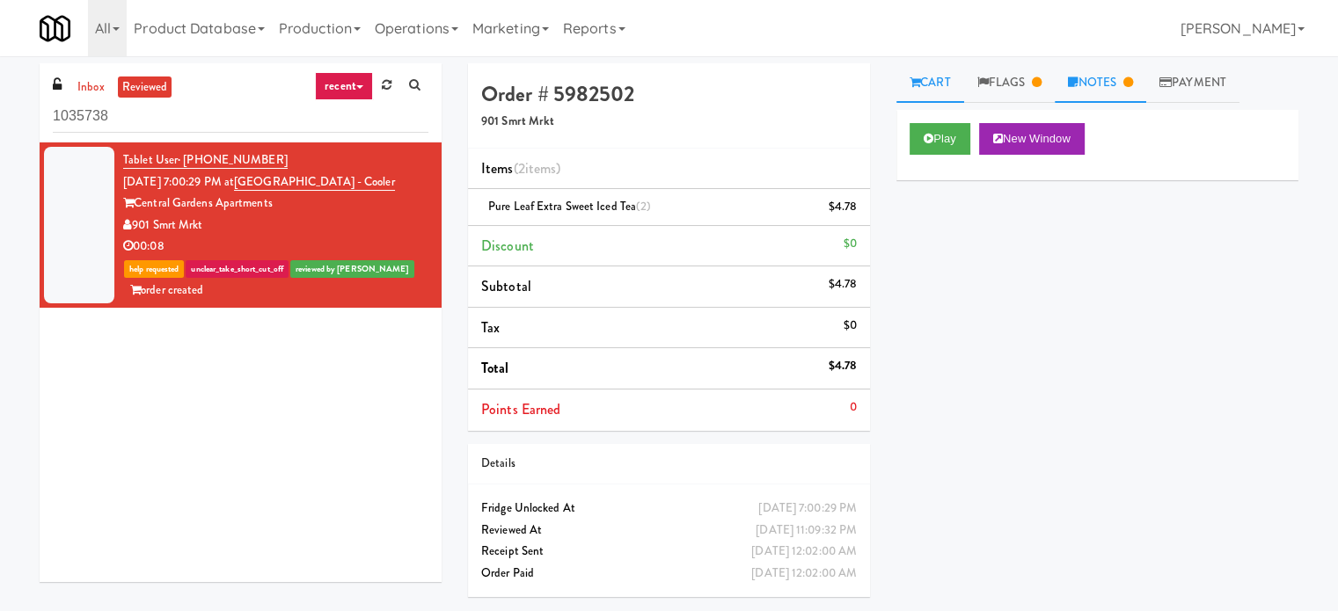
click at [1128, 77] on link "Notes" at bounding box center [1100, 83] width 91 height 40
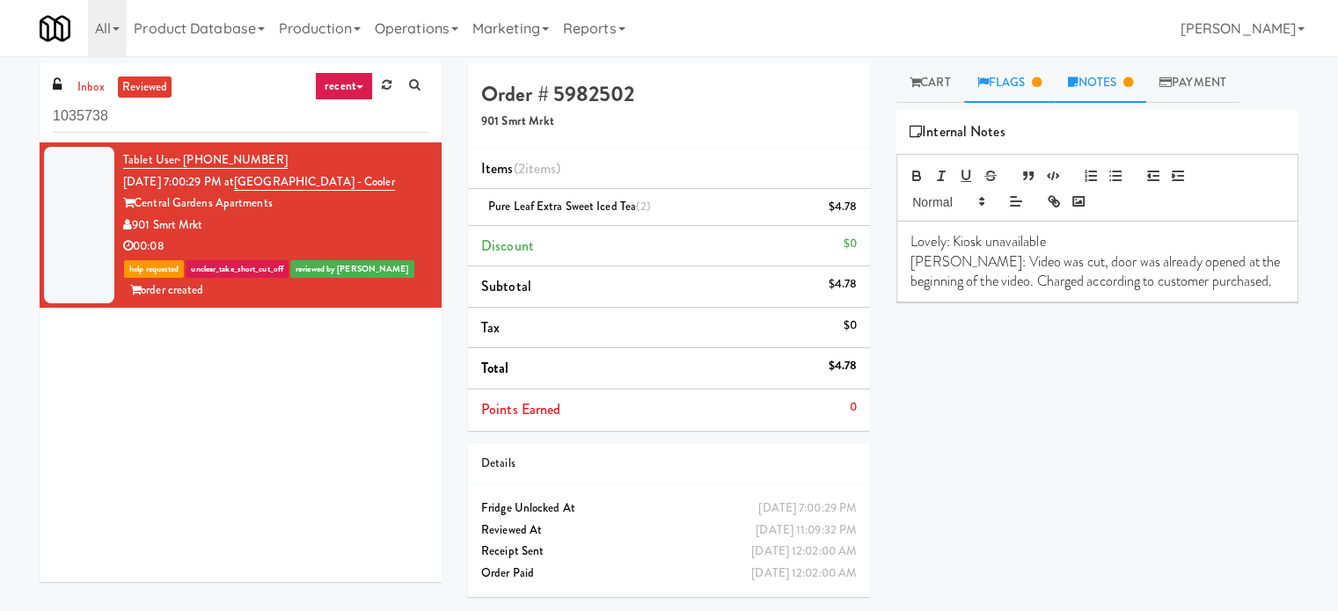
click at [1024, 95] on link "Flags" at bounding box center [1009, 83] width 91 height 40
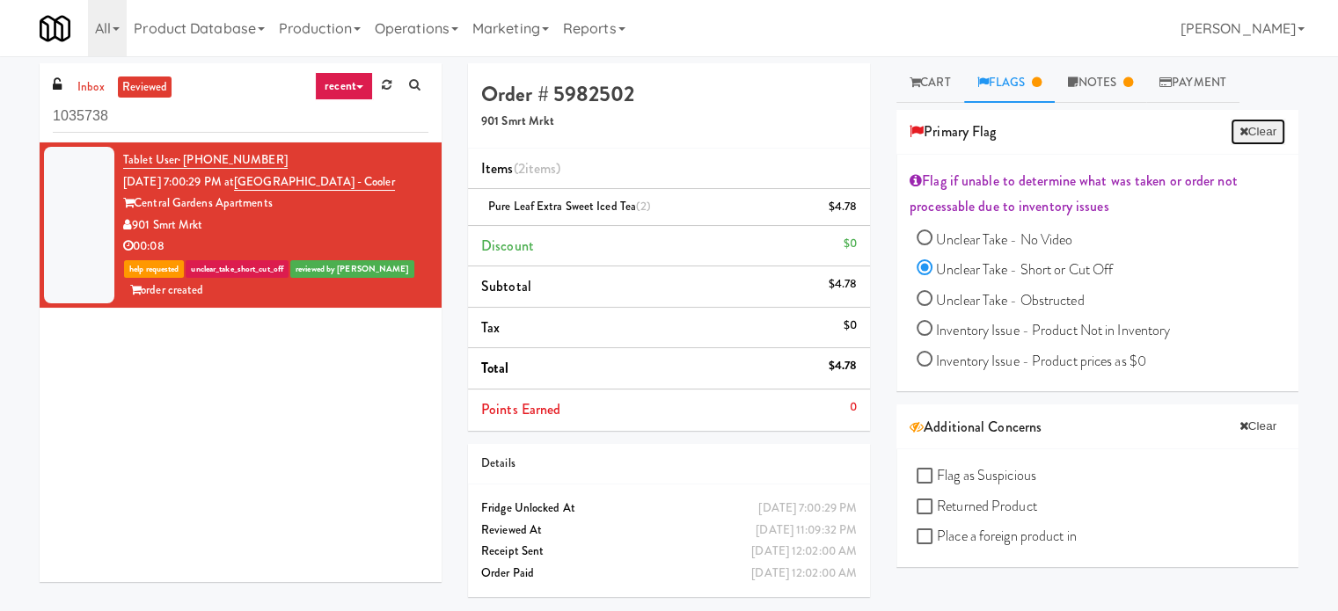
click at [1252, 128] on button "Clear" at bounding box center [1257, 132] width 55 height 26
radio input "false"
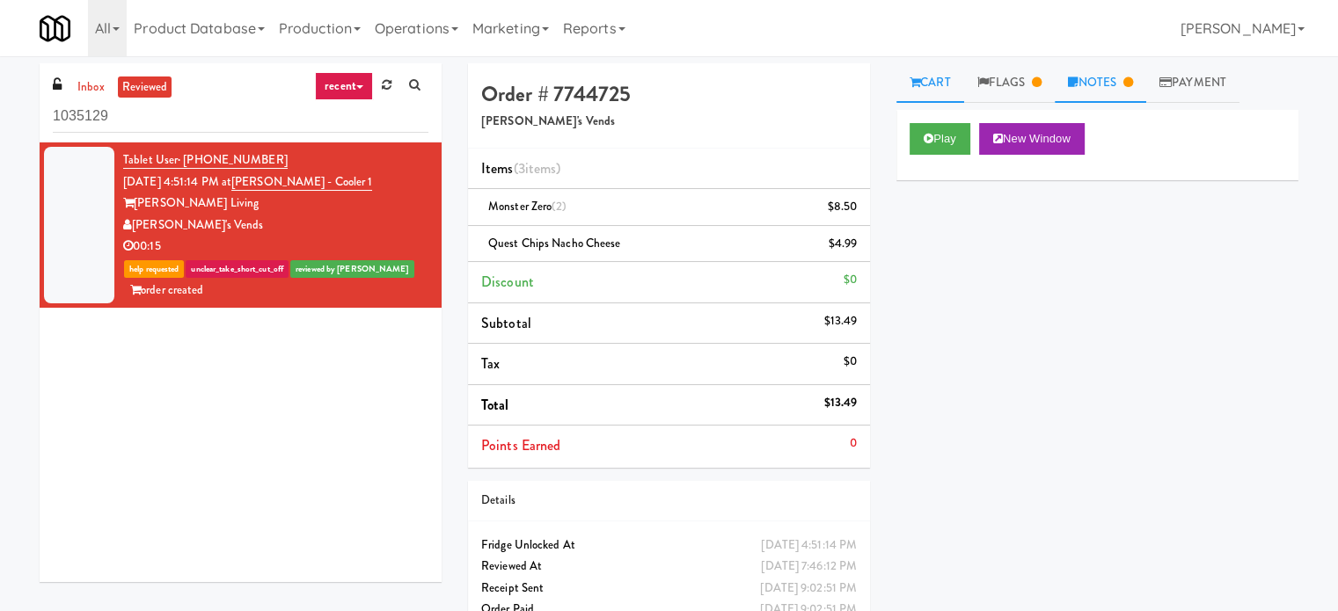
click at [1102, 83] on link "Notes" at bounding box center [1100, 83] width 91 height 40
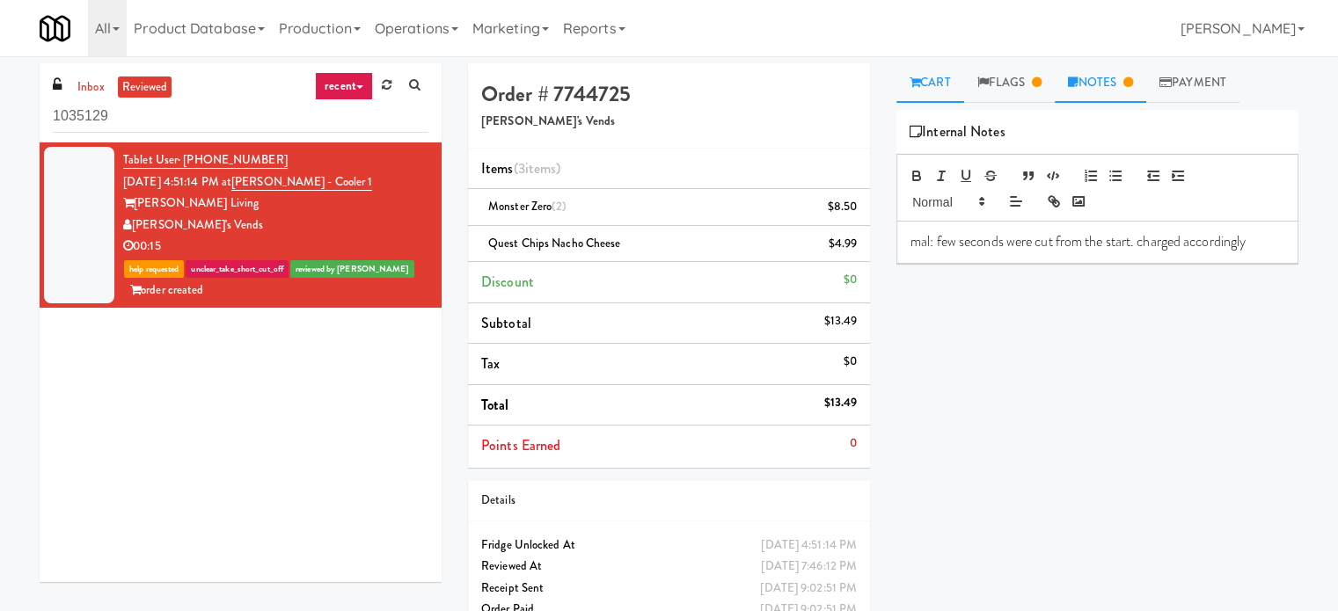
click at [939, 83] on link "Cart" at bounding box center [930, 83] width 68 height 40
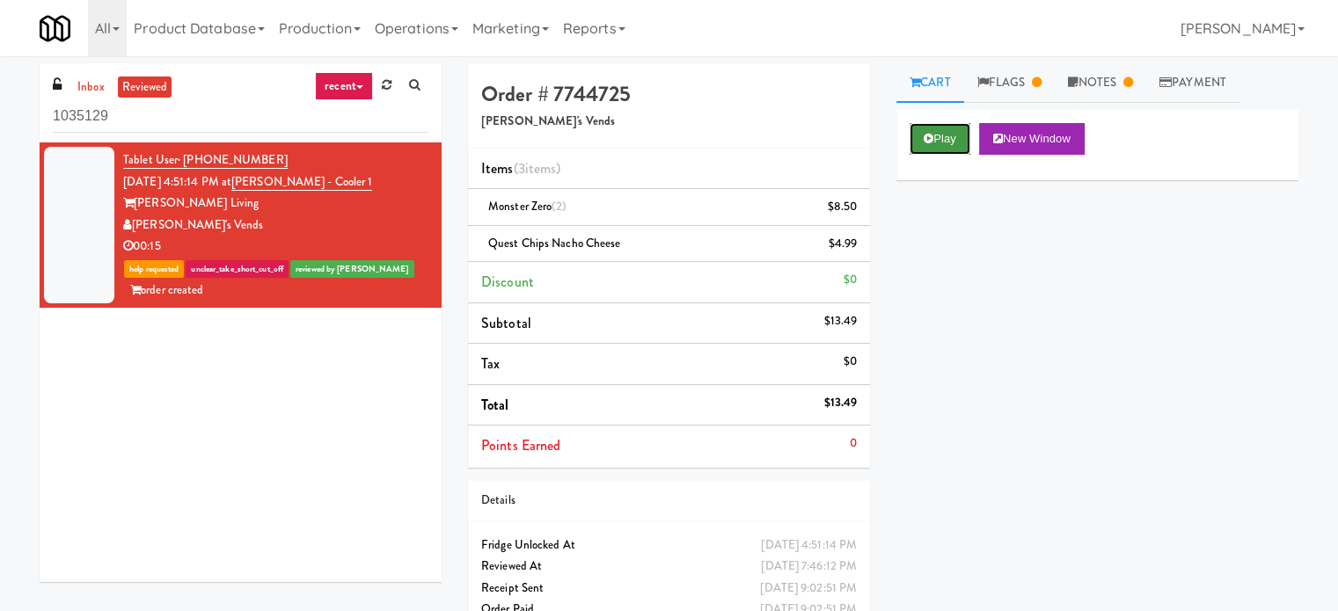
click at [936, 130] on button "Play" at bounding box center [939, 139] width 61 height 32
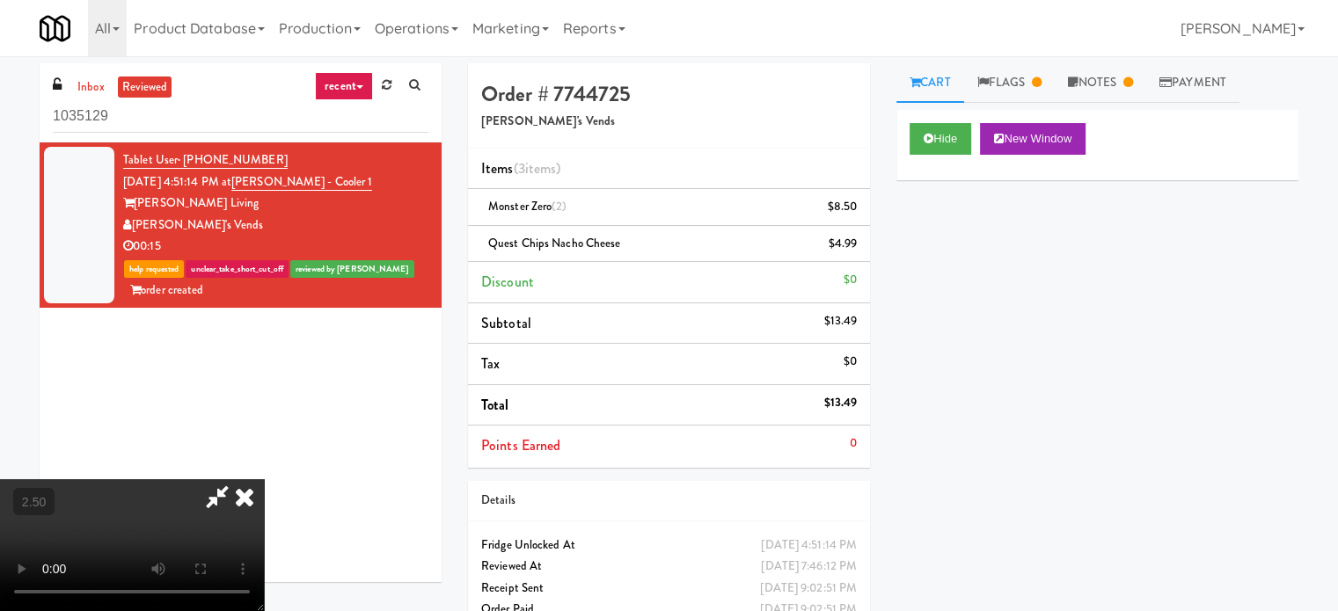
click at [264, 479] on video at bounding box center [132, 545] width 264 height 132
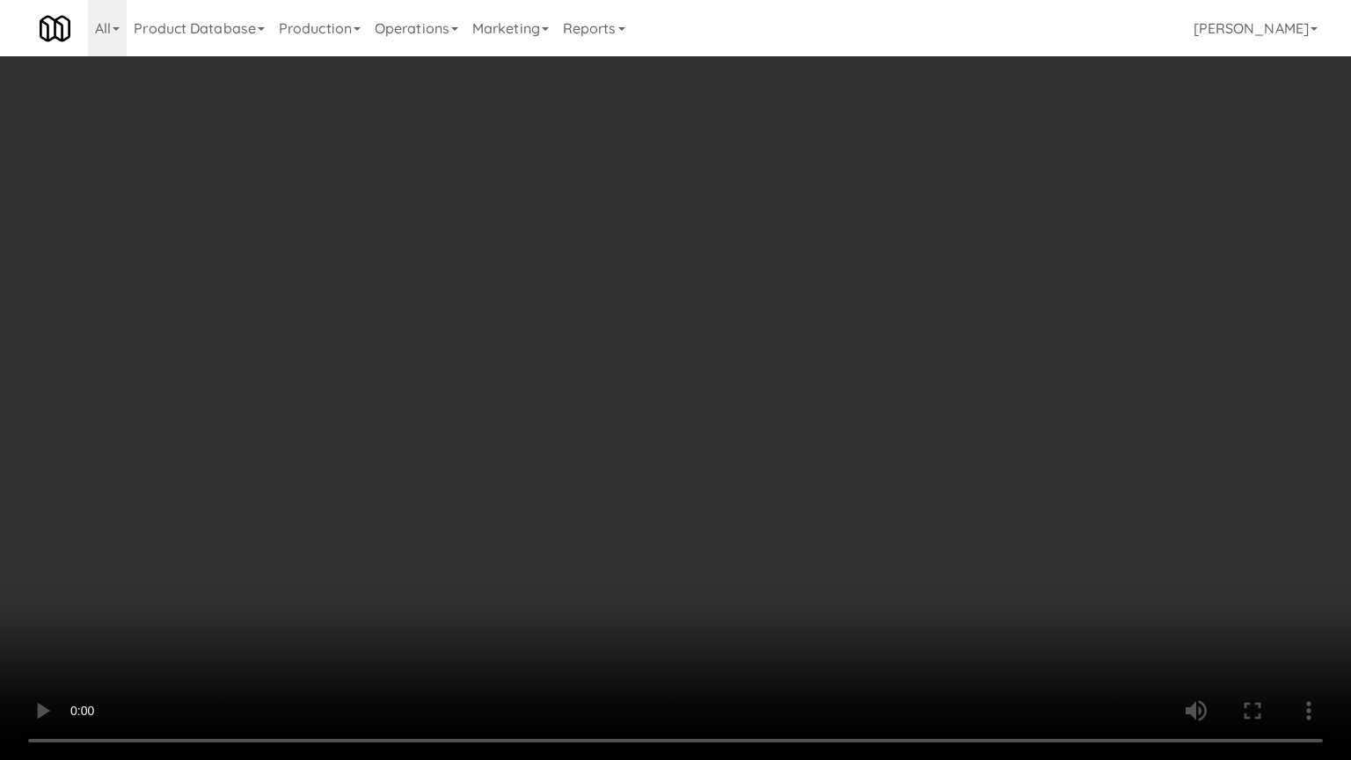
click at [739, 293] on video at bounding box center [675, 380] width 1351 height 760
click at [746, 290] on video at bounding box center [675, 380] width 1351 height 760
click at [770, 275] on video at bounding box center [675, 380] width 1351 height 760
drag, startPoint x: 774, startPoint y: 275, endPoint x: 869, endPoint y: 131, distance: 172.7
click at [776, 275] on video at bounding box center [675, 380] width 1351 height 760
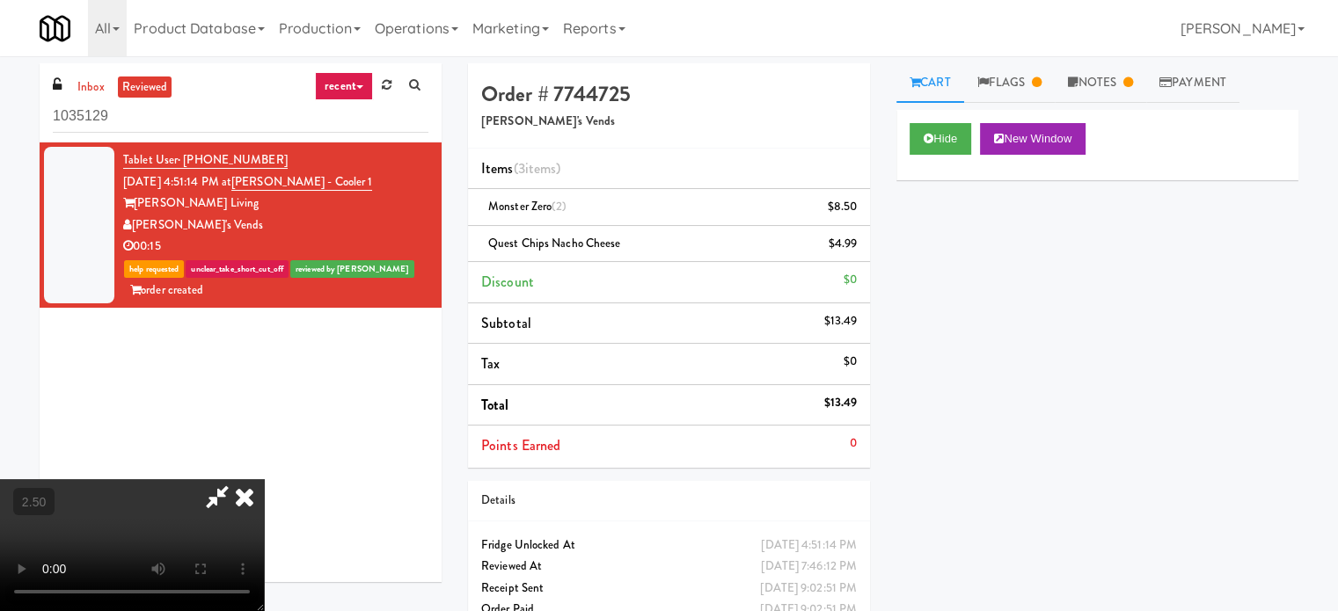
click at [264, 479] on icon at bounding box center [244, 496] width 39 height 35
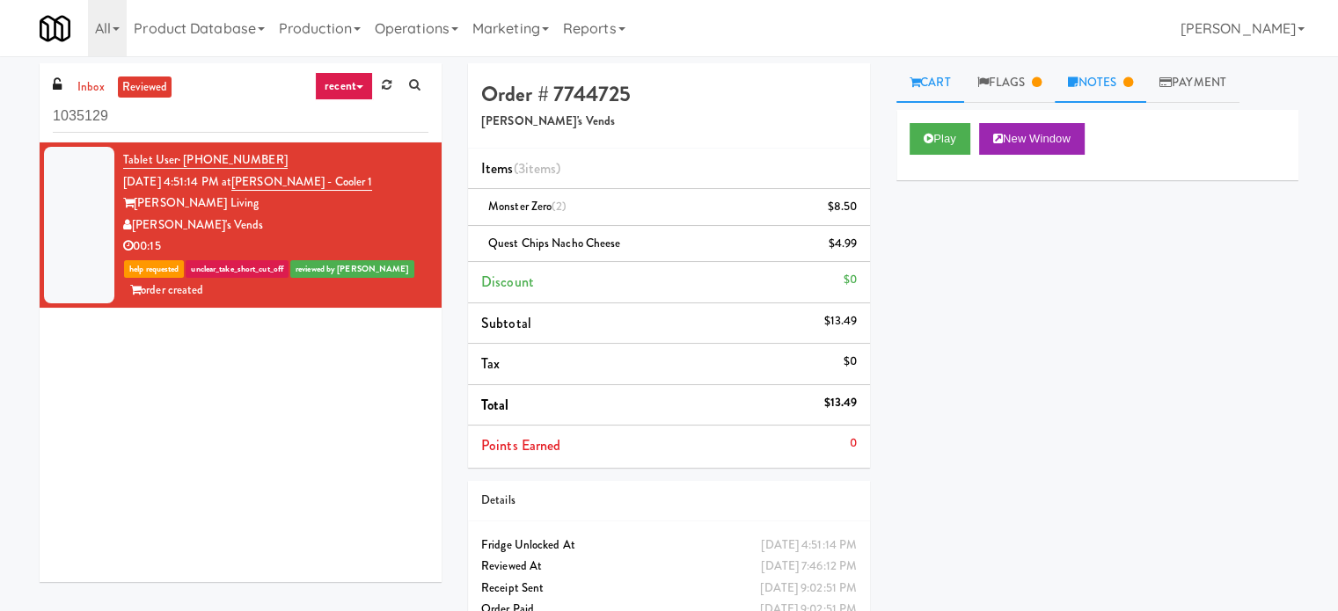
click at [1026, 84] on link "Flags" at bounding box center [1009, 83] width 91 height 40
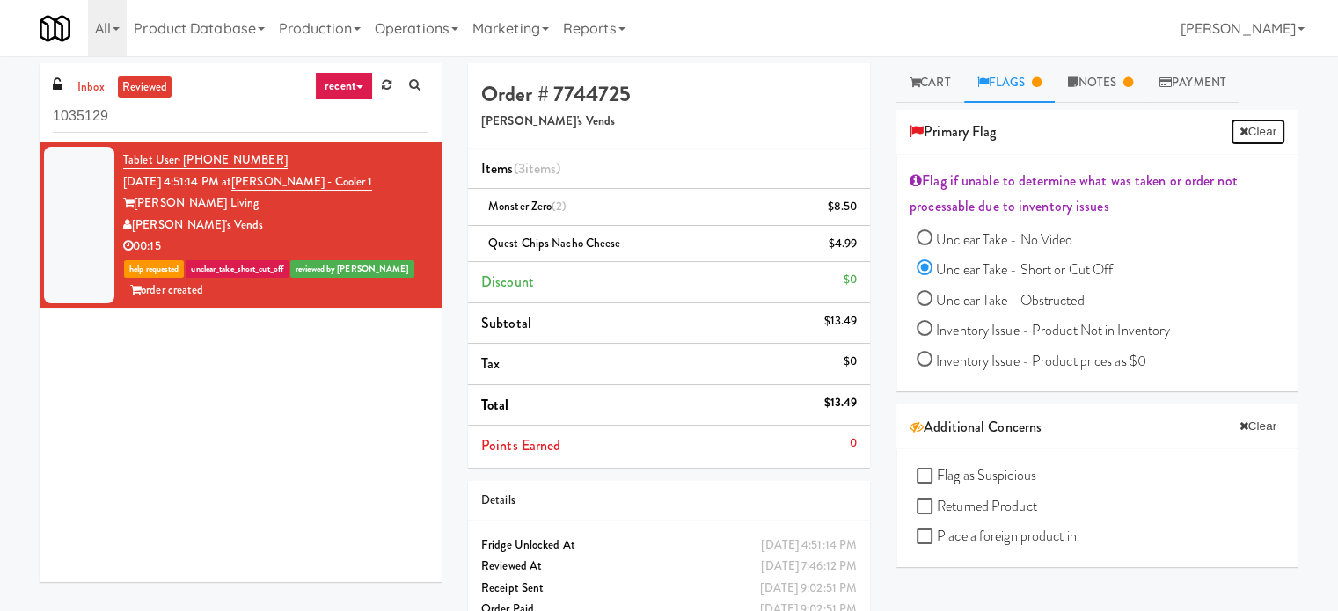
drag, startPoint x: 1249, startPoint y: 129, endPoint x: 1074, endPoint y: 164, distance: 178.3
click at [1250, 130] on button "Clear" at bounding box center [1257, 132] width 55 height 26
radio input "false"
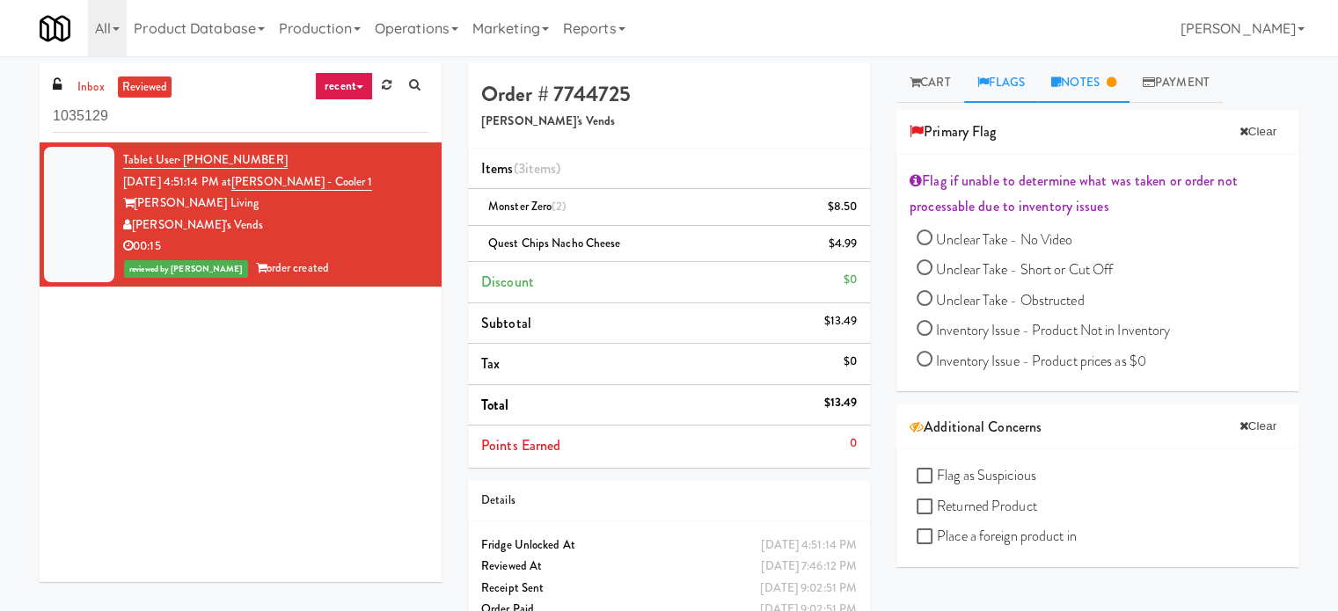
click at [1096, 62] on div "inbox reviewed recent all unclear take inventory issue suspicious failed recent…" at bounding box center [669, 351] width 1338 height 591
click at [1097, 81] on link "Notes" at bounding box center [1083, 83] width 91 height 40
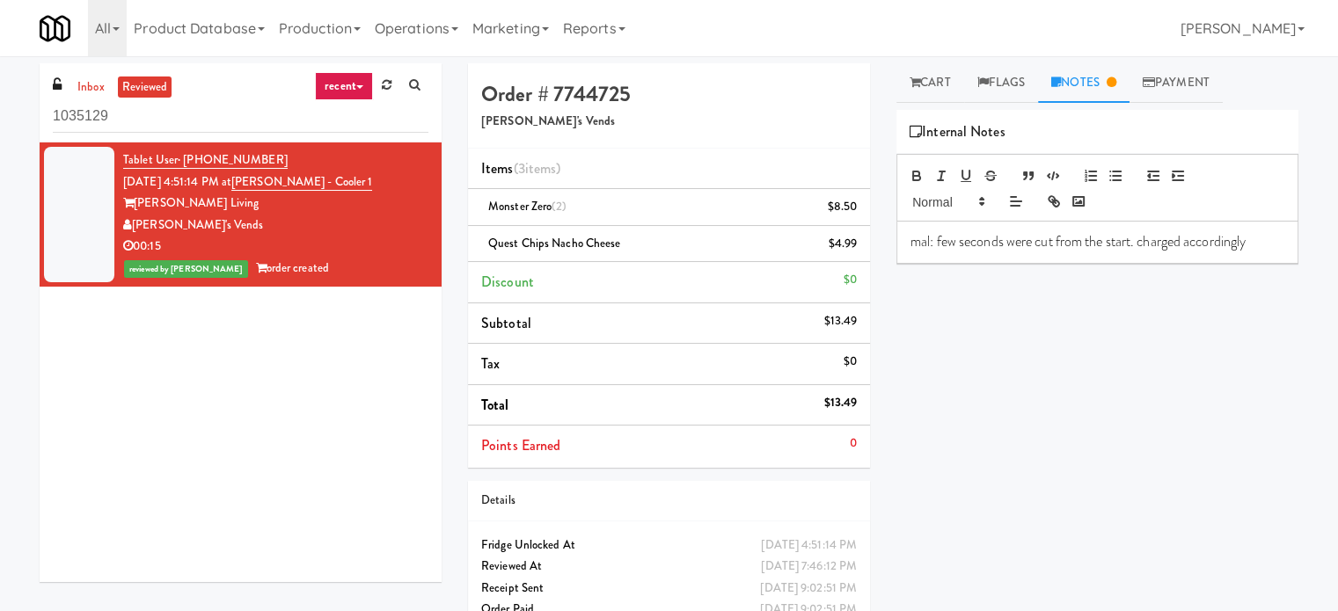
drag, startPoint x: 1119, startPoint y: 379, endPoint x: 1036, endPoint y: 13, distance: 375.1
click at [1115, 361] on div "Play New Window Primary Flag Clear Flag if unable to determine what was taken o…" at bounding box center [1097, 440] width 402 height 660
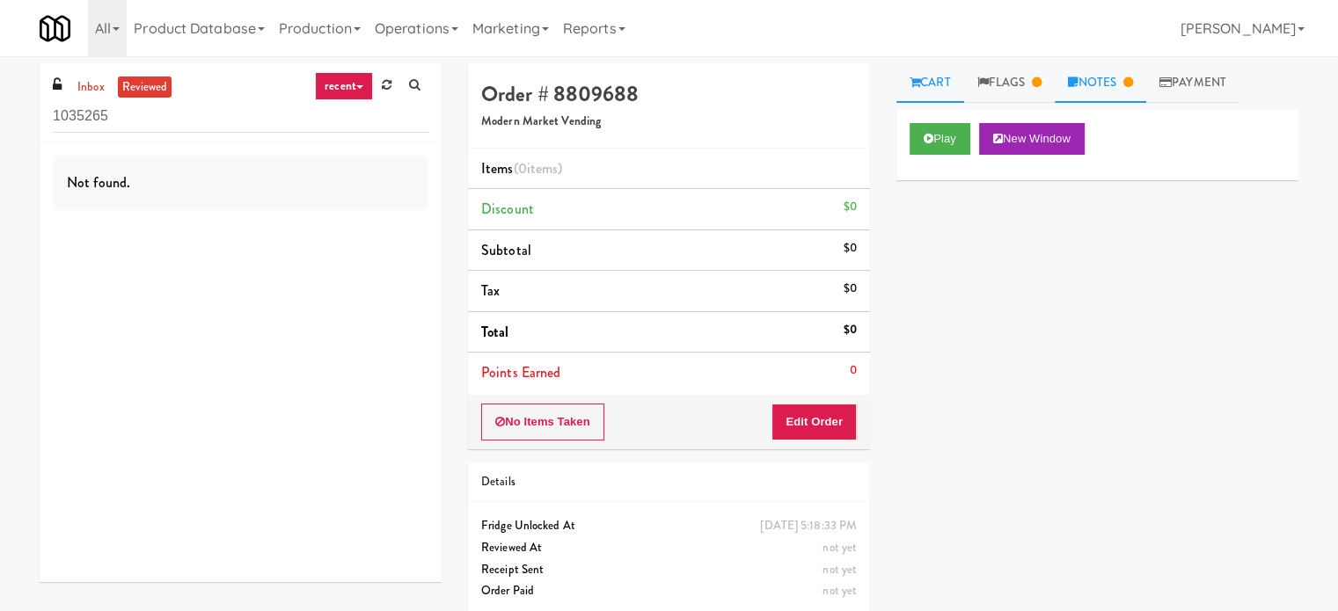
click at [1124, 87] on link "Notes" at bounding box center [1100, 83] width 91 height 40
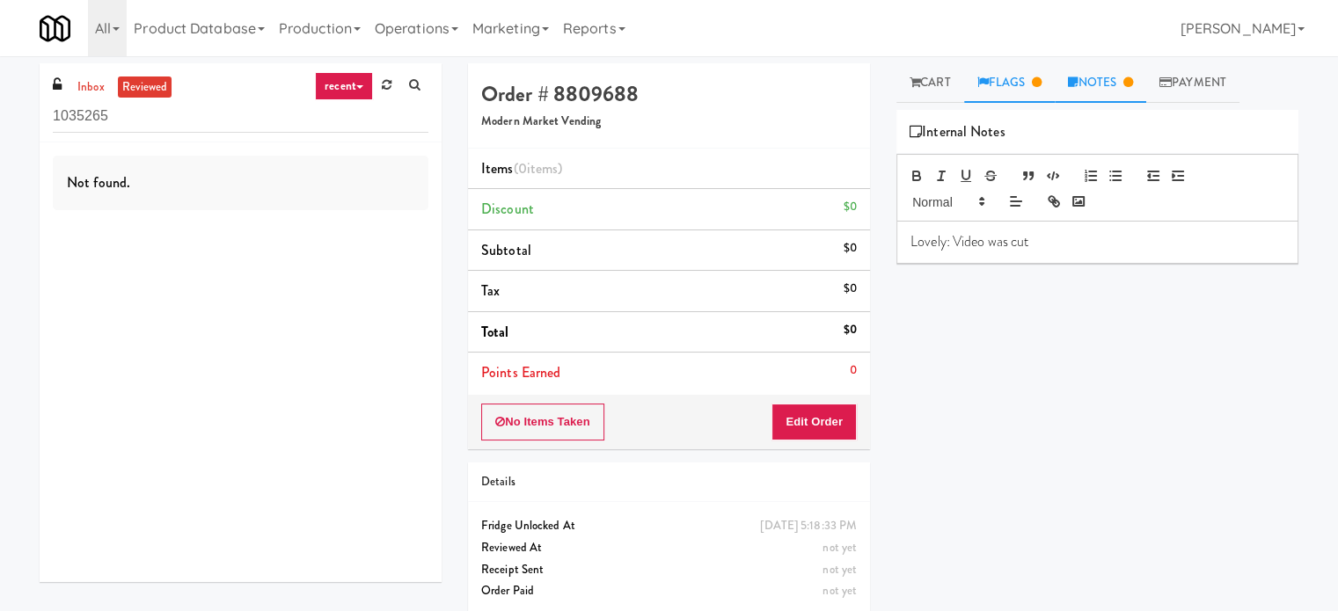
click at [1011, 81] on link "Flags" at bounding box center [1009, 83] width 91 height 40
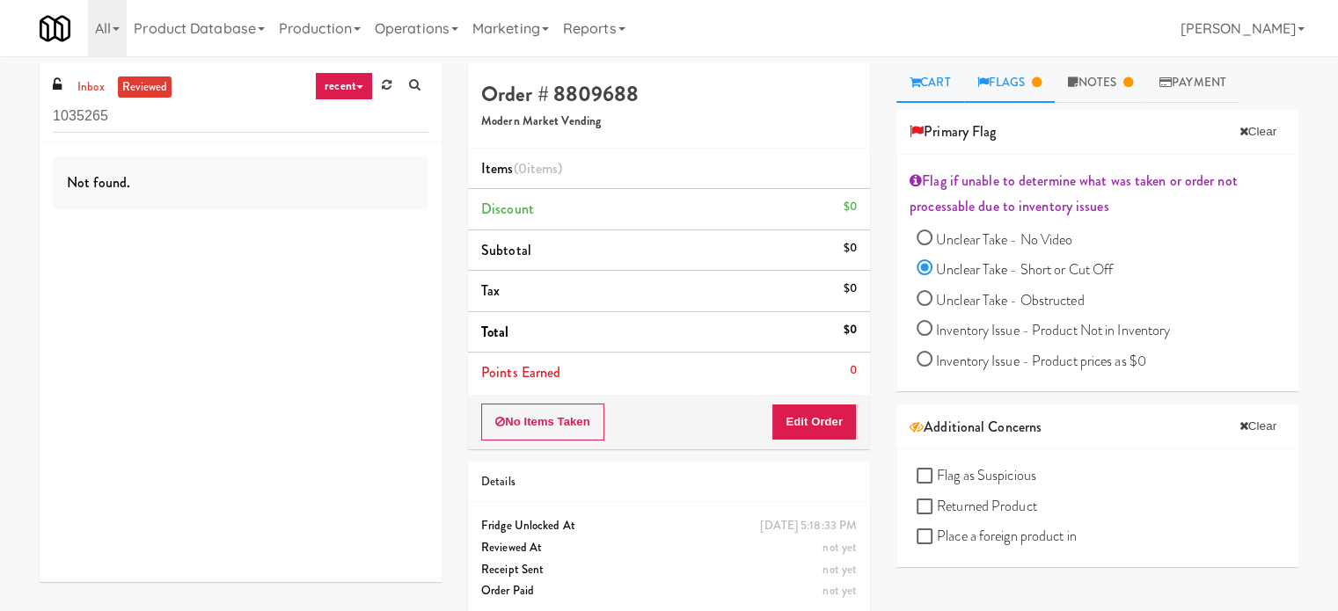
click at [936, 80] on link "Cart" at bounding box center [930, 83] width 68 height 40
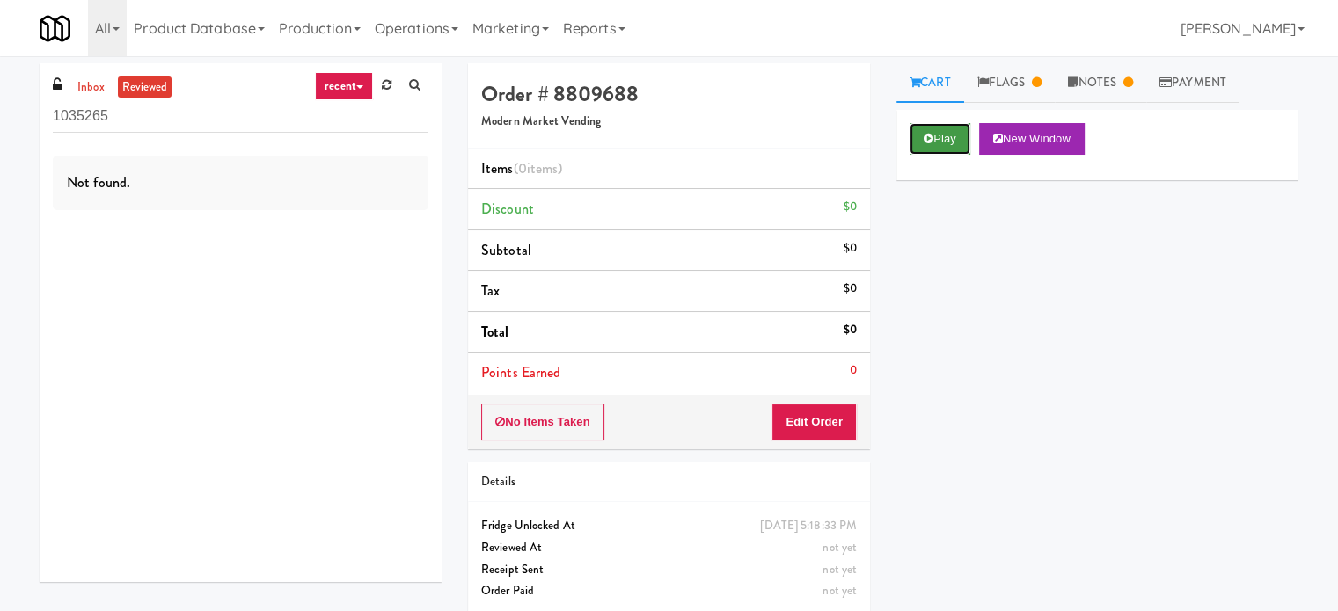
click at [944, 141] on button "Play" at bounding box center [939, 139] width 61 height 32
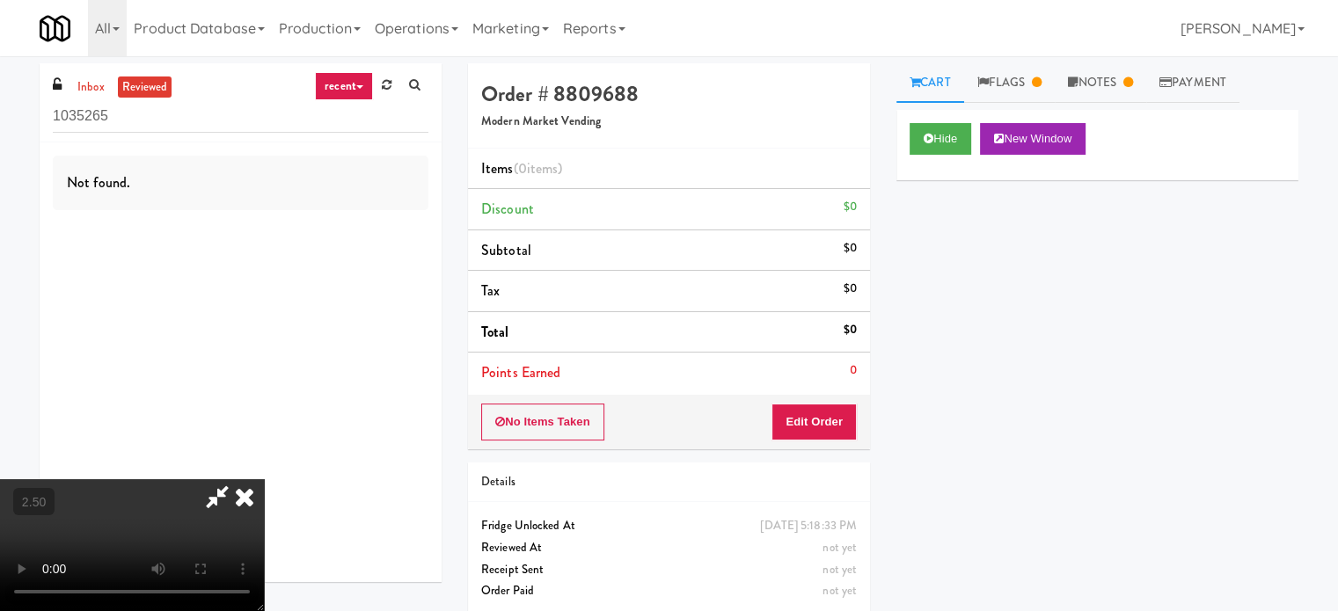
click at [264, 479] on video at bounding box center [132, 545] width 264 height 132
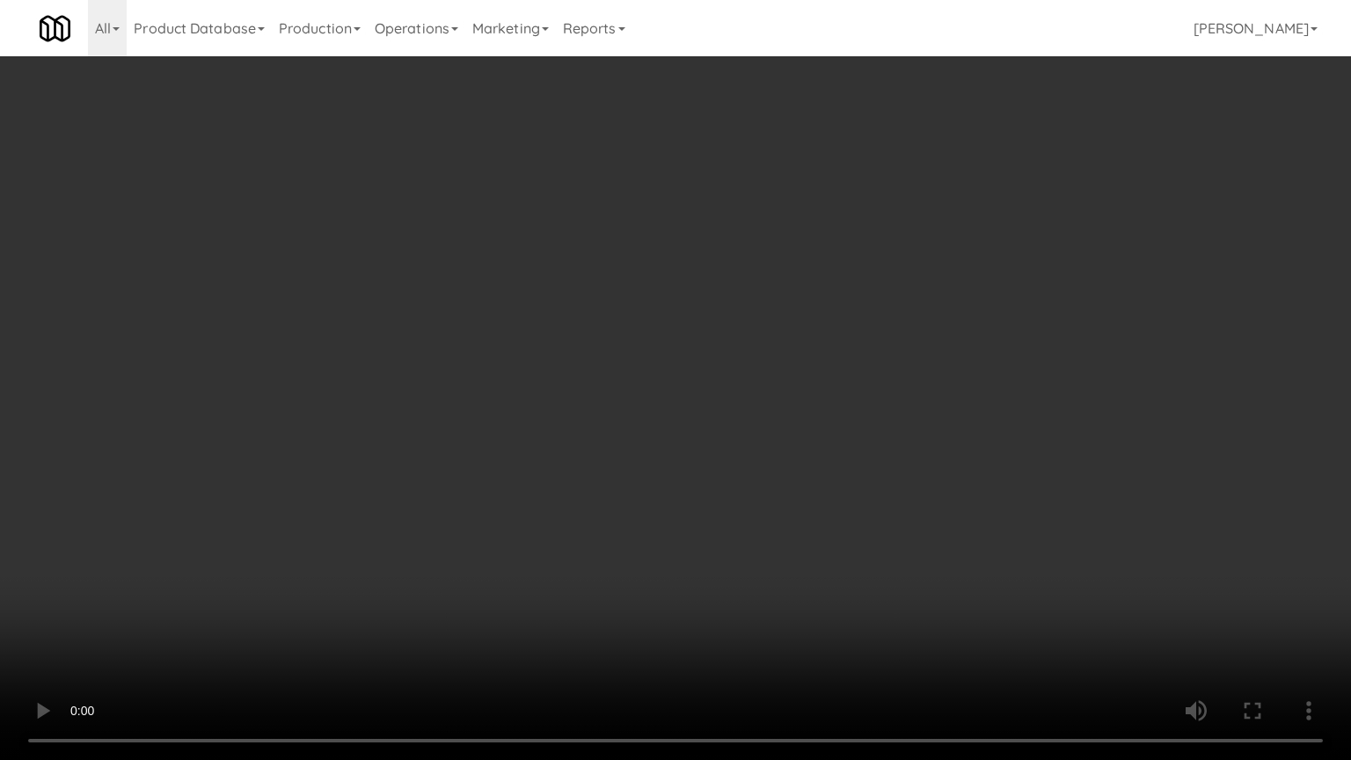
click at [668, 354] on video at bounding box center [675, 380] width 1351 height 760
click at [673, 352] on video at bounding box center [675, 380] width 1351 height 760
click at [742, 306] on video at bounding box center [675, 380] width 1351 height 760
click at [818, 193] on video at bounding box center [675, 380] width 1351 height 760
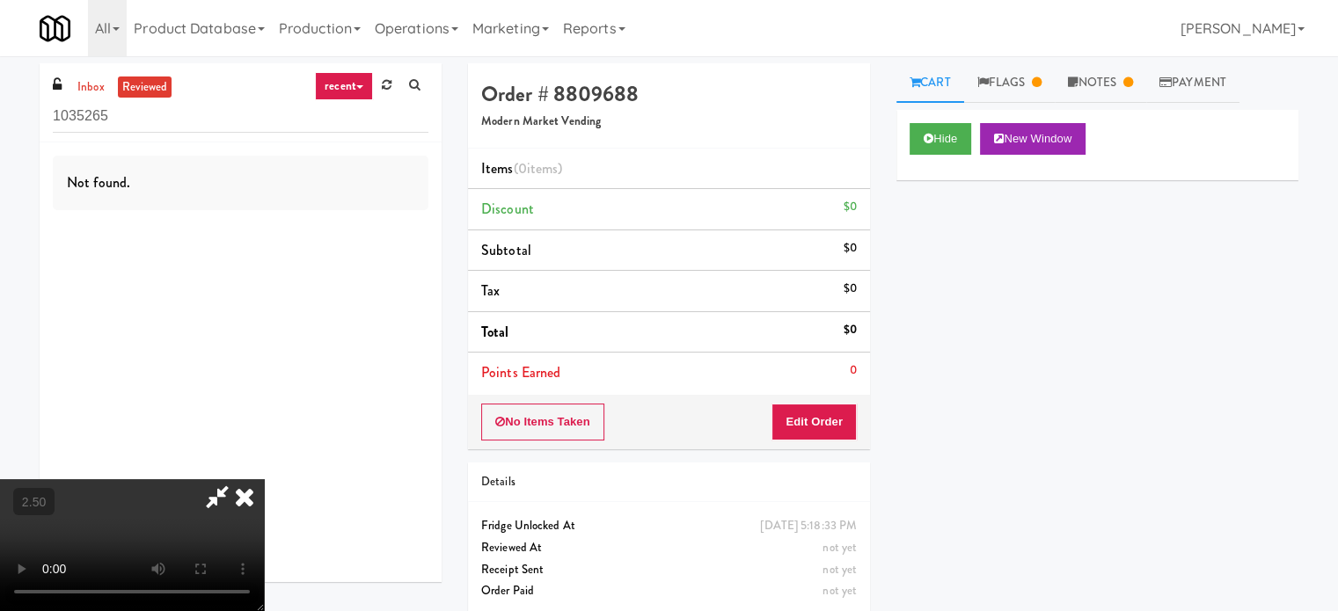
click at [264, 479] on icon at bounding box center [244, 496] width 39 height 35
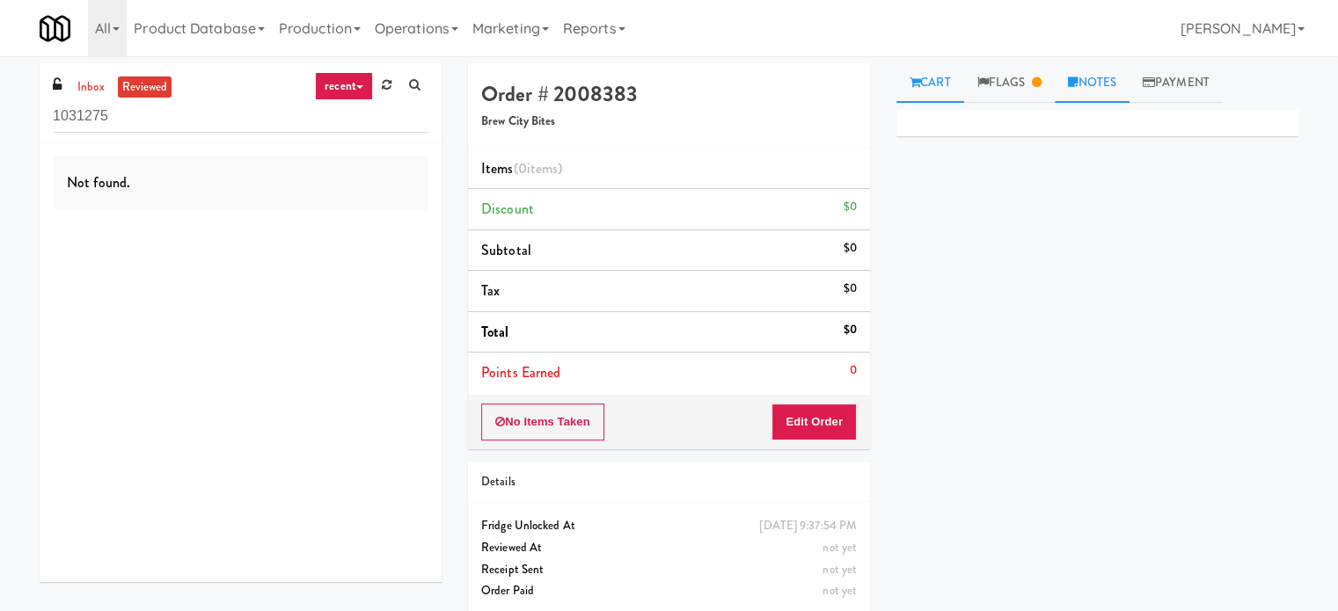
click at [1077, 82] on icon at bounding box center [1073, 82] width 10 height 11
click at [1003, 69] on link "Flags" at bounding box center [1009, 83] width 91 height 40
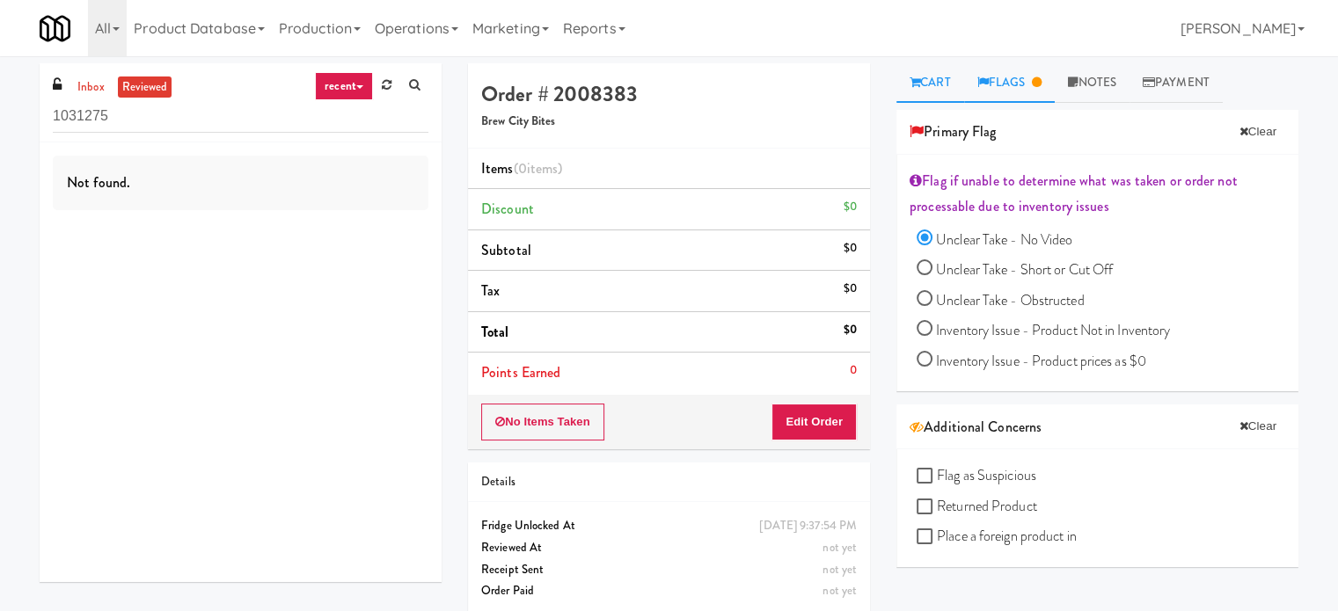
click at [925, 81] on link "Cart" at bounding box center [930, 83] width 68 height 40
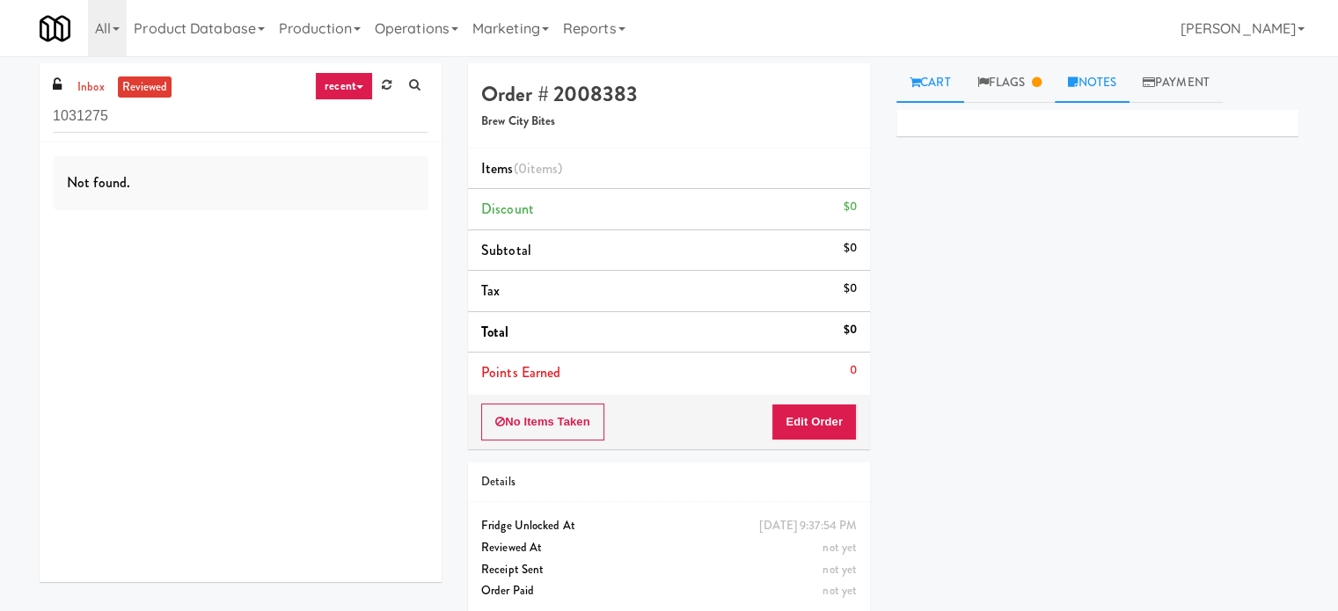
click at [1105, 86] on link "Notes" at bounding box center [1092, 83] width 75 height 40
click at [1025, 78] on link "Flags" at bounding box center [1009, 83] width 91 height 40
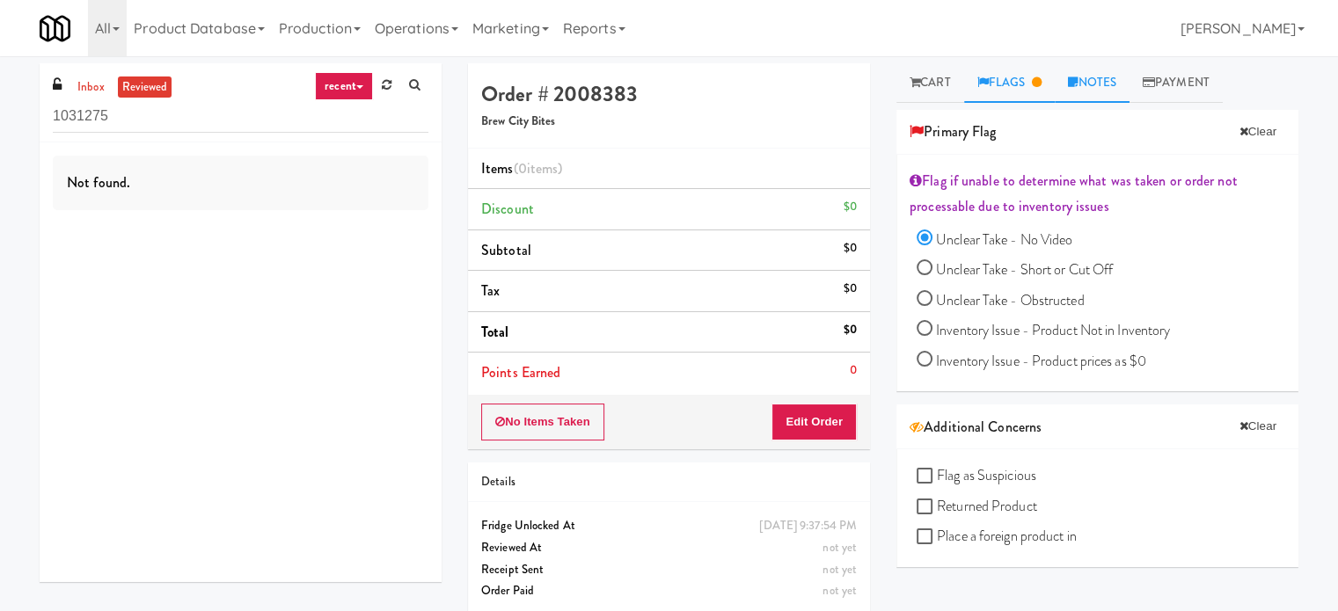
click at [1111, 87] on link "Notes" at bounding box center [1092, 83] width 75 height 40
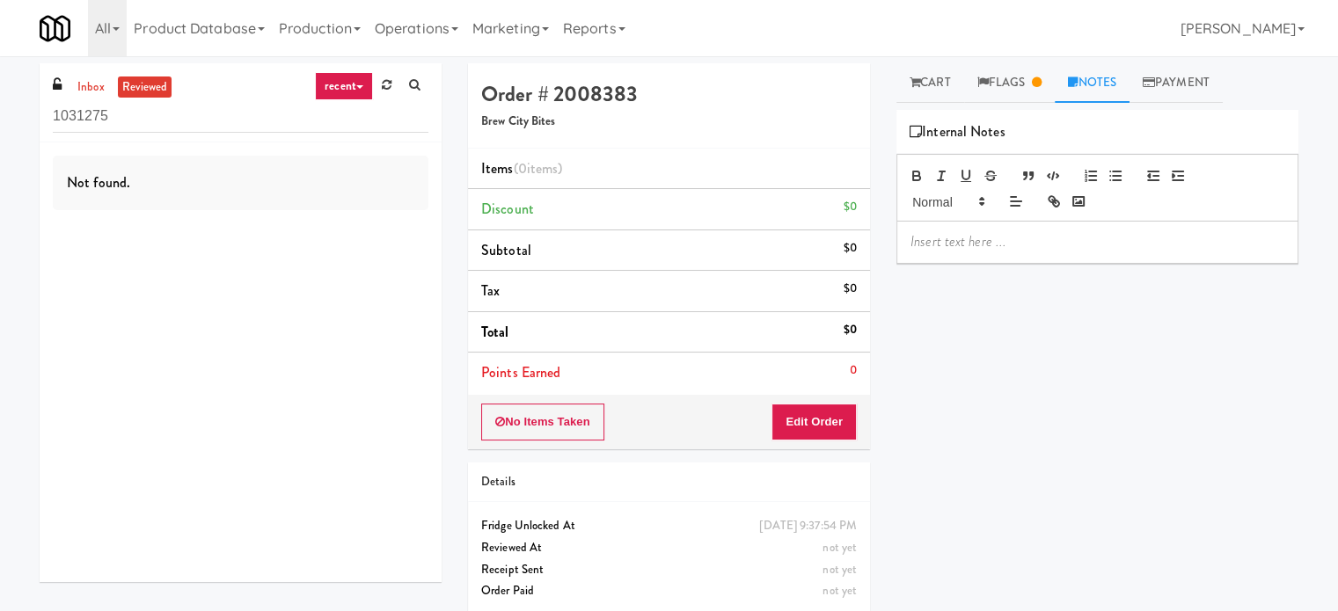
click at [1100, 78] on link "Notes" at bounding box center [1092, 83] width 75 height 40
click at [1010, 247] on p at bounding box center [1097, 241] width 374 height 19
click at [1021, 249] on span "Jenet: No video associated" at bounding box center [983, 241] width 146 height 20
click at [926, 86] on link "Cart" at bounding box center [930, 83] width 68 height 40
click at [1112, 84] on link "Notes" at bounding box center [1100, 83] width 91 height 40
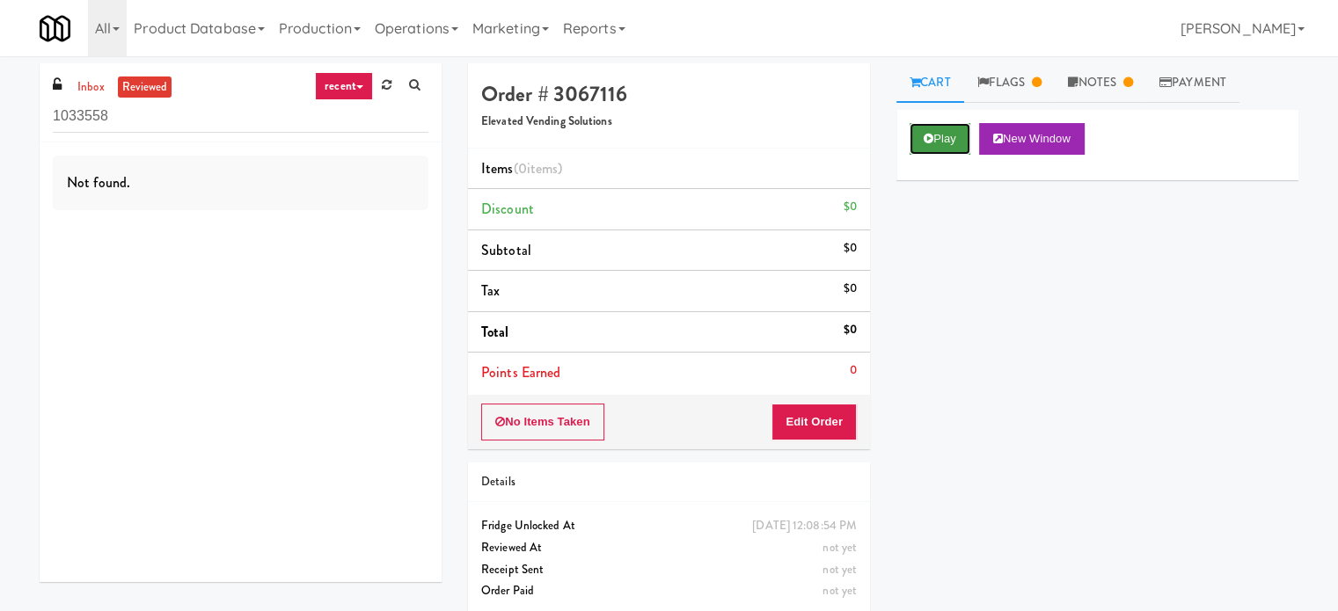
click at [945, 142] on button "Play" at bounding box center [939, 139] width 61 height 32
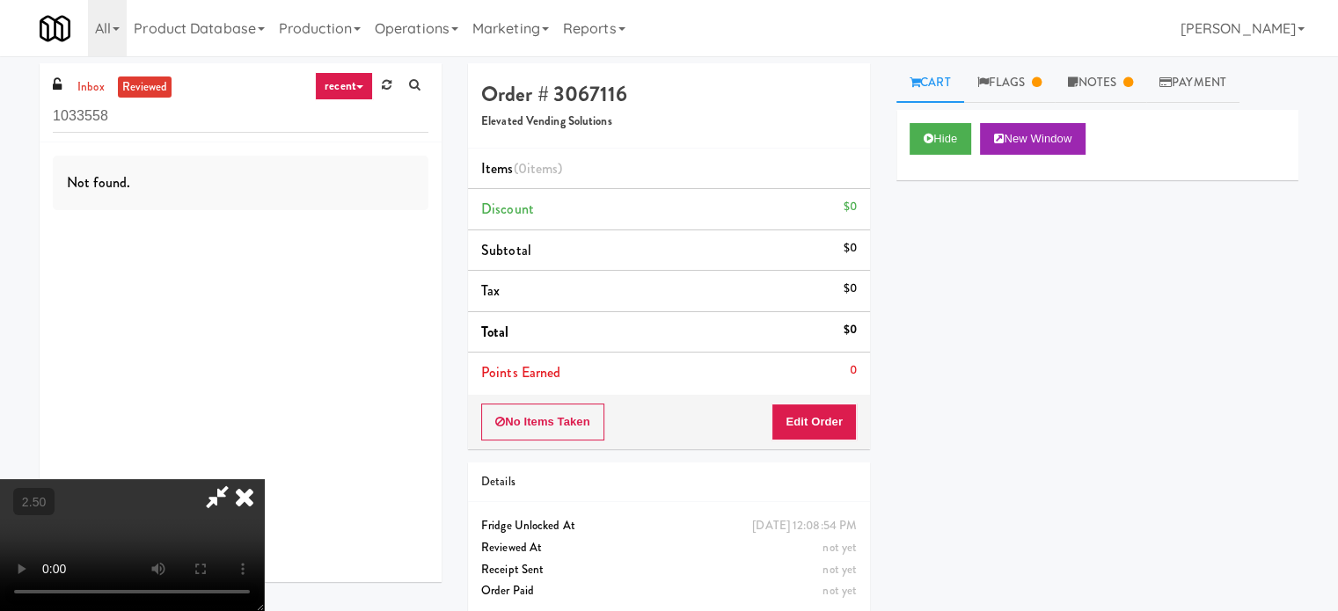
drag, startPoint x: 623, startPoint y: 368, endPoint x: 619, endPoint y: 346, distance: 22.3
click at [264, 479] on video at bounding box center [132, 545] width 264 height 132
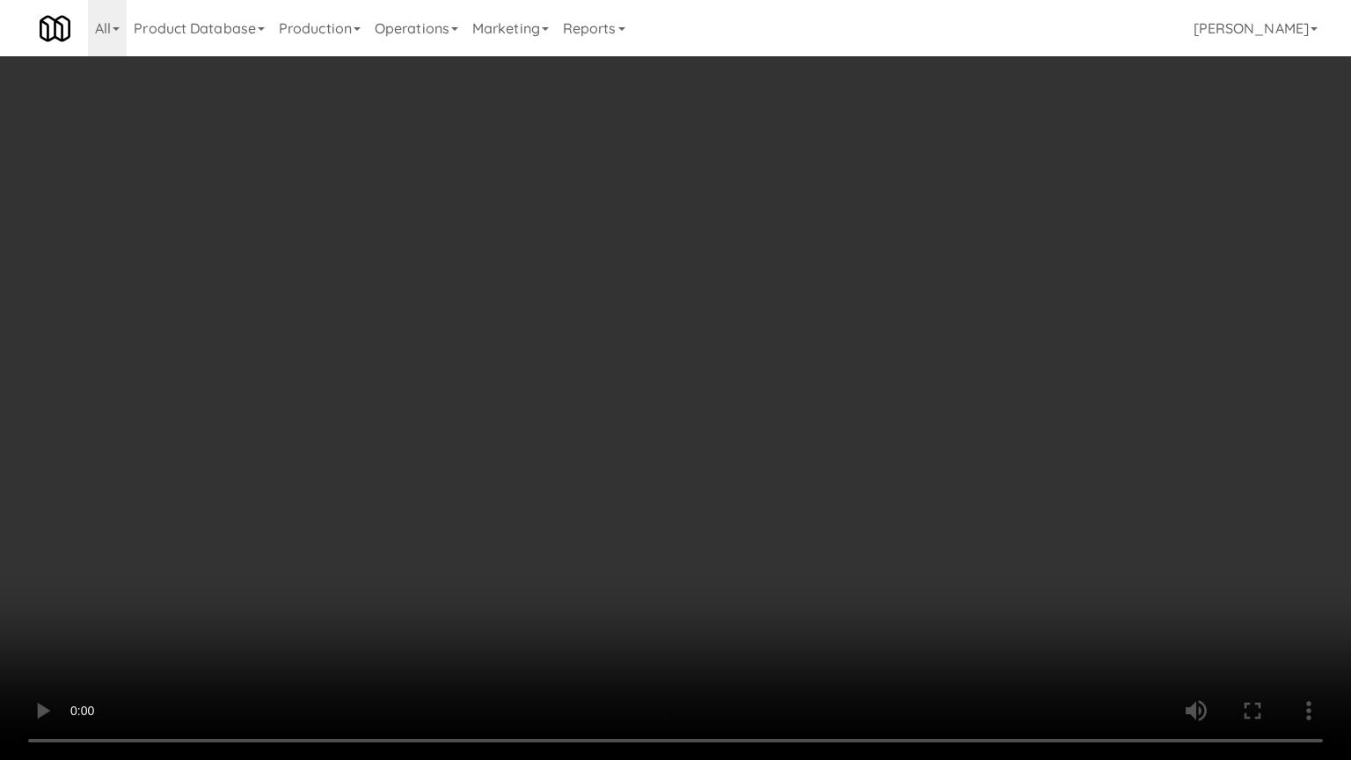
click at [700, 317] on video at bounding box center [675, 380] width 1351 height 760
drag, startPoint x: 701, startPoint y: 317, endPoint x: 1002, endPoint y: 47, distance: 403.6
click at [704, 317] on video at bounding box center [675, 380] width 1351 height 760
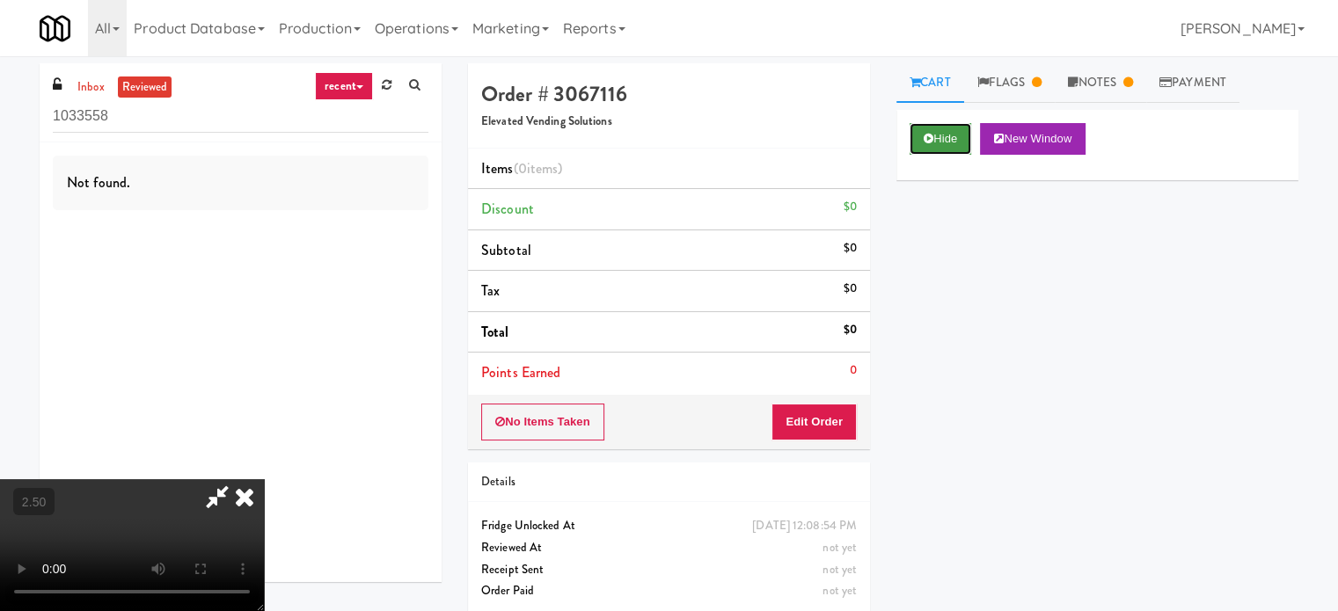
click at [943, 141] on button "Hide" at bounding box center [940, 139] width 62 height 32
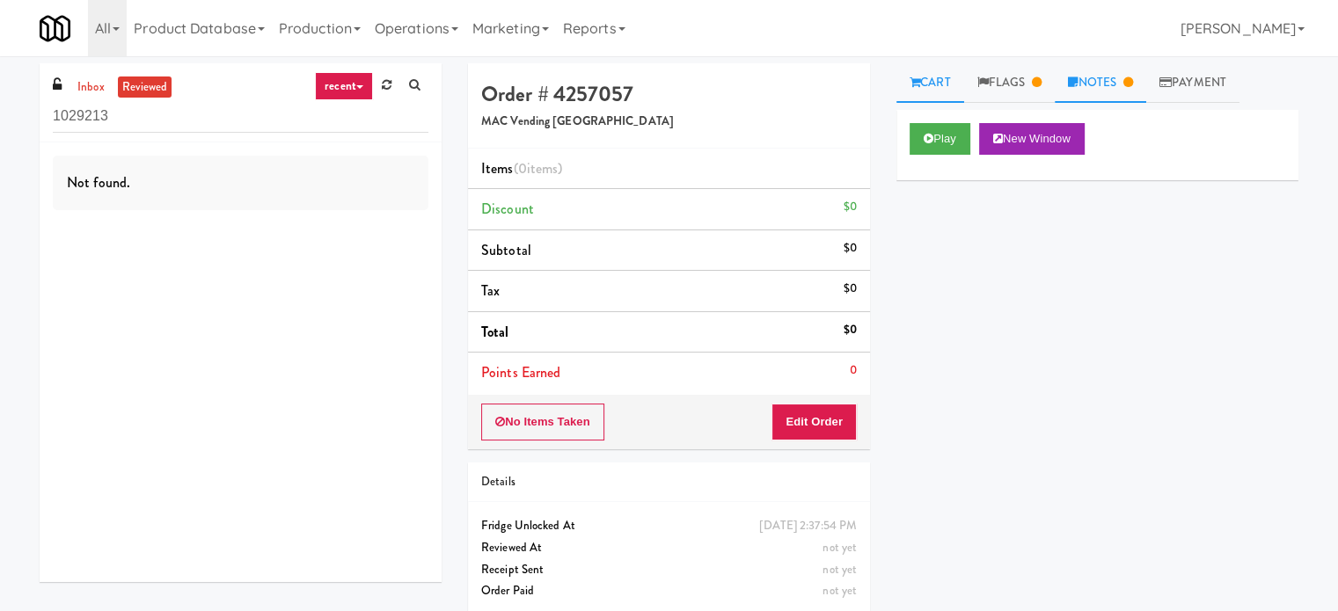
click at [1122, 82] on link "Notes" at bounding box center [1100, 83] width 91 height 40
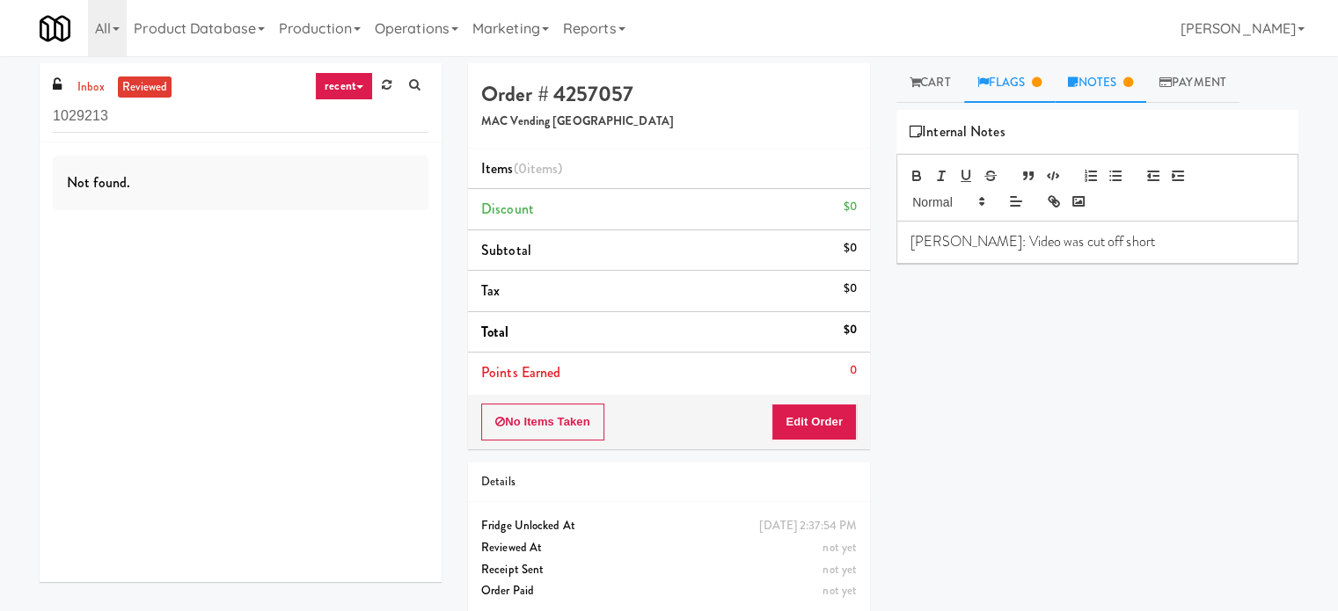
click at [1009, 81] on link "Flags" at bounding box center [1009, 83] width 91 height 40
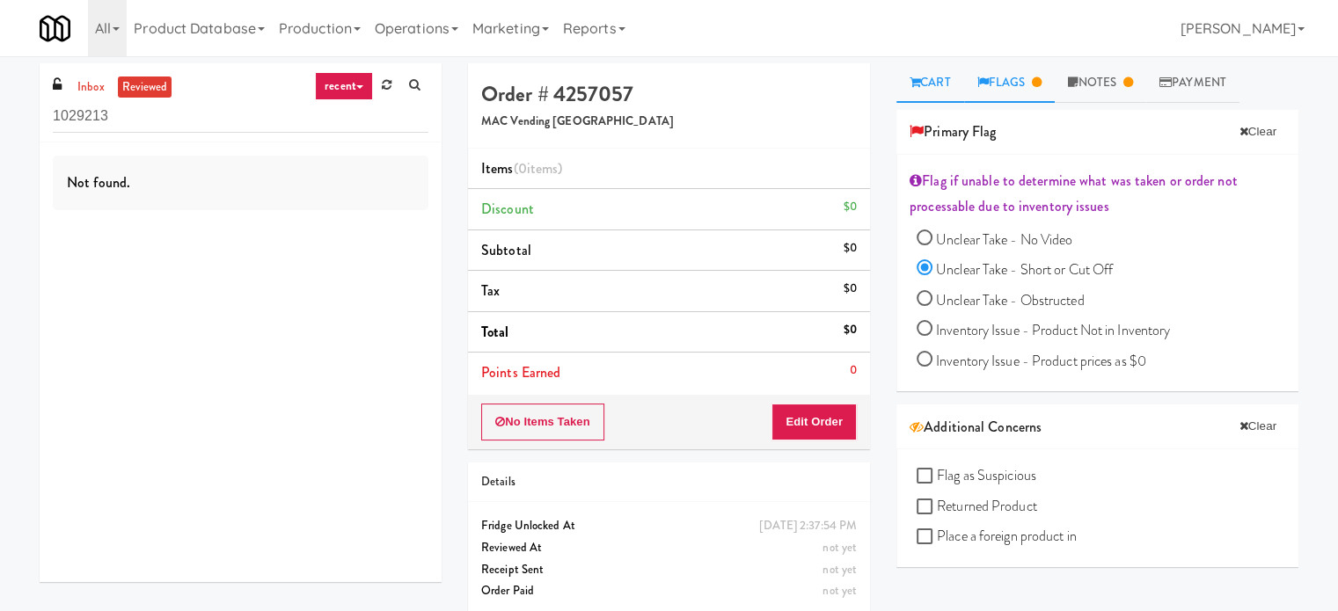
click at [934, 88] on link "Cart" at bounding box center [930, 83] width 68 height 40
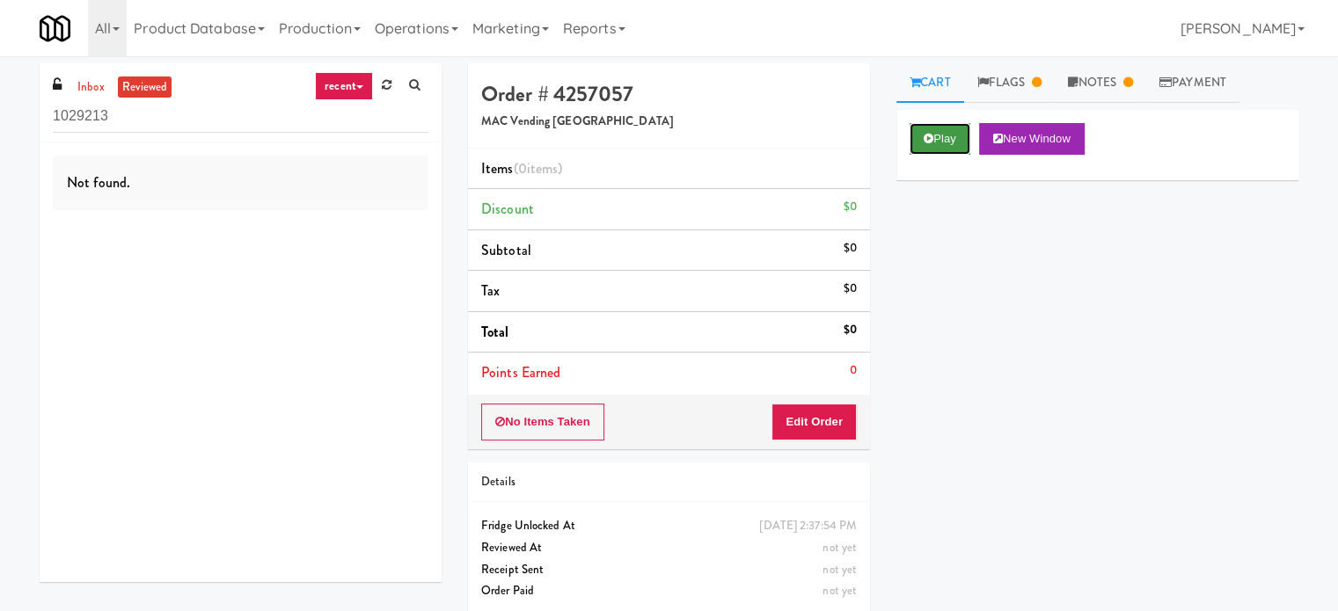
click at [943, 150] on button "Play" at bounding box center [939, 139] width 61 height 32
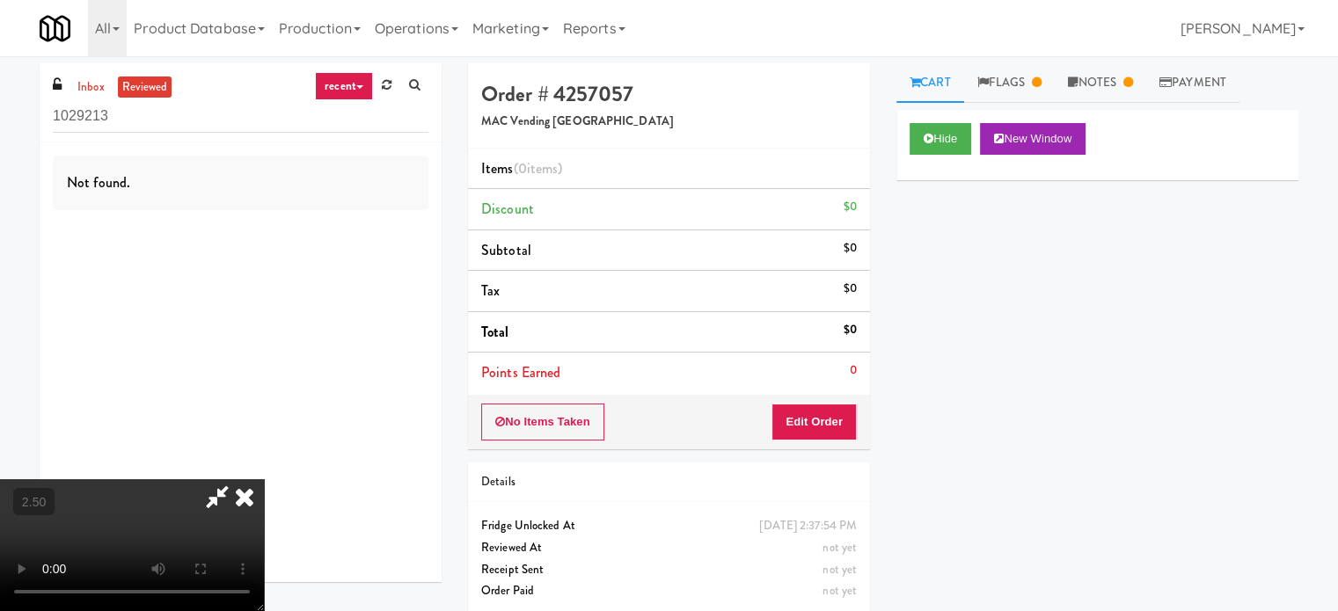
click at [264, 479] on video at bounding box center [132, 545] width 264 height 132
drag, startPoint x: 412, startPoint y: 330, endPoint x: 405, endPoint y: 374, distance: 44.5
click at [264, 479] on video at bounding box center [132, 545] width 264 height 132
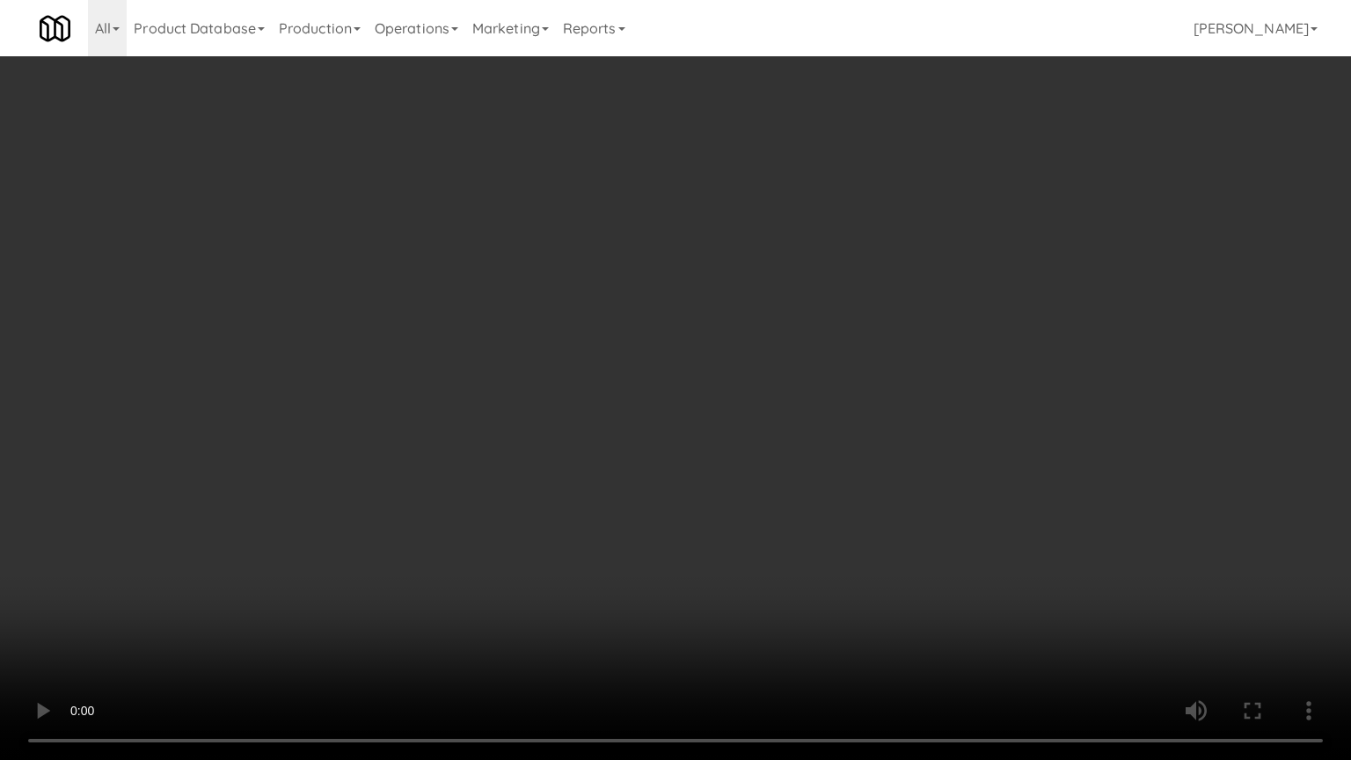
click at [440, 366] on video at bounding box center [675, 380] width 1351 height 760
click at [632, 408] on video at bounding box center [675, 380] width 1351 height 760
click at [619, 420] on video at bounding box center [675, 380] width 1351 height 760
click at [619, 419] on video at bounding box center [675, 380] width 1351 height 760
click at [623, 422] on video at bounding box center [675, 380] width 1351 height 760
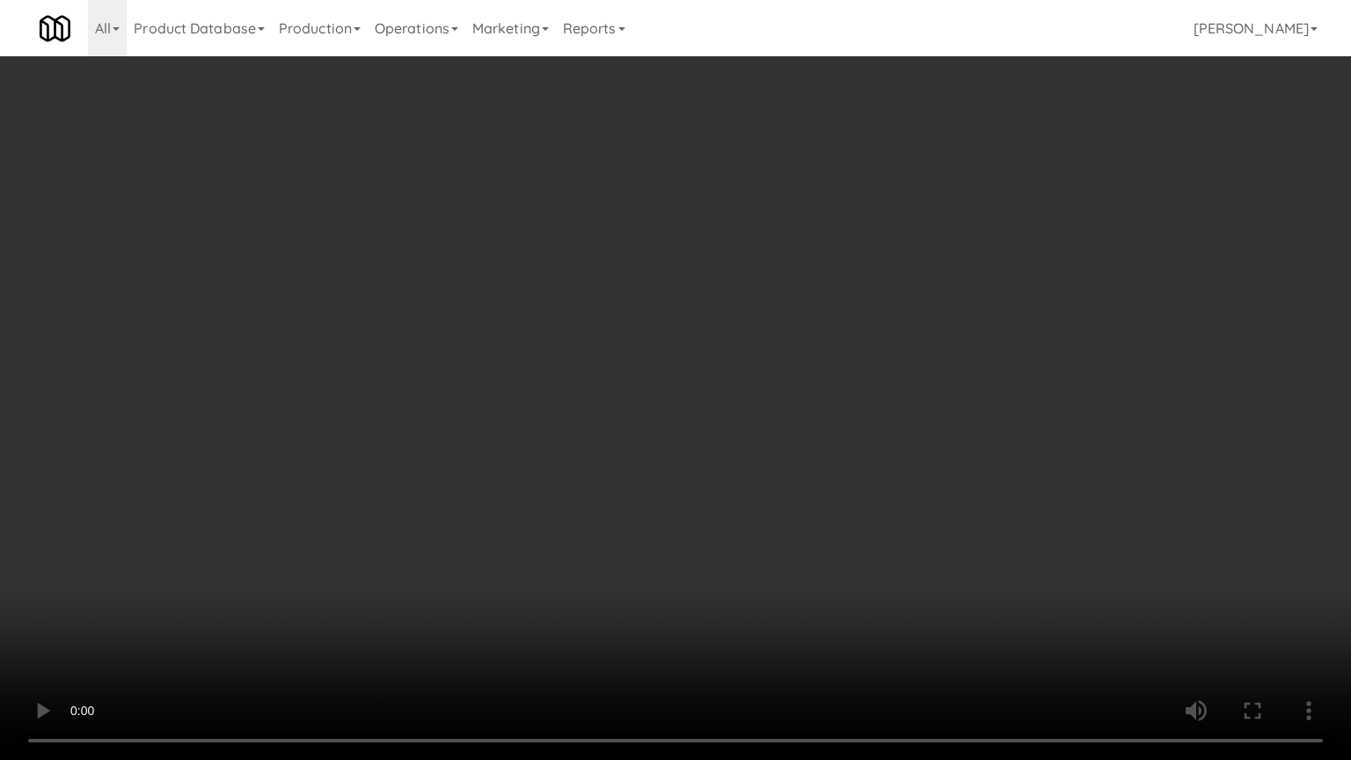
drag, startPoint x: 640, startPoint y: 429, endPoint x: 646, endPoint y: 419, distance: 11.8
click at [643, 426] on video at bounding box center [675, 380] width 1351 height 760
click at [661, 395] on video at bounding box center [675, 380] width 1351 height 760
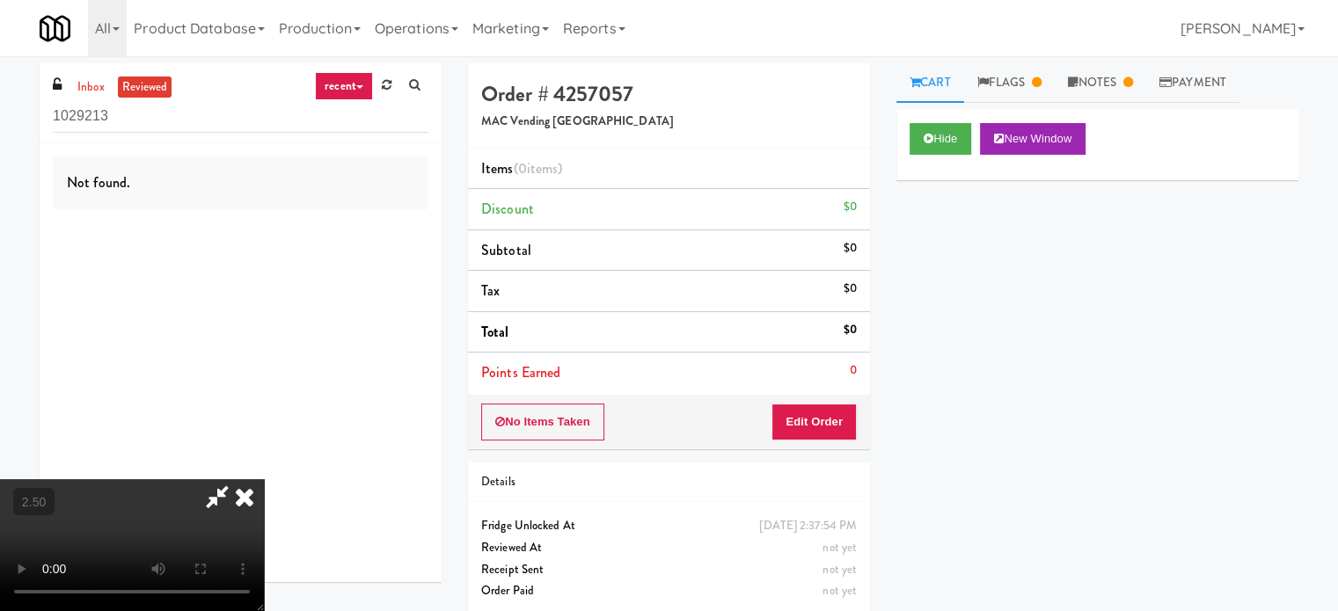
click at [264, 479] on icon at bounding box center [244, 496] width 39 height 35
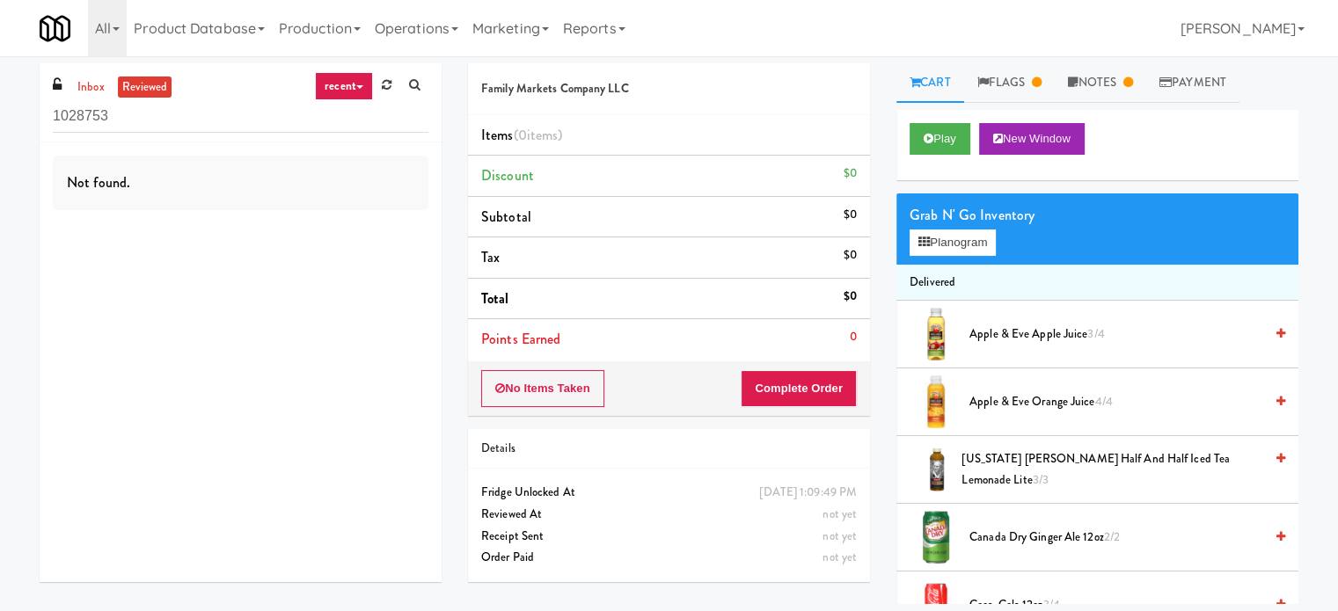
click at [299, 506] on div "Not found." at bounding box center [241, 362] width 402 height 440
click at [1091, 84] on link "Notes" at bounding box center [1100, 83] width 91 height 40
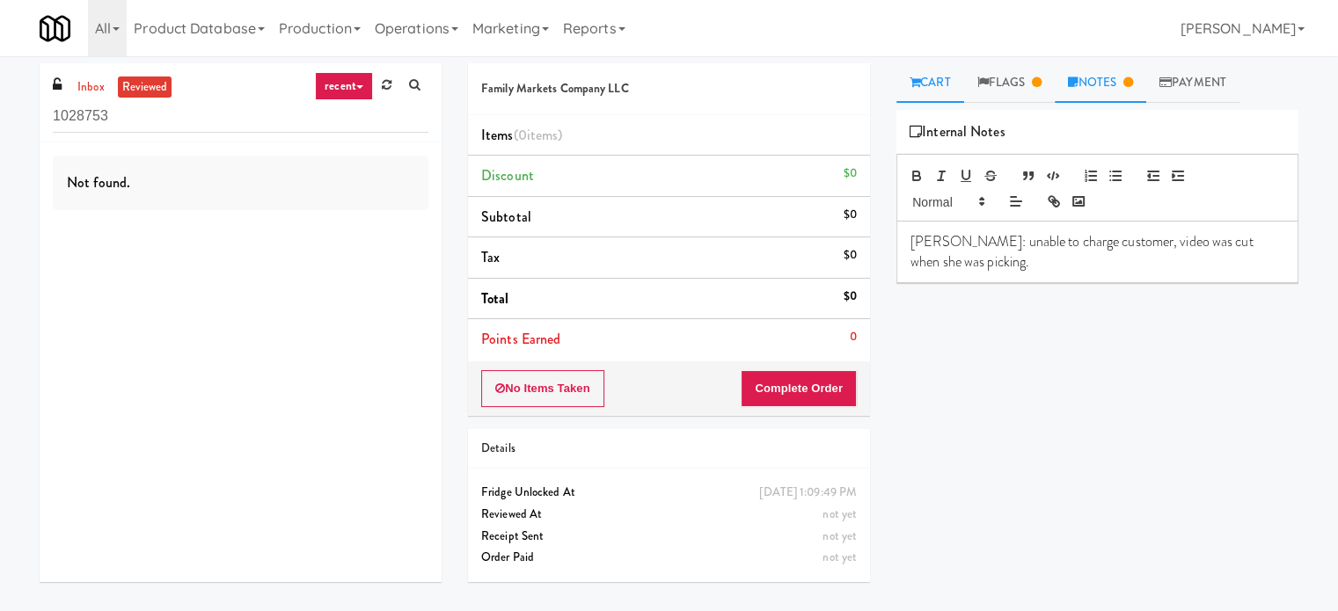
click at [926, 77] on link "Cart" at bounding box center [930, 83] width 68 height 40
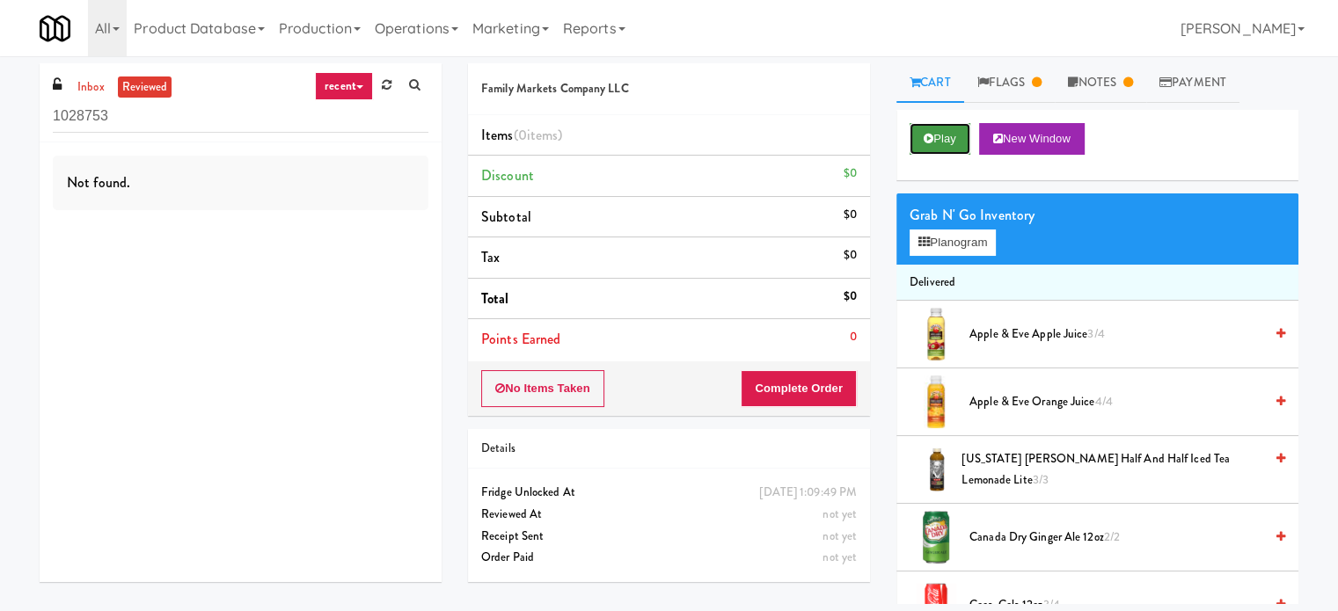
click at [952, 128] on button "Play" at bounding box center [939, 139] width 61 height 32
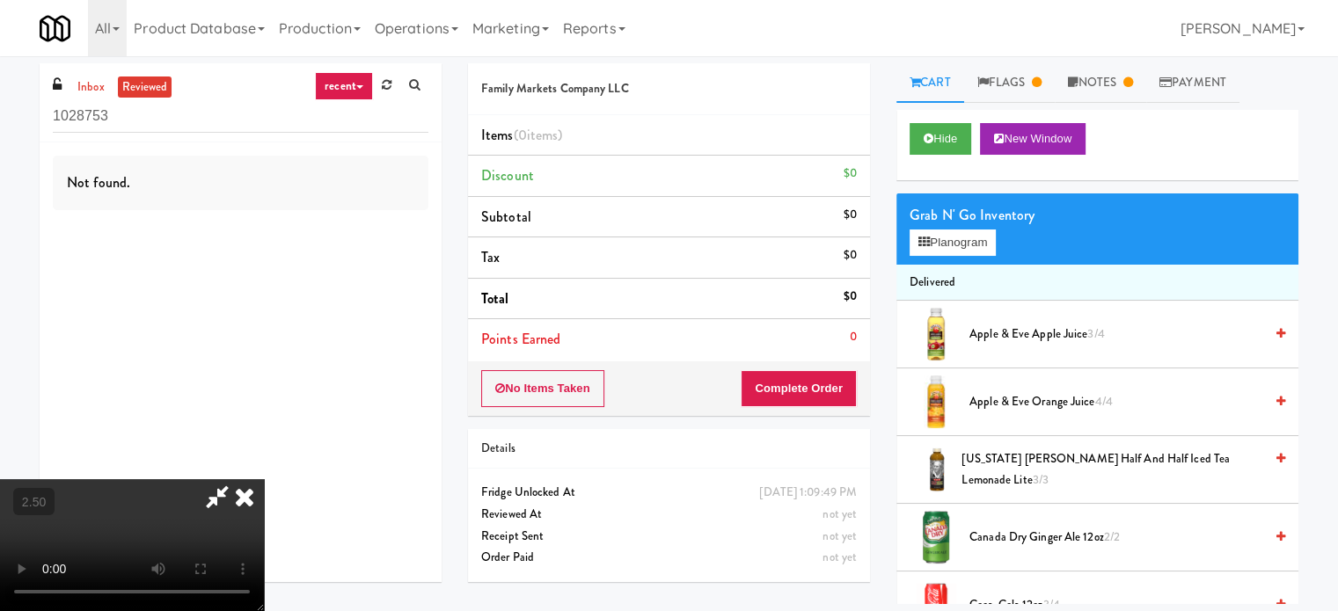
click at [264, 479] on video at bounding box center [132, 545] width 264 height 132
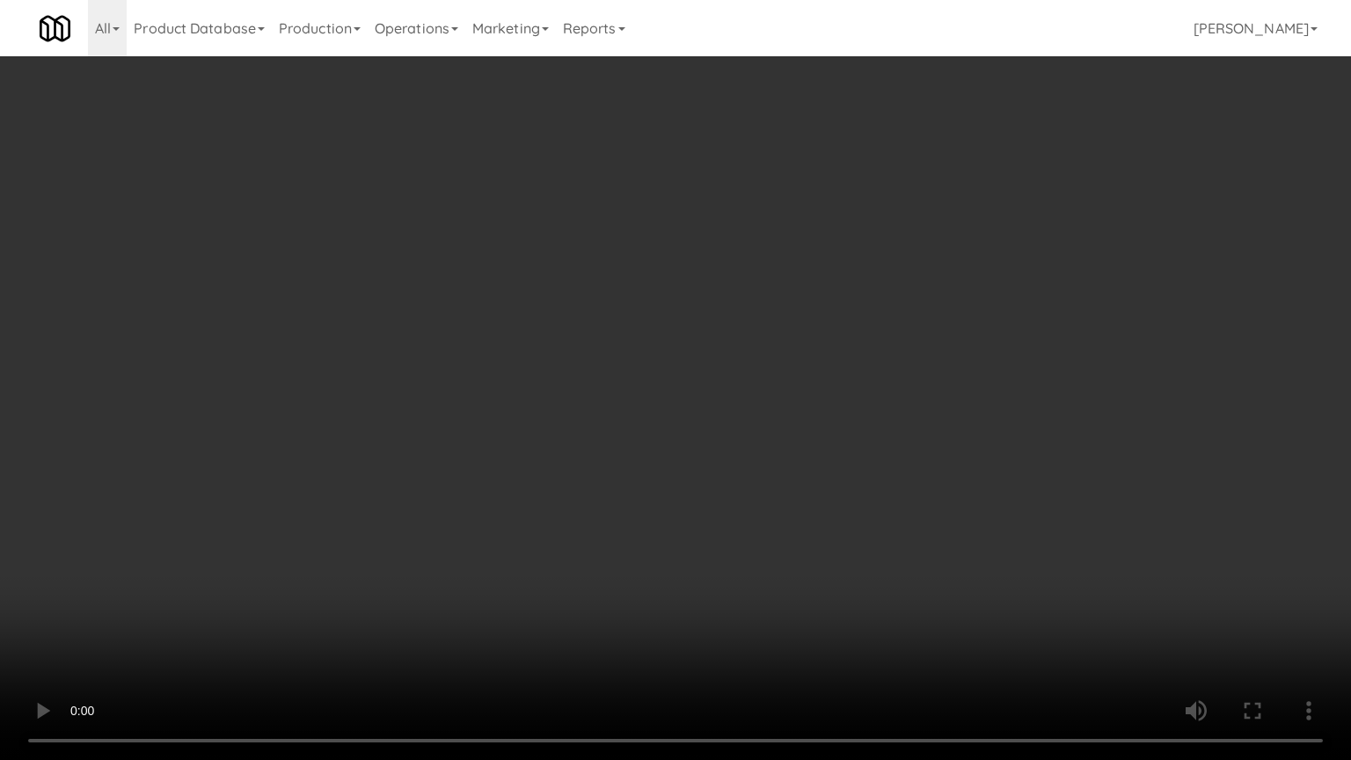
drag, startPoint x: 665, startPoint y: 362, endPoint x: 675, endPoint y: 365, distance: 10.0
click at [670, 363] on video at bounding box center [675, 380] width 1351 height 760
click at [675, 365] on video at bounding box center [675, 380] width 1351 height 760
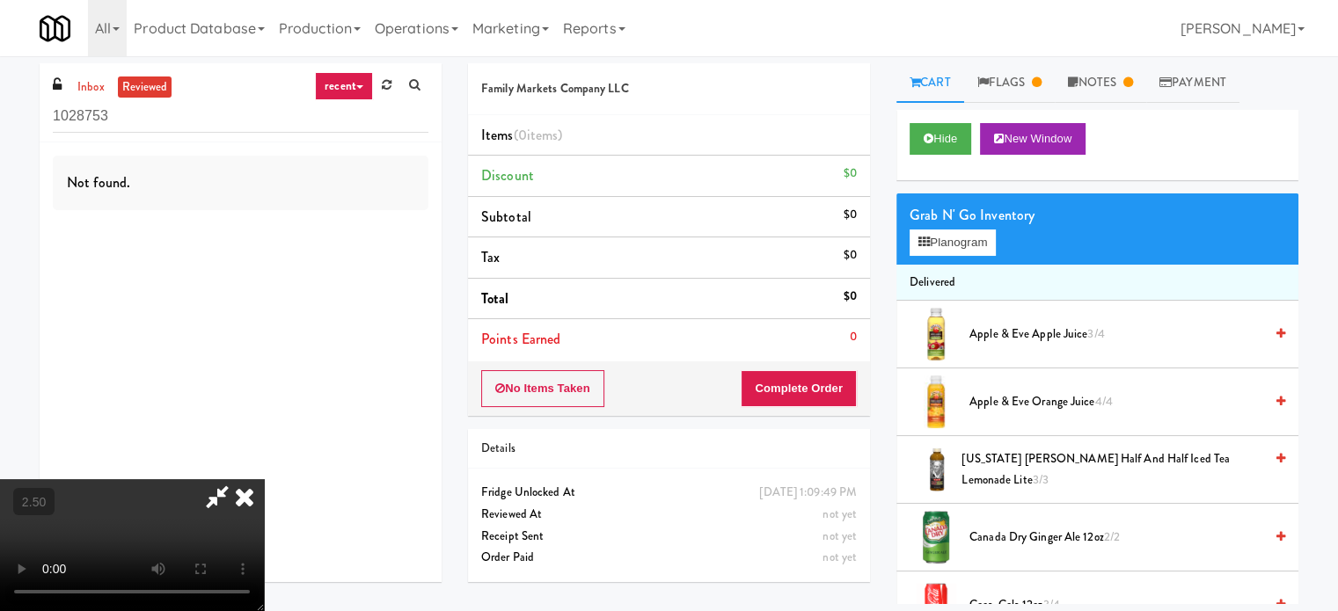
drag, startPoint x: 782, startPoint y: 174, endPoint x: 851, endPoint y: 173, distance: 69.5
click at [264, 479] on icon at bounding box center [244, 496] width 39 height 35
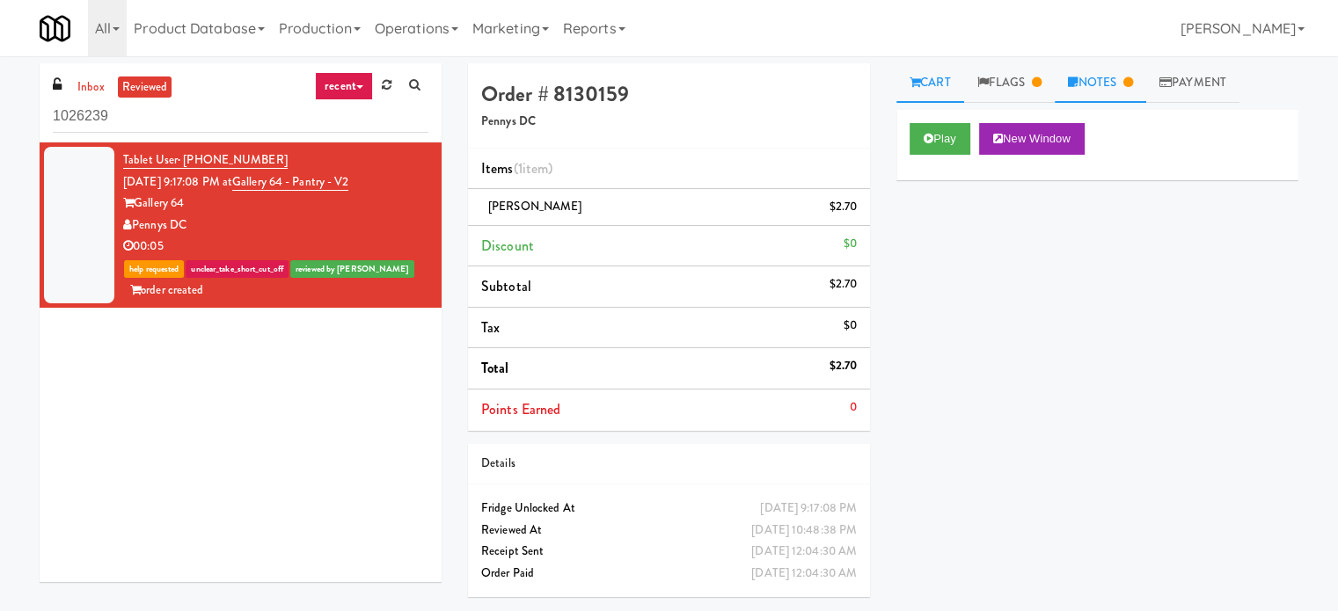
click at [1108, 87] on link "Notes" at bounding box center [1100, 83] width 91 height 40
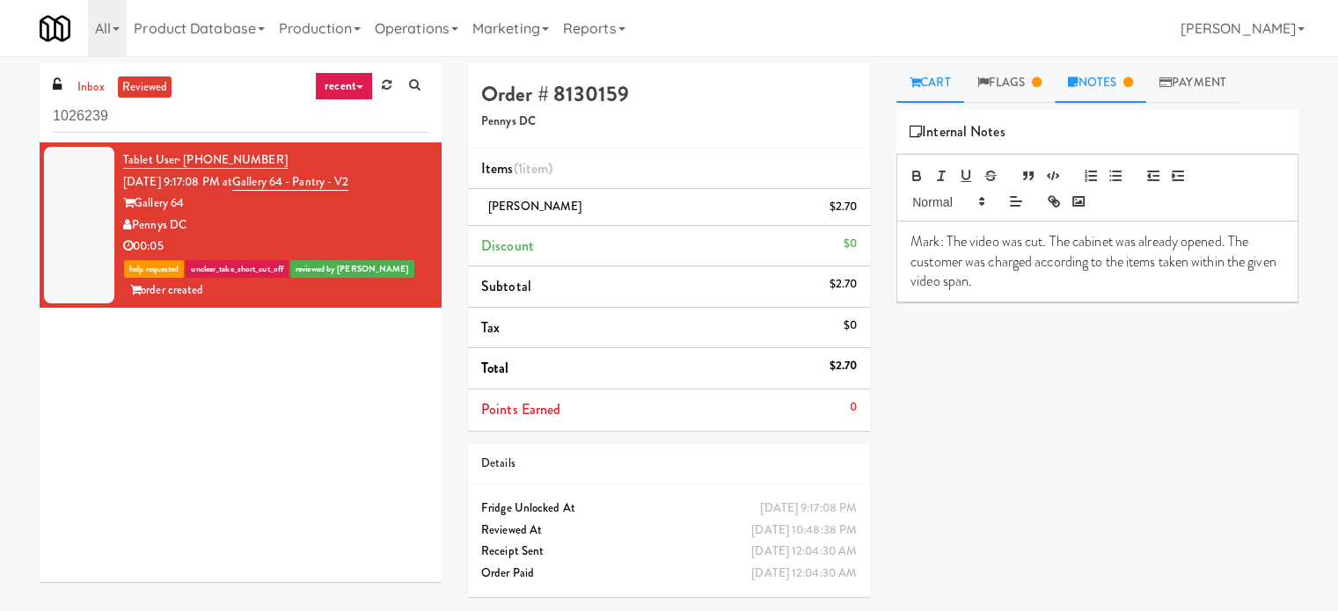
click at [938, 80] on link "Cart" at bounding box center [930, 83] width 68 height 40
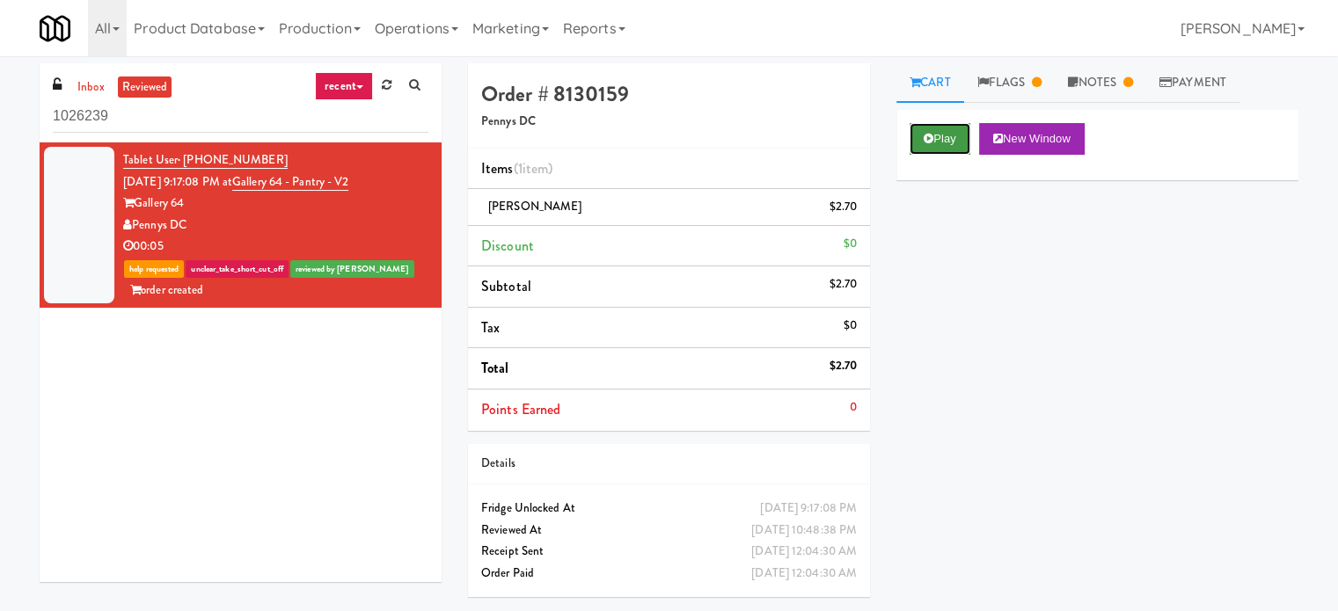
click at [944, 141] on button "Play" at bounding box center [939, 139] width 61 height 32
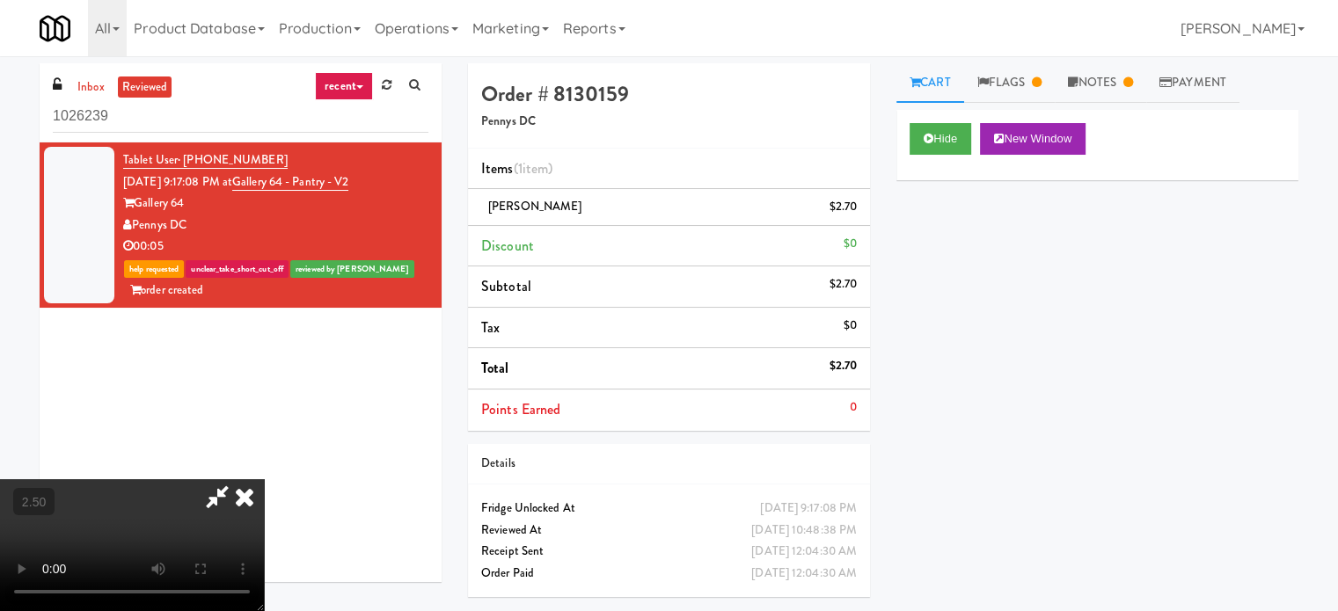
click at [264, 479] on video at bounding box center [132, 545] width 264 height 132
drag, startPoint x: 553, startPoint y: 408, endPoint x: 623, endPoint y: 429, distance: 72.6
click at [264, 479] on video at bounding box center [132, 545] width 264 height 132
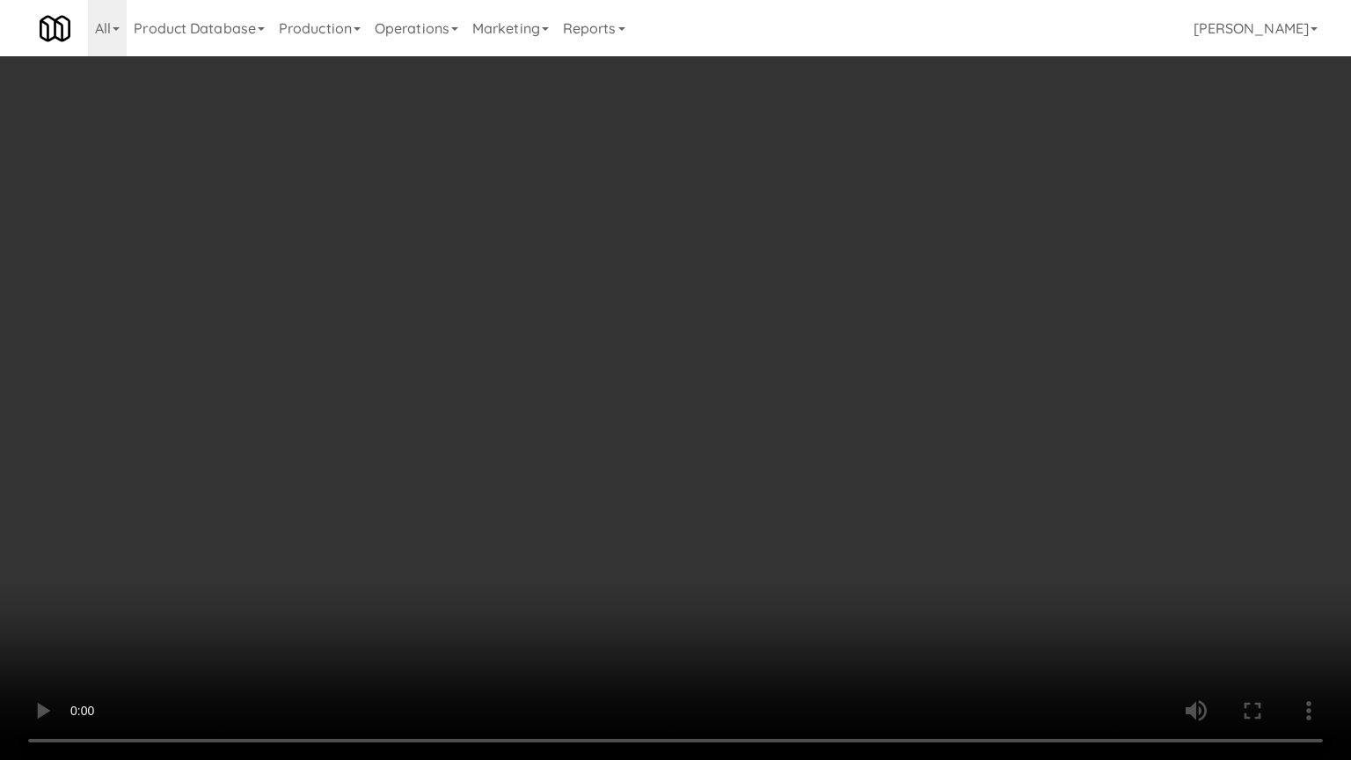
drag, startPoint x: 611, startPoint y: 364, endPoint x: 644, endPoint y: 361, distance: 32.7
click at [623, 364] on video at bounding box center [675, 380] width 1351 height 760
drag, startPoint x: 644, startPoint y: 361, endPoint x: 770, endPoint y: 172, distance: 227.6
click at [645, 361] on video at bounding box center [675, 380] width 1351 height 760
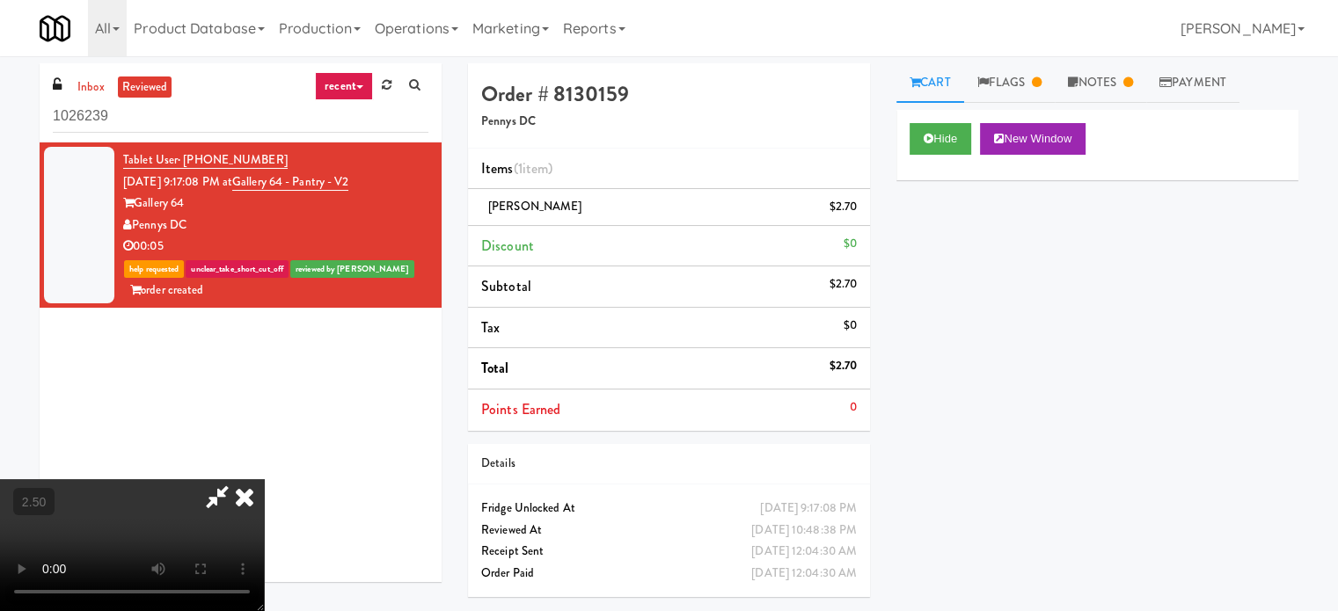
drag, startPoint x: 773, startPoint y: 69, endPoint x: 1133, endPoint y: 132, distance: 365.1
click at [264, 479] on icon at bounding box center [244, 496] width 39 height 35
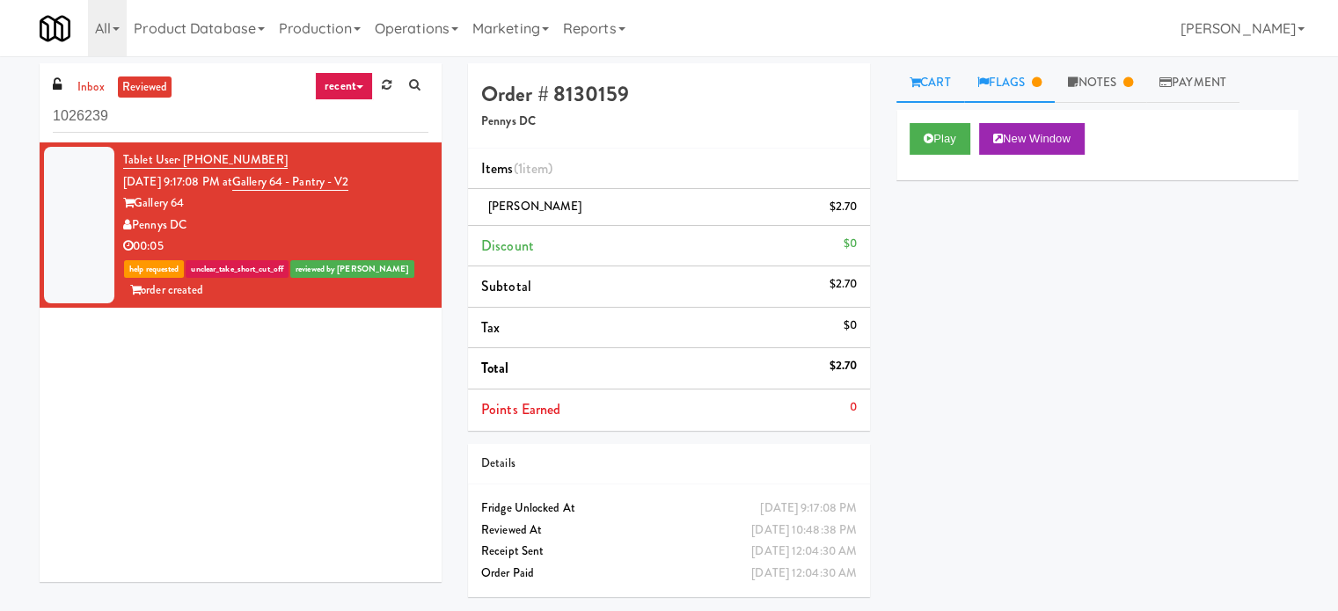
click at [1031, 84] on link "Flags" at bounding box center [1009, 83] width 91 height 40
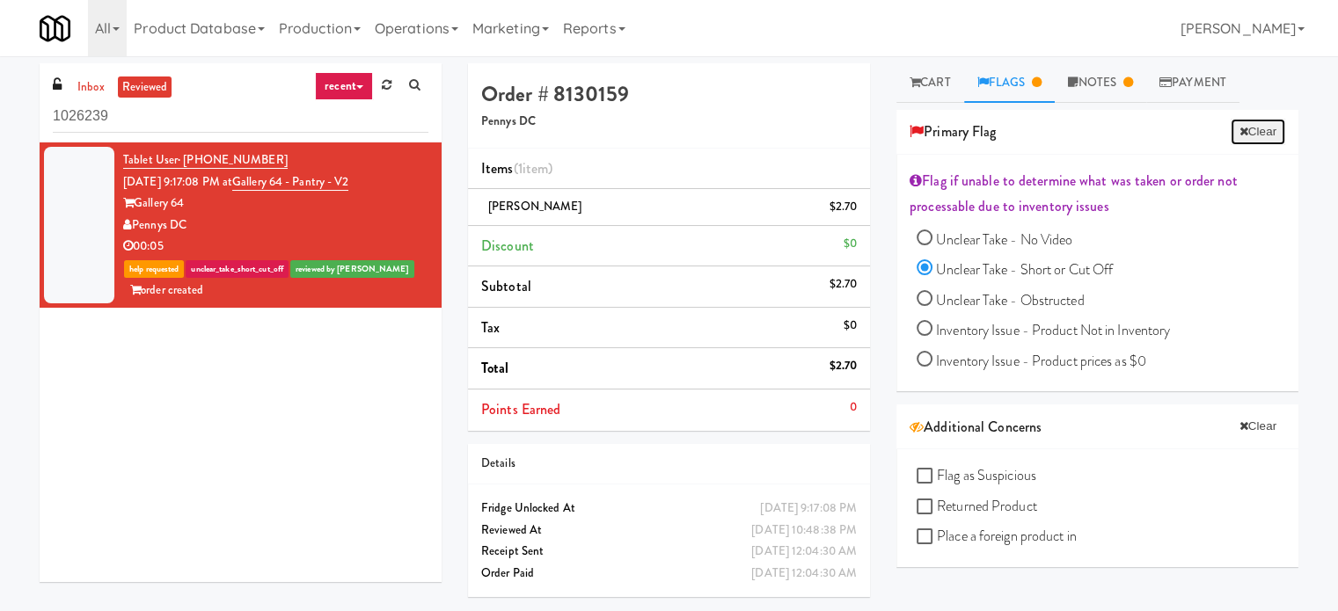
click at [1249, 129] on button "Clear" at bounding box center [1257, 132] width 55 height 26
radio input "false"
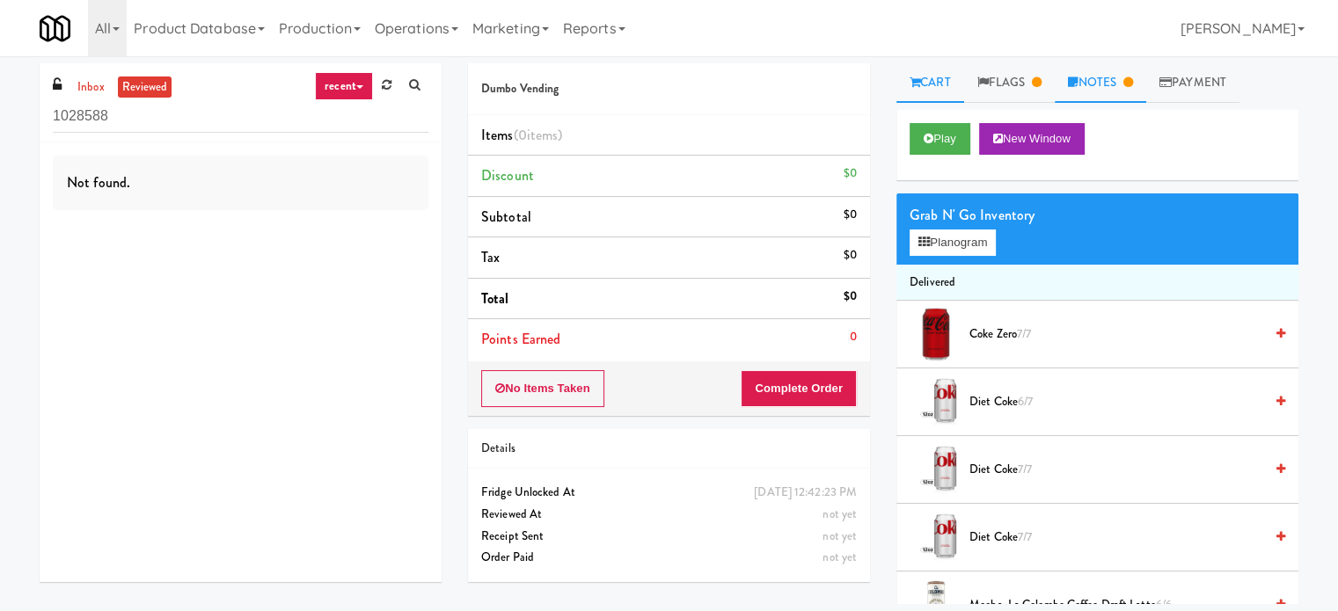
click at [1109, 89] on link "Notes" at bounding box center [1100, 83] width 91 height 40
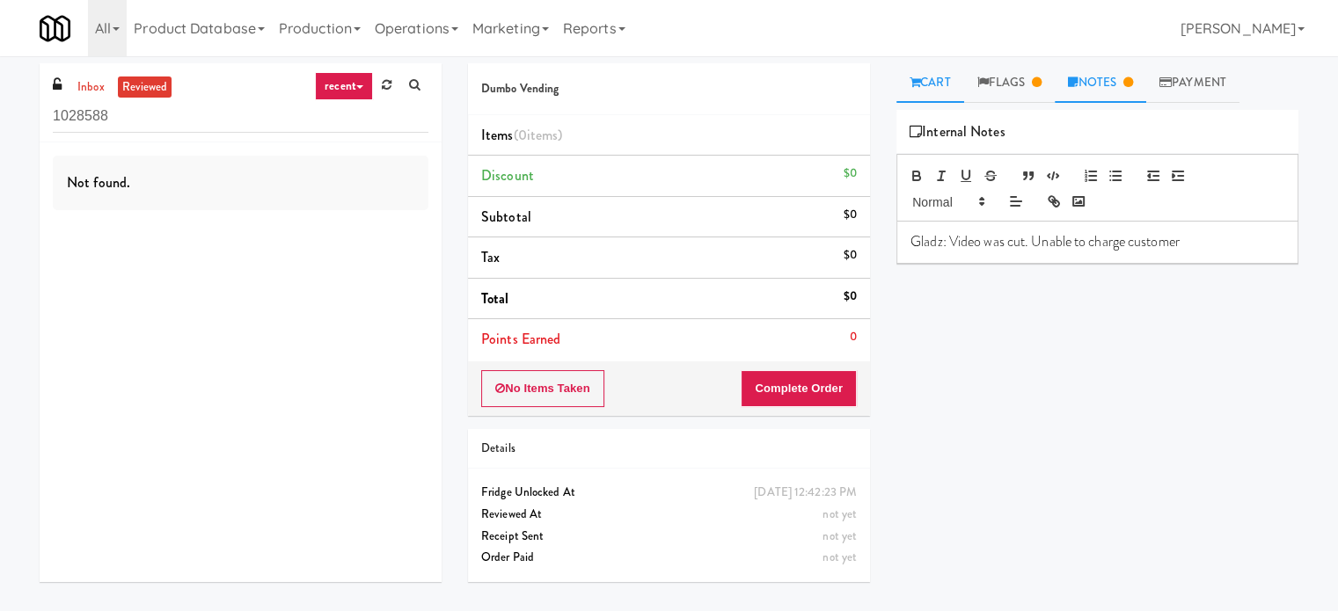
click at [941, 83] on link "Cart" at bounding box center [930, 83] width 68 height 40
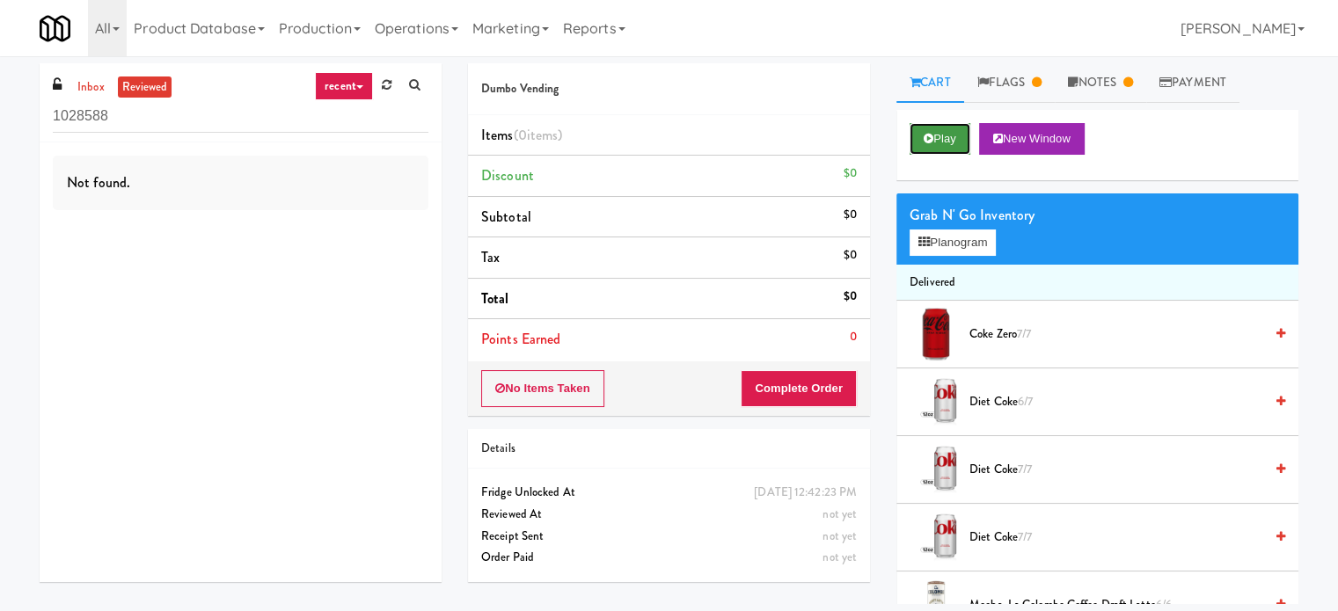
click at [939, 131] on button "Play" at bounding box center [939, 139] width 61 height 32
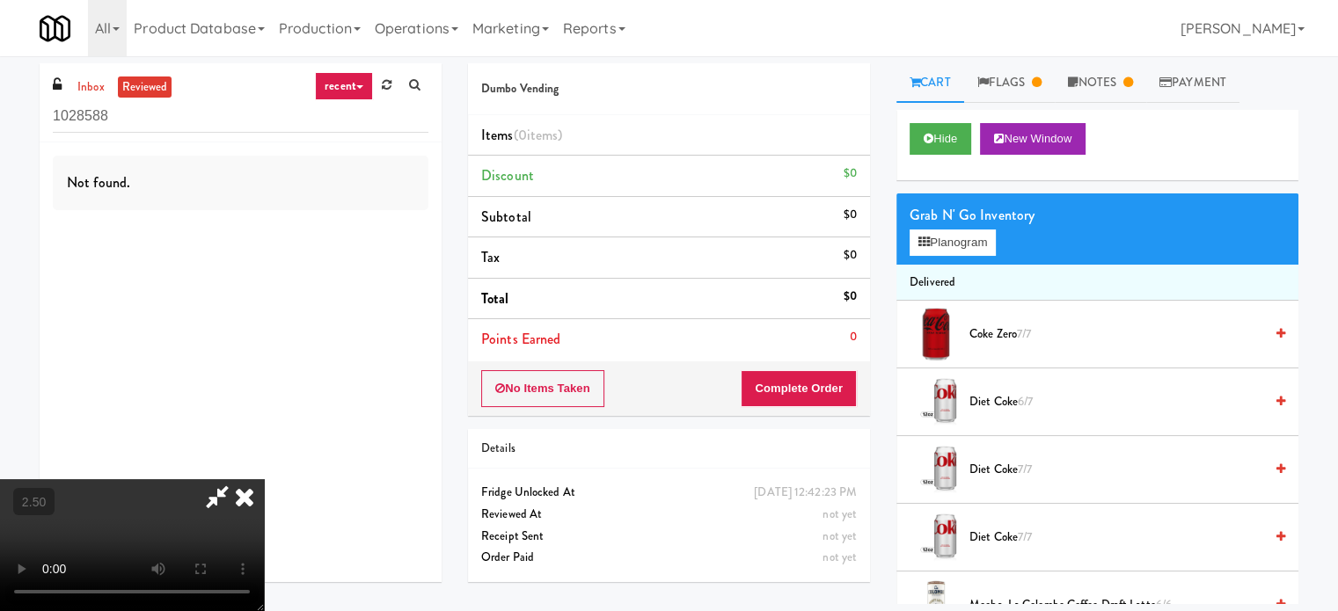
drag, startPoint x: 510, startPoint y: 317, endPoint x: 542, endPoint y: 309, distance: 32.9
click at [264, 479] on video at bounding box center [132, 545] width 264 height 132
click at [264, 479] on icon at bounding box center [244, 496] width 39 height 35
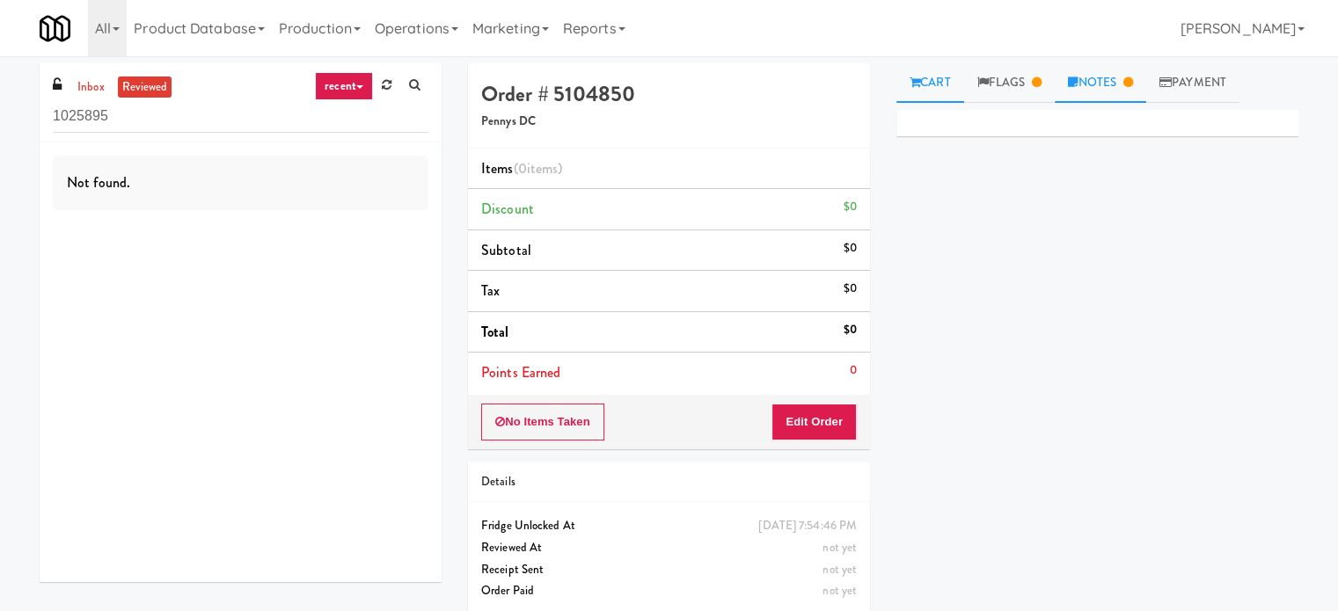
click at [1108, 84] on link "Notes" at bounding box center [1100, 83] width 91 height 40
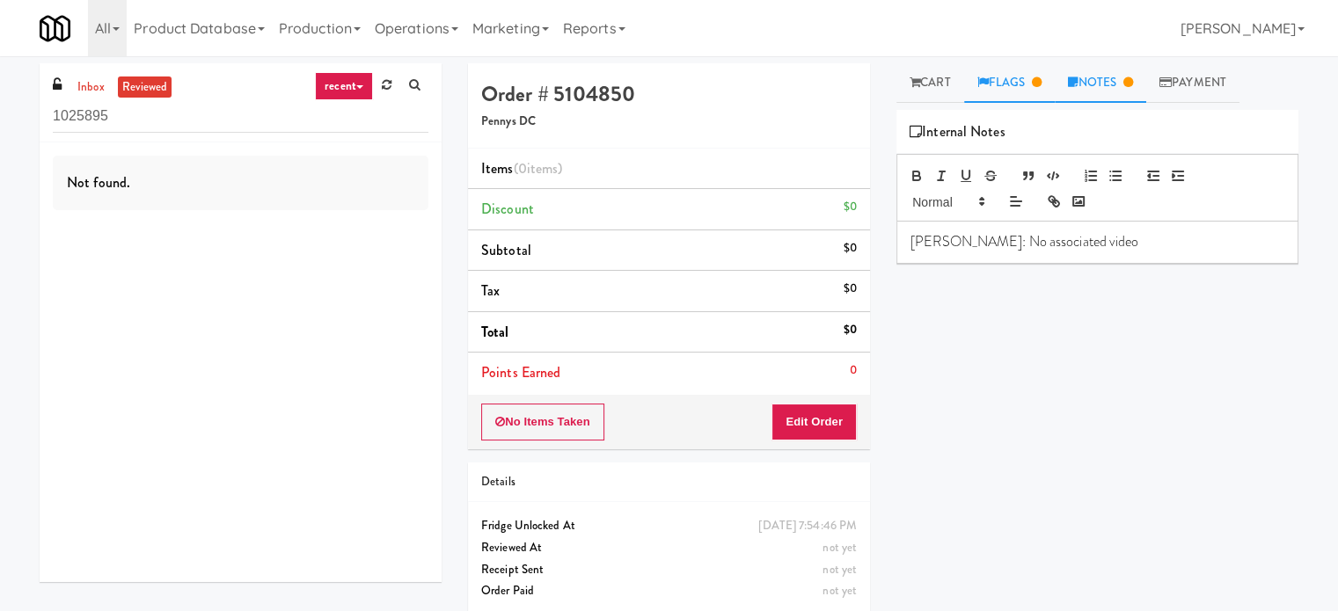
click at [1012, 81] on link "Flags" at bounding box center [1009, 83] width 91 height 40
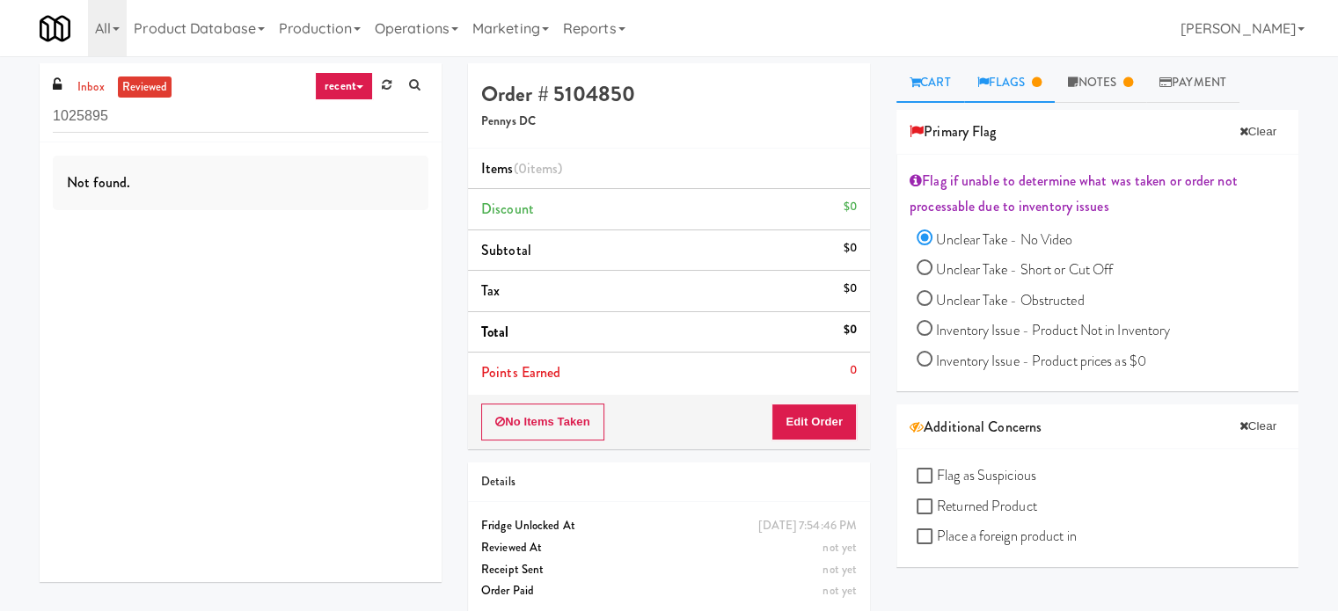
click at [919, 91] on link "Cart" at bounding box center [930, 83] width 68 height 40
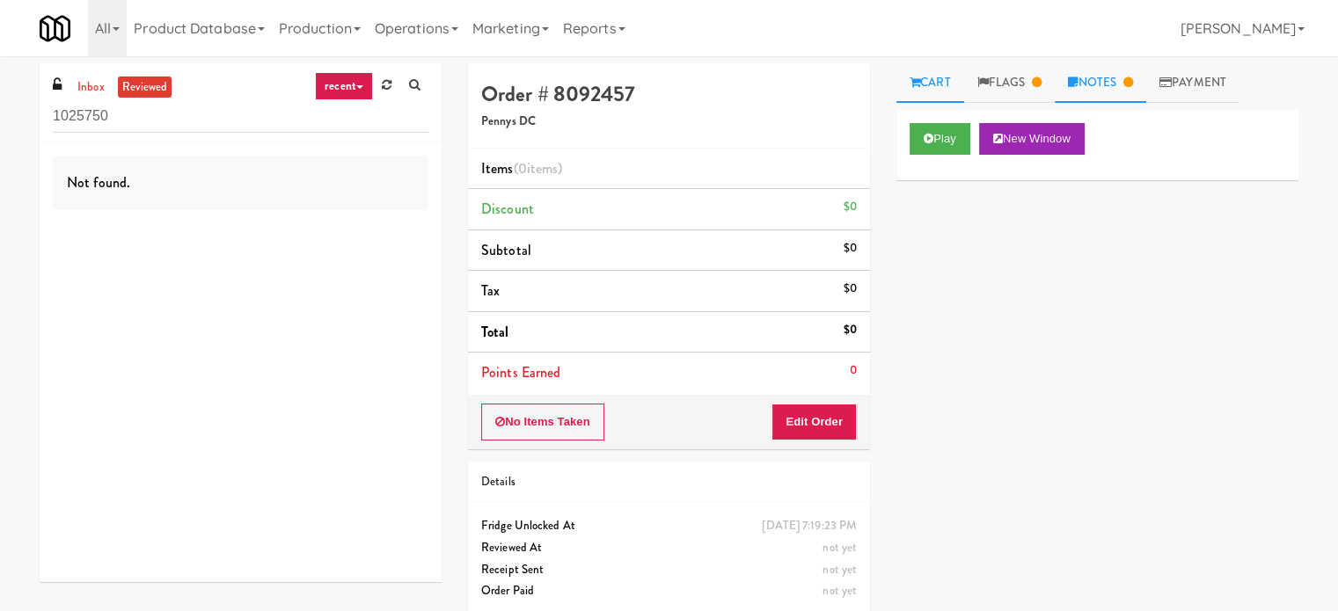
click at [1133, 77] on icon at bounding box center [1128, 82] width 10 height 11
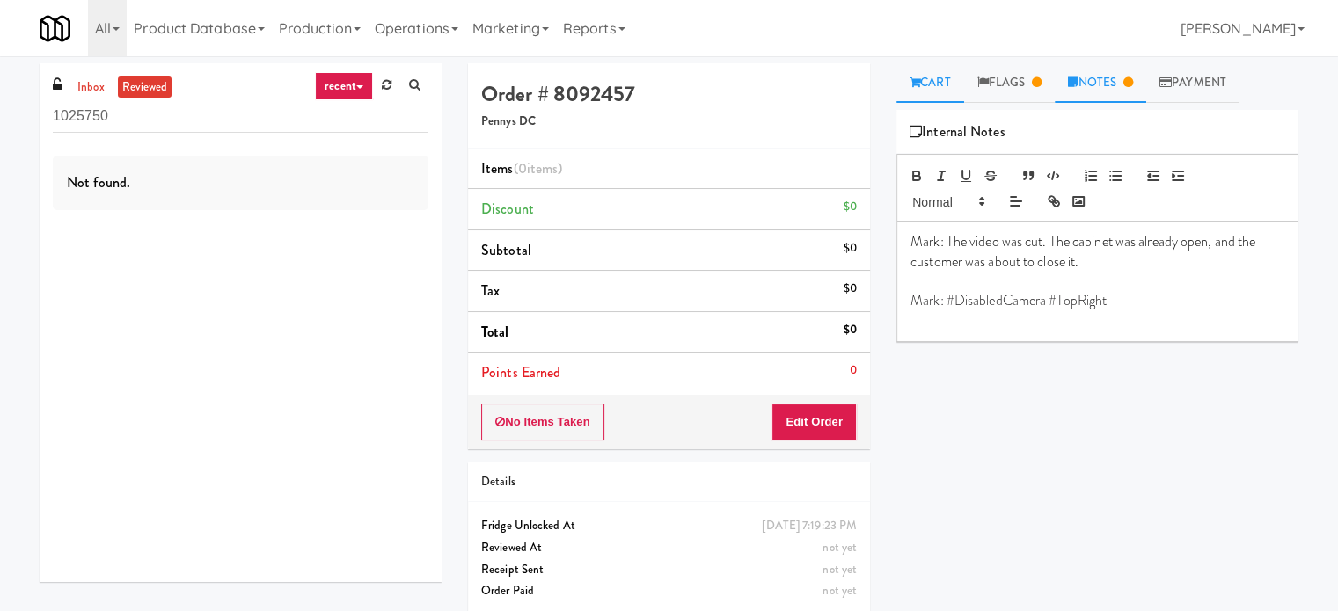
click at [929, 81] on link "Cart" at bounding box center [930, 83] width 68 height 40
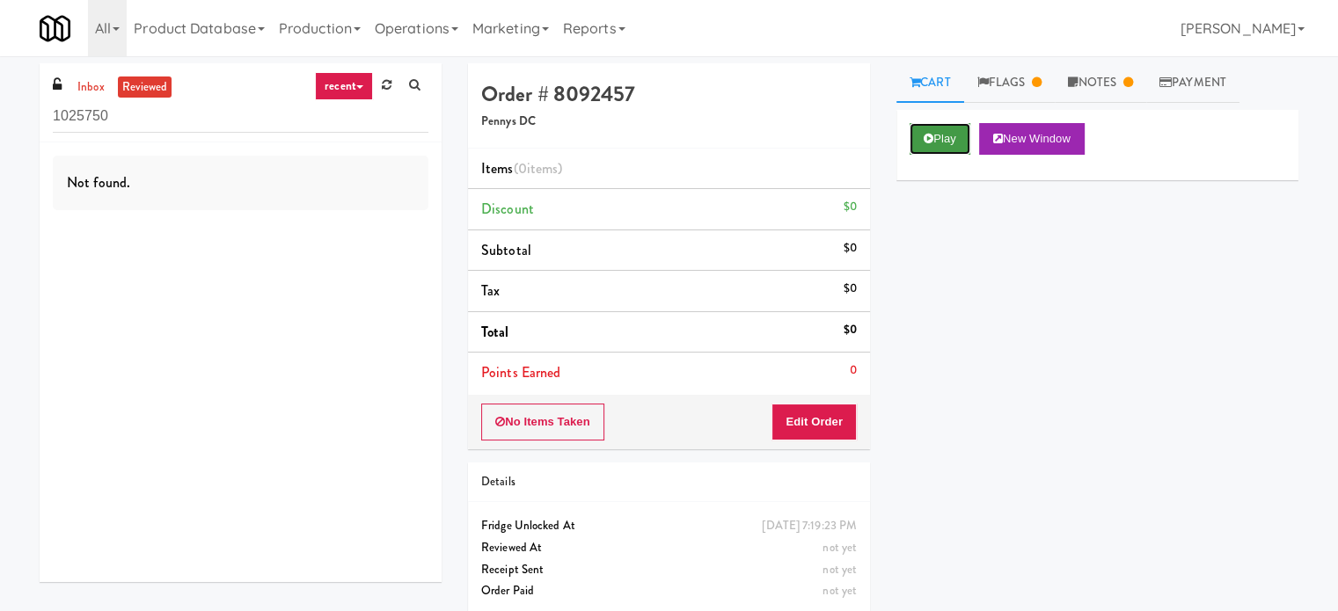
click at [947, 157] on div "Play New Window" at bounding box center [1097, 145] width 402 height 70
click at [1115, 87] on link "Notes" at bounding box center [1100, 83] width 91 height 40
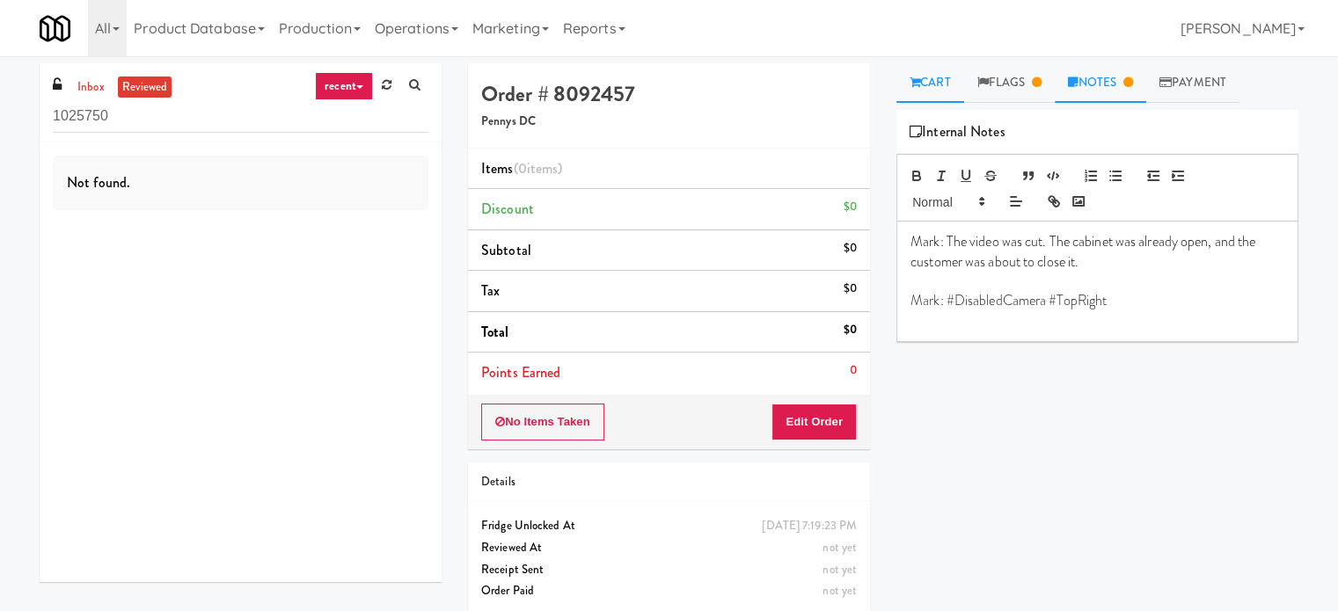
click at [946, 84] on link "Cart" at bounding box center [930, 83] width 68 height 40
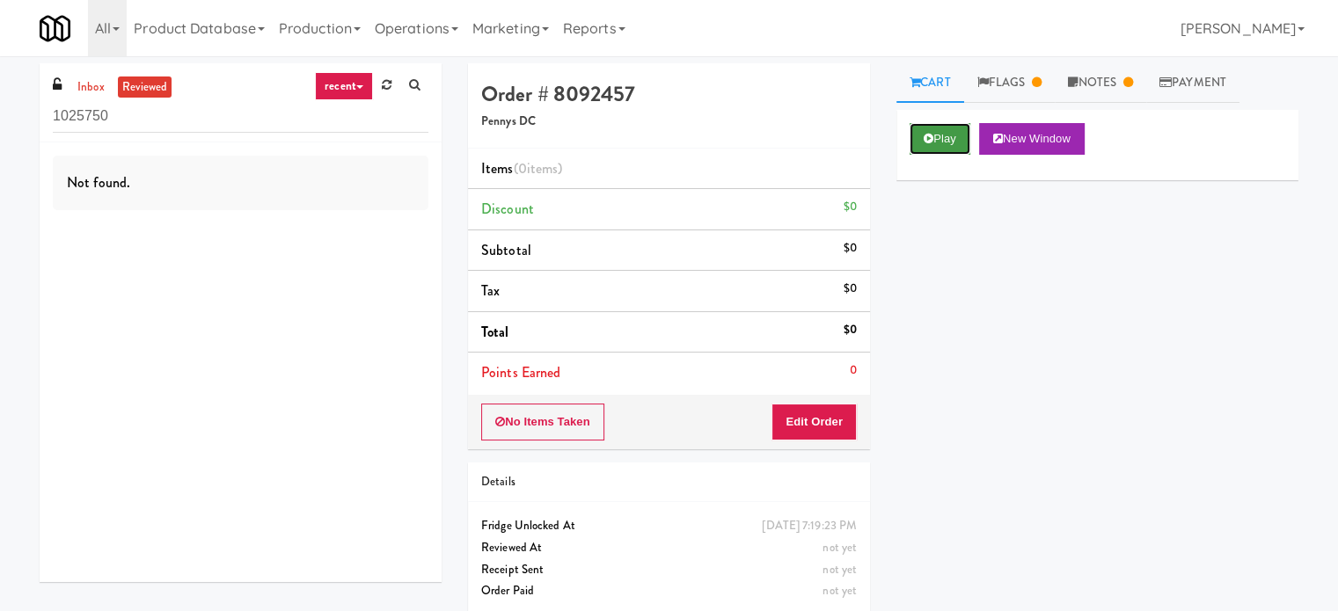
click at [942, 133] on button "Play" at bounding box center [939, 139] width 61 height 32
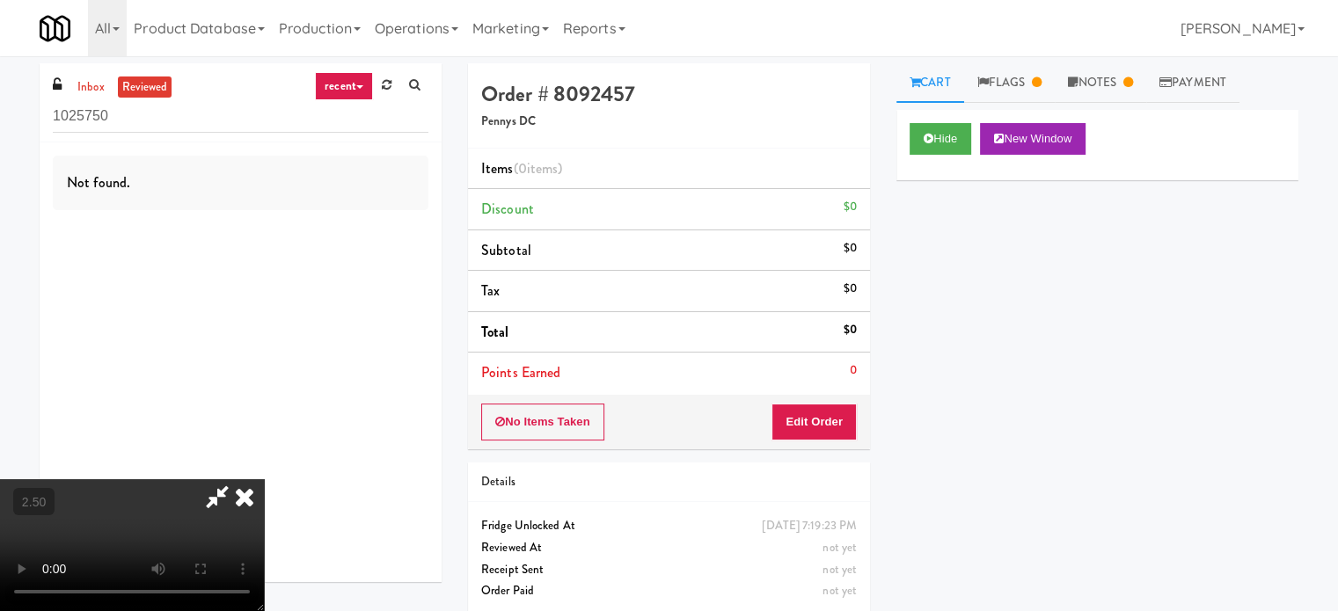
click at [264, 479] on video at bounding box center [132, 545] width 264 height 132
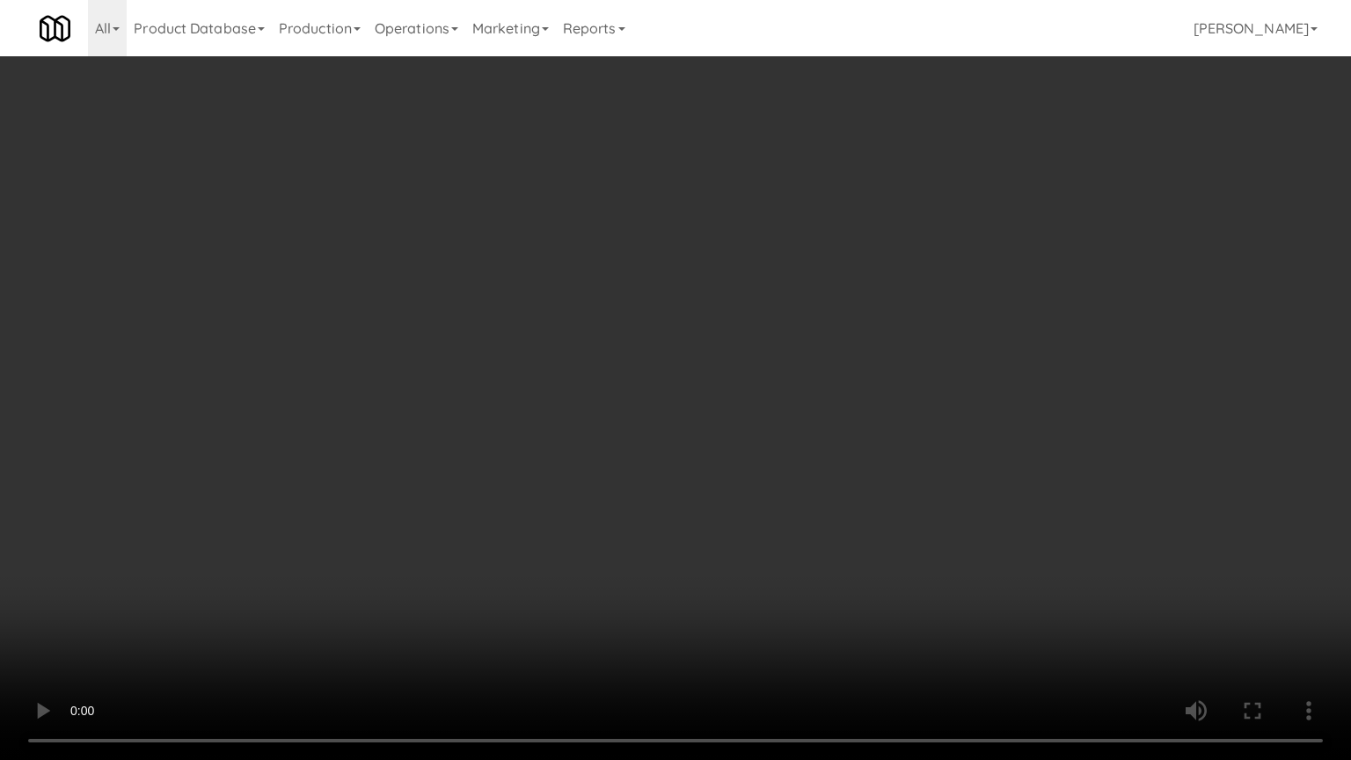
click at [403, 464] on video at bounding box center [675, 380] width 1351 height 760
click at [510, 239] on video at bounding box center [675, 380] width 1351 height 760
drag, startPoint x: 646, startPoint y: 345, endPoint x: 655, endPoint y: 344, distance: 9.7
click at [651, 346] on video at bounding box center [675, 380] width 1351 height 760
click at [659, 337] on video at bounding box center [675, 380] width 1351 height 760
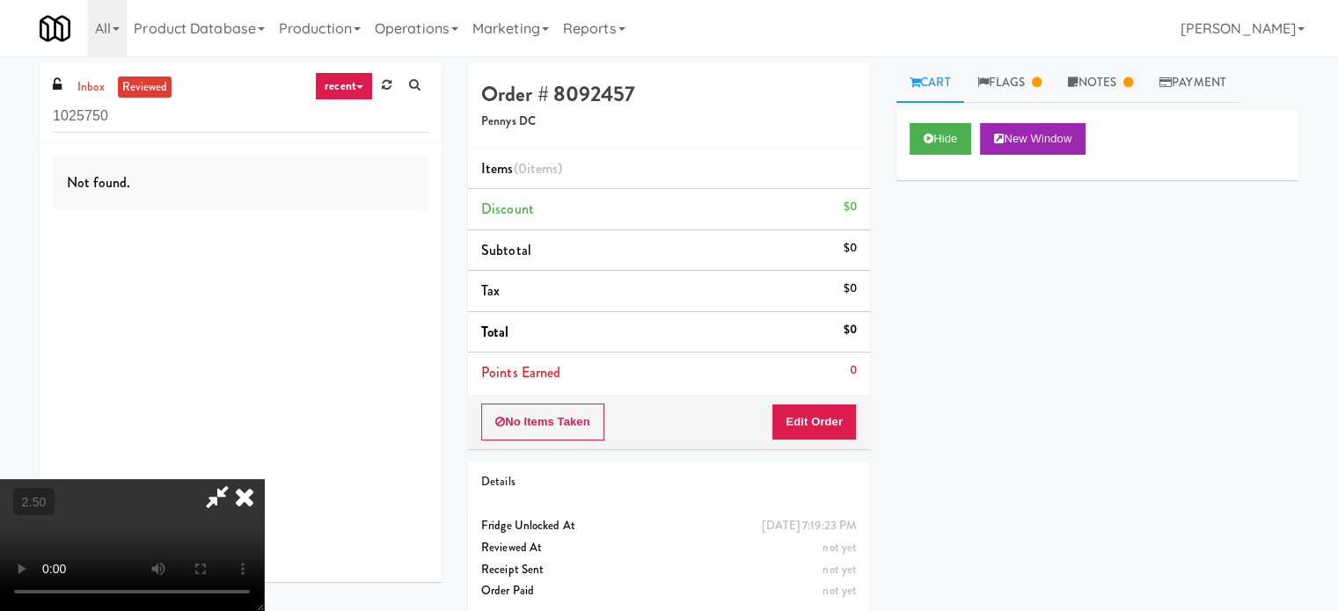
click at [264, 479] on icon at bounding box center [244, 496] width 39 height 35
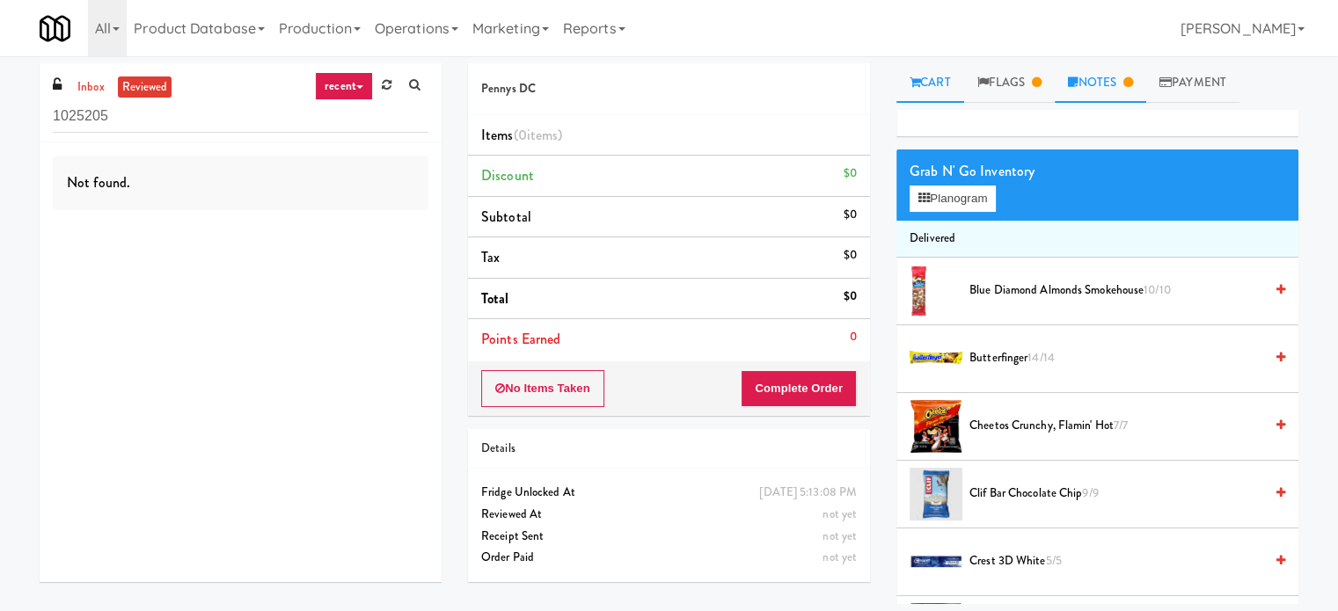
click at [1103, 86] on link "Notes" at bounding box center [1100, 83] width 91 height 40
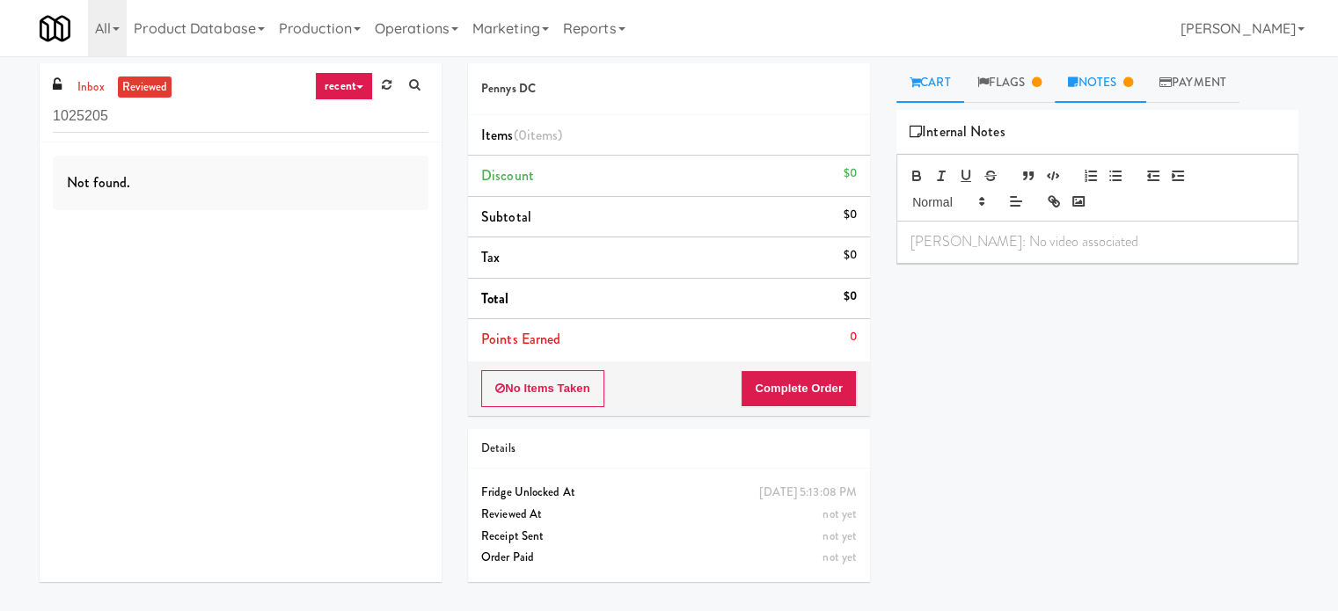
click at [935, 84] on link "Cart" at bounding box center [930, 83] width 68 height 40
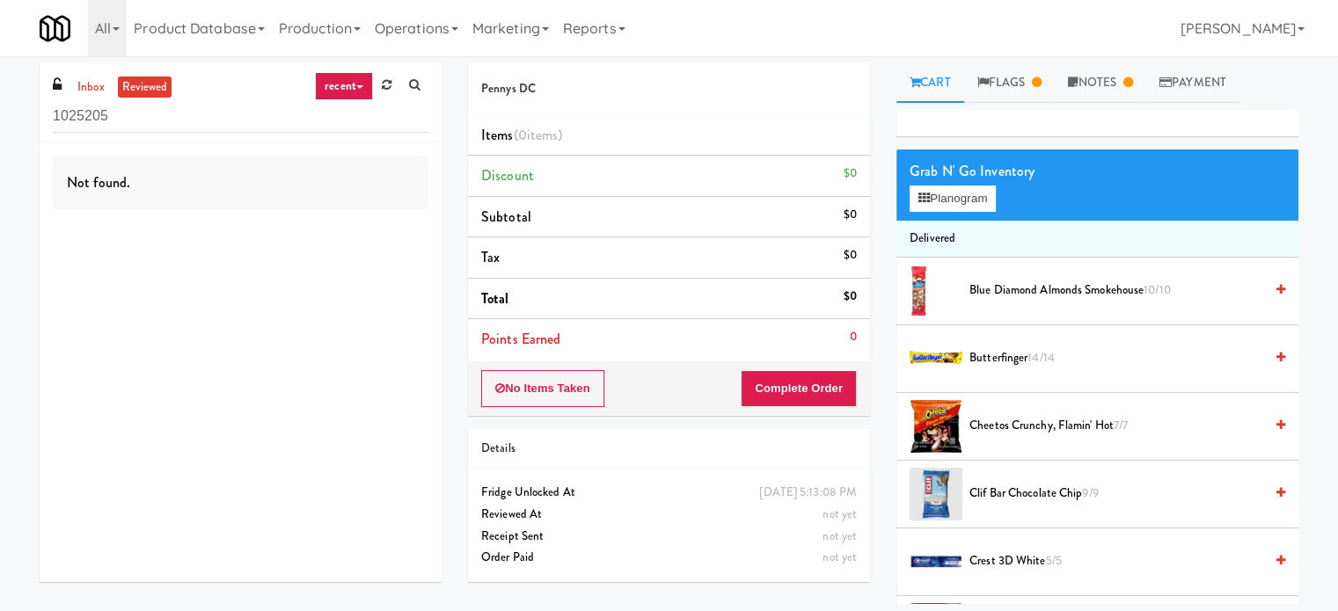
click at [936, 84] on link "Cart" at bounding box center [930, 83] width 68 height 40
click at [939, 84] on link "Cart" at bounding box center [930, 83] width 68 height 40
click at [1012, 80] on link "Flags" at bounding box center [1009, 83] width 91 height 40
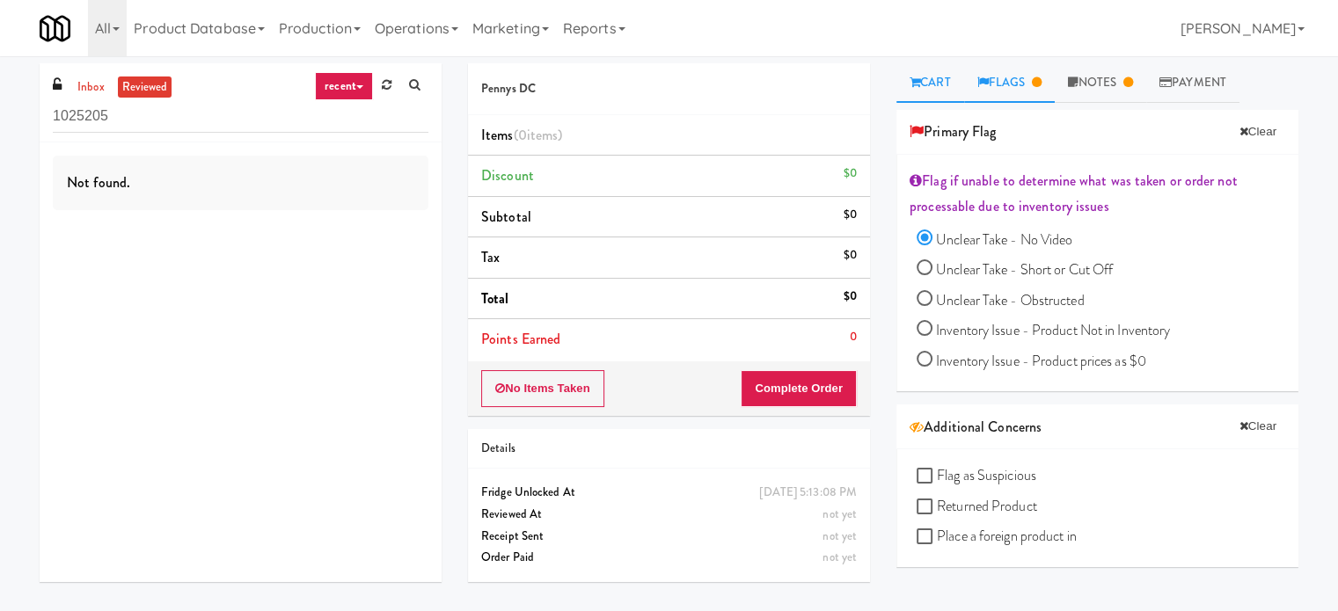
click at [939, 82] on link "Cart" at bounding box center [930, 83] width 68 height 40
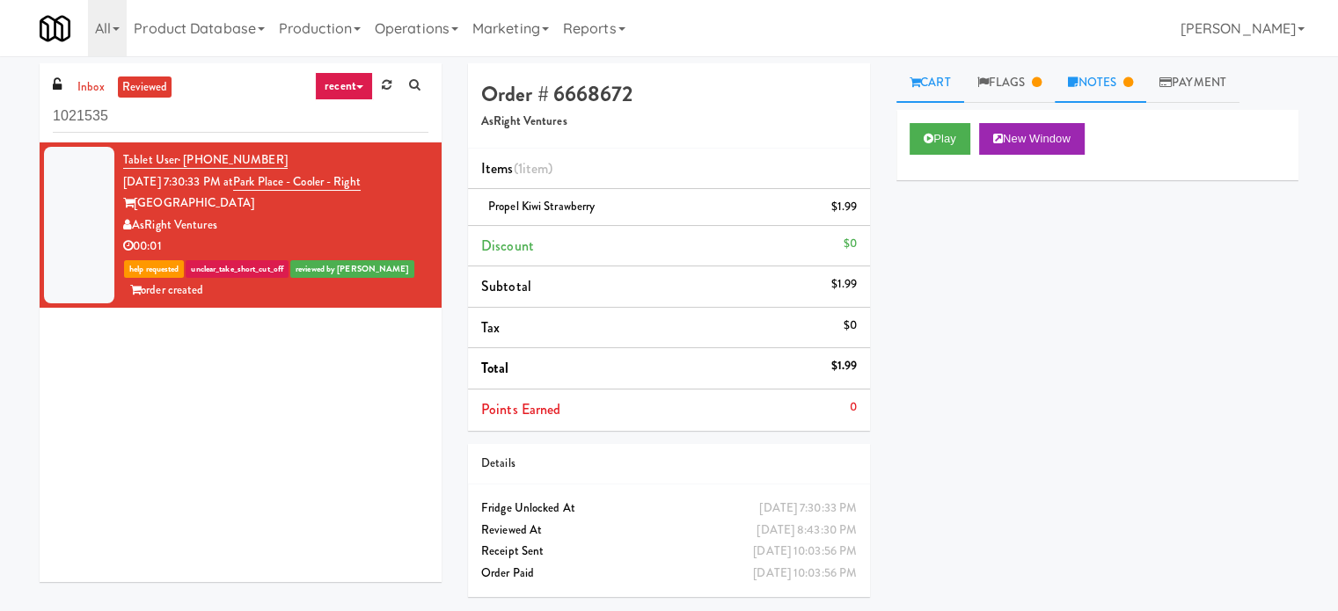
click at [1121, 87] on link "Notes" at bounding box center [1100, 83] width 91 height 40
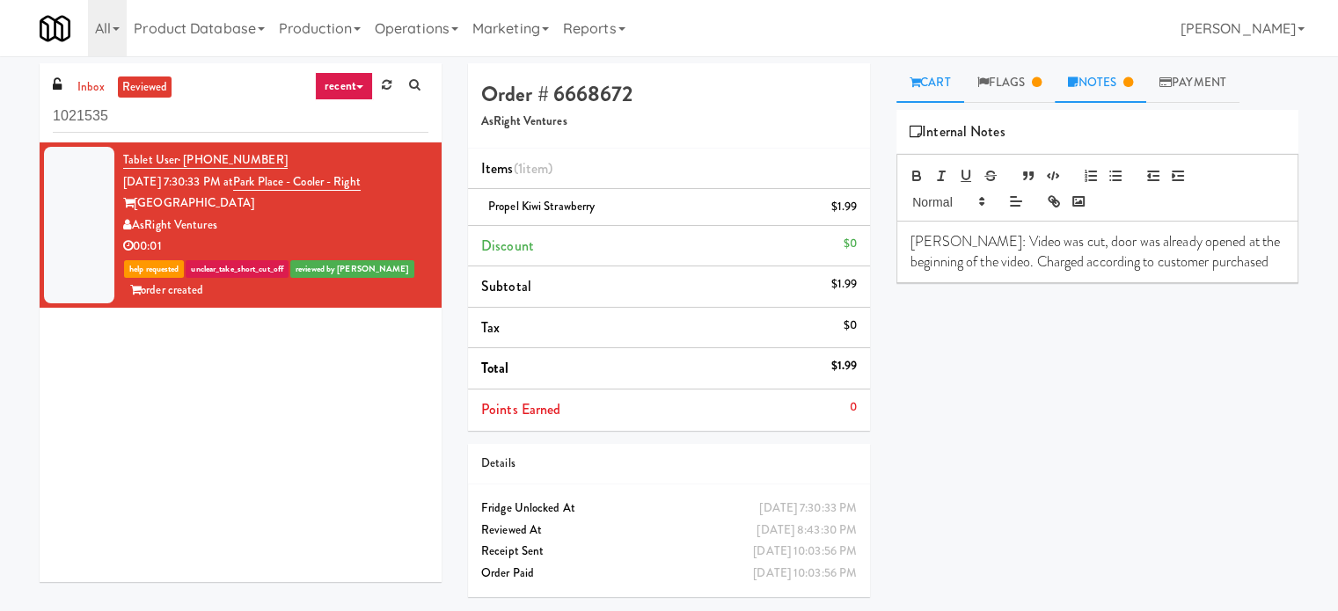
click at [933, 85] on link "Cart" at bounding box center [930, 83] width 68 height 40
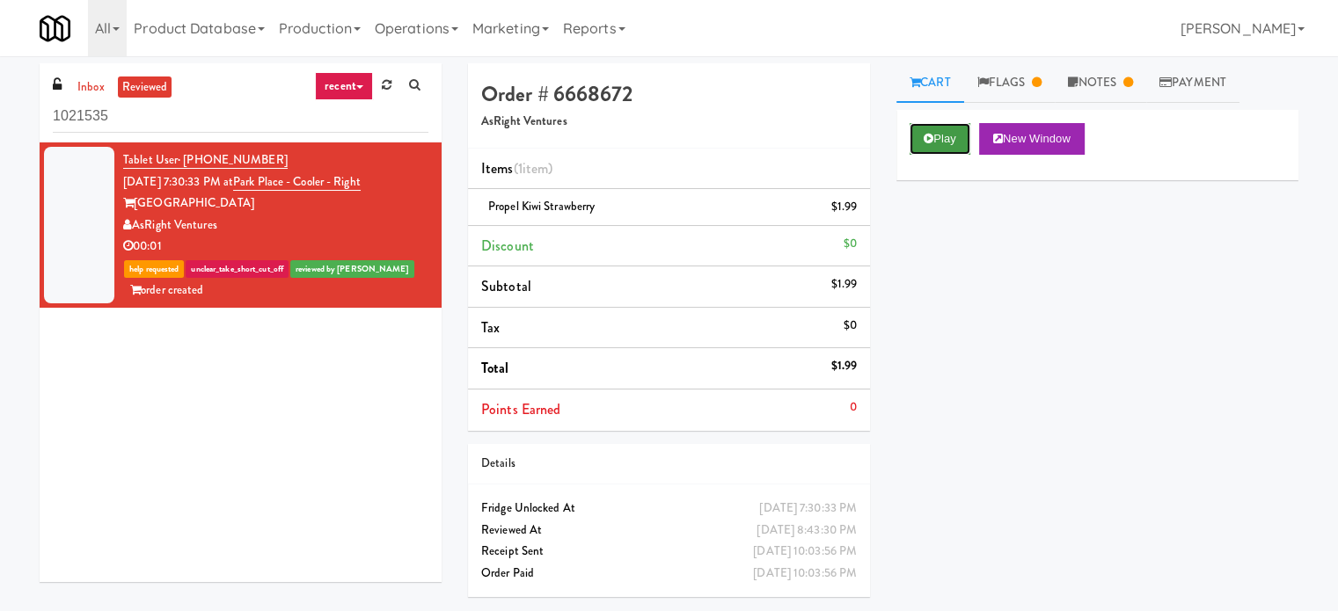
click at [942, 143] on button "Play" at bounding box center [939, 139] width 61 height 32
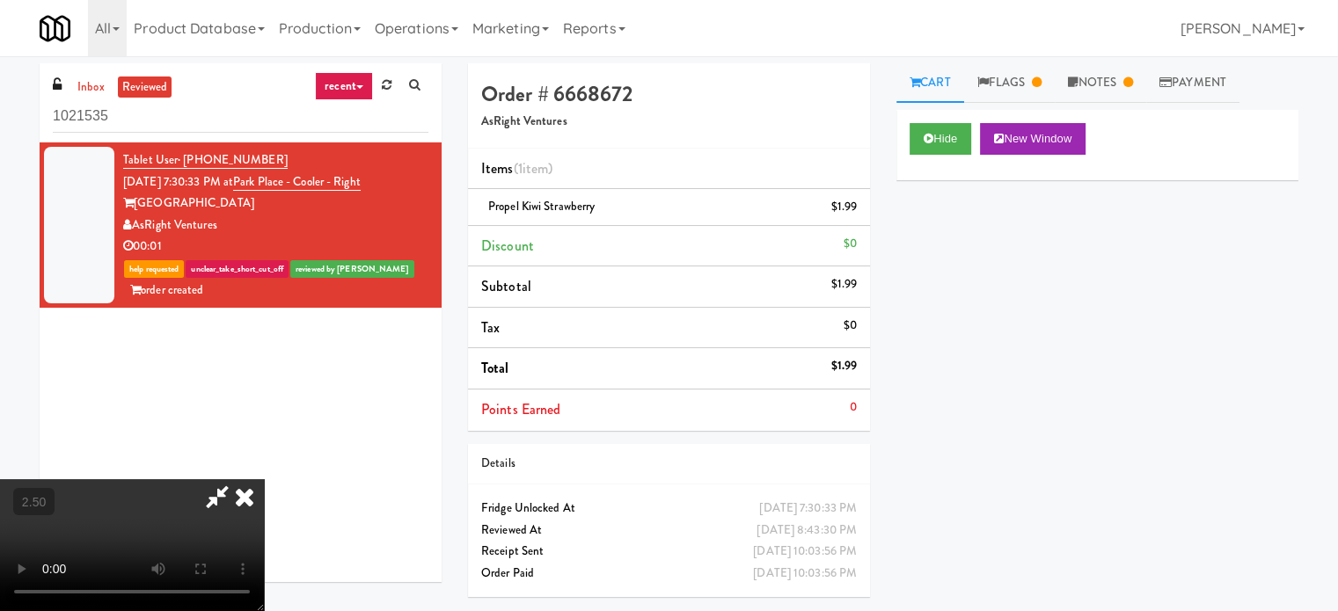
drag, startPoint x: 563, startPoint y: 437, endPoint x: 562, endPoint y: 427, distance: 9.7
click at [264, 479] on video at bounding box center [132, 545] width 264 height 132
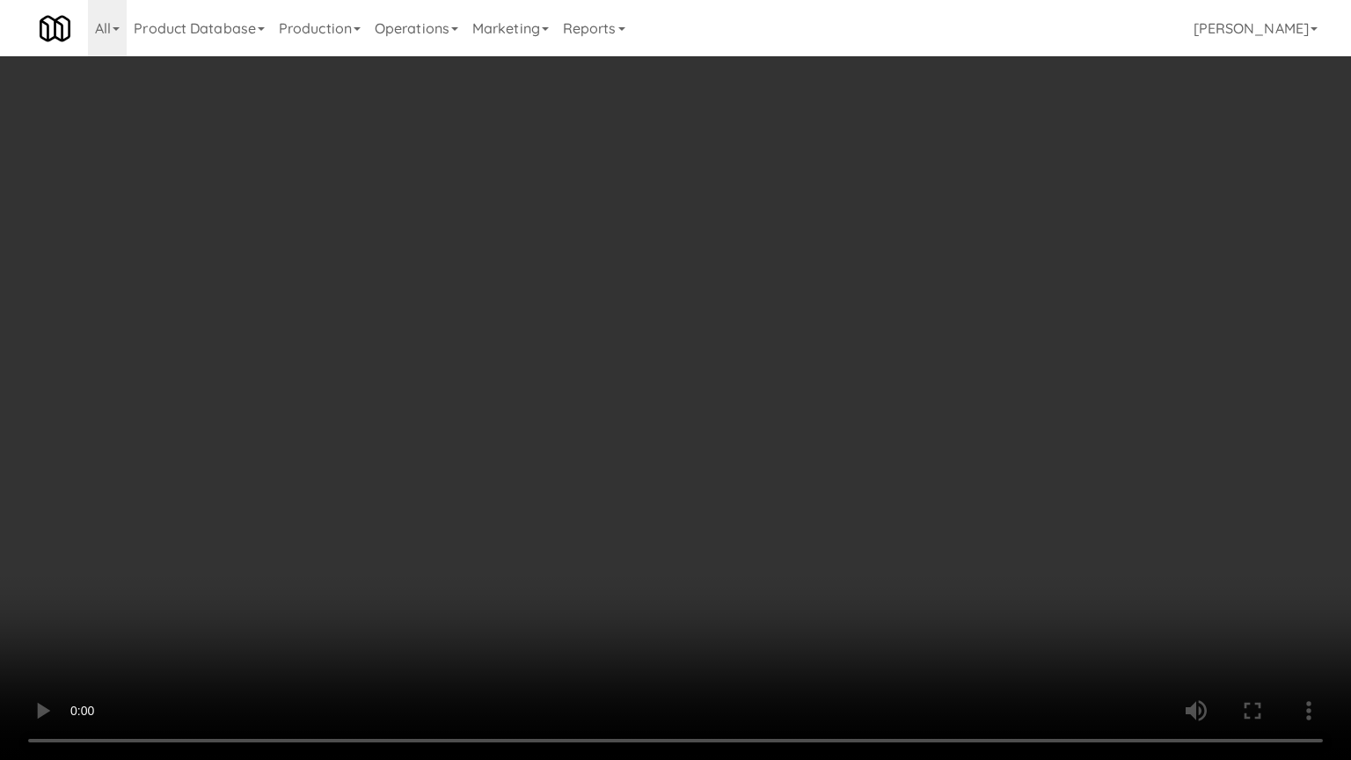
click at [645, 347] on video at bounding box center [675, 380] width 1351 height 760
click at [349, 501] on video at bounding box center [675, 380] width 1351 height 760
click at [529, 388] on video at bounding box center [675, 380] width 1351 height 760
click at [592, 381] on video at bounding box center [675, 380] width 1351 height 760
drag, startPoint x: 628, startPoint y: 374, endPoint x: 647, endPoint y: 370, distance: 19.7
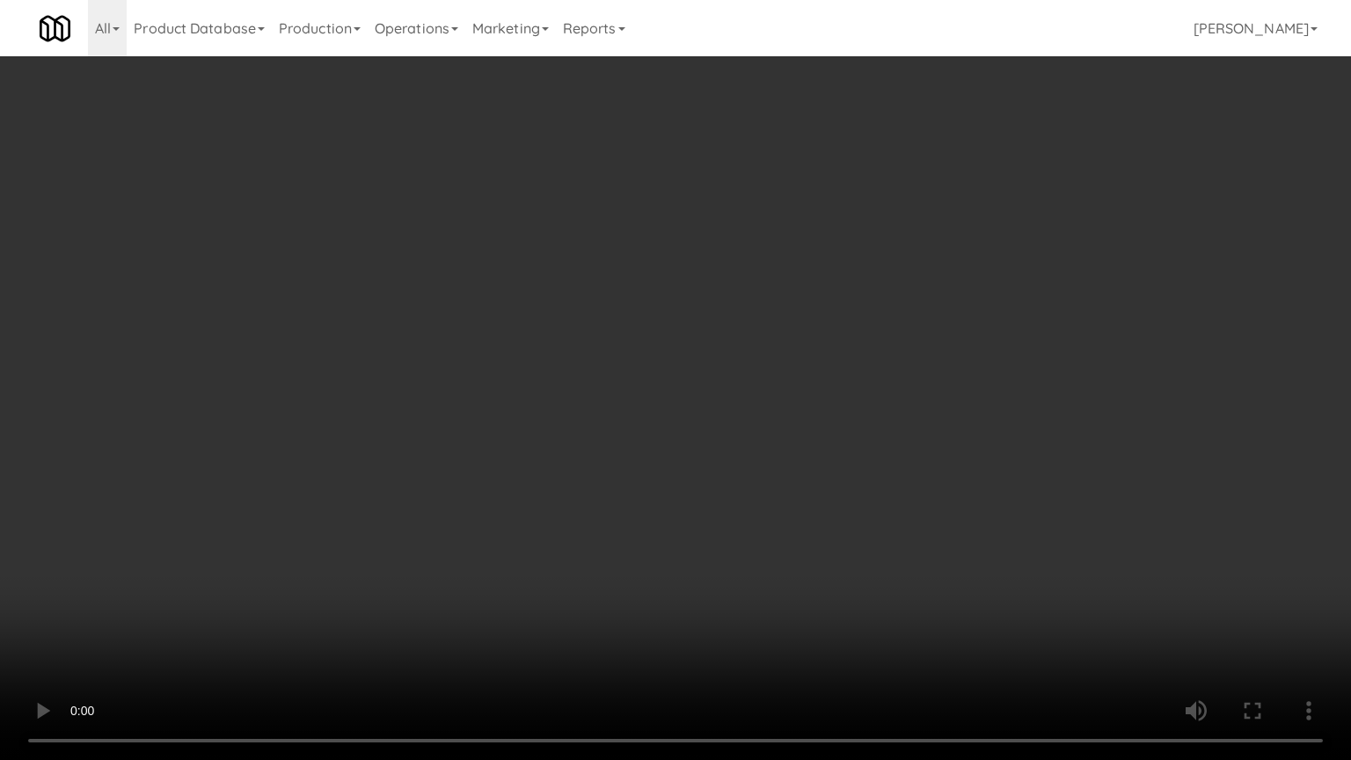
click at [632, 373] on video at bounding box center [675, 380] width 1351 height 760
click at [649, 371] on video at bounding box center [675, 380] width 1351 height 760
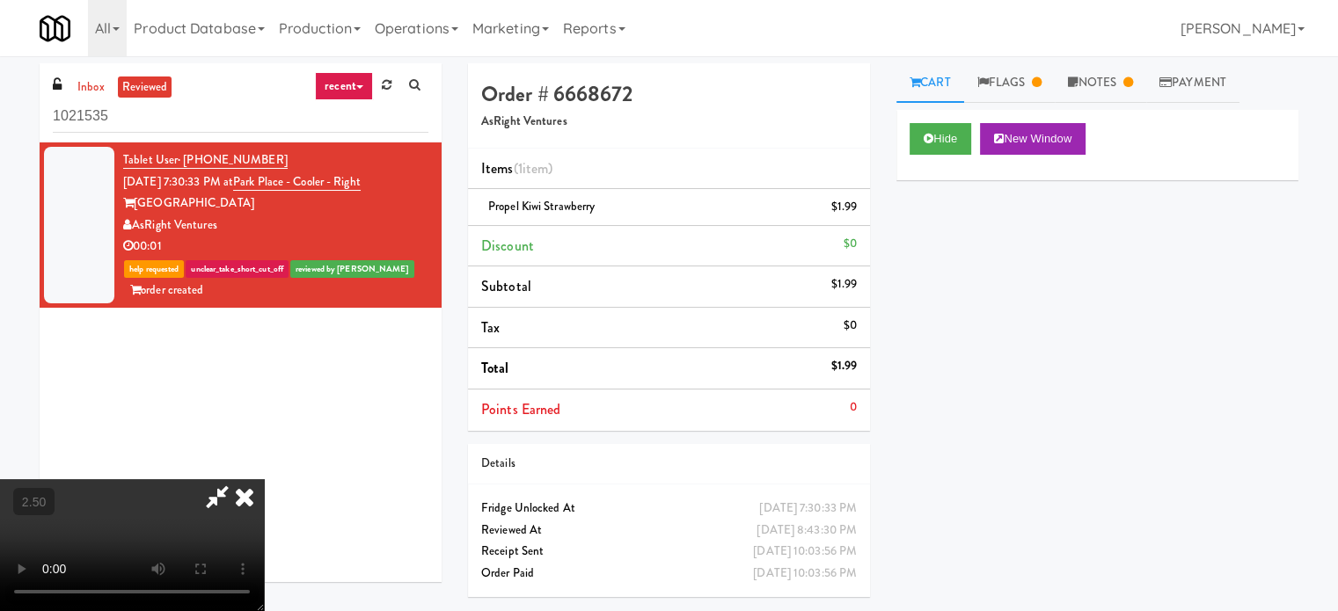
click at [264, 479] on icon at bounding box center [244, 496] width 39 height 35
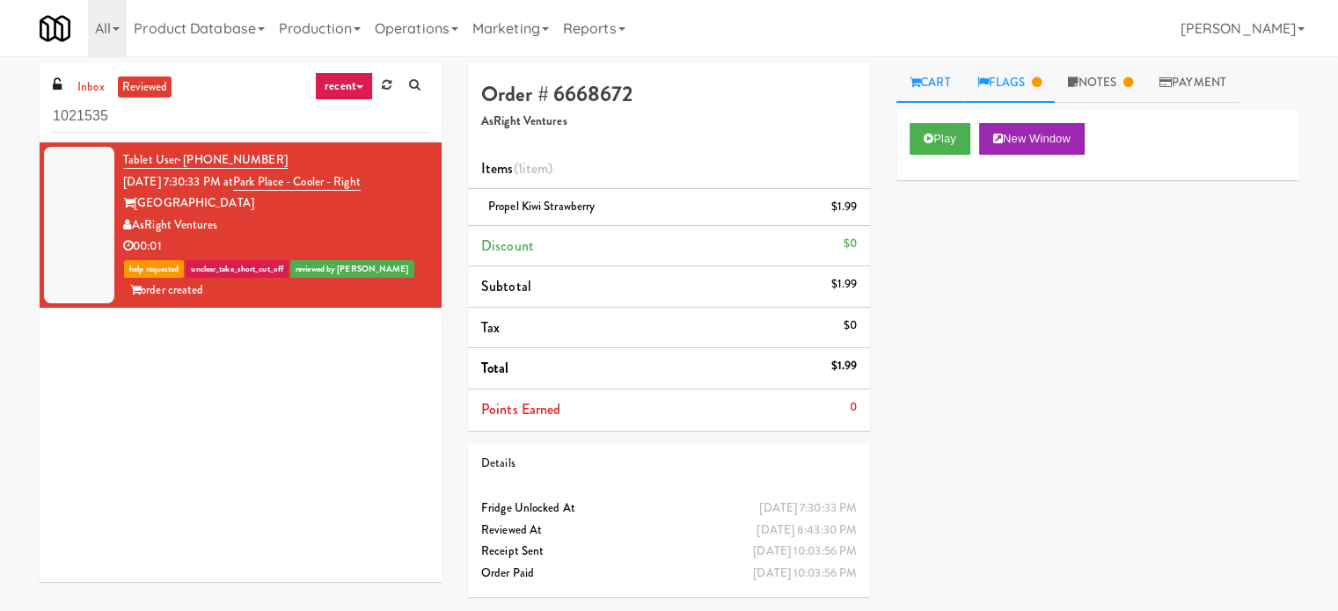
click at [1041, 87] on icon at bounding box center [1037, 82] width 10 height 11
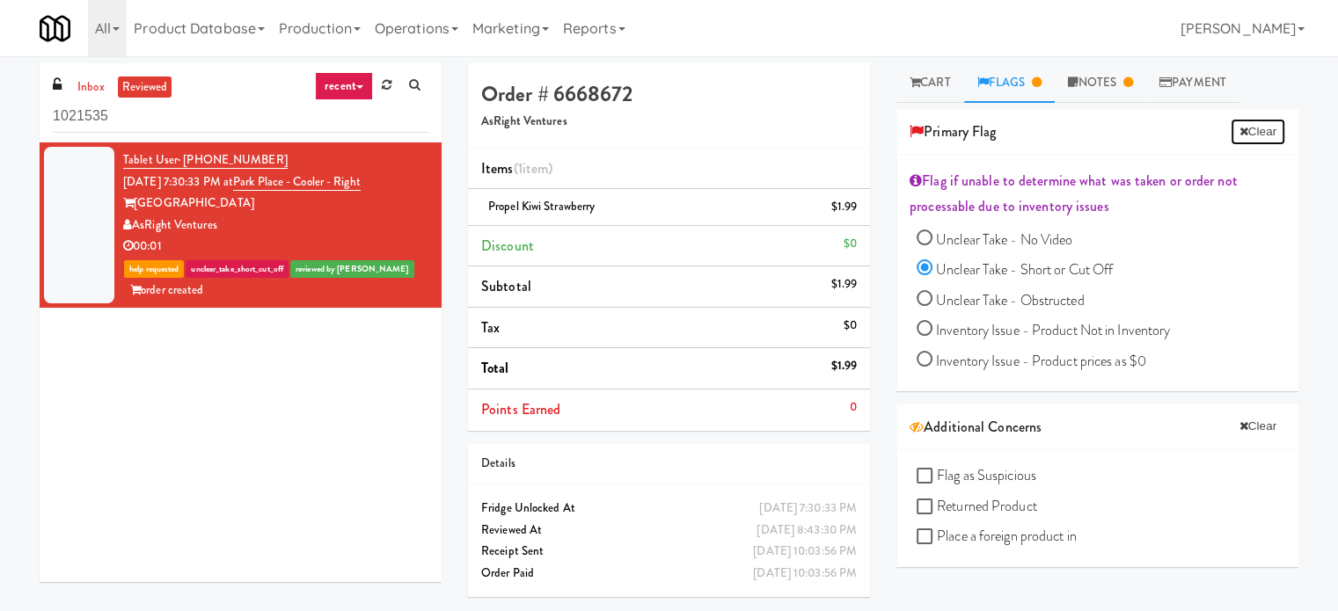
click at [1238, 145] on div "Primary Flag Clear" at bounding box center [1097, 132] width 402 height 45
click at [1240, 129] on button "Clear" at bounding box center [1257, 132] width 55 height 26
radio input "false"
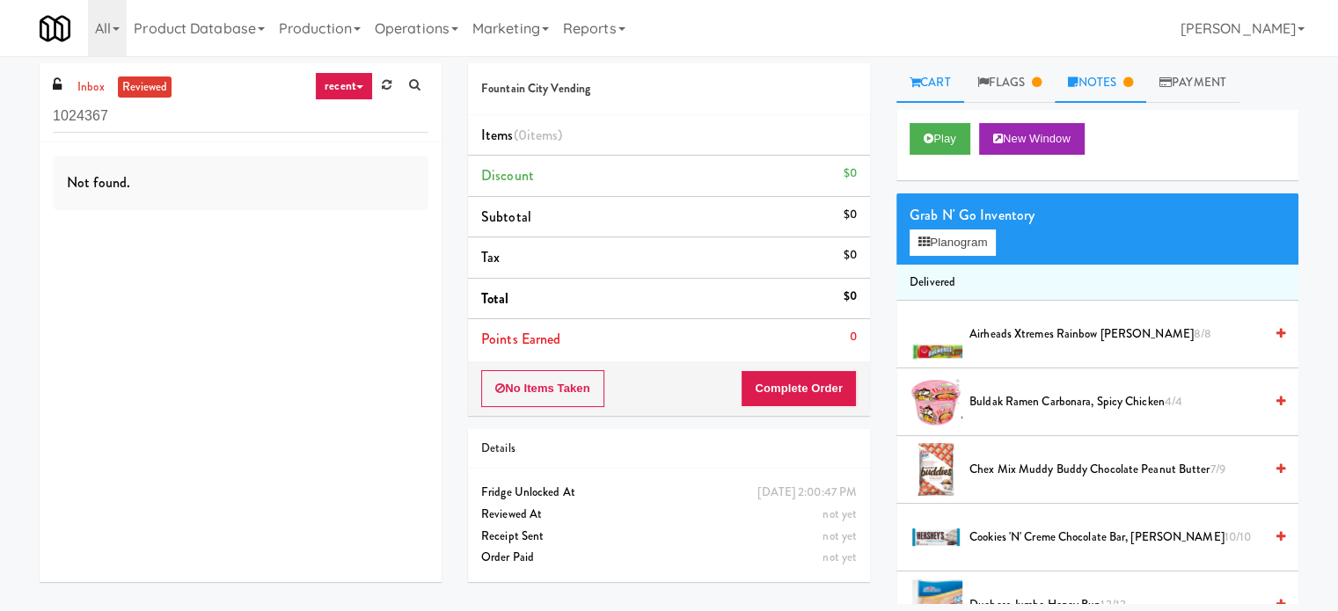
click at [1118, 81] on link "Notes" at bounding box center [1100, 83] width 91 height 40
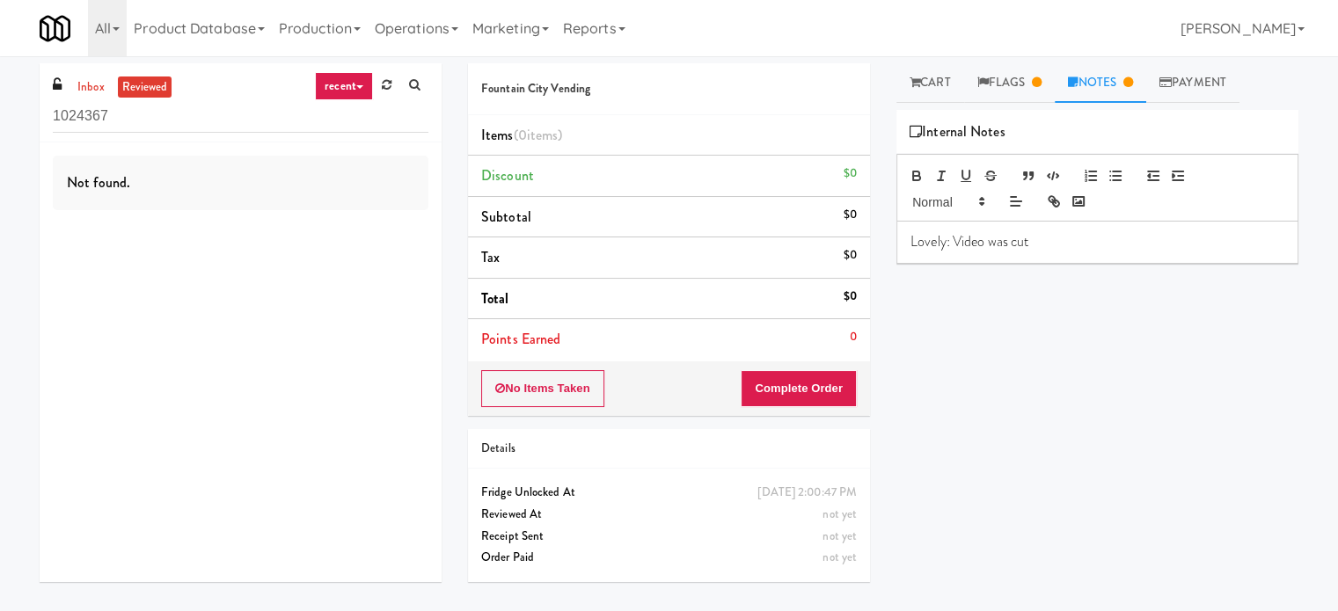
click at [1111, 80] on link "Notes" at bounding box center [1100, 83] width 91 height 40
click at [917, 84] on icon at bounding box center [914, 82] width 11 height 11
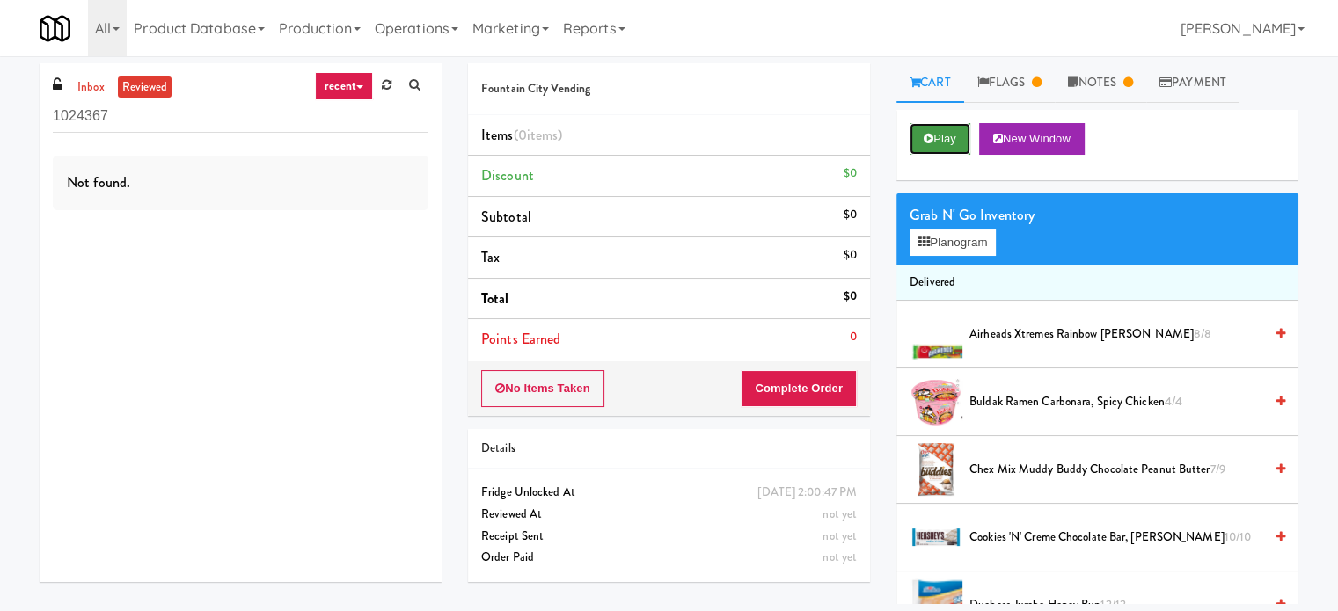
click at [934, 136] on button "Play" at bounding box center [939, 139] width 61 height 32
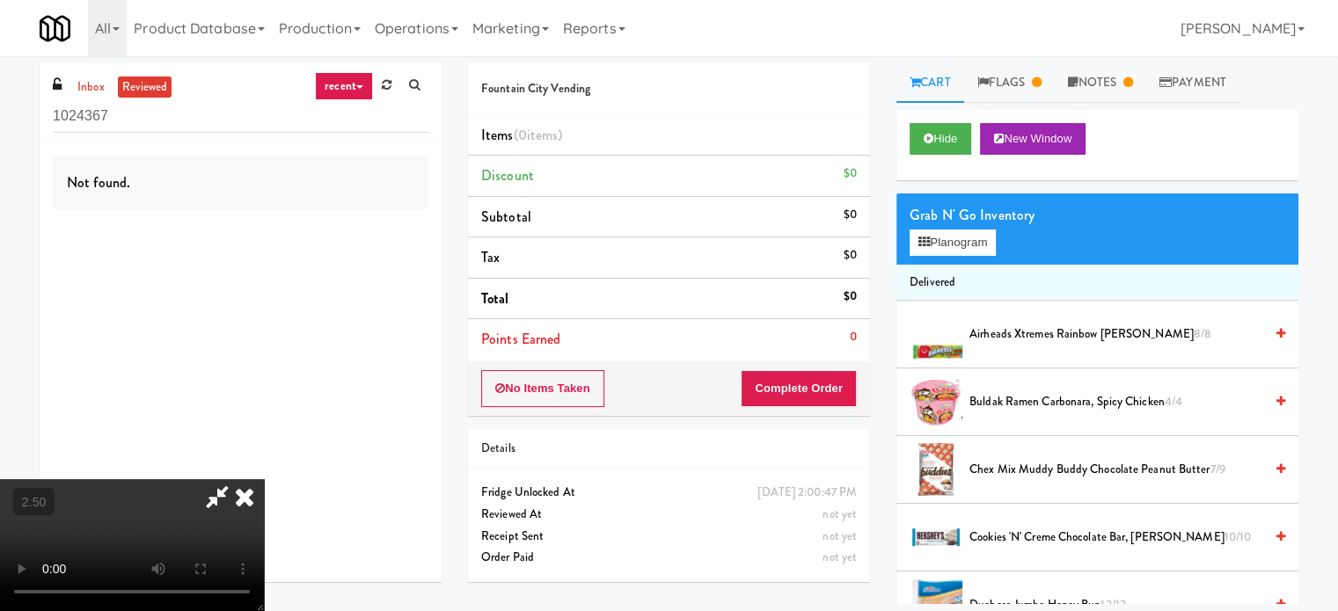
click at [264, 479] on video at bounding box center [132, 545] width 264 height 132
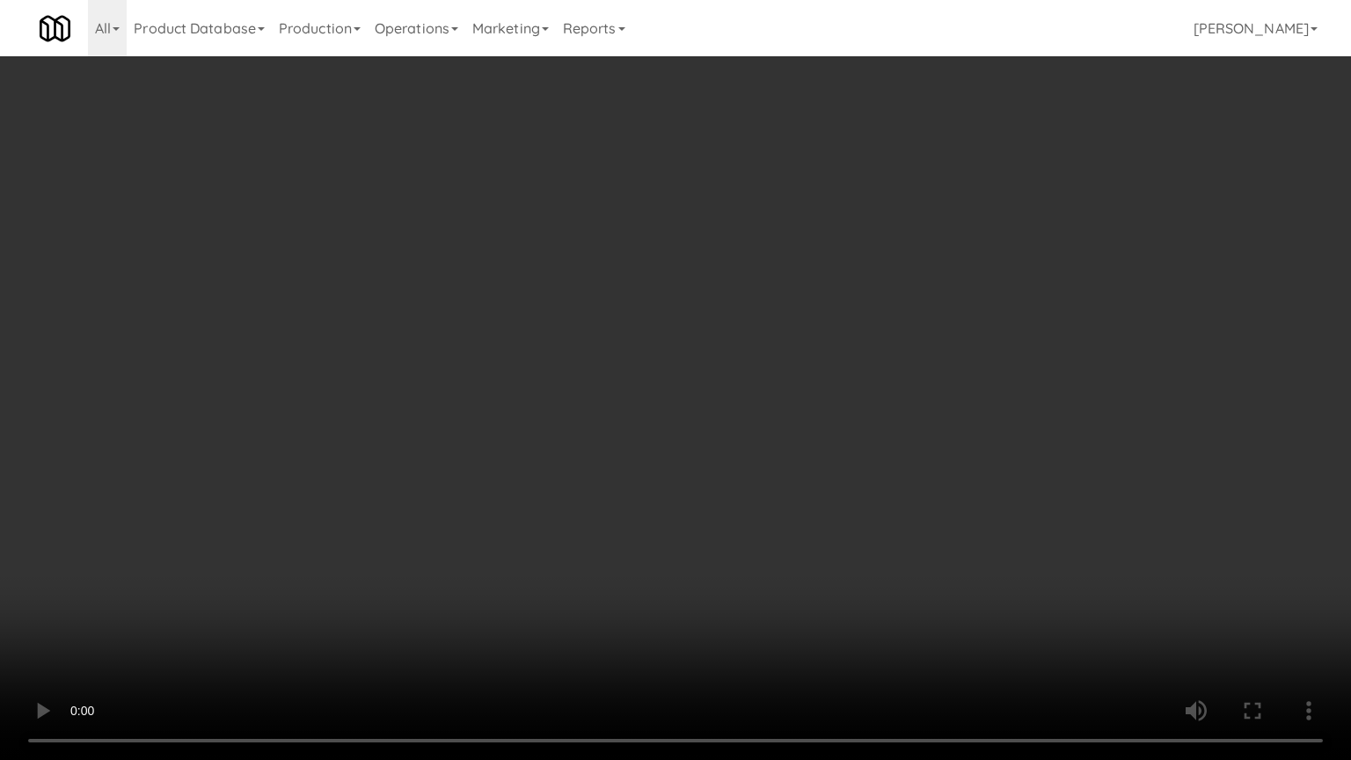
click at [848, 267] on video at bounding box center [675, 380] width 1351 height 760
drag, startPoint x: 848, startPoint y: 267, endPoint x: 928, endPoint y: 55, distance: 226.6
click at [850, 267] on video at bounding box center [675, 380] width 1351 height 760
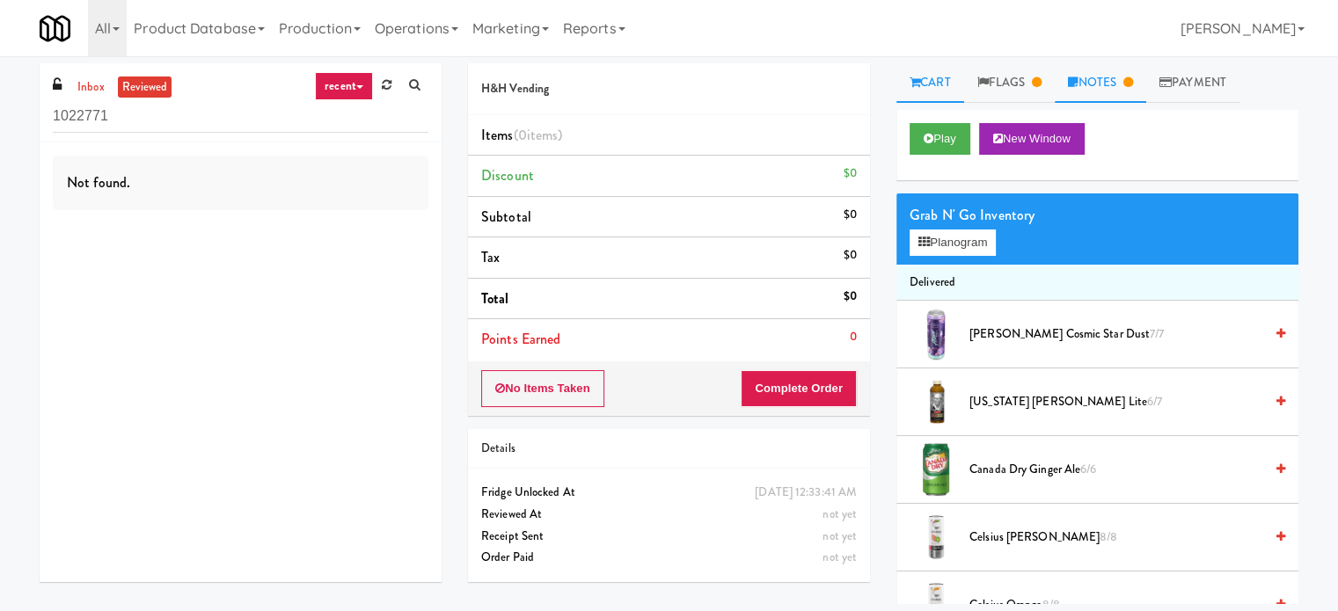
click at [1122, 97] on link "Notes" at bounding box center [1100, 83] width 91 height 40
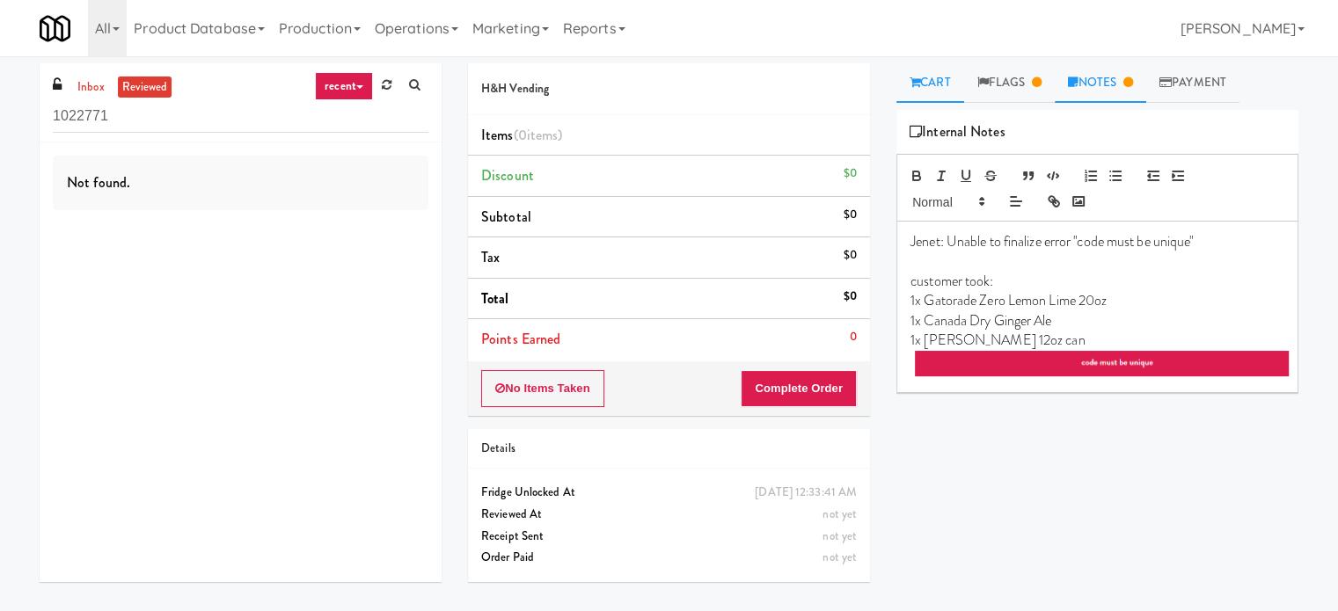
click at [939, 84] on link "Cart" at bounding box center [930, 83] width 68 height 40
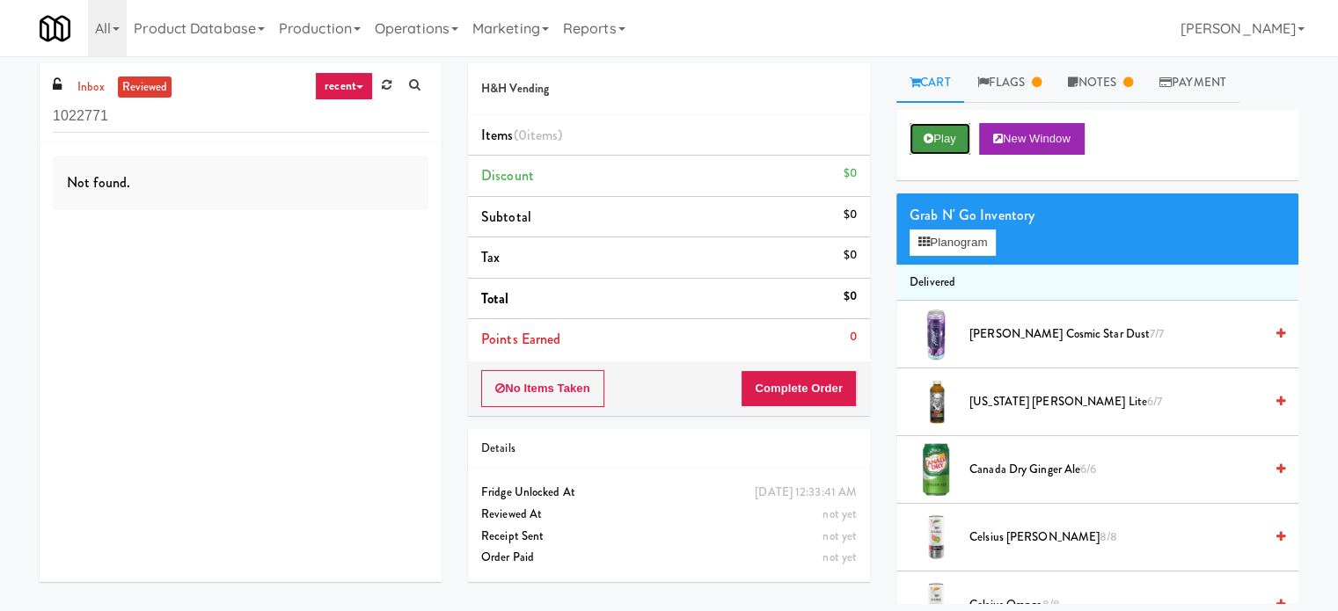
click at [938, 136] on button "Play" at bounding box center [939, 139] width 61 height 32
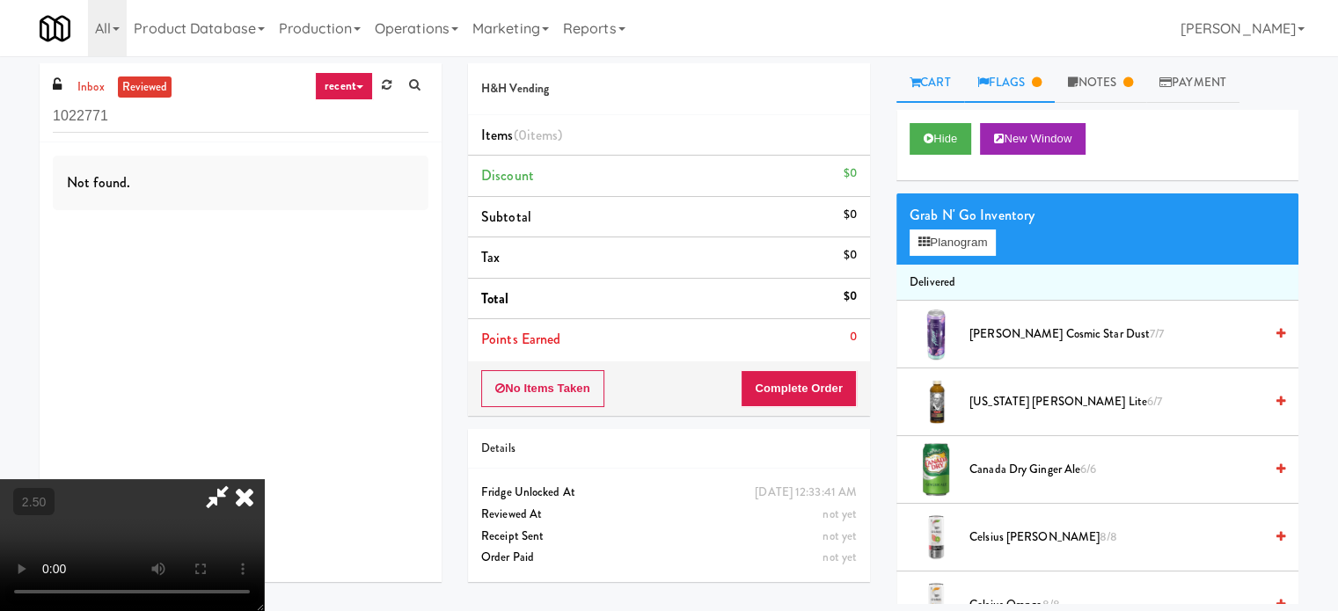
click at [1034, 85] on link "Flags" at bounding box center [1009, 83] width 91 height 40
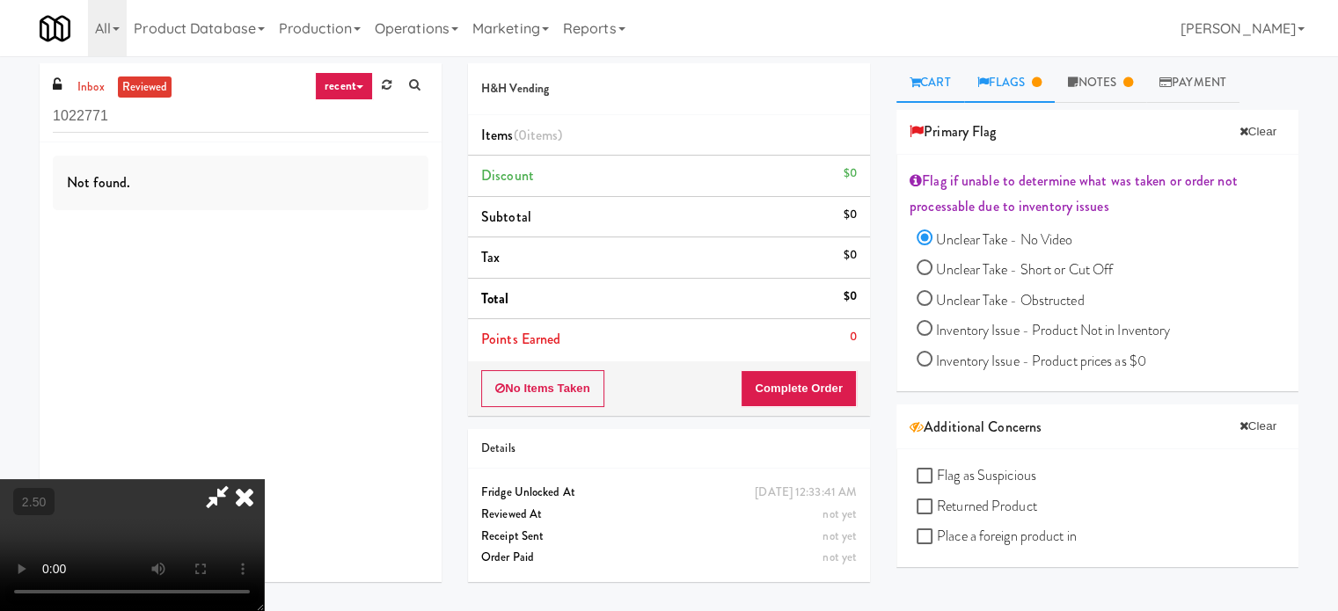
click at [936, 87] on link "Cart" at bounding box center [930, 83] width 68 height 40
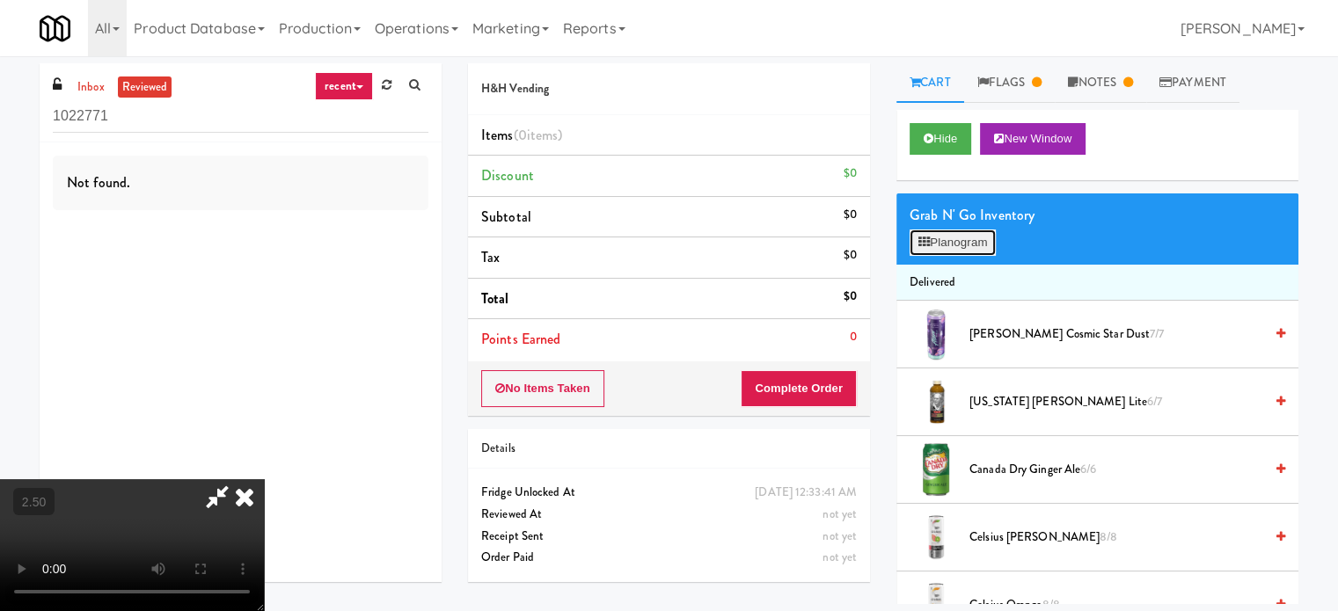
click at [966, 249] on button "Planogram" at bounding box center [952, 243] width 86 height 26
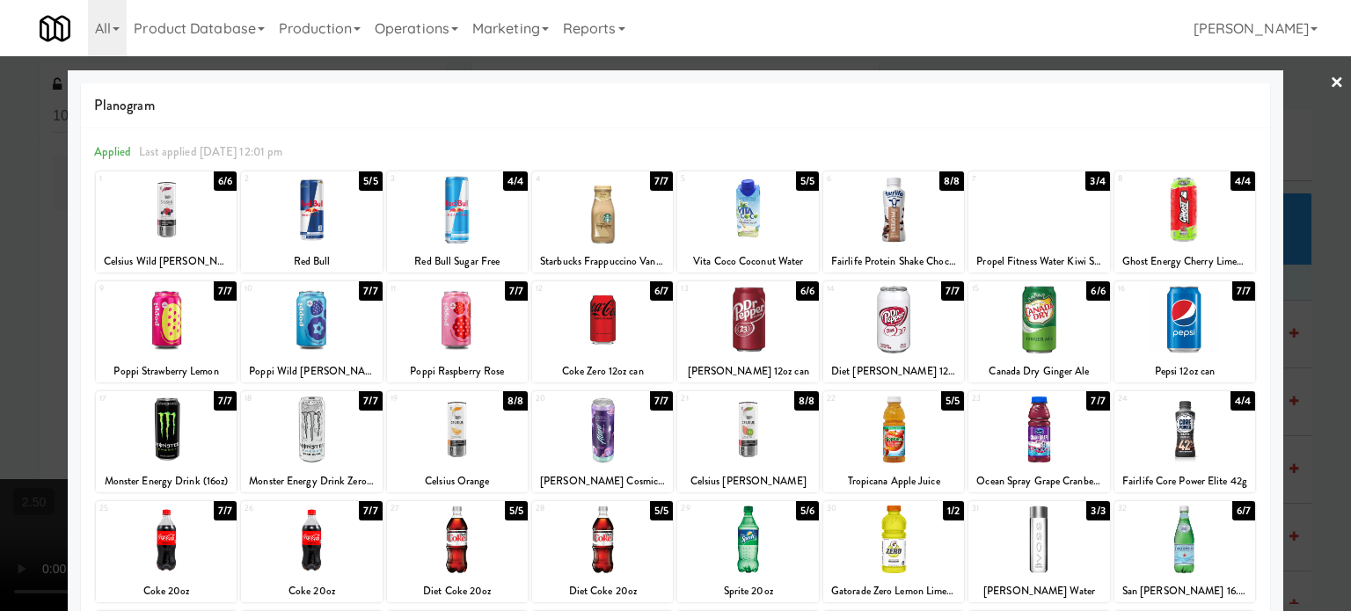
click at [1284, 166] on div at bounding box center [675, 305] width 1351 height 611
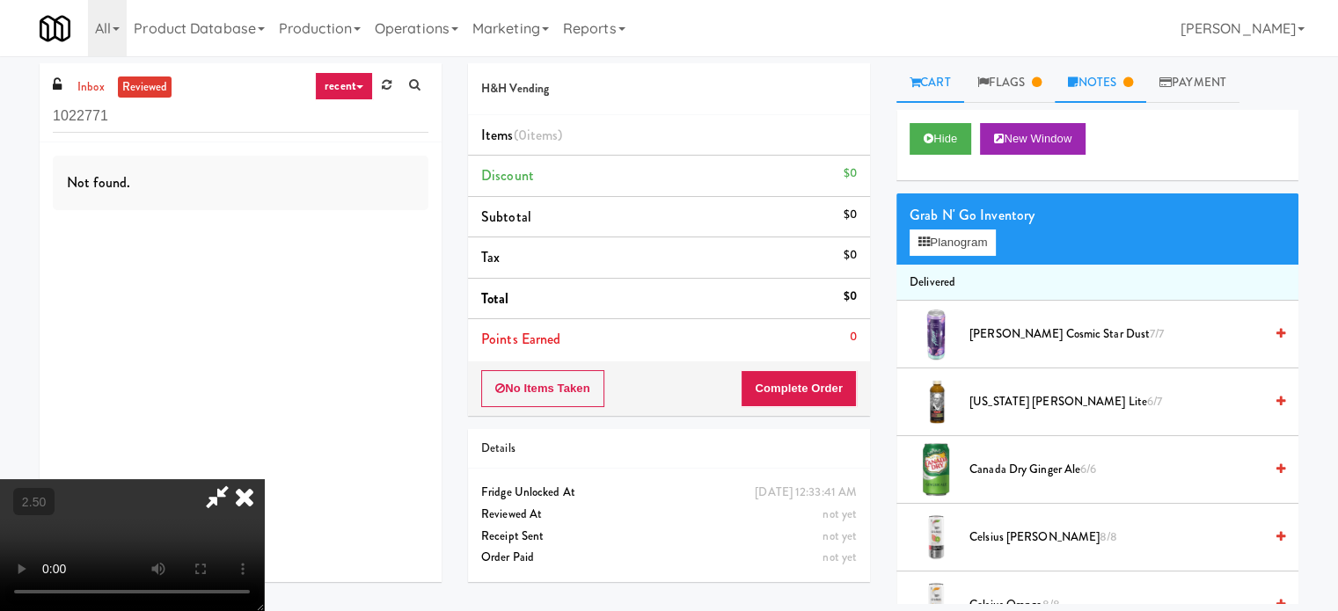
click at [1114, 88] on link "Notes" at bounding box center [1100, 83] width 91 height 40
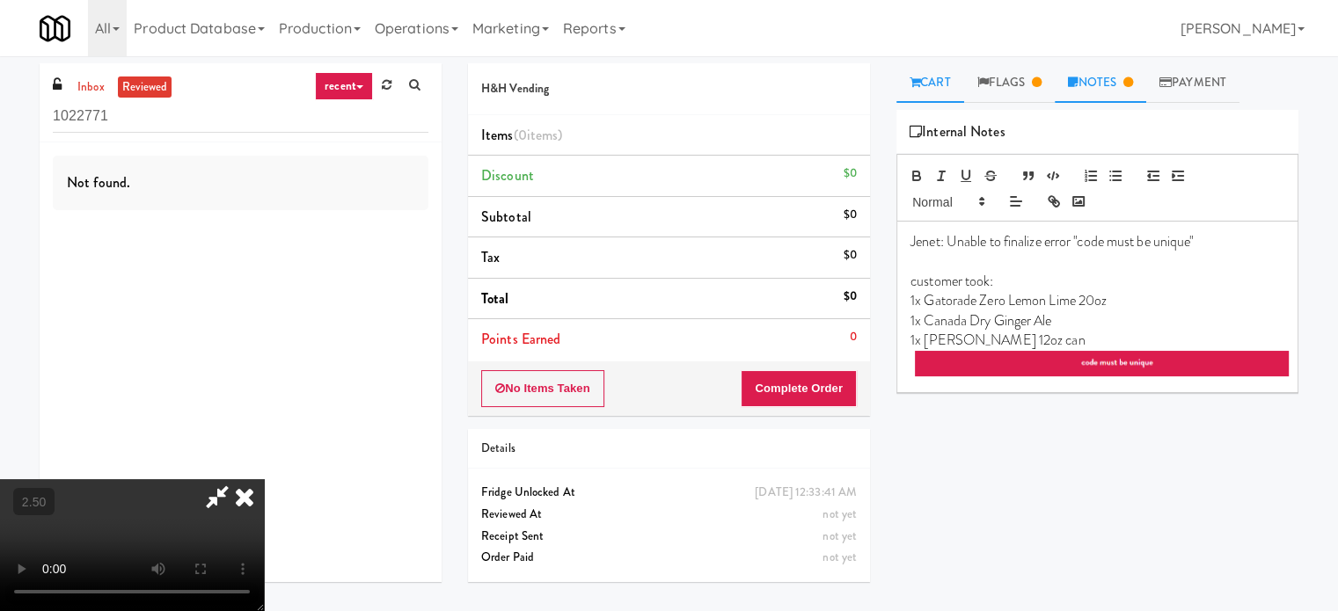
click at [934, 79] on link "Cart" at bounding box center [930, 83] width 68 height 40
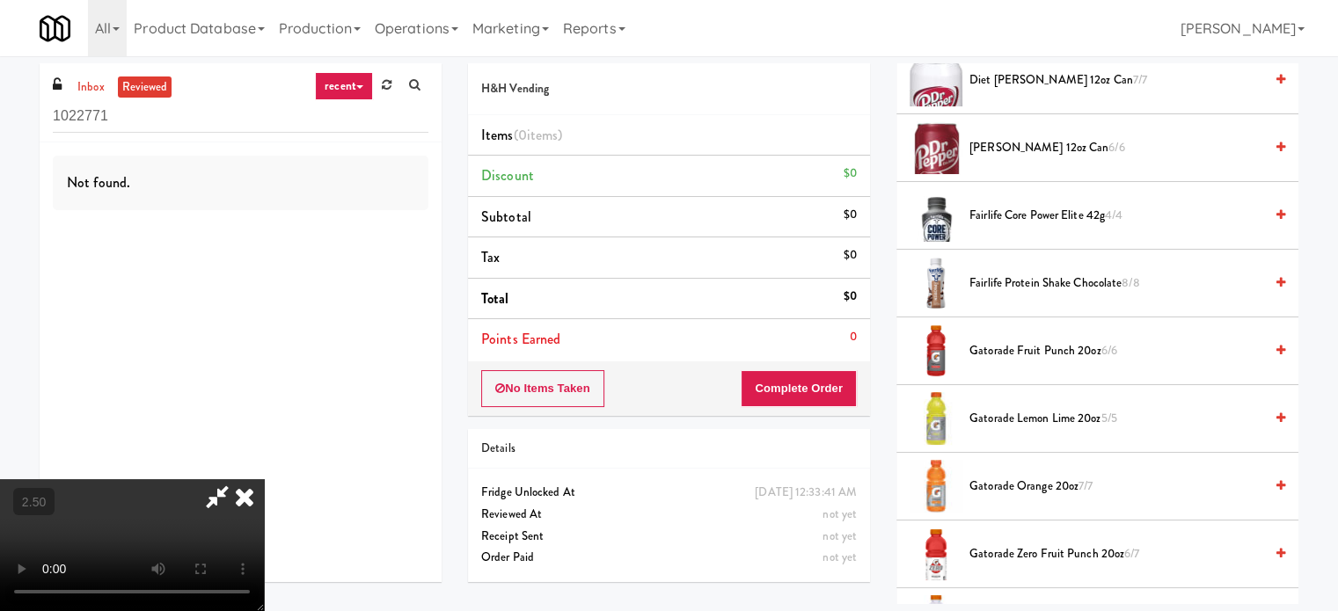
scroll to position [1319, 0]
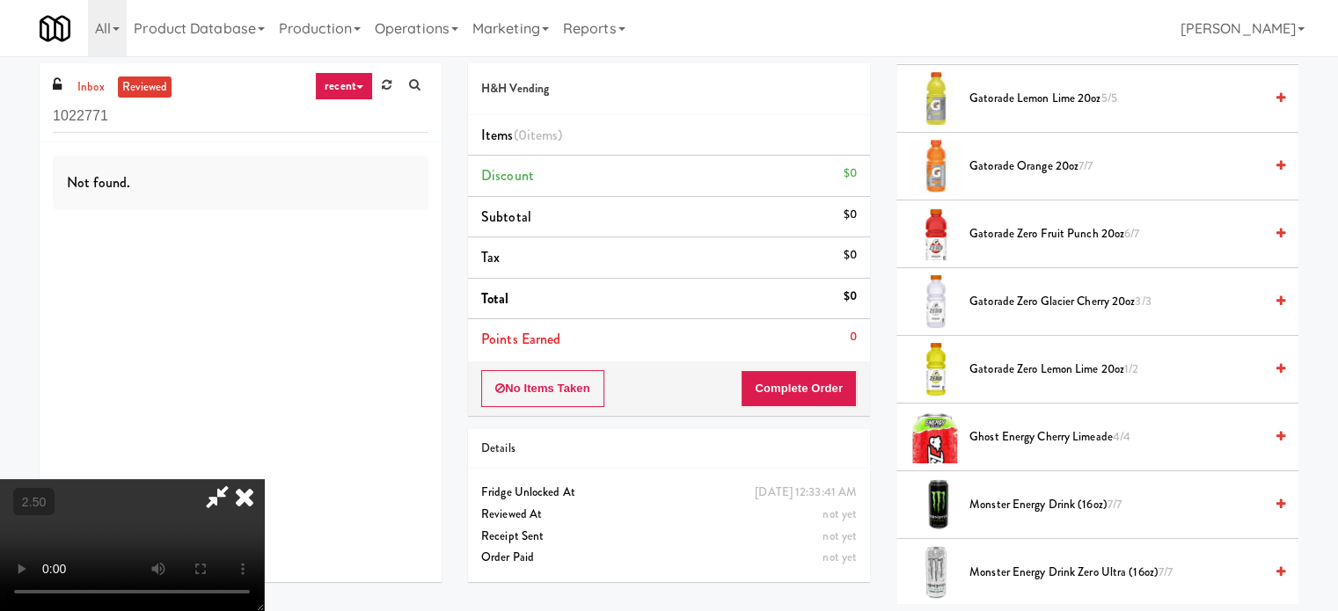
click at [1052, 369] on span "Gatorade Zero Lemon Lime 20oz 1/2" at bounding box center [1116, 370] width 294 height 22
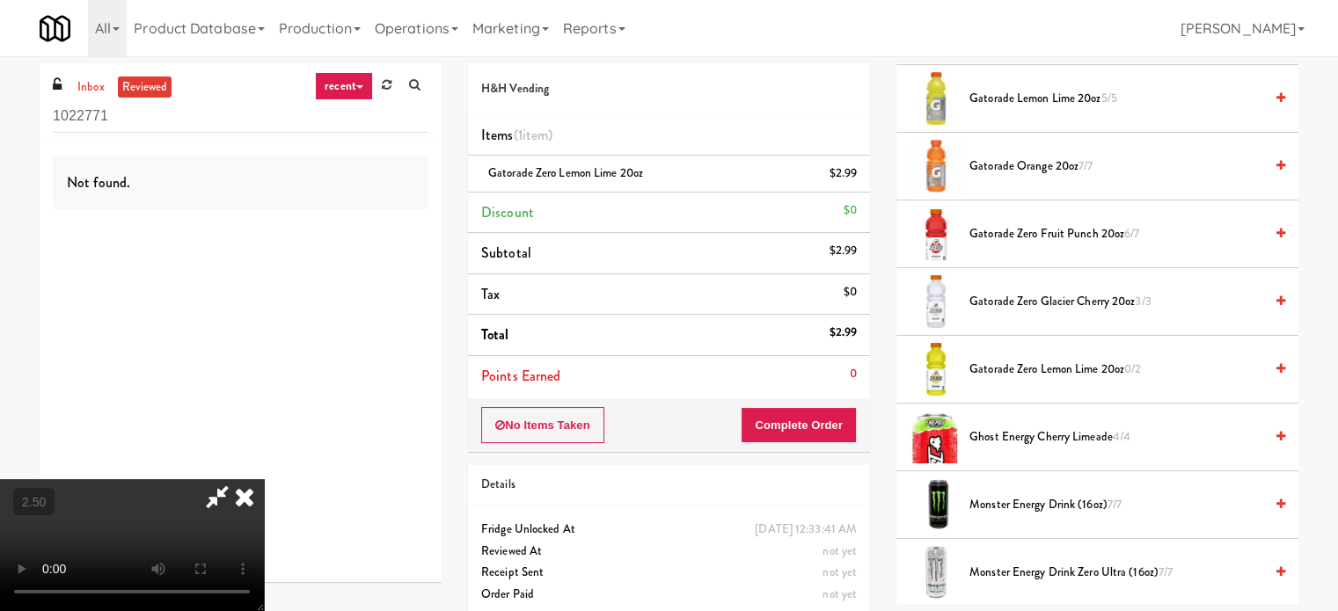
drag, startPoint x: 786, startPoint y: 176, endPoint x: 776, endPoint y: 231, distance: 56.4
click at [264, 479] on icon at bounding box center [244, 496] width 39 height 35
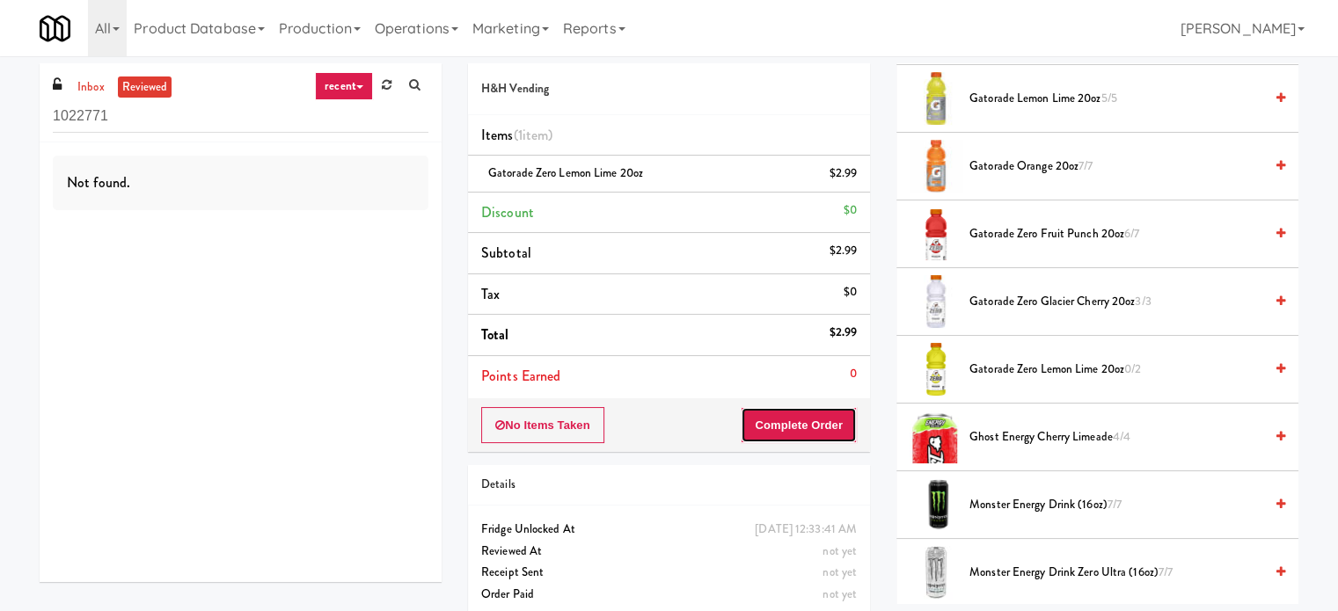
click at [779, 428] on button "Complete Order" at bounding box center [799, 425] width 116 height 37
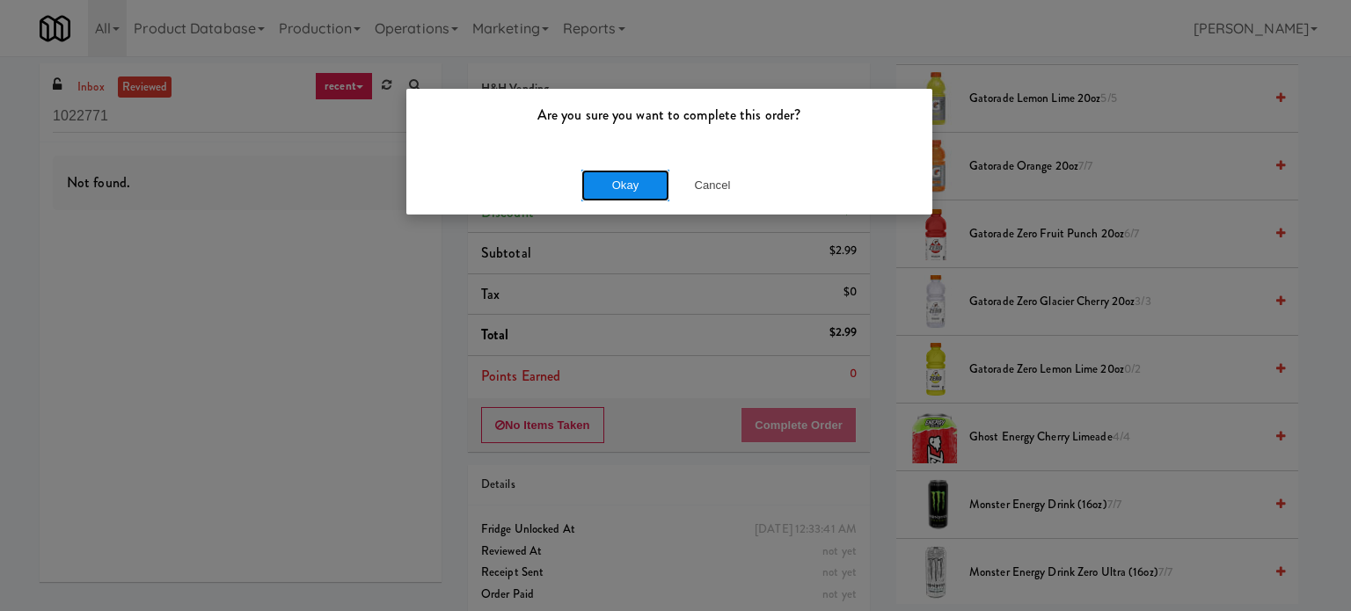
click at [595, 190] on button "Okay" at bounding box center [625, 186] width 88 height 32
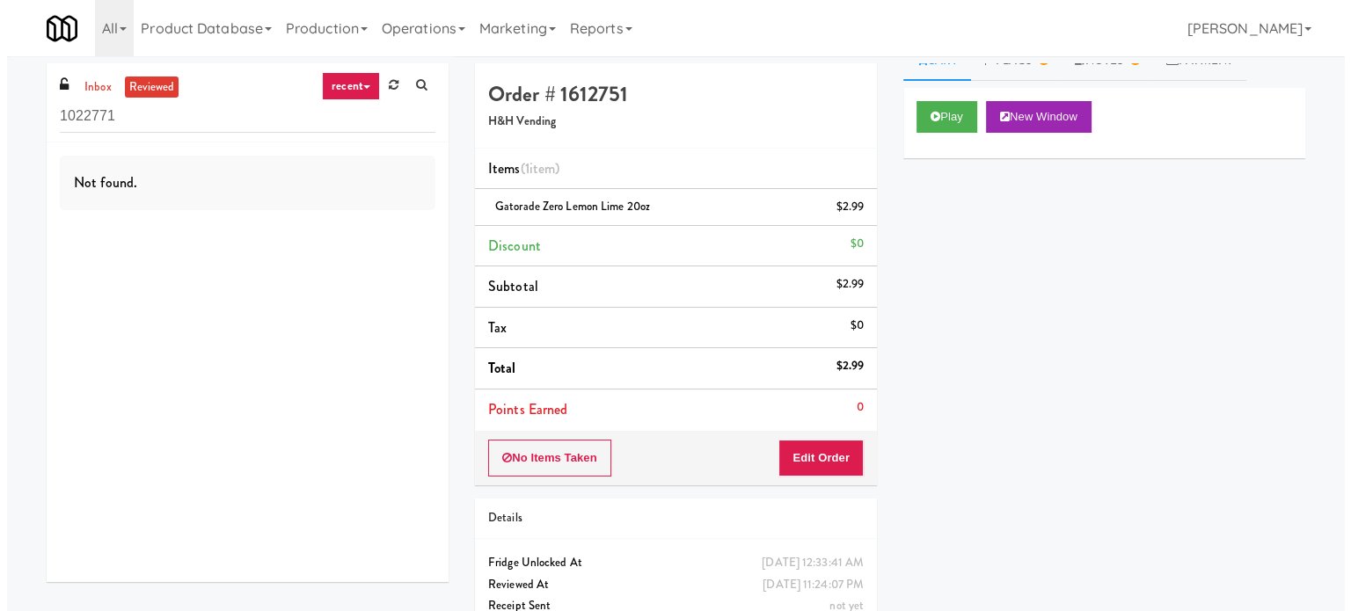
scroll to position [0, 0]
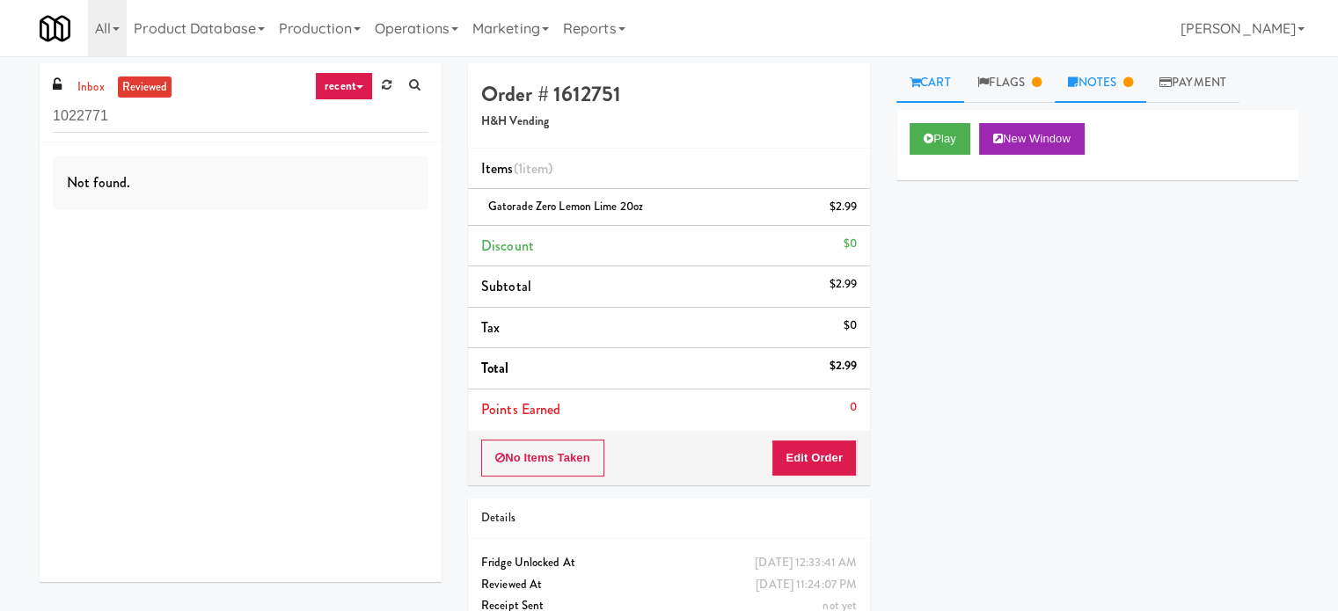
click at [1113, 85] on link "Notes" at bounding box center [1100, 83] width 91 height 40
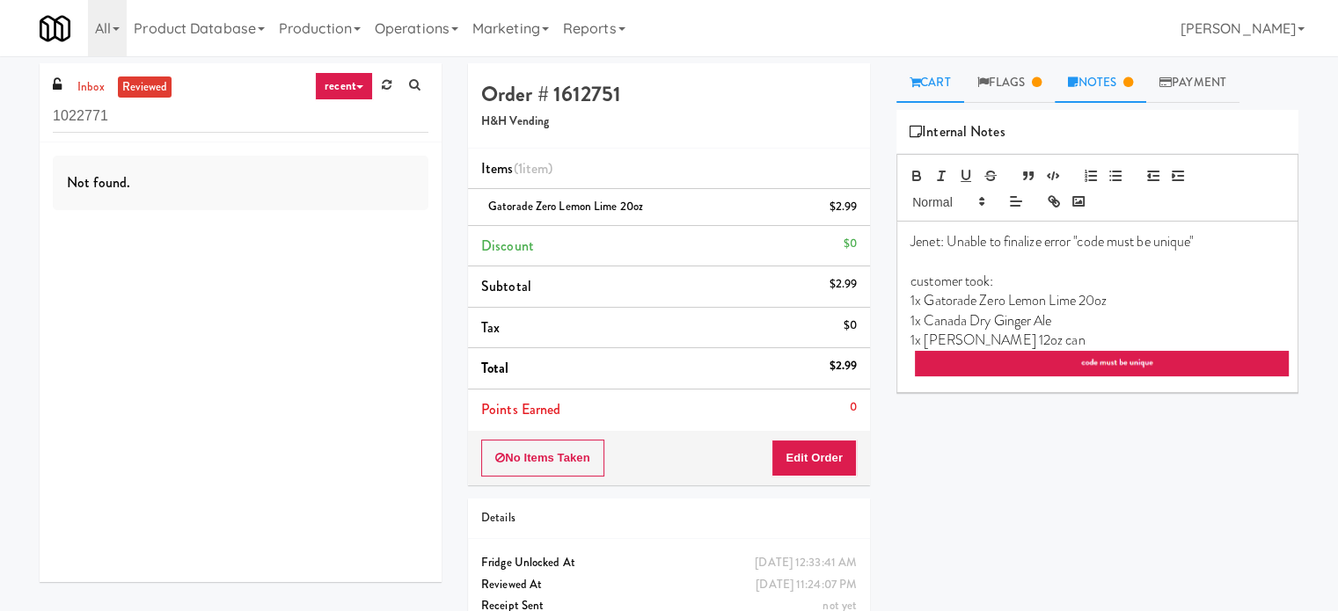
click at [936, 81] on link "Cart" at bounding box center [930, 83] width 68 height 40
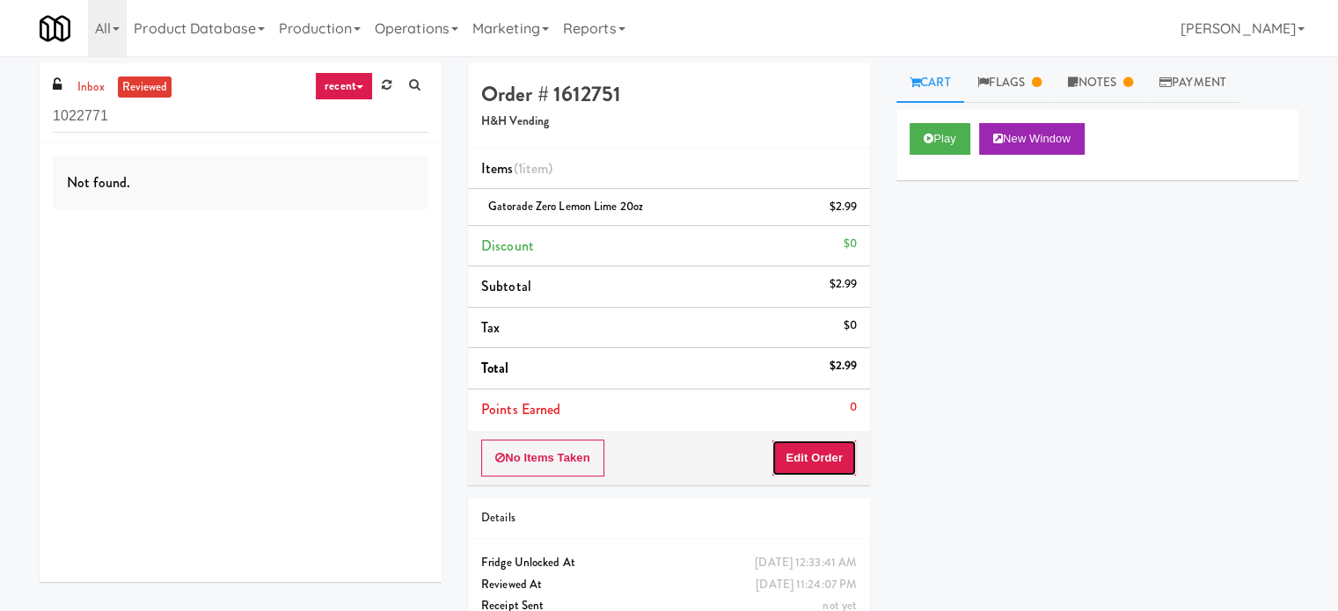
click at [806, 449] on button "Edit Order" at bounding box center [813, 458] width 85 height 37
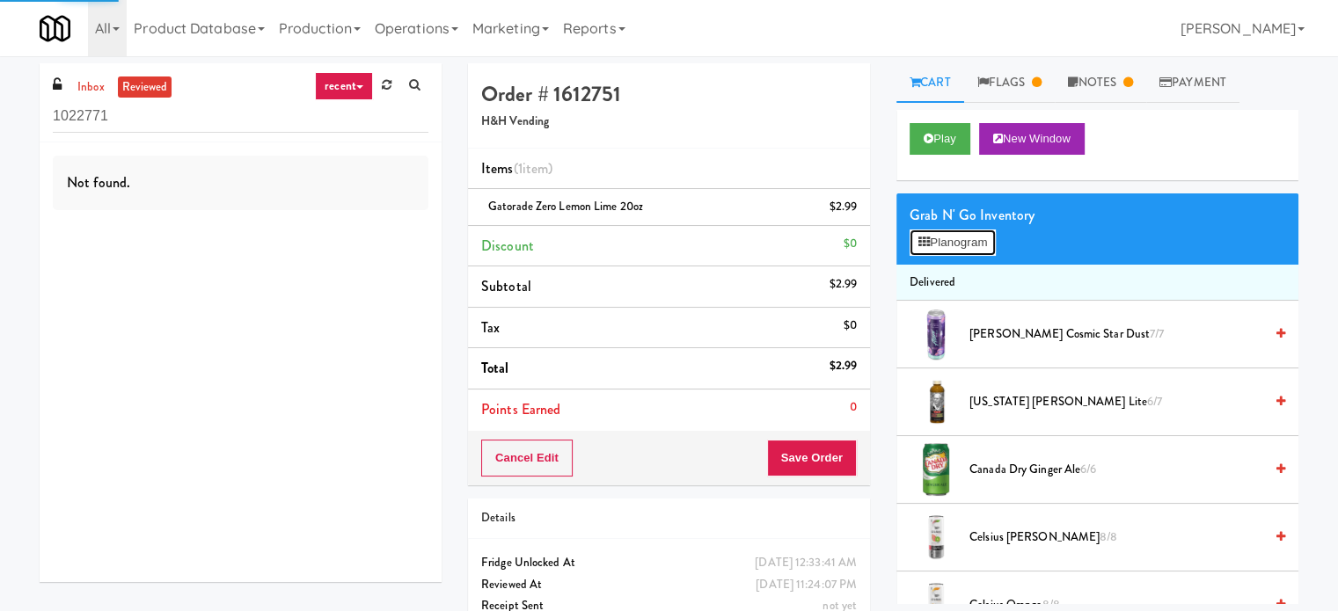
click at [958, 237] on button "Planogram" at bounding box center [952, 243] width 86 height 26
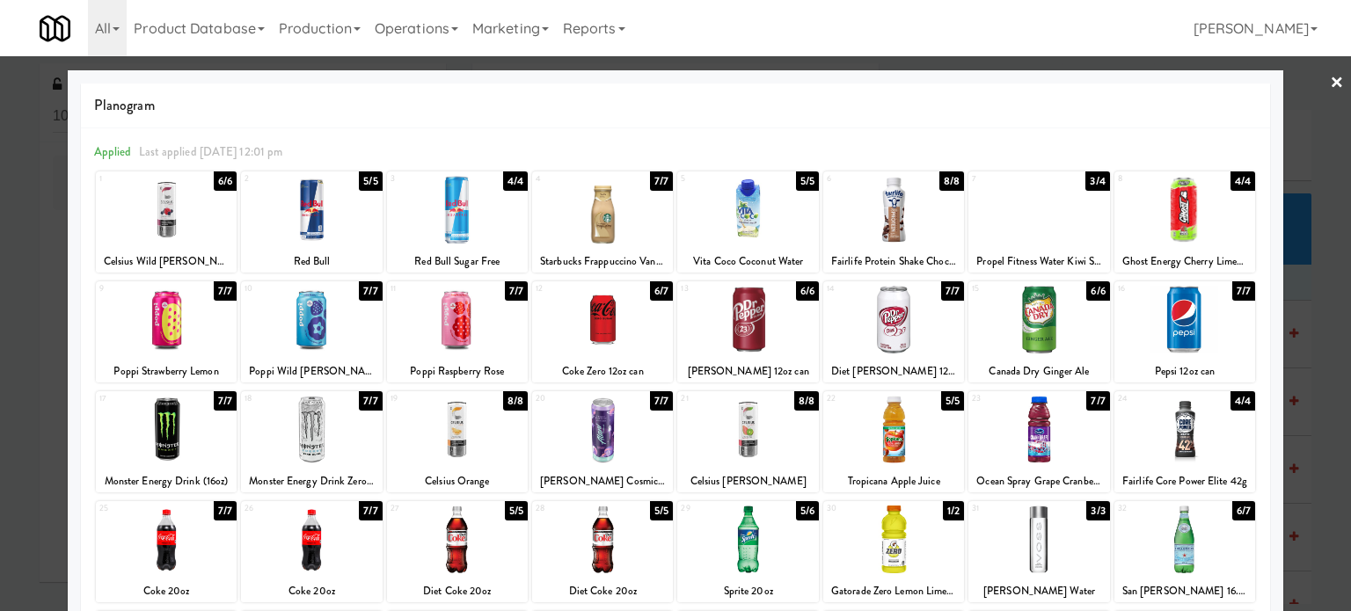
click at [1307, 323] on div at bounding box center [675, 305] width 1351 height 611
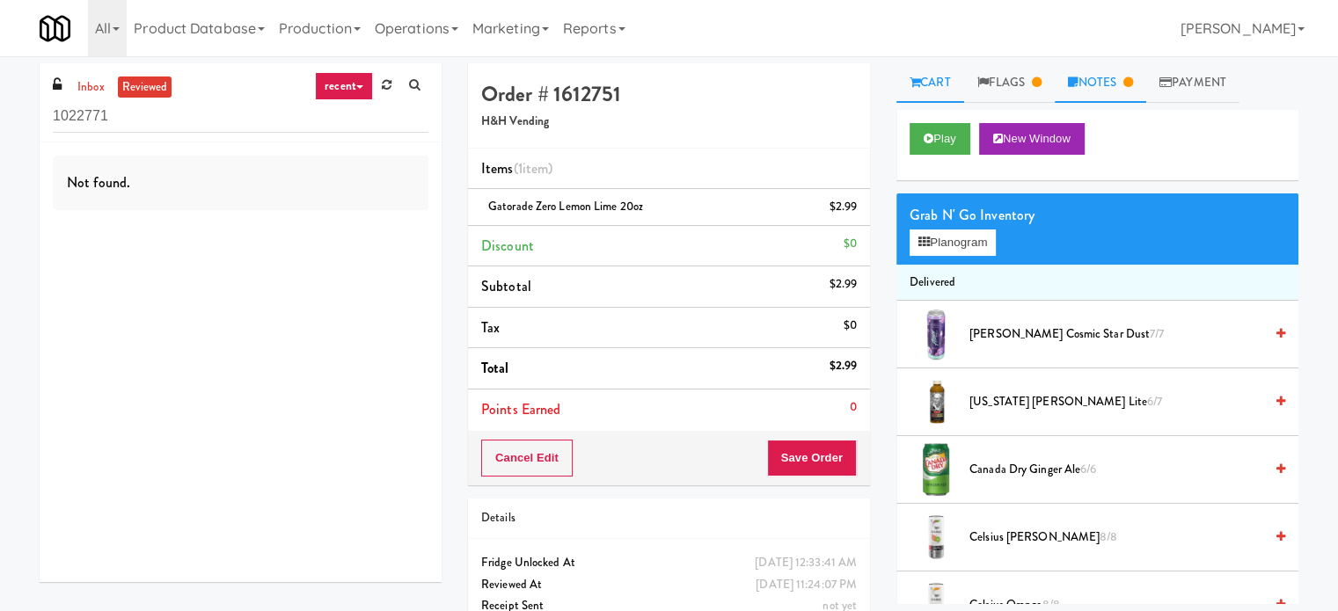
click at [1109, 74] on link "Notes" at bounding box center [1100, 83] width 91 height 40
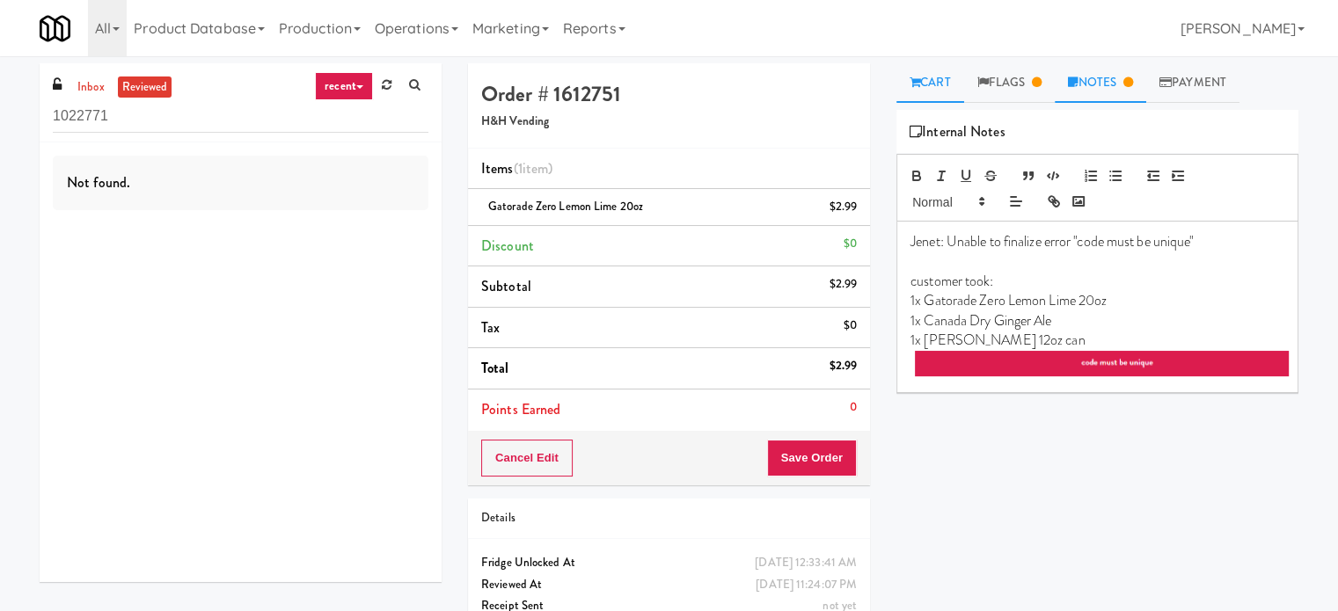
click at [931, 80] on link "Cart" at bounding box center [930, 83] width 68 height 40
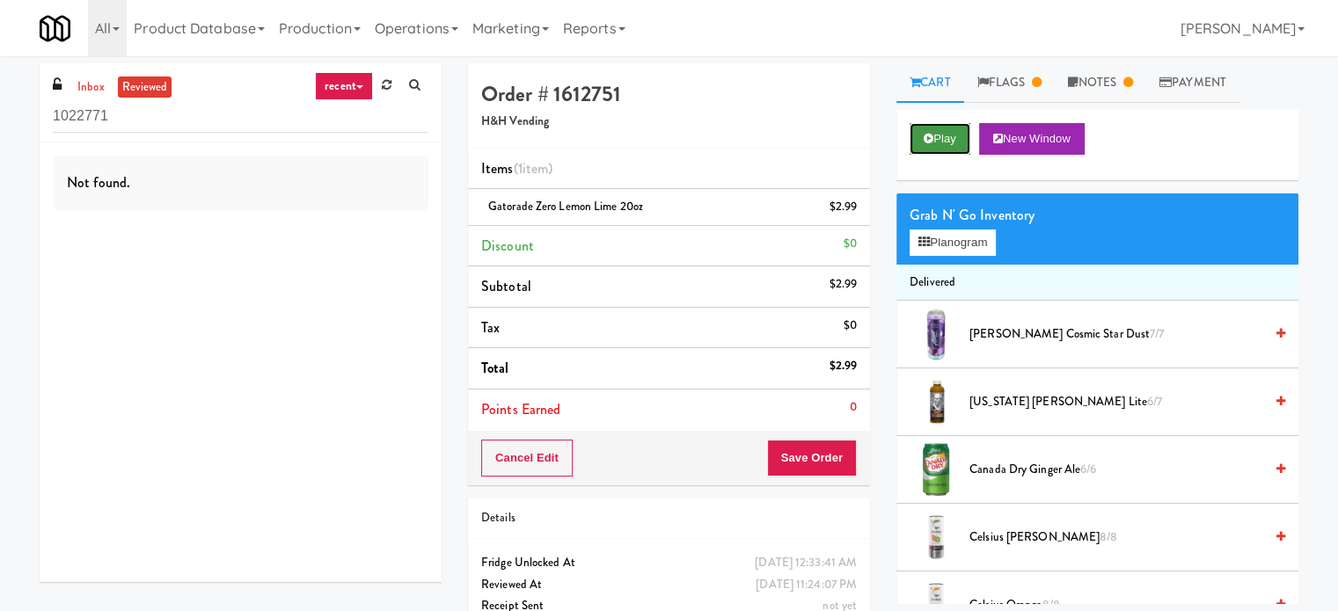
click at [945, 139] on button "Play" at bounding box center [939, 139] width 61 height 32
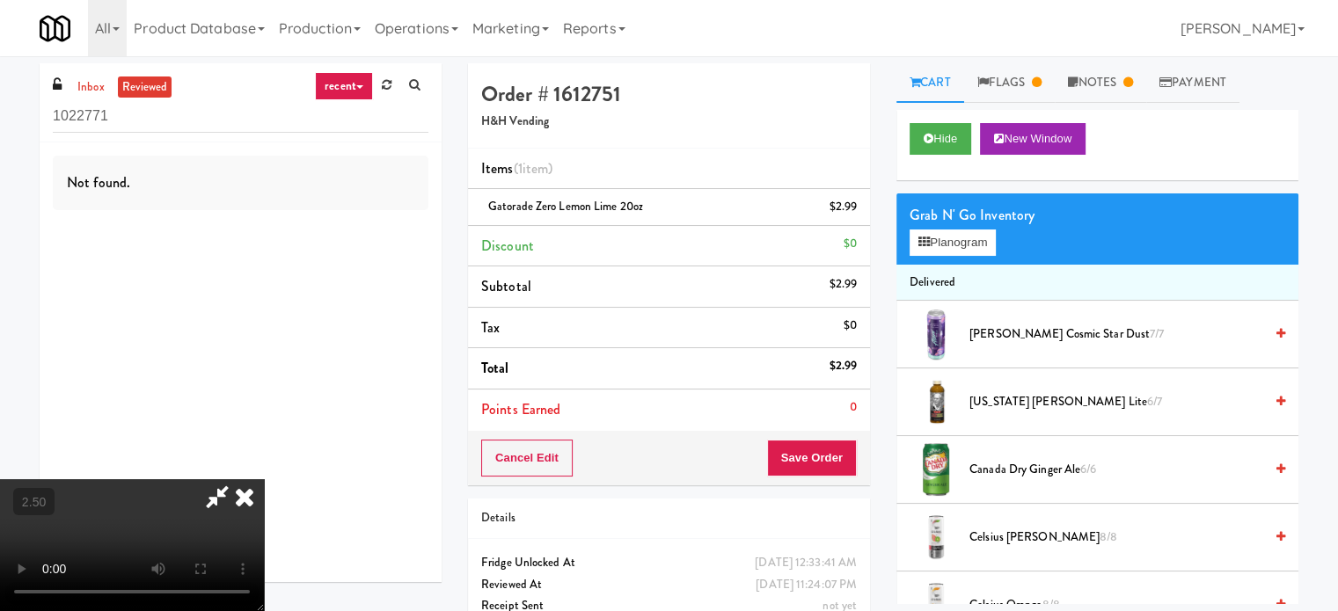
click at [264, 479] on video at bounding box center [132, 545] width 264 height 132
drag, startPoint x: 575, startPoint y: 296, endPoint x: 640, endPoint y: 354, distance: 87.2
click at [264, 479] on video at bounding box center [132, 545] width 264 height 132
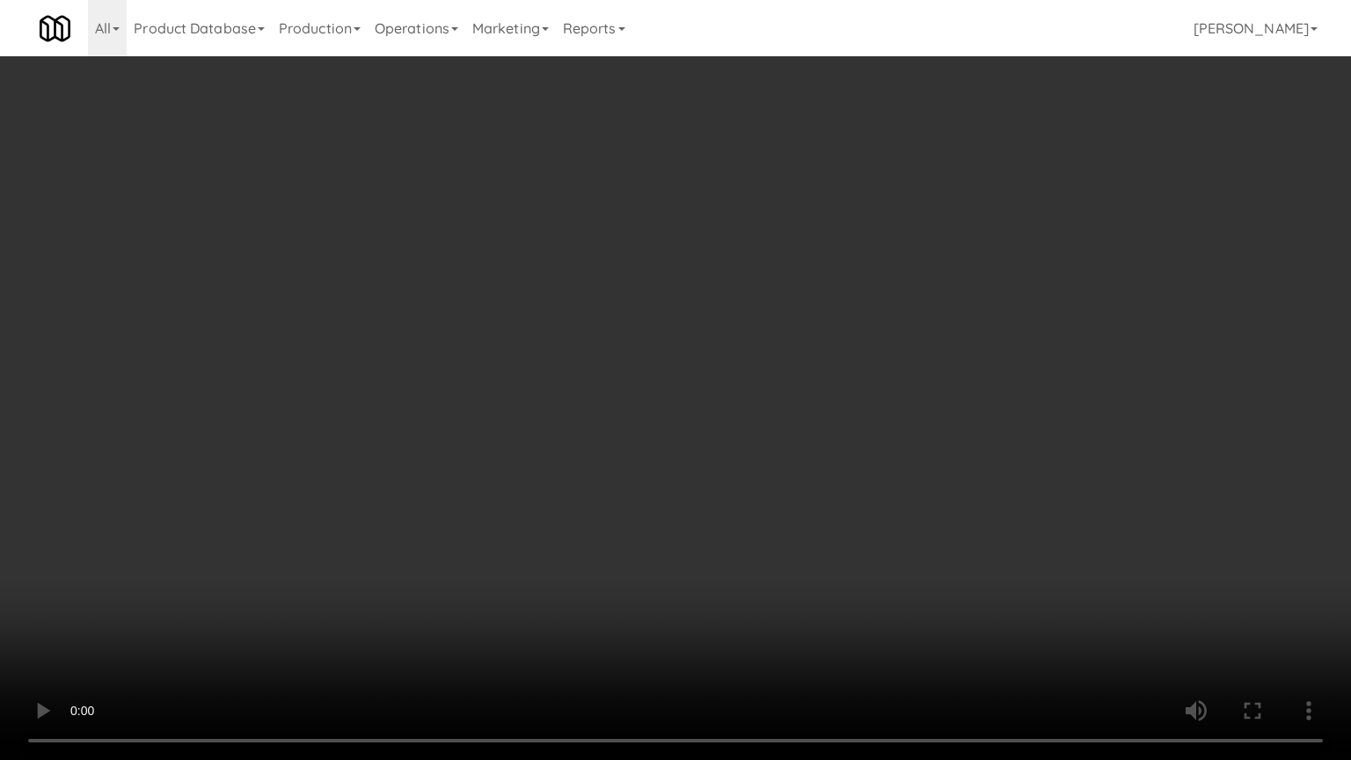
click at [705, 361] on video at bounding box center [675, 380] width 1351 height 760
drag, startPoint x: 814, startPoint y: 369, endPoint x: 833, endPoint y: 344, distance: 31.5
click at [816, 369] on video at bounding box center [675, 380] width 1351 height 760
click at [835, 344] on video at bounding box center [675, 380] width 1351 height 760
click at [927, 366] on video at bounding box center [675, 380] width 1351 height 760
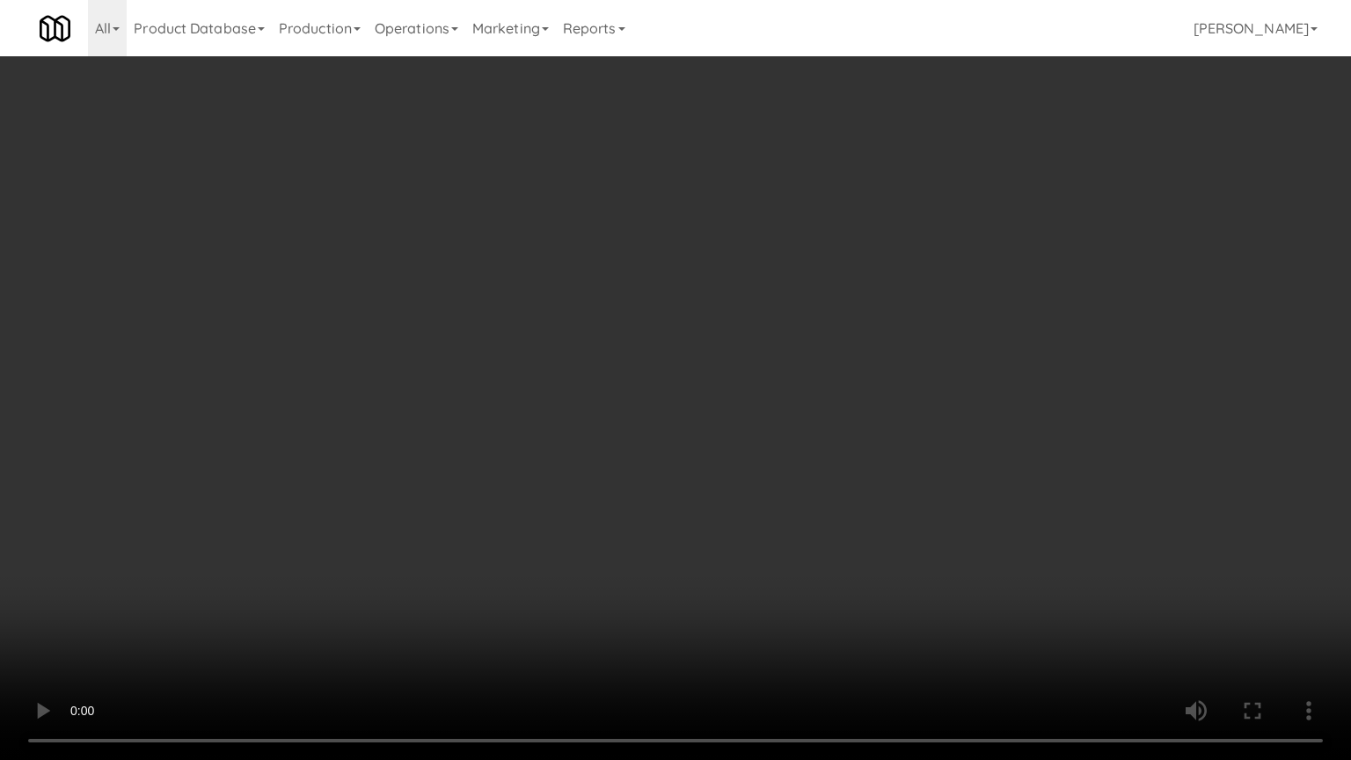
click at [872, 367] on video at bounding box center [675, 380] width 1351 height 760
click at [876, 362] on video at bounding box center [675, 380] width 1351 height 760
click at [879, 352] on video at bounding box center [675, 380] width 1351 height 760
click at [890, 357] on video at bounding box center [675, 380] width 1351 height 760
click at [895, 352] on video at bounding box center [675, 380] width 1351 height 760
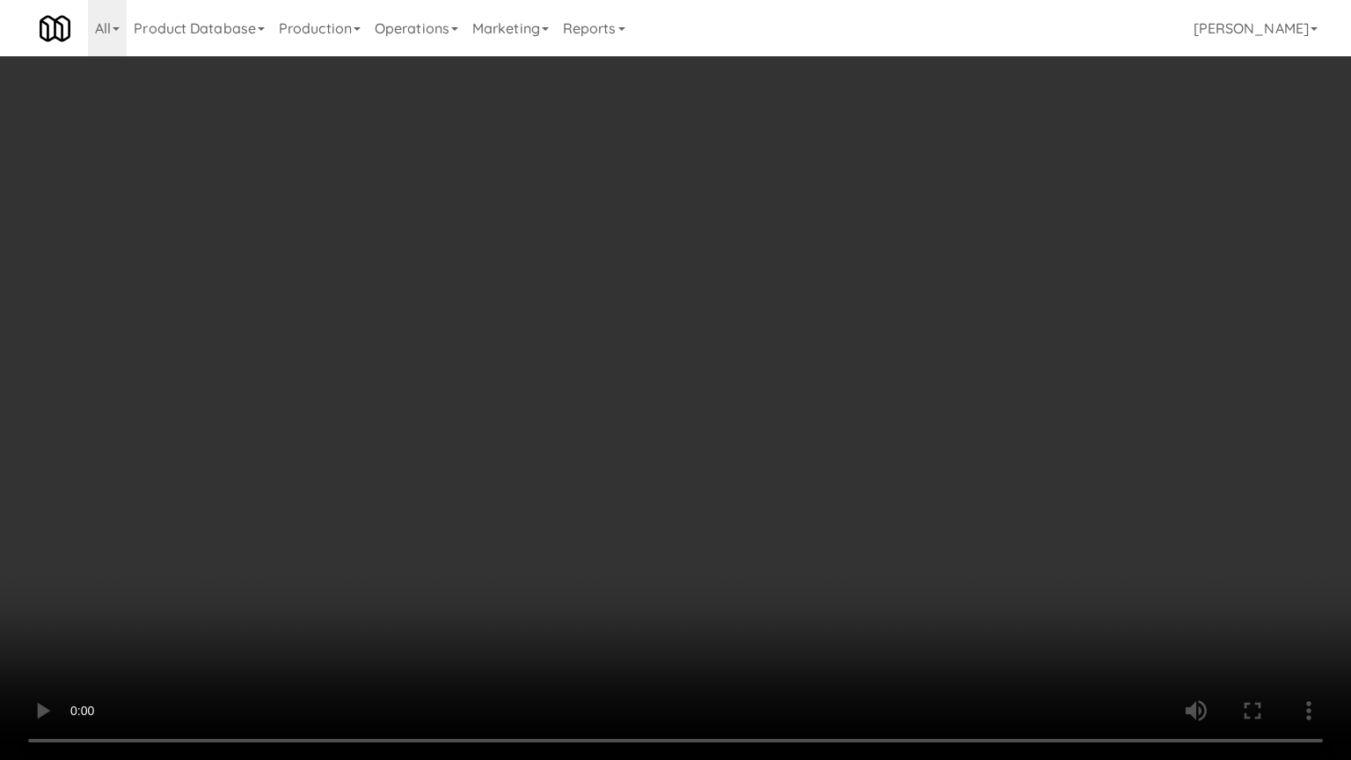
click at [898, 359] on video at bounding box center [675, 380] width 1351 height 760
click at [915, 380] on video at bounding box center [675, 380] width 1351 height 760
click at [857, 391] on video at bounding box center [675, 380] width 1351 height 760
click at [862, 387] on video at bounding box center [675, 380] width 1351 height 760
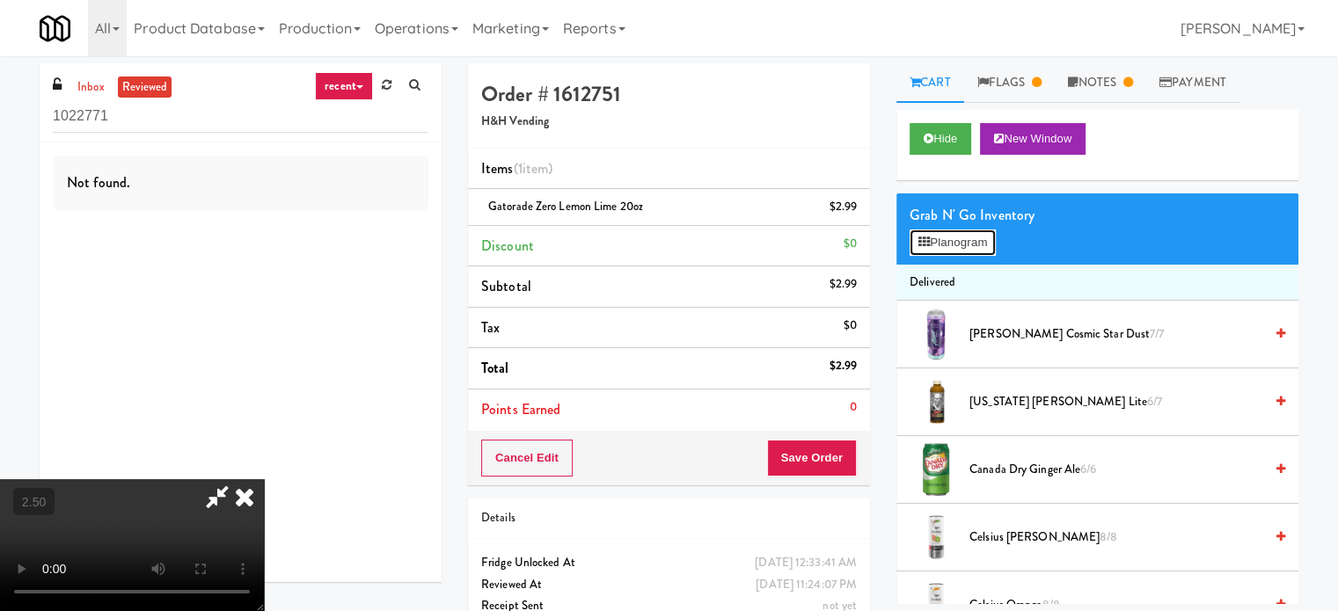
click at [974, 248] on button "Planogram" at bounding box center [952, 243] width 86 height 26
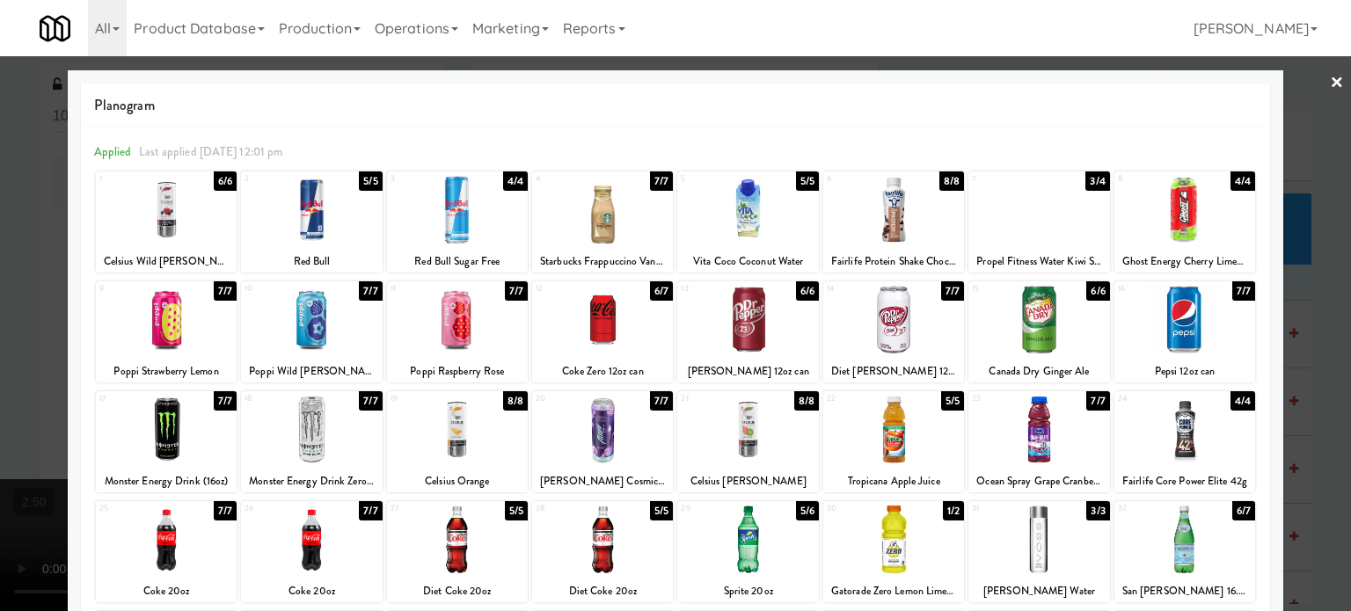
click at [1091, 294] on div "6/6" at bounding box center [1097, 290] width 23 height 19
click at [796, 292] on div "6/6" at bounding box center [807, 290] width 23 height 19
click at [1319, 322] on div at bounding box center [675, 305] width 1351 height 611
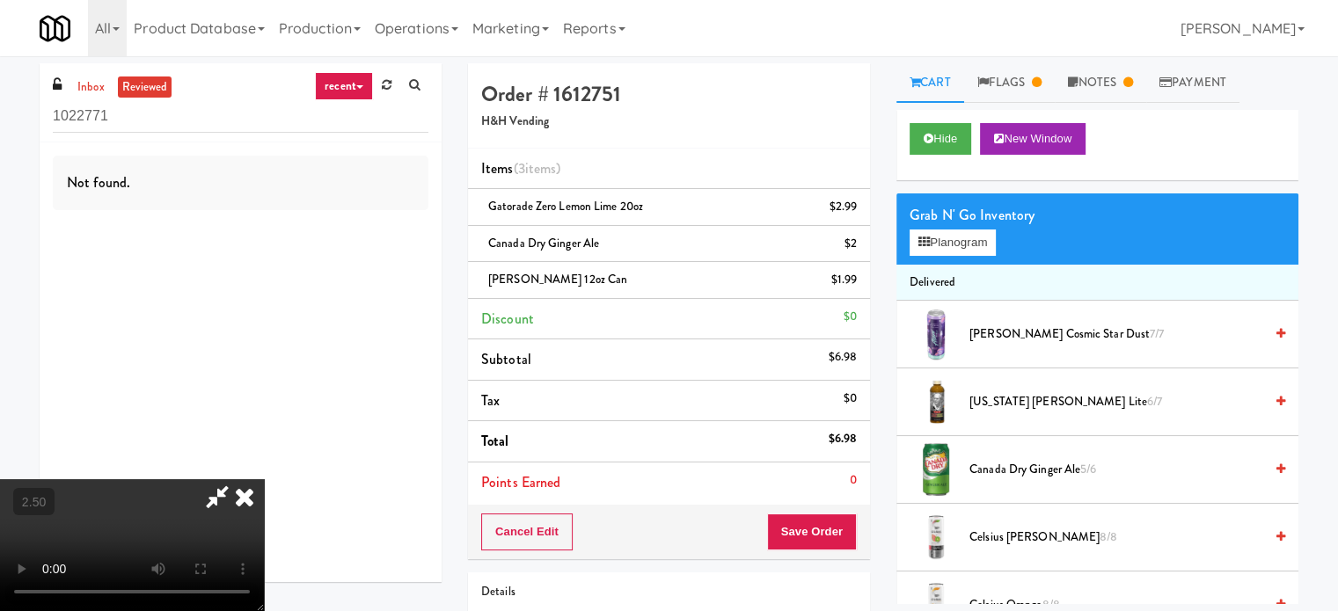
click at [264, 479] on video at bounding box center [132, 545] width 264 height 132
drag, startPoint x: 489, startPoint y: 347, endPoint x: 526, endPoint y: 420, distance: 81.0
click at [264, 479] on video at bounding box center [132, 545] width 264 height 132
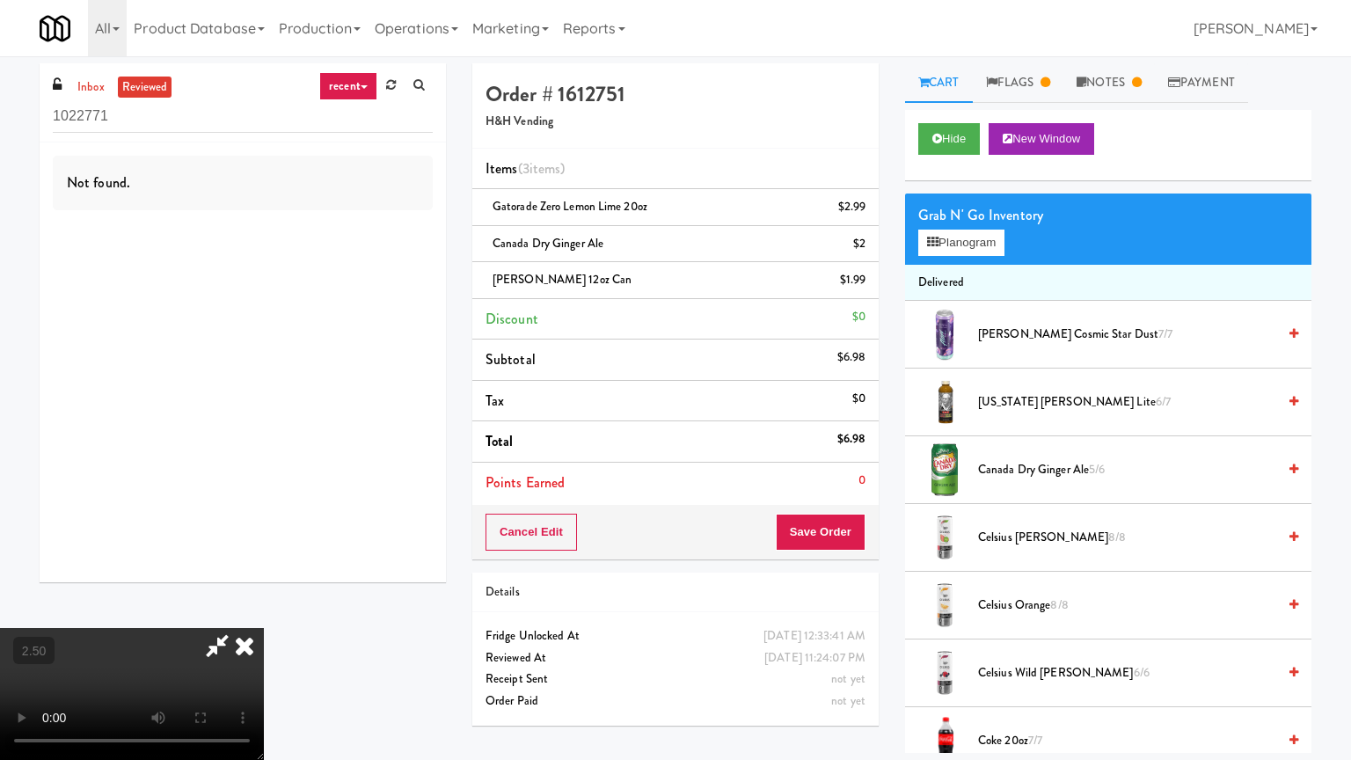
click at [264, 610] on video at bounding box center [132, 694] width 264 height 132
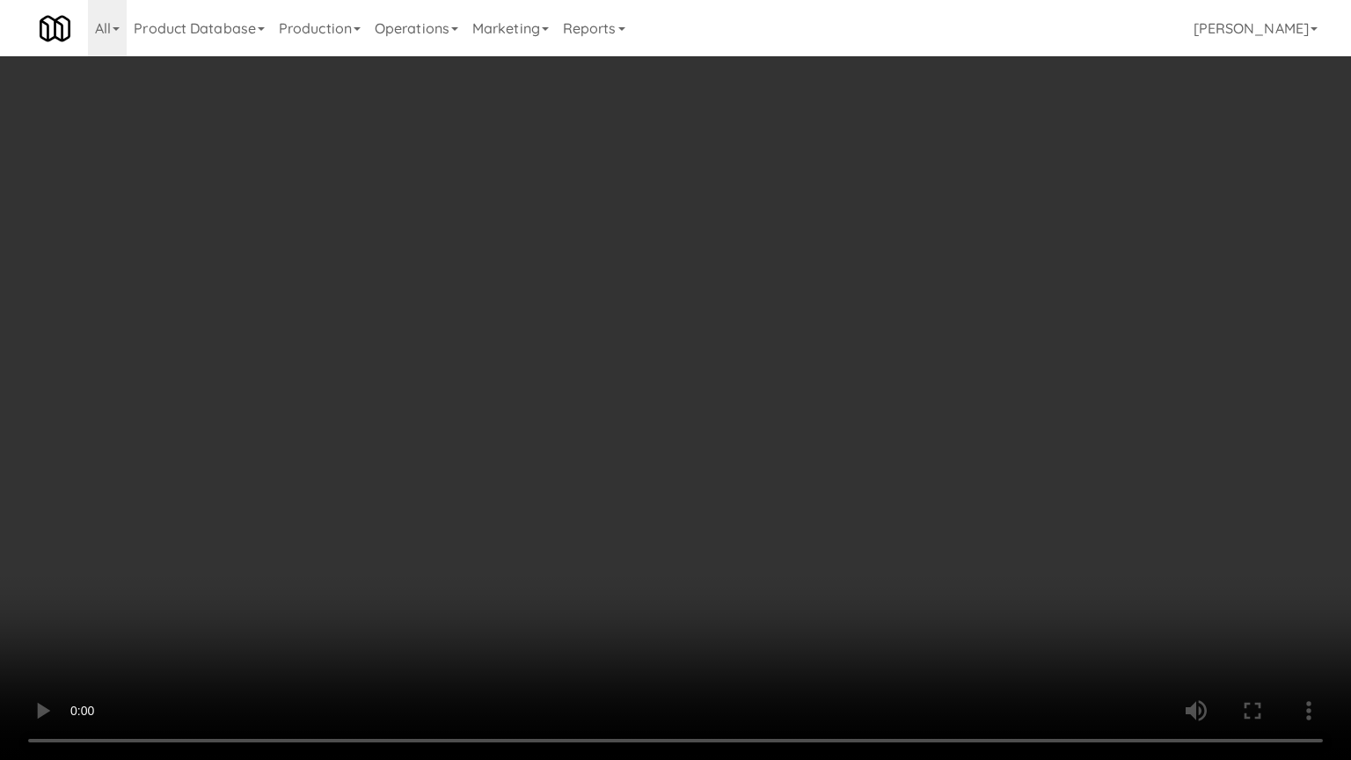
drag, startPoint x: 647, startPoint y: 398, endPoint x: 661, endPoint y: 394, distance: 13.7
click at [657, 397] on video at bounding box center [675, 380] width 1351 height 760
click at [661, 394] on video at bounding box center [675, 380] width 1351 height 760
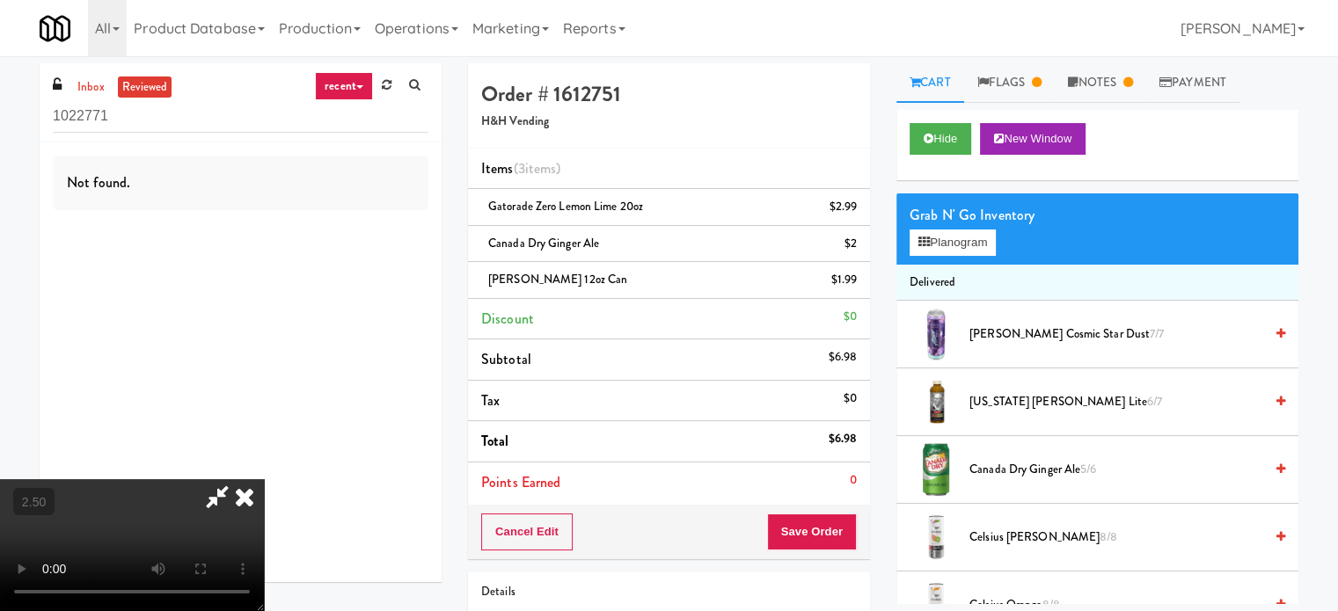
click at [264, 479] on icon at bounding box center [244, 496] width 39 height 35
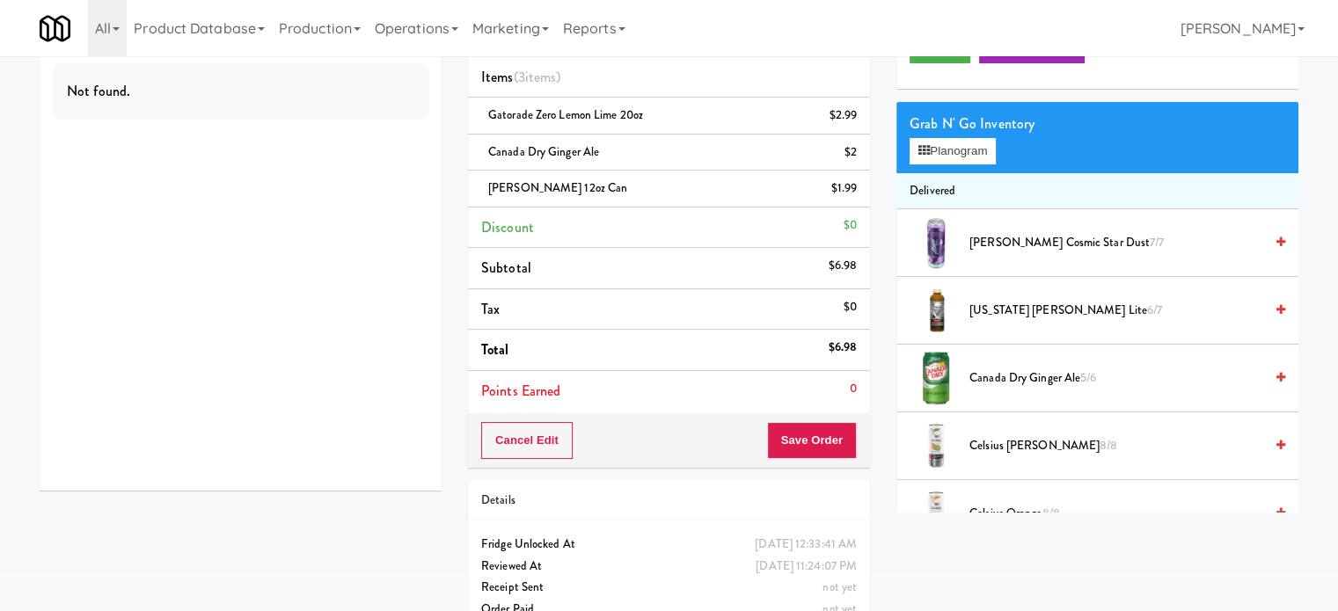
scroll to position [125, 0]
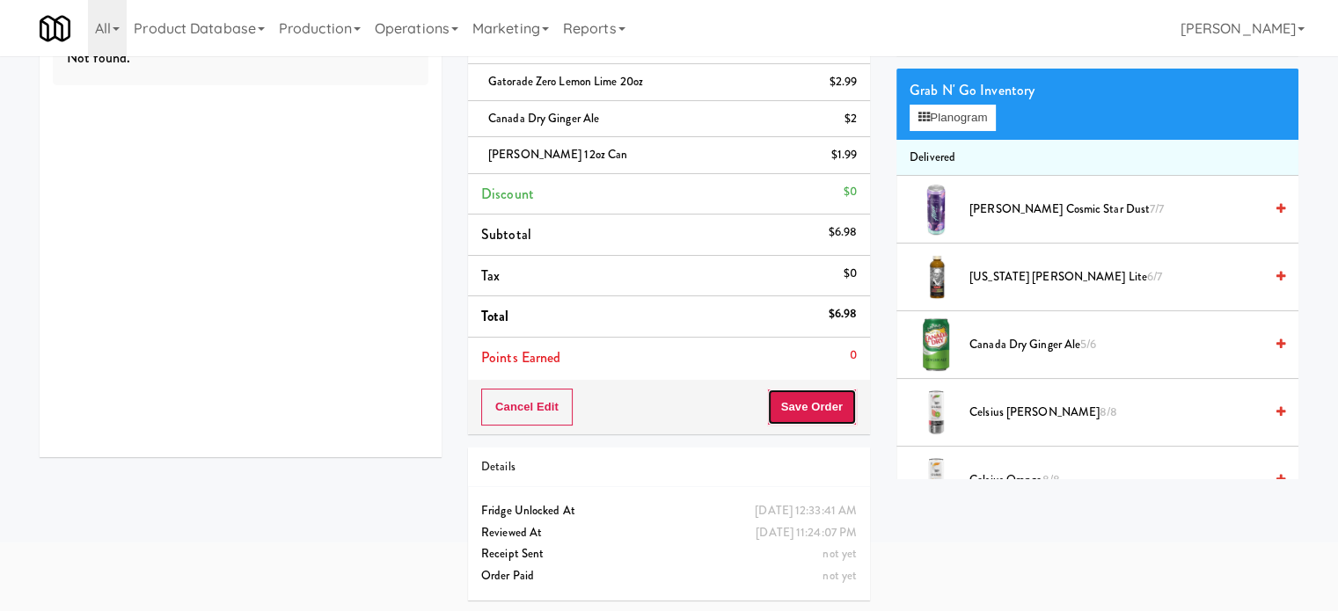
drag, startPoint x: 809, startPoint y: 411, endPoint x: 765, endPoint y: 409, distance: 44.0
click at [811, 410] on button "Save Order" at bounding box center [812, 407] width 90 height 37
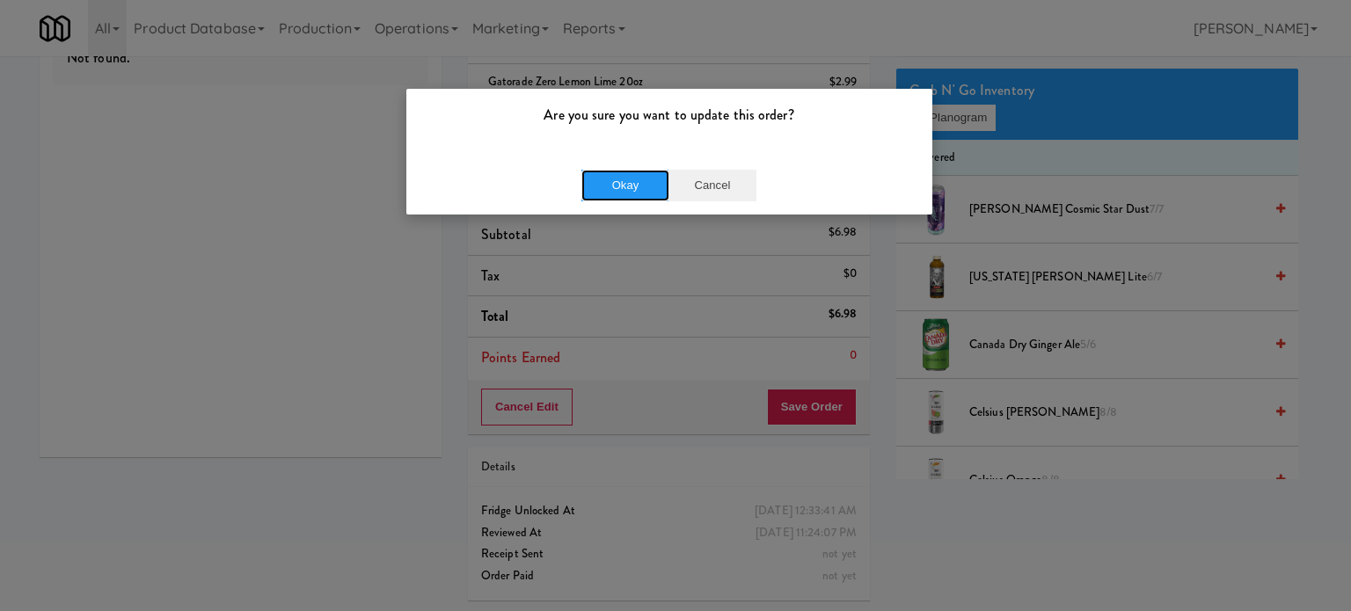
drag, startPoint x: 641, startPoint y: 184, endPoint x: 699, endPoint y: 166, distance: 60.7
click at [641, 182] on button "Okay" at bounding box center [625, 186] width 88 height 32
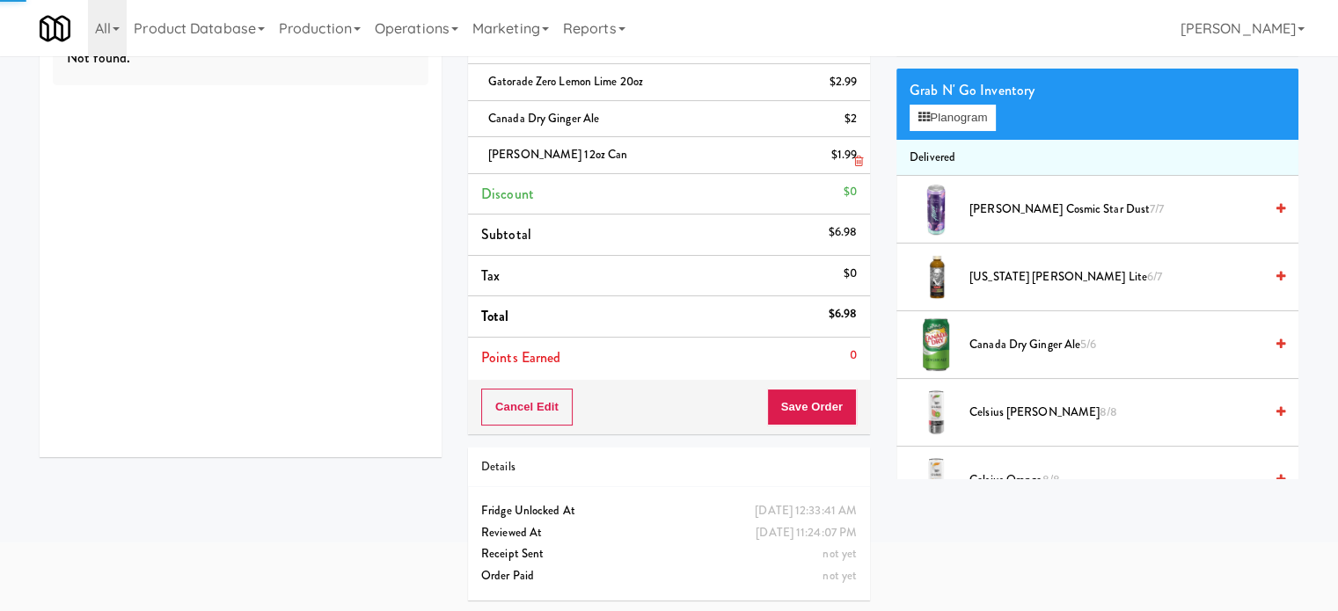
scroll to position [0, 0]
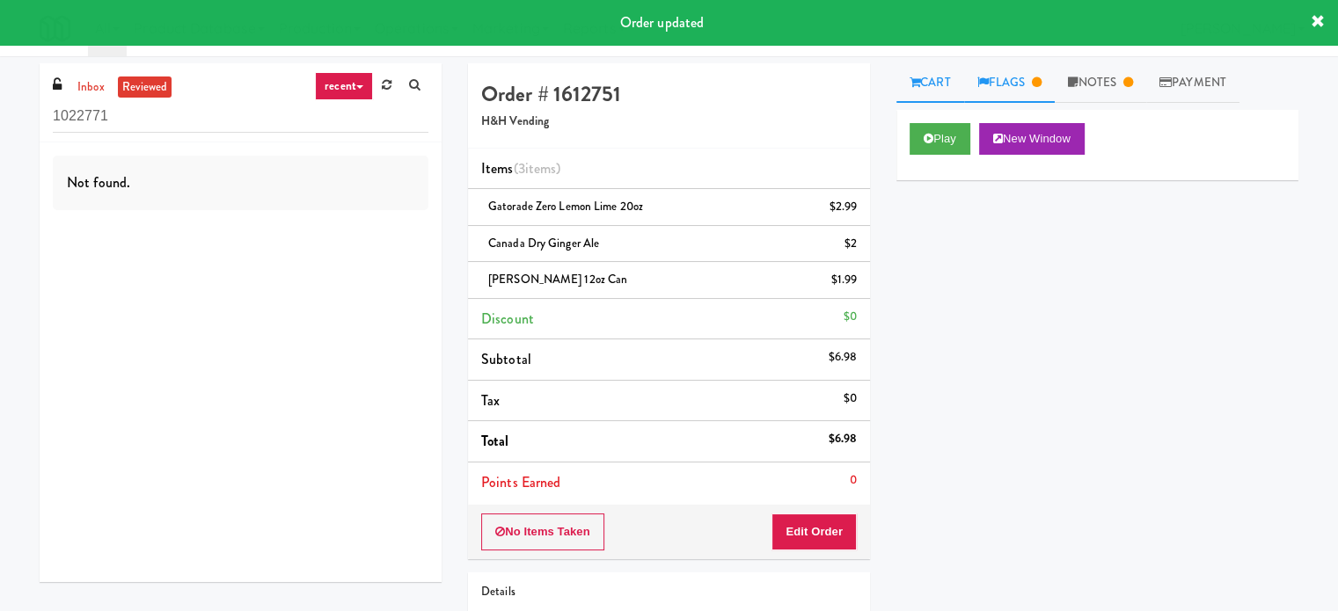
click at [1026, 80] on link "Flags" at bounding box center [1009, 83] width 91 height 40
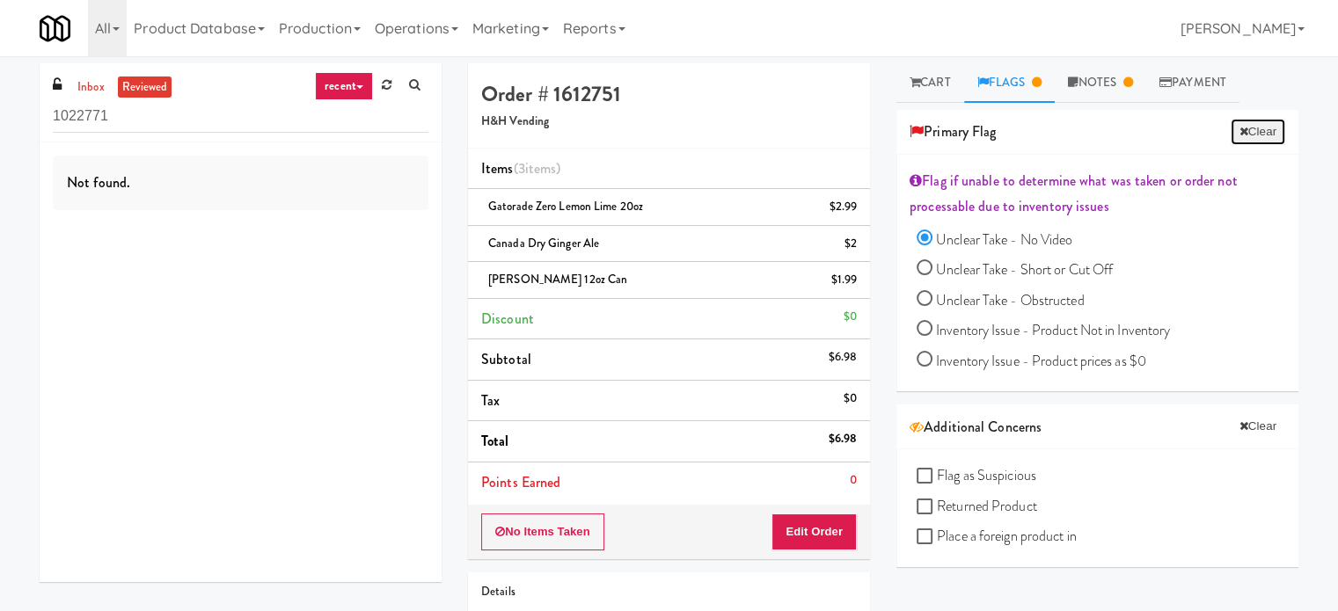
click at [1244, 126] on button "Clear" at bounding box center [1257, 132] width 55 height 26
radio input "false"
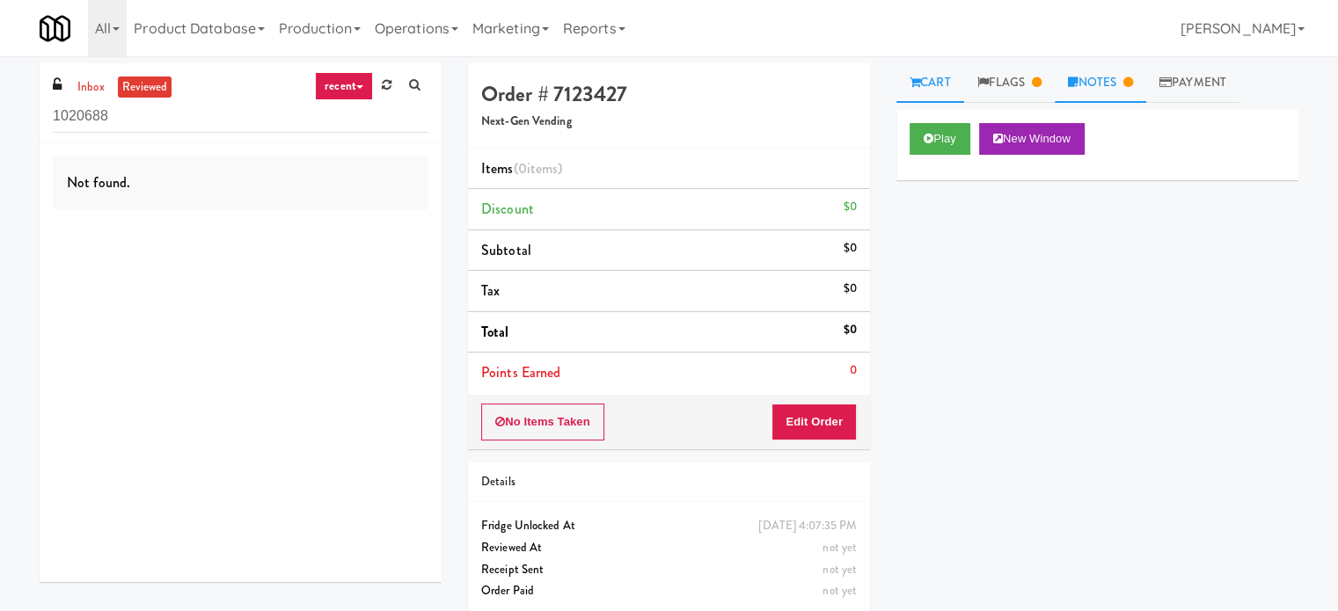
click at [1123, 84] on link "Notes" at bounding box center [1100, 83] width 91 height 40
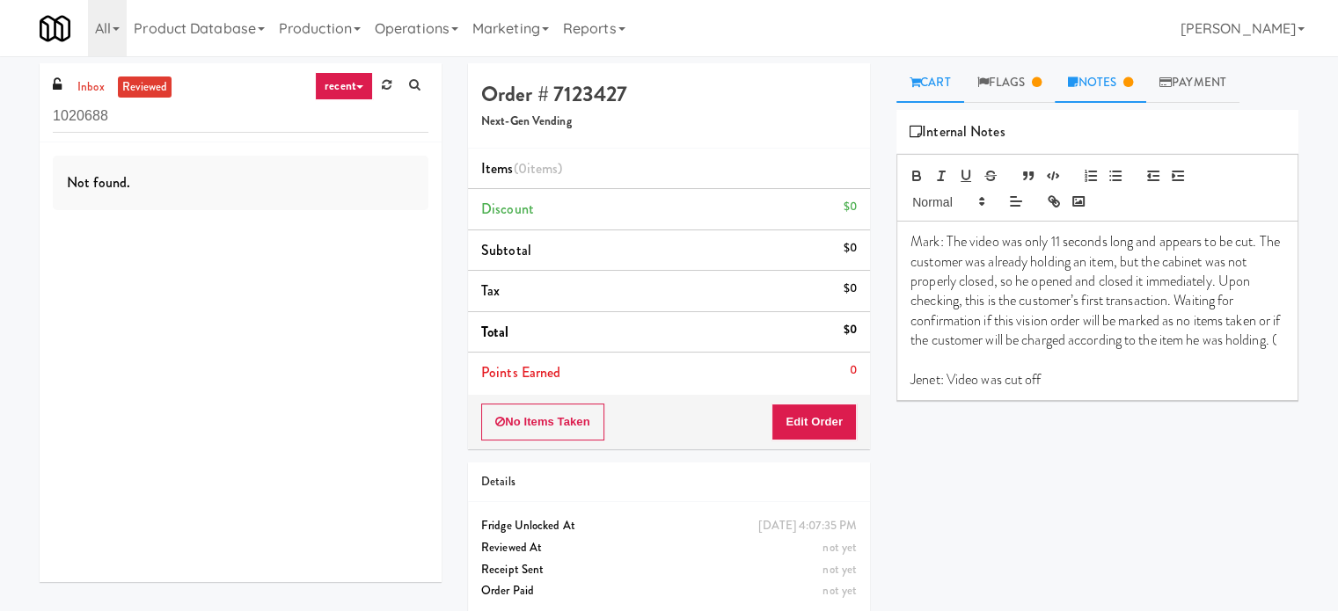
click at [952, 87] on link "Cart" at bounding box center [930, 83] width 68 height 40
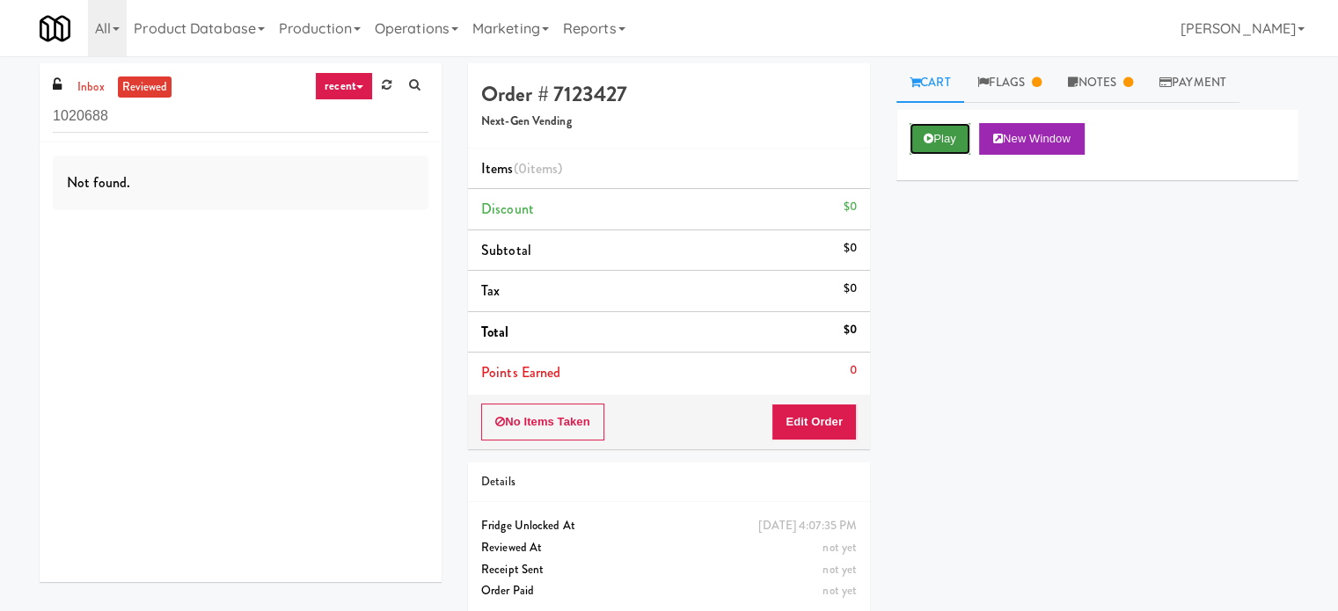
click at [930, 153] on button "Play" at bounding box center [939, 139] width 61 height 32
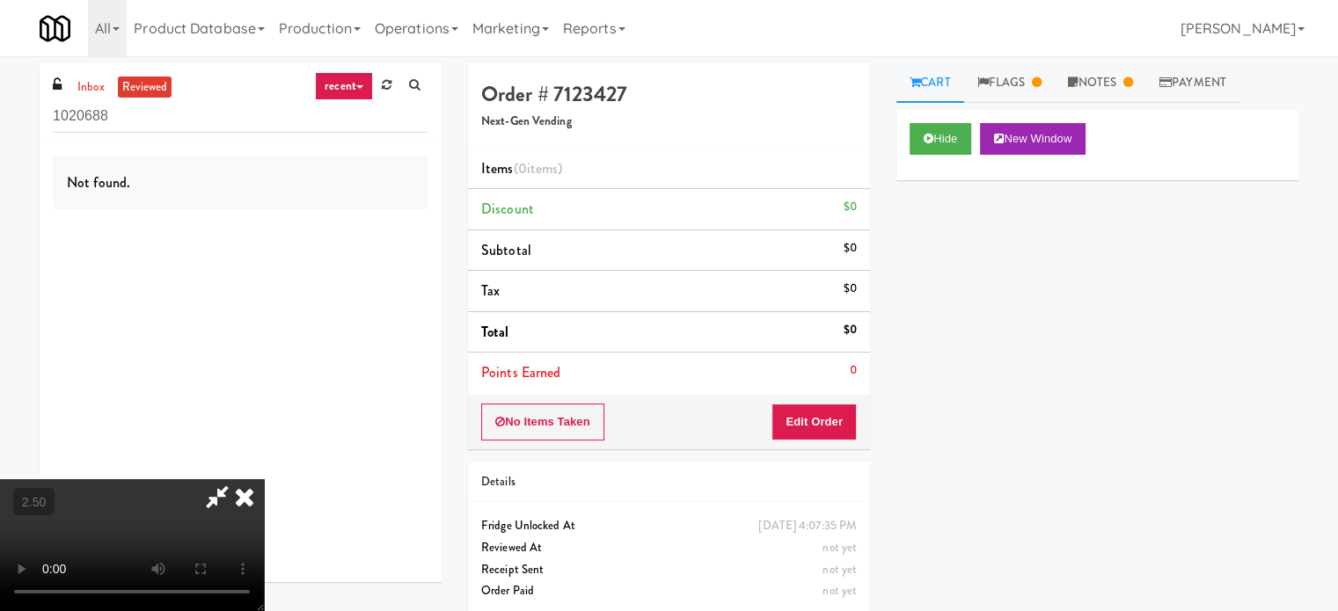
drag, startPoint x: 548, startPoint y: 425, endPoint x: 558, endPoint y: 414, distance: 14.9
click at [264, 479] on video at bounding box center [132, 545] width 264 height 132
drag, startPoint x: 558, startPoint y: 414, endPoint x: 559, endPoint y: 405, distance: 8.8
click at [264, 479] on video at bounding box center [132, 545] width 264 height 132
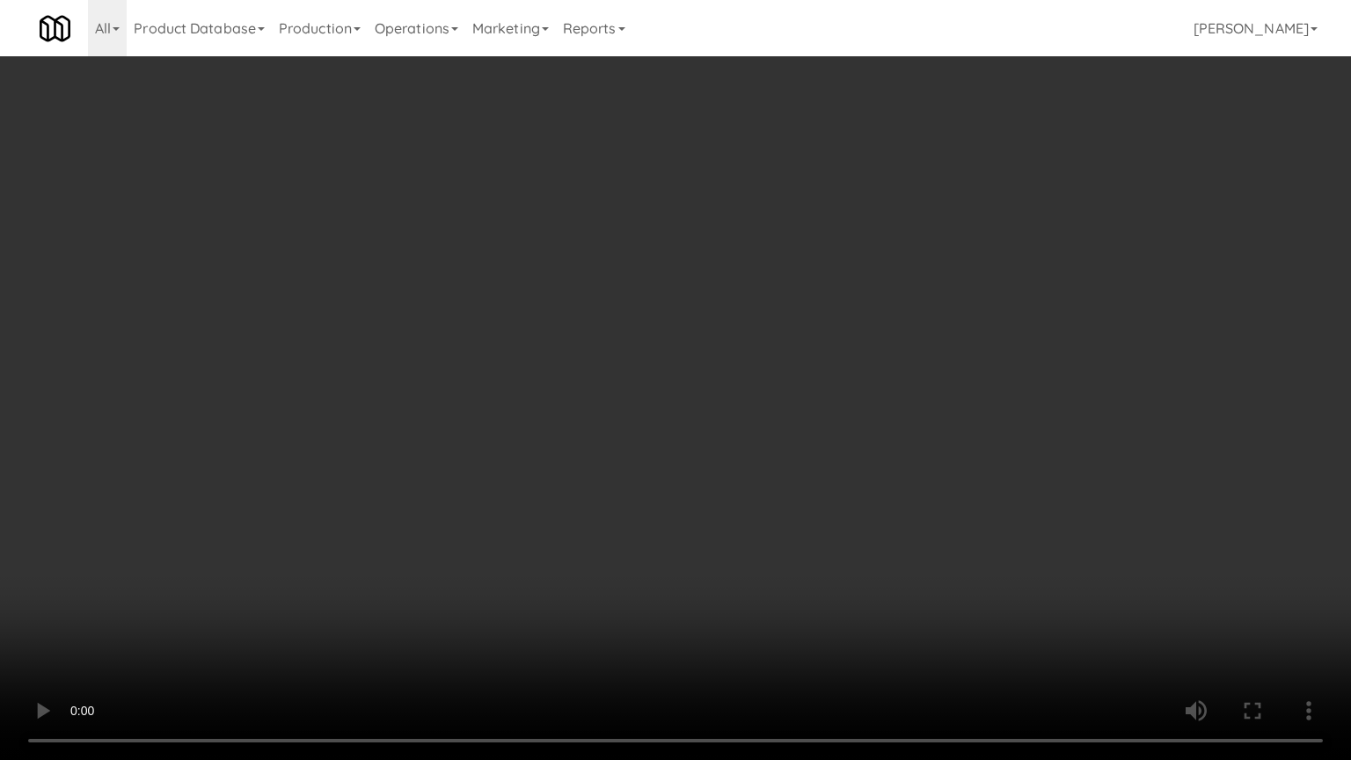
click at [724, 387] on video at bounding box center [675, 380] width 1351 height 760
drag, startPoint x: 731, startPoint y: 384, endPoint x: 959, endPoint y: 165, distance: 316.0
click at [734, 384] on video at bounding box center [675, 380] width 1351 height 760
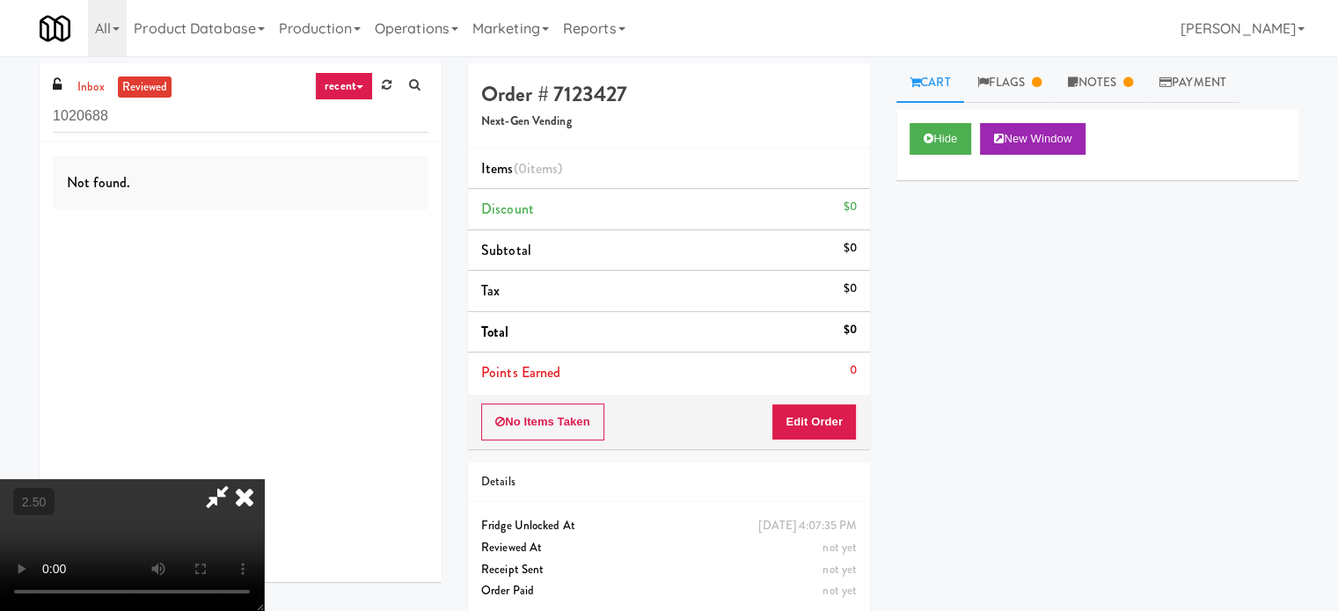
click at [264, 479] on icon at bounding box center [244, 496] width 39 height 35
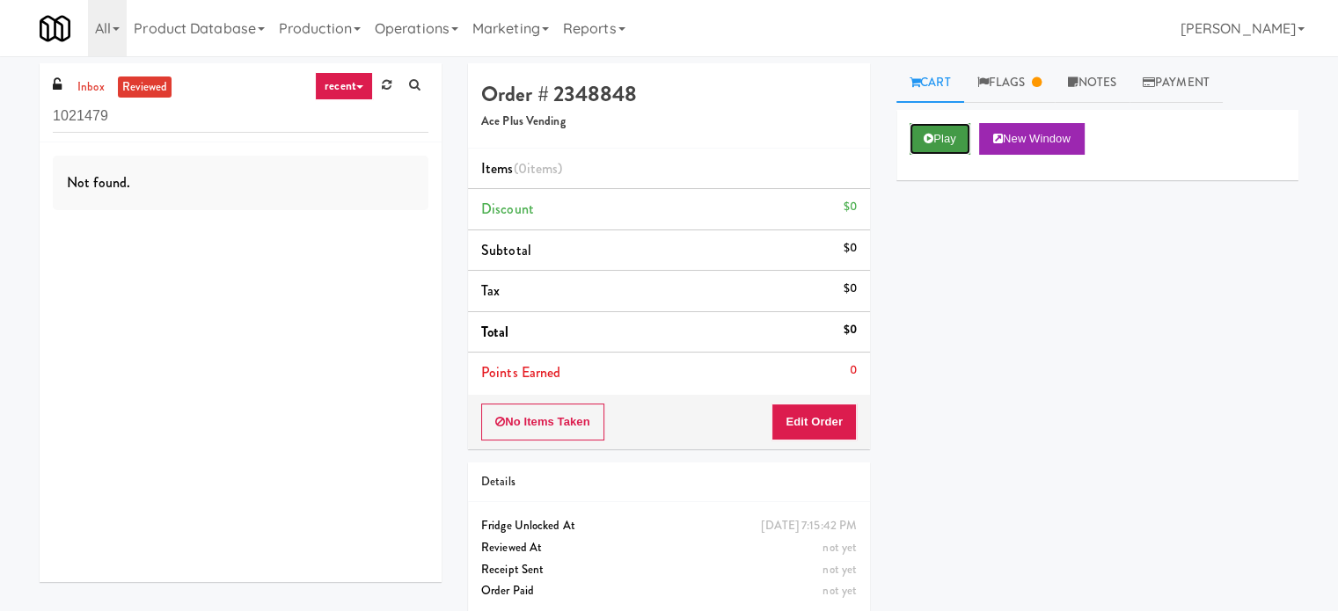
click at [949, 140] on button "Play" at bounding box center [939, 139] width 61 height 32
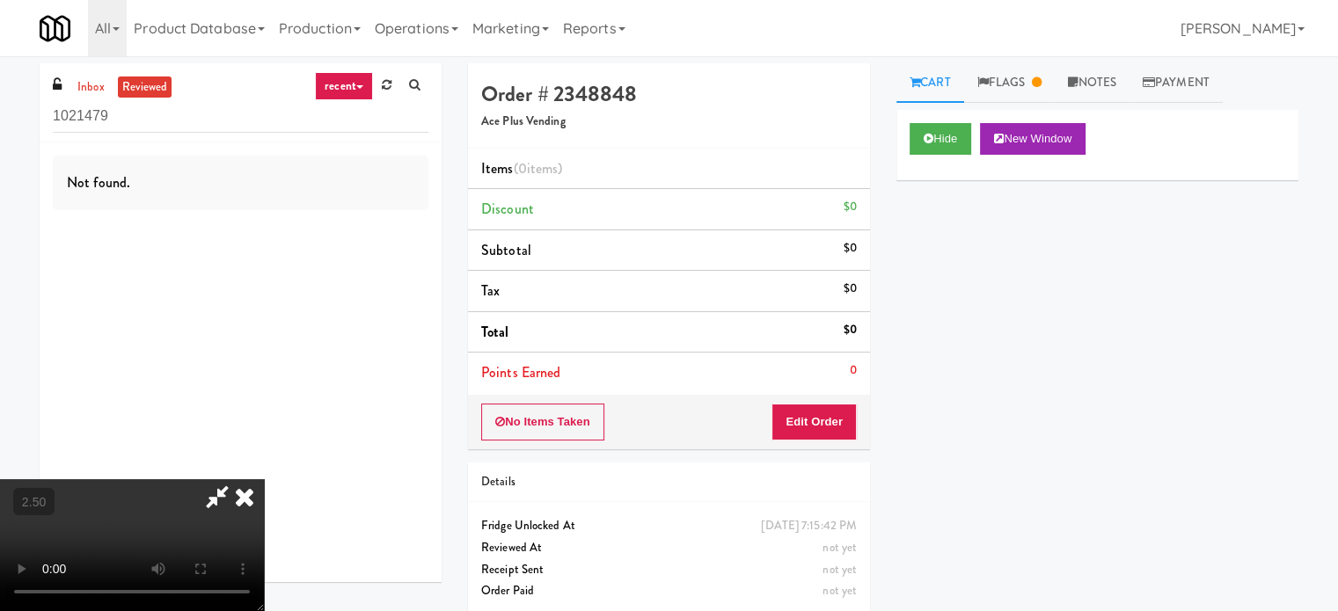
click at [264, 479] on video at bounding box center [132, 545] width 264 height 132
drag, startPoint x: 481, startPoint y: 376, endPoint x: 605, endPoint y: 455, distance: 147.1
click at [264, 479] on video at bounding box center [132, 545] width 264 height 132
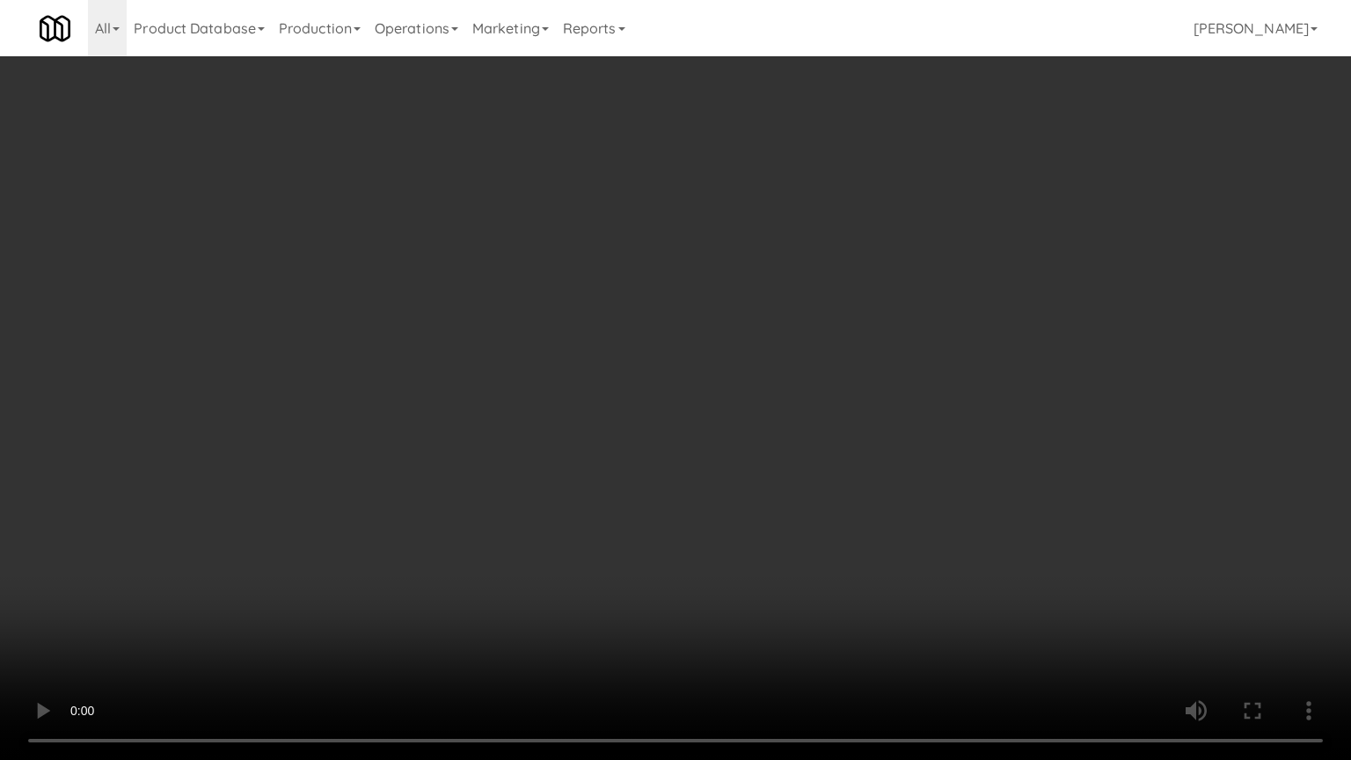
click at [634, 405] on video at bounding box center [675, 380] width 1351 height 760
click at [638, 401] on video at bounding box center [675, 380] width 1351 height 760
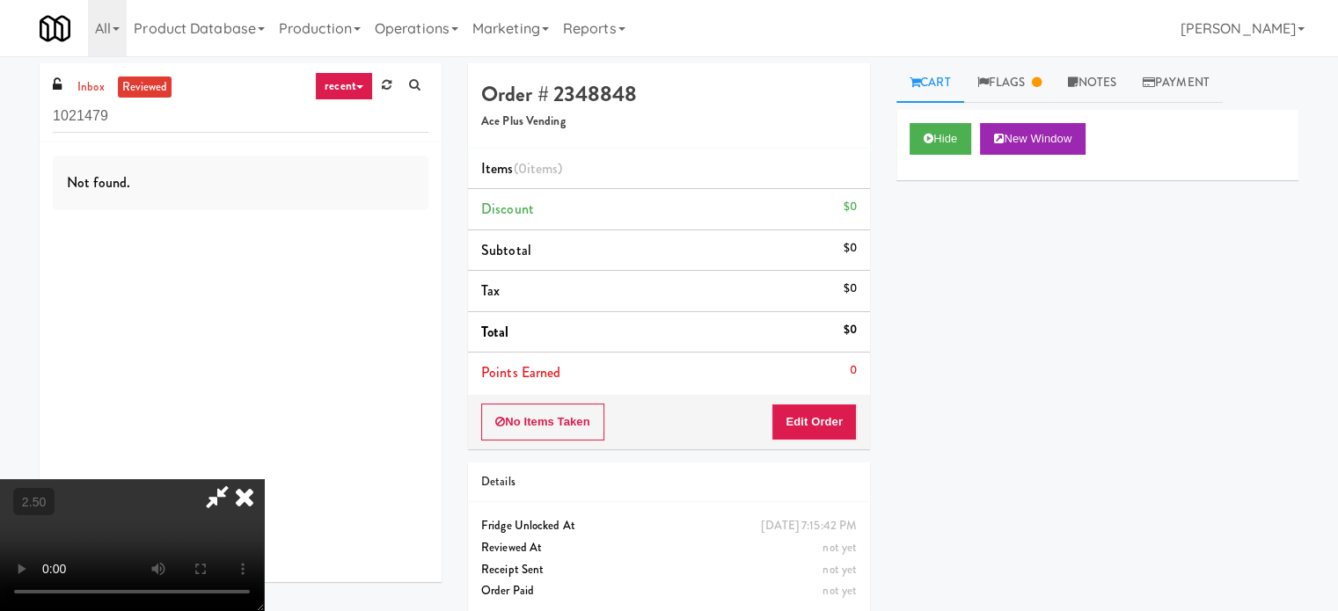
click at [264, 479] on video at bounding box center [132, 545] width 264 height 132
click at [1115, 83] on link "Notes" at bounding box center [1092, 83] width 75 height 40
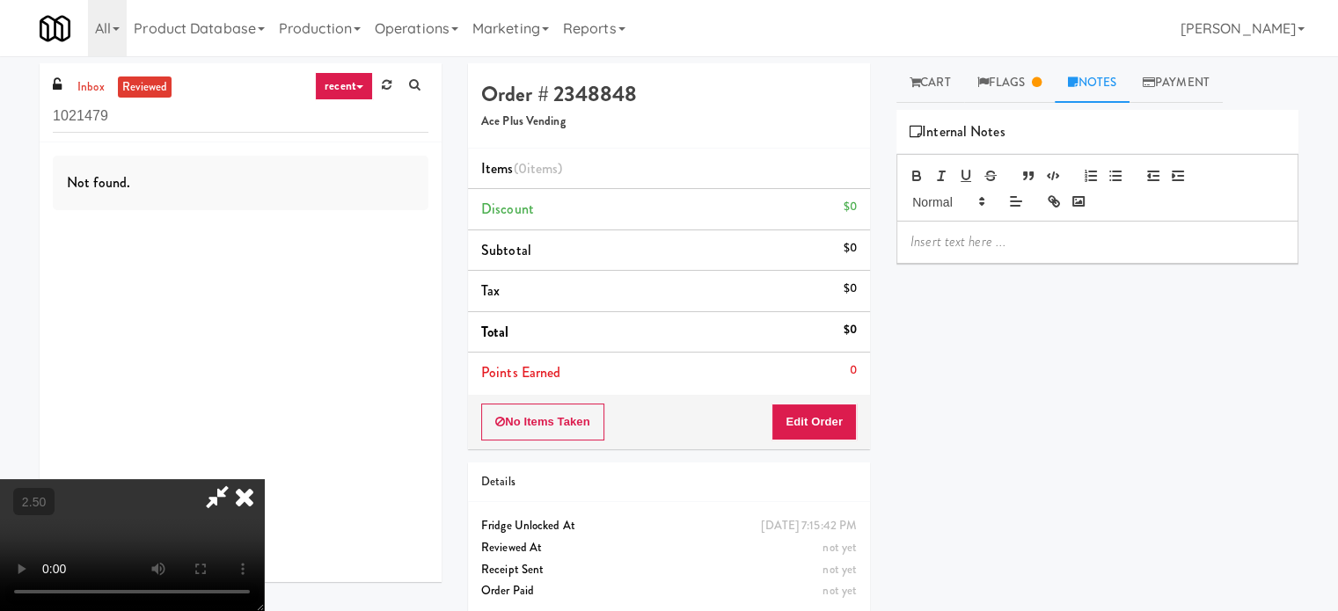
click at [1009, 239] on p at bounding box center [1097, 241] width 374 height 19
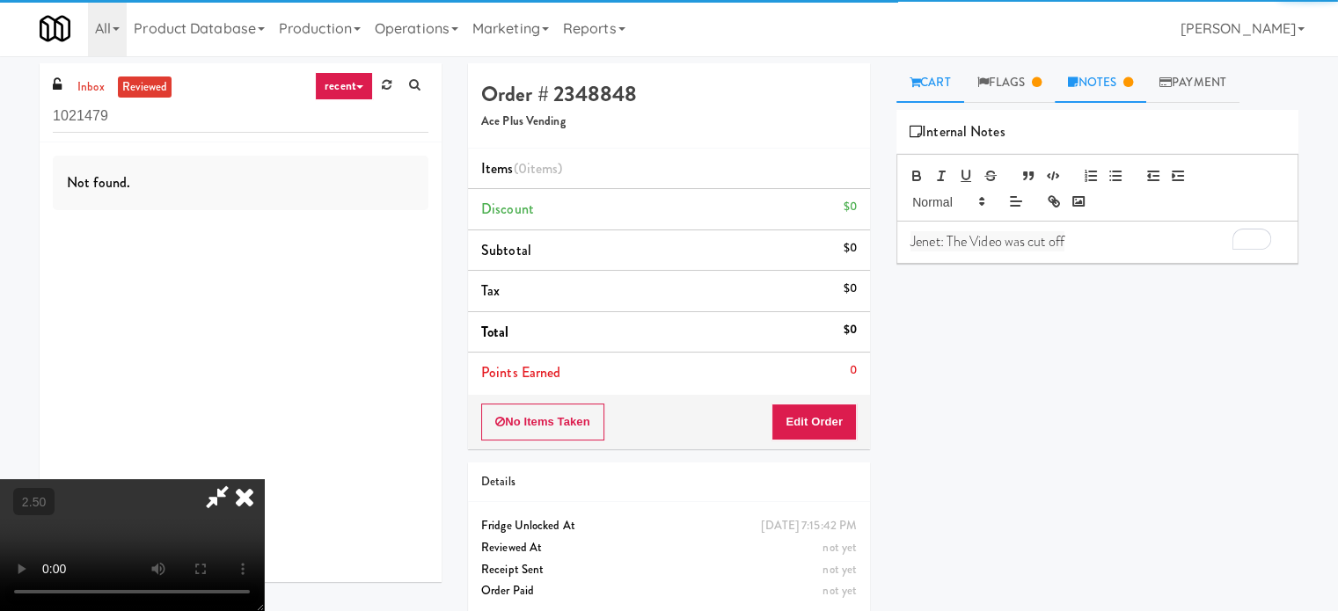
click at [937, 69] on link "Cart" at bounding box center [930, 83] width 68 height 40
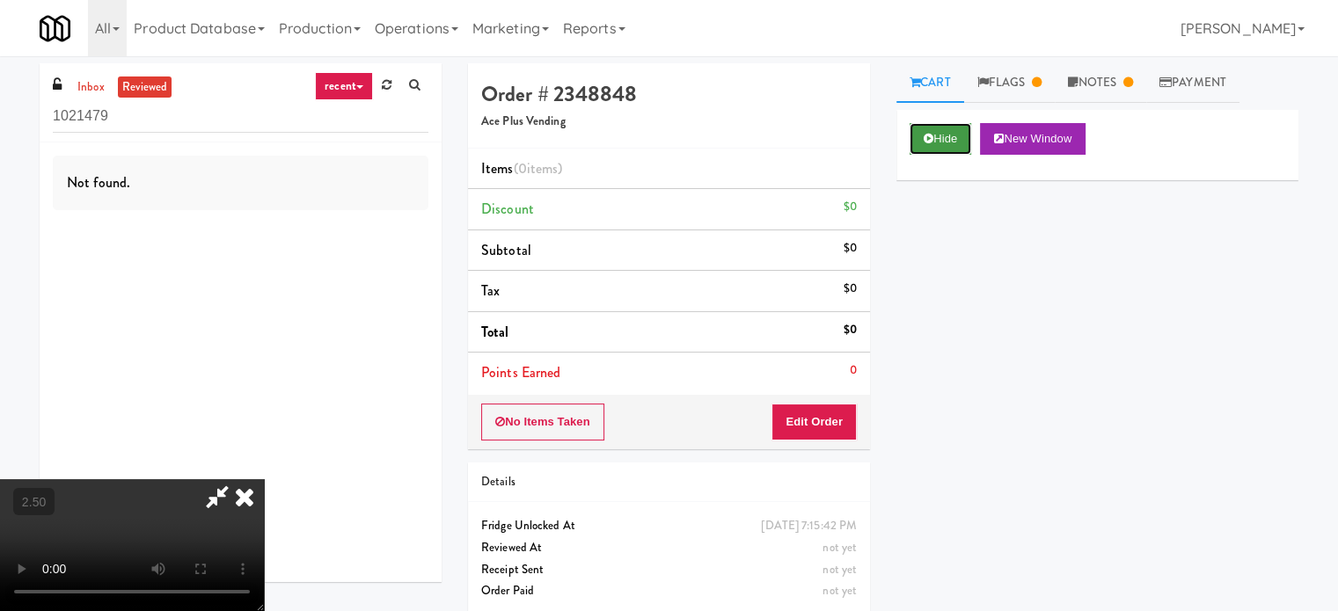
click at [934, 131] on button "Hide" at bounding box center [940, 139] width 62 height 32
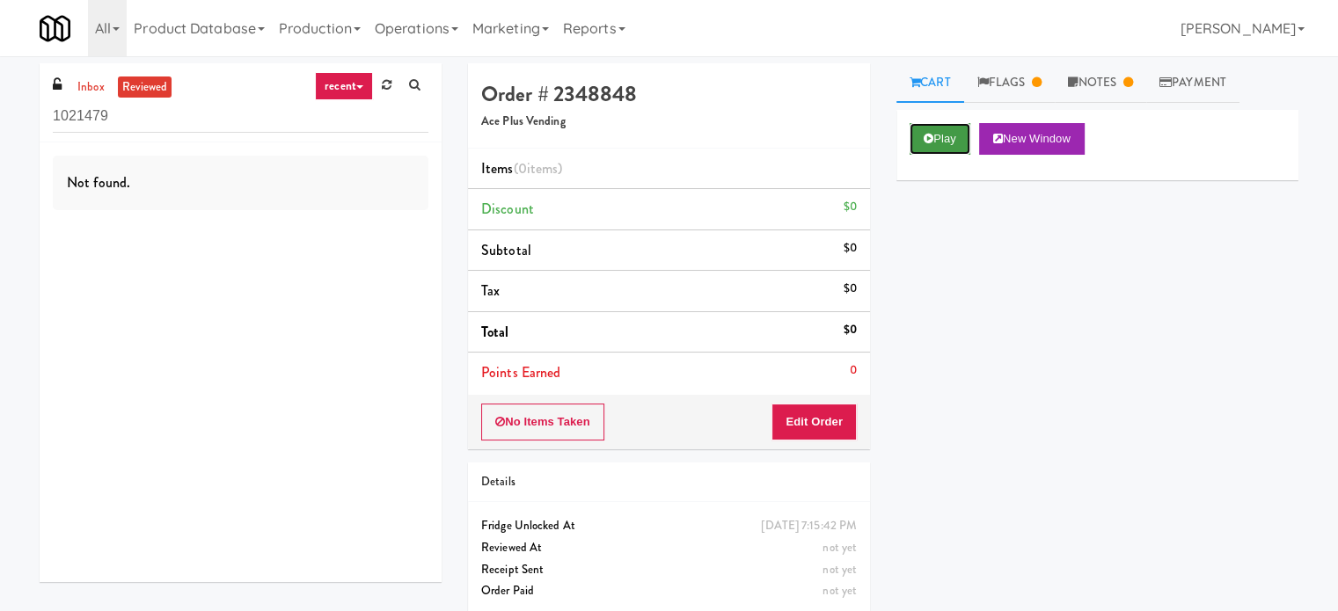
click at [935, 136] on button "Play" at bounding box center [939, 139] width 61 height 32
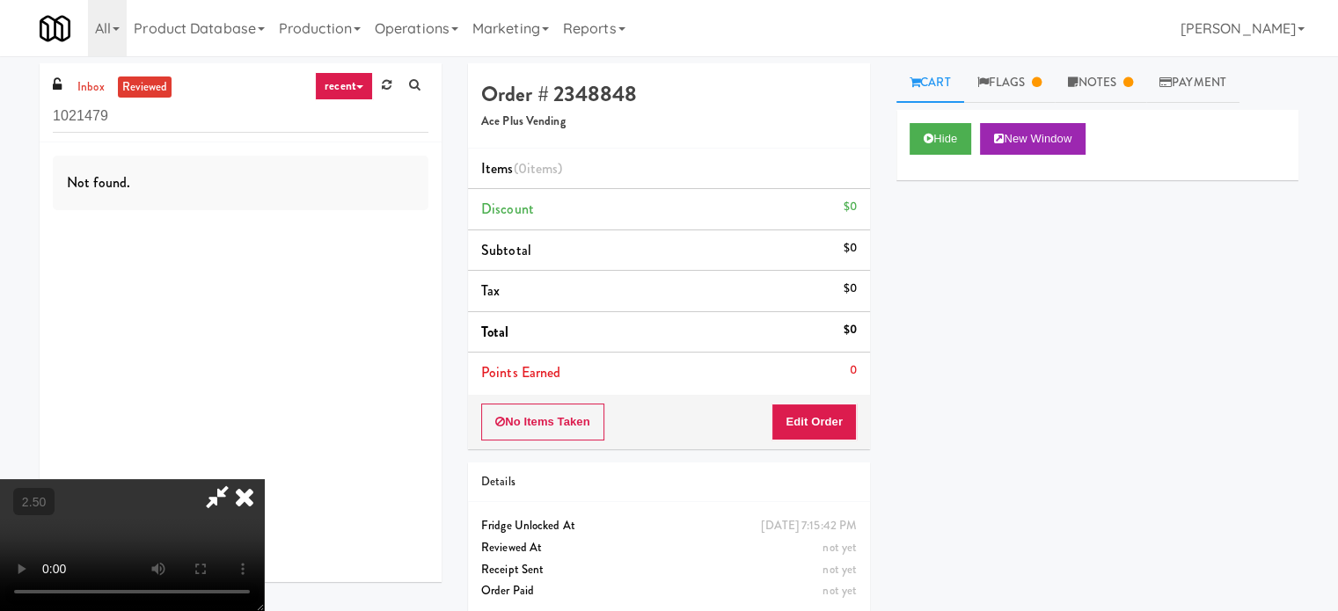
click at [264, 479] on video at bounding box center [132, 545] width 264 height 132
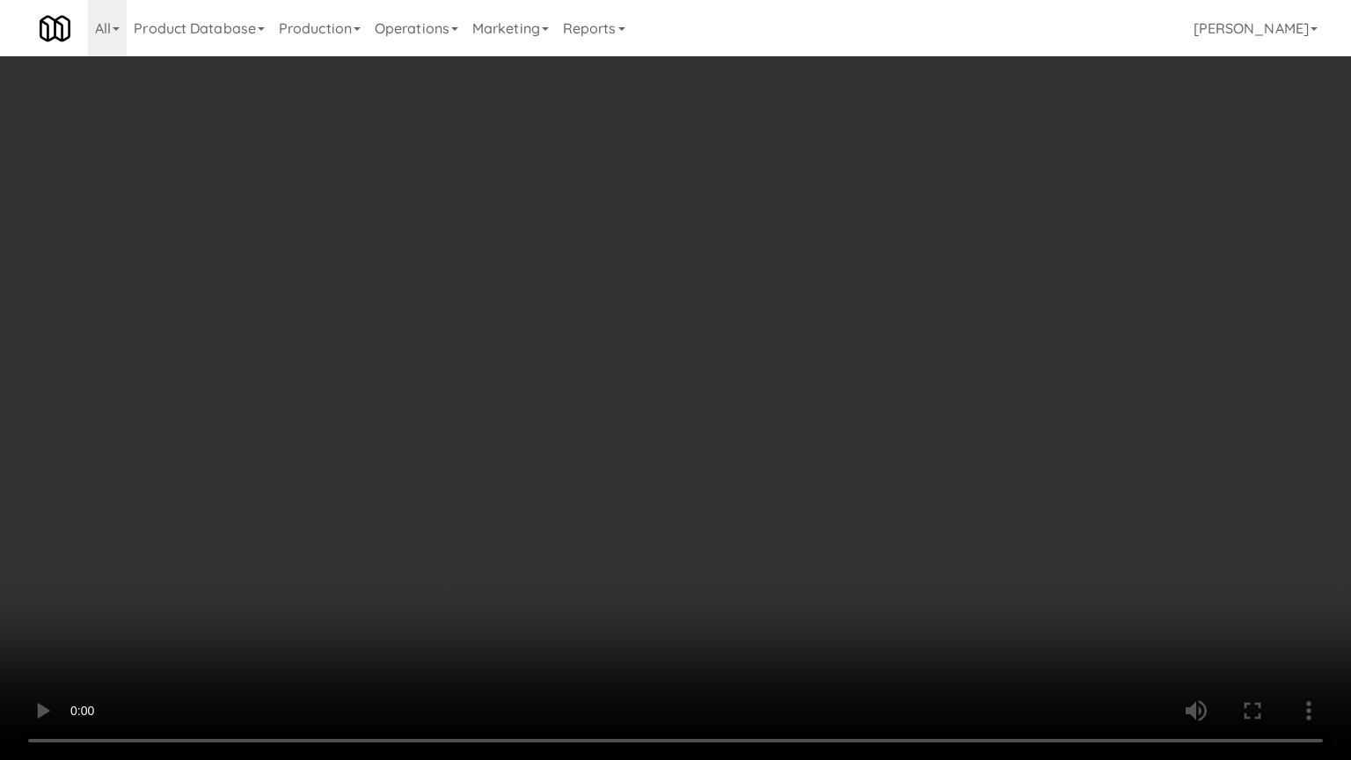
drag, startPoint x: 727, startPoint y: 384, endPoint x: 738, endPoint y: 384, distance: 10.6
click at [735, 384] on video at bounding box center [675, 380] width 1351 height 760
click at [749, 383] on video at bounding box center [675, 380] width 1351 height 760
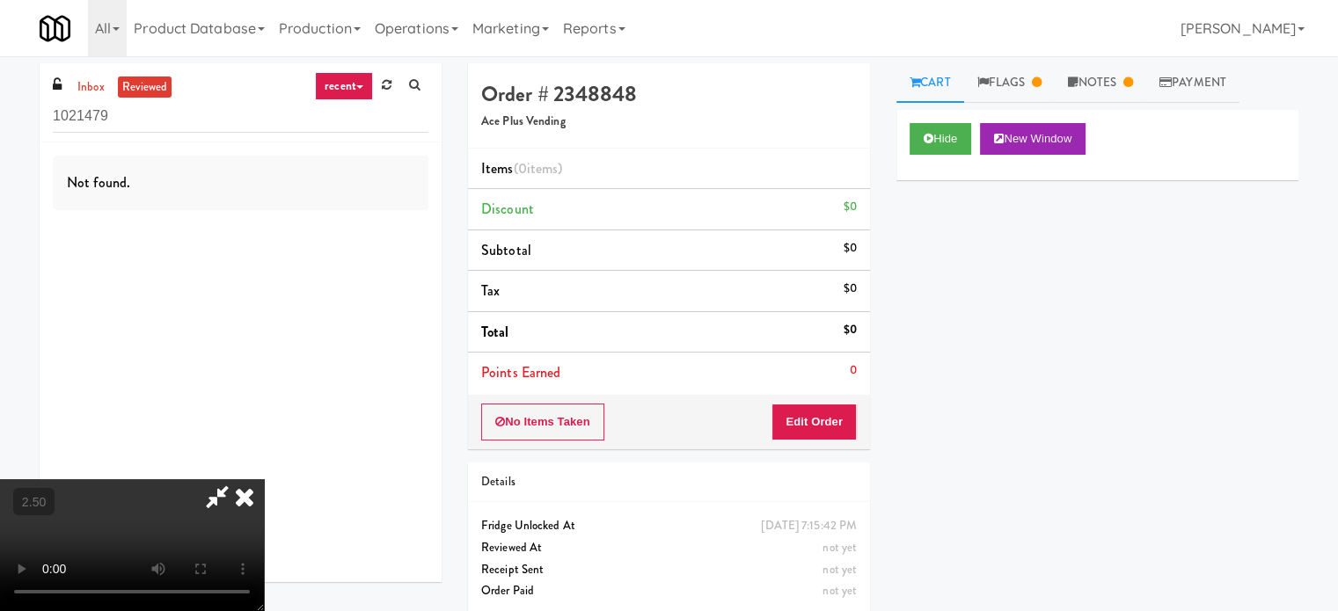
click at [264, 479] on icon at bounding box center [244, 496] width 39 height 35
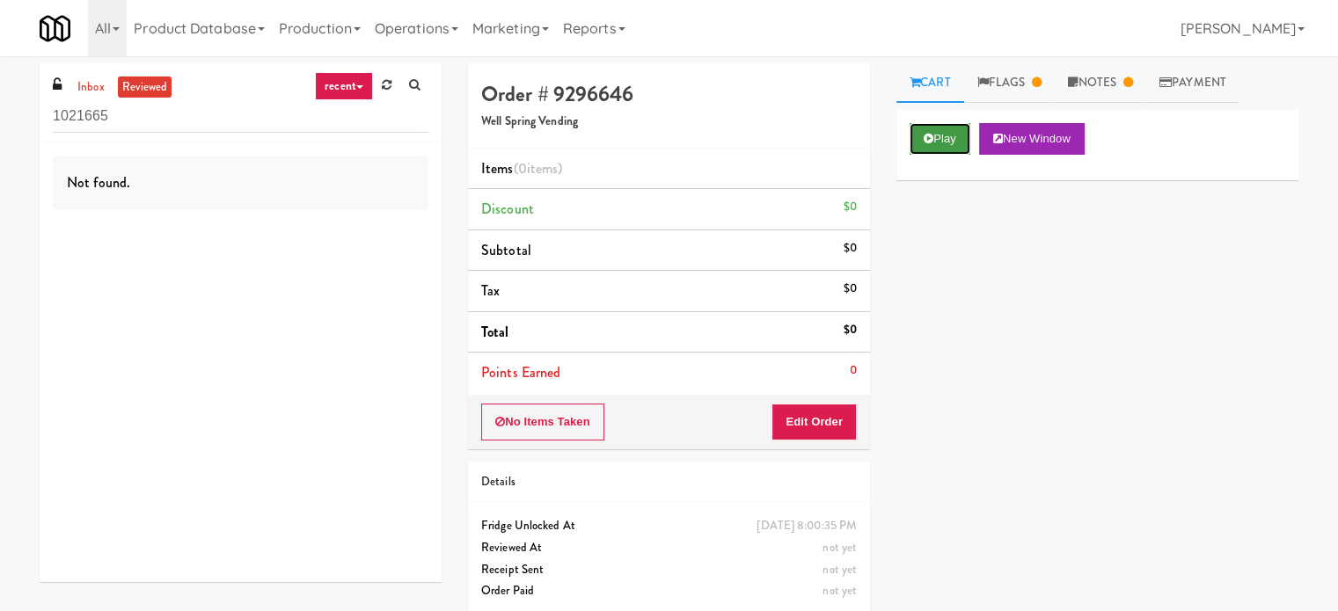
click at [953, 142] on button "Play" at bounding box center [939, 139] width 61 height 32
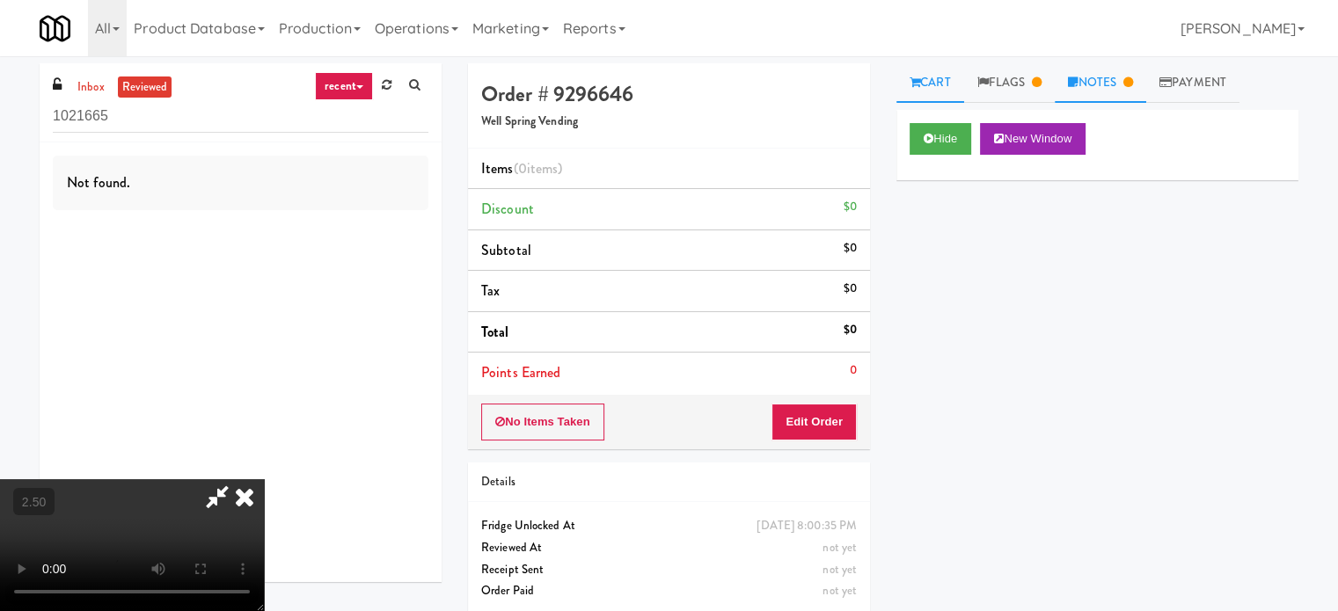
click at [1133, 79] on icon at bounding box center [1128, 82] width 10 height 11
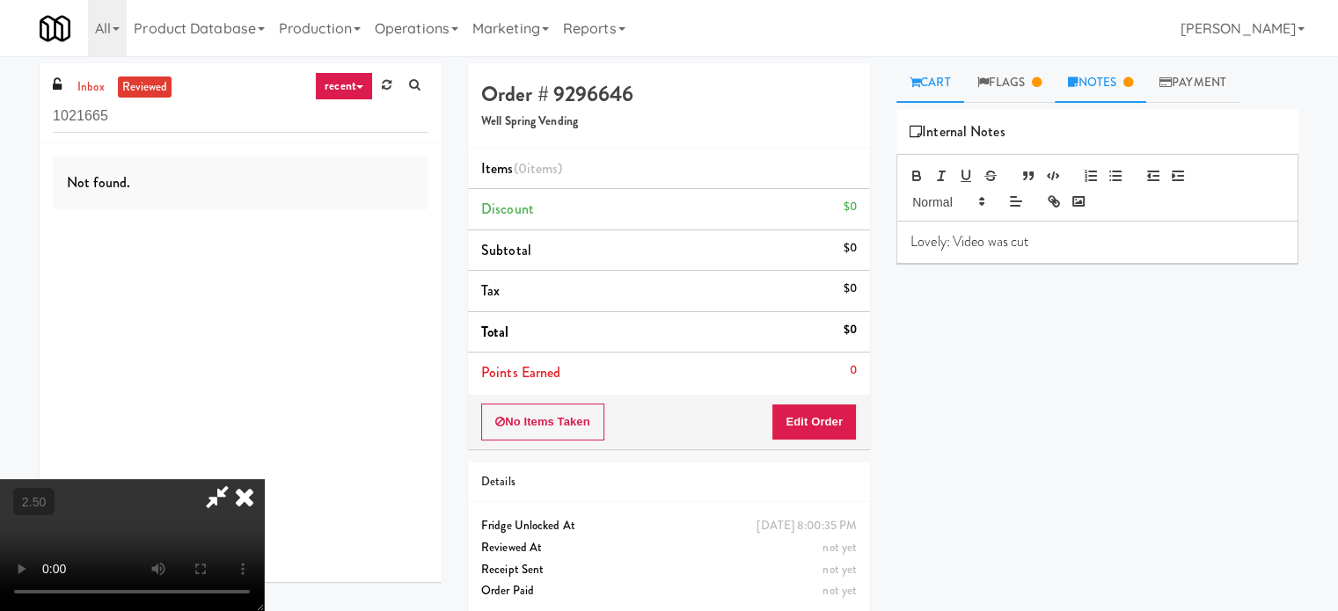
click at [938, 91] on link "Cart" at bounding box center [930, 83] width 68 height 40
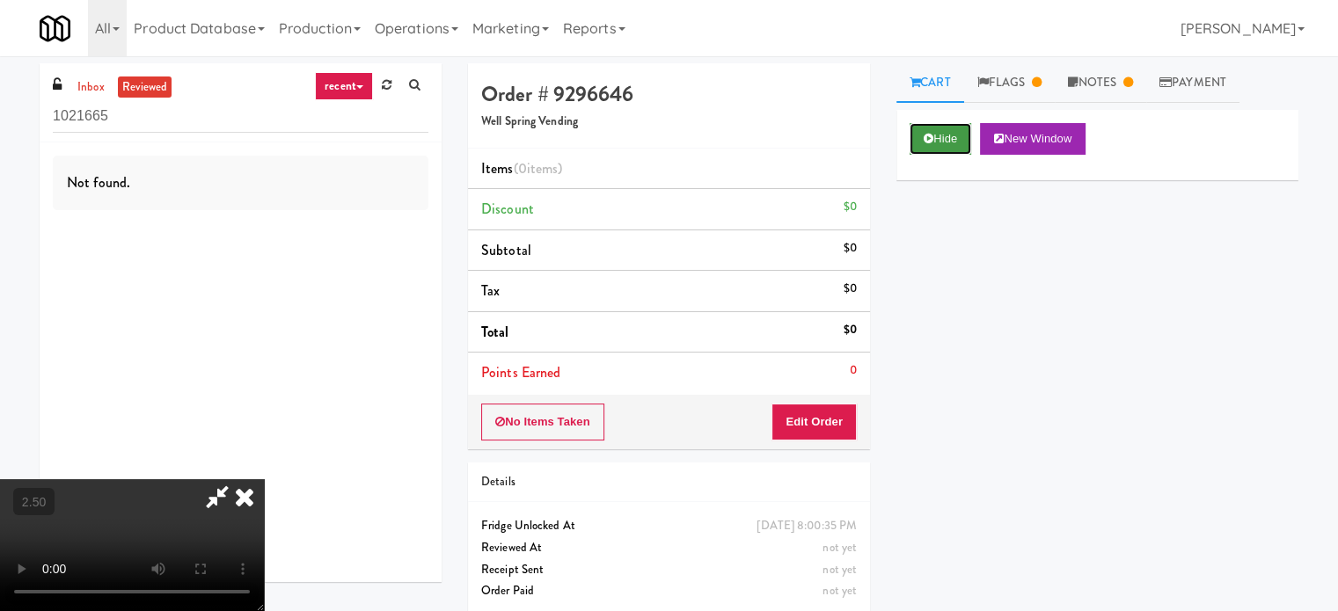
click at [935, 136] on button "Hide" at bounding box center [940, 139] width 62 height 32
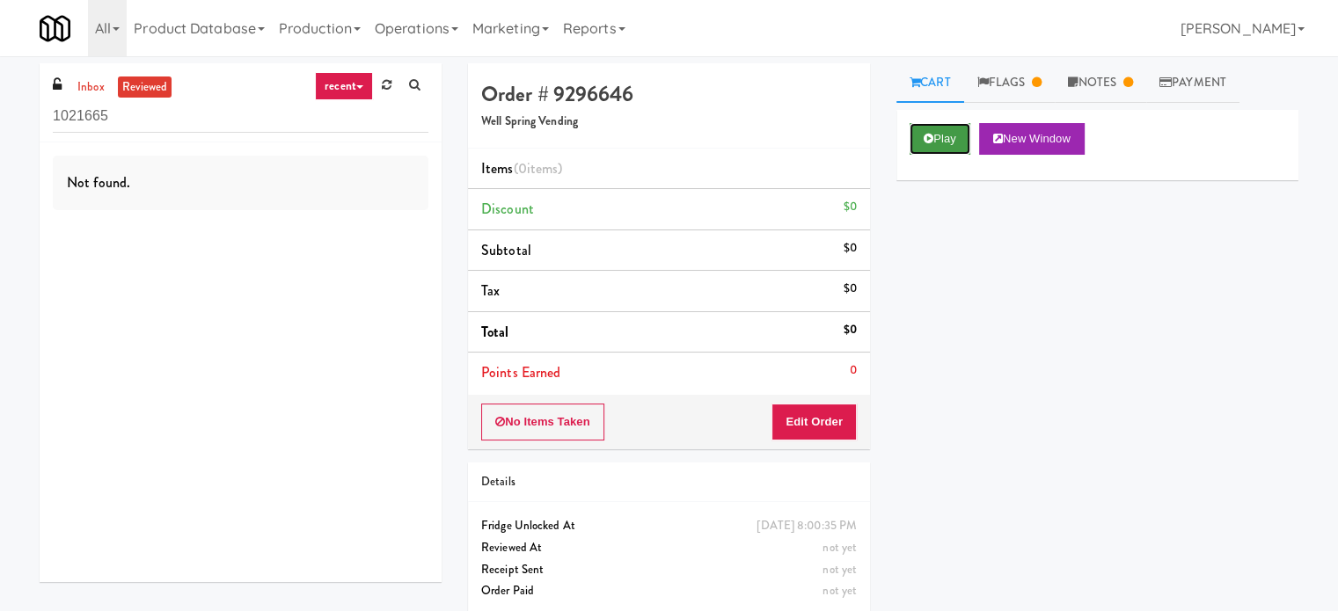
click at [937, 137] on button "Play" at bounding box center [939, 139] width 61 height 32
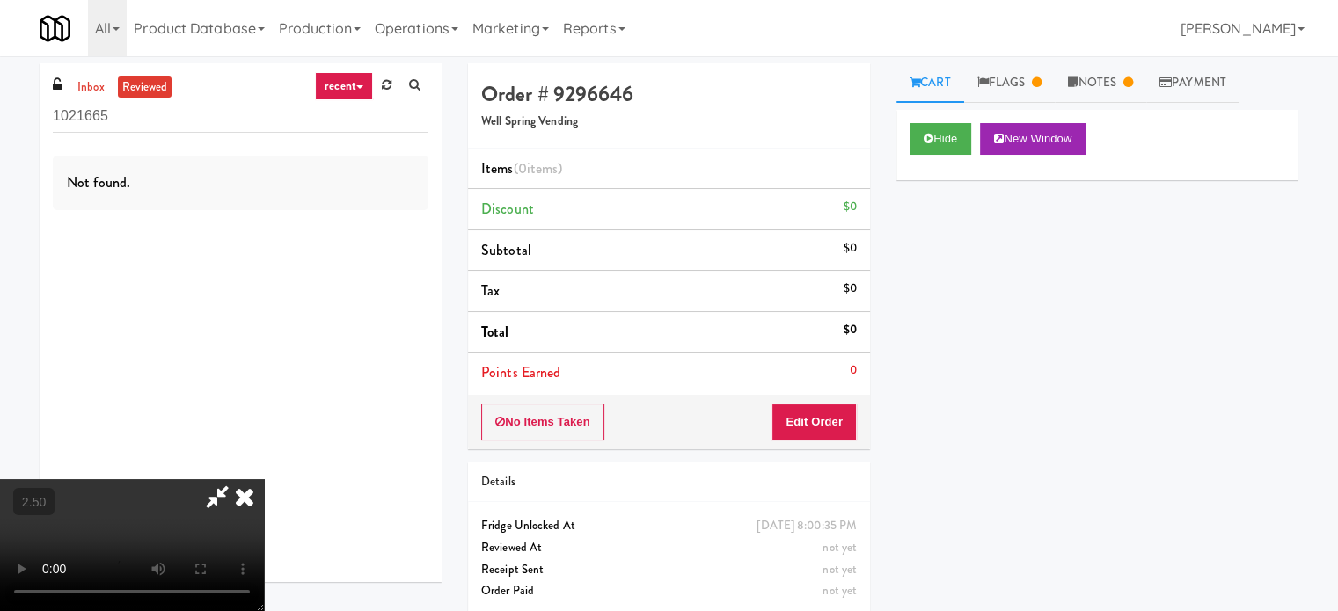
drag, startPoint x: 502, startPoint y: 439, endPoint x: 506, endPoint y: 420, distance: 18.8
click at [264, 479] on video at bounding box center [132, 545] width 264 height 132
drag, startPoint x: 506, startPoint y: 420, endPoint x: 644, endPoint y: 339, distance: 160.0
click at [264, 479] on video at bounding box center [132, 545] width 264 height 132
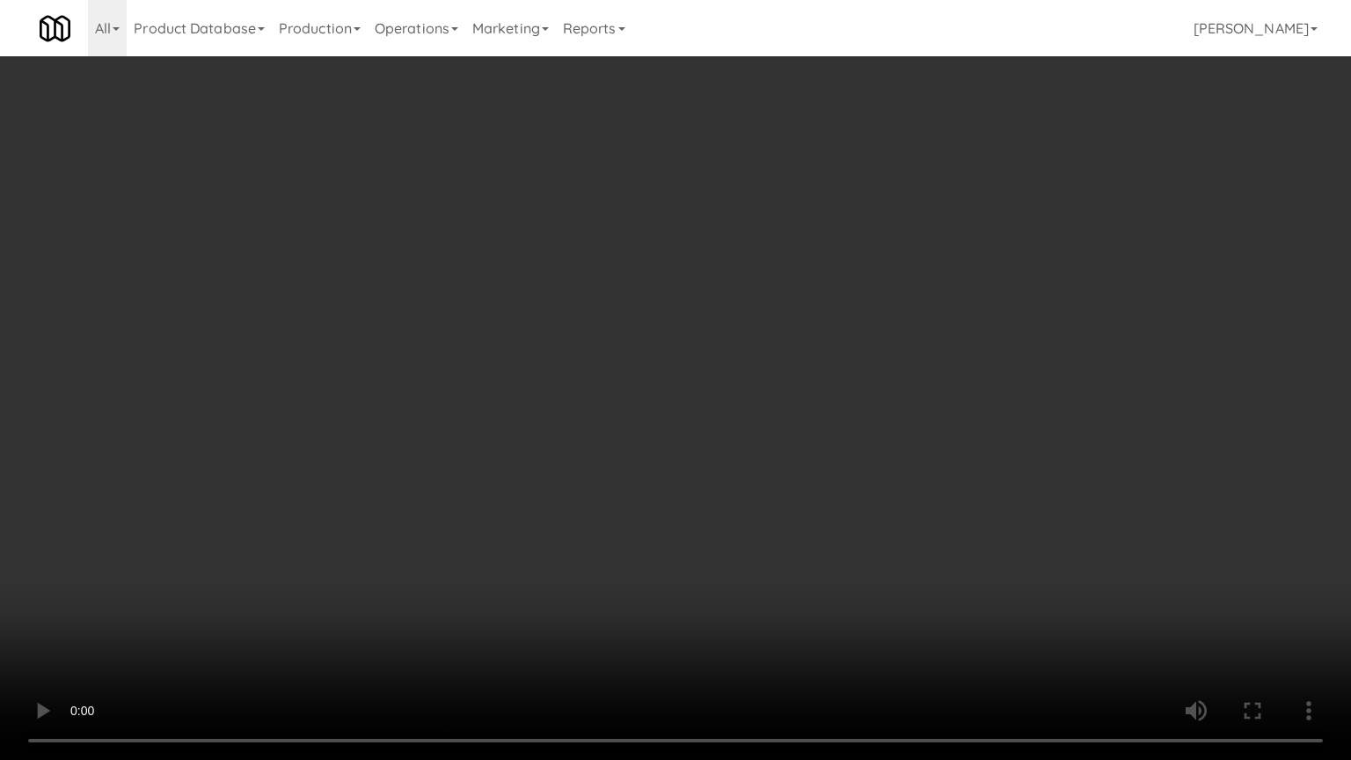
click at [703, 376] on video at bounding box center [675, 380] width 1351 height 760
click at [721, 367] on video at bounding box center [675, 380] width 1351 height 760
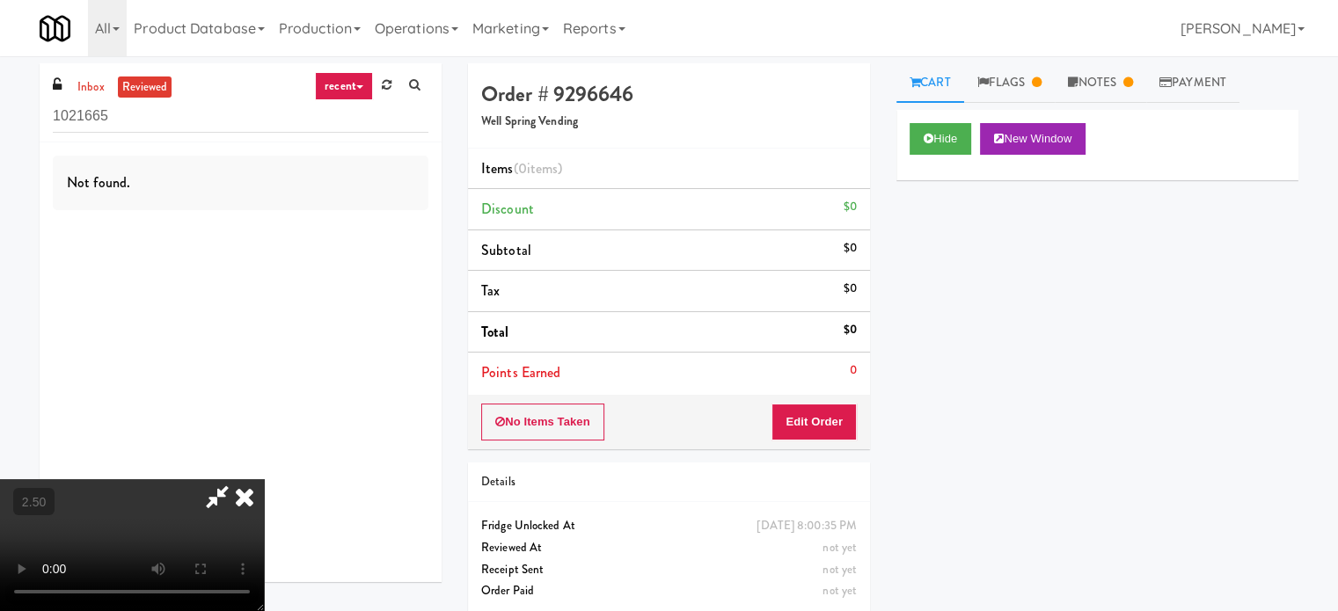
click at [264, 479] on icon at bounding box center [244, 496] width 39 height 35
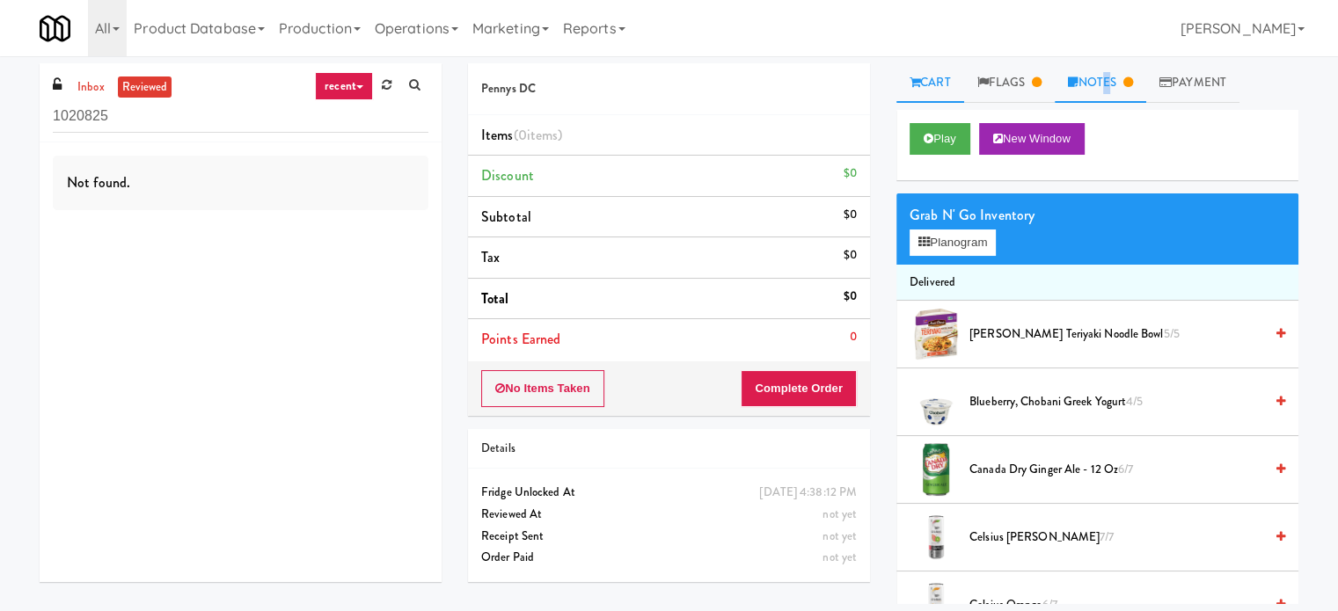
click at [1108, 84] on link "Notes" at bounding box center [1100, 83] width 91 height 40
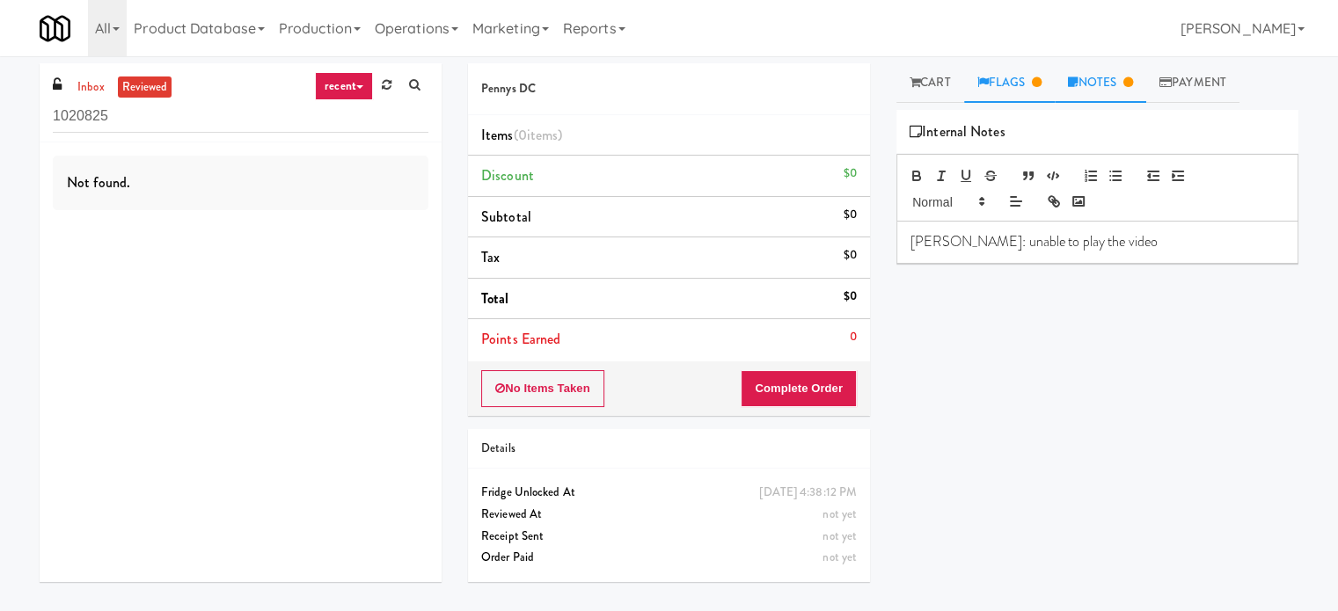
click at [1018, 87] on link "Flags" at bounding box center [1009, 83] width 91 height 40
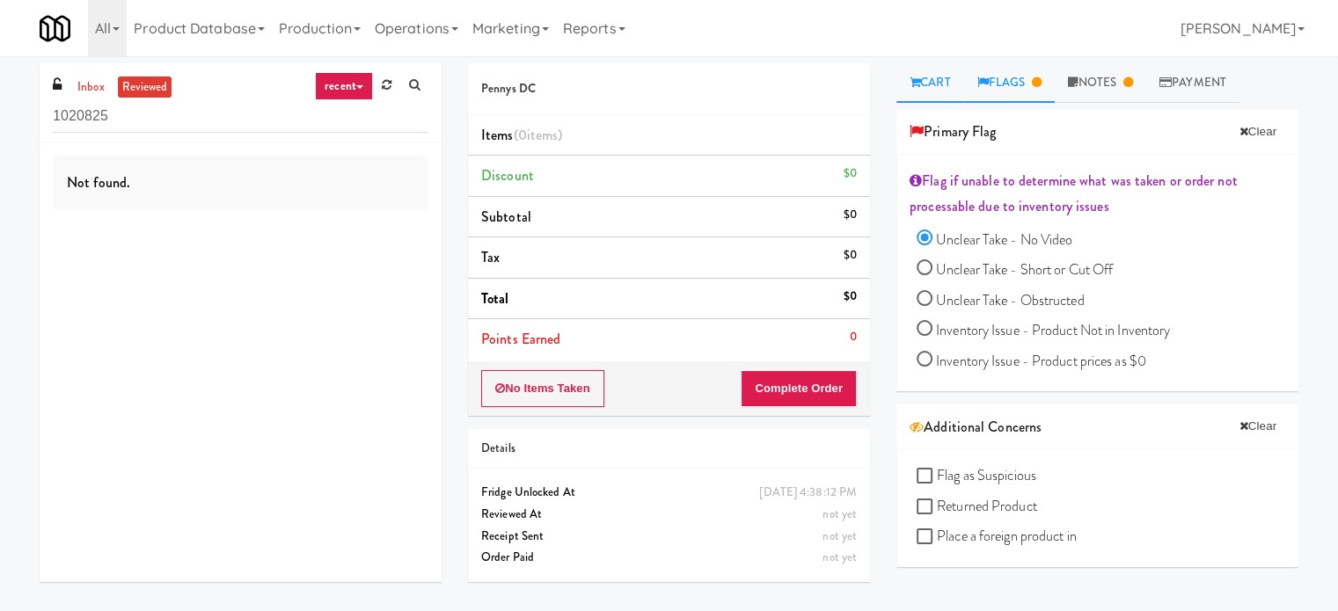
click at [924, 73] on link "Cart" at bounding box center [930, 83] width 68 height 40
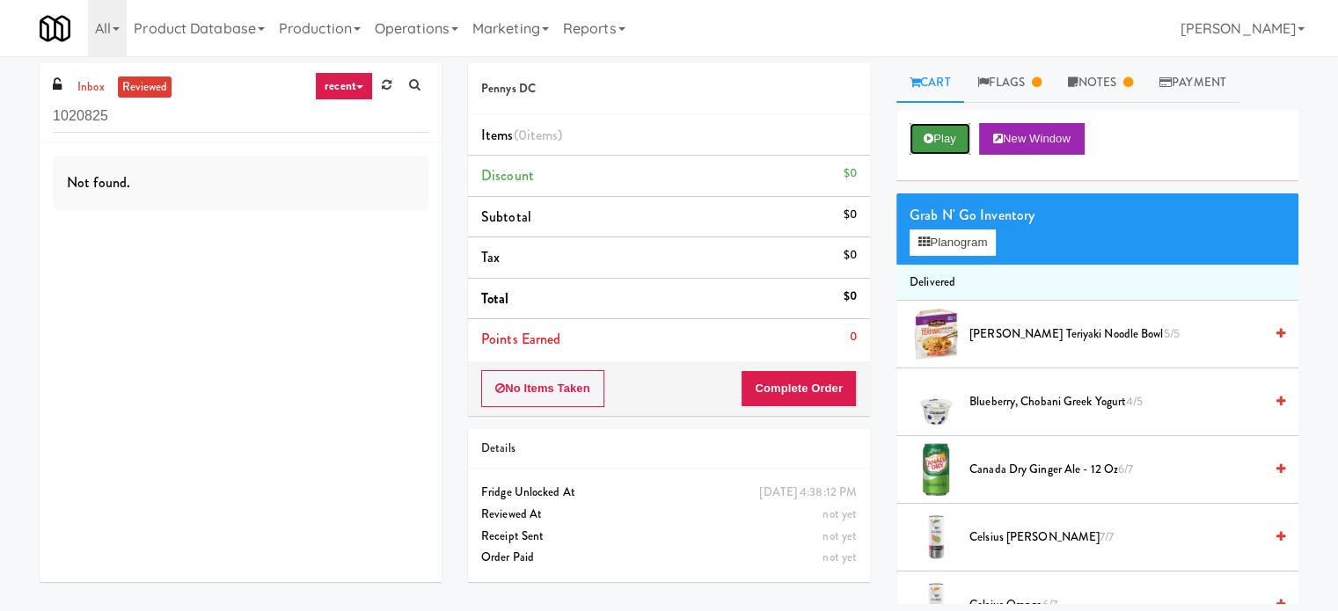
click at [939, 141] on button "Play" at bounding box center [939, 139] width 61 height 32
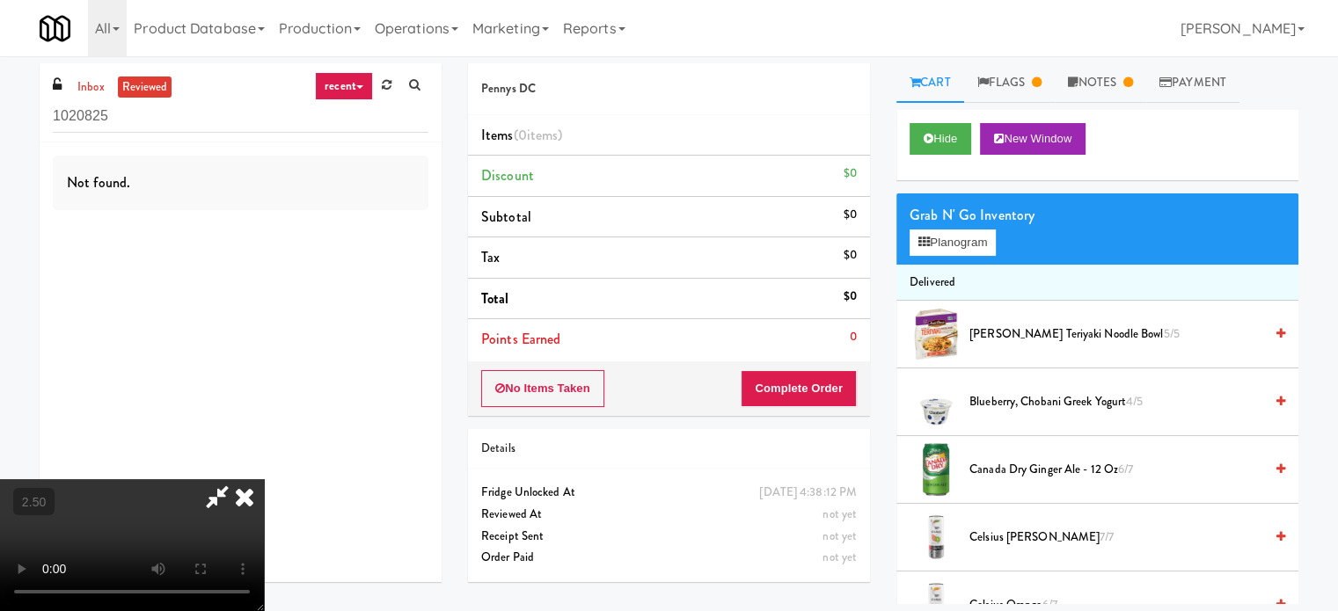
click at [153, 536] on video at bounding box center [132, 545] width 264 height 132
click at [154, 528] on video at bounding box center [132, 545] width 264 height 132
click at [927, 88] on link "Cart" at bounding box center [930, 83] width 68 height 40
click at [1018, 84] on link "Flags" at bounding box center [1009, 83] width 91 height 40
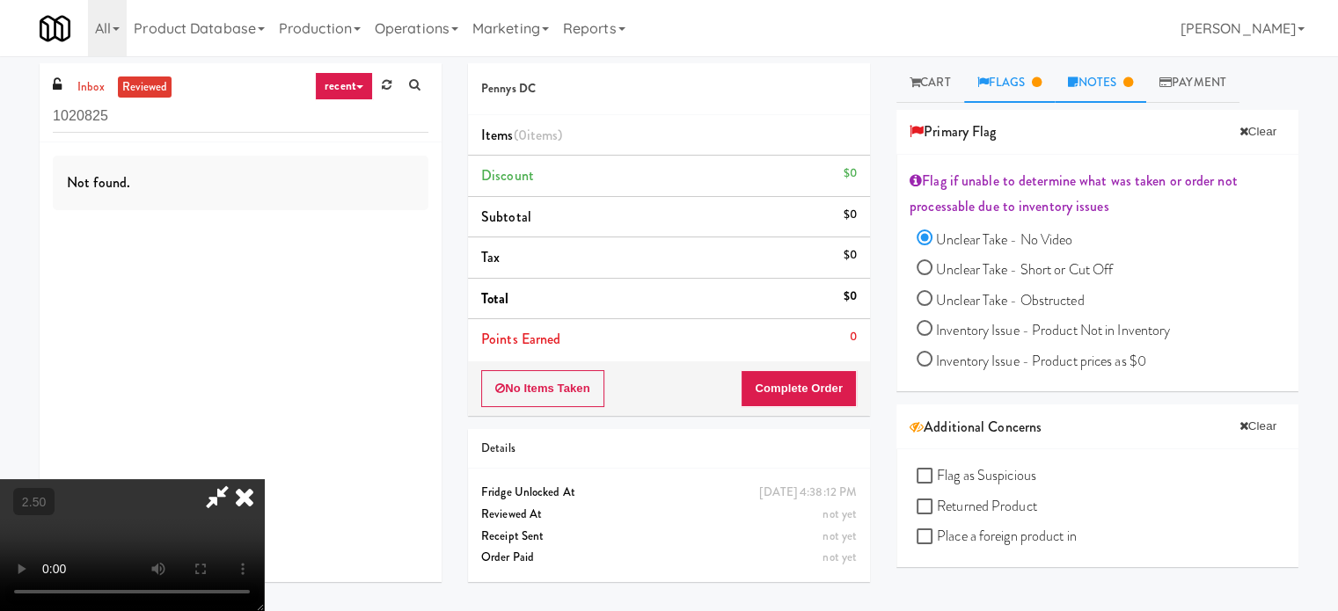
click at [1119, 78] on link "Notes" at bounding box center [1100, 83] width 91 height 40
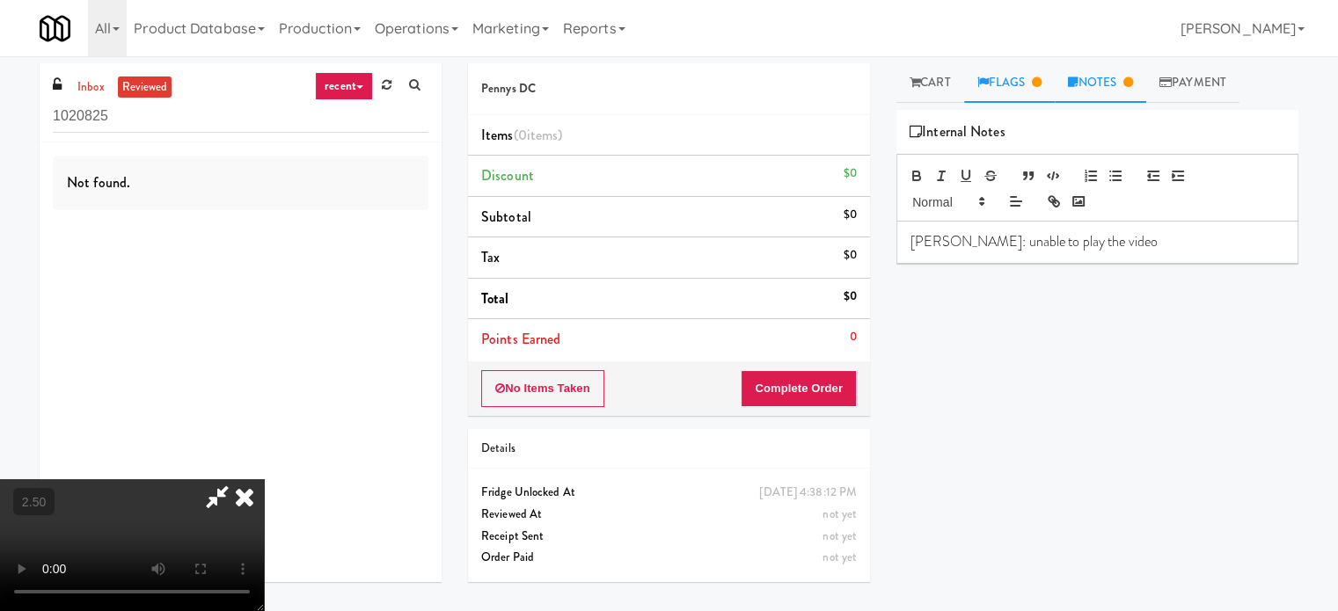
click at [1006, 87] on link "Flags" at bounding box center [1009, 83] width 91 height 40
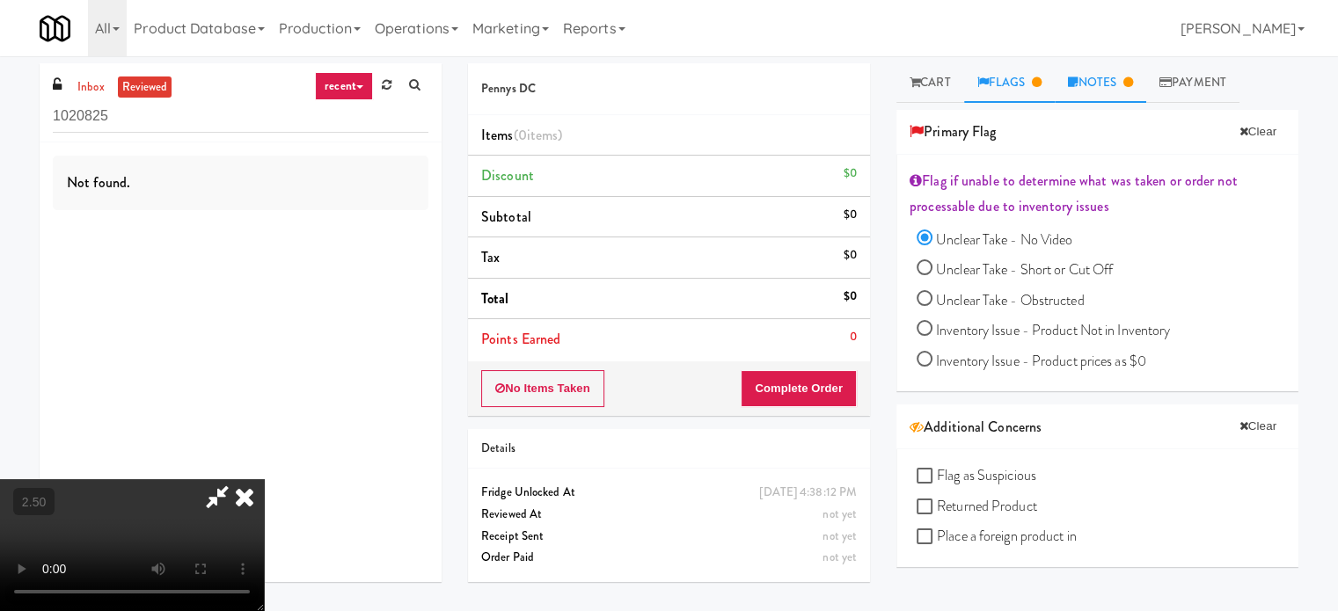
click at [1112, 80] on link "Notes" at bounding box center [1100, 83] width 91 height 40
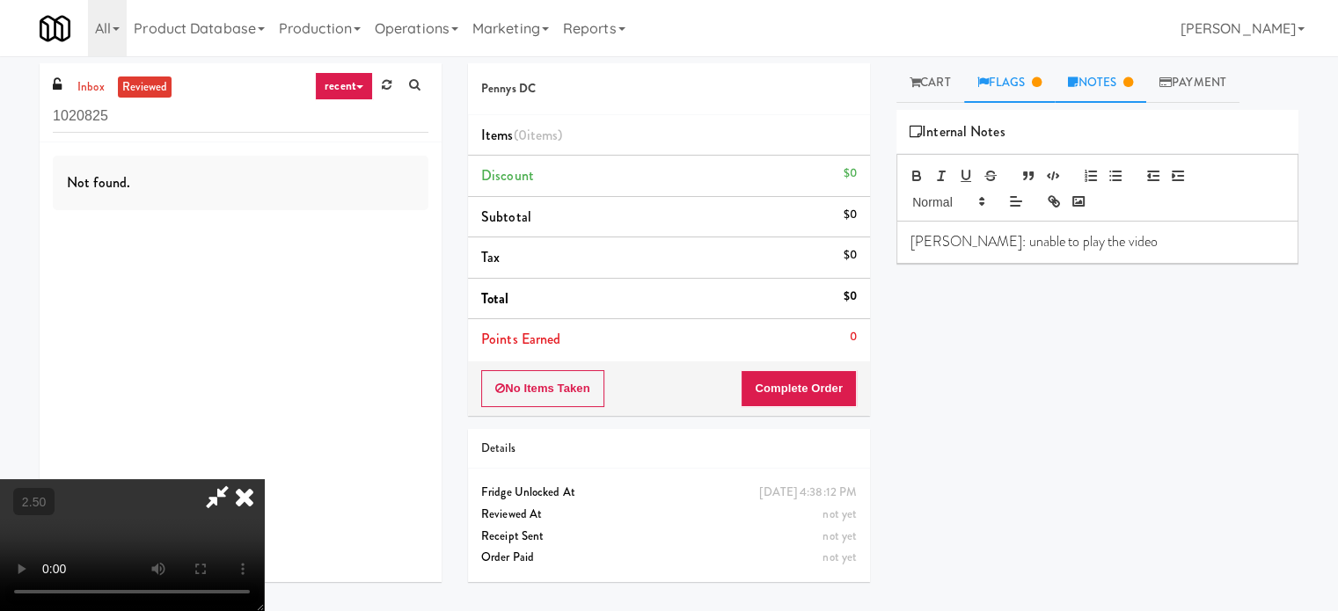
click at [1004, 88] on link "Flags" at bounding box center [1009, 83] width 91 height 40
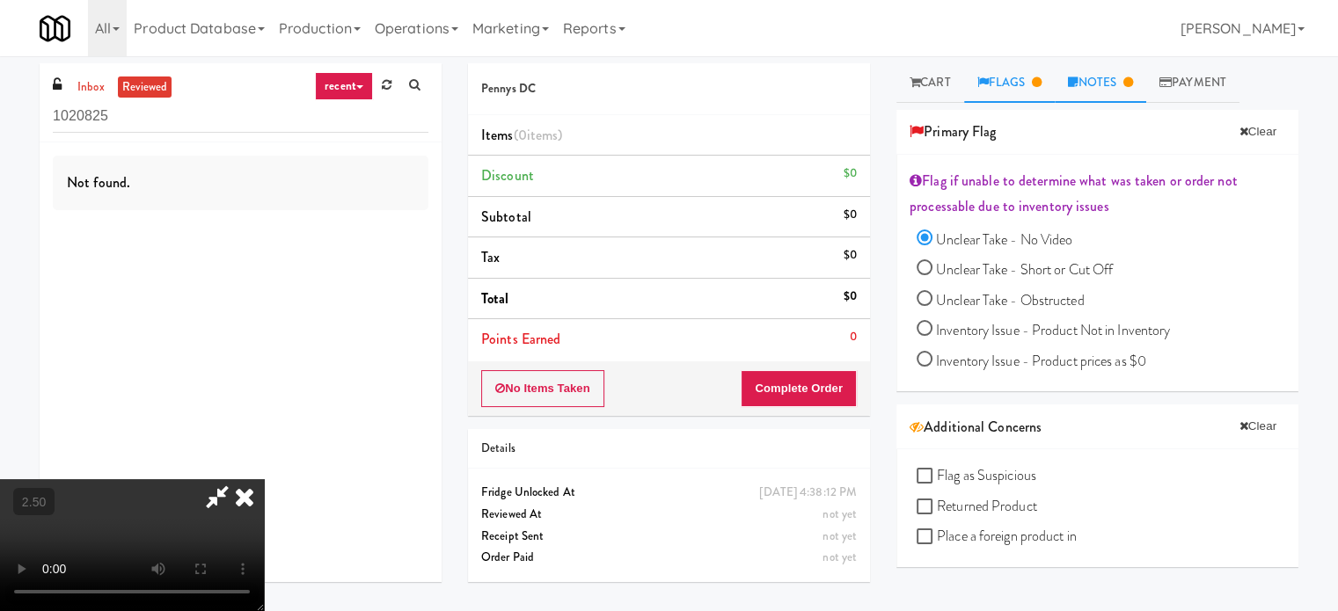
click at [1101, 87] on link "Notes" at bounding box center [1100, 83] width 91 height 40
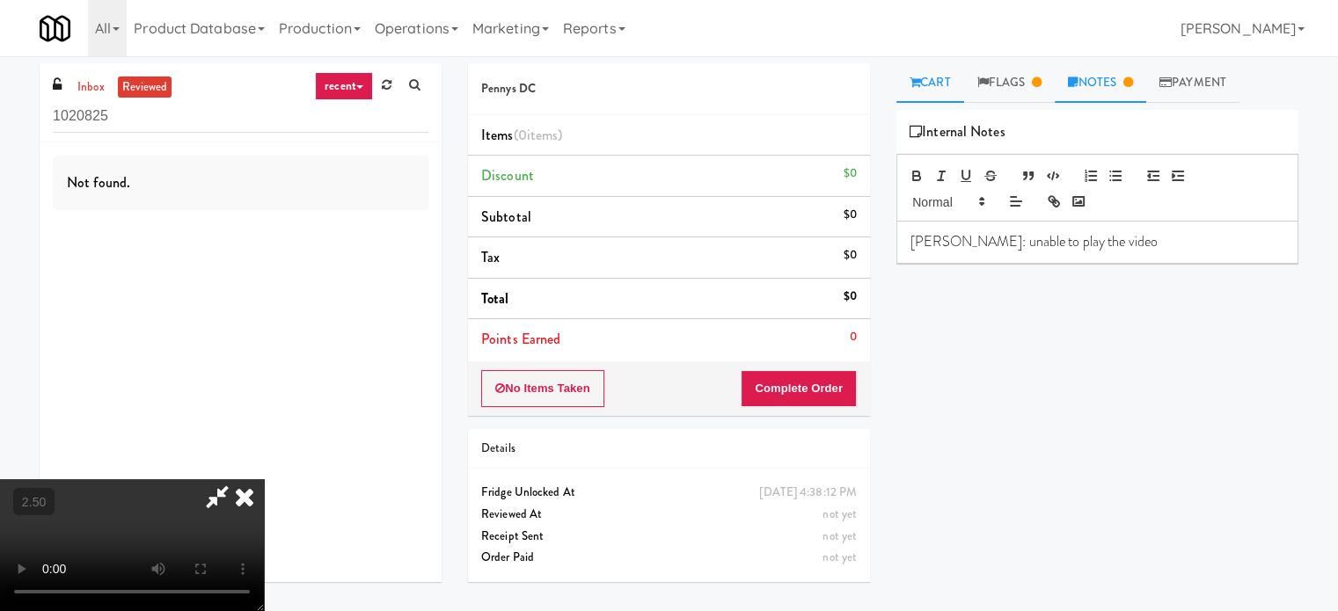
click at [999, 84] on link "Flags" at bounding box center [1009, 83] width 91 height 40
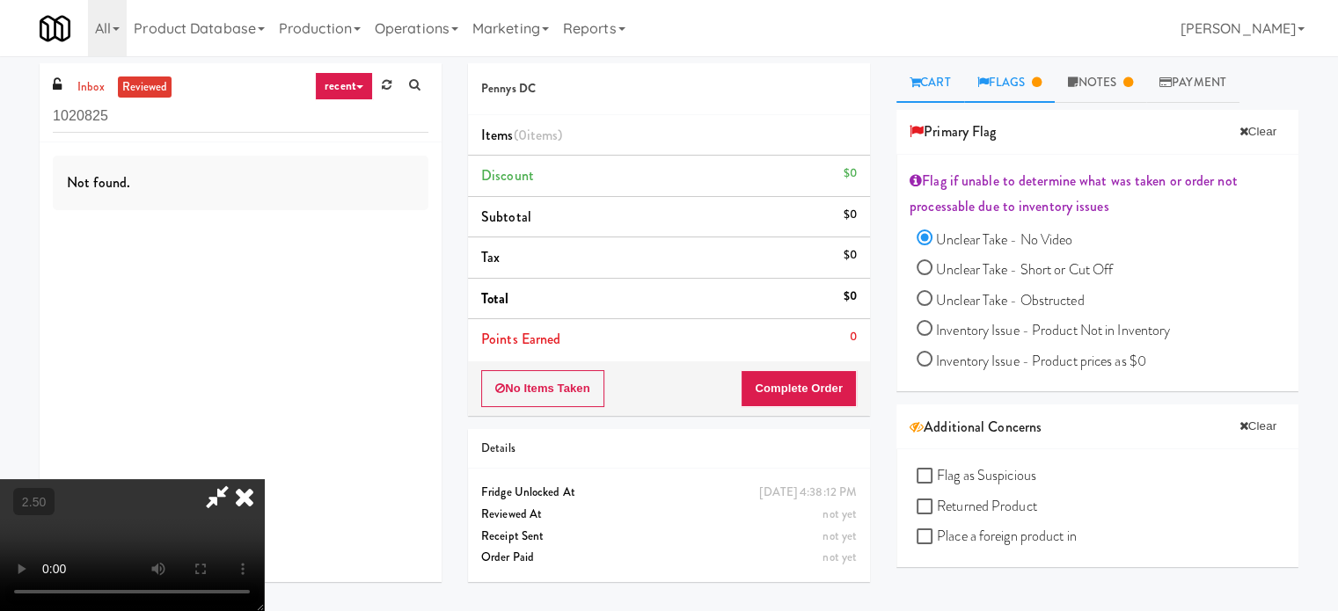
click at [920, 74] on link "Cart" at bounding box center [930, 83] width 68 height 40
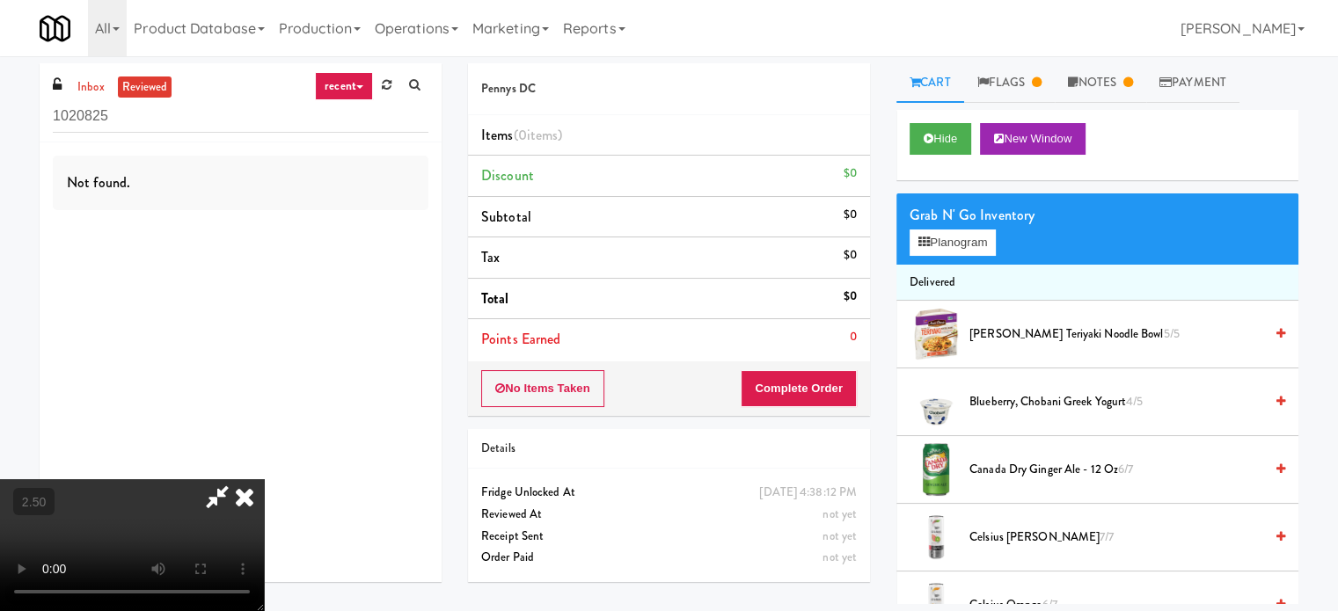
drag, startPoint x: 246, startPoint y: 499, endPoint x: 260, endPoint y: 482, distance: 21.8
click at [248, 499] on icon at bounding box center [244, 496] width 39 height 35
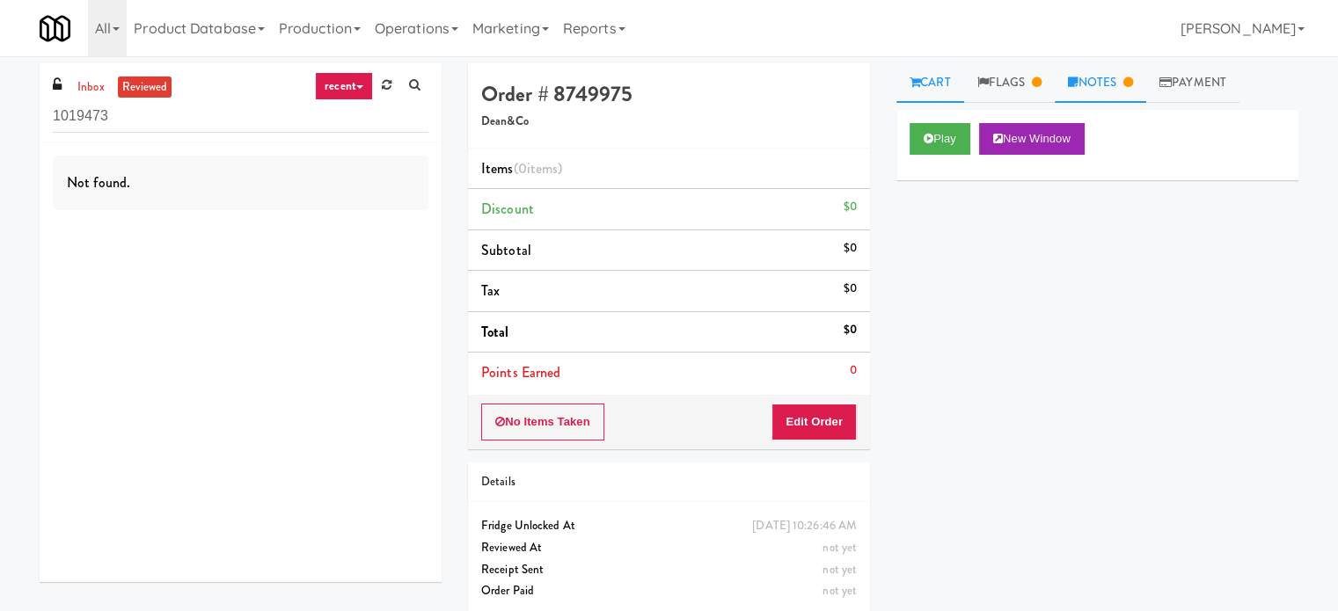
click at [1115, 84] on link "Notes" at bounding box center [1100, 83] width 91 height 40
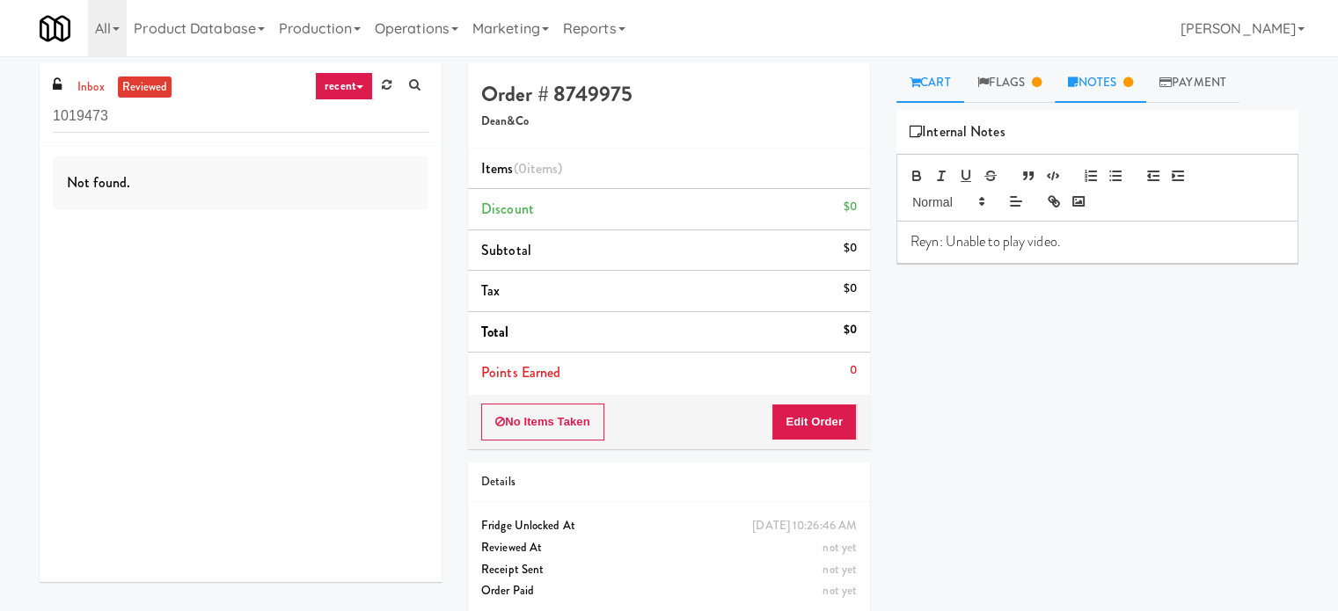
click at [946, 74] on link "Cart" at bounding box center [930, 83] width 68 height 40
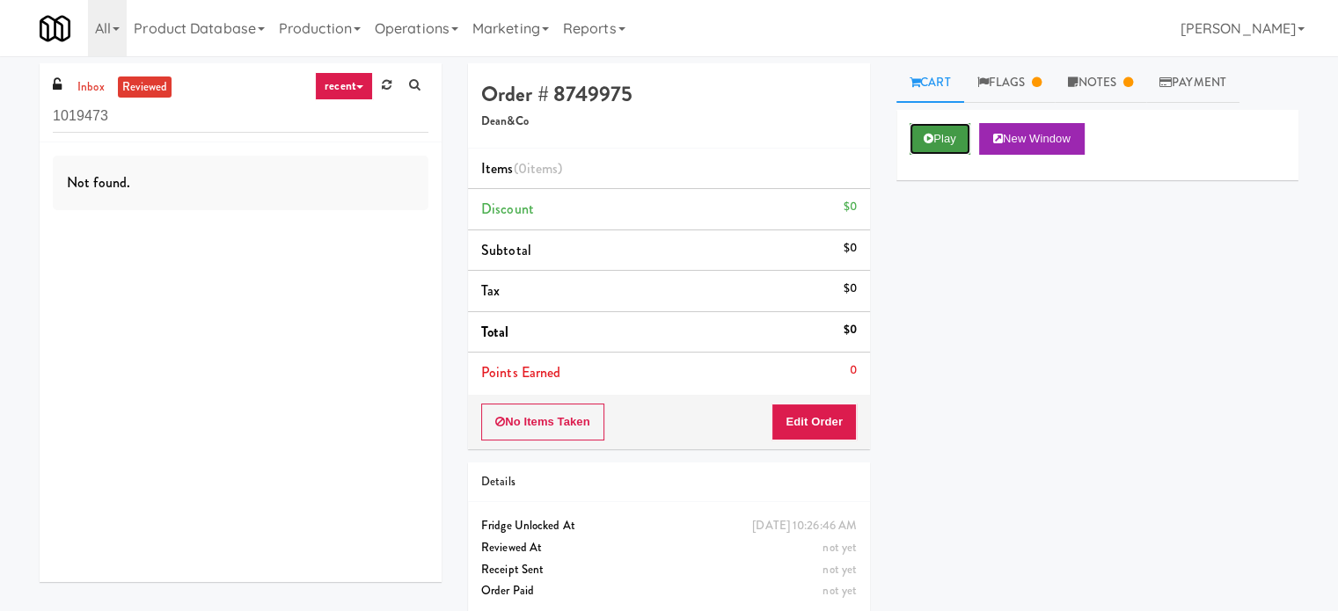
click at [945, 147] on button "Play" at bounding box center [939, 139] width 61 height 32
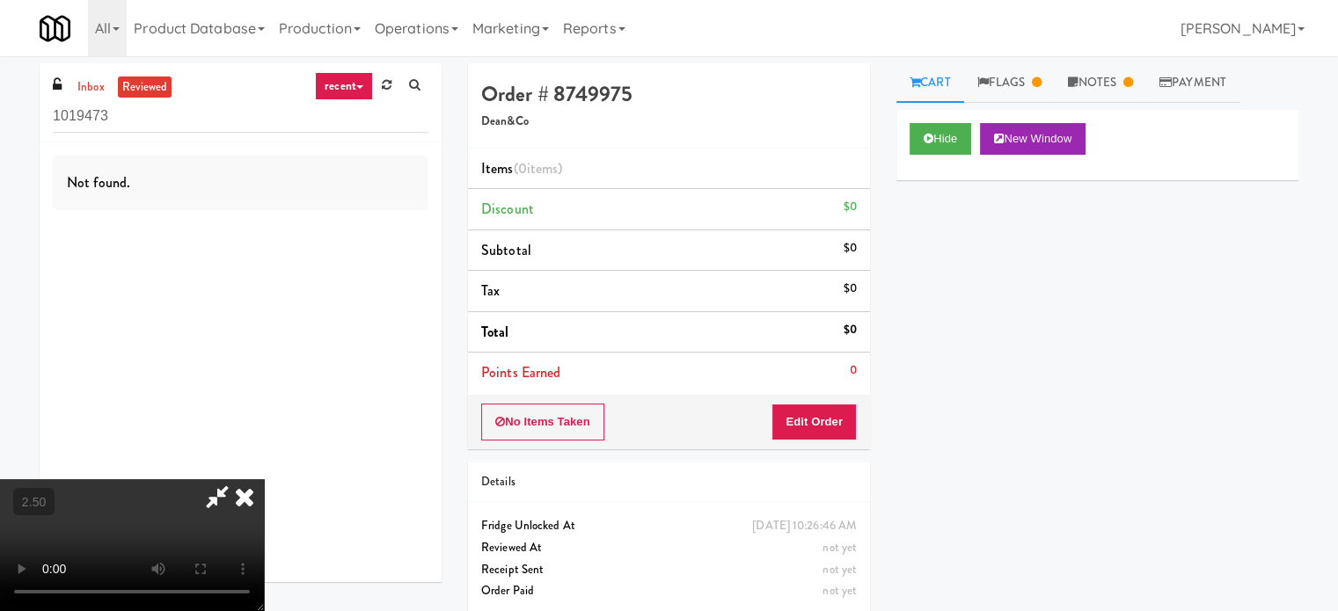
drag, startPoint x: 496, startPoint y: 341, endPoint x: 532, endPoint y: 317, distance: 43.2
click at [264, 479] on video at bounding box center [132, 545] width 264 height 132
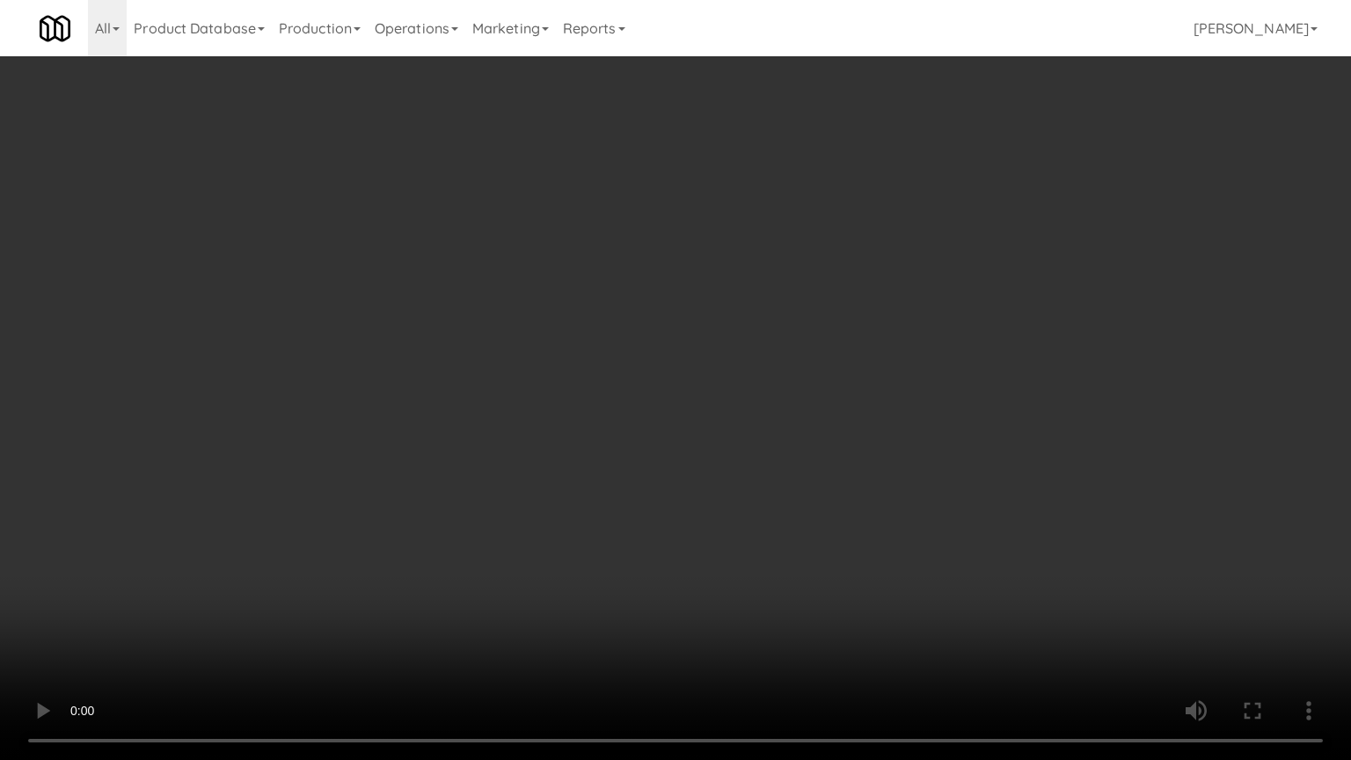
drag, startPoint x: 591, startPoint y: 292, endPoint x: 607, endPoint y: 287, distance: 16.7
click at [595, 292] on video at bounding box center [675, 380] width 1351 height 760
click at [667, 283] on video at bounding box center [675, 380] width 1351 height 760
click at [646, 296] on video at bounding box center [675, 380] width 1351 height 760
click at [402, 461] on video at bounding box center [675, 380] width 1351 height 760
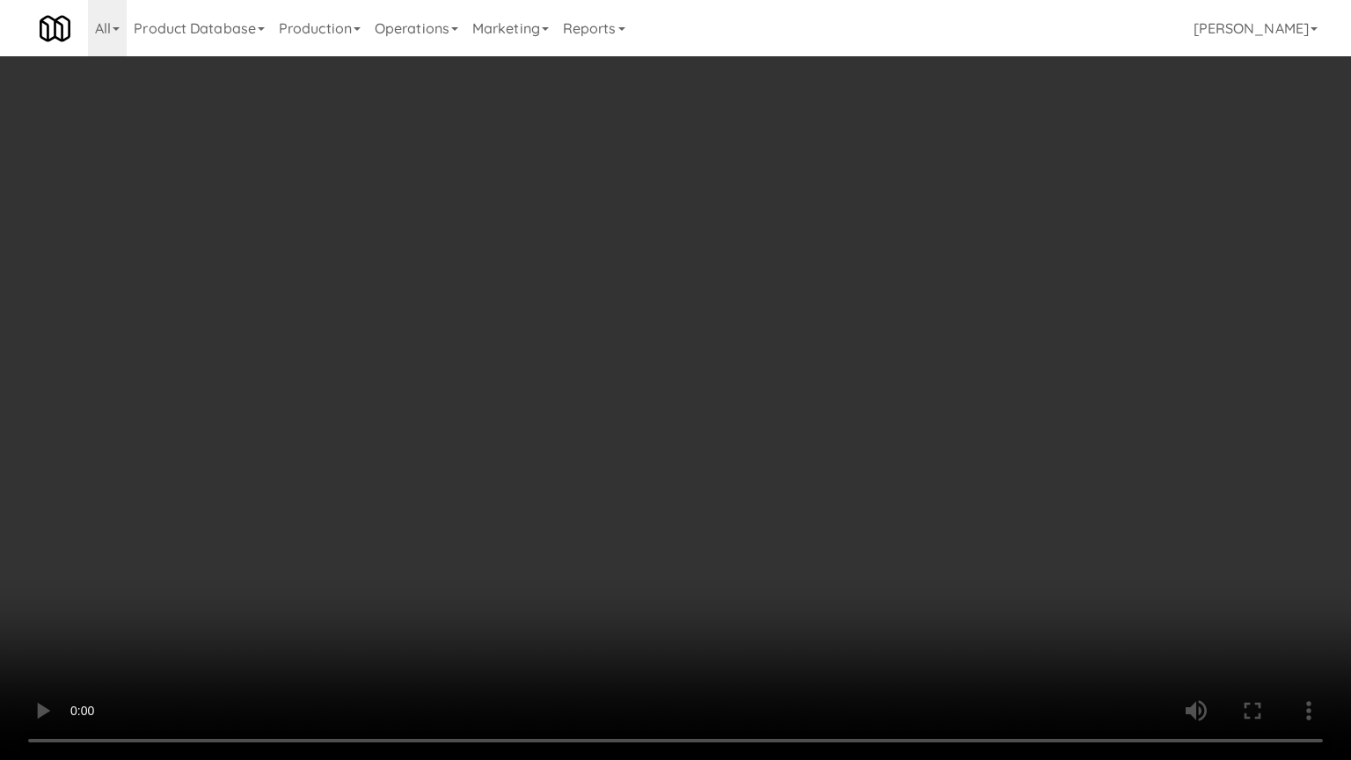
click at [613, 300] on video at bounding box center [675, 380] width 1351 height 760
click at [620, 300] on video at bounding box center [675, 380] width 1351 height 760
click at [618, 317] on video at bounding box center [675, 380] width 1351 height 760
click at [632, 331] on video at bounding box center [675, 380] width 1351 height 760
click at [630, 324] on video at bounding box center [675, 380] width 1351 height 760
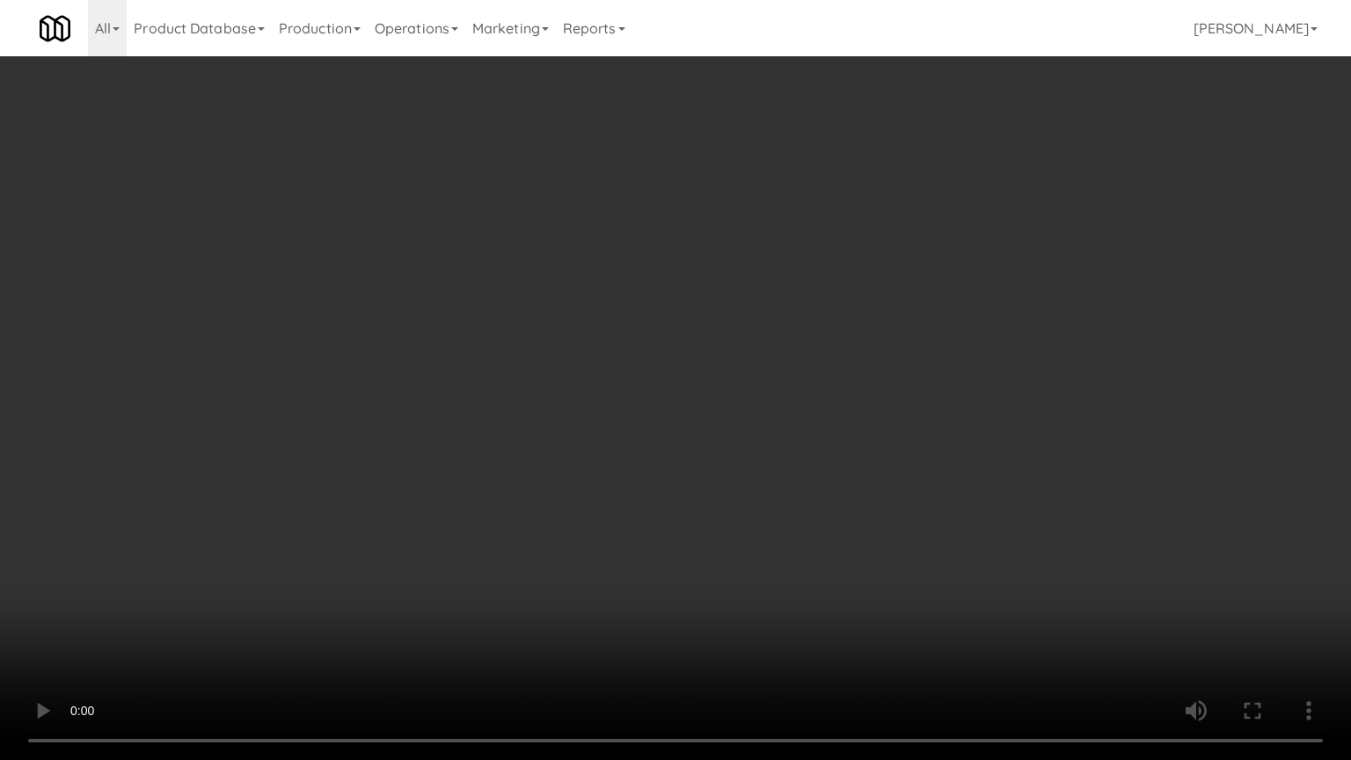
click at [639, 325] on video at bounding box center [675, 380] width 1351 height 760
drag, startPoint x: 647, startPoint y: 313, endPoint x: 689, endPoint y: 311, distance: 41.4
click at [688, 303] on video at bounding box center [675, 380] width 1351 height 760
click at [694, 308] on video at bounding box center [675, 380] width 1351 height 760
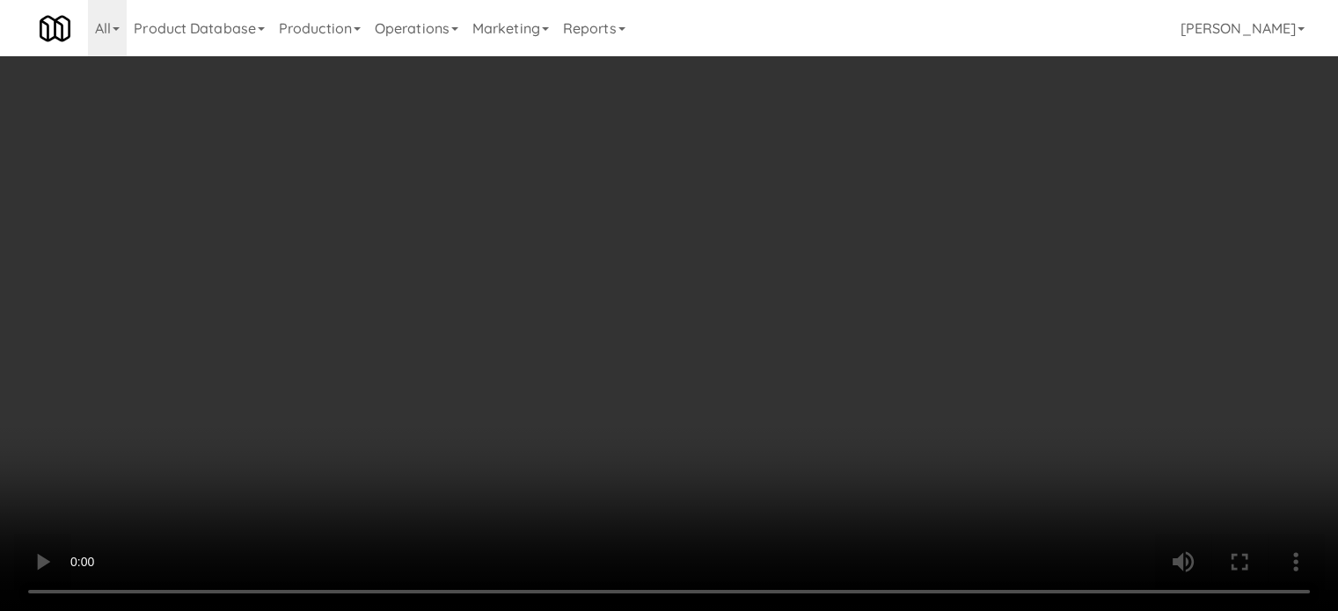
click at [1108, 84] on link "Notes" at bounding box center [1100, 83] width 91 height 40
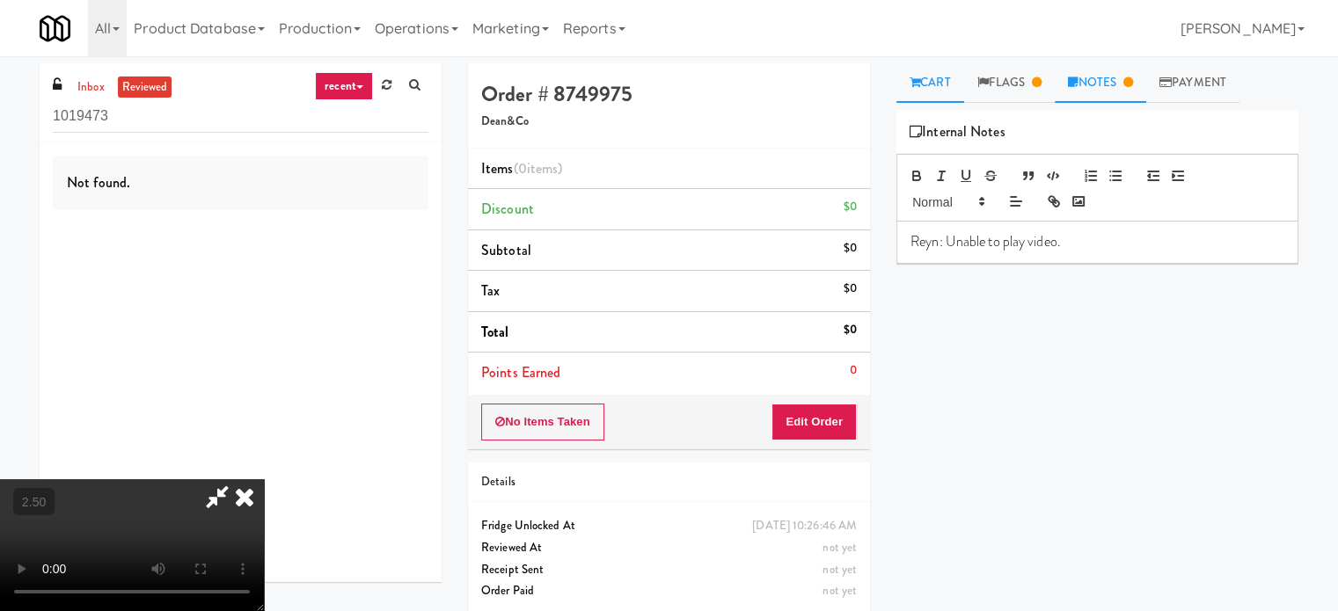
click at [953, 84] on link "Cart" at bounding box center [930, 83] width 68 height 40
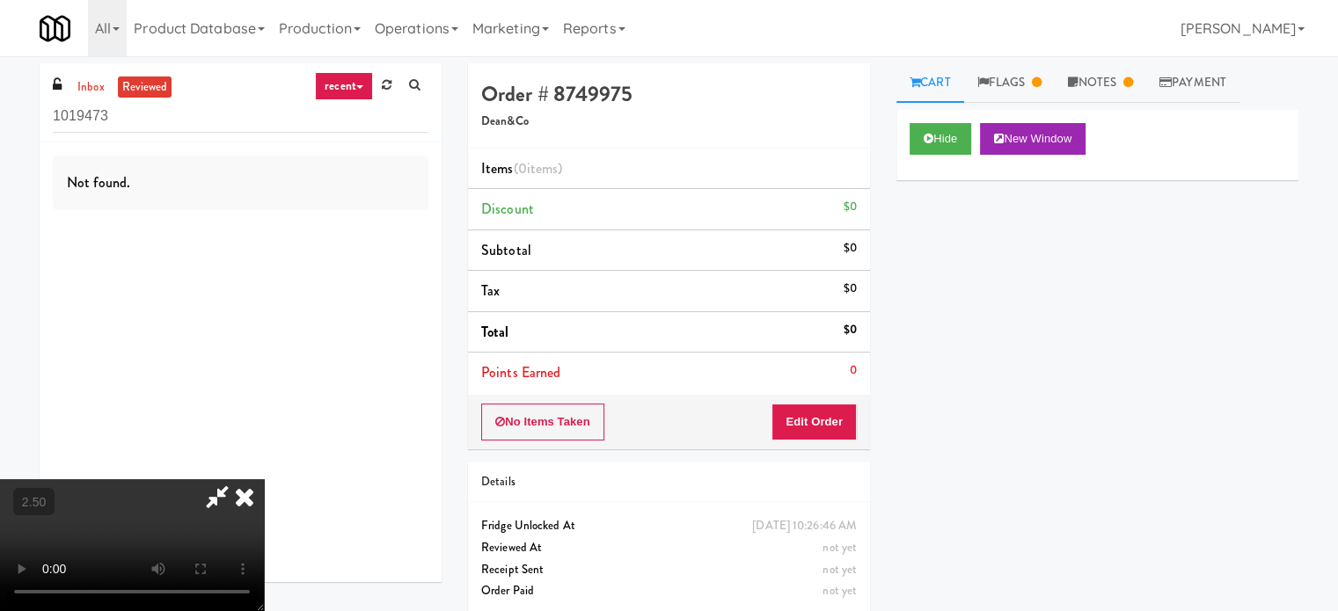
drag, startPoint x: 312, startPoint y: 411, endPoint x: 324, endPoint y: 357, distance: 54.9
click at [264, 479] on video at bounding box center [132, 545] width 264 height 132
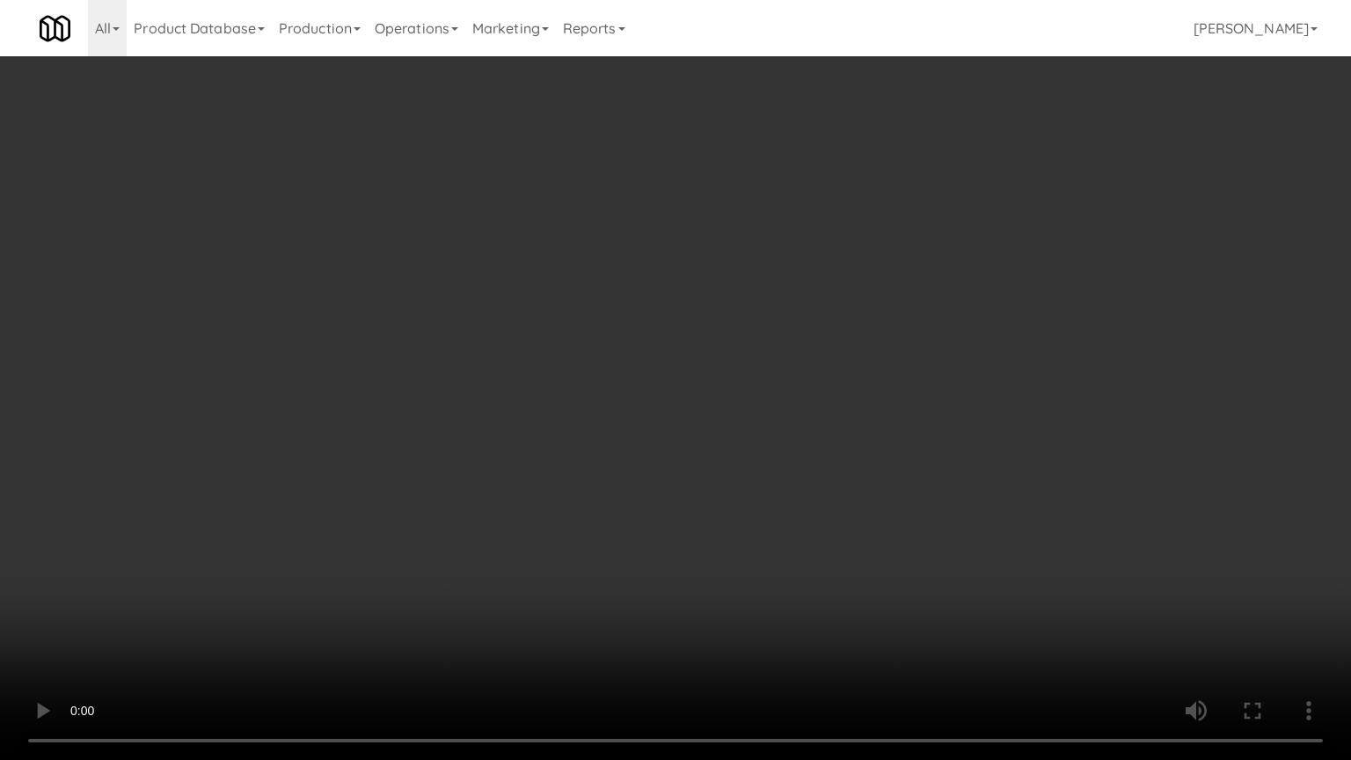
drag, startPoint x: 379, startPoint y: 347, endPoint x: 387, endPoint y: 339, distance: 11.2
click at [381, 347] on video at bounding box center [675, 380] width 1351 height 760
drag, startPoint x: 387, startPoint y: 339, endPoint x: 383, endPoint y: 329, distance: 10.3
click at [383, 329] on video at bounding box center [675, 380] width 1351 height 760
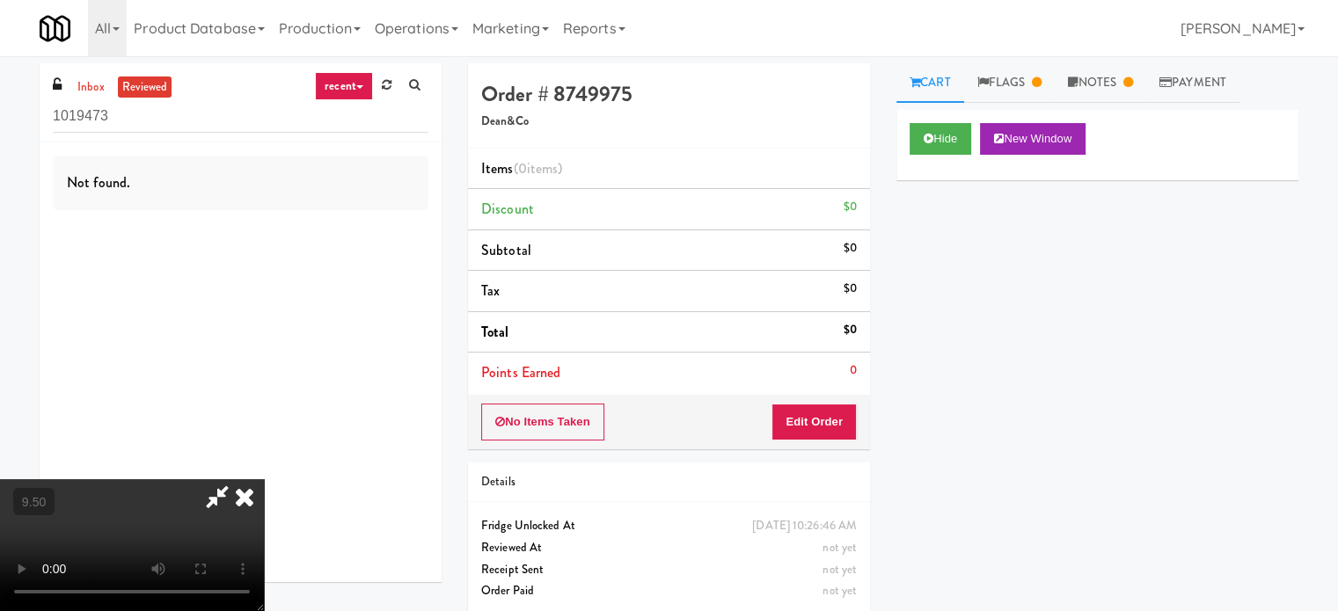
click at [264, 479] on icon at bounding box center [244, 496] width 39 height 35
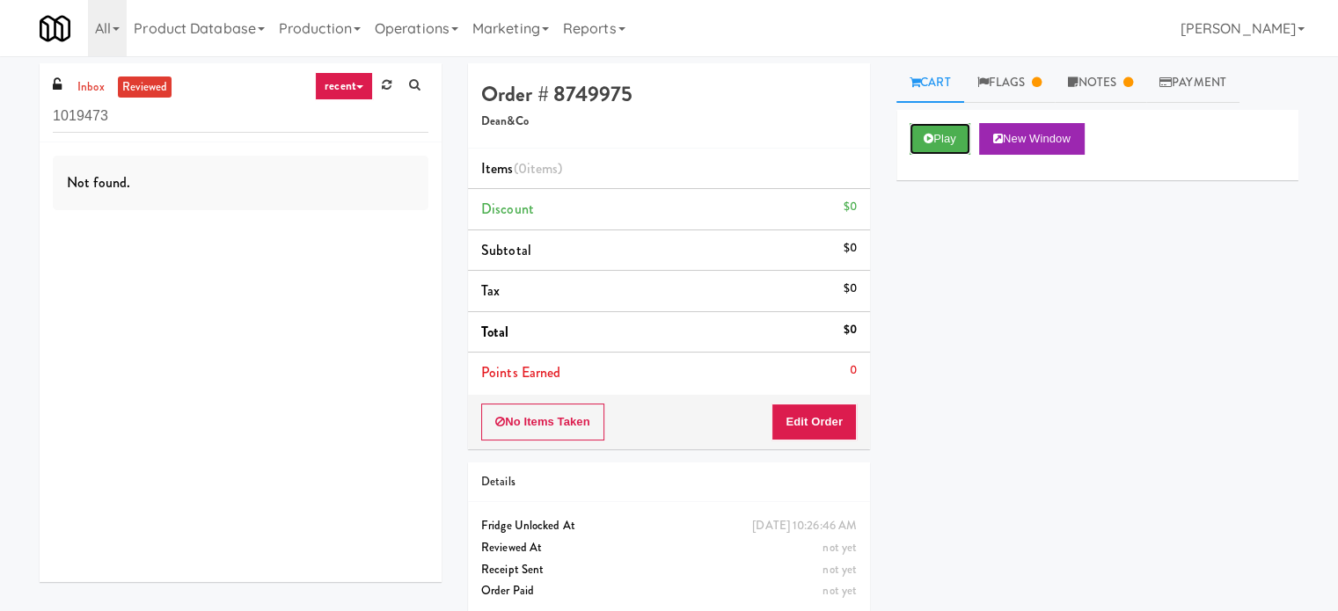
drag, startPoint x: 939, startPoint y: 133, endPoint x: 1092, endPoint y: 55, distance: 171.5
click at [939, 133] on button "Play" at bounding box center [939, 139] width 61 height 32
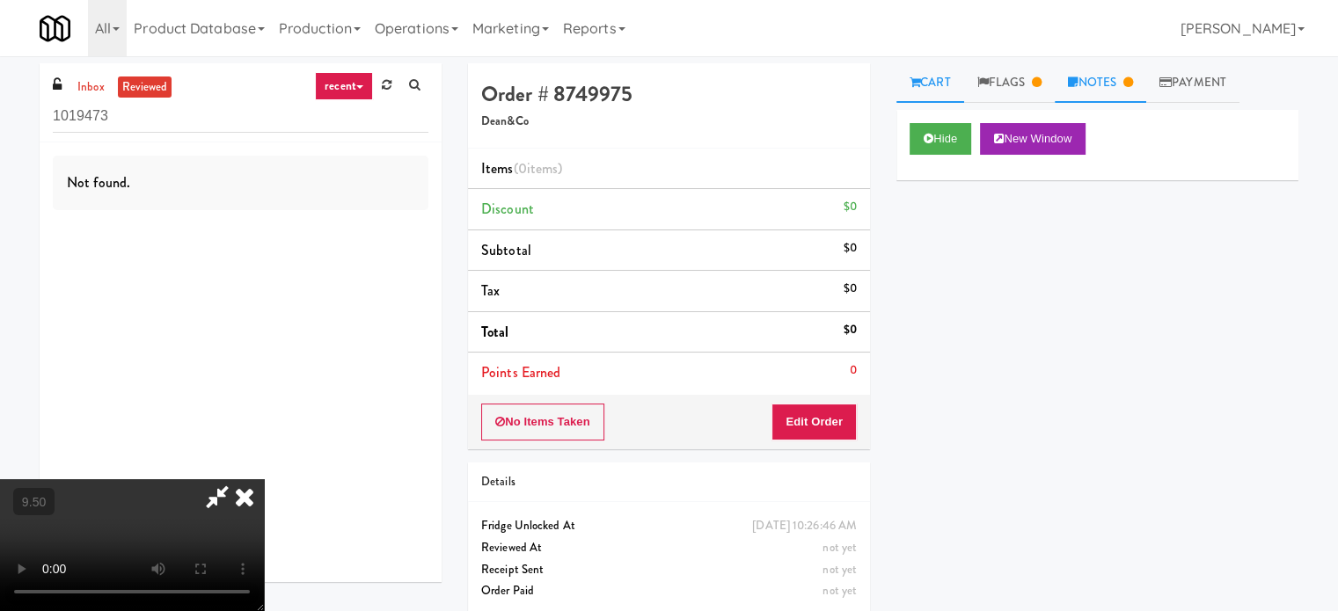
click at [1119, 85] on link "Notes" at bounding box center [1100, 83] width 91 height 40
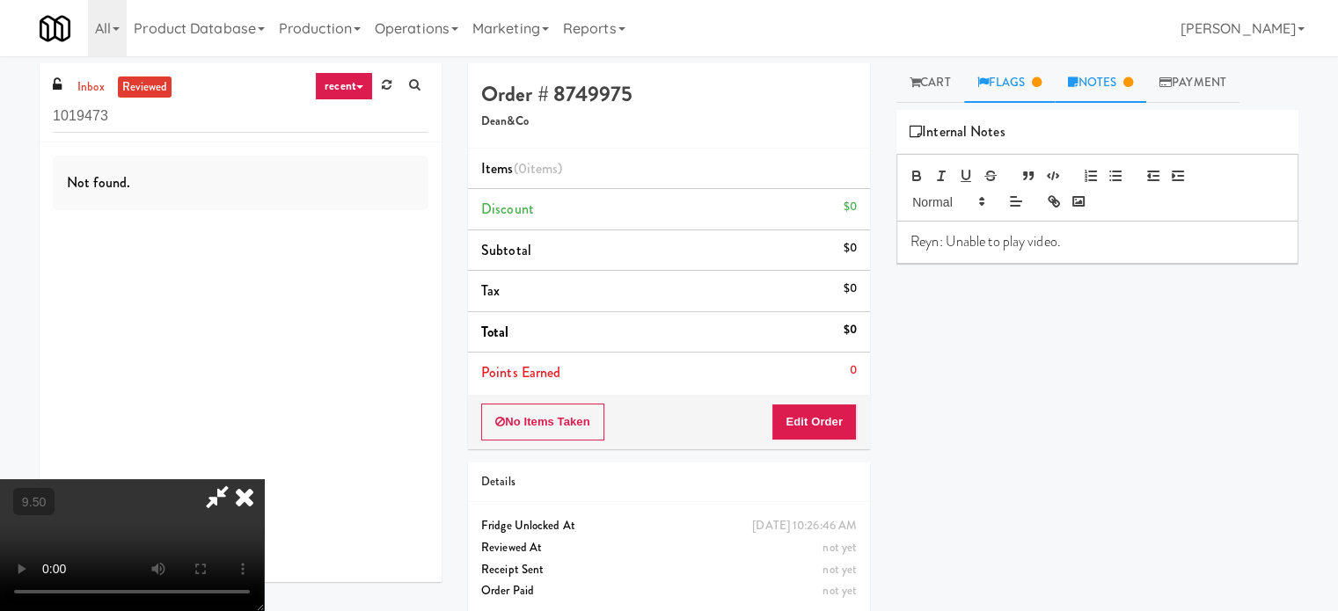
click at [1021, 79] on link "Flags" at bounding box center [1009, 83] width 91 height 40
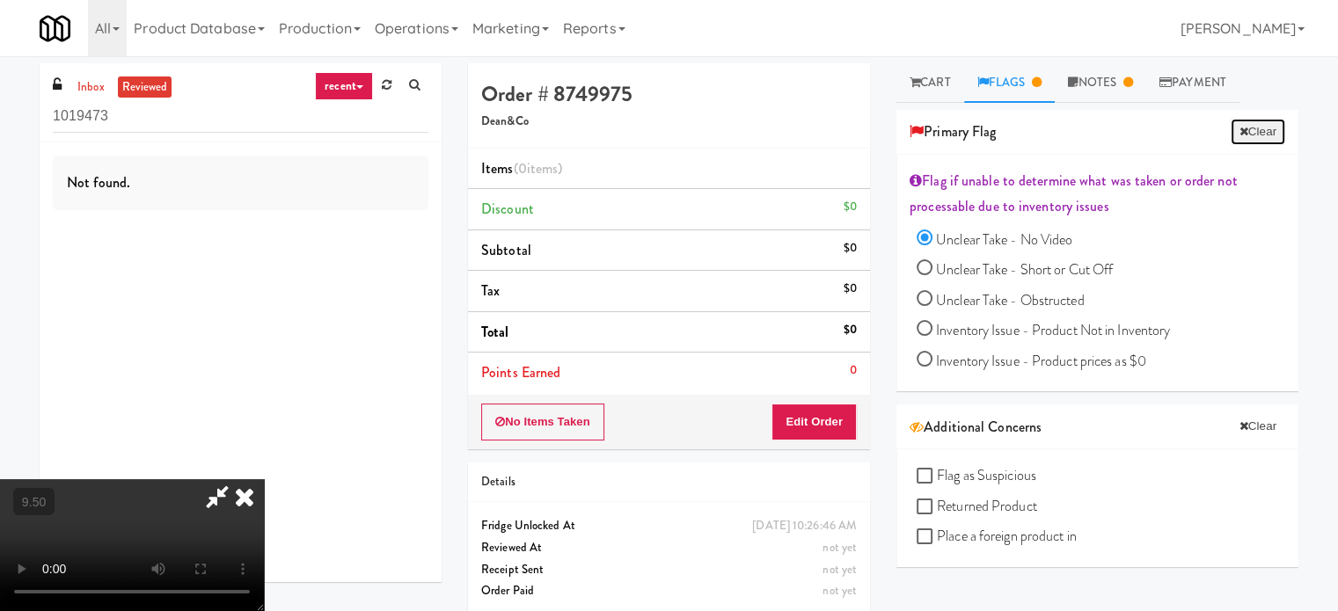
click at [1244, 134] on button "Clear" at bounding box center [1257, 132] width 55 height 26
radio input "false"
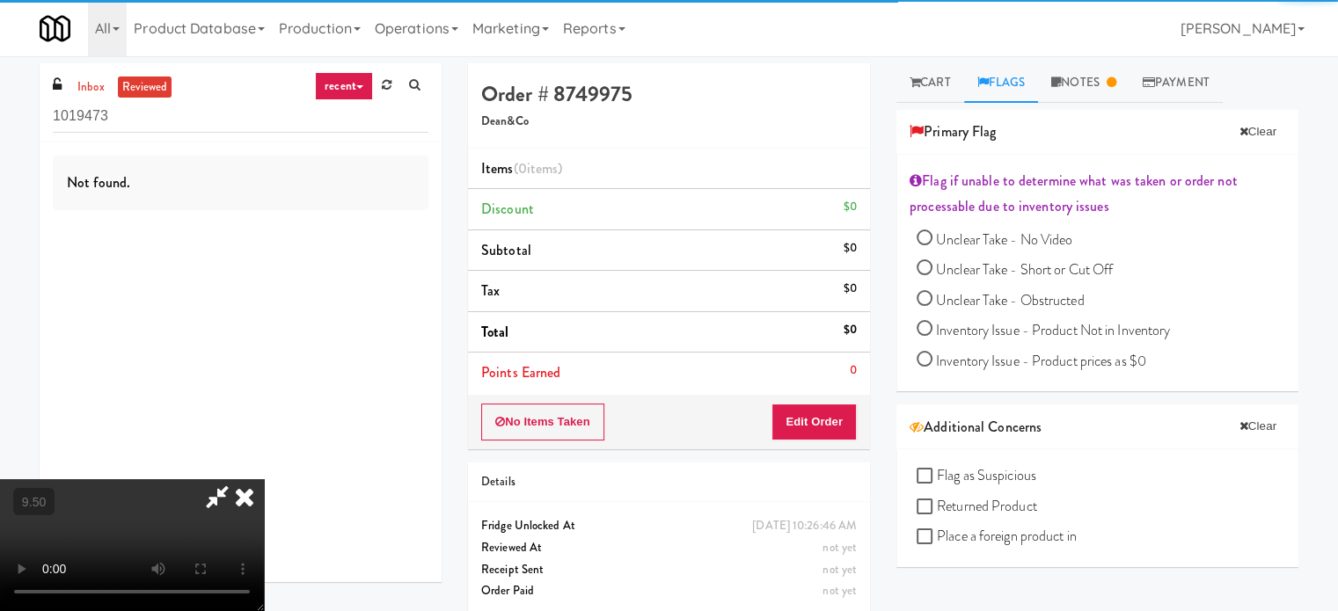
click at [264, 479] on video at bounding box center [132, 545] width 264 height 132
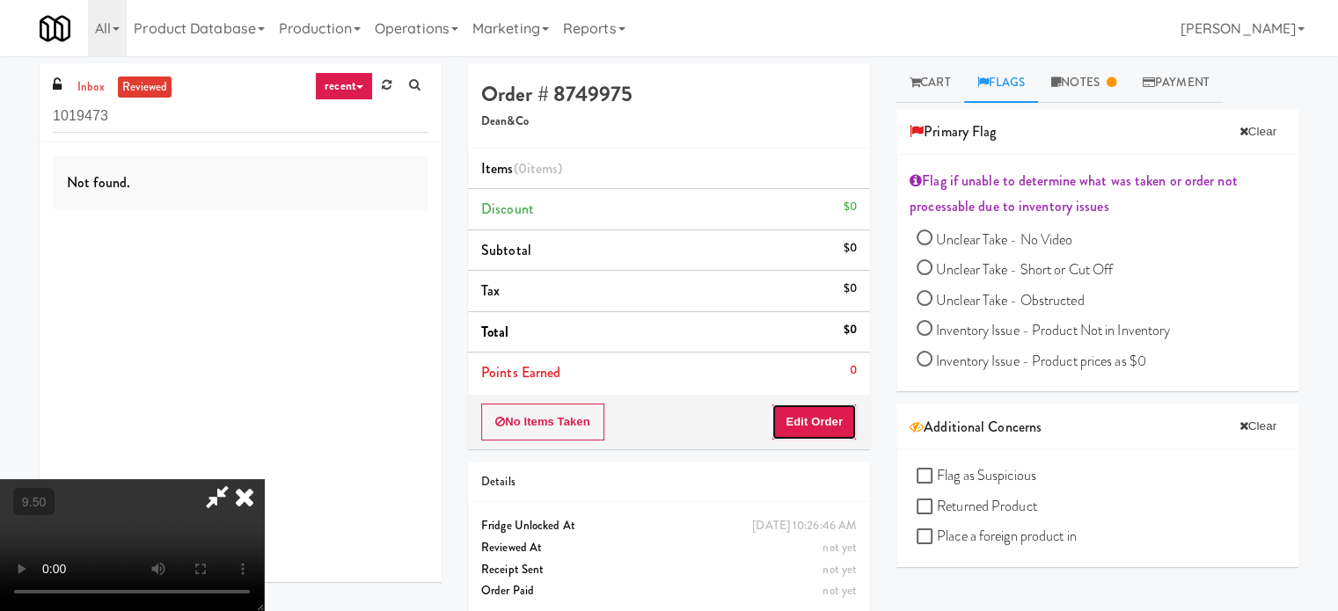
click at [845, 426] on button "Edit Order" at bounding box center [813, 422] width 85 height 37
click at [940, 94] on link "Cart" at bounding box center [930, 83] width 68 height 40
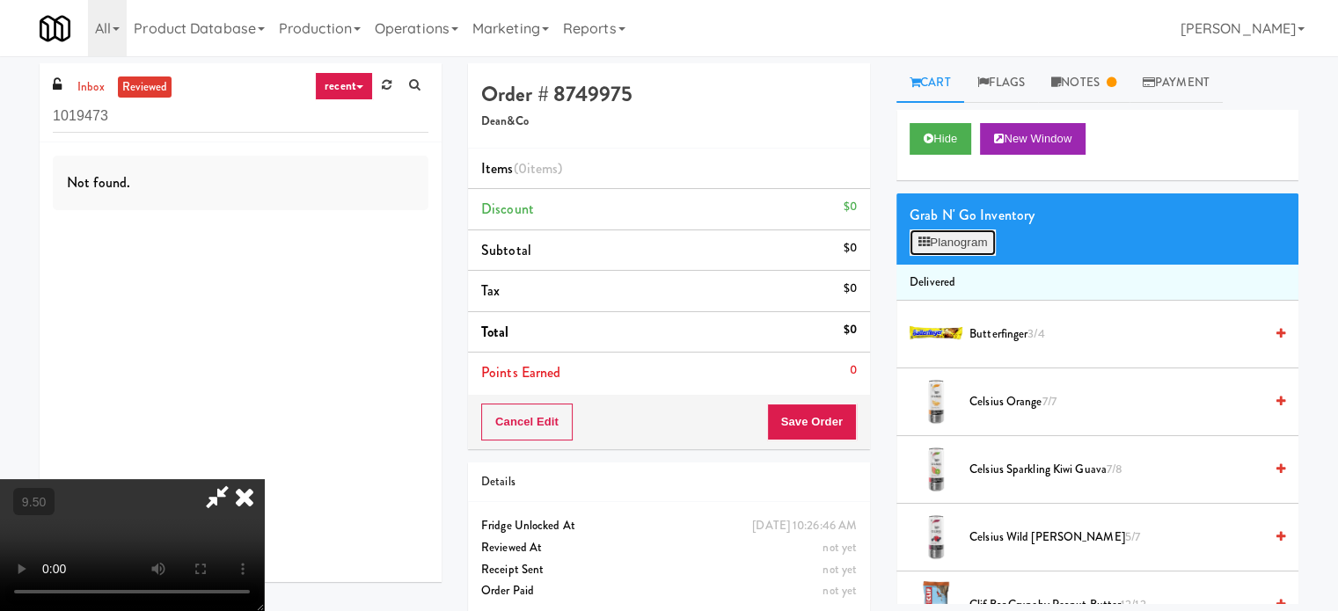
click at [961, 239] on button "Planogram" at bounding box center [952, 243] width 86 height 26
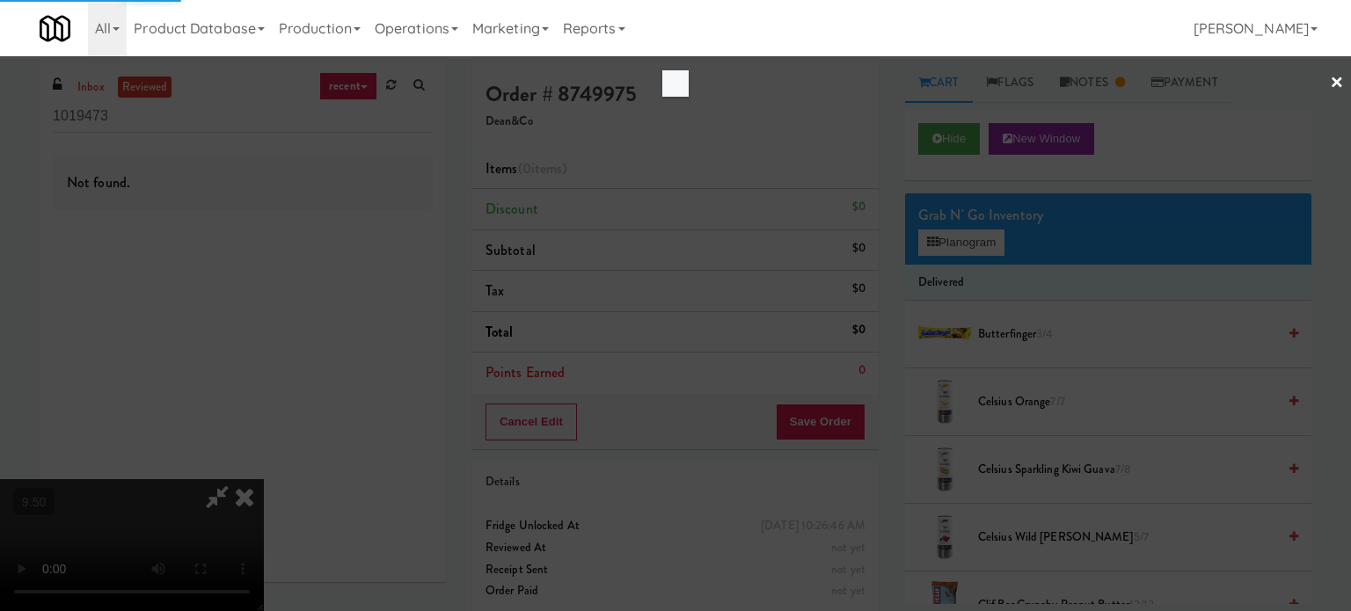
click at [978, 244] on div at bounding box center [675, 305] width 1351 height 611
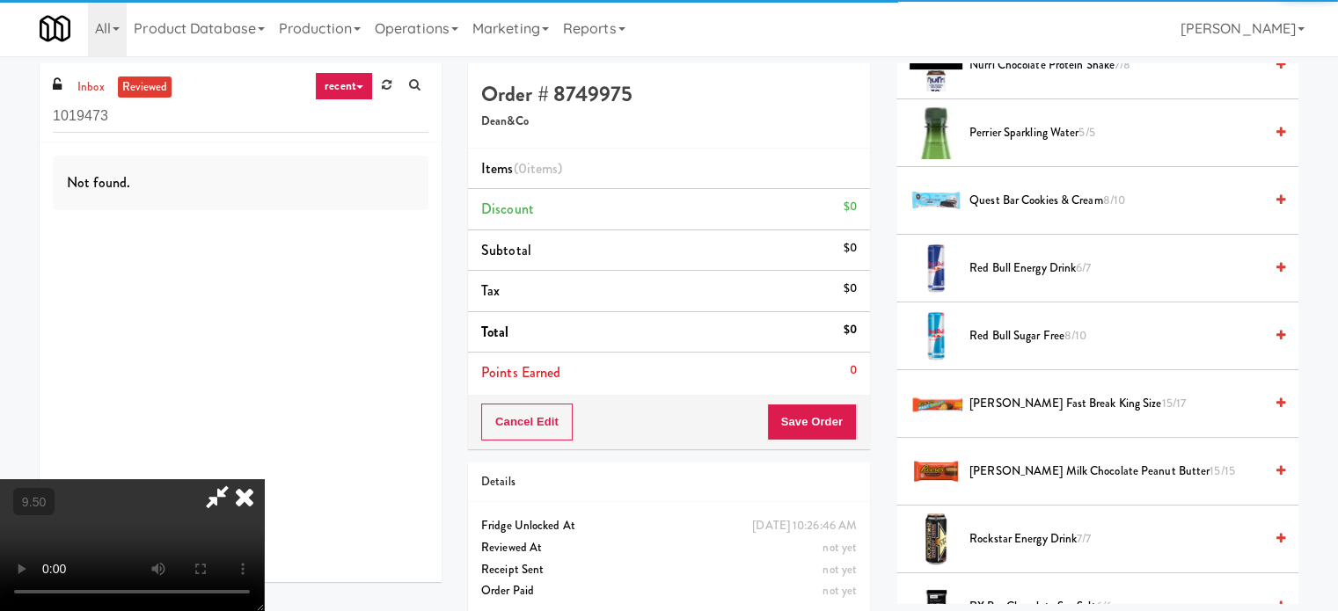
scroll to position [2398, 0]
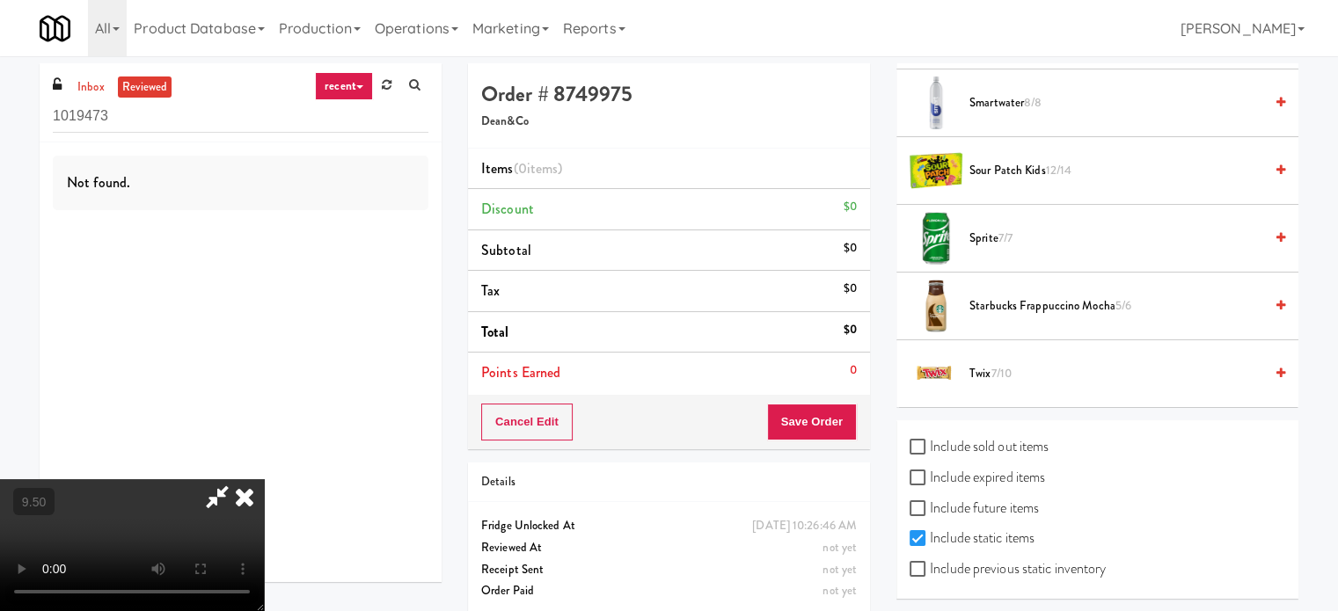
click at [908, 559] on div "Include sold out items Include expired items Include future items Include stati…" at bounding box center [1097, 509] width 402 height 179
click at [917, 563] on input "Include previous static inventory" at bounding box center [919, 570] width 20 height 14
checkbox input "true"
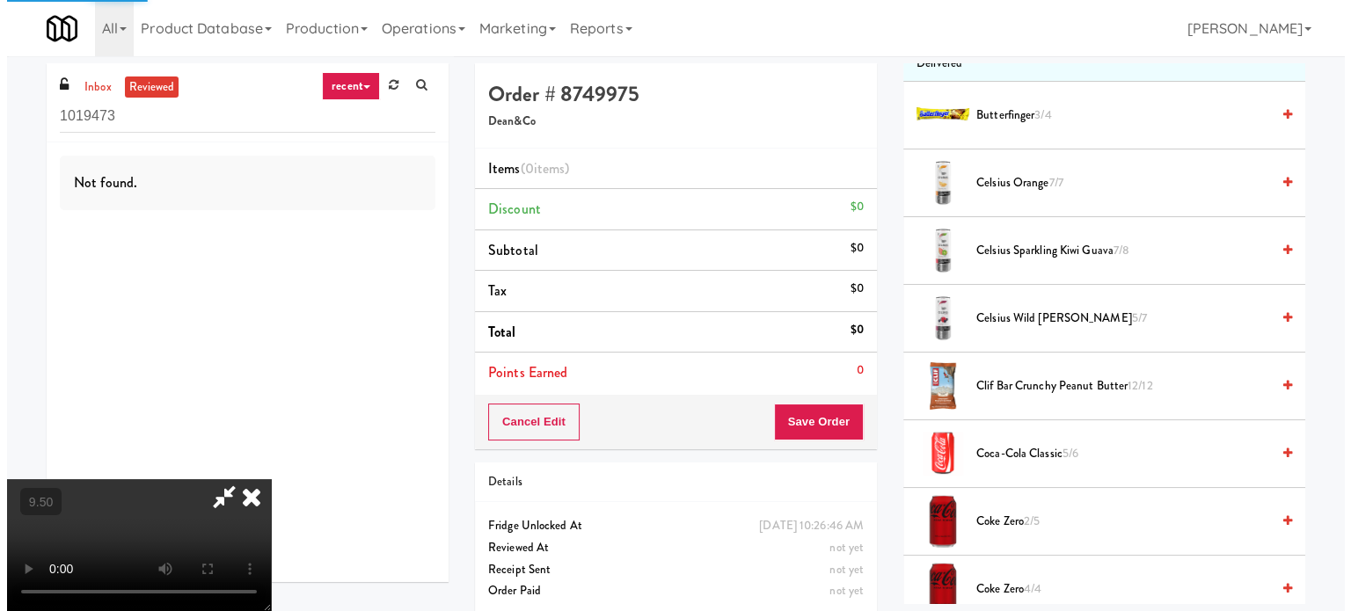
scroll to position [0, 0]
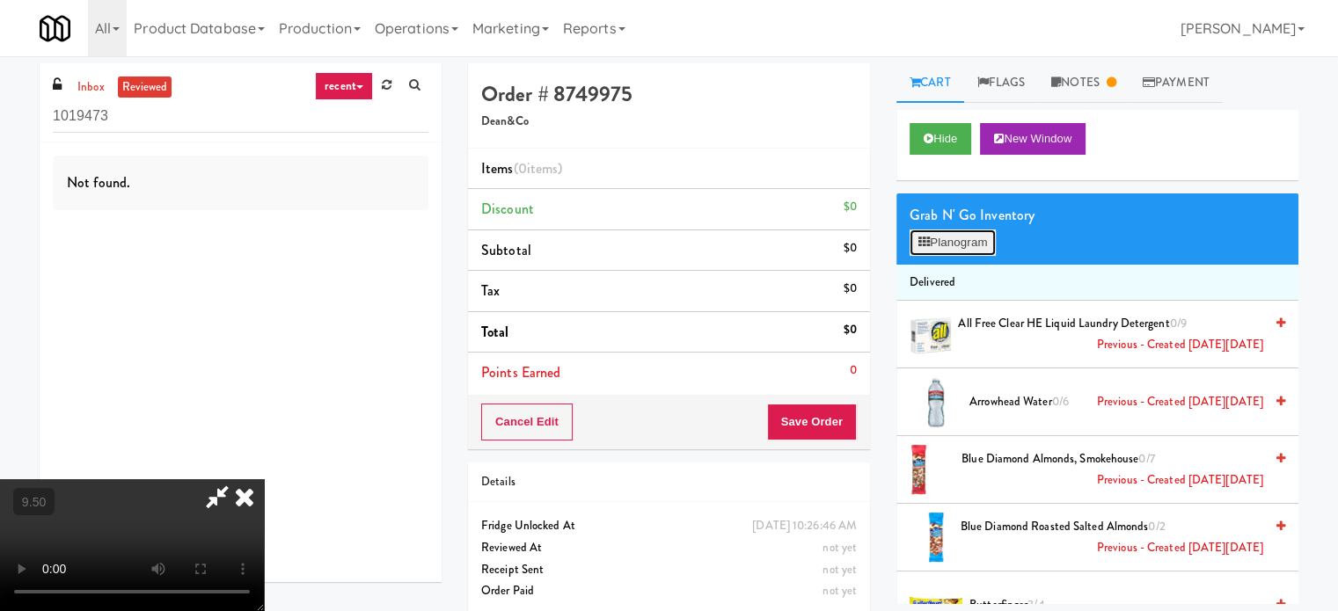
click at [954, 245] on button "Planogram" at bounding box center [952, 243] width 86 height 26
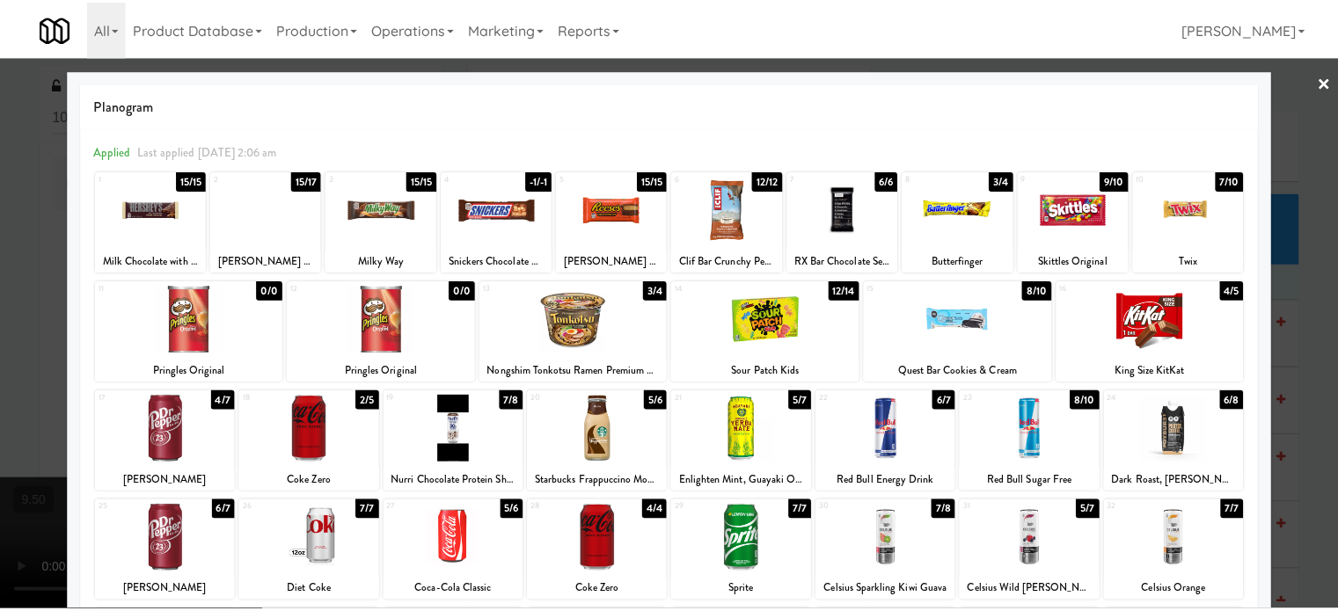
scroll to position [252, 0]
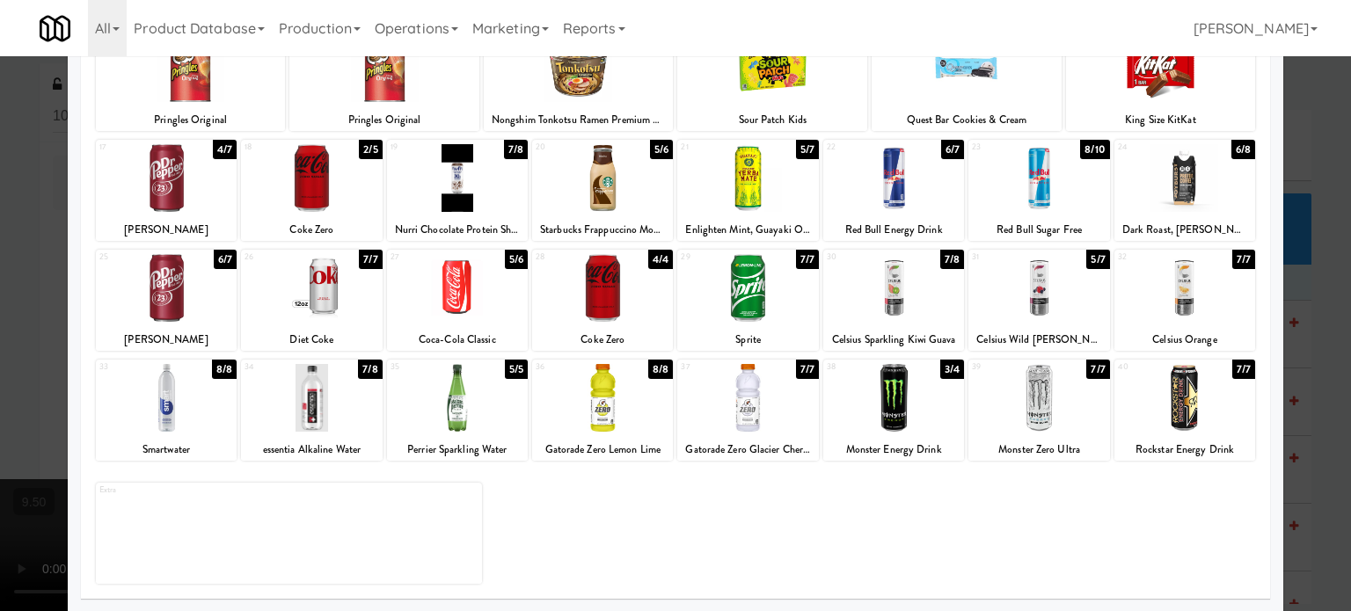
click at [1091, 259] on div "5/7" at bounding box center [1097, 259] width 23 height 19
click at [1309, 327] on div at bounding box center [675, 305] width 1351 height 611
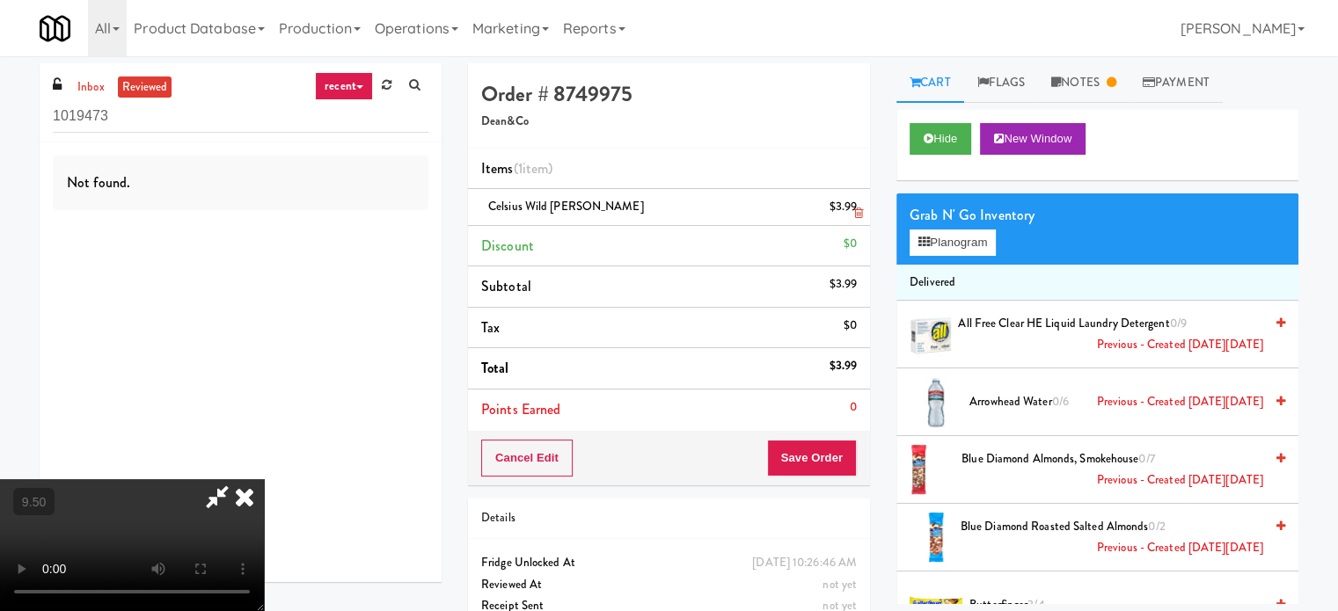
drag, startPoint x: 786, startPoint y: 179, endPoint x: 787, endPoint y: 198, distance: 18.5
click at [264, 479] on icon at bounding box center [244, 496] width 39 height 35
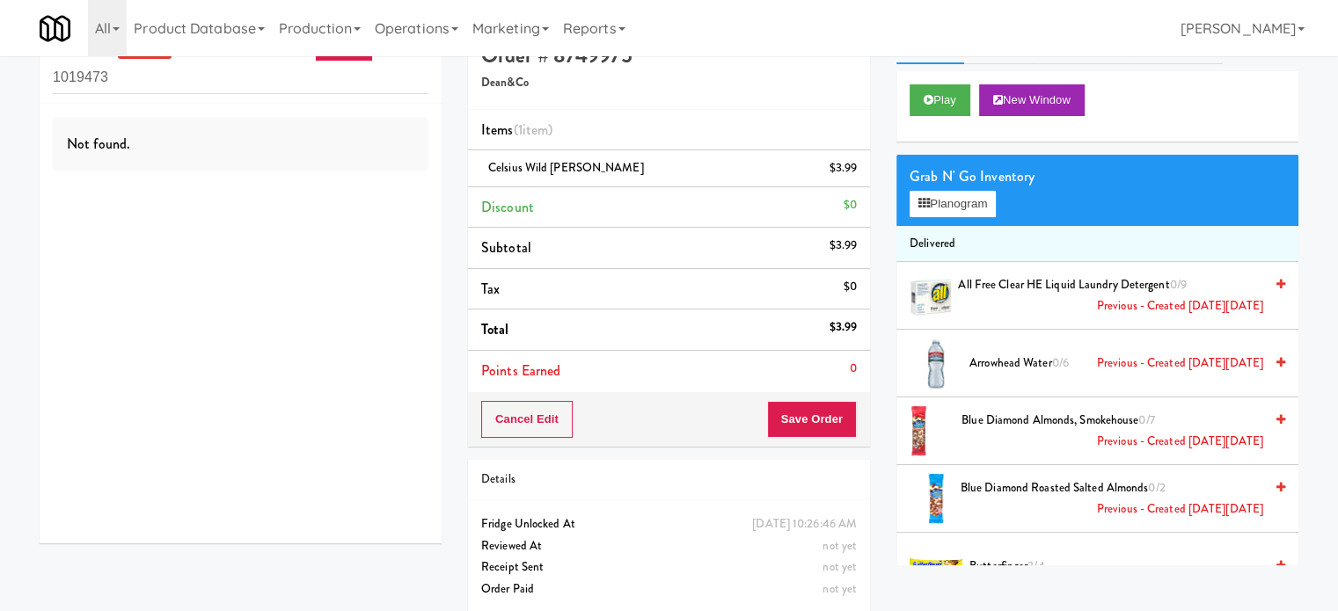
scroll to position [56, 0]
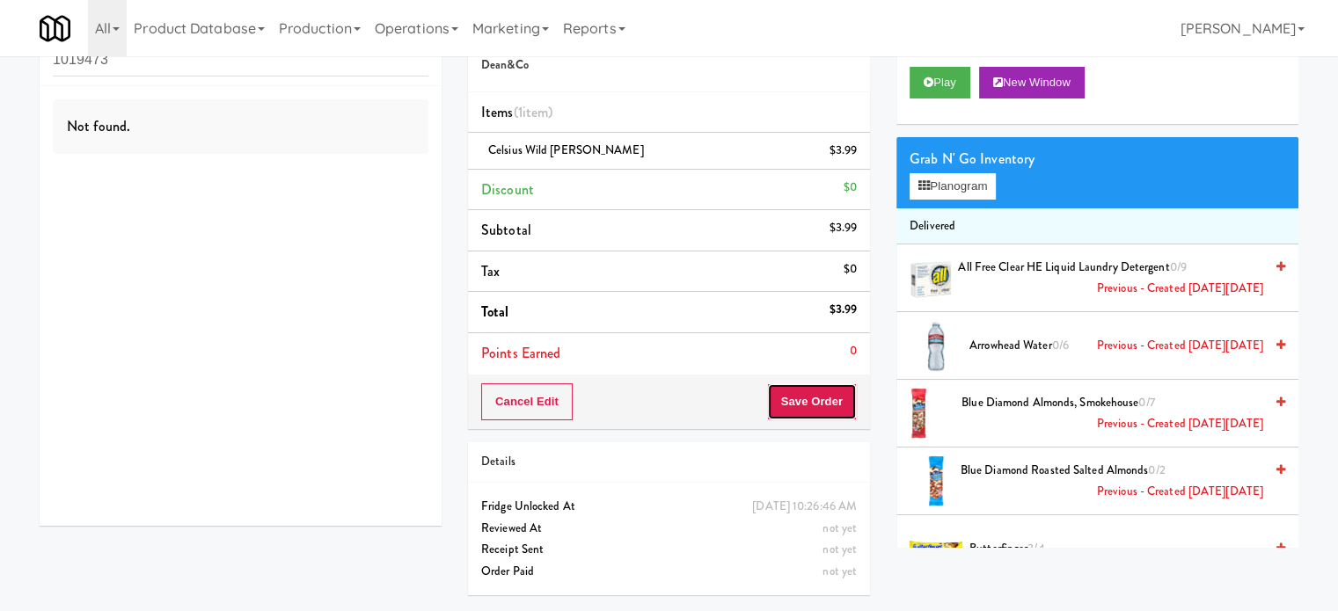
click at [816, 407] on button "Save Order" at bounding box center [812, 401] width 90 height 37
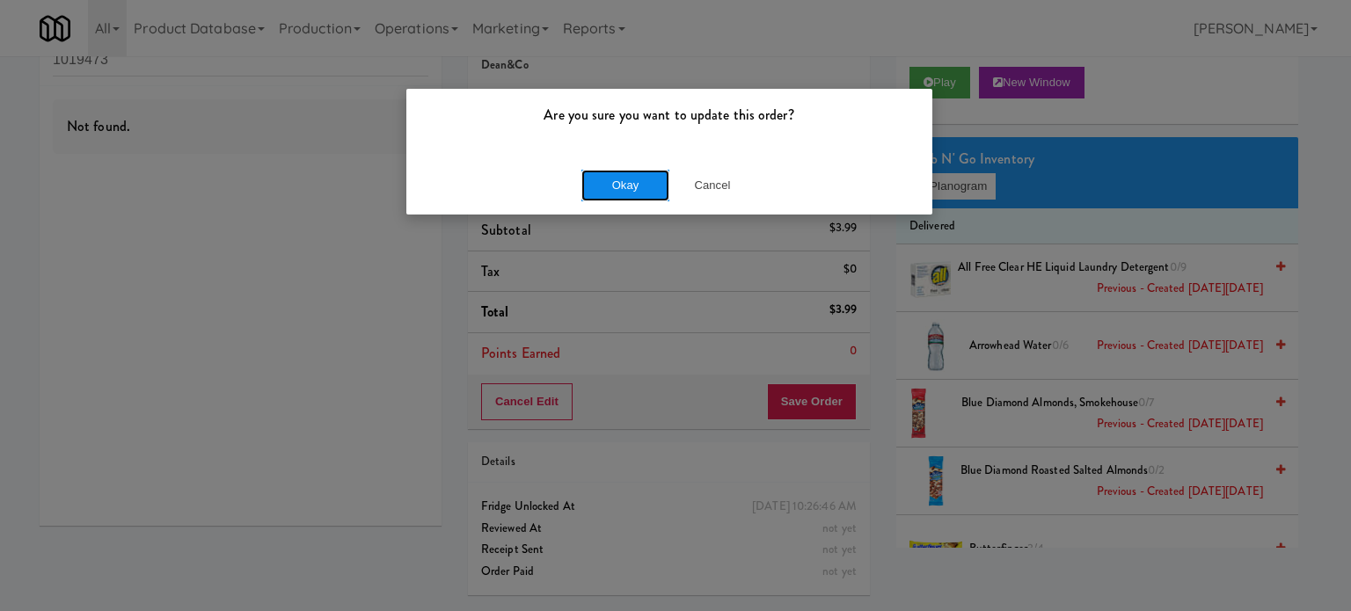
click at [633, 182] on button "Okay" at bounding box center [625, 186] width 88 height 32
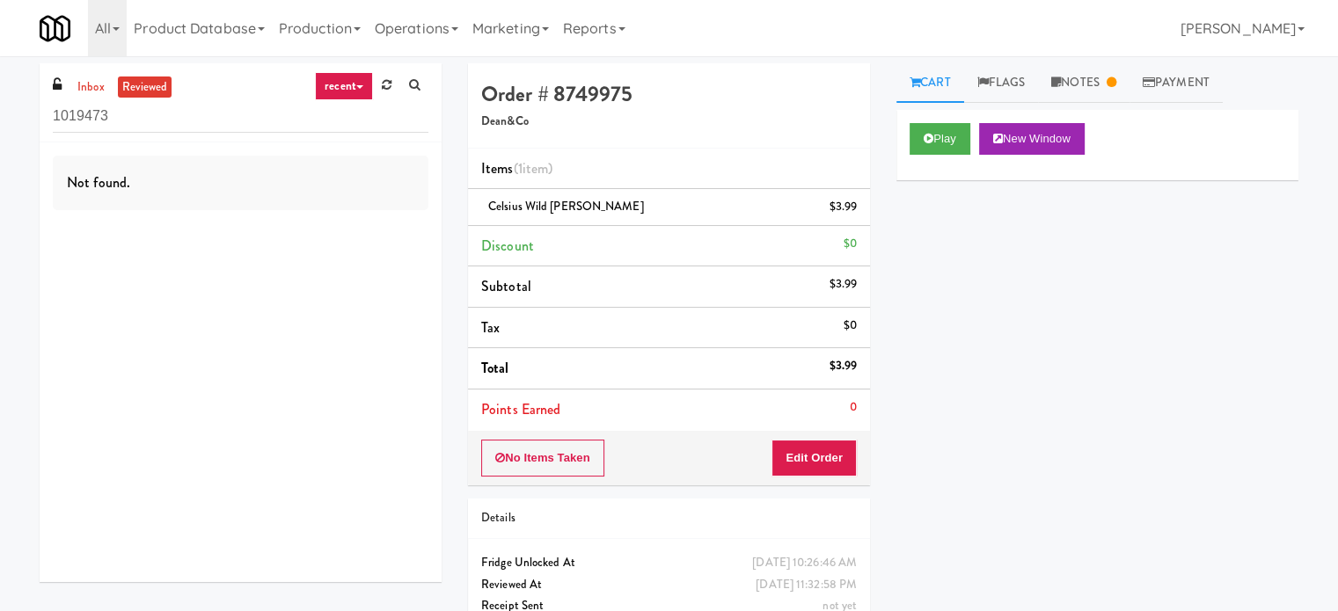
scroll to position [0, 0]
click at [1098, 70] on link "Notes" at bounding box center [1083, 83] width 91 height 40
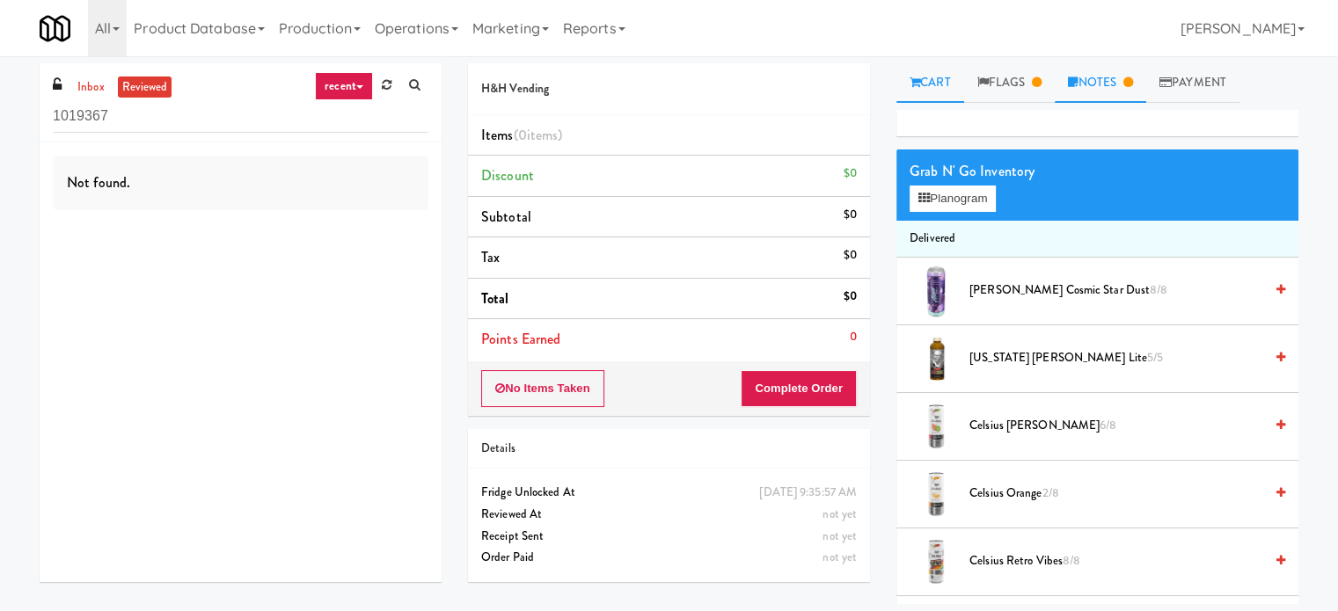
click at [1122, 82] on link "Notes" at bounding box center [1100, 83] width 91 height 40
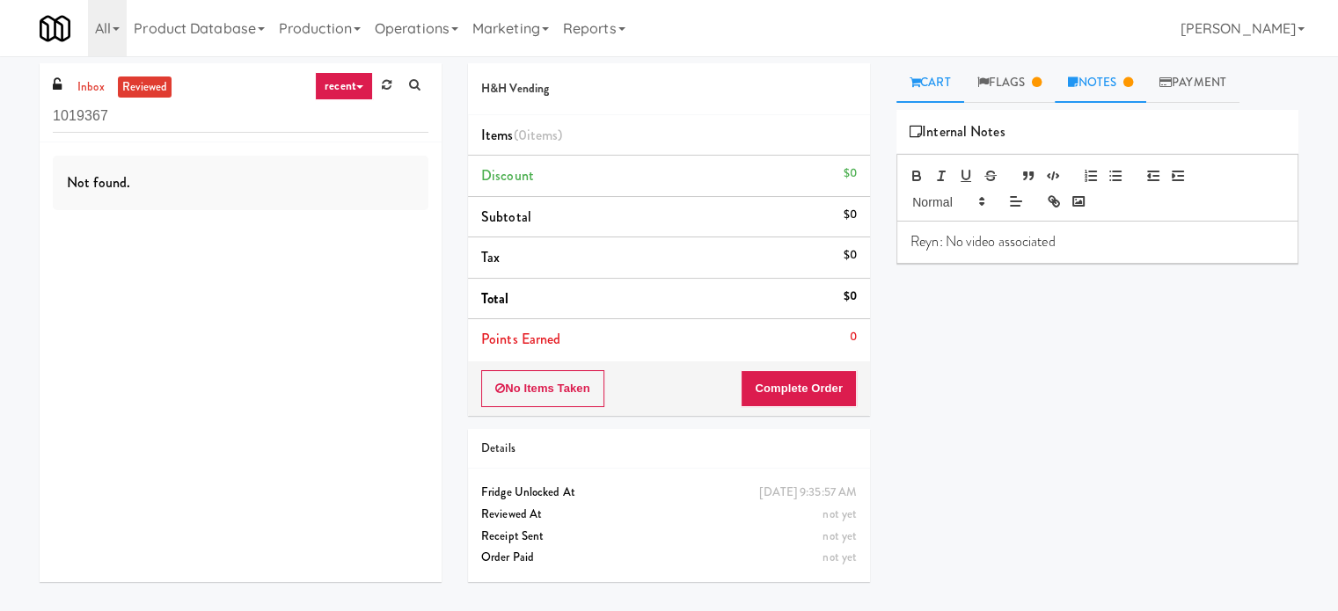
click at [933, 75] on link "Cart" at bounding box center [930, 83] width 68 height 40
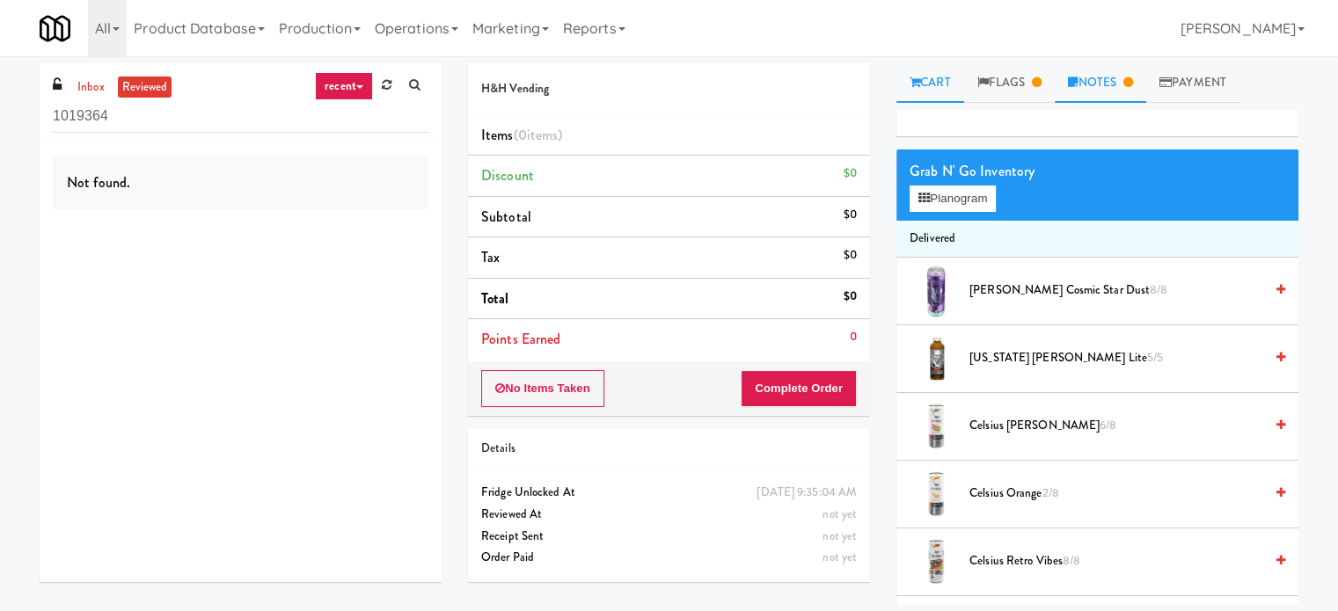
click at [1120, 77] on link "Notes" at bounding box center [1100, 83] width 91 height 40
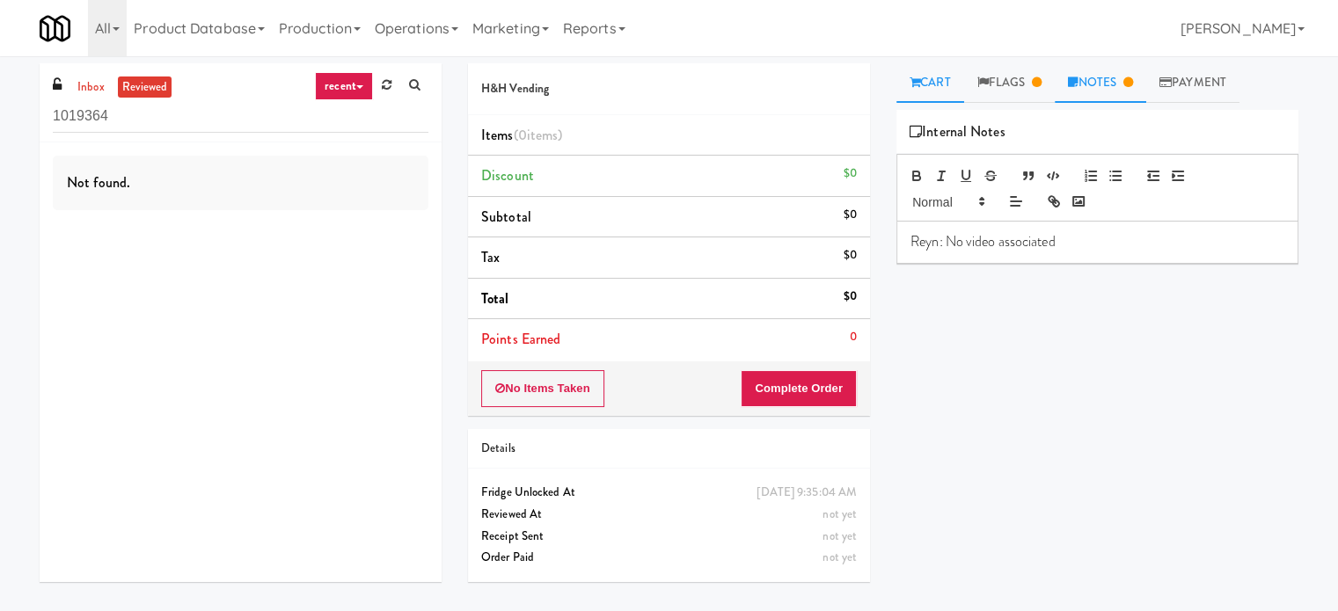
click at [949, 83] on link "Cart" at bounding box center [930, 83] width 68 height 40
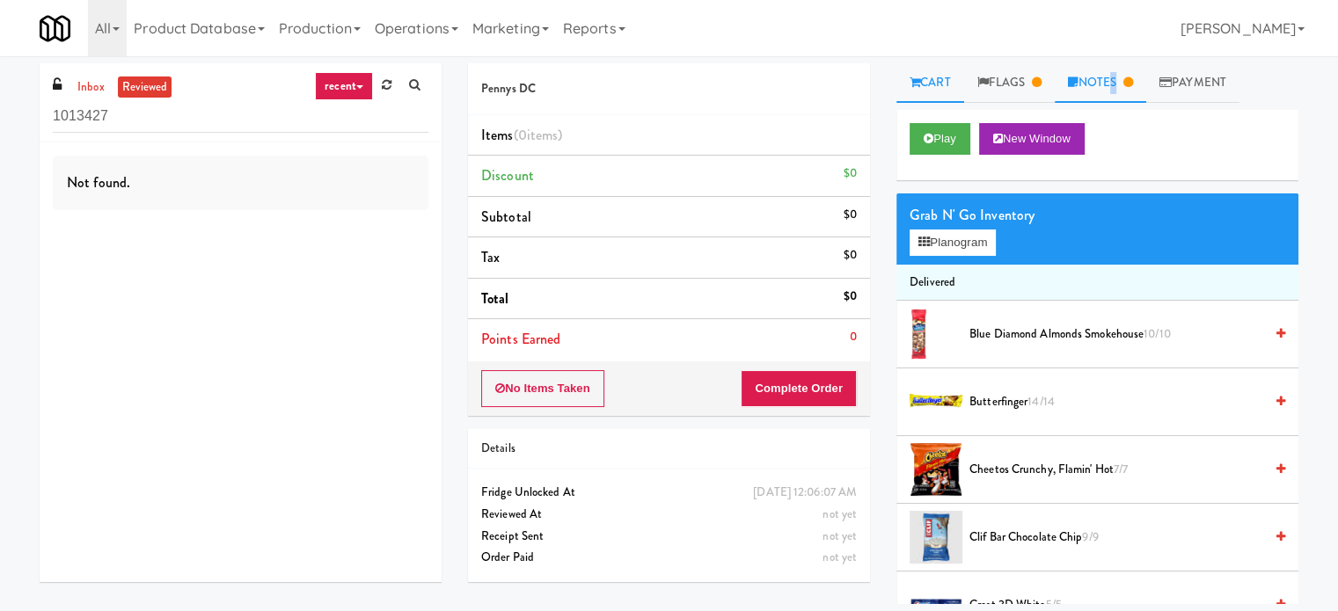
click at [1116, 84] on link "Notes" at bounding box center [1100, 83] width 91 height 40
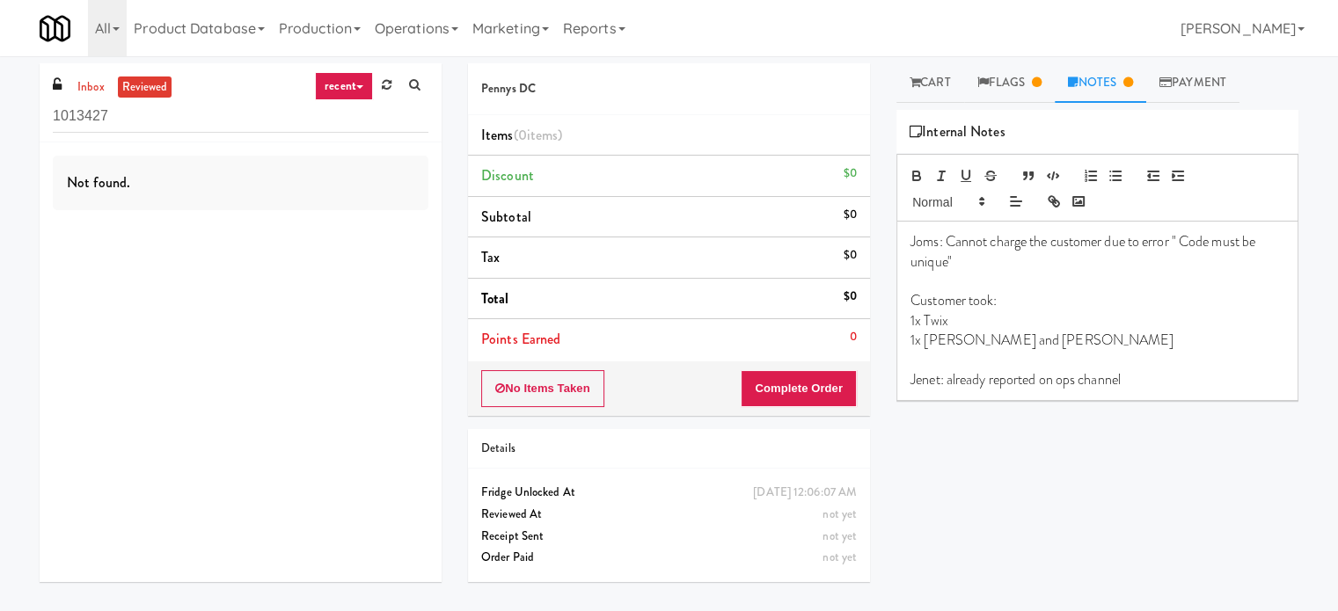
drag, startPoint x: 936, startPoint y: 66, endPoint x: 959, endPoint y: 128, distance: 65.7
click at [938, 69] on link "Cart" at bounding box center [930, 83] width 68 height 40
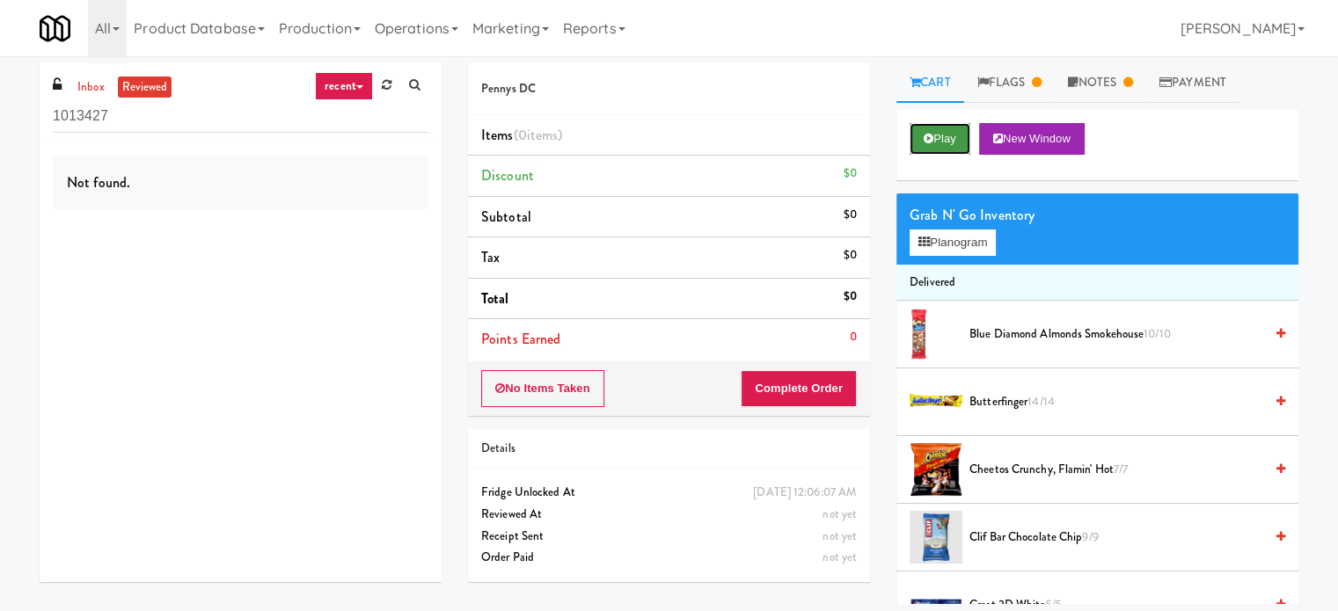
click at [938, 140] on button "Play" at bounding box center [939, 139] width 61 height 32
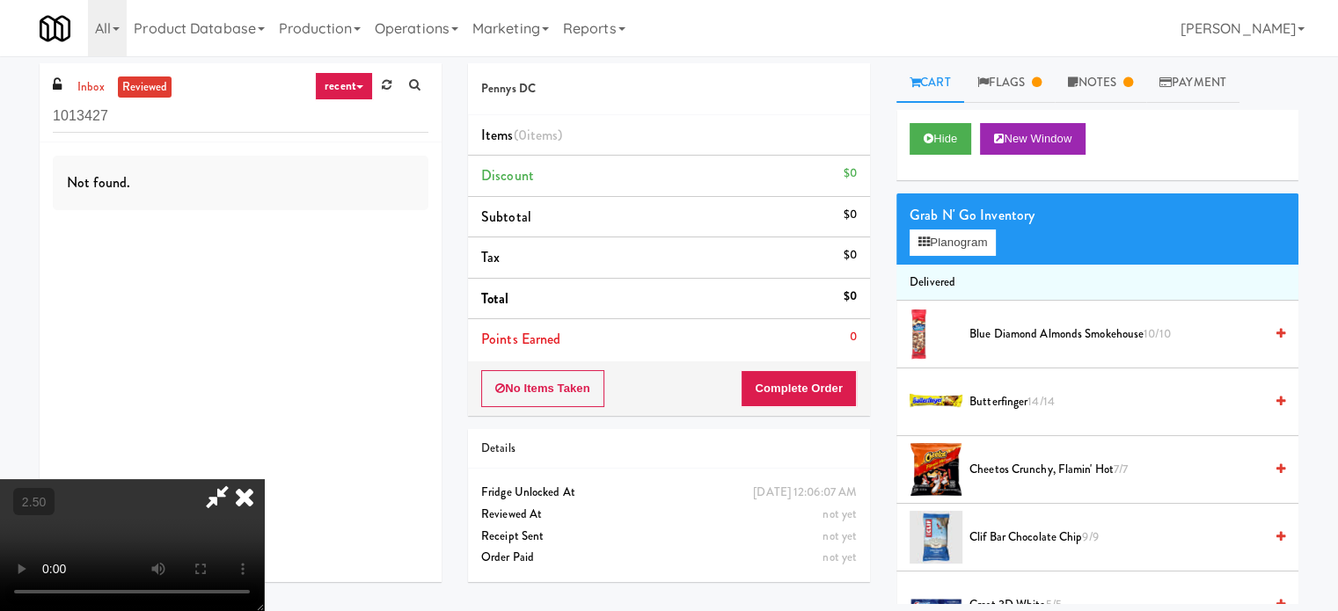
click at [264, 479] on video at bounding box center [132, 545] width 264 height 132
drag, startPoint x: 390, startPoint y: 453, endPoint x: 633, endPoint y: 398, distance: 249.0
click at [264, 479] on video at bounding box center [132, 545] width 264 height 132
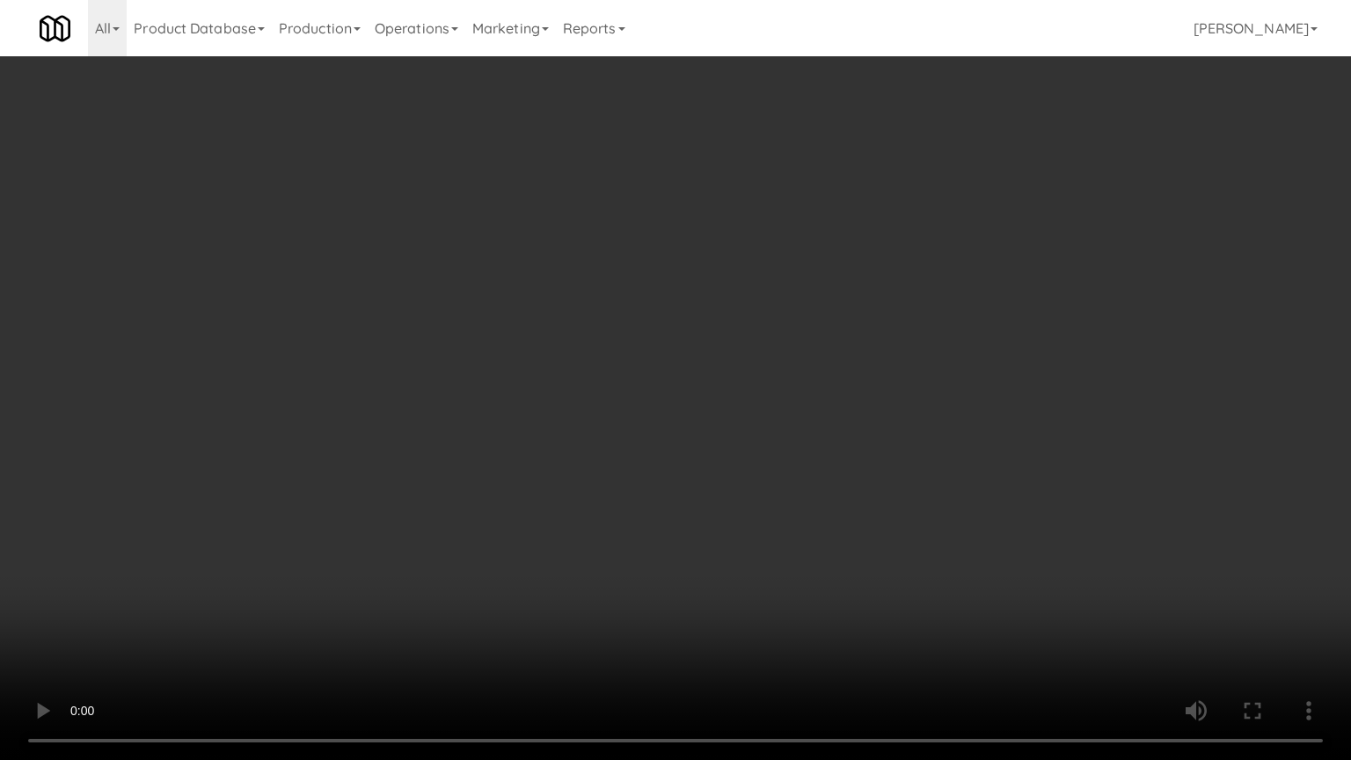
click at [647, 408] on video at bounding box center [675, 380] width 1351 height 760
click at [698, 414] on video at bounding box center [675, 380] width 1351 height 760
click at [630, 433] on video at bounding box center [675, 380] width 1351 height 760
click at [668, 409] on video at bounding box center [675, 380] width 1351 height 760
click at [668, 415] on video at bounding box center [675, 380] width 1351 height 760
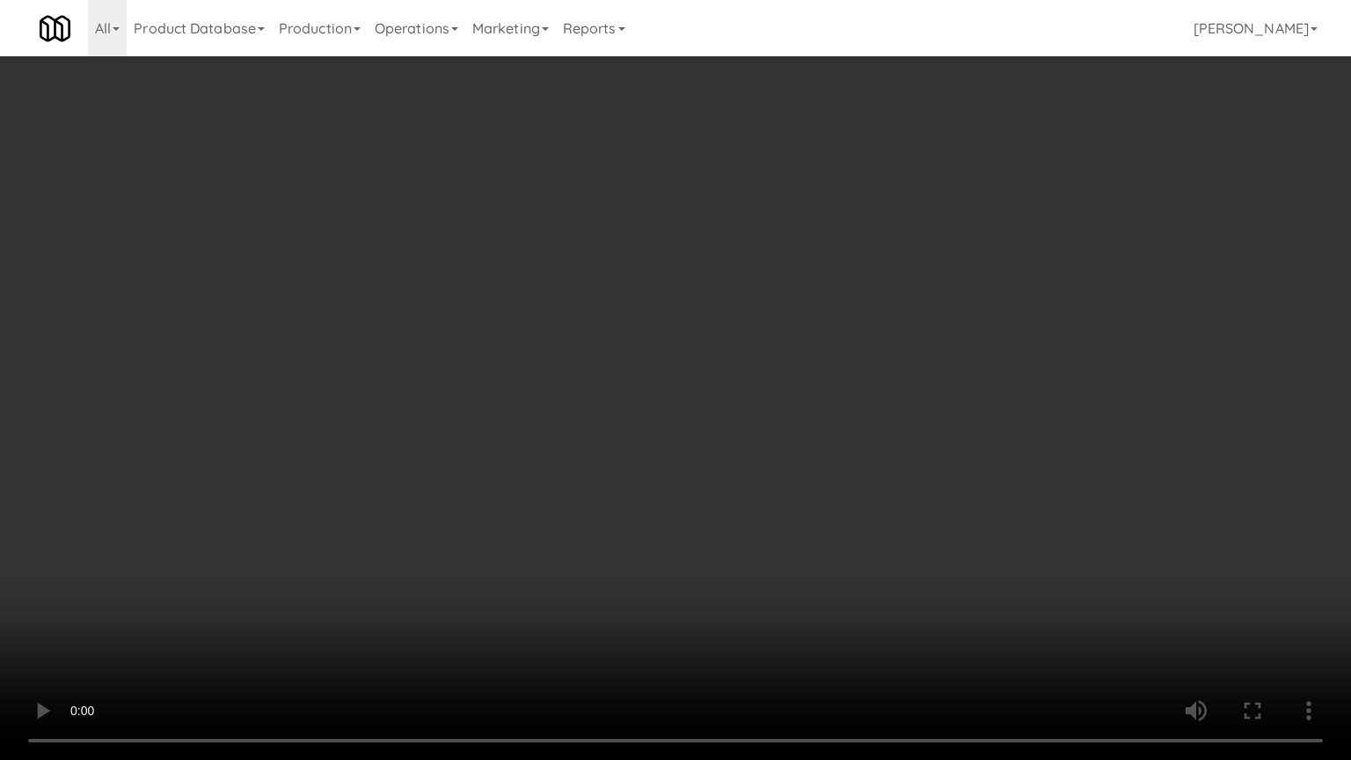
click at [669, 415] on video at bounding box center [675, 380] width 1351 height 760
click at [682, 386] on video at bounding box center [675, 380] width 1351 height 760
click at [688, 405] on video at bounding box center [675, 380] width 1351 height 760
click at [704, 403] on video at bounding box center [675, 380] width 1351 height 760
click at [708, 401] on video at bounding box center [675, 380] width 1351 height 760
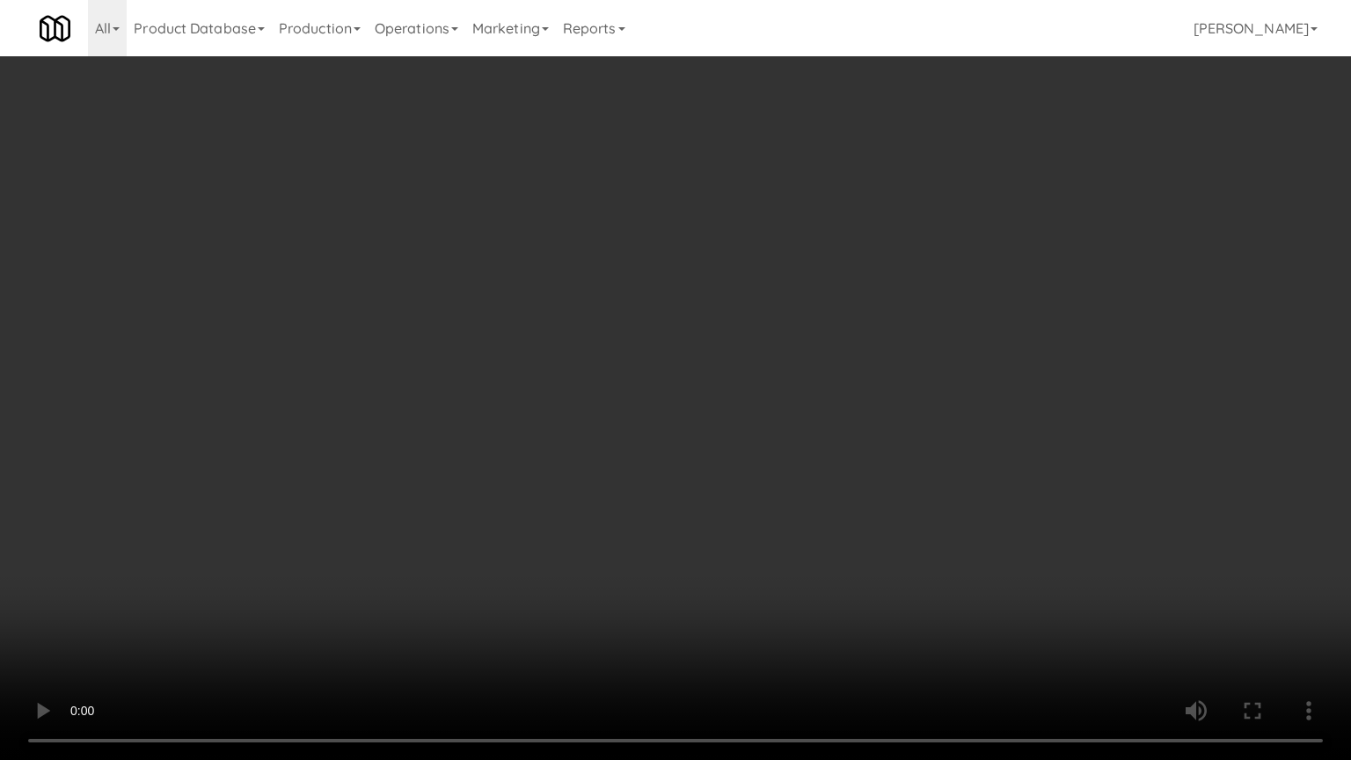
click at [475, 484] on video at bounding box center [675, 380] width 1351 height 760
click at [675, 353] on video at bounding box center [675, 380] width 1351 height 760
click at [681, 354] on video at bounding box center [675, 380] width 1351 height 760
click at [685, 369] on video at bounding box center [675, 380] width 1351 height 760
click at [709, 338] on video at bounding box center [675, 380] width 1351 height 760
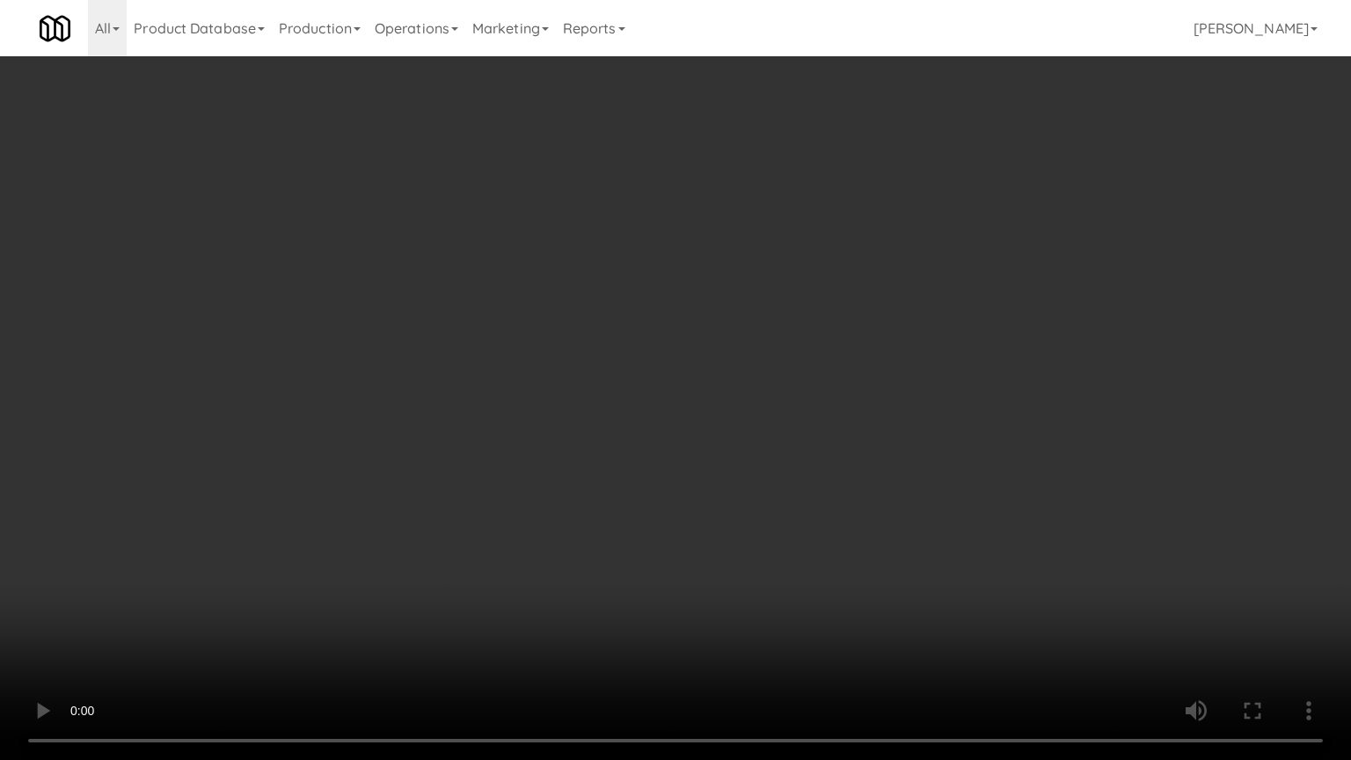
drag, startPoint x: 719, startPoint y: 355, endPoint x: 732, endPoint y: 350, distance: 14.2
click at [721, 355] on video at bounding box center [675, 380] width 1351 height 760
click at [732, 350] on video at bounding box center [675, 380] width 1351 height 760
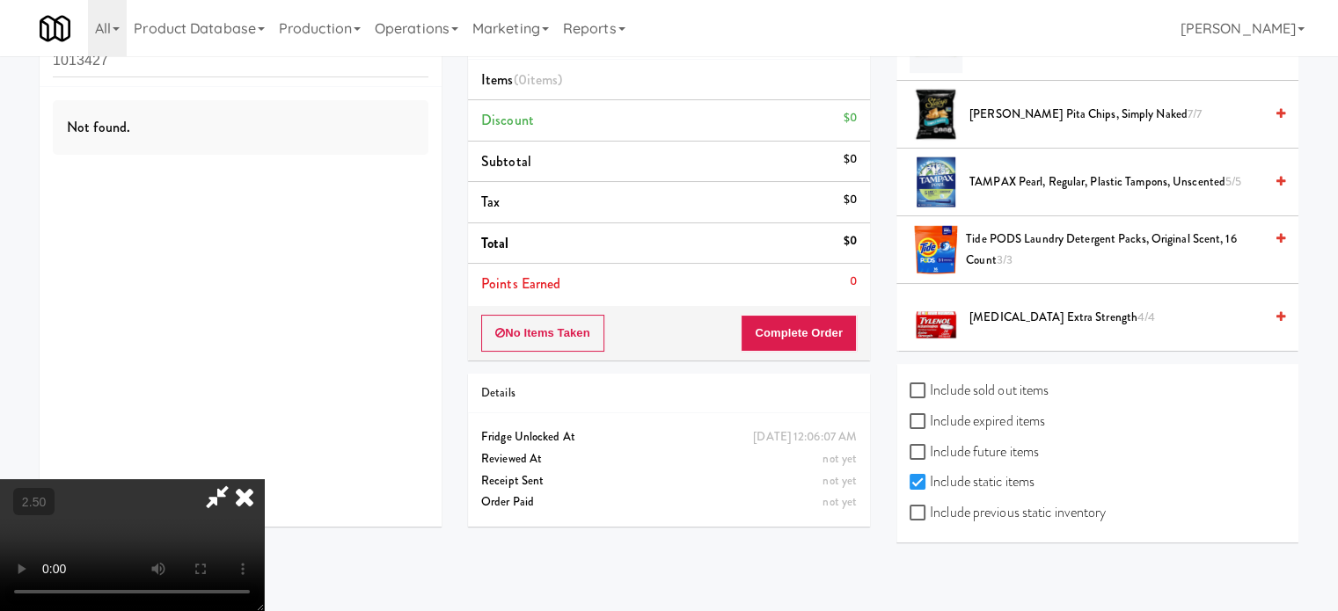
scroll to position [56, 0]
drag, startPoint x: 918, startPoint y: 511, endPoint x: 1006, endPoint y: 492, distance: 90.1
click at [920, 511] on input "Include previous static inventory" at bounding box center [919, 513] width 20 height 14
checkbox input "true"
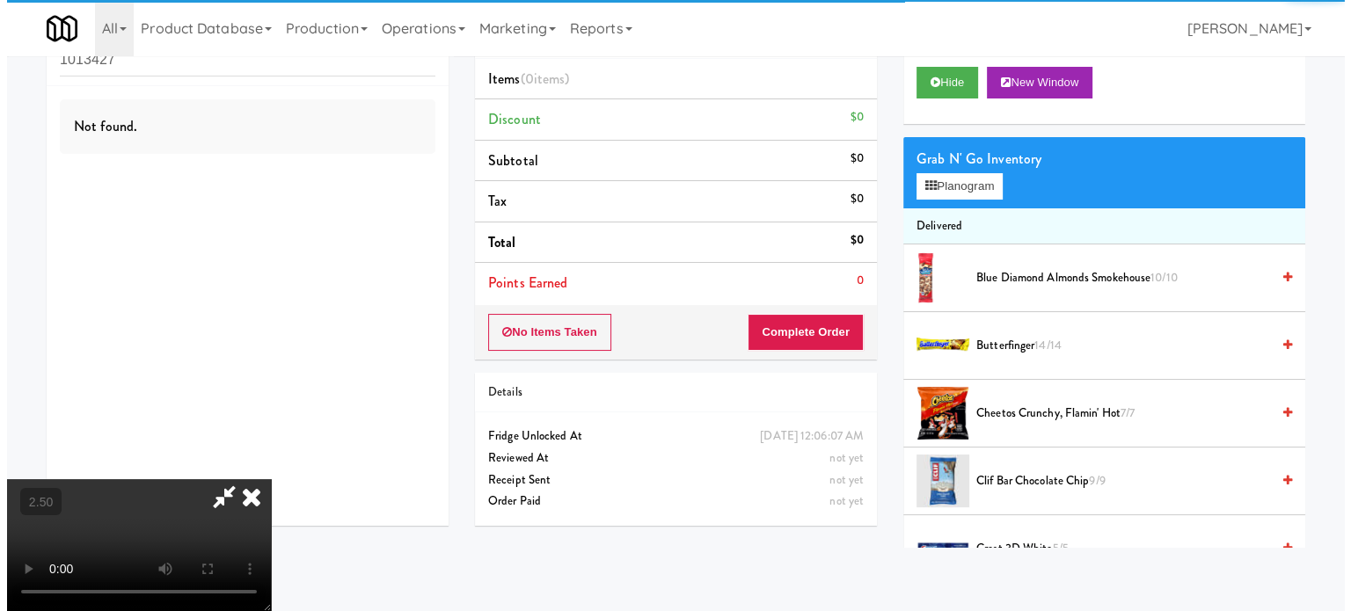
scroll to position [0, 0]
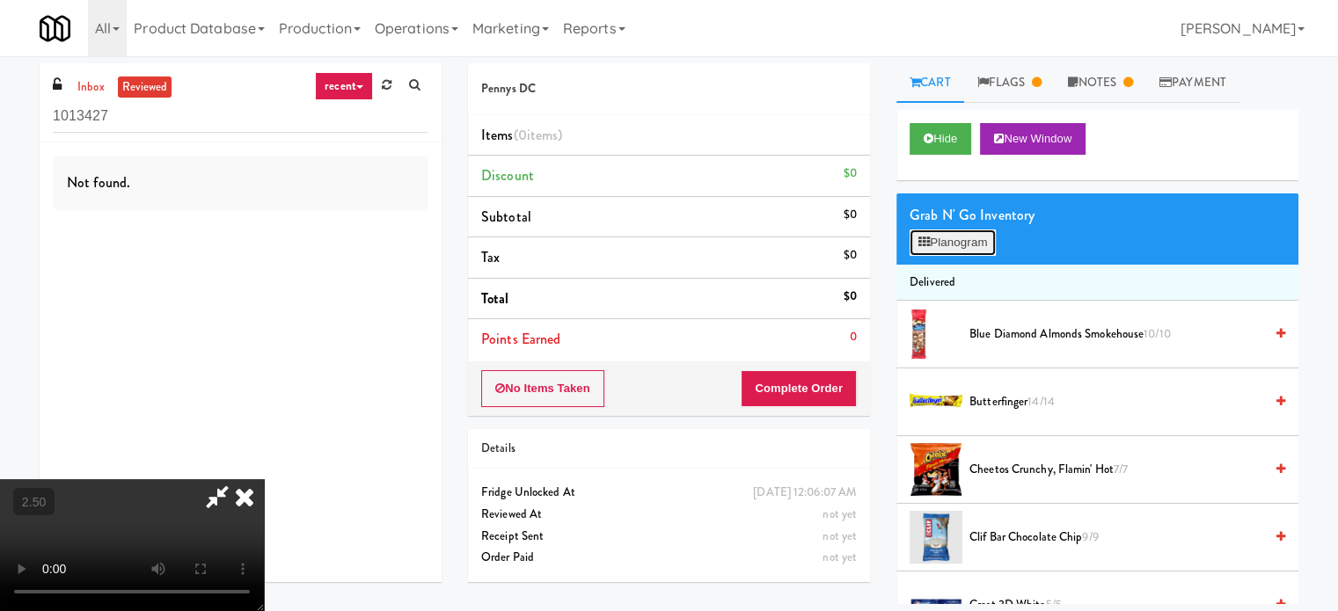
click at [959, 240] on button "Planogram" at bounding box center [952, 243] width 86 height 26
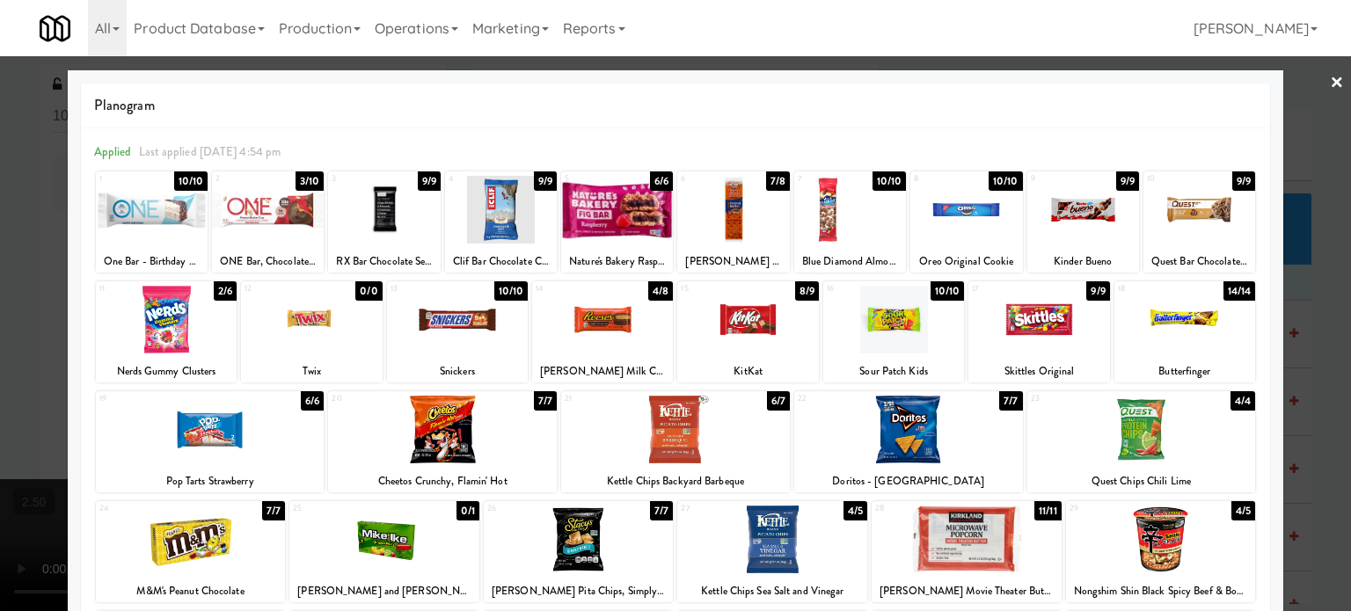
click at [369, 291] on div "0/0" at bounding box center [368, 290] width 26 height 19
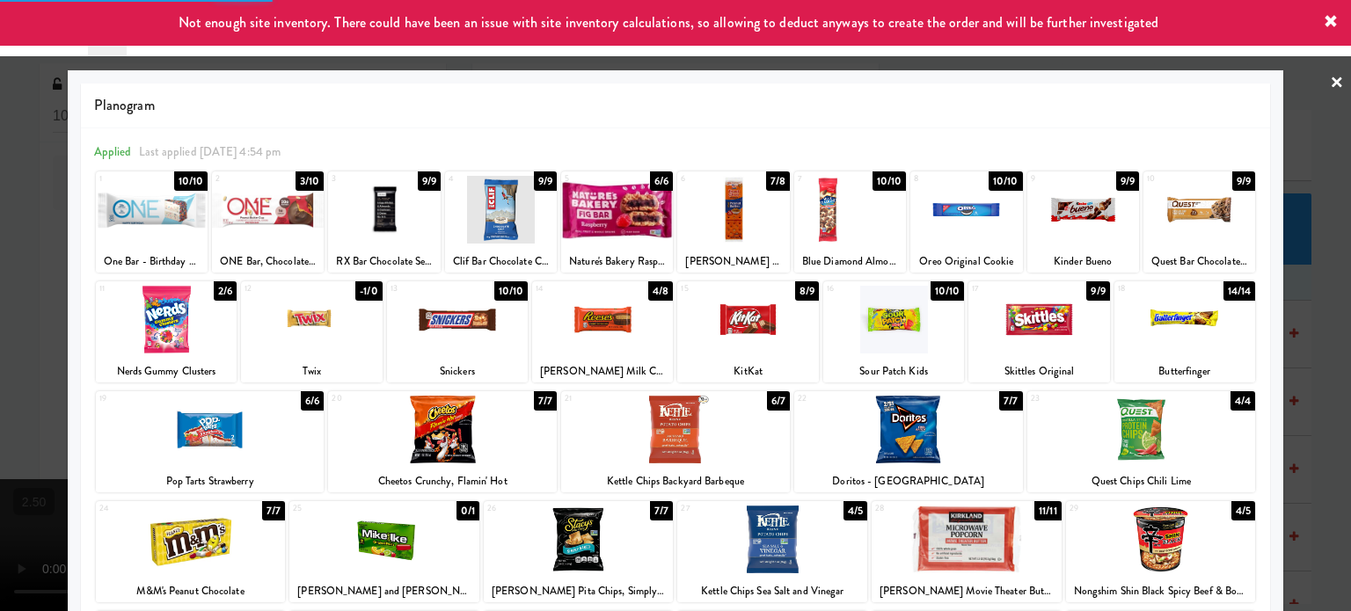
click at [461, 509] on div "0/1" at bounding box center [467, 510] width 23 height 19
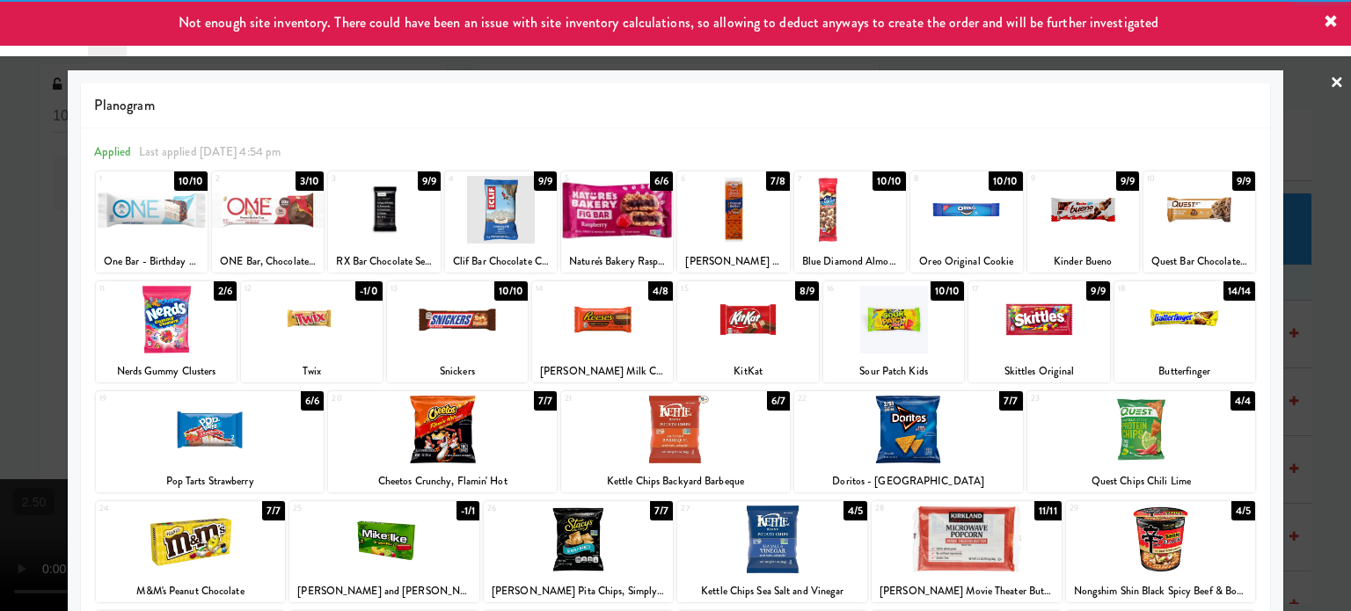
click at [1310, 395] on div at bounding box center [675, 305] width 1351 height 611
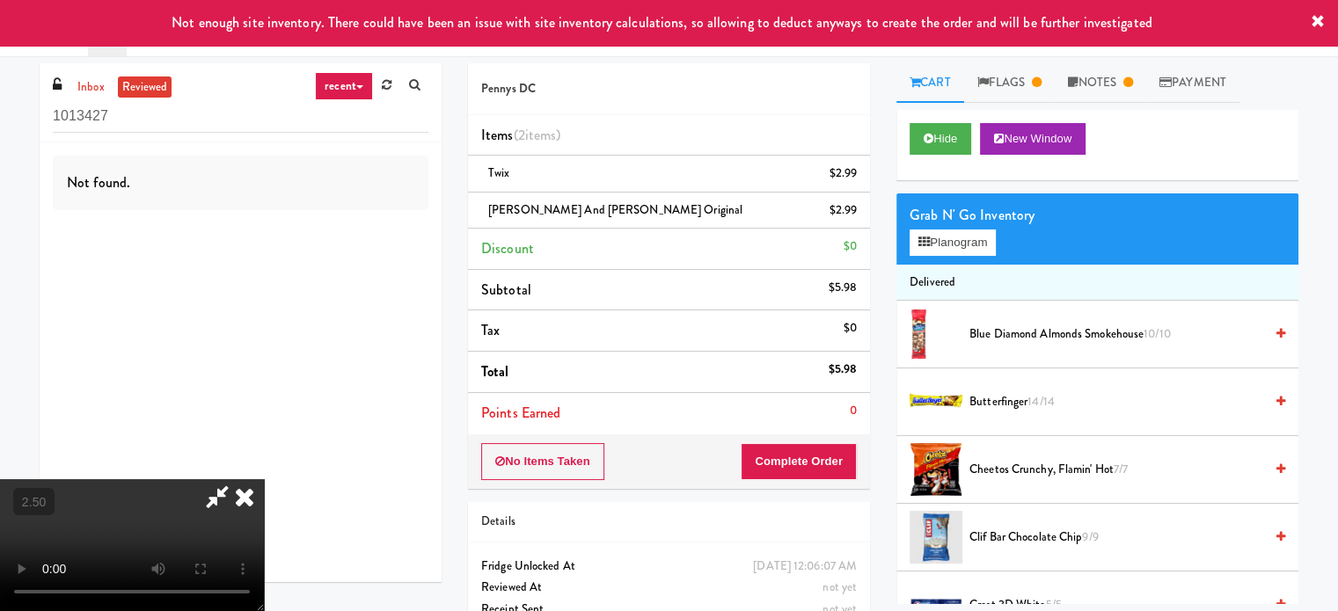
click at [264, 479] on video at bounding box center [132, 545] width 264 height 132
drag, startPoint x: 371, startPoint y: 372, endPoint x: 471, endPoint y: 403, distance: 104.9
click at [264, 479] on video at bounding box center [132, 545] width 264 height 132
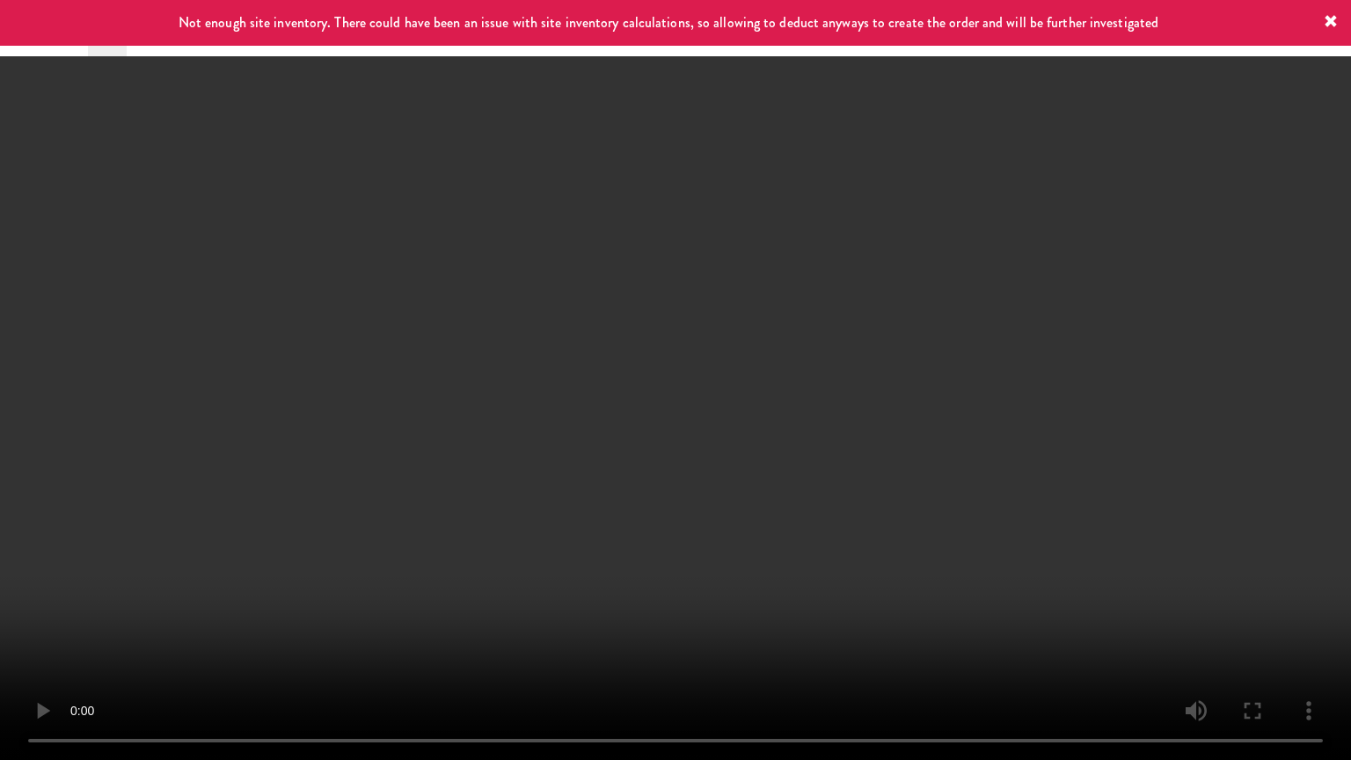
click at [475, 390] on video at bounding box center [675, 380] width 1351 height 760
drag, startPoint x: 521, startPoint y: 394, endPoint x: 531, endPoint y: 390, distance: 11.4
click at [521, 394] on video at bounding box center [675, 380] width 1351 height 760
drag, startPoint x: 531, startPoint y: 390, endPoint x: 573, endPoint y: 263, distance: 133.5
click at [531, 388] on video at bounding box center [675, 380] width 1351 height 760
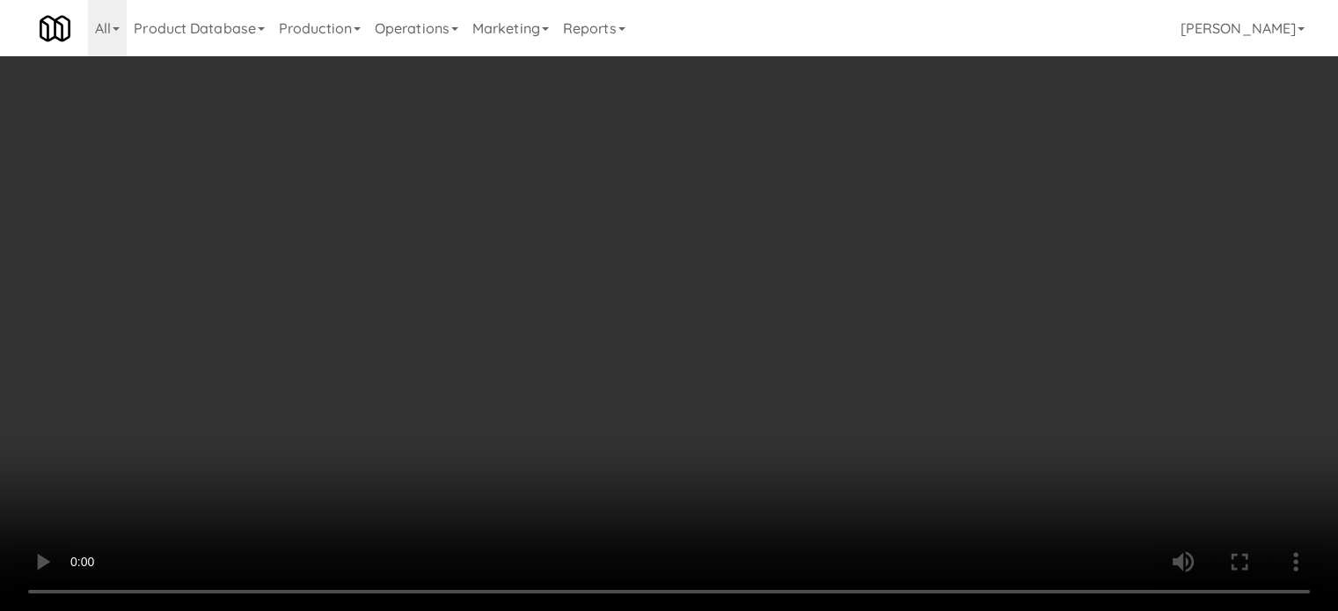
scroll to position [0, 0]
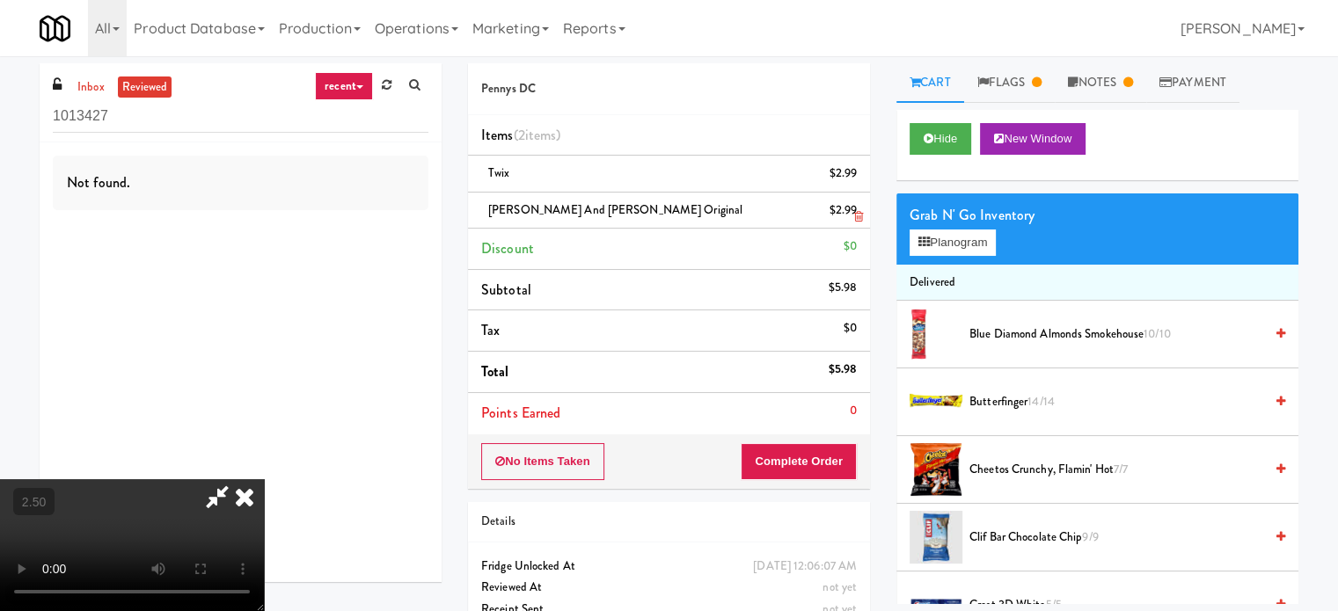
drag, startPoint x: 770, startPoint y: 76, endPoint x: 770, endPoint y: 226, distance: 150.4
click at [264, 479] on icon at bounding box center [244, 496] width 39 height 35
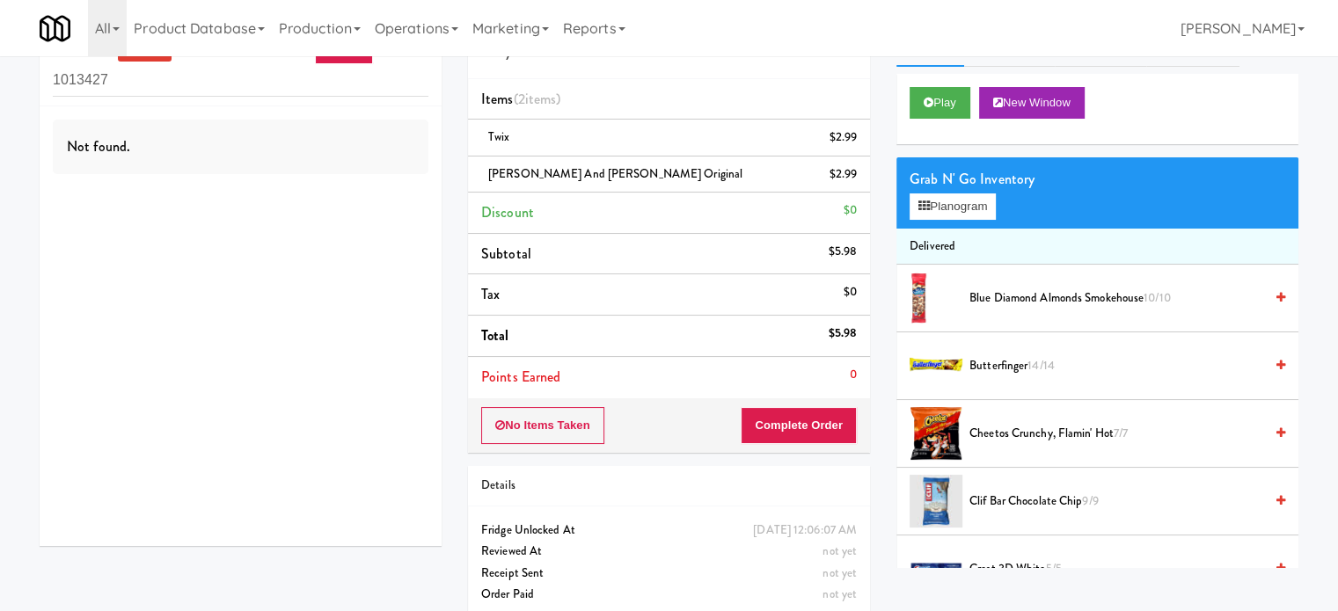
scroll to position [56, 0]
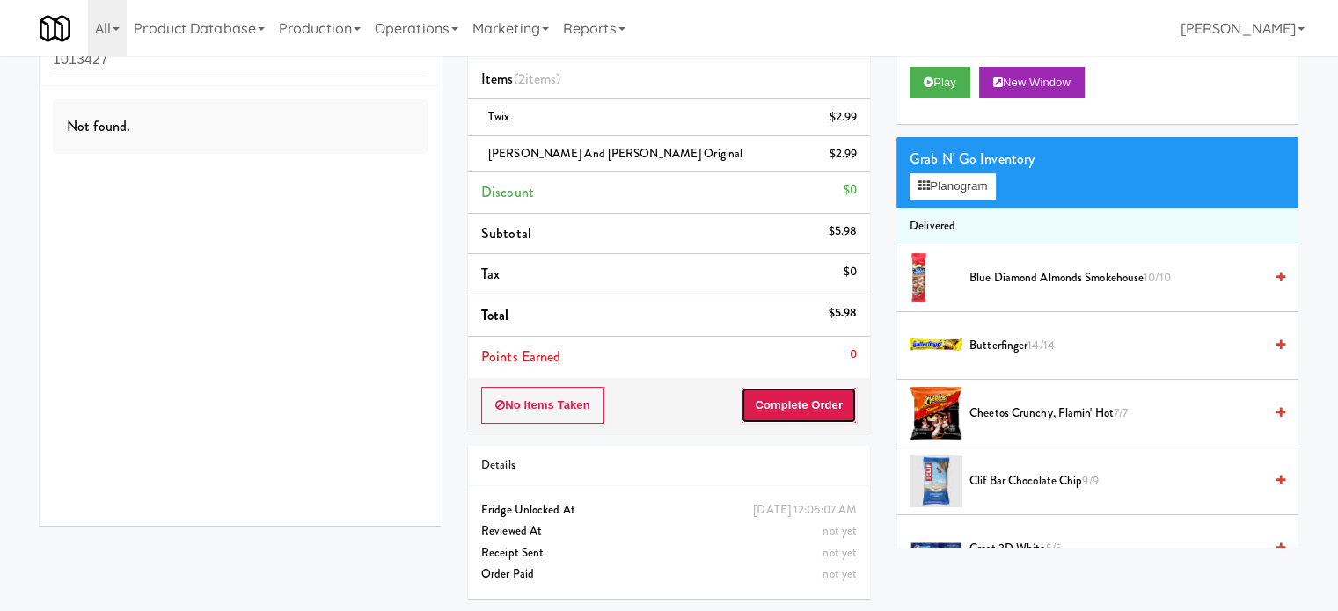
drag, startPoint x: 798, startPoint y: 412, endPoint x: 800, endPoint y: 400, distance: 11.7
click at [800, 416] on button "Complete Order" at bounding box center [799, 405] width 116 height 37
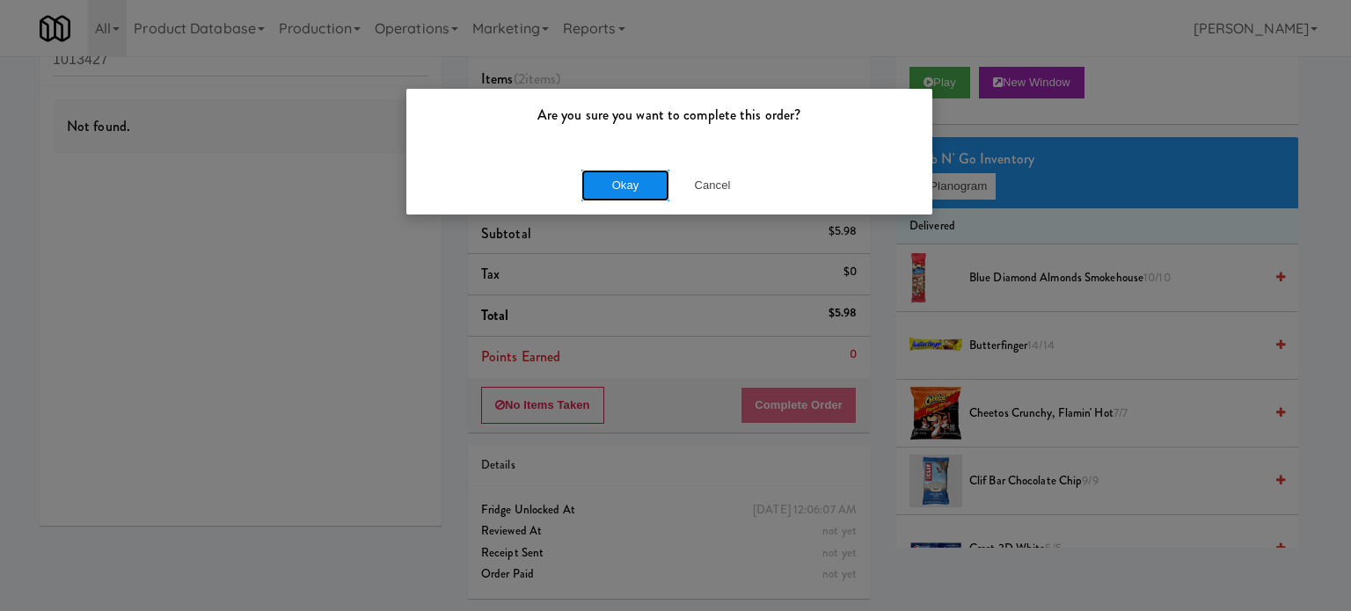
click at [621, 171] on button "Okay" at bounding box center [625, 186] width 88 height 32
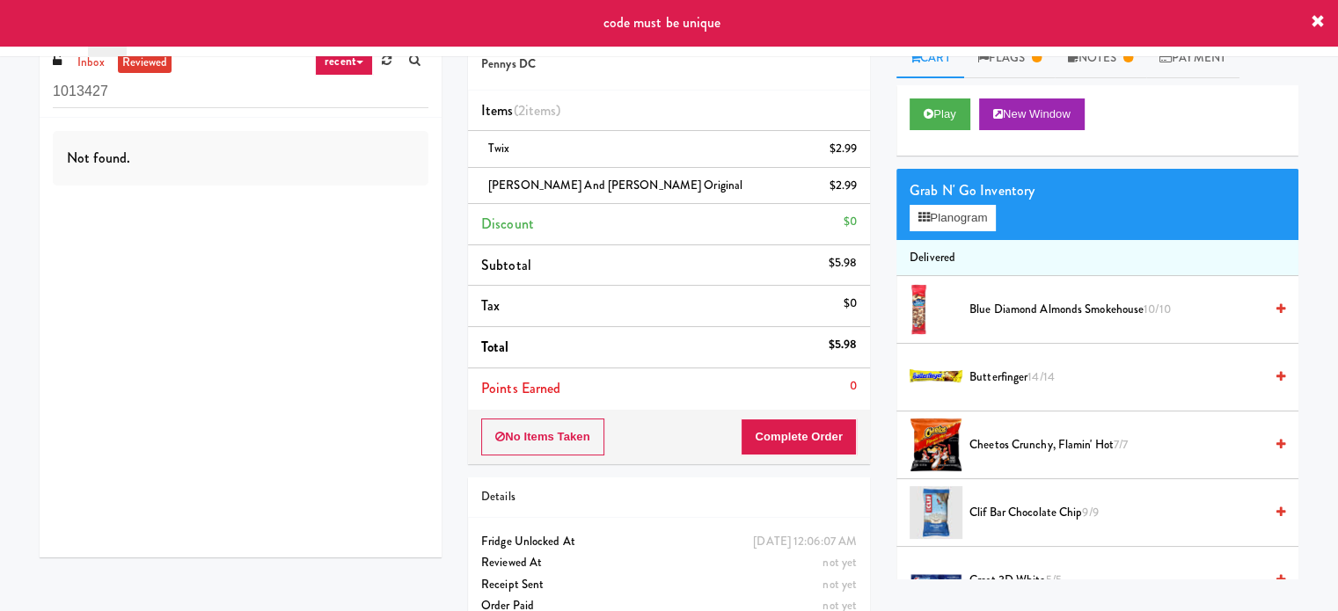
scroll to position [0, 0]
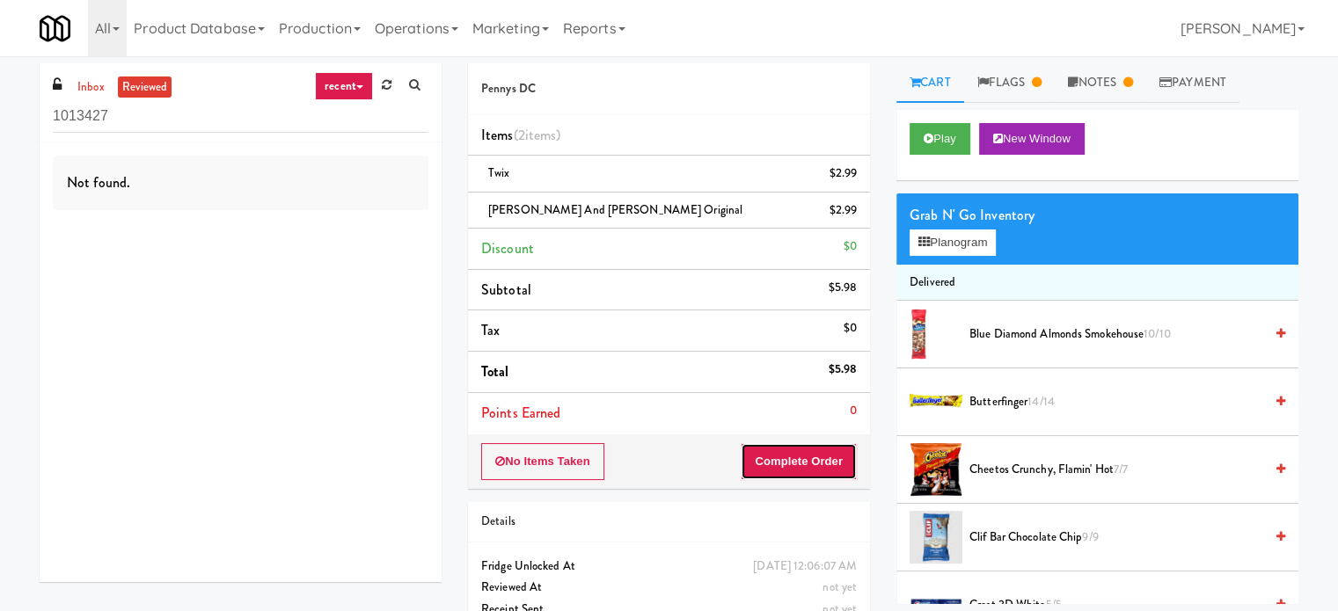
click at [806, 463] on button "Complete Order" at bounding box center [799, 461] width 116 height 37
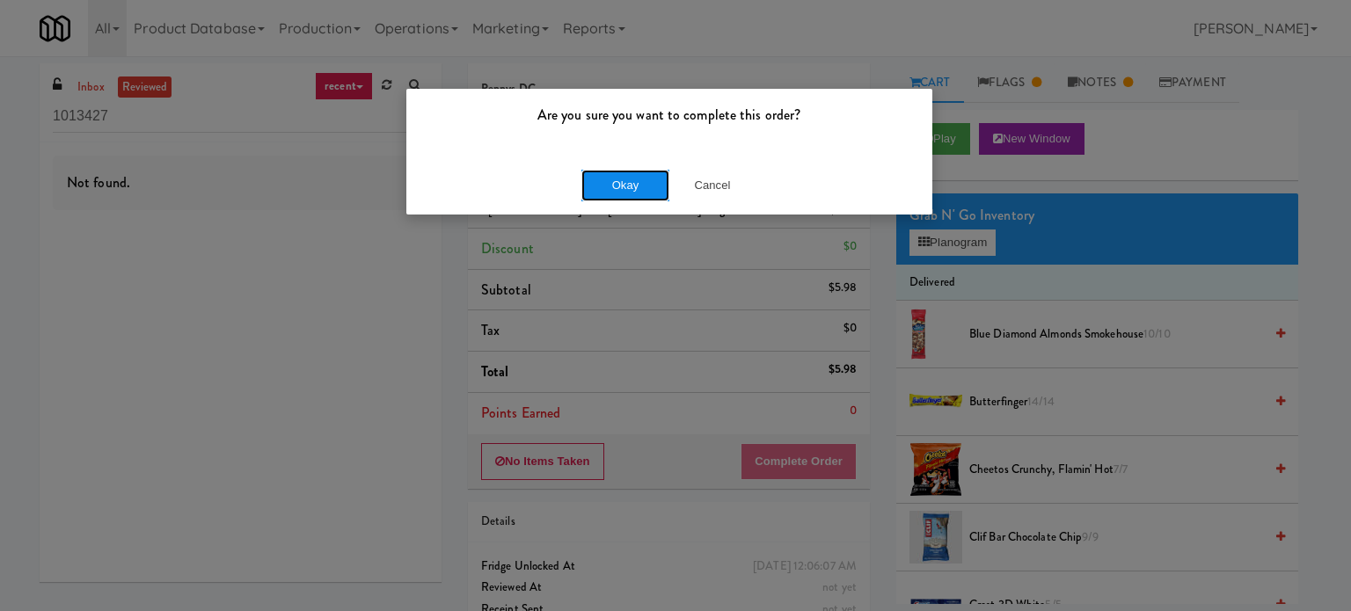
click at [637, 181] on button "Okay" at bounding box center [625, 186] width 88 height 32
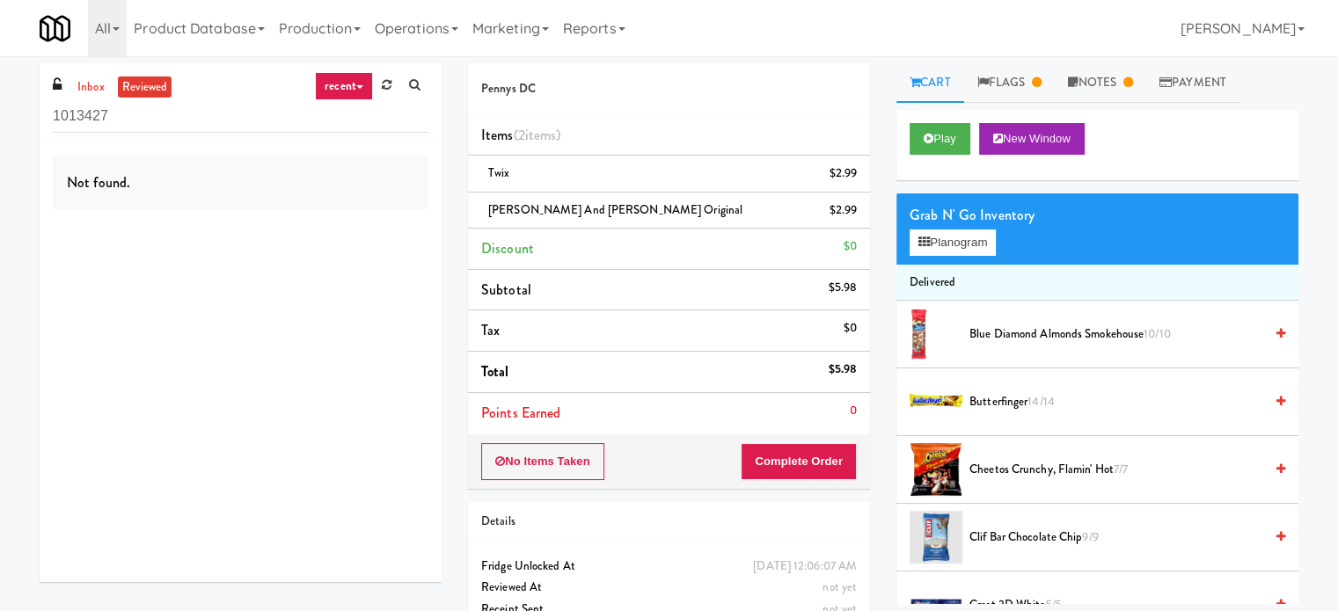
drag, startPoint x: 1122, startPoint y: 76, endPoint x: 1126, endPoint y: 243, distance: 167.1
click at [1122, 76] on link "Notes" at bounding box center [1100, 83] width 91 height 40
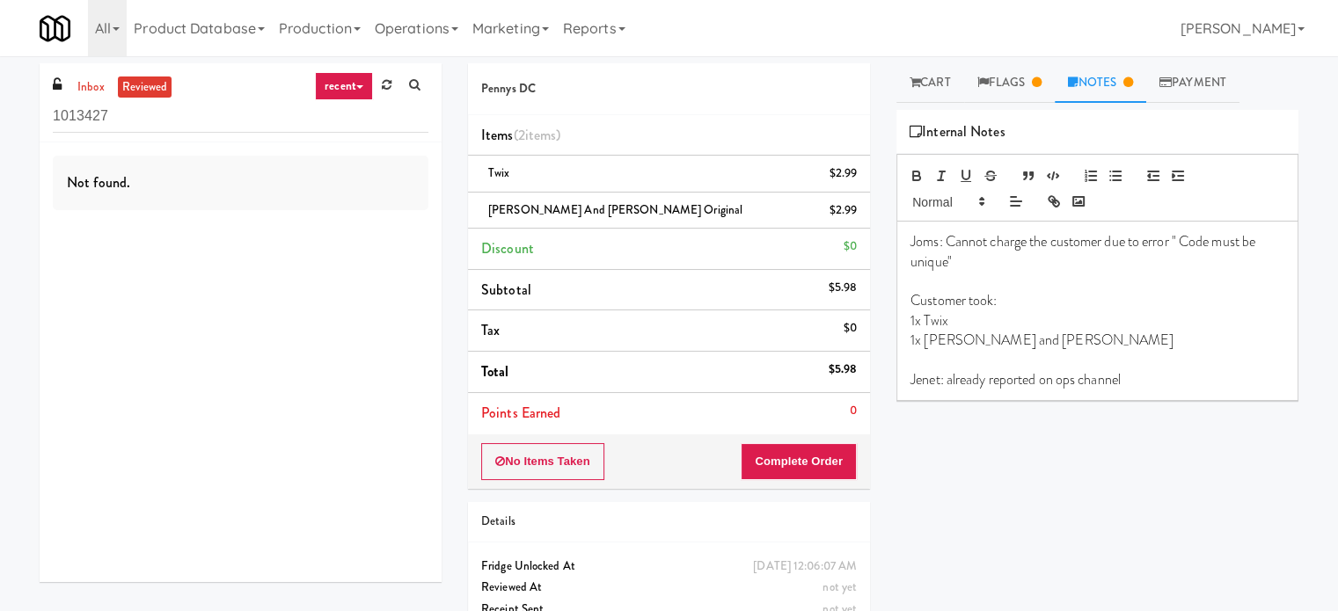
click at [1149, 379] on p "Jenet: already reported on ops channel" at bounding box center [1097, 379] width 374 height 19
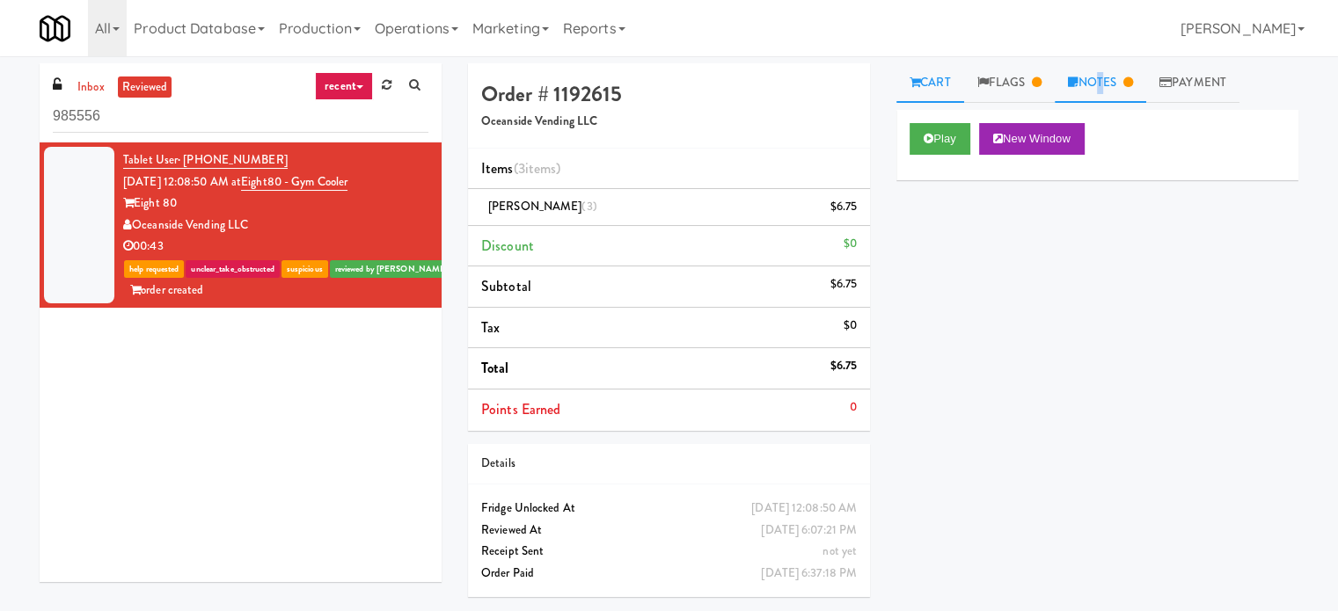
click at [1099, 74] on link "Notes" at bounding box center [1100, 83] width 91 height 40
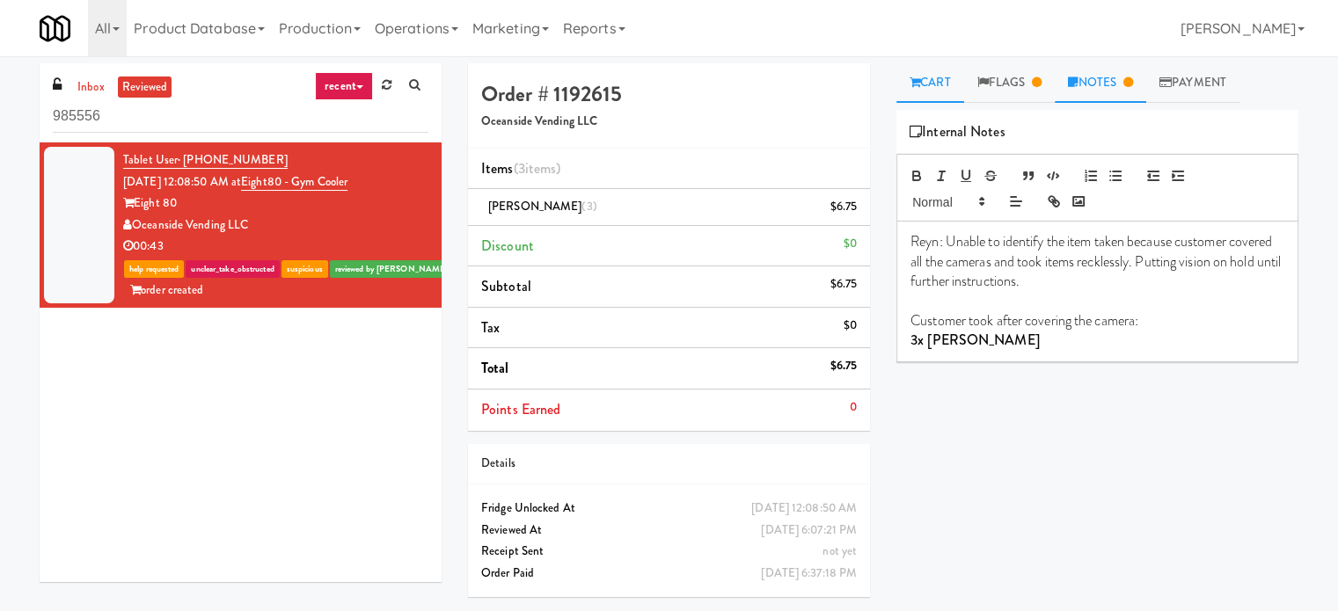
click at [931, 84] on link "Cart" at bounding box center [930, 83] width 68 height 40
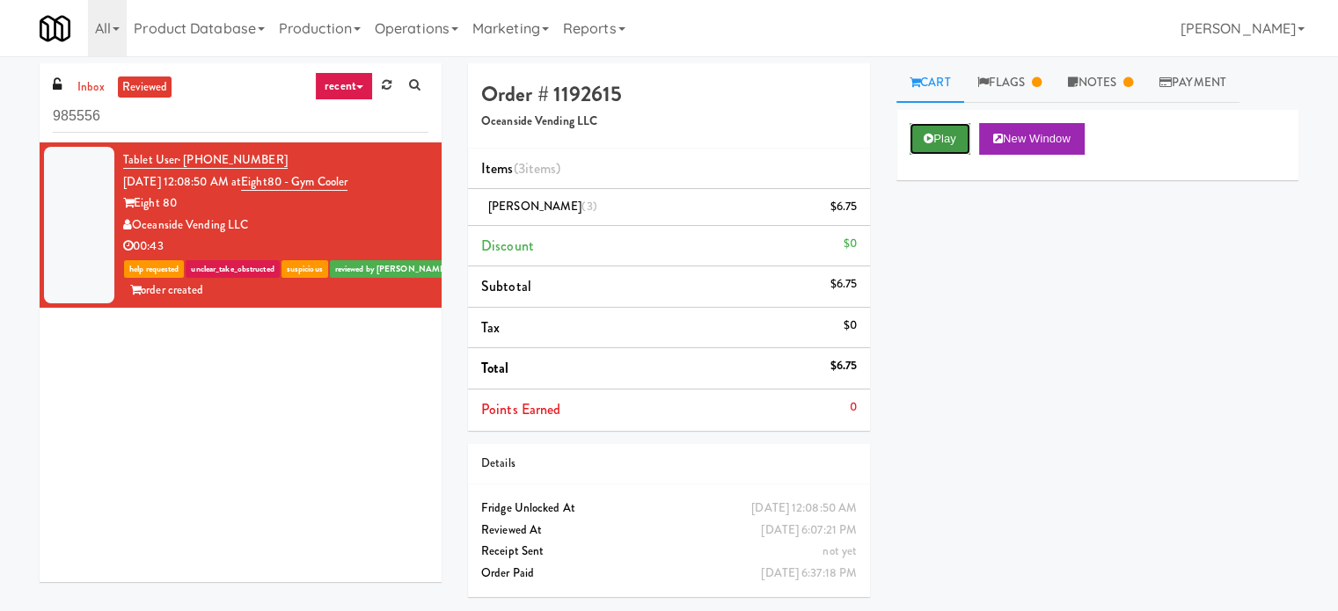
click at [952, 150] on button "Play" at bounding box center [939, 139] width 61 height 32
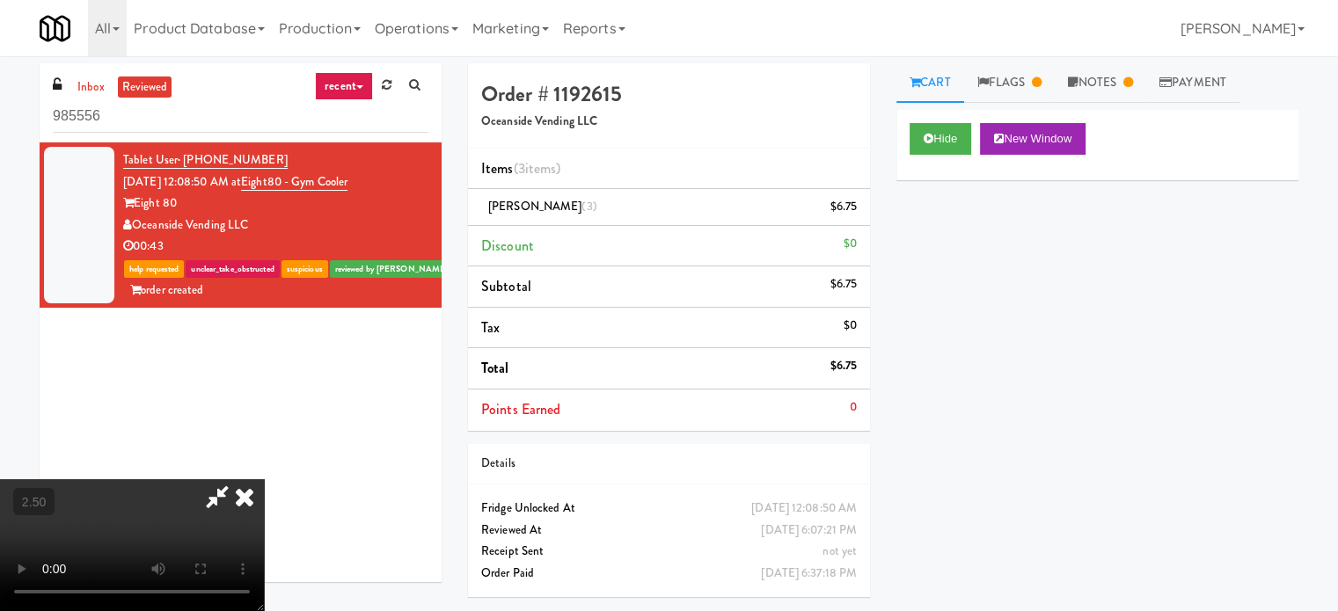
click at [264, 479] on video at bounding box center [132, 545] width 264 height 132
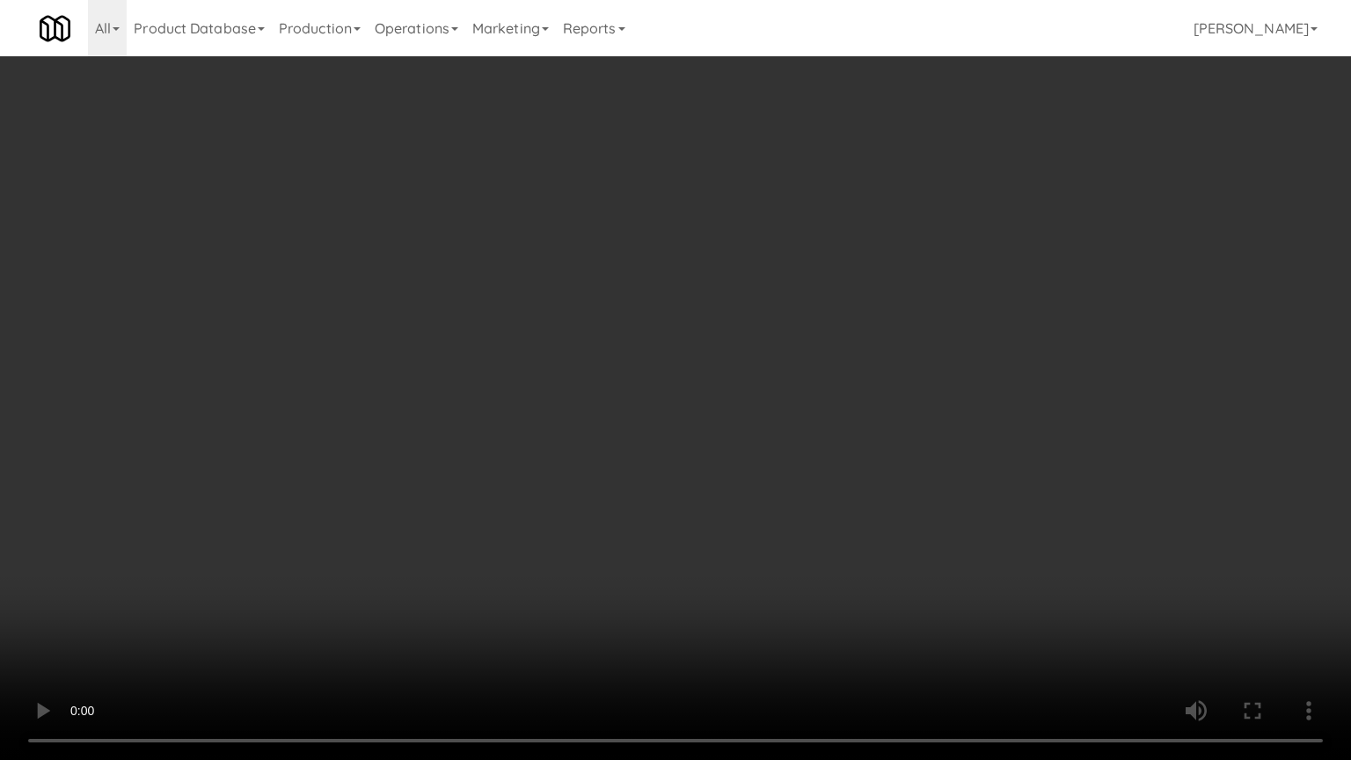
drag, startPoint x: 684, startPoint y: 331, endPoint x: 698, endPoint y: 329, distance: 14.2
click at [686, 331] on video at bounding box center [675, 380] width 1351 height 760
click at [725, 334] on video at bounding box center [675, 380] width 1351 height 760
click at [755, 333] on video at bounding box center [675, 380] width 1351 height 760
click at [721, 329] on video at bounding box center [675, 380] width 1351 height 760
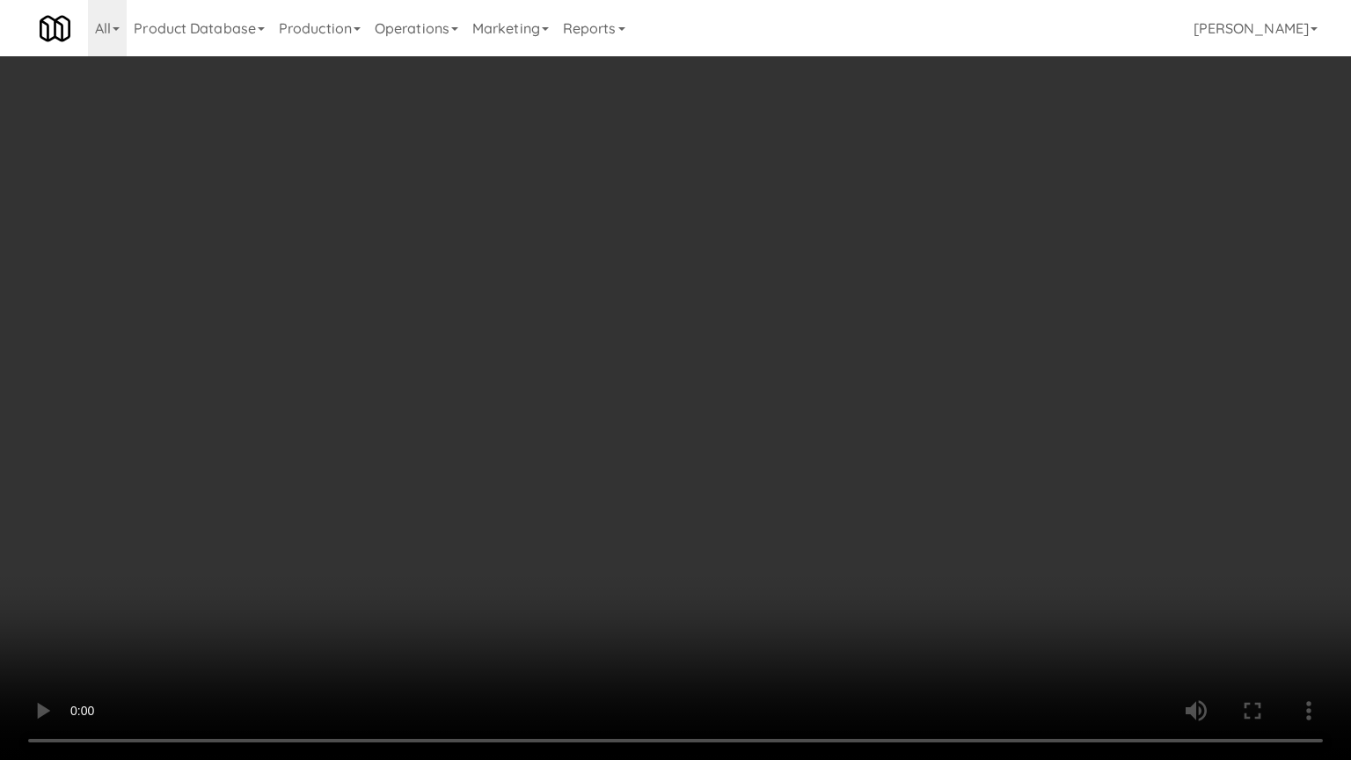
click at [631, 492] on video at bounding box center [675, 380] width 1351 height 760
click at [790, 517] on video at bounding box center [675, 380] width 1351 height 760
click at [681, 389] on video at bounding box center [675, 380] width 1351 height 760
click at [684, 373] on video at bounding box center [675, 380] width 1351 height 760
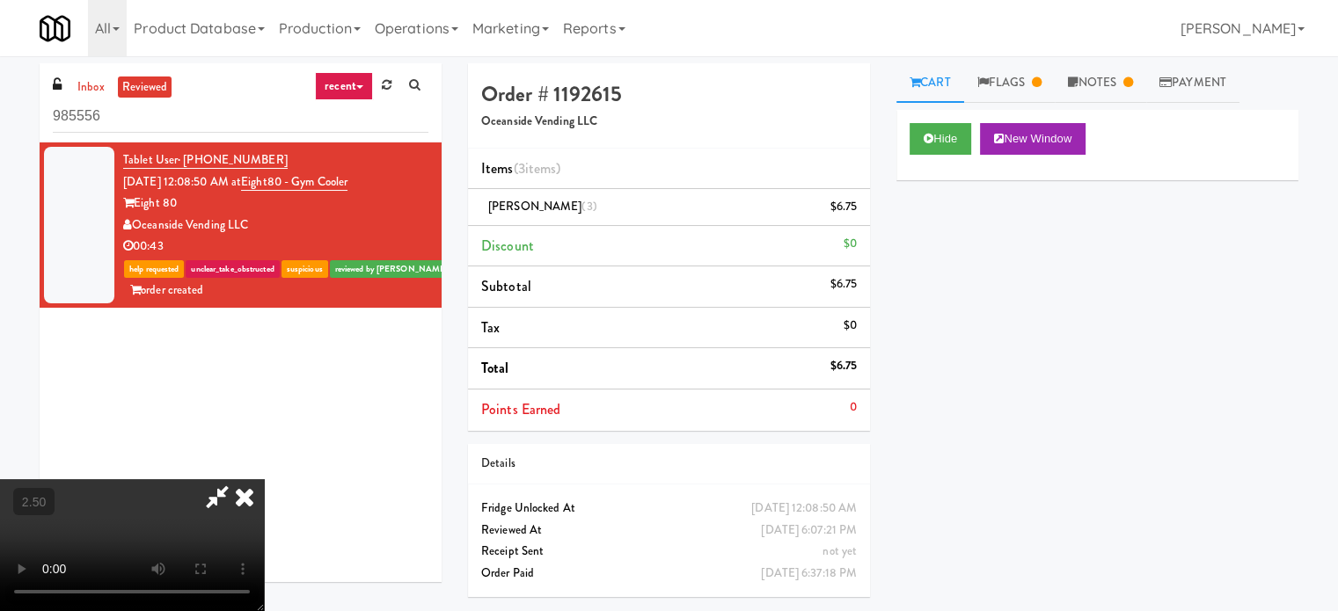
click at [264, 479] on video at bounding box center [132, 545] width 264 height 132
click at [264, 479] on icon at bounding box center [244, 496] width 39 height 35
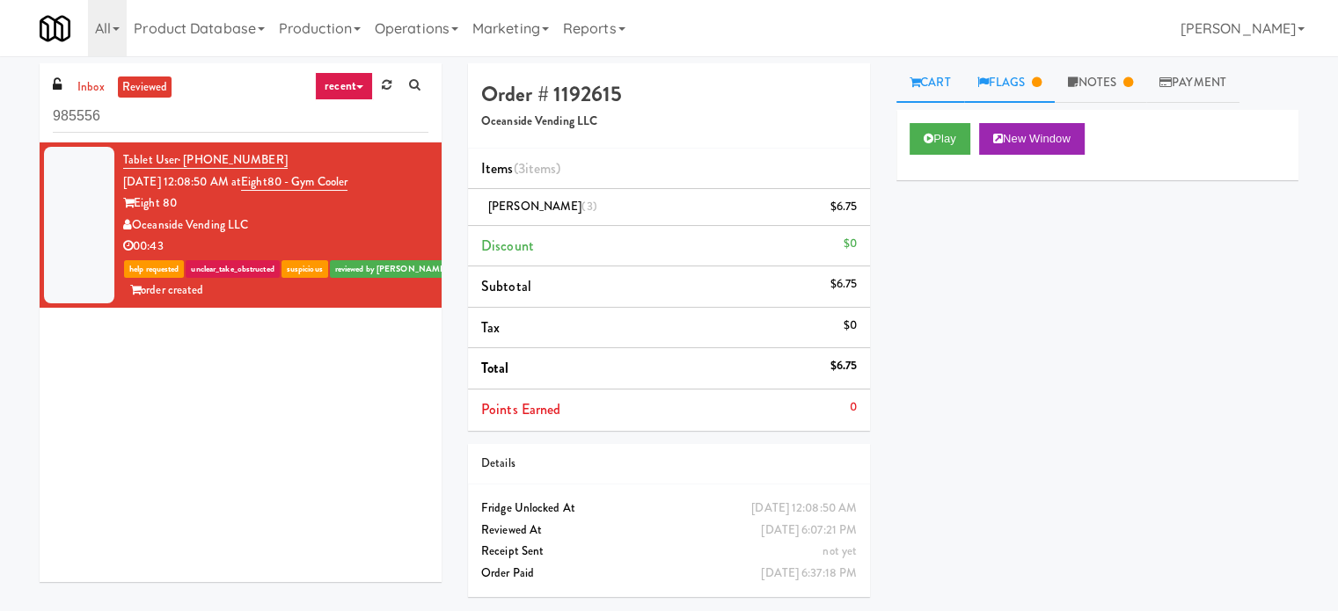
drag, startPoint x: 1038, startPoint y: 82, endPoint x: 1051, endPoint y: 82, distance: 13.2
click at [1039, 82] on icon at bounding box center [1037, 82] width 10 height 11
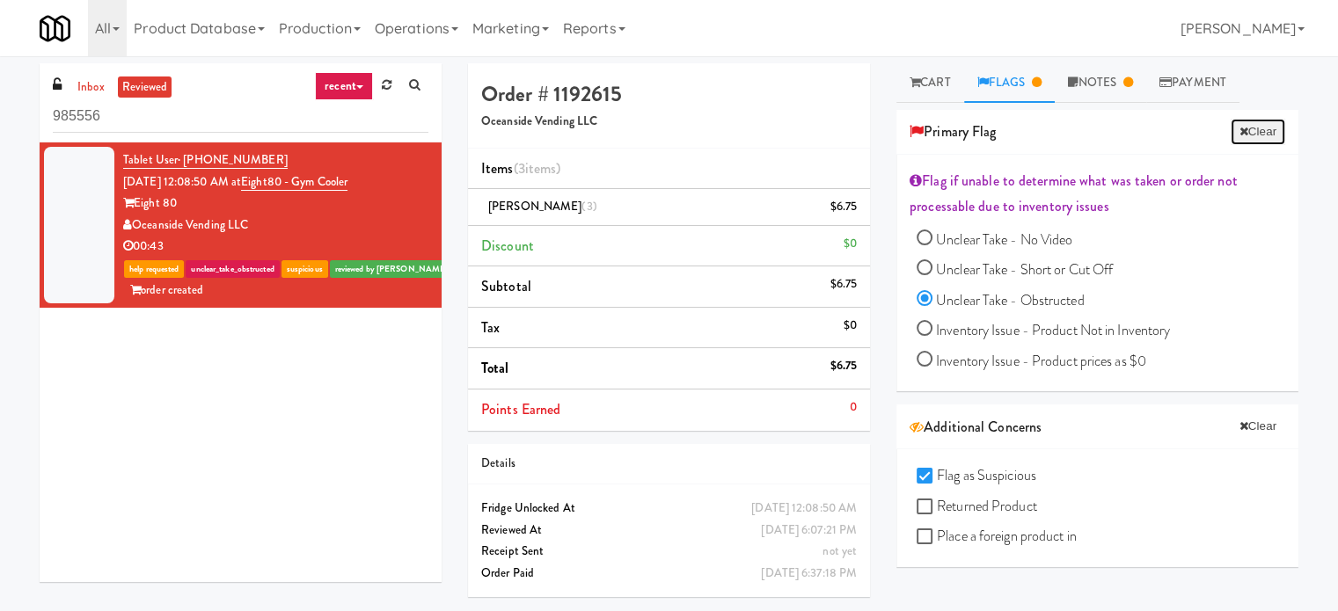
click at [1244, 128] on button "Clear" at bounding box center [1257, 132] width 55 height 26
radio input "false"
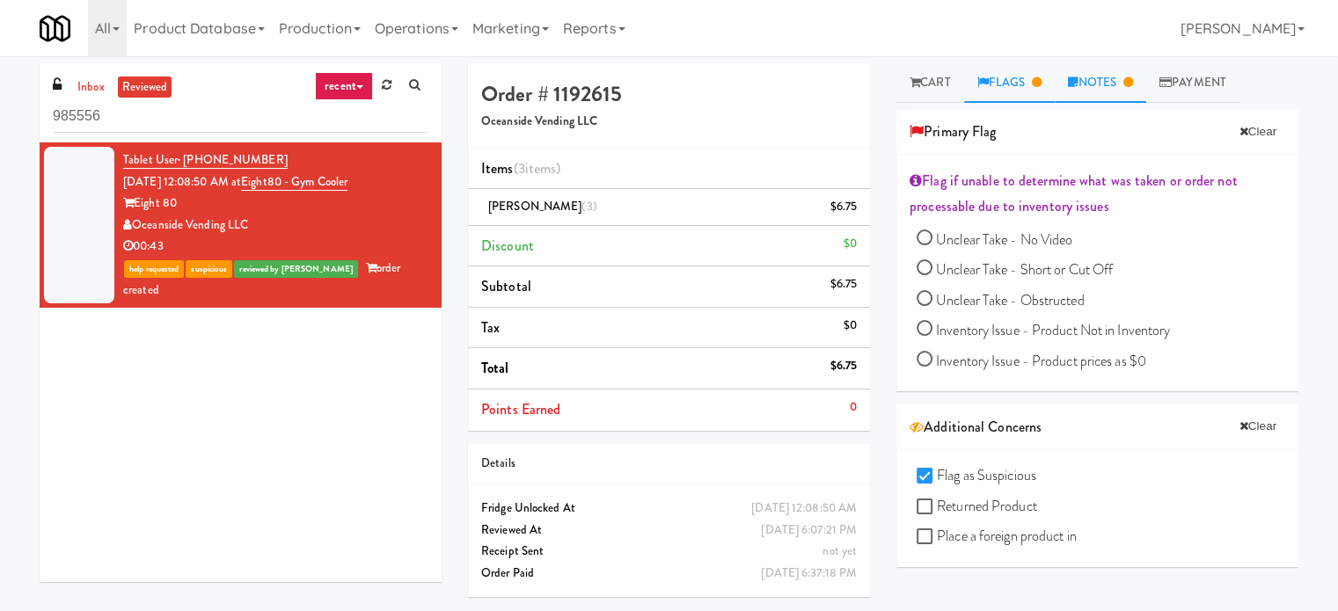
click at [1112, 74] on link "Notes" at bounding box center [1100, 83] width 91 height 40
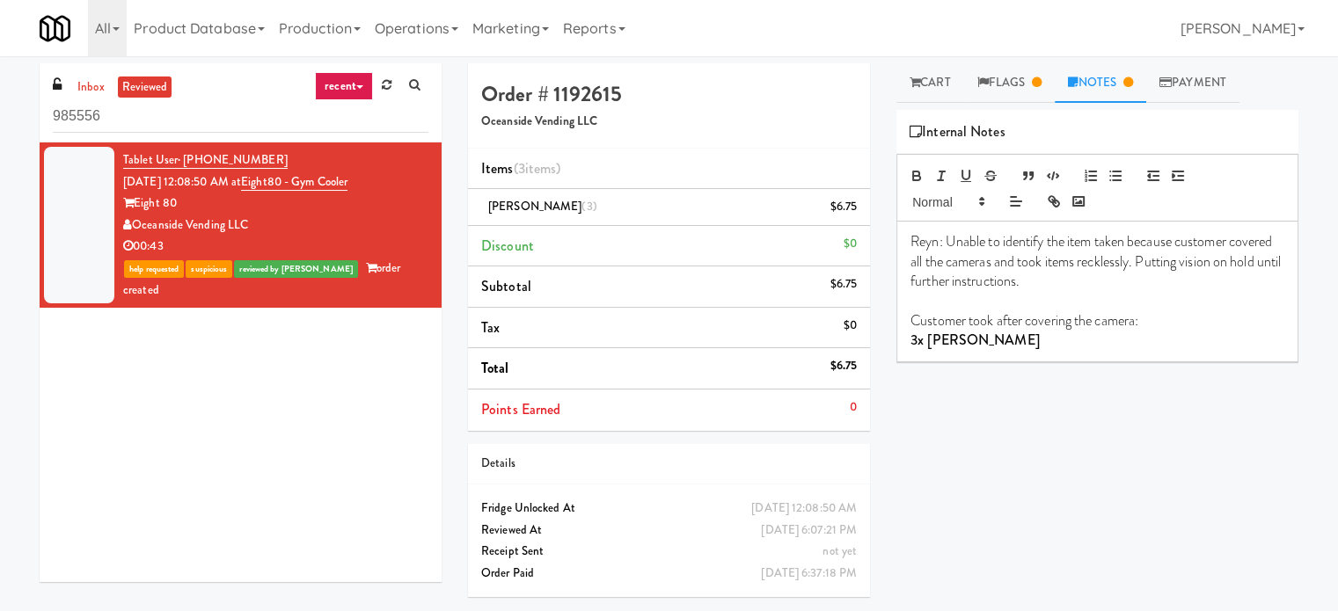
click at [1168, 326] on p "Customer took after covering the camera:" at bounding box center [1097, 320] width 374 height 19
drag, startPoint x: 1035, startPoint y: 372, endPoint x: 987, endPoint y: 506, distance: 142.2
click at [985, 514] on div "Play New Window Primary Flag Clear Flag if unable to determine what was taken o…" at bounding box center [1097, 440] width 402 height 660
click at [1033, 80] on link "Flags" at bounding box center [1009, 83] width 91 height 40
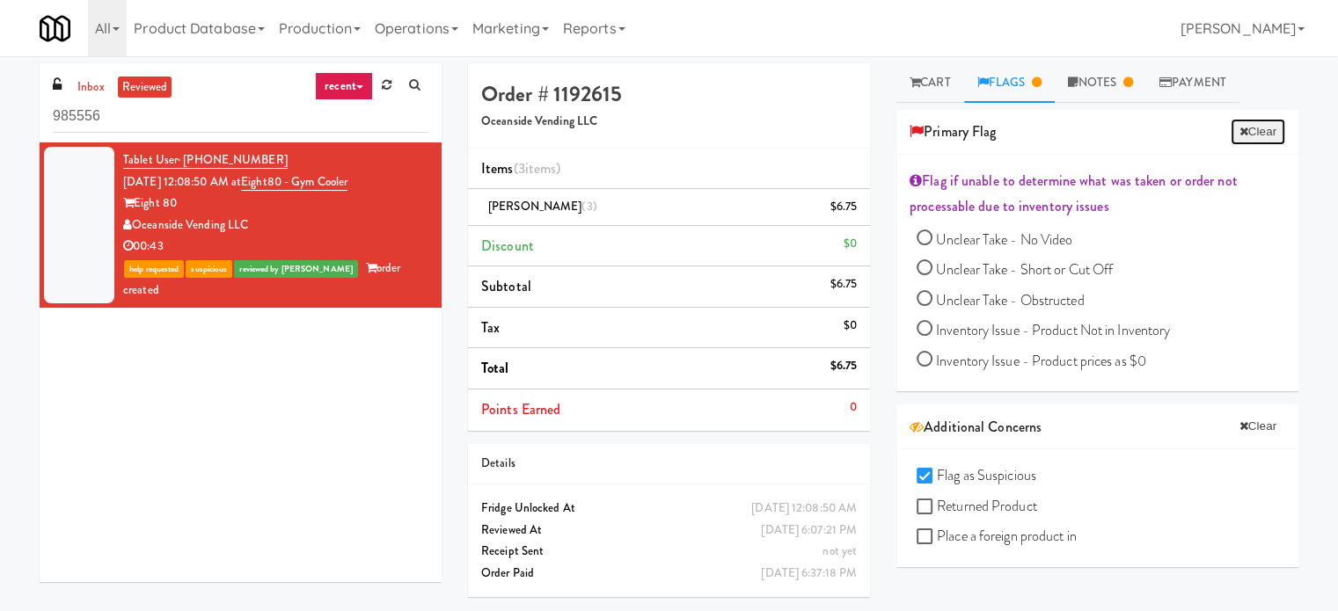
click at [1239, 133] on button "Clear" at bounding box center [1257, 132] width 55 height 26
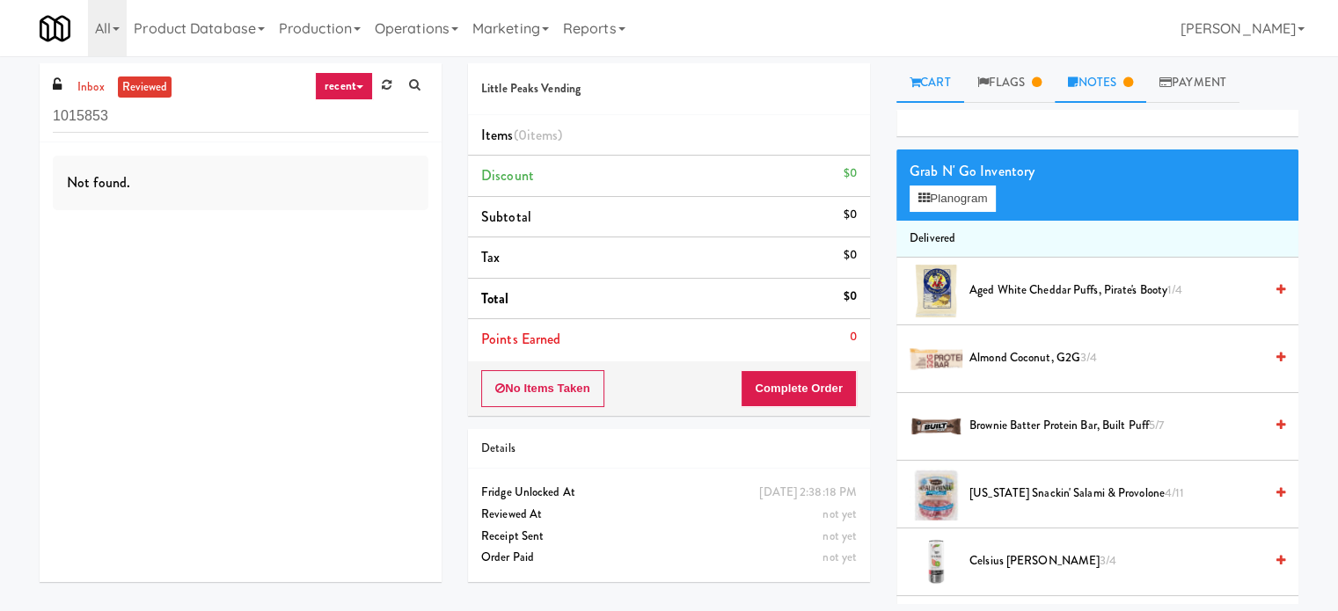
click at [1096, 79] on link "Notes" at bounding box center [1100, 83] width 91 height 40
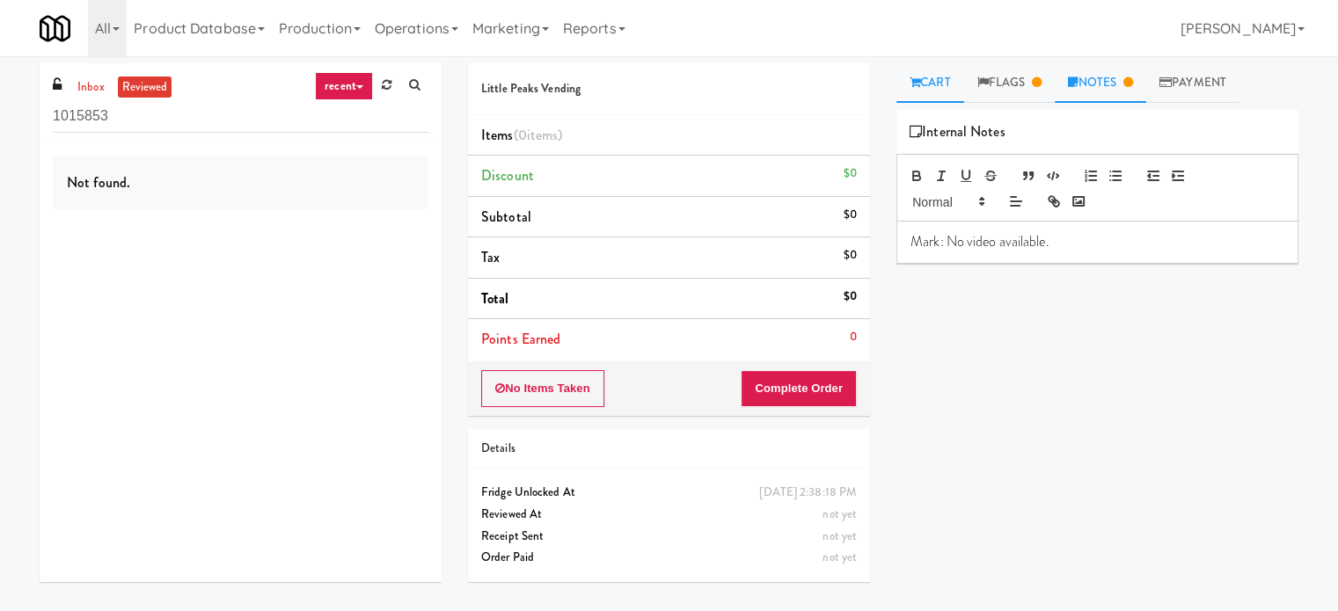
click at [938, 85] on link "Cart" at bounding box center [930, 83] width 68 height 40
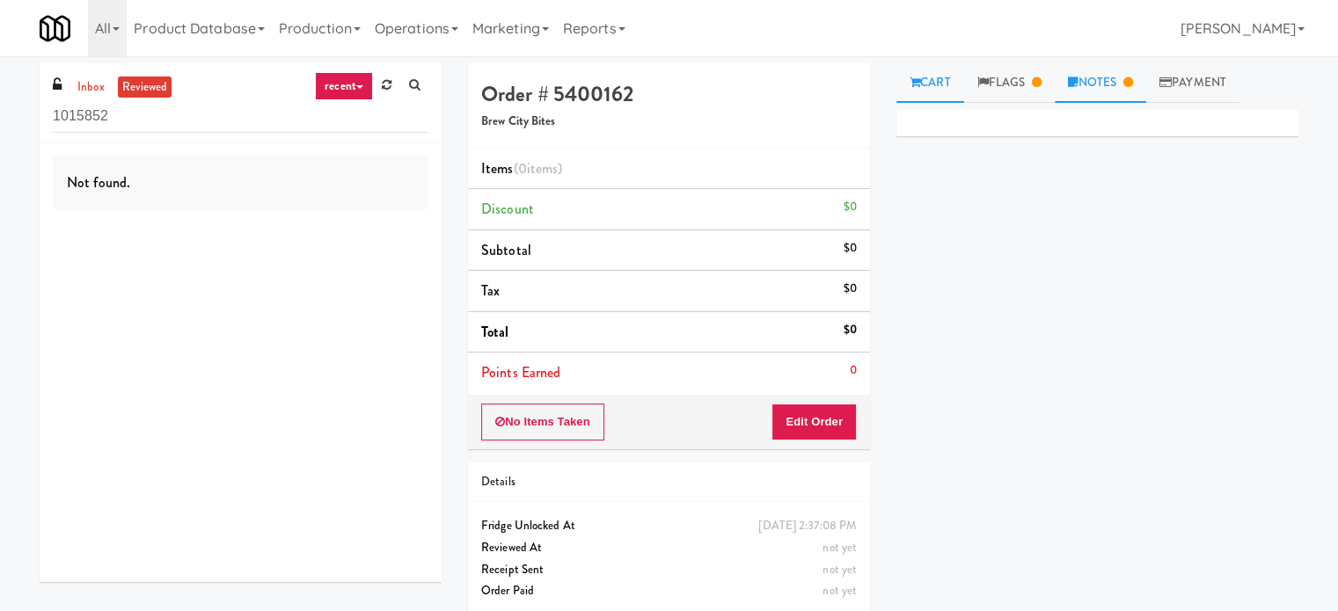
click at [1132, 87] on icon at bounding box center [1128, 82] width 10 height 11
click at [925, 68] on link "Cart" at bounding box center [930, 83] width 68 height 40
